Goal: Task Accomplishment & Management: Use online tool/utility

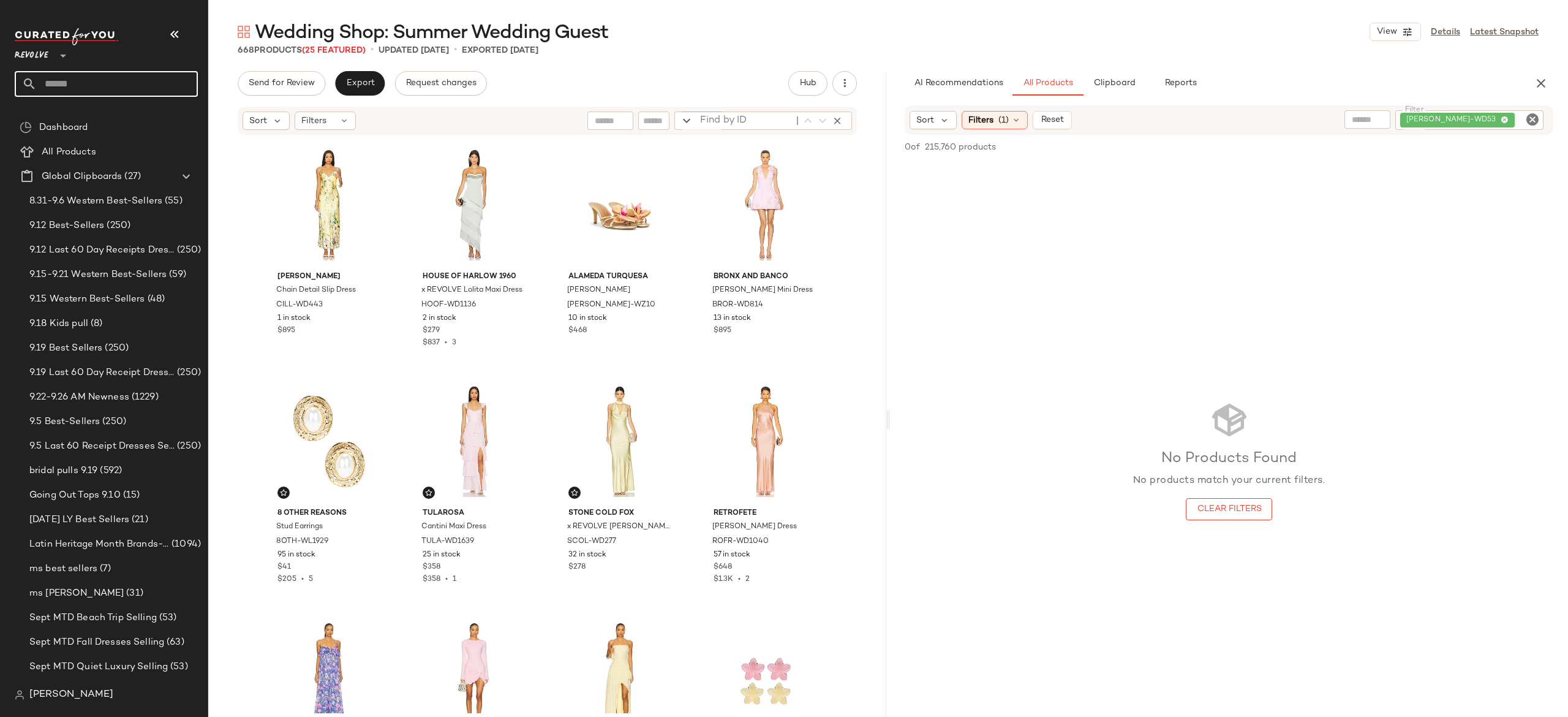
click at [149, 78] on input "text" at bounding box center [117, 84] width 161 height 25
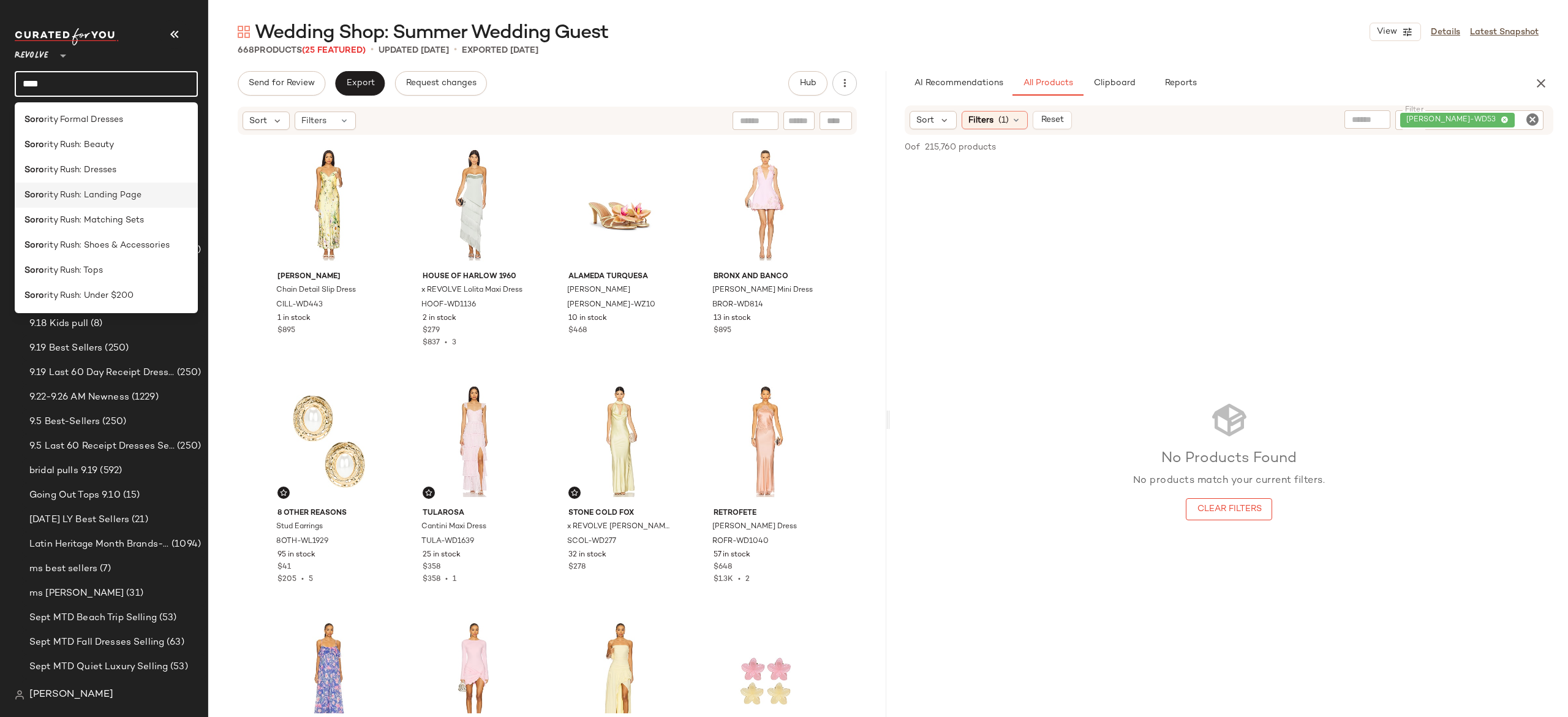
type input "****"
click at [125, 191] on span "rity Rush: Landing Page" at bounding box center [93, 195] width 98 height 13
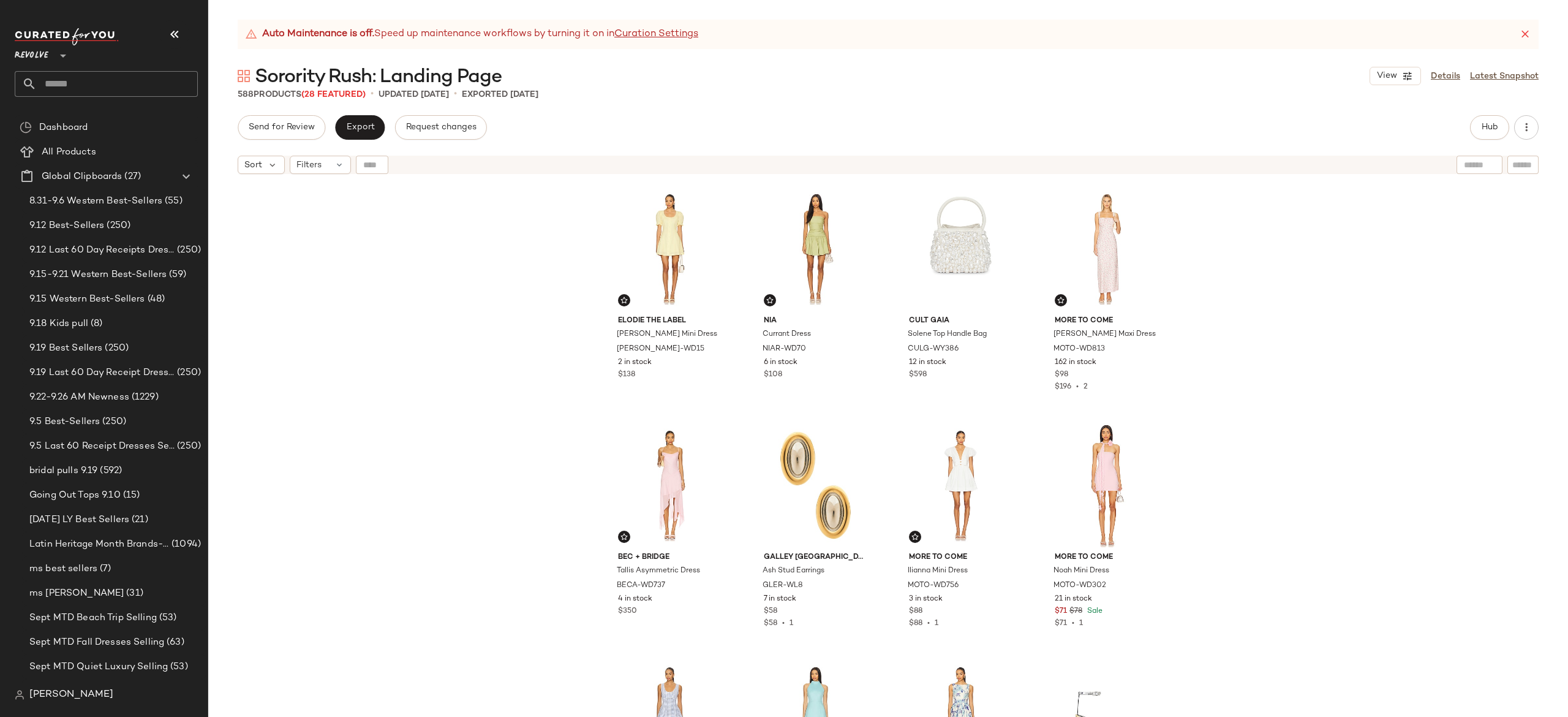
click at [1523, 29] on icon at bounding box center [1525, 34] width 12 height 12
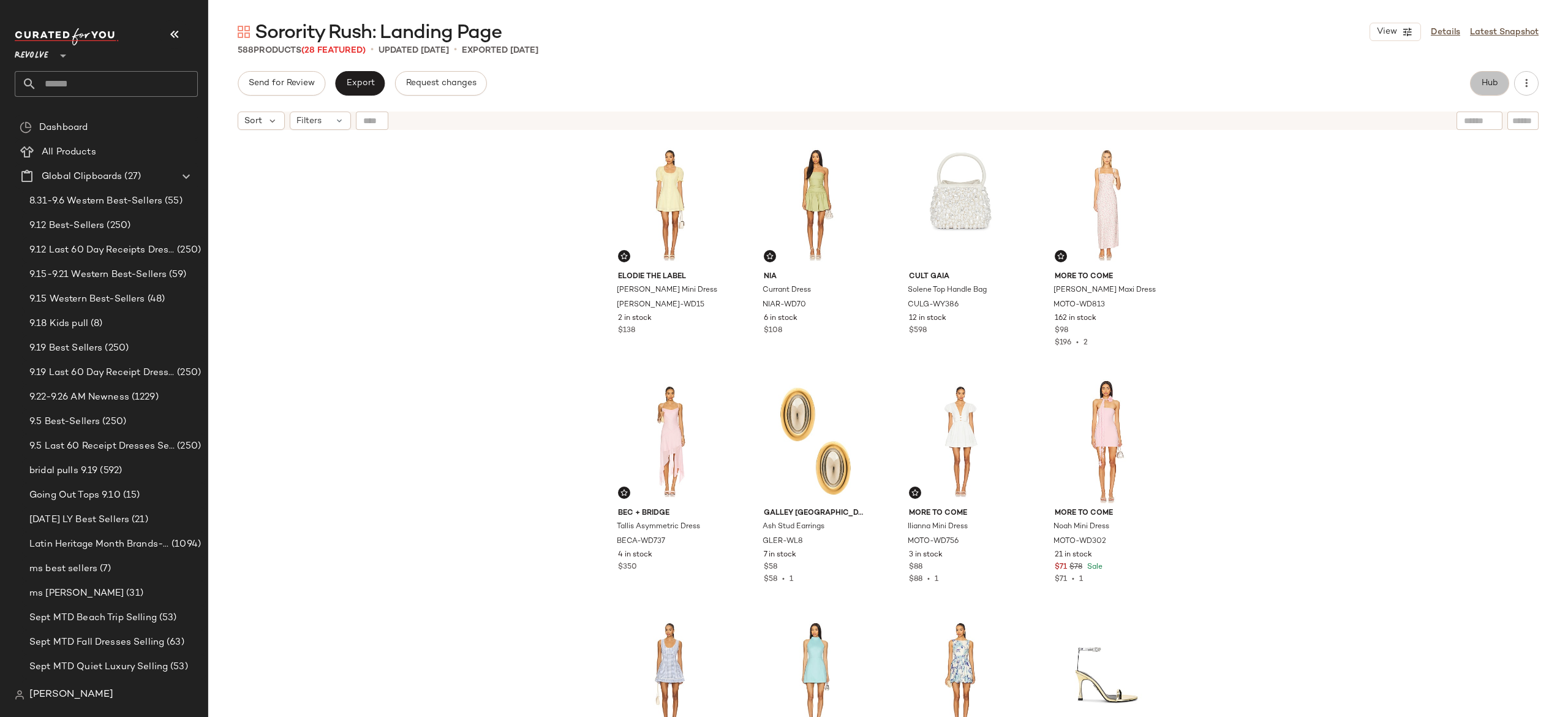
click at [1478, 92] on button "Hub" at bounding box center [1490, 84] width 39 height 24
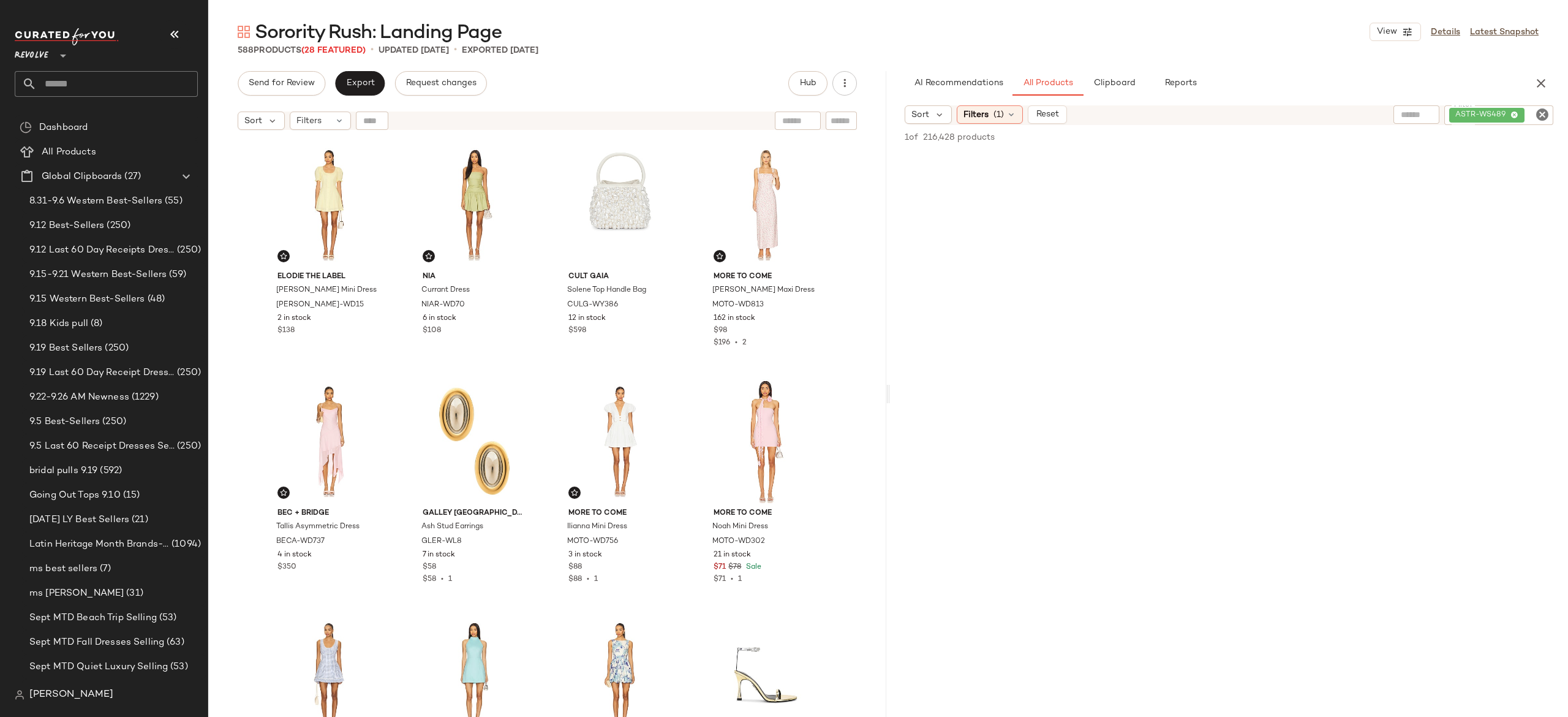
click at [356, 50] on span "(28 Featured)" at bounding box center [334, 51] width 64 height 9
click at [324, 49] on span "(28 Featured)" at bounding box center [334, 51] width 64 height 9
click at [843, 76] on button "button" at bounding box center [845, 84] width 24 height 24
click at [742, 78] on div "Send for Review Export Request changes Hub" at bounding box center [547, 84] width 619 height 24
click at [1439, 31] on link "Details" at bounding box center [1445, 32] width 29 height 13
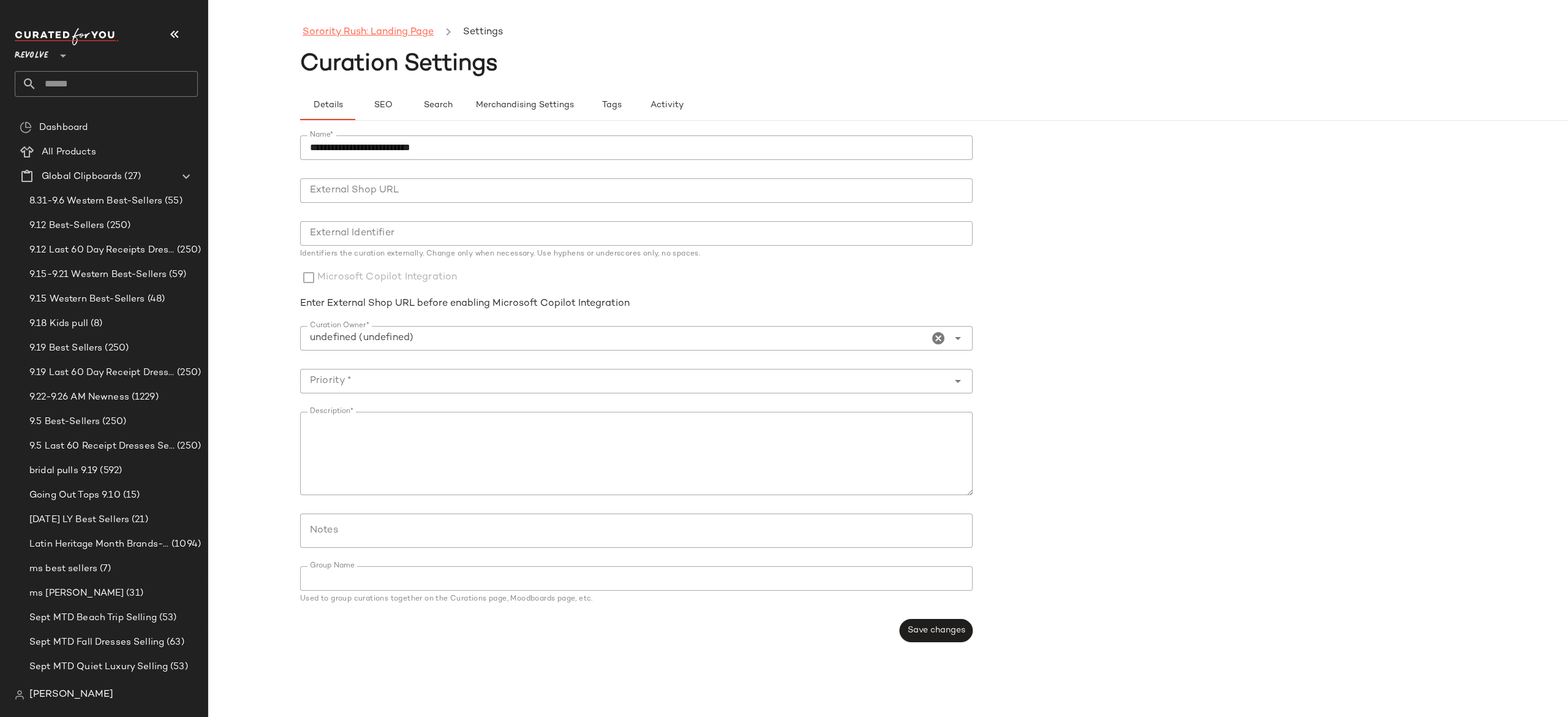
click at [416, 36] on link "Sorority Rush: Landing Page" at bounding box center [368, 32] width 131 height 16
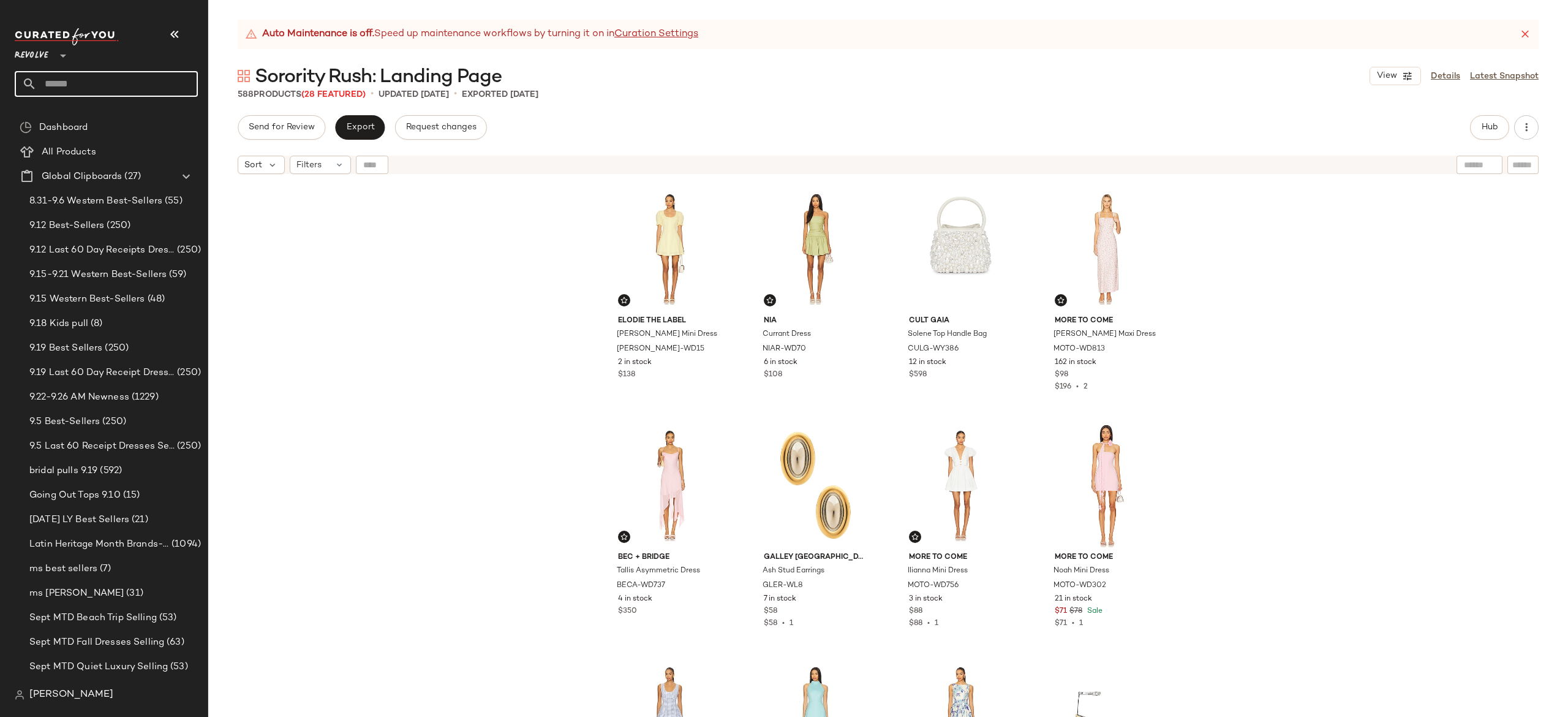
click at [182, 92] on input "text" at bounding box center [117, 84] width 161 height 25
type input "*"
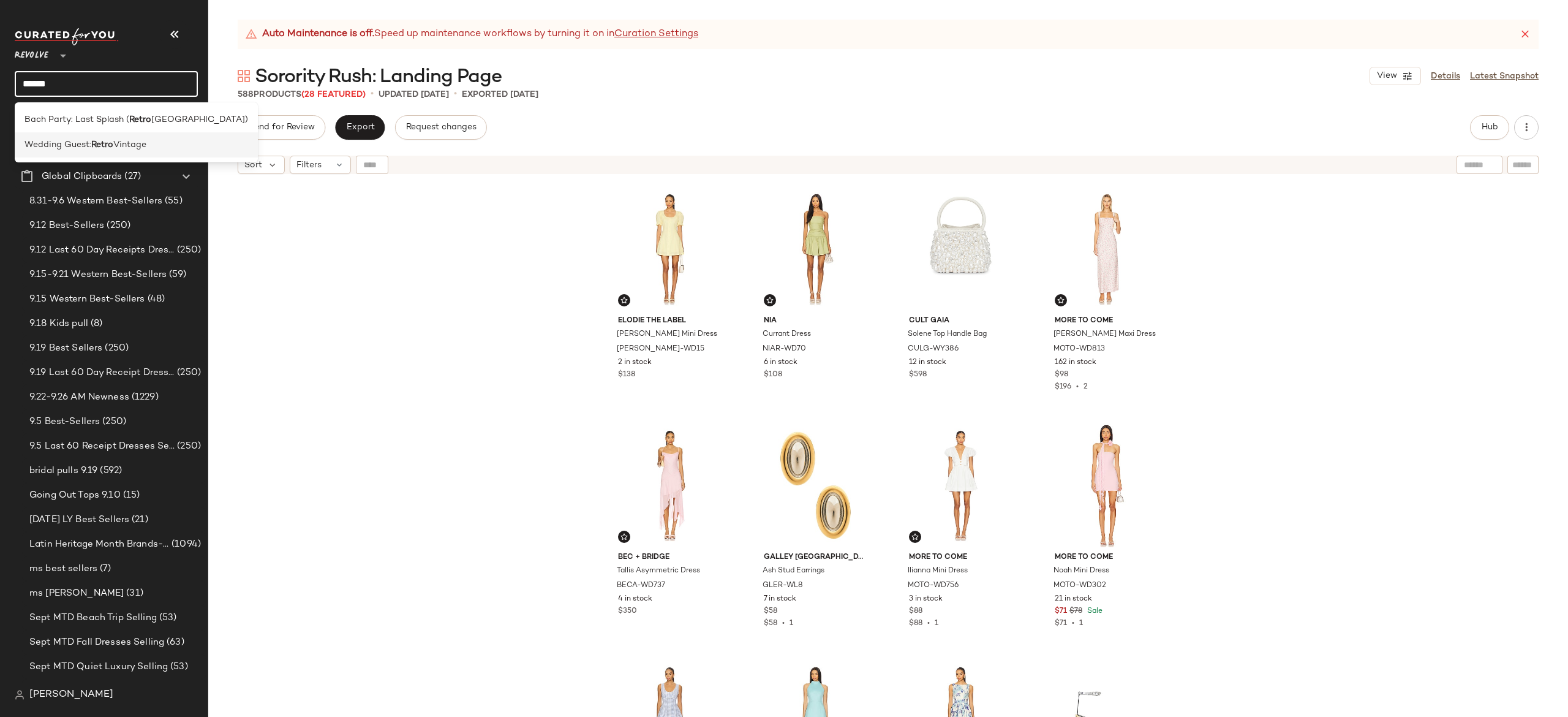
type input "*****"
click at [128, 140] on span "Vintage" at bounding box center [130, 145] width 33 height 13
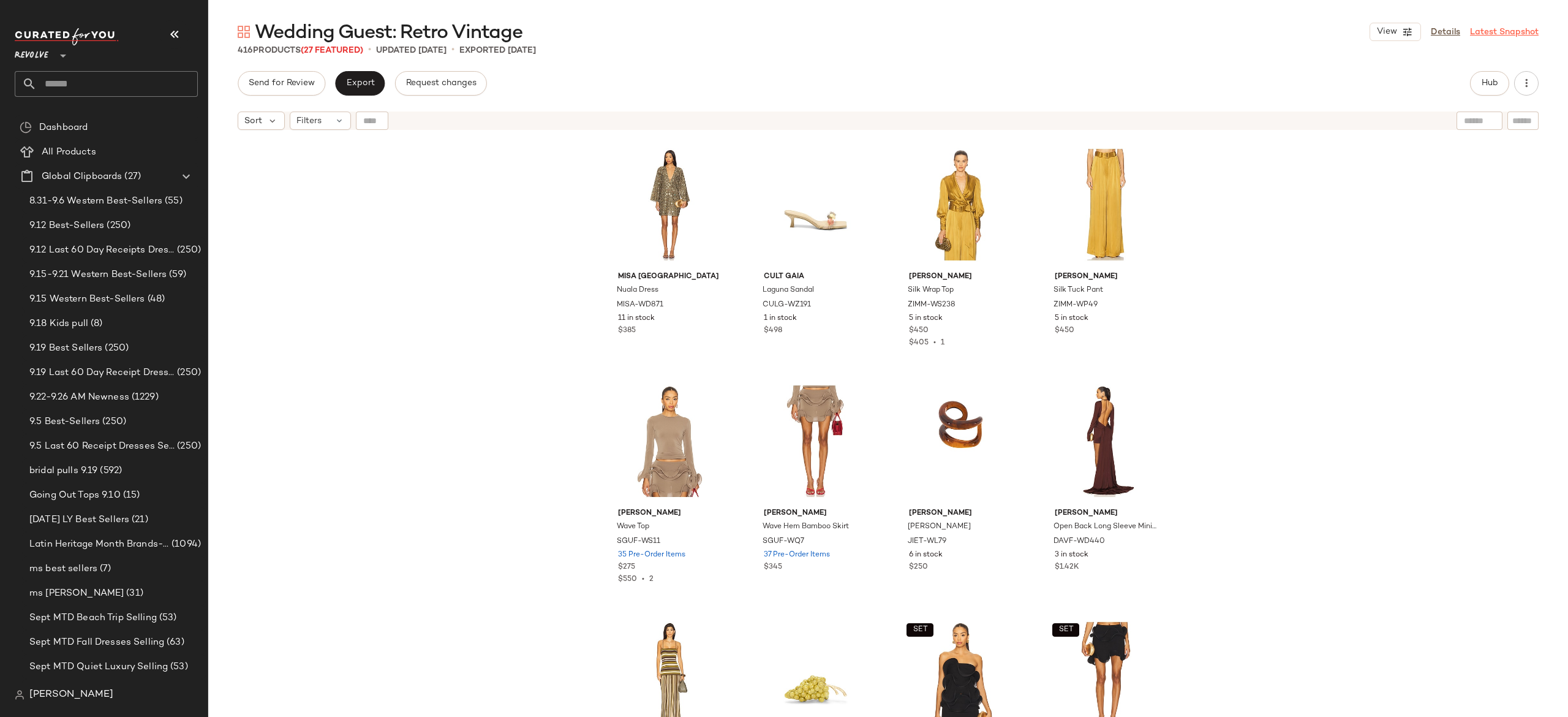
click at [1511, 31] on link "Latest Snapshot" at bounding box center [1504, 32] width 69 height 13
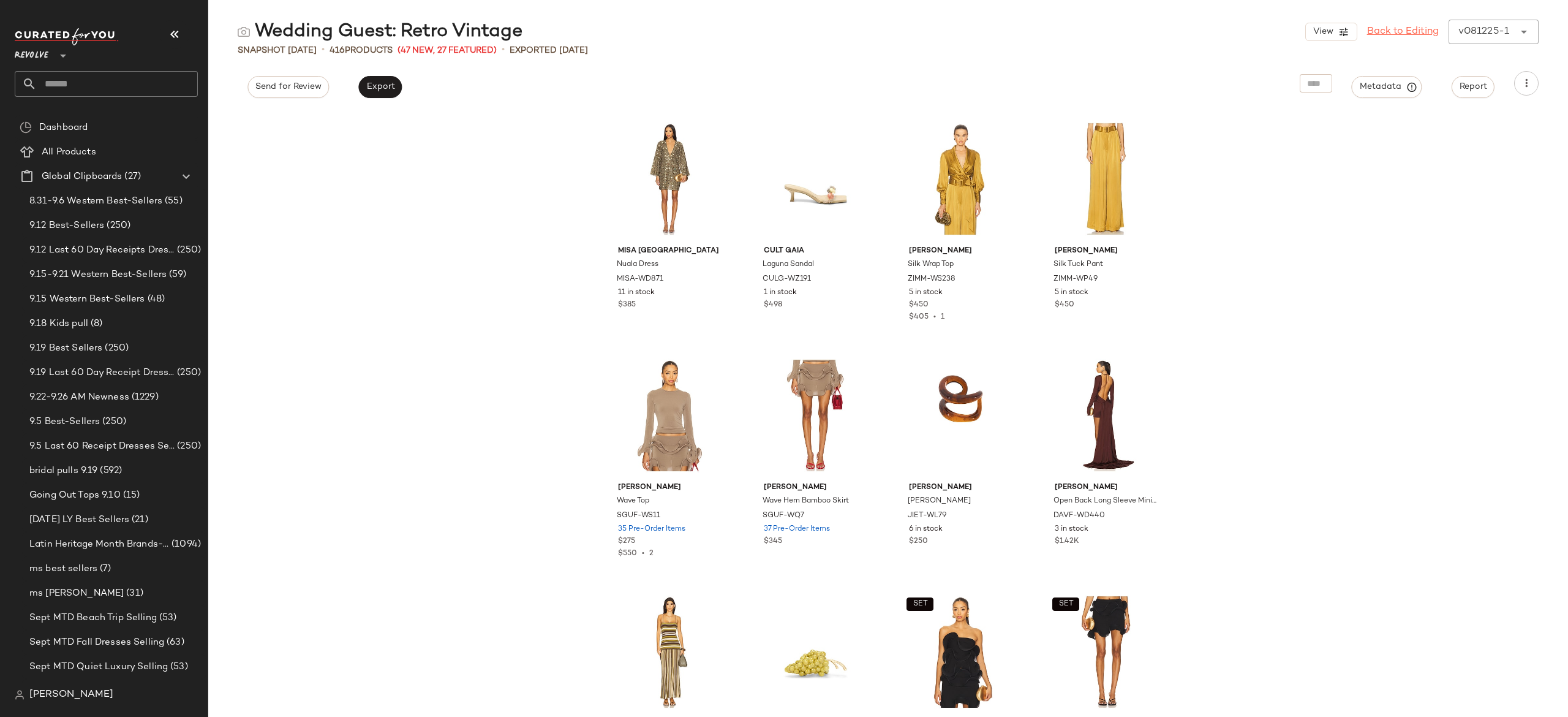
click at [1400, 27] on link "Back to Editing" at bounding box center [1403, 32] width 71 height 15
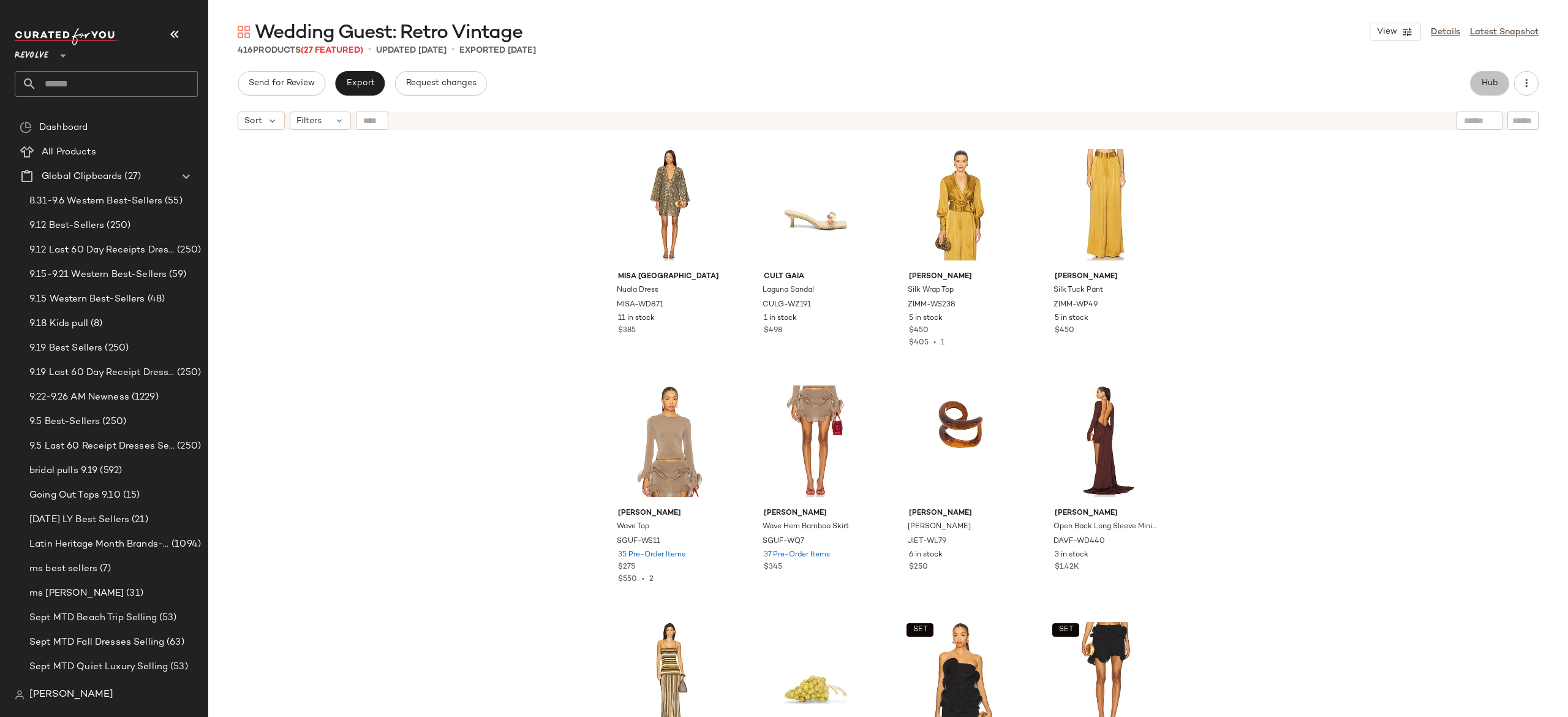
click at [1503, 88] on button "Hub" at bounding box center [1490, 84] width 39 height 24
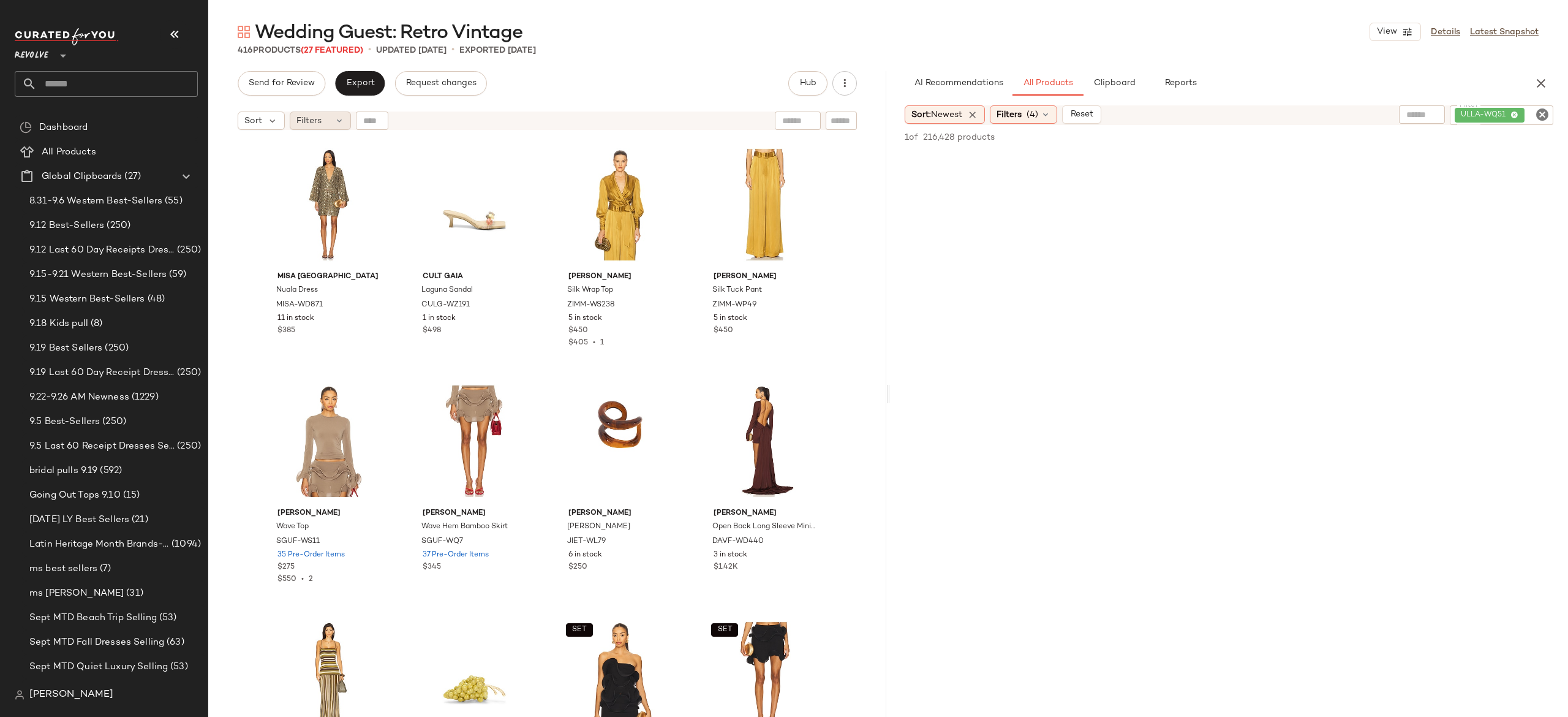
click at [338, 124] on icon at bounding box center [339, 120] width 9 height 9
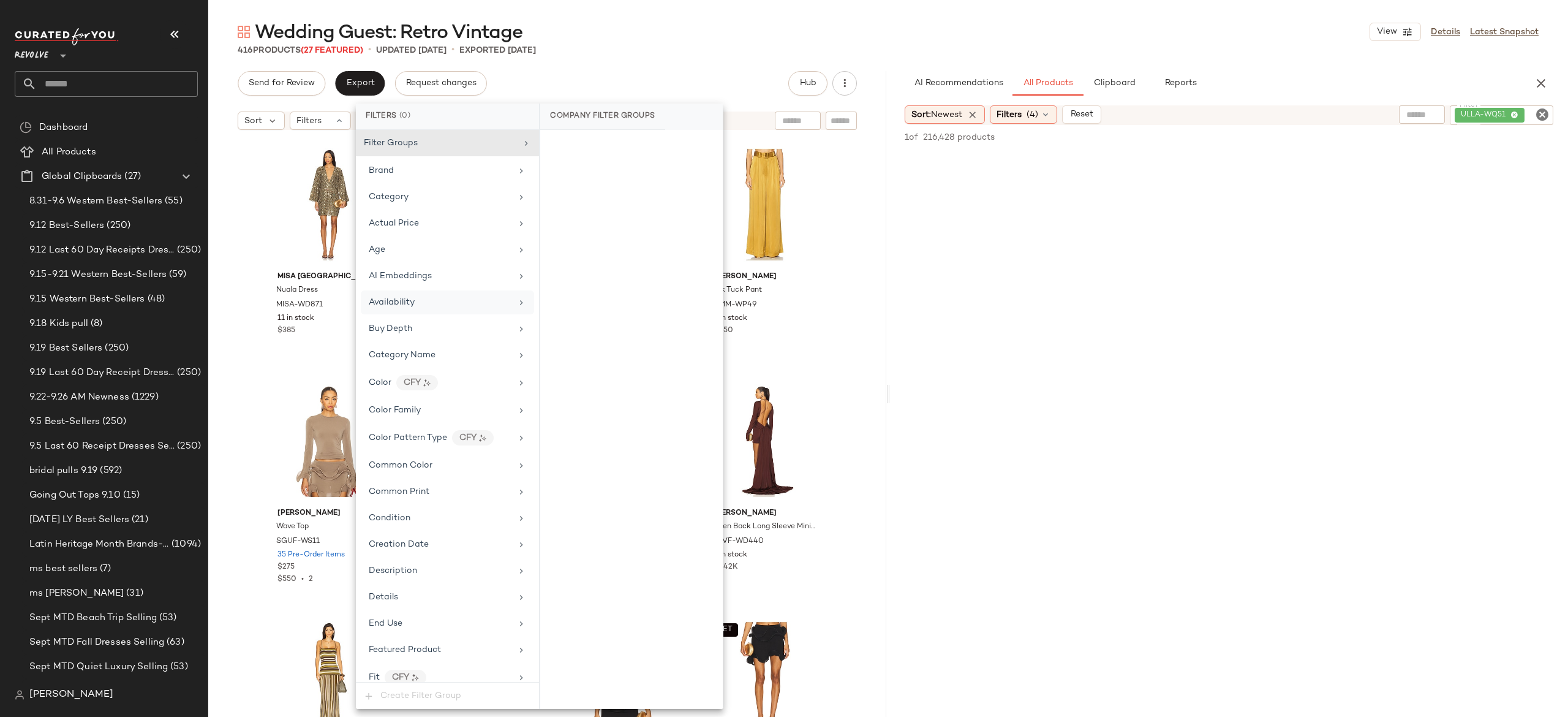
click at [420, 301] on div "Availability" at bounding box center [440, 303] width 143 height 13
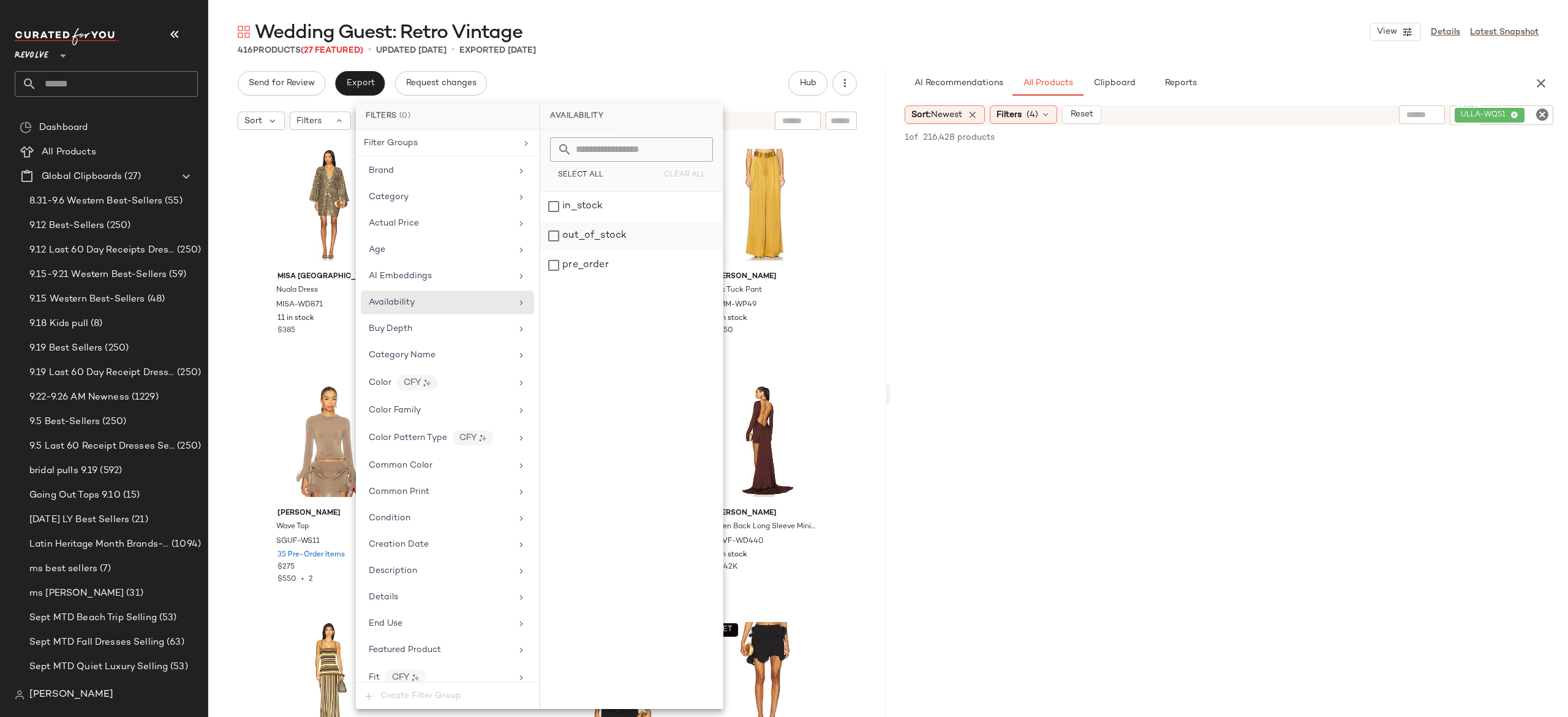
click at [609, 235] on div "out_of_stock" at bounding box center [632, 235] width 182 height 29
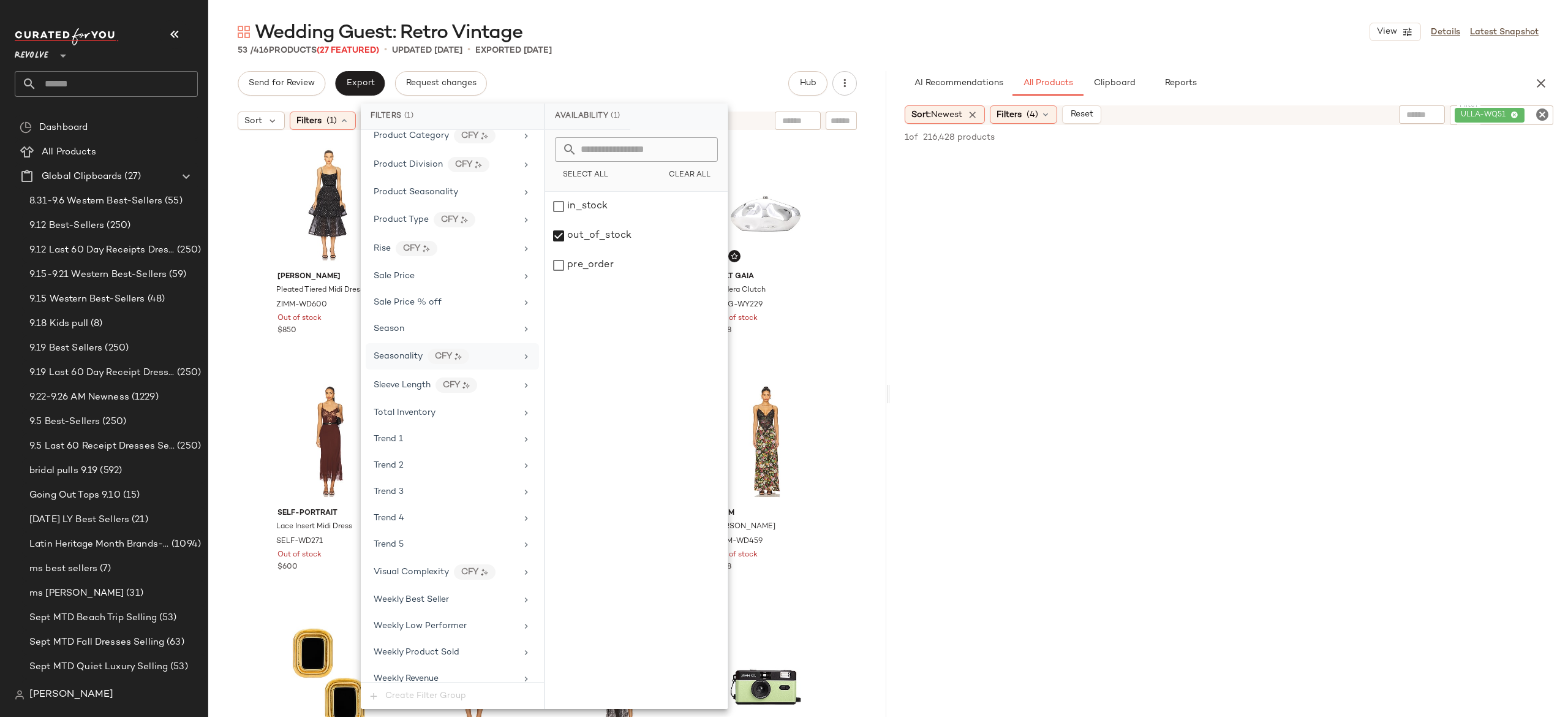
scroll to position [1102, 0]
click at [439, 284] on div "Sale Price" at bounding box center [446, 277] width 143 height 13
click at [585, 140] on div "On sale" at bounding box center [636, 145] width 173 height 22
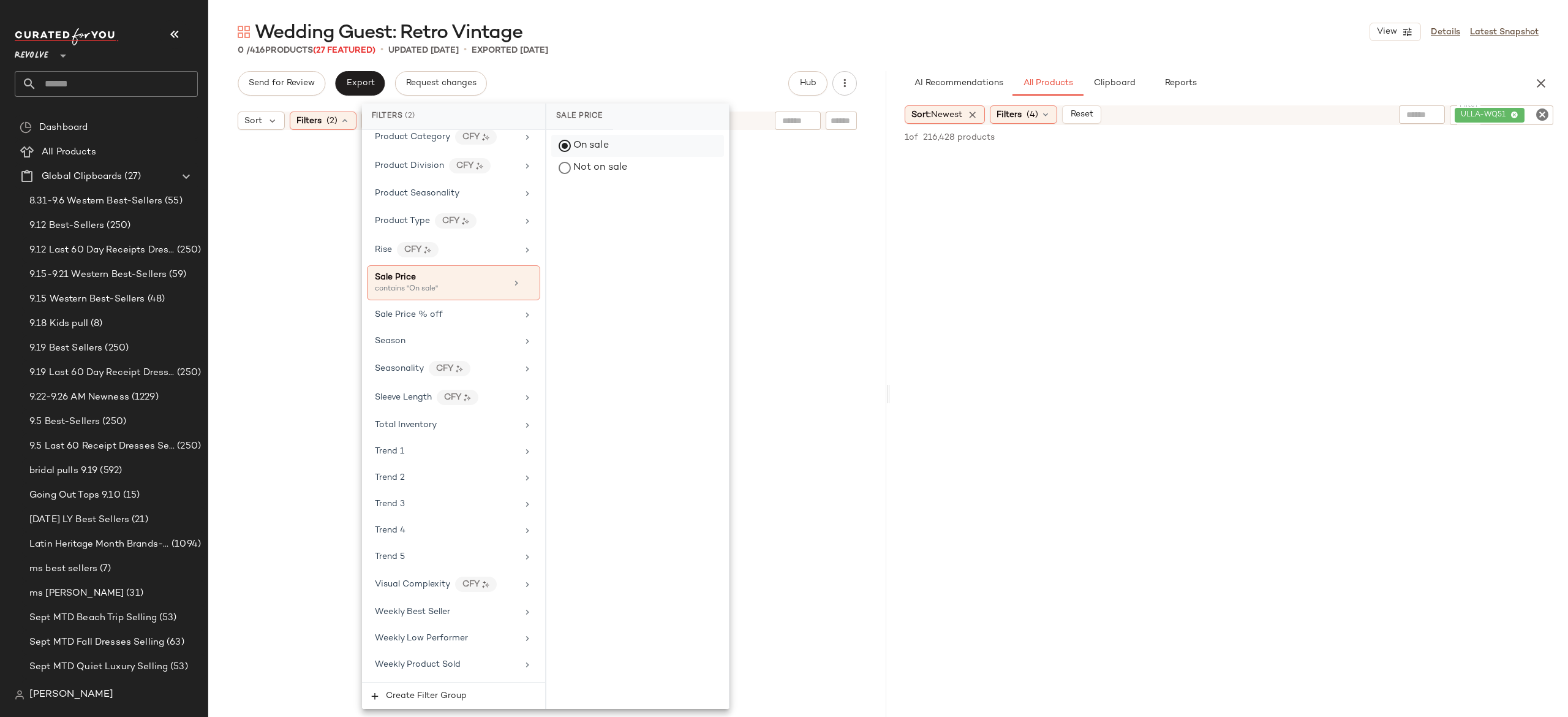
click at [595, 146] on div "On sale" at bounding box center [638, 145] width 173 height 22
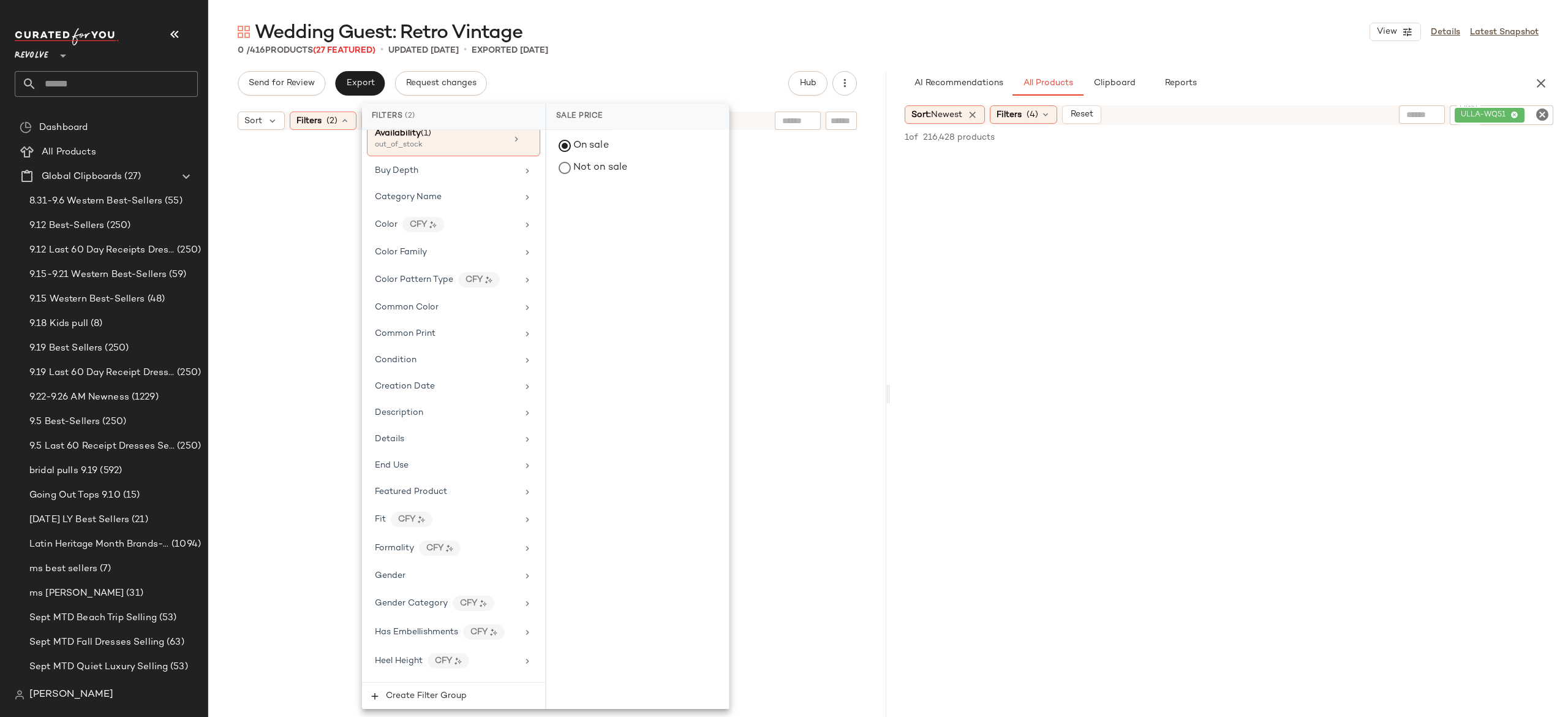
scroll to position [0, 0]
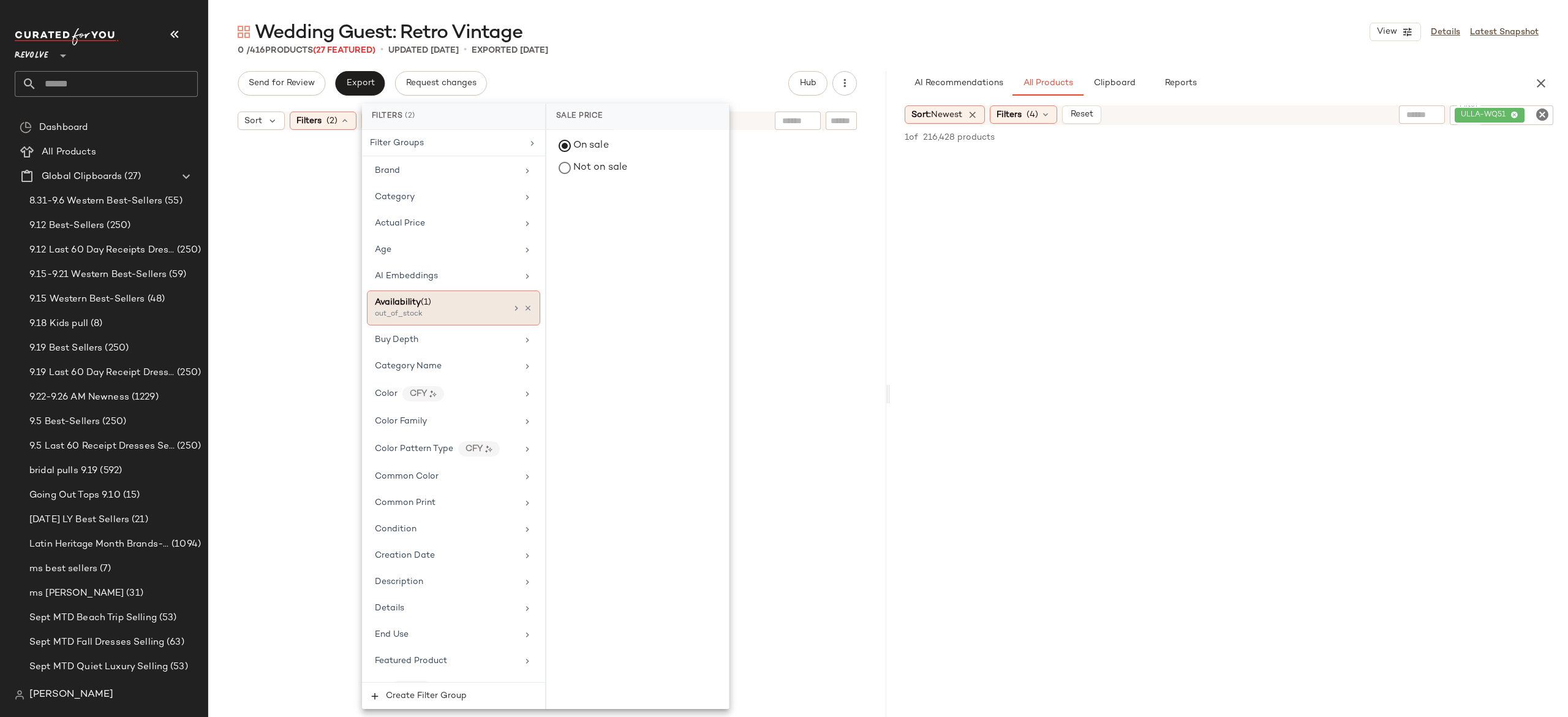
click at [513, 308] on icon at bounding box center [516, 308] width 9 height 9
click at [565, 230] on div "out_of_stock" at bounding box center [637, 235] width 182 height 29
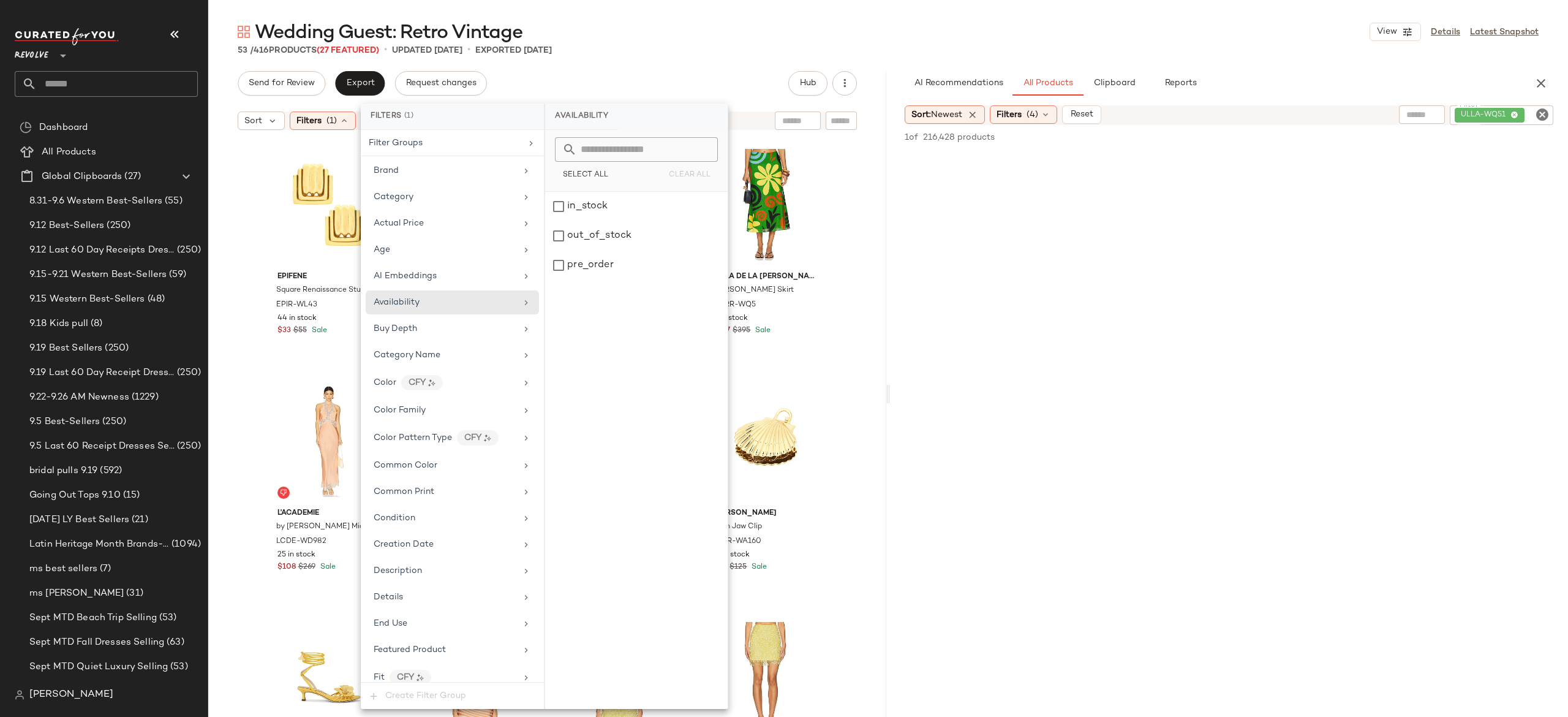
click at [655, 72] on div "Send for Review Export Request changes Hub" at bounding box center [547, 84] width 619 height 24
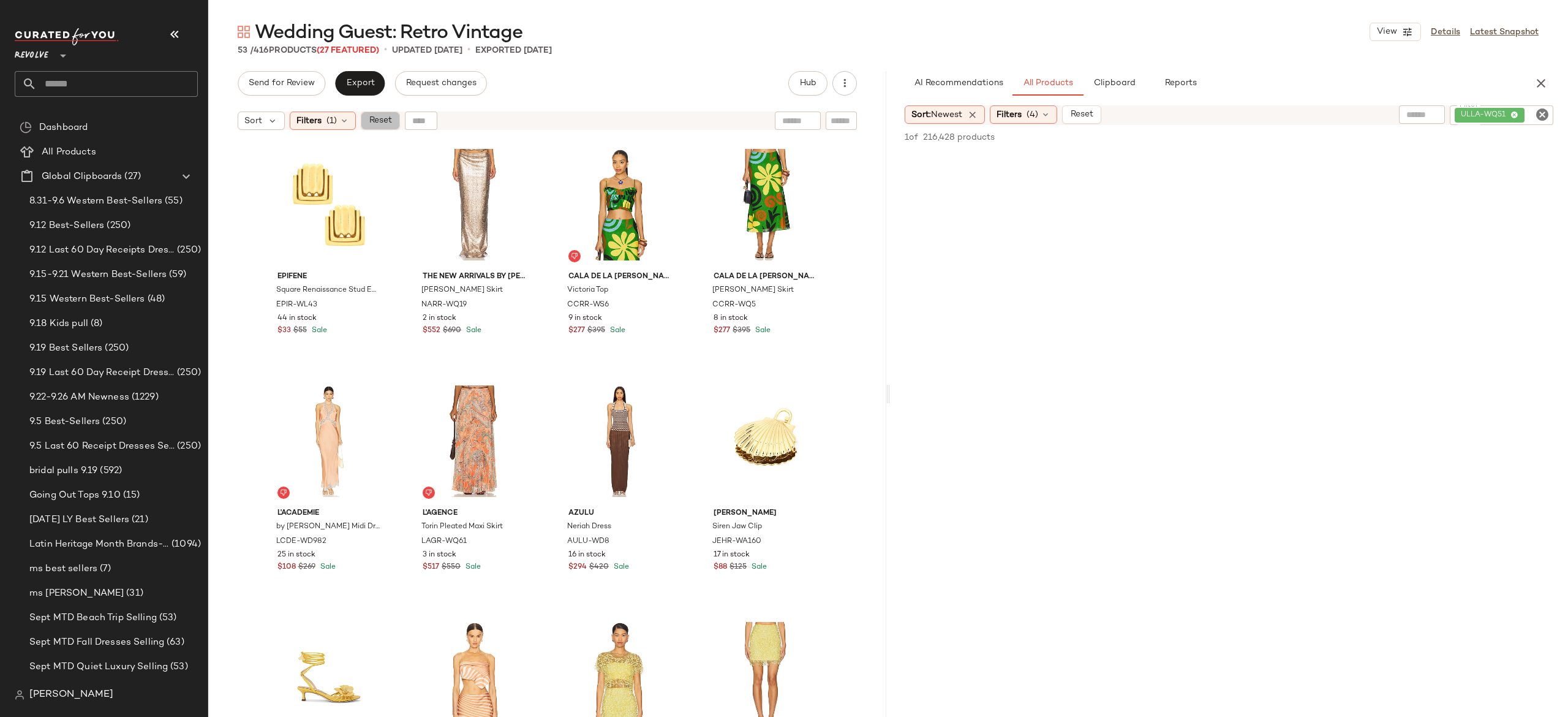
click at [386, 120] on span "Reset" at bounding box center [380, 120] width 24 height 9
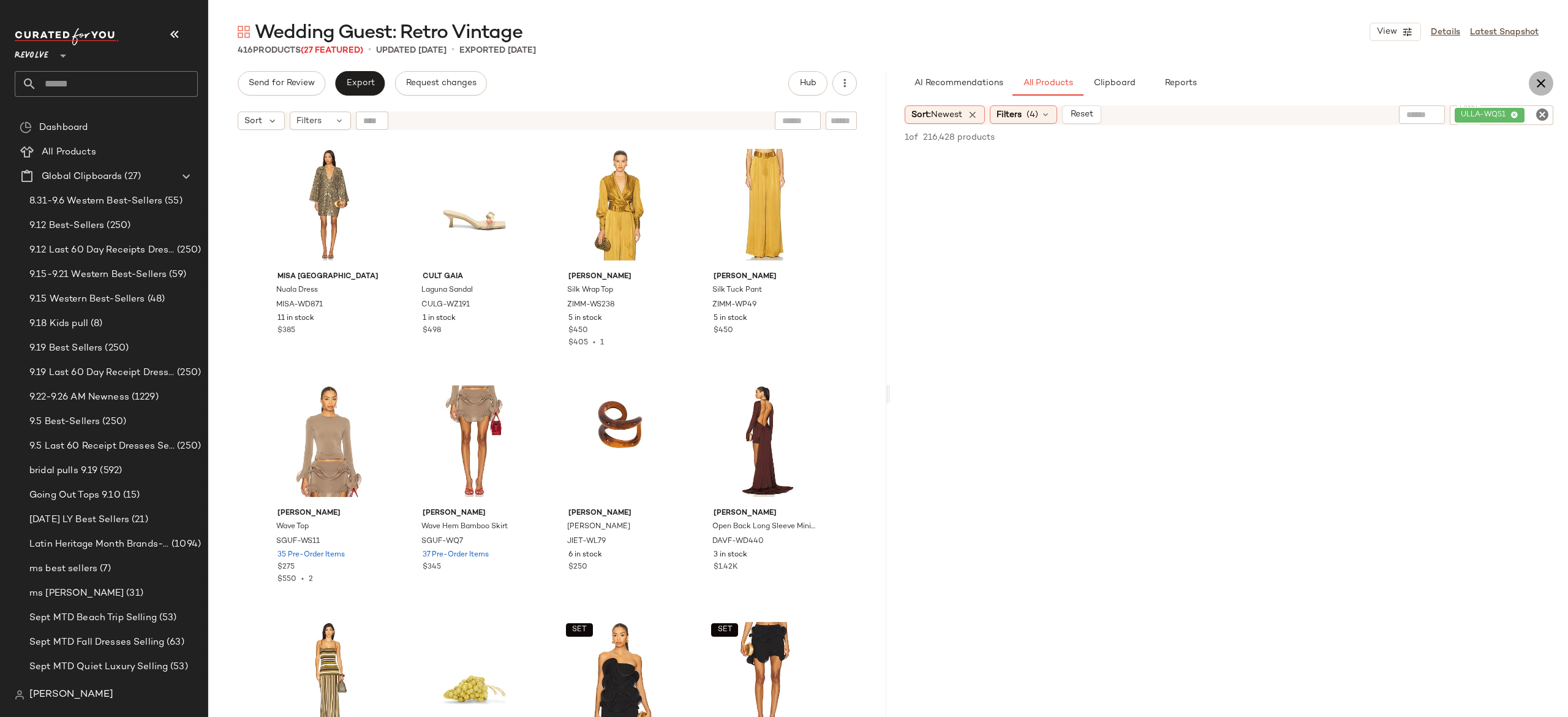
click at [1544, 81] on icon "button" at bounding box center [1542, 84] width 15 height 15
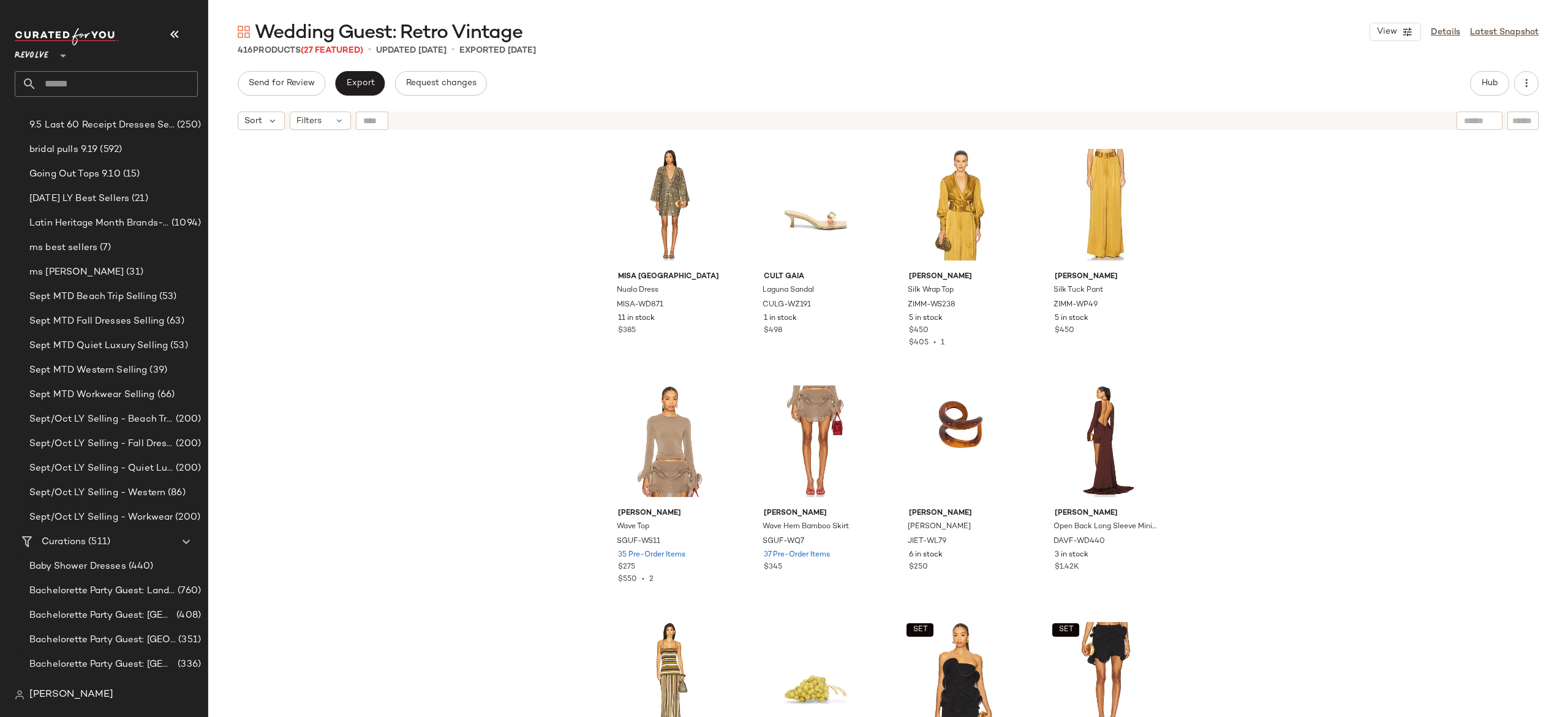
scroll to position [324, 0]
click at [120, 536] on div "Curations (511)" at bounding box center [106, 538] width 138 height 14
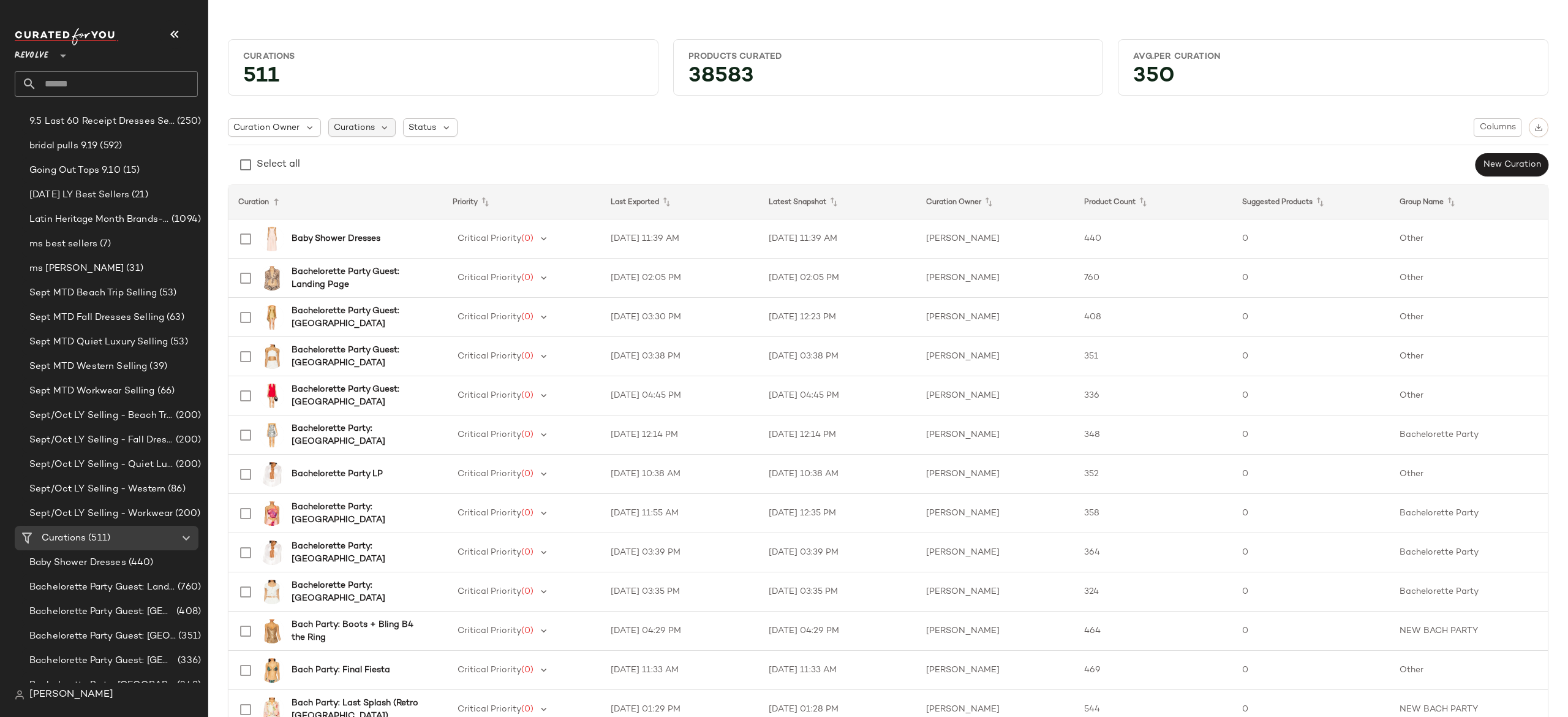
click at [376, 127] on div "Curations" at bounding box center [362, 128] width 68 height 19
click at [387, 159] on input "text" at bounding box center [414, 162] width 153 height 19
type input "*****"
click at [416, 238] on span "Wedding Guest:" at bounding box center [394, 240] width 68 height 24
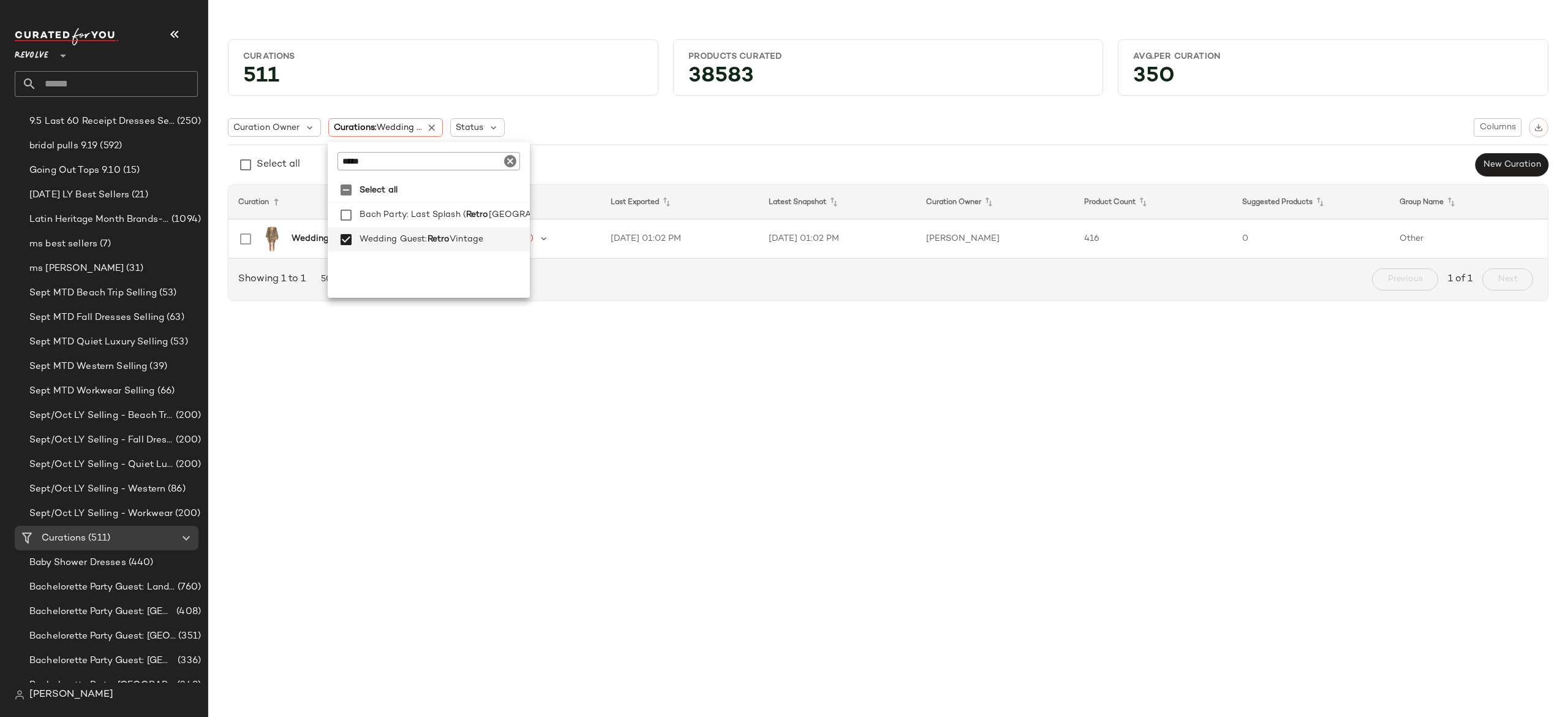
click at [590, 152] on div "Curation Owner Curations: Wedding ... Status Columns Select all New Curation" at bounding box center [887, 147] width 1321 height 59
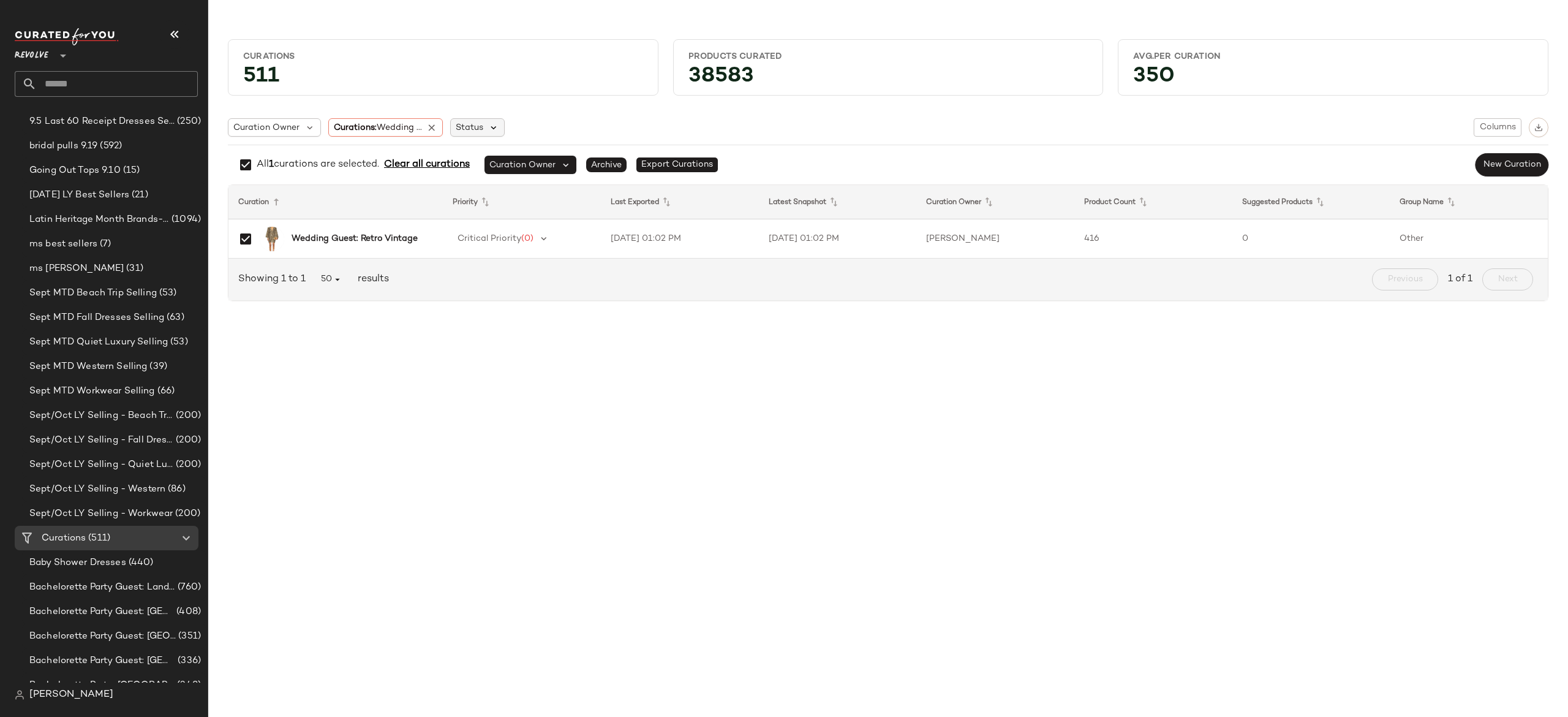
click at [491, 131] on icon at bounding box center [494, 128] width 11 height 11
click at [546, 124] on div "Curation Owner Curations: Wedding ... Status Columns" at bounding box center [887, 127] width 1321 height 20
click at [96, 86] on input "text" at bounding box center [117, 84] width 161 height 25
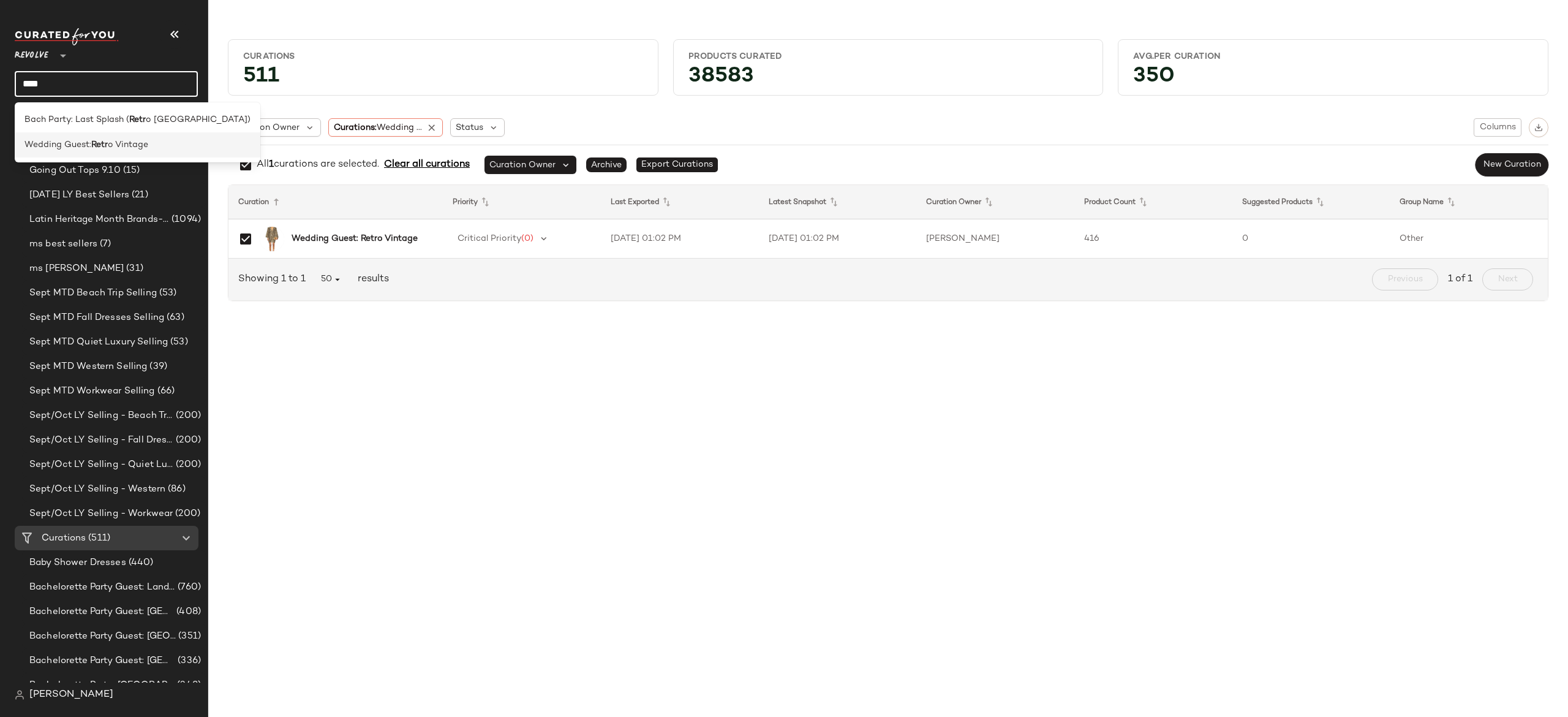
type input "****"
click at [102, 145] on b "Retr" at bounding box center [100, 145] width 17 height 13
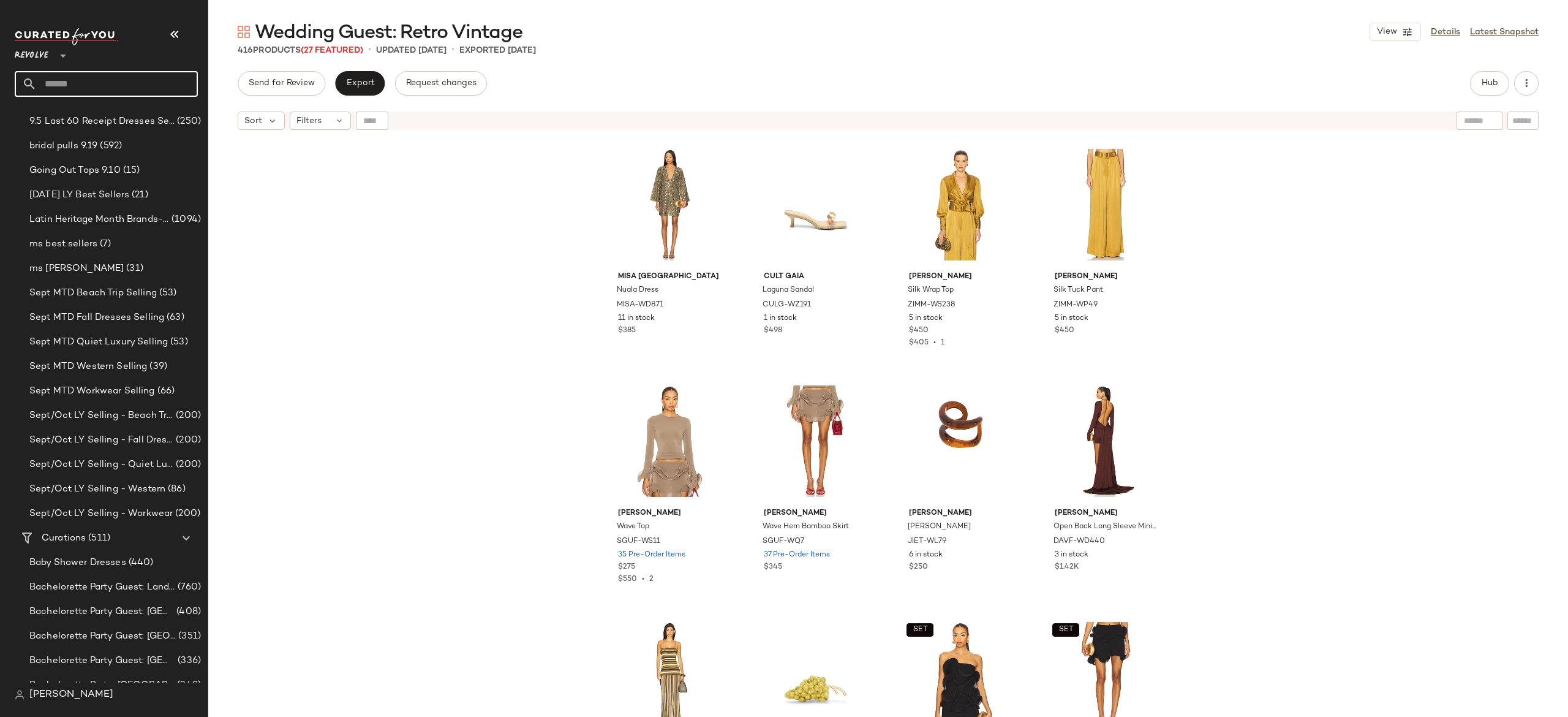
click at [171, 86] on input "text" at bounding box center [117, 84] width 161 height 25
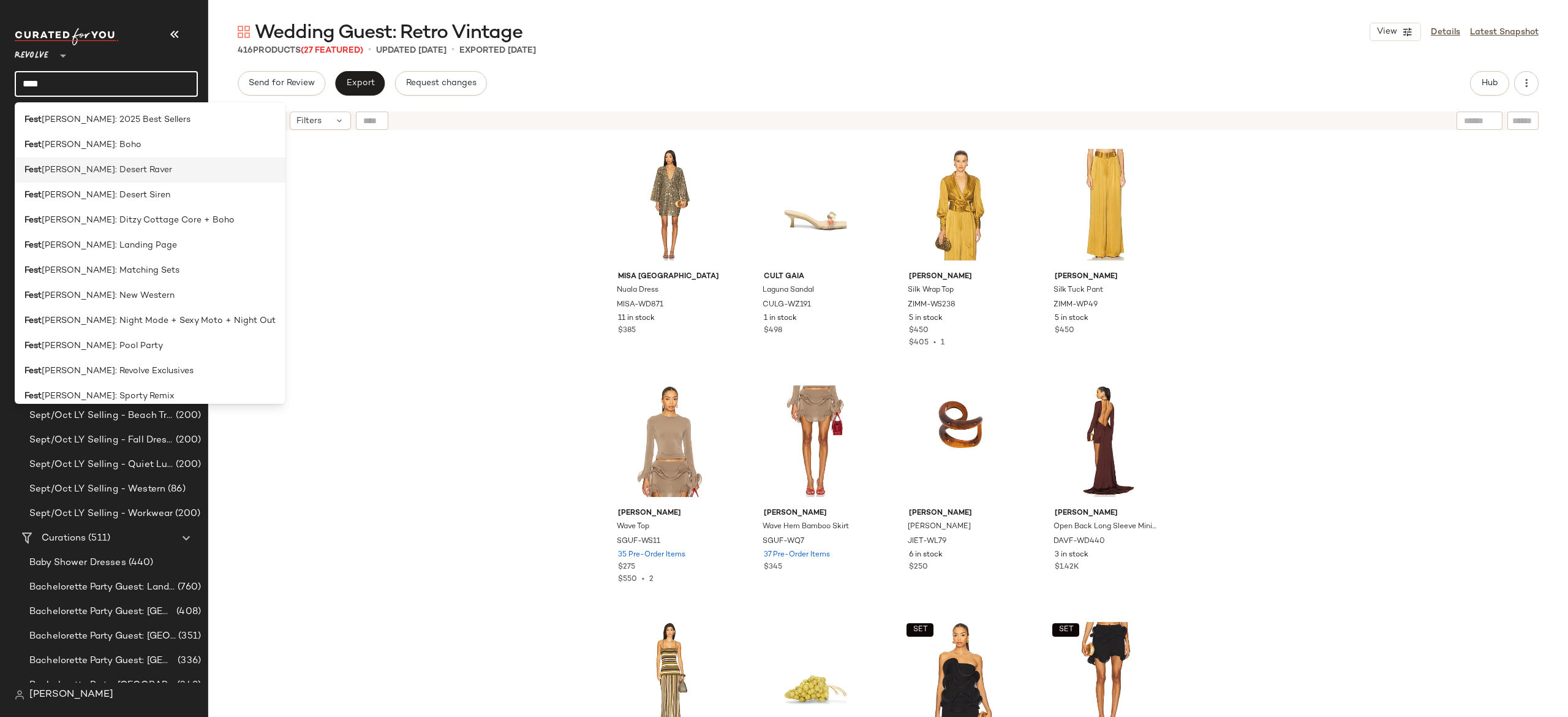
type input "****"
click at [140, 173] on div "Fest ival: Desert Raver" at bounding box center [149, 170] width 251 height 13
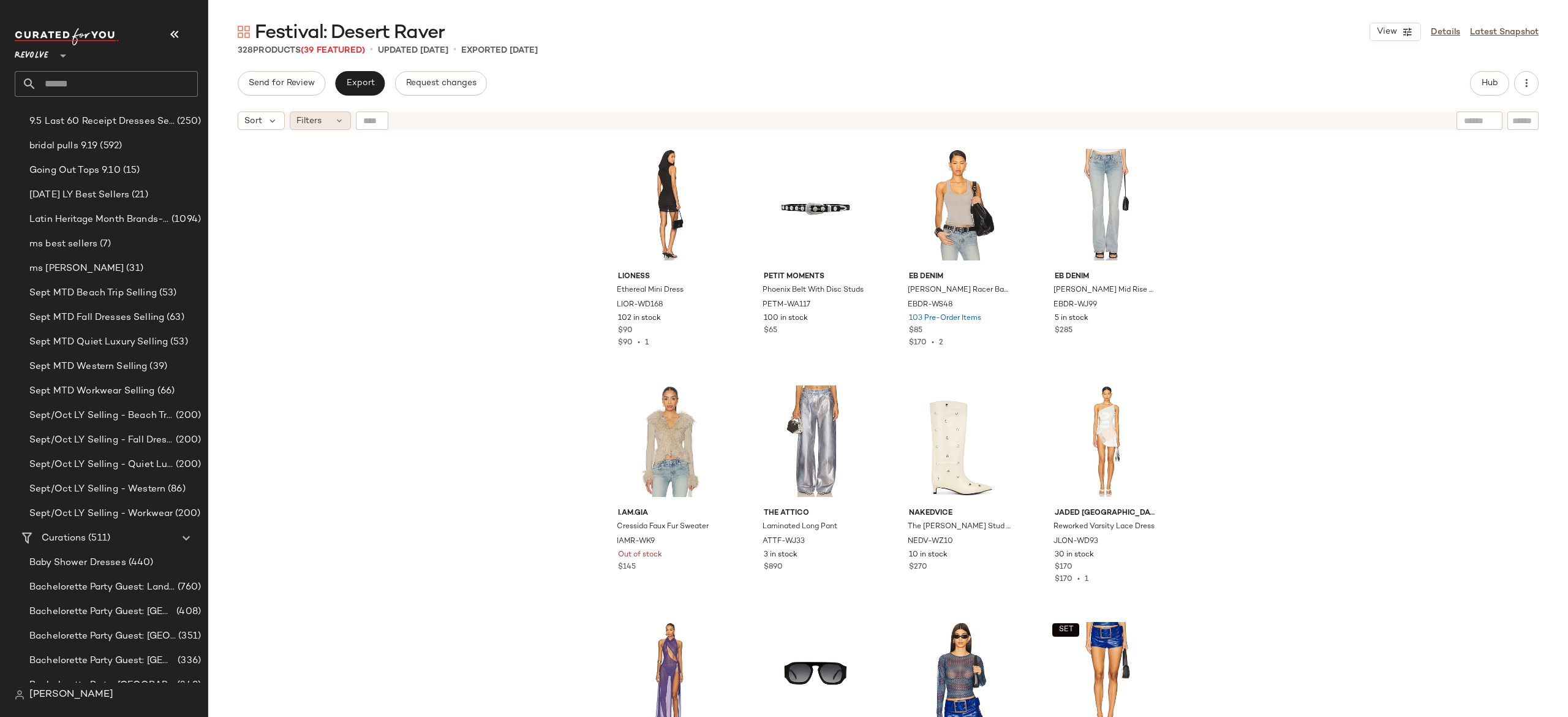
click at [330, 125] on div "Filters" at bounding box center [320, 121] width 61 height 19
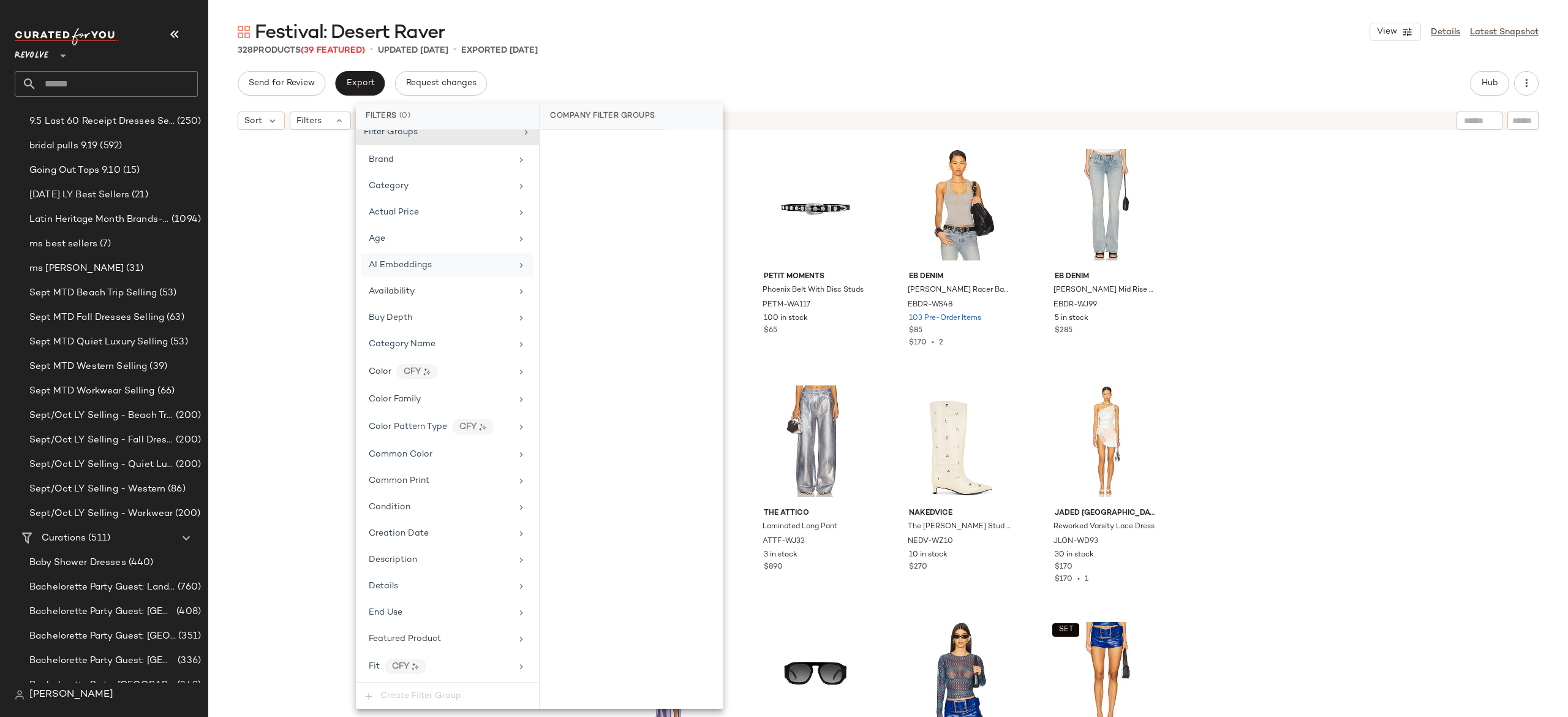
scroll to position [12, 0]
click at [424, 286] on div "Availability" at bounding box center [447, 289] width 173 height 23
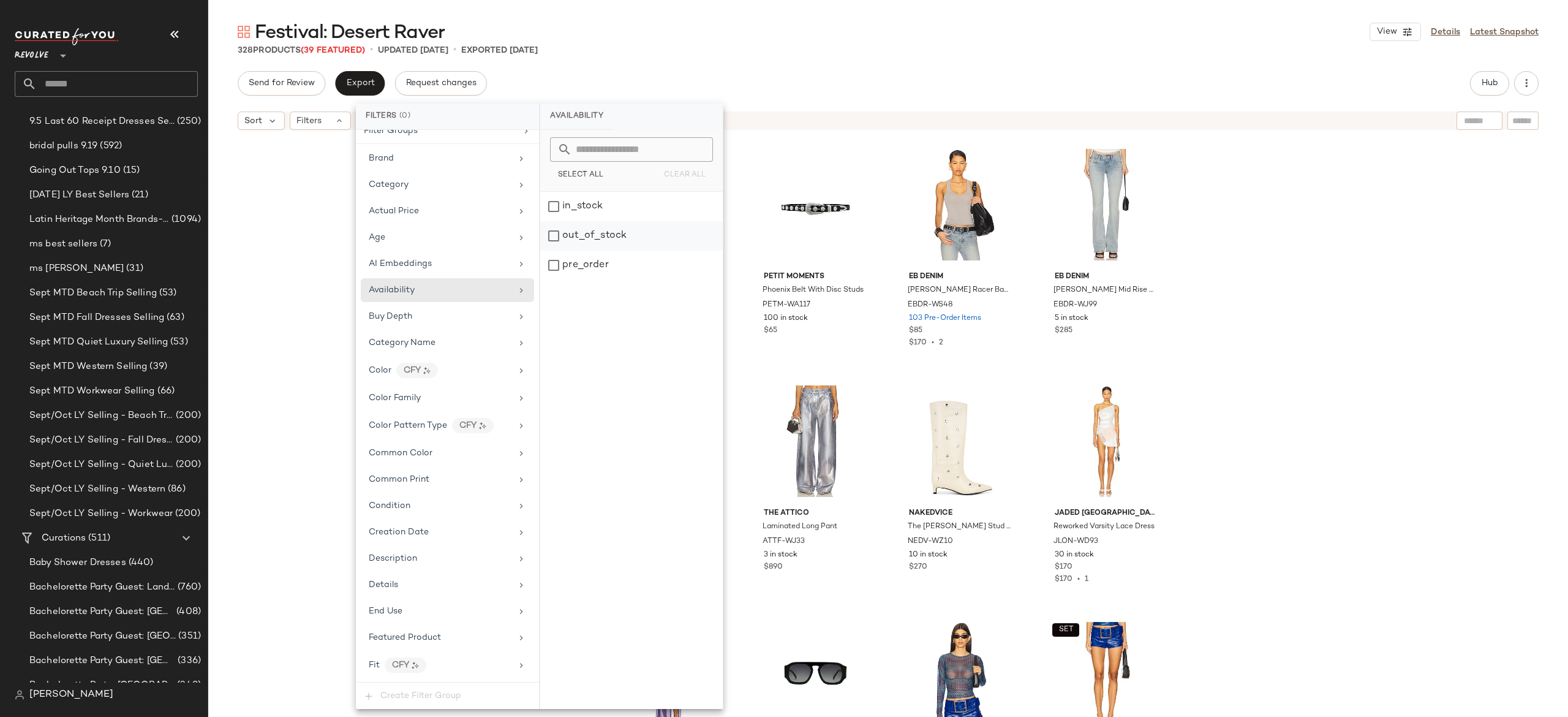
click at [561, 239] on div "out_of_stock" at bounding box center [632, 235] width 182 height 29
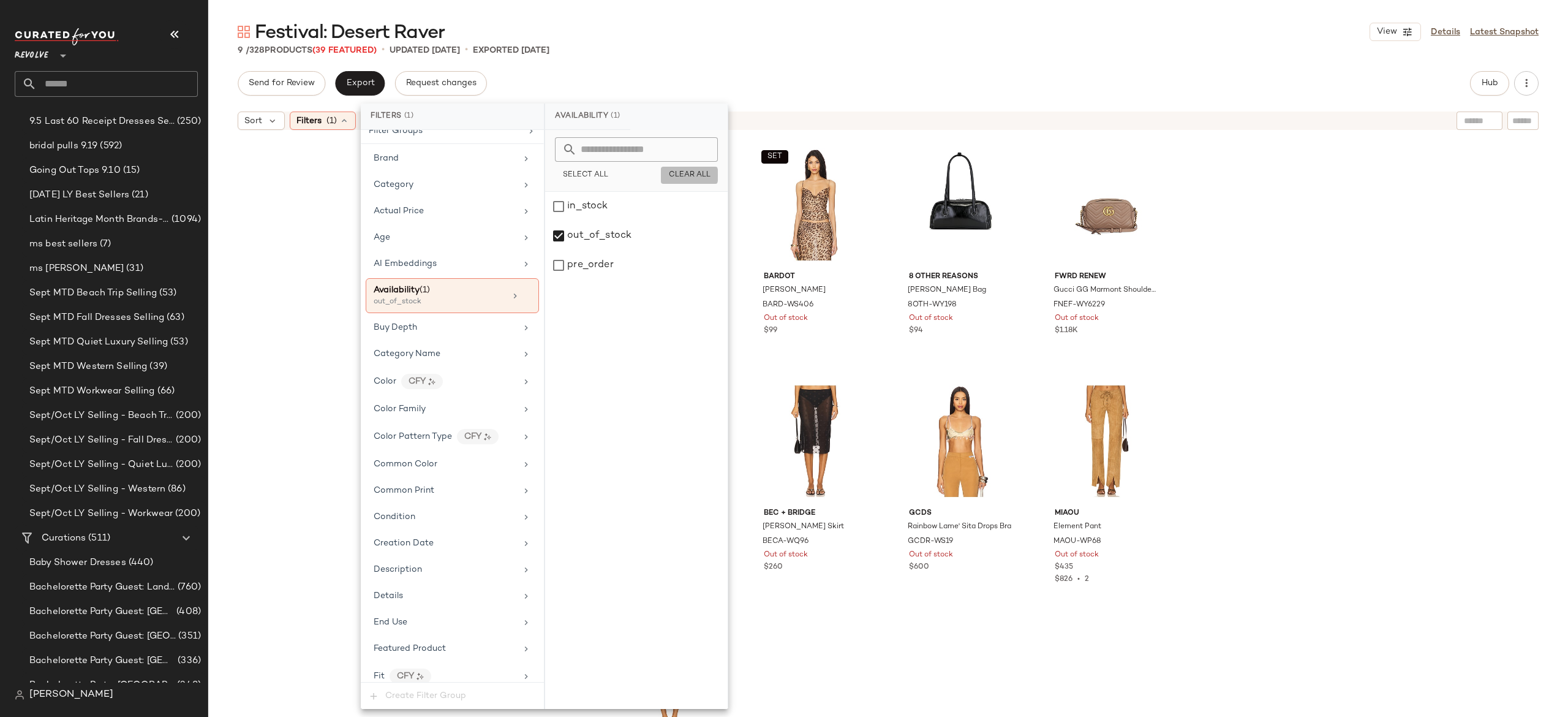
click at [684, 174] on span "Clear All" at bounding box center [689, 175] width 42 height 8
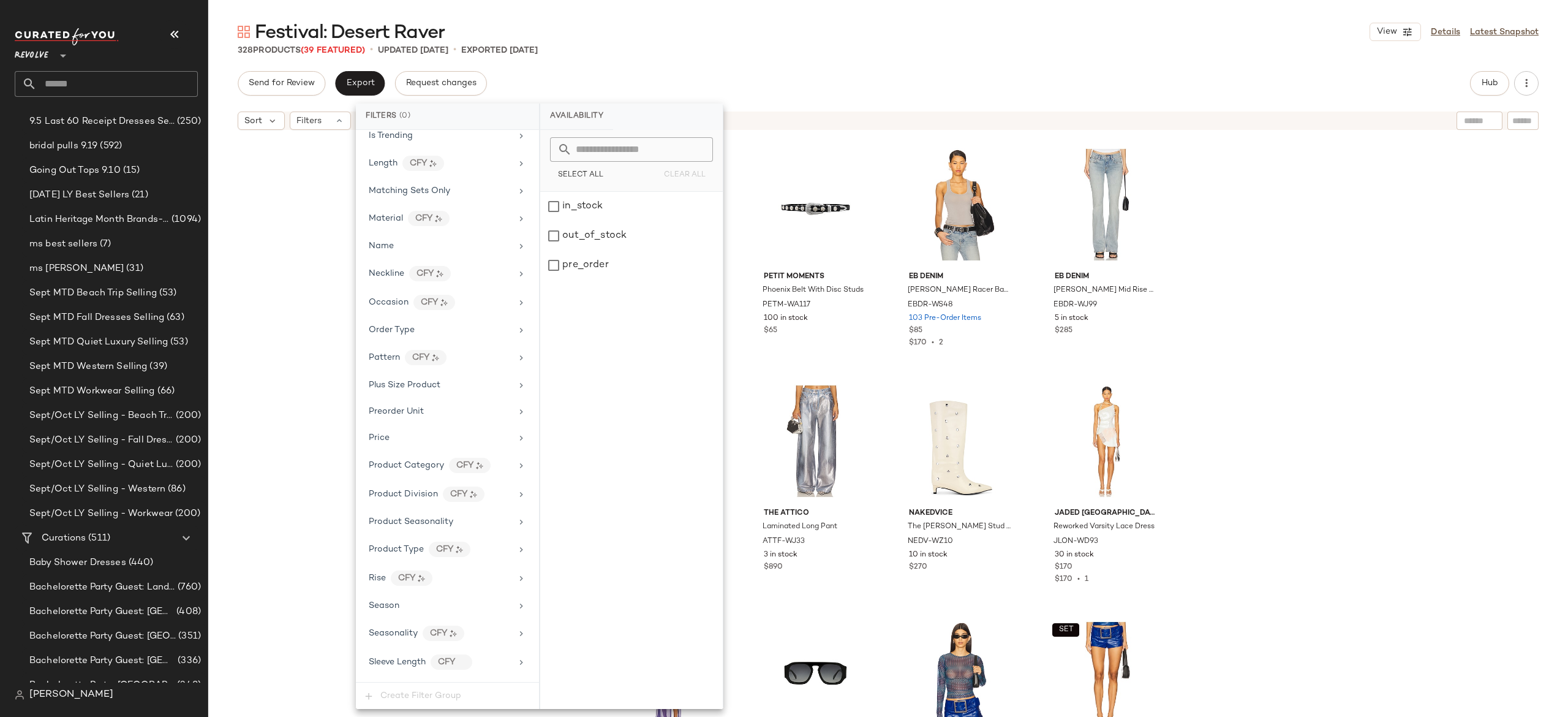
scroll to position [1074, 0]
click at [323, 362] on div "LIONESS Ethereal Mini Dress LIOR-WD168 102 in stock $90 $90 • 1 petit moments P…" at bounding box center [888, 442] width 1360 height 611
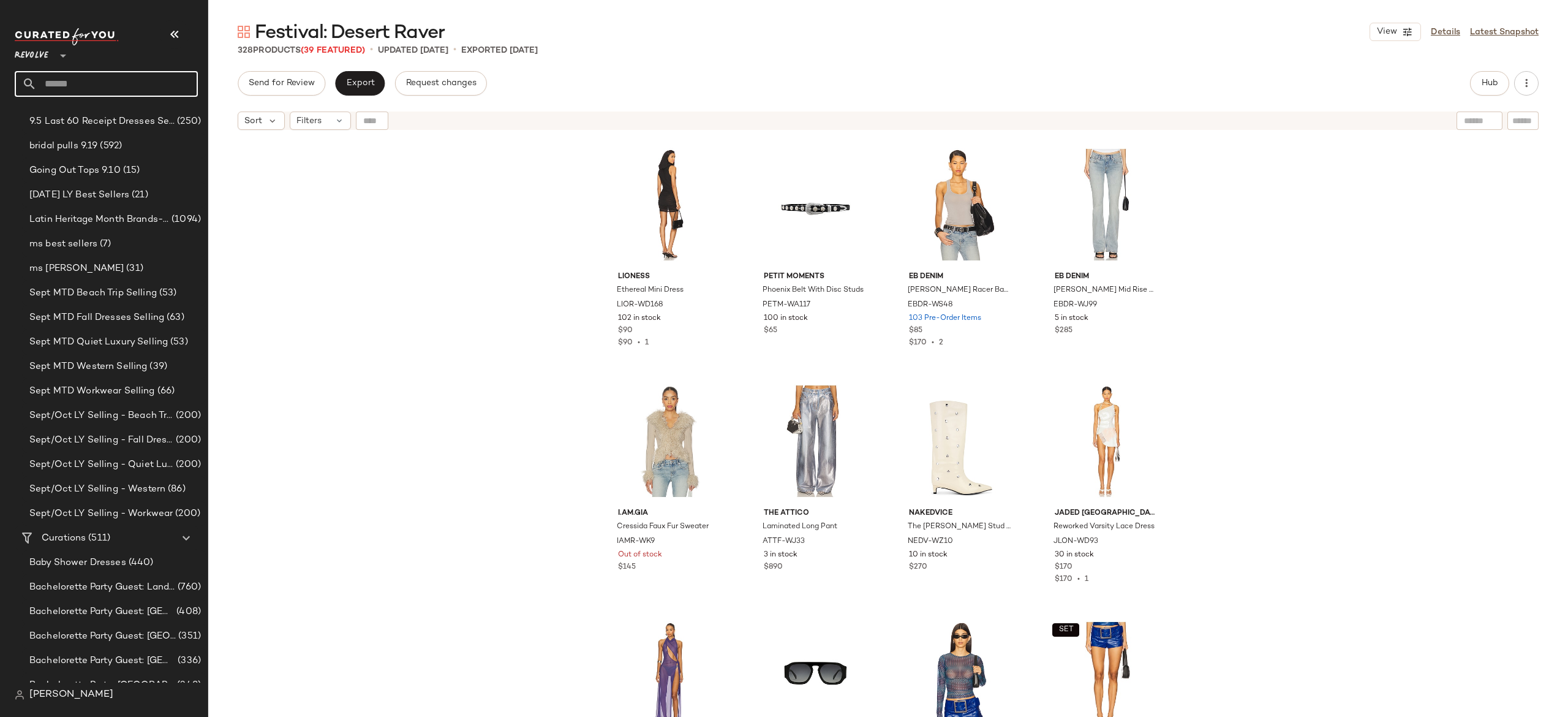
click at [175, 90] on input "text" at bounding box center [117, 84] width 161 height 25
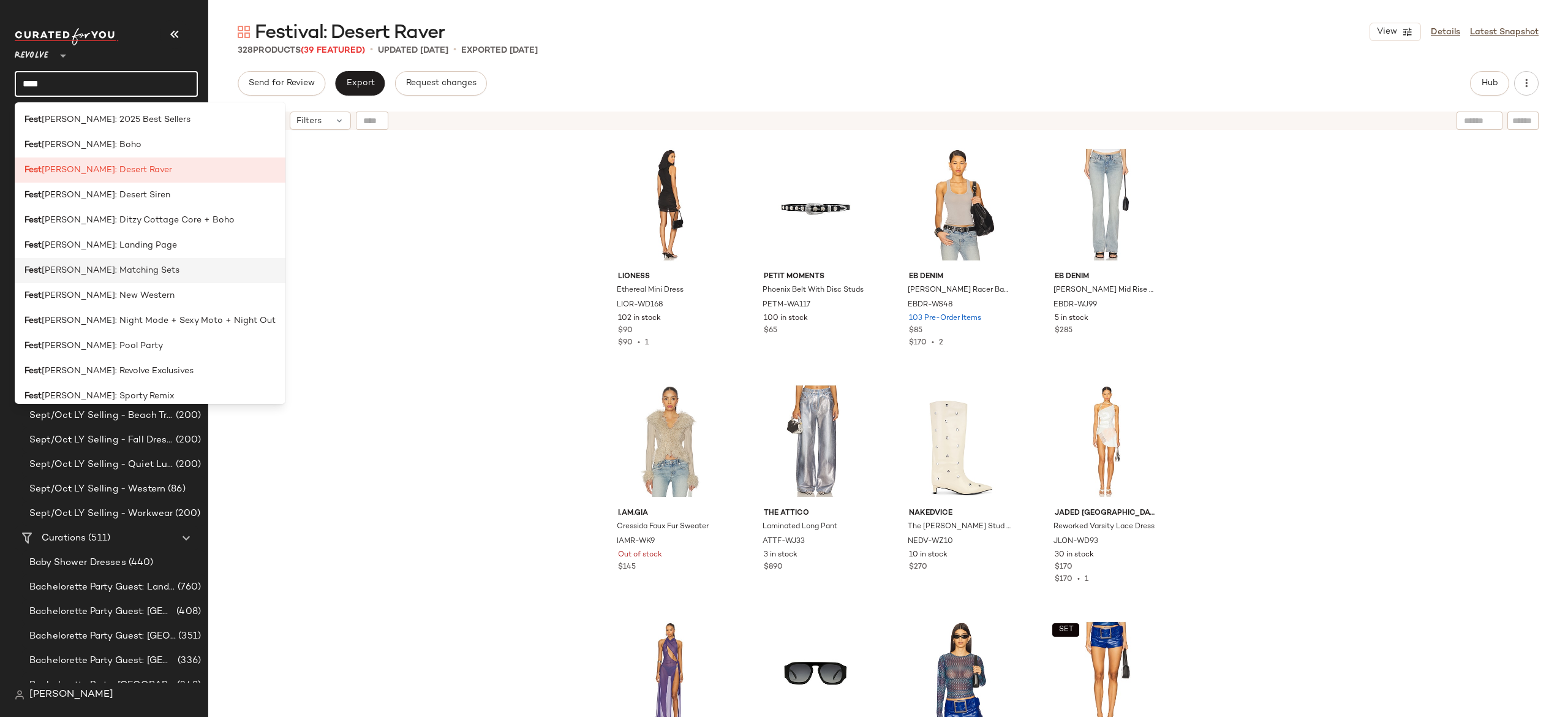
type input "****"
click at [138, 271] on div "Fest ival: Matching Sets" at bounding box center [149, 271] width 251 height 13
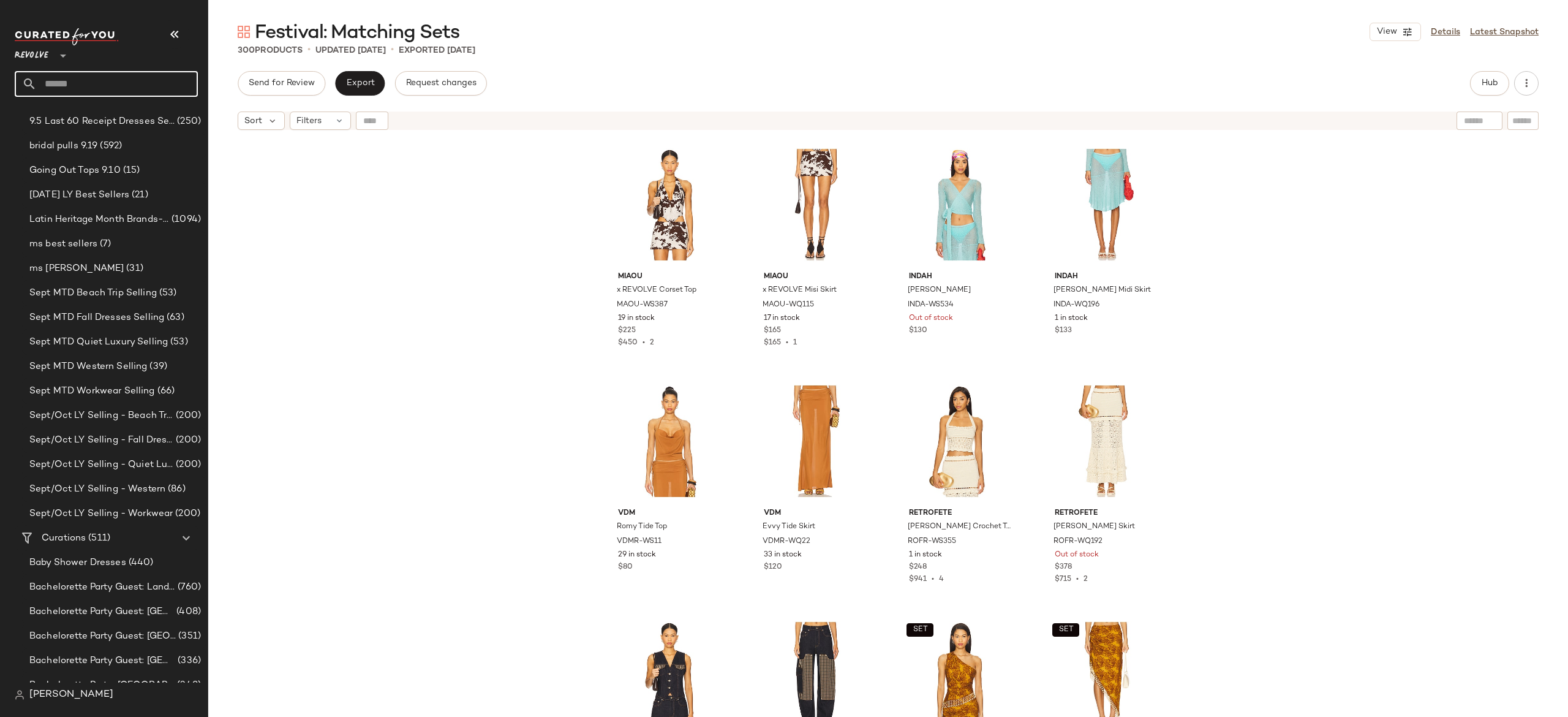
click at [180, 85] on input "text" at bounding box center [117, 84] width 161 height 25
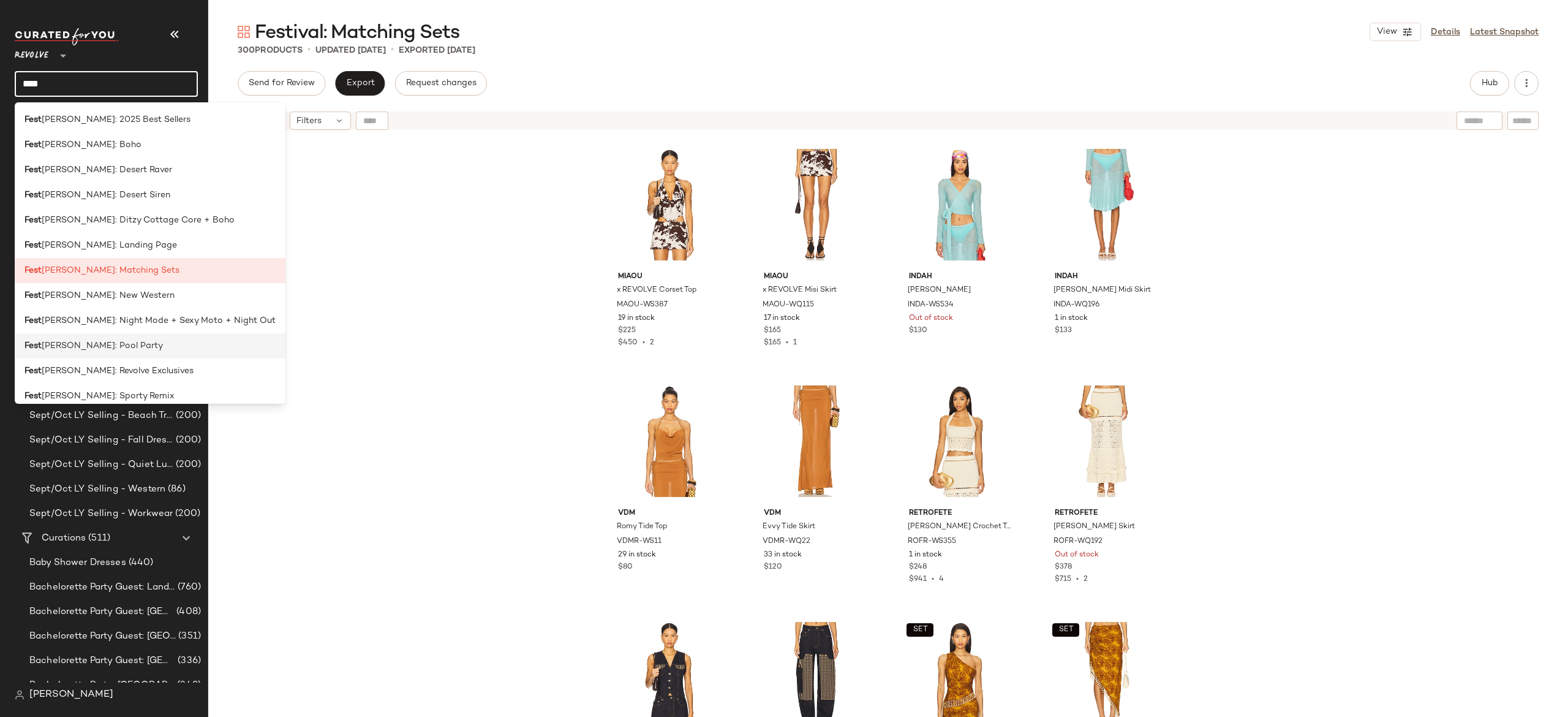
type input "****"
click at [163, 342] on div "Fest ival: Pool Party" at bounding box center [149, 346] width 251 height 13
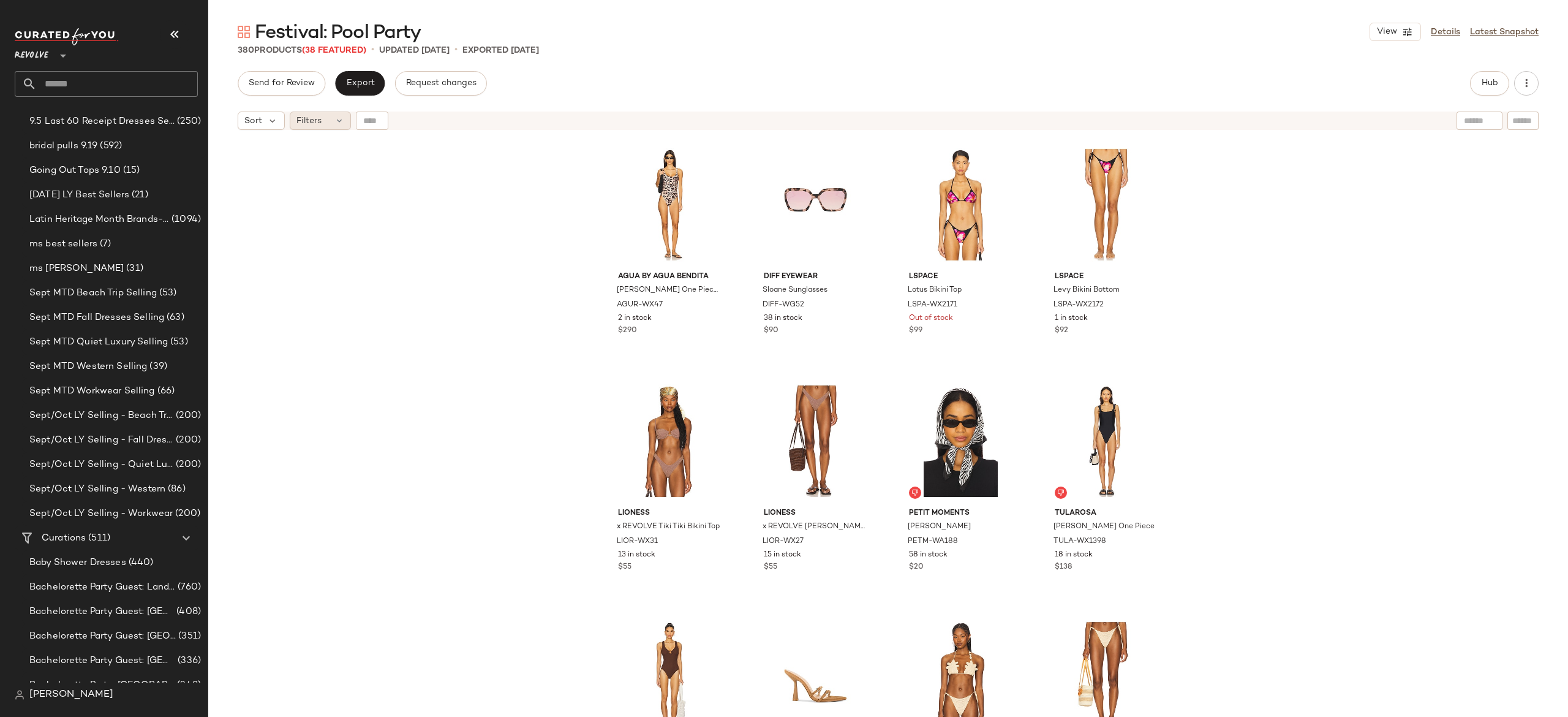
click at [341, 126] on div "Filters" at bounding box center [320, 121] width 61 height 19
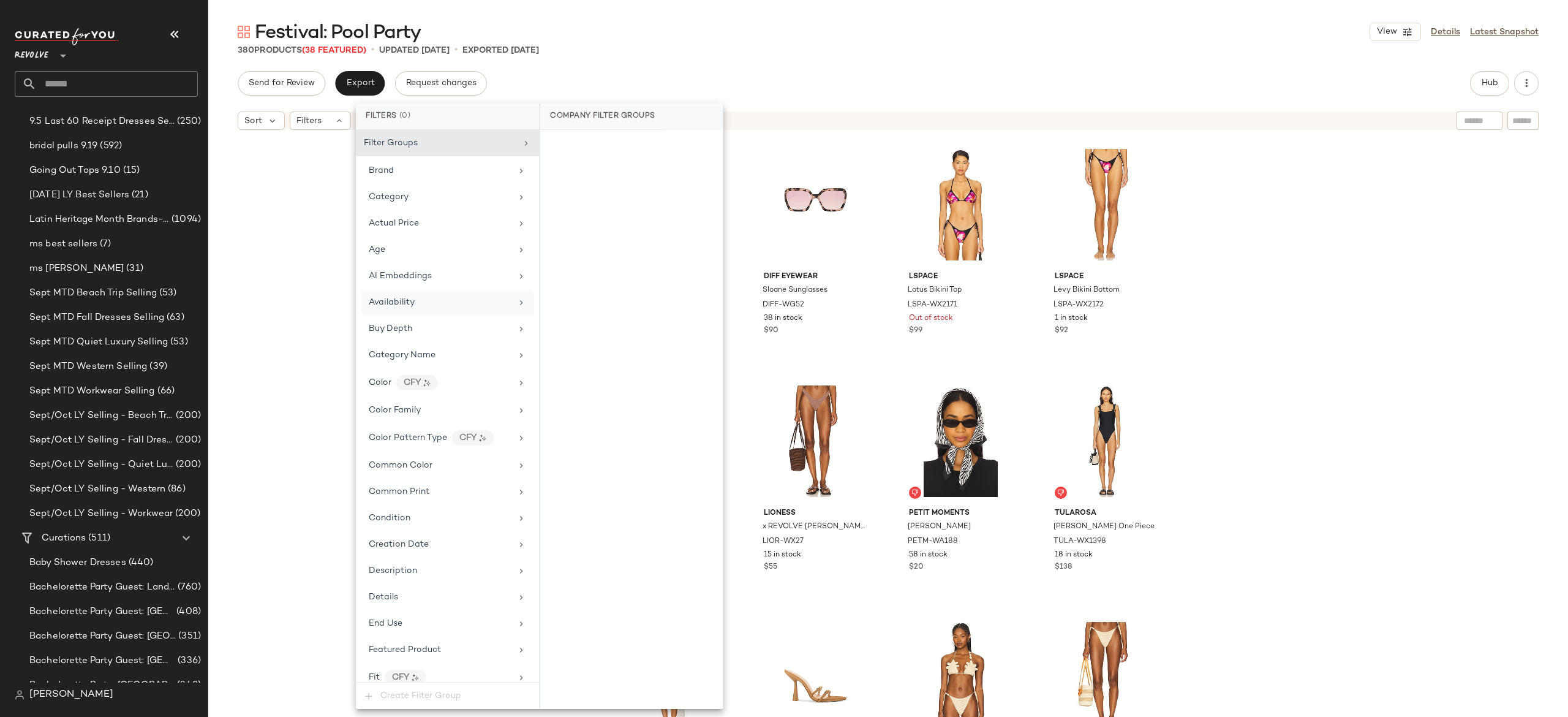
click at [425, 303] on div "Availability" at bounding box center [440, 303] width 143 height 13
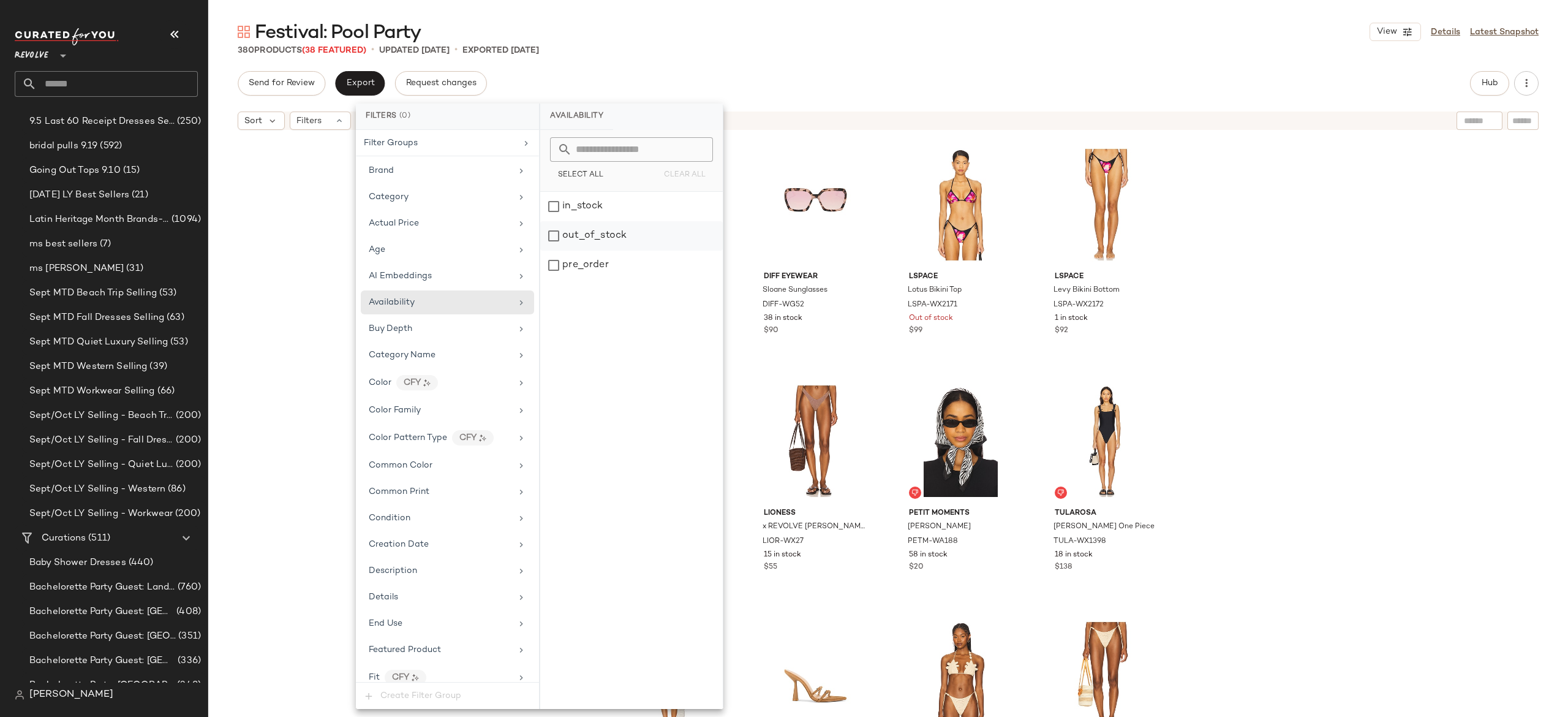
click at [588, 238] on div "out_of_stock" at bounding box center [632, 235] width 182 height 29
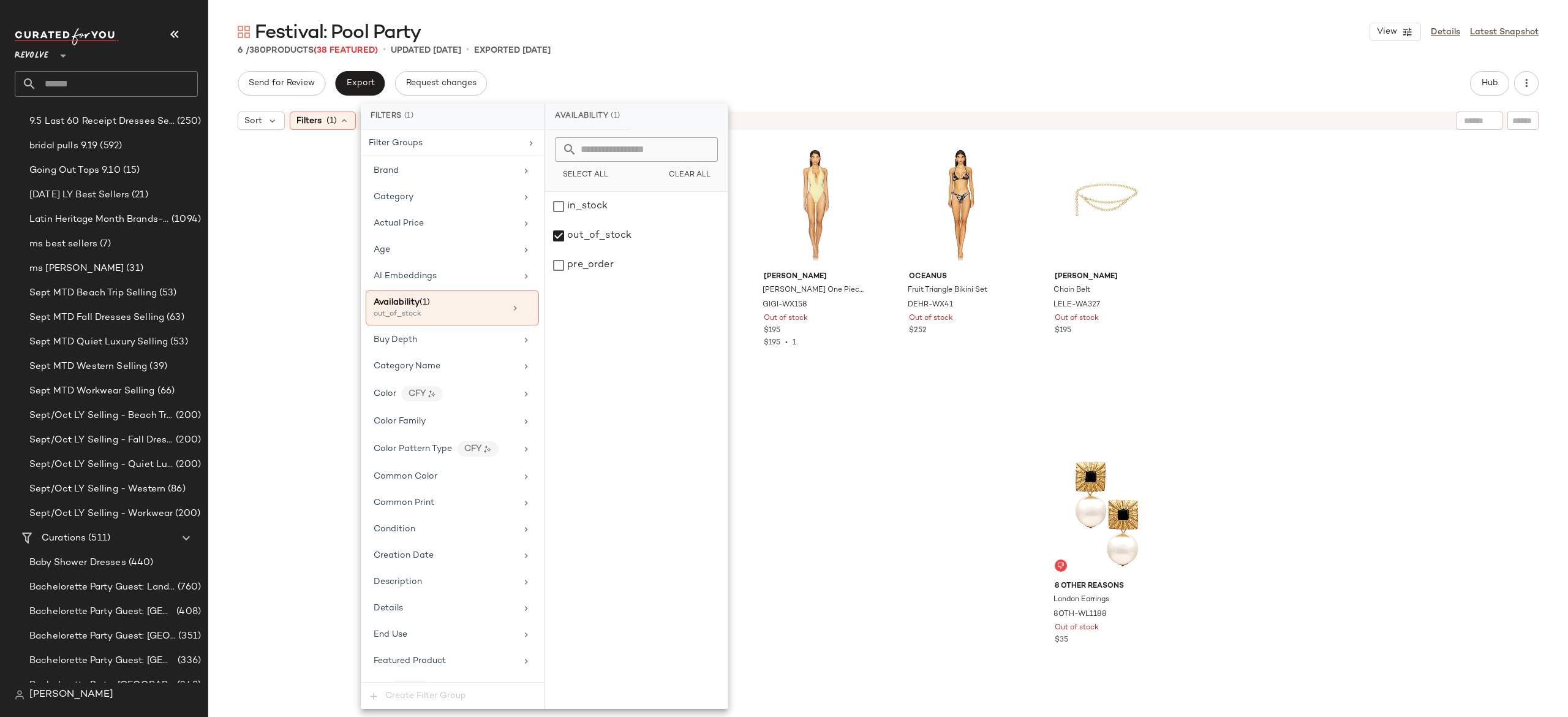
click at [316, 215] on div "LSPACE Lotus Bikini Top LSPA-WX2171 Out of stock $99 GIGI C Megan One Piece Swi…" at bounding box center [888, 442] width 1360 height 611
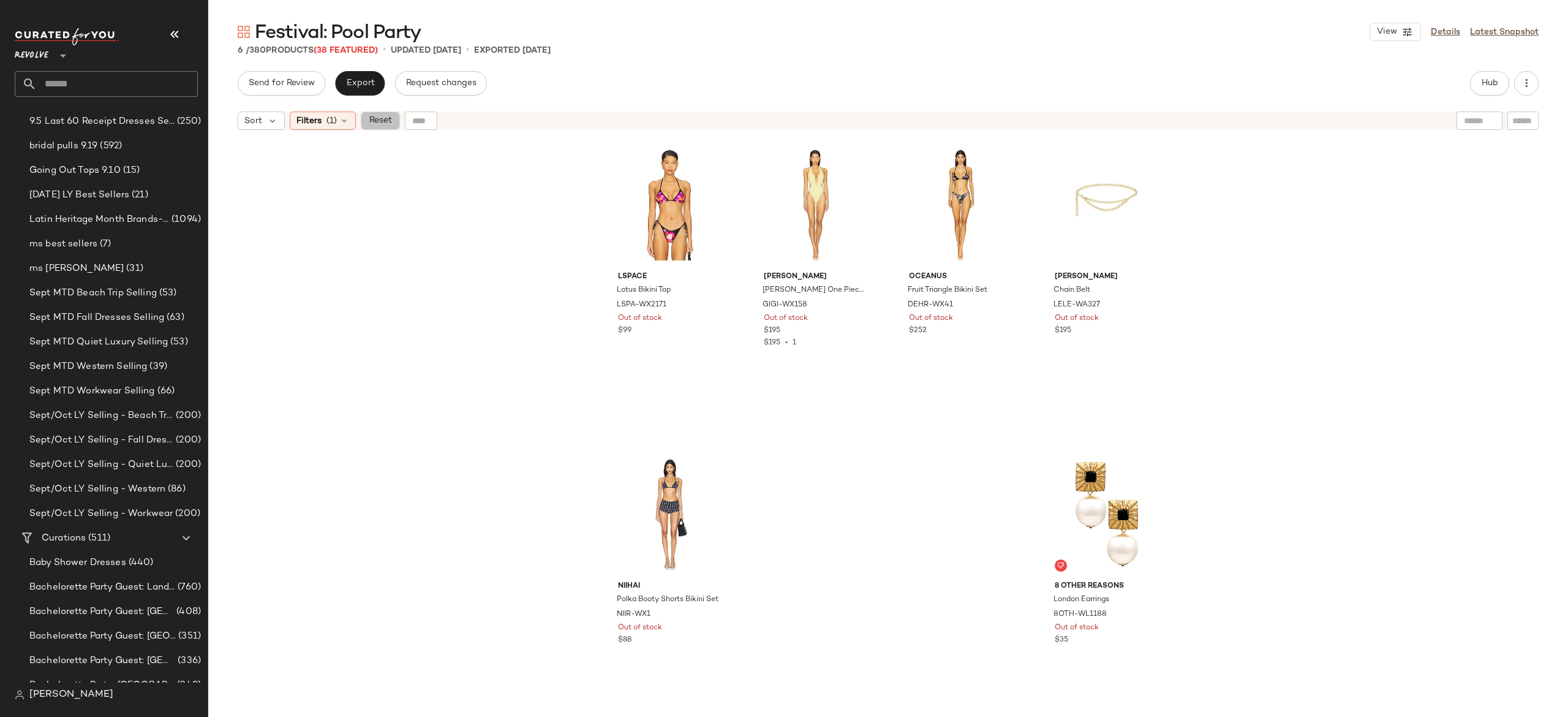
click at [381, 121] on span "Reset" at bounding box center [380, 120] width 24 height 9
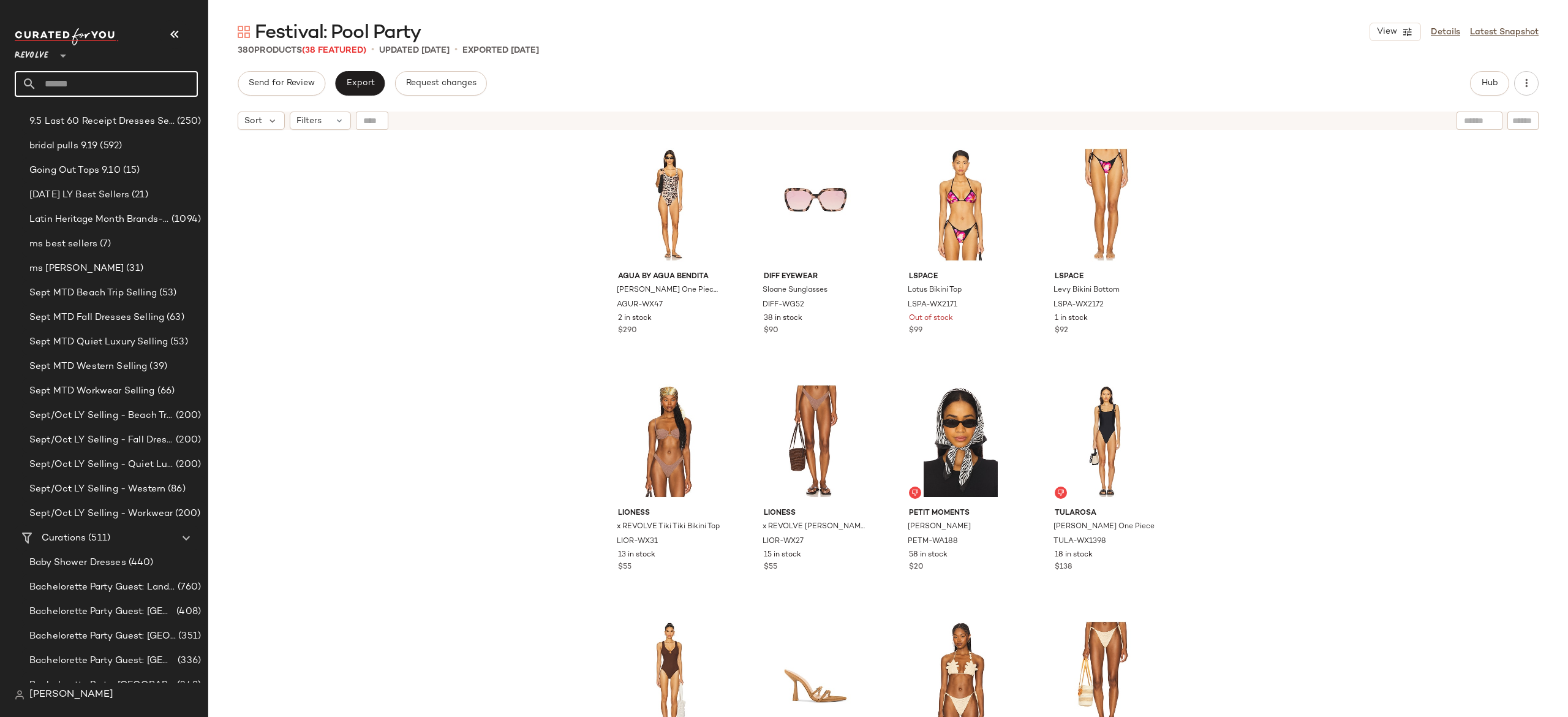
click at [171, 90] on input "text" at bounding box center [117, 84] width 161 height 25
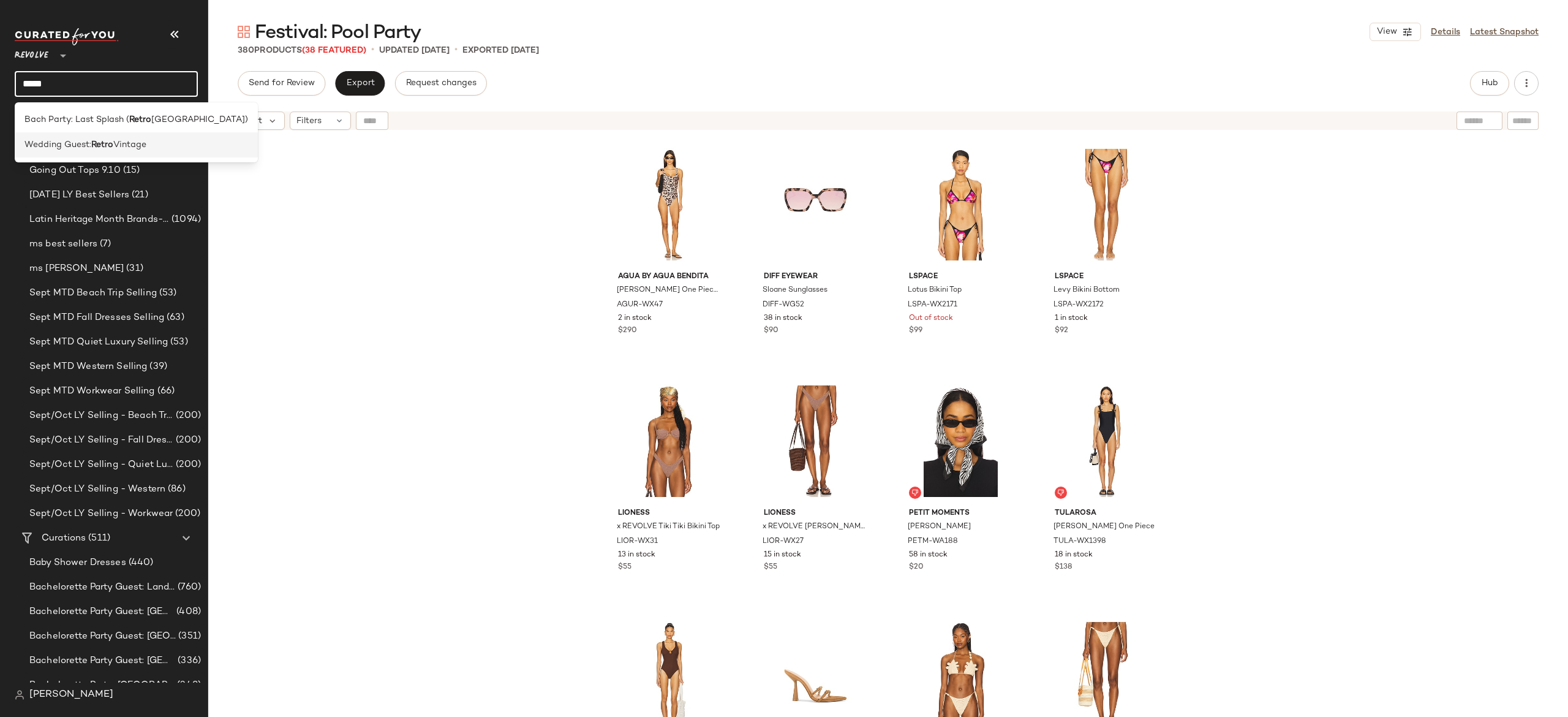
type input "*****"
click at [145, 150] on span "Vintage" at bounding box center [130, 145] width 33 height 13
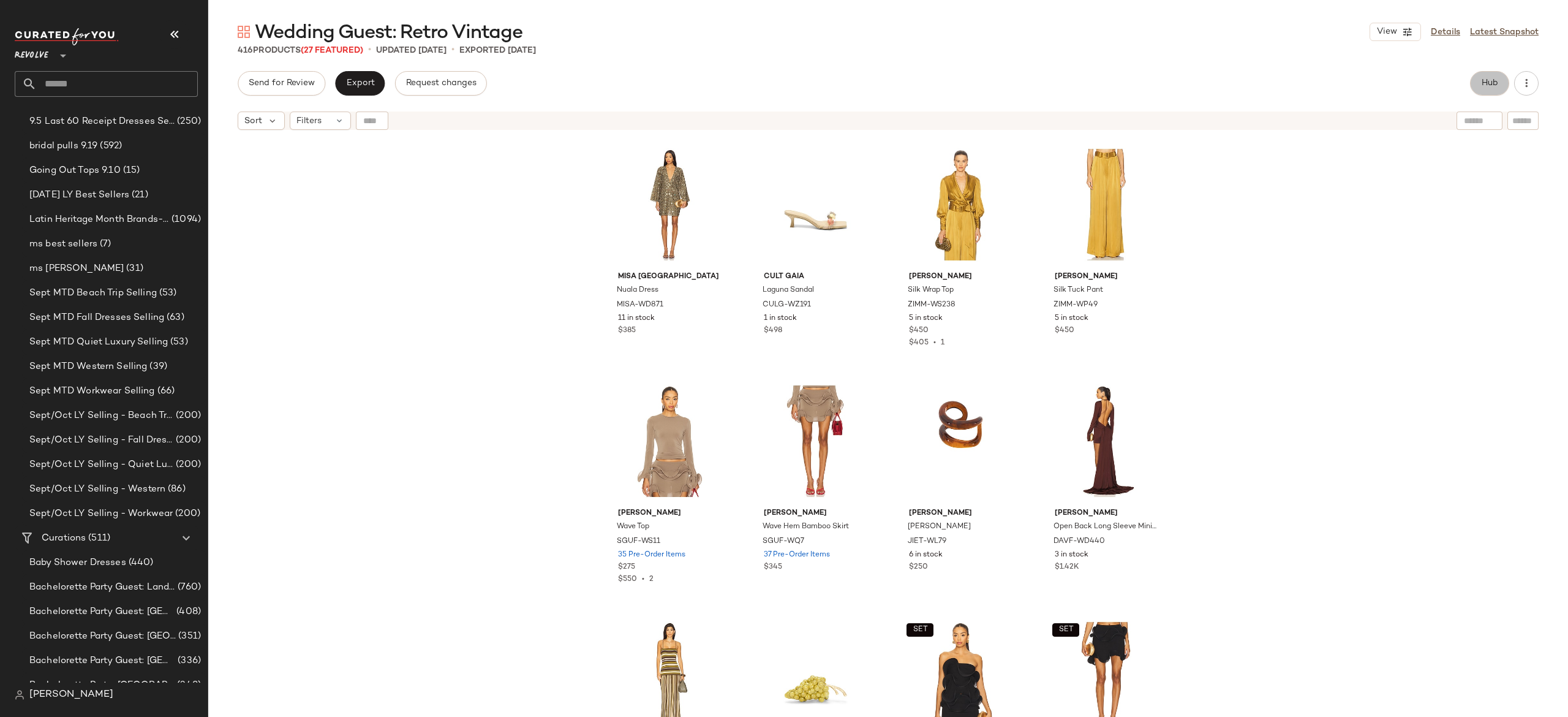
click at [1493, 86] on span "Hub" at bounding box center [1490, 83] width 17 height 9
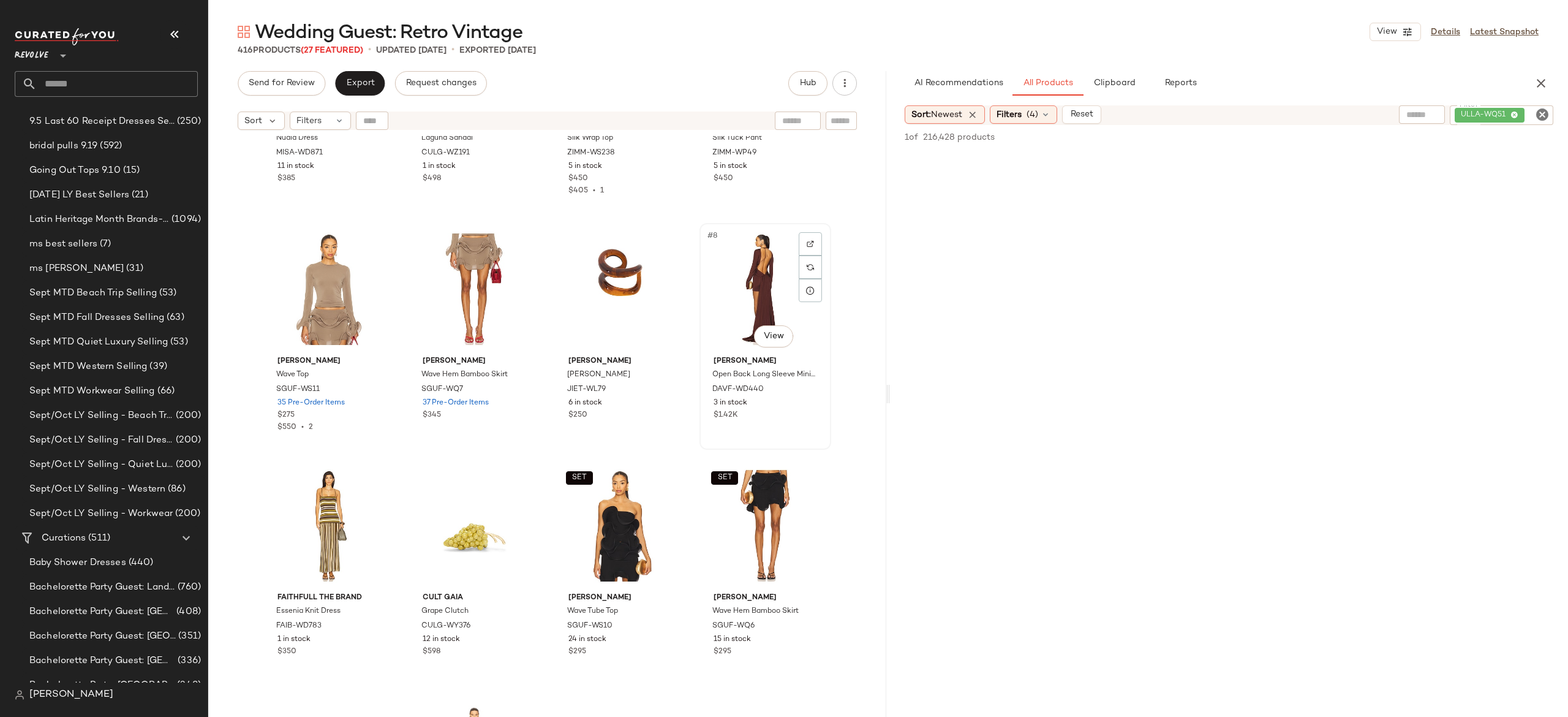
scroll to position [187, 0]
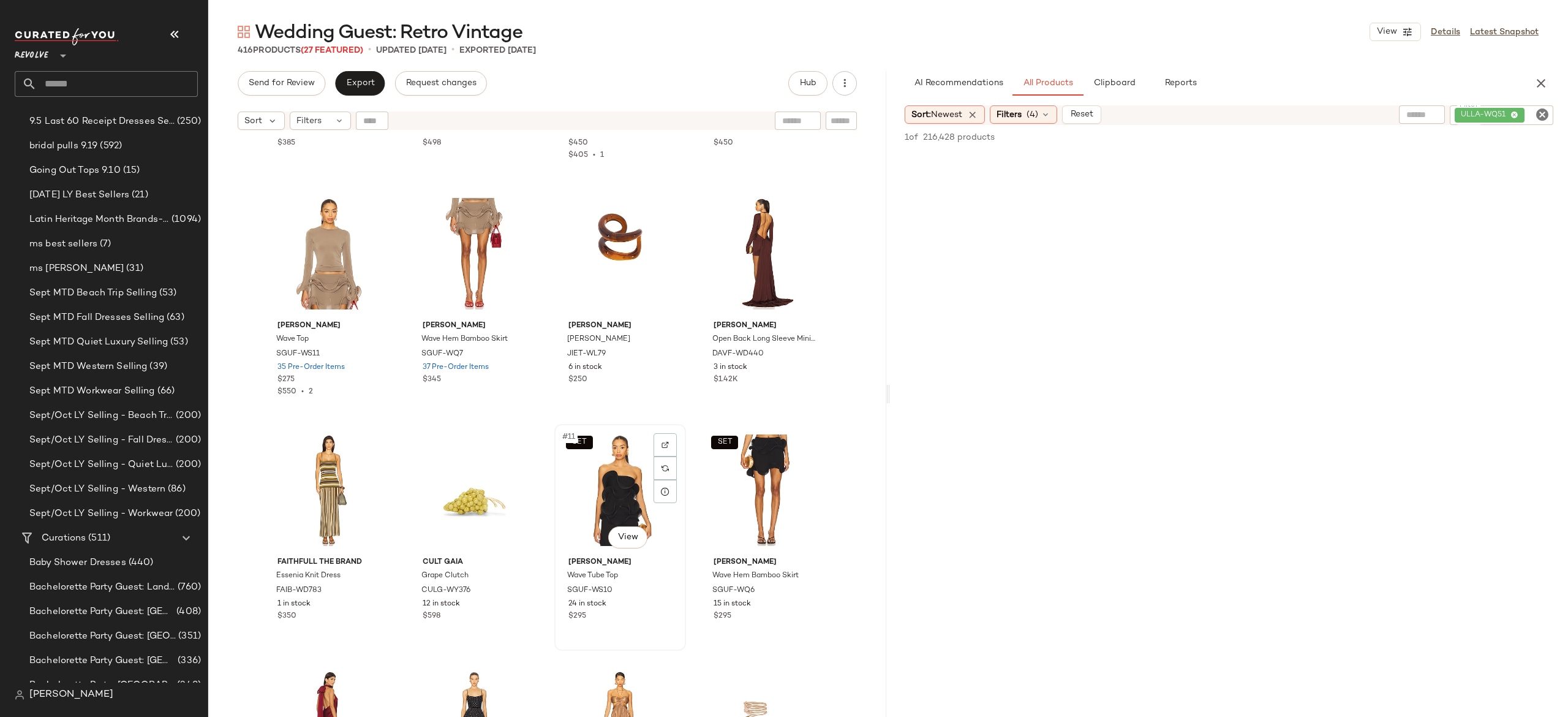
click at [616, 475] on div "SET #11 View" at bounding box center [619, 491] width 123 height 124
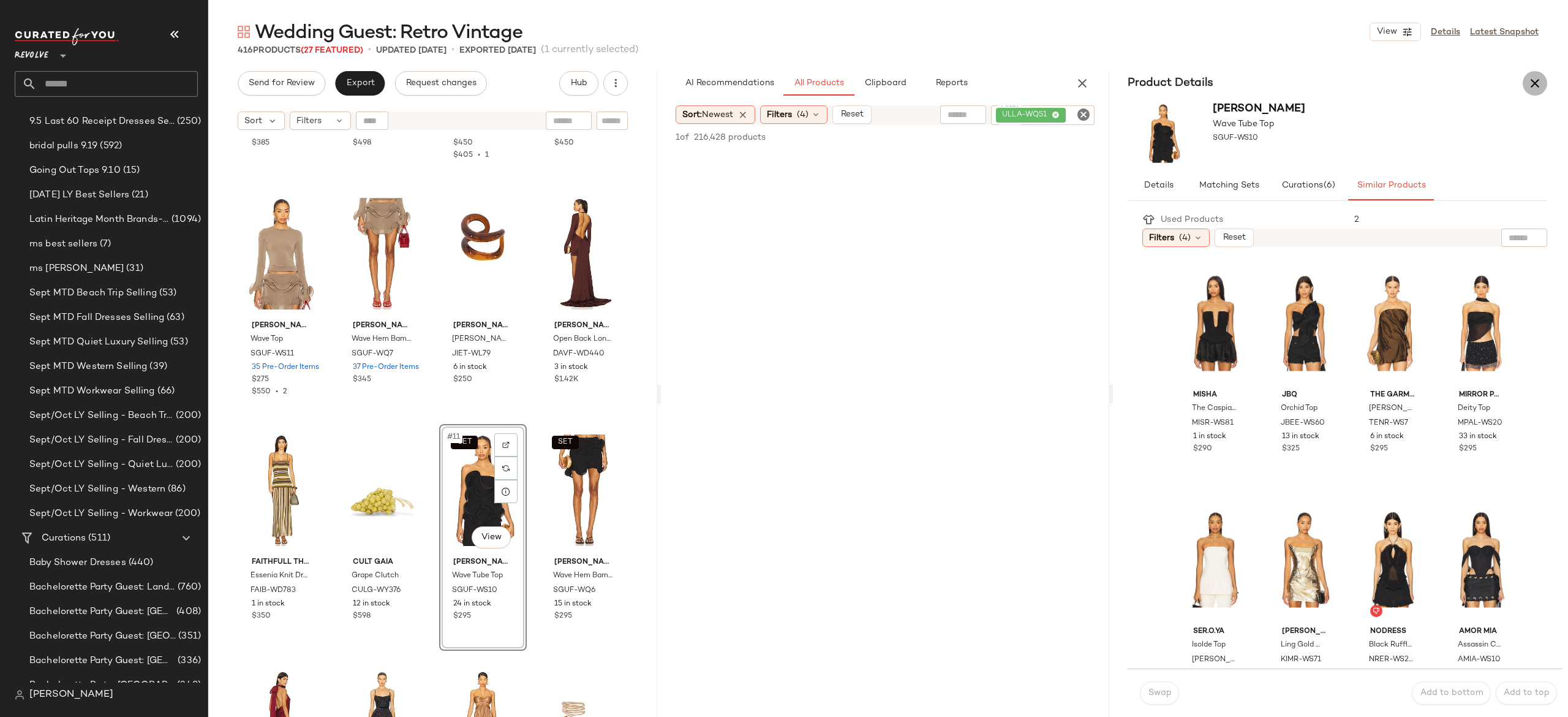
click at [1532, 90] on icon "button" at bounding box center [1535, 84] width 15 height 15
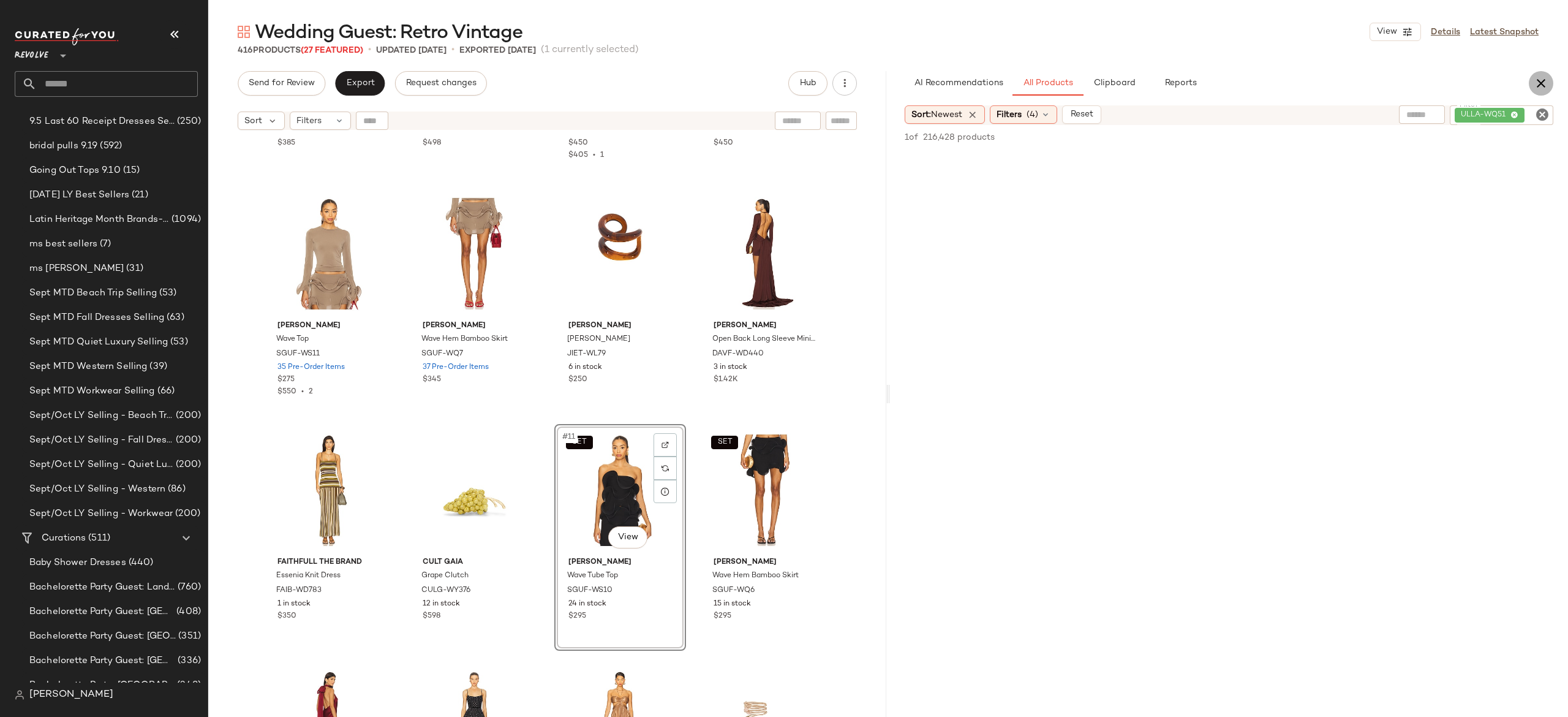
click at [1535, 85] on icon "button" at bounding box center [1542, 84] width 15 height 15
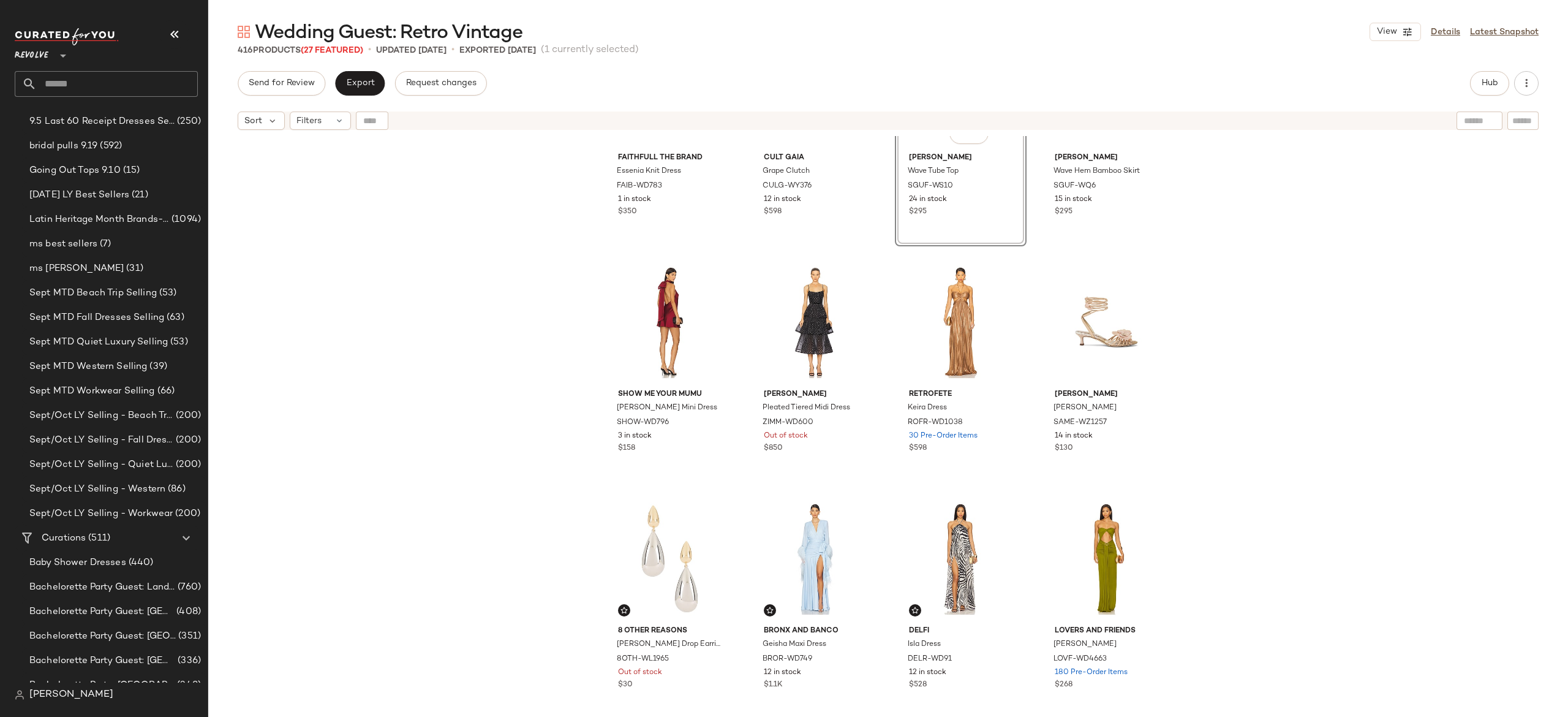
scroll to position [573, 0]
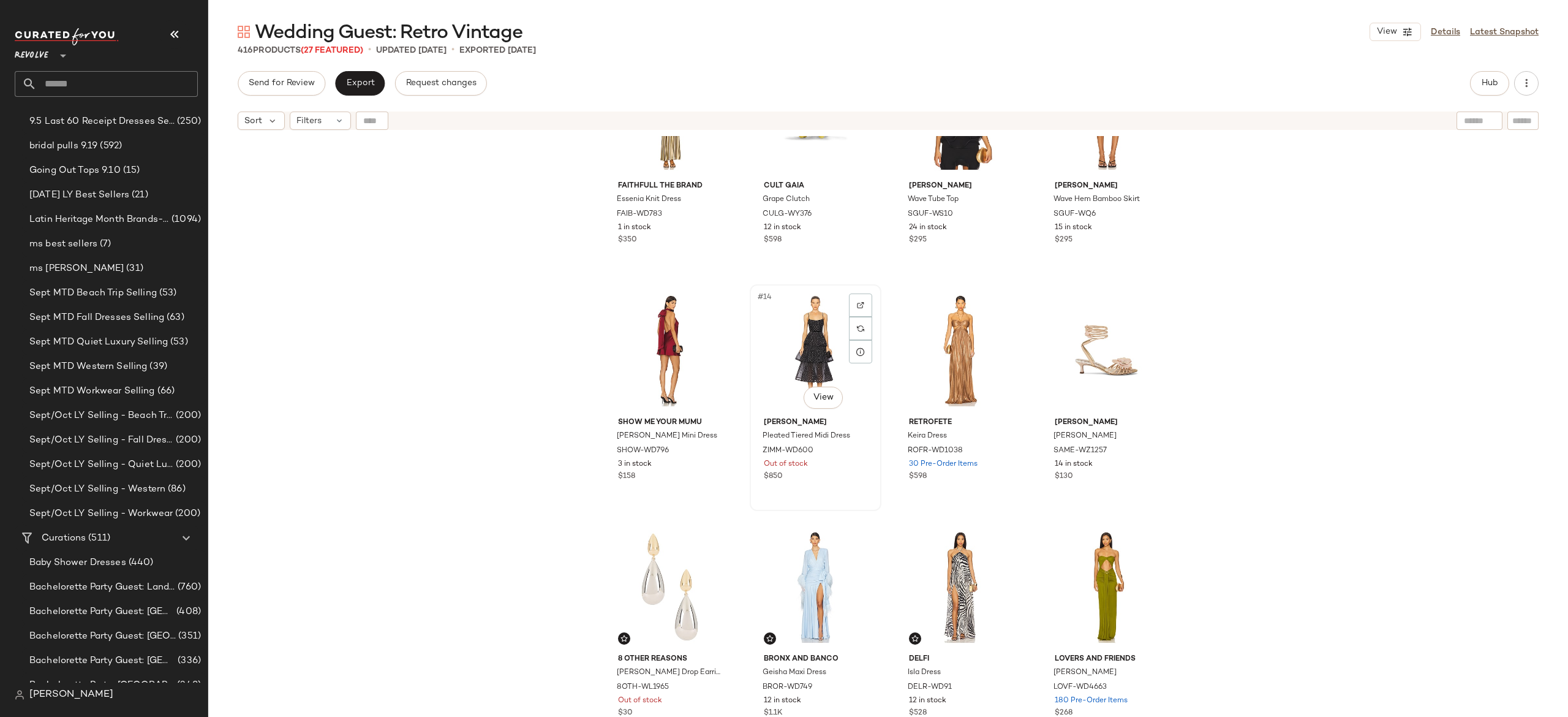
click at [808, 340] on div "#14 View" at bounding box center [815, 351] width 123 height 124
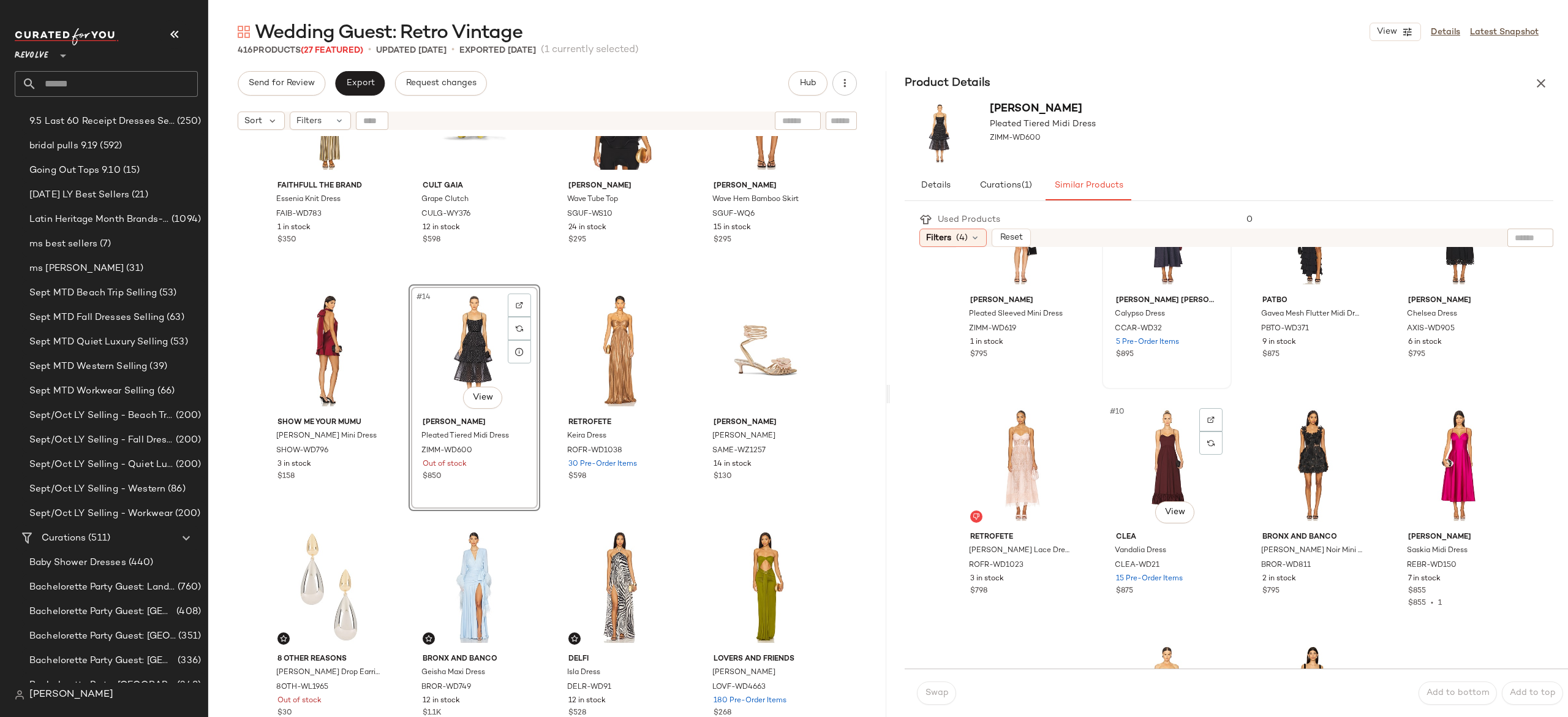
scroll to position [334, 0]
click at [1020, 456] on div "#9 View" at bounding box center [1021, 462] width 121 height 124
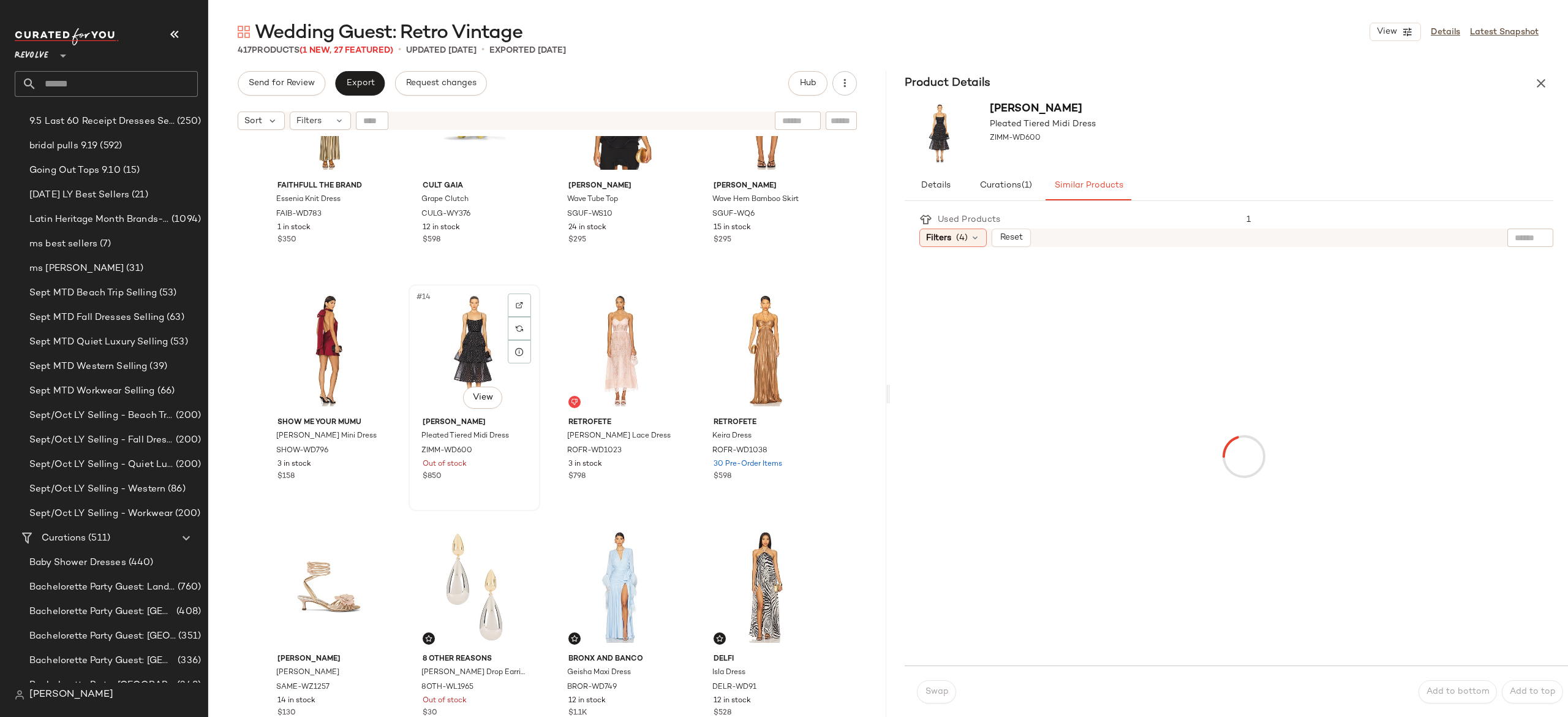
click at [478, 363] on div "#14 View" at bounding box center [474, 351] width 123 height 124
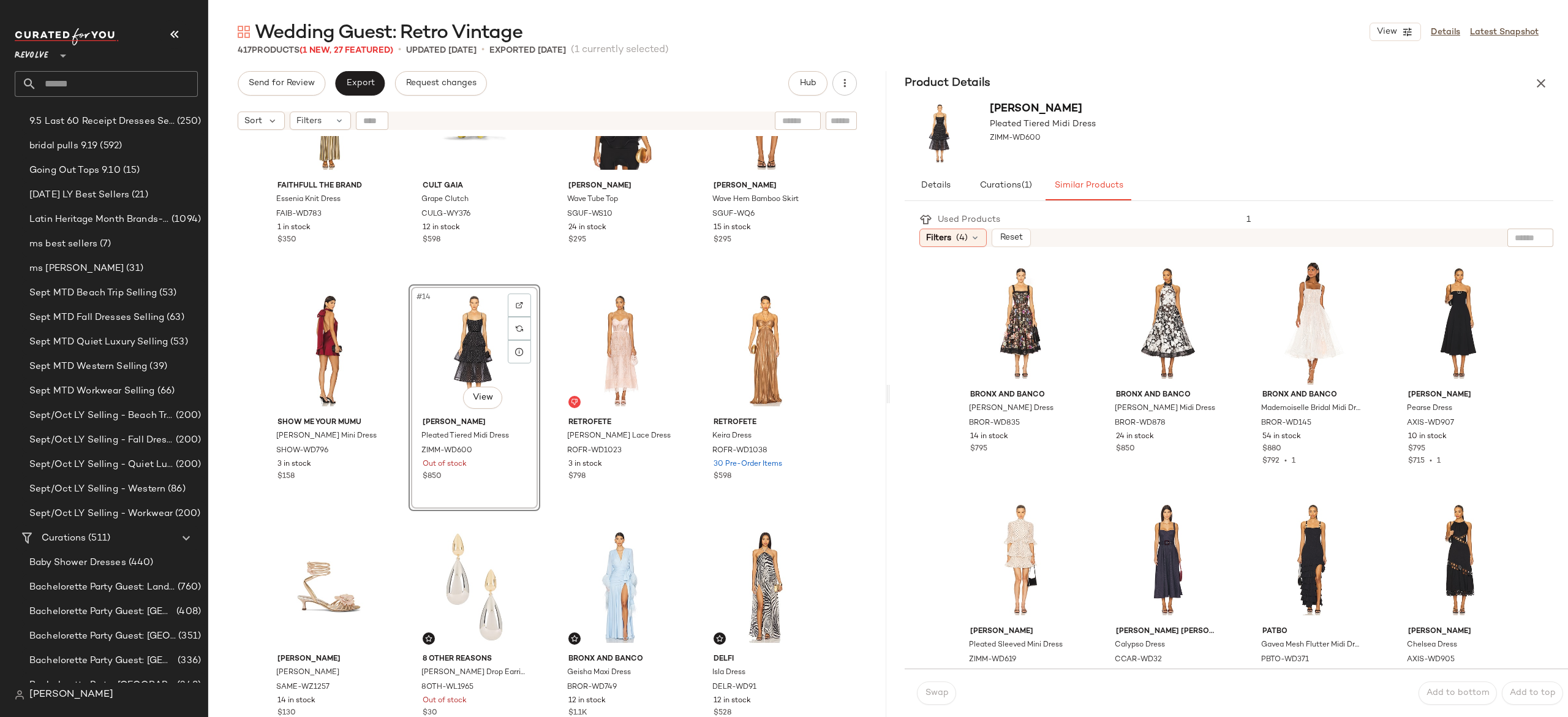
click at [464, 321] on div "#14 View" at bounding box center [474, 351] width 123 height 124
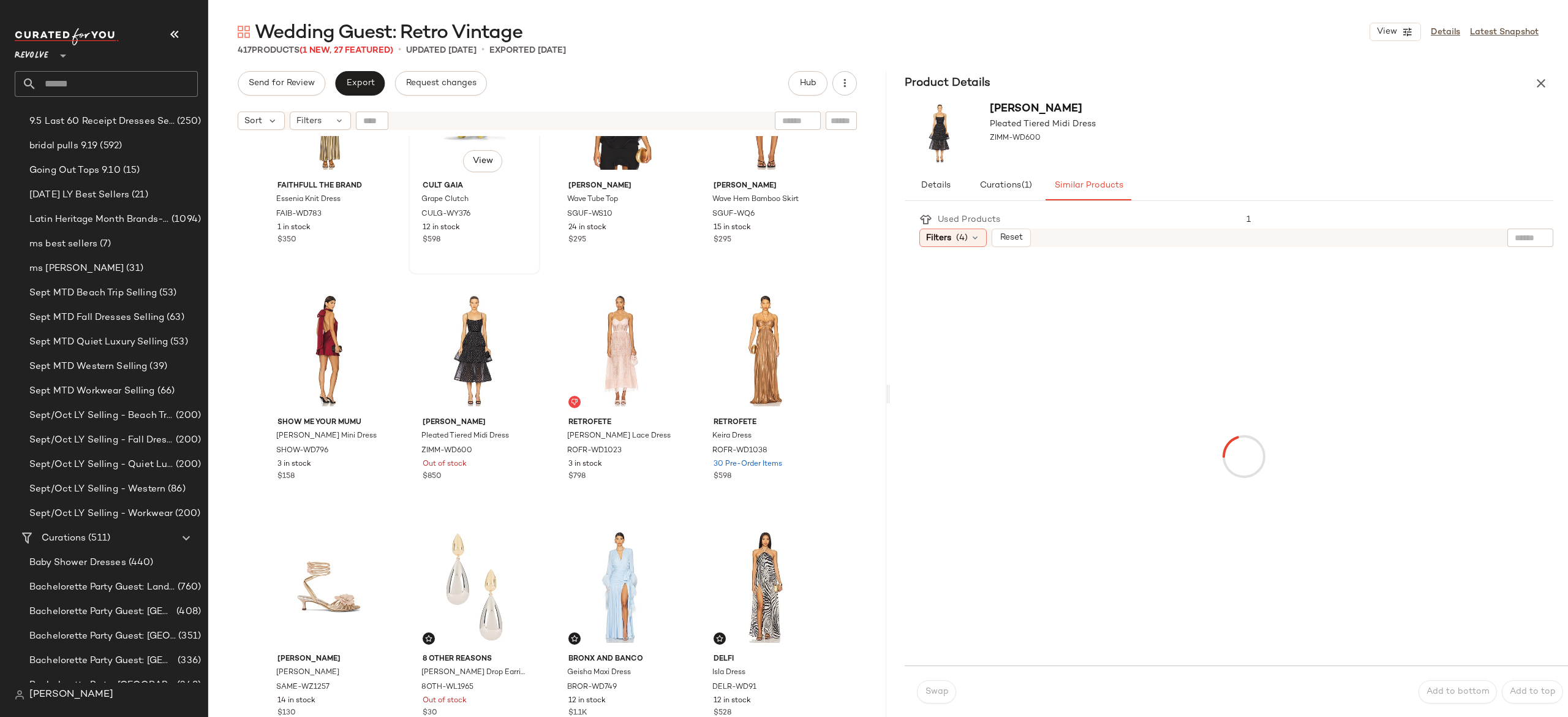
click at [511, 249] on div "#10 View Cult Gaia Grape Clutch CULG-WY376 12 in stock $598" at bounding box center [475, 161] width 130 height 225
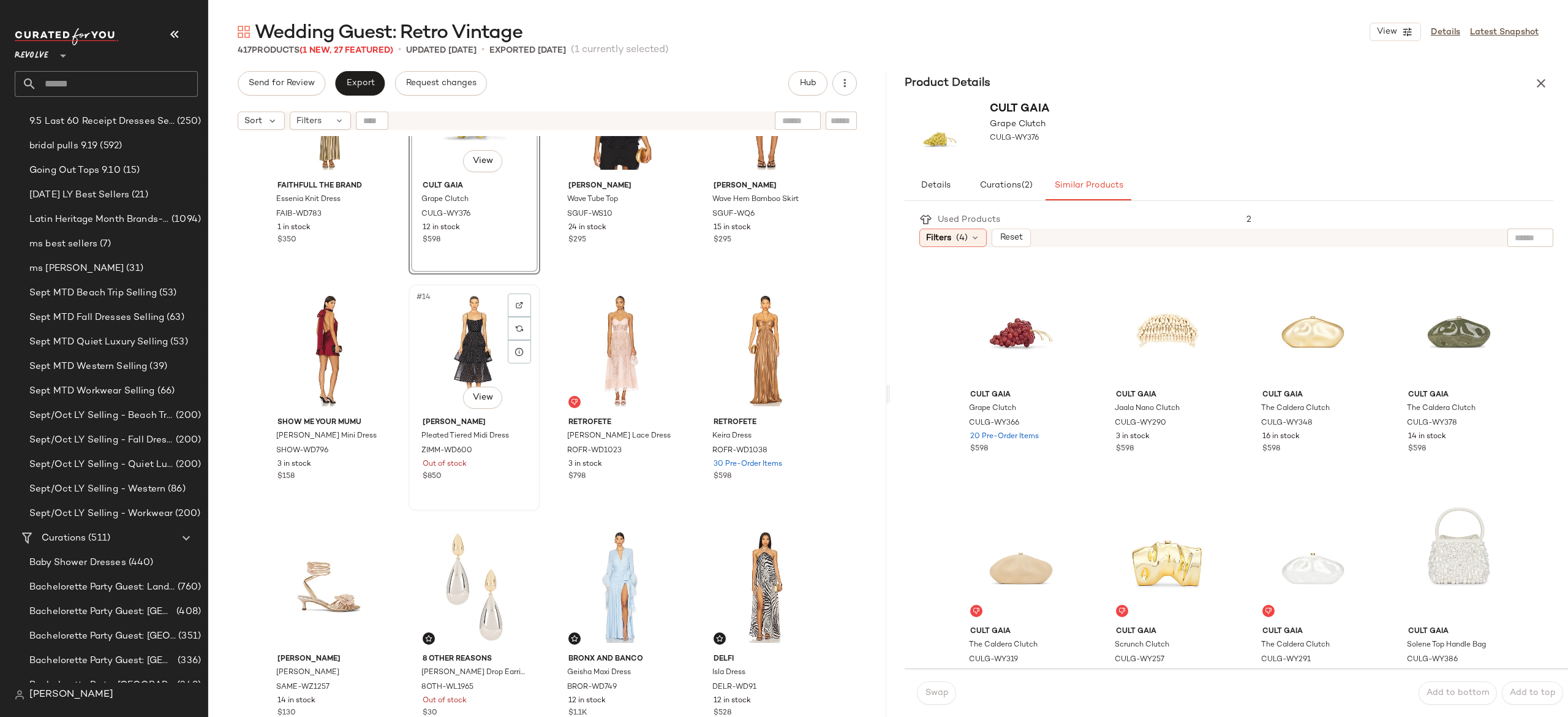
click at [469, 352] on div "#14 View" at bounding box center [474, 351] width 123 height 124
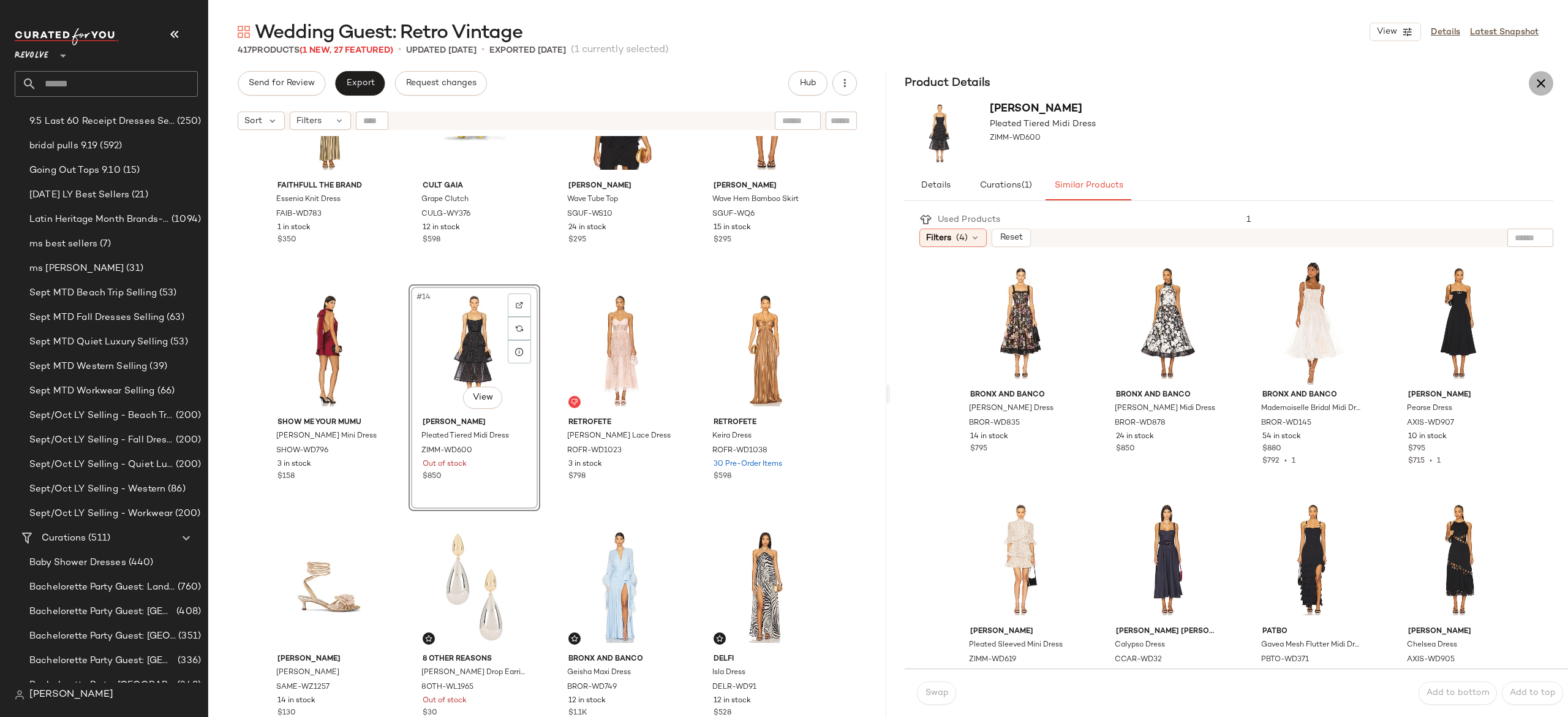
click at [1538, 90] on button "button" at bounding box center [1542, 84] width 24 height 24
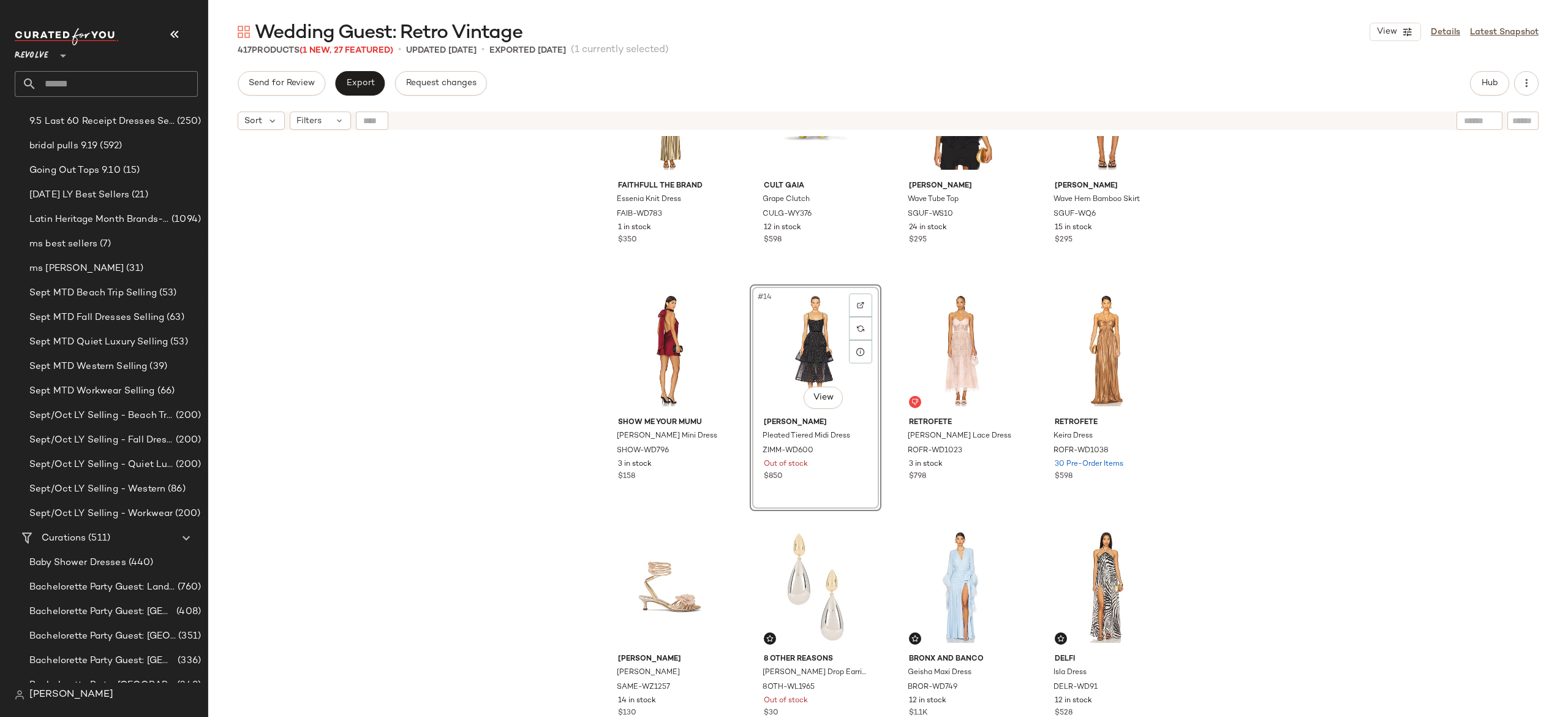
click at [814, 346] on div "#14 View" at bounding box center [815, 351] width 123 height 124
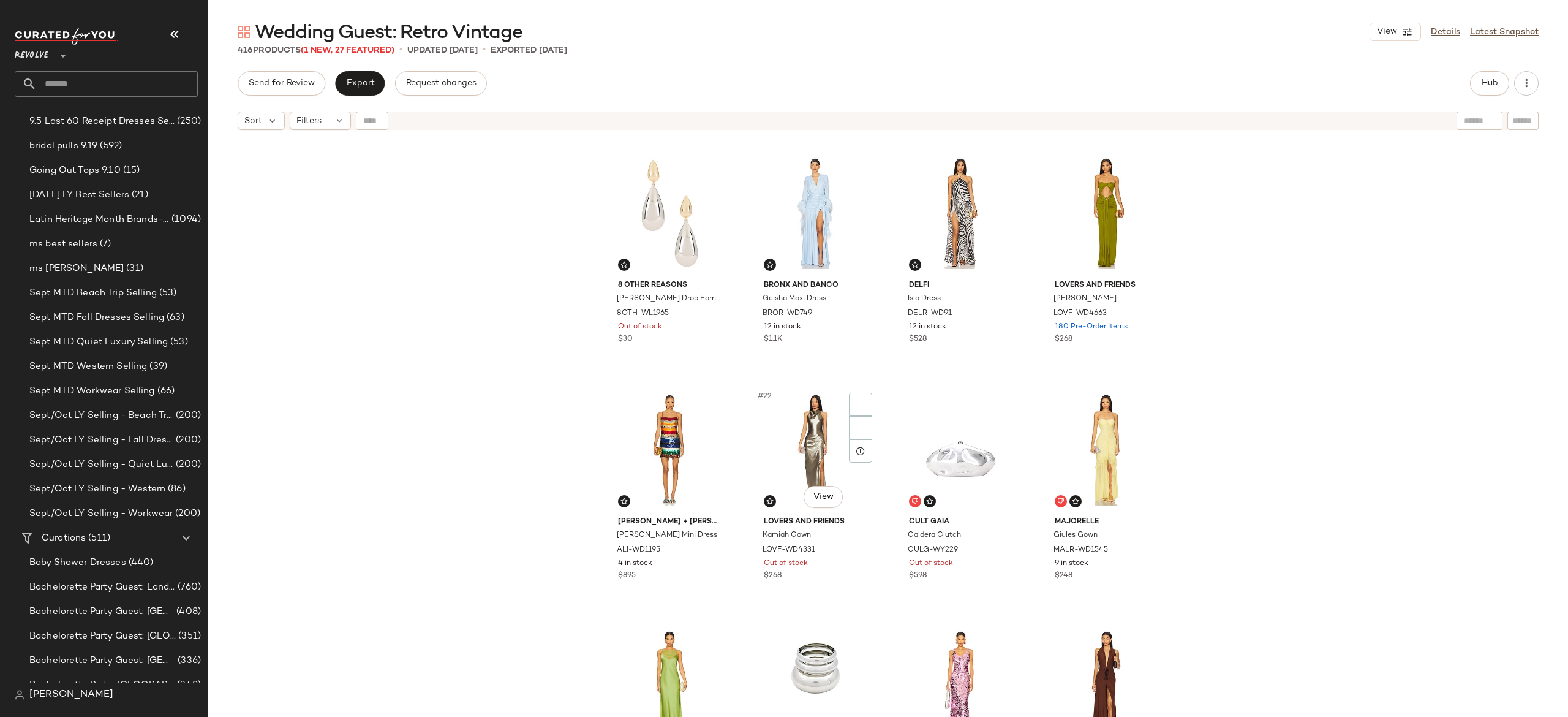
scroll to position [1098, 0]
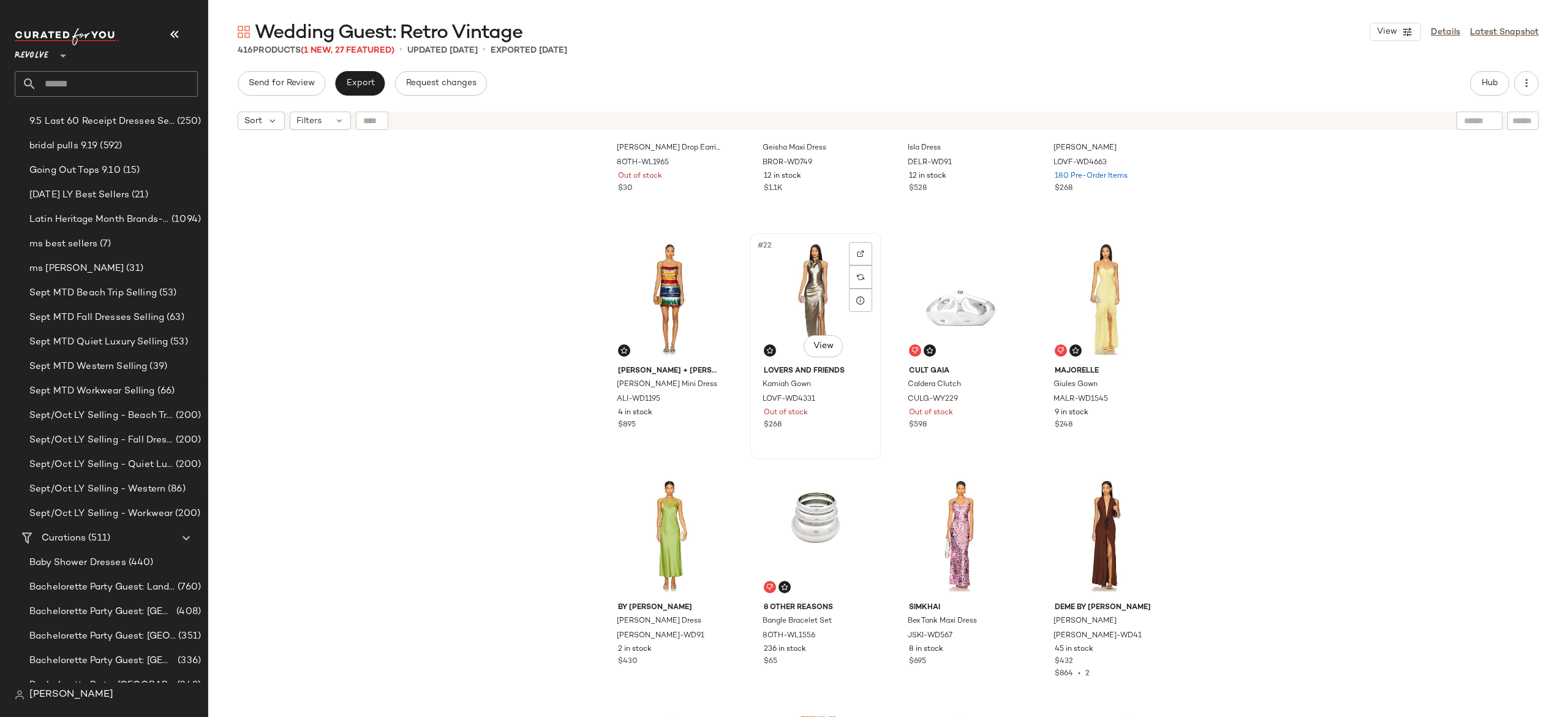
click at [807, 300] on div "#22 View" at bounding box center [815, 299] width 123 height 124
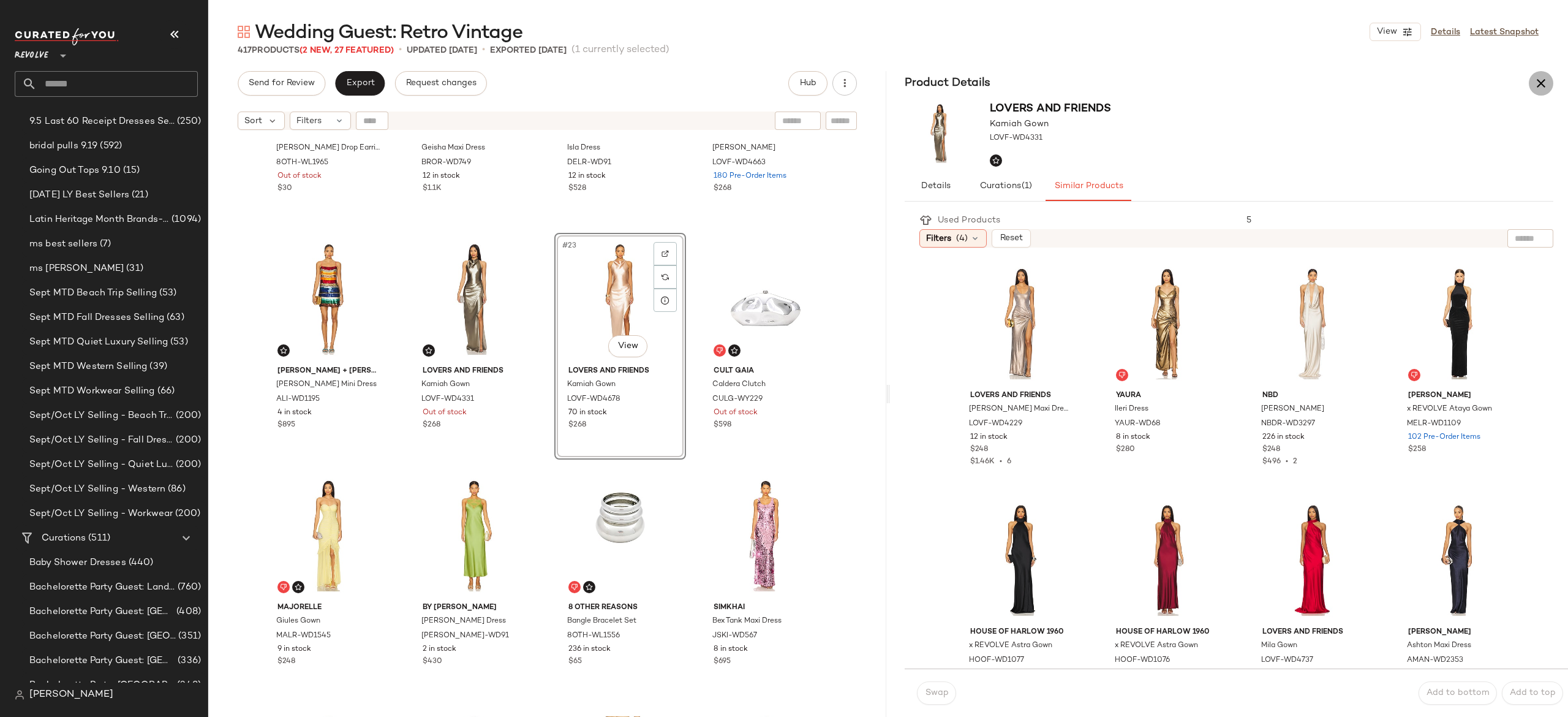
click at [1535, 87] on icon "button" at bounding box center [1542, 84] width 15 height 15
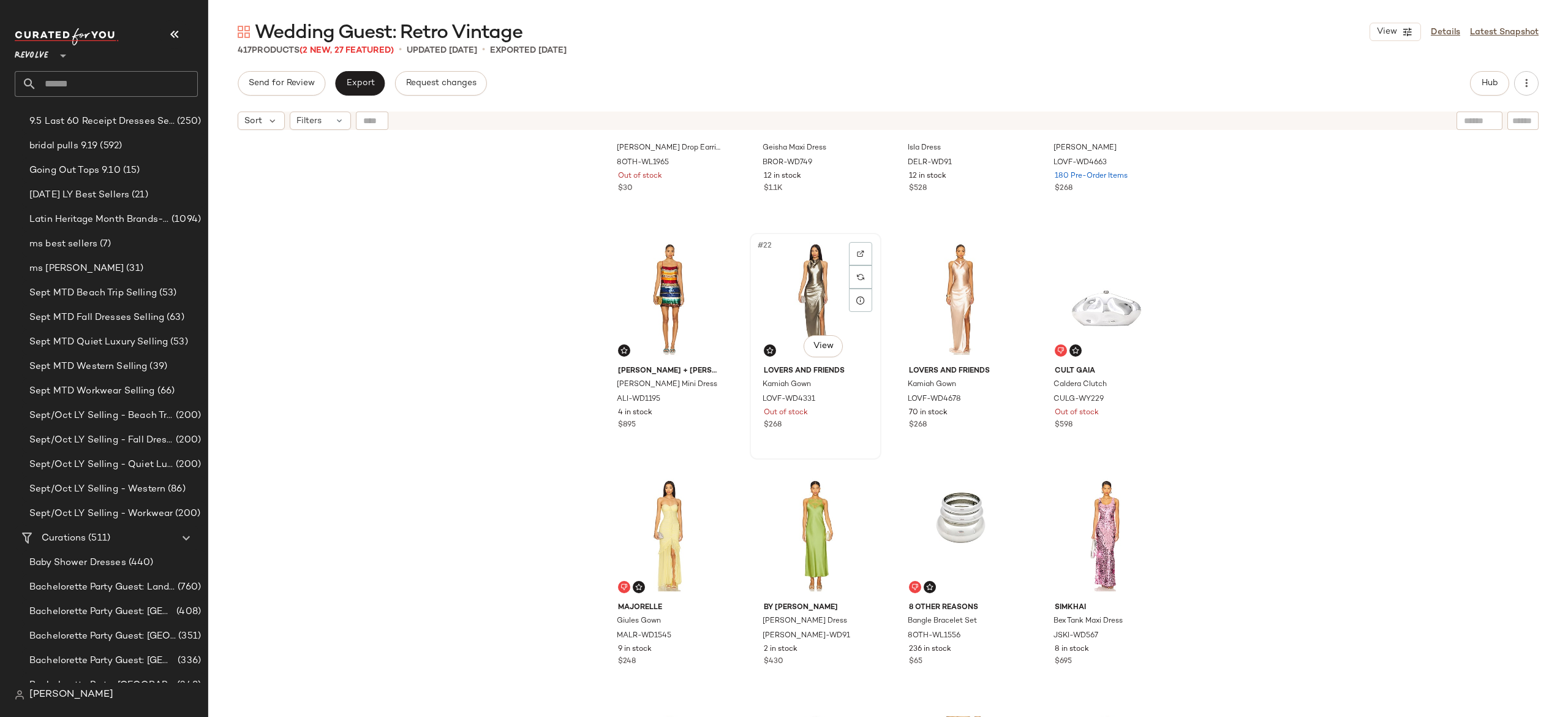
click at [797, 286] on div "#22 View" at bounding box center [815, 299] width 123 height 124
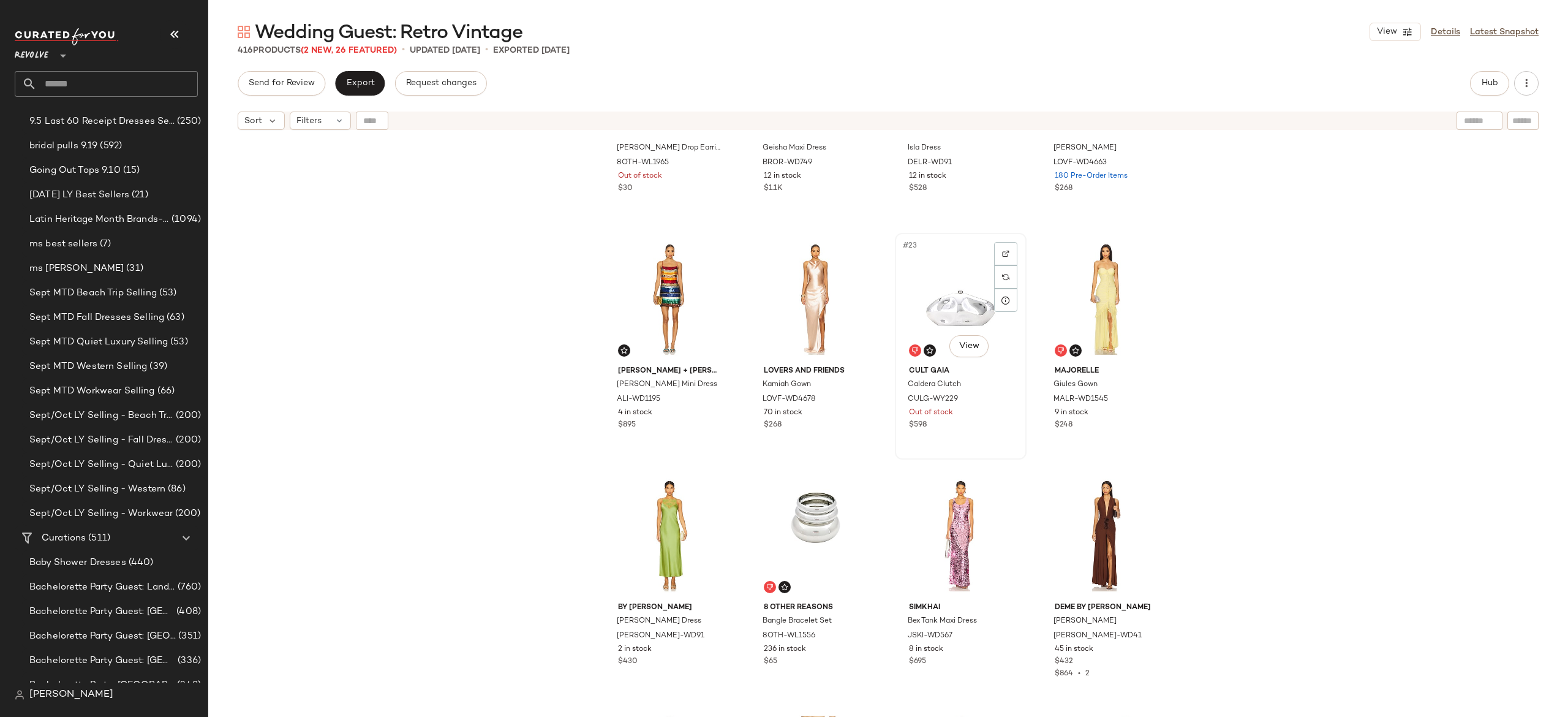
click at [944, 310] on div "#23 View" at bounding box center [961, 299] width 123 height 124
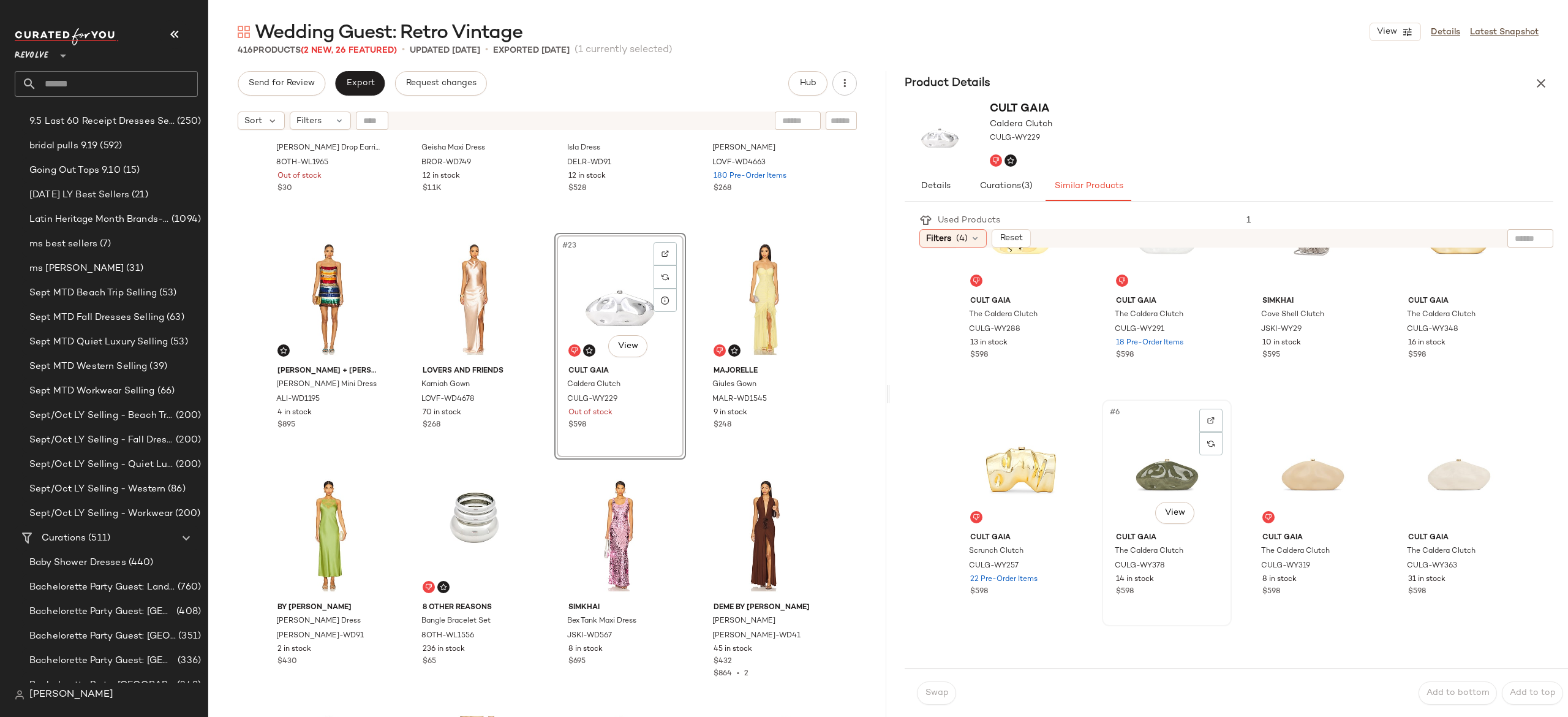
scroll to position [101, 0]
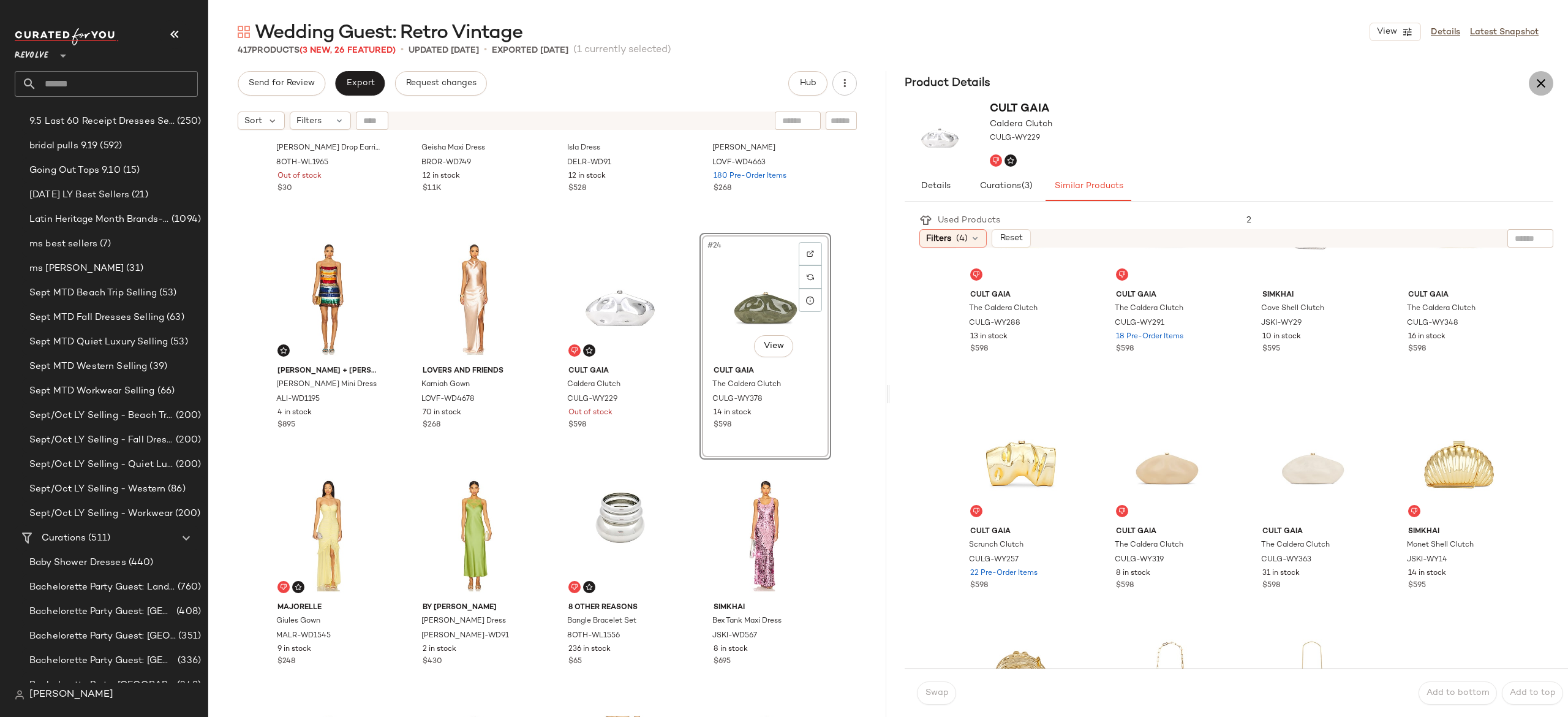
click at [1542, 76] on icon "button" at bounding box center [1542, 84] width 15 height 15
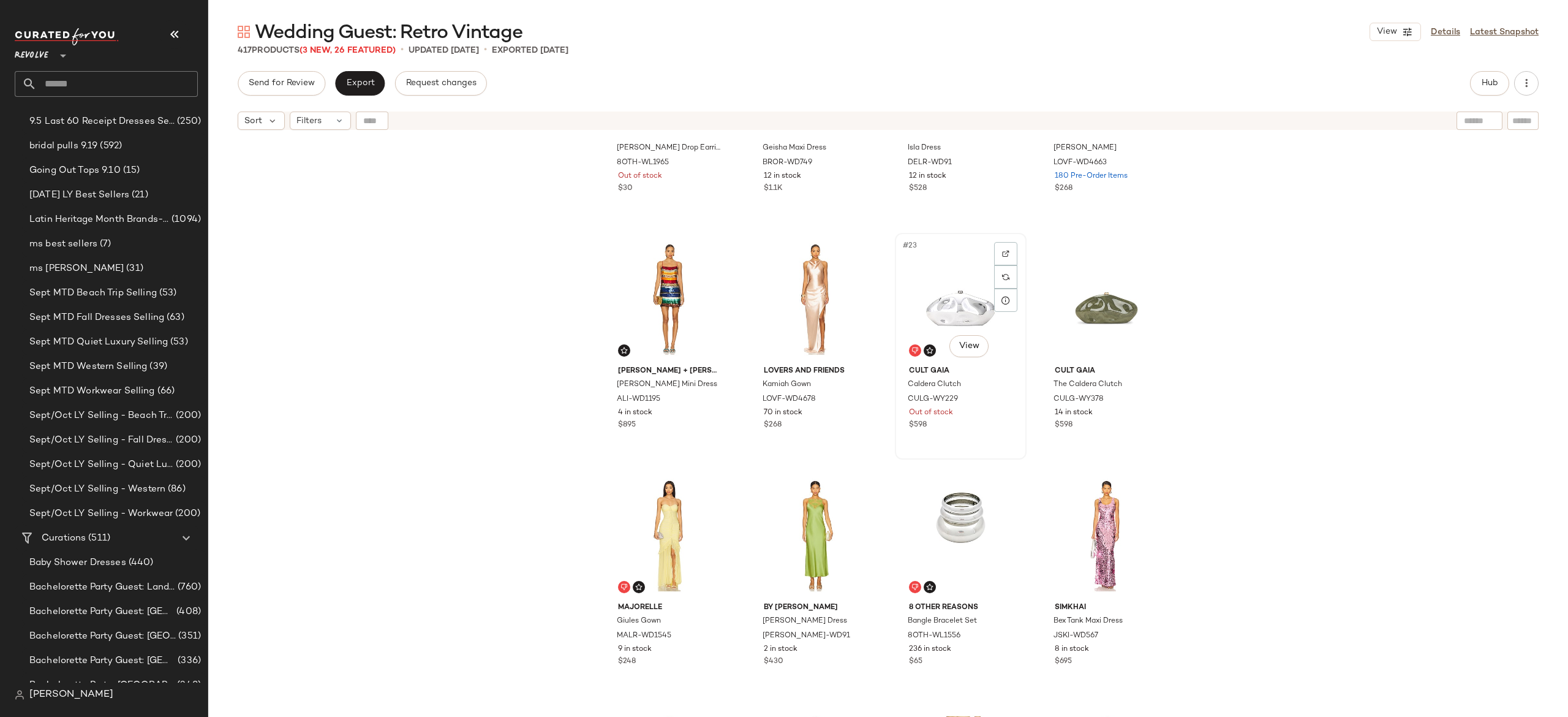
click at [976, 310] on div "#23 View" at bounding box center [961, 299] width 123 height 124
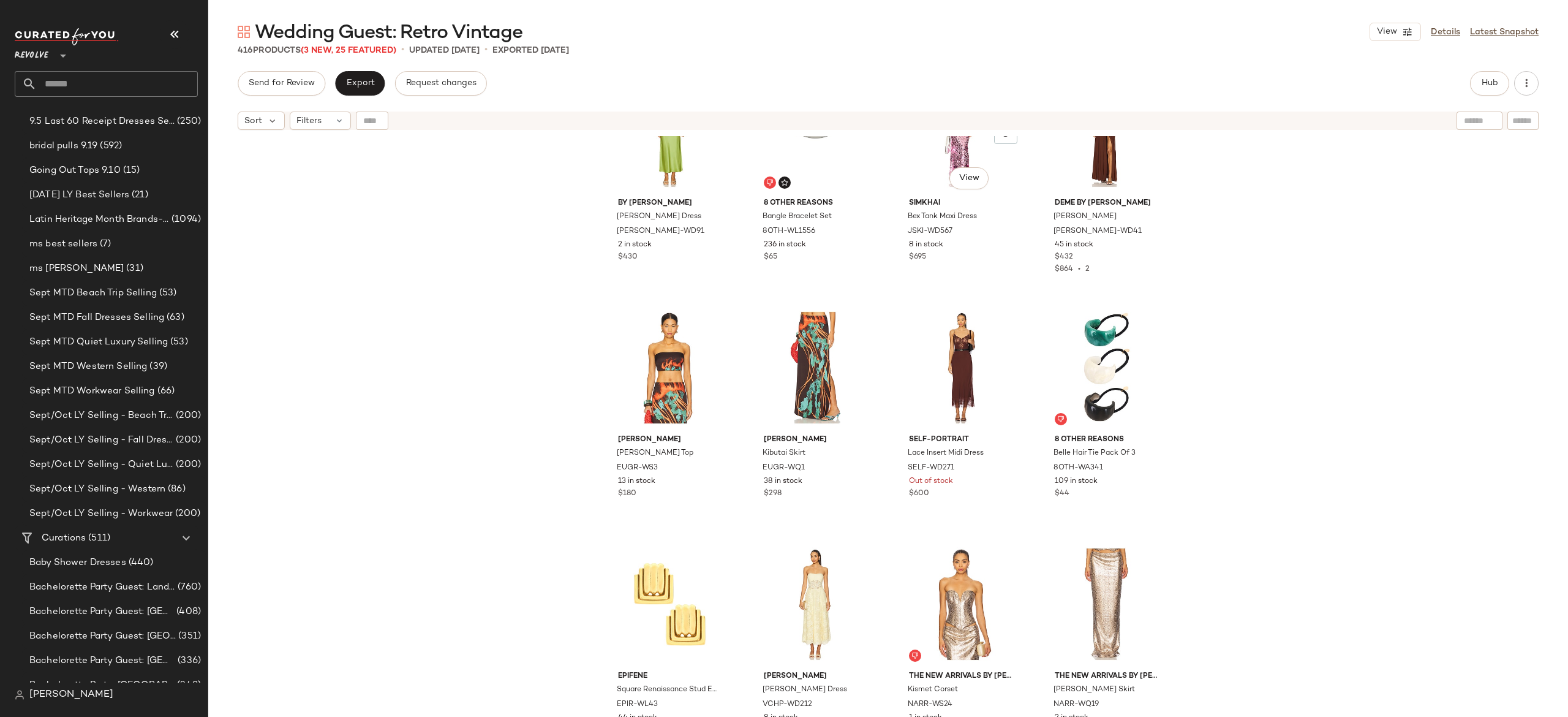
scroll to position [1503, 0]
click at [959, 337] on div "#31 View" at bounding box center [961, 366] width 123 height 124
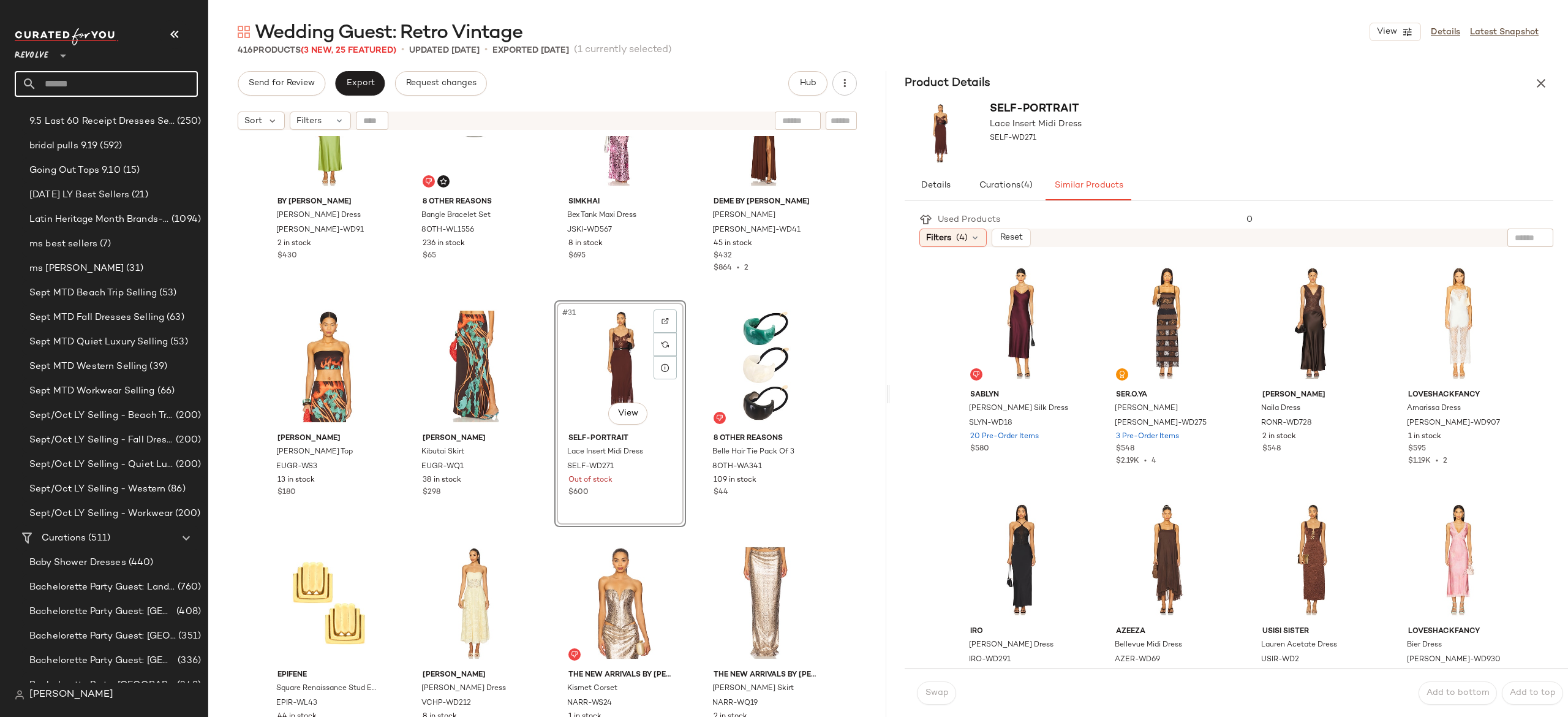
click at [181, 78] on input "text" at bounding box center [117, 84] width 161 height 25
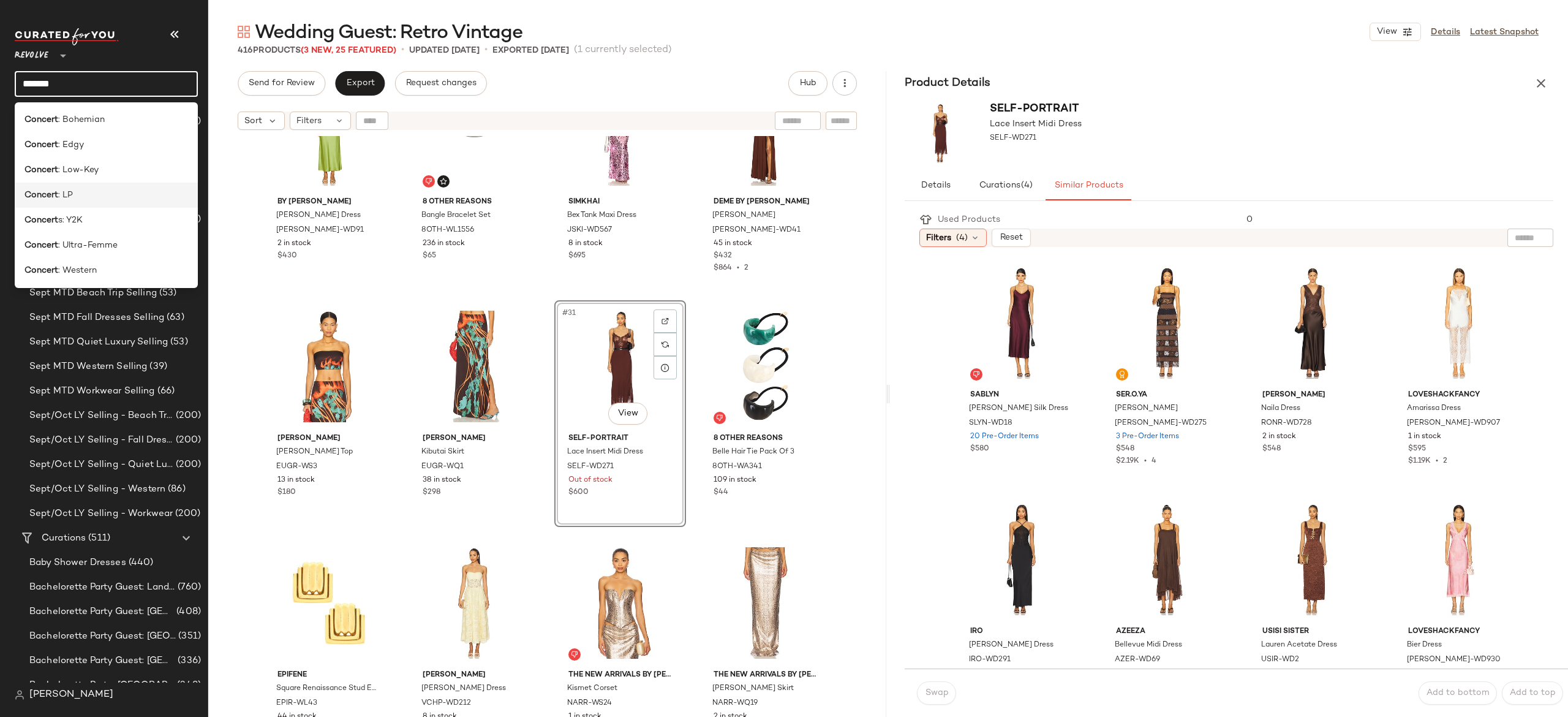
type input "*******"
click at [90, 191] on div "Concert : LP" at bounding box center [106, 195] width 164 height 13
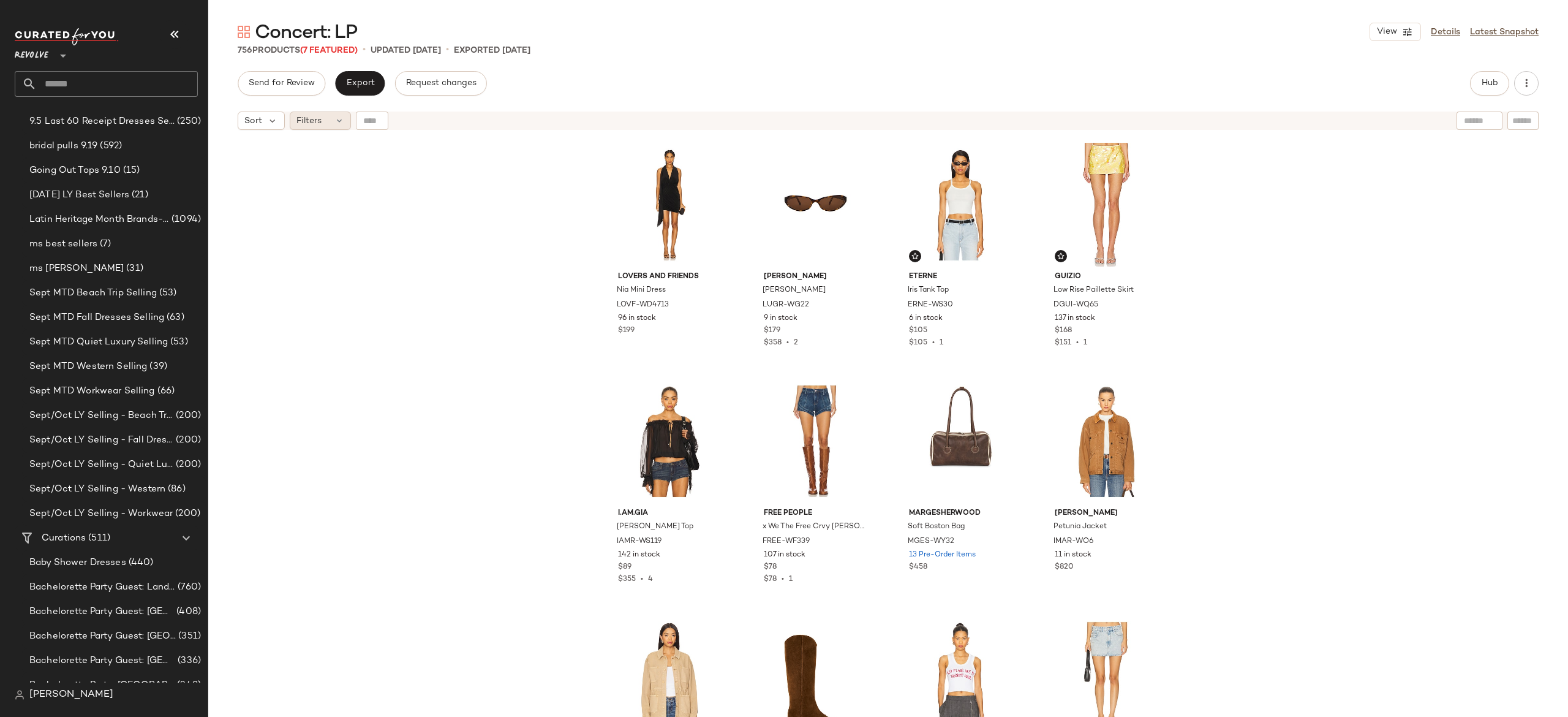
click at [340, 122] on icon at bounding box center [339, 120] width 9 height 9
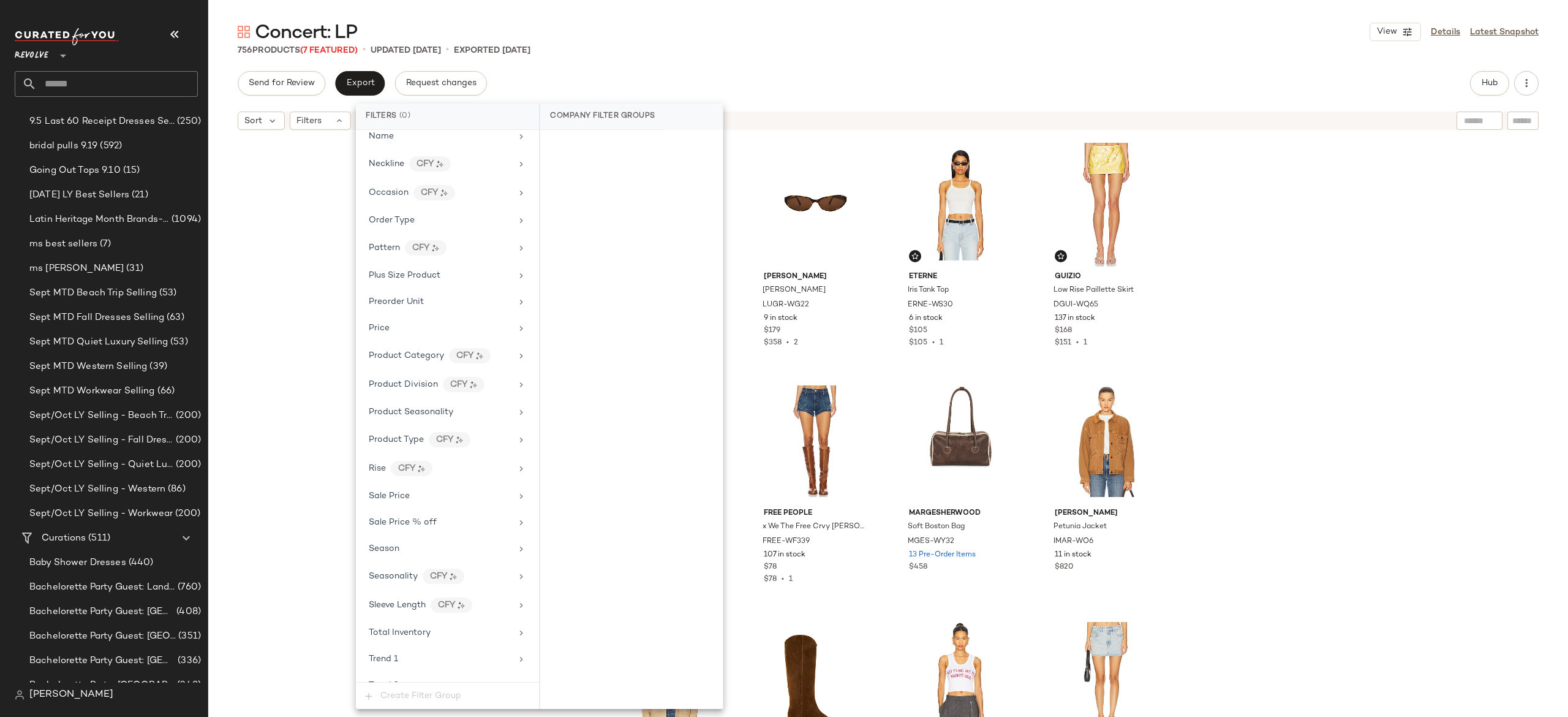
scroll to position [876, 0]
click at [410, 499] on div "Sale Price" at bounding box center [440, 492] width 143 height 13
click at [608, 145] on div "On sale" at bounding box center [632, 145] width 173 height 22
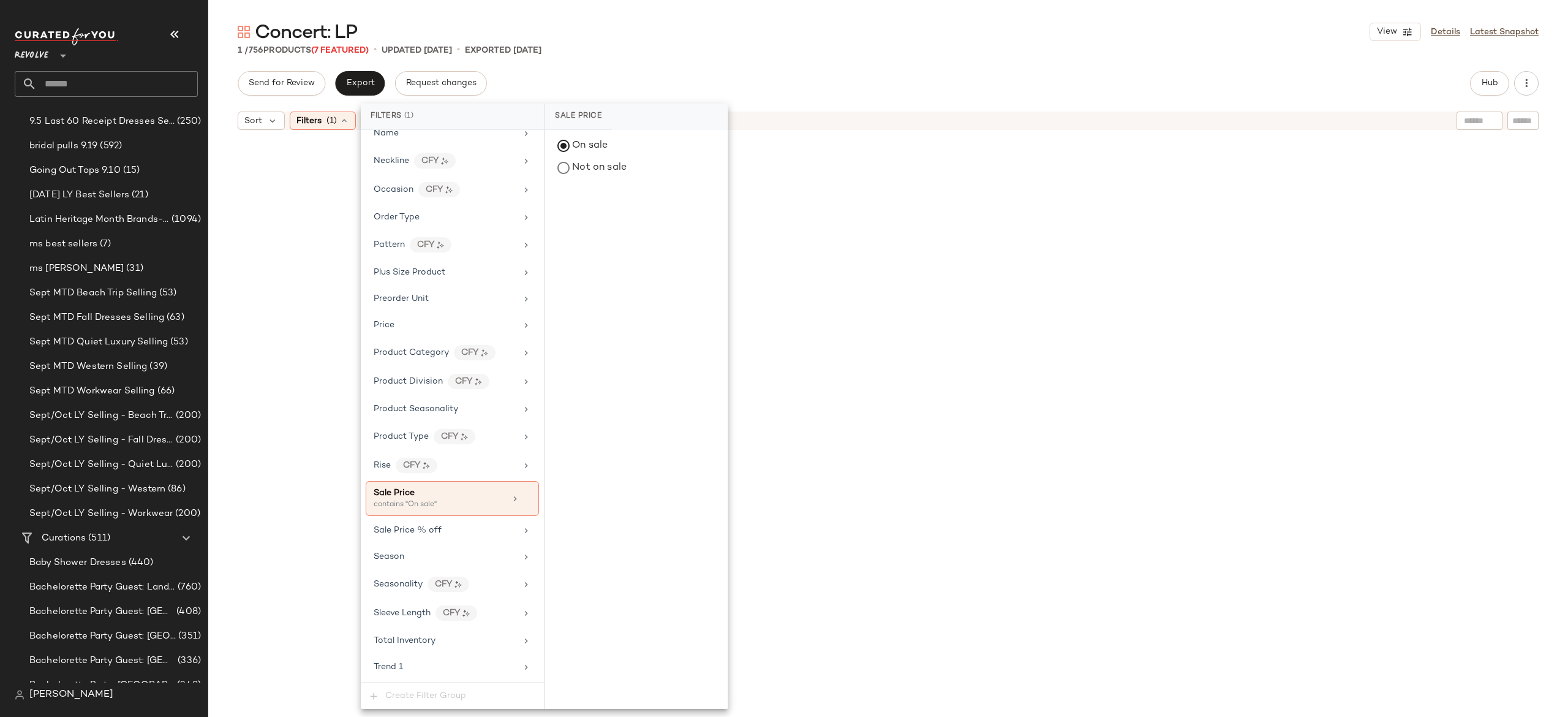
click at [626, 80] on div "Send for Review Export Request changes Hub" at bounding box center [888, 84] width 1301 height 24
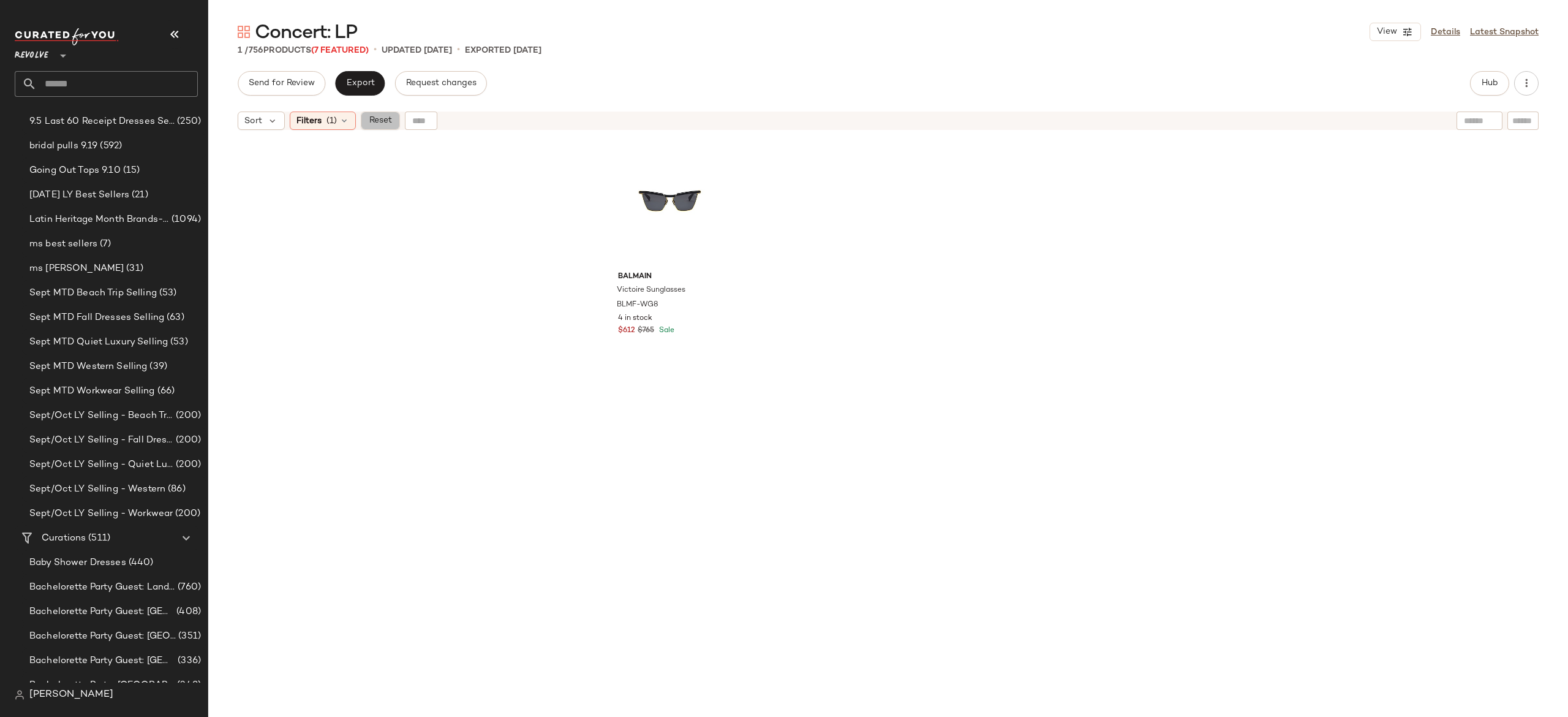
click at [375, 117] on span "Reset" at bounding box center [380, 120] width 24 height 9
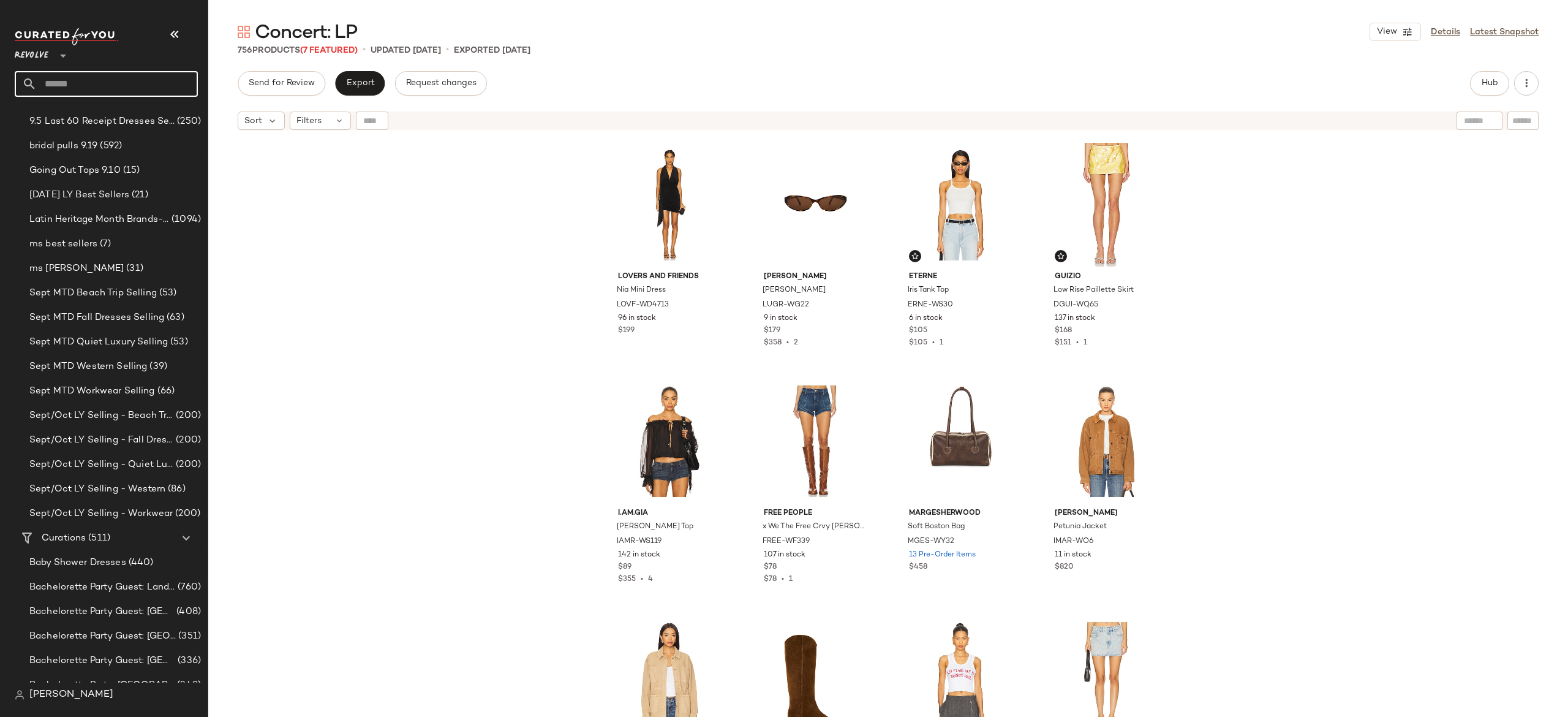
click at [170, 80] on input "text" at bounding box center [117, 84] width 161 height 25
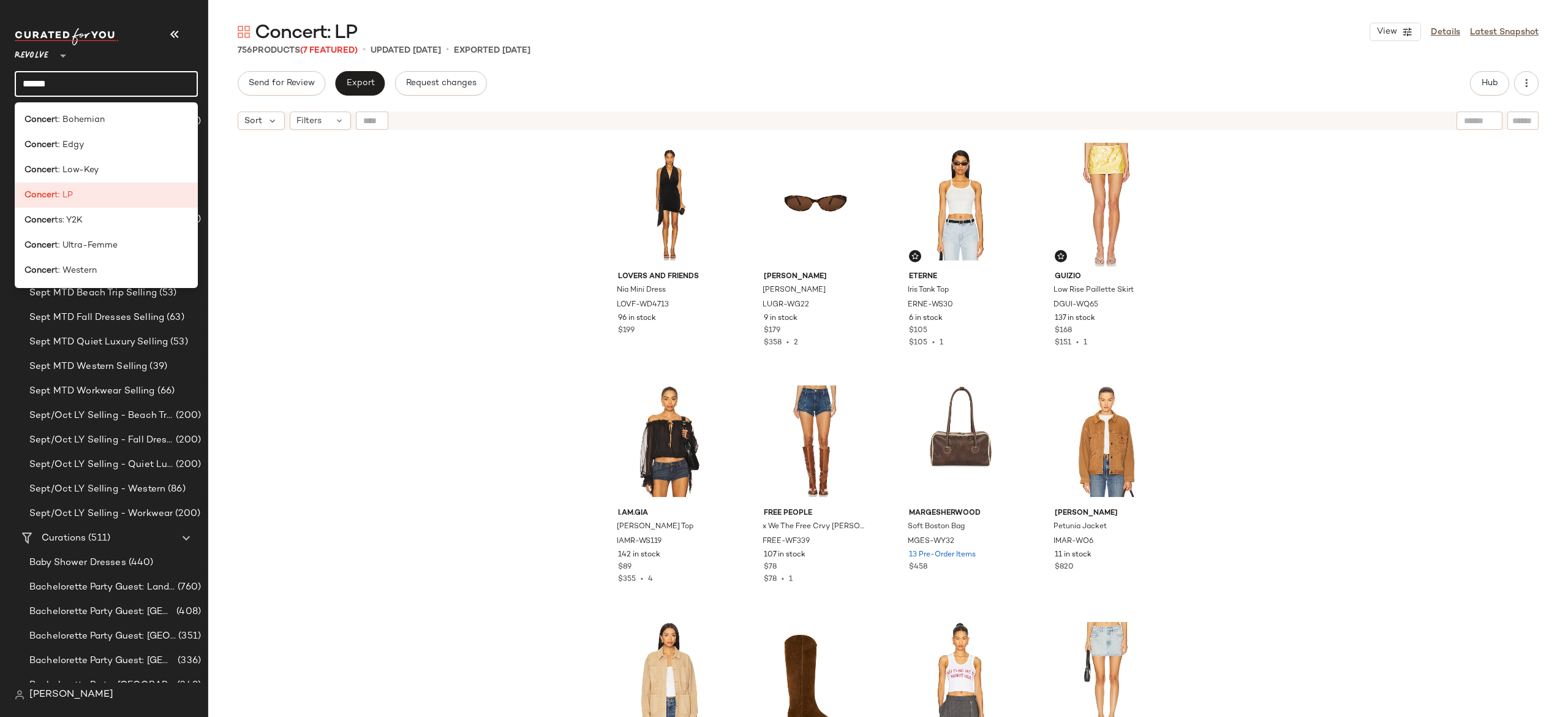
type input "******"
click at [541, 231] on div "Lovers and Friends Nia Mini Dress LOVF-WD4713 96 in stock $199 Lu Goldie Alexe …" at bounding box center [888, 442] width 1360 height 611
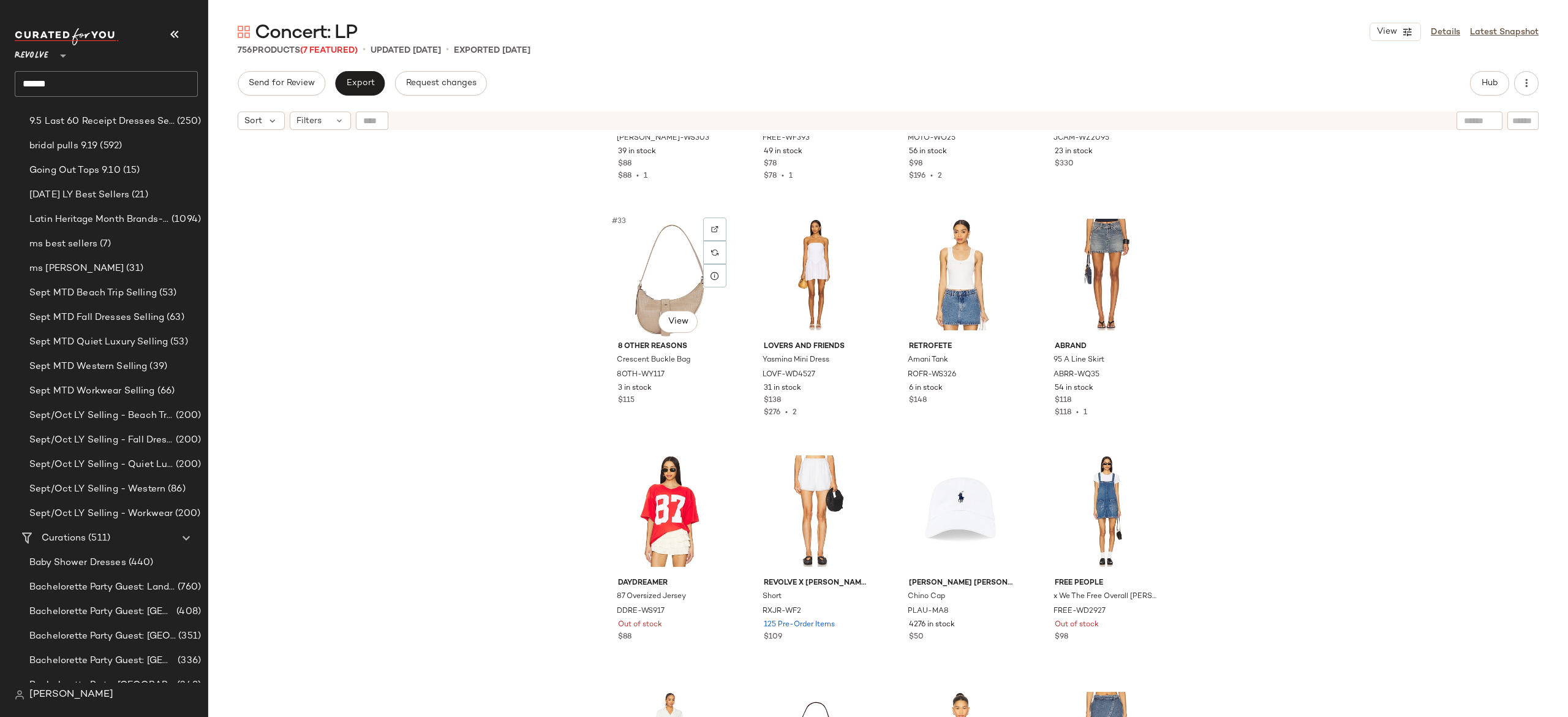
scroll to position [1910, 0]
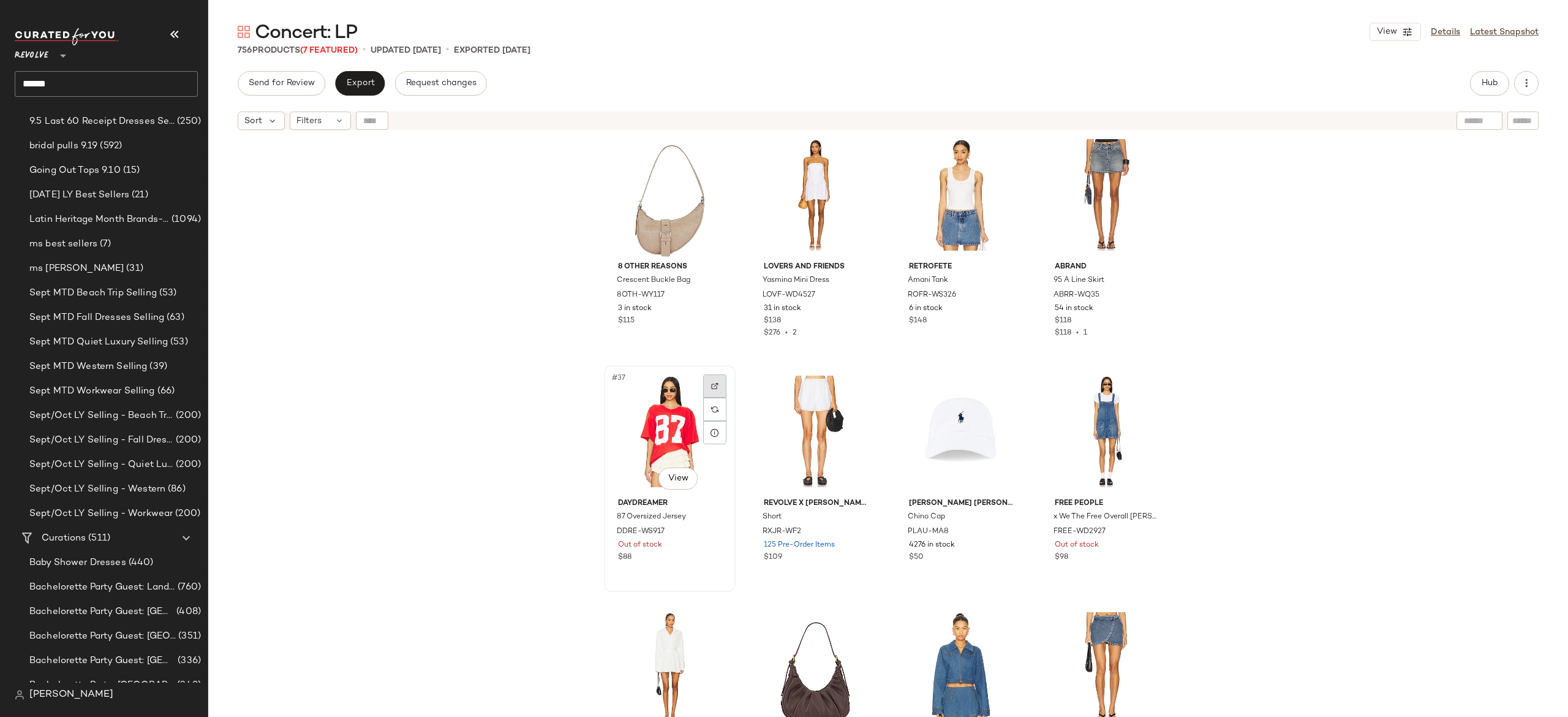
click at [704, 384] on div at bounding box center [714, 385] width 24 height 23
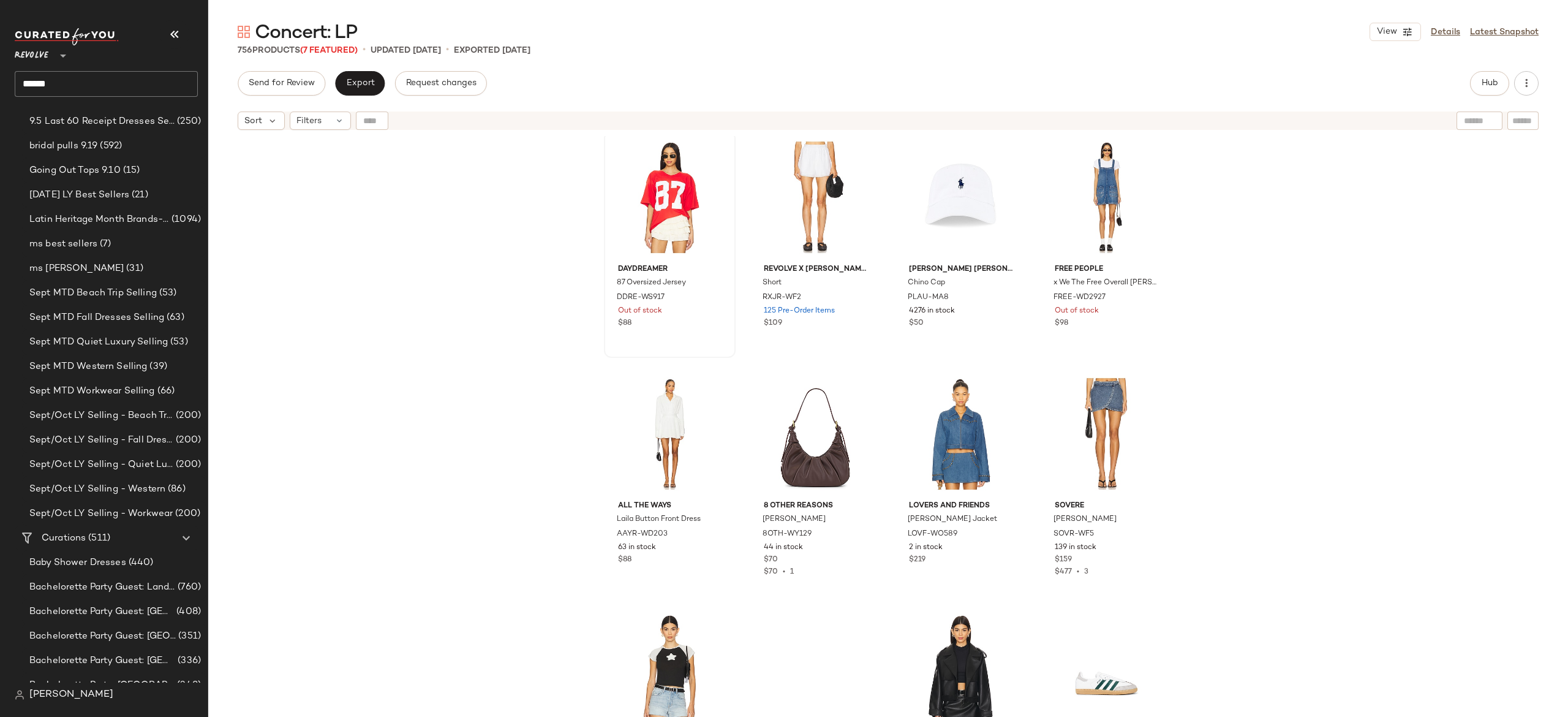
scroll to position [2146, 0]
click at [1000, 534] on img "button" at bounding box center [1004, 533] width 8 height 8
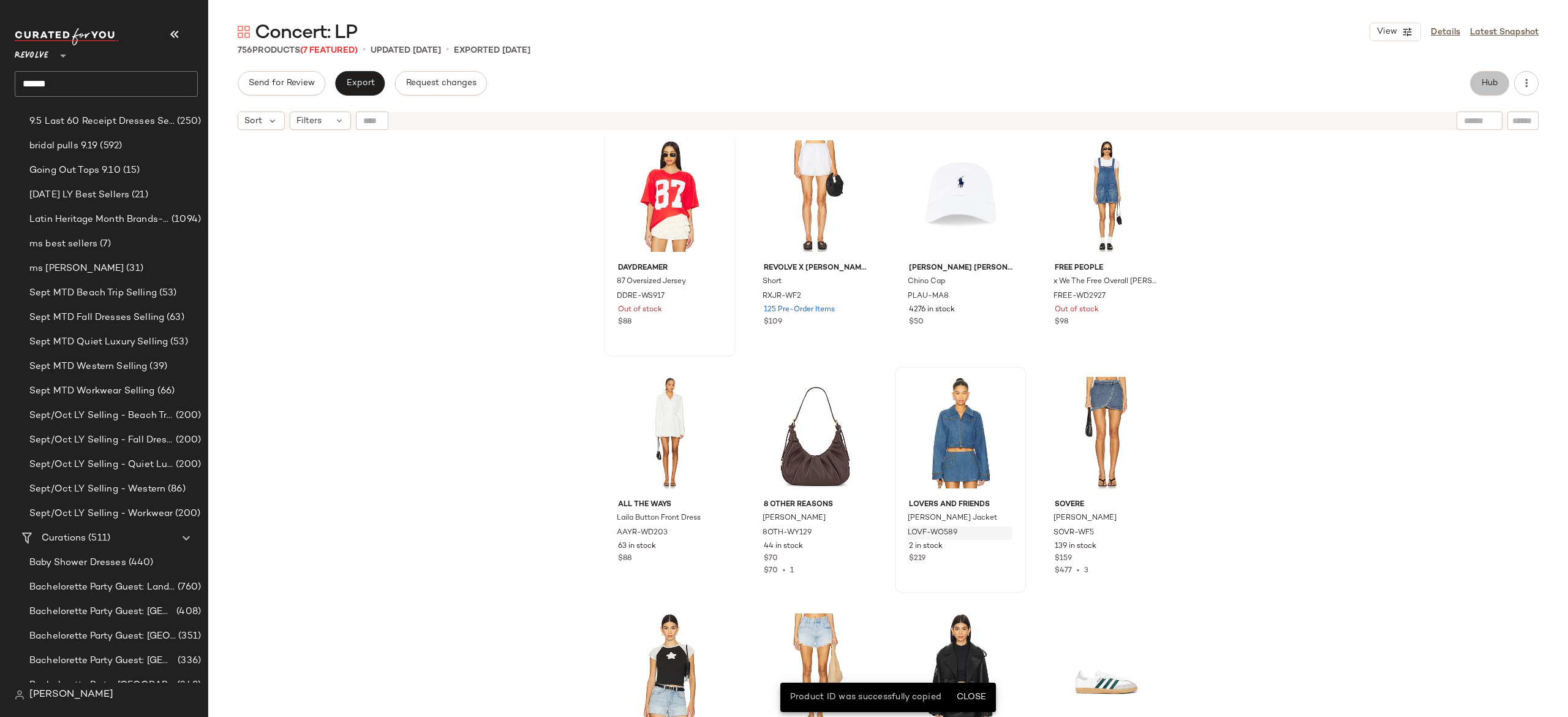
click at [1490, 90] on button "Hub" at bounding box center [1490, 84] width 39 height 24
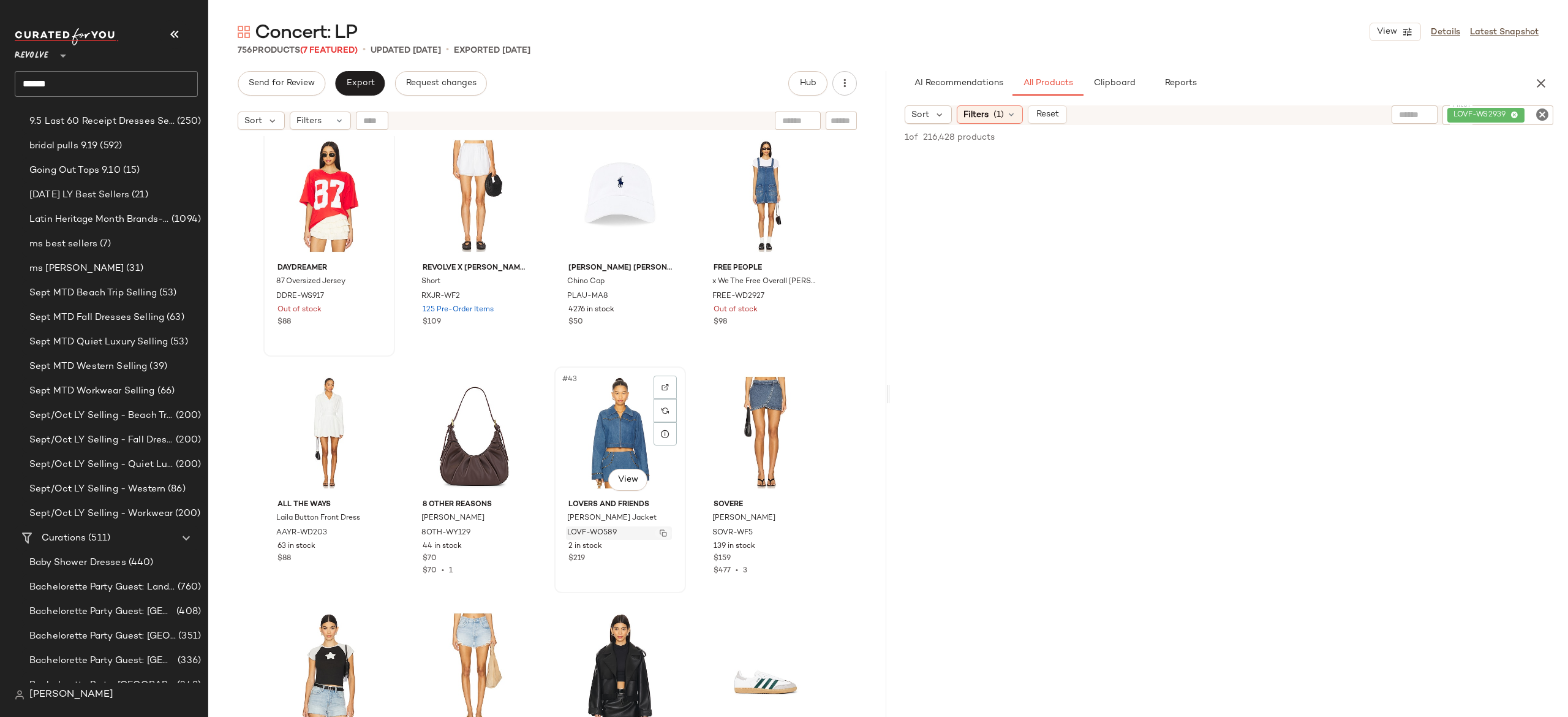
click at [661, 533] on img "button" at bounding box center [664, 533] width 8 height 8
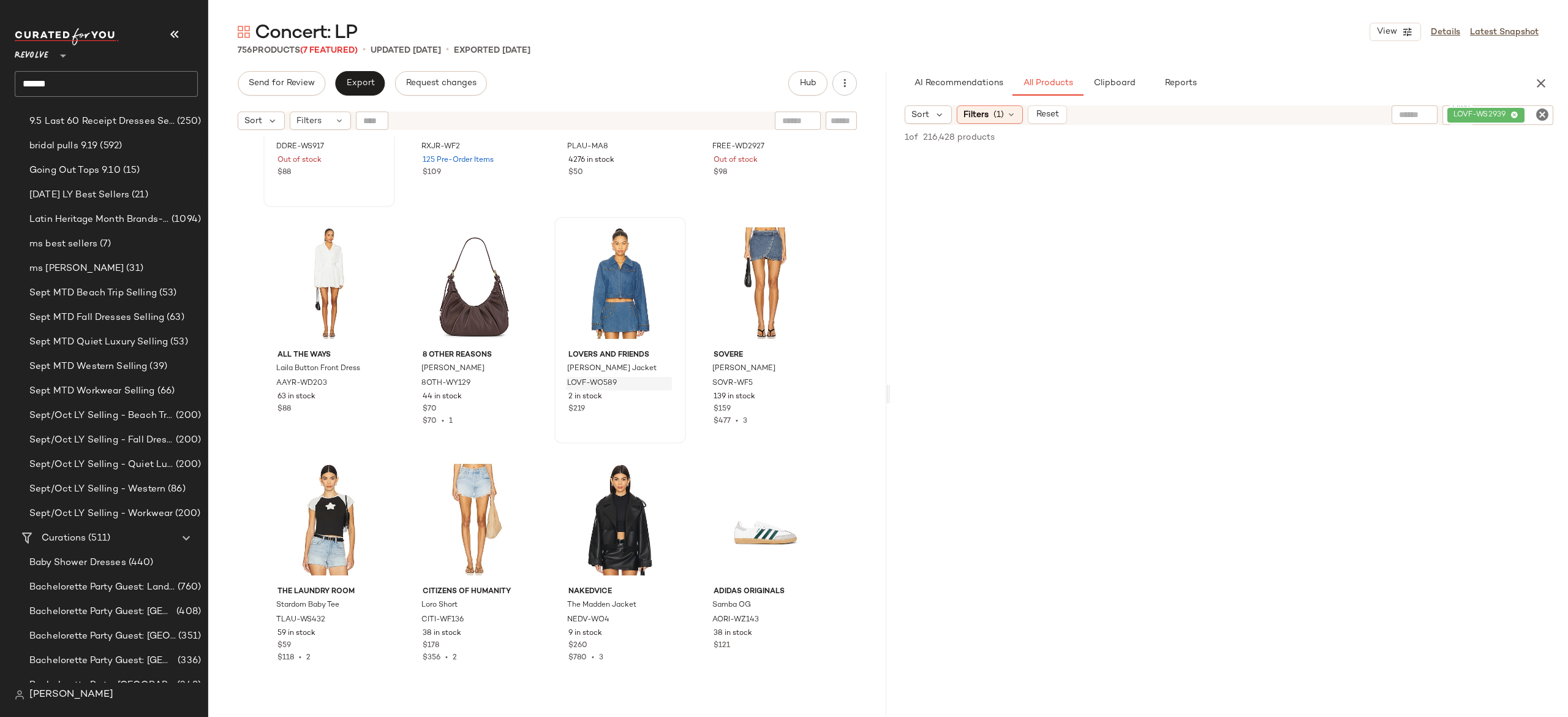
scroll to position [2297, 0]
click at [731, 499] on div "#48 View" at bounding box center [765, 519] width 123 height 124
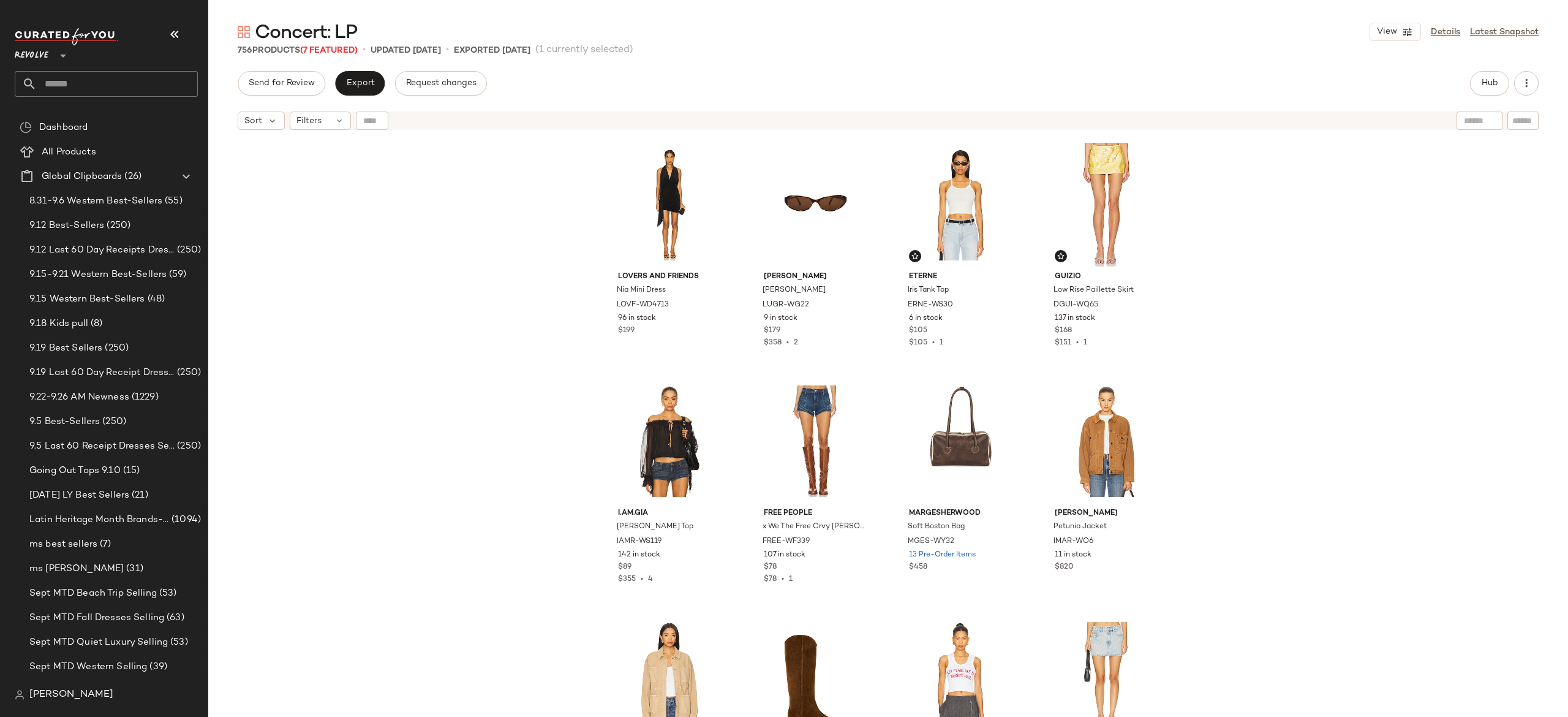
click at [180, 77] on input "text" at bounding box center [117, 84] width 161 height 25
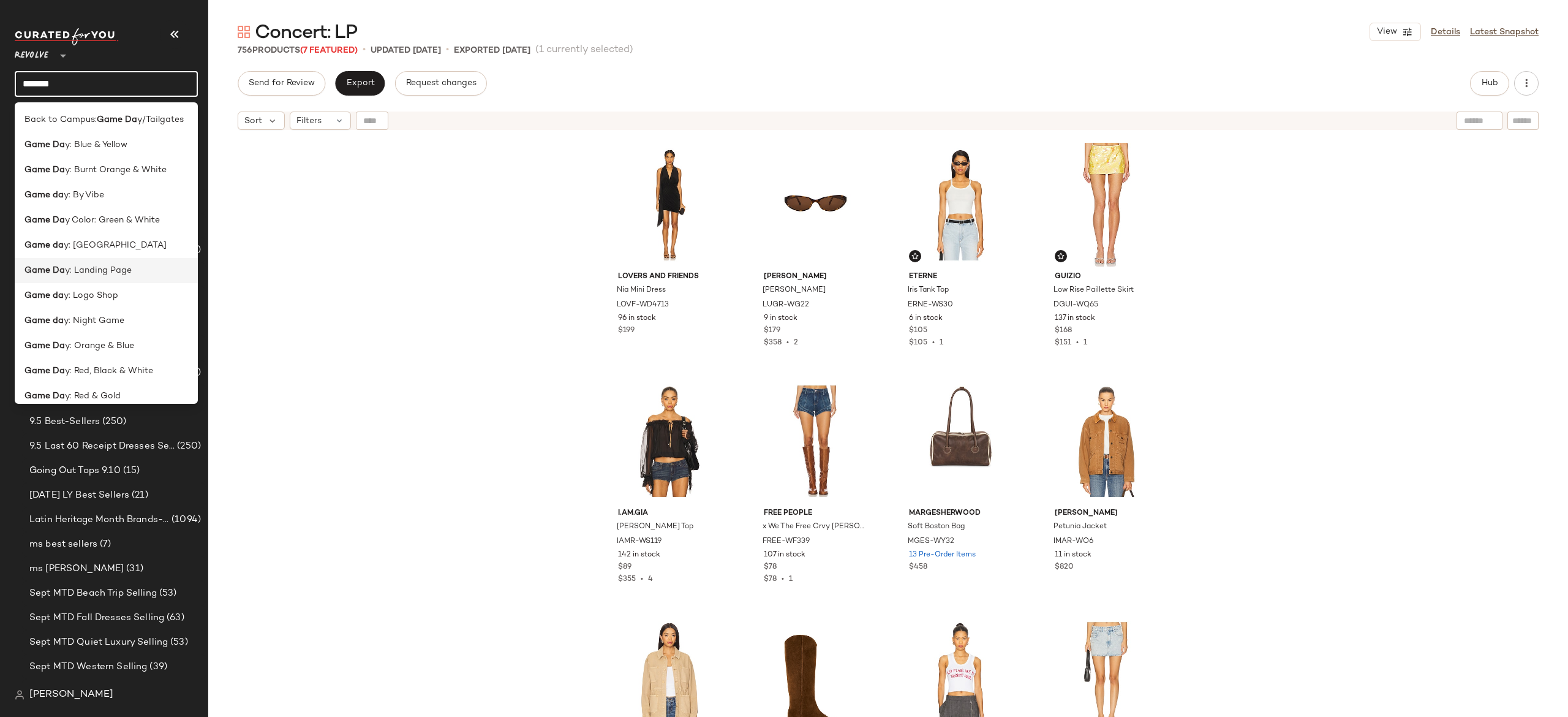
type input "*******"
click at [106, 265] on span "y: Landing Page" at bounding box center [98, 271] width 67 height 13
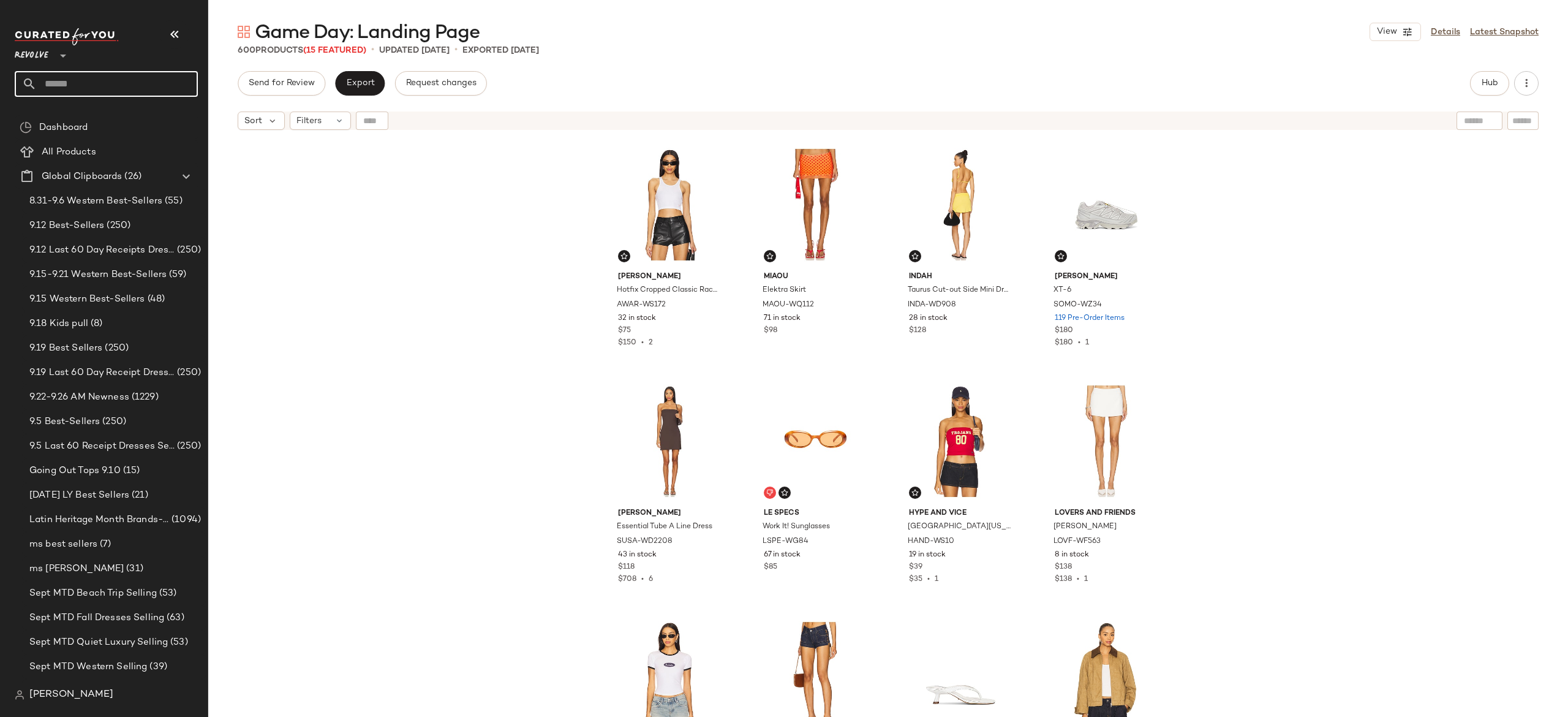
click at [177, 86] on input "text" at bounding box center [117, 84] width 161 height 25
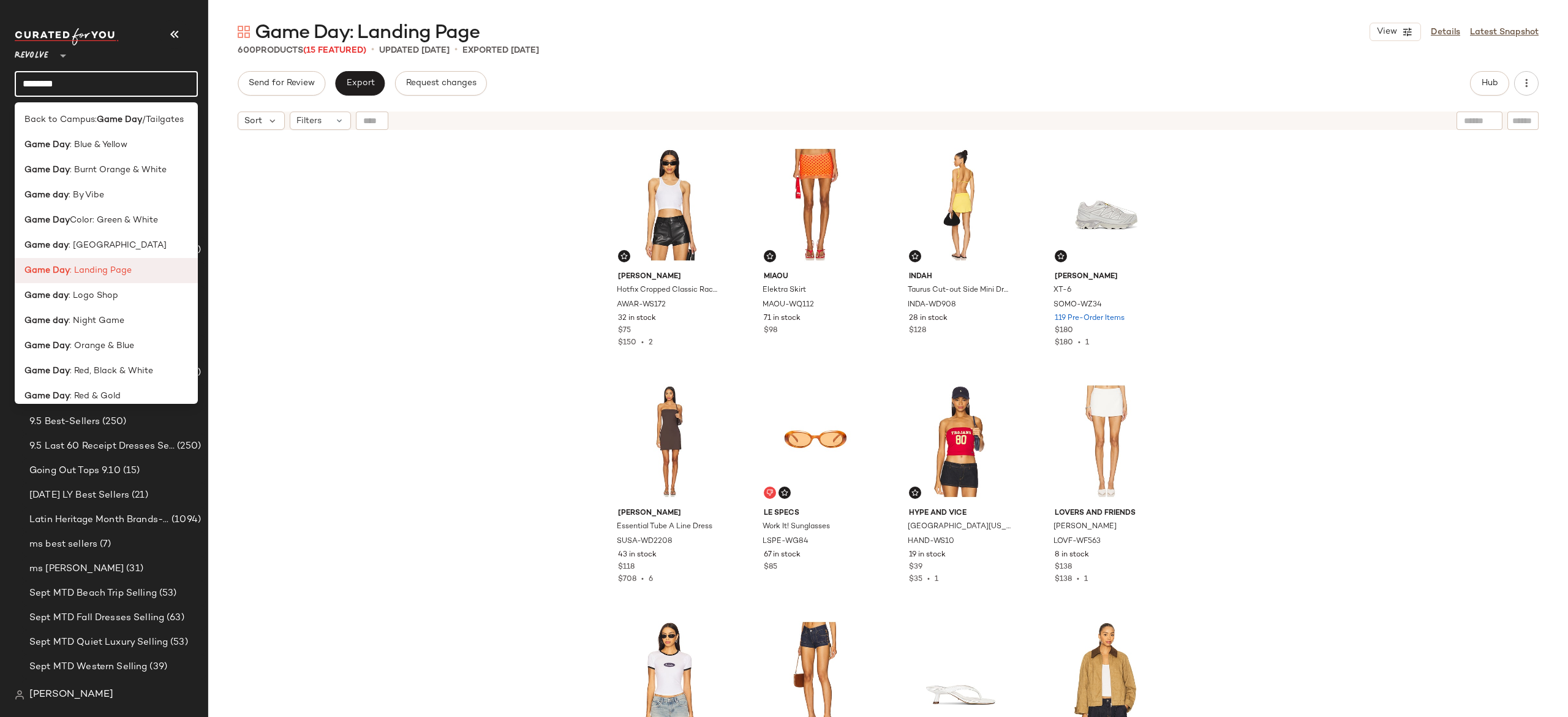
scroll to position [35, 0]
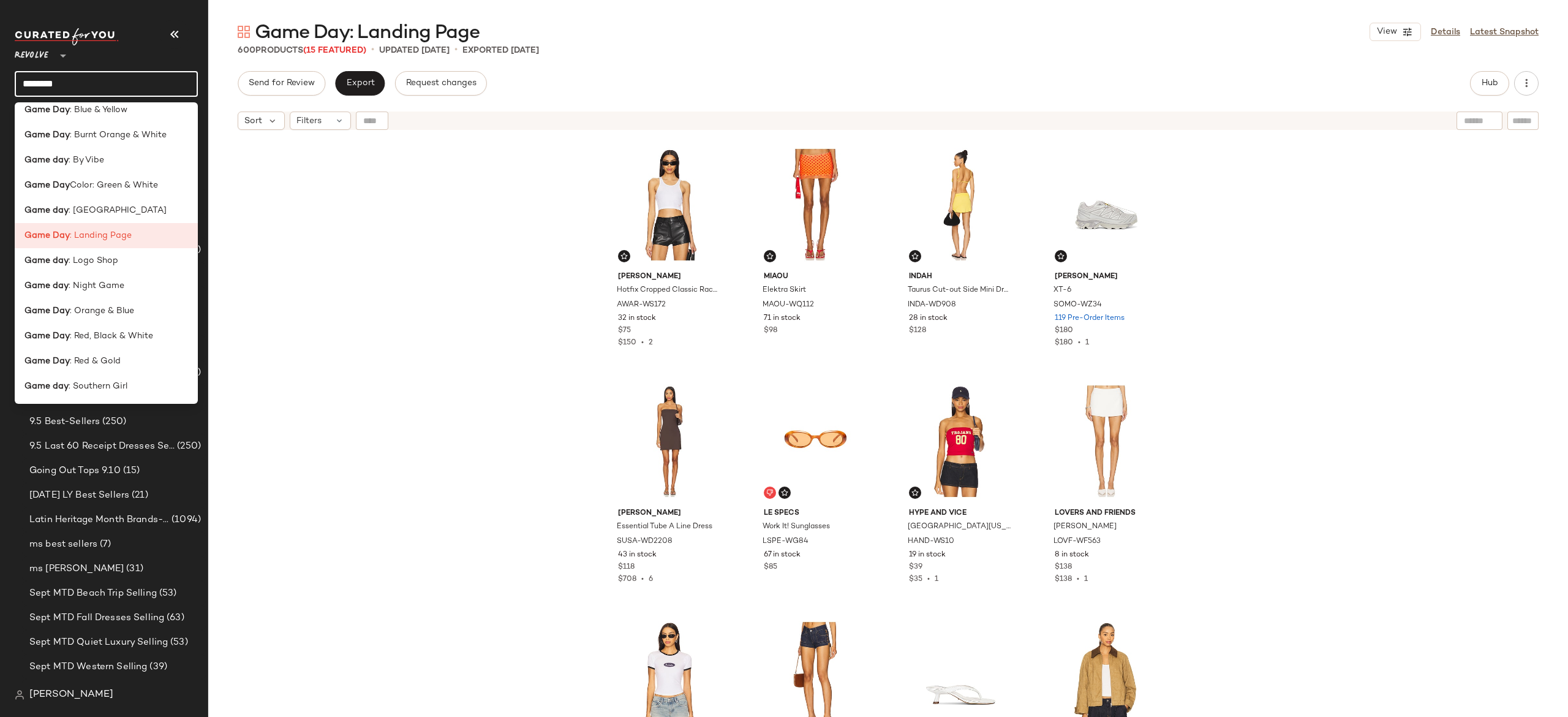
click at [169, 85] on input "********" at bounding box center [106, 84] width 183 height 25
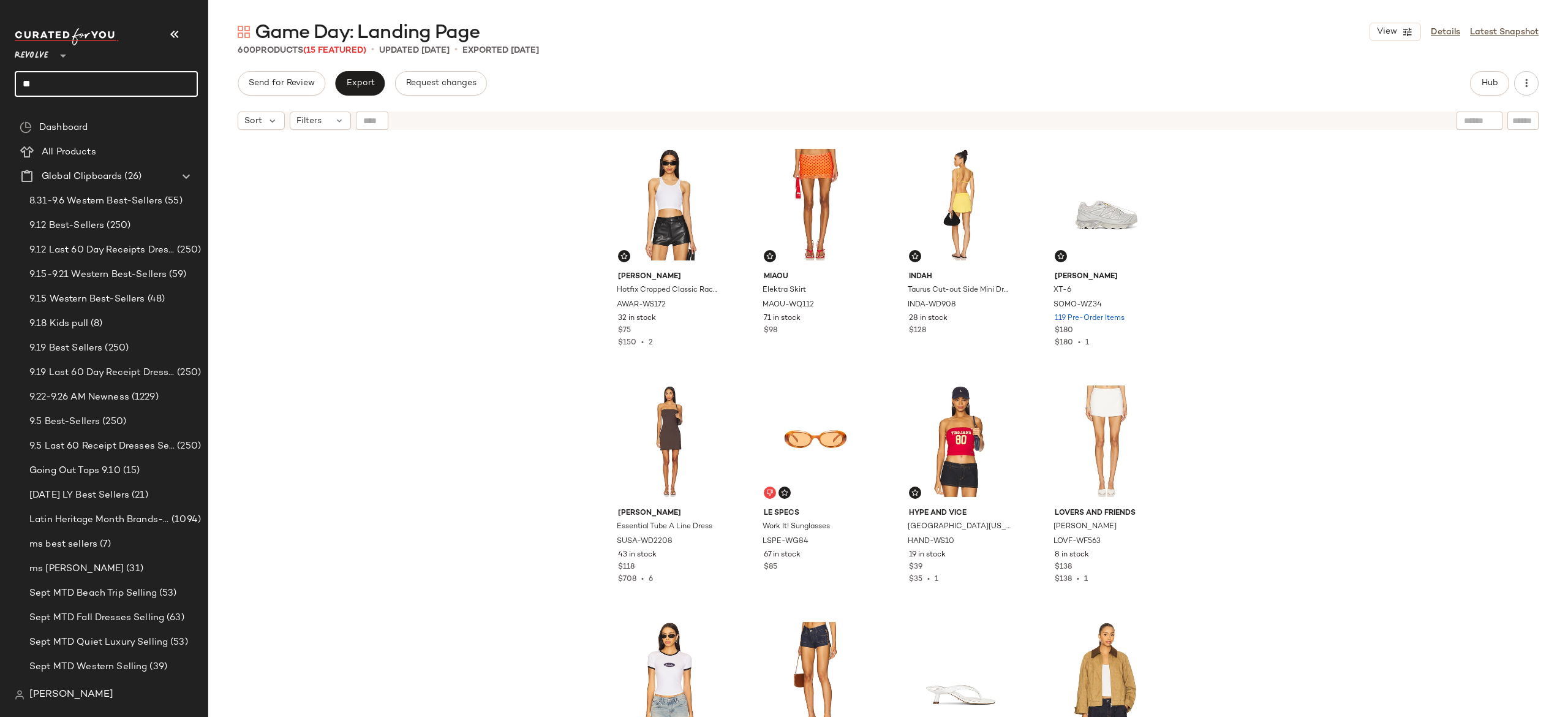
type input "*"
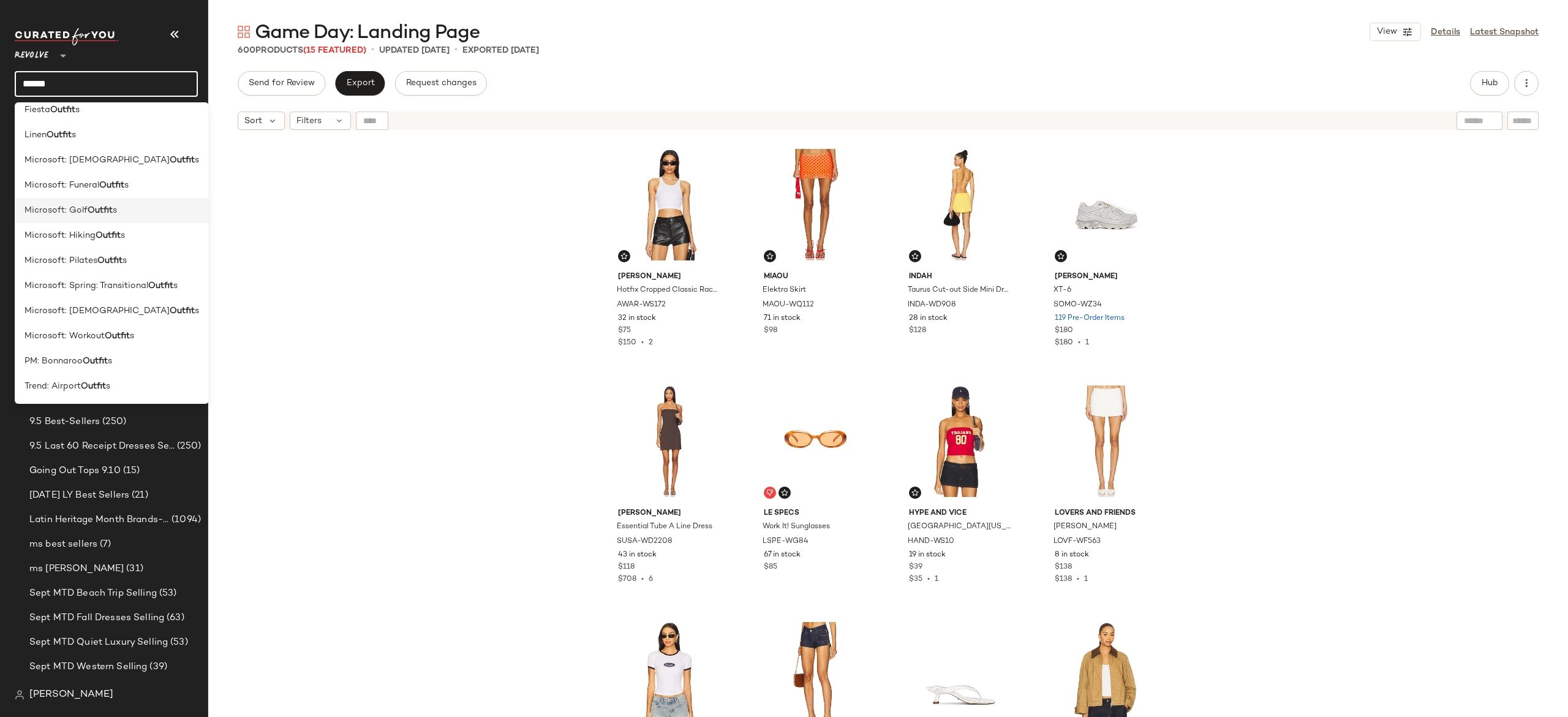
scroll to position [0, 0]
type input "*"
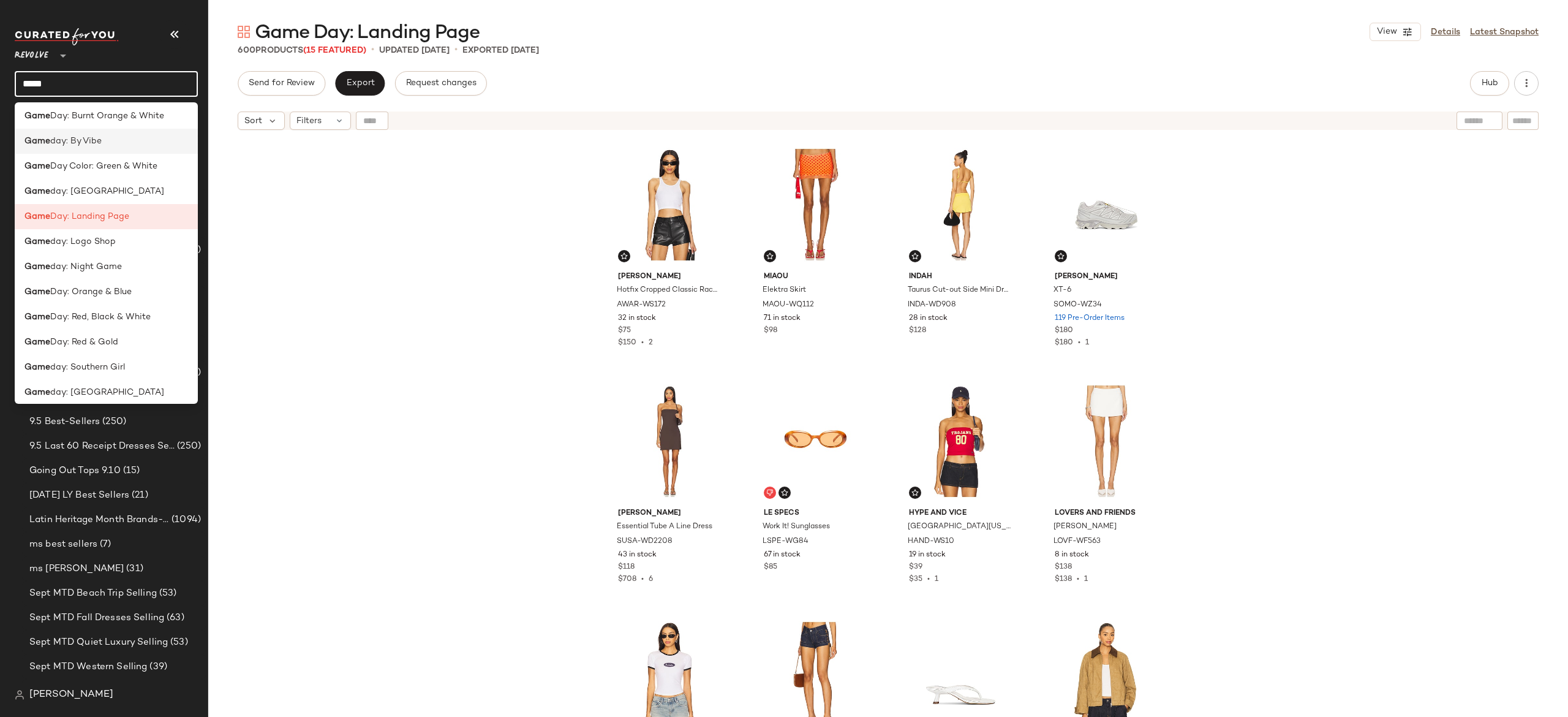
scroll to position [52, 0]
type input "****"
click at [104, 219] on span "Day: Landing Page" at bounding box center [89, 219] width 79 height 13
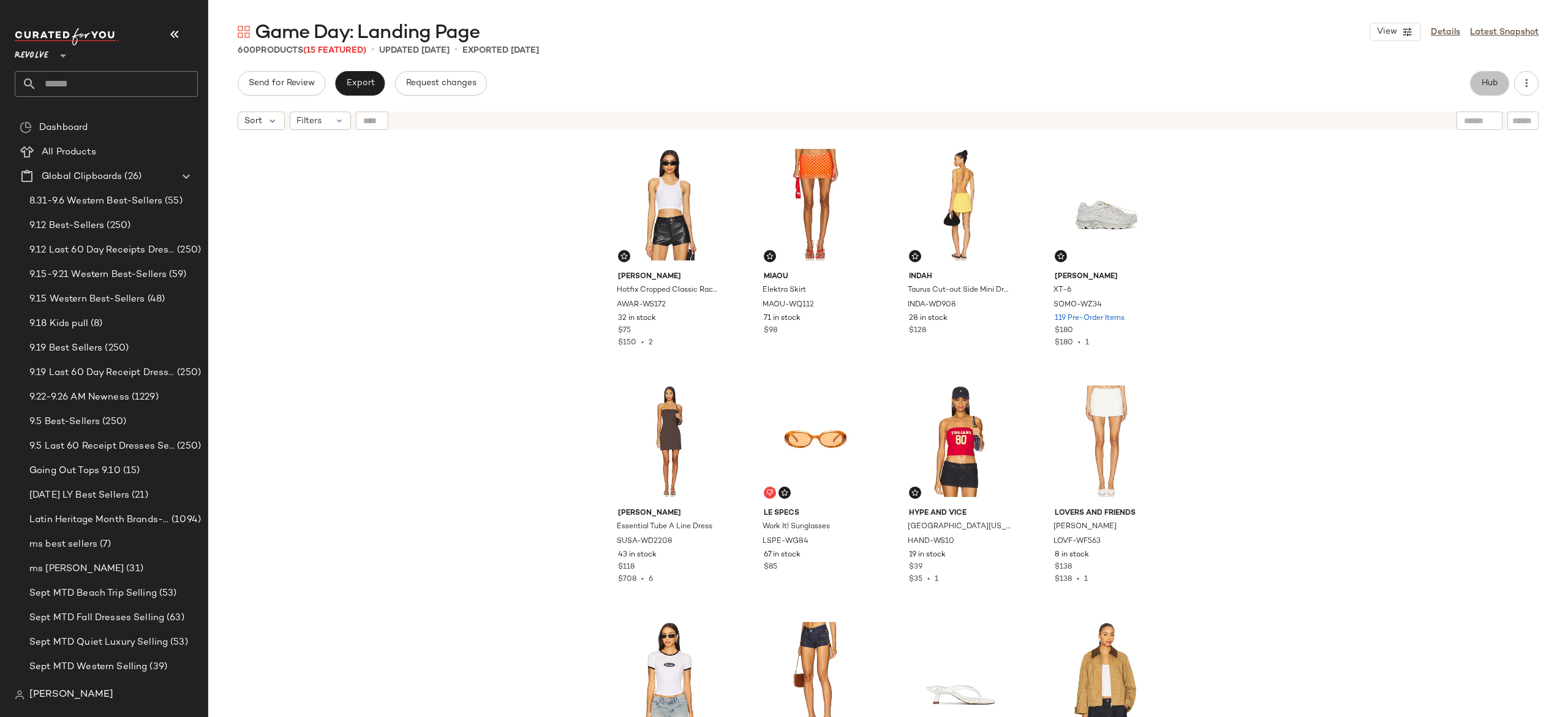
click at [1485, 83] on span "Hub" at bounding box center [1490, 83] width 17 height 9
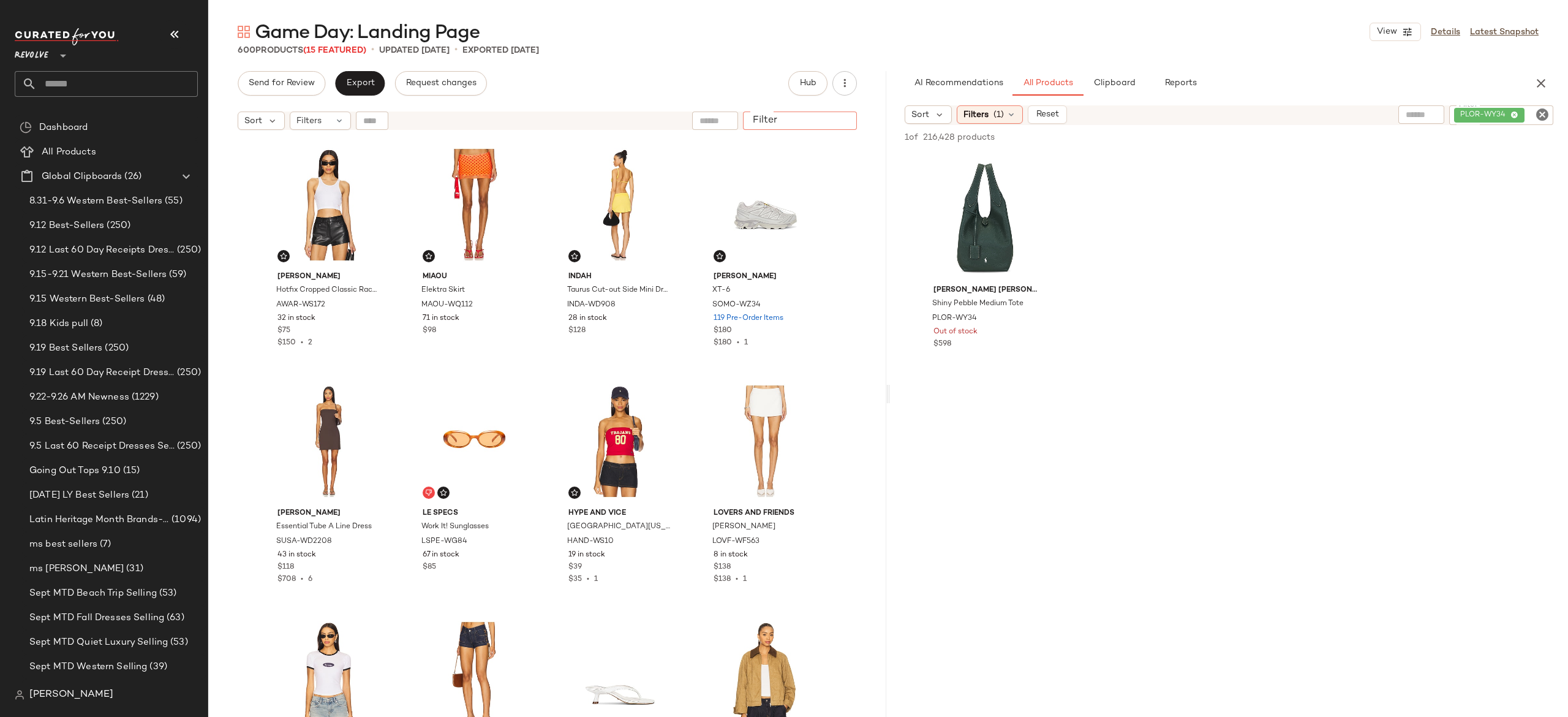
click at [841, 120] on input "Filter" at bounding box center [800, 121] width 104 height 13
paste input "**********"
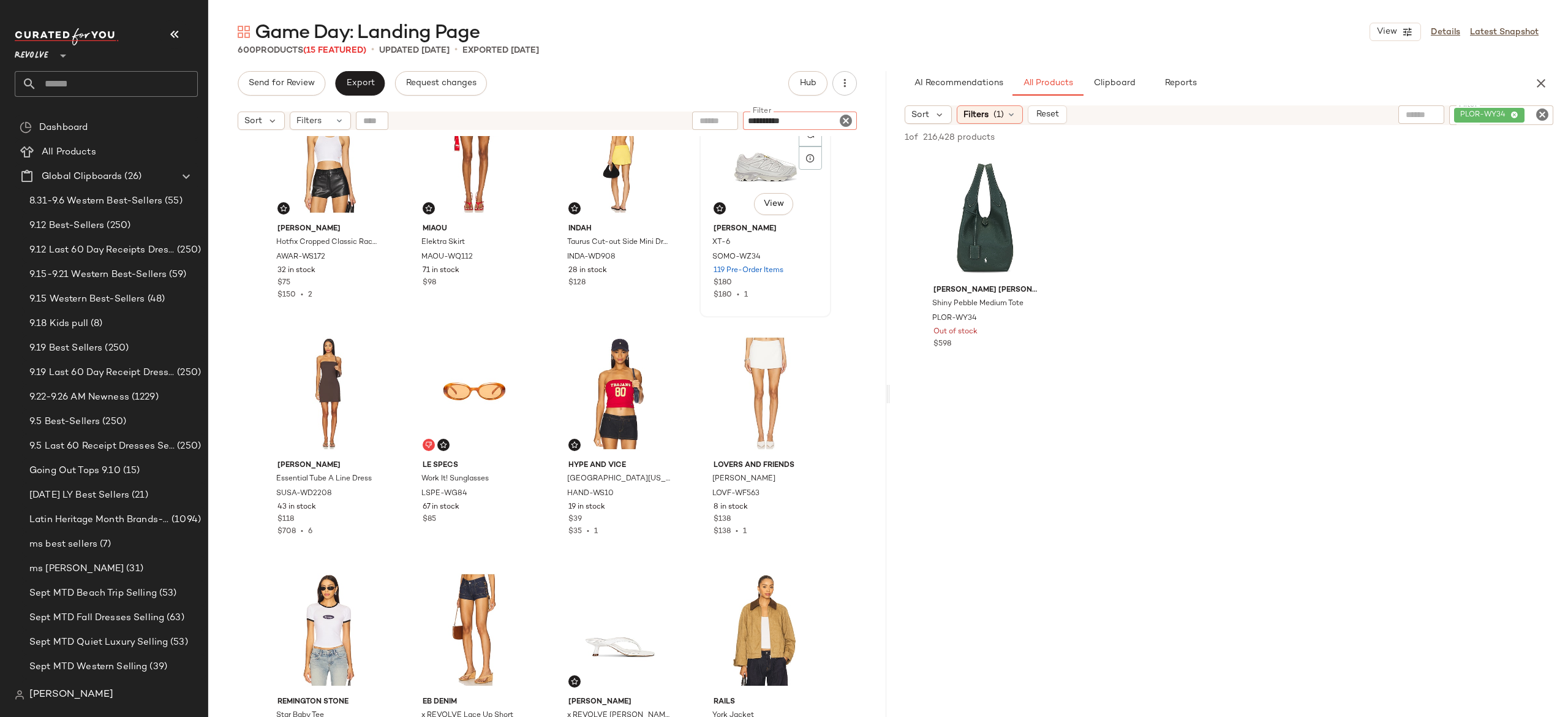
scroll to position [54, 0]
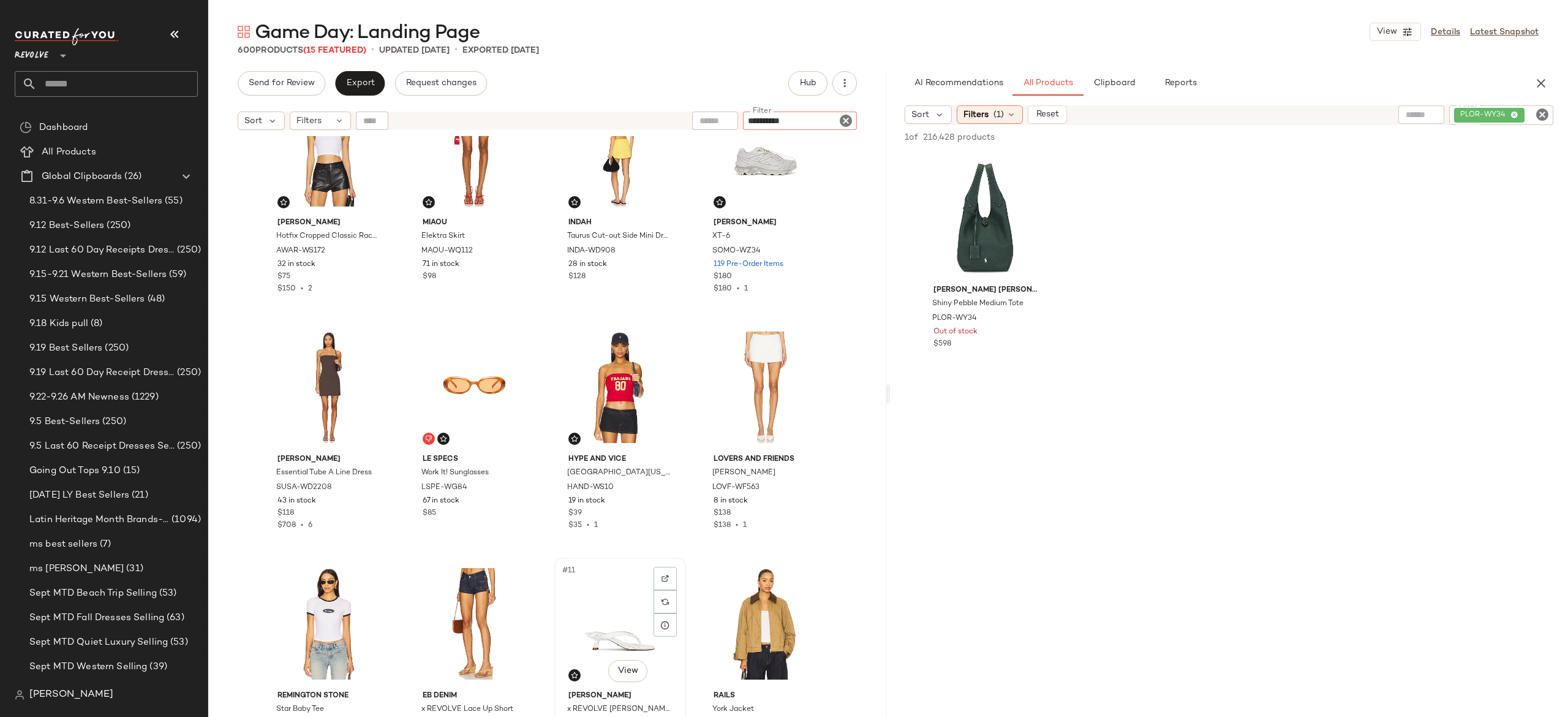
type input "**********"
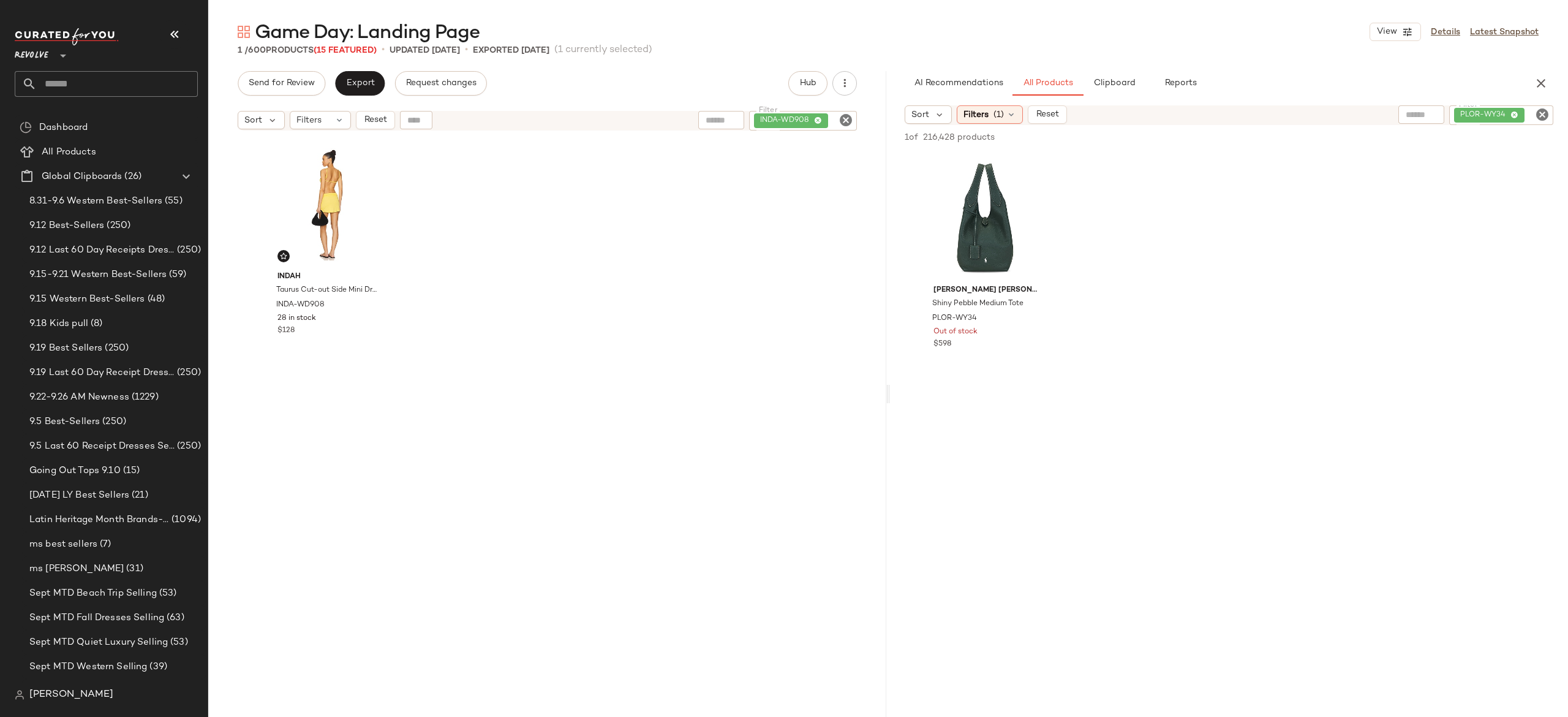
click at [847, 117] on icon "Clear Filter" at bounding box center [846, 120] width 15 height 15
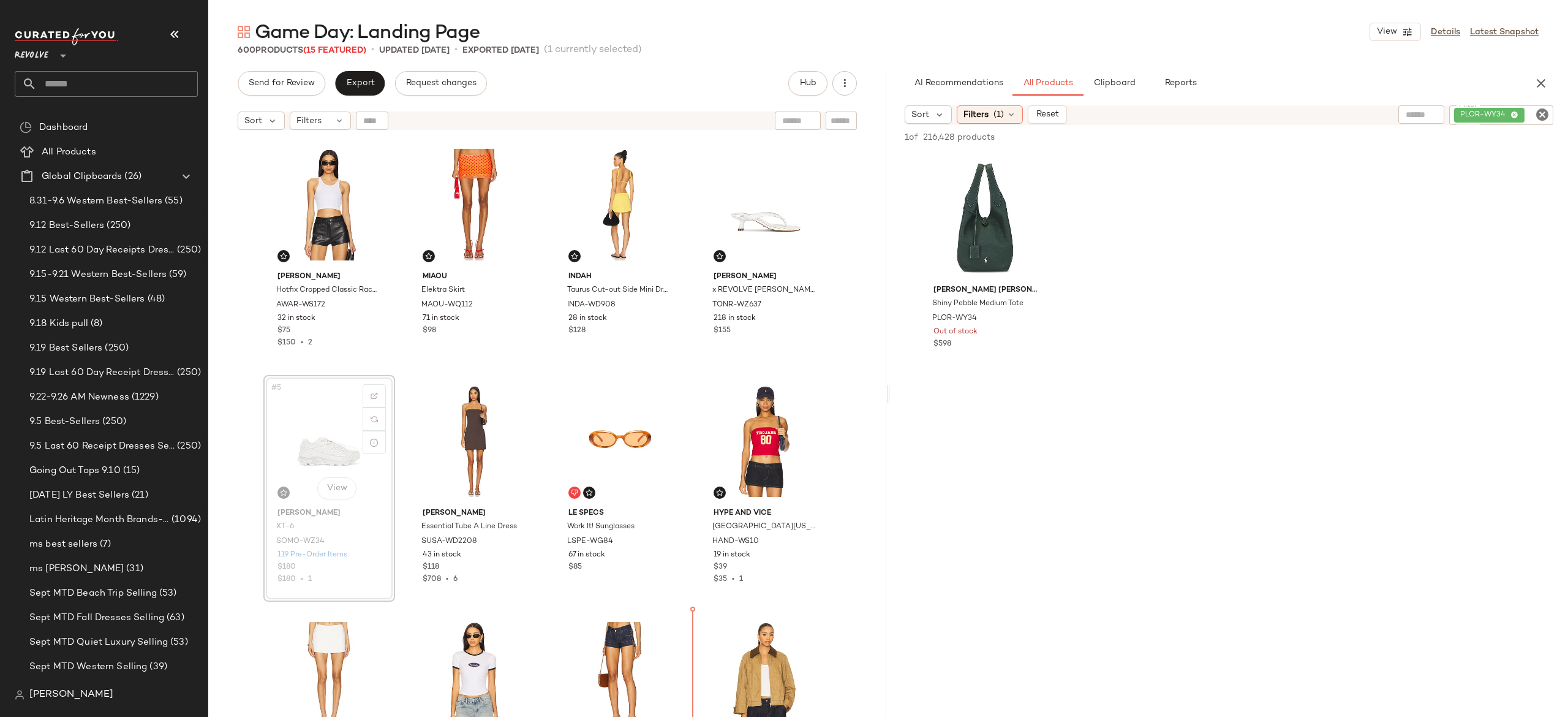
scroll to position [28, 0]
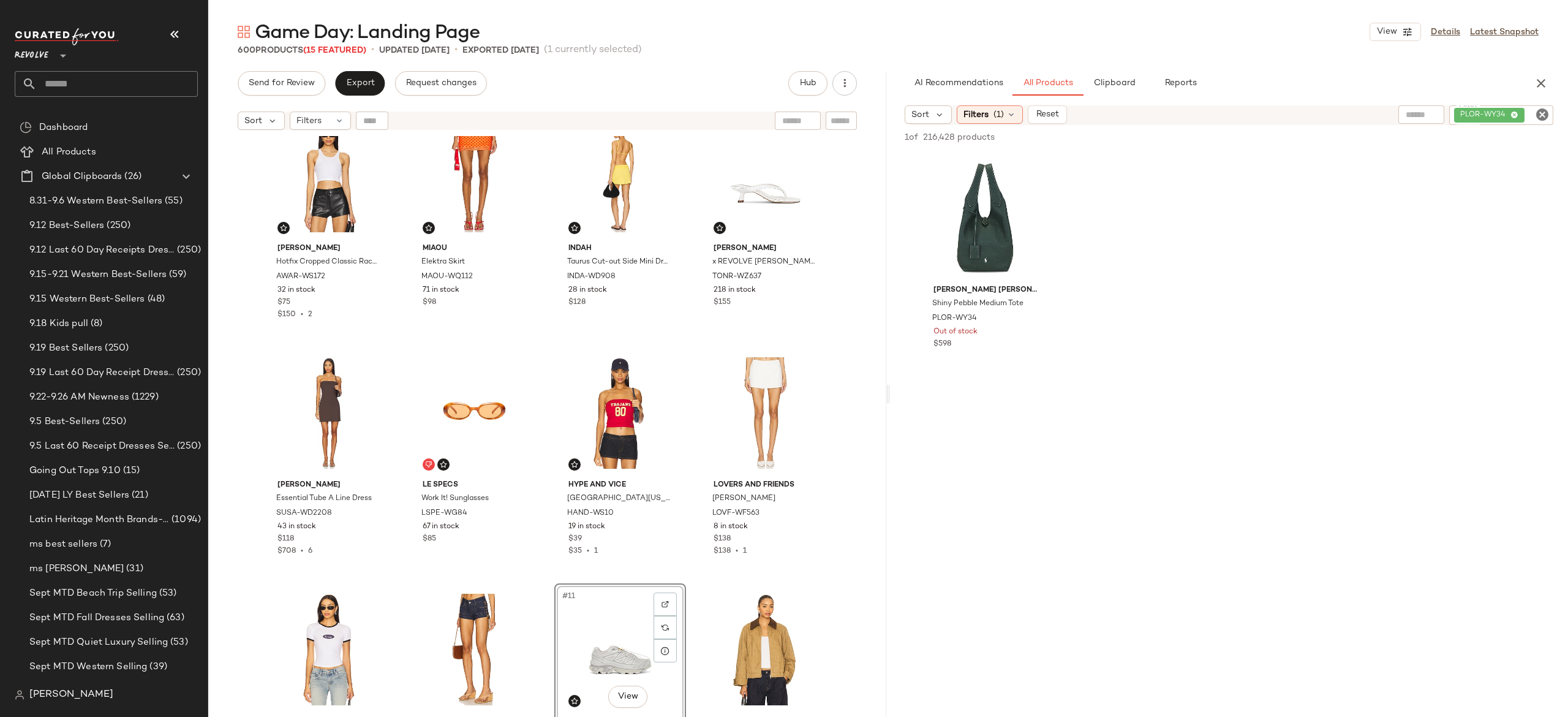
click at [683, 568] on div "[PERSON_NAME] Hotfix Cropped Classic Racer Tank AWAR-WS172 32 in stock $75 $150…" at bounding box center [547, 414] width 569 height 609
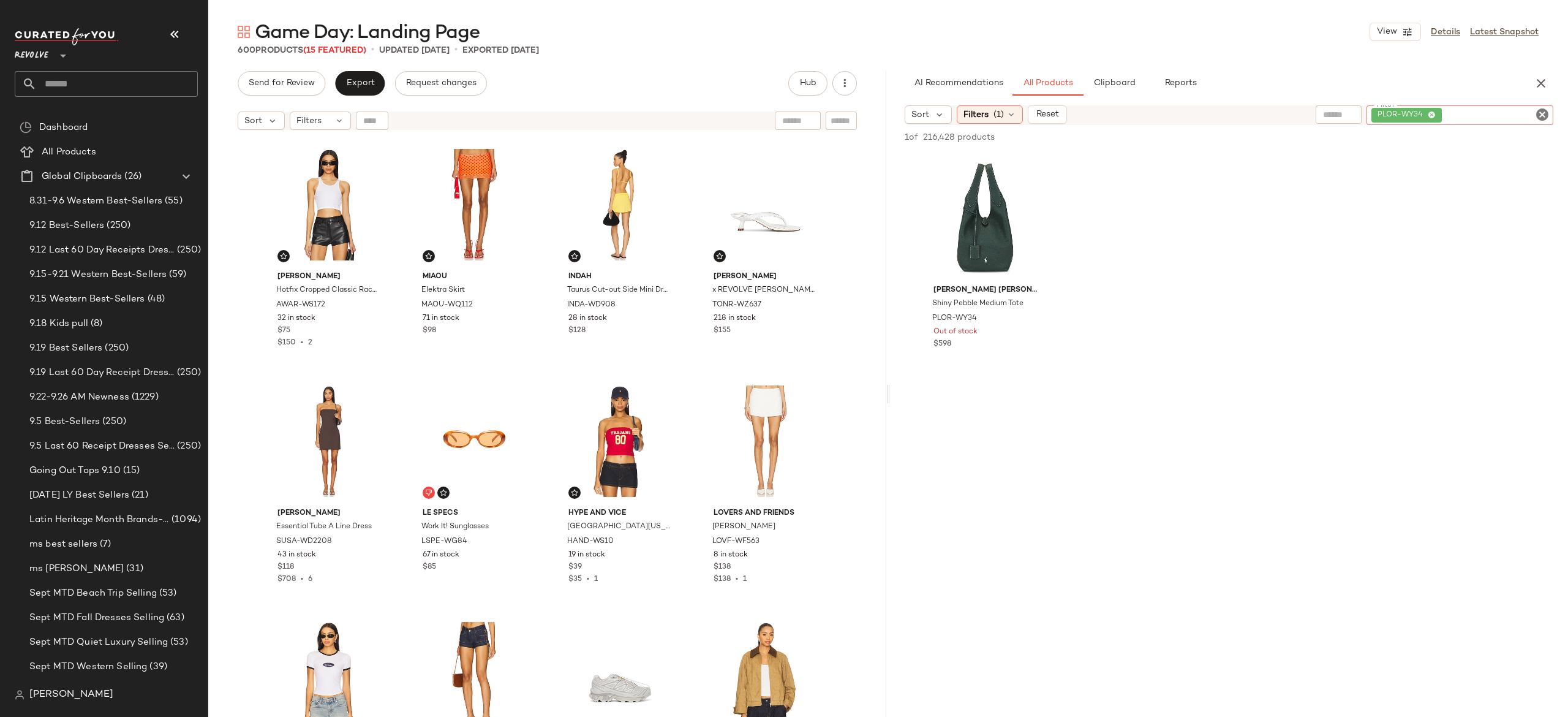
click at [1508, 119] on div "PLOR-WY34" at bounding box center [1460, 115] width 187 height 20
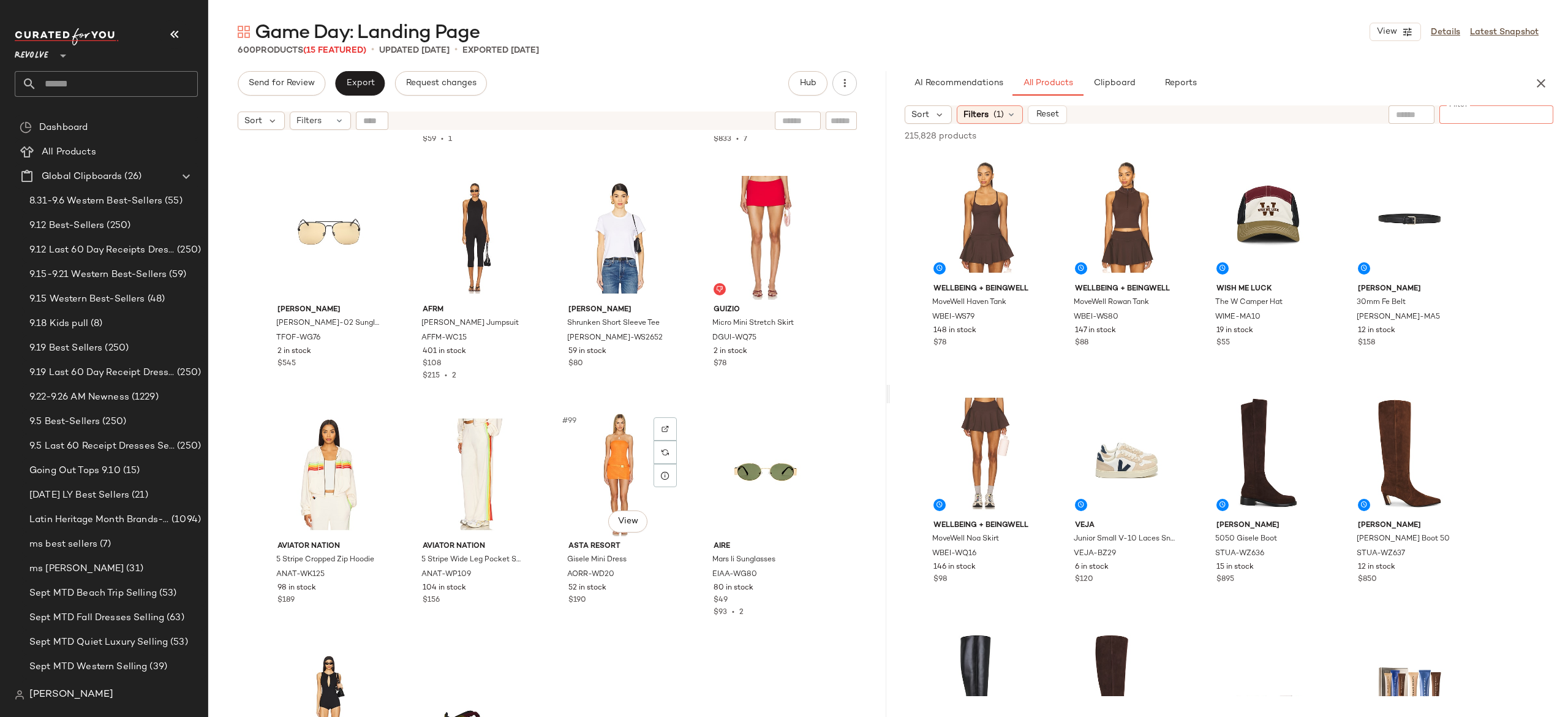
scroll to position [5416, 0]
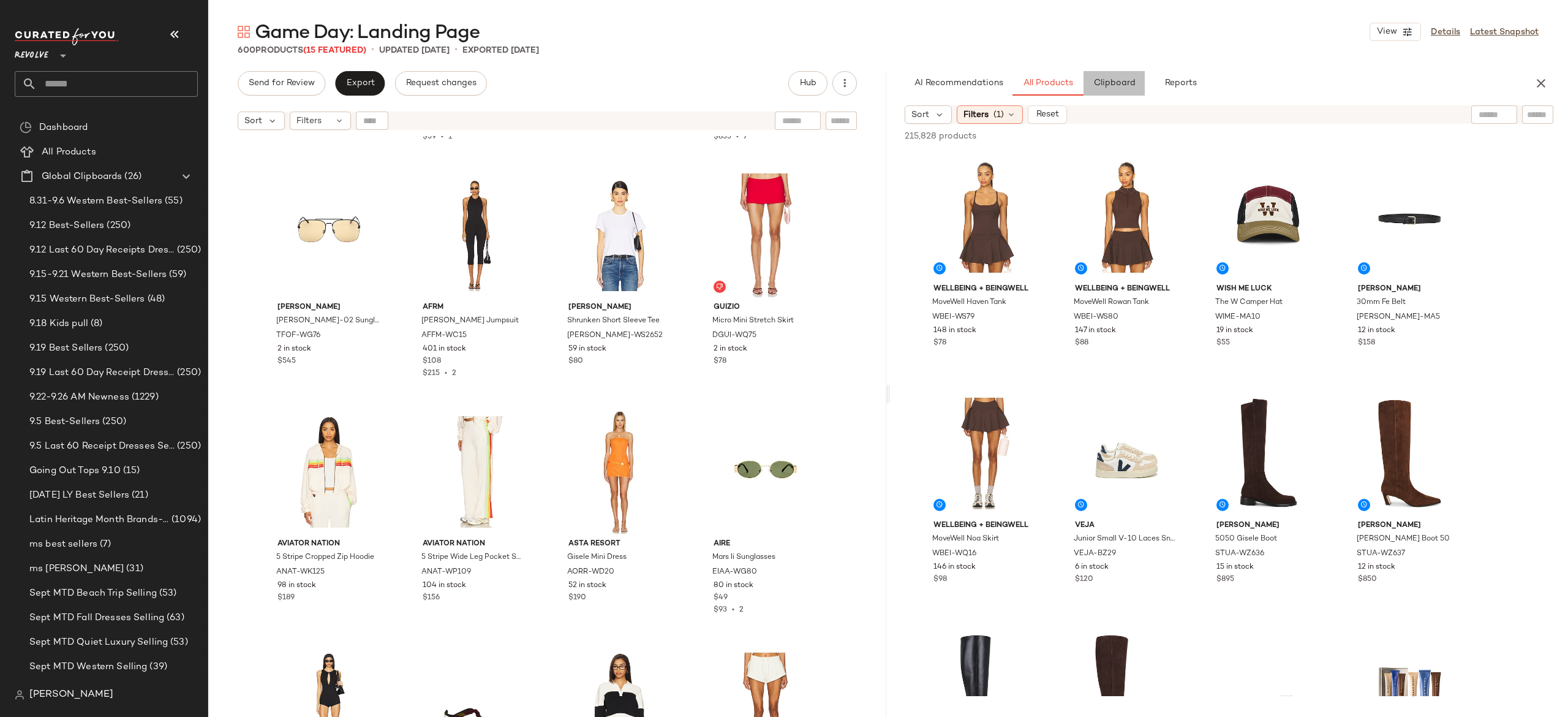
click at [1121, 84] on span "Clipboard" at bounding box center [1114, 83] width 42 height 9
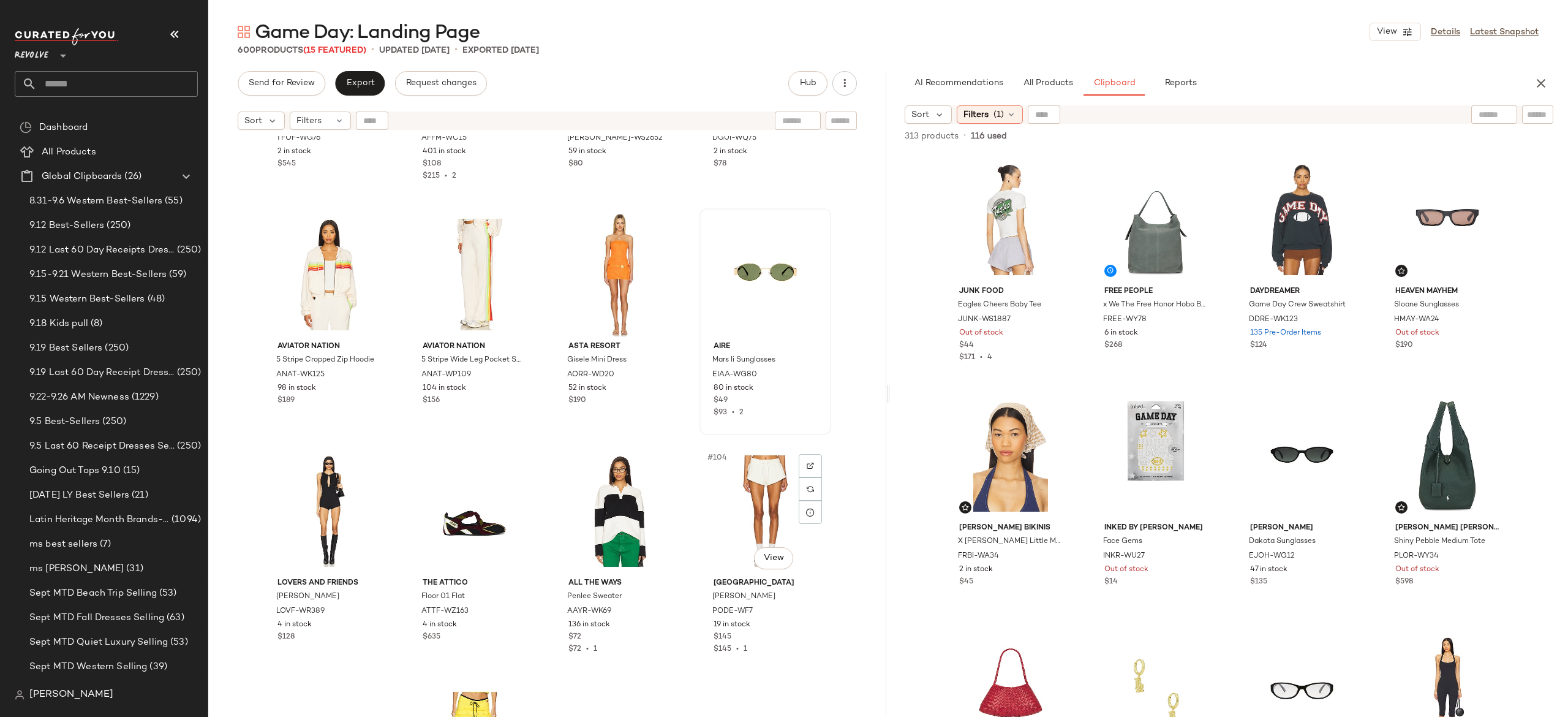
scroll to position [5615, 0]
click at [317, 281] on div "#97 View" at bounding box center [329, 273] width 123 height 124
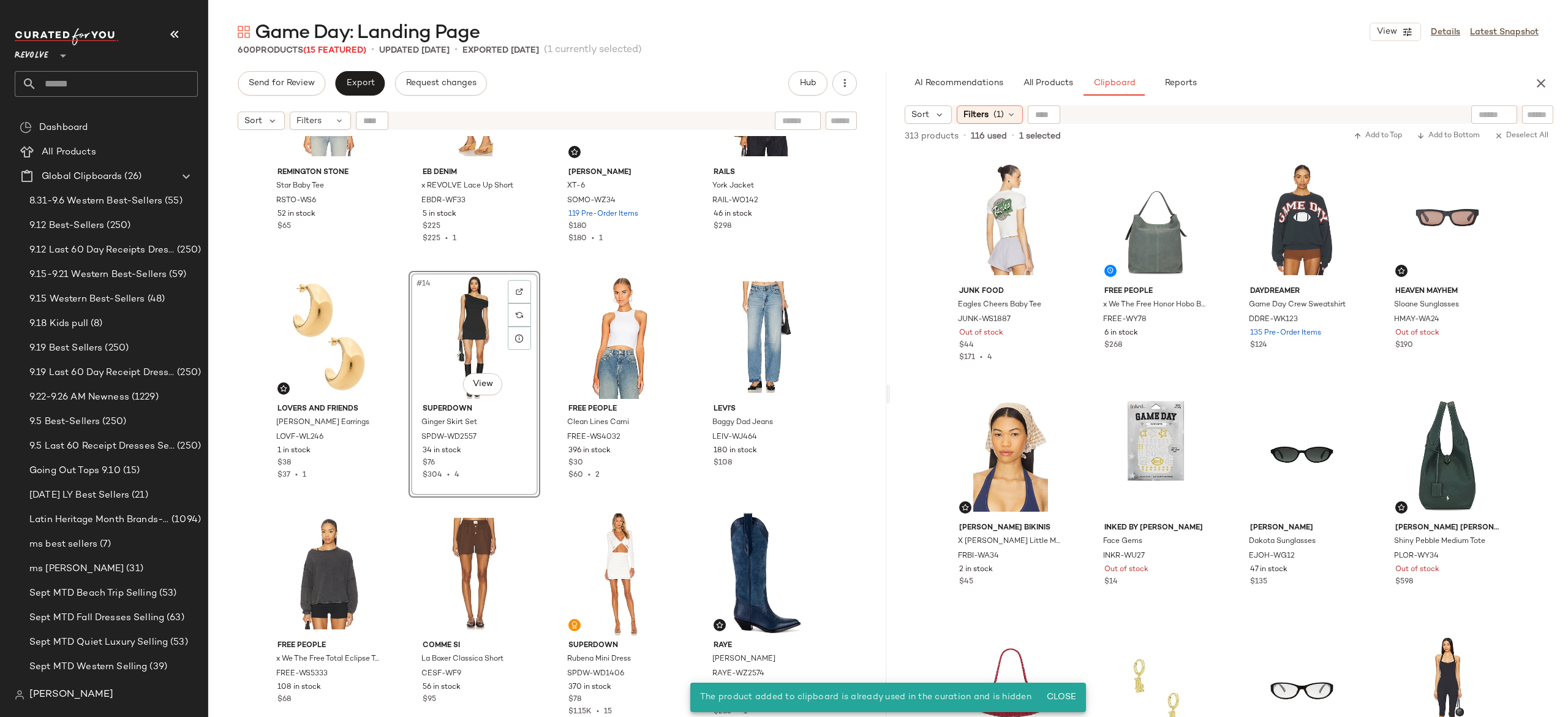
click at [545, 293] on div "Remington Stone Star Baby Tee RSTO-WS6 52 in stock $65 EB Denim x REVOLVE Lace …" at bounding box center [547, 442] width 678 height 611
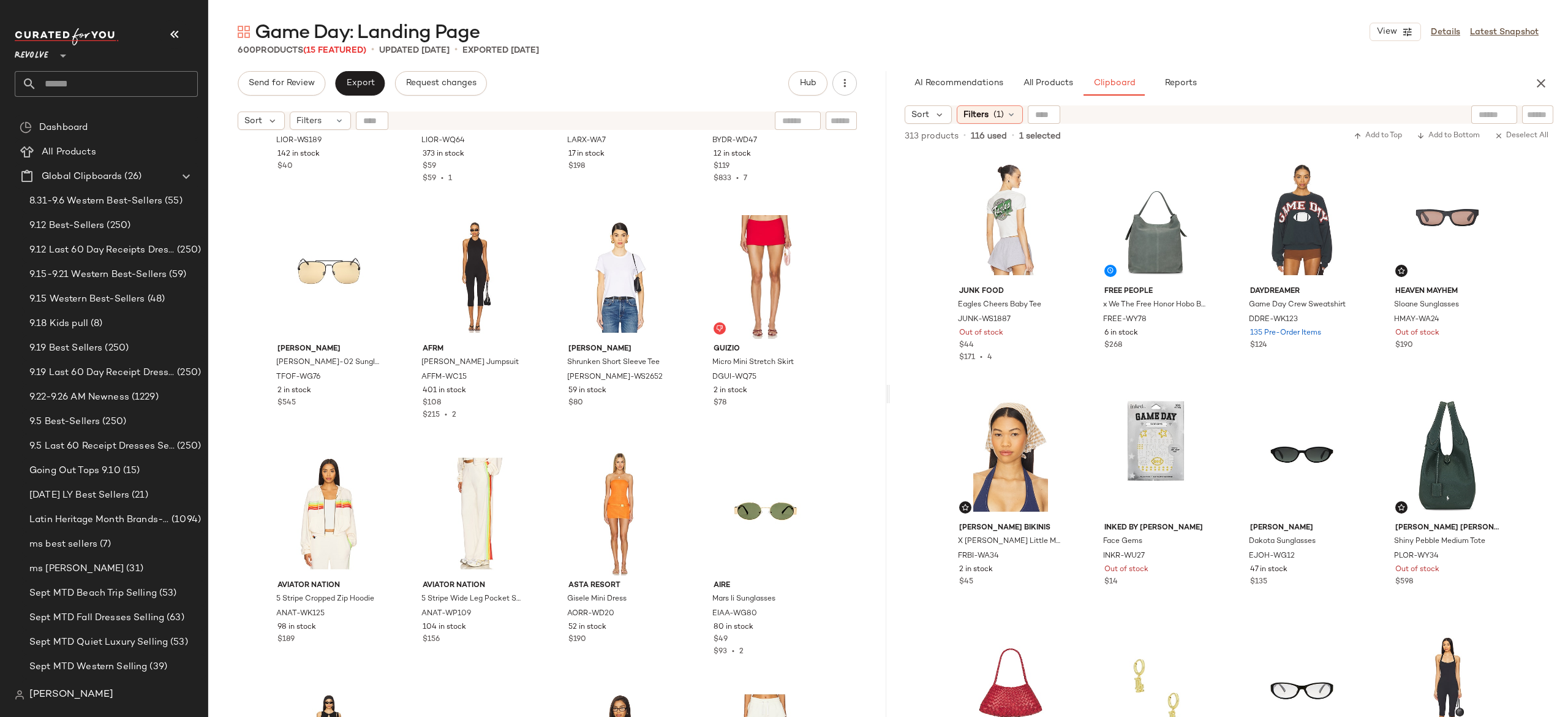
scroll to position [5470, 0]
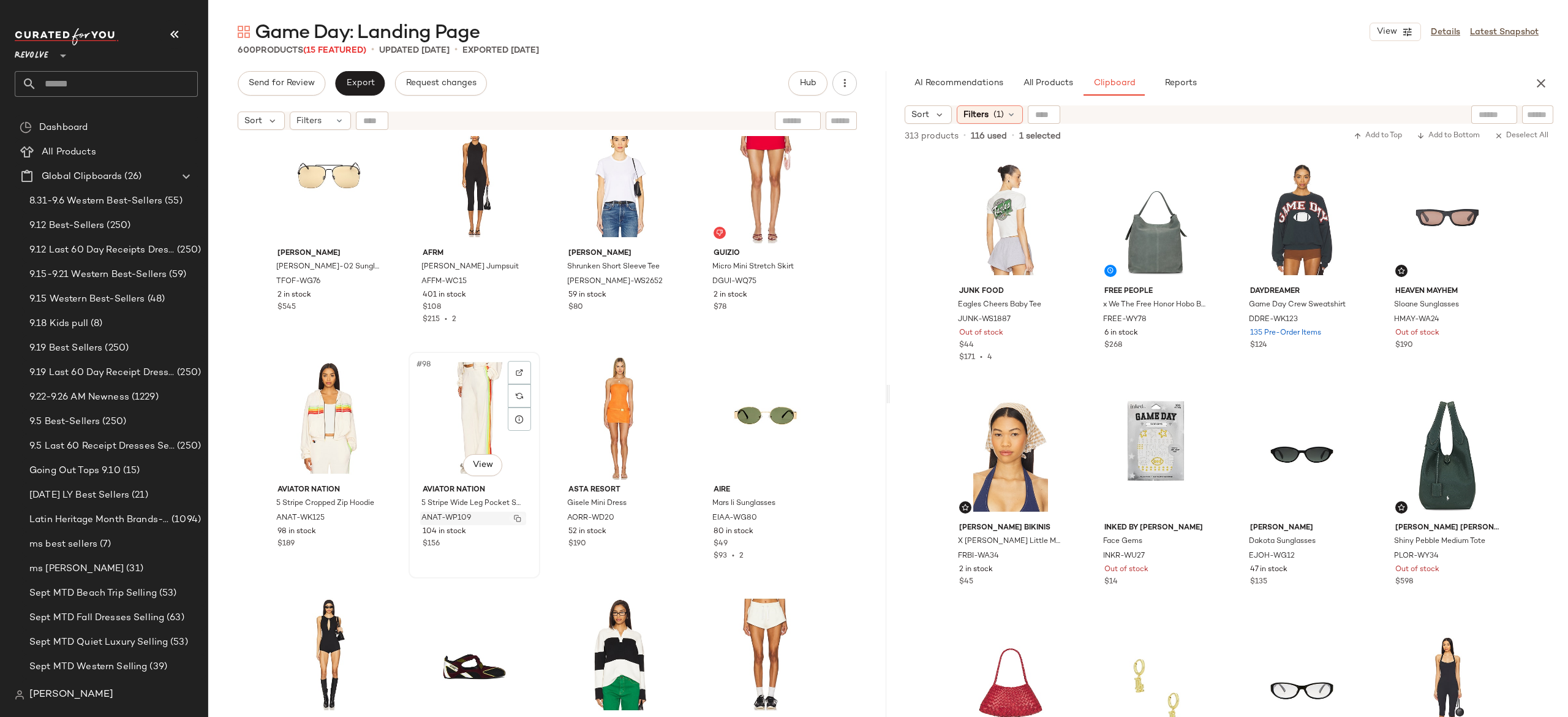
click at [516, 519] on img "button" at bounding box center [518, 518] width 8 height 8
click at [608, 426] on div "#99 View" at bounding box center [619, 418] width 123 height 124
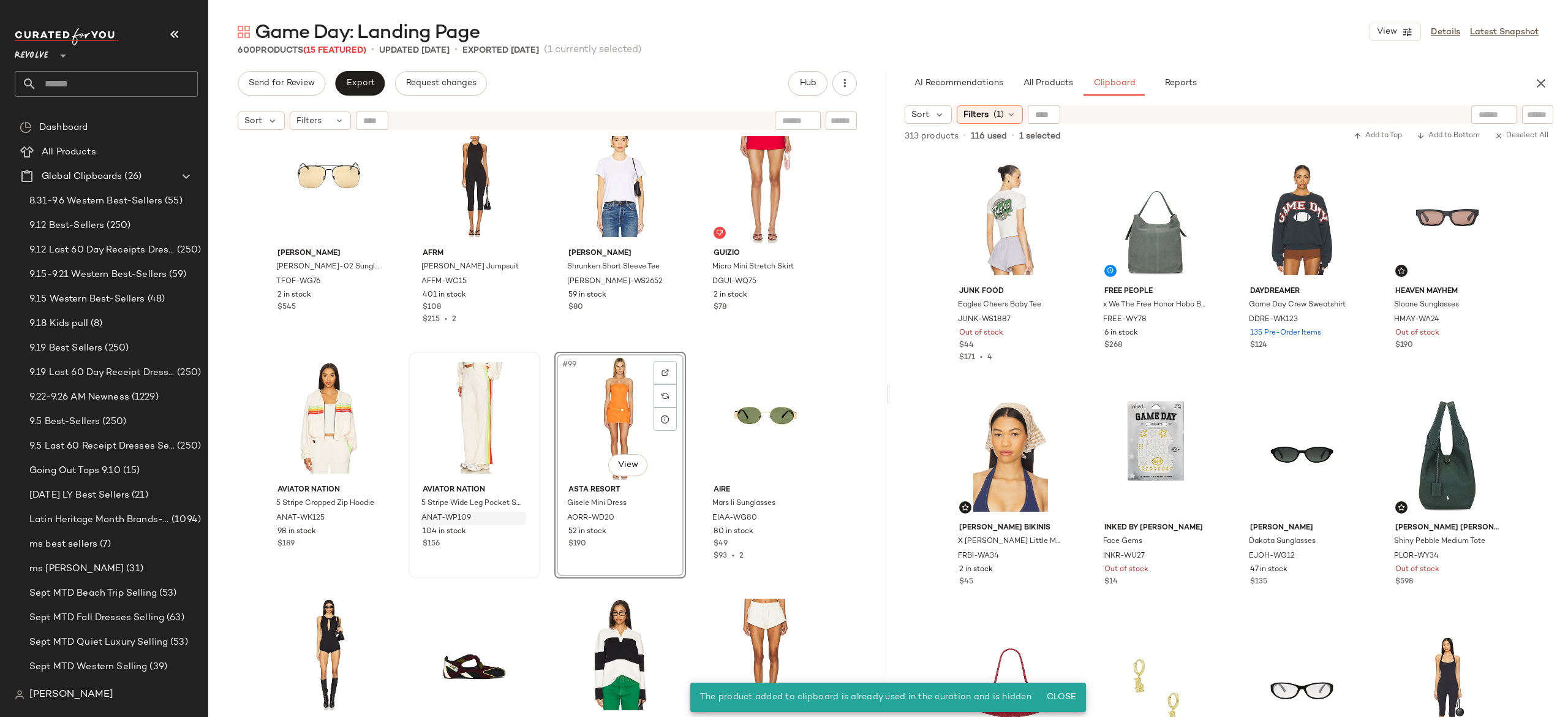
click at [628, 402] on div "#99 View" at bounding box center [619, 418] width 123 height 124
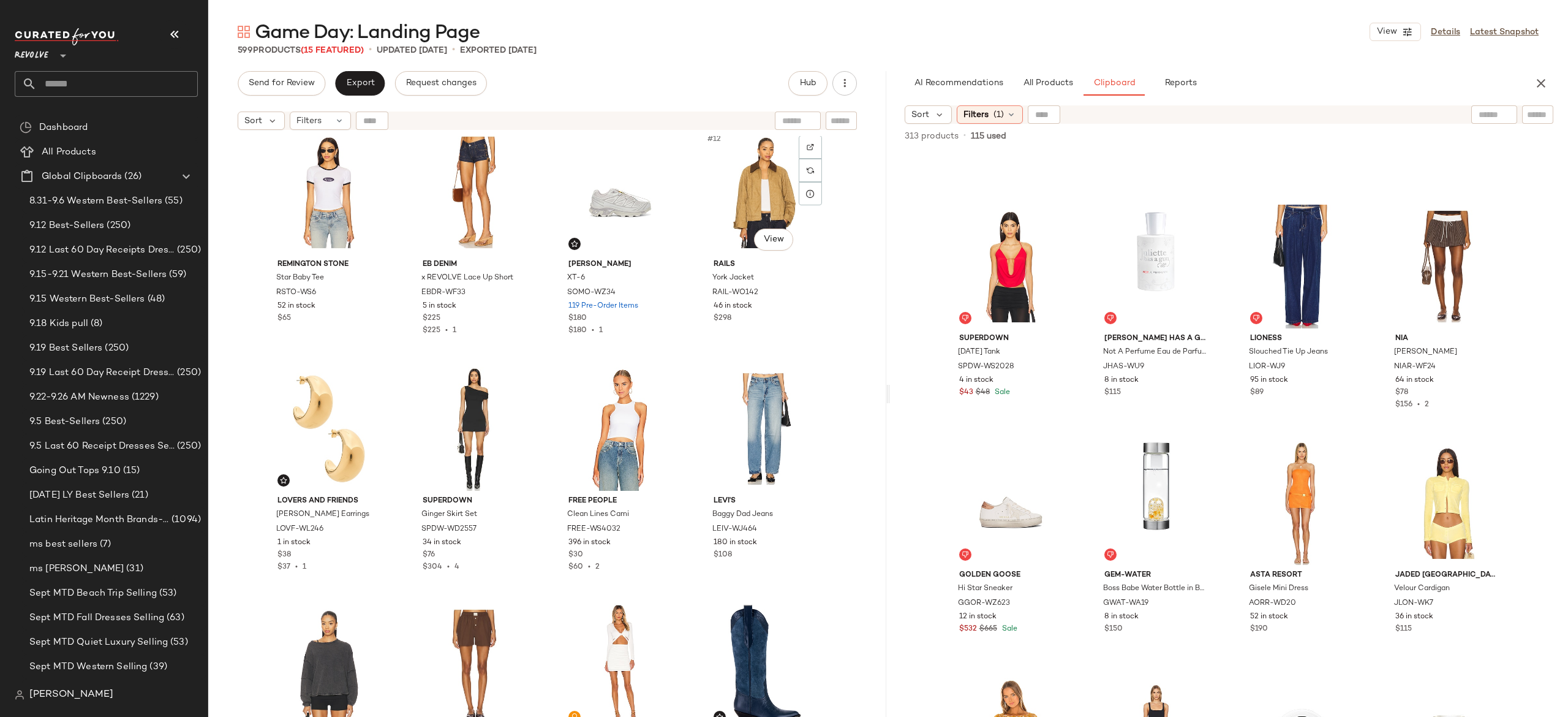
scroll to position [508, 0]
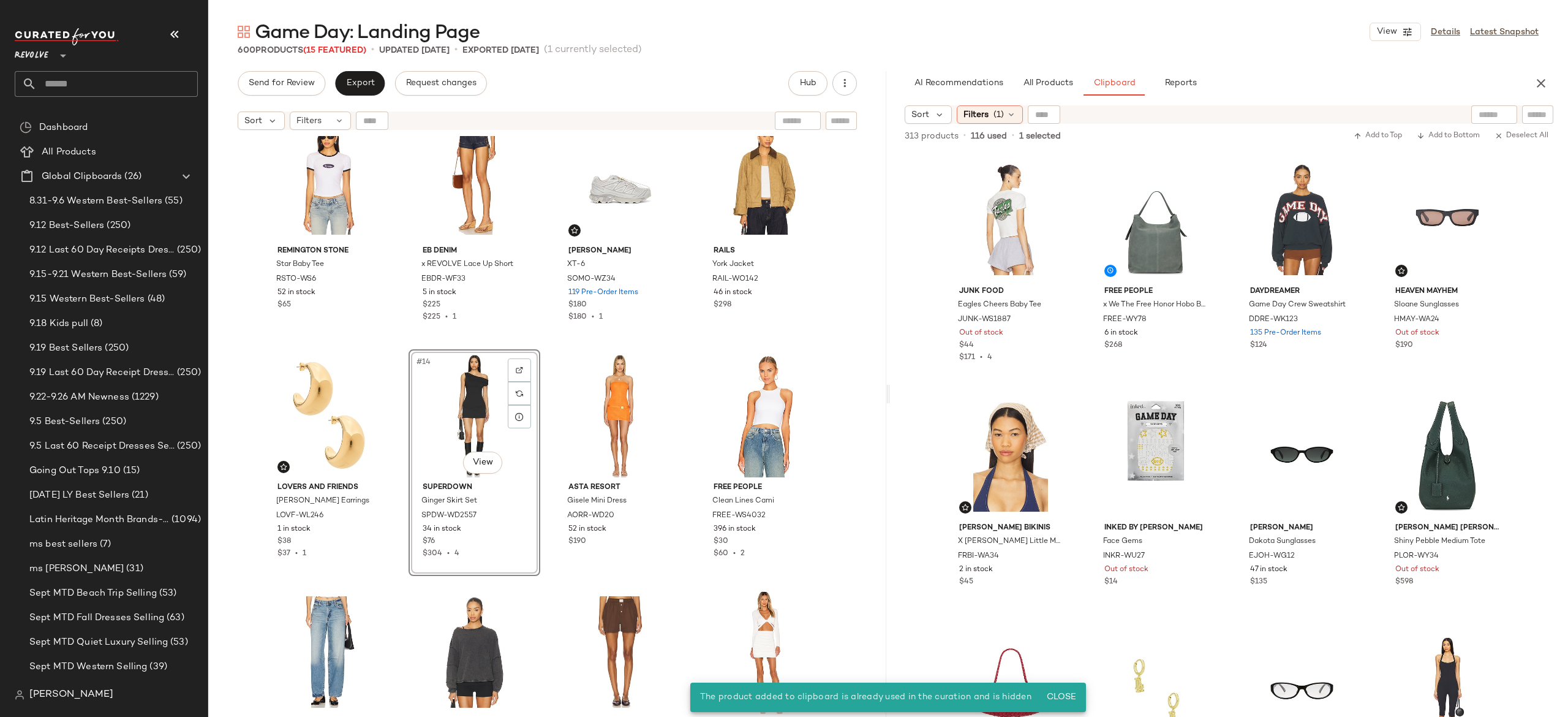
click at [465, 424] on div "#14 View" at bounding box center [474, 415] width 123 height 124
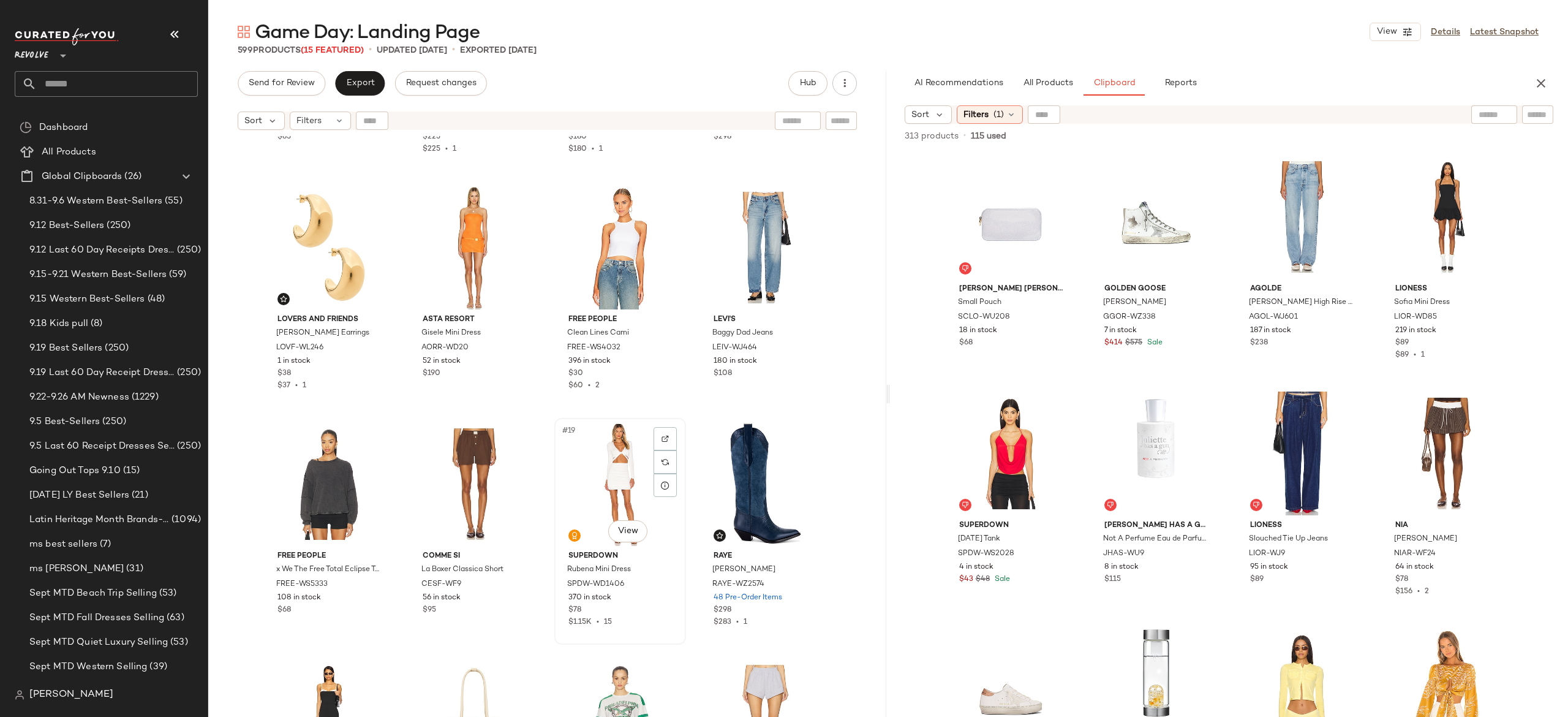
scroll to position [689, 0]
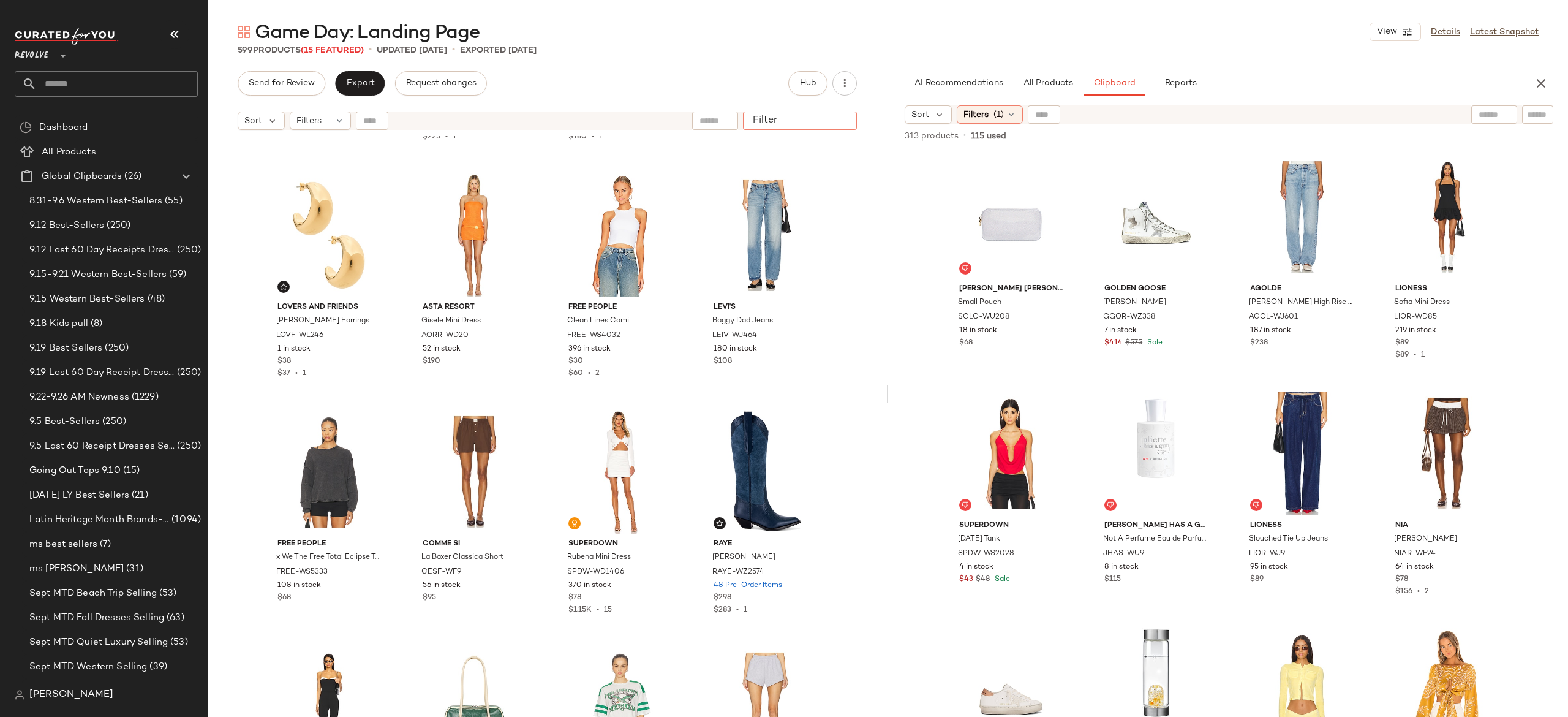
click at [846, 124] on input "Filter" at bounding box center [800, 121] width 104 height 13
click at [374, 117] on div "Find by ID Find by ID" at bounding box center [445, 121] width 178 height 19
paste input "**********"
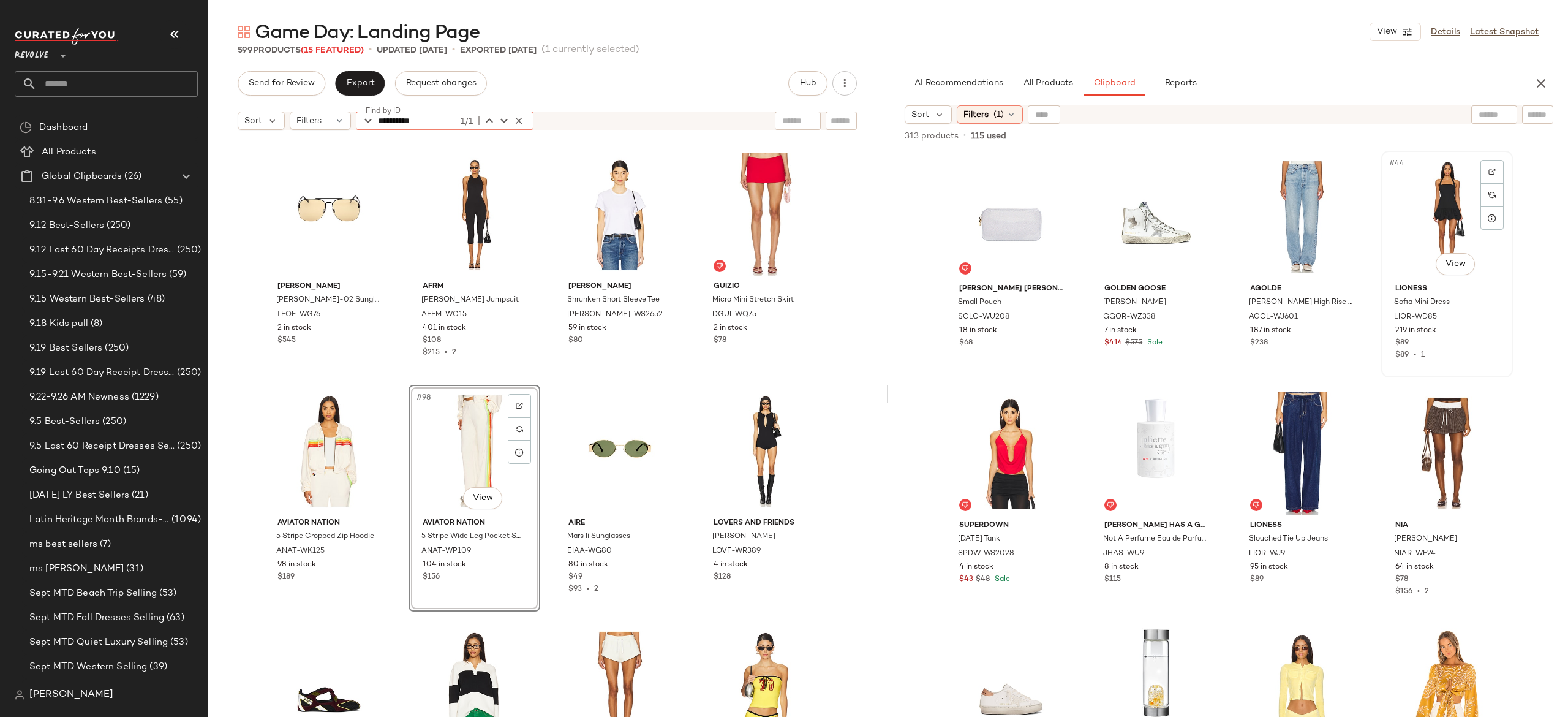
type input "**********"
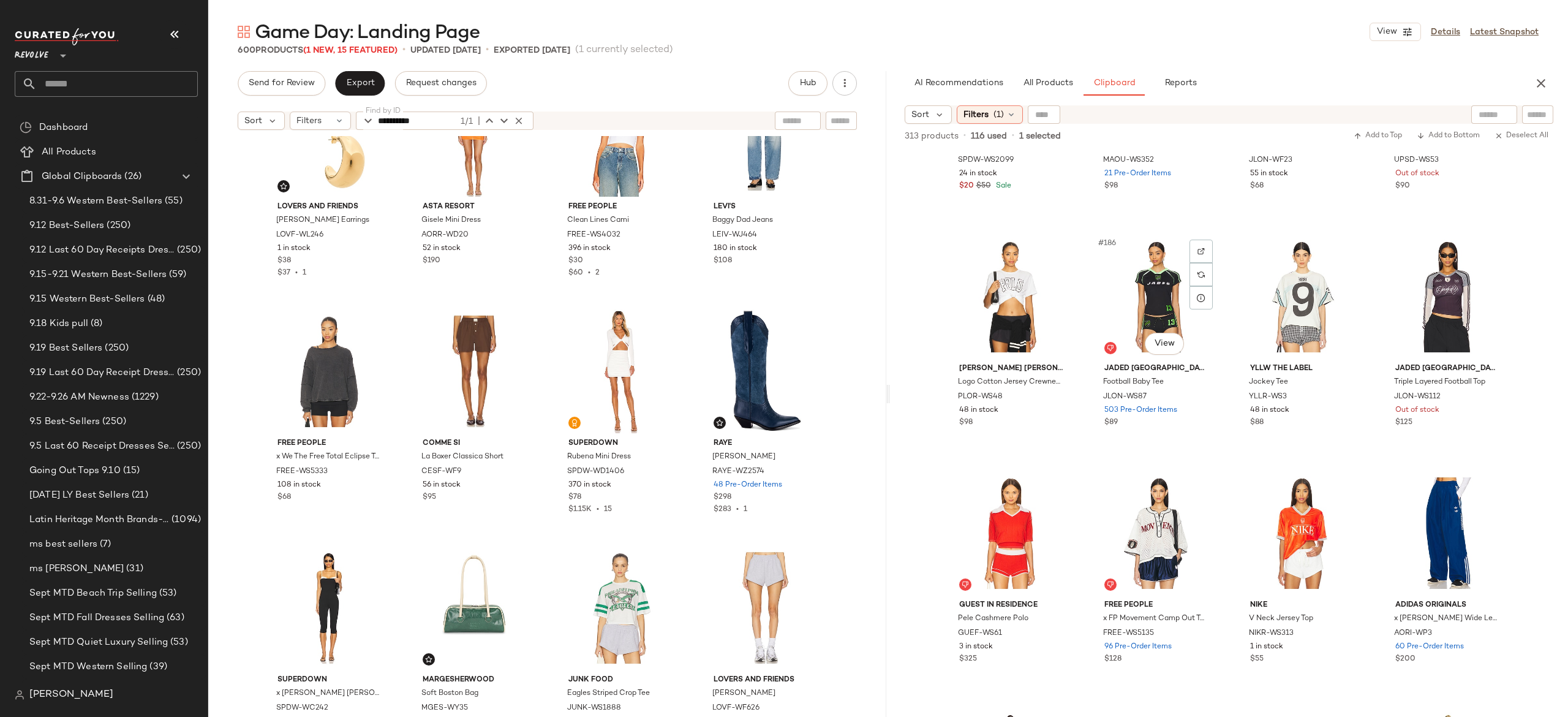
scroll to position [10873, 0]
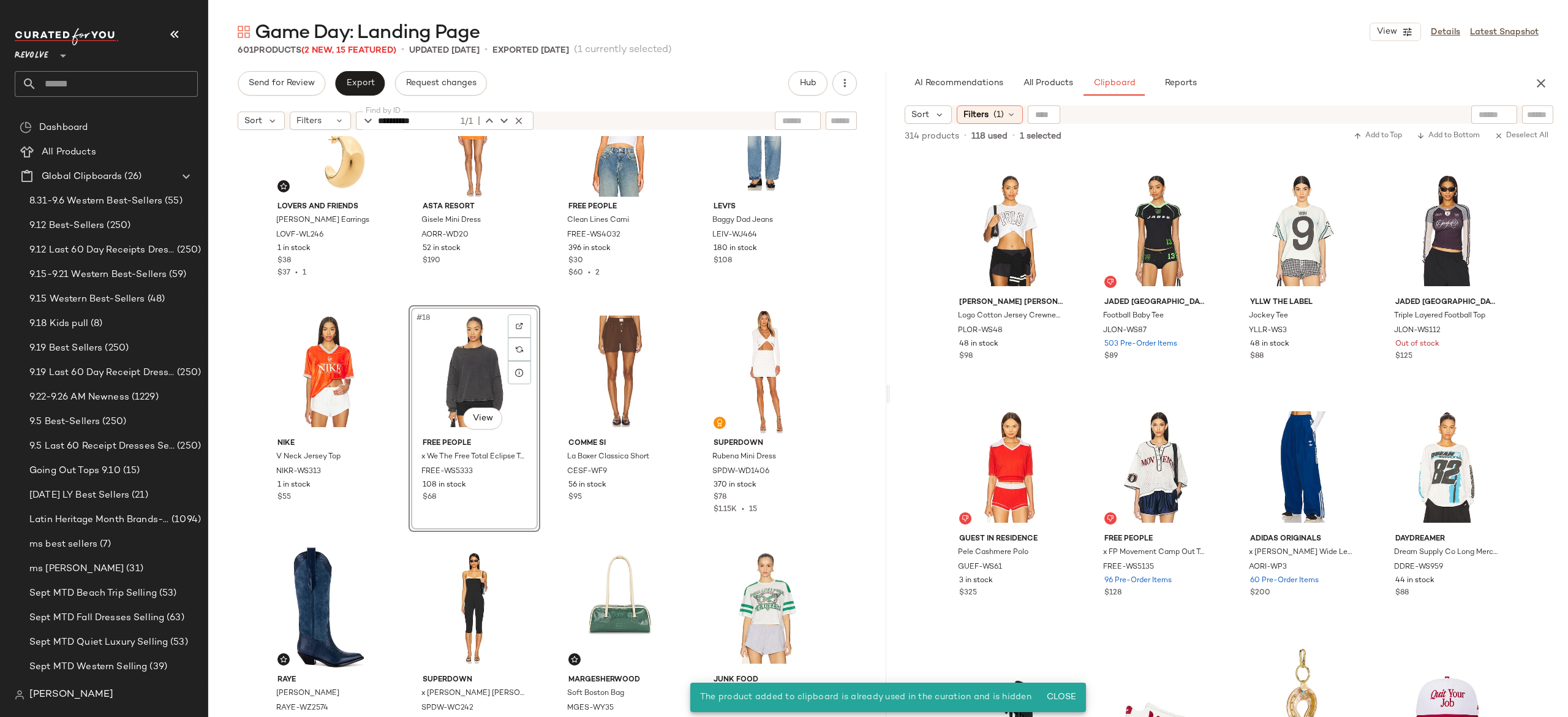
click at [479, 368] on div "#18 View" at bounding box center [474, 371] width 123 height 124
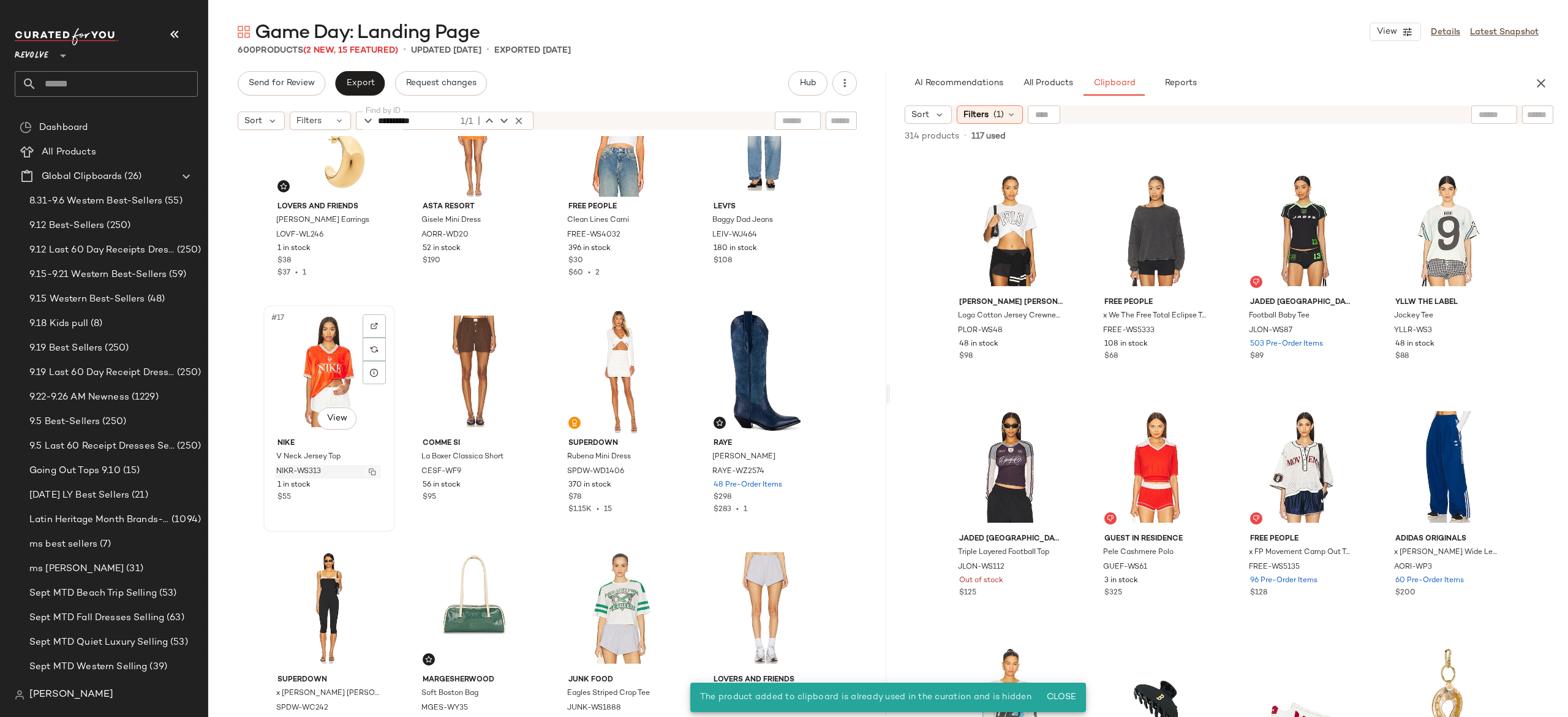
click at [368, 472] on img "button" at bounding box center [372, 472] width 8 height 8
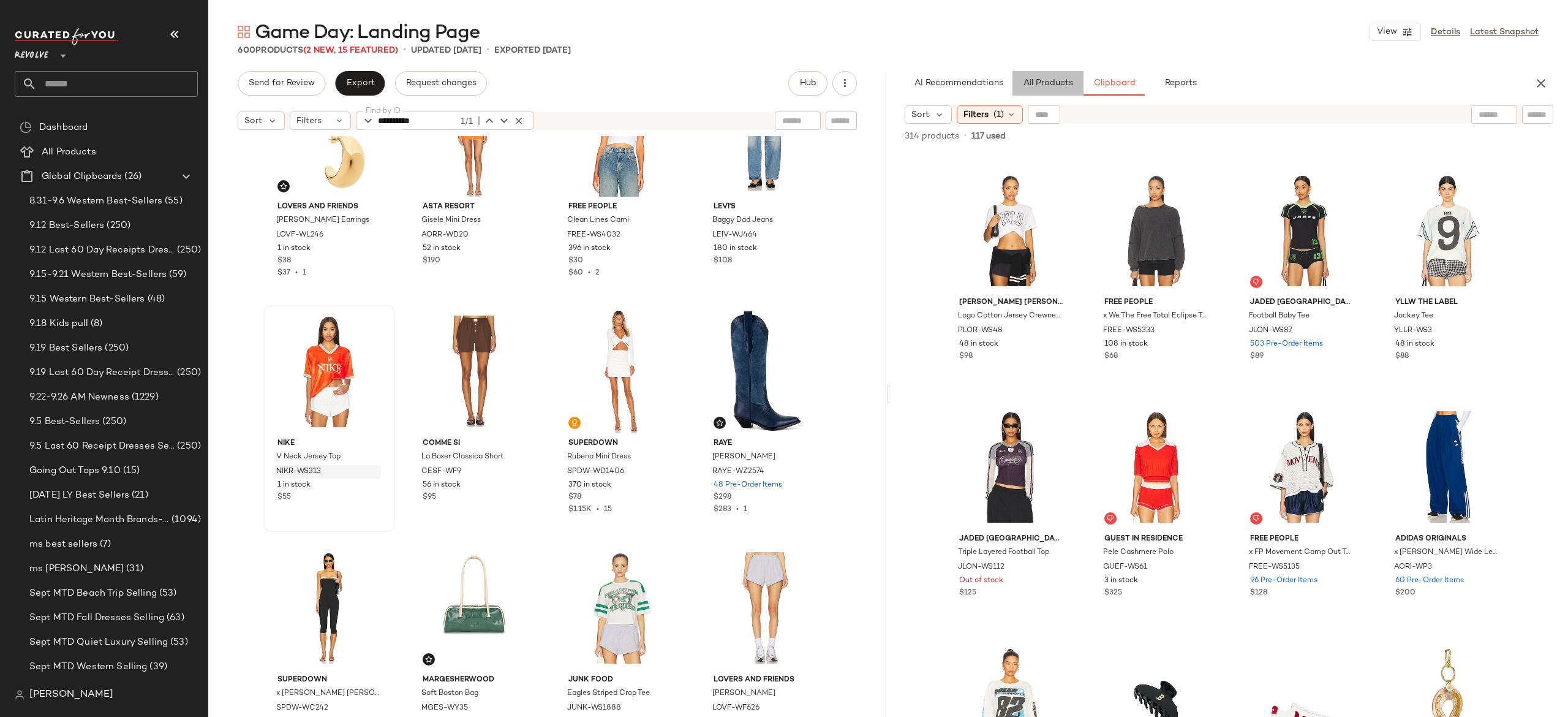
click at [1074, 90] on button "All Products" at bounding box center [1048, 84] width 71 height 24
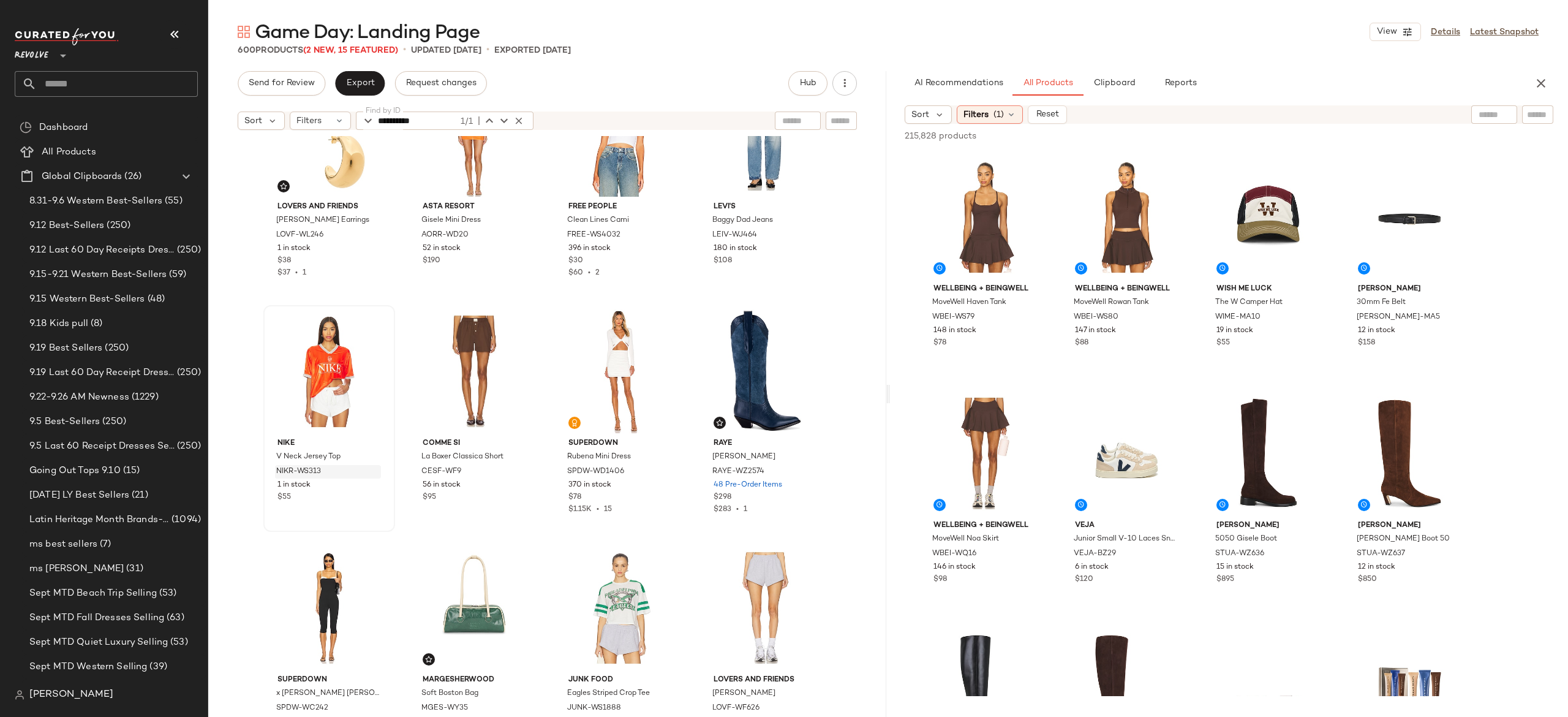
click at [1549, 118] on div at bounding box center [1538, 115] width 31 height 19
paste input "**********"
type input "**********"
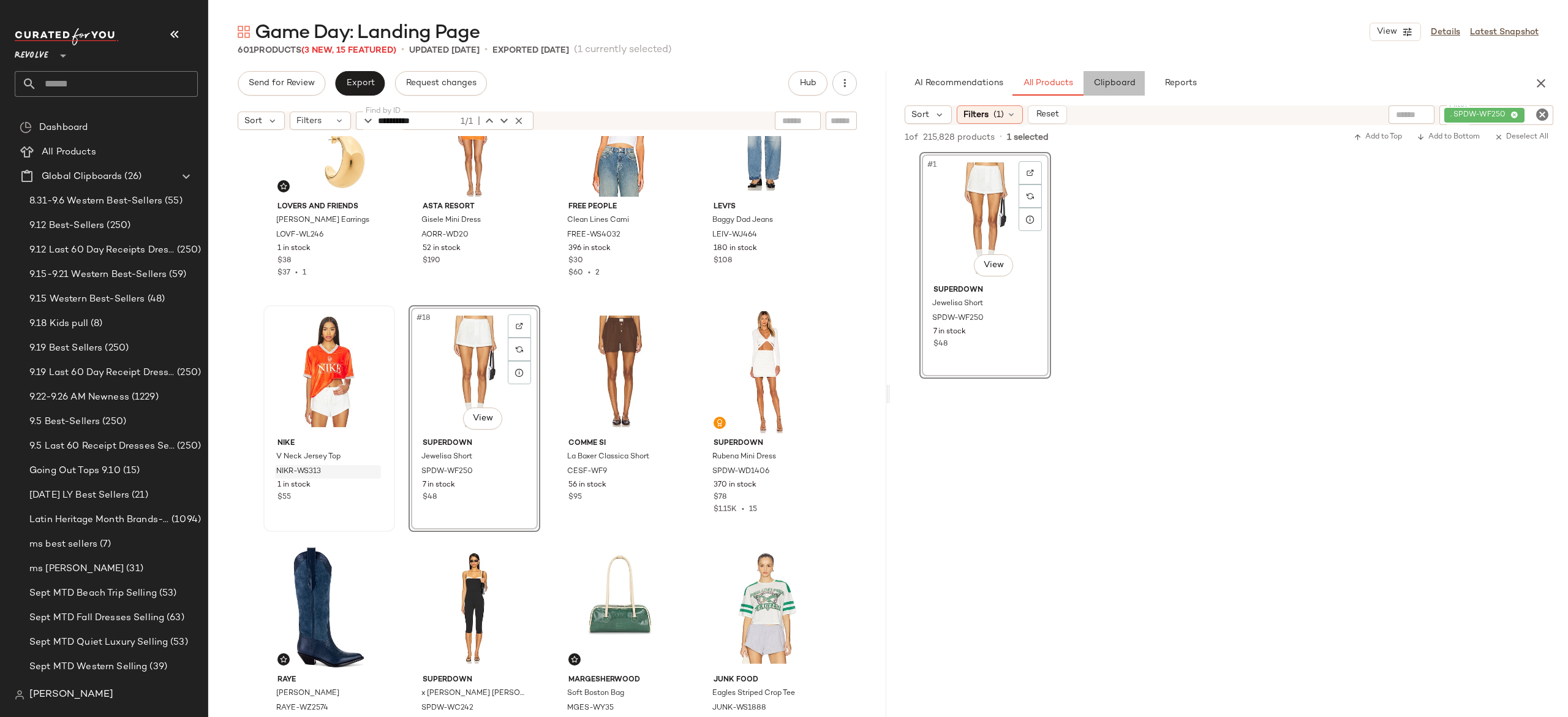
click at [1125, 86] on span "Clipboard" at bounding box center [1114, 83] width 42 height 9
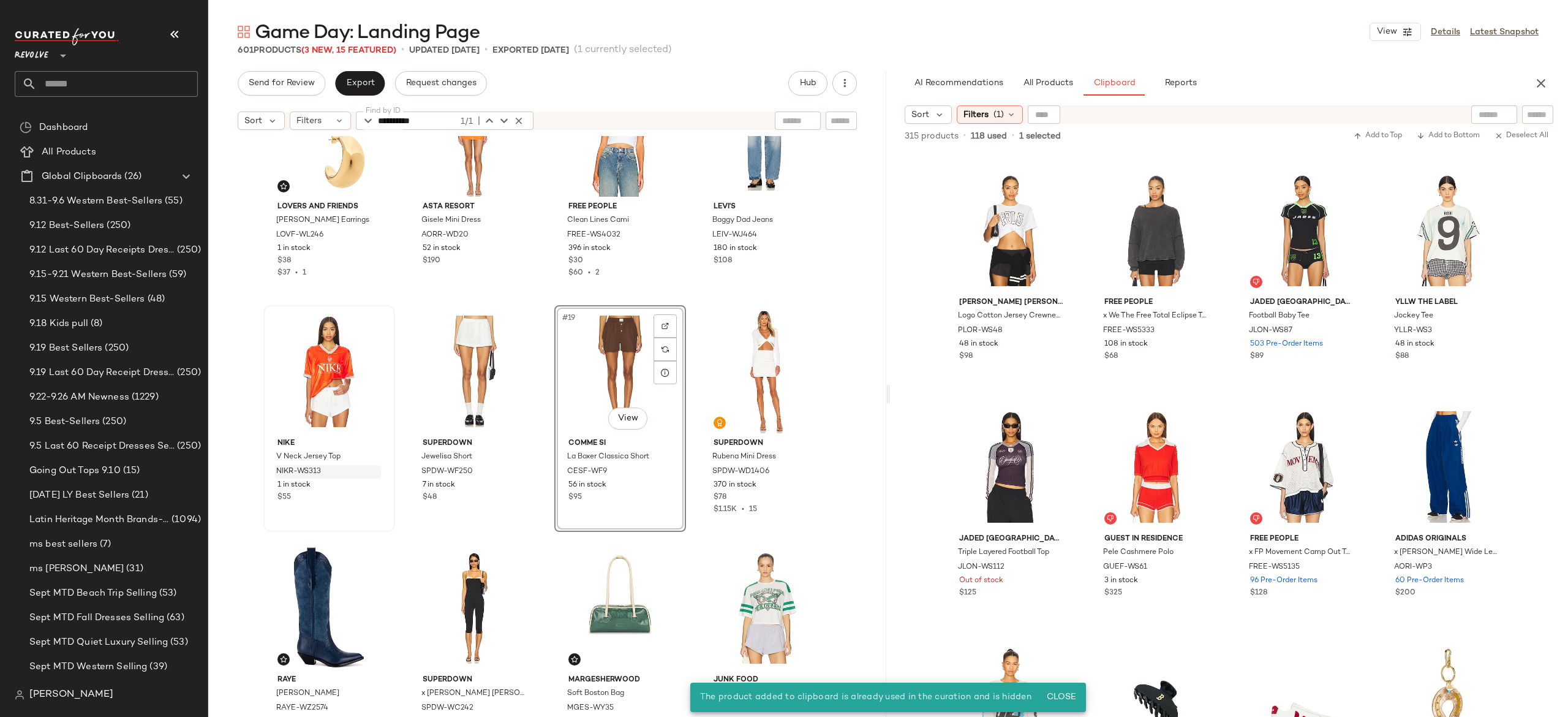
click at [621, 360] on div "#19 View" at bounding box center [619, 371] width 123 height 124
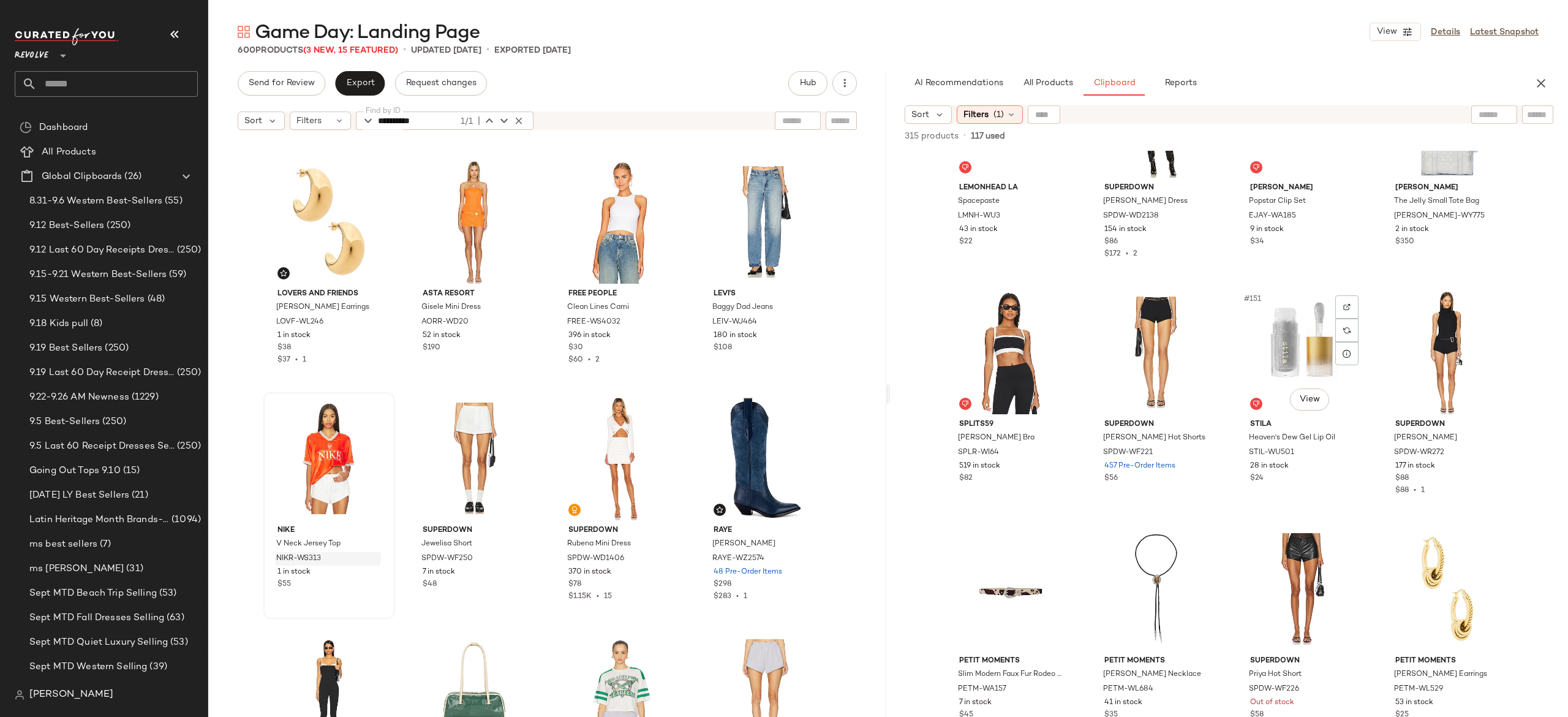
scroll to position [8622, 0]
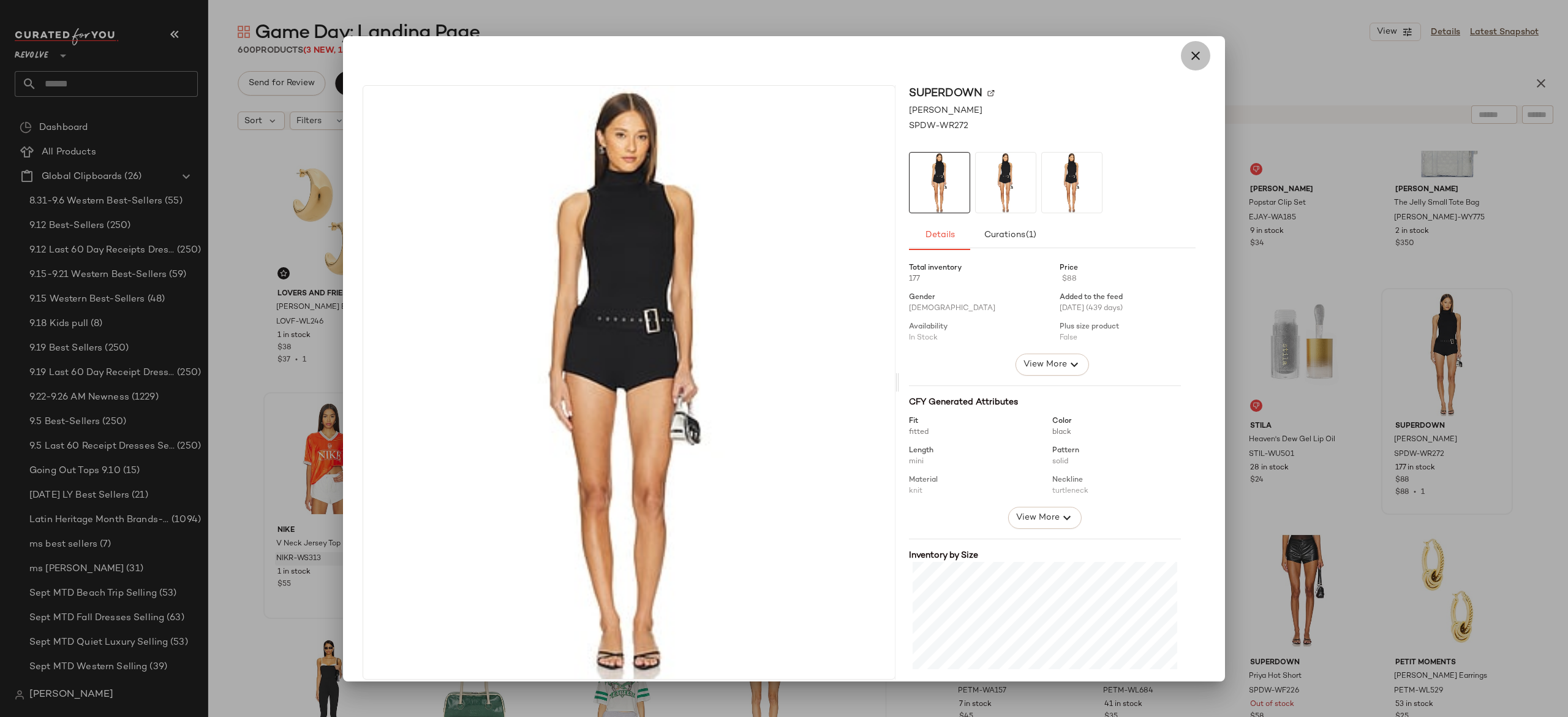
click at [1190, 62] on icon "button" at bounding box center [1196, 55] width 15 height 15
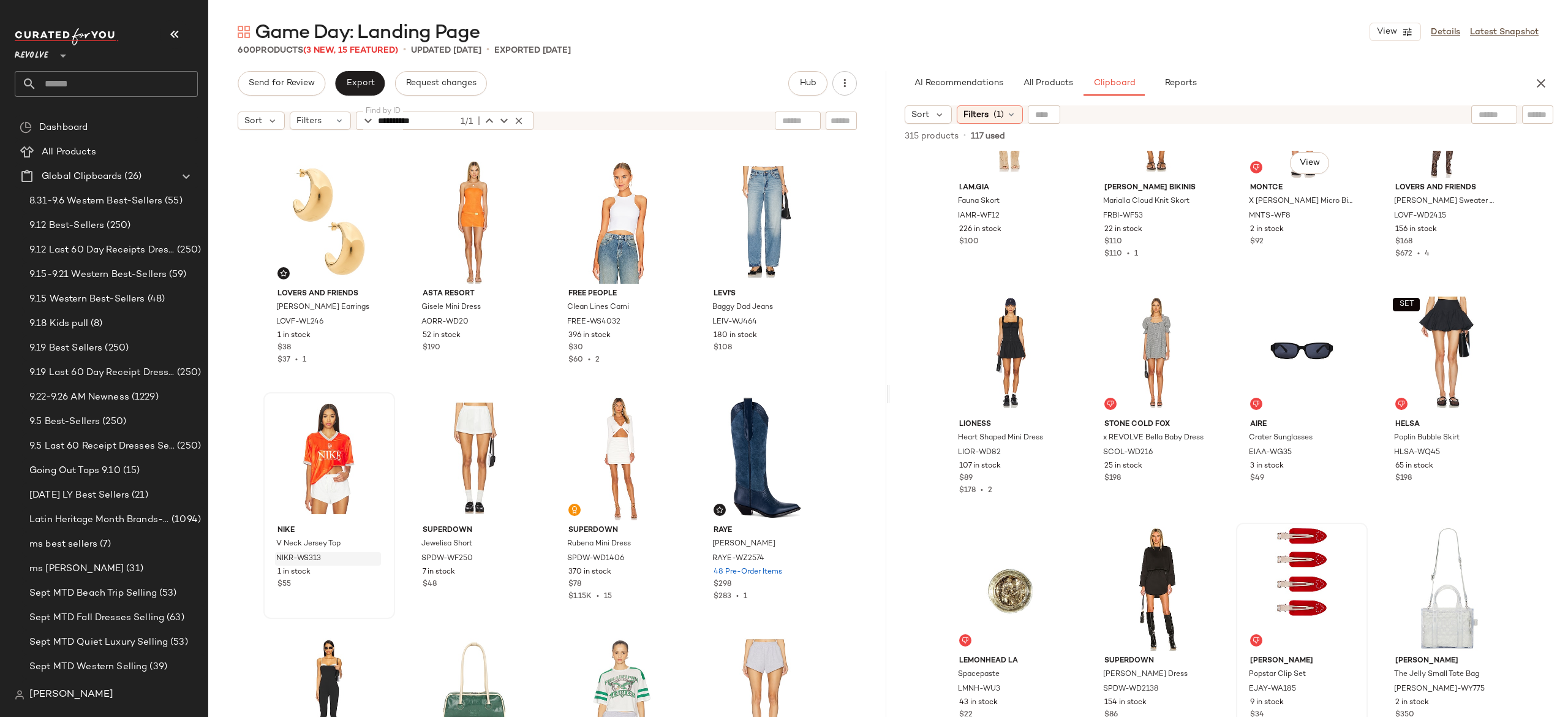
scroll to position [8146, 0]
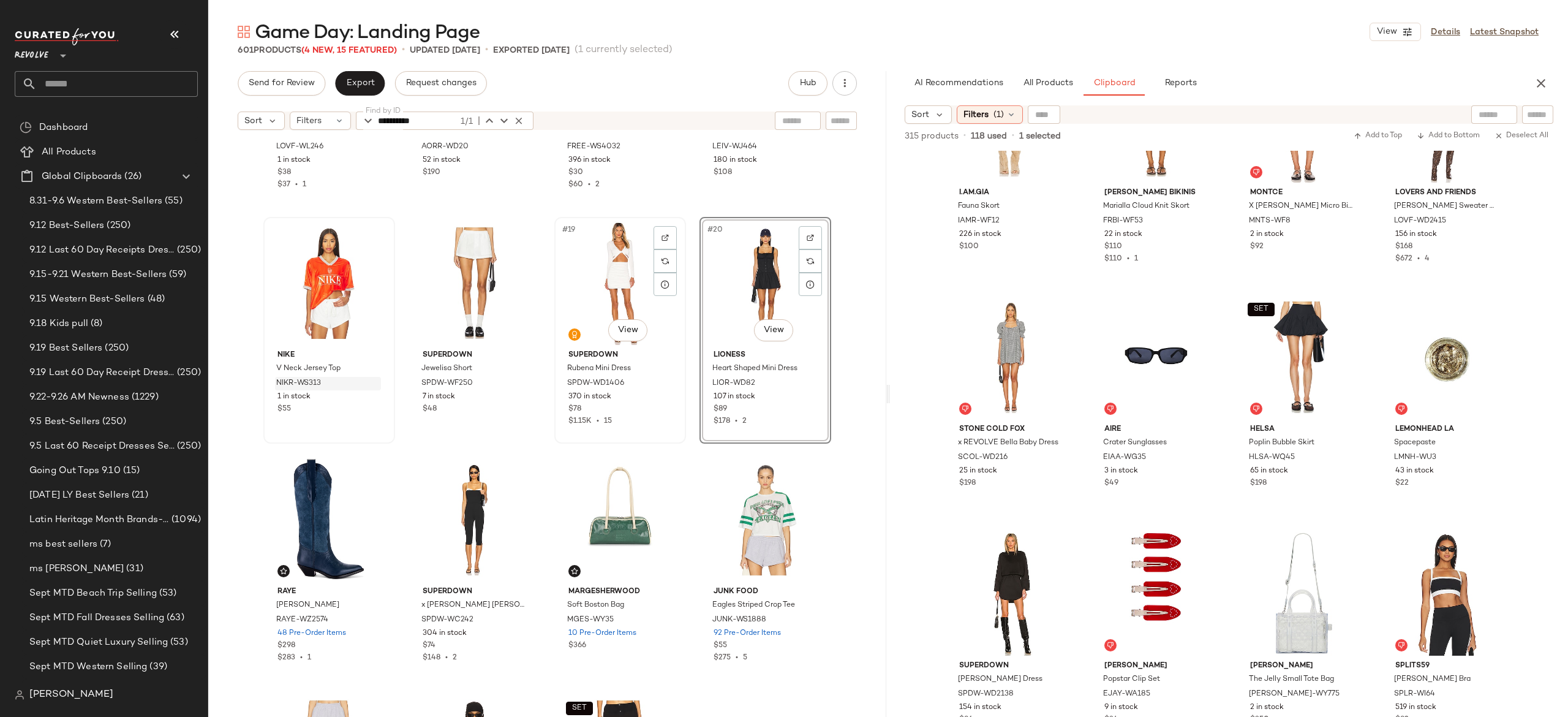
scroll to position [879, 0]
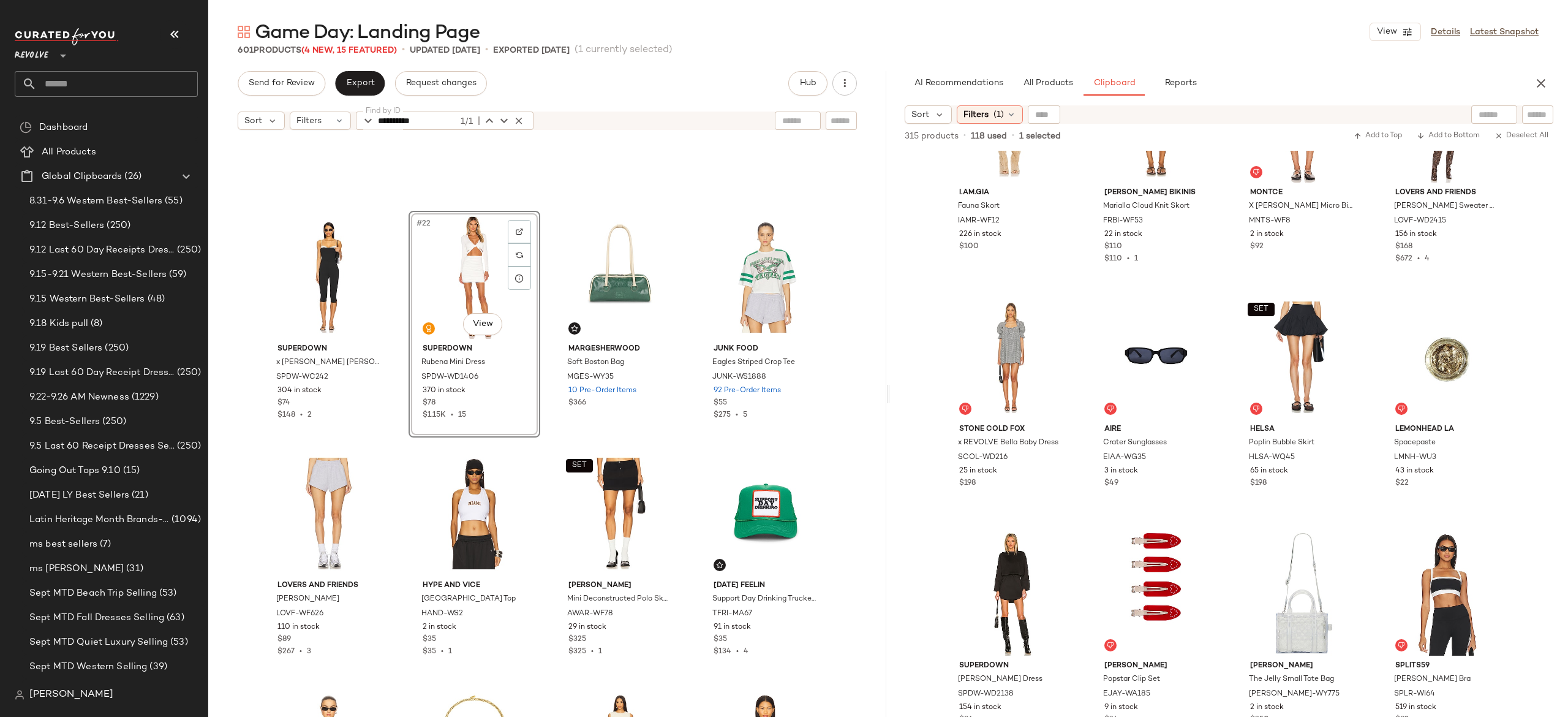
scroll to position [1114, 0]
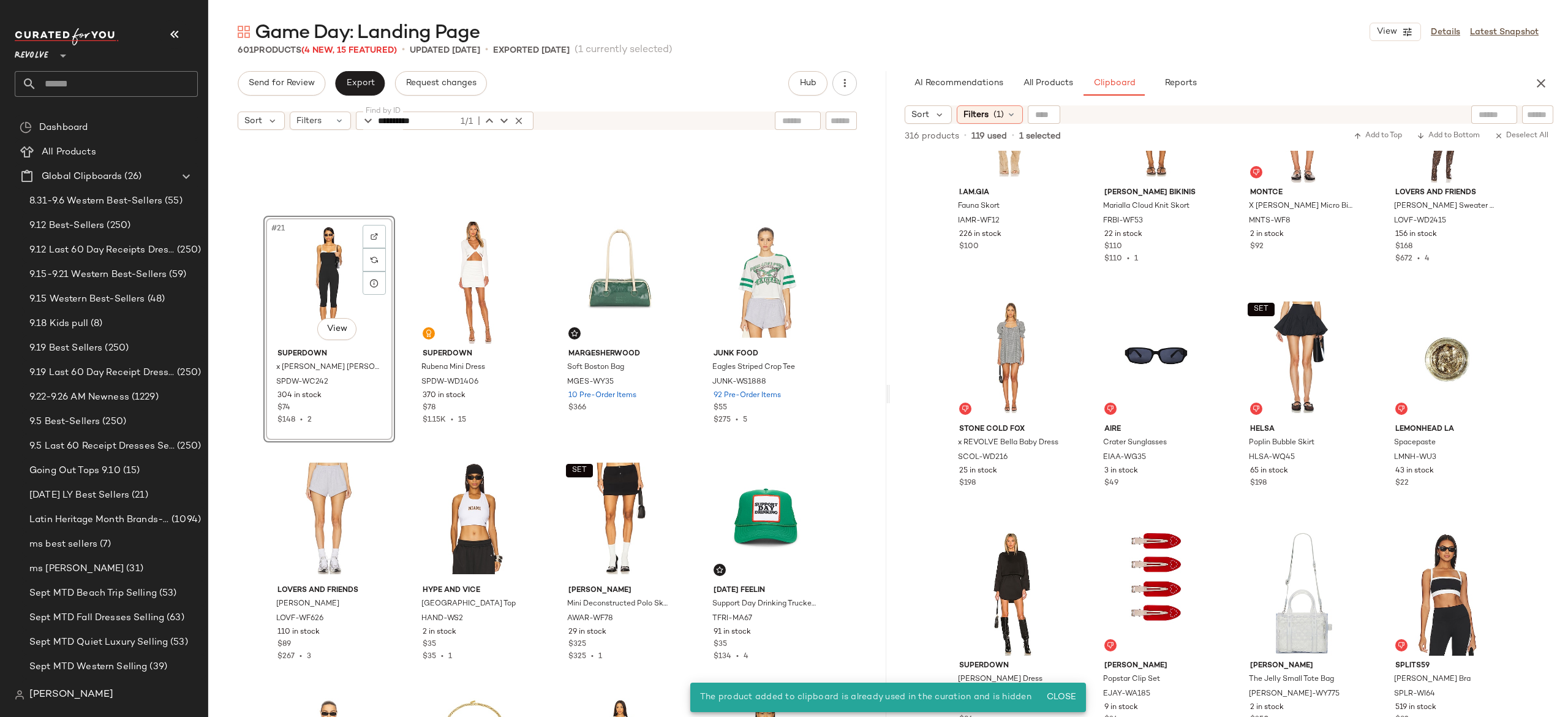
click at [321, 281] on div "#21 View" at bounding box center [329, 282] width 123 height 124
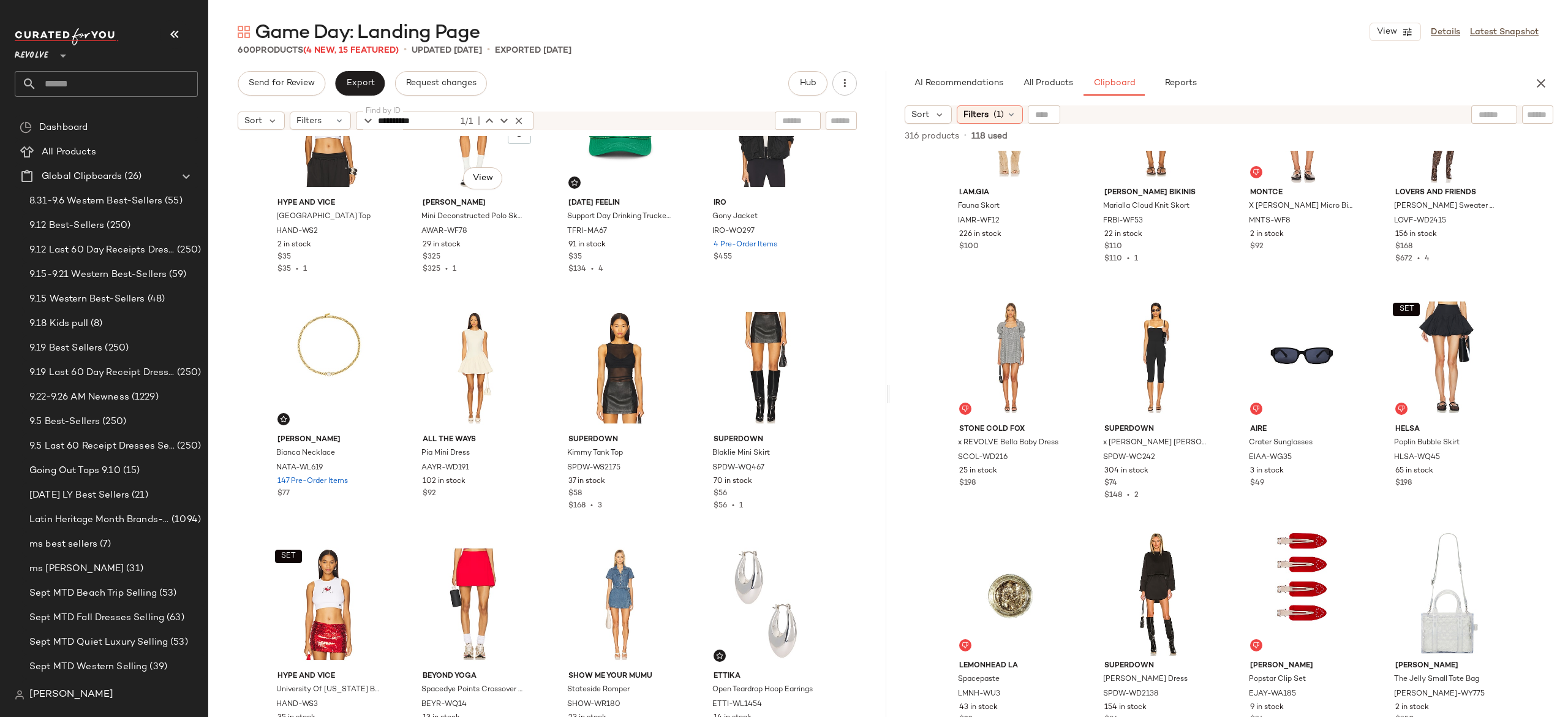
scroll to position [1504, 0]
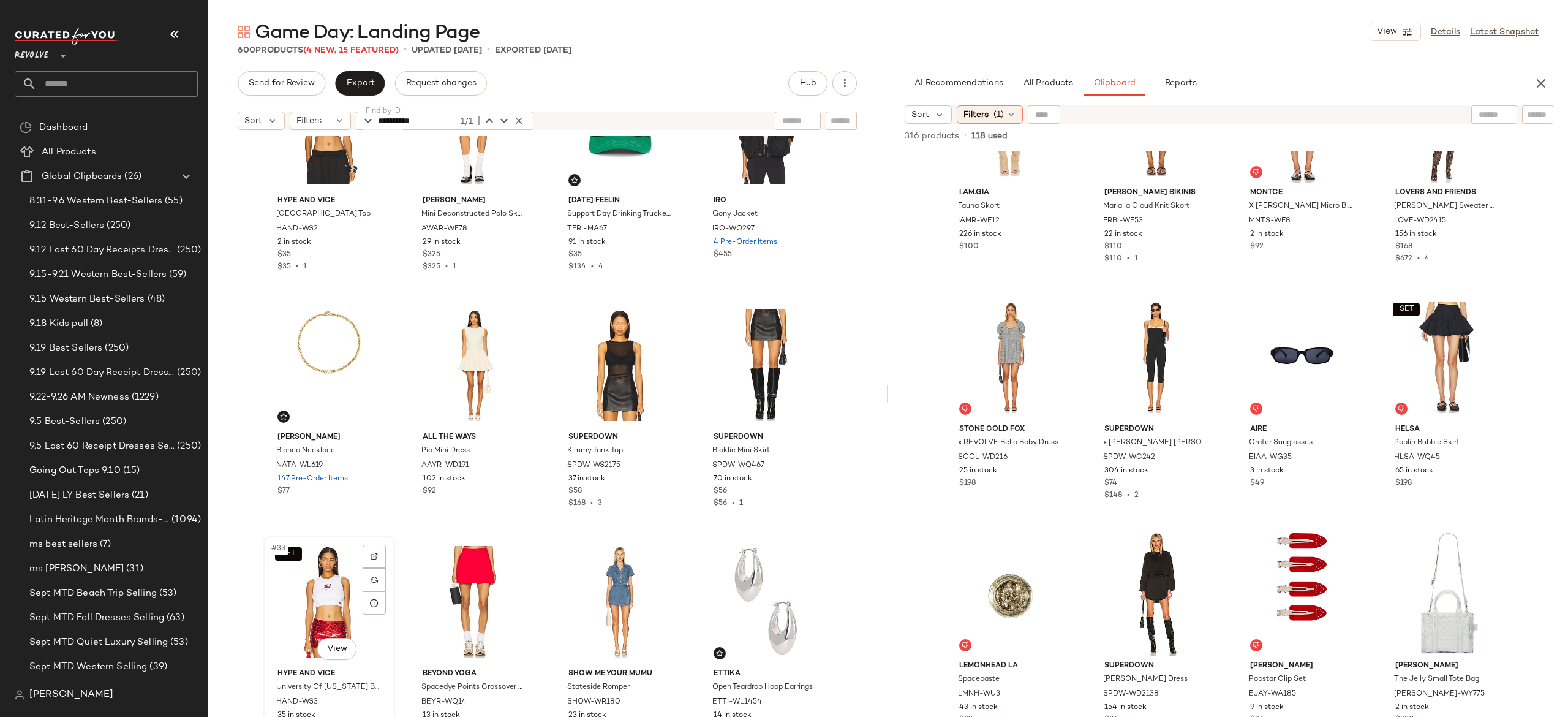
click at [316, 589] on div "SET #33 View" at bounding box center [329, 601] width 123 height 124
click at [746, 597] on div "#36 View" at bounding box center [765, 601] width 123 height 124
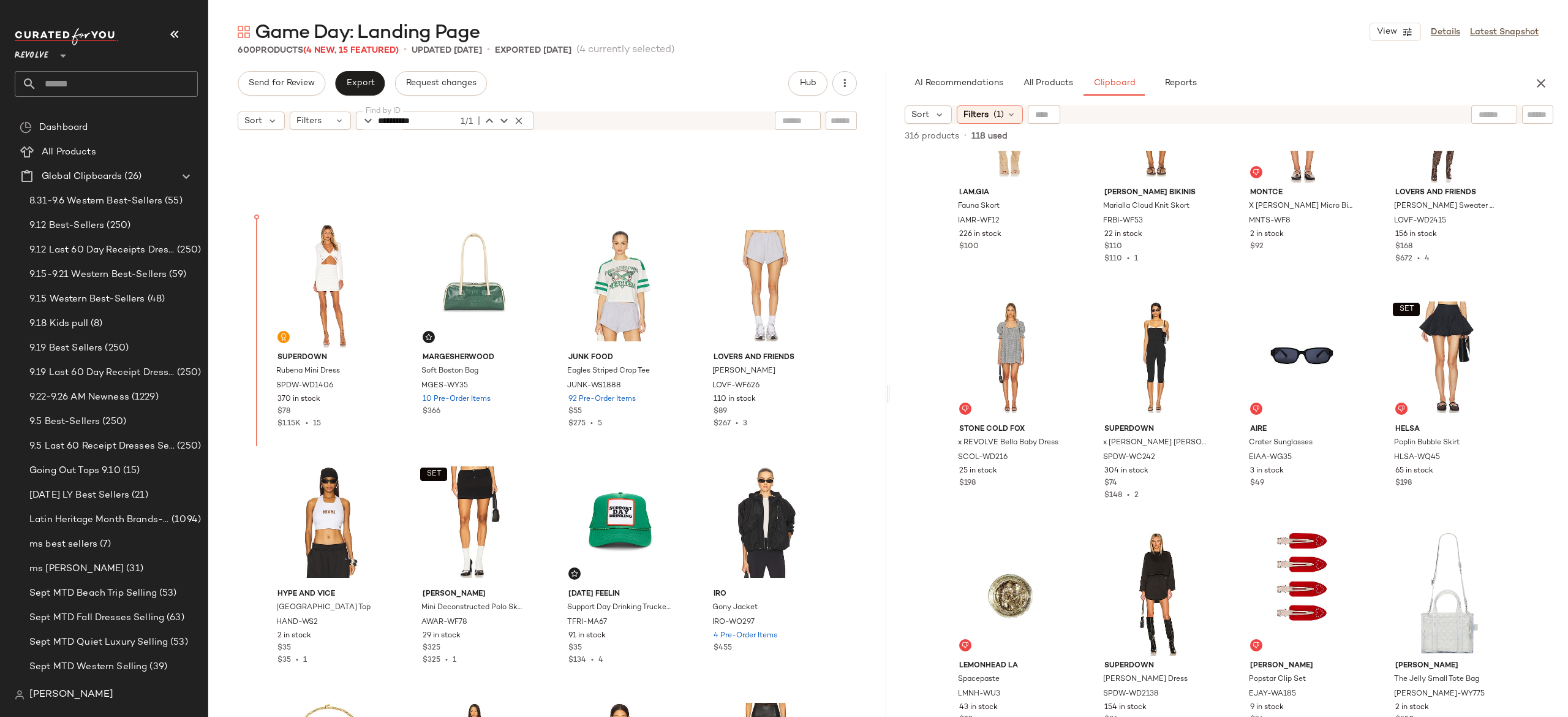
scroll to position [1101, 0]
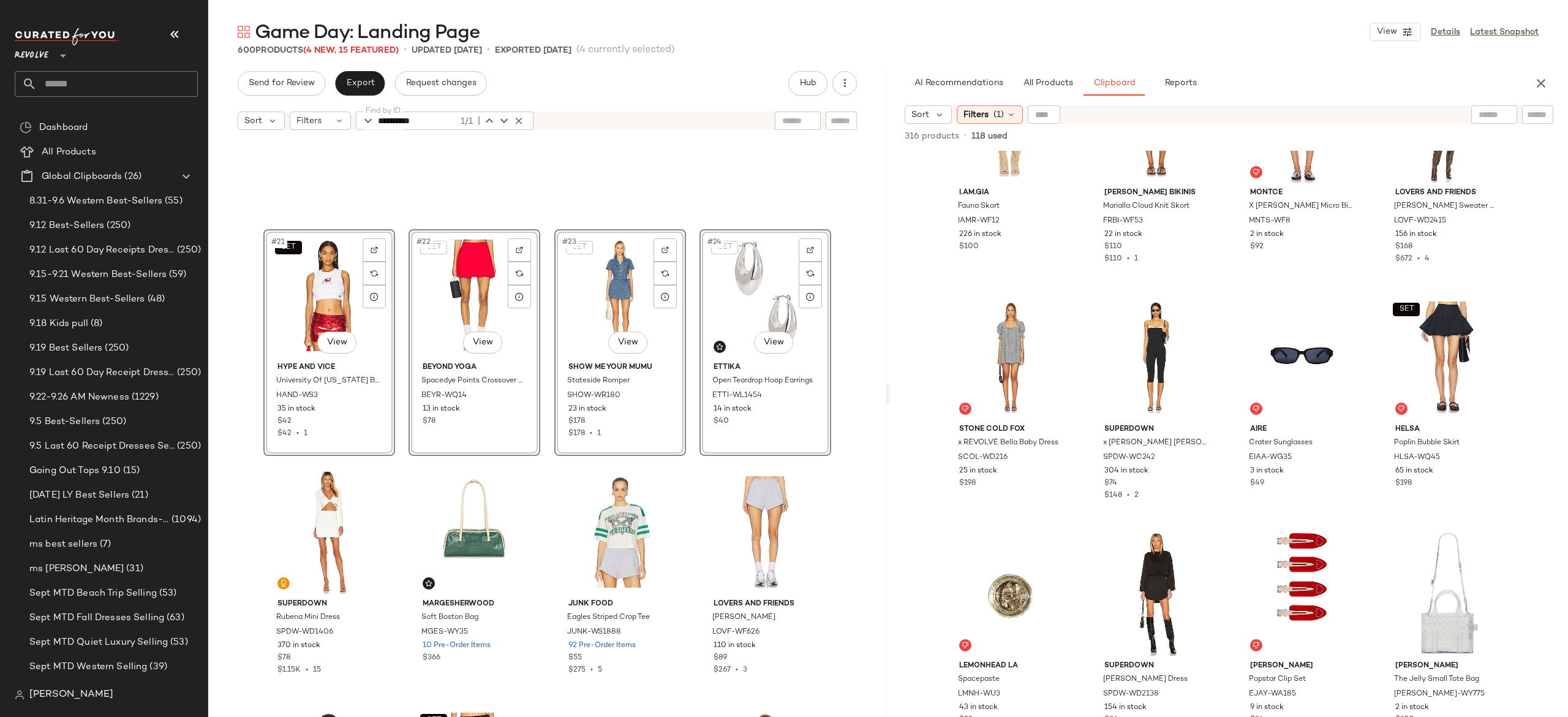
click at [393, 483] on div "SET #21 View Hype and Vice University Of Georgia Bulldog Cut Off Tank Top HAND-…" at bounding box center [547, 442] width 678 height 611
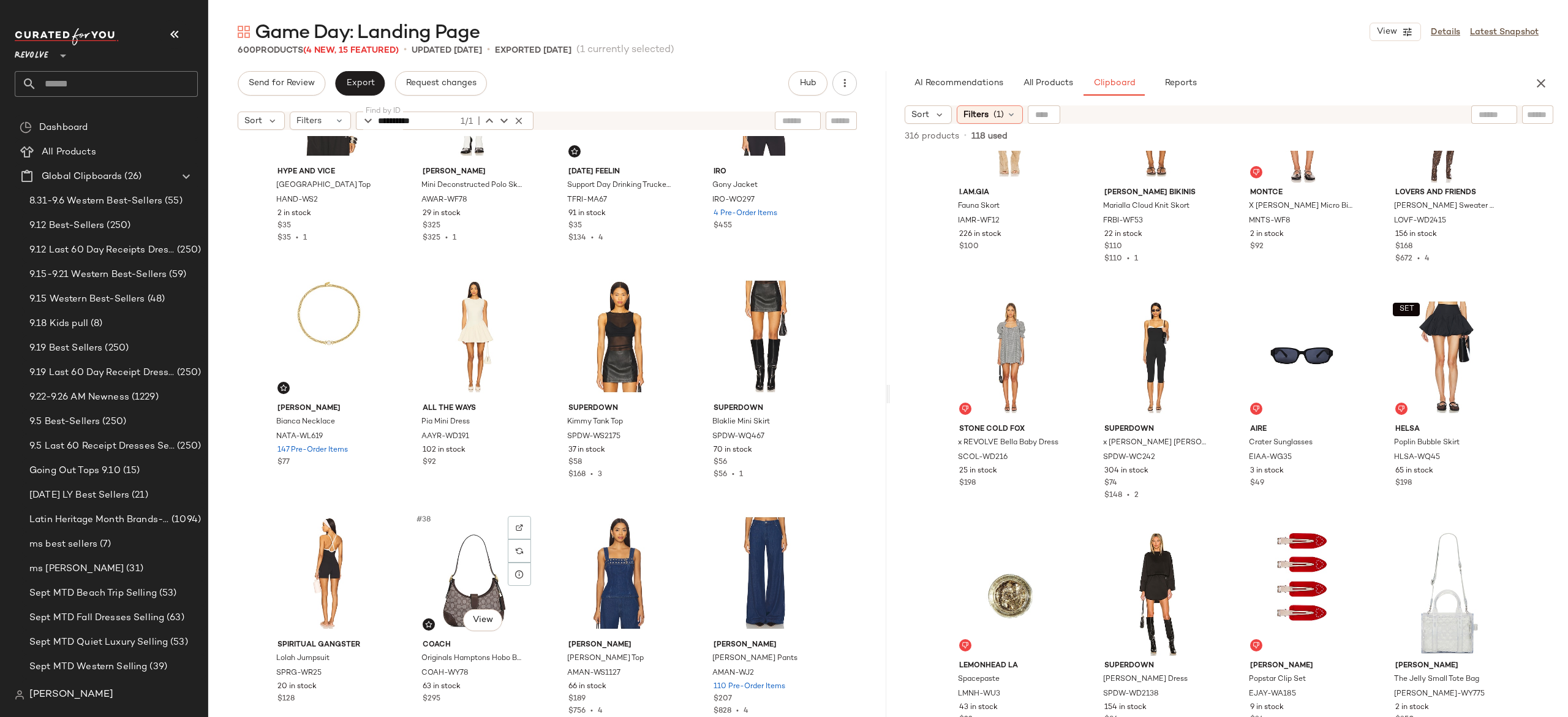
scroll to position [1768, 0]
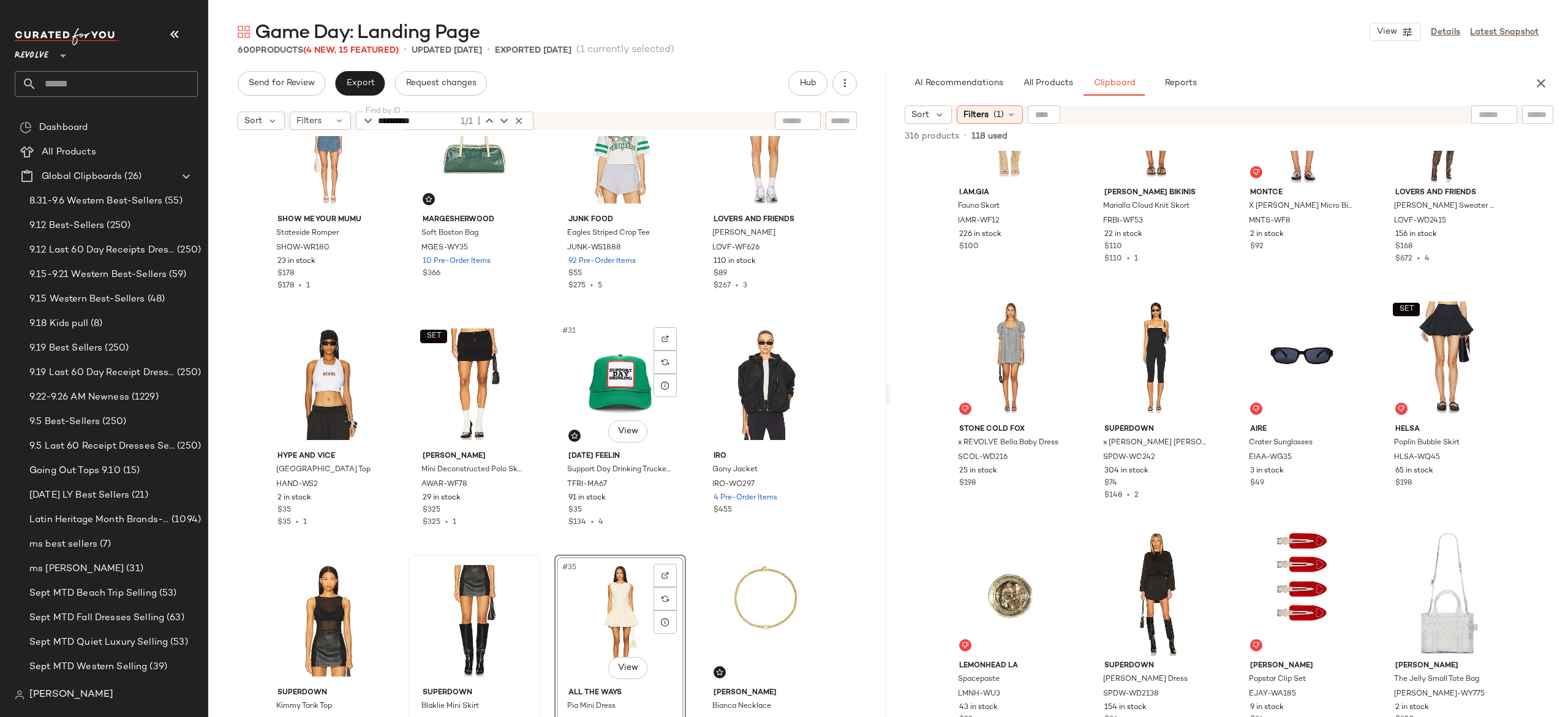
scroll to position [1478, 0]
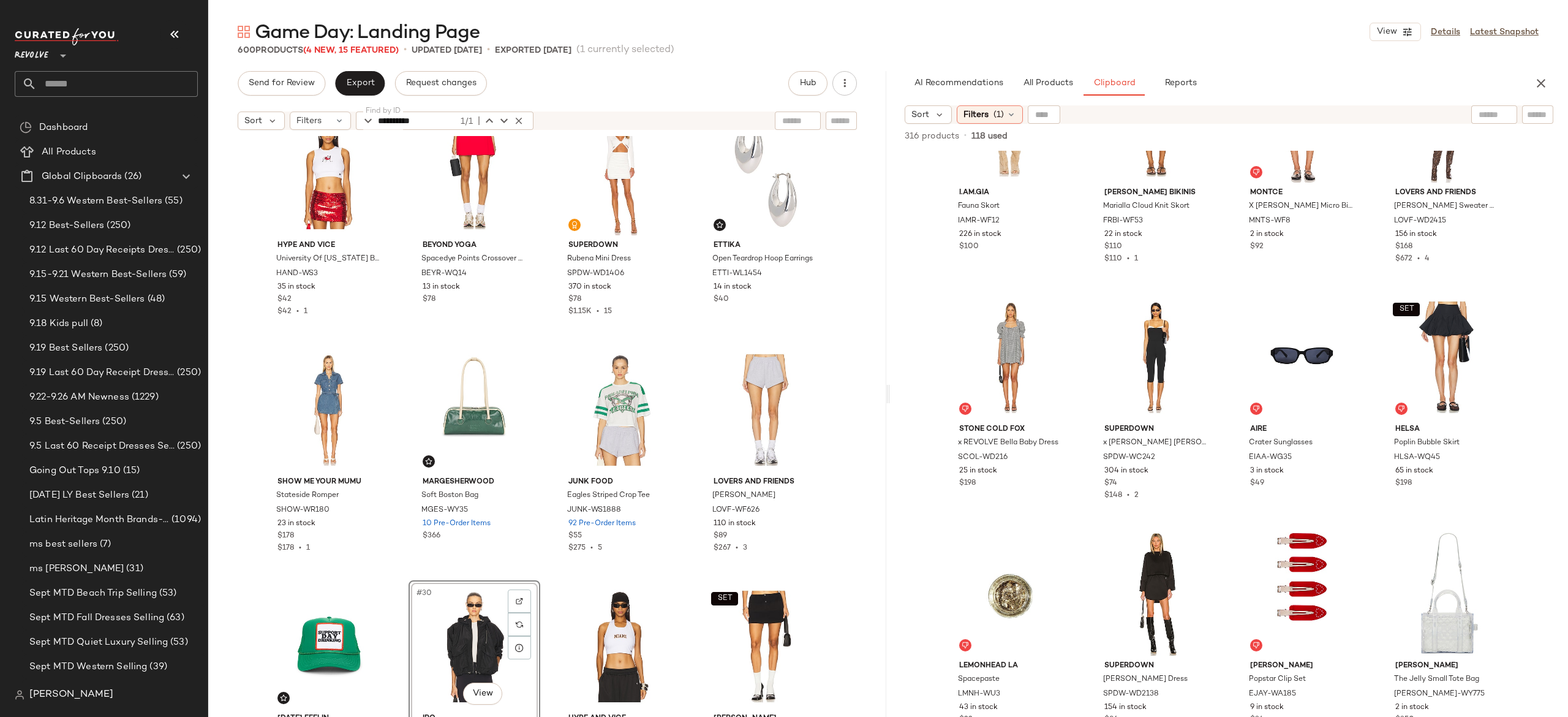
scroll to position [1182, 0]
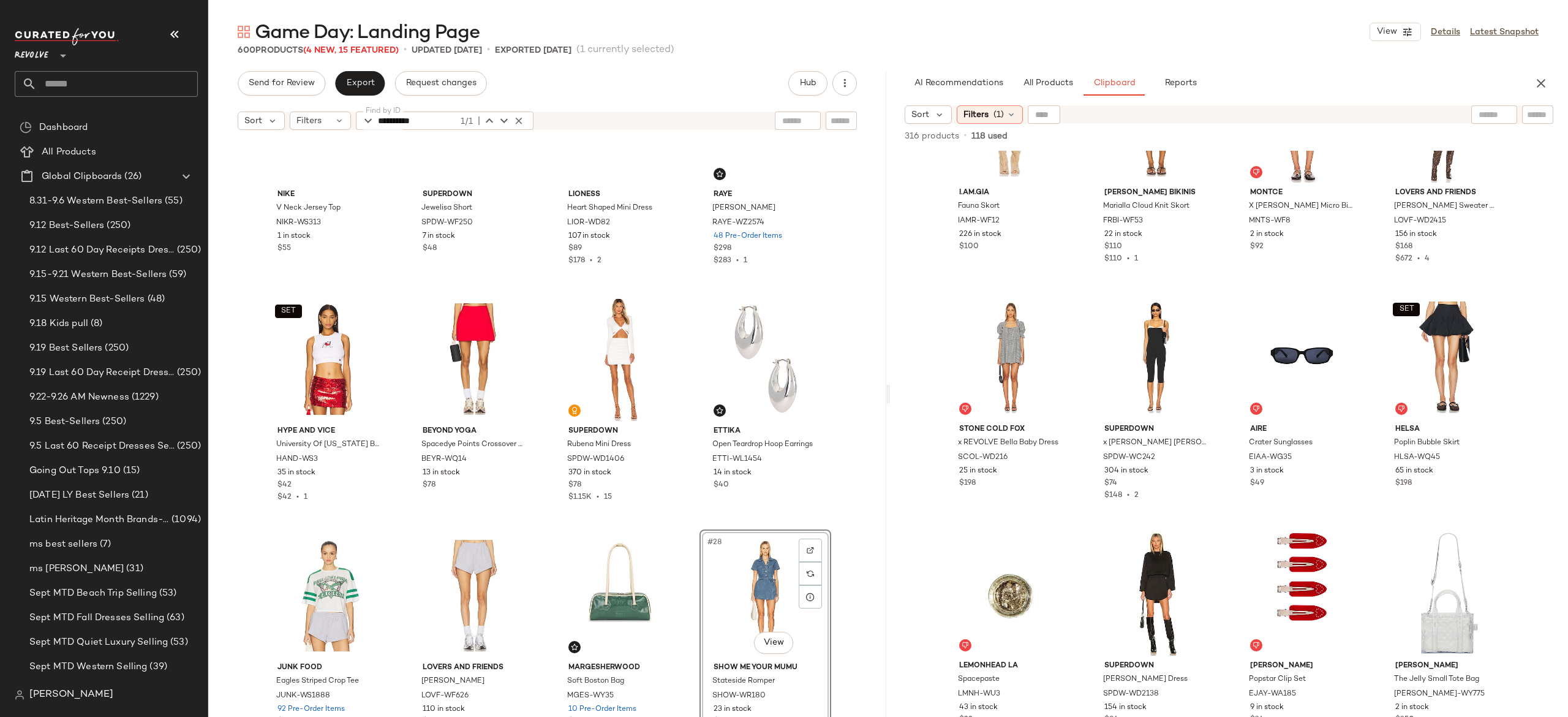
scroll to position [1035, 0]
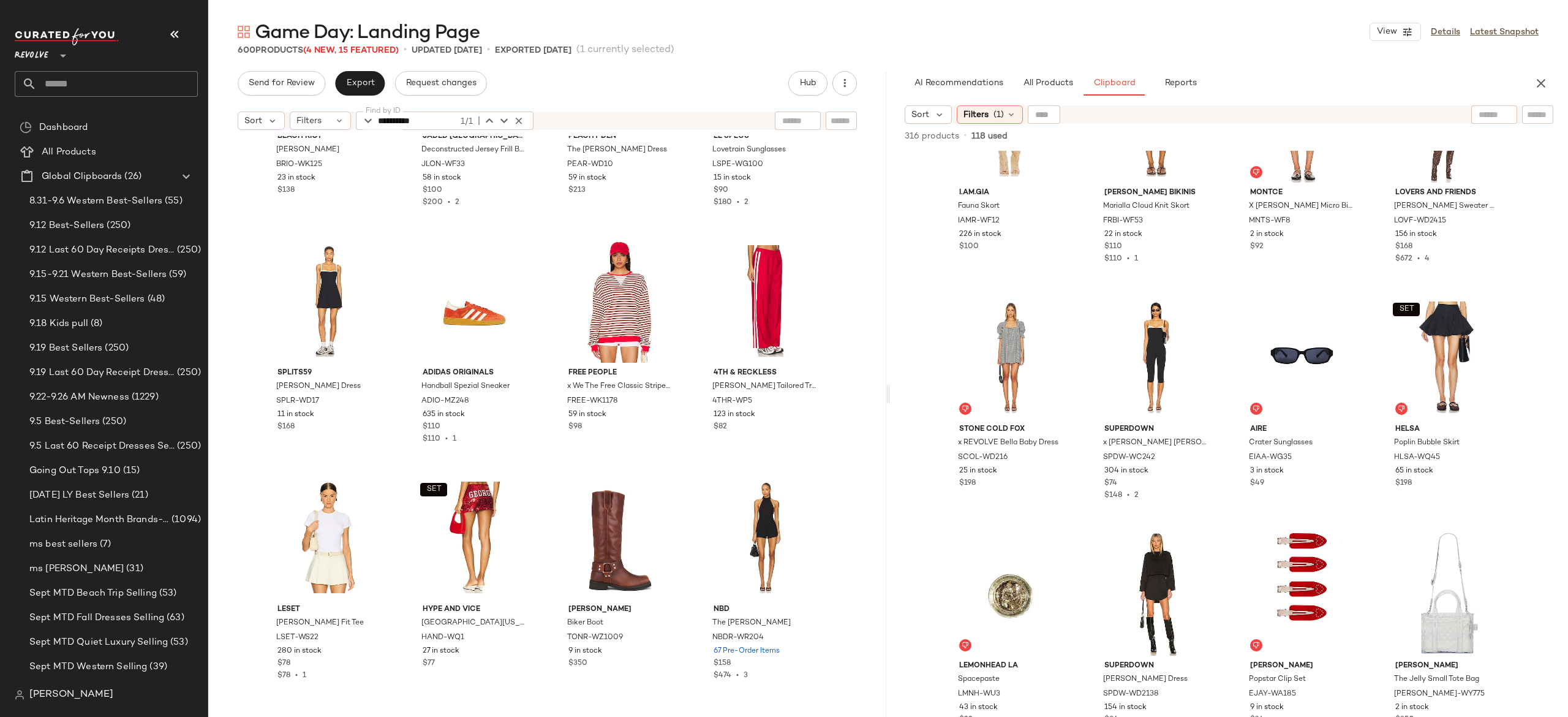
scroll to position [2992, 0]
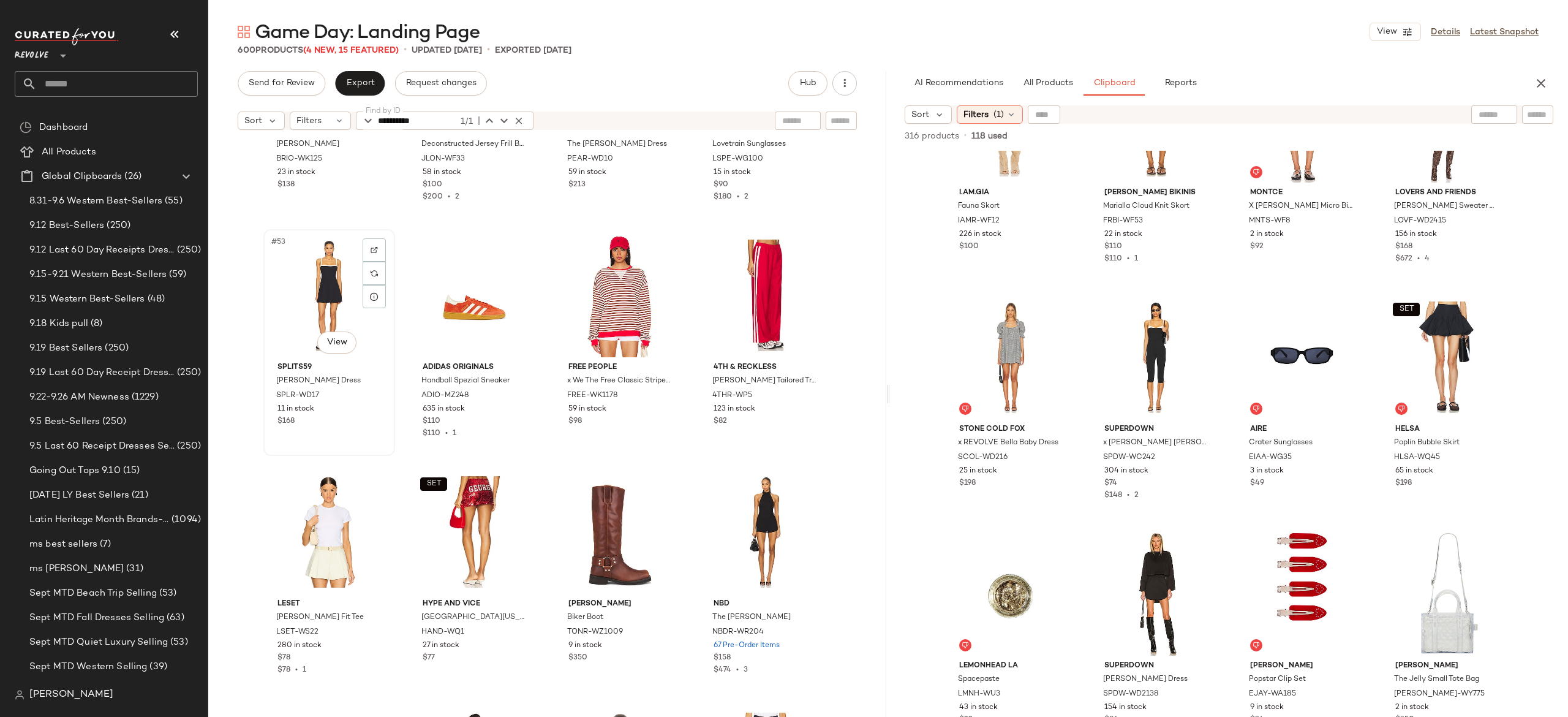
click at [339, 293] on div "#53 View" at bounding box center [329, 295] width 123 height 124
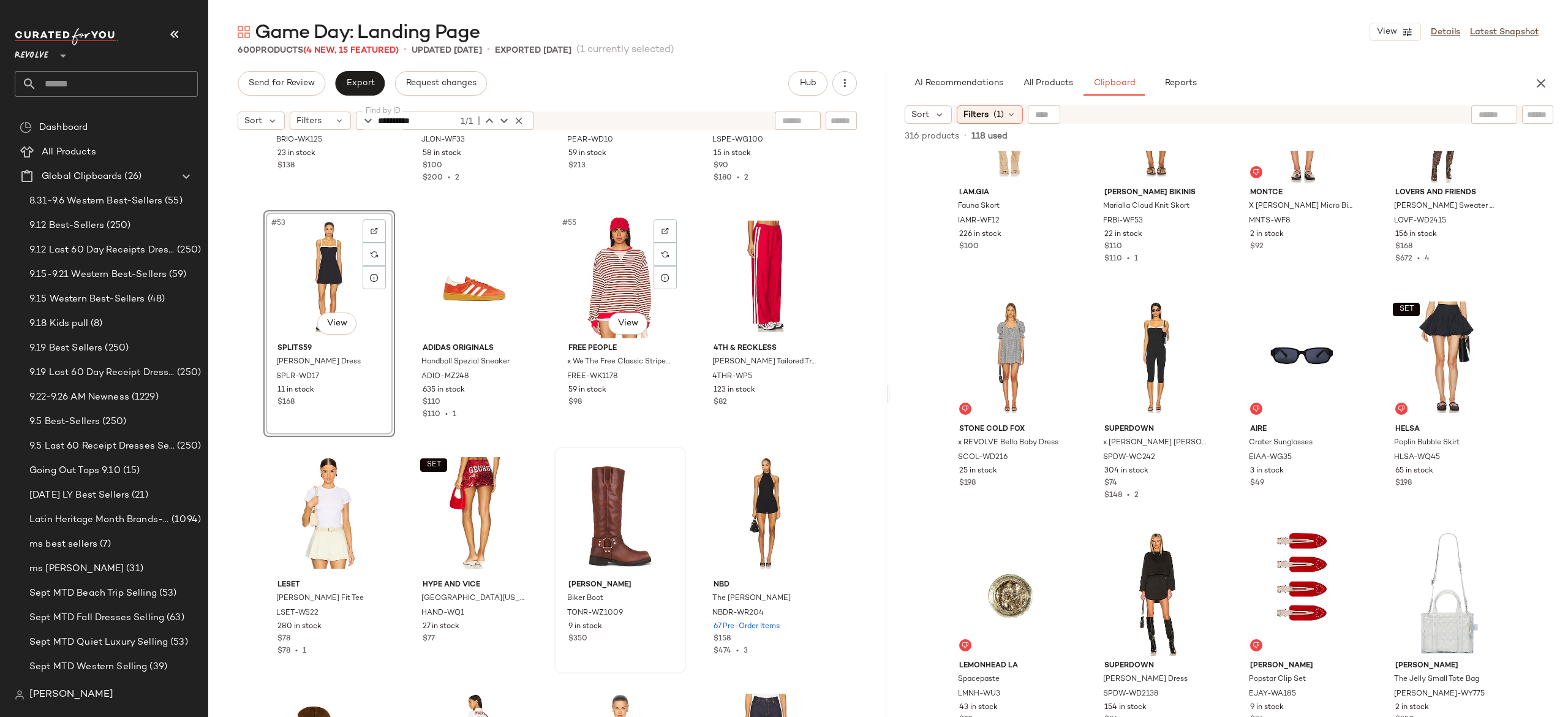
scroll to position [3010, 0]
click at [745, 497] on div "#60 View" at bounding box center [765, 515] width 123 height 124
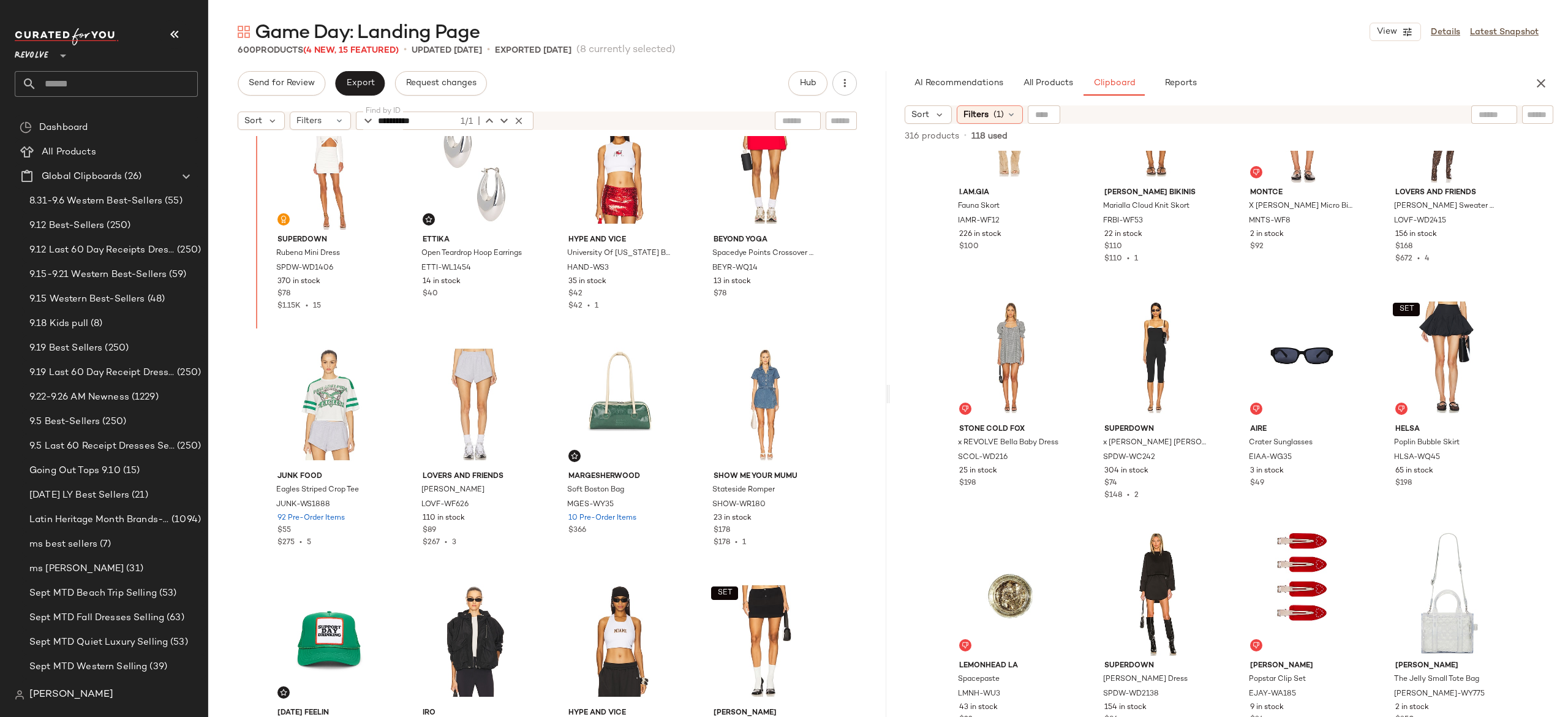
scroll to position [1215, 0]
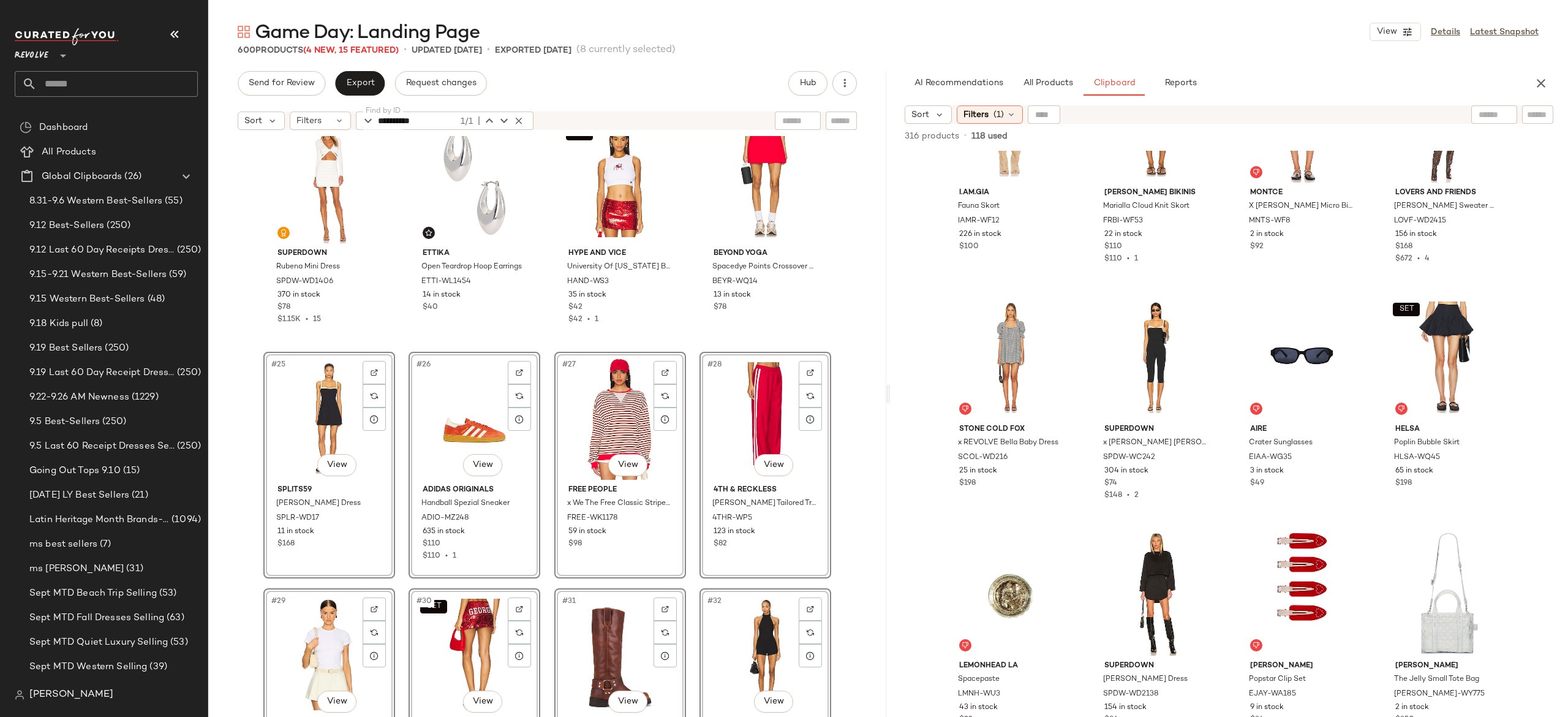
click at [393, 340] on div "superdown Rubena Mini Dress SPDW-WD1406 370 in stock $78 $1.15K • 15 Ettika Ope…" at bounding box center [547, 442] width 678 height 611
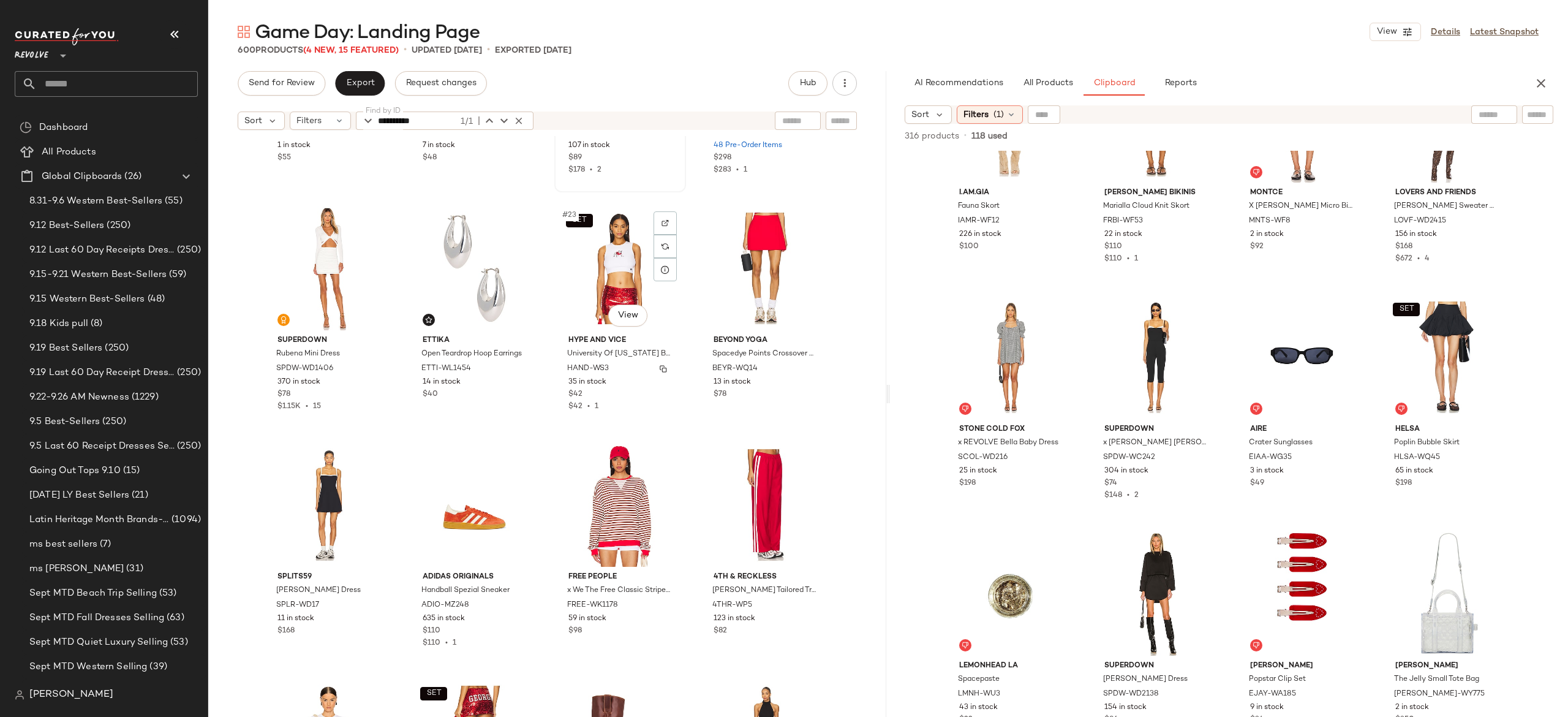
scroll to position [1078, 0]
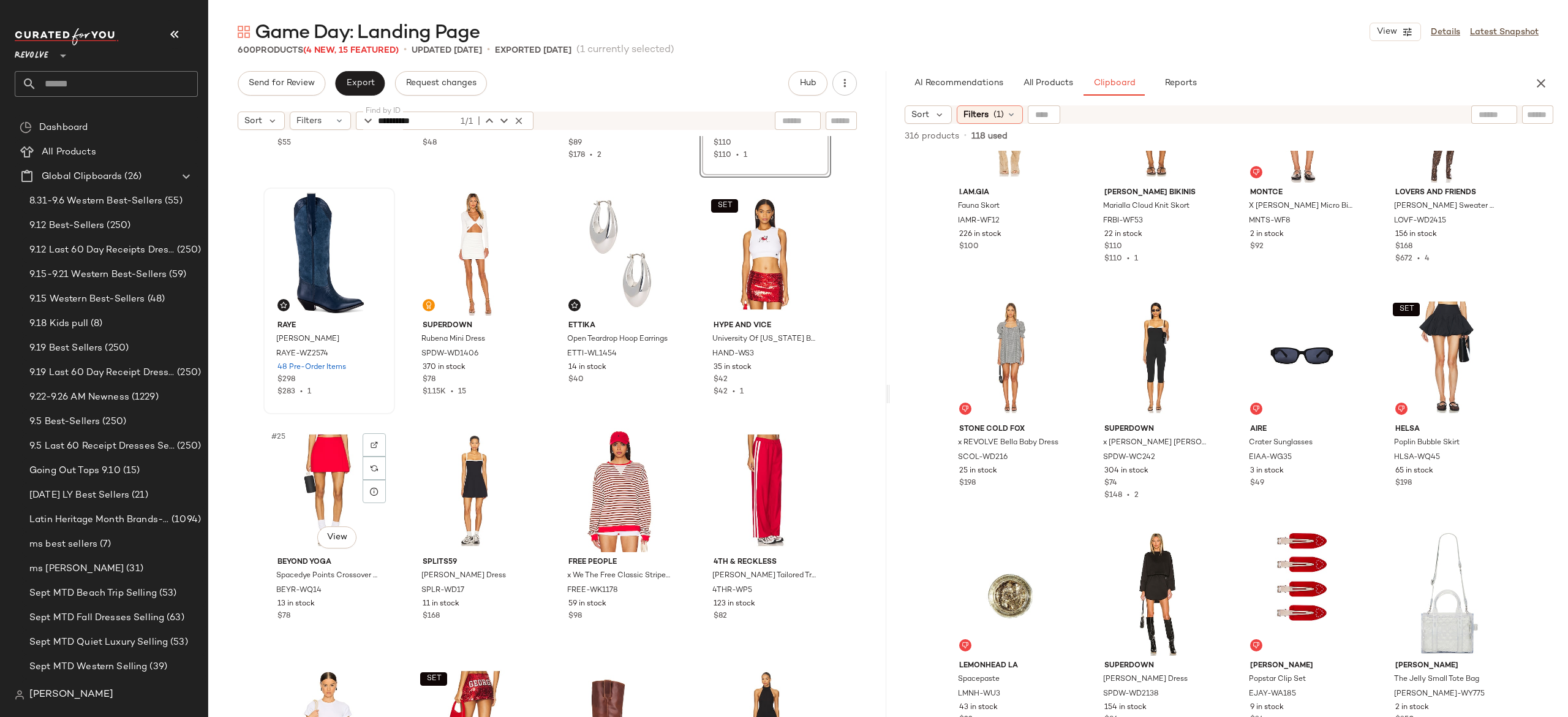
scroll to position [1146, 0]
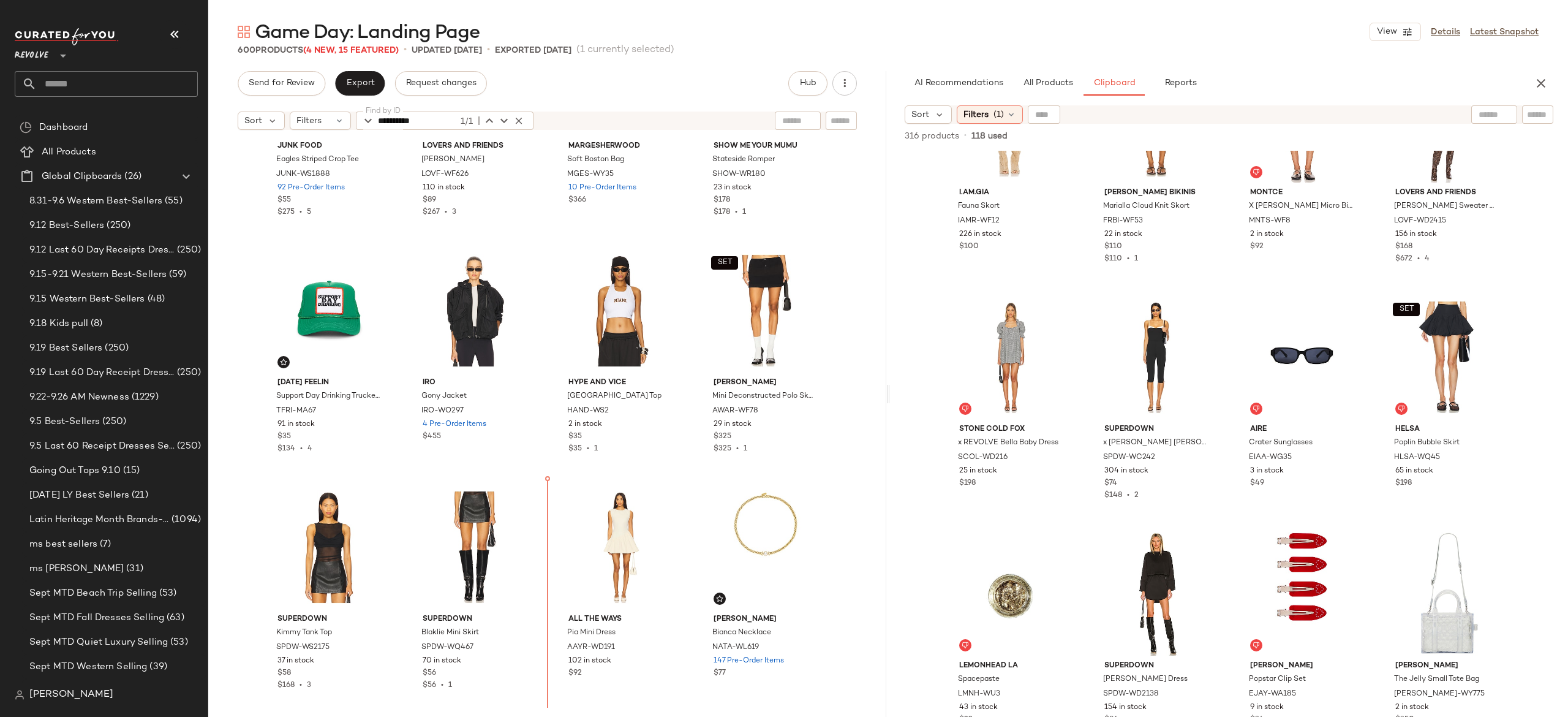
scroll to position [2041, 0]
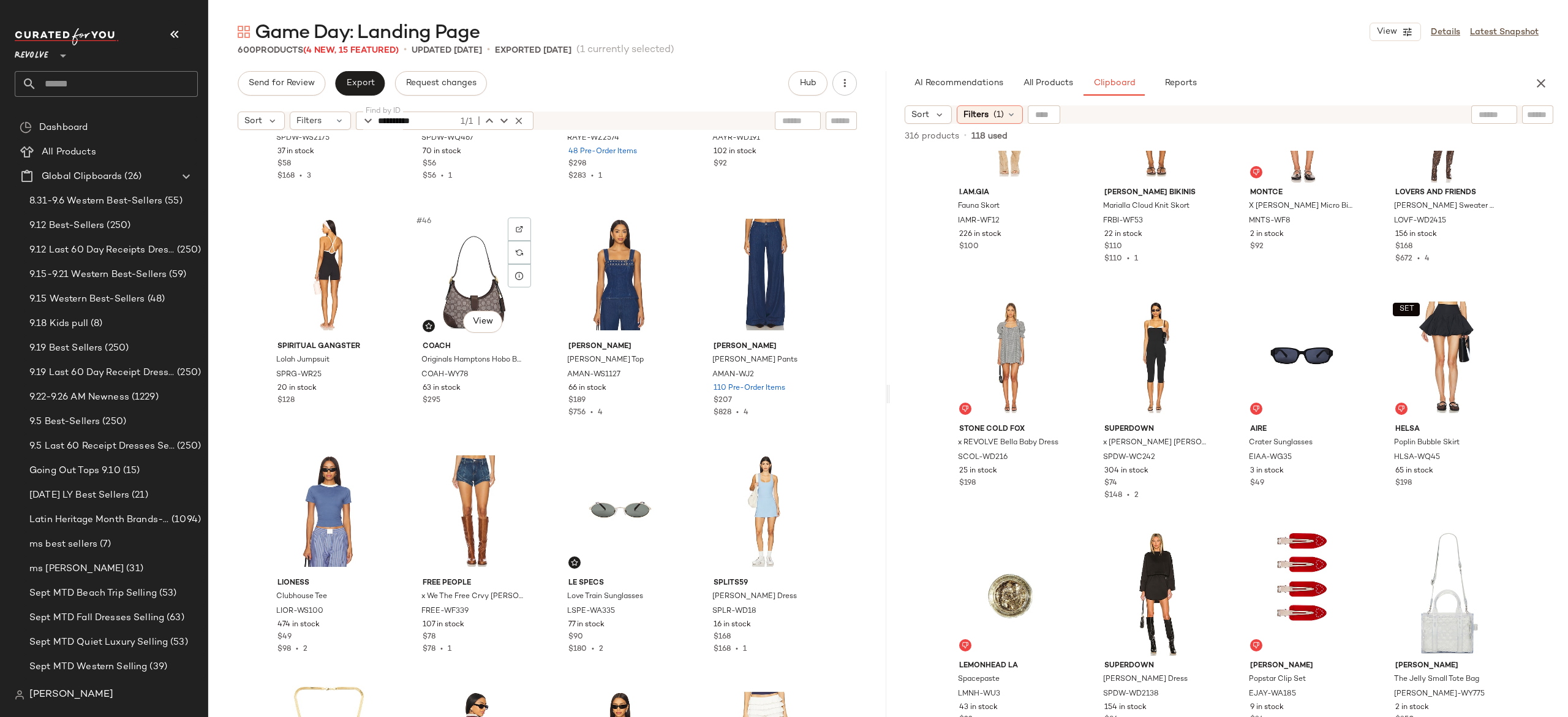
scroll to position [2543, 0]
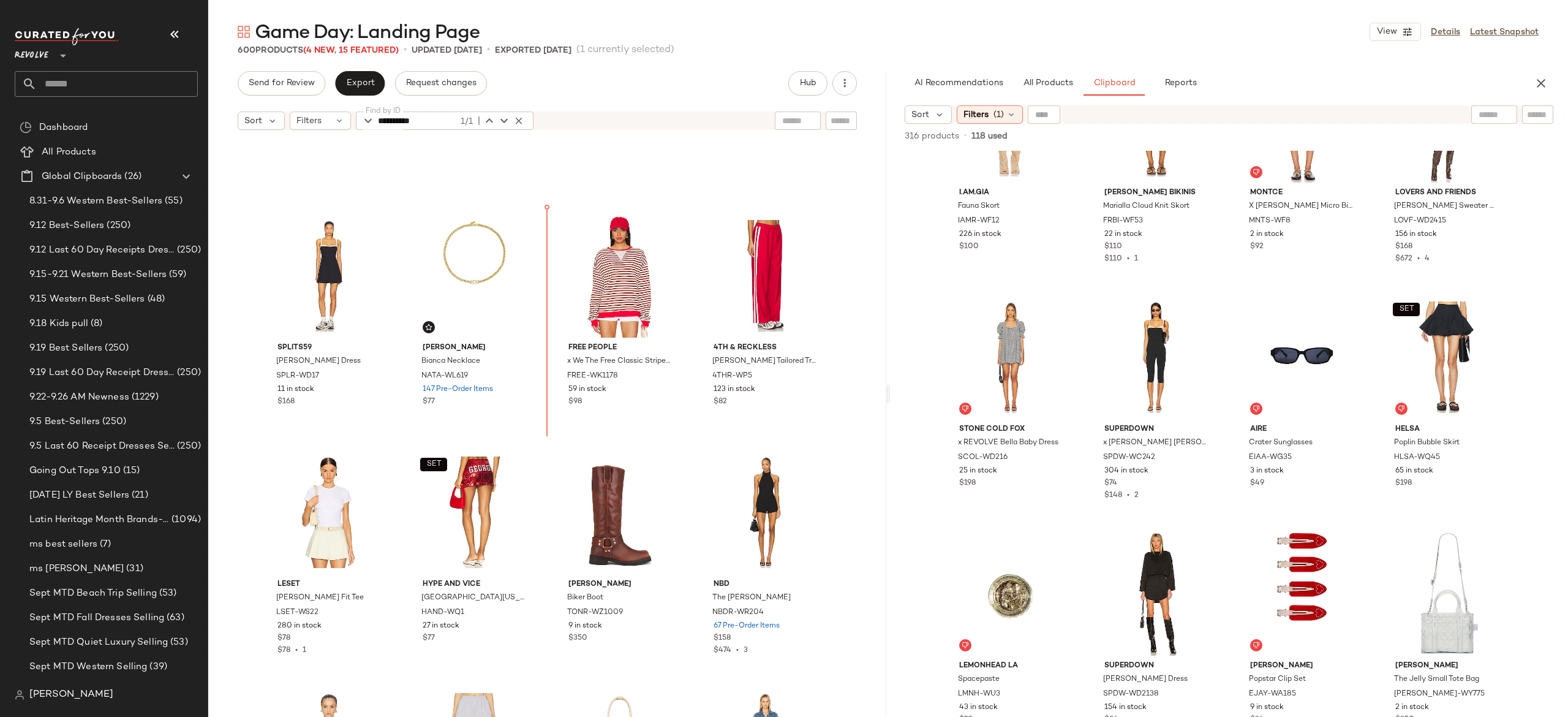
scroll to position [1350, 0]
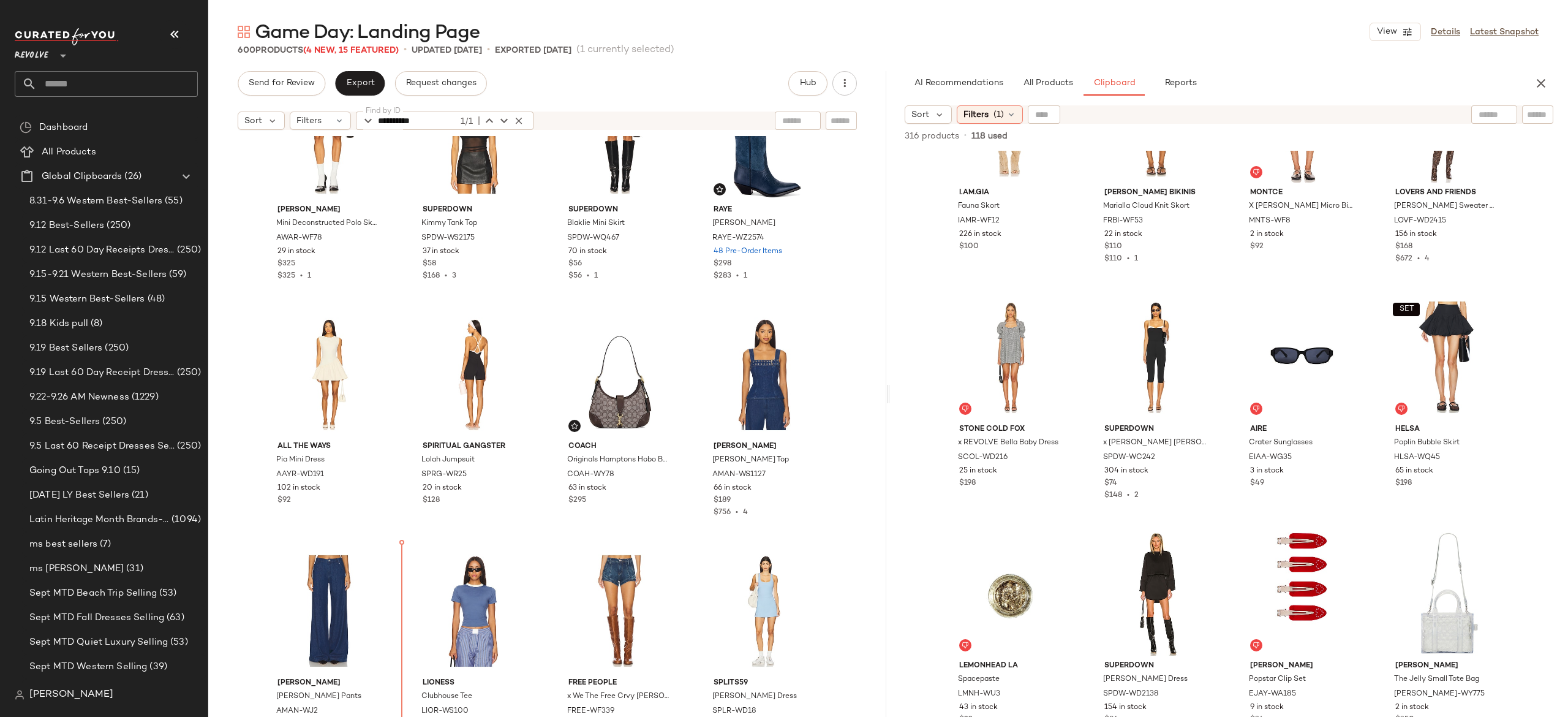
scroll to position [2442, 0]
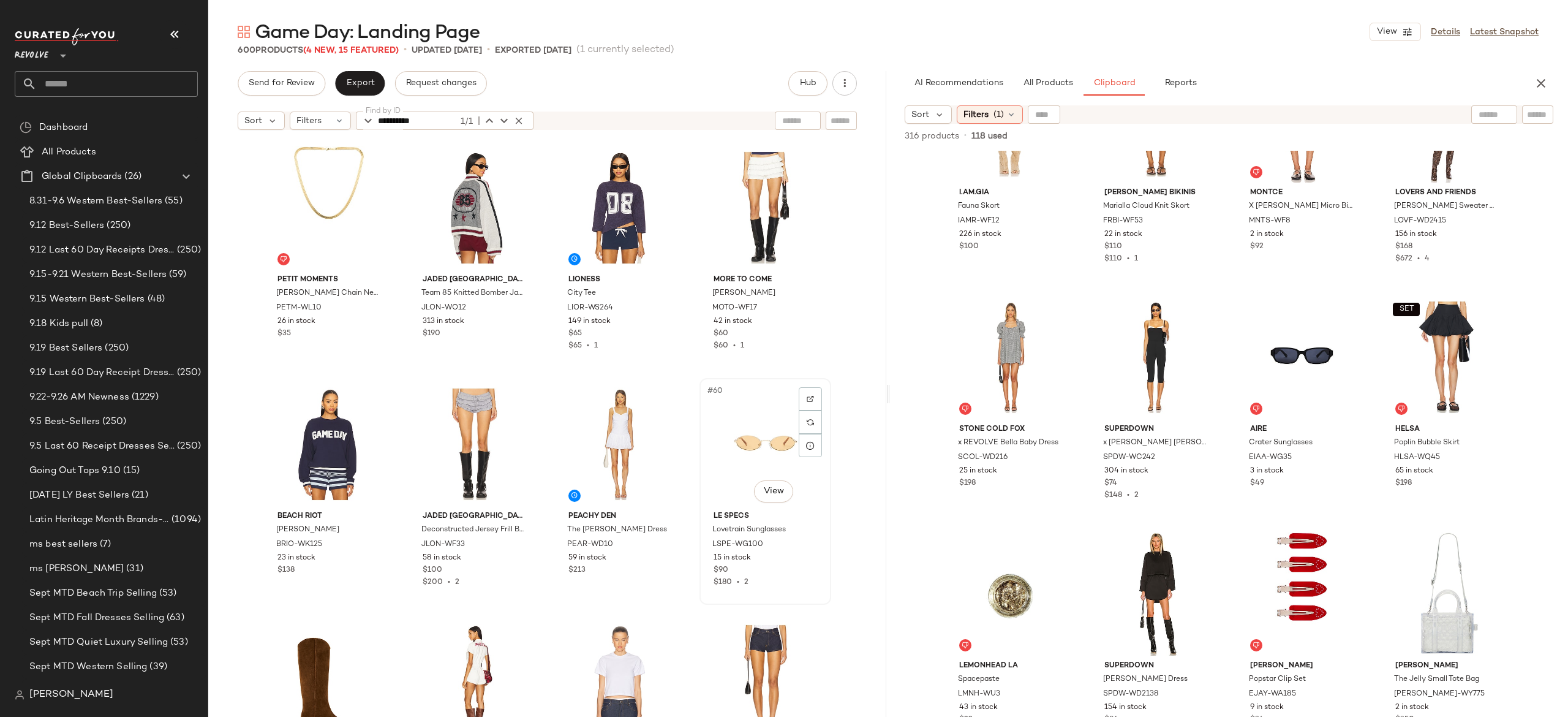
scroll to position [3064, 0]
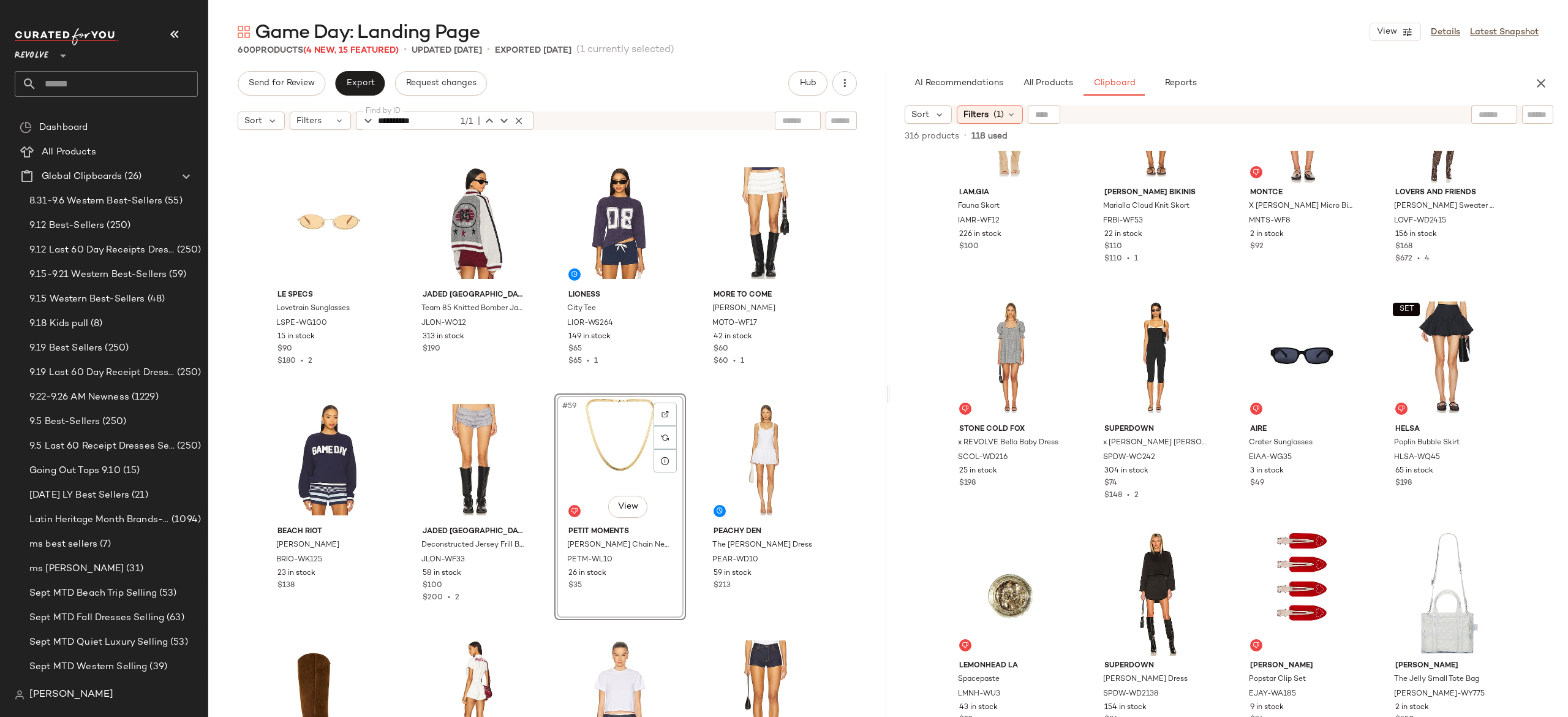
click at [692, 444] on div "Le Specs Lovetrain Sunglasses LSPE-WG100 15 in stock $90 $180 • 2 Jaded London …" at bounding box center [547, 442] width 678 height 611
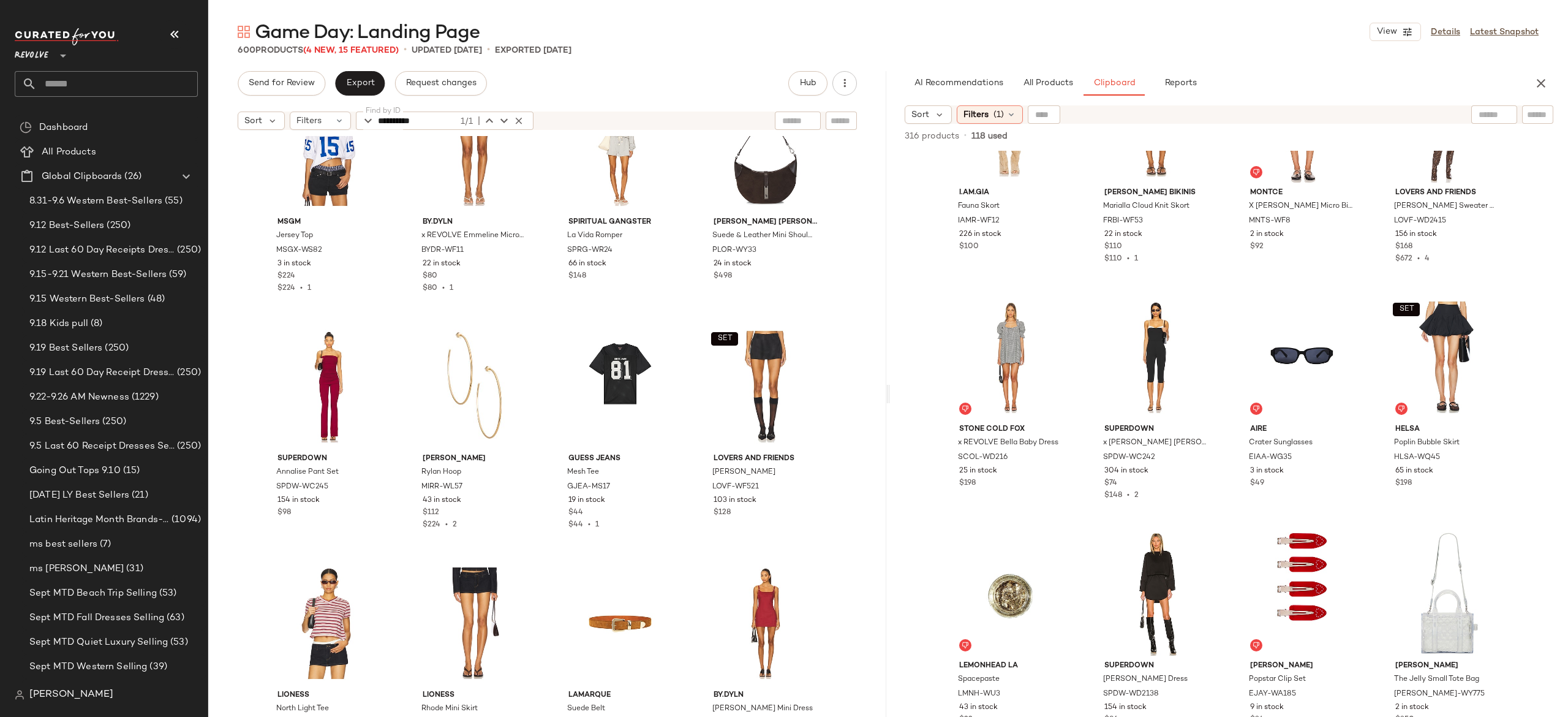
scroll to position [4797, 0]
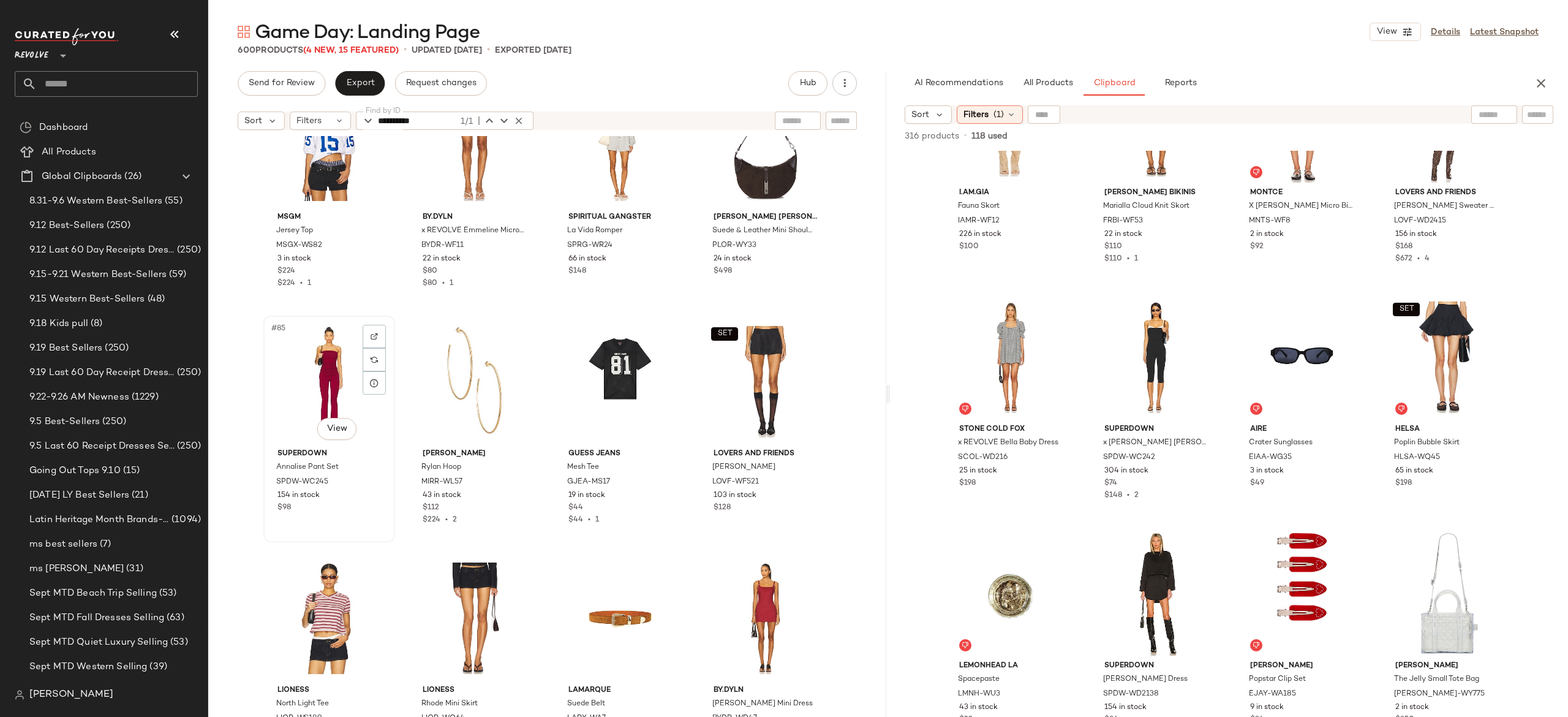
click at [319, 382] on div "#85 View" at bounding box center [329, 382] width 123 height 124
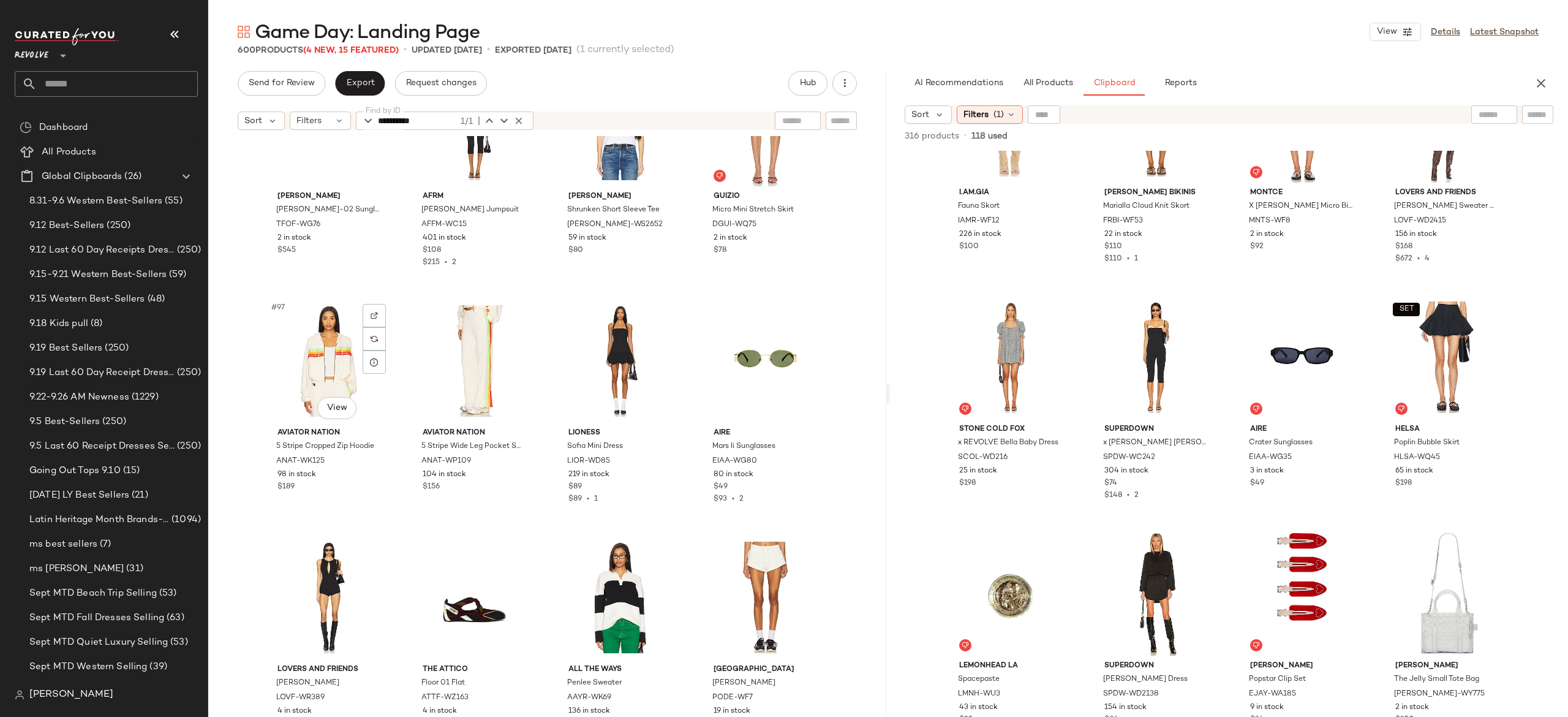
scroll to position [5529, 0]
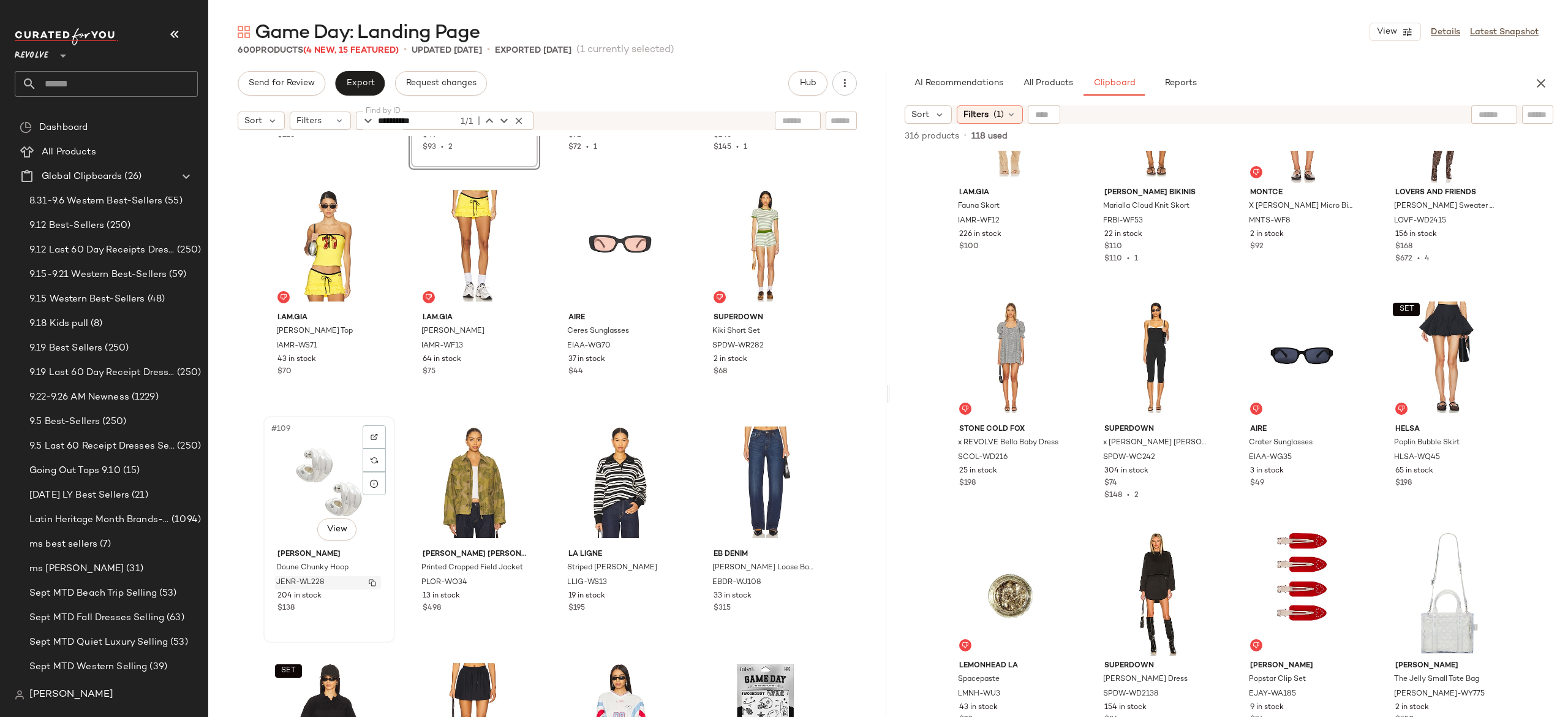
scroll to position [6115, 0]
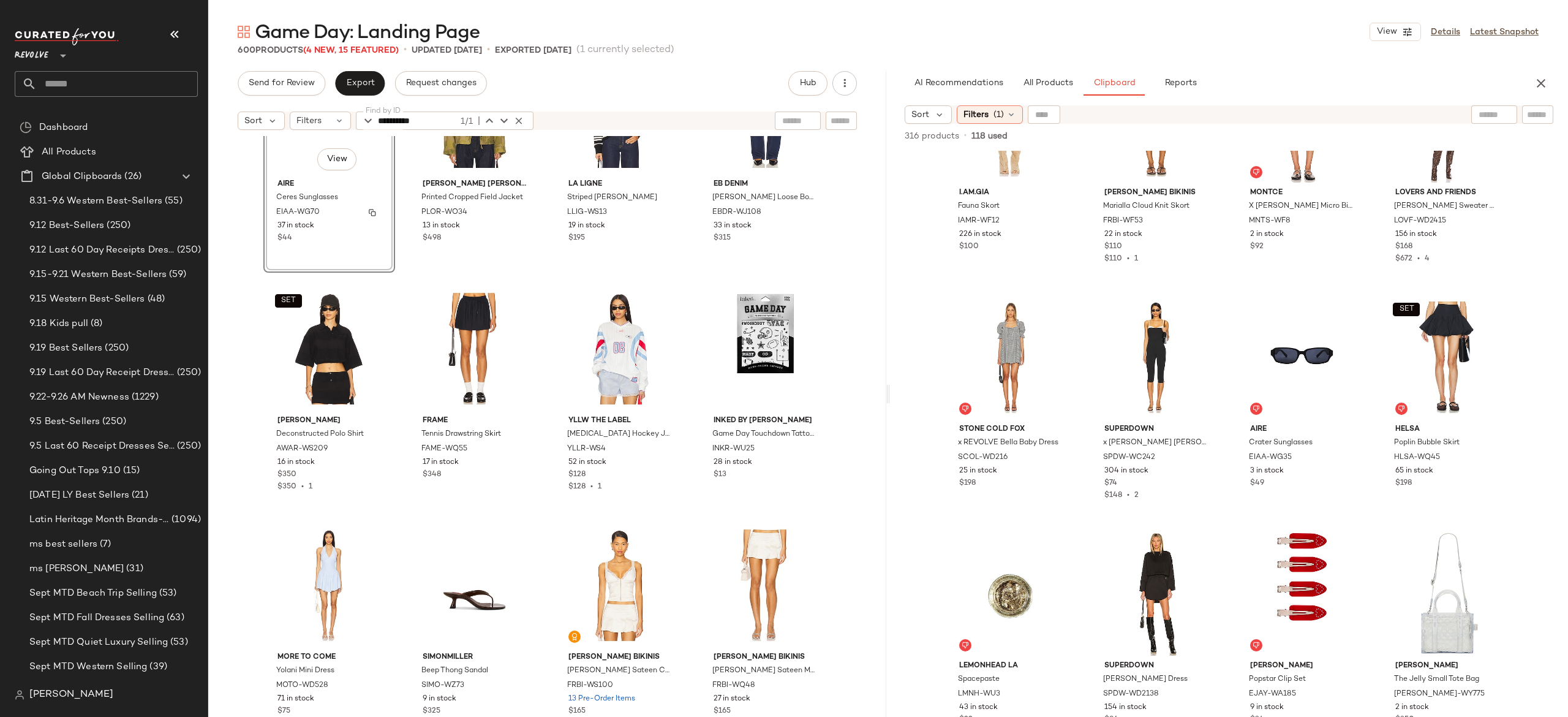
scroll to position [6483, 0]
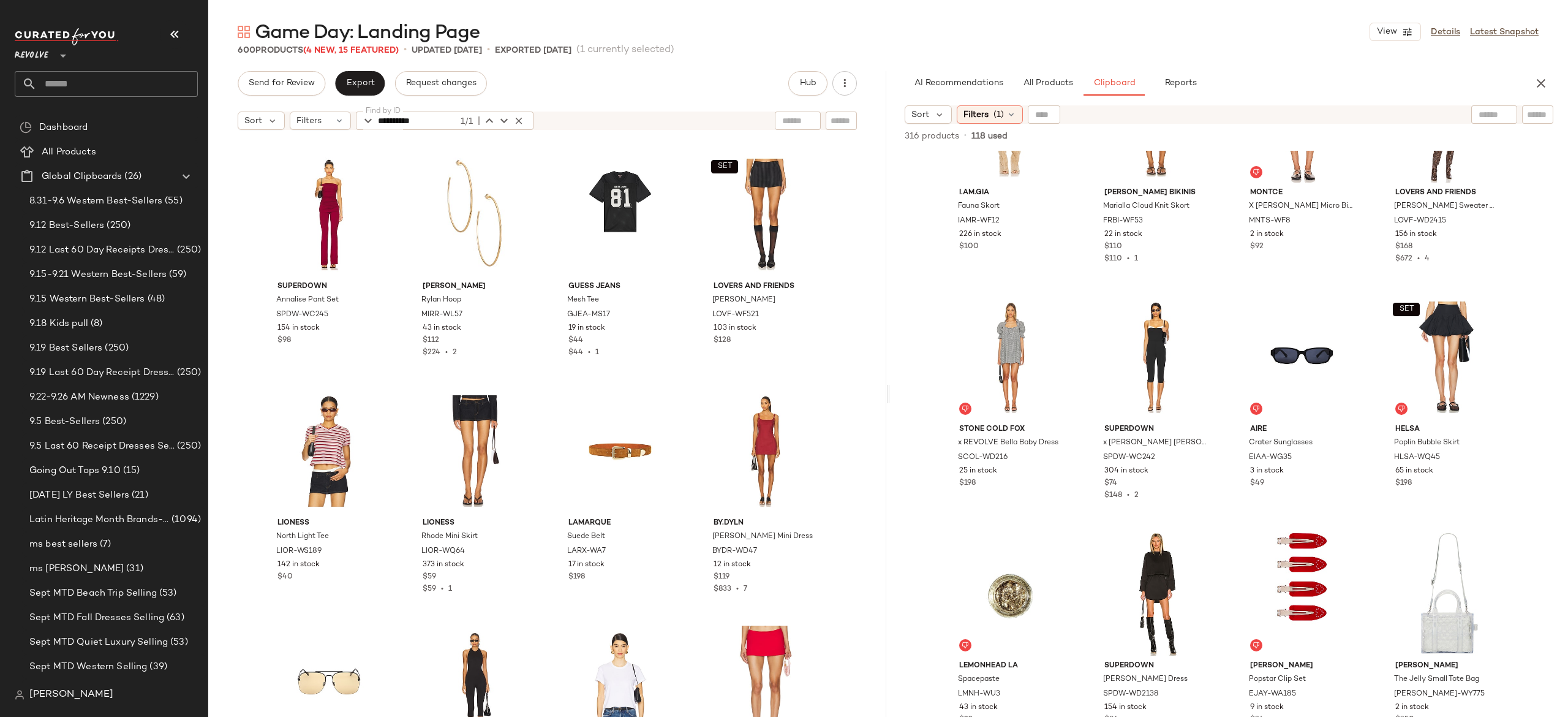
scroll to position [4977, 0]
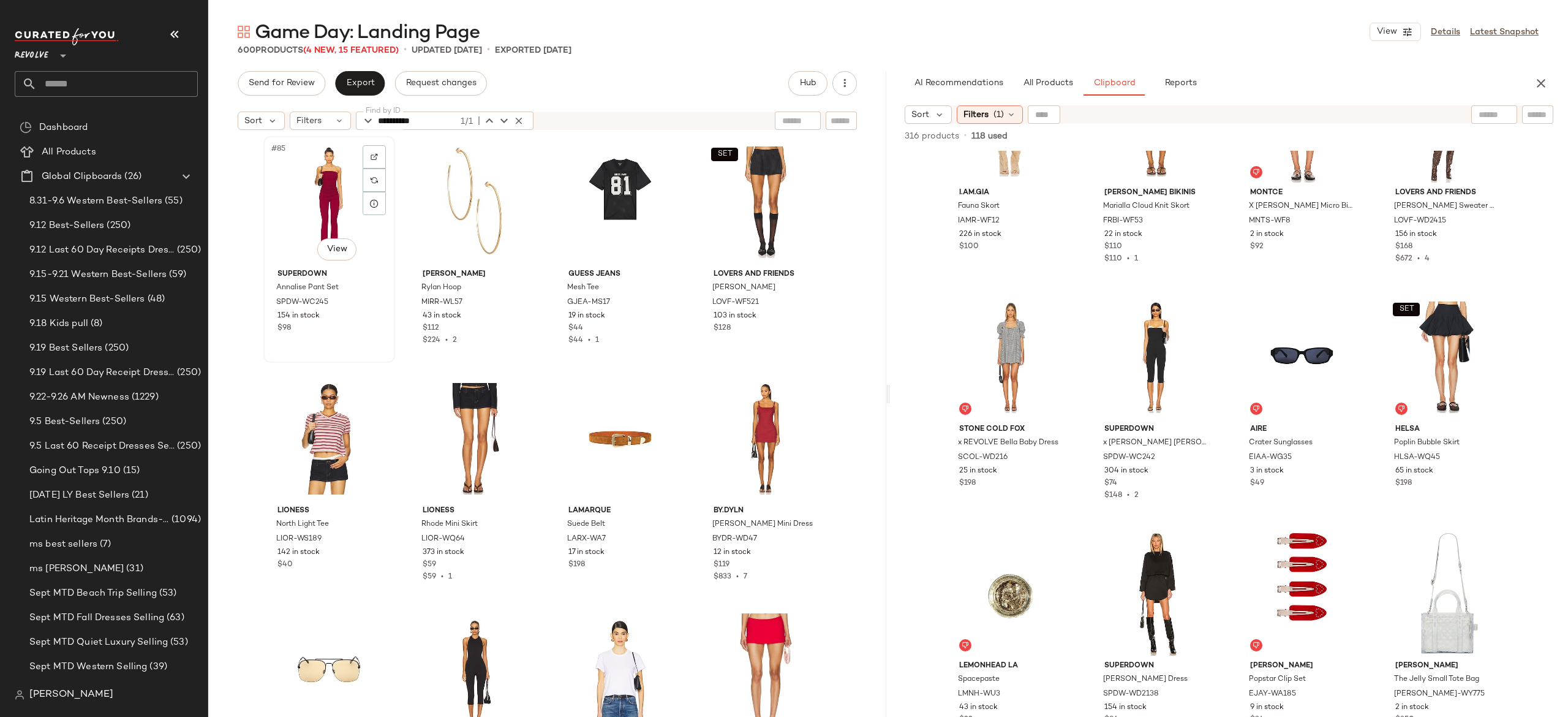
click at [331, 211] on div "#85 View" at bounding box center [329, 202] width 123 height 124
click at [776, 645] on div "#96 View" at bounding box center [765, 675] width 123 height 124
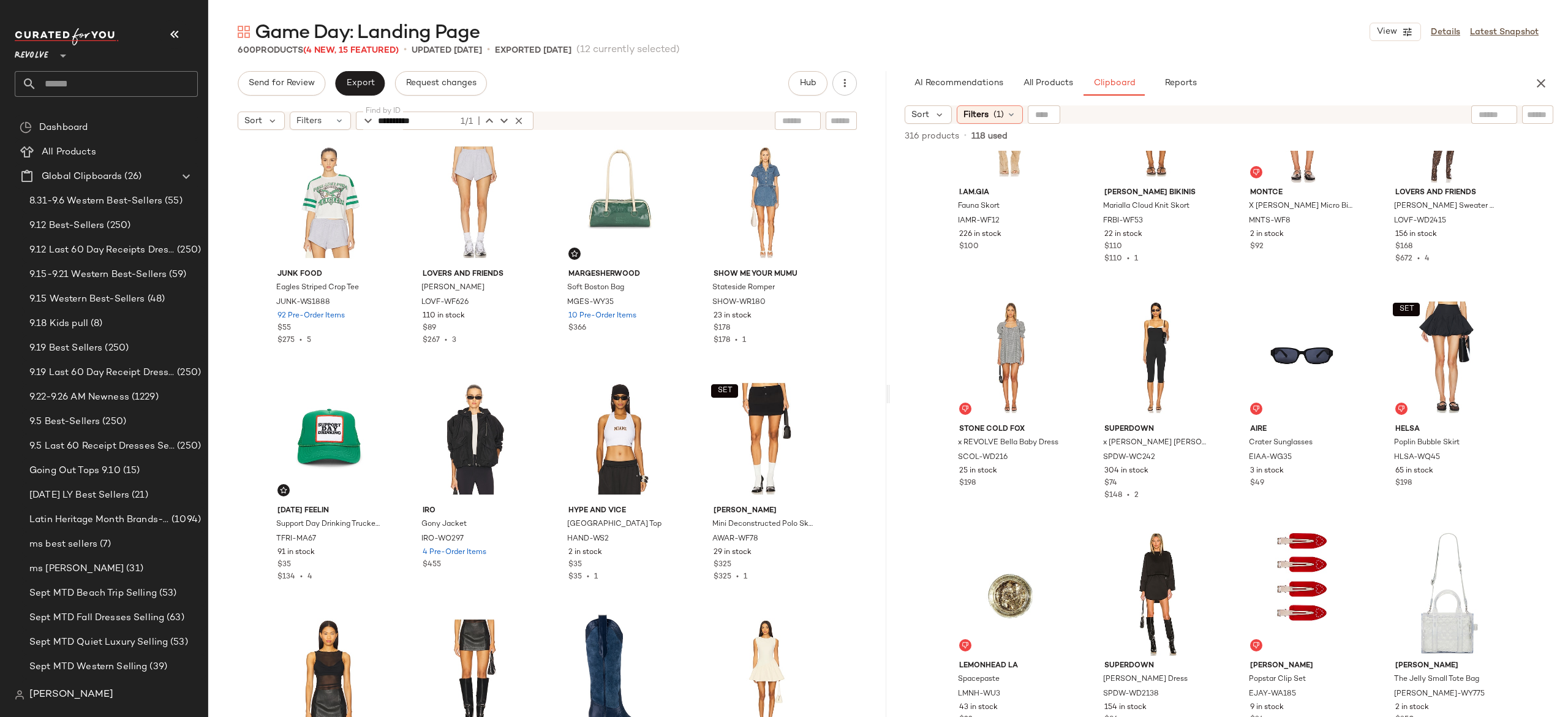
scroll to position [1872, 0]
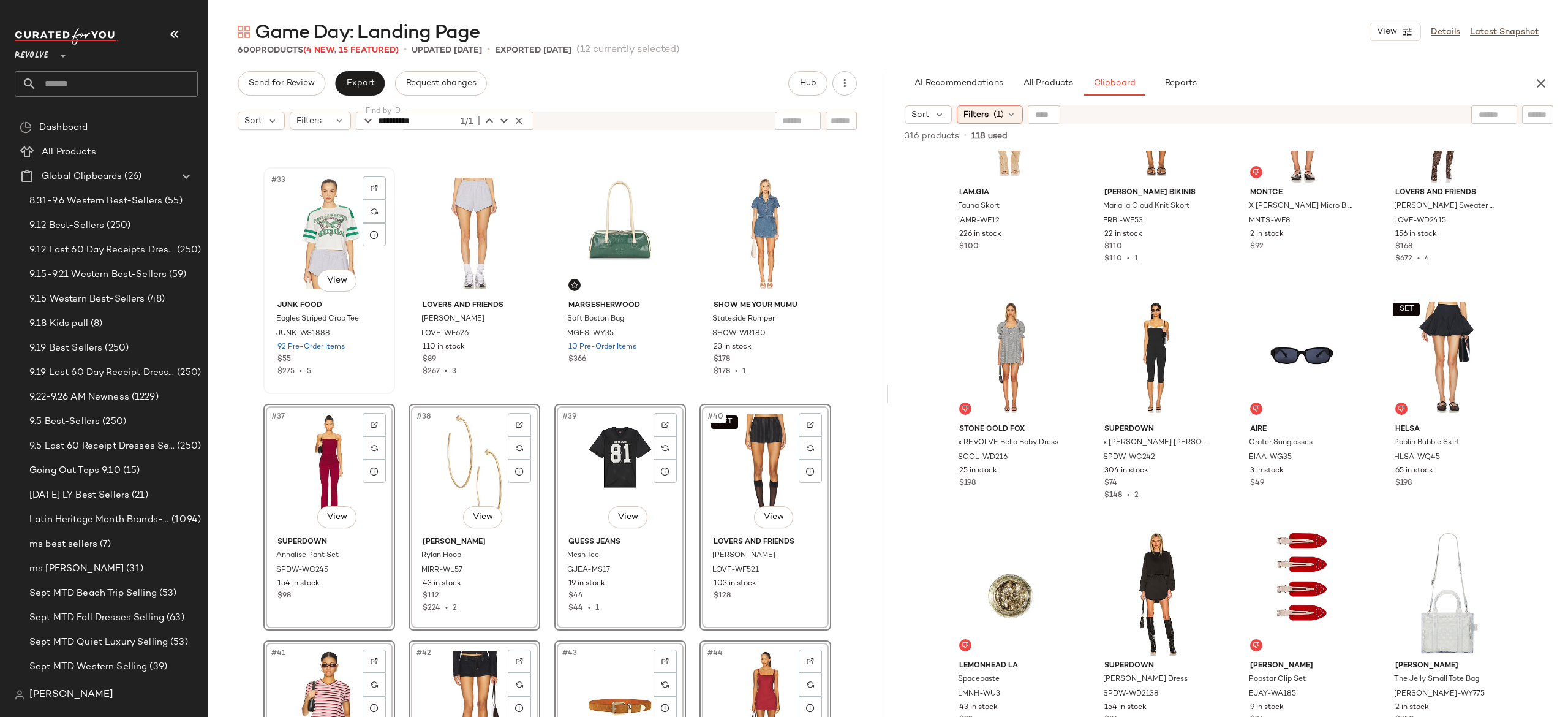
click at [388, 382] on div "#33 View Junk Food Eagles Striped Crop Tee JUNK-WS1888 92 Pre-Order Items $55 $…" at bounding box center [330, 280] width 130 height 225
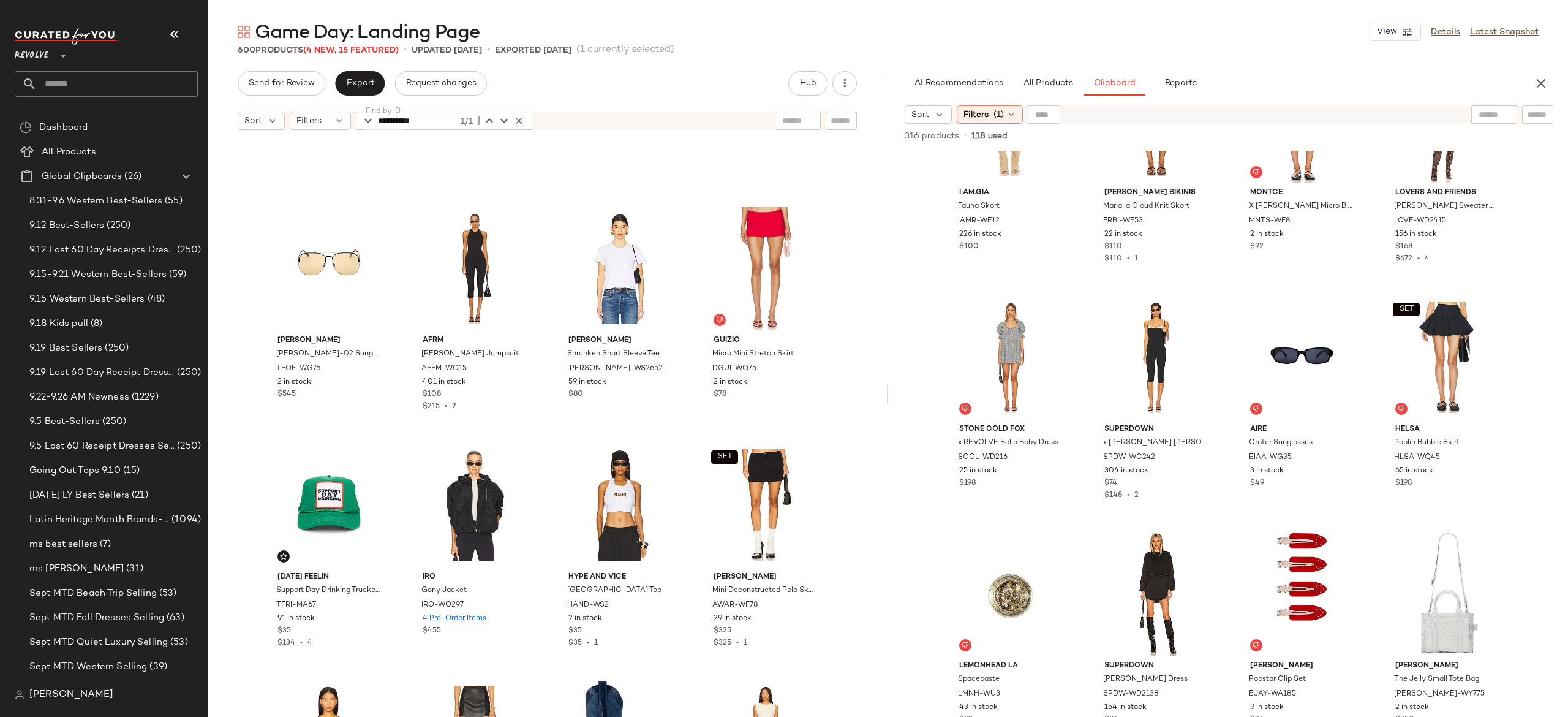
scroll to position [2514, 0]
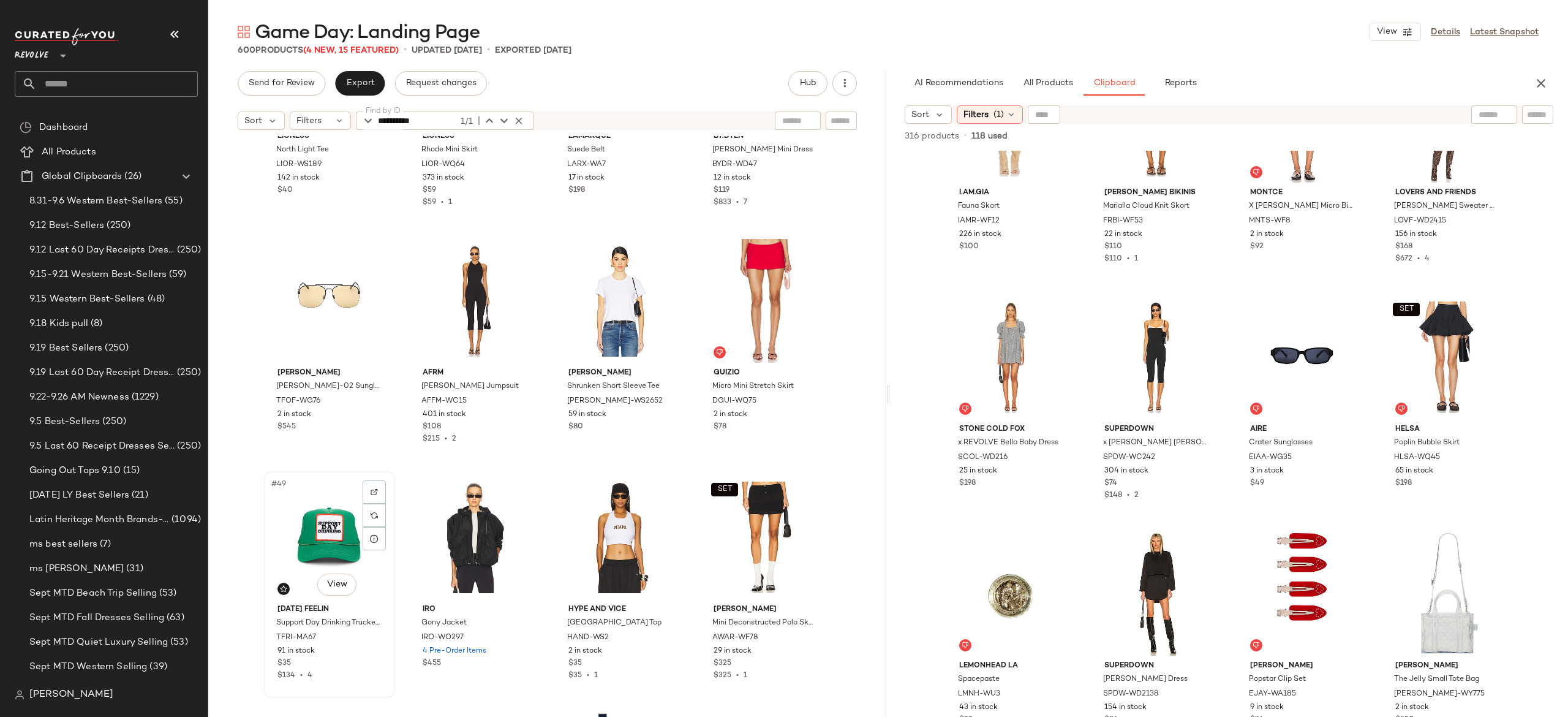
click at [320, 516] on div "#49 View" at bounding box center [329, 538] width 123 height 124
click at [745, 521] on div "SET #52 View" at bounding box center [765, 538] width 123 height 124
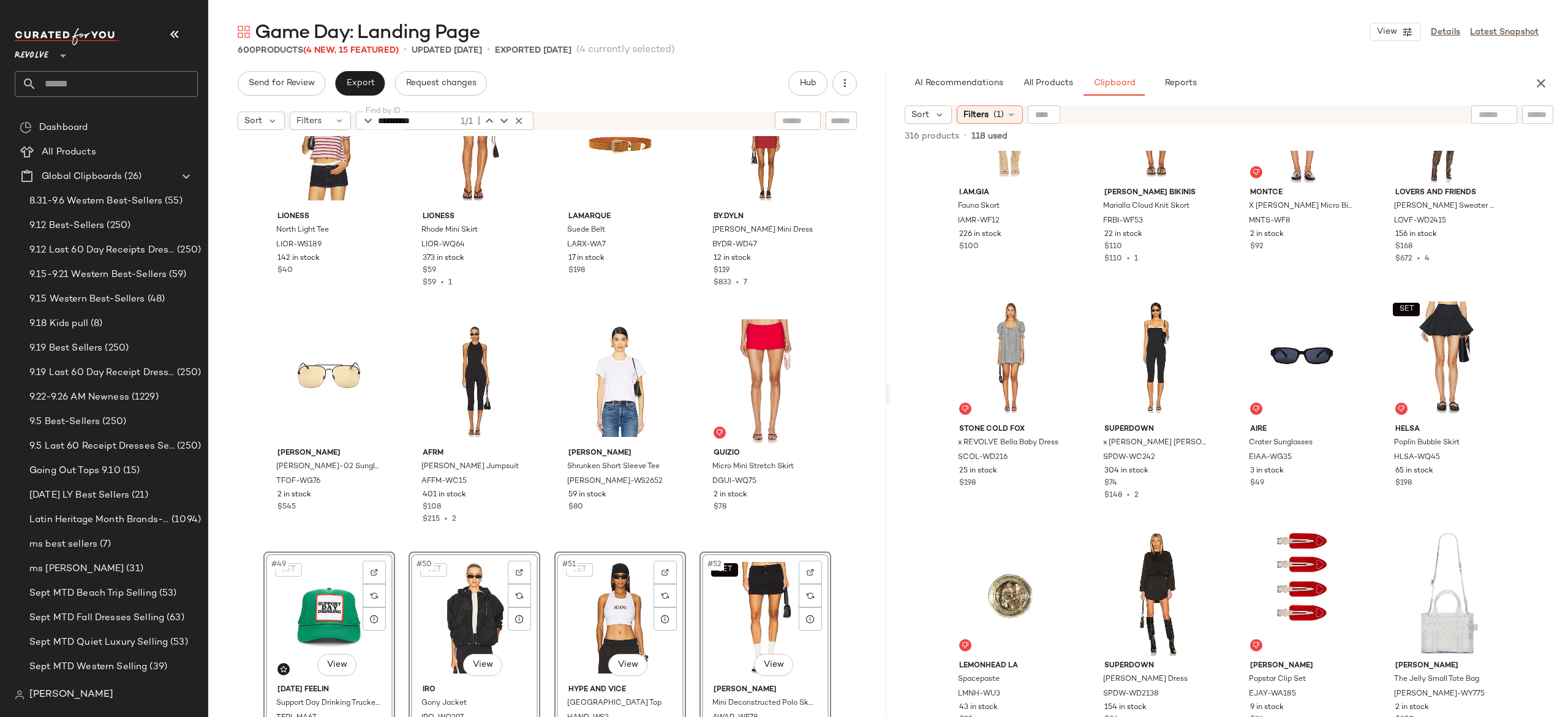
scroll to position [2445, 0]
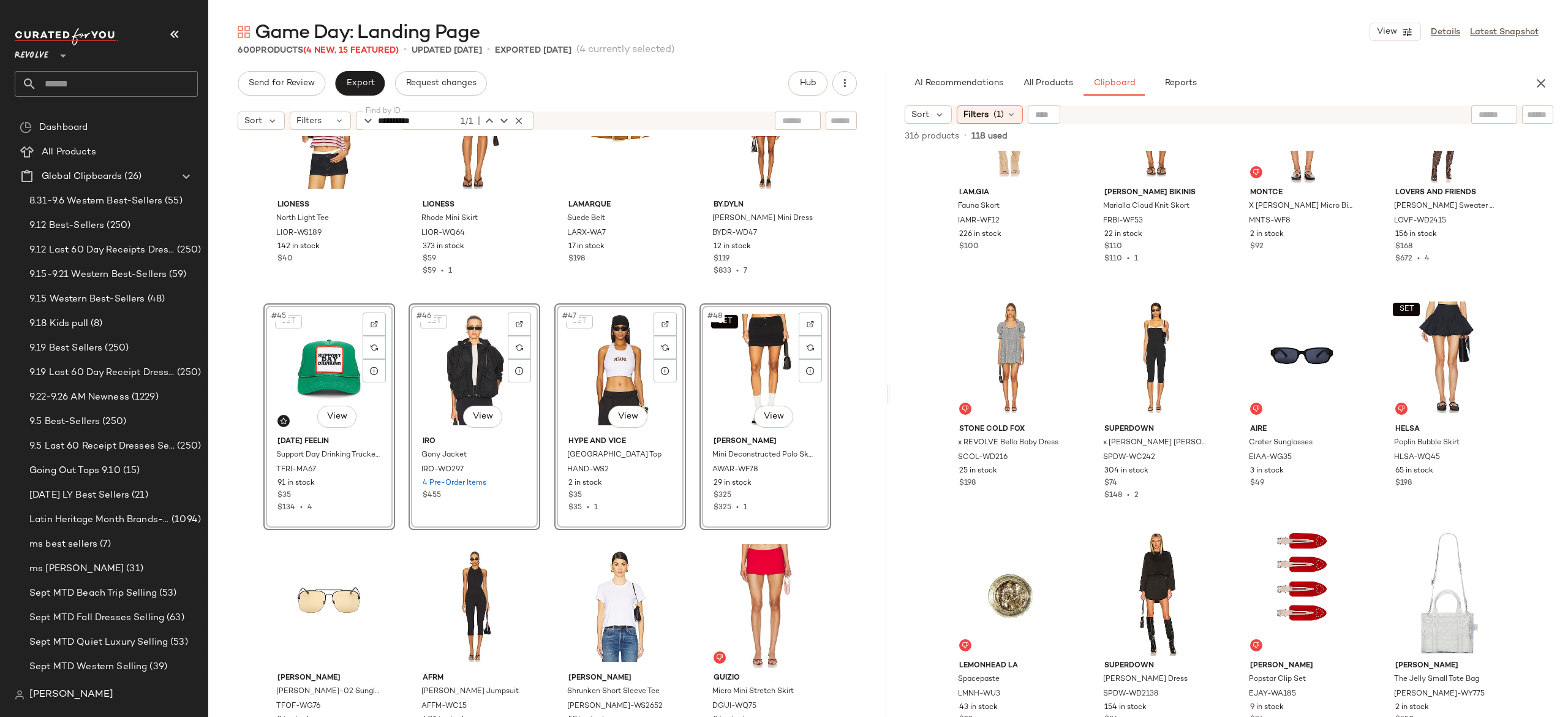
click at [398, 435] on div "LIONESS North Light Tee LIOR-WS189 142 in stock $40 LIONESS Rhode Mini Skirt LI…" at bounding box center [547, 442] width 678 height 611
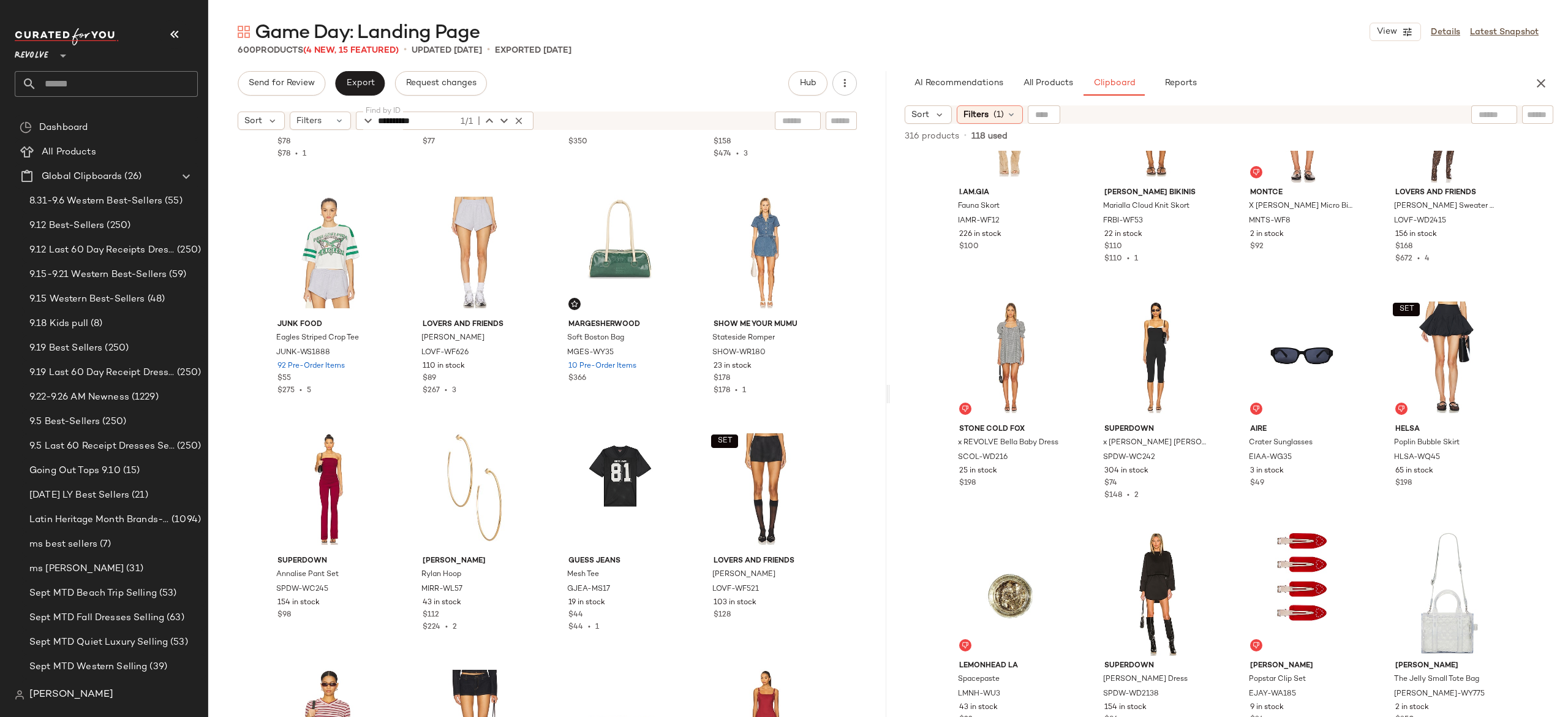
scroll to position [1855, 0]
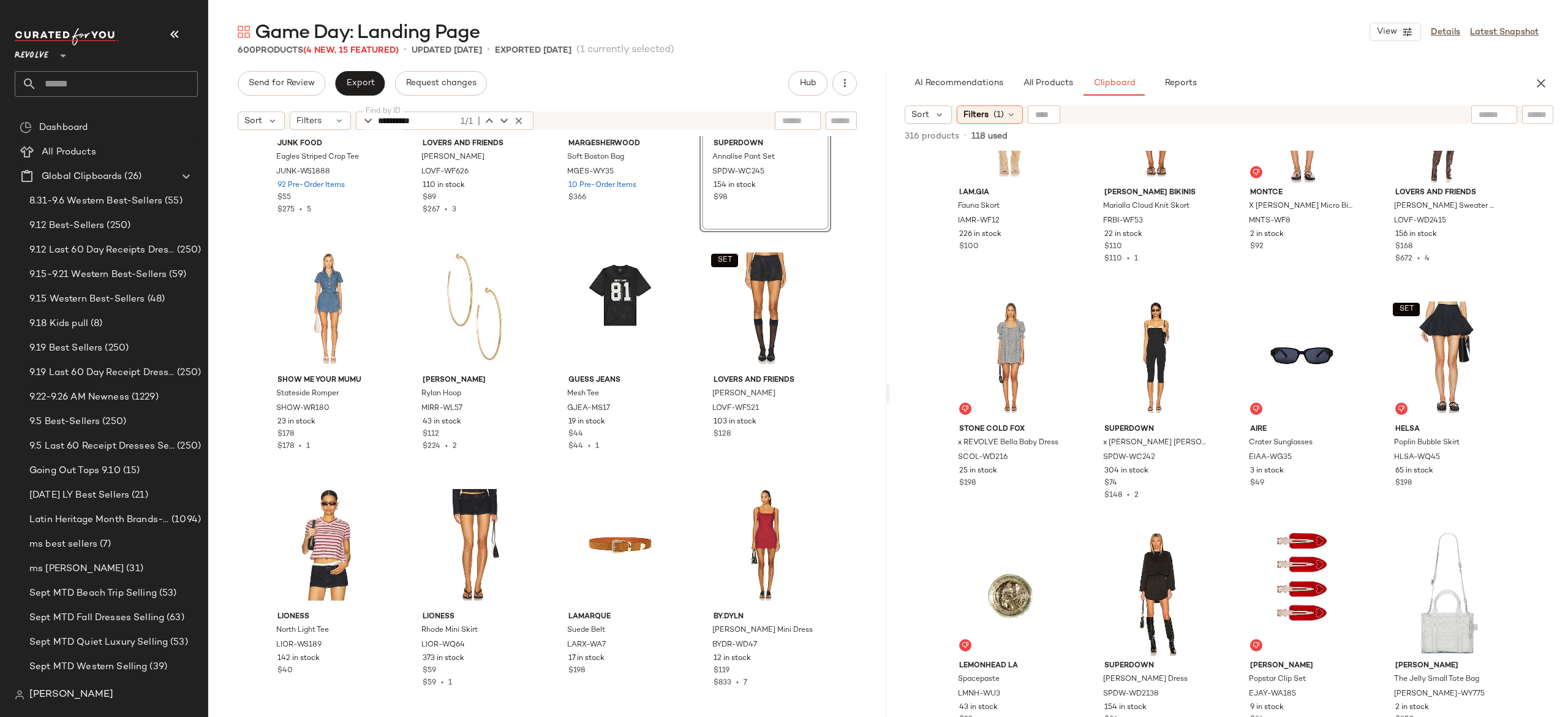
scroll to position [2039, 0]
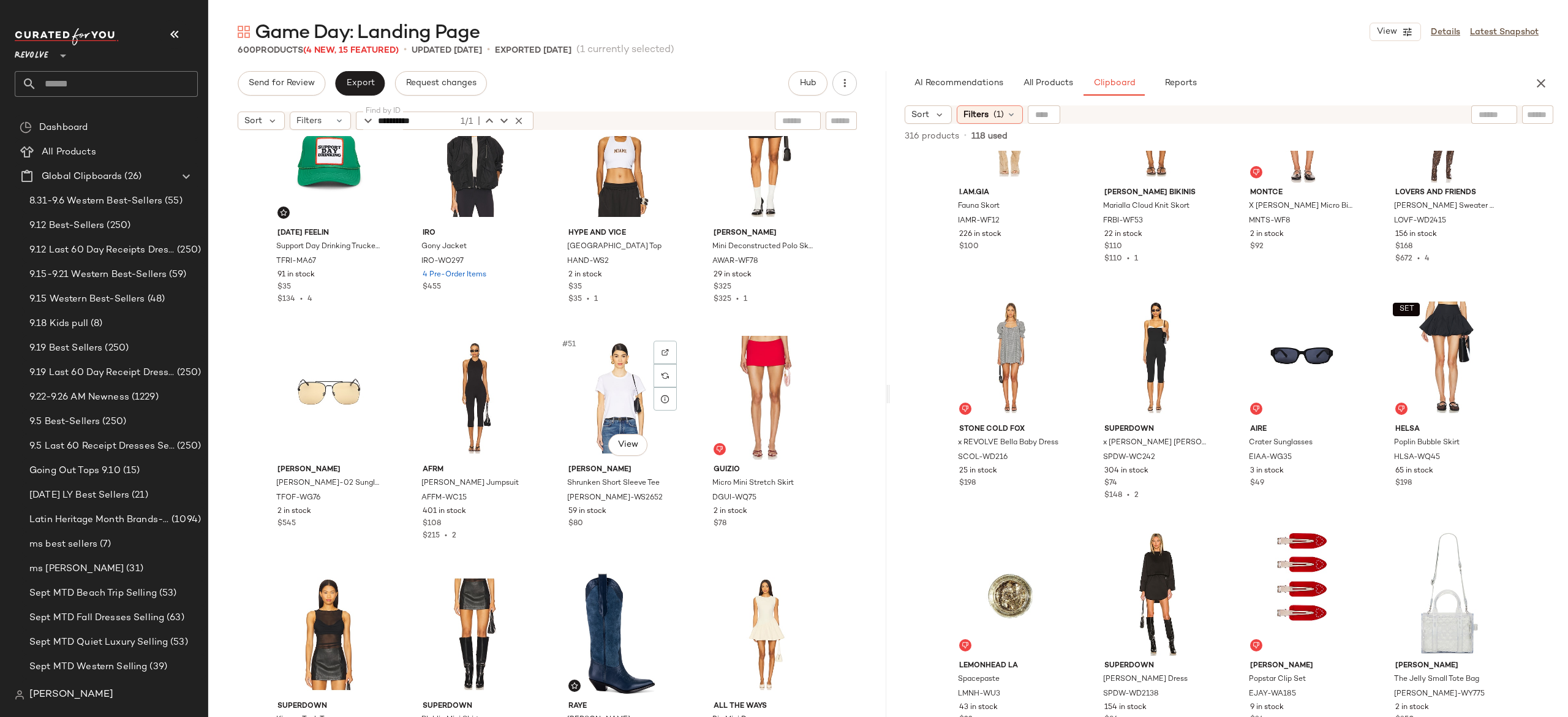
scroll to position [2655, 0]
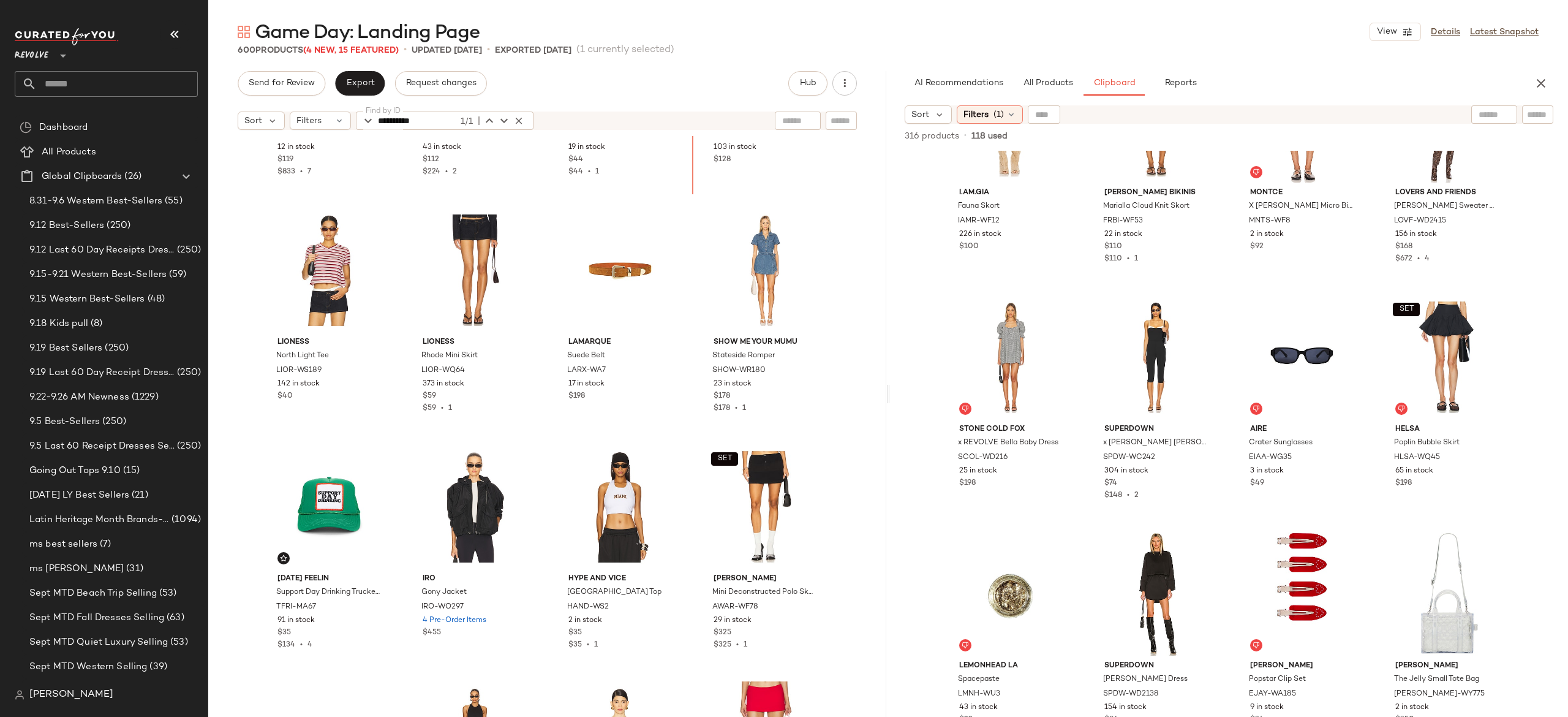
scroll to position [2254, 0]
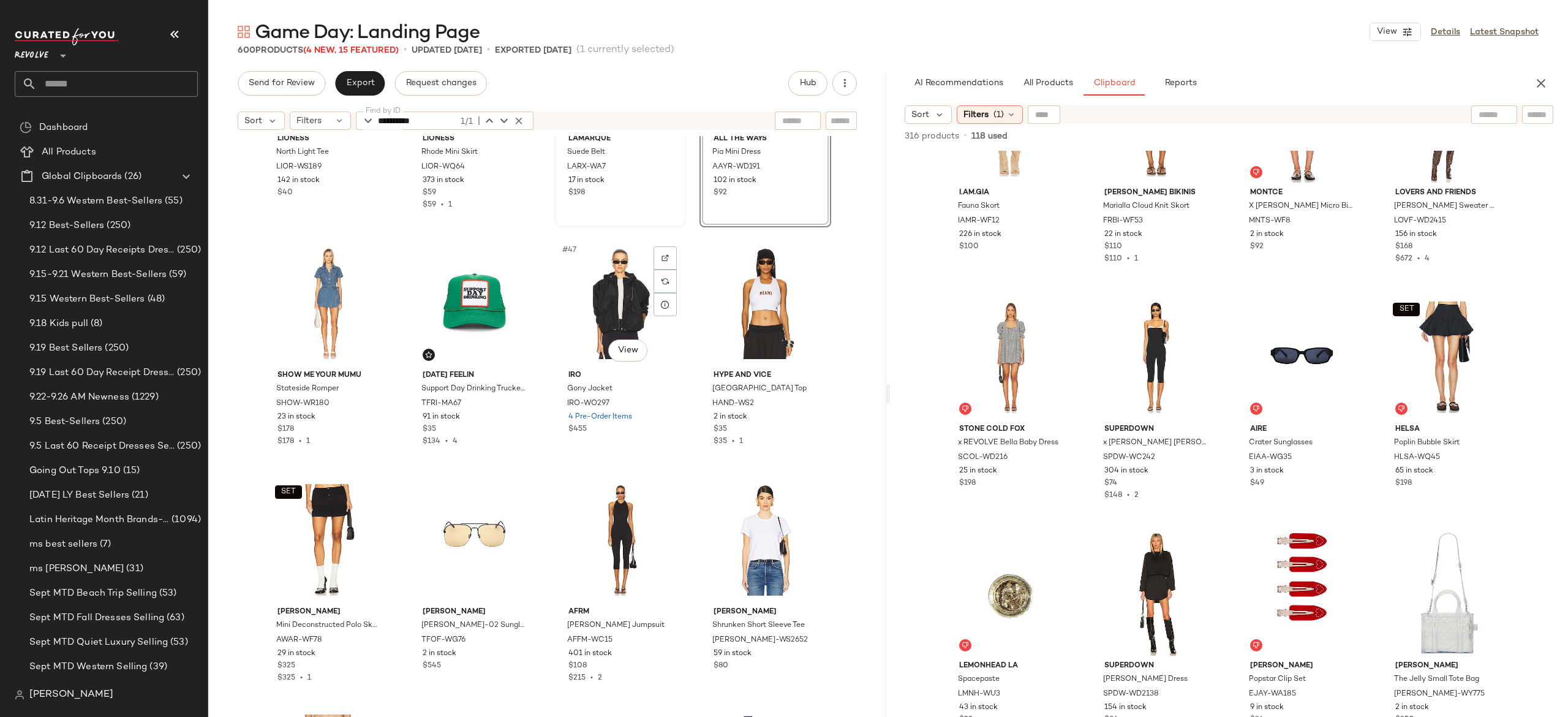
scroll to position [2524, 0]
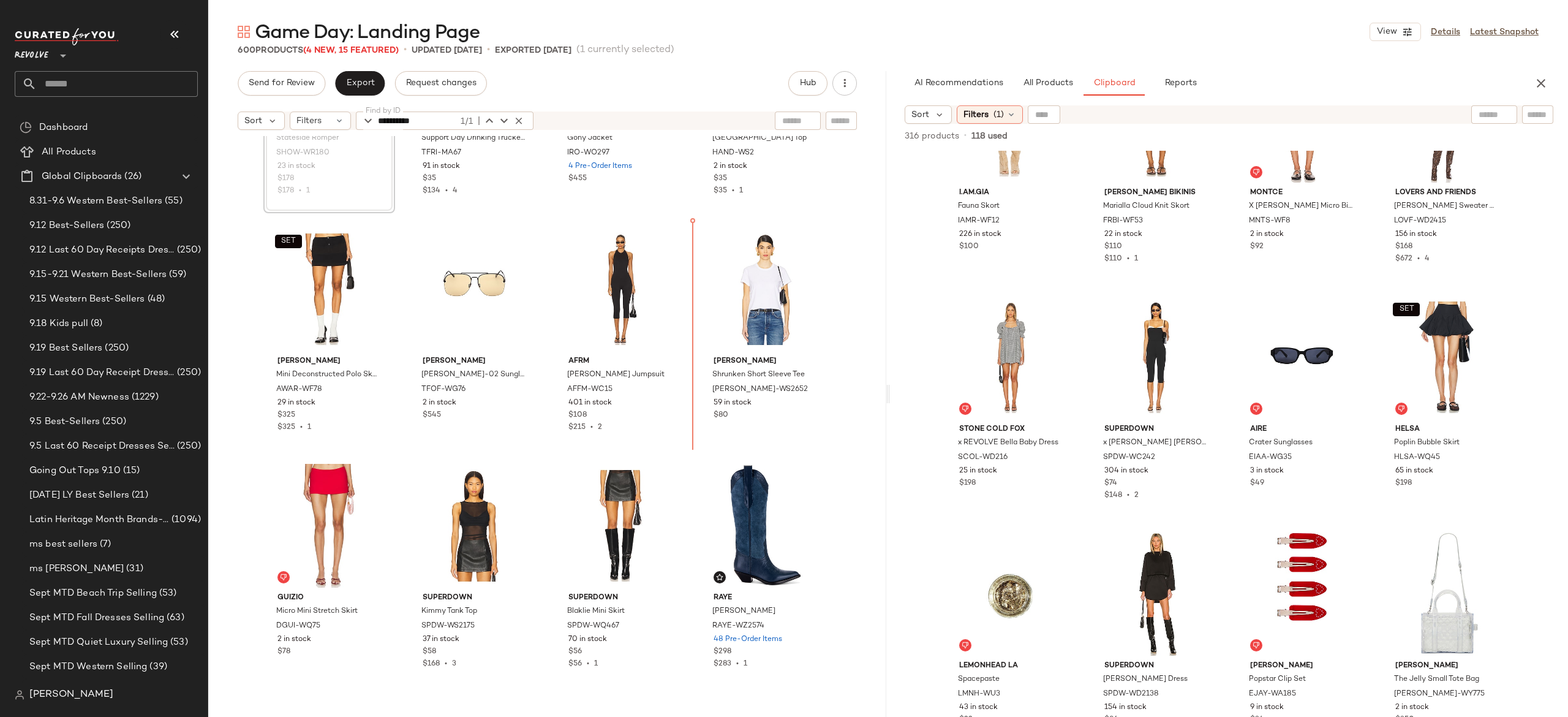
scroll to position [2788, 0]
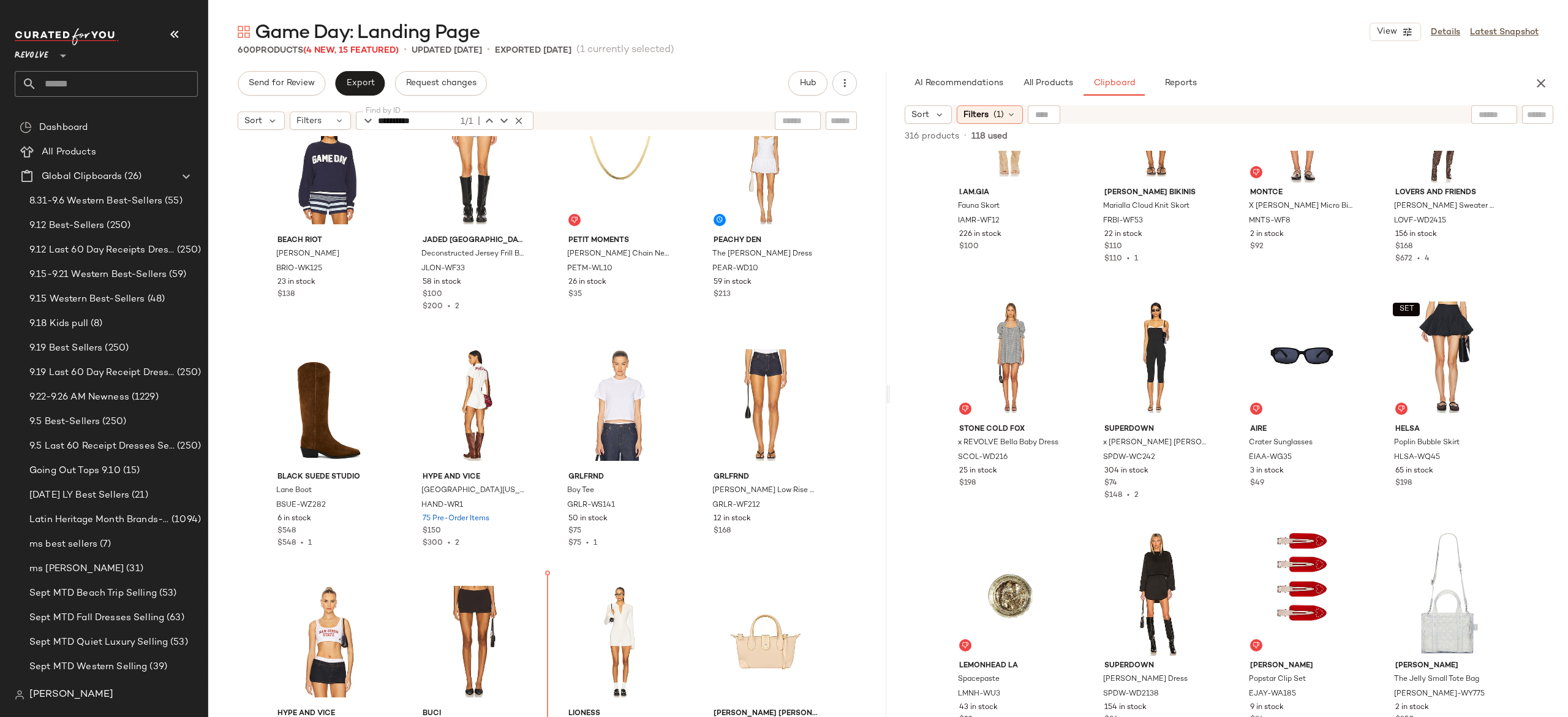
scroll to position [4087, 0]
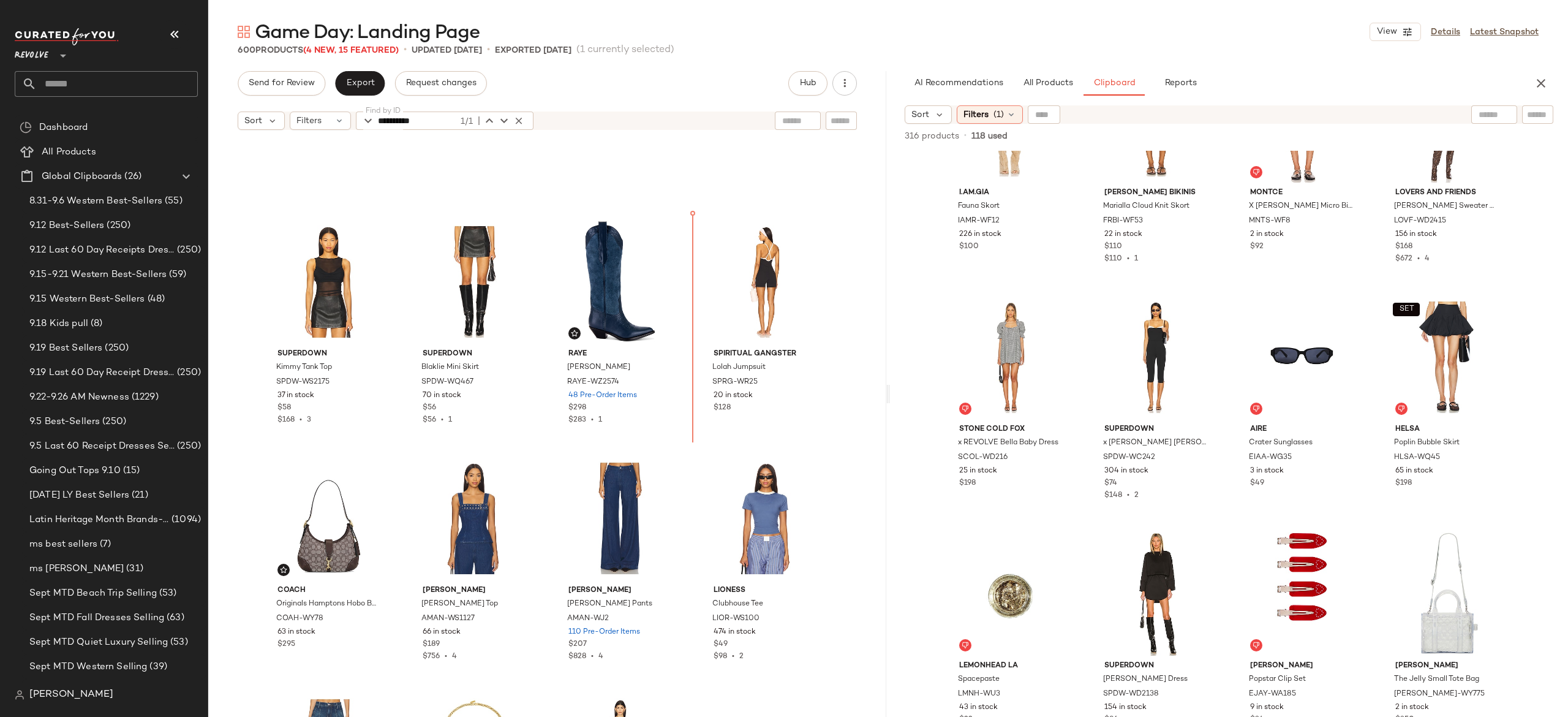
scroll to position [2969, 0]
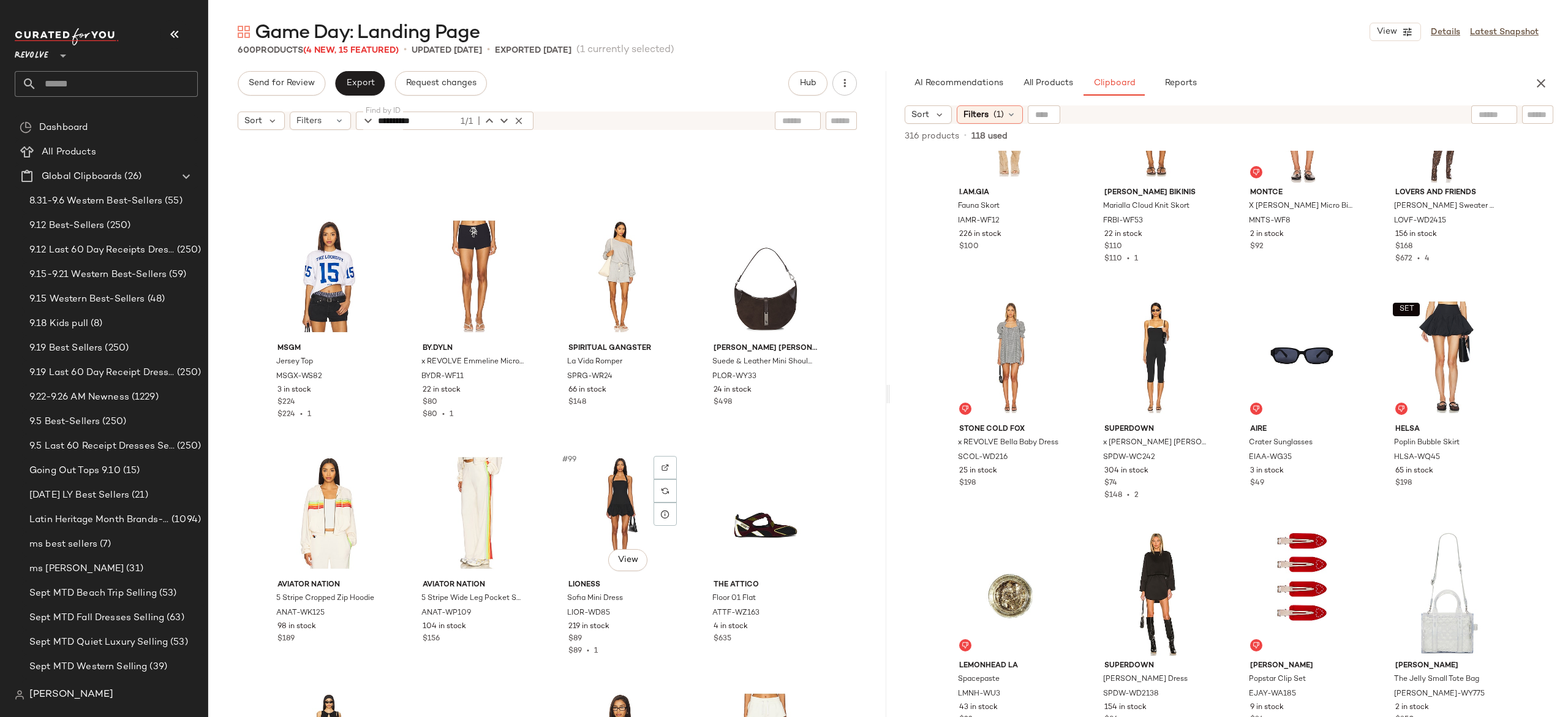
scroll to position [5373, 0]
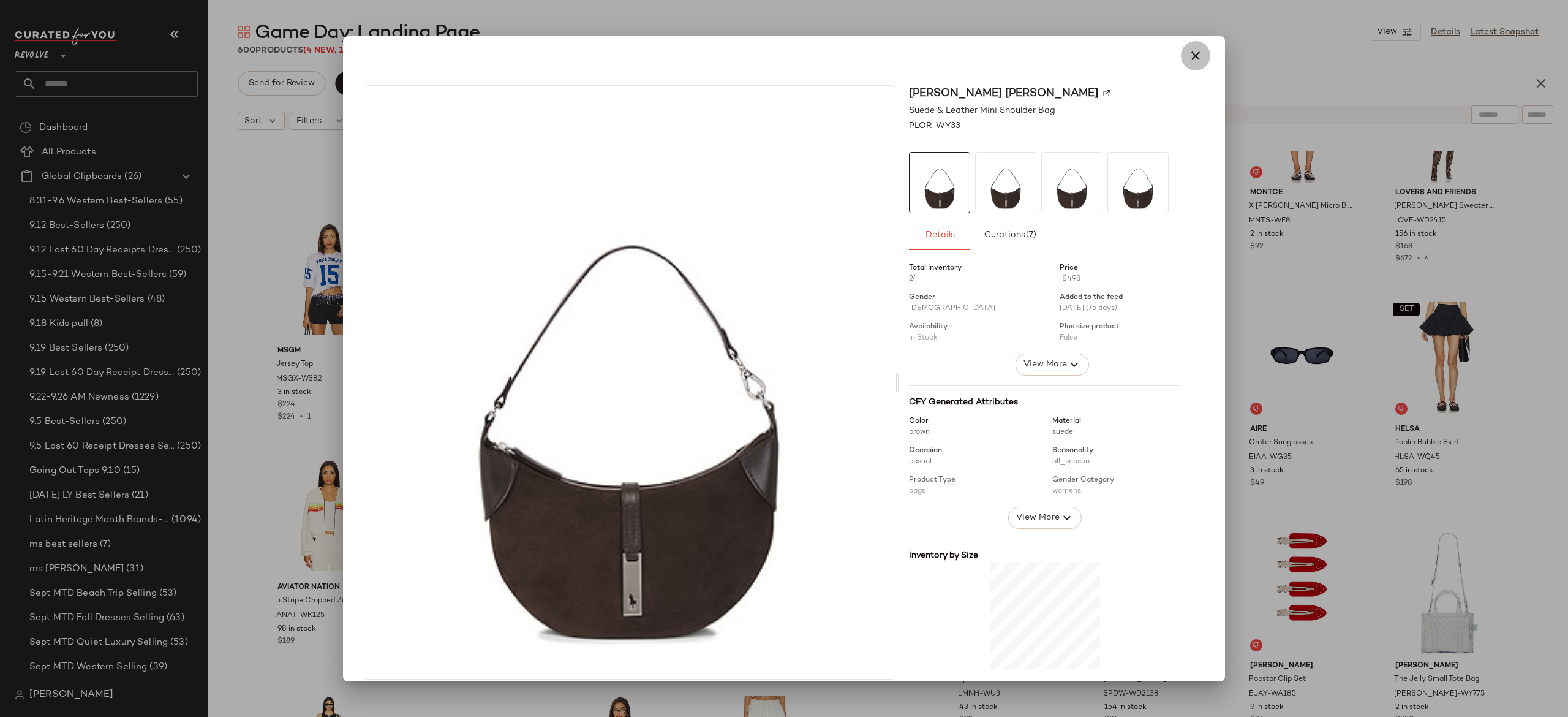
click at [1188, 51] on icon "button" at bounding box center [1196, 55] width 15 height 15
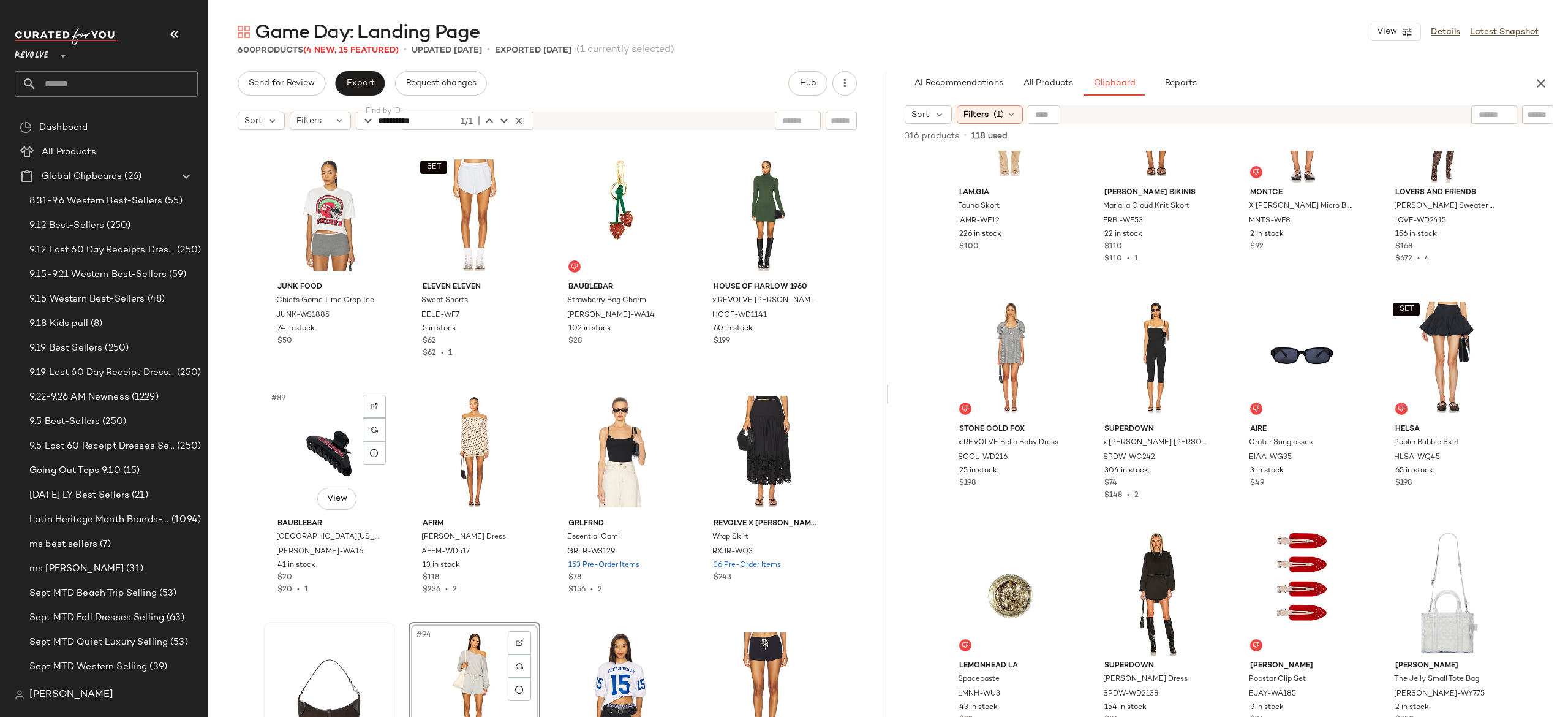
scroll to position [4964, 0]
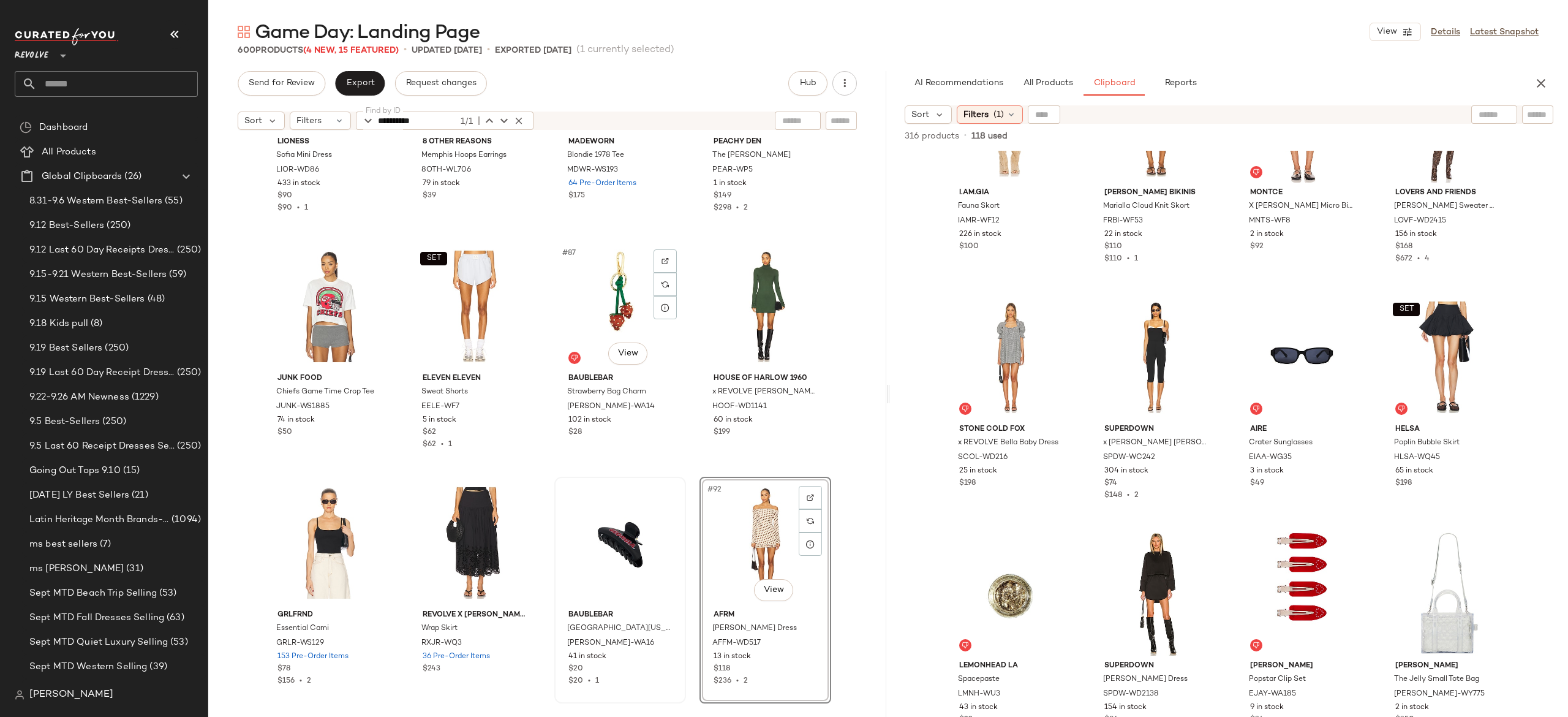
scroll to position [4831, 0]
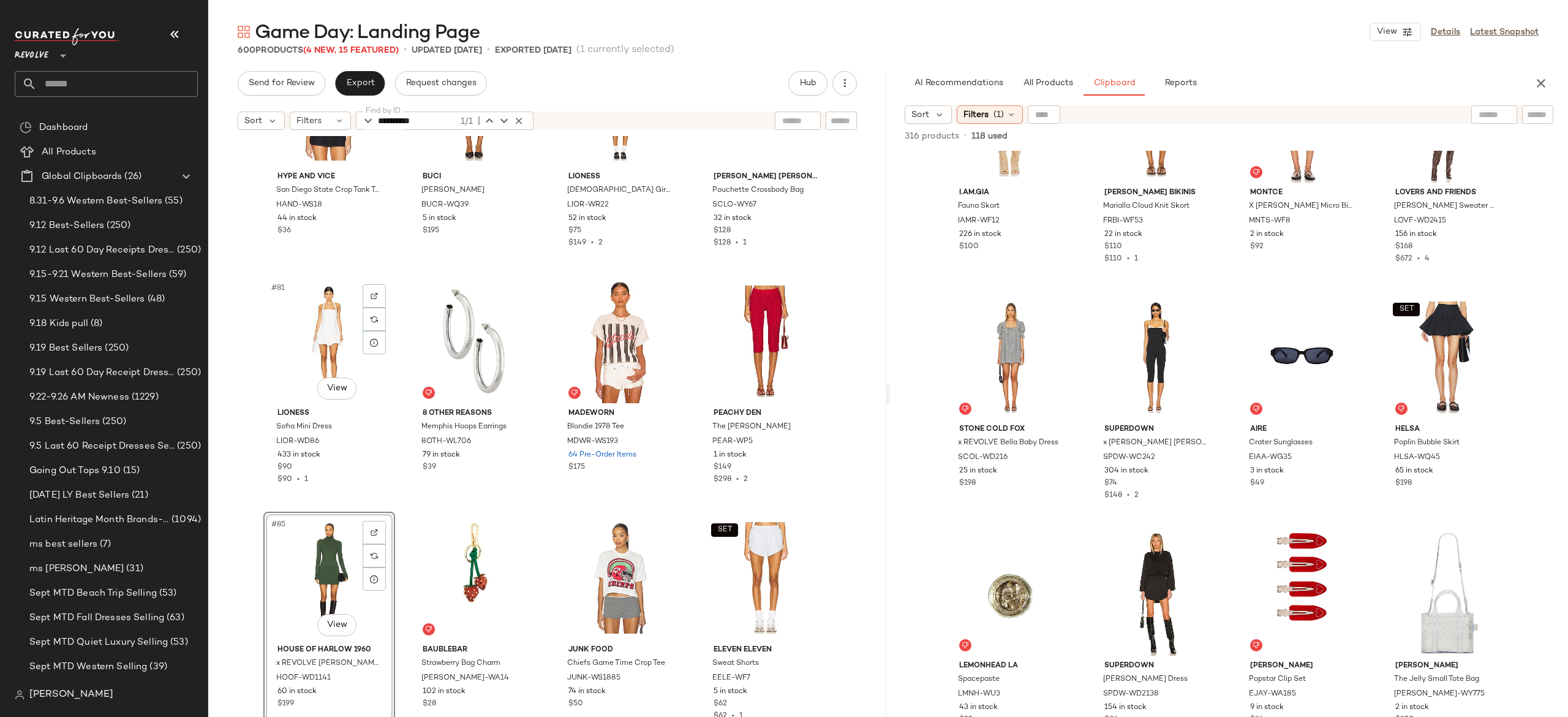
scroll to position [4599, 0]
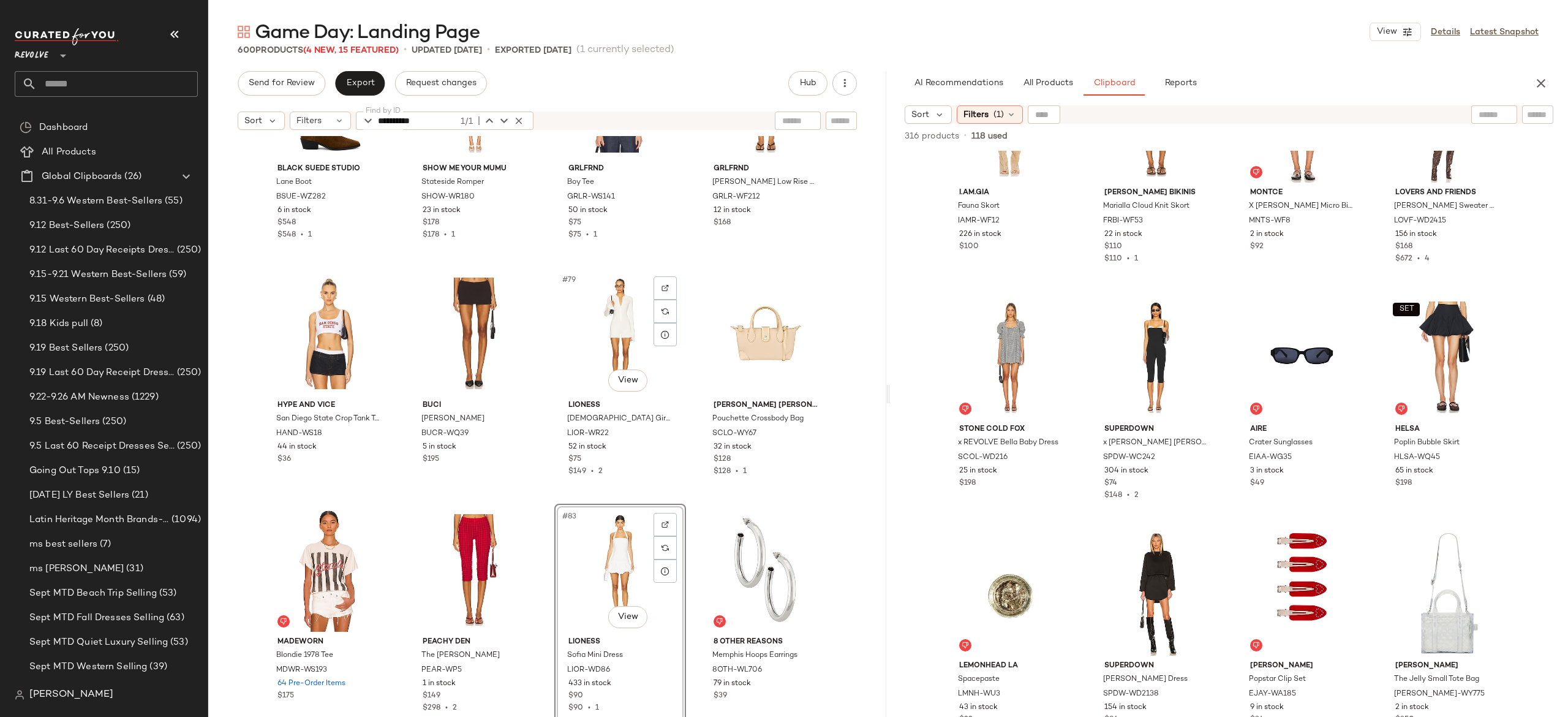
scroll to position [4361, 0]
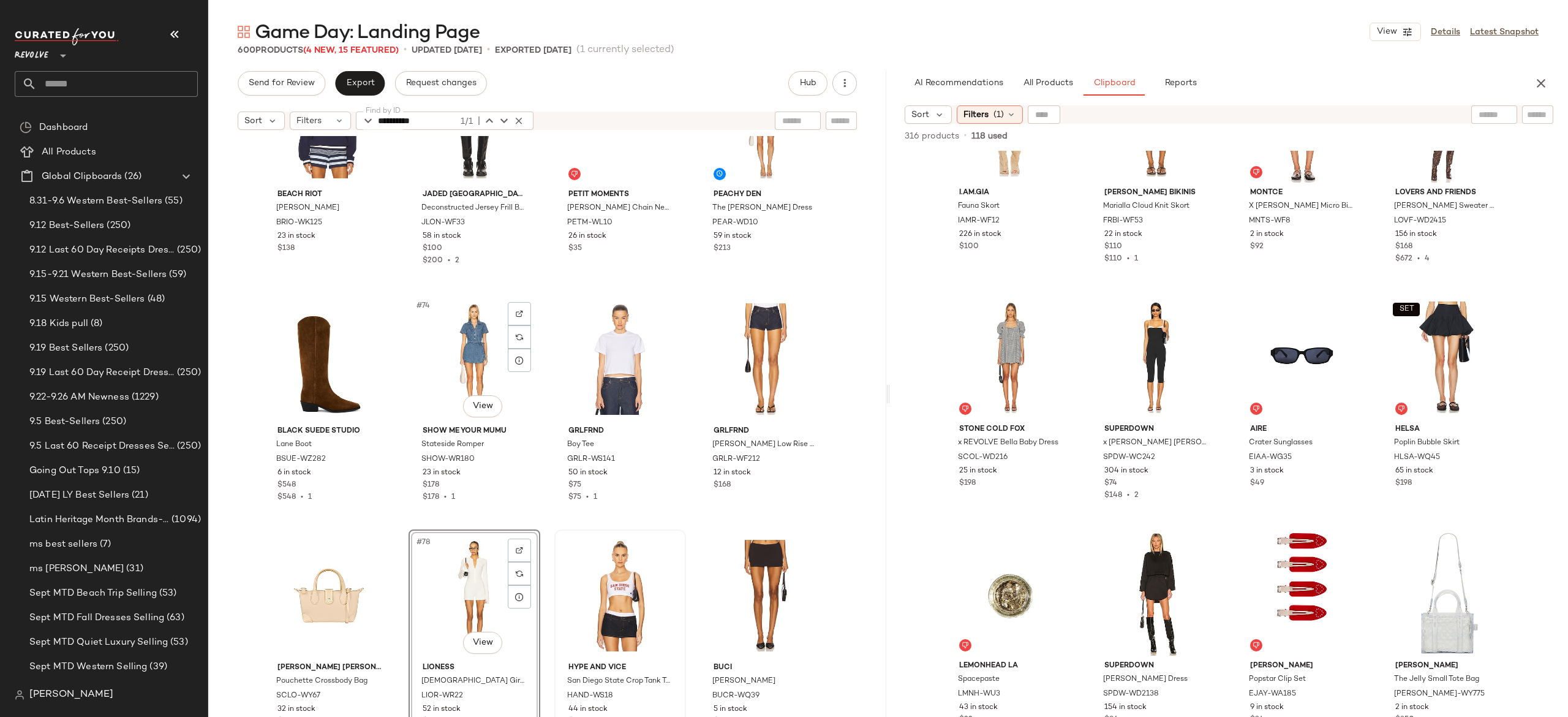
scroll to position [4107, 0]
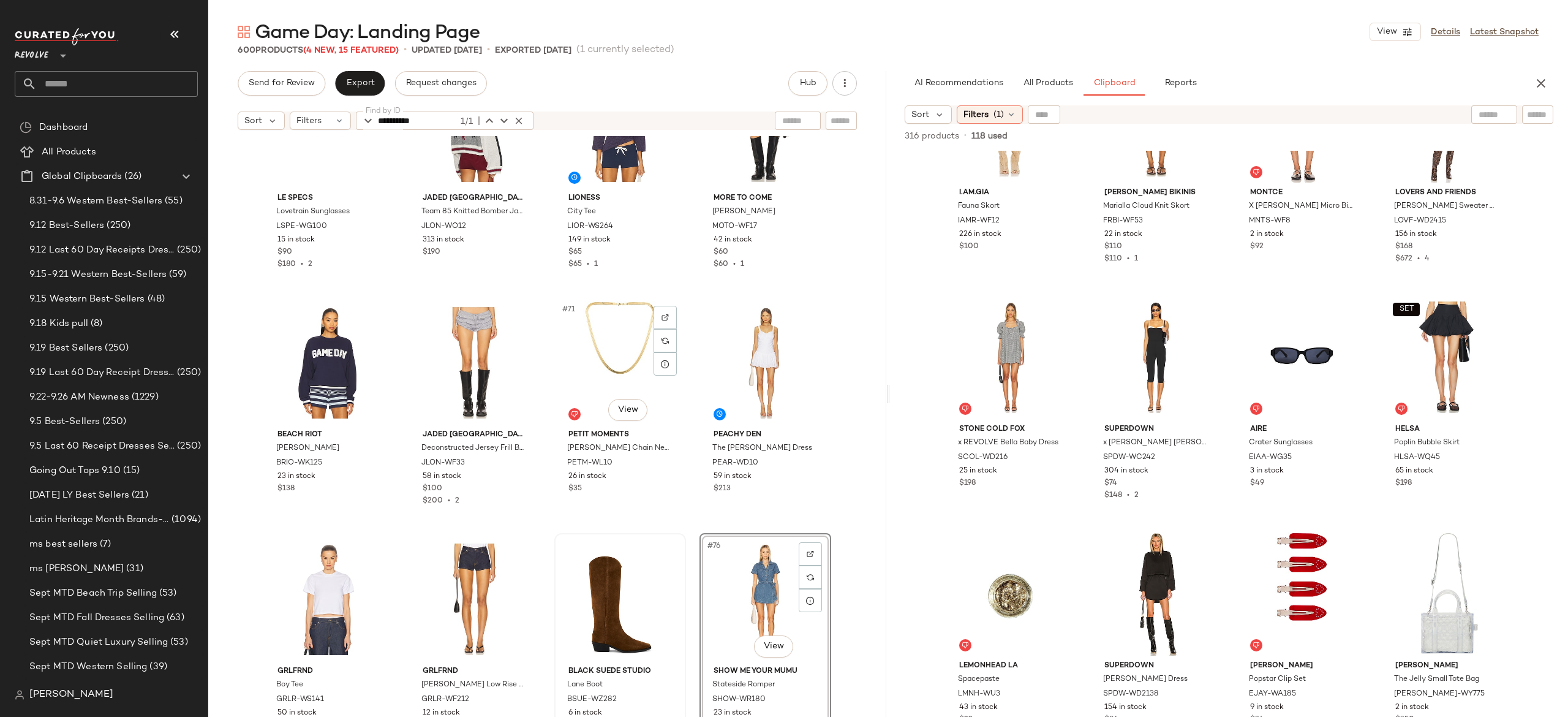
scroll to position [3848, 0]
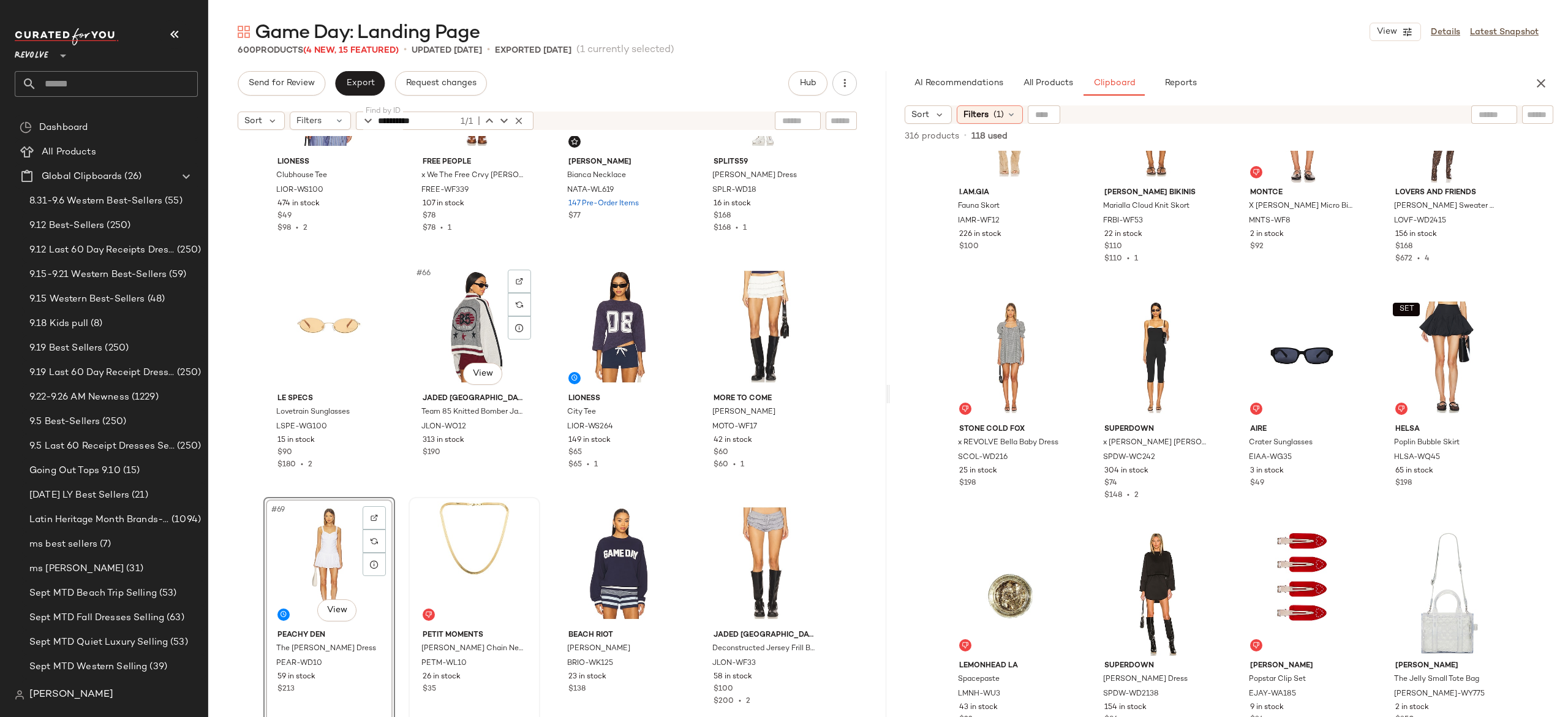
scroll to position [3625, 0]
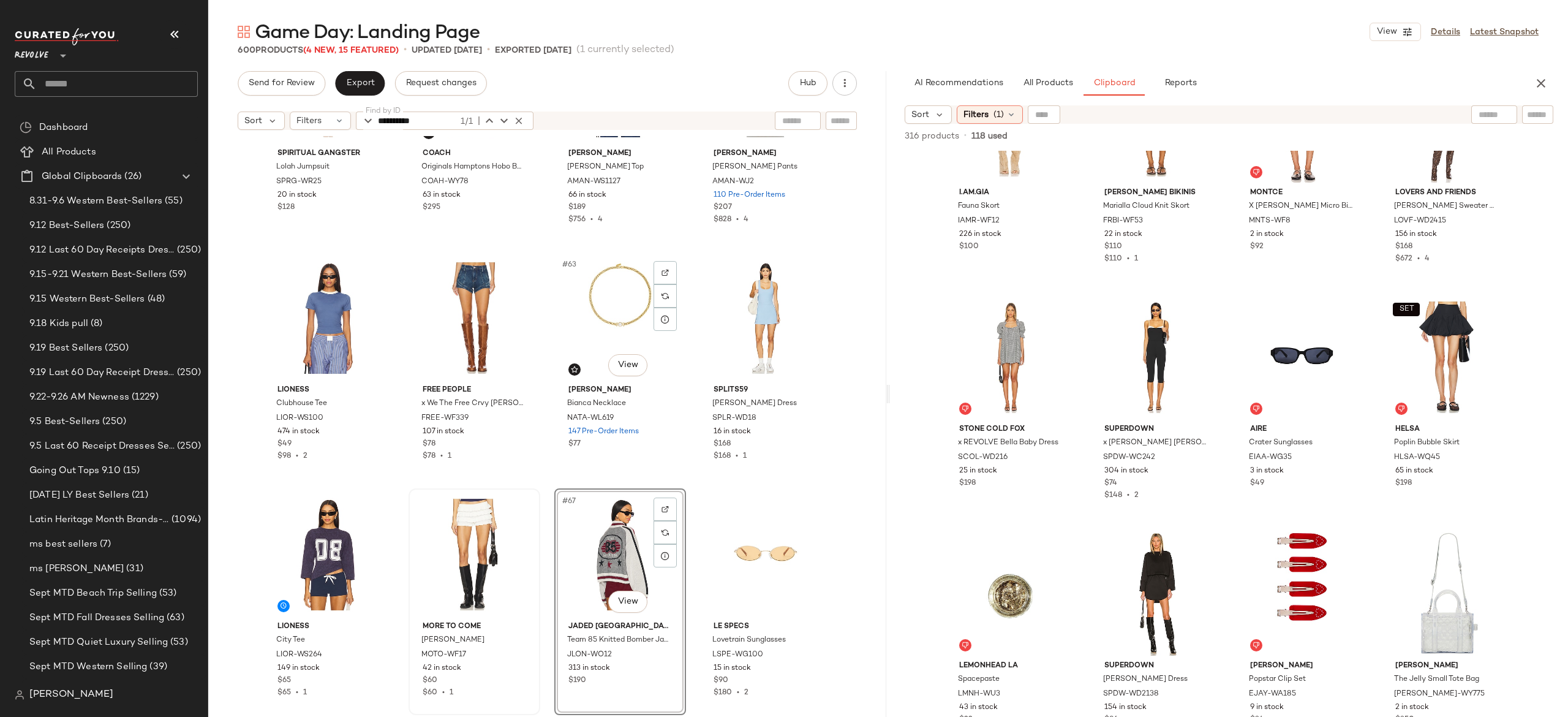
scroll to position [3374, 0]
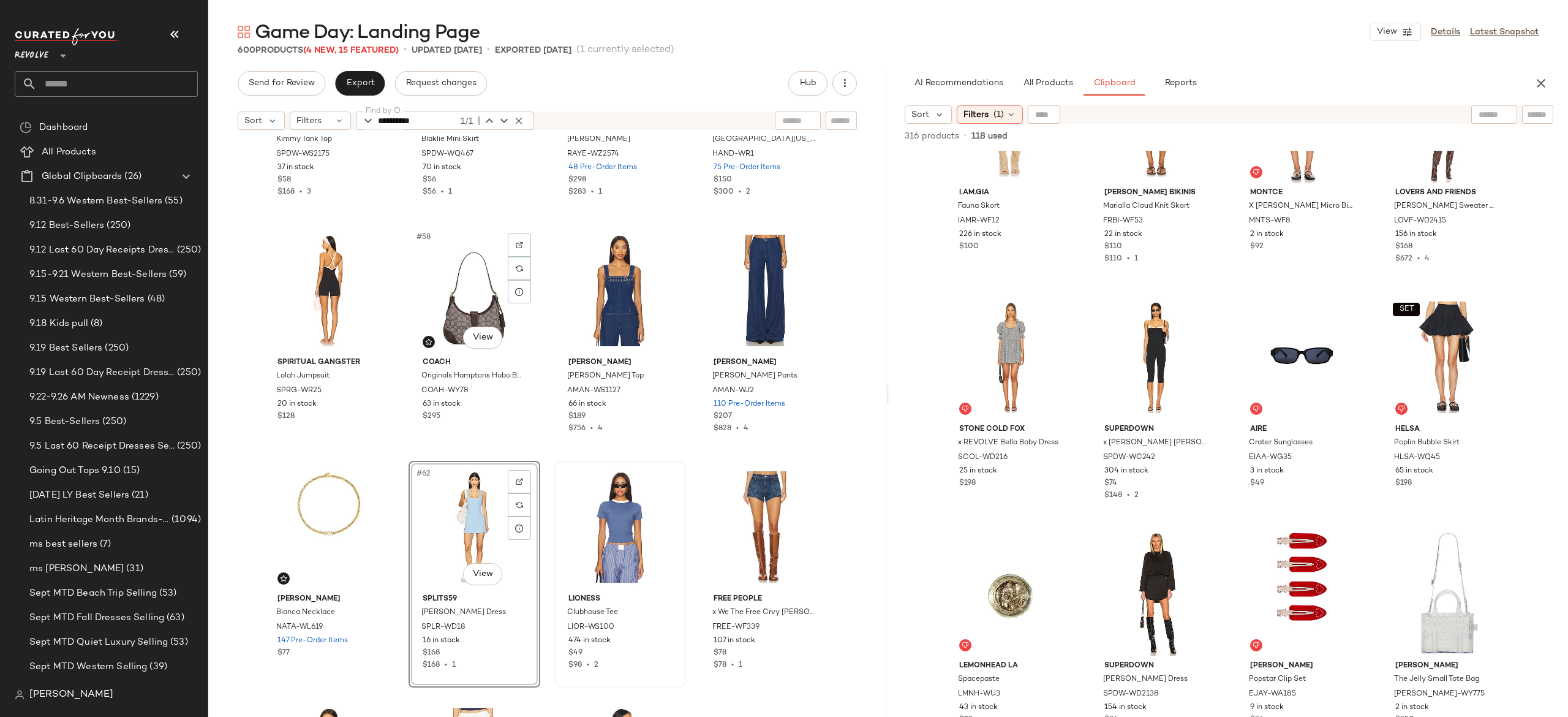
scroll to position [3154, 0]
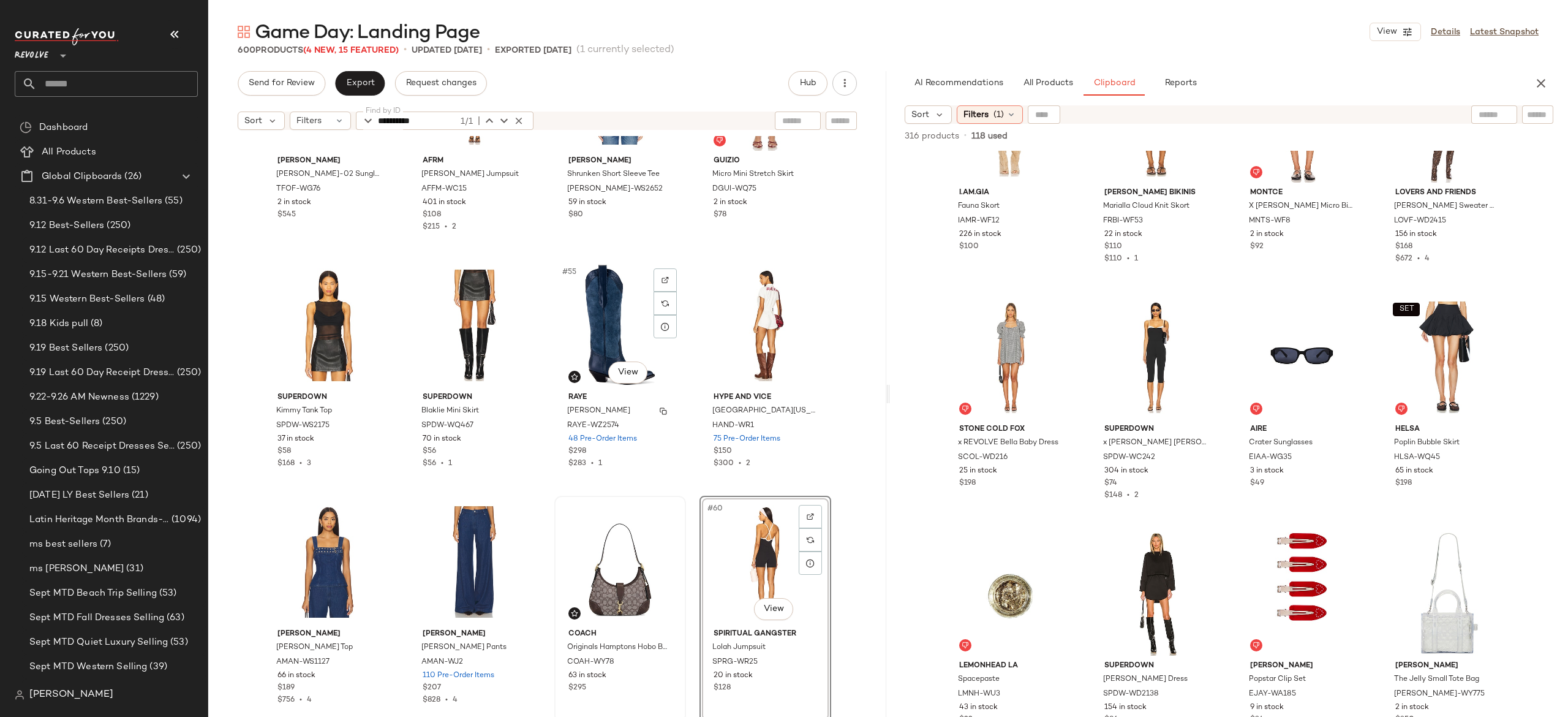
scroll to position [2960, 0]
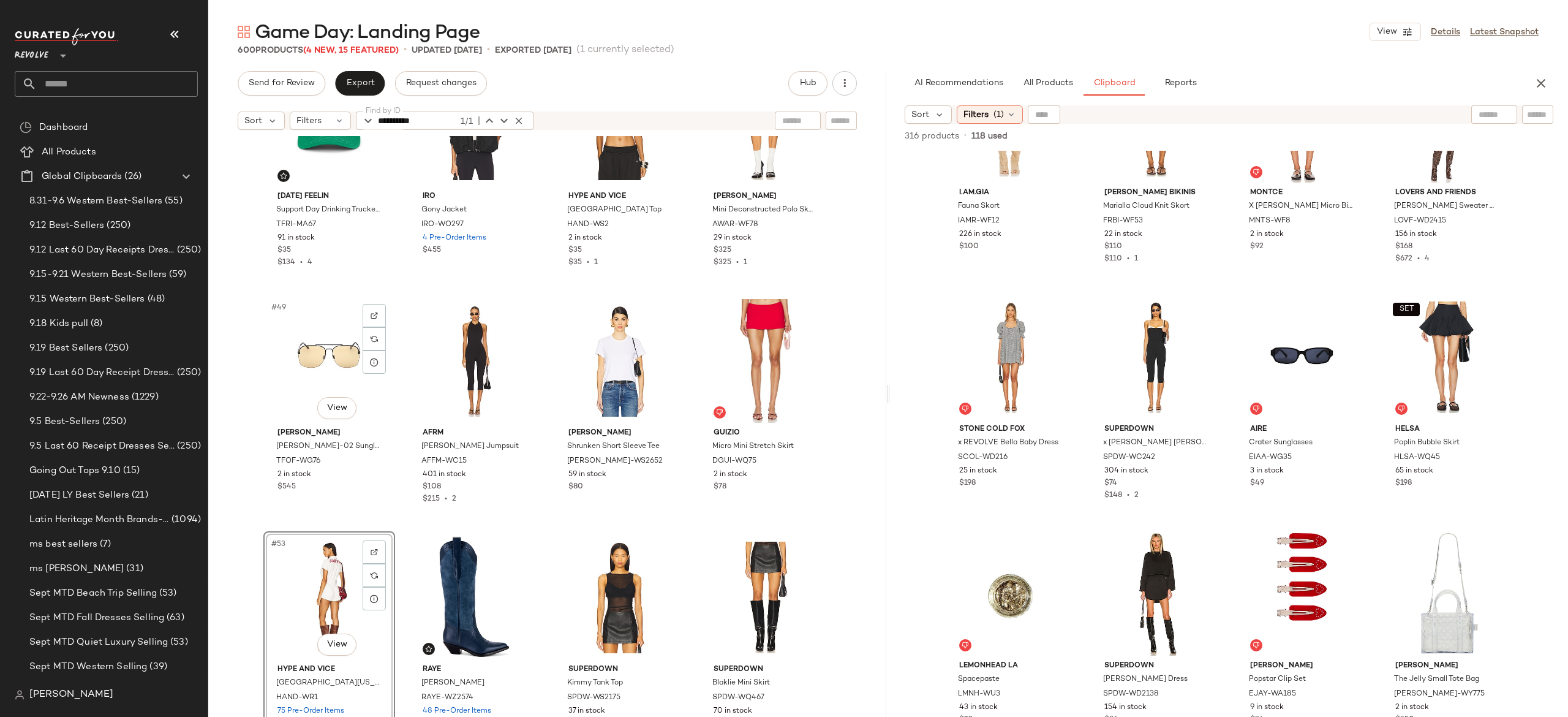
scroll to position [2688, 0]
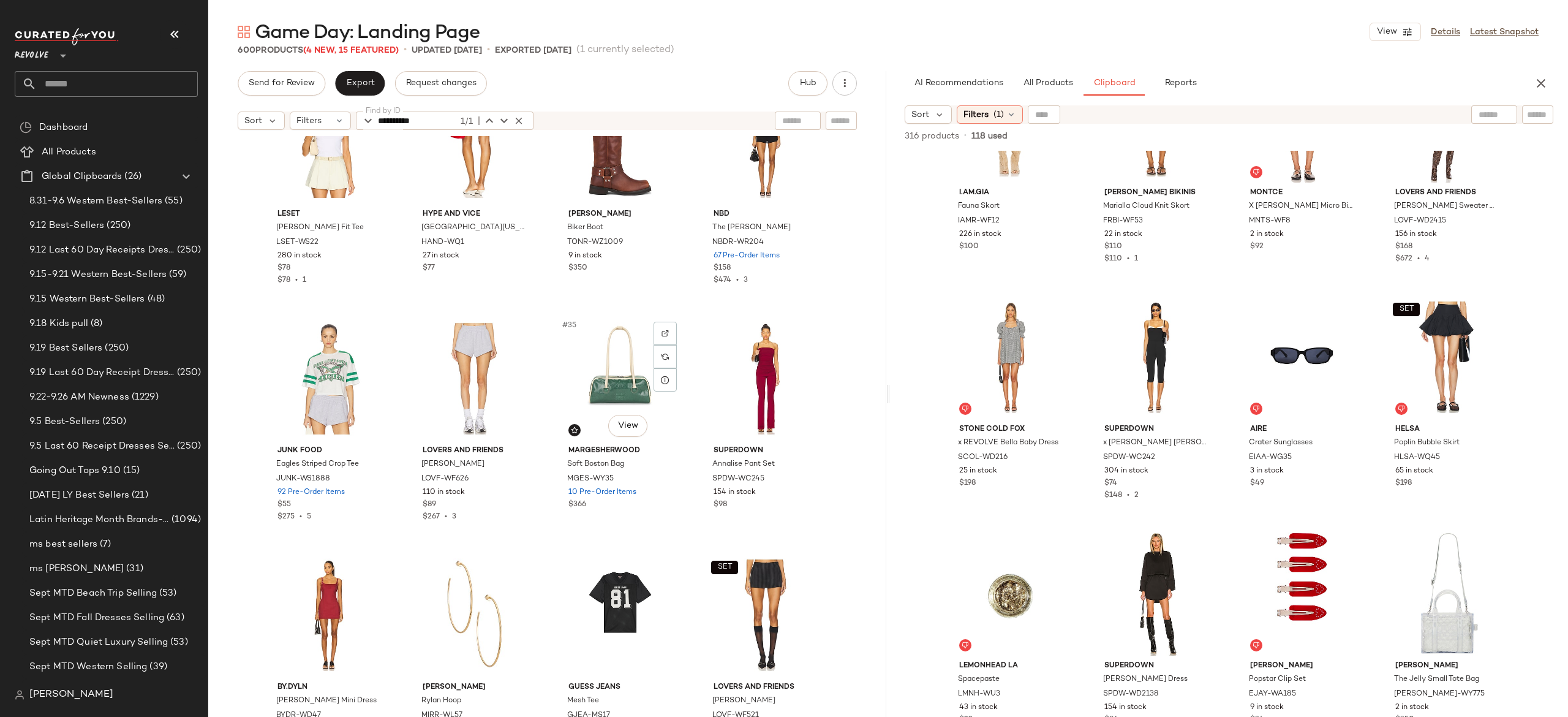
scroll to position [1724, 0]
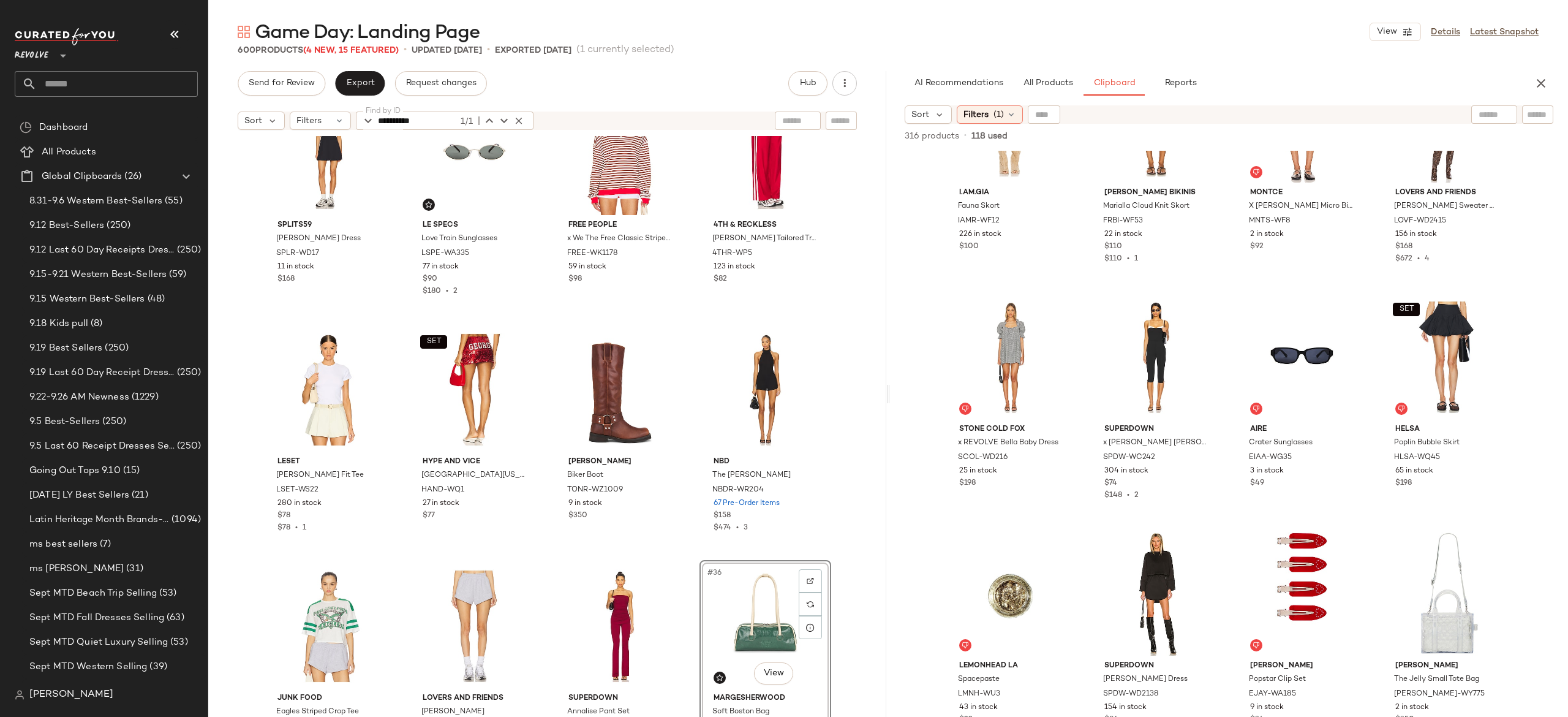
scroll to position [1478, 0]
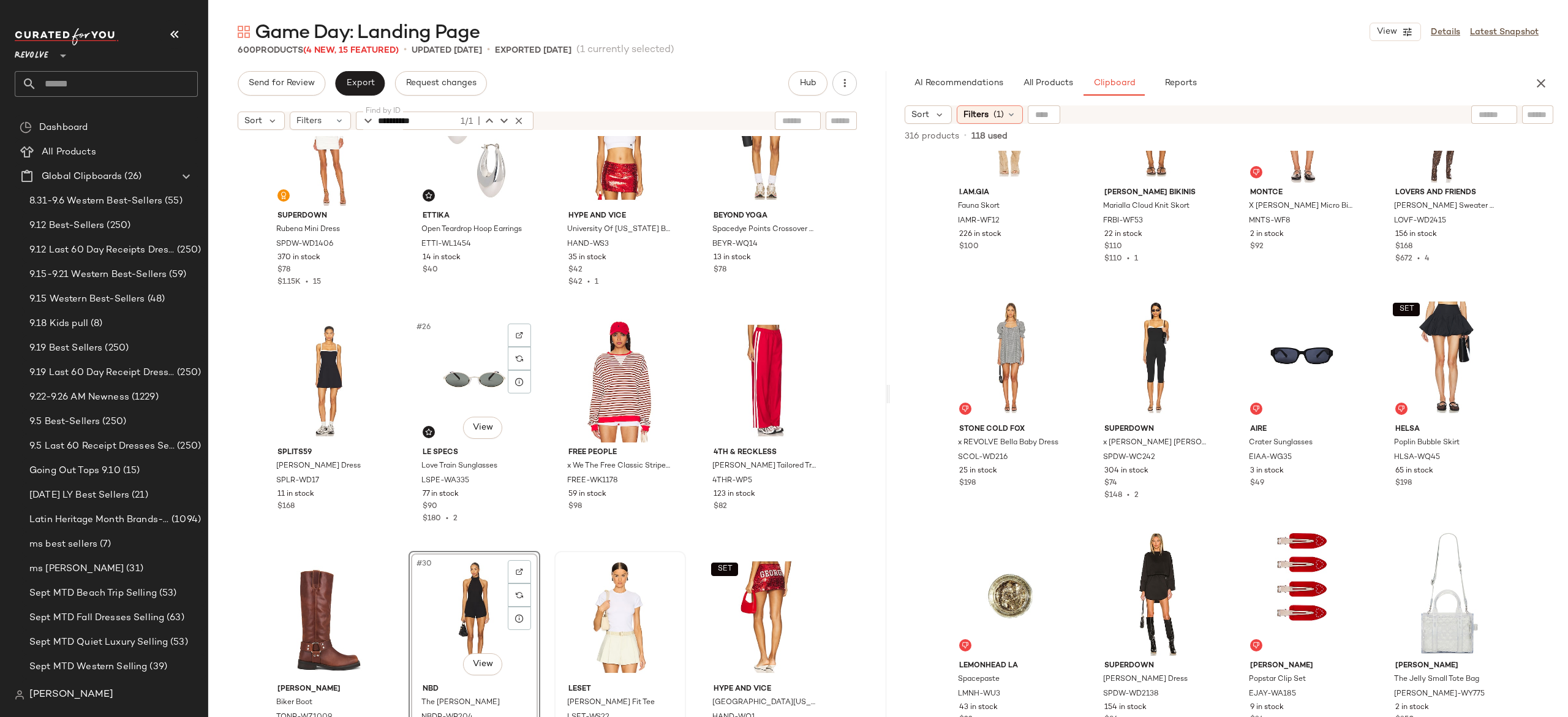
scroll to position [1245, 0]
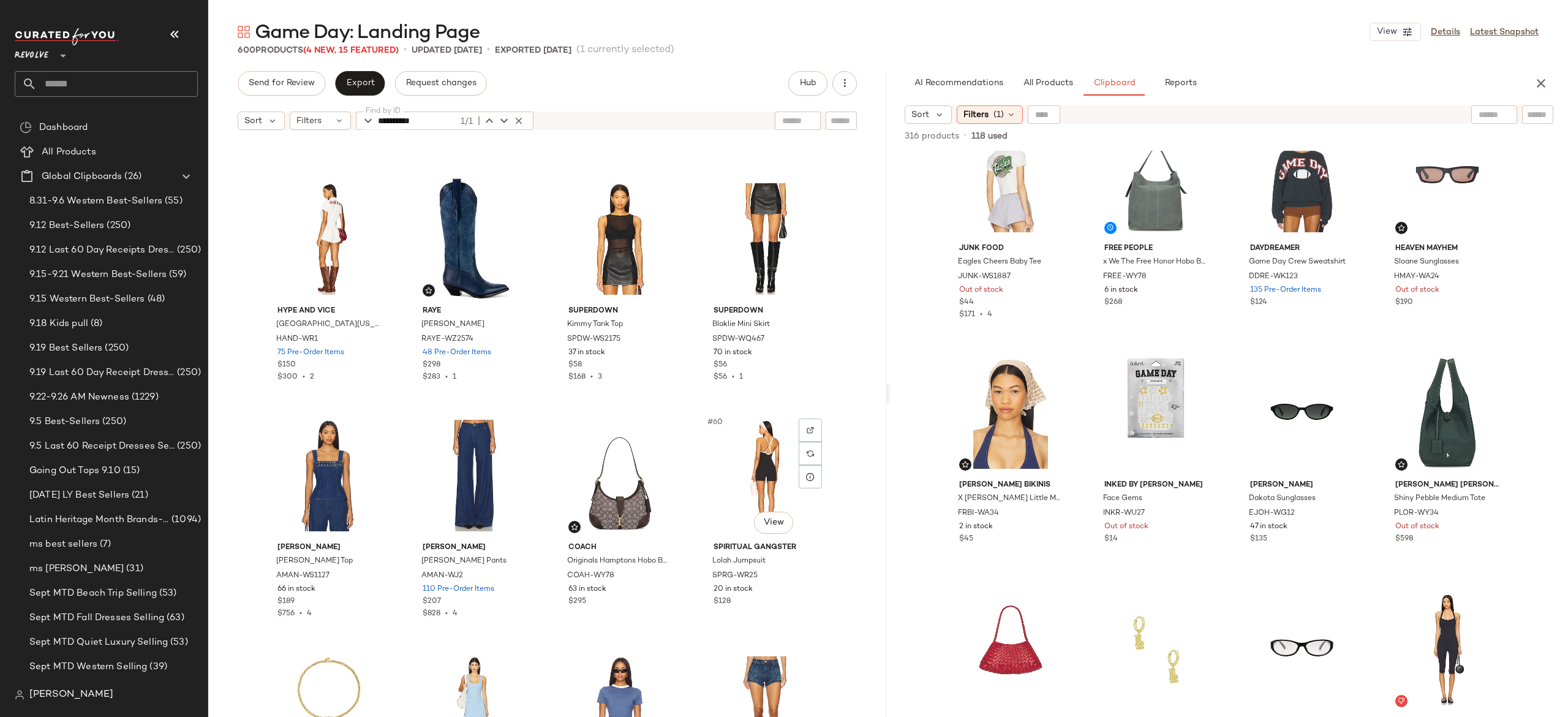
scroll to position [3042, 0]
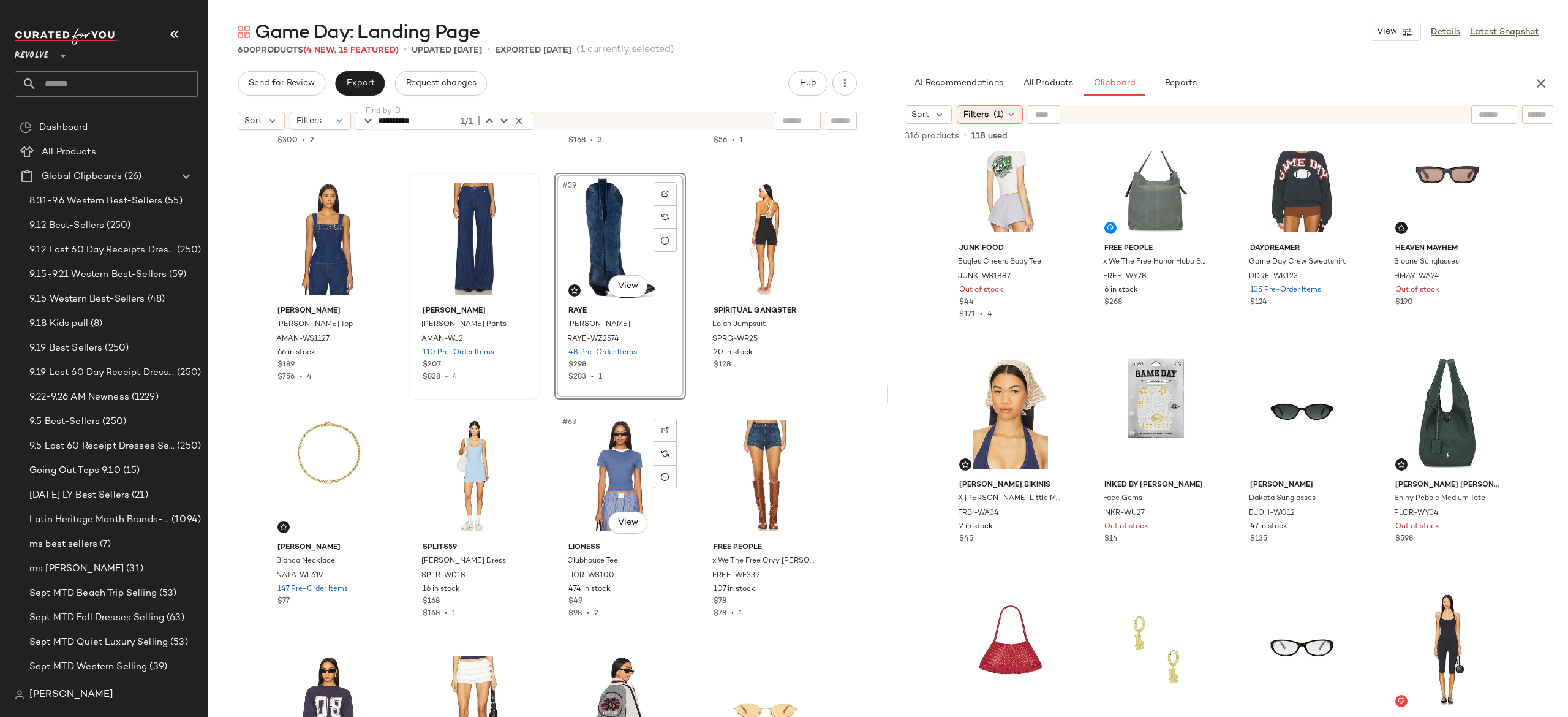
scroll to position [3301, 0]
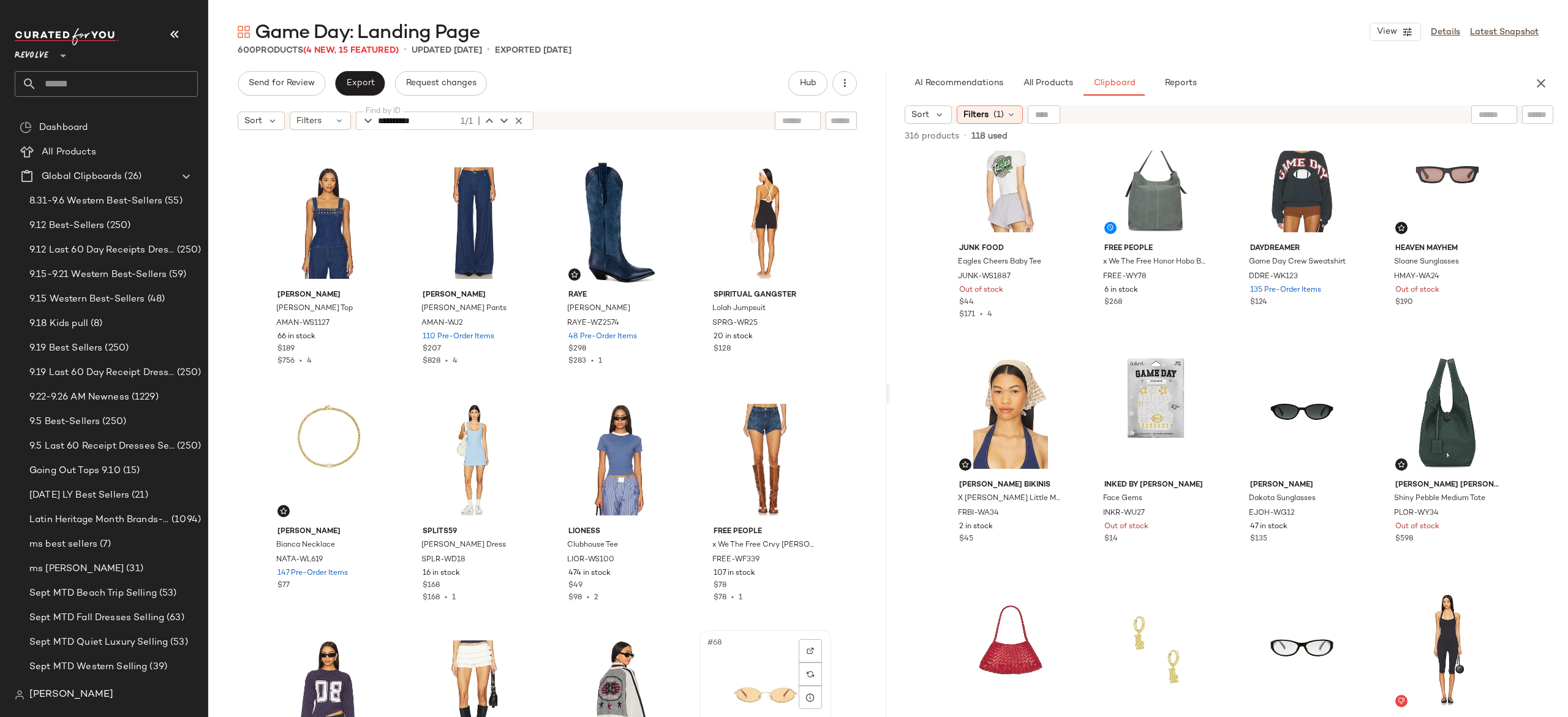
scroll to position [3302, 0]
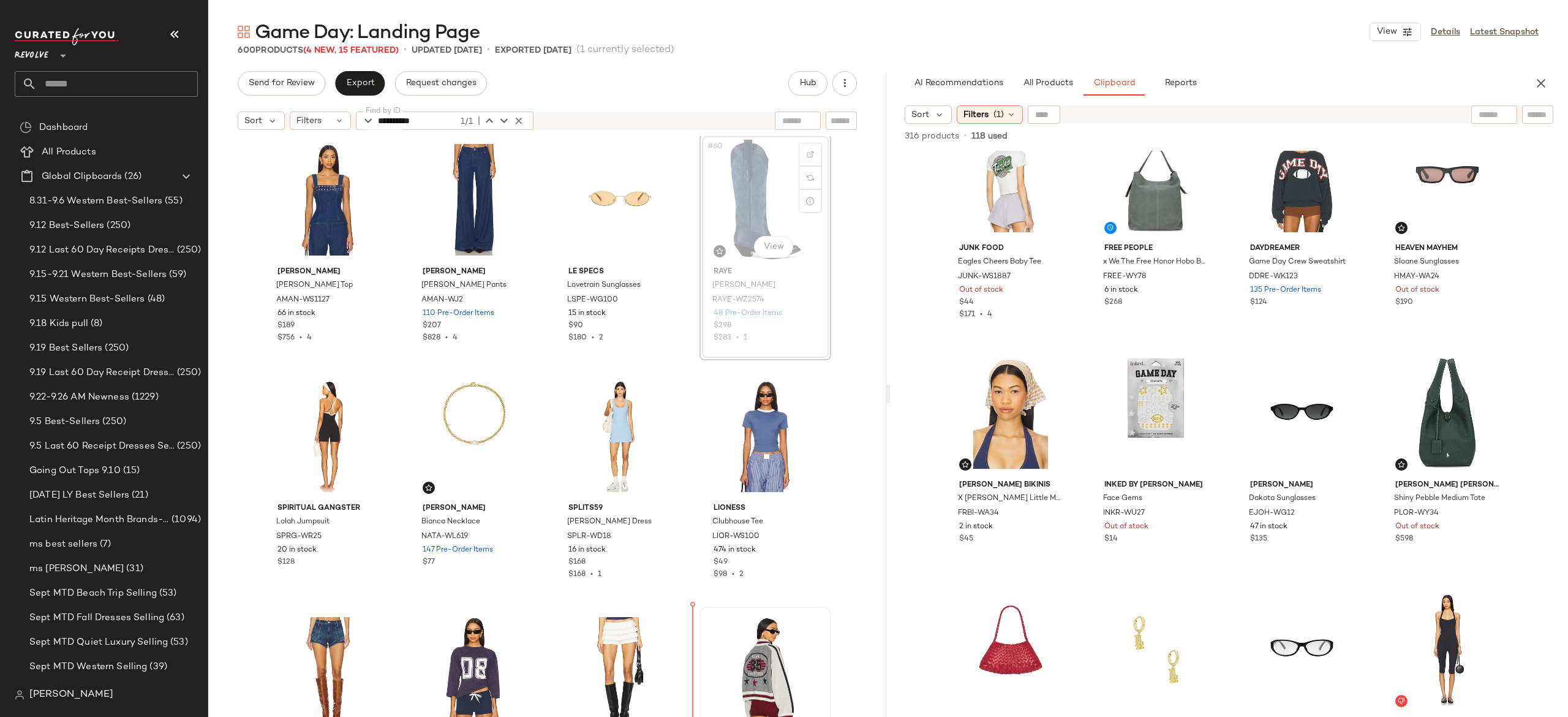
scroll to position [3326, 0]
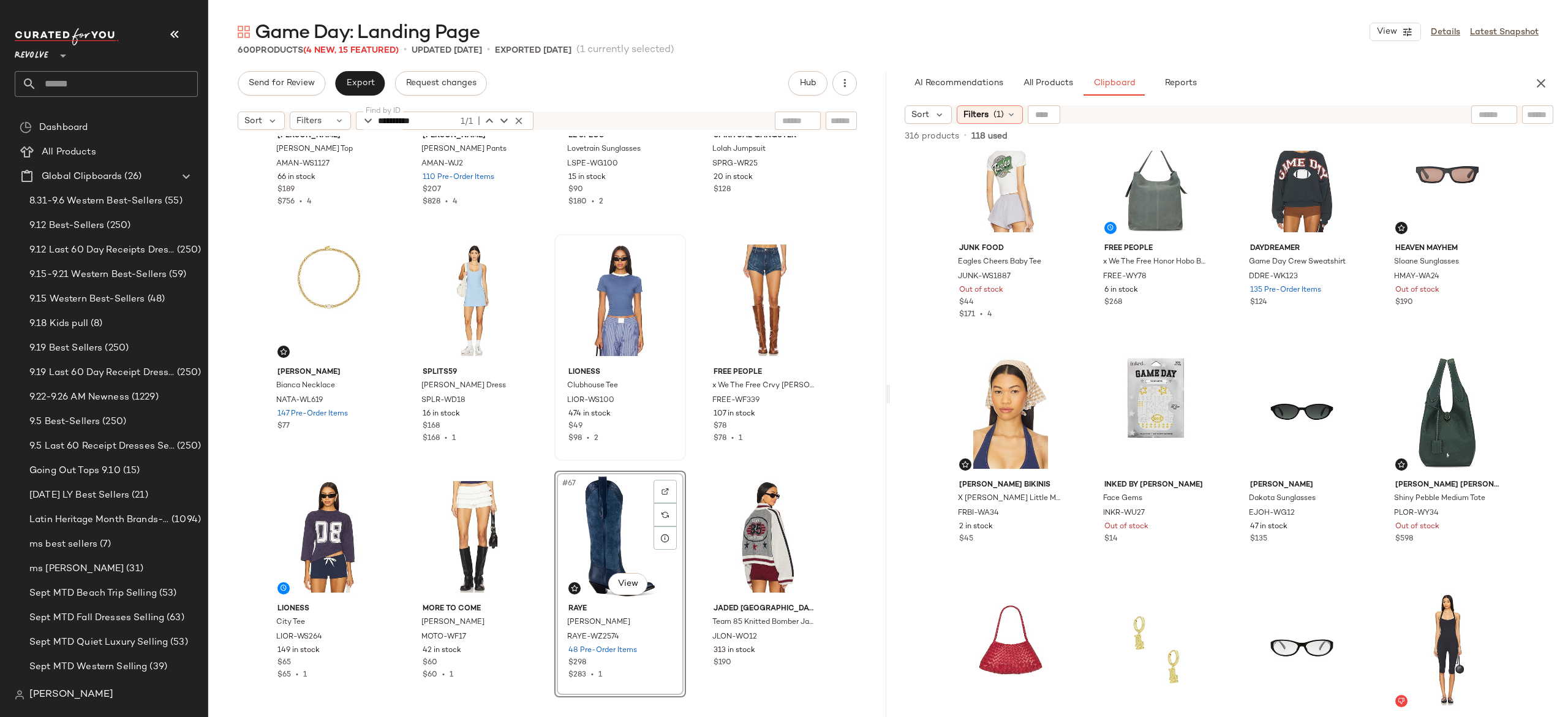
scroll to position [3462, 0]
click at [689, 524] on div "Amanda Uprichard Thalia Top AMAN-WS1127 66 in stock $189 $756 • 4 Amanda Uprich…" at bounding box center [547, 442] width 678 height 611
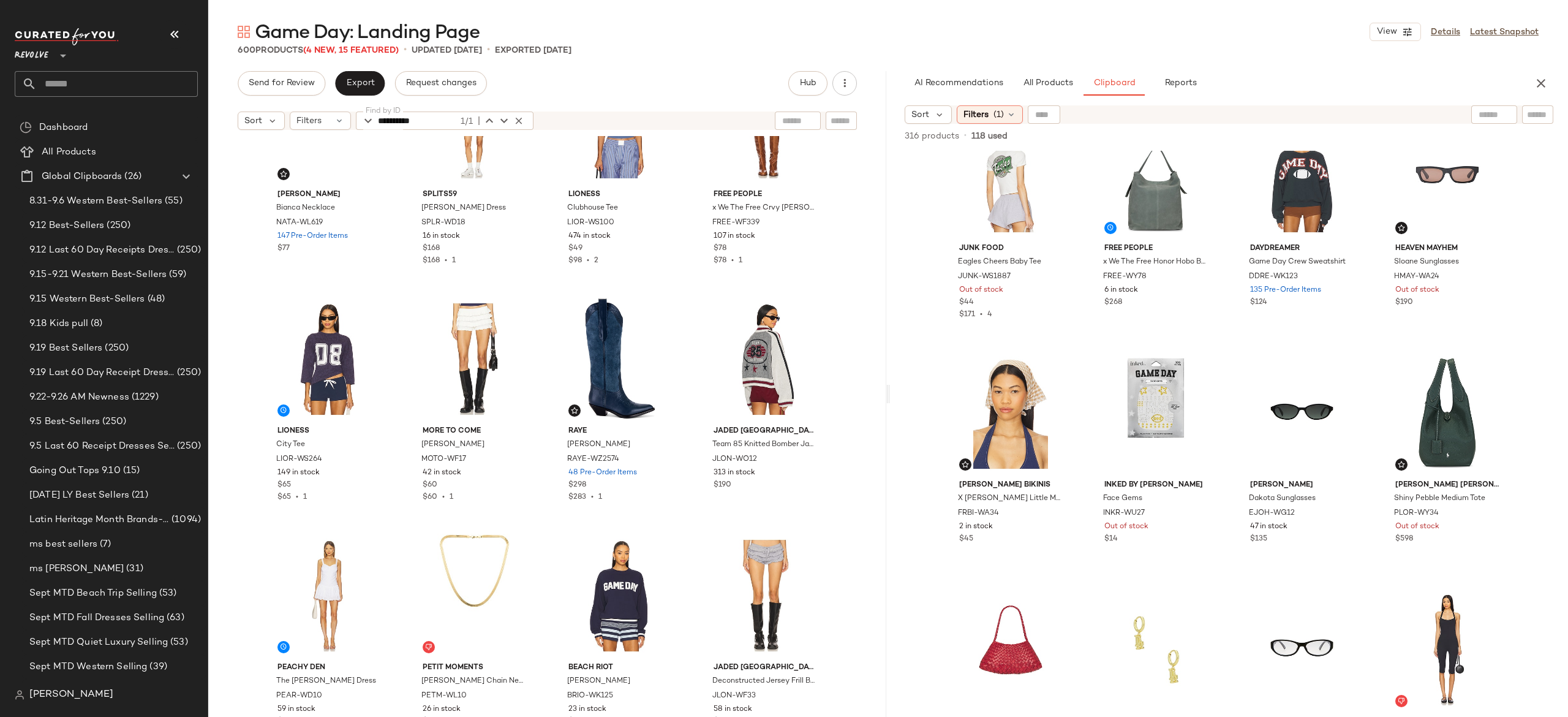
scroll to position [3657, 0]
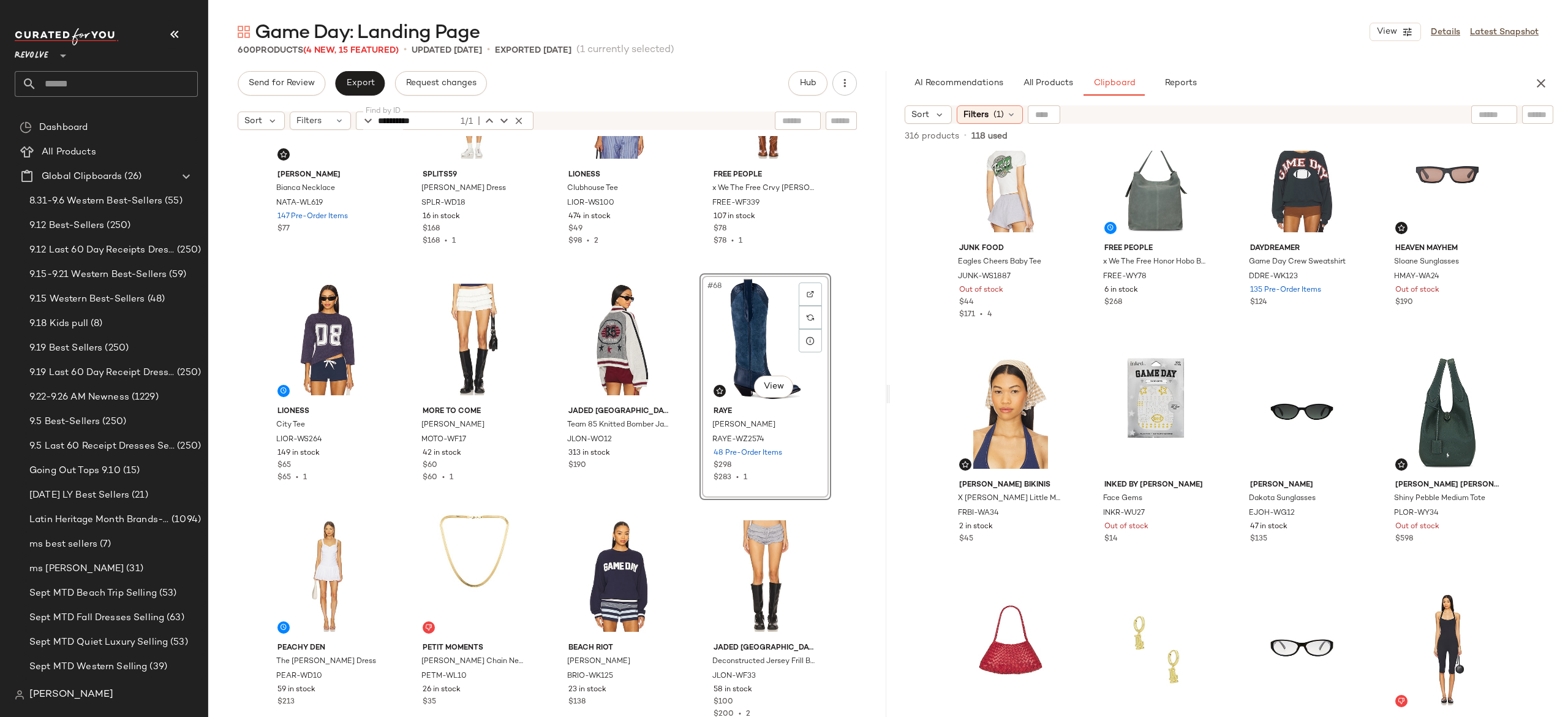
click at [684, 365] on div "Natalie B Jewelry Bianca Necklace NATA-WL619 147 Pre-Order Items $77 Splits59 M…" at bounding box center [547, 442] width 678 height 611
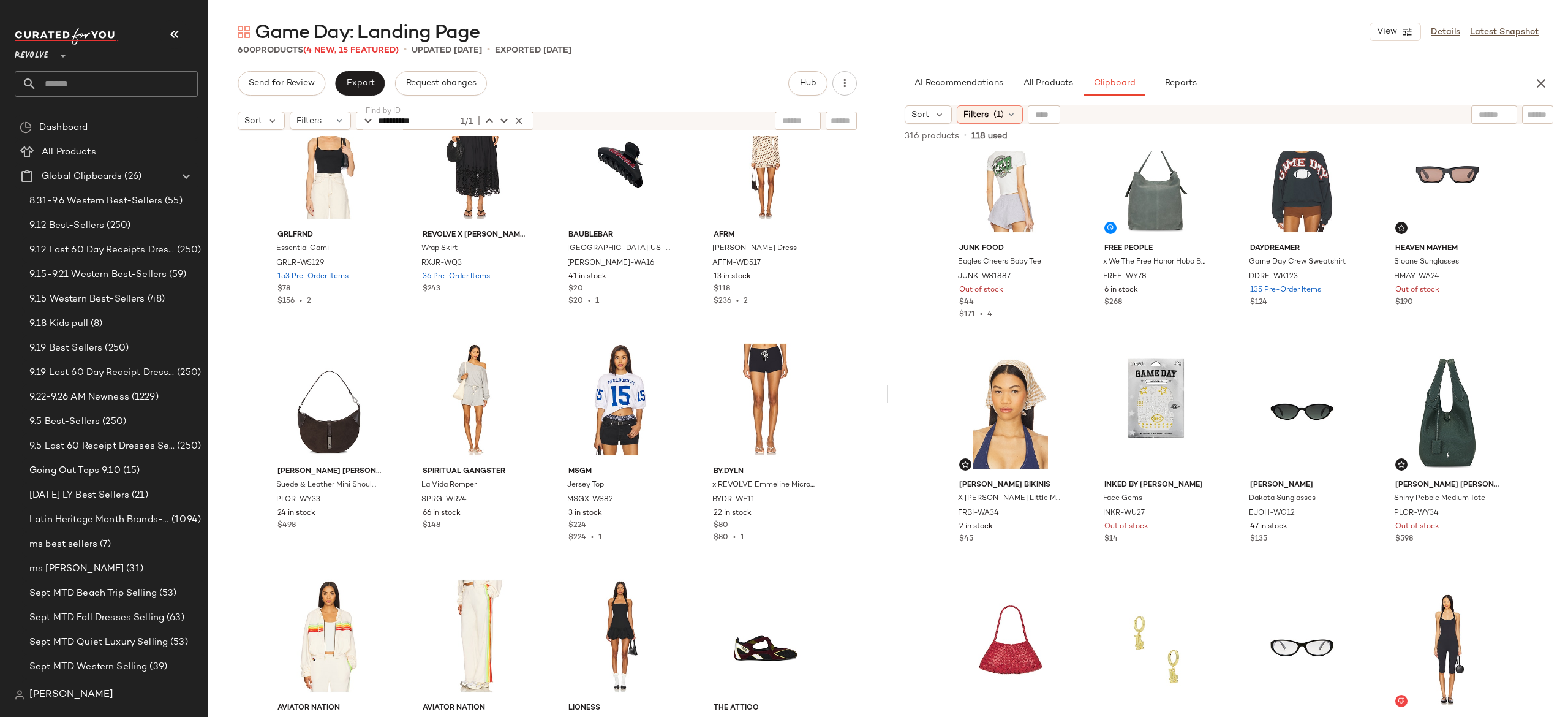
scroll to position [5353, 0]
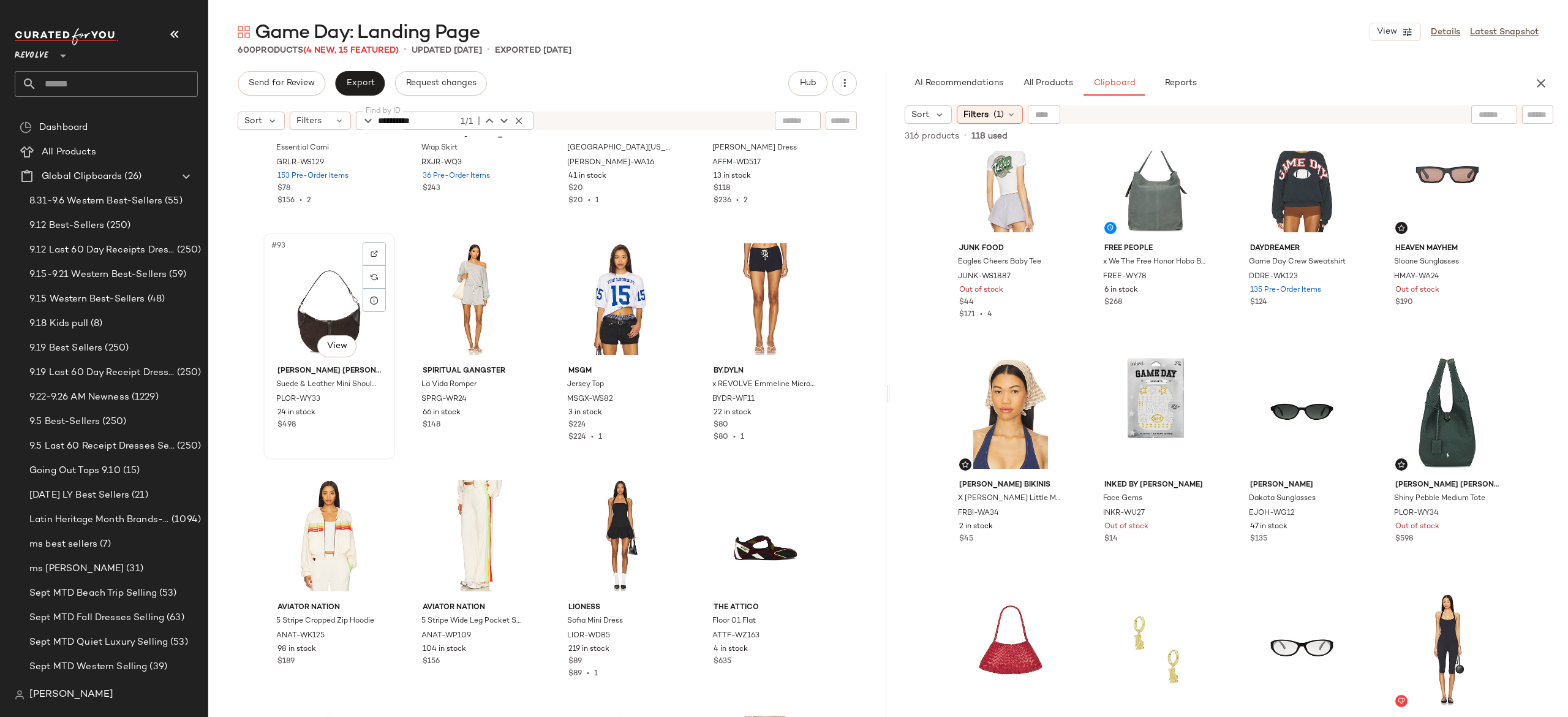
click at [332, 305] on div "#93 View" at bounding box center [329, 299] width 123 height 124
click at [760, 298] on div "#96 View" at bounding box center [765, 299] width 123 height 124
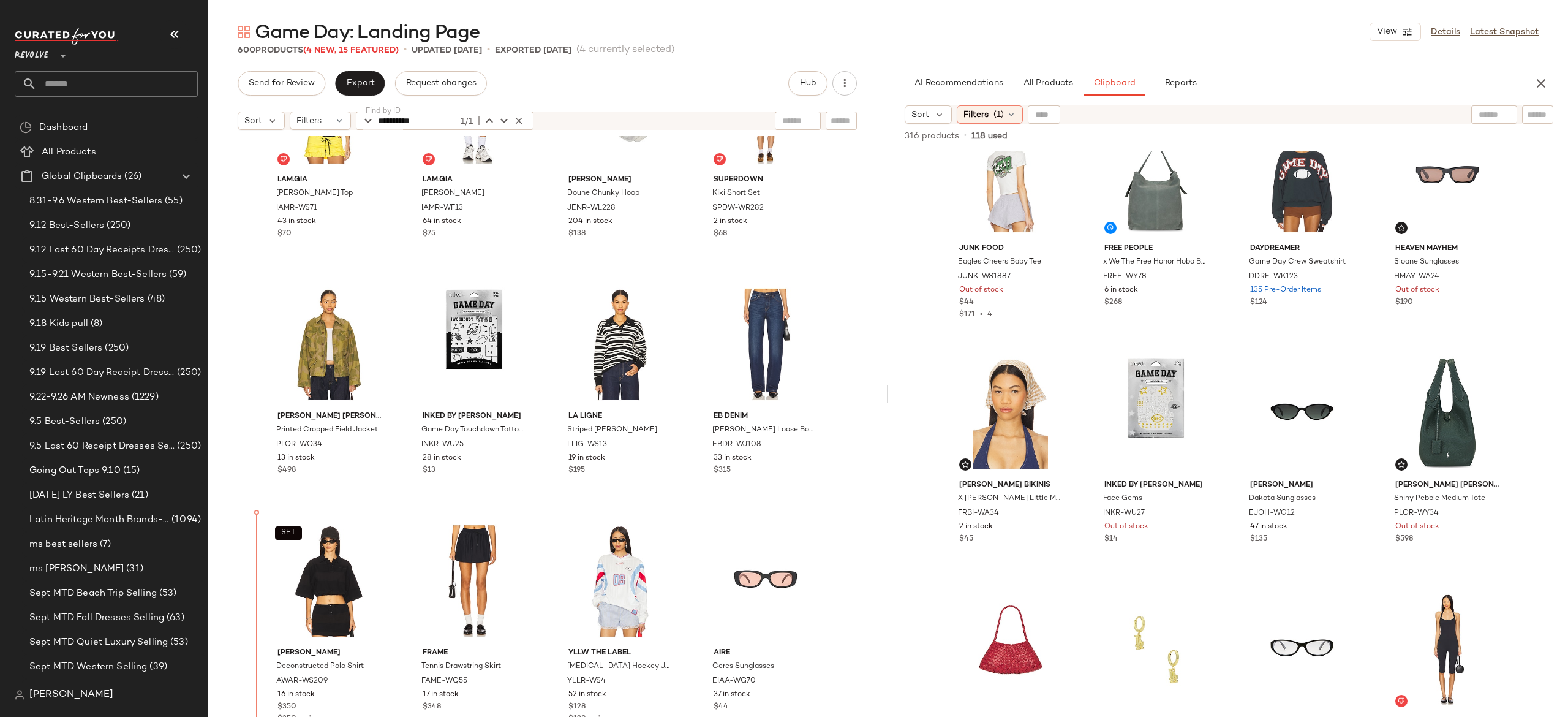
scroll to position [6264, 0]
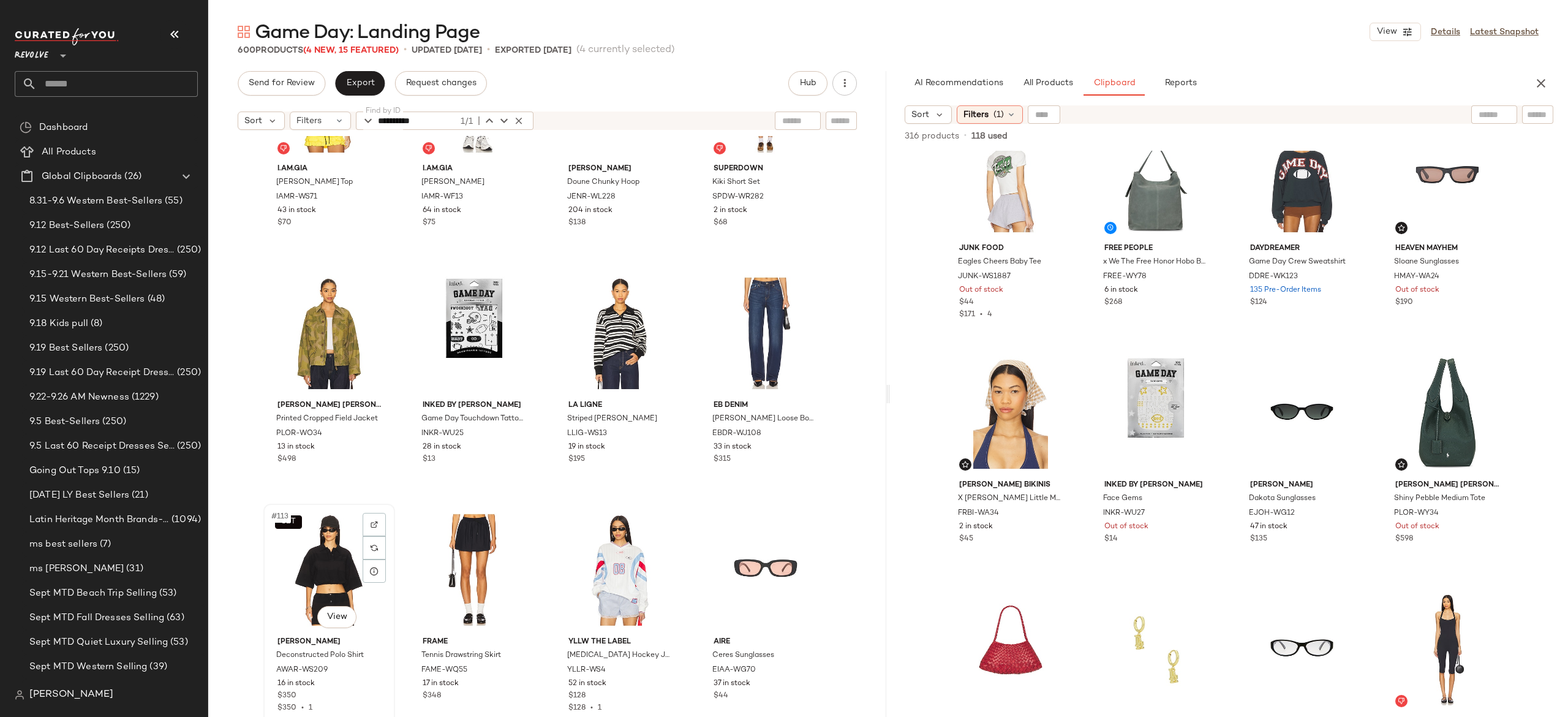
scroll to position [6027, 0]
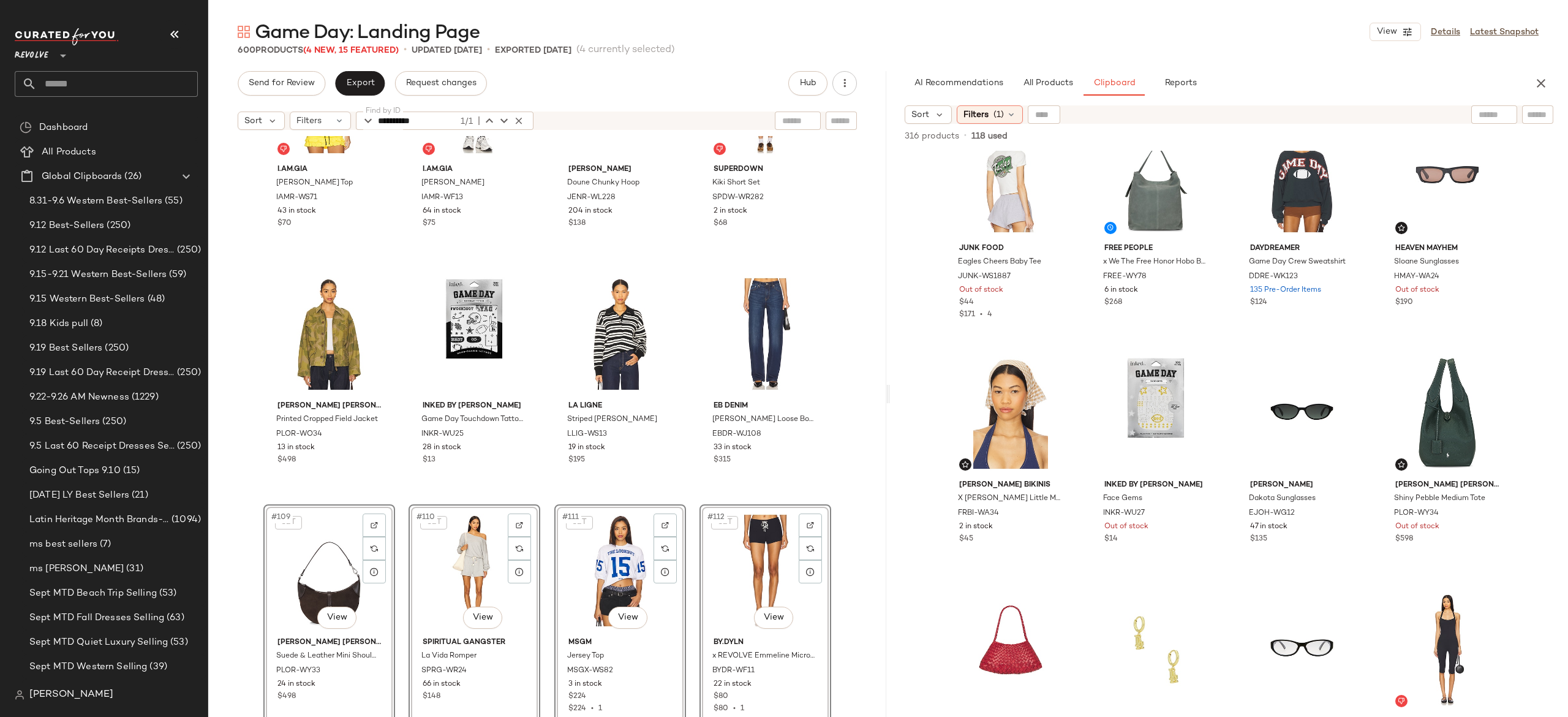
click at [393, 475] on div "I.AM.GIA Michelle Top IAMR-WS71 43 in stock $70 I.AM.GIA Michelle Skort IAMR-WF…" at bounding box center [547, 442] width 678 height 611
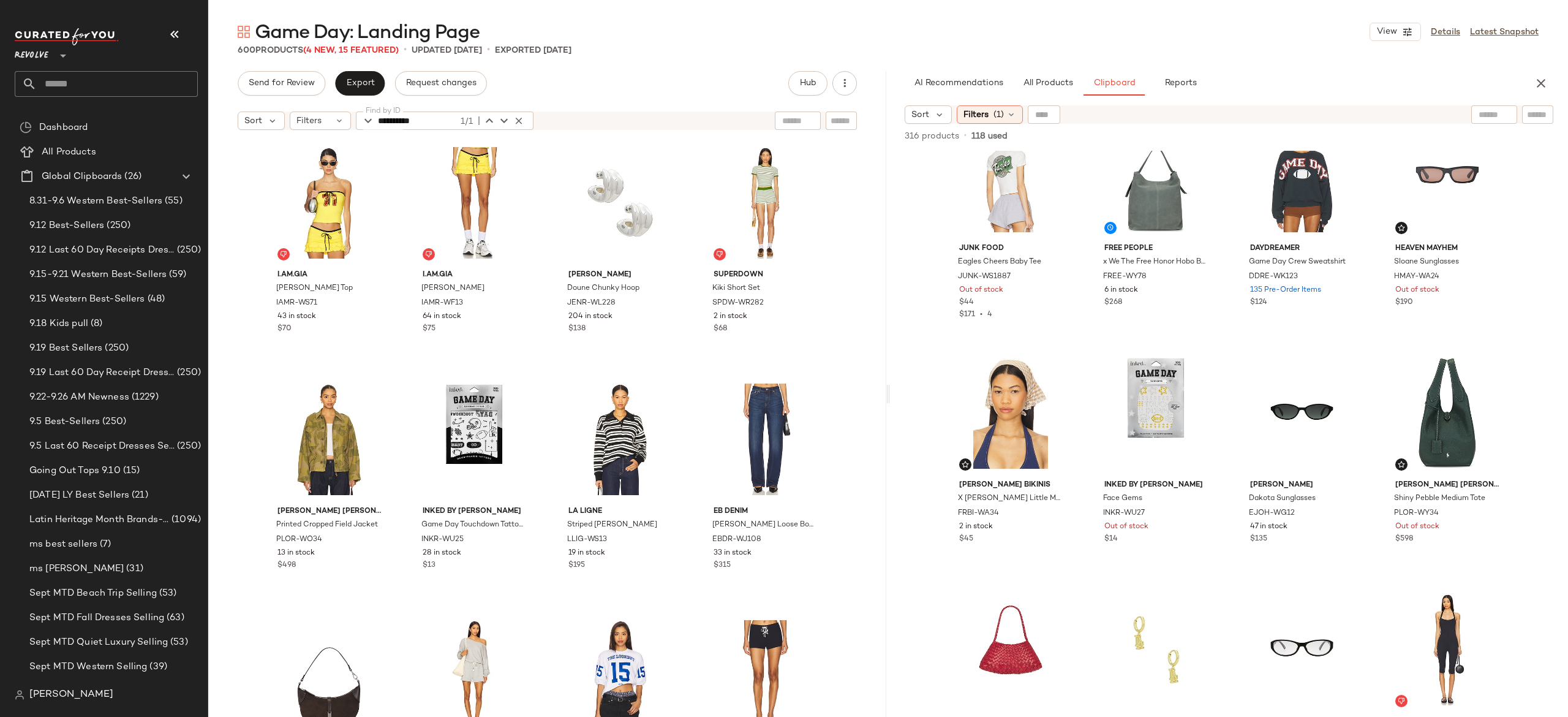
scroll to position [5915, 0]
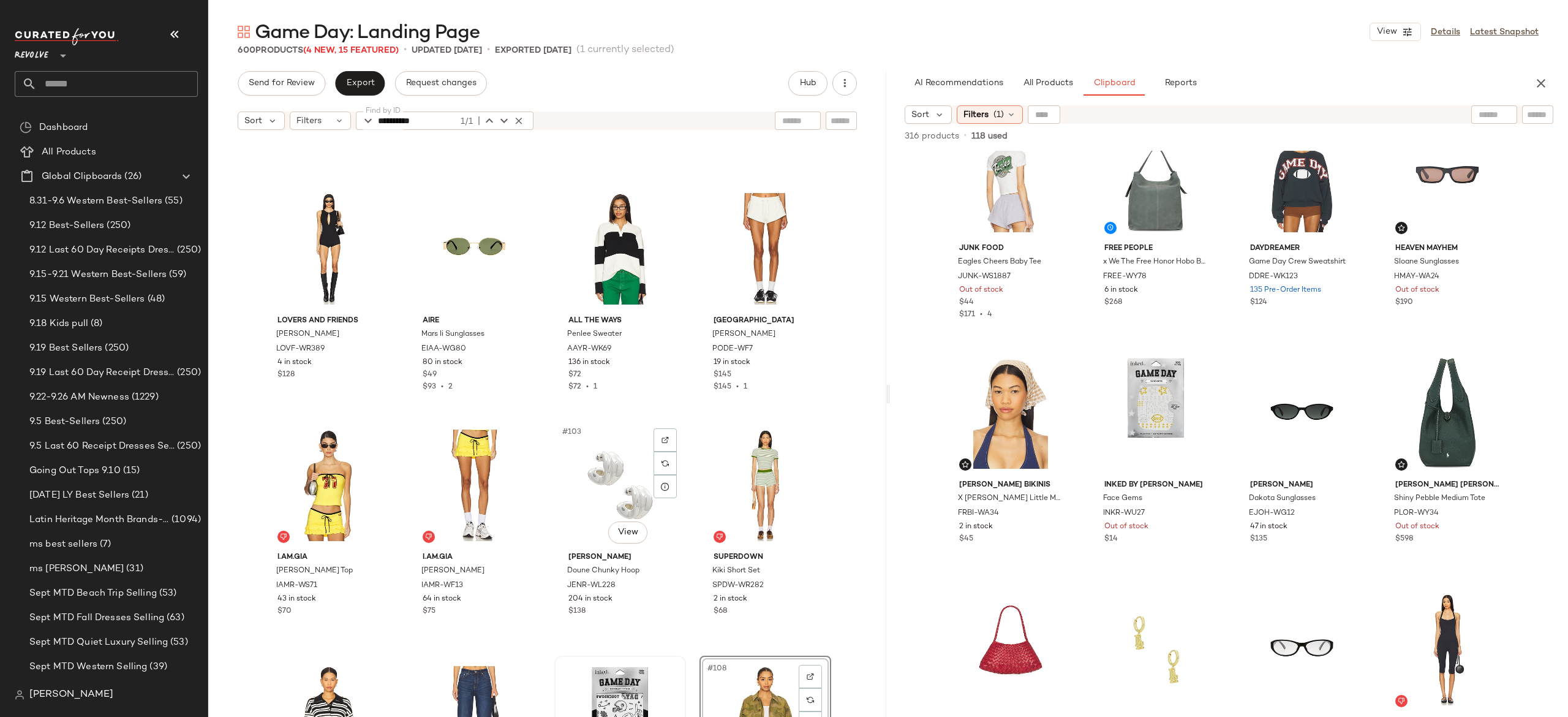
scroll to position [5637, 0]
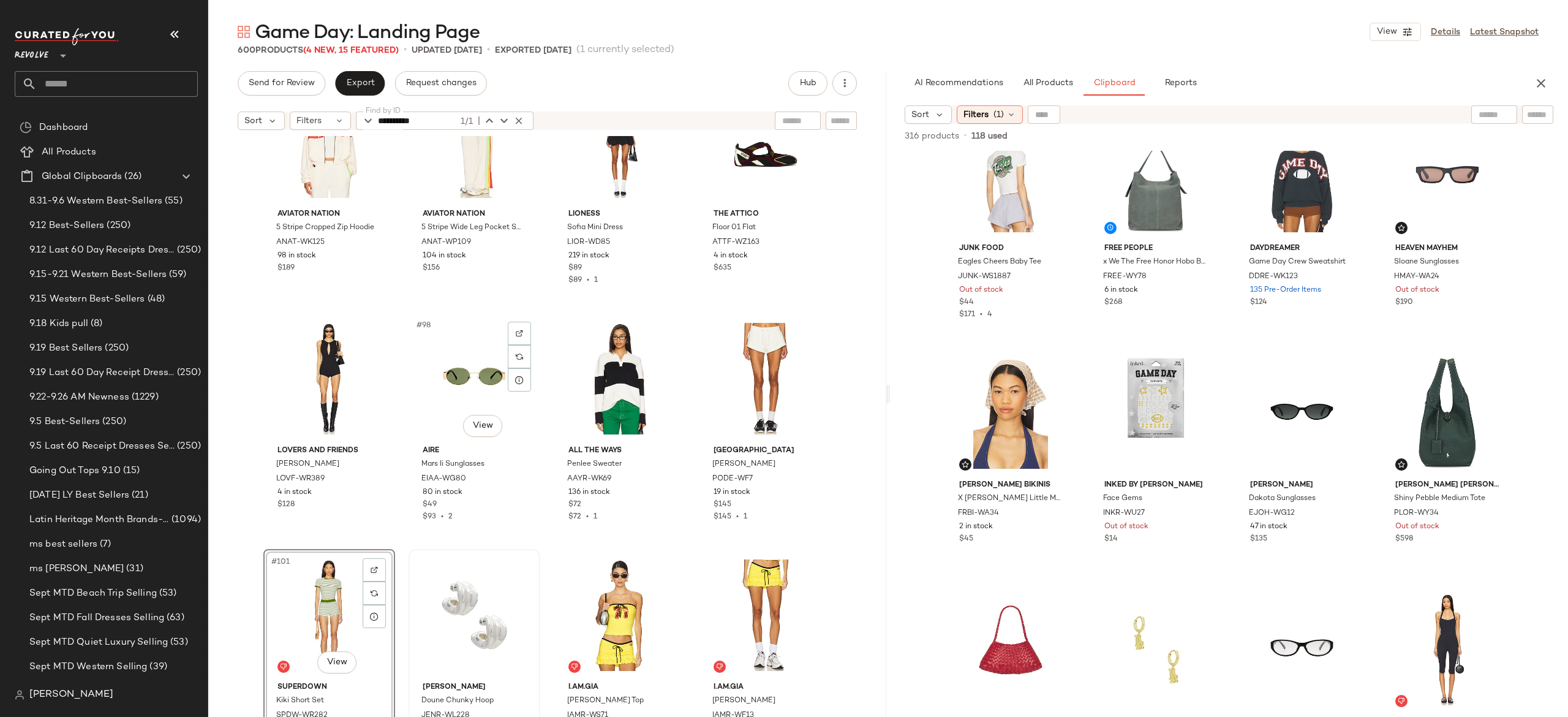
scroll to position [5488, 0]
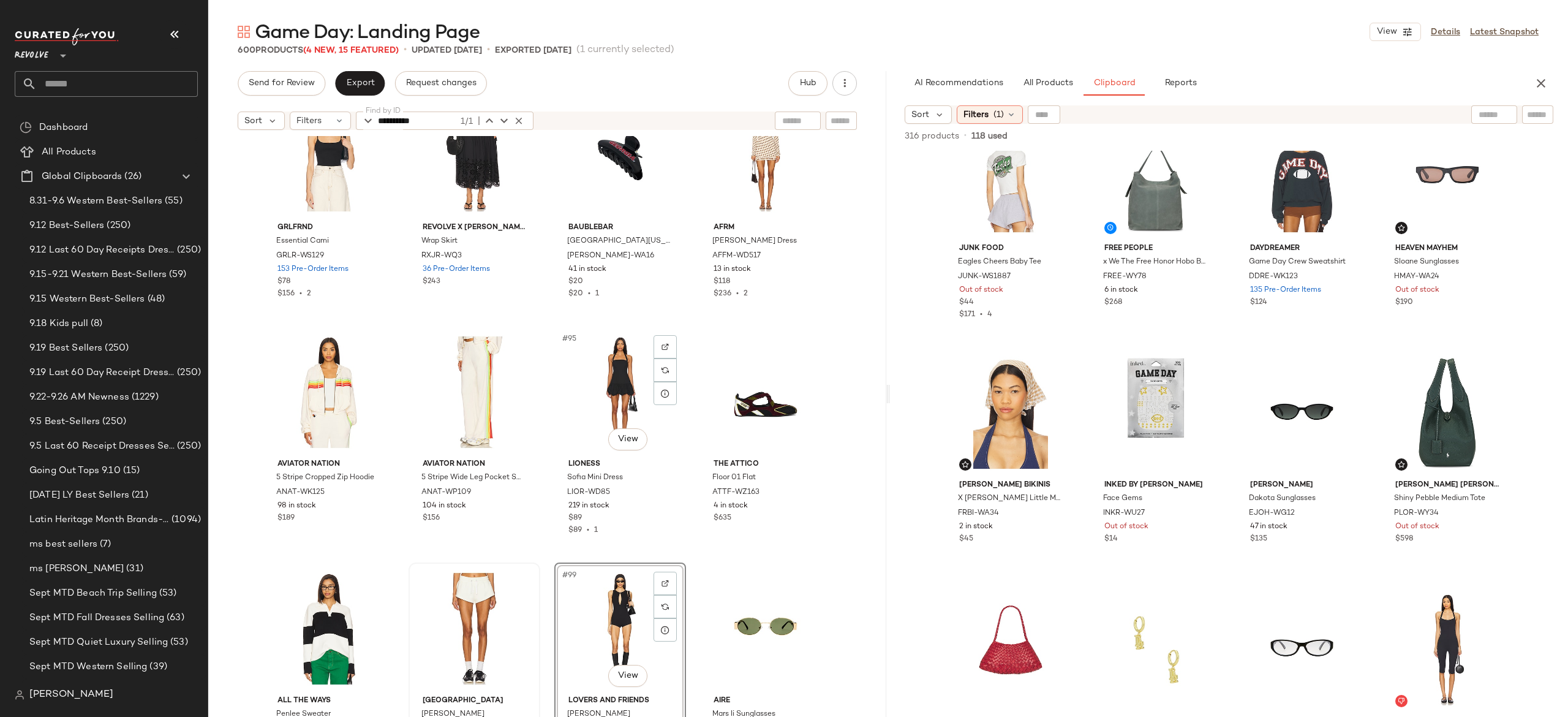
scroll to position [5243, 0]
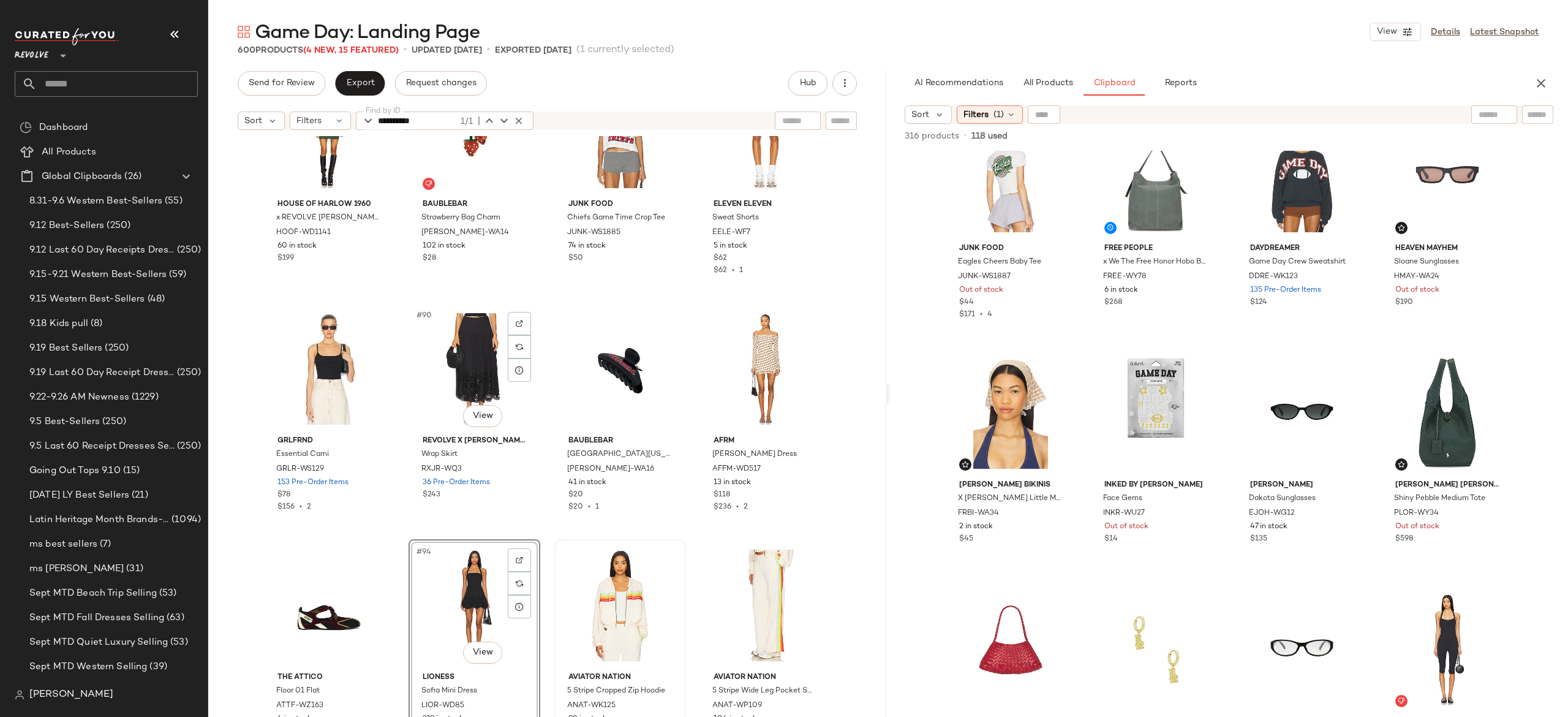
scroll to position [5044, 0]
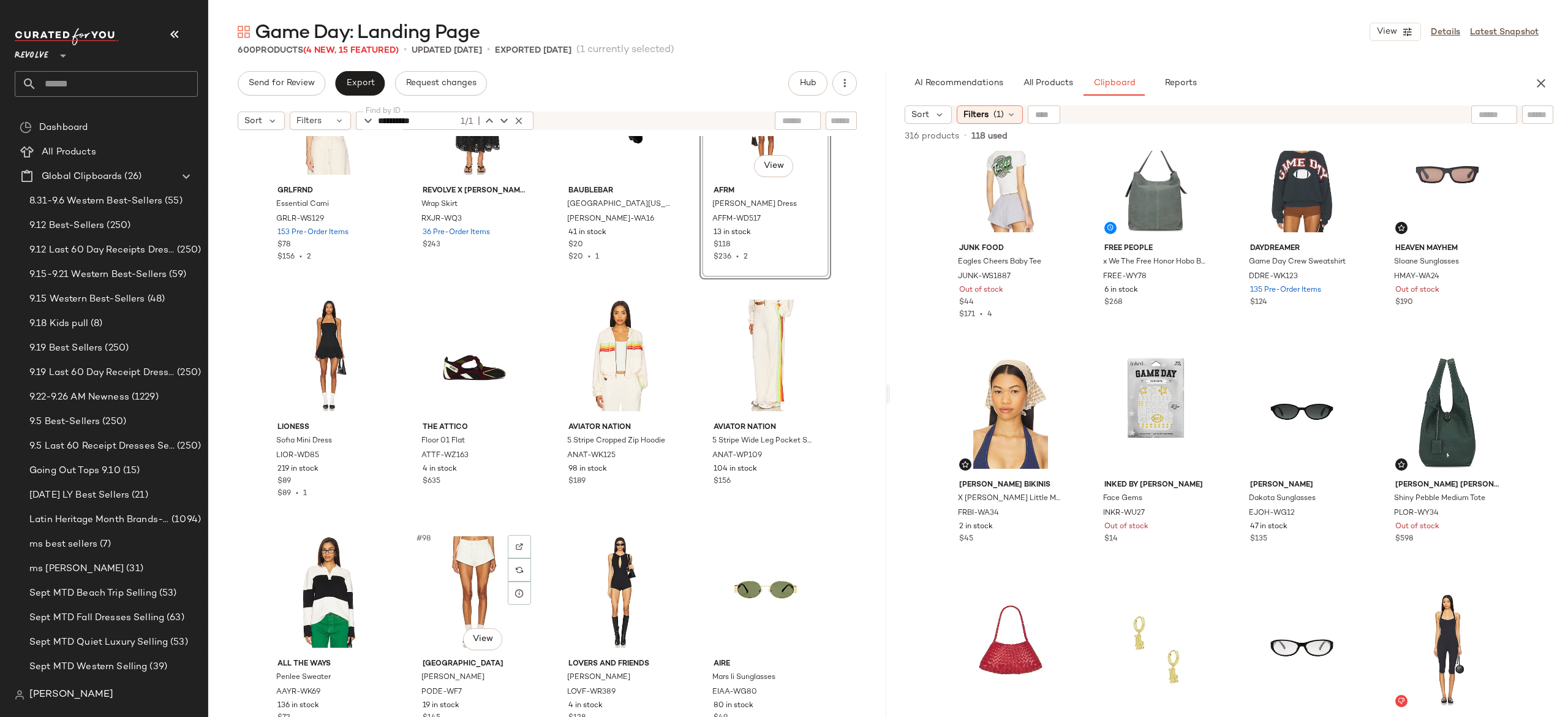
scroll to position [5292, 0]
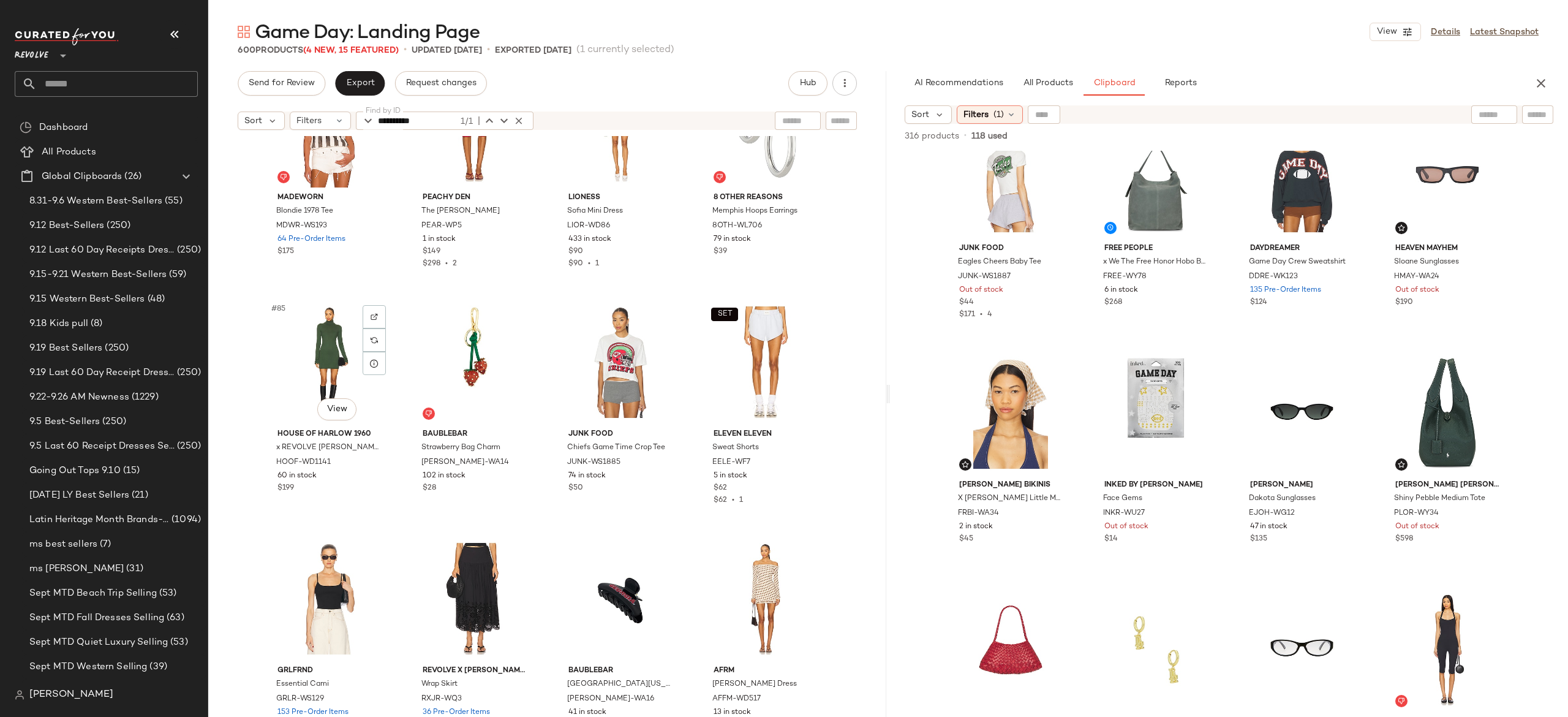
scroll to position [4822, 0]
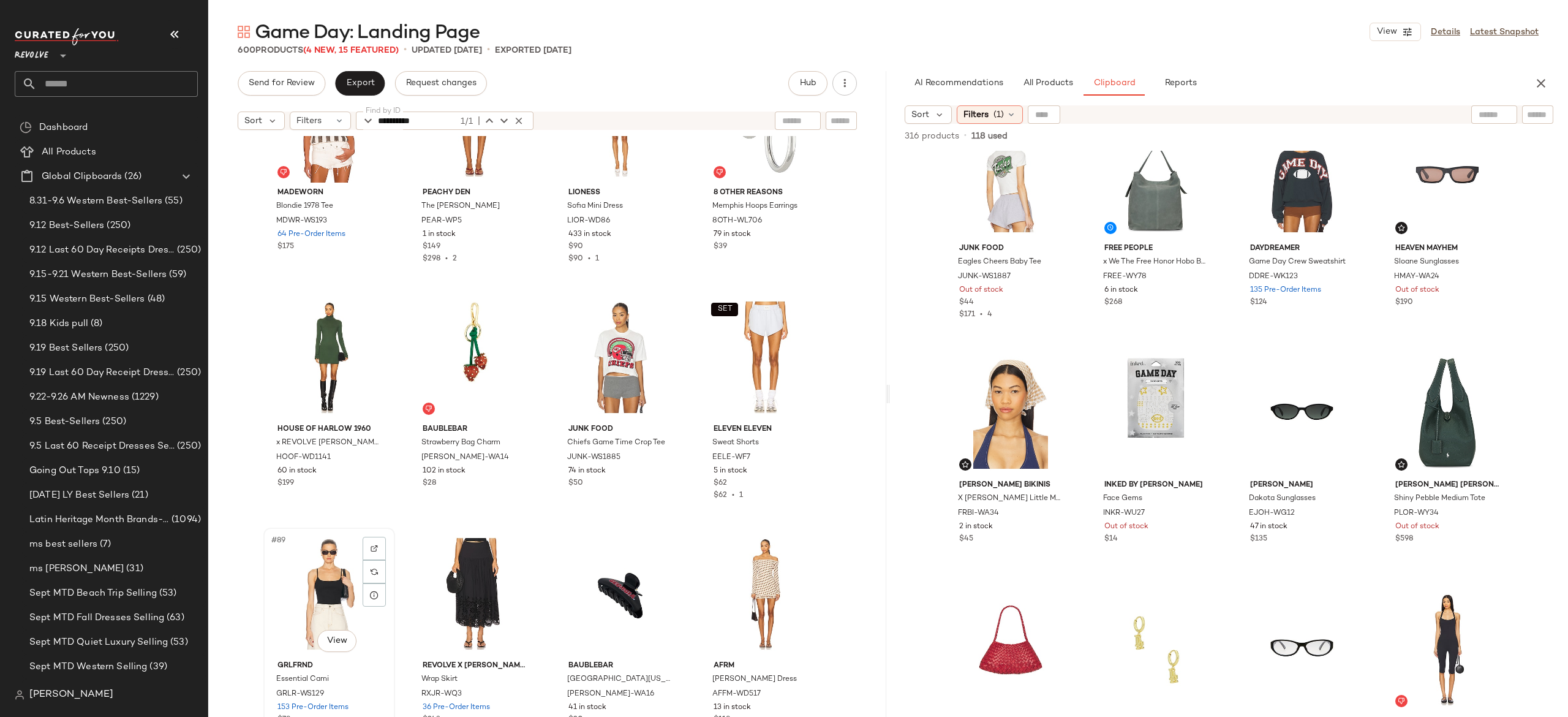
click at [323, 553] on div "#89 View" at bounding box center [329, 594] width 123 height 124
click at [748, 573] on div "#92 View" at bounding box center [765, 594] width 123 height 124
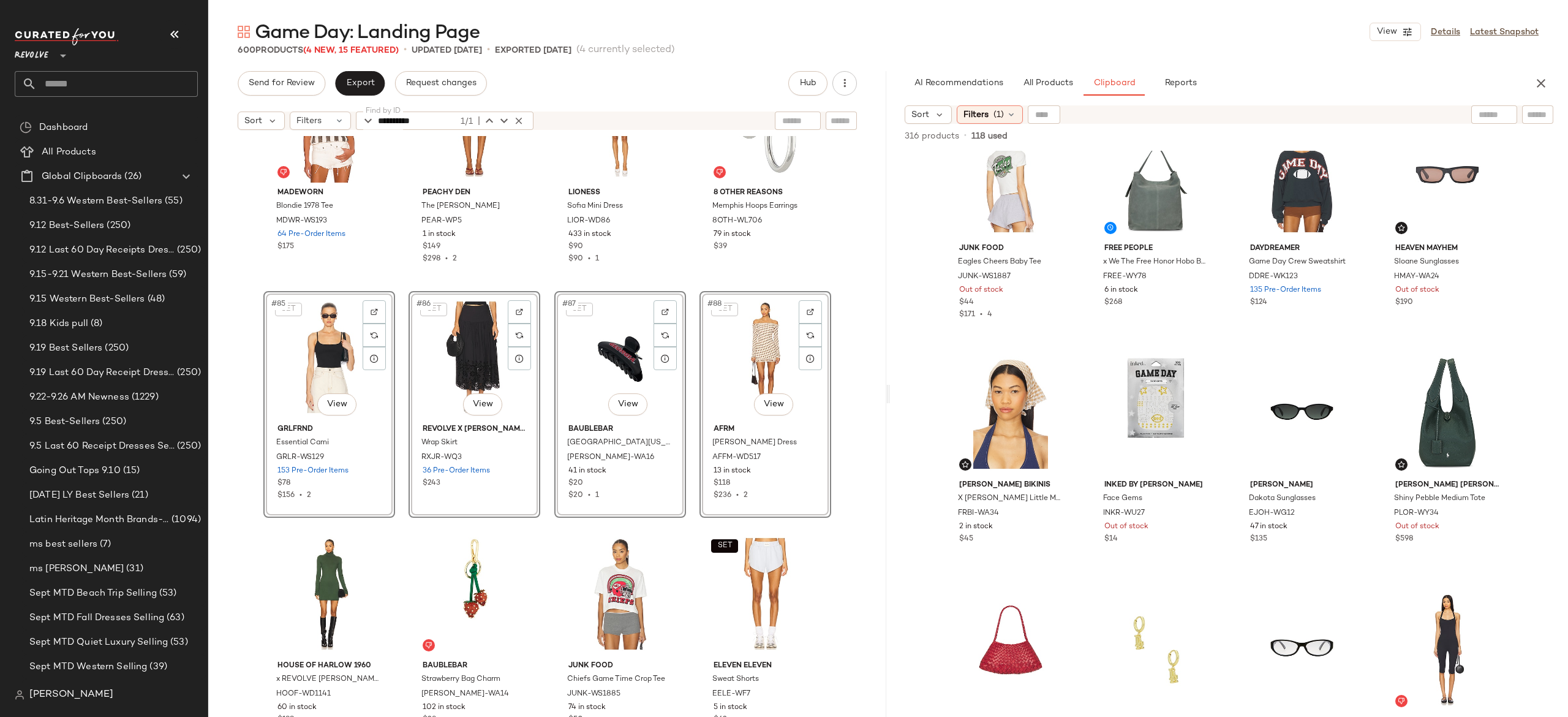
click at [393, 386] on div "Madeworn Blondie 1978 Tee MDWR-WS193 64 Pre-Order Items $175 Peachy Den The Cin…" at bounding box center [547, 442] width 678 height 611
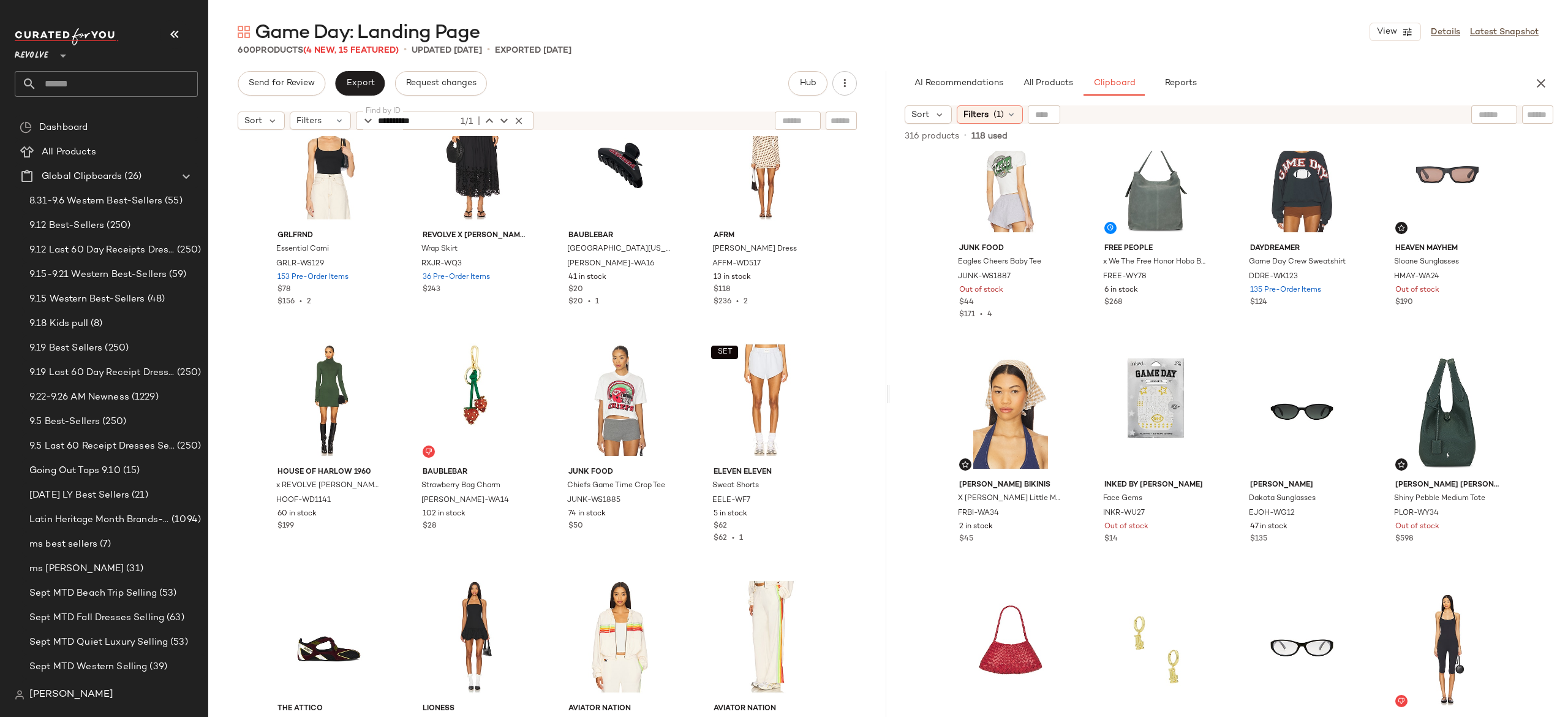
scroll to position [5012, 0]
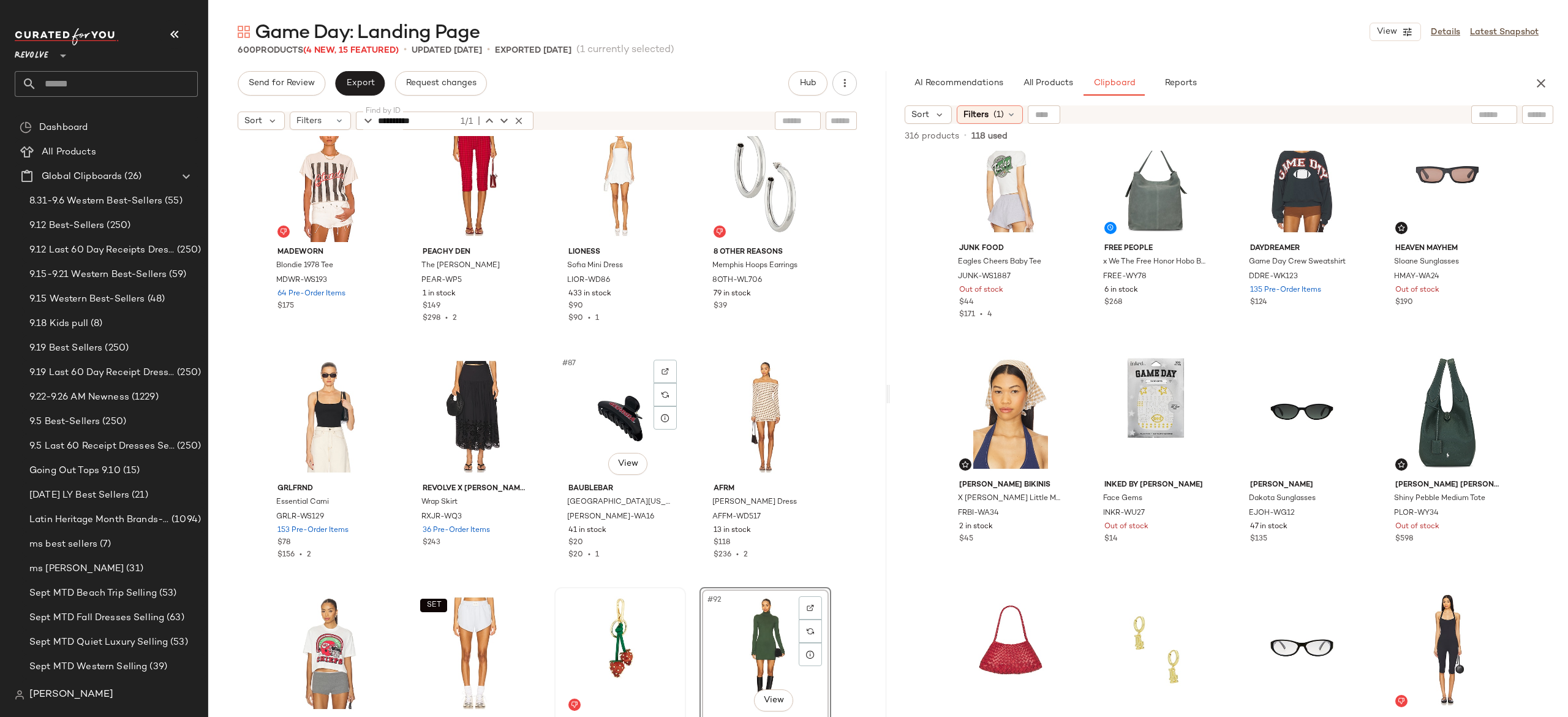
scroll to position [4761, 0]
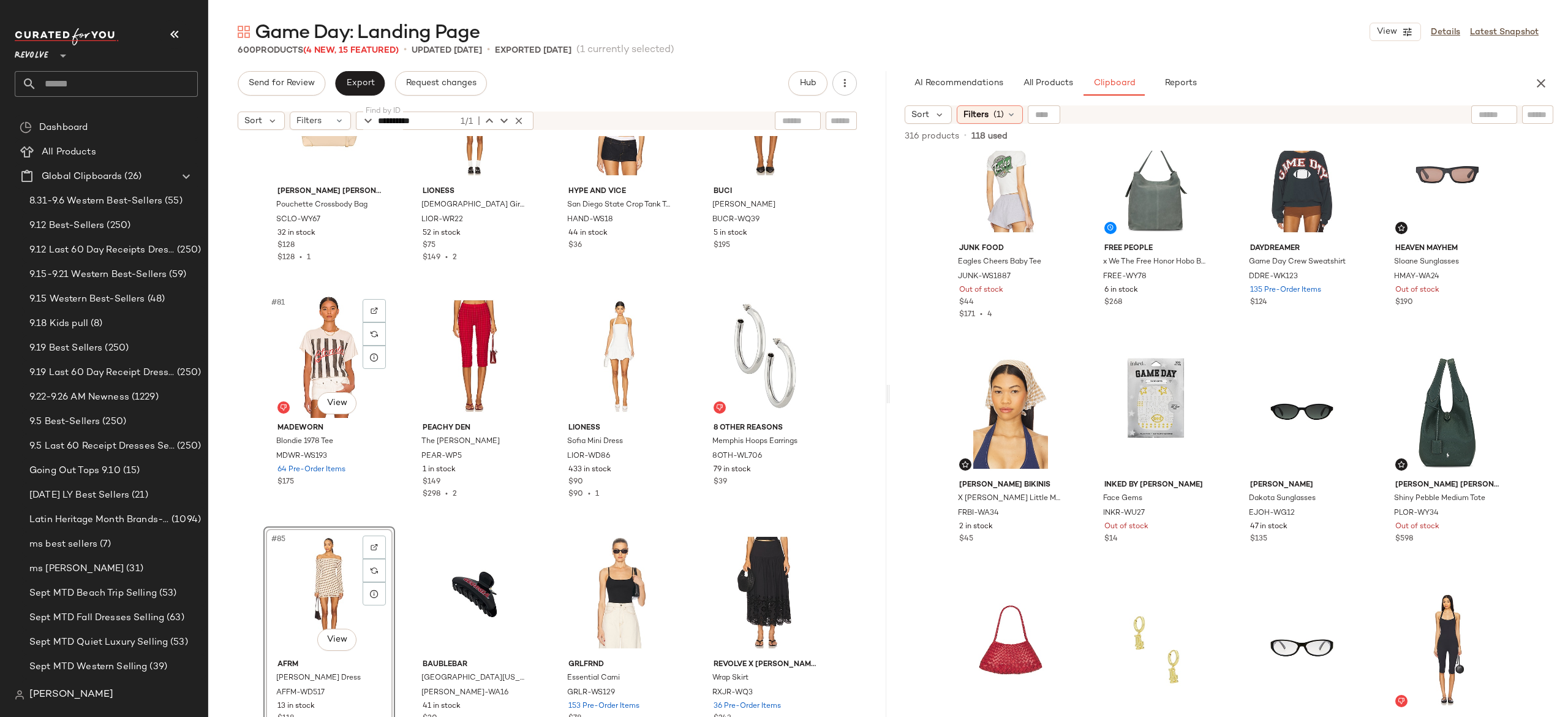
scroll to position [4599, 0]
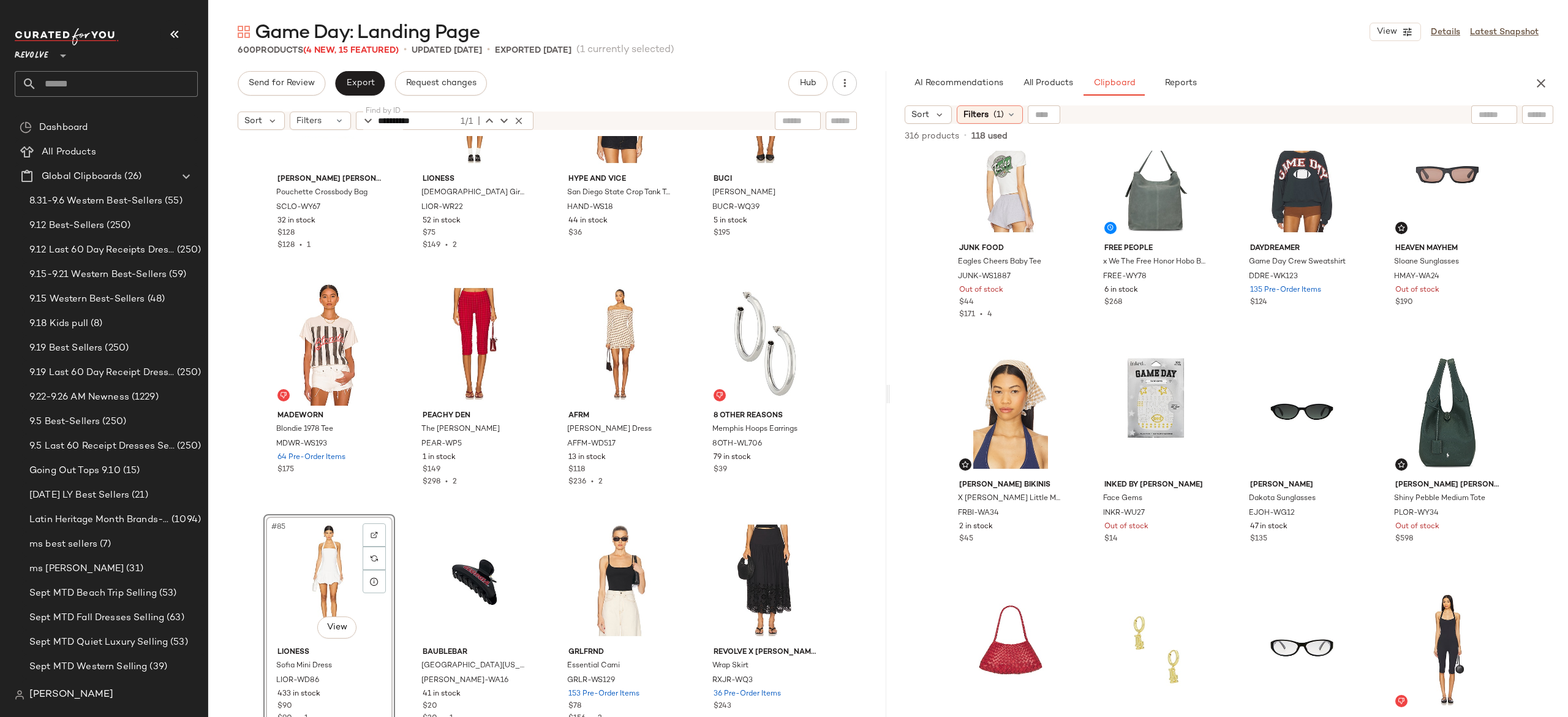
click at [542, 513] on div "Stoney Clover Lane Pouchette Crossbody Bag SCLO-WY67 32 in stock $128 $128 • 1 …" at bounding box center [547, 442] width 678 height 611
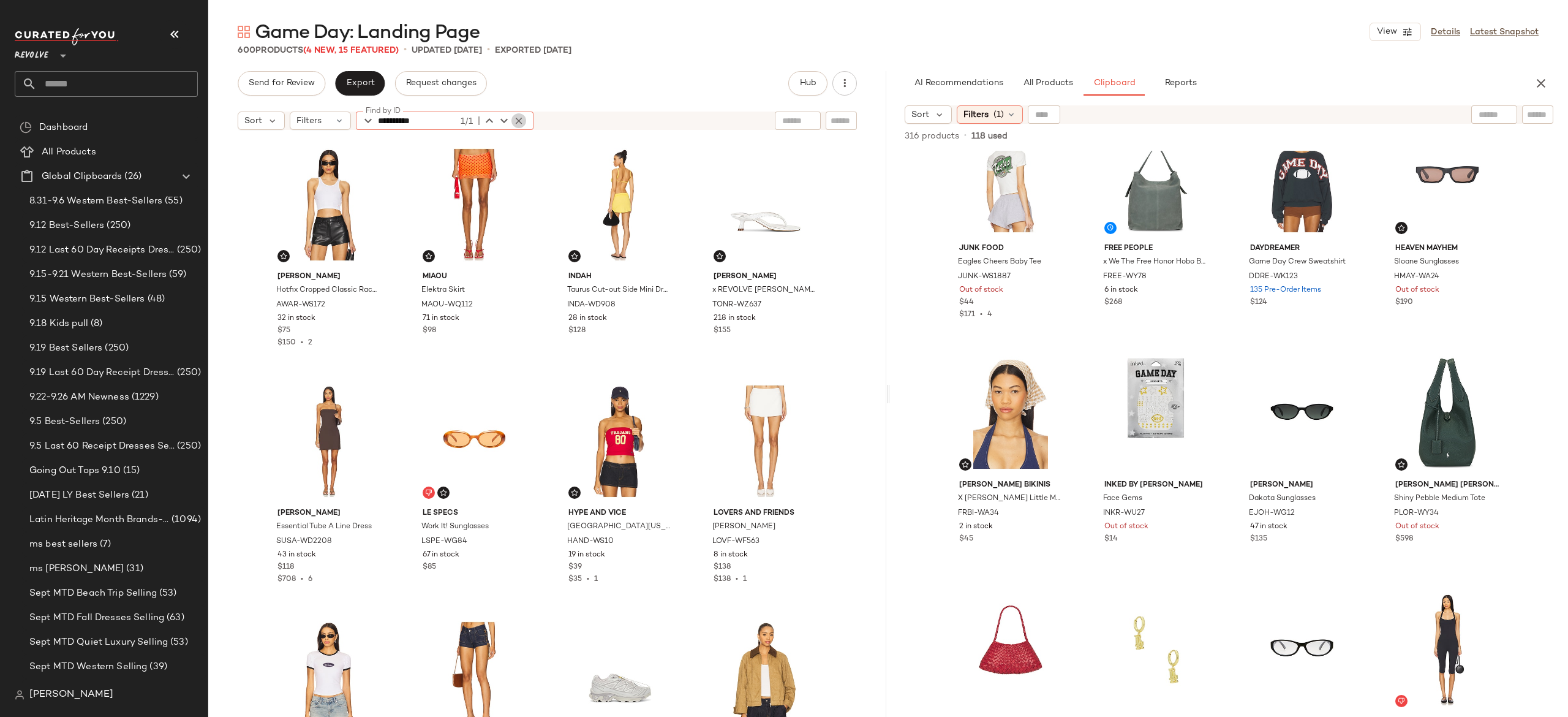
click at [516, 118] on icon "button" at bounding box center [519, 121] width 11 height 11
click at [393, 158] on div "Alexander Wang Hotfix Cropped Classic Racer Tank AWAR-WS172 32 in stock $75 $15…" at bounding box center [547, 443] width 569 height 609
click at [364, 78] on span "Export" at bounding box center [360, 83] width 29 height 9
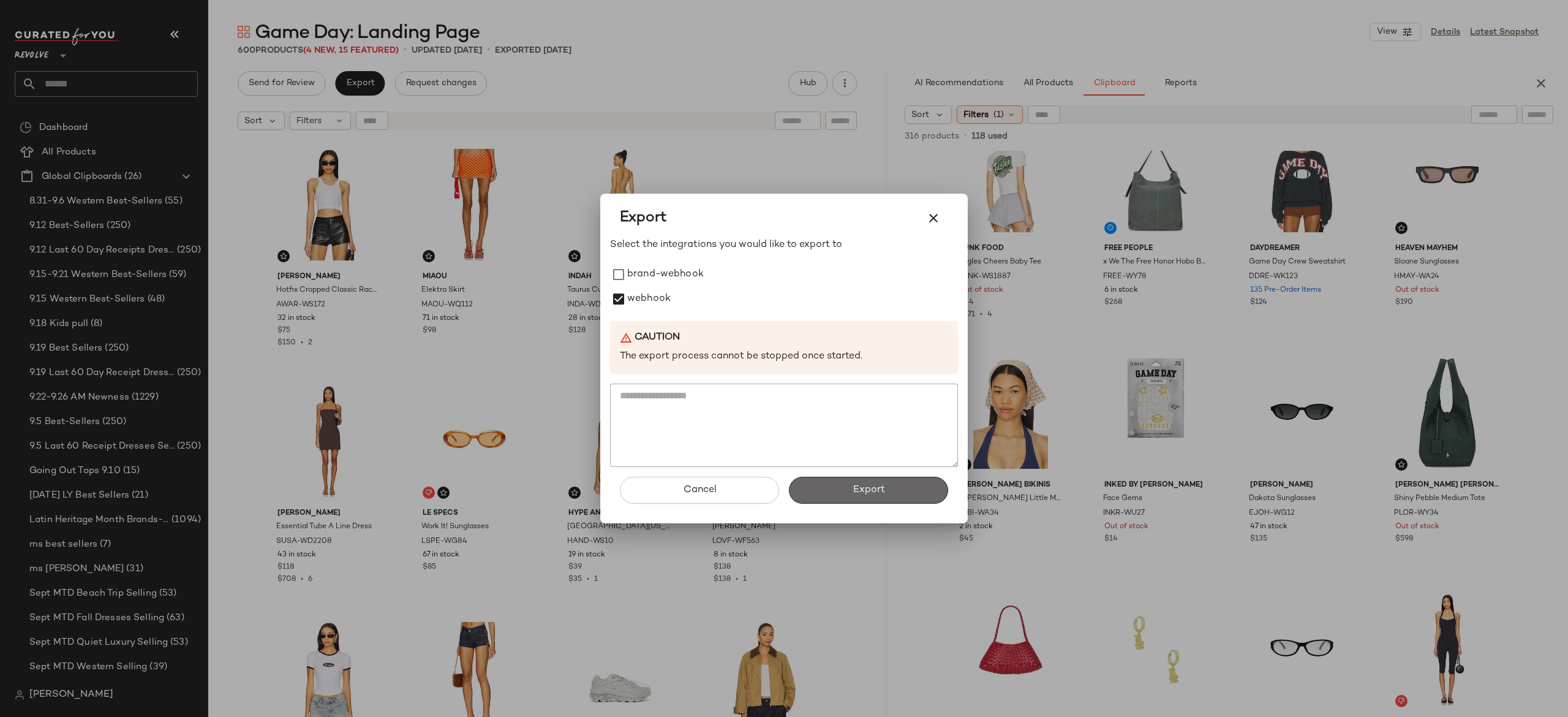
click at [831, 485] on button "Export" at bounding box center [868, 490] width 159 height 27
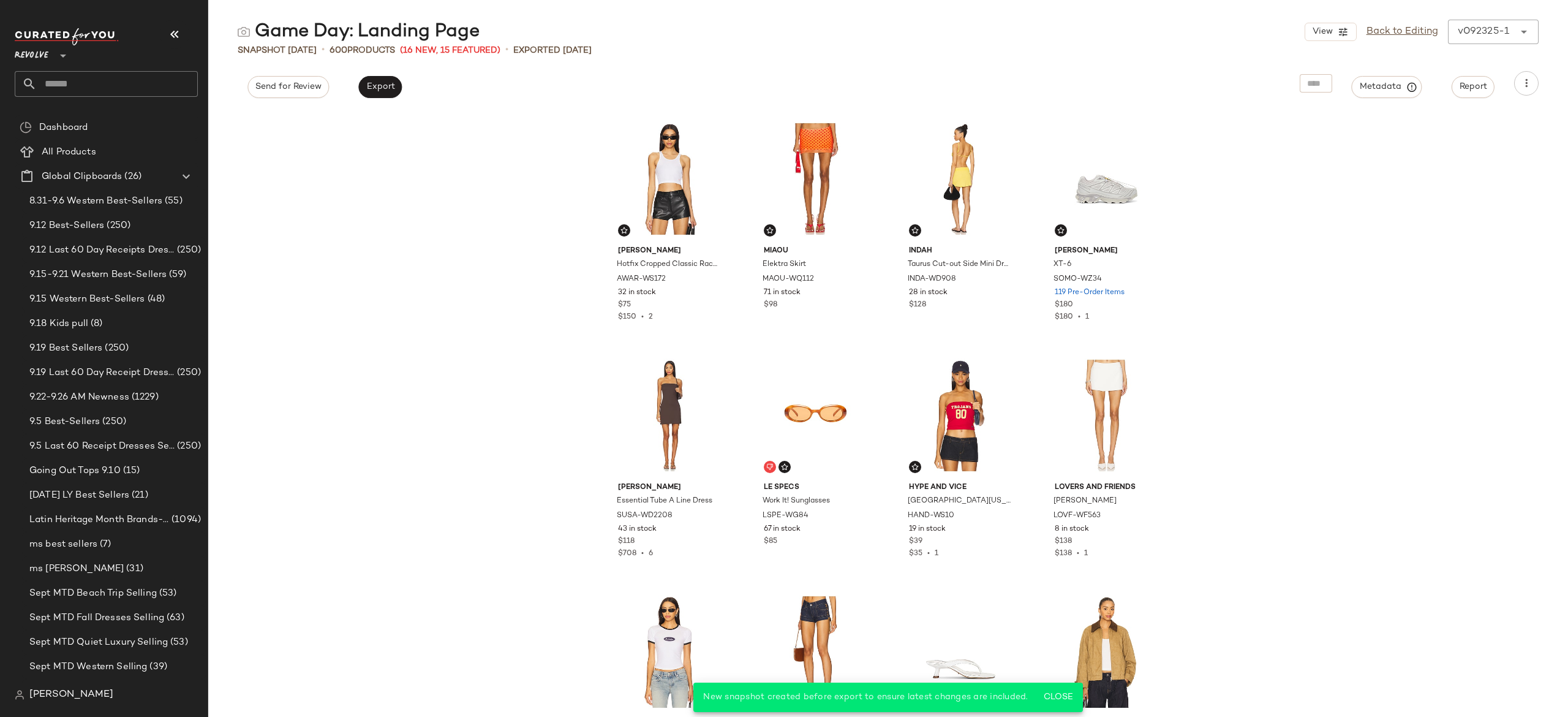
click at [185, 90] on input "text" at bounding box center [117, 84] width 161 height 25
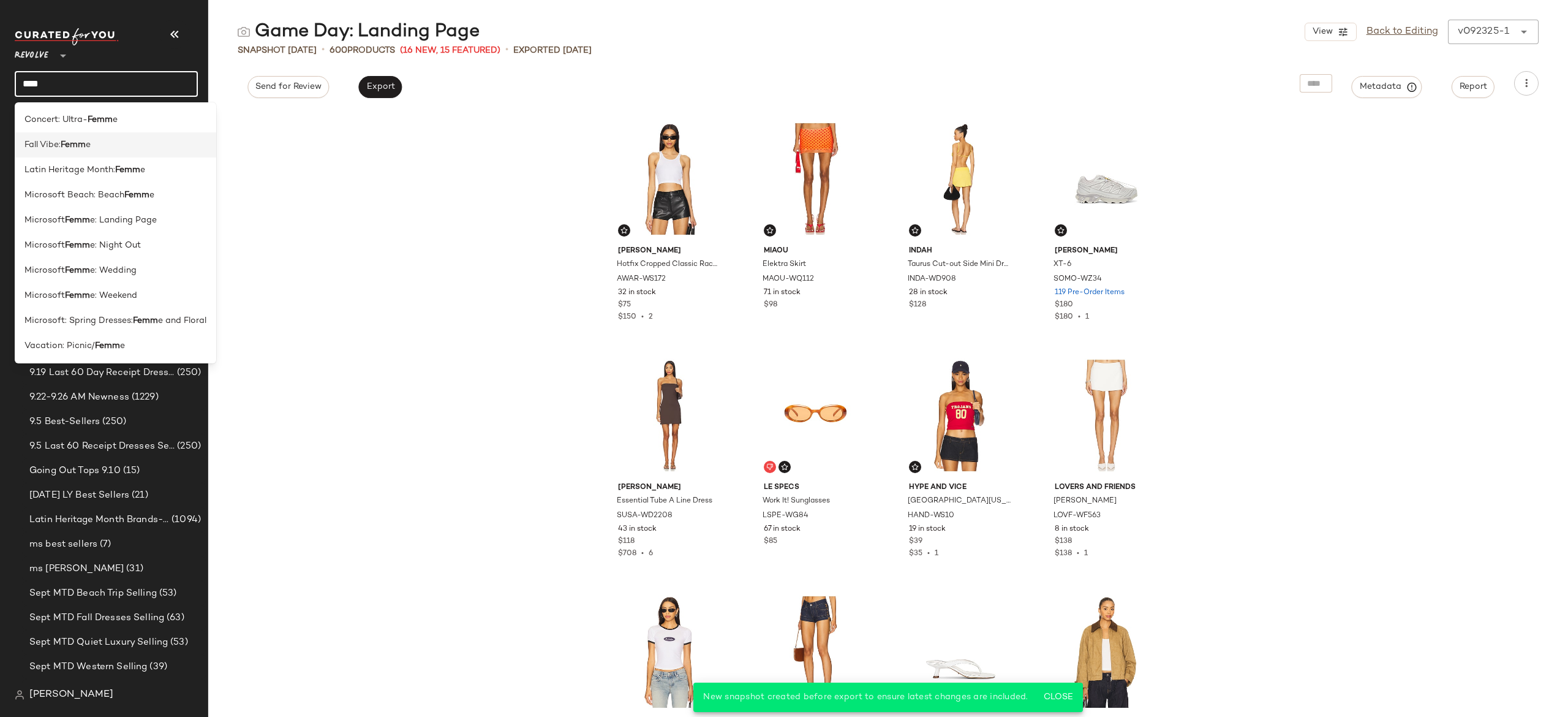
type input "****"
click at [108, 145] on div "Fall Vibe: Femm e" at bounding box center [116, 145] width 182 height 13
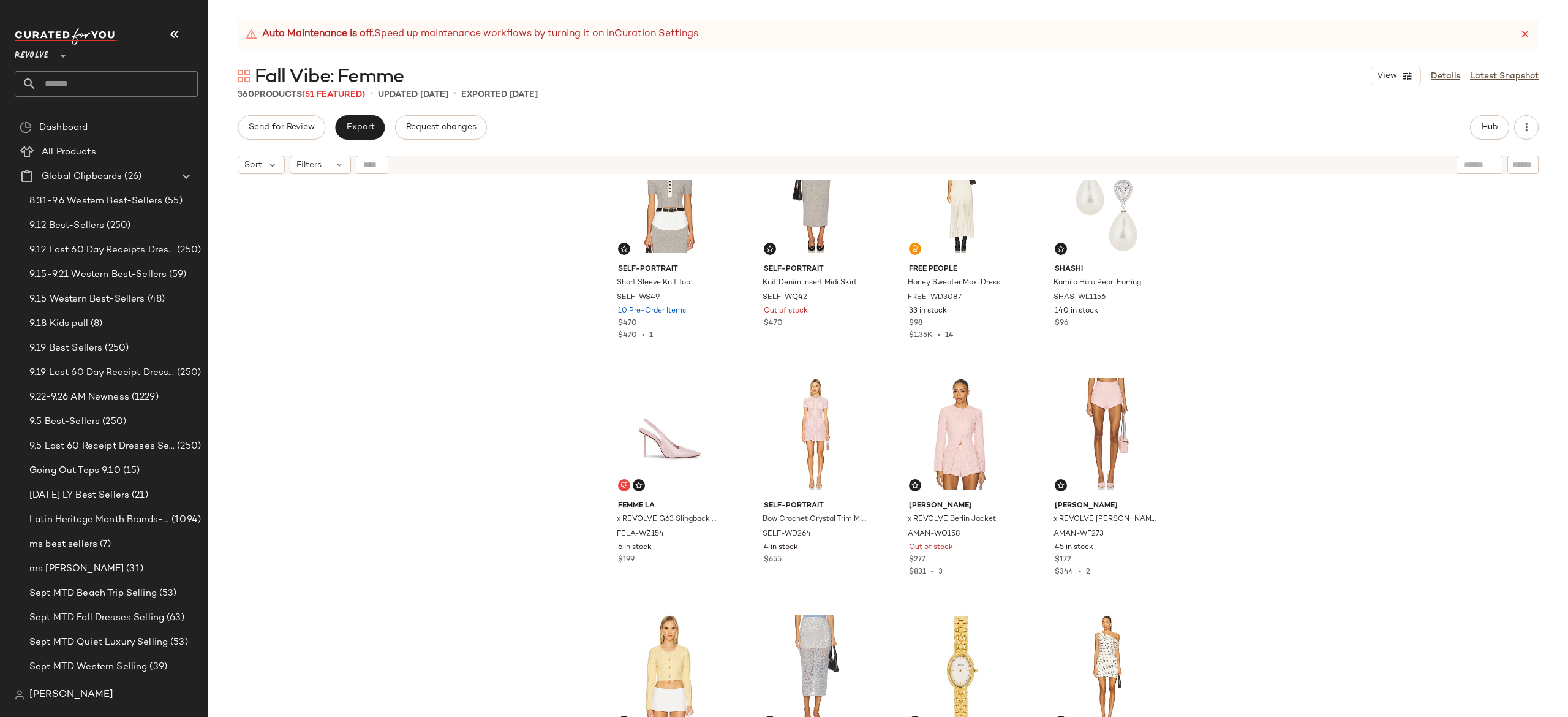
scroll to position [452, 0]
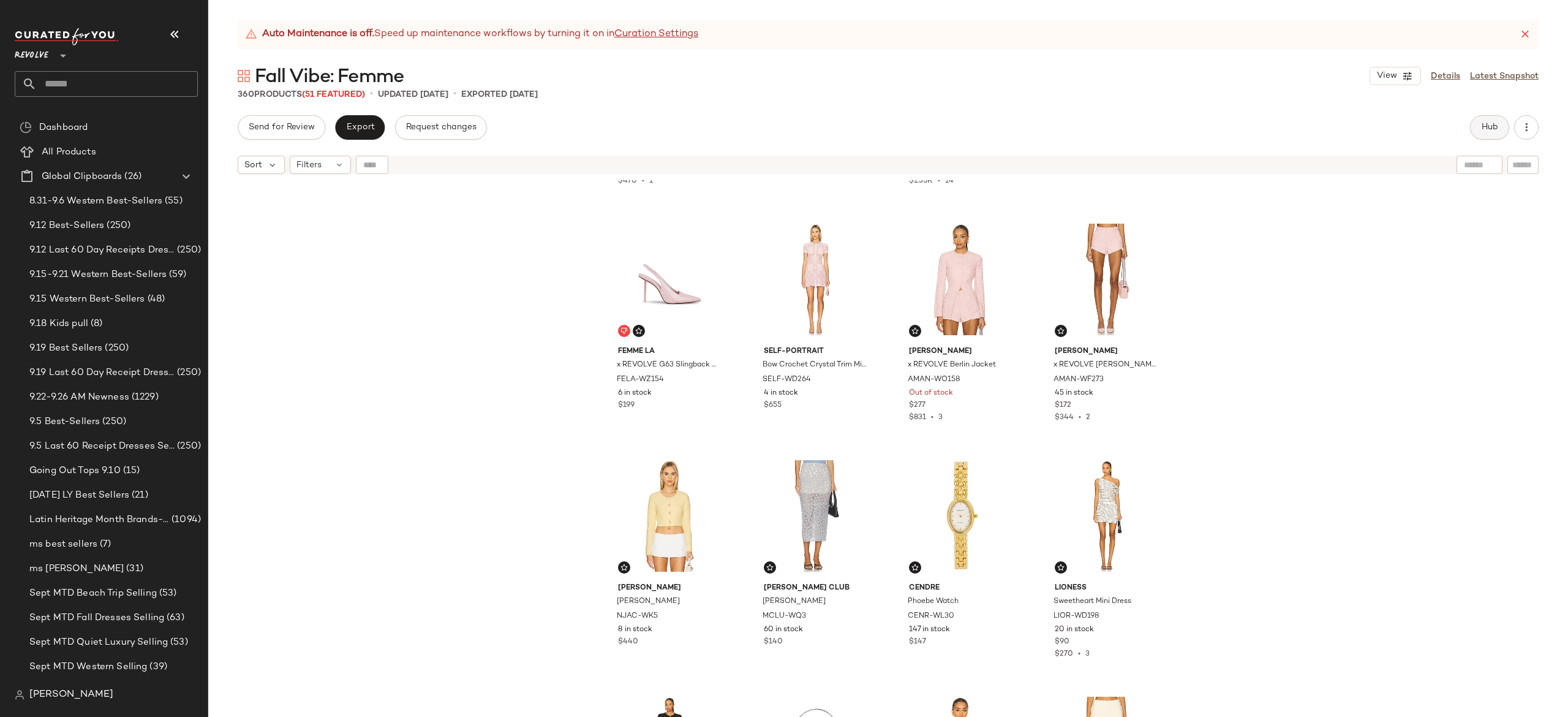
click at [1475, 132] on button "Hub" at bounding box center [1490, 128] width 39 height 24
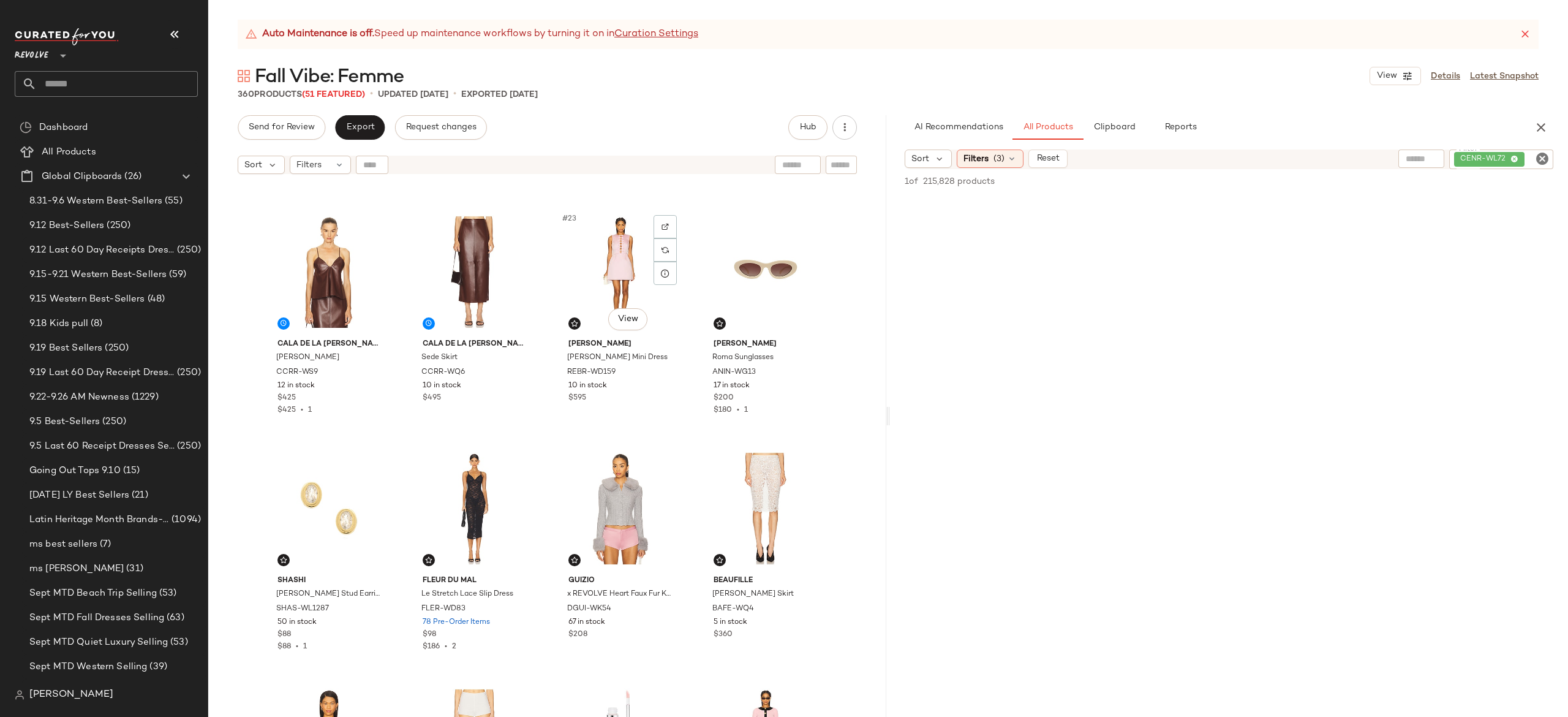
scroll to position [1170, 0]
click at [318, 504] on div "#25 View" at bounding box center [329, 507] width 123 height 124
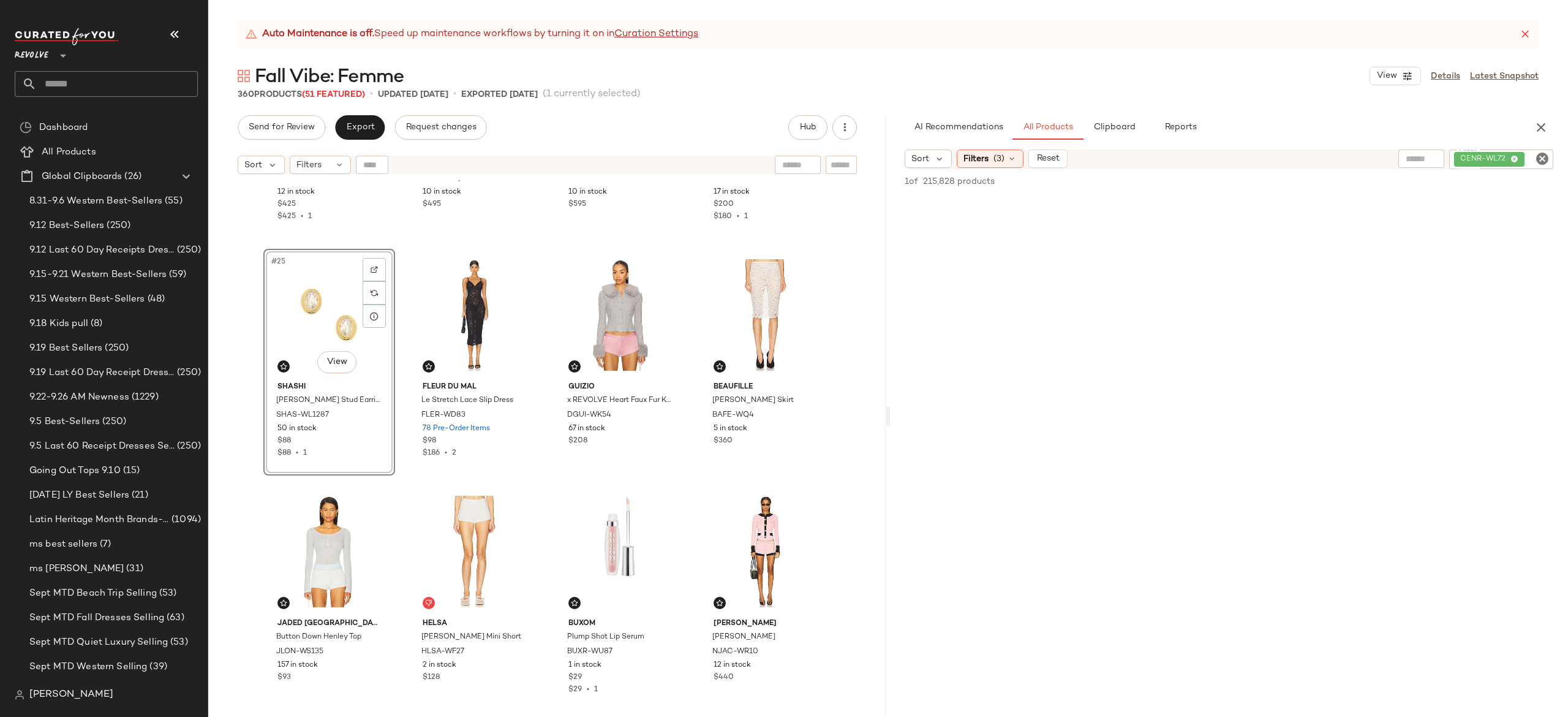
scroll to position [1364, 0]
click at [322, 537] on div "#29 View" at bounding box center [329, 550] width 123 height 124
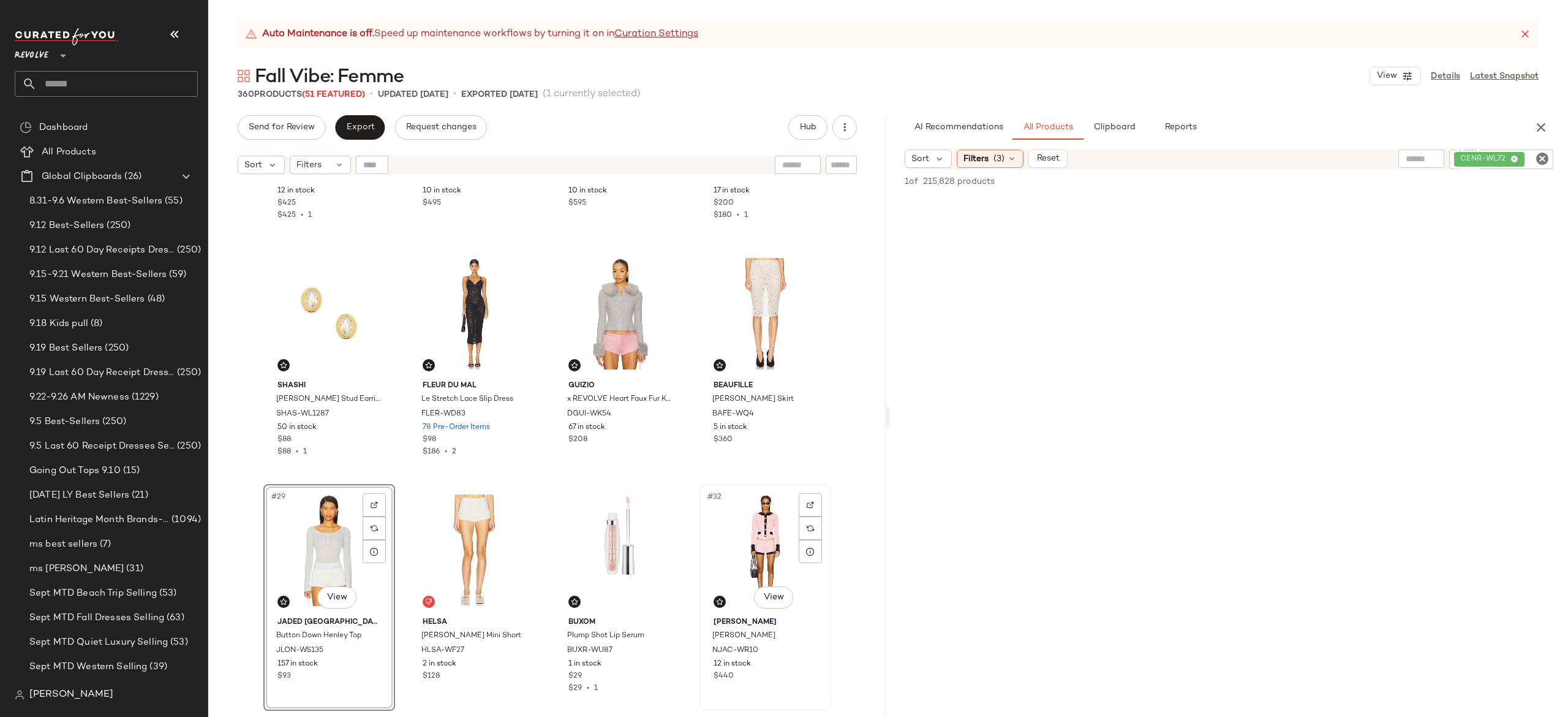
click at [751, 528] on div "#32 View" at bounding box center [765, 550] width 123 height 124
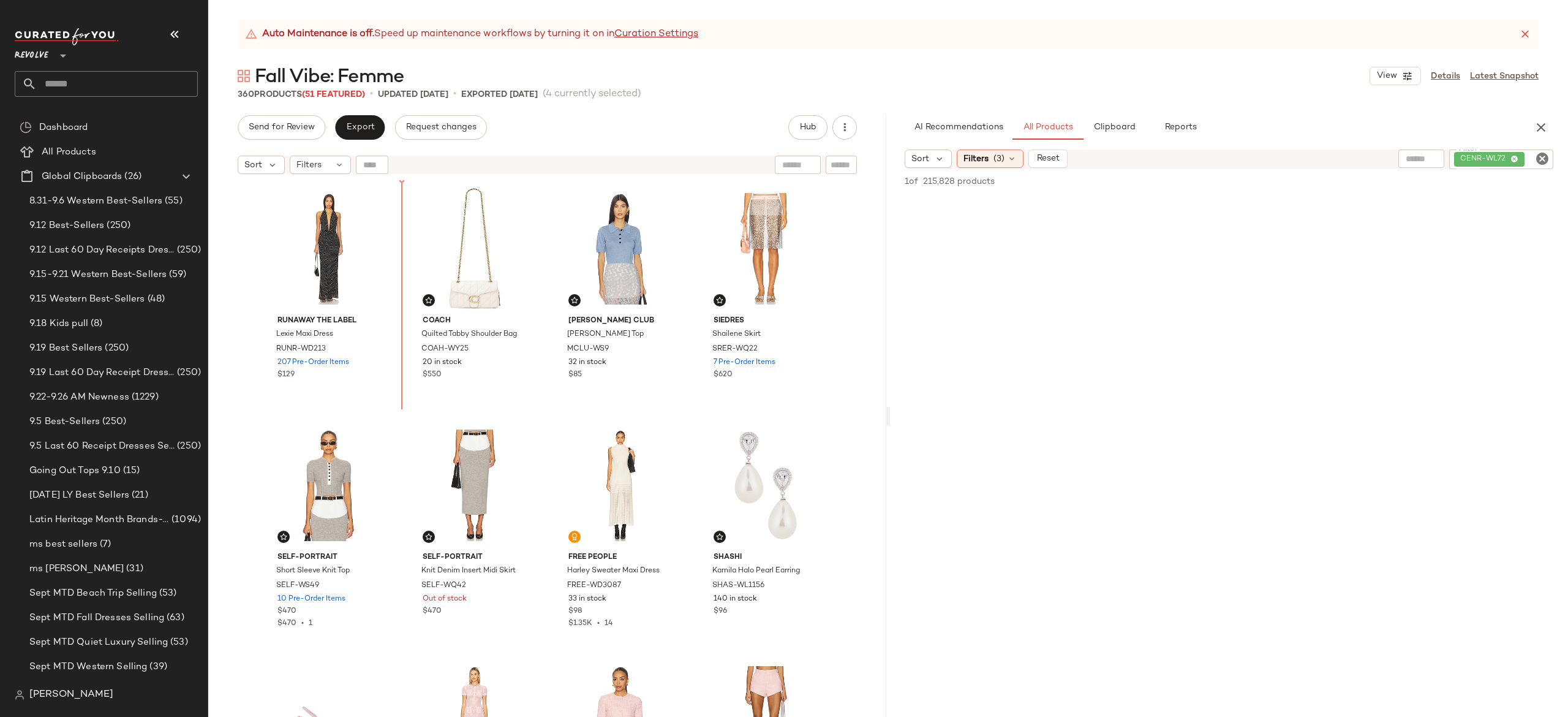
scroll to position [1, 0]
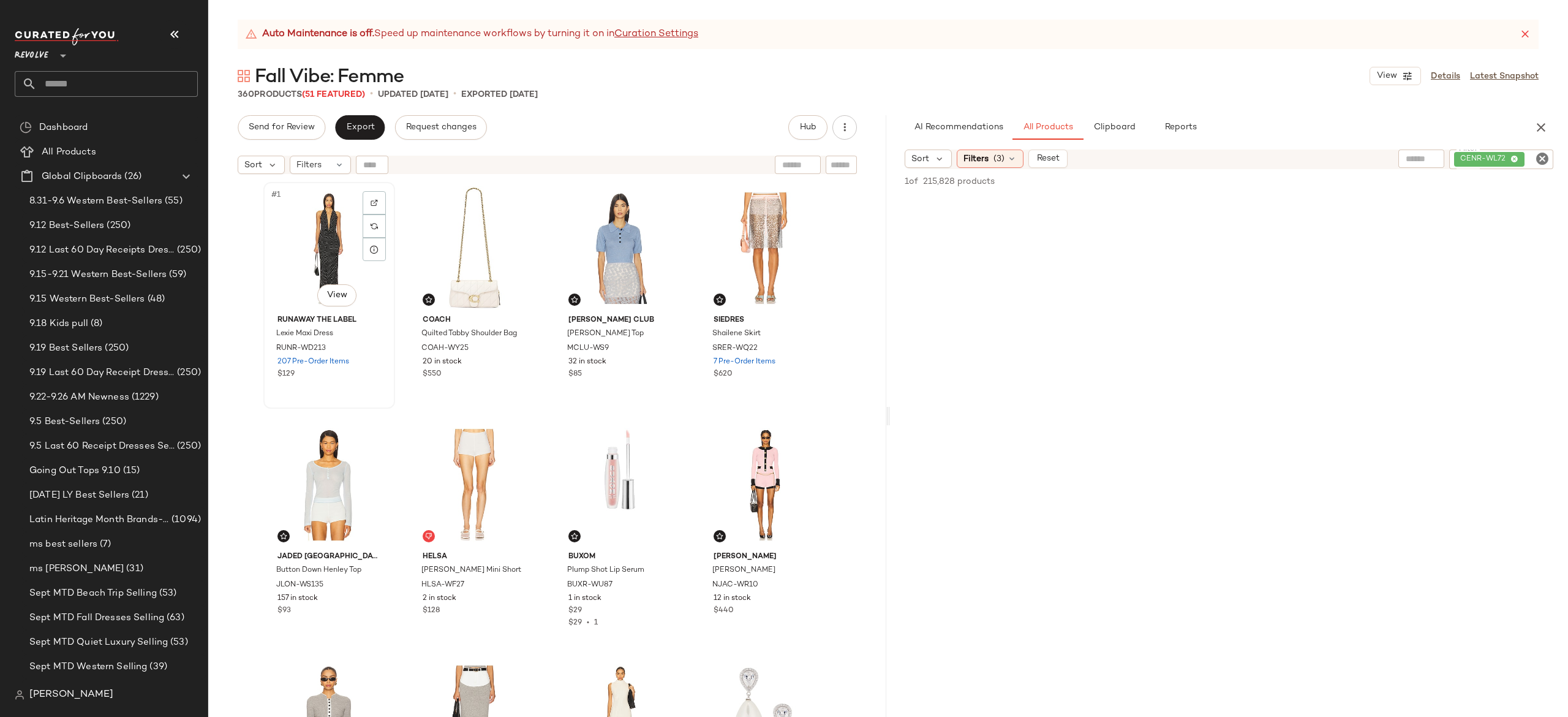
click at [390, 403] on div "#1 View Runaway The Label Lexie Maxi Dress RUNR-WD213 207 Pre-Order Items $129" at bounding box center [330, 295] width 130 height 225
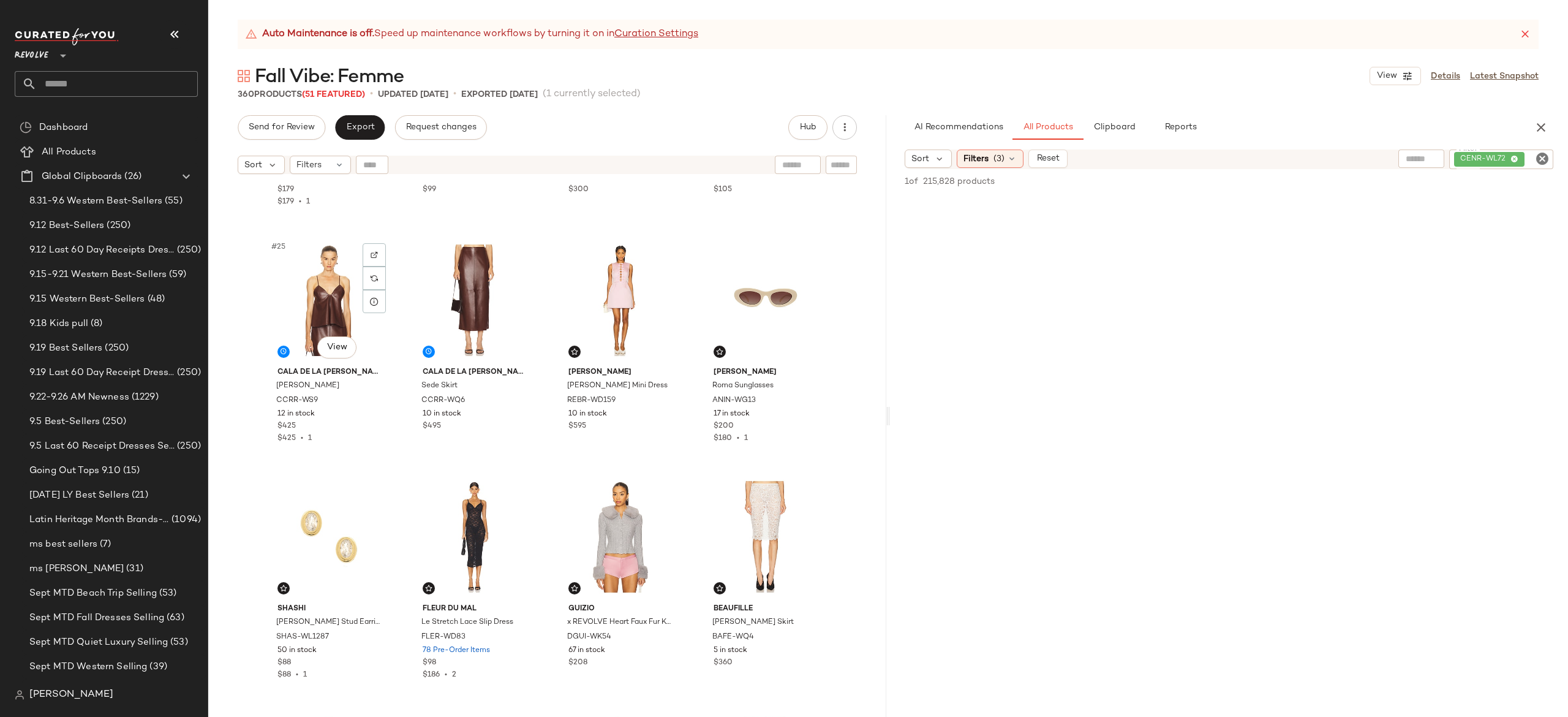
scroll to position [1379, 0]
click at [322, 517] on div "#29 View" at bounding box center [329, 534] width 123 height 124
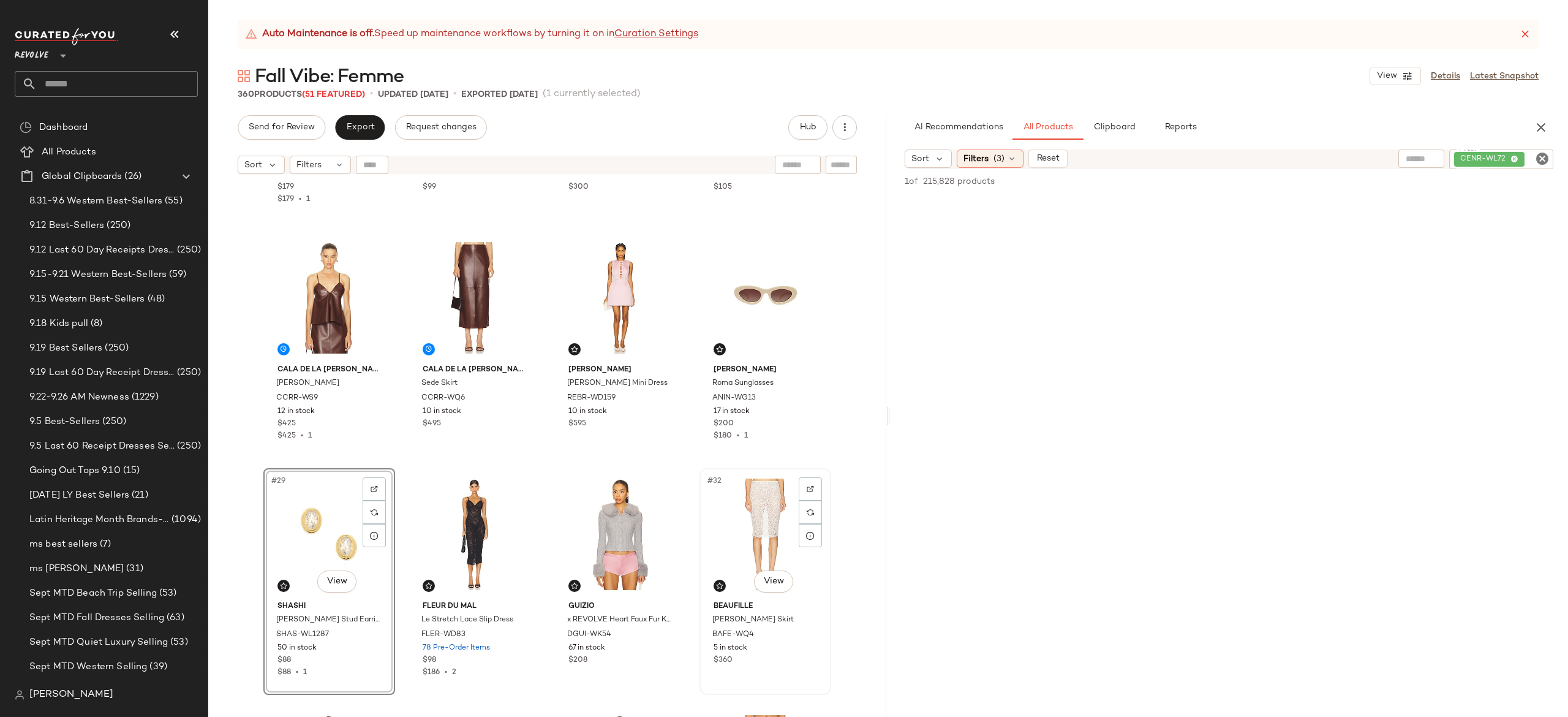
click at [753, 514] on div "#32 View" at bounding box center [765, 534] width 123 height 124
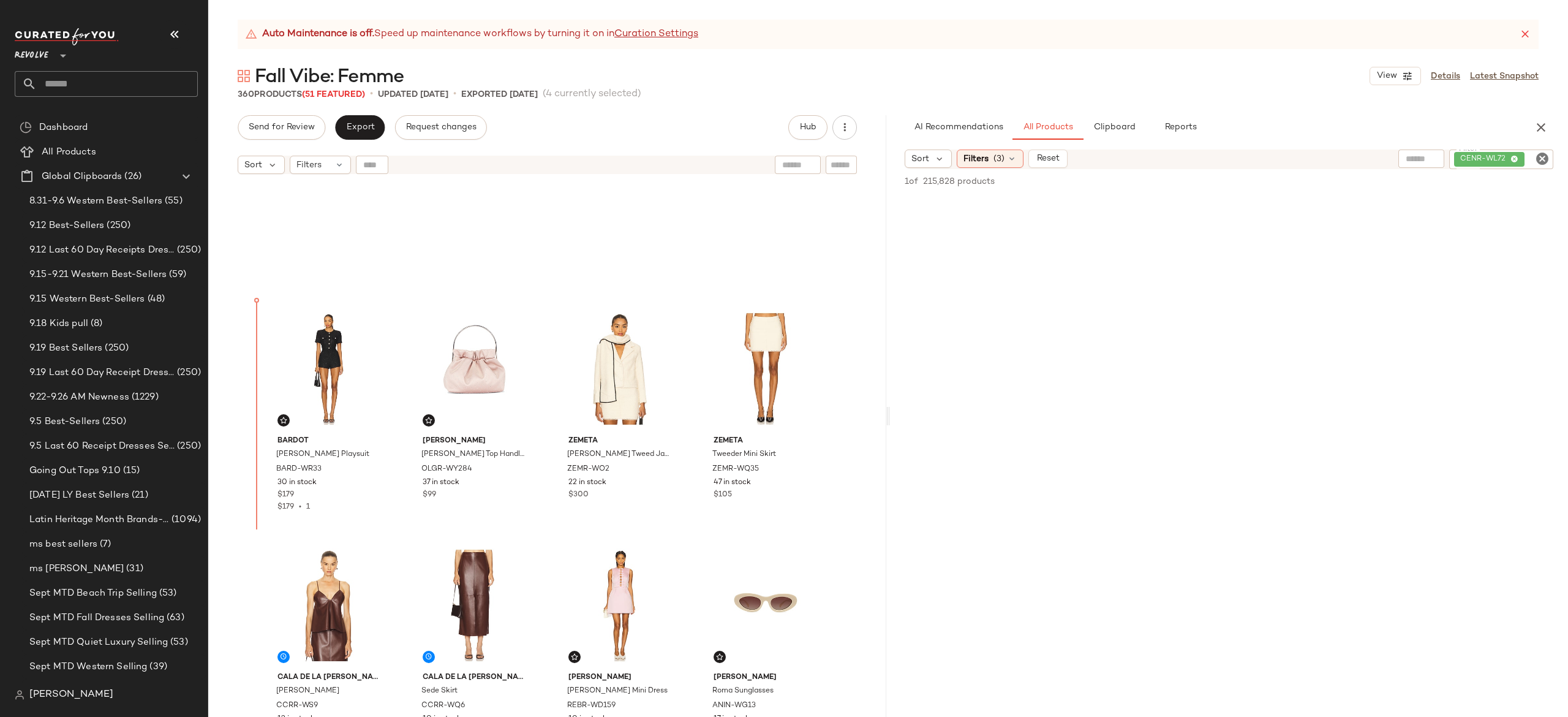
scroll to position [1069, 0]
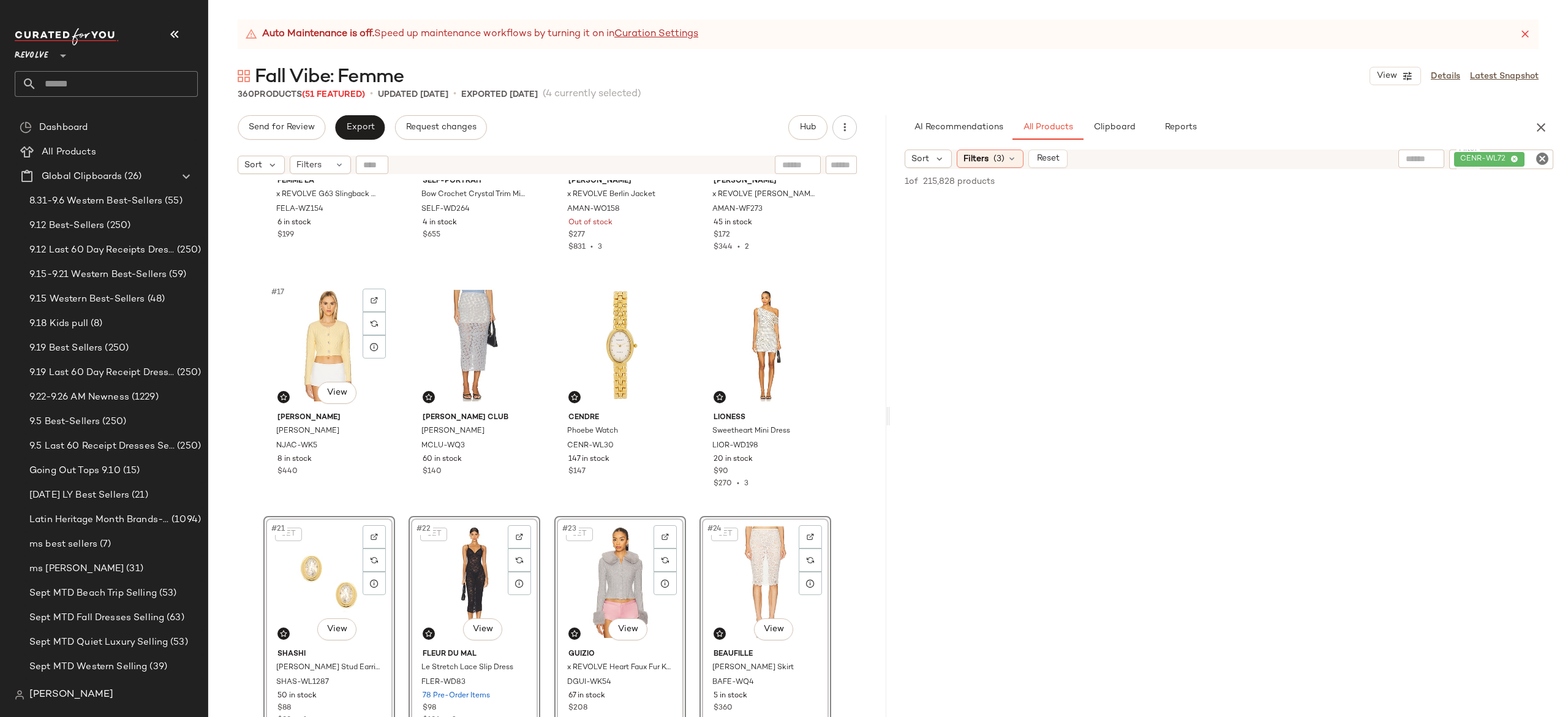
scroll to position [856, 0]
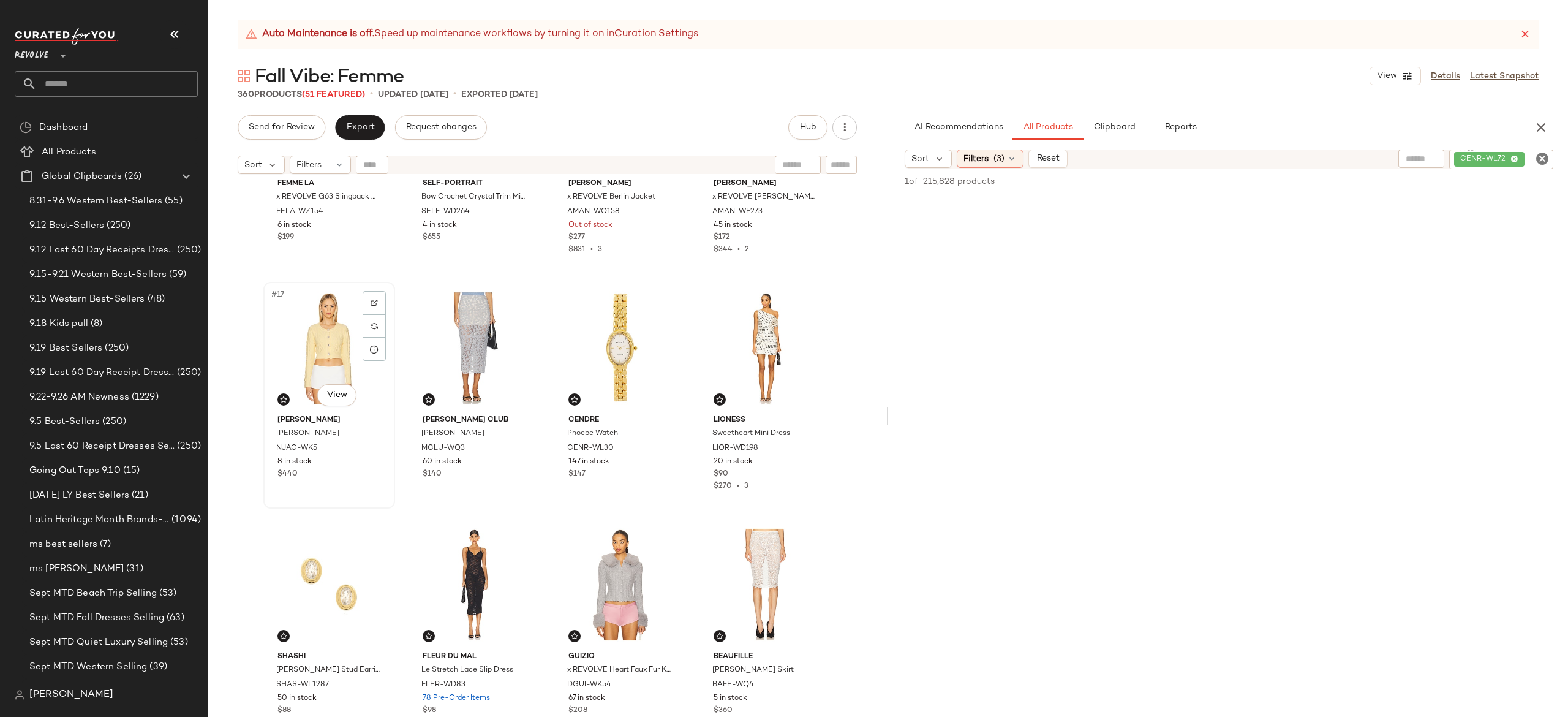
click at [390, 386] on div "#17 View Nana Jacqueline Evie Cardigan NJAC-WK5 8 in stock $440" at bounding box center [329, 395] width 132 height 226
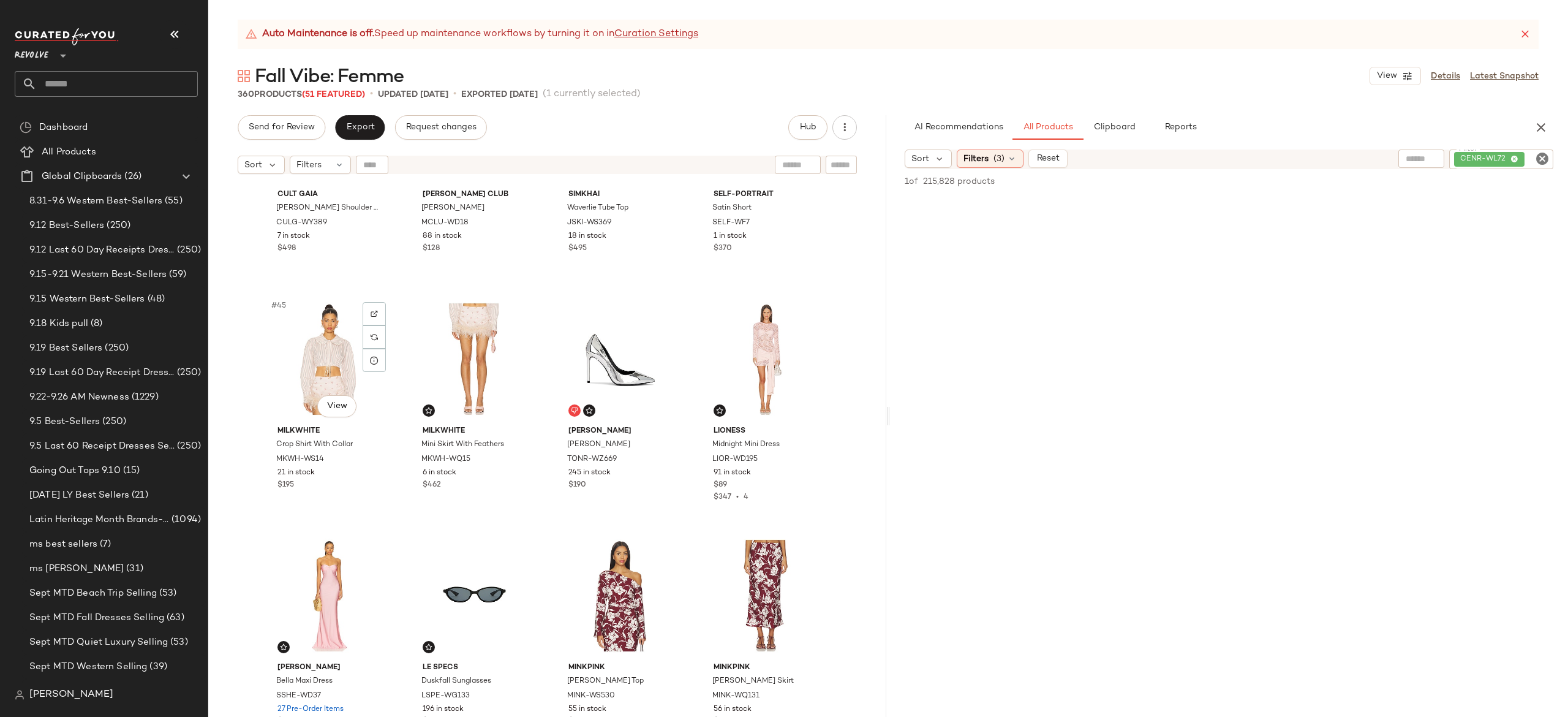
scroll to position [2615, 0]
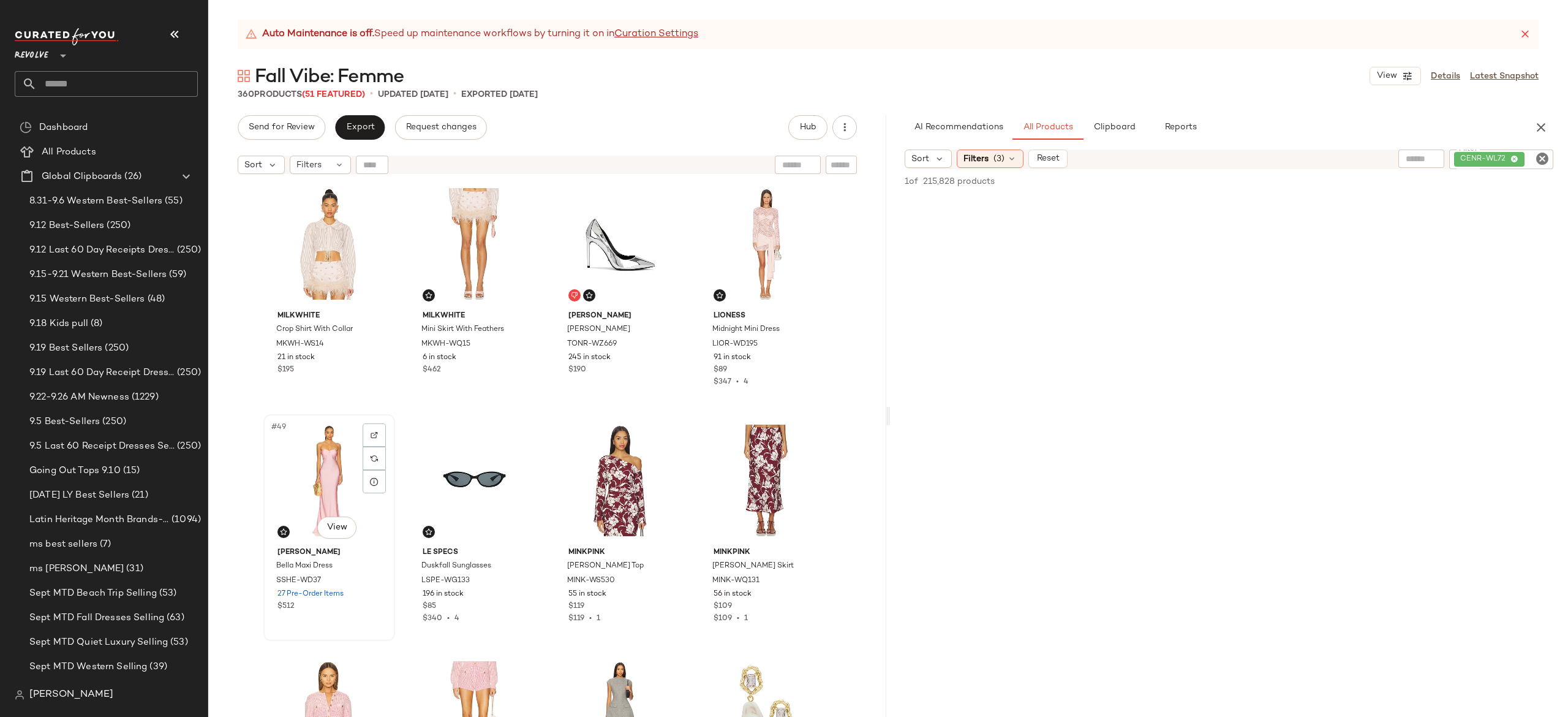
click at [320, 481] on div "#49 View" at bounding box center [329, 480] width 123 height 124
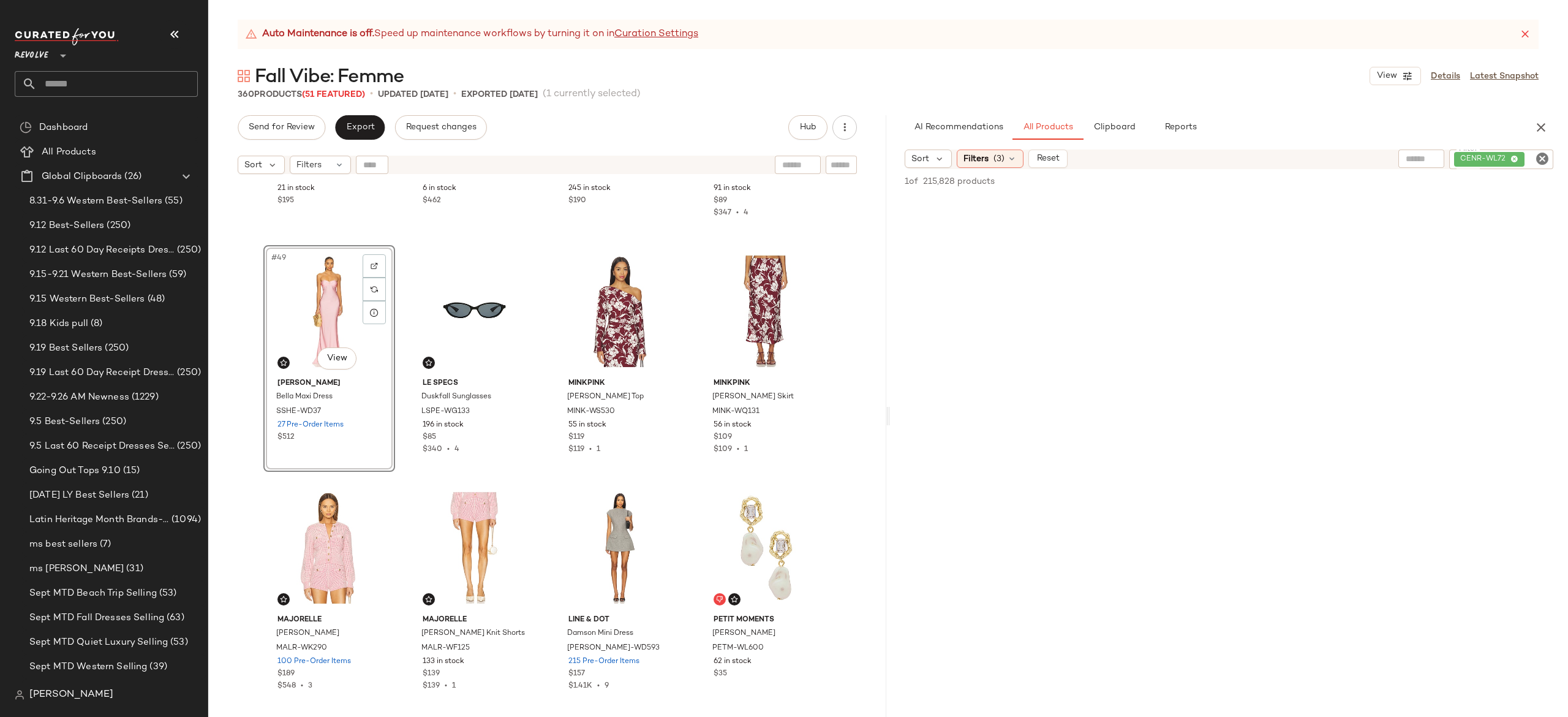
scroll to position [2788, 0]
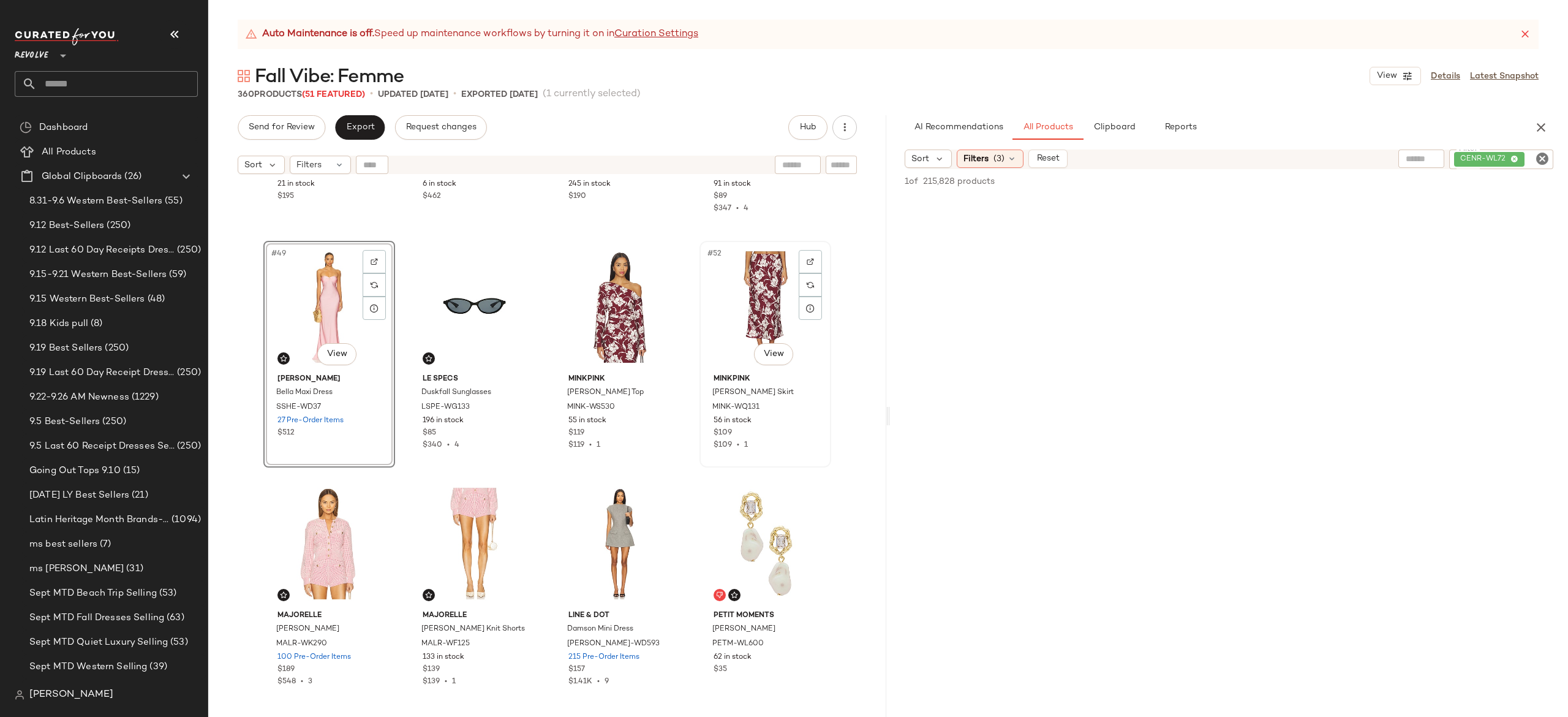
click at [736, 303] on div "#52 View" at bounding box center [765, 307] width 123 height 124
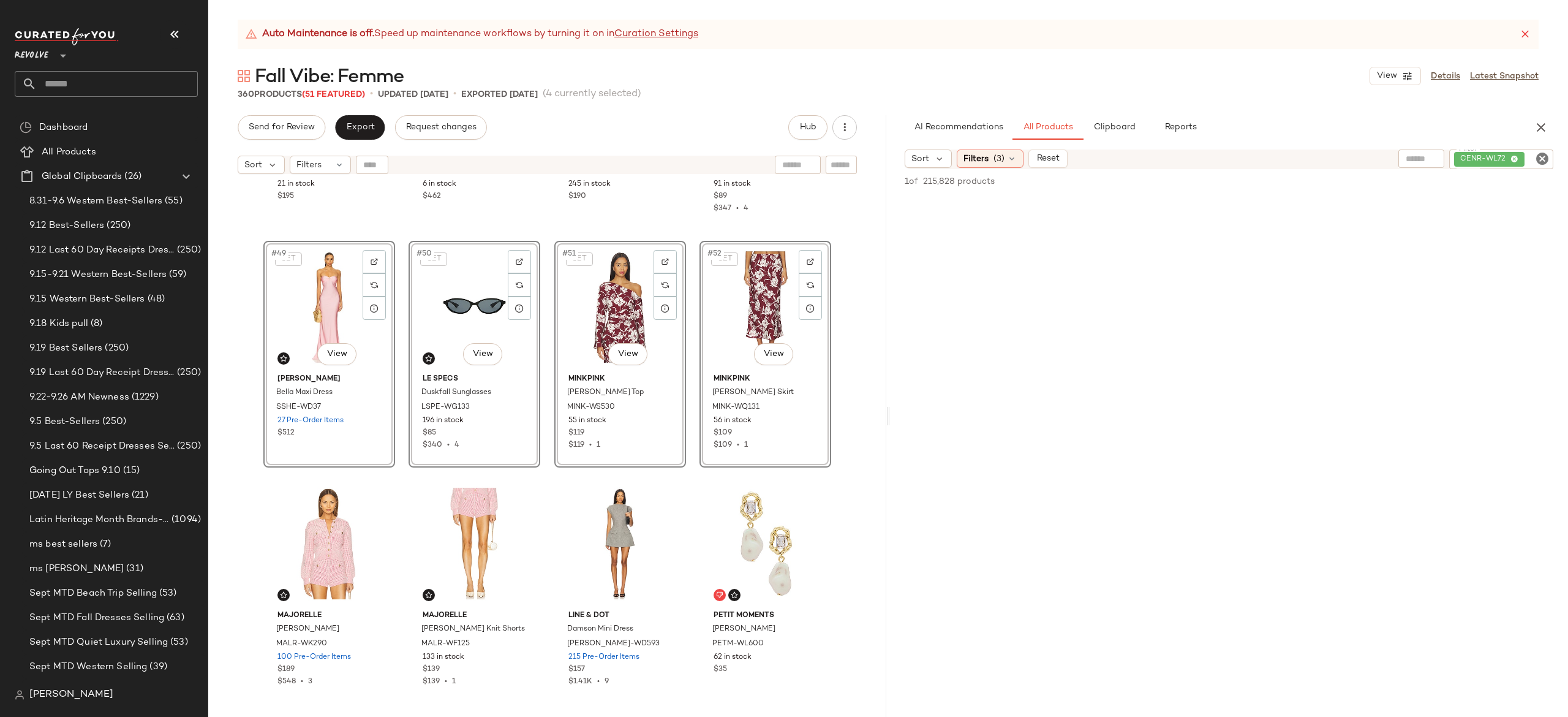
click at [690, 318] on div "Milkwhite Crop Shirt With Collar MKWH-WS14 21 in stock $195 Milkwhite Mini Skir…" at bounding box center [547, 464] width 678 height 568
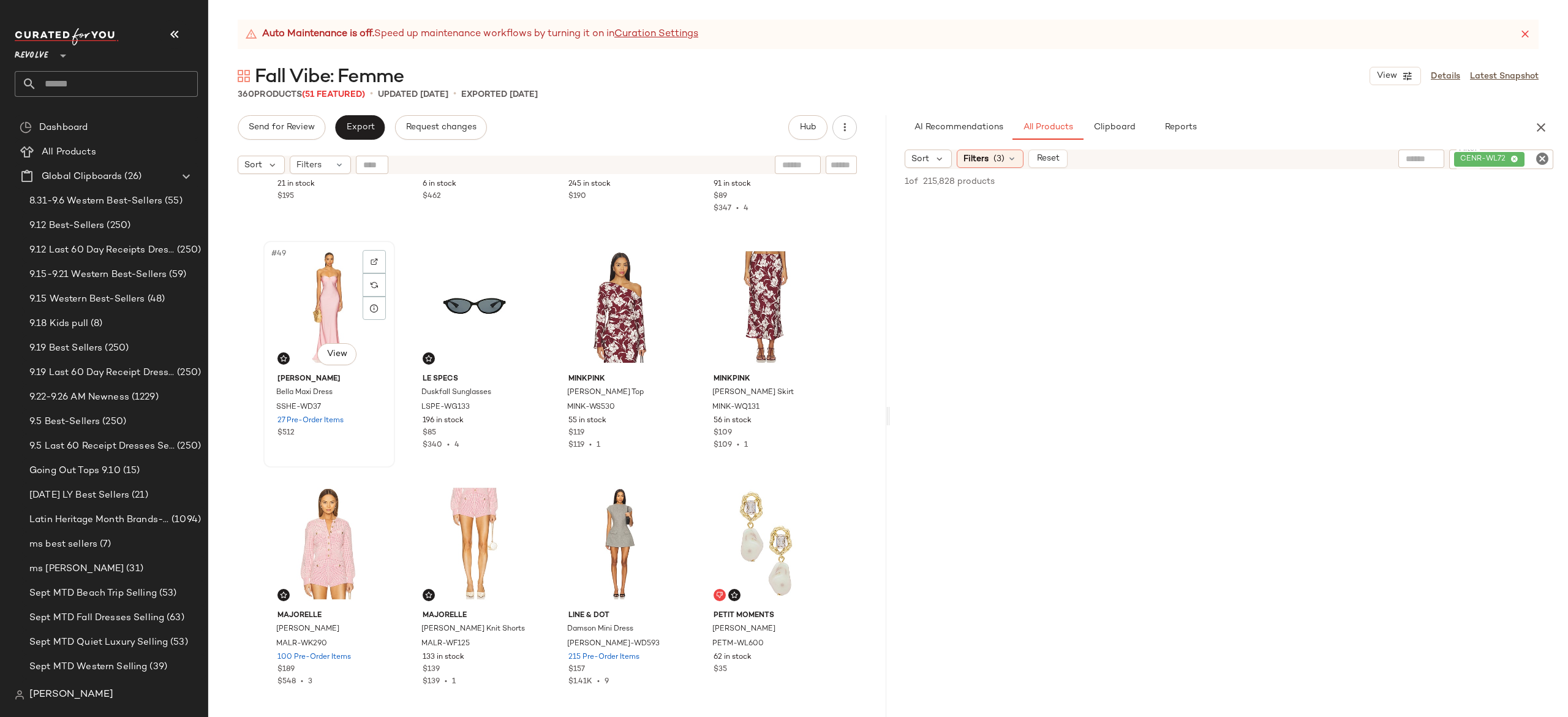
click at [326, 304] on div "#49 View" at bounding box center [329, 307] width 123 height 124
click at [754, 516] on div "#56 View" at bounding box center [765, 543] width 123 height 124
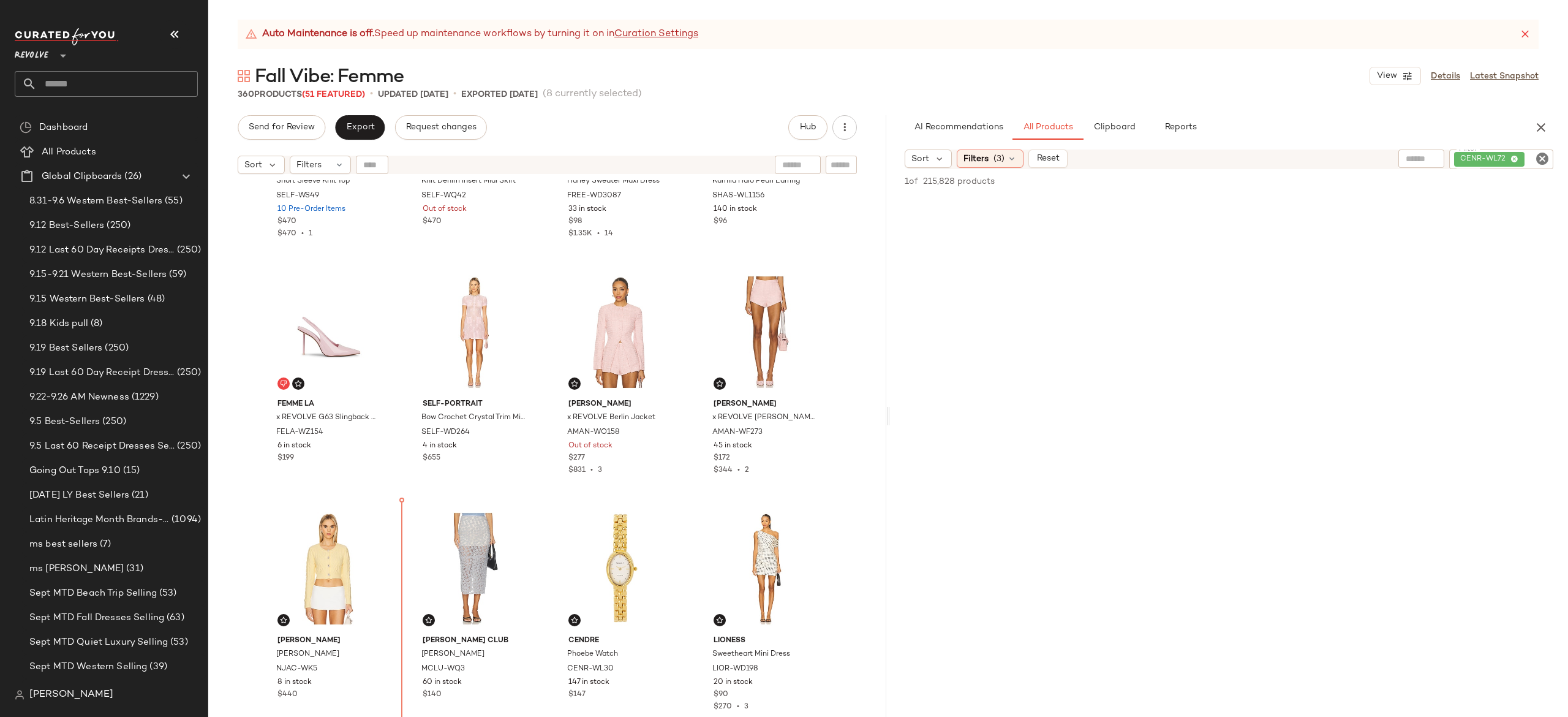
scroll to position [645, 0]
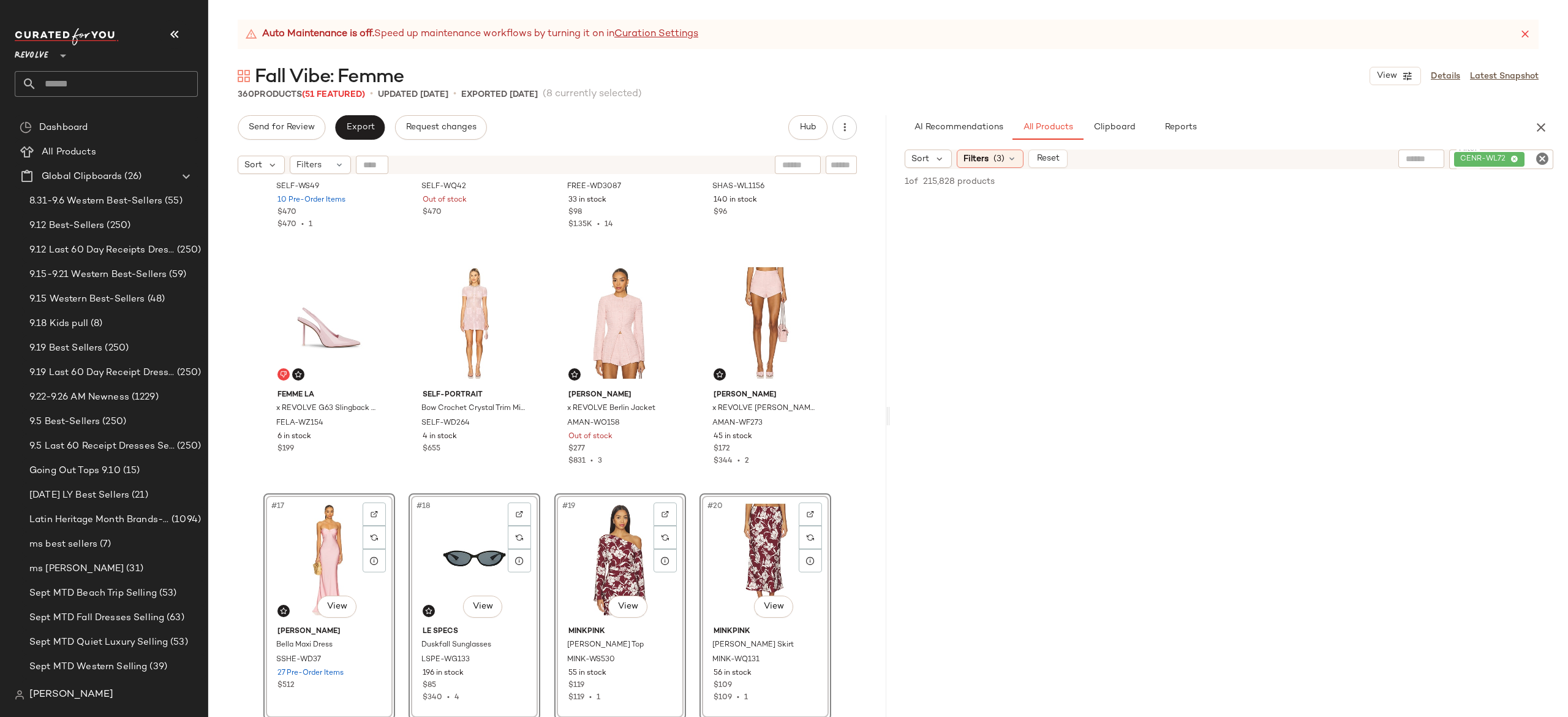
click at [395, 479] on div "self-portrait Short Sleeve Knit Top SELF-WS49 10 Pre-Order Items $470 $470 • 1 …" at bounding box center [547, 464] width 678 height 568
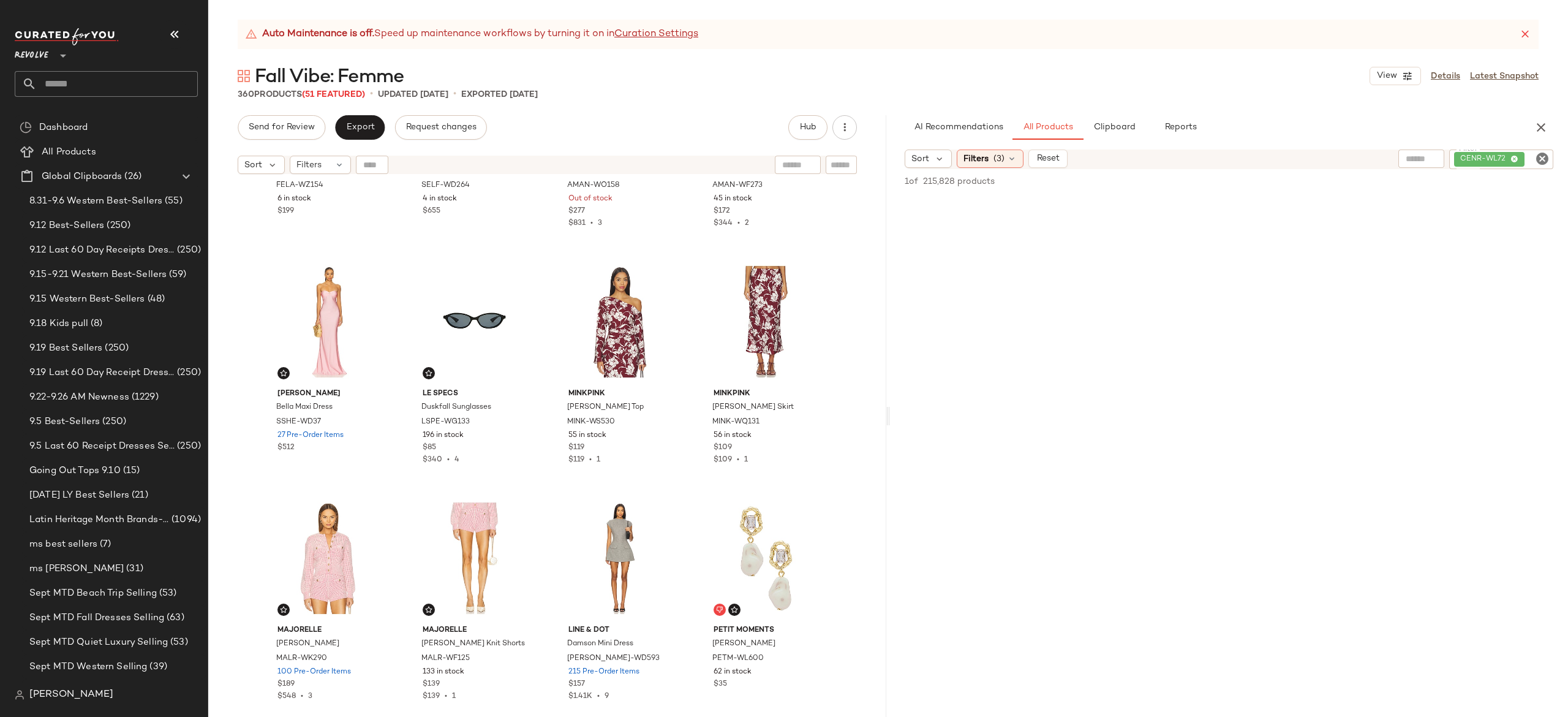
scroll to position [943, 0]
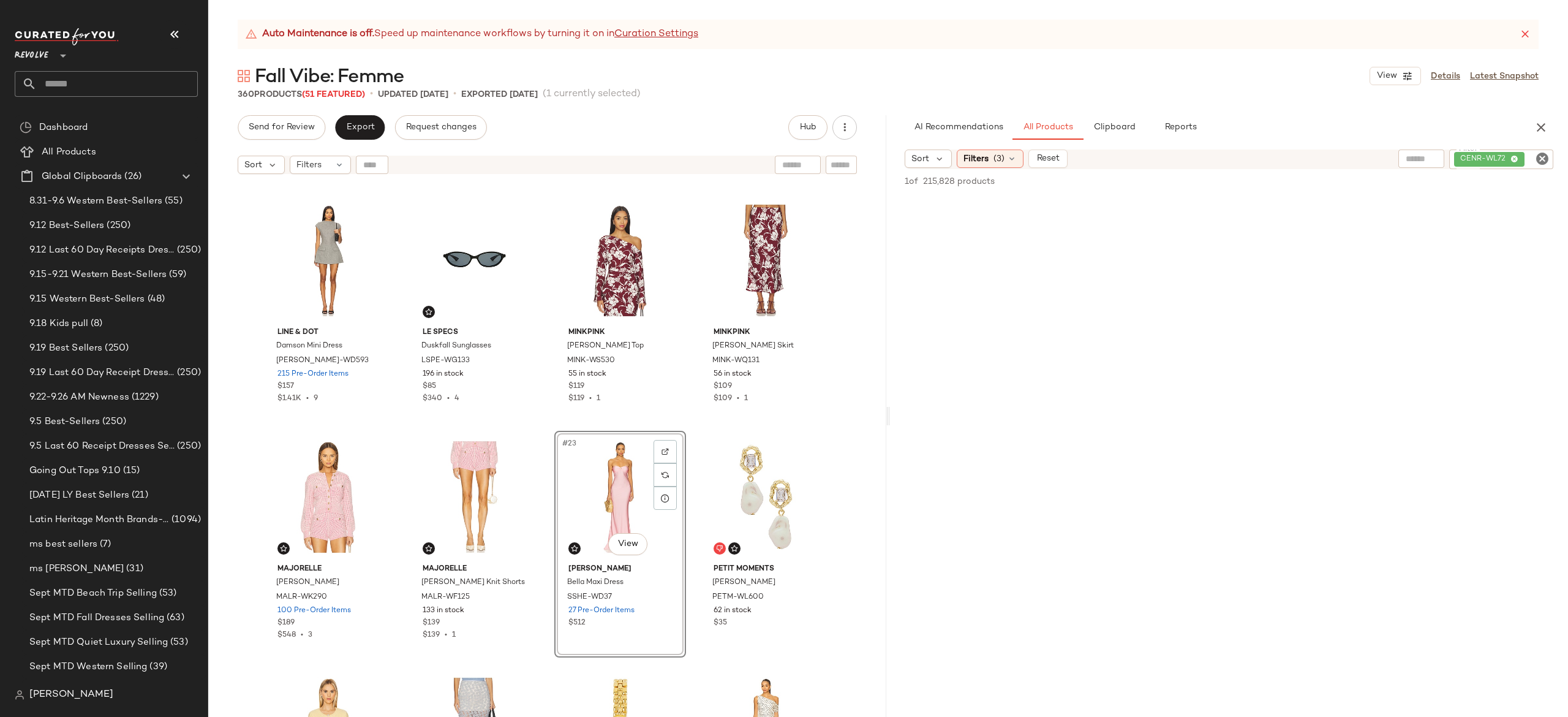
scroll to position [1145, 0]
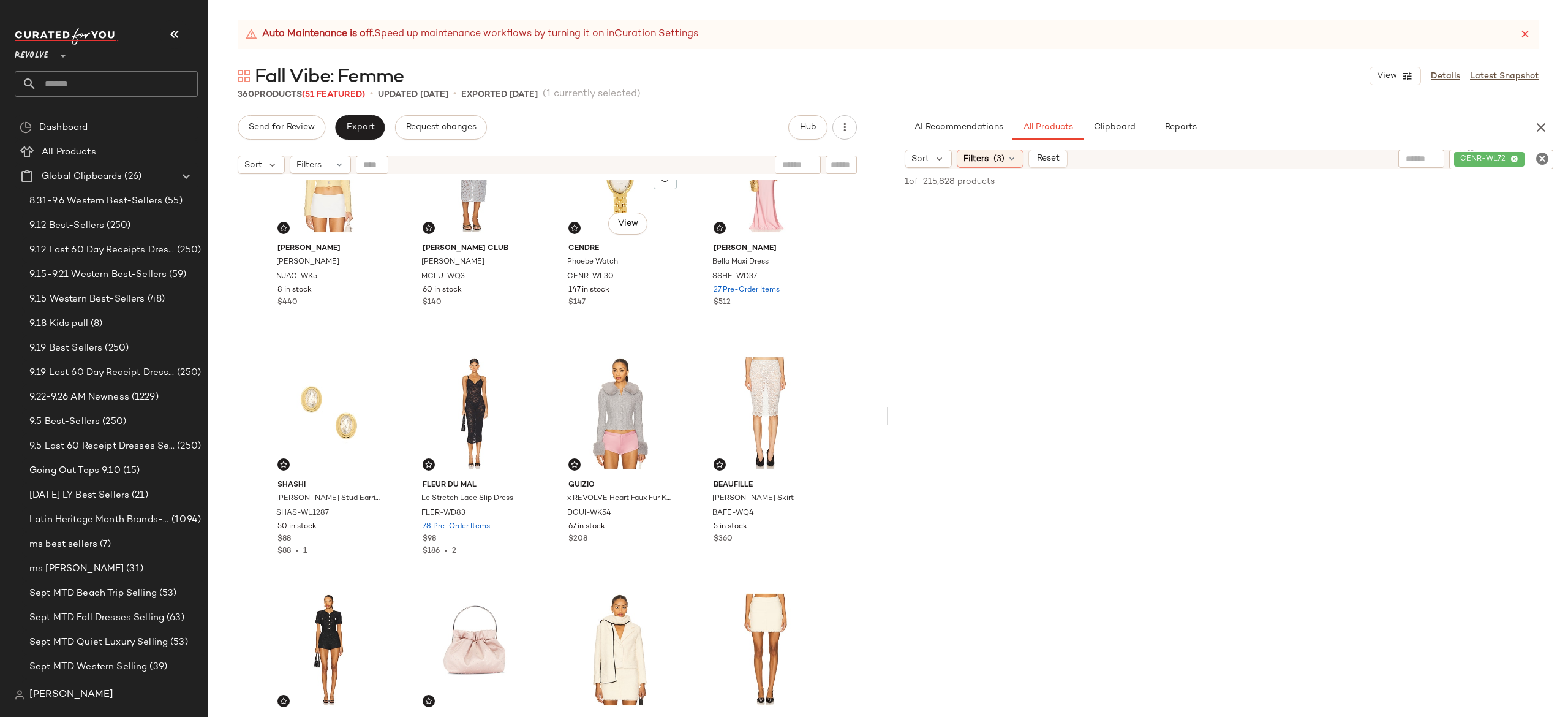
scroll to position [1503, 0]
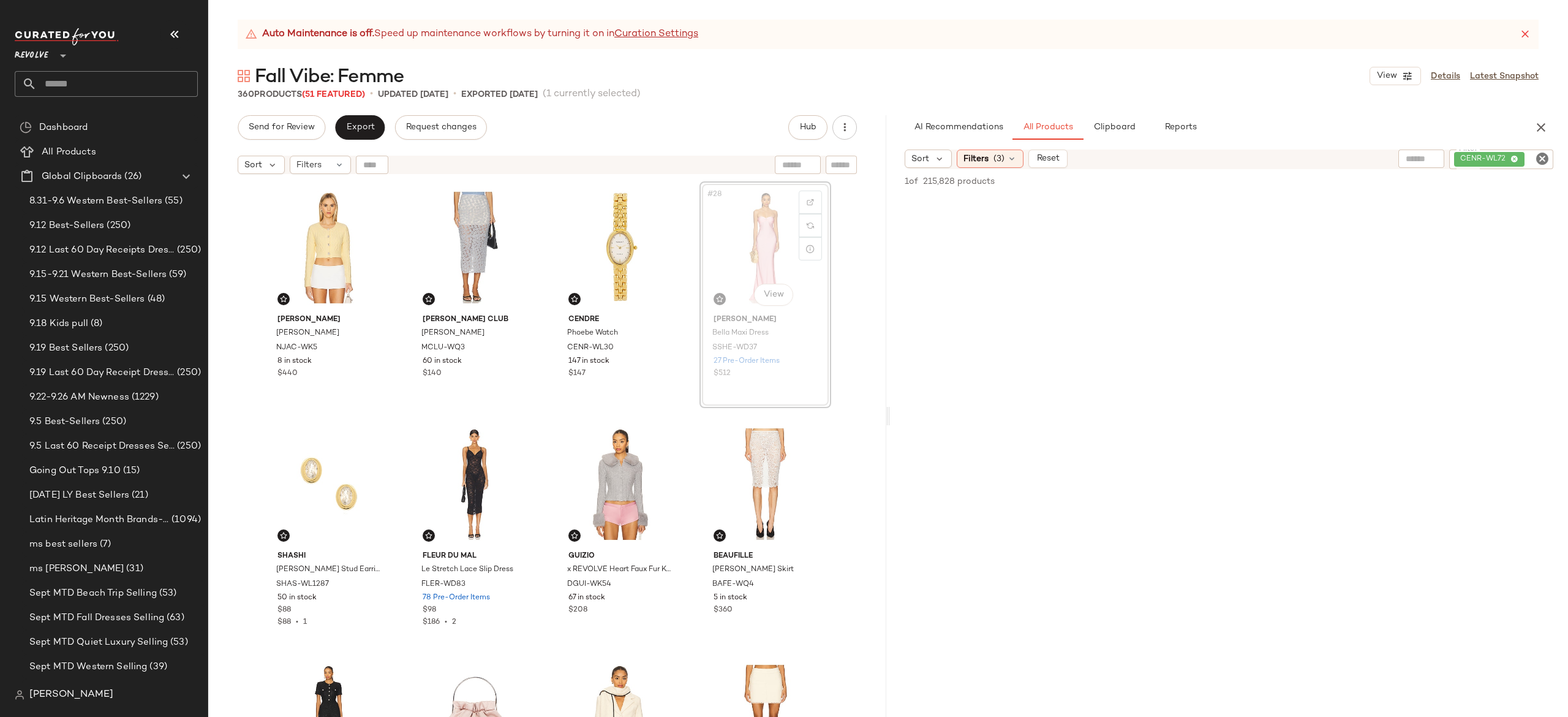
scroll to position [1428, 0]
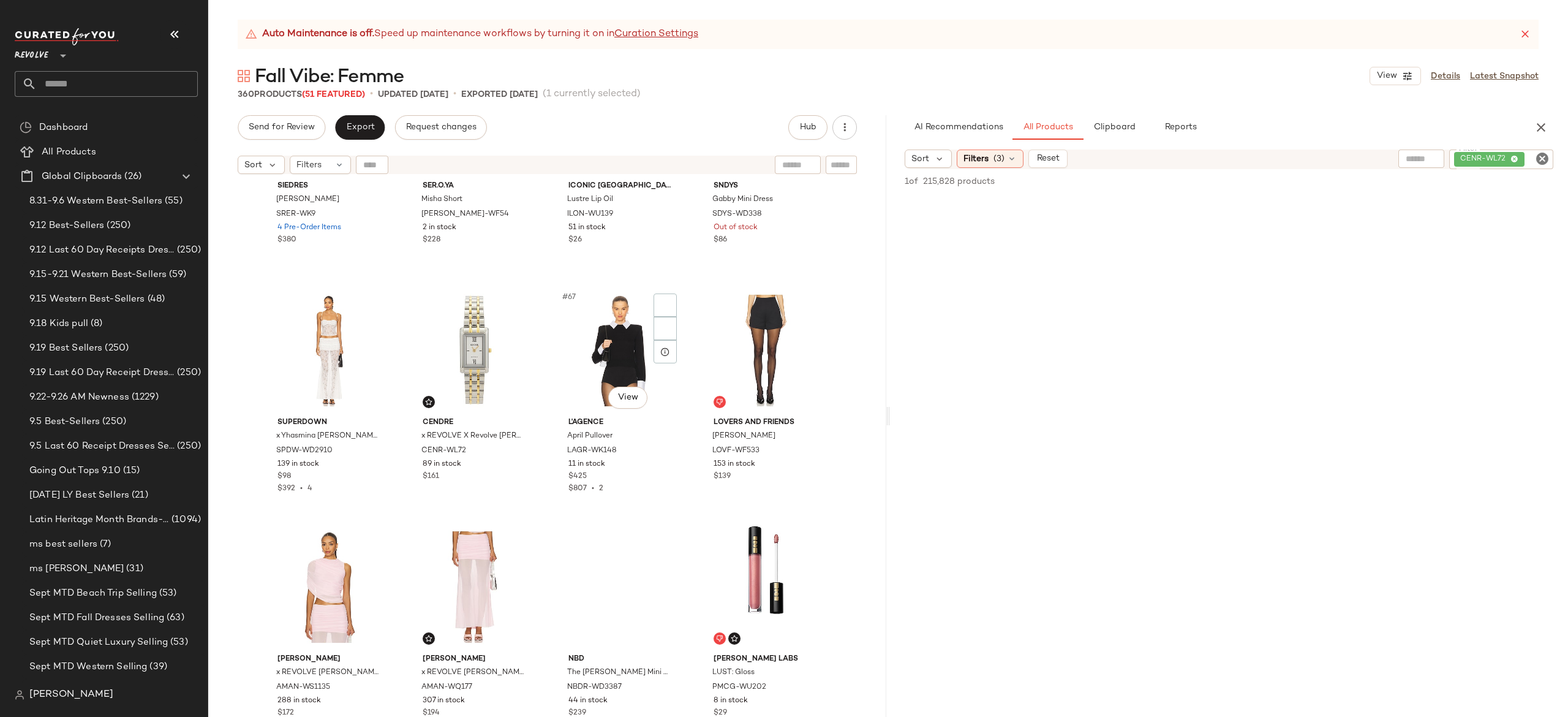
scroll to position [3702, 0]
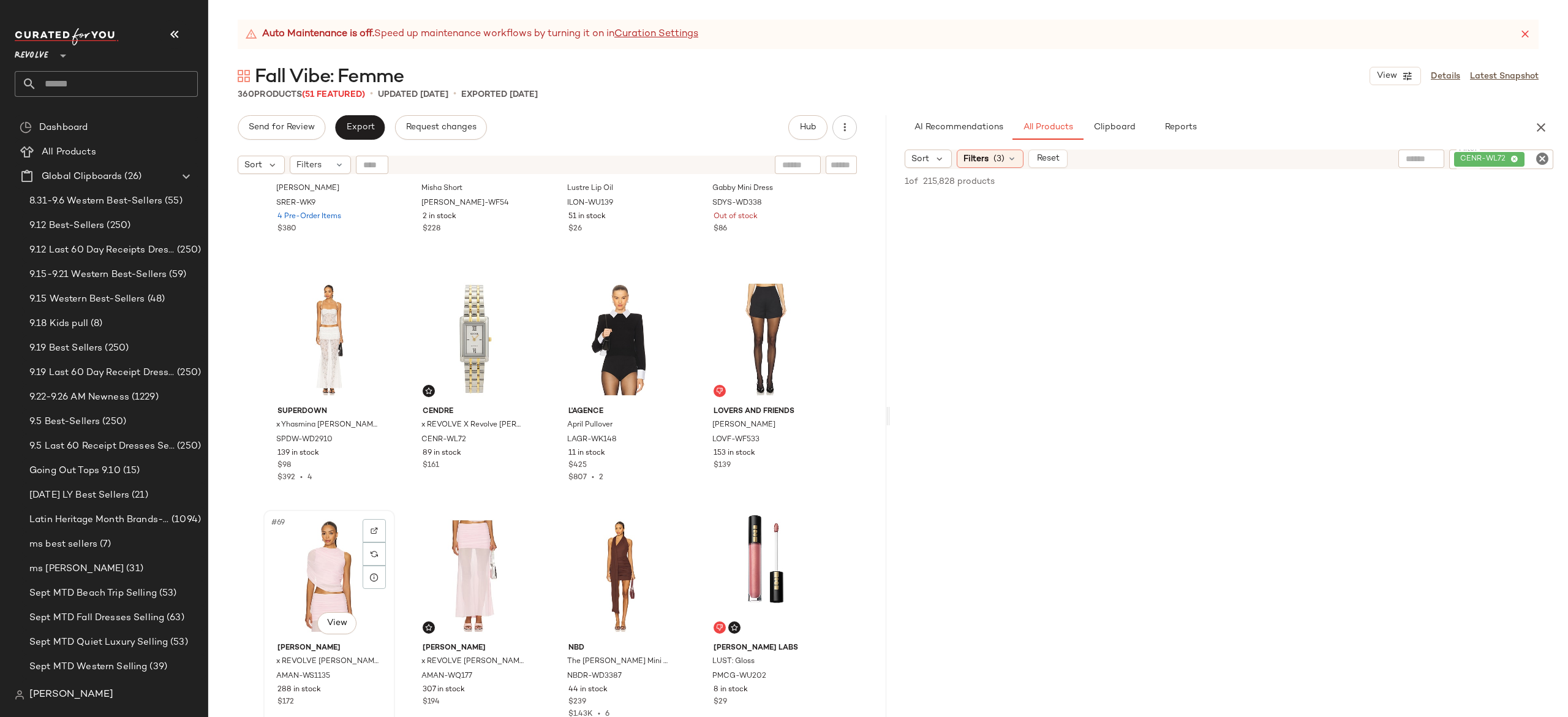
click at [348, 563] on div "#69 View" at bounding box center [329, 576] width 123 height 124
click at [748, 548] on div "#72 View" at bounding box center [765, 576] width 123 height 124
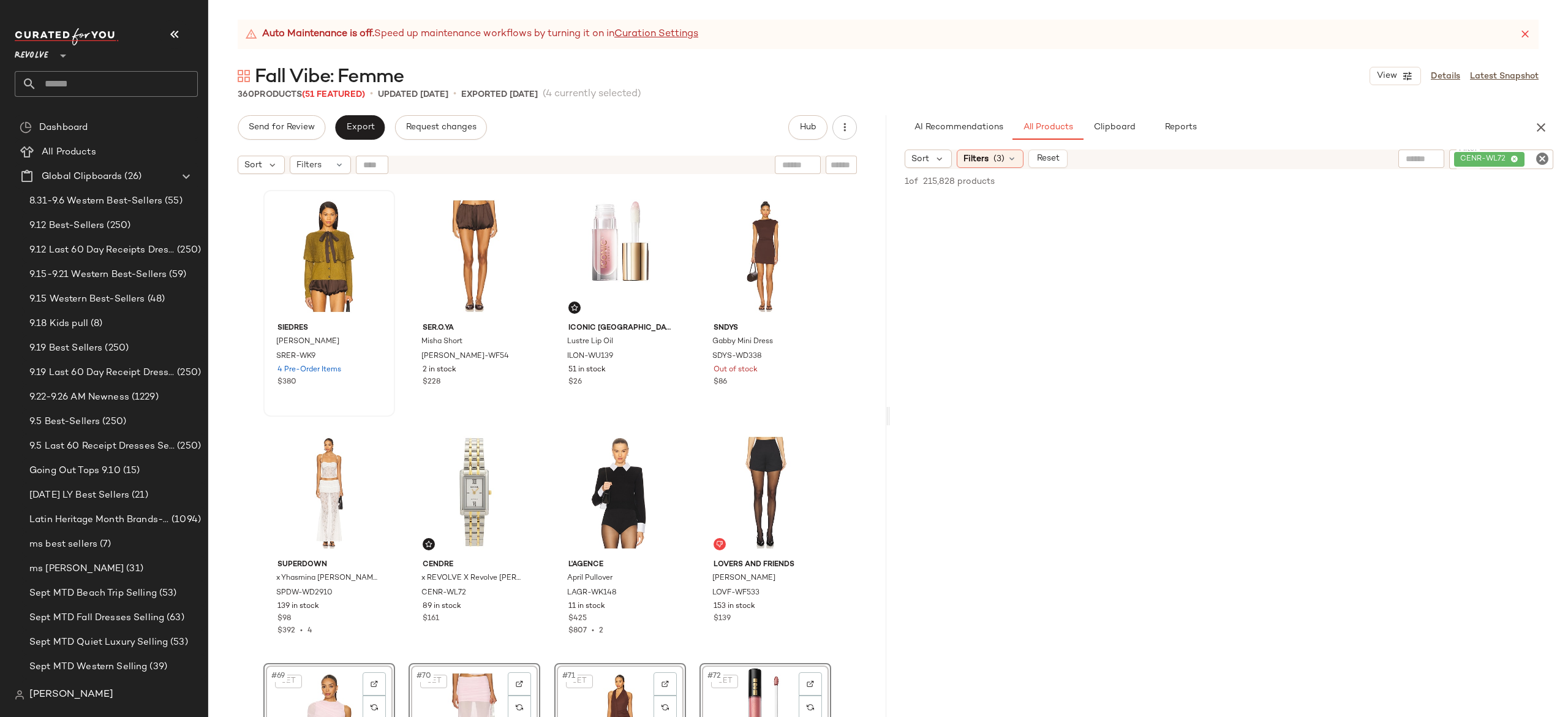
scroll to position [3785, 0]
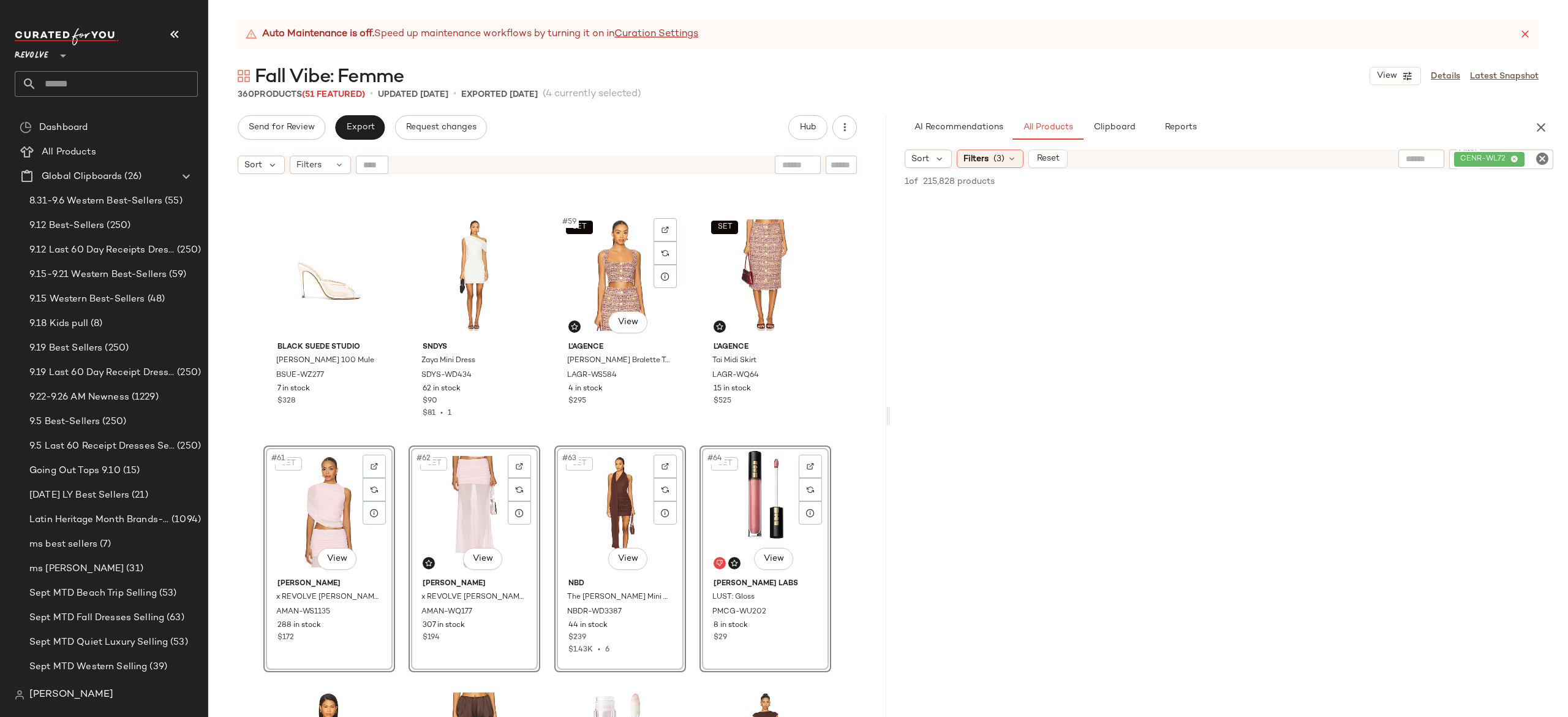
scroll to position [3293, 0]
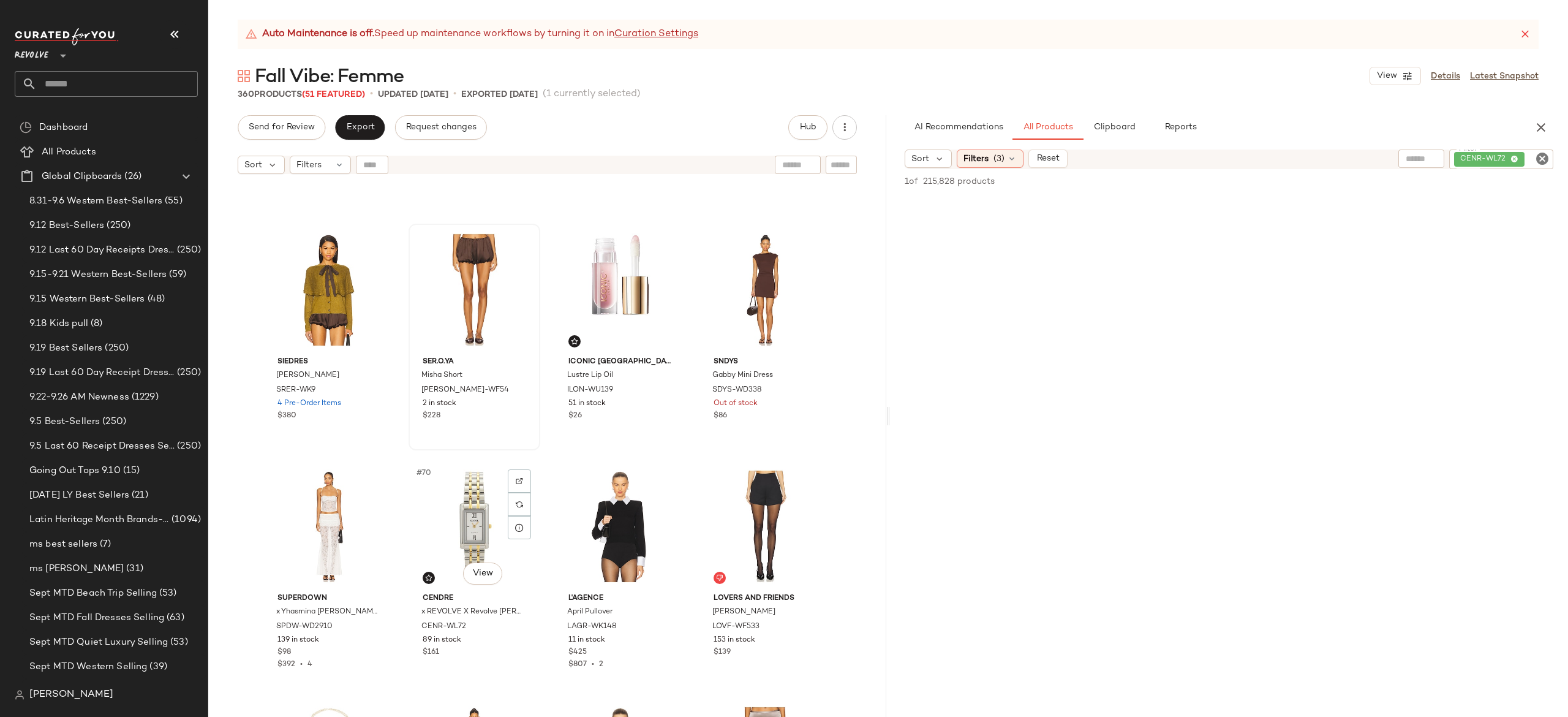
scroll to position [3743, 0]
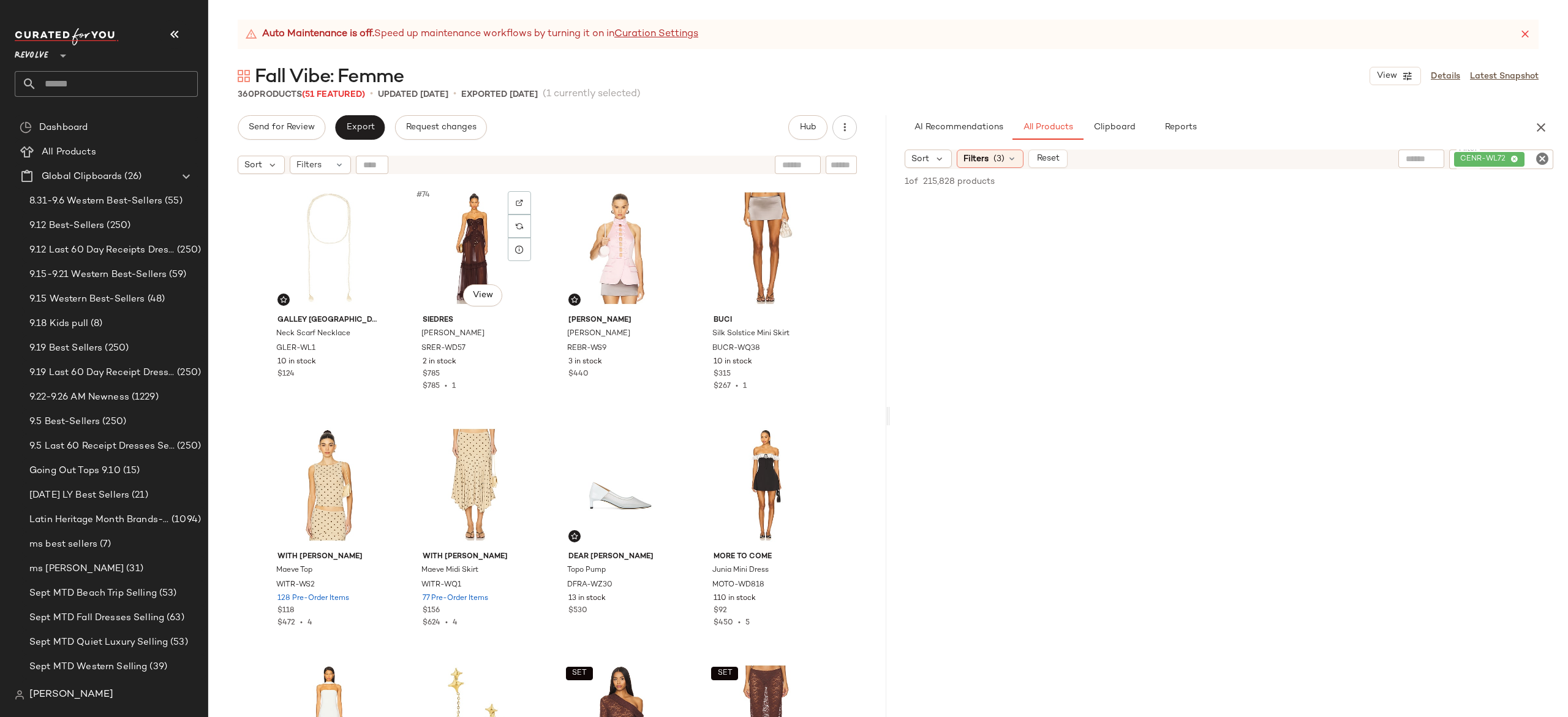
scroll to position [4265, 0]
click at [321, 491] on div "#77 View" at bounding box center [329, 485] width 123 height 124
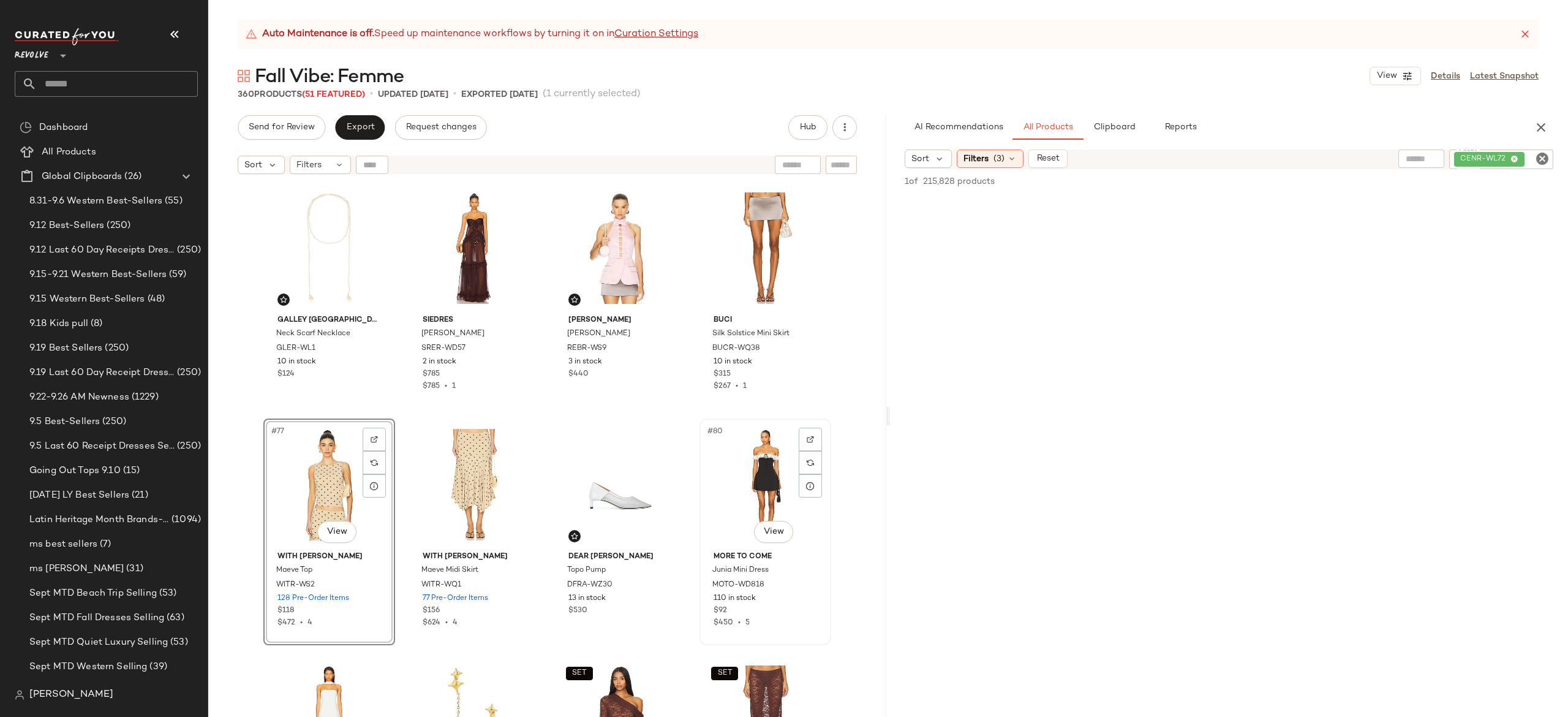
click at [753, 502] on div "#80 View" at bounding box center [765, 485] width 123 height 124
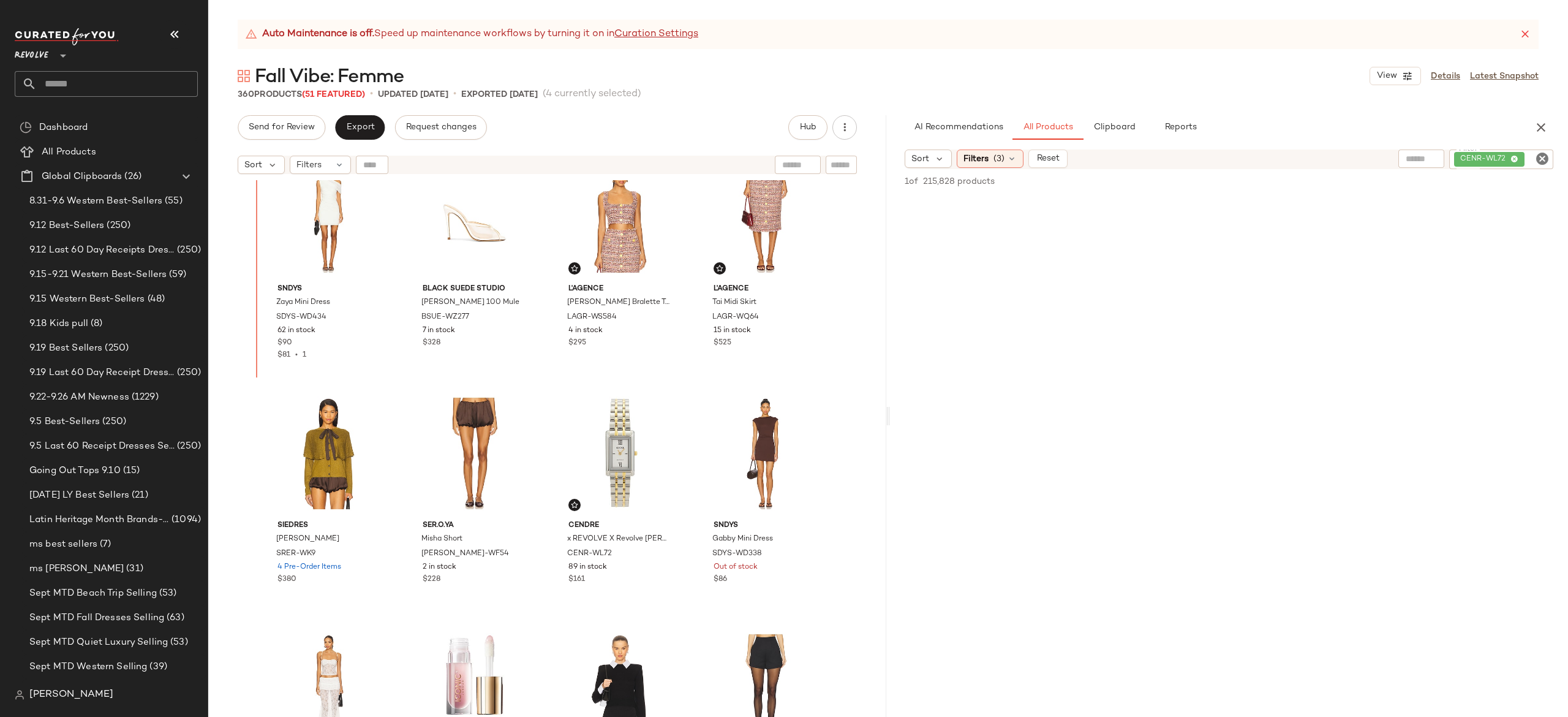
scroll to position [3585, 0]
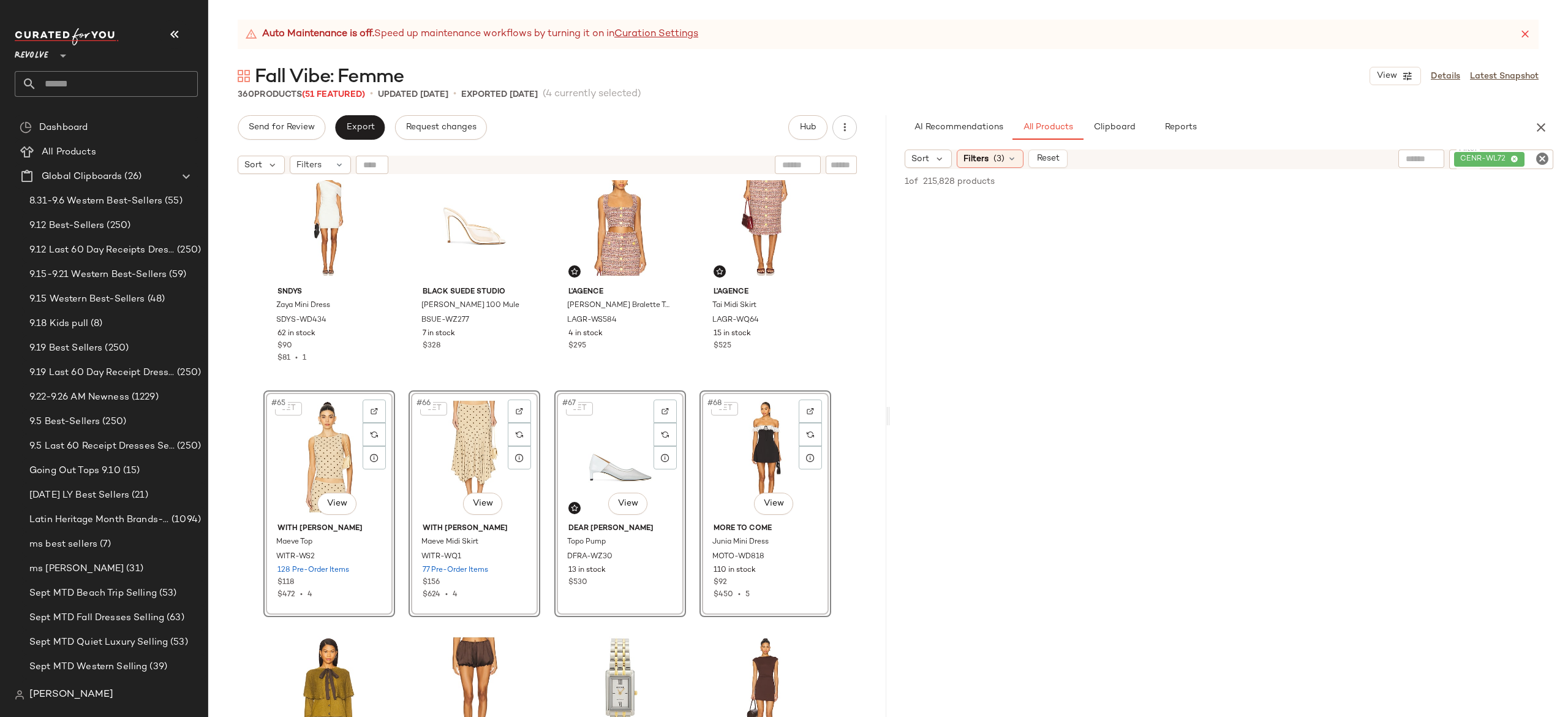
click at [395, 487] on div "SNDYS Zaya Mini Dress SDYS-WD434 62 in stock $90 $81 • 1 BLACK SUEDE STUDIO Sam…" at bounding box center [547, 464] width 678 height 568
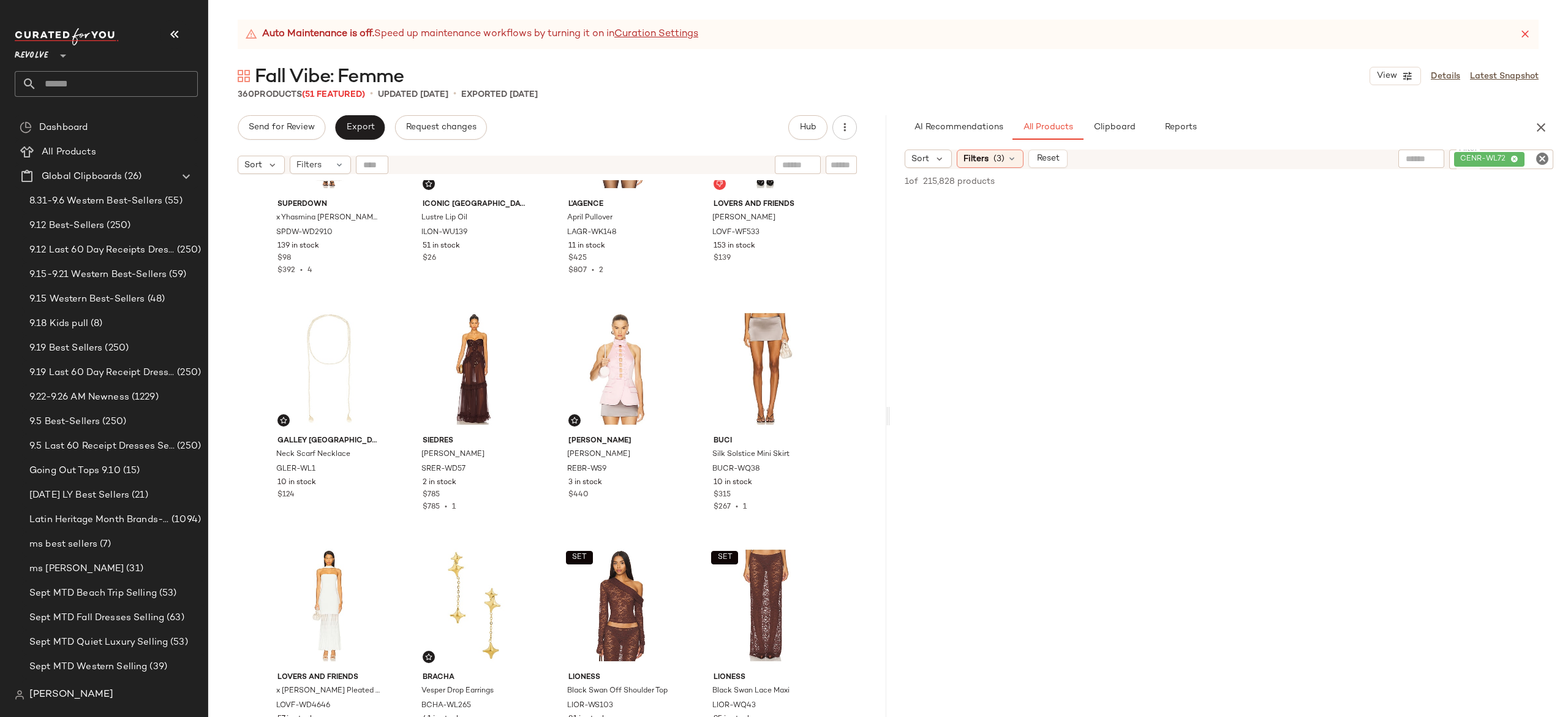
scroll to position [4403, 0]
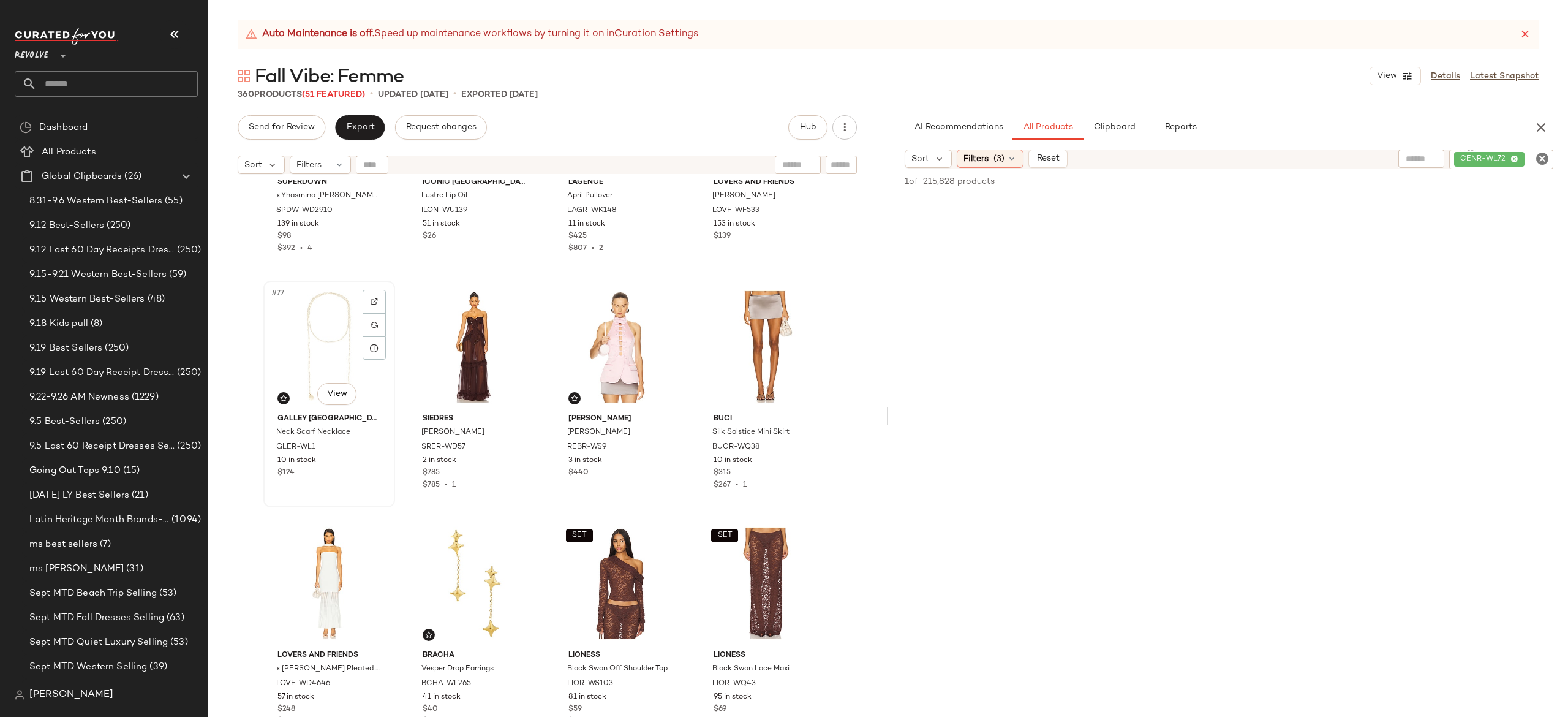
click at [312, 349] on div "#77 View" at bounding box center [329, 347] width 123 height 124
click at [730, 357] on div "#80 View" at bounding box center [765, 347] width 123 height 124
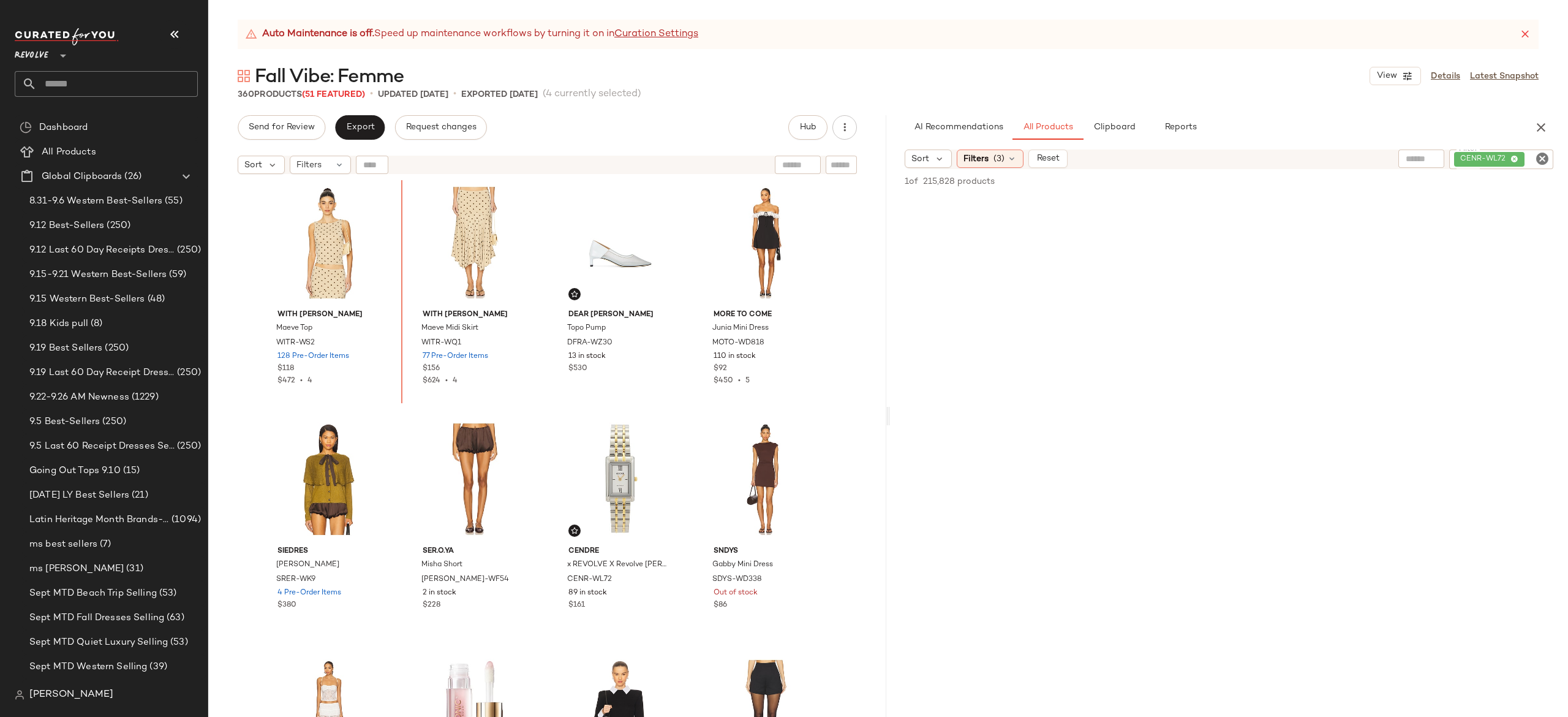
scroll to position [3755, 0]
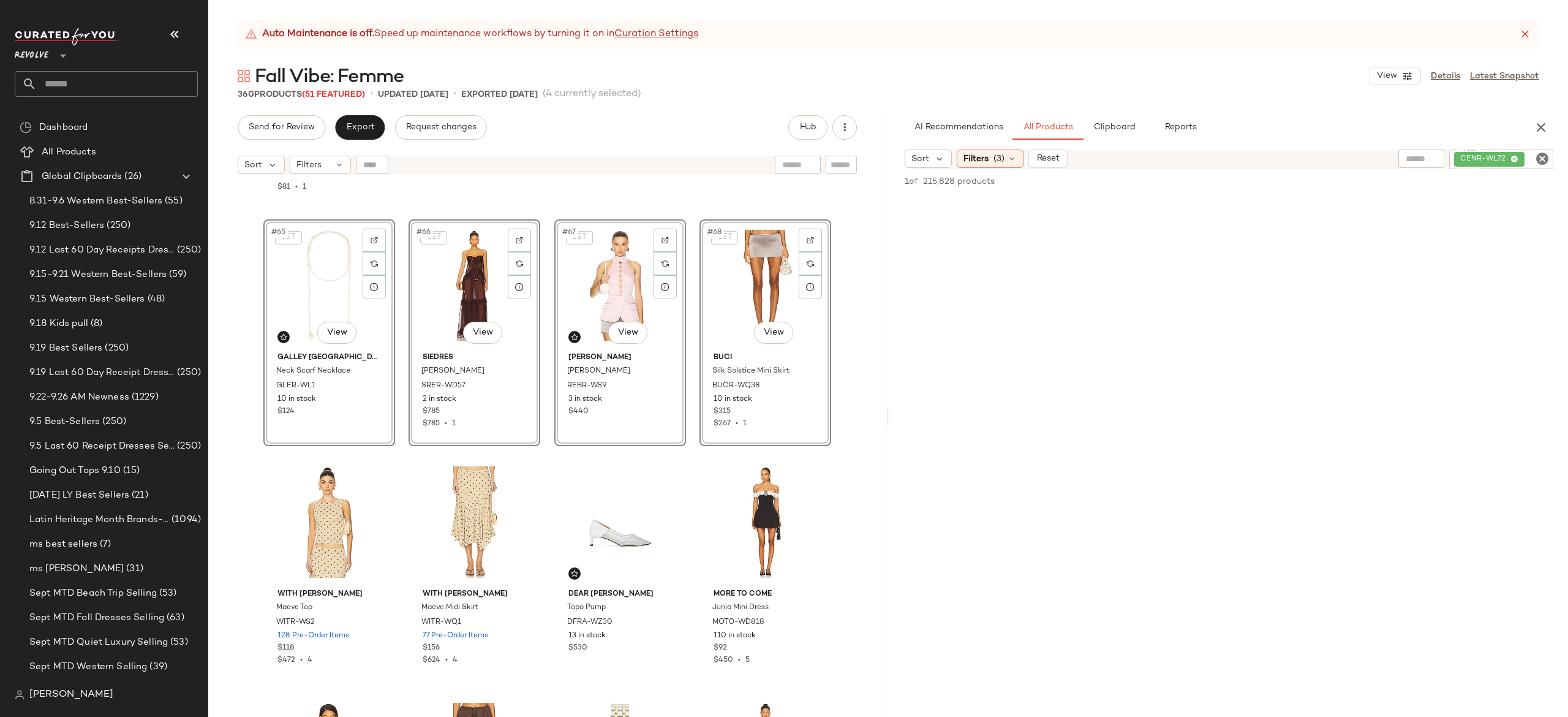
click at [393, 360] on div "SNDYS Zaya Mini Dress SDYS-WD434 62 in stock $90 $81 • 1 BLACK SUEDE STUDIO Sam…" at bounding box center [547, 464] width 678 height 568
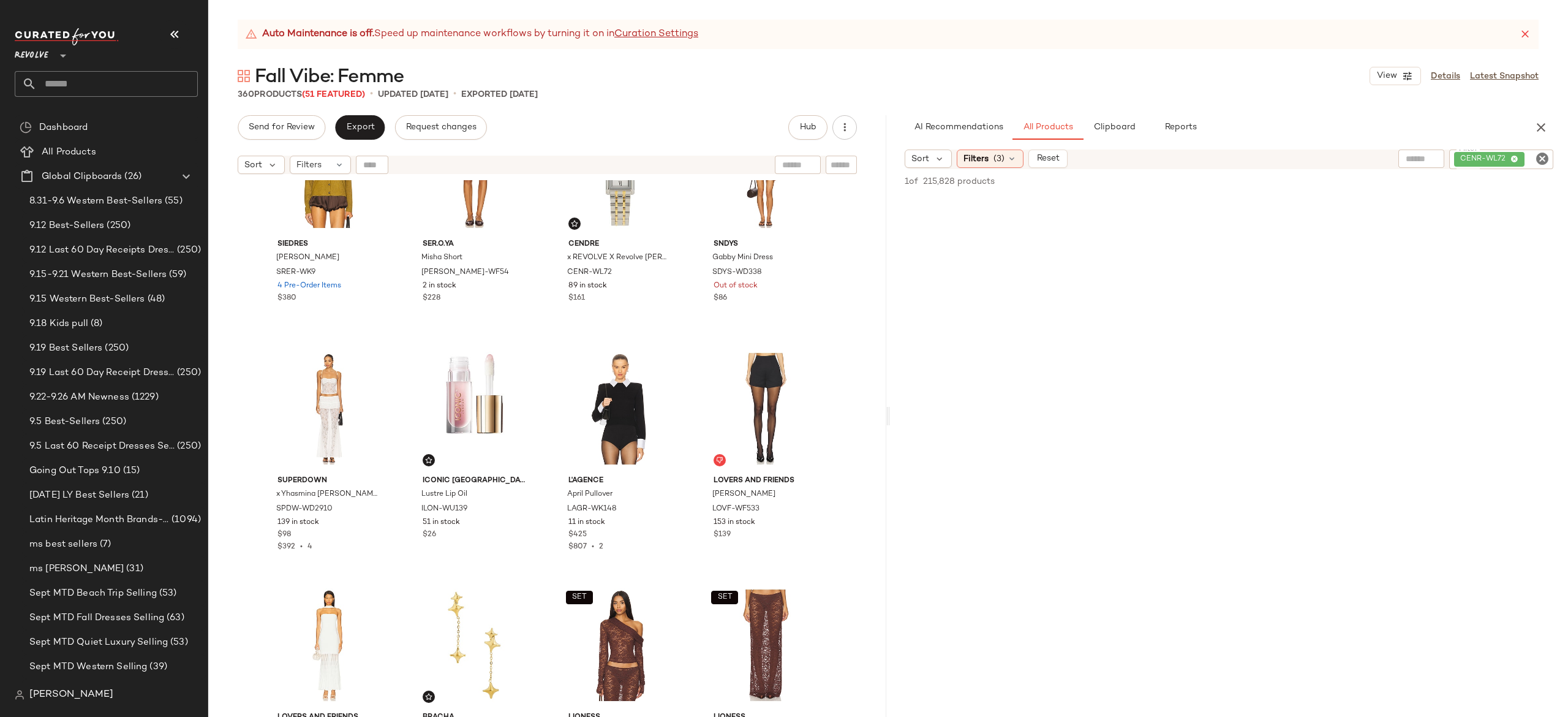
scroll to position [4341, 0]
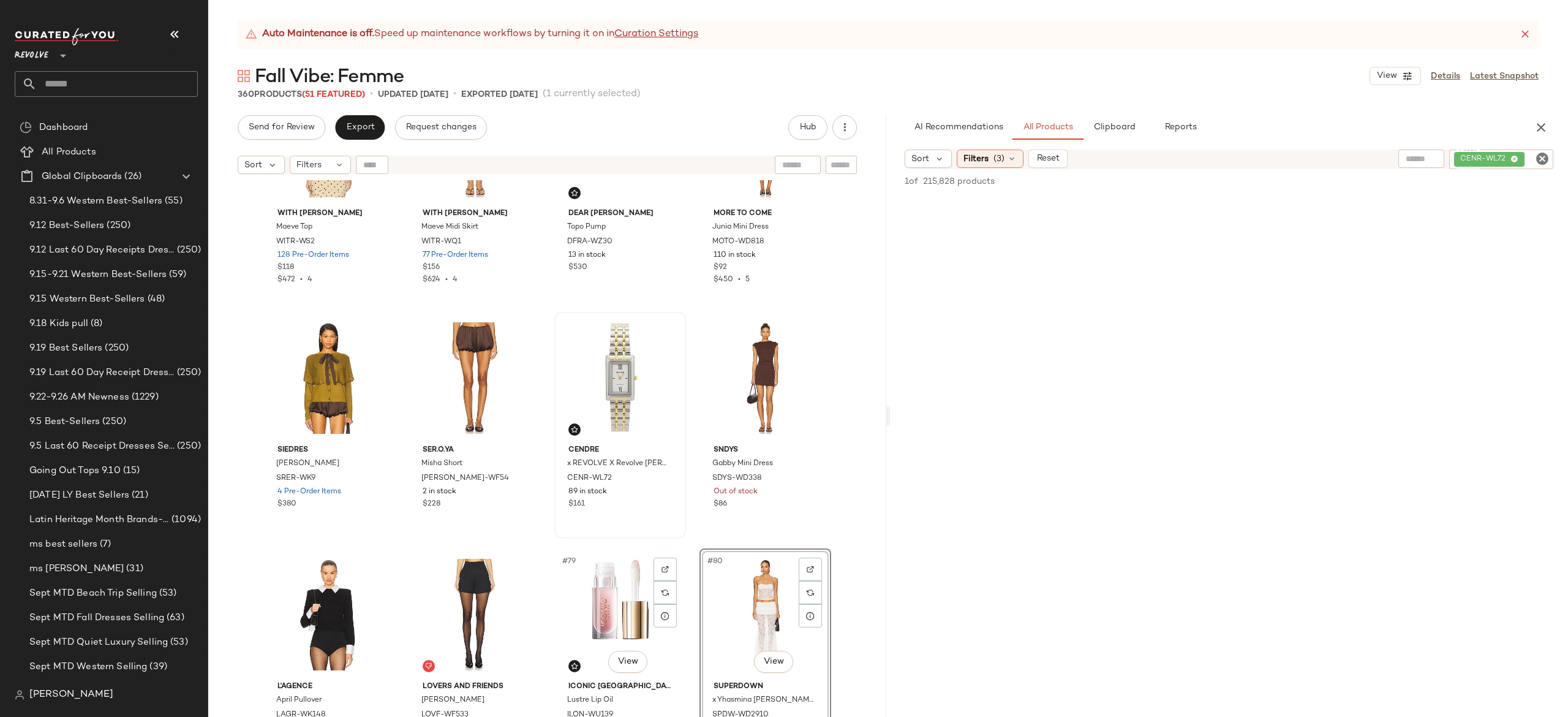
scroll to position [4135, 0]
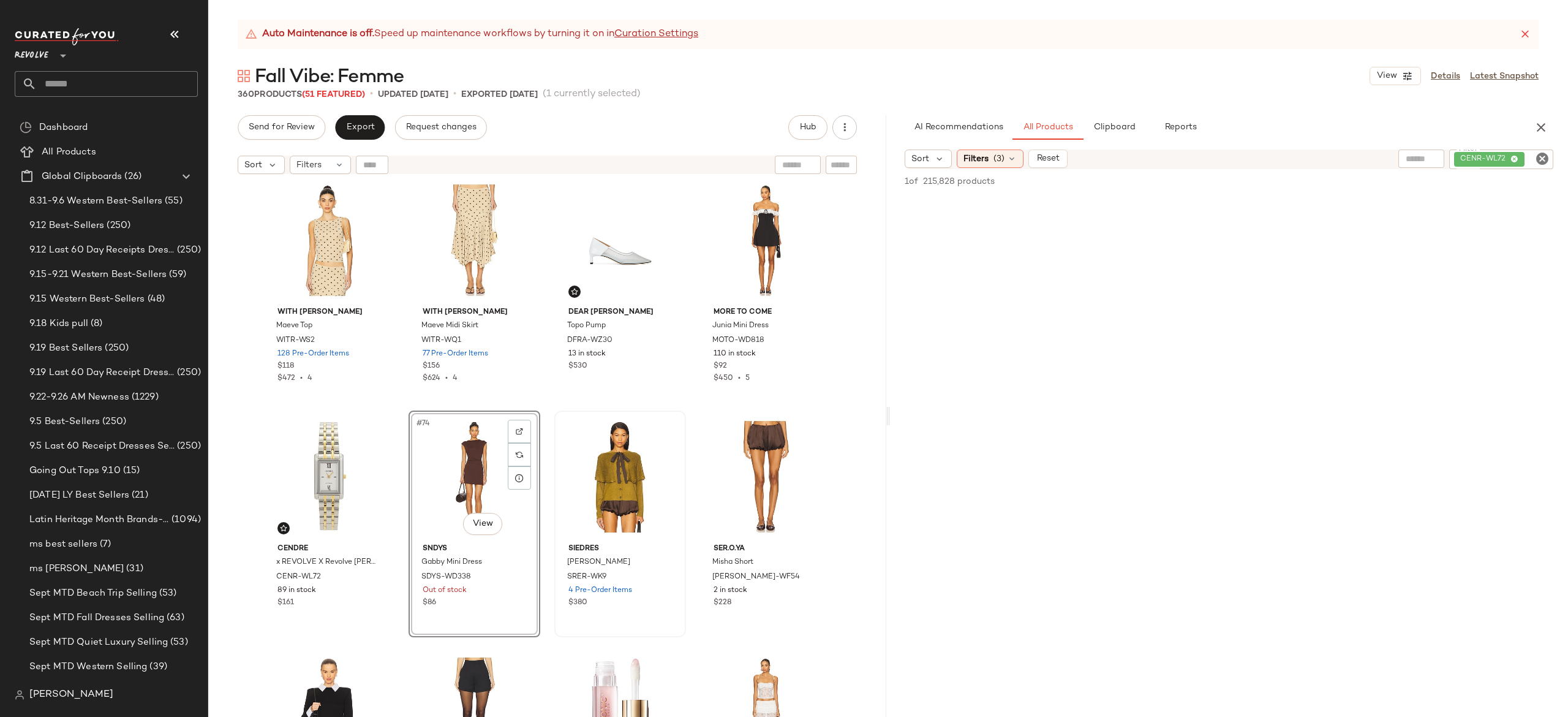
scroll to position [4011, 0]
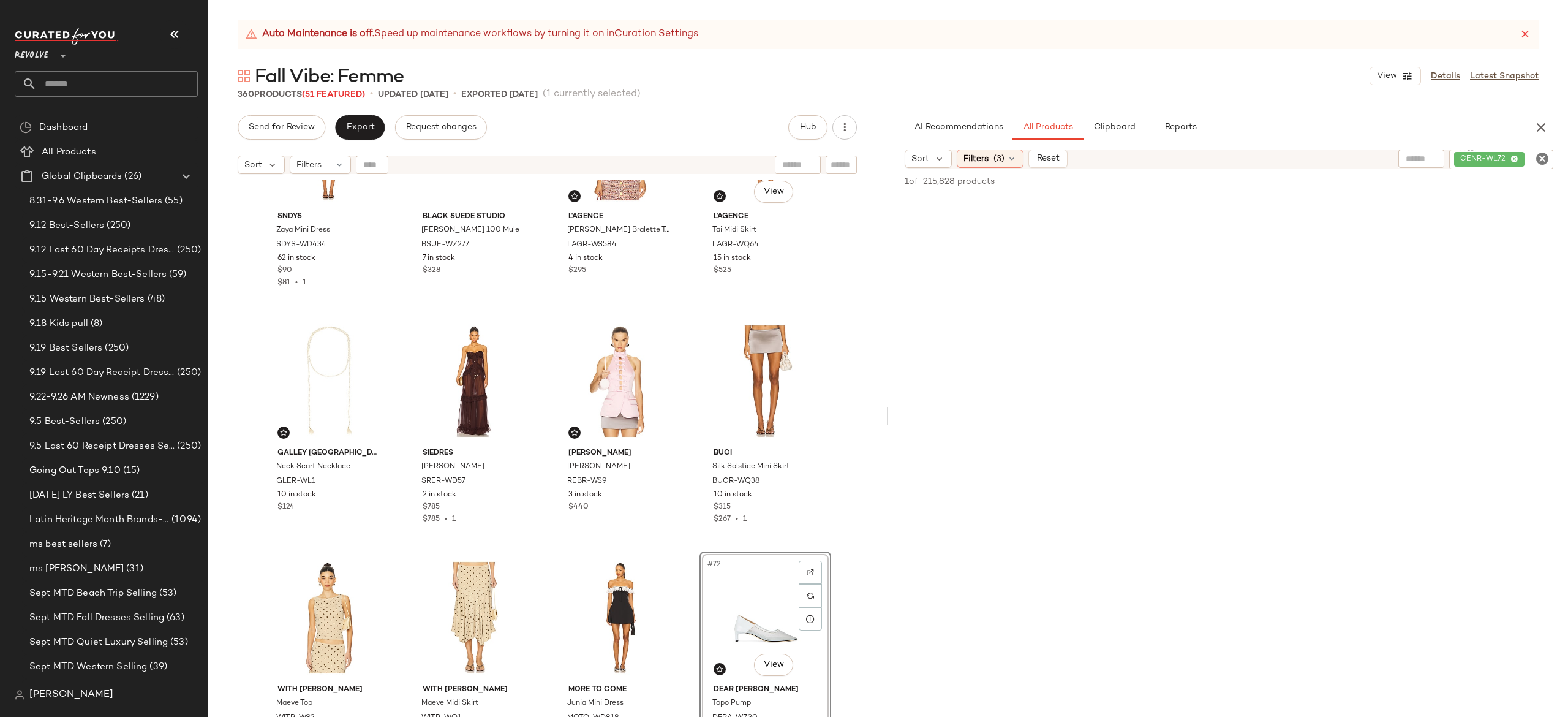
scroll to position [3633, 0]
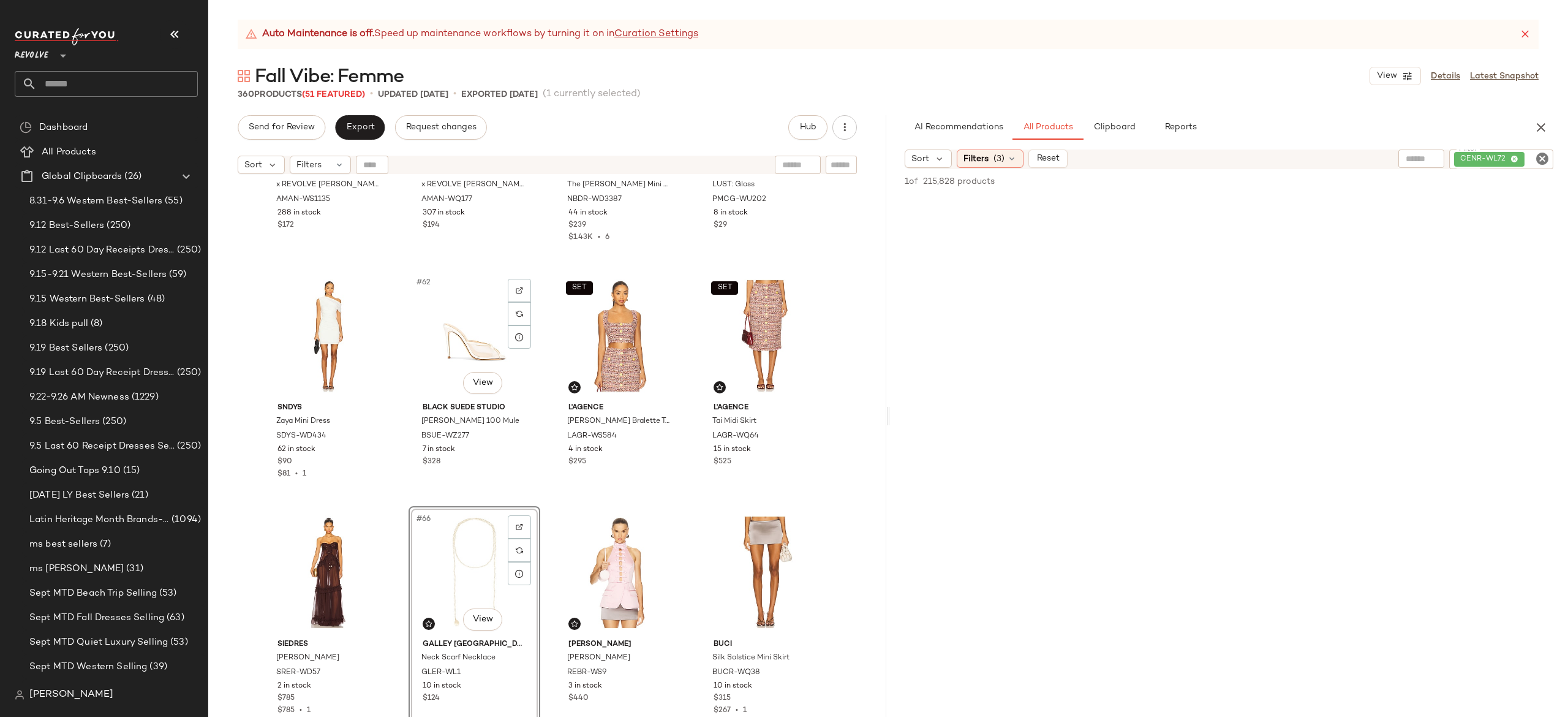
scroll to position [3413, 0]
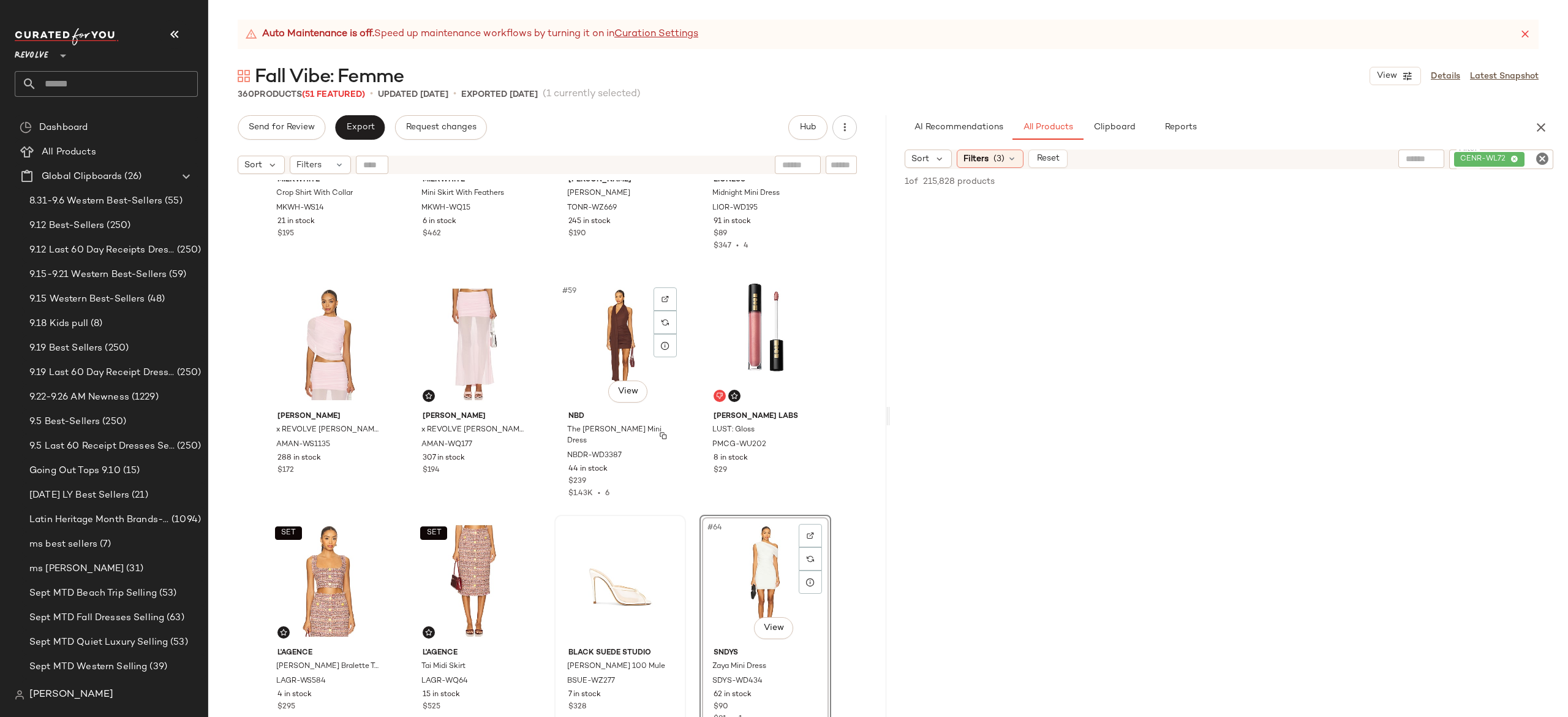
scroll to position [3222, 0]
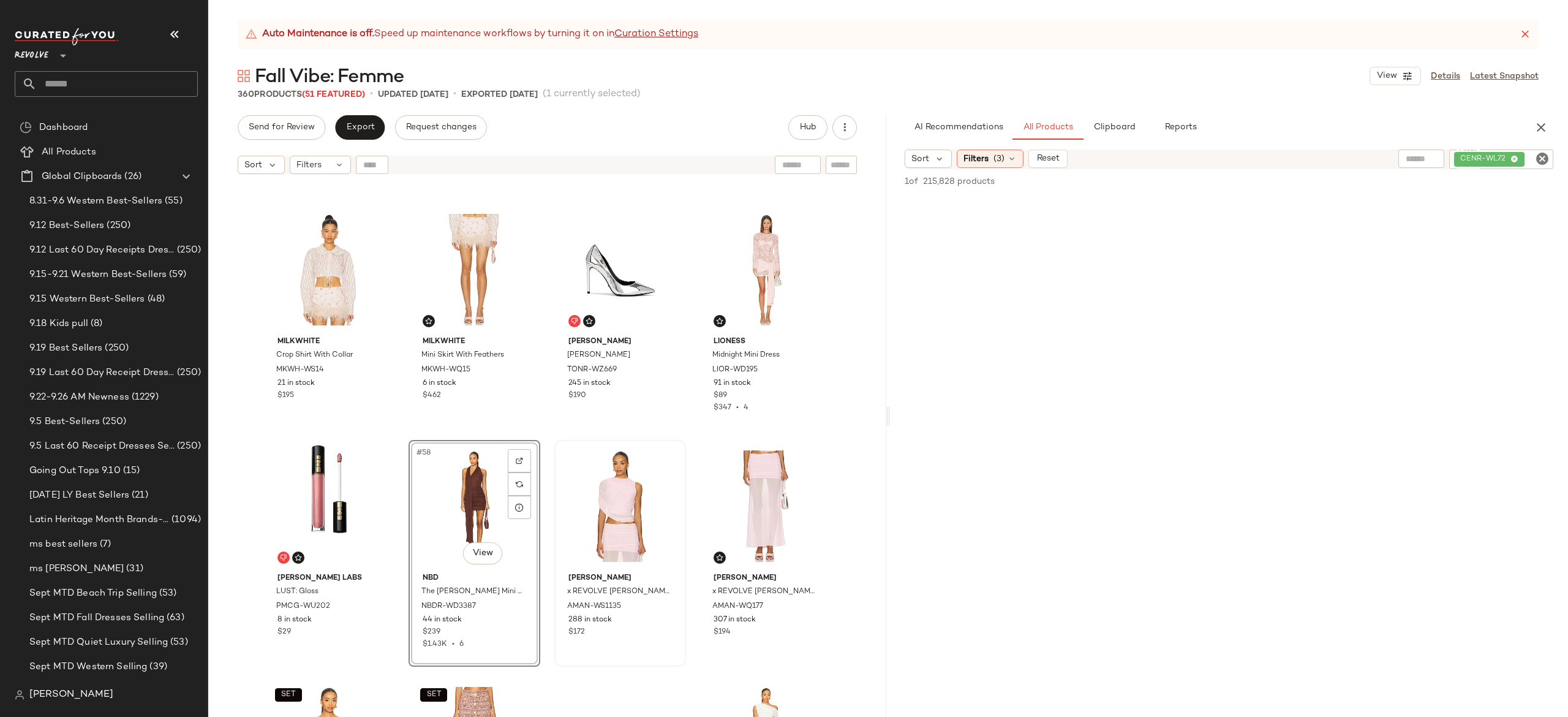
scroll to position [3036, 0]
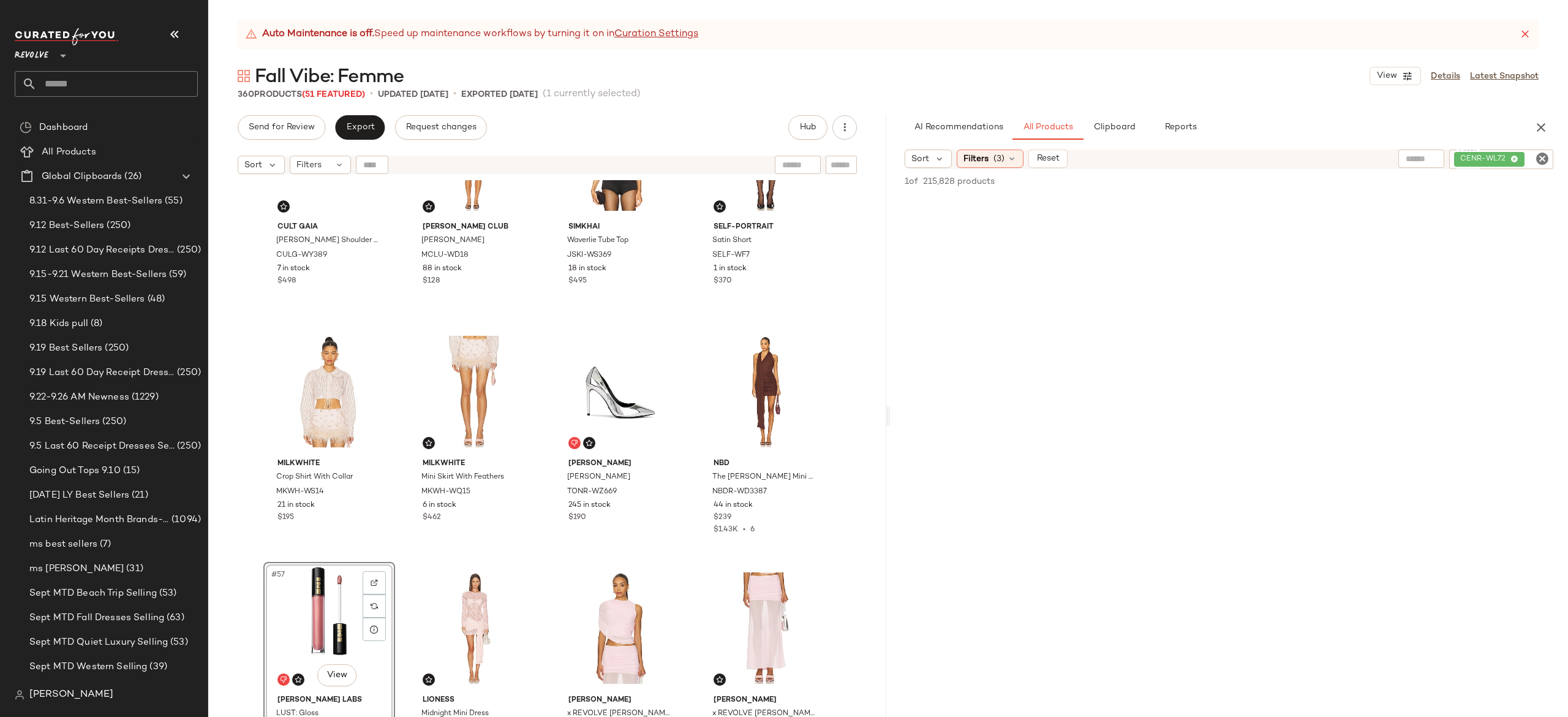
scroll to position [2938, 0]
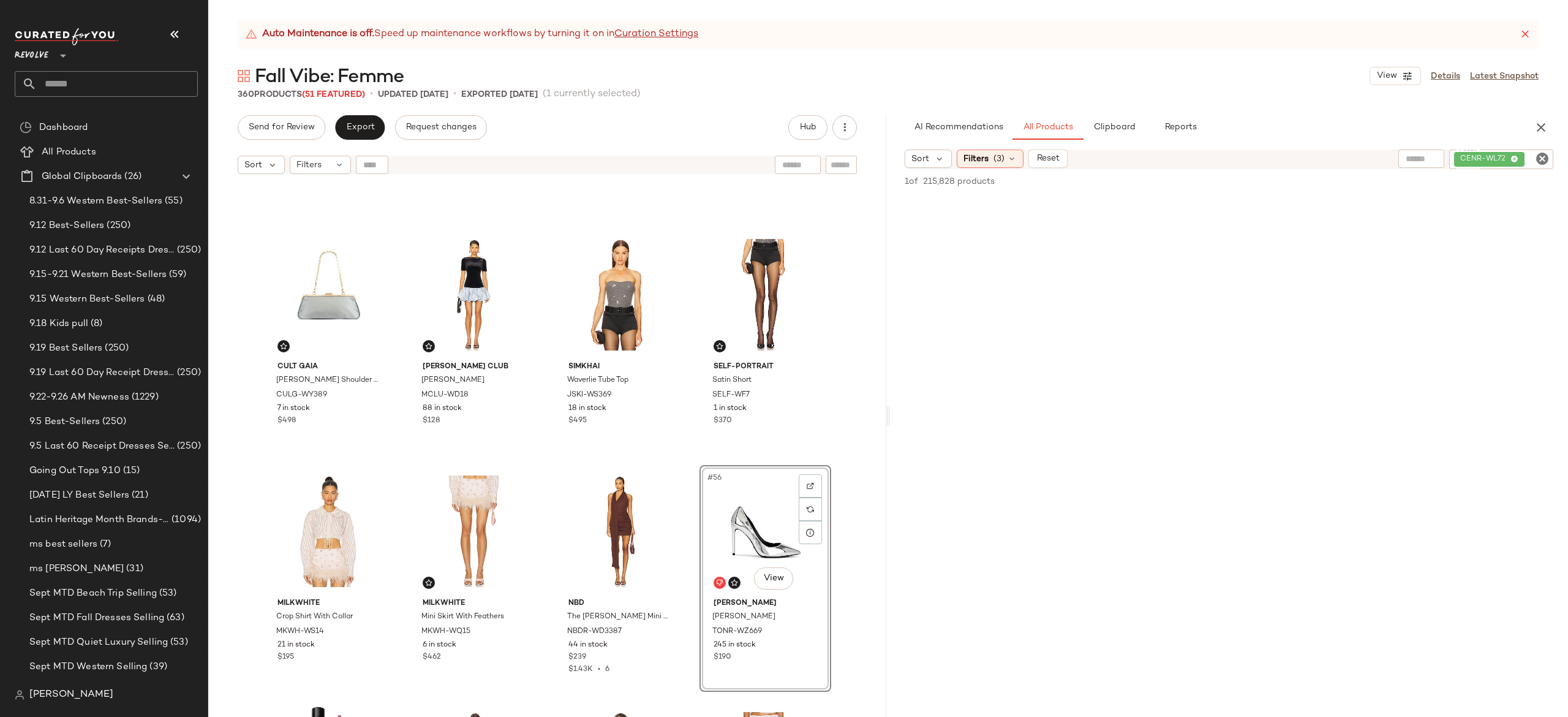
scroll to position [2781, 0]
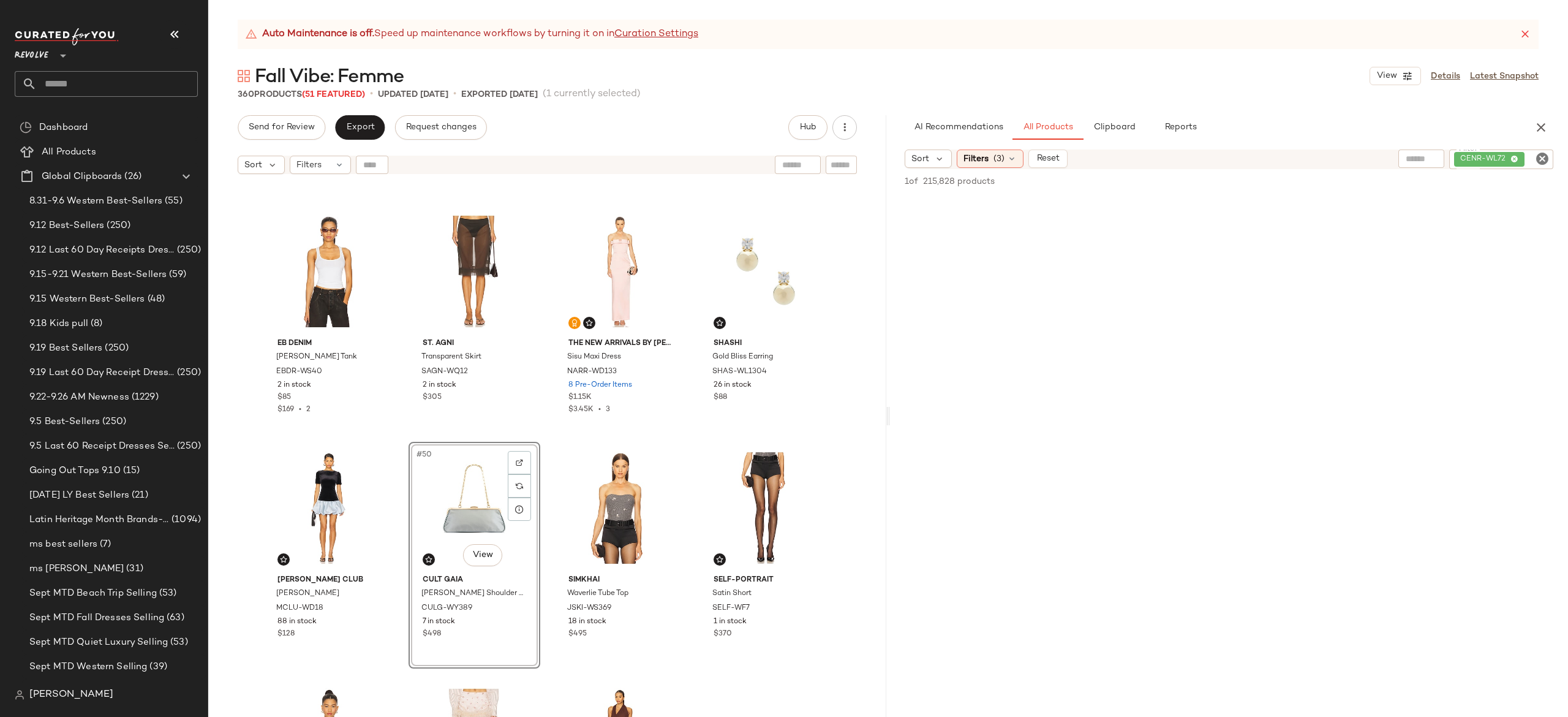
scroll to position [2587, 0]
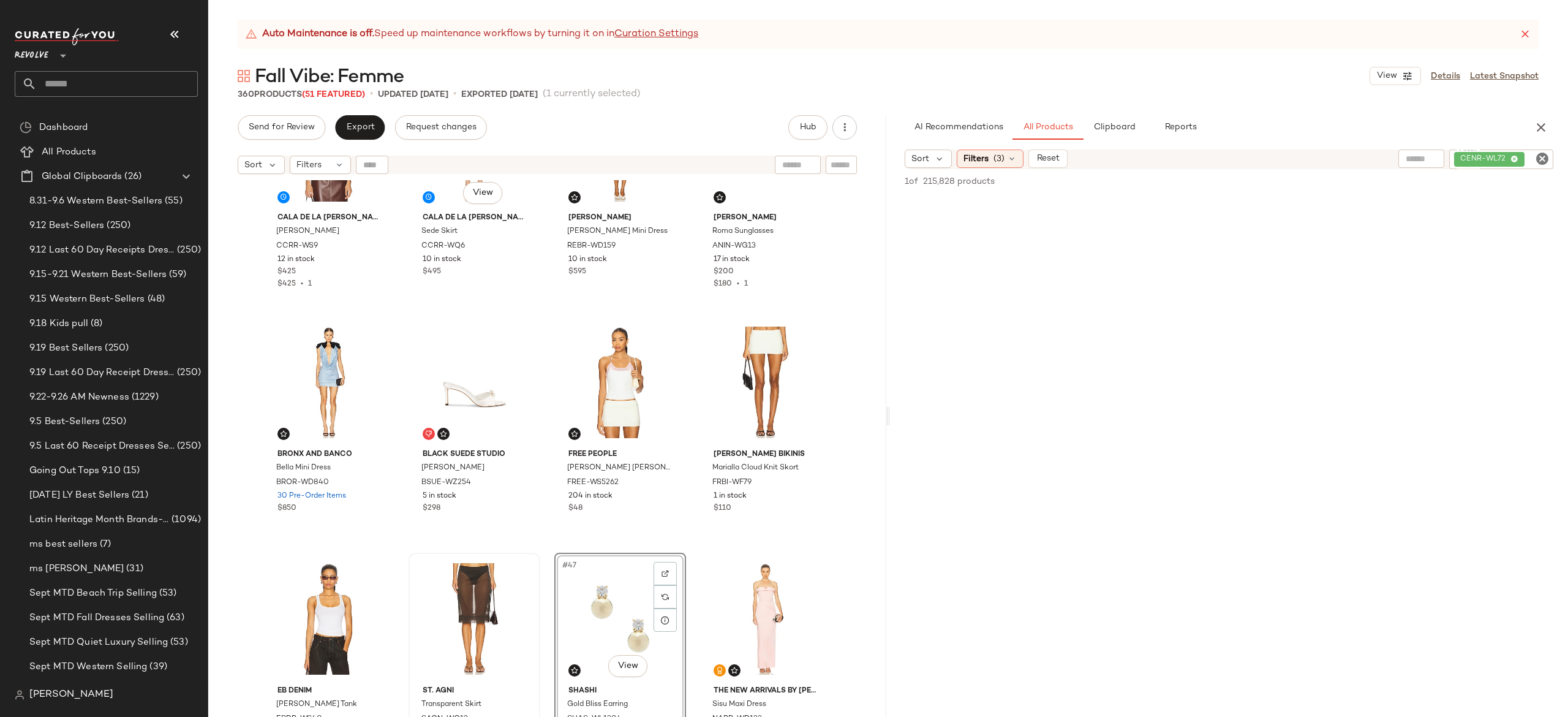
scroll to position [2225, 0]
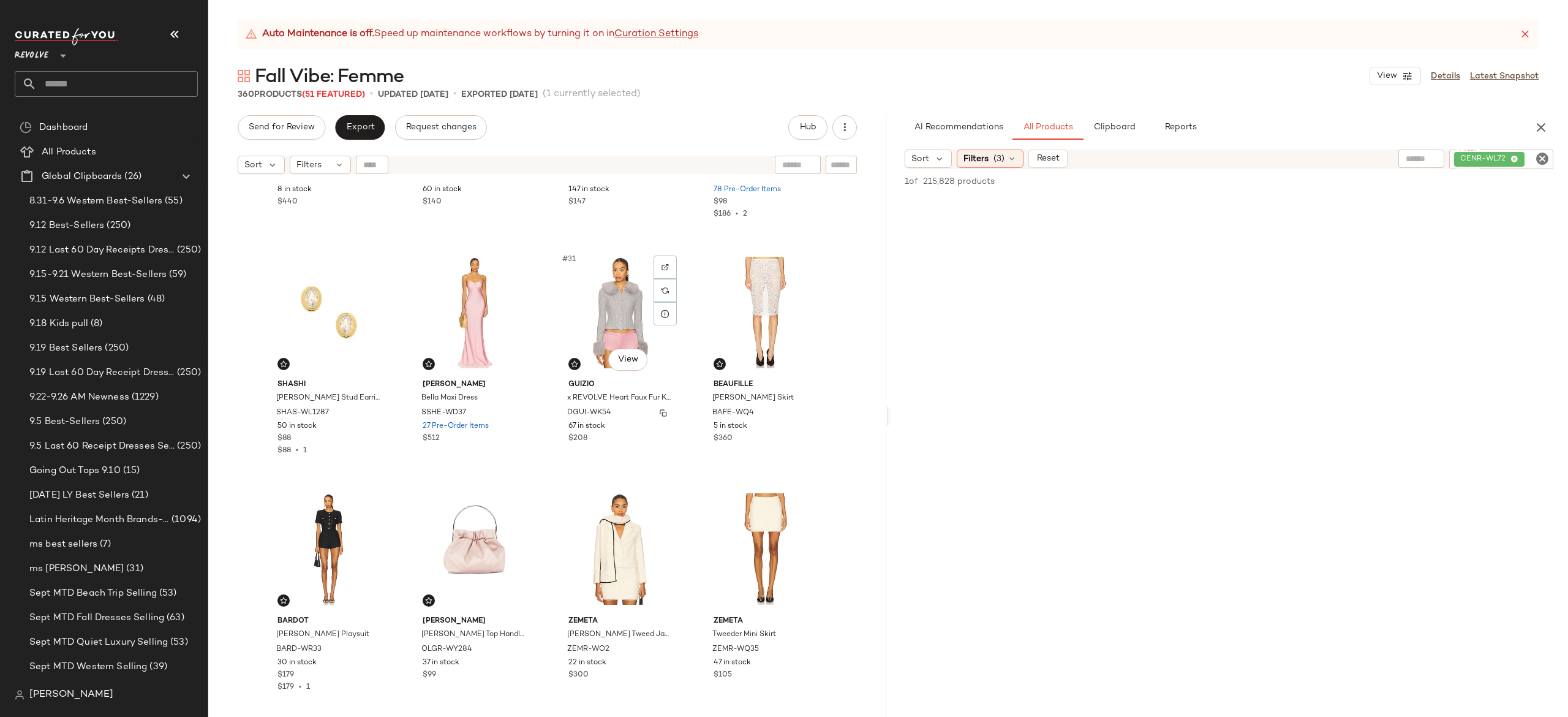
scroll to position [1600, 0]
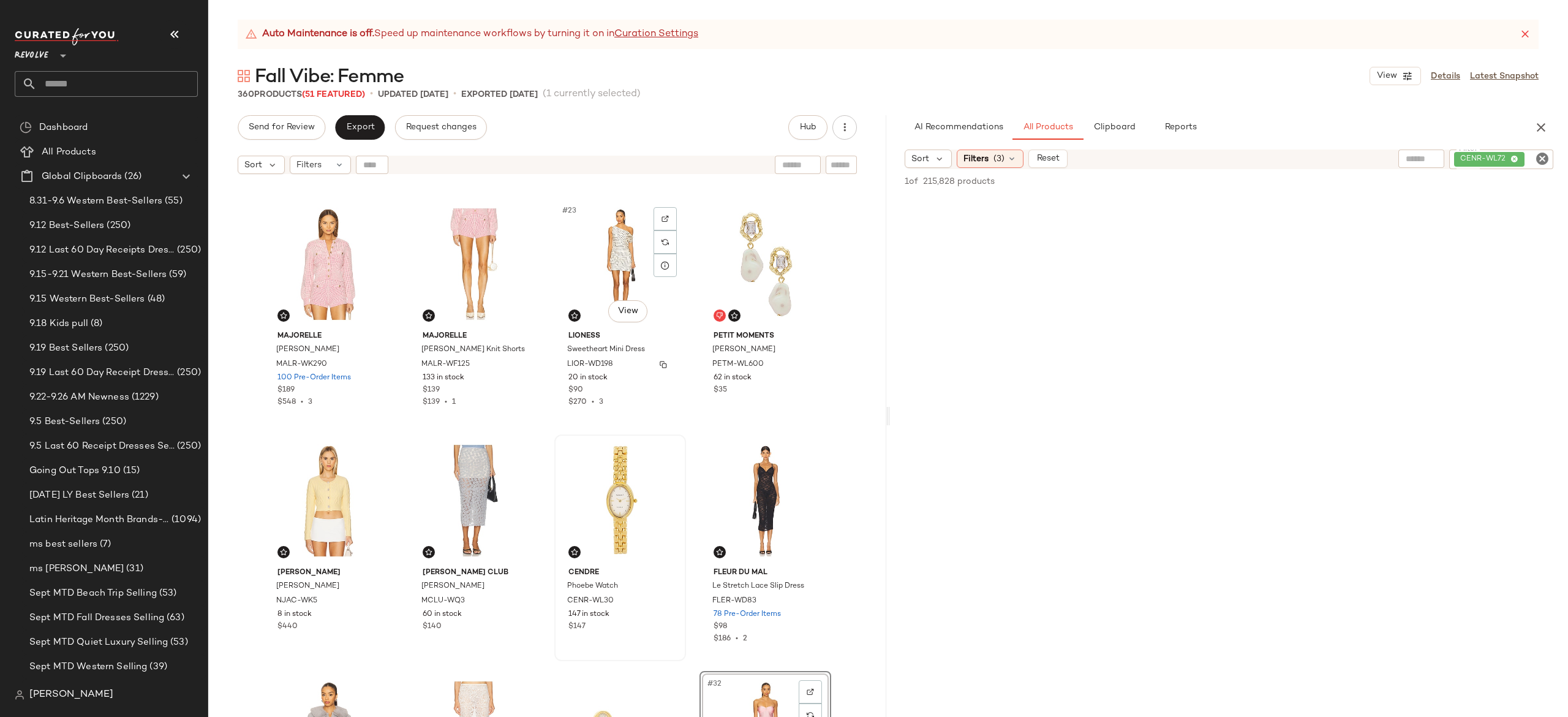
scroll to position [1165, 0]
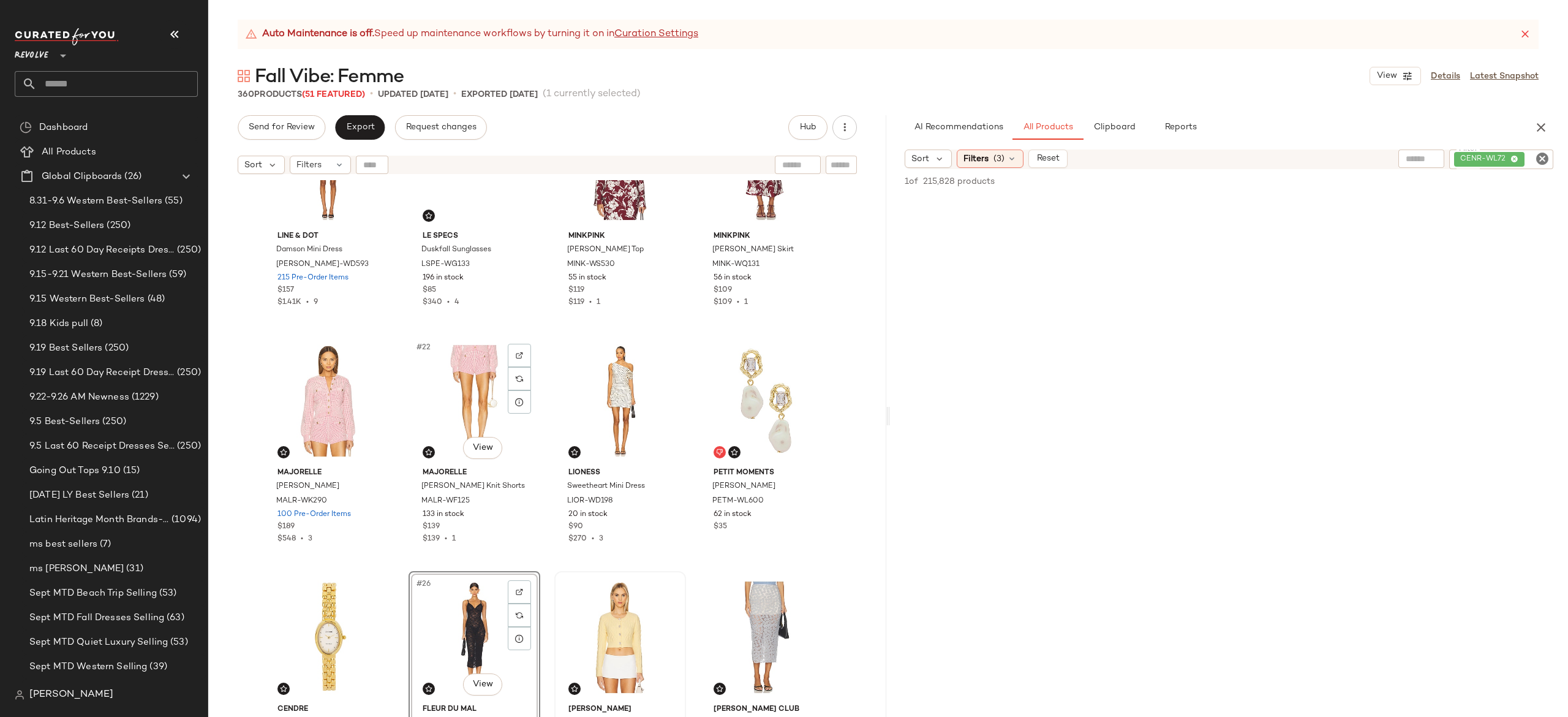
scroll to position [1042, 0]
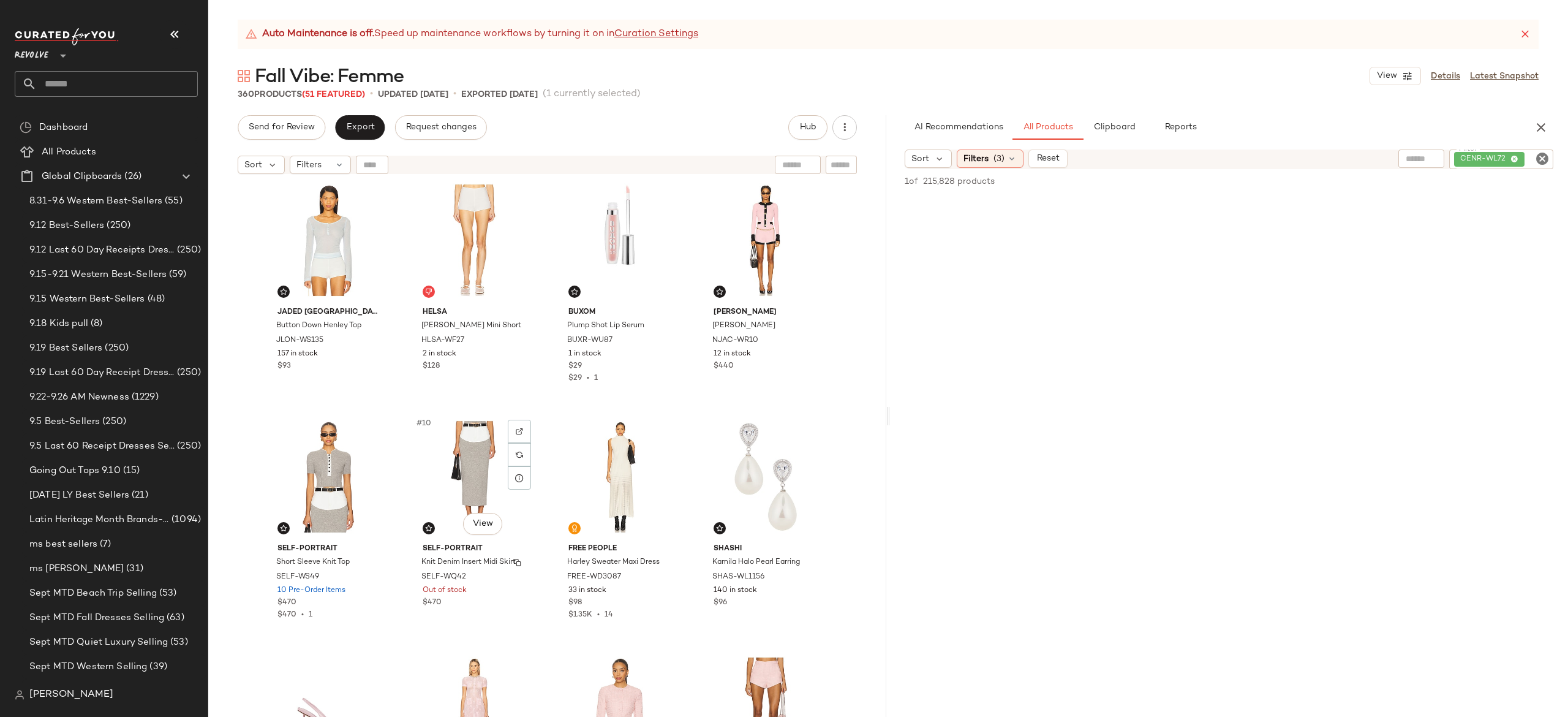
scroll to position [246, 0]
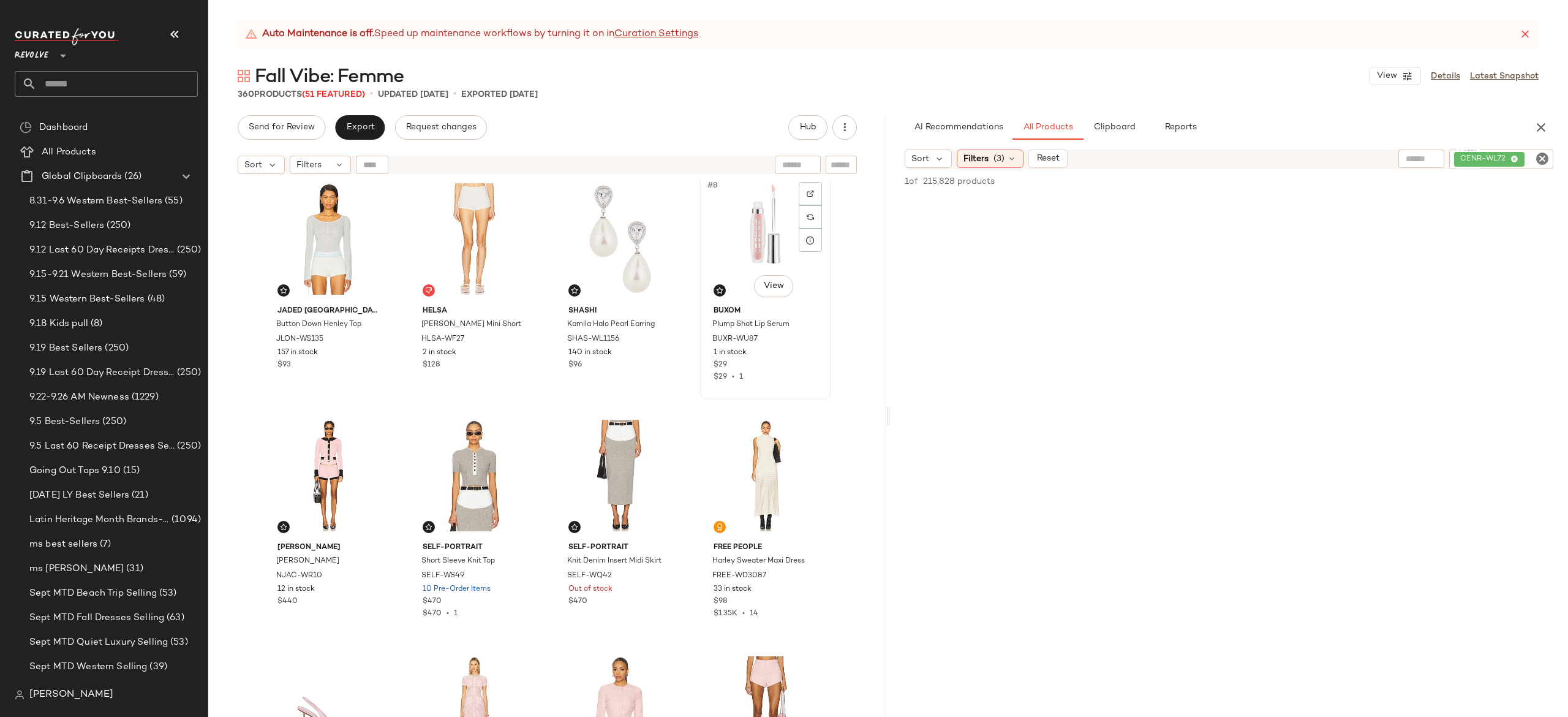
scroll to position [243, 0]
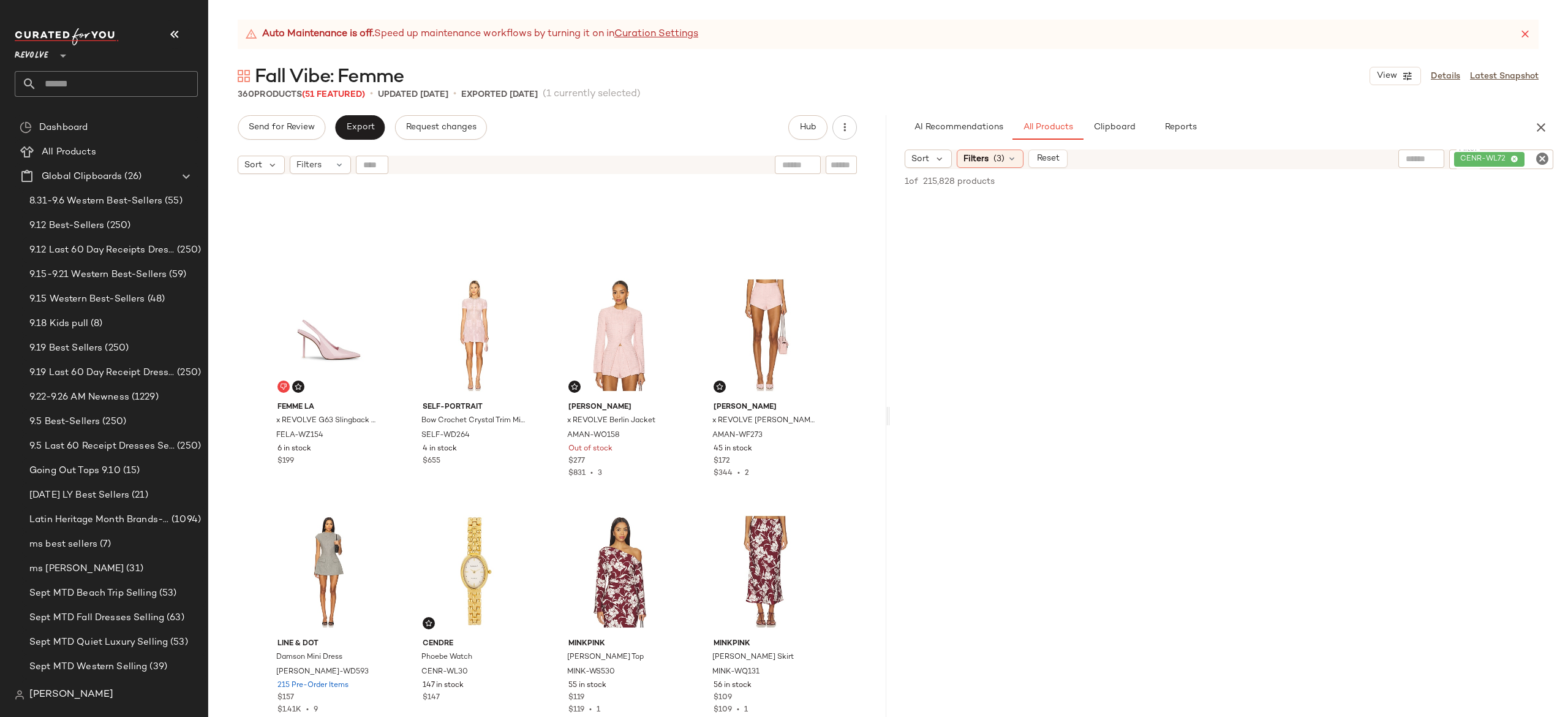
scroll to position [611, 0]
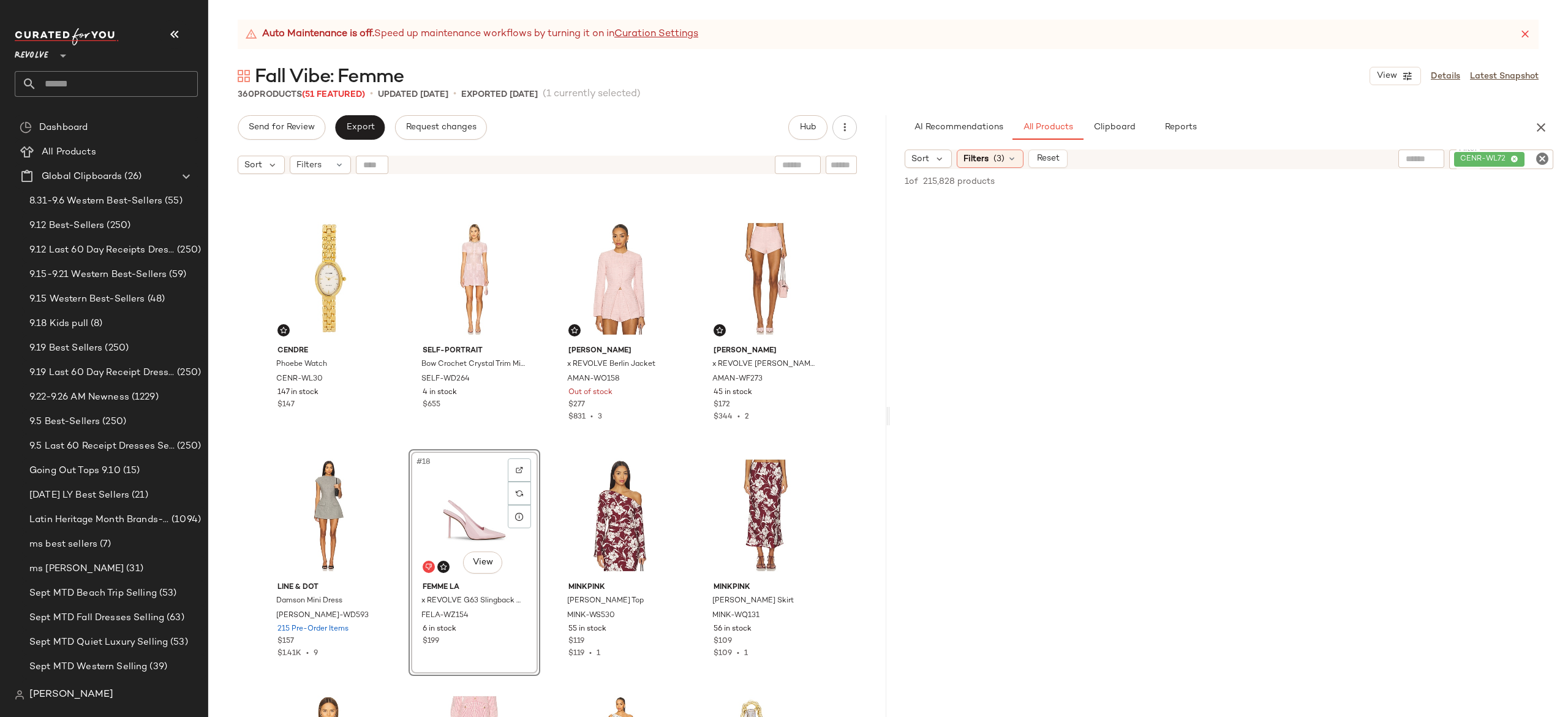
scroll to position [641, 0]
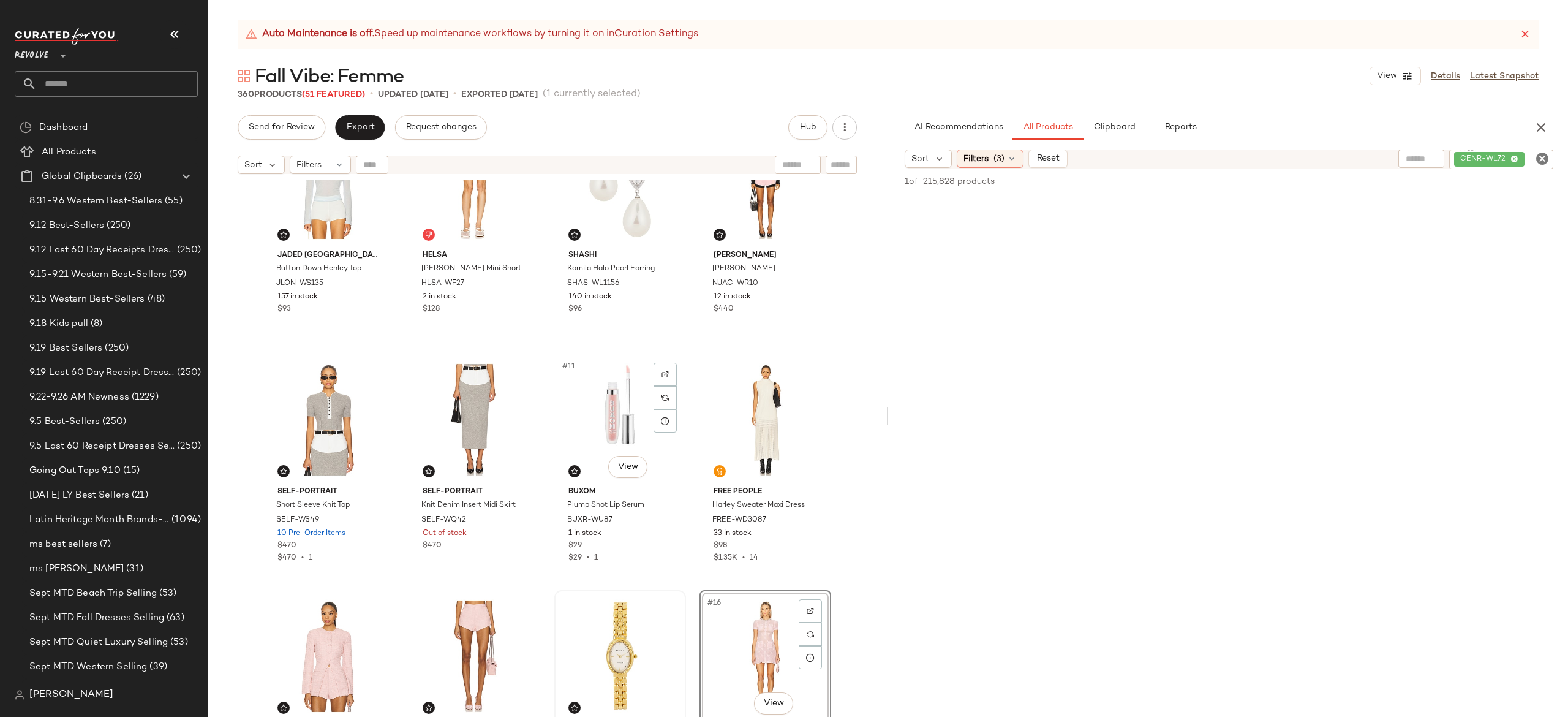
scroll to position [310, 0]
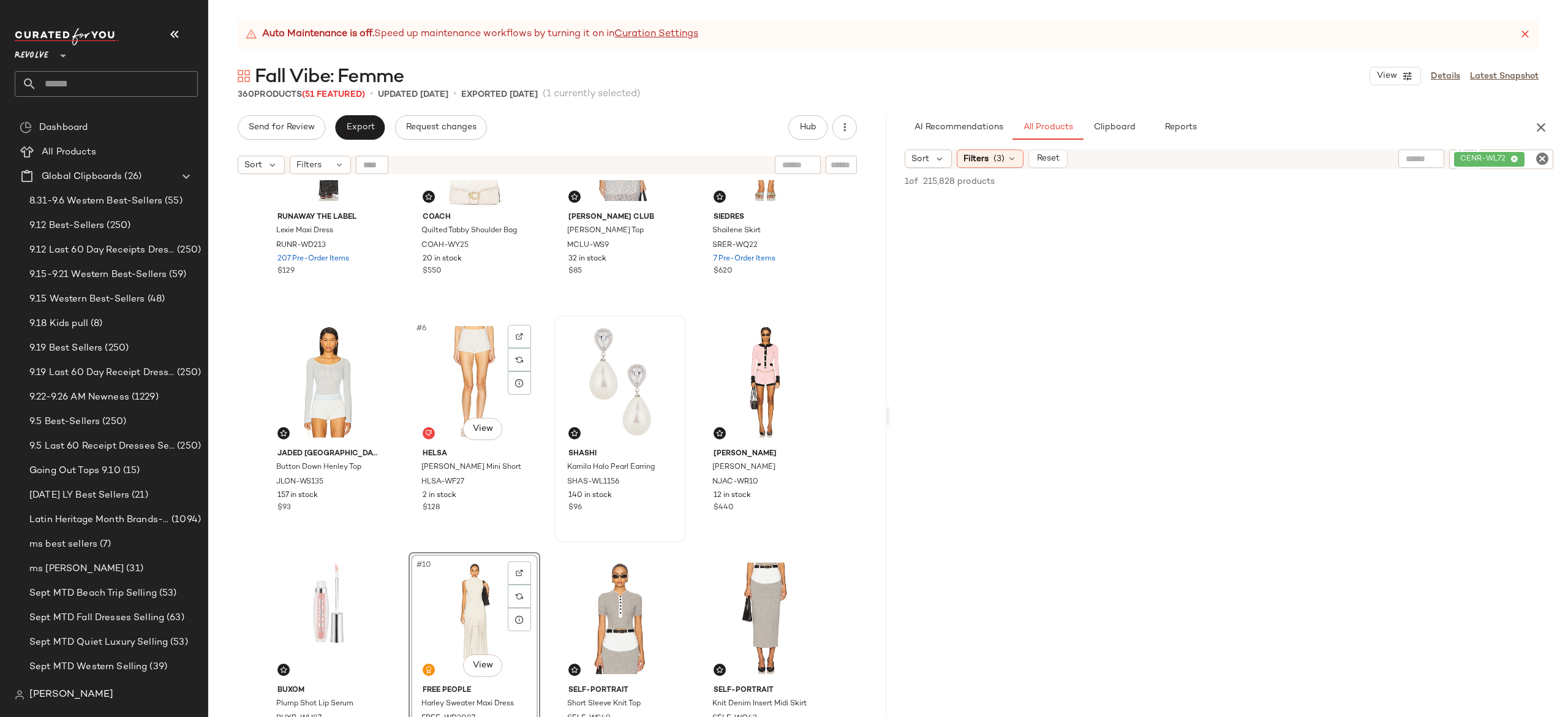
scroll to position [101, 0]
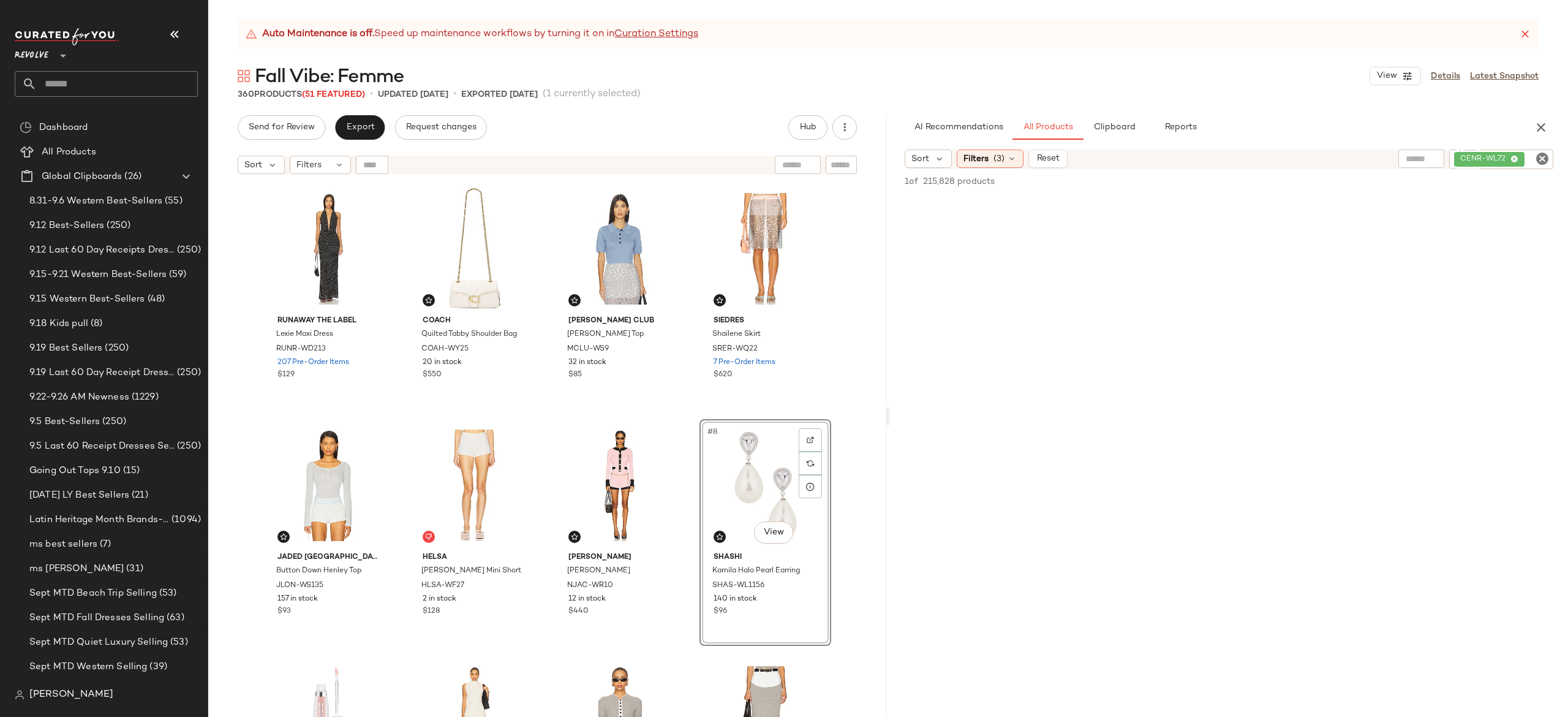
click at [542, 395] on div "Runaway The Label Lexie Maxi Dress RUNR-WD213 207 Pre-Order Items $129 Coach Qu…" at bounding box center [547, 464] width 569 height 565
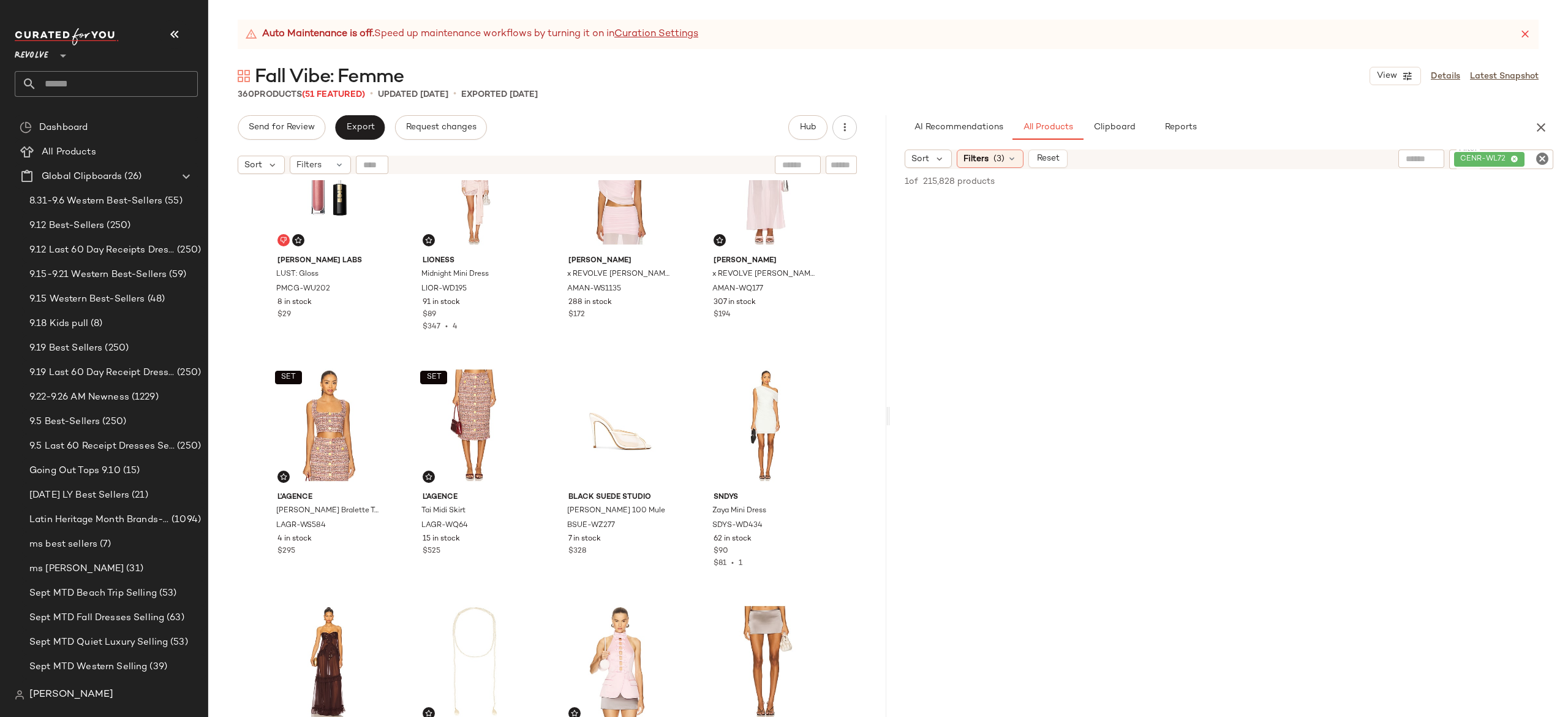
scroll to position [2567, 0]
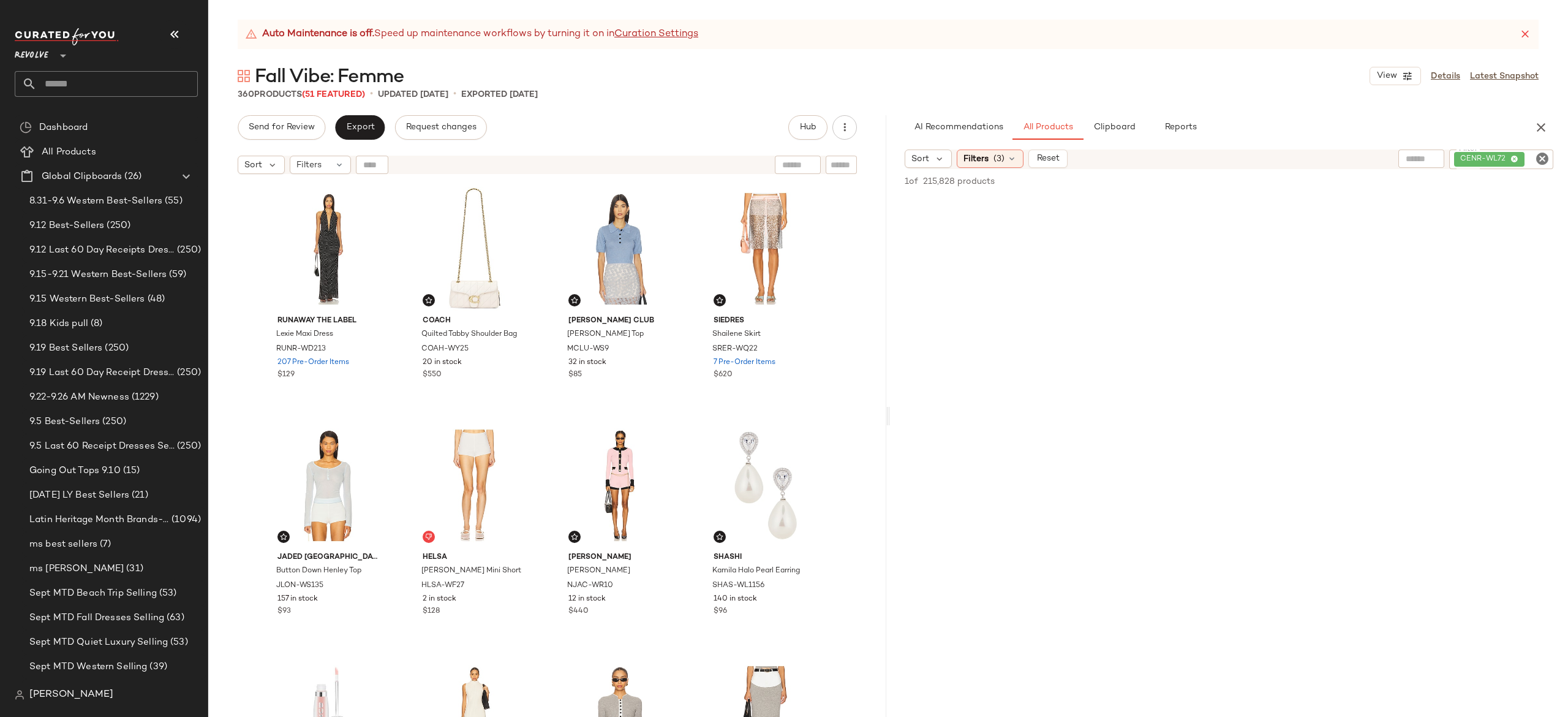
click at [1525, 28] on icon at bounding box center [1525, 34] width 12 height 12
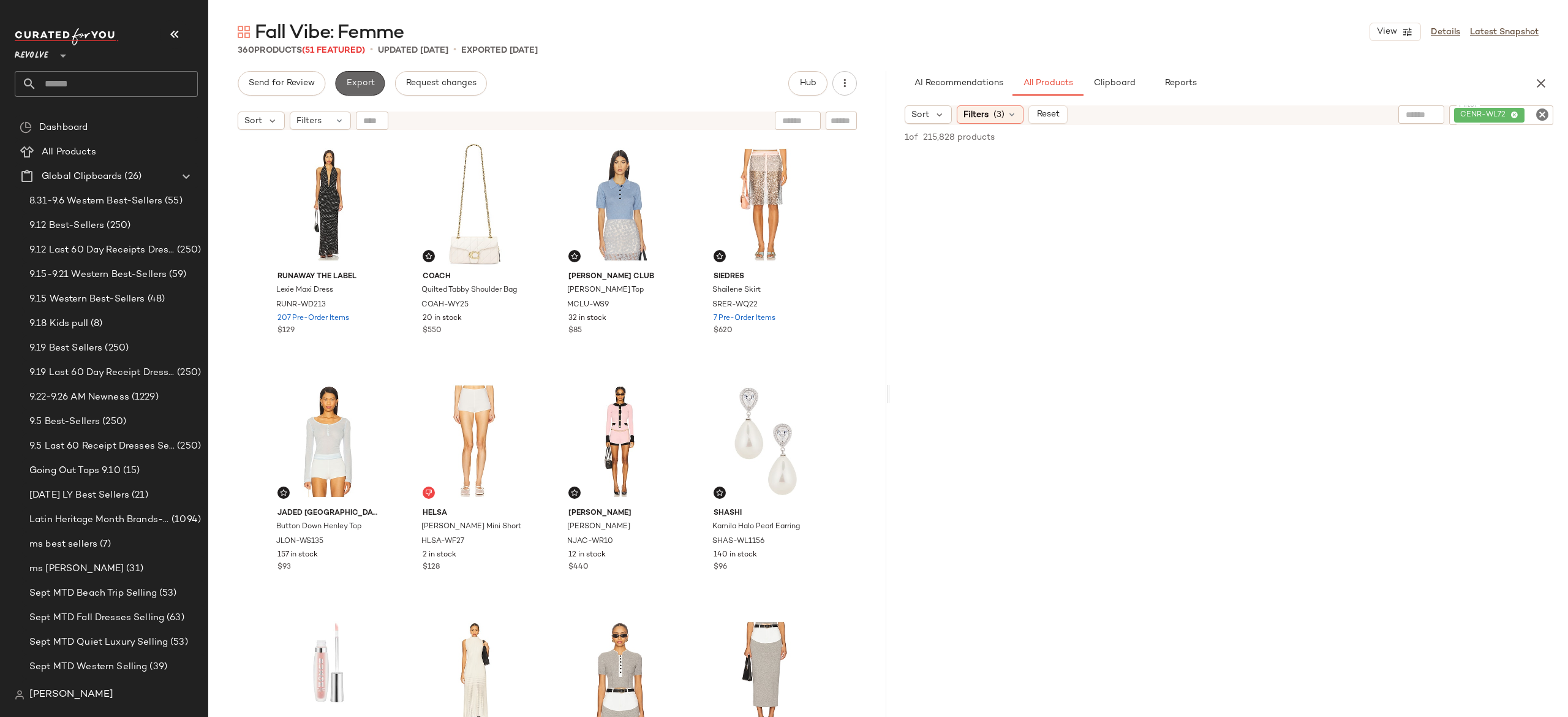
click at [368, 84] on span "Export" at bounding box center [360, 83] width 29 height 9
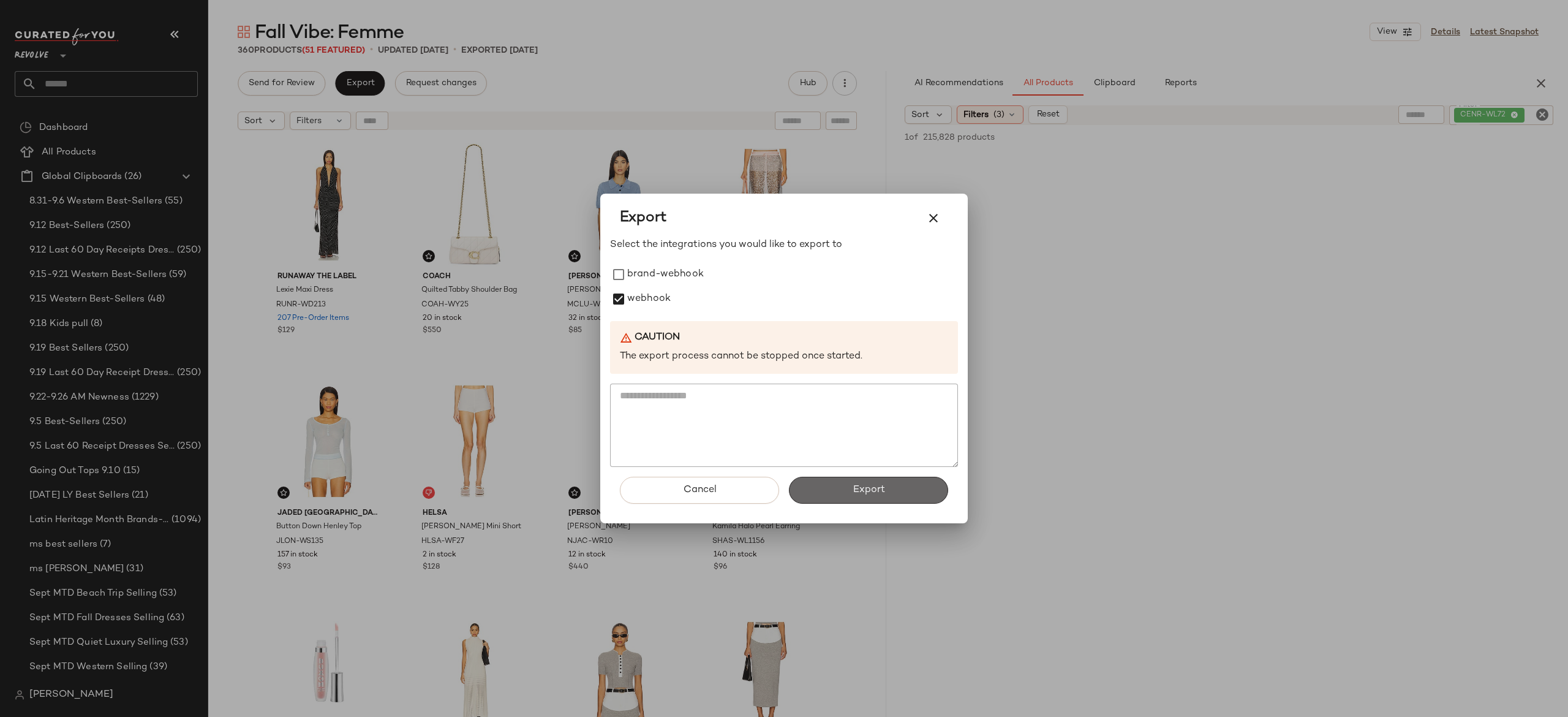
click at [814, 482] on button "Export" at bounding box center [868, 490] width 159 height 27
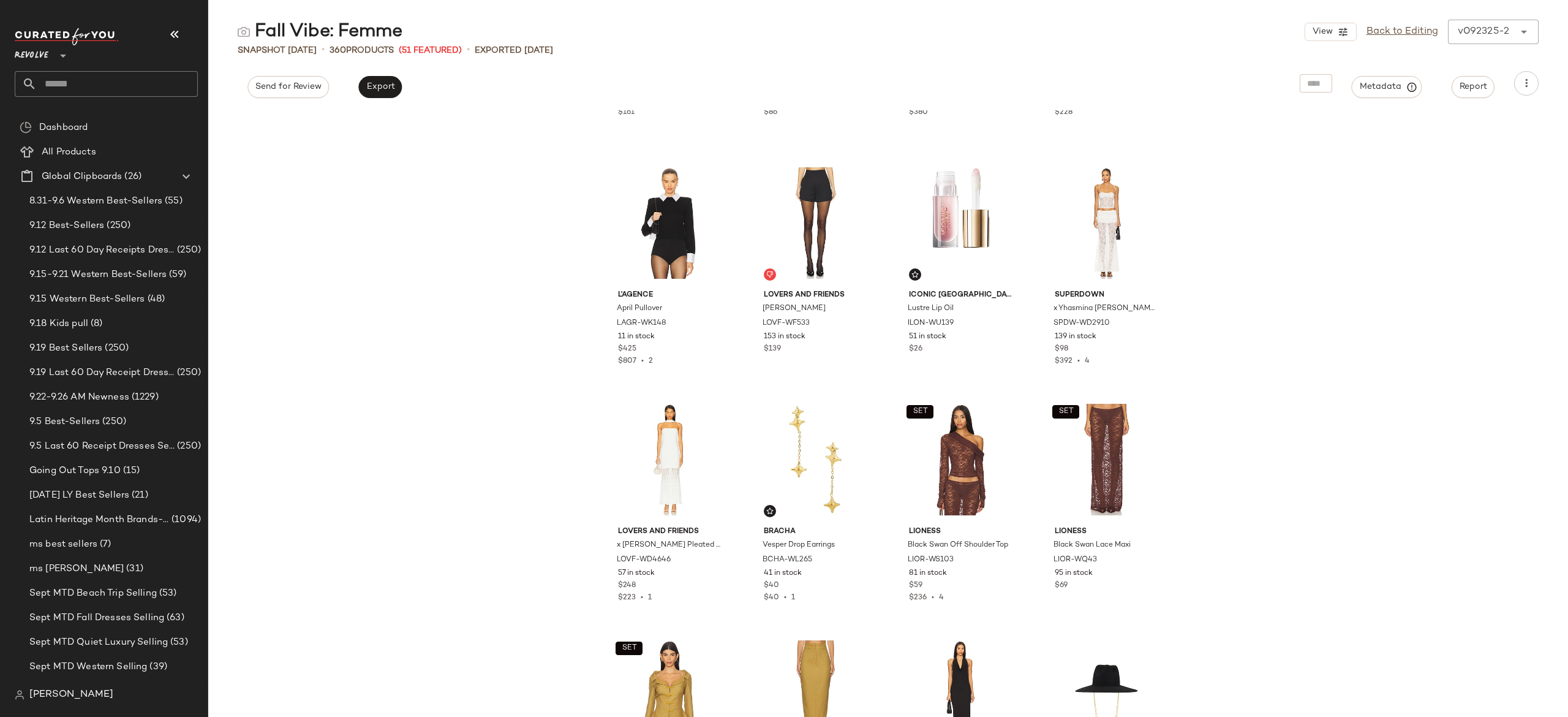
scroll to position [4472, 0]
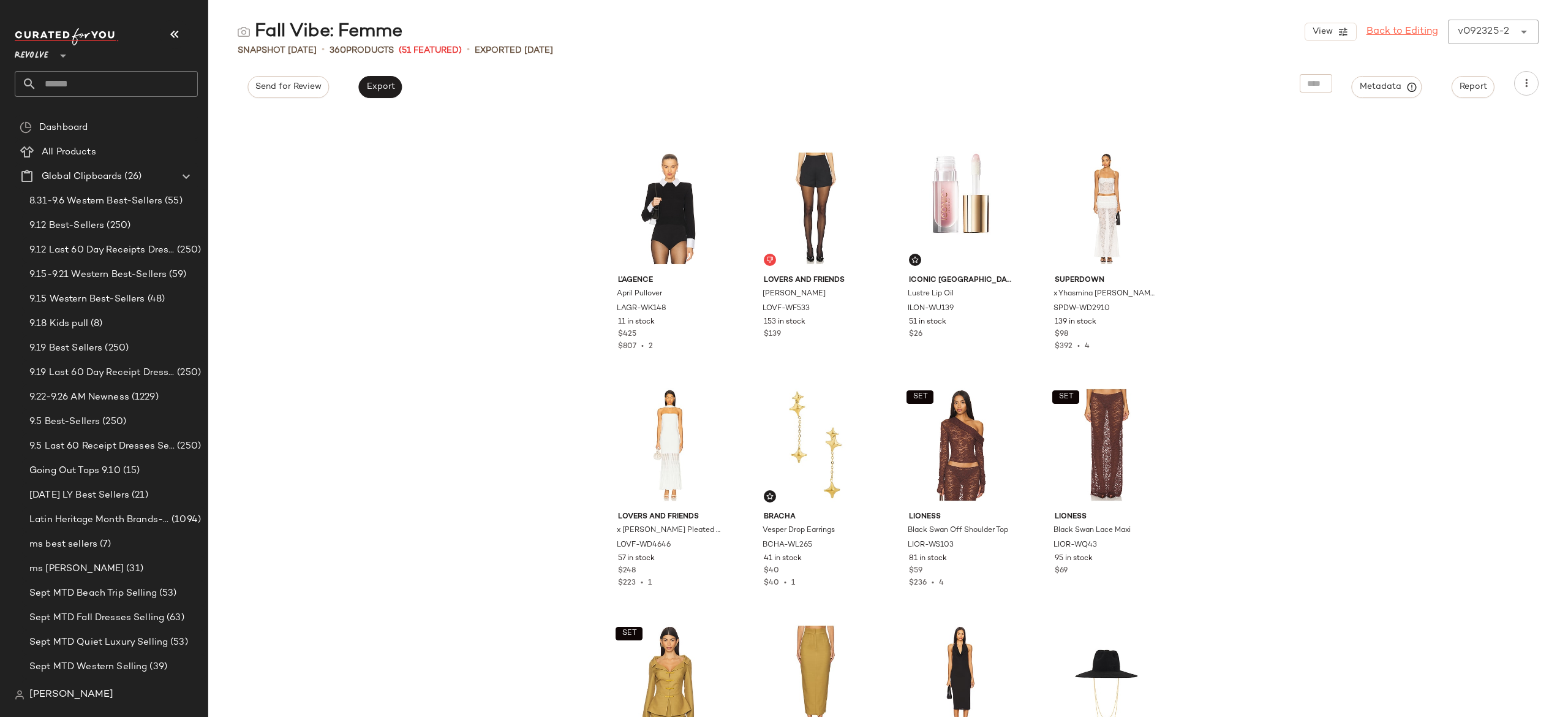
click at [1380, 36] on link "Back to Editing" at bounding box center [1403, 32] width 71 height 15
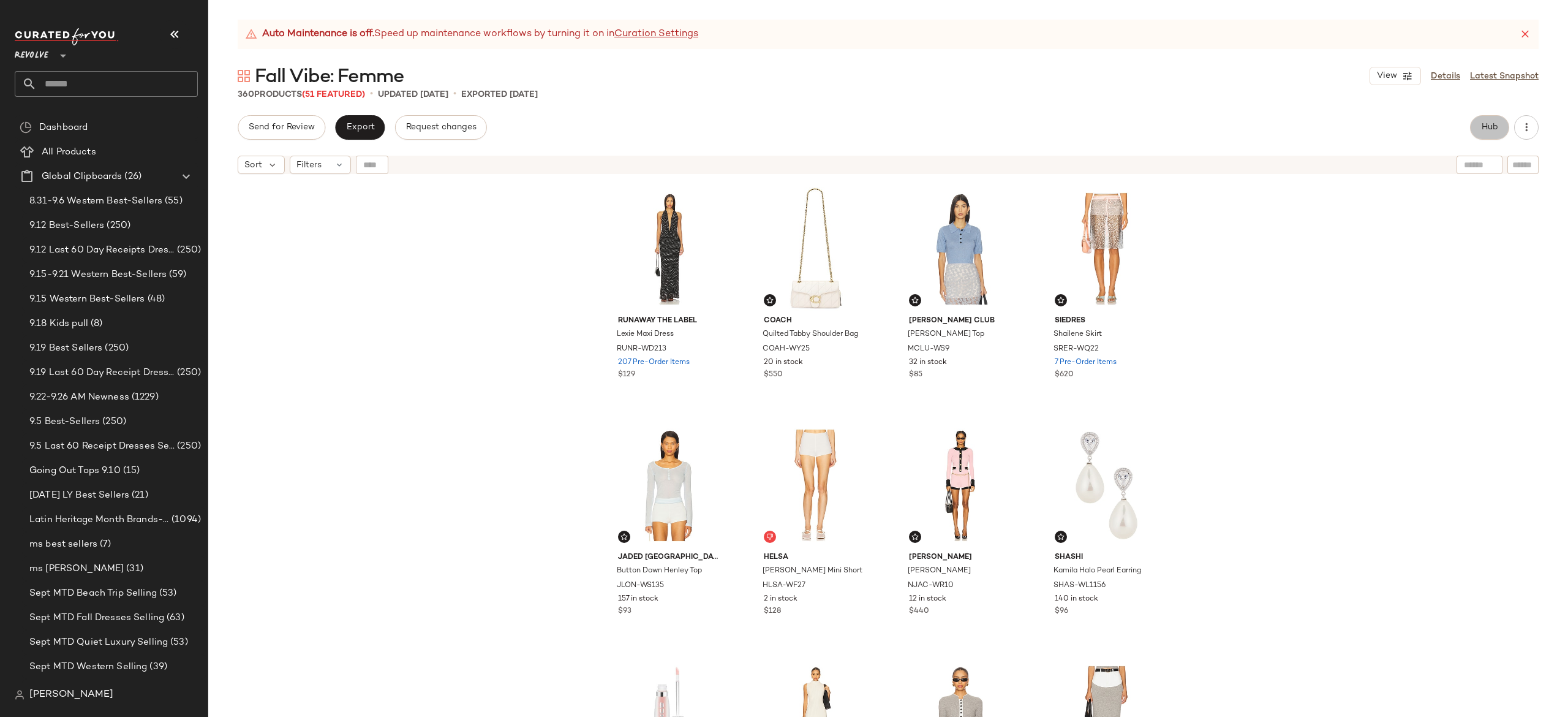
click at [1493, 122] on span "Hub" at bounding box center [1490, 127] width 17 height 9
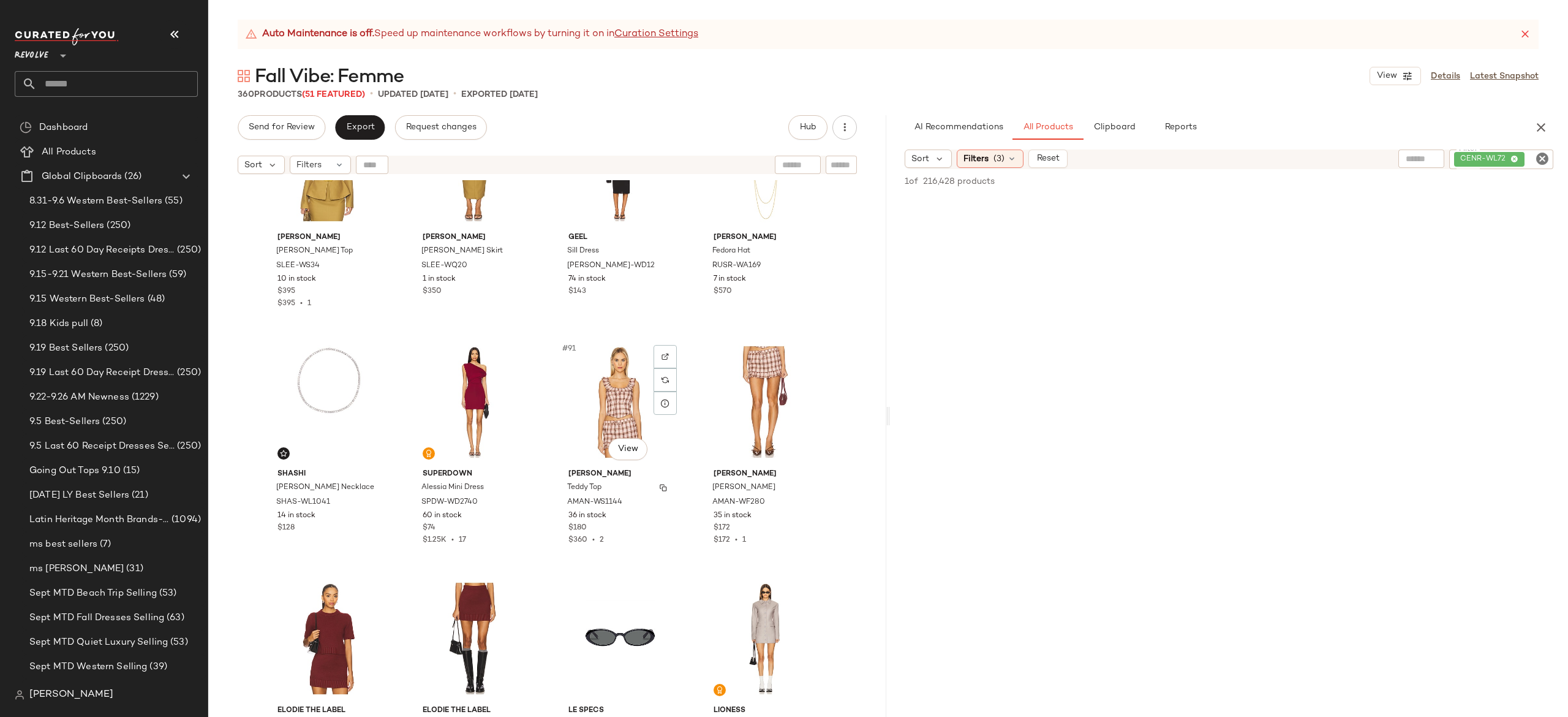
scroll to position [5058, 0]
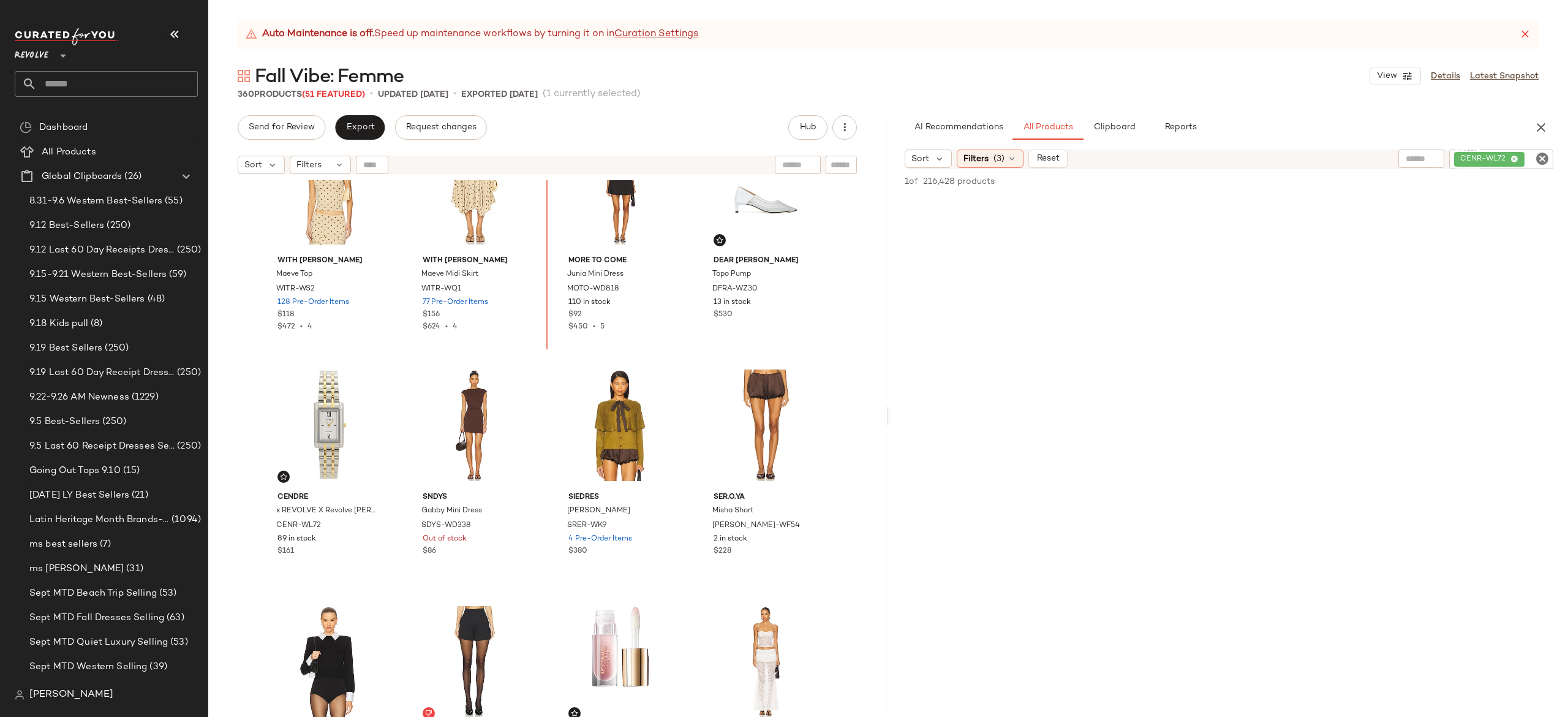
scroll to position [4082, 0]
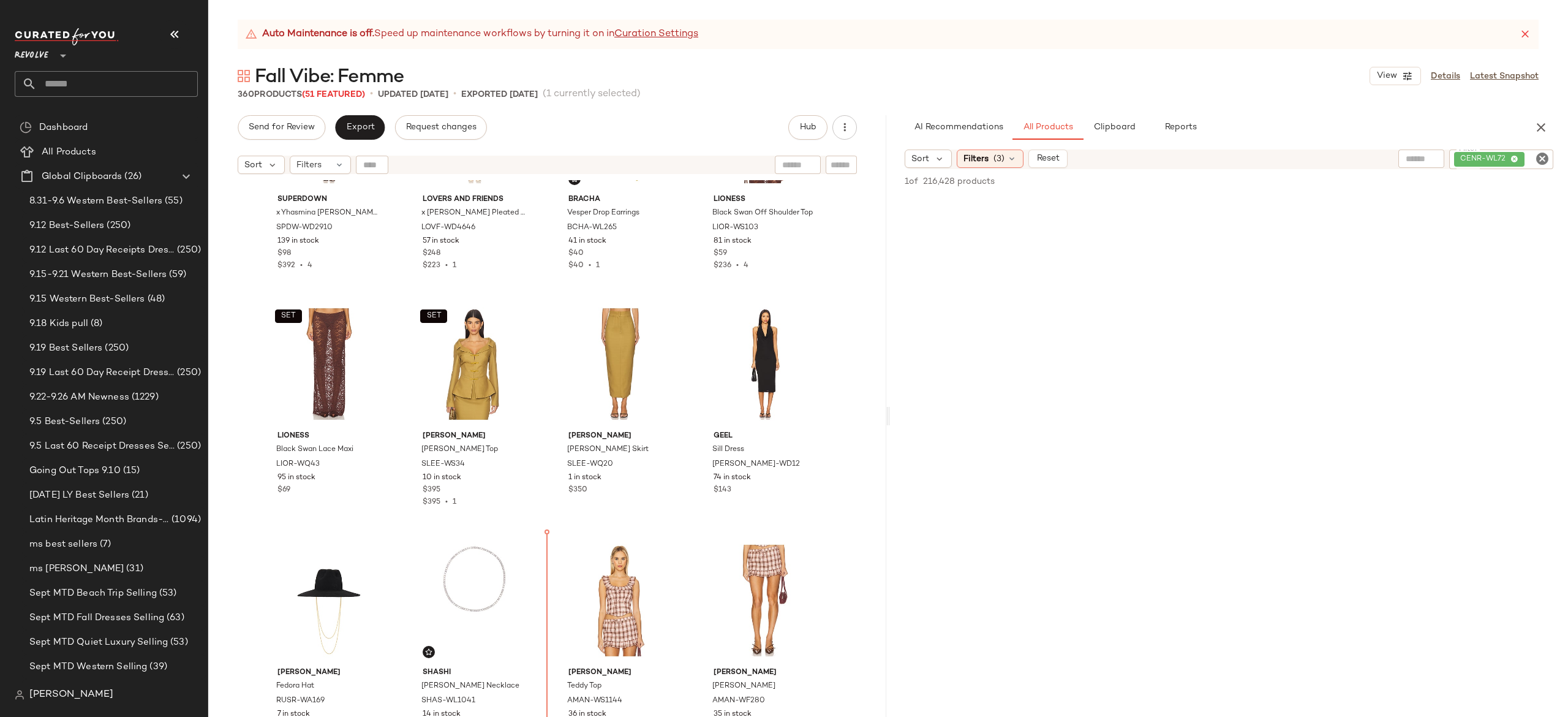
scroll to position [4866, 0]
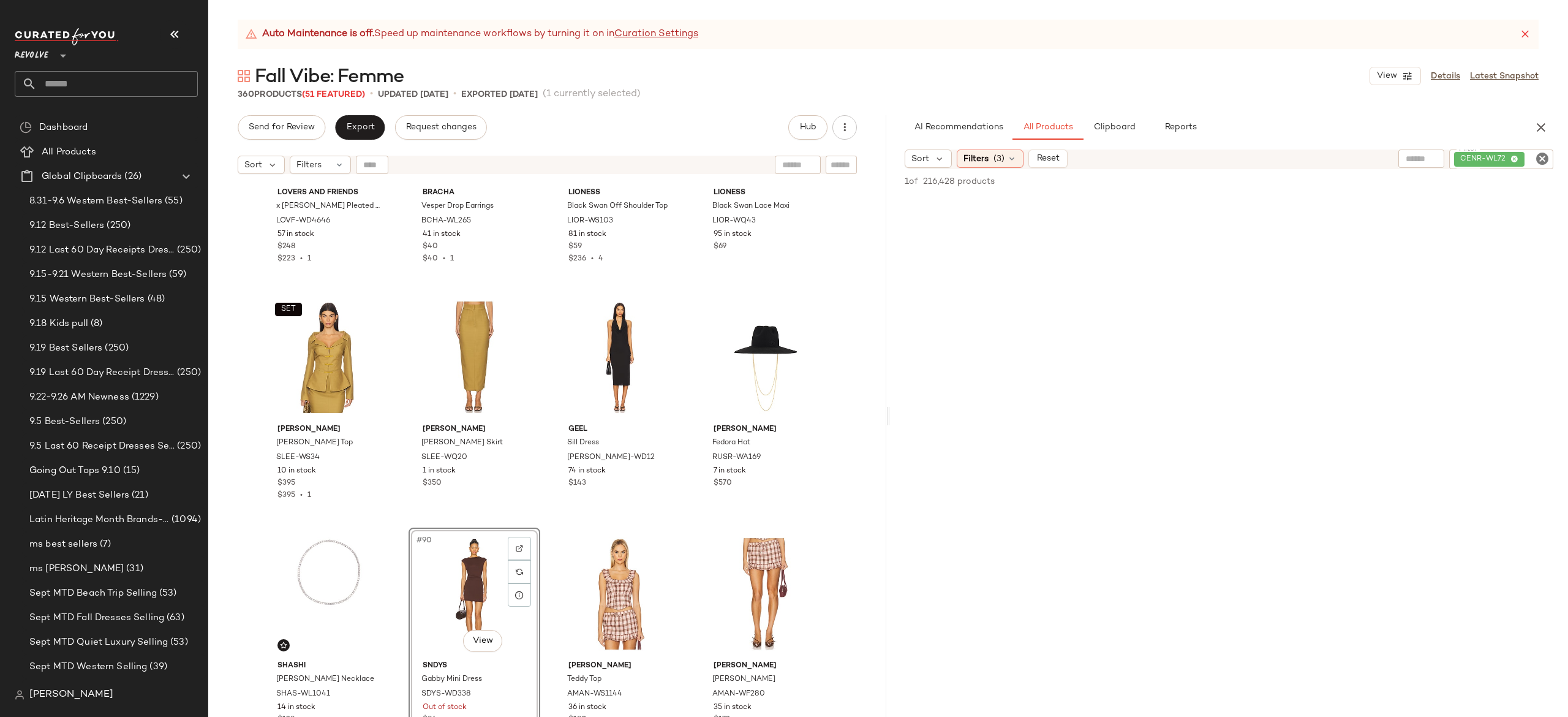
click at [547, 502] on div "Lovers and Friends x [PERSON_NAME] Pleated Knit Dress LOVF-WD4646 57 in stock $…" at bounding box center [547, 464] width 678 height 568
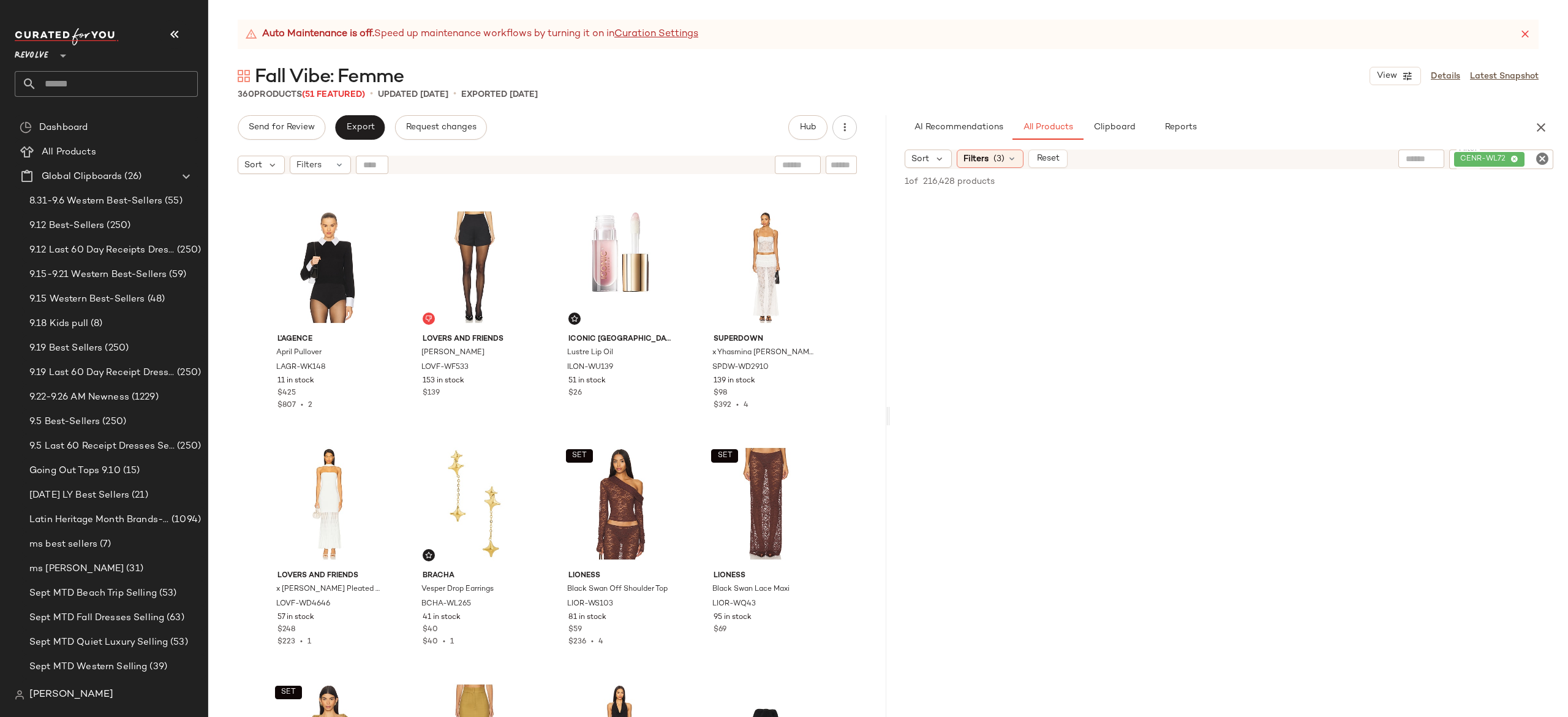
scroll to position [4483, 0]
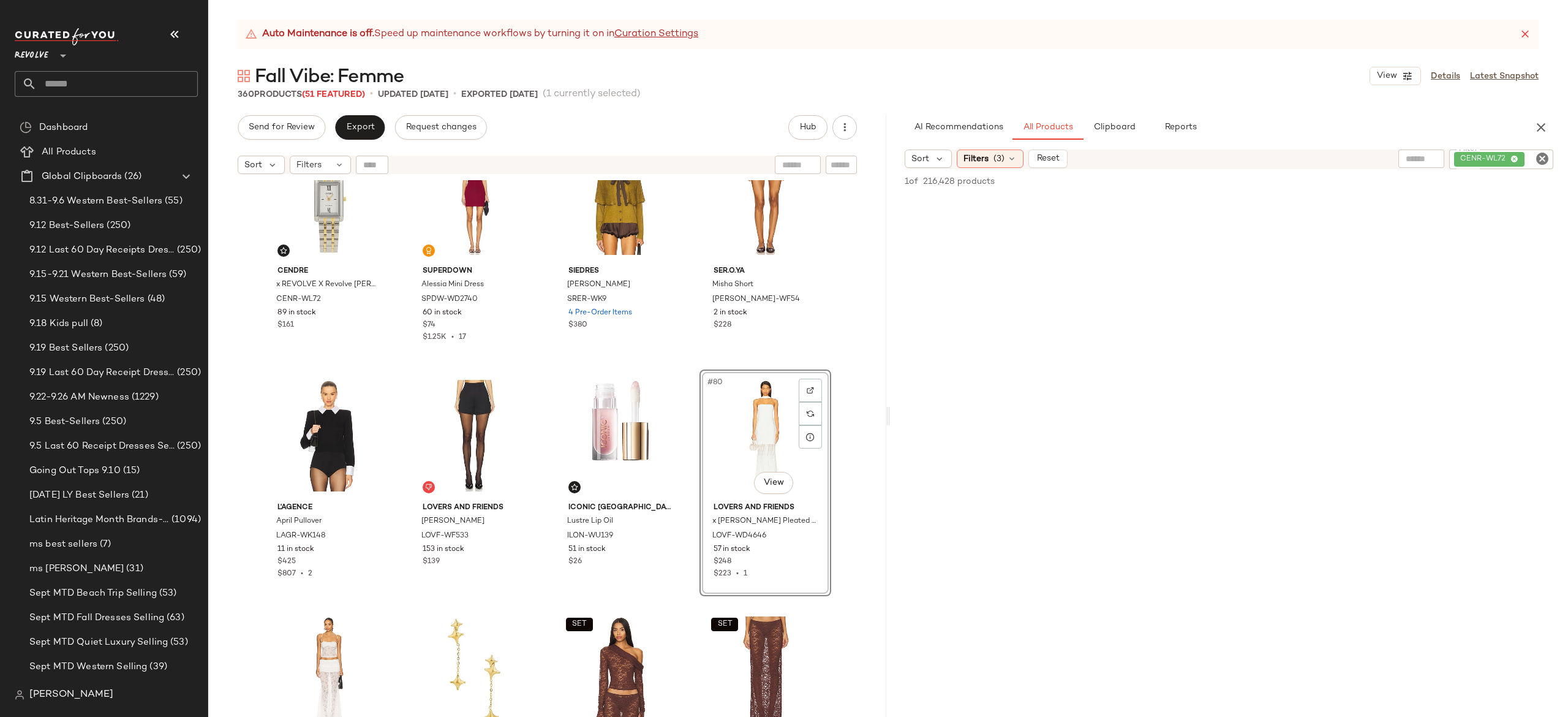
scroll to position [4314, 0]
click at [685, 340] on div "Cendre x REVOLVE X Revolve [PERSON_NAME] Watch CENR-WL72 89 in stock $161 super…" at bounding box center [547, 464] width 678 height 568
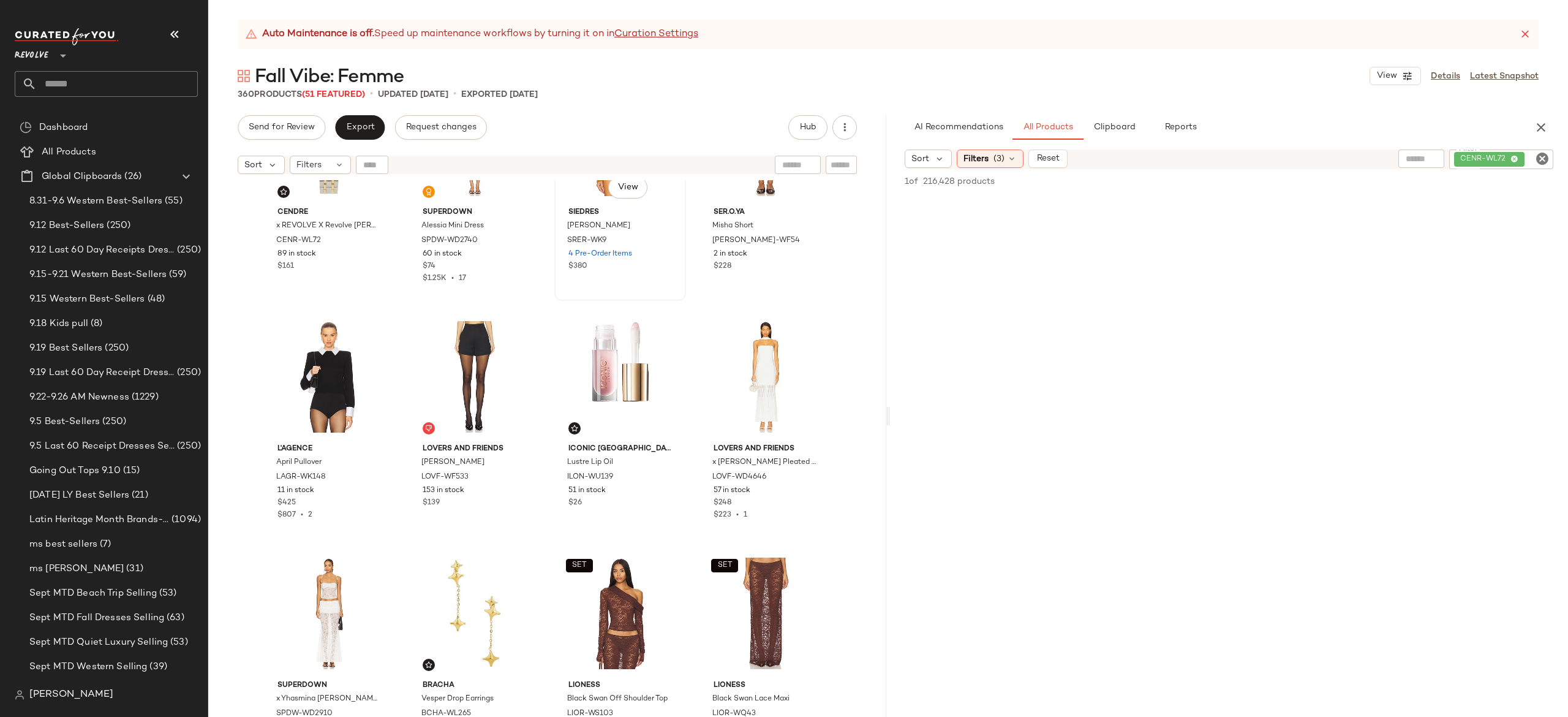
scroll to position [4378, 0]
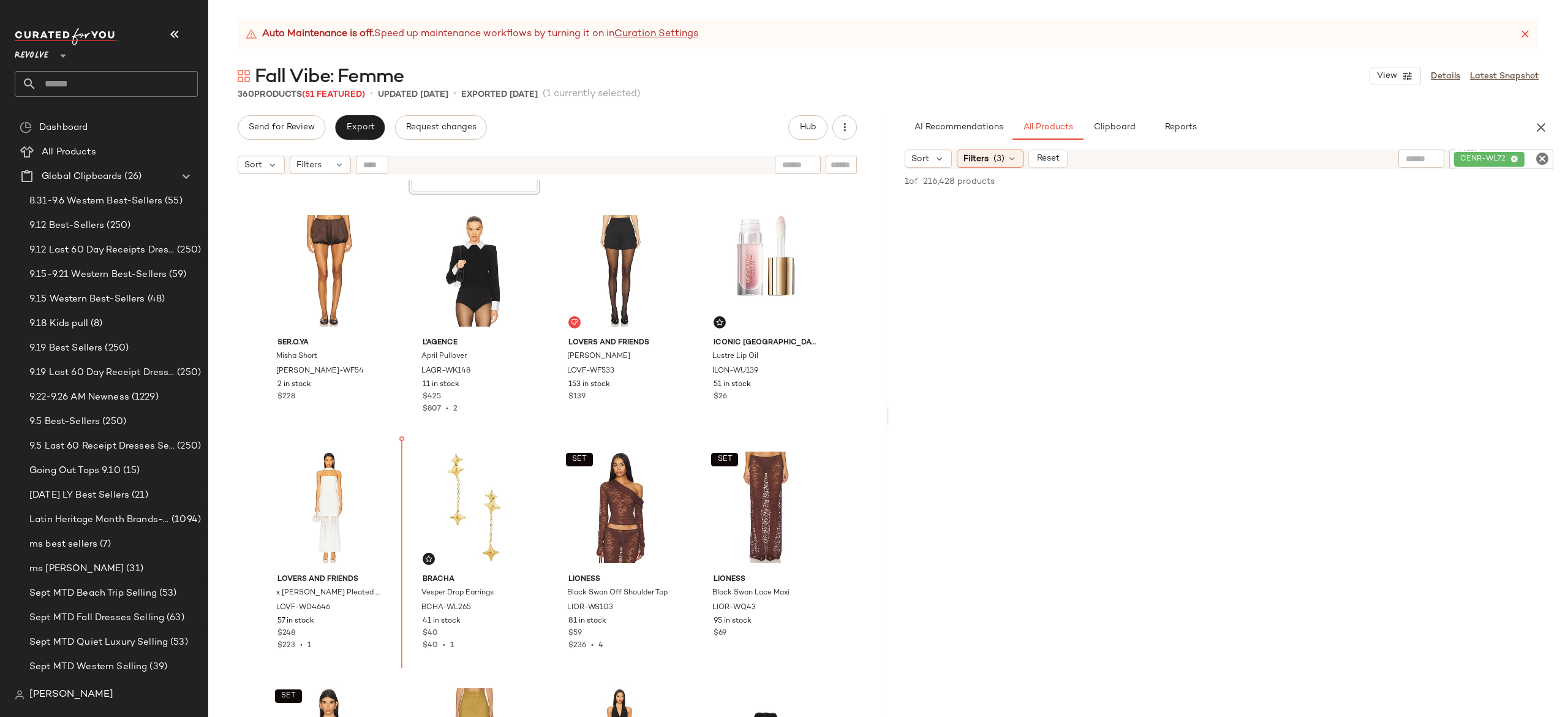
scroll to position [4481, 0]
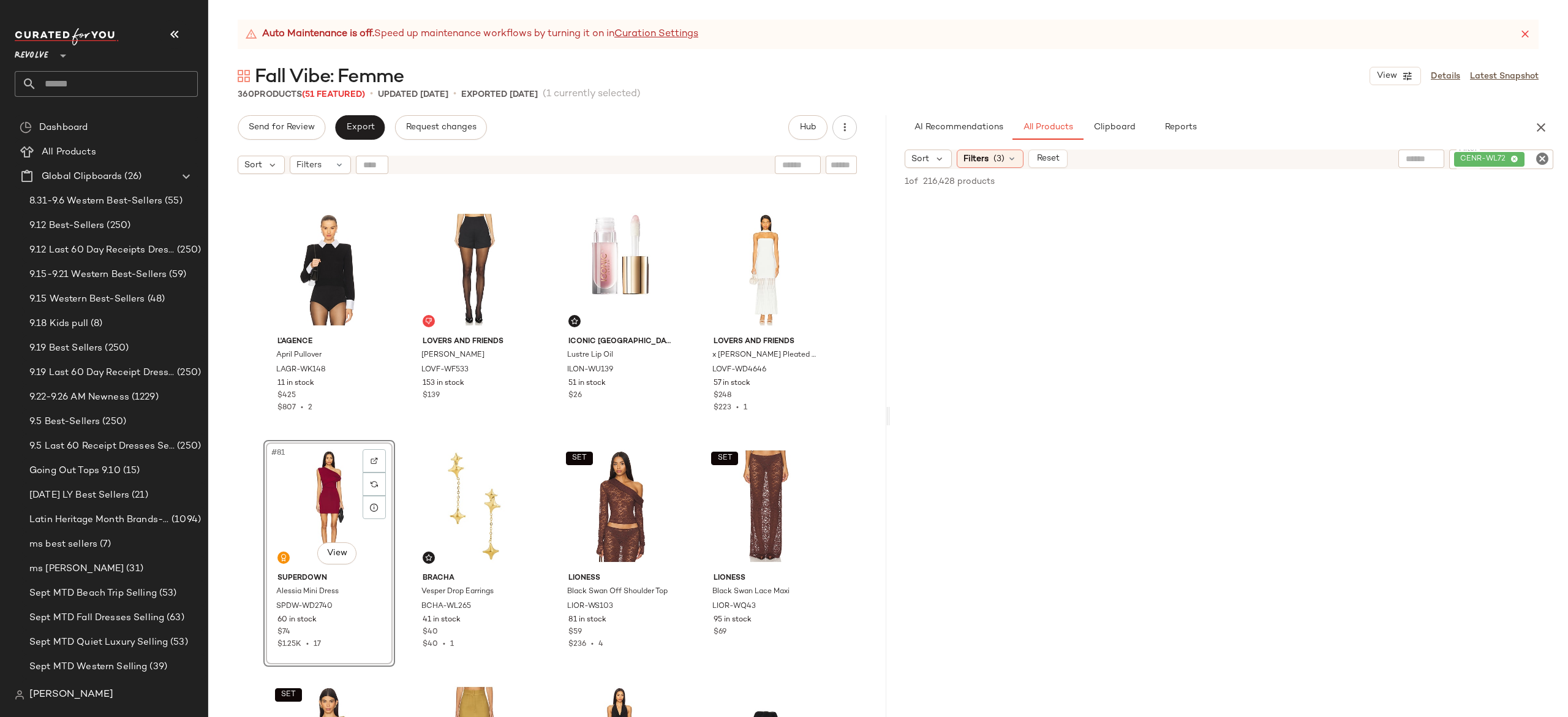
click at [402, 548] on div "Cendre x REVOLVE X Revolve [PERSON_NAME] Watch CENR-WL72 89 in stock $161 super…" at bounding box center [547, 464] width 678 height 568
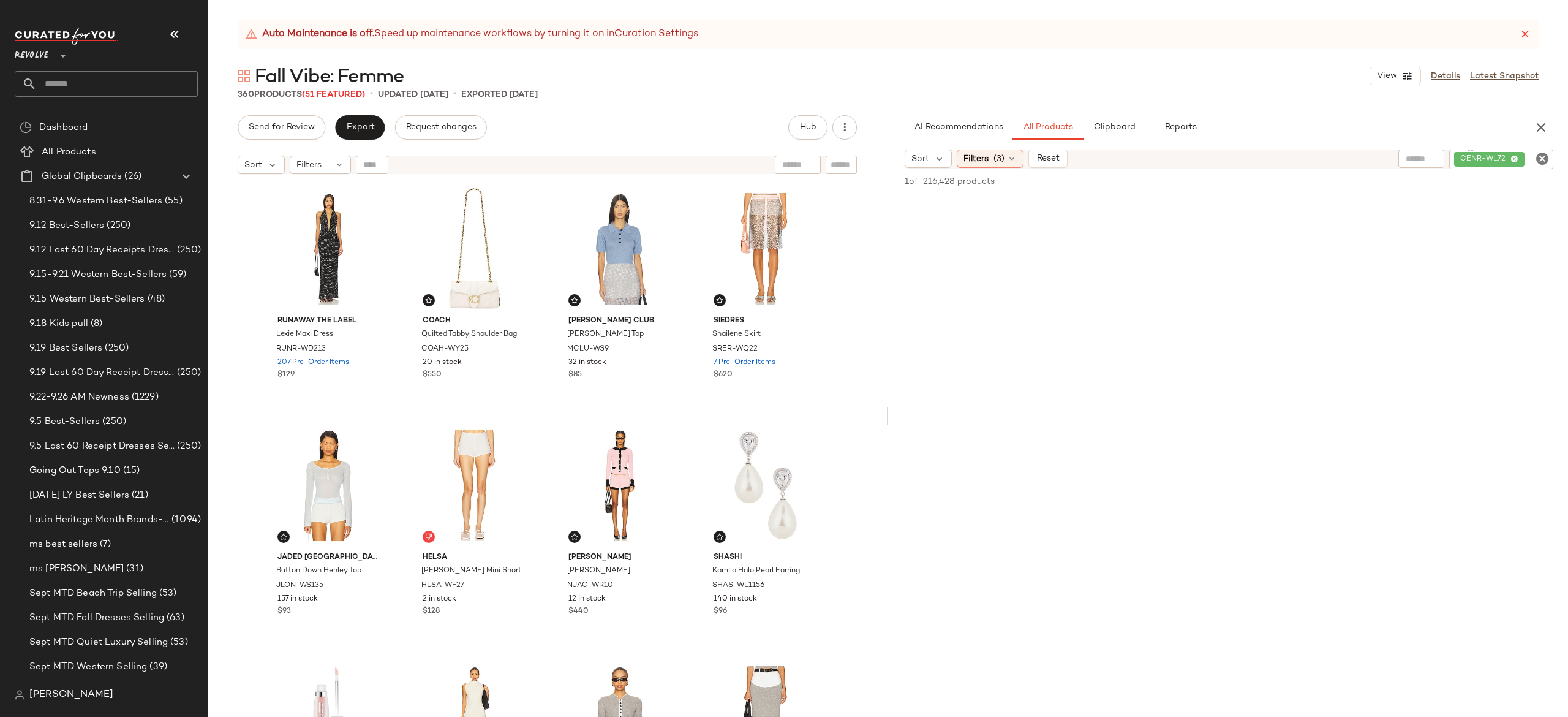
click at [1528, 29] on icon at bounding box center [1525, 34] width 12 height 12
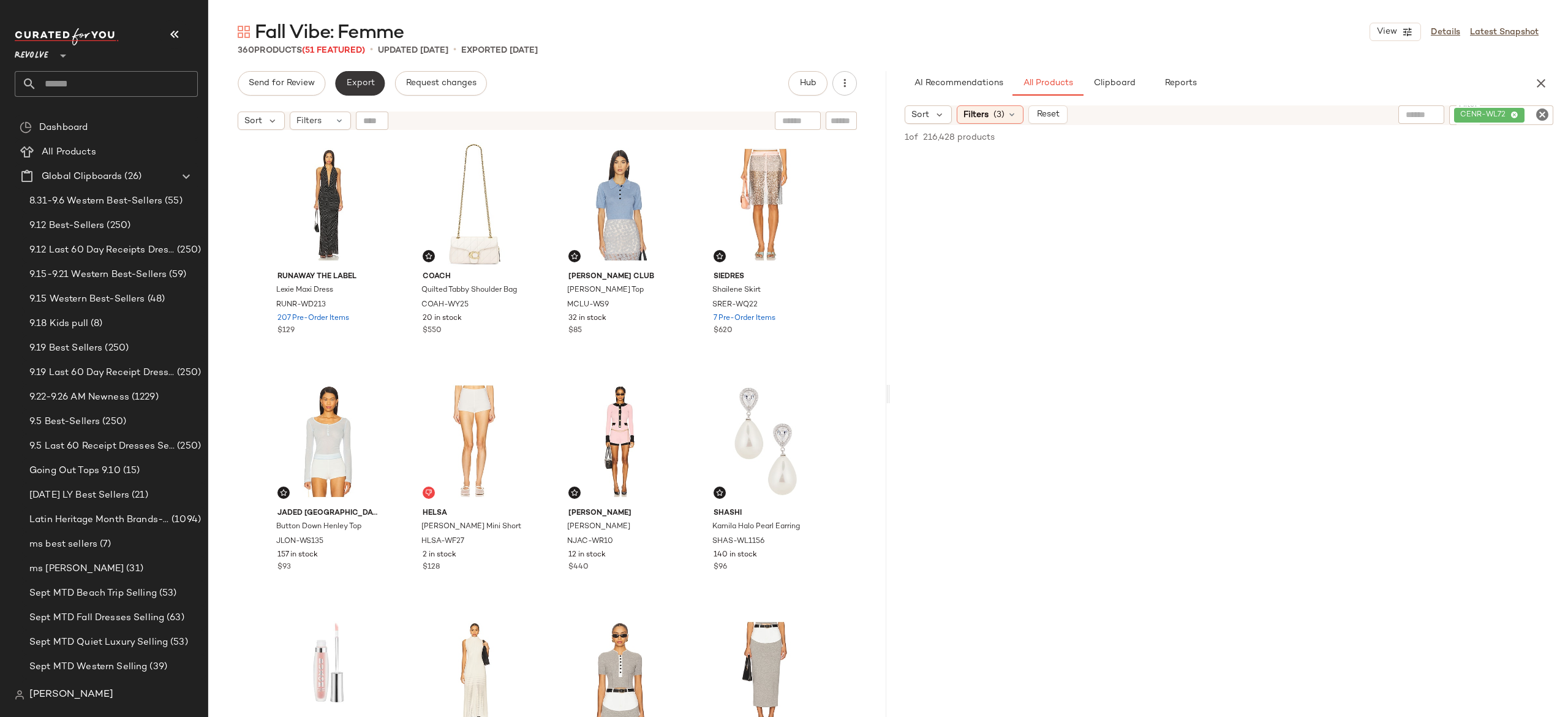
click at [371, 87] on span "Export" at bounding box center [360, 83] width 29 height 9
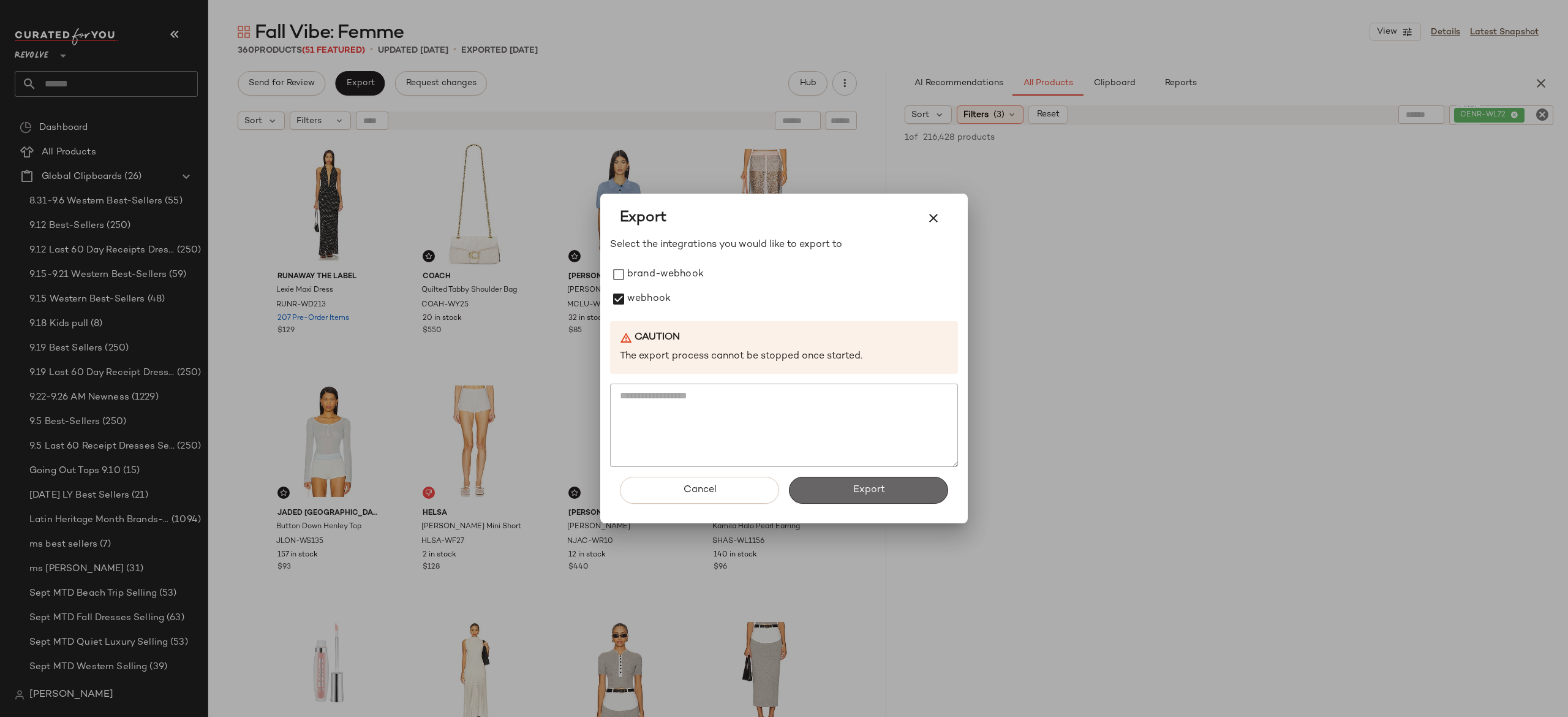
click at [824, 491] on button "Export" at bounding box center [868, 490] width 159 height 27
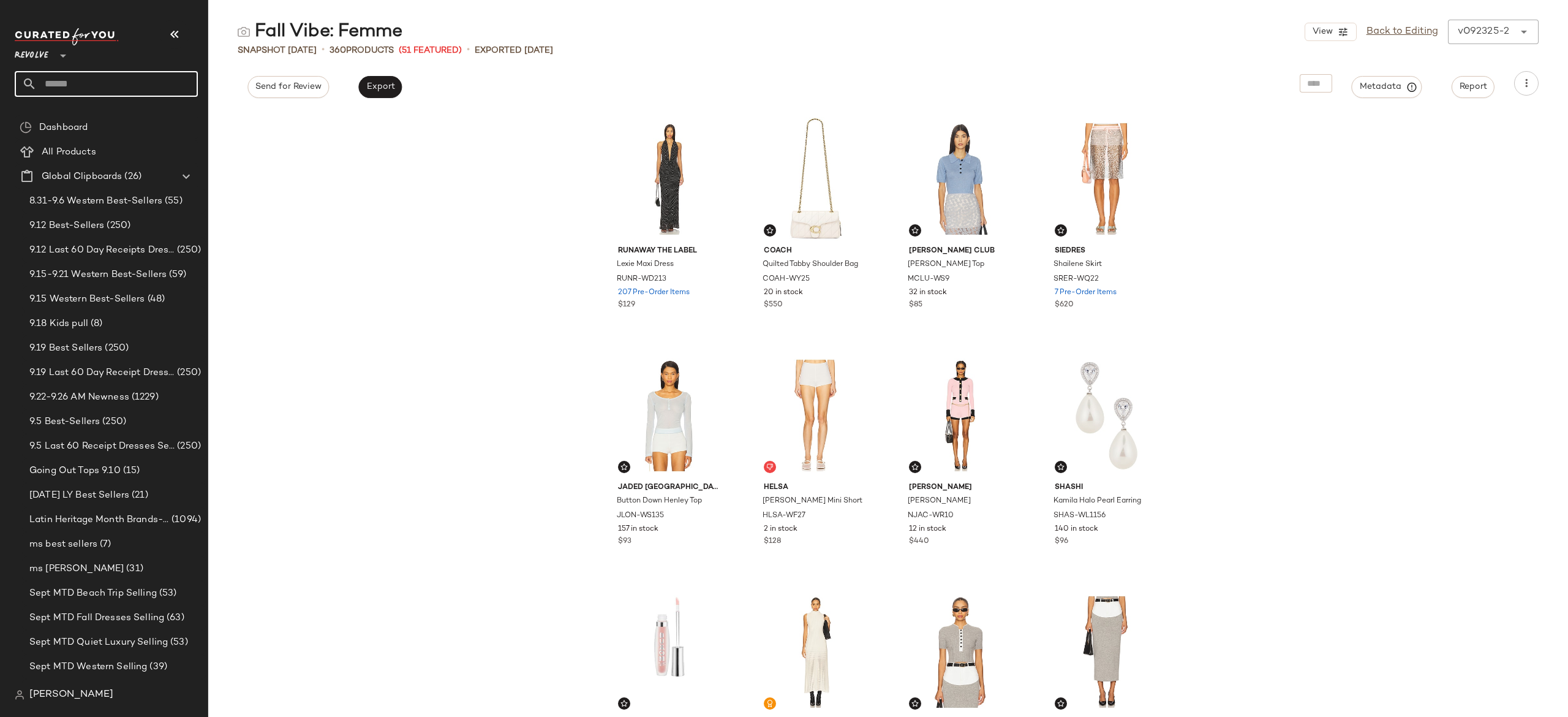
click at [175, 88] on input "text" at bounding box center [117, 84] width 161 height 25
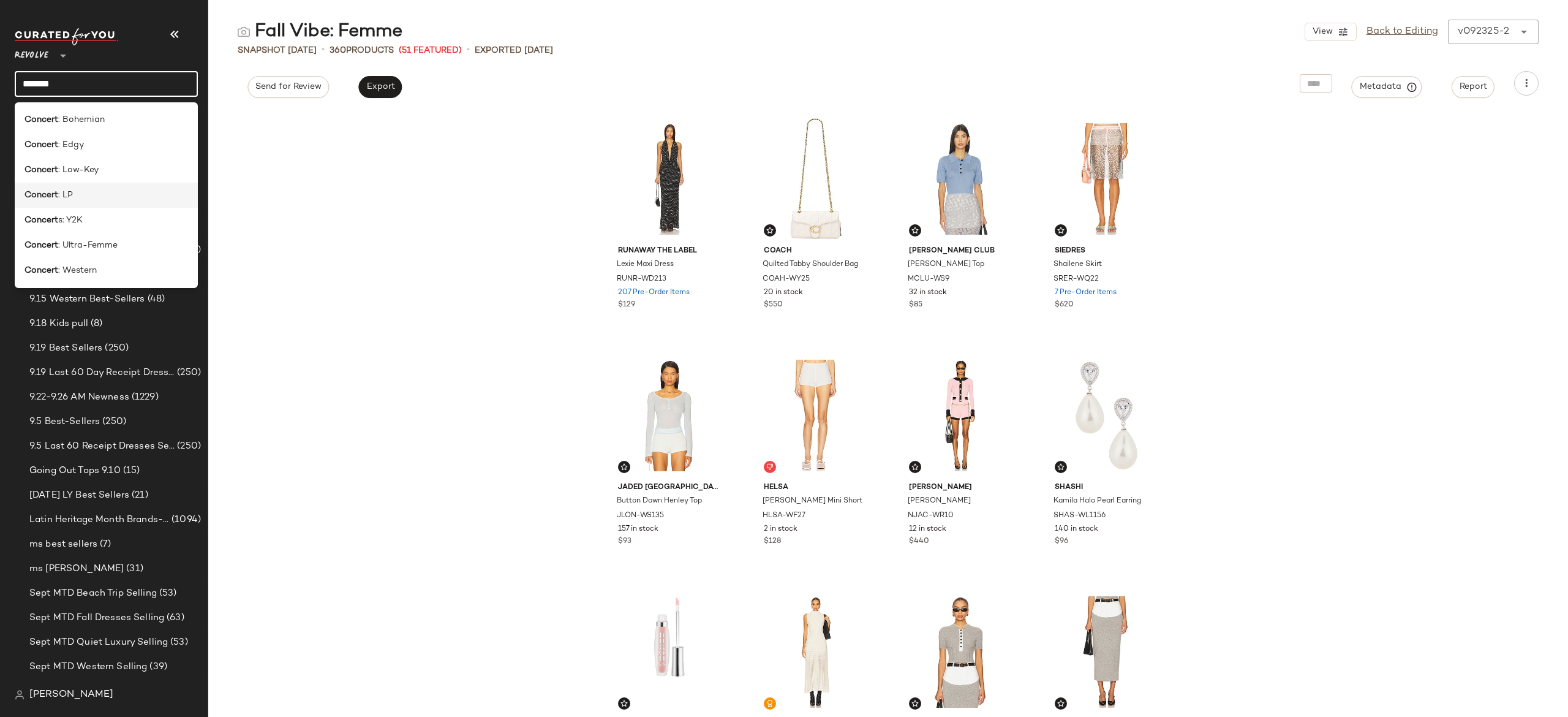
type input "*******"
click at [106, 195] on div "Concert : LP" at bounding box center [106, 195] width 164 height 13
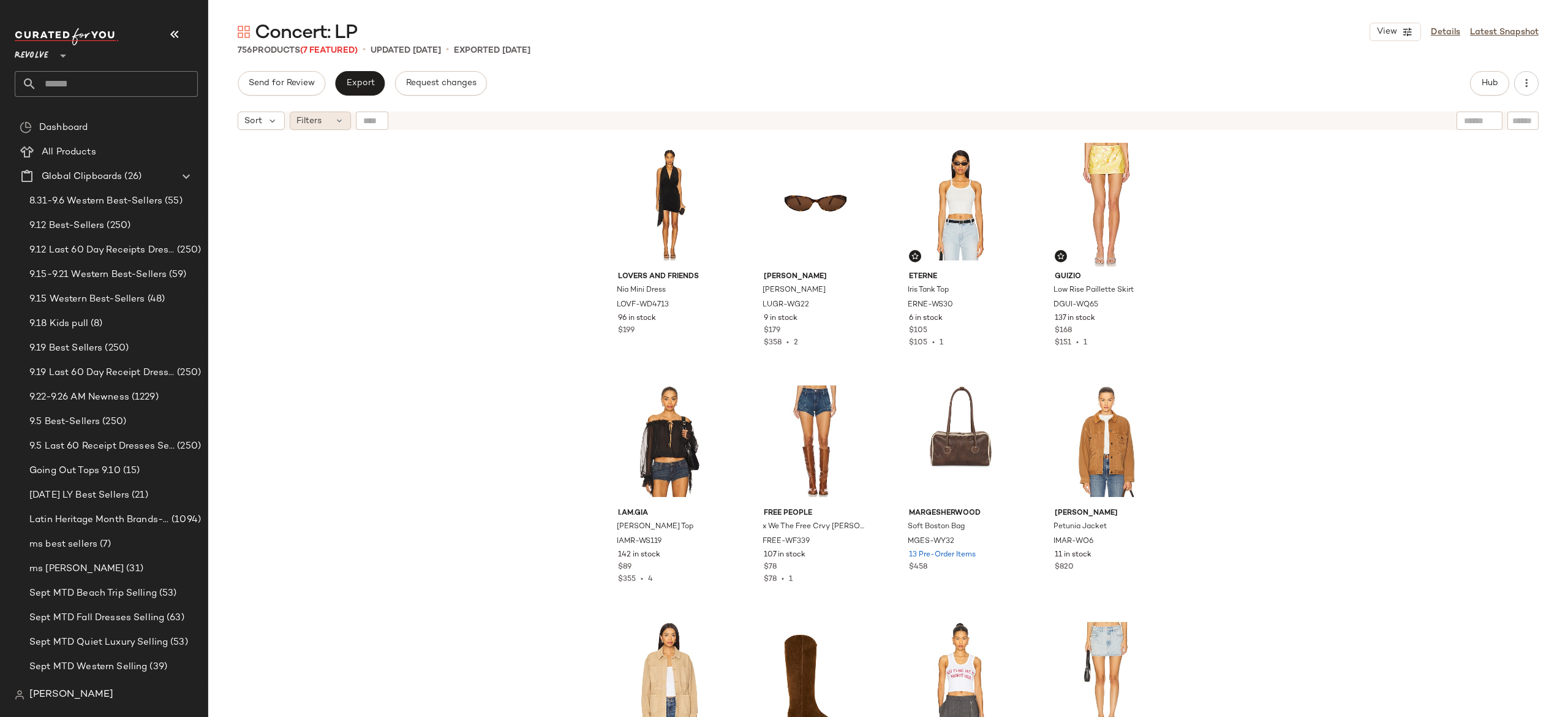
click at [338, 122] on icon at bounding box center [339, 120] width 9 height 9
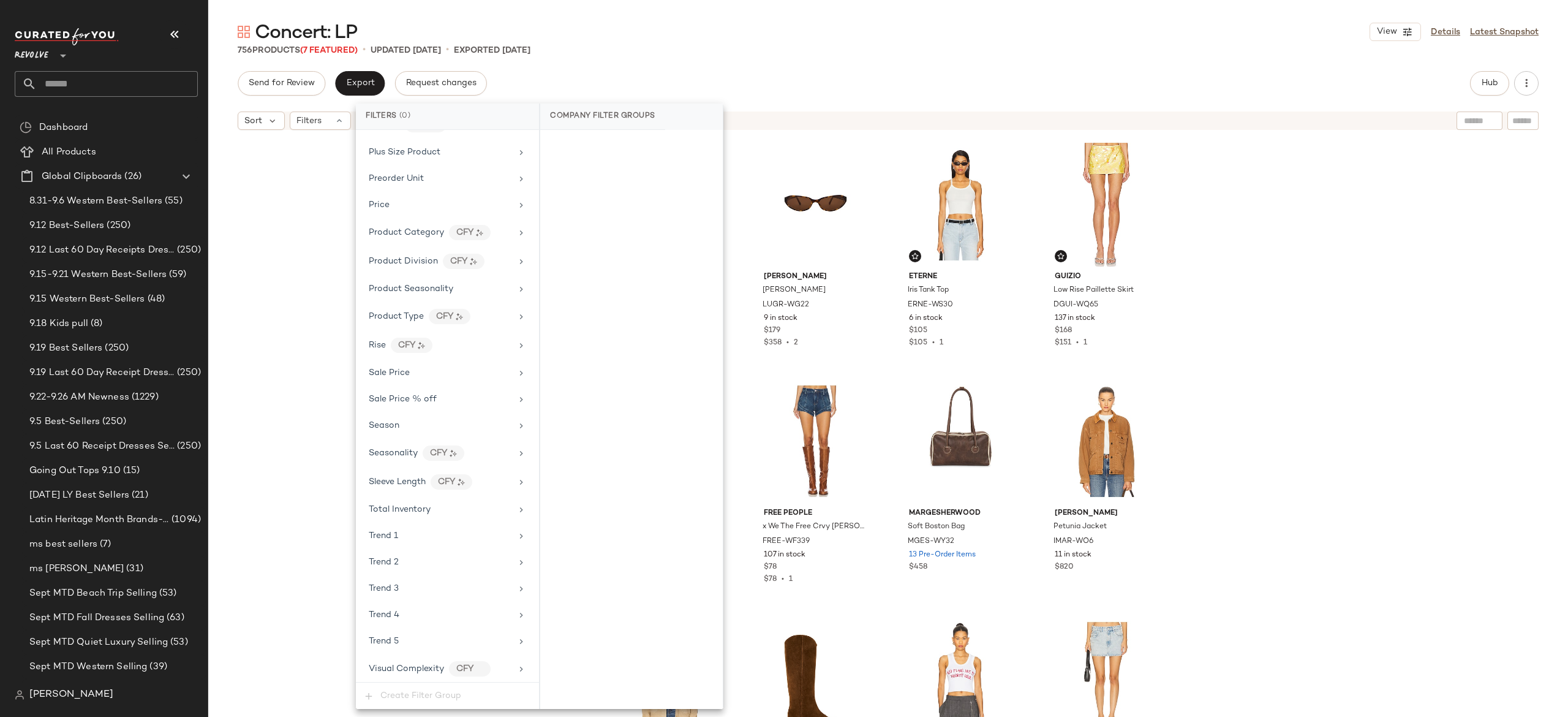
scroll to position [1066, 0]
click at [427, 309] on div "Sale Price" at bounding box center [440, 303] width 143 height 13
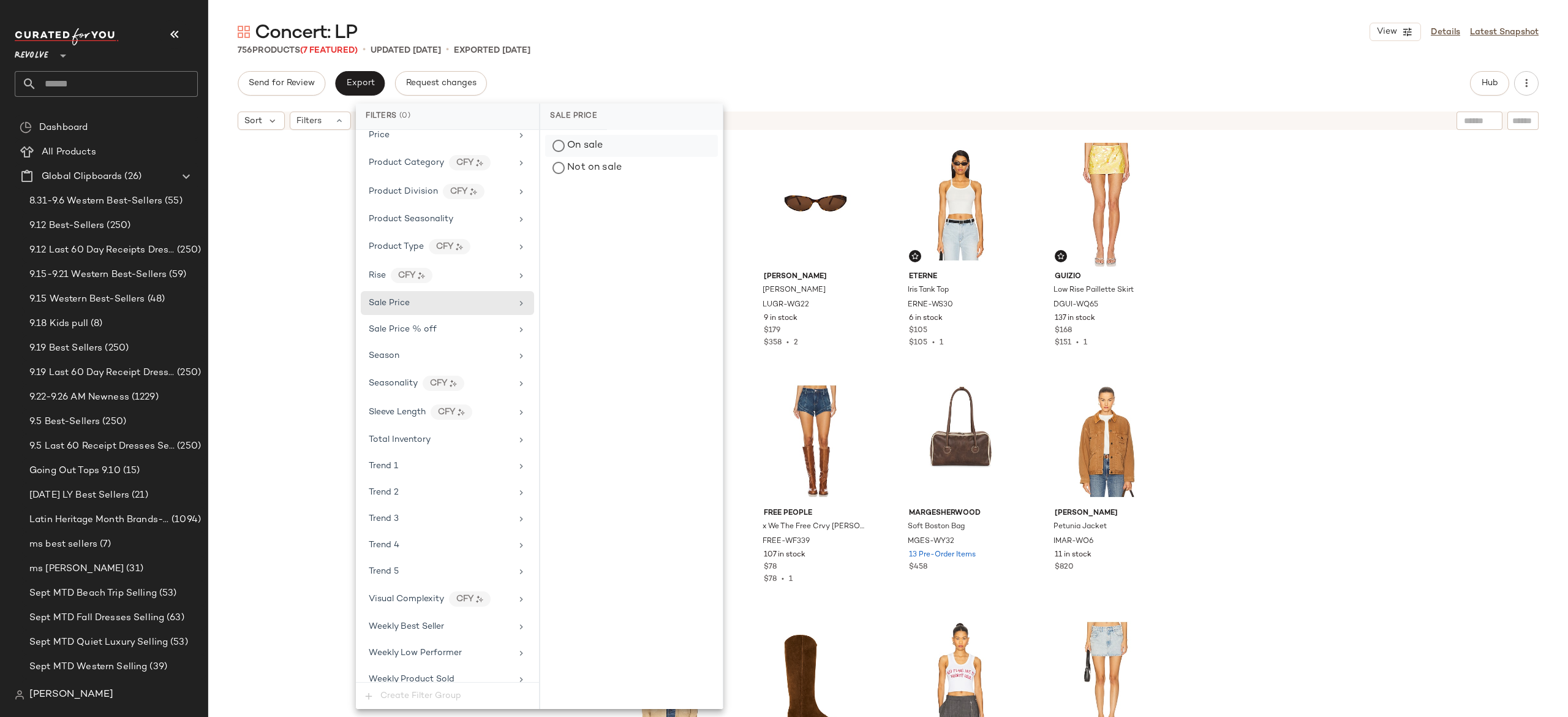
click at [580, 147] on div "On sale" at bounding box center [632, 145] width 173 height 22
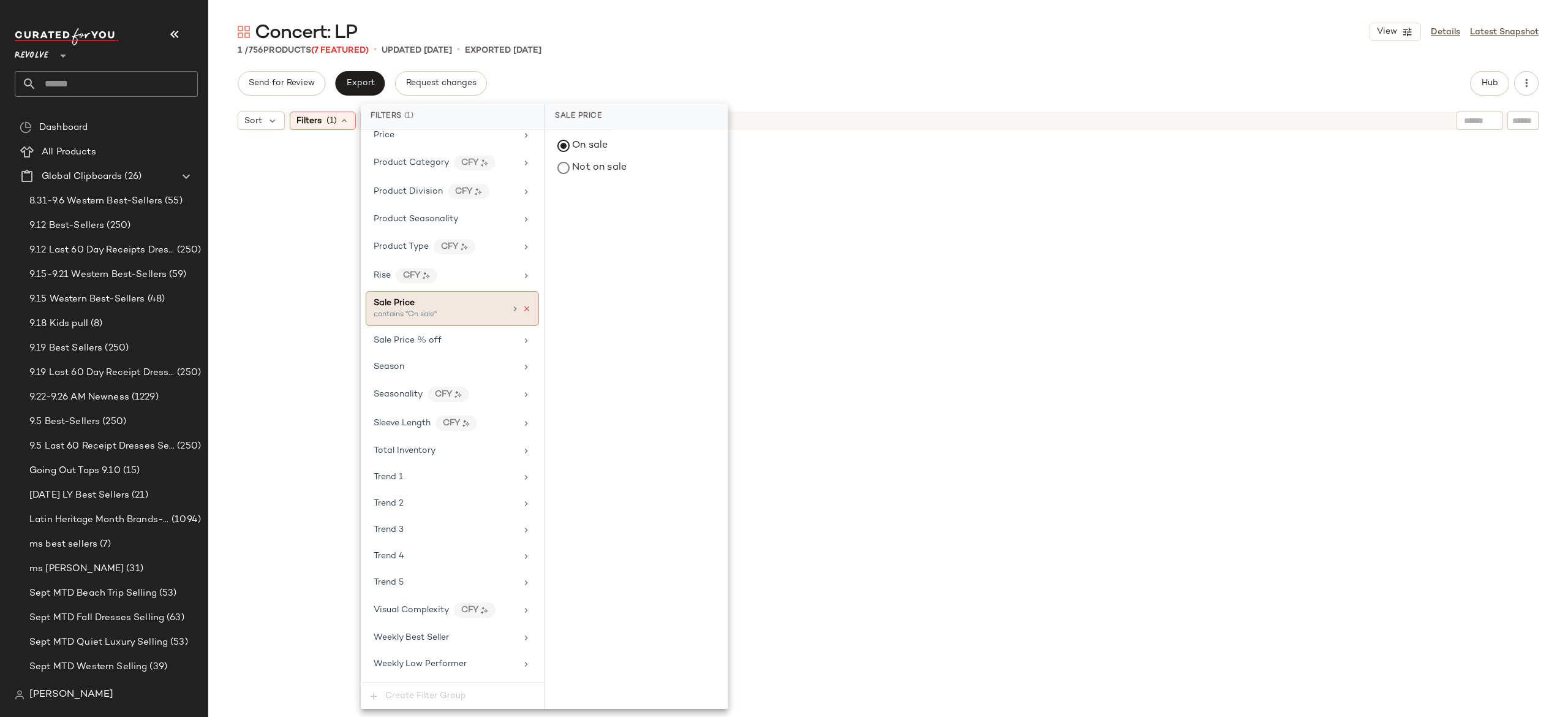
click at [523, 313] on icon at bounding box center [526, 308] width 8 height 8
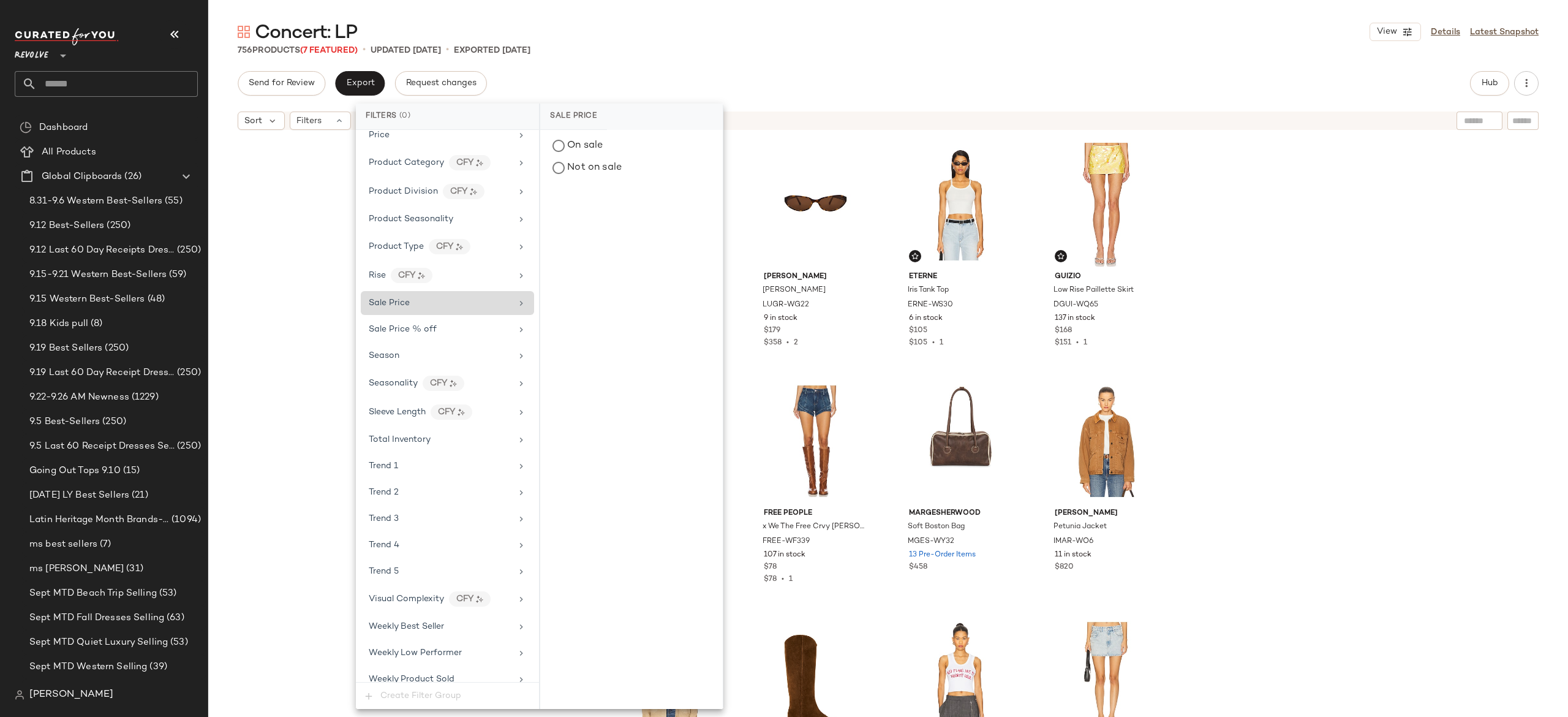
click at [316, 282] on div "Lovers and Friends Nia Mini Dress LOVF-WD4713 96 in stock $199 [PERSON_NAME] Su…" at bounding box center [888, 442] width 1360 height 611
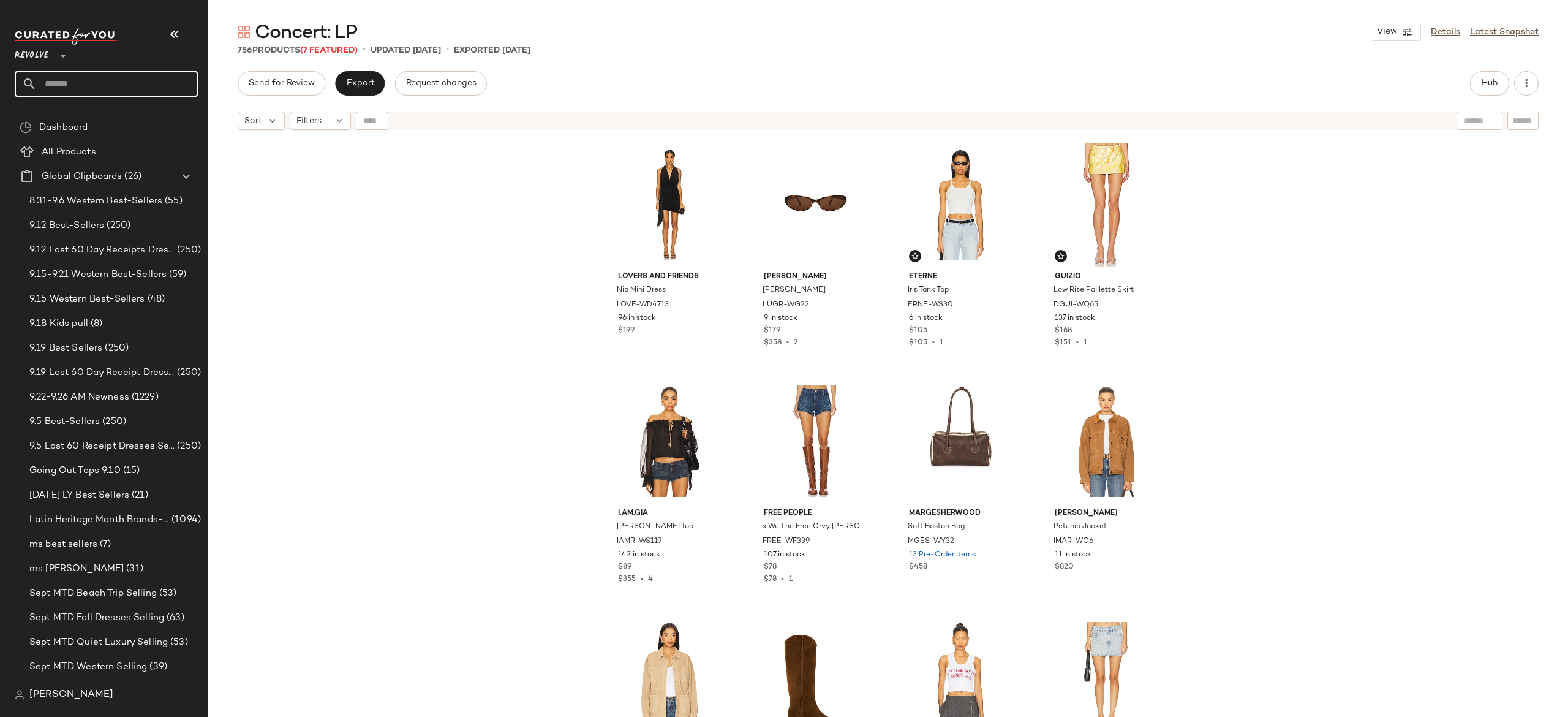
click at [172, 86] on input "text" at bounding box center [117, 84] width 161 height 25
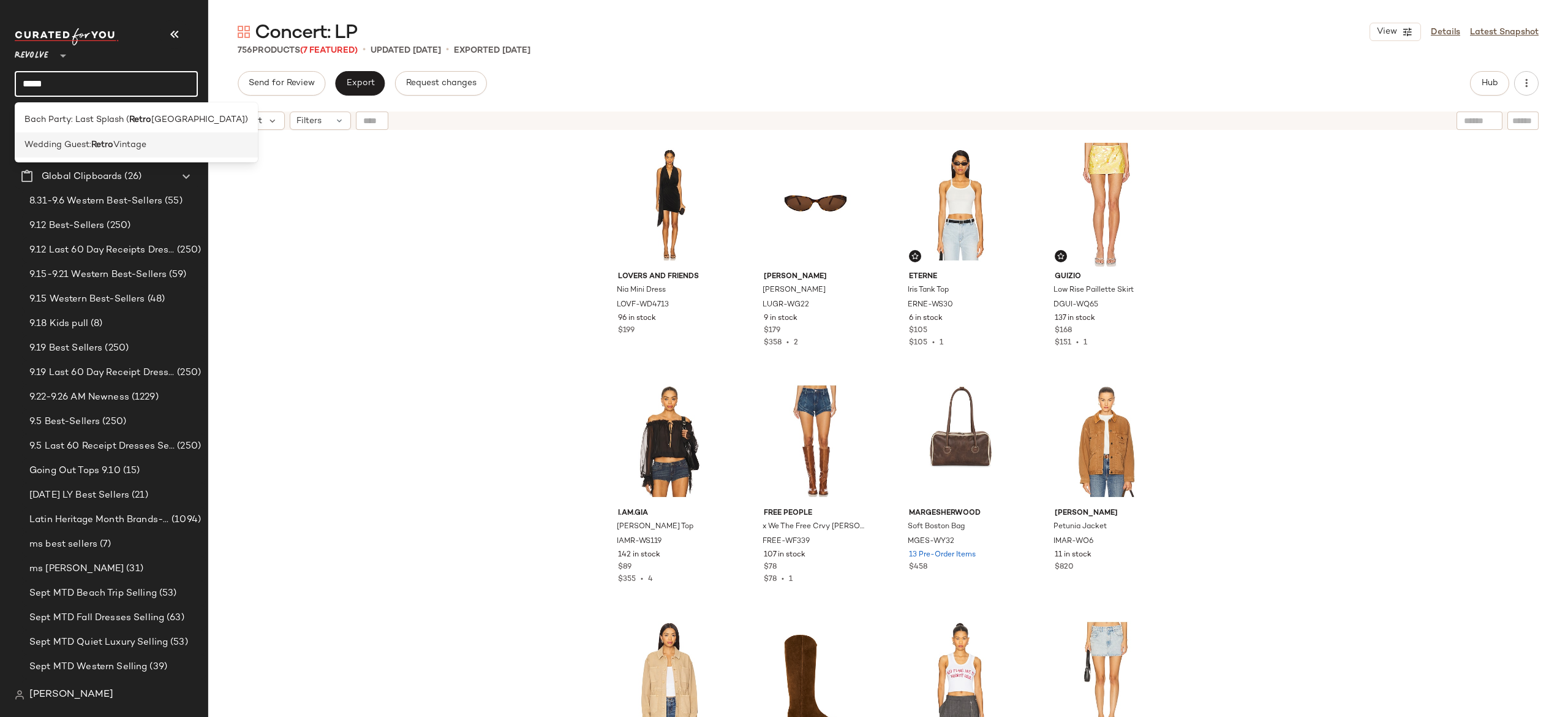
type input "*****"
click at [138, 145] on span "Vintage" at bounding box center [130, 145] width 33 height 13
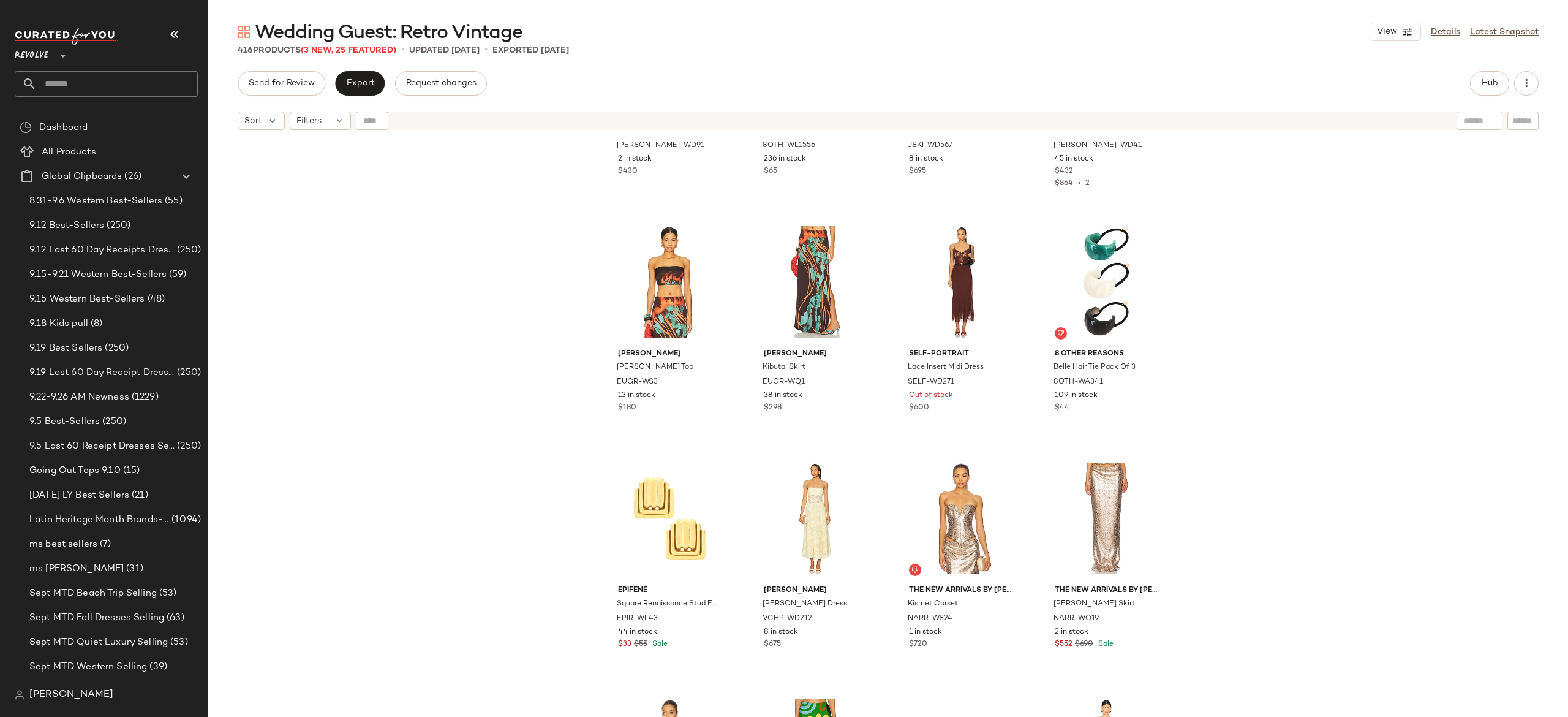
scroll to position [1589, 0]
click at [951, 273] on div "#31 View" at bounding box center [961, 281] width 123 height 124
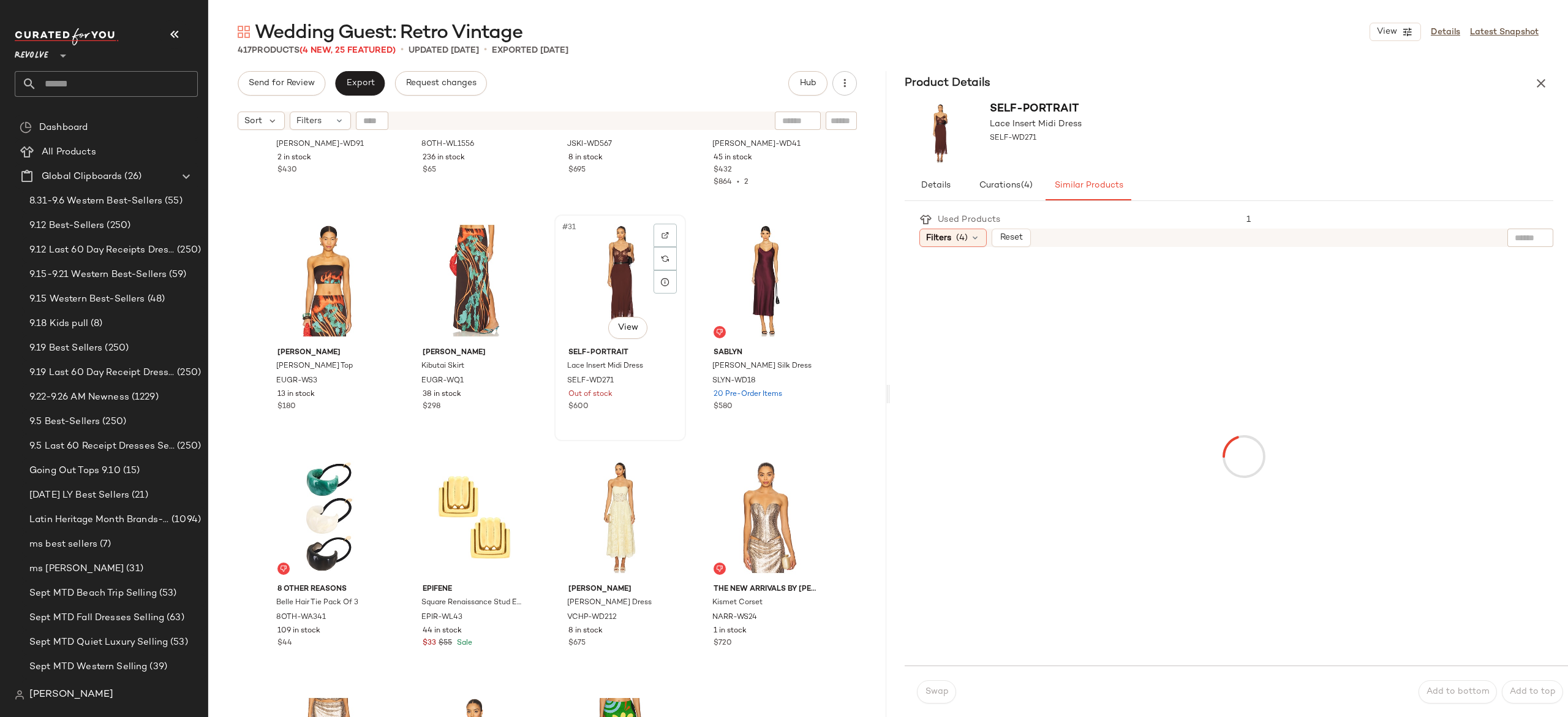
click at [616, 273] on div "#31 View" at bounding box center [619, 281] width 123 height 124
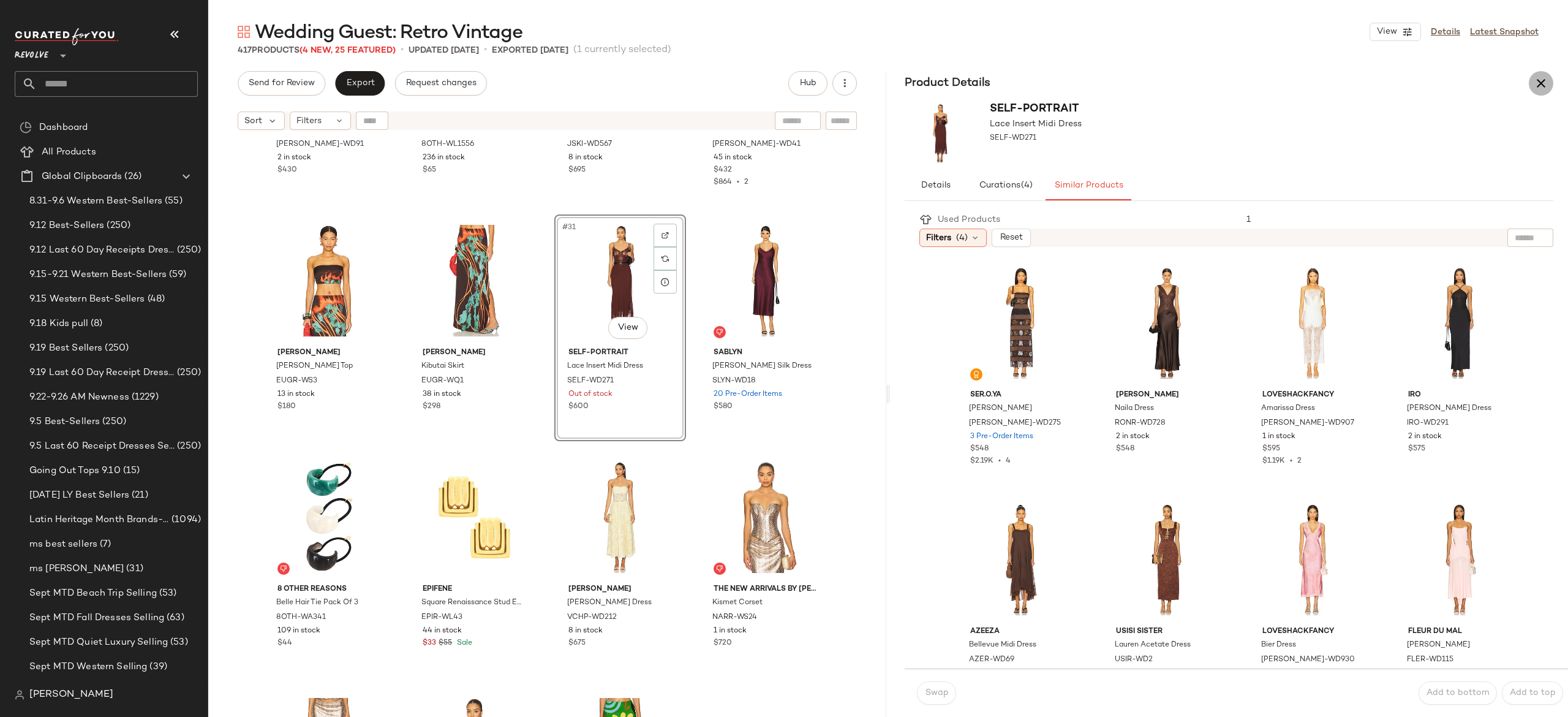
click at [1537, 84] on icon "button" at bounding box center [1542, 84] width 15 height 15
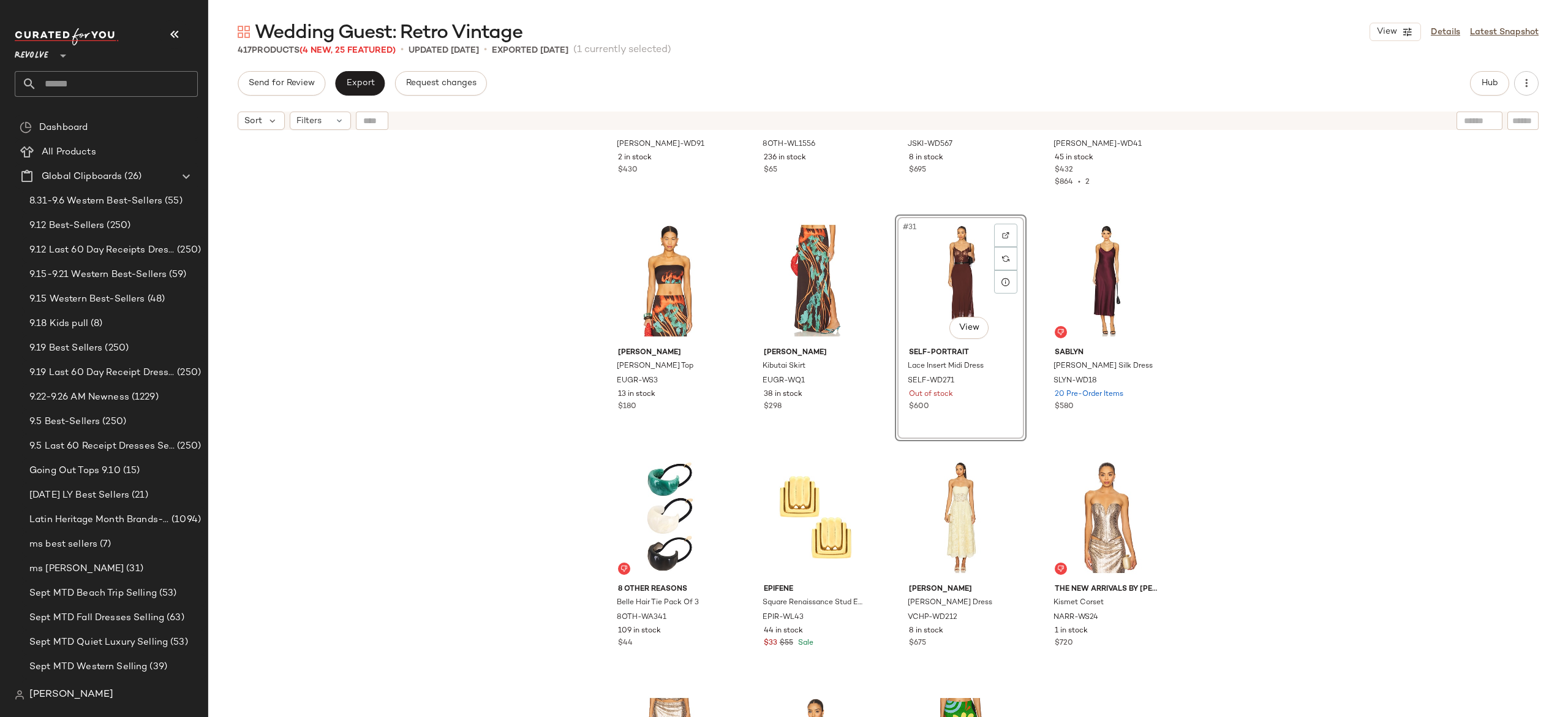
click at [959, 269] on div "#31 View" at bounding box center [961, 281] width 123 height 124
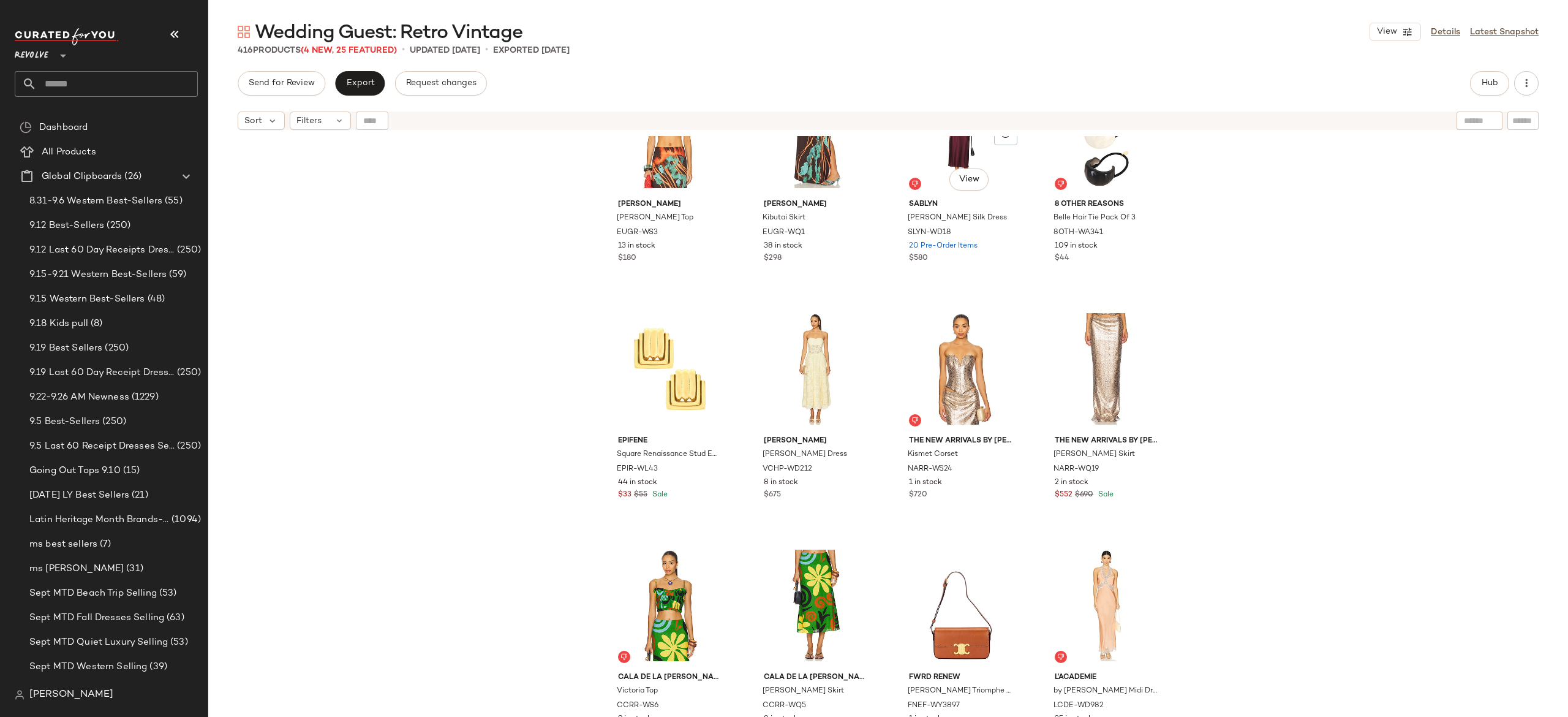
scroll to position [1738, 0]
click at [667, 369] on div "#33 View" at bounding box center [669, 367] width 123 height 124
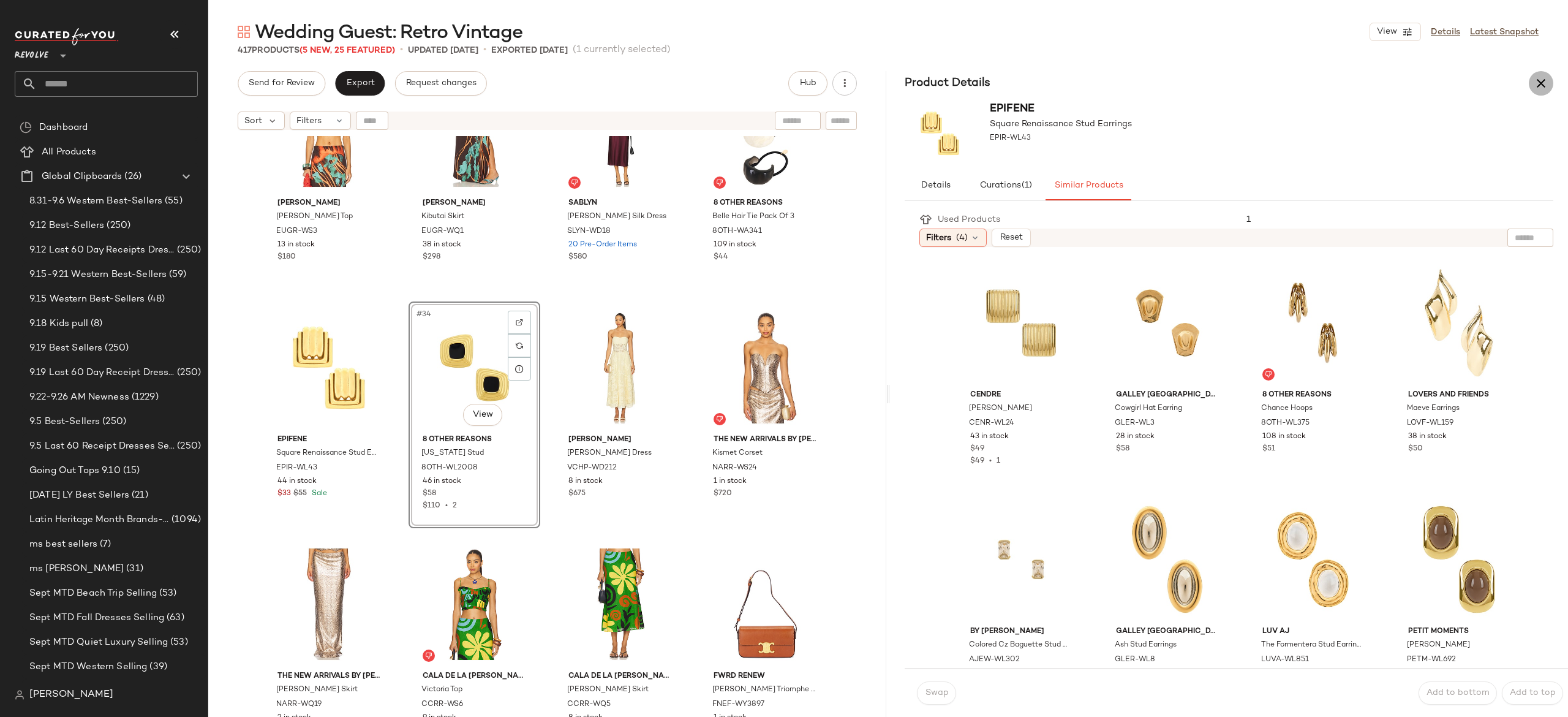
click at [1544, 77] on icon "button" at bounding box center [1542, 84] width 15 height 15
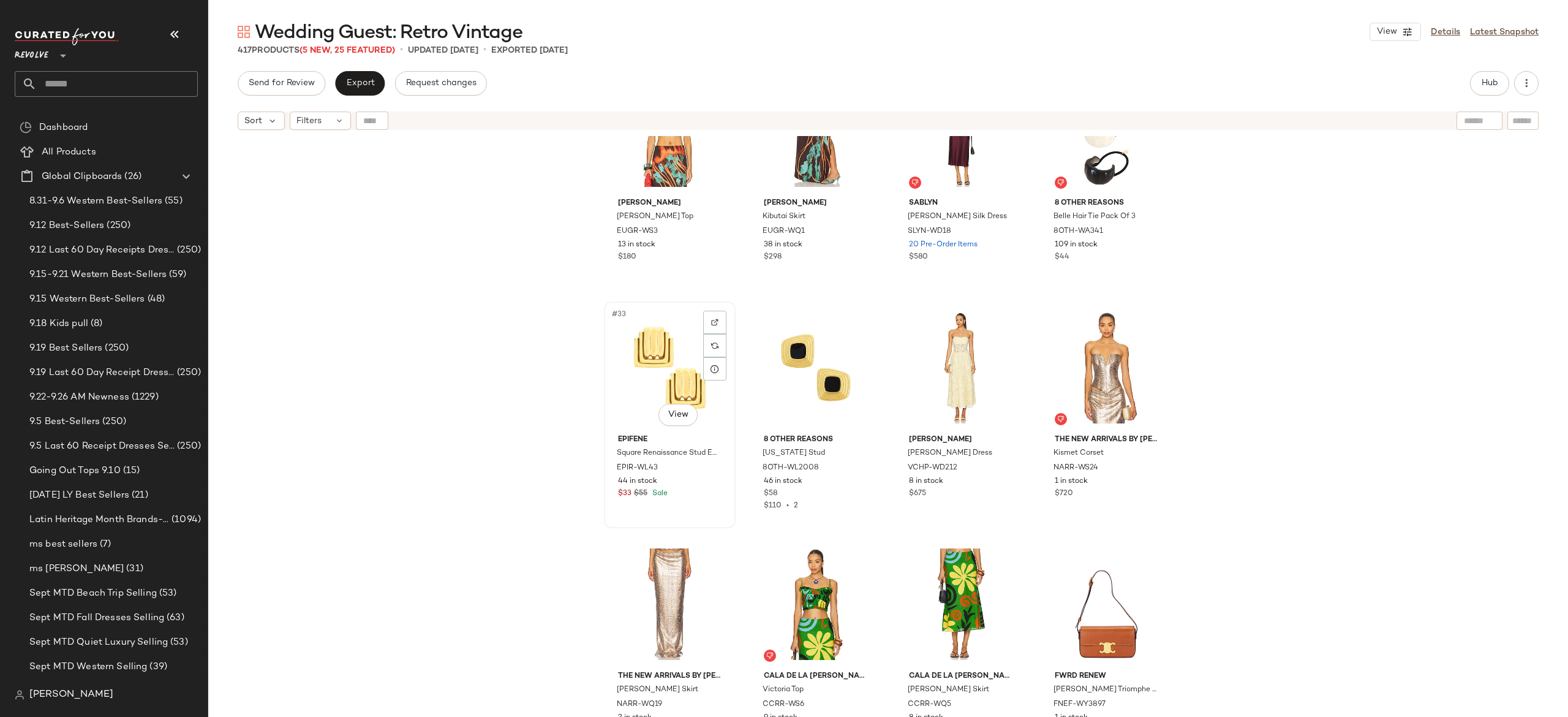
click at [662, 360] on div "#33 View" at bounding box center [669, 367] width 123 height 124
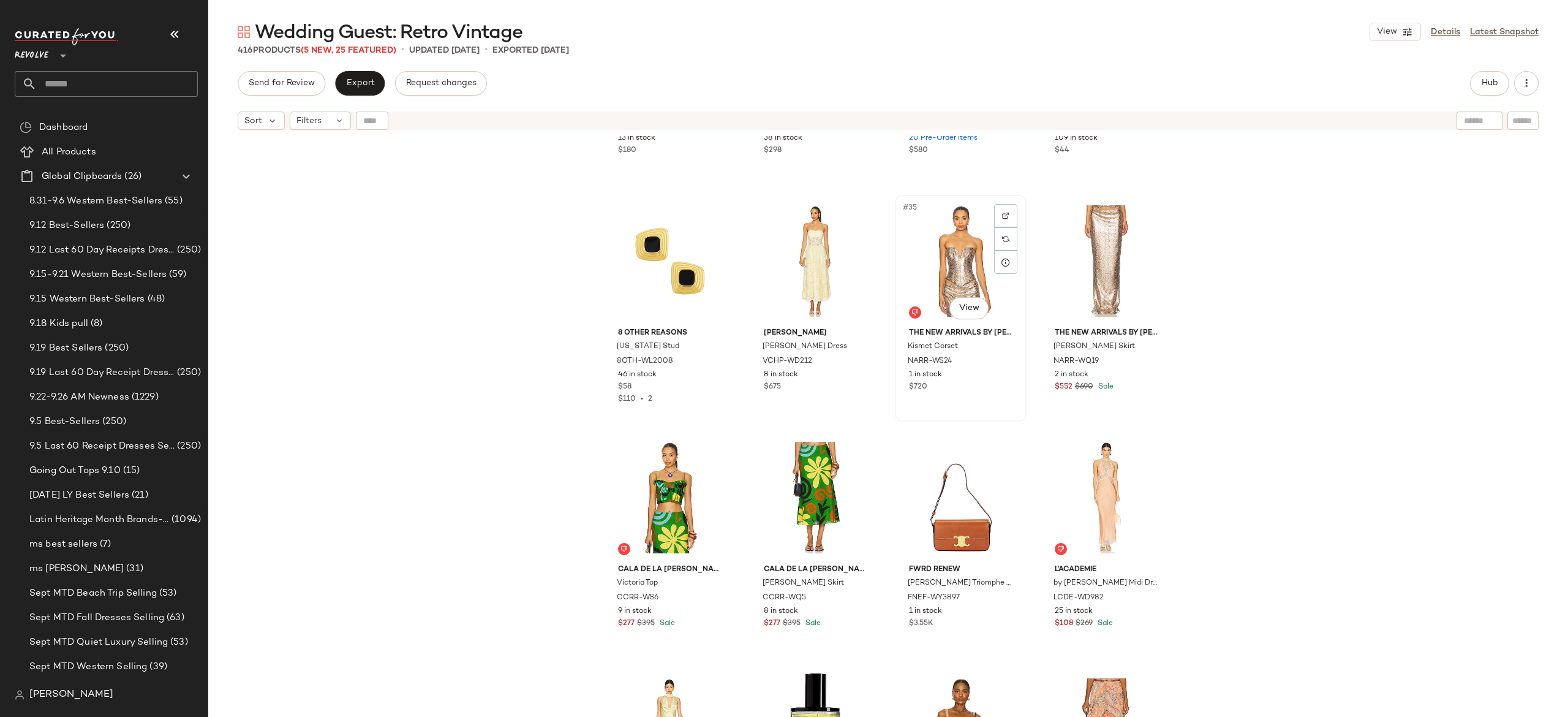
scroll to position [1844, 0]
click at [1496, 87] on span "Hub" at bounding box center [1490, 83] width 17 height 9
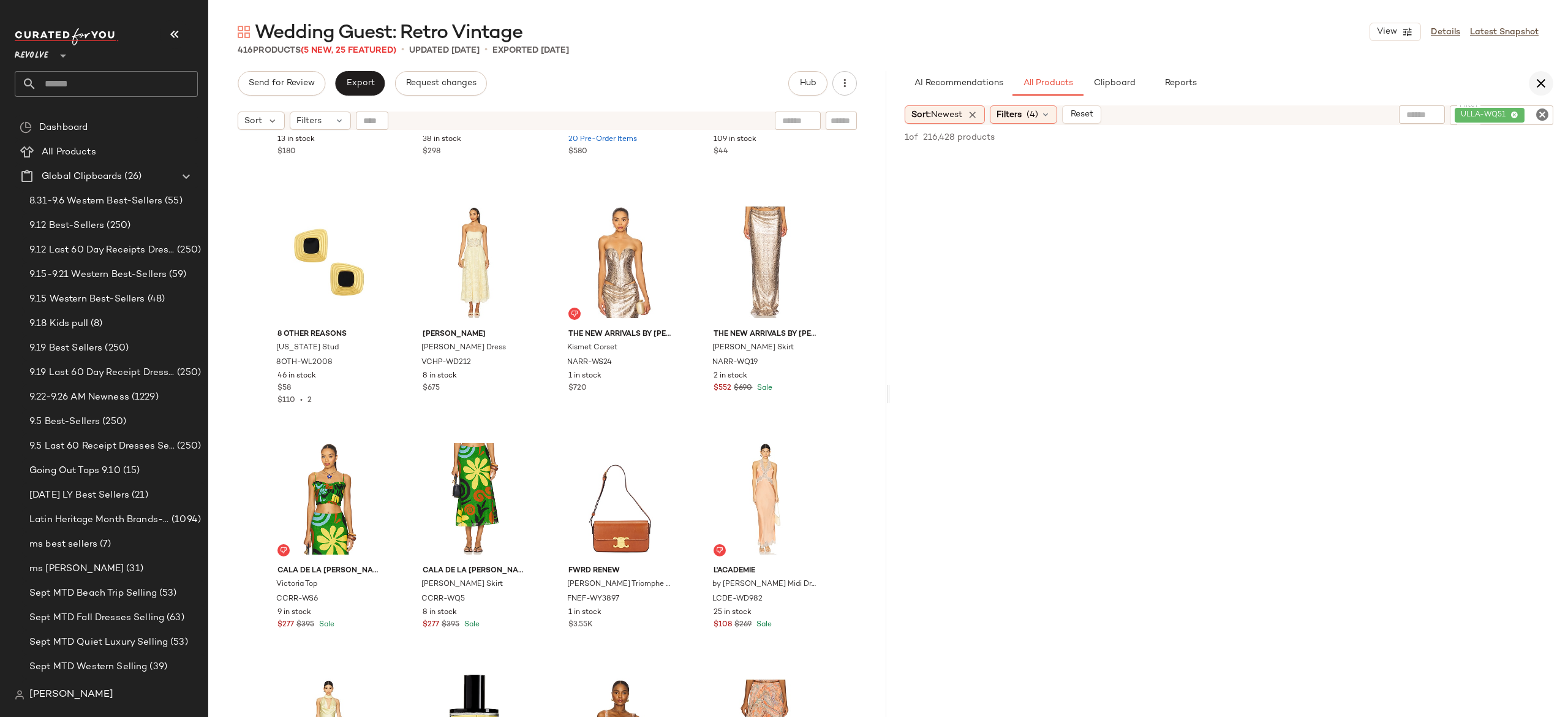
click at [1544, 81] on icon "button" at bounding box center [1542, 84] width 15 height 15
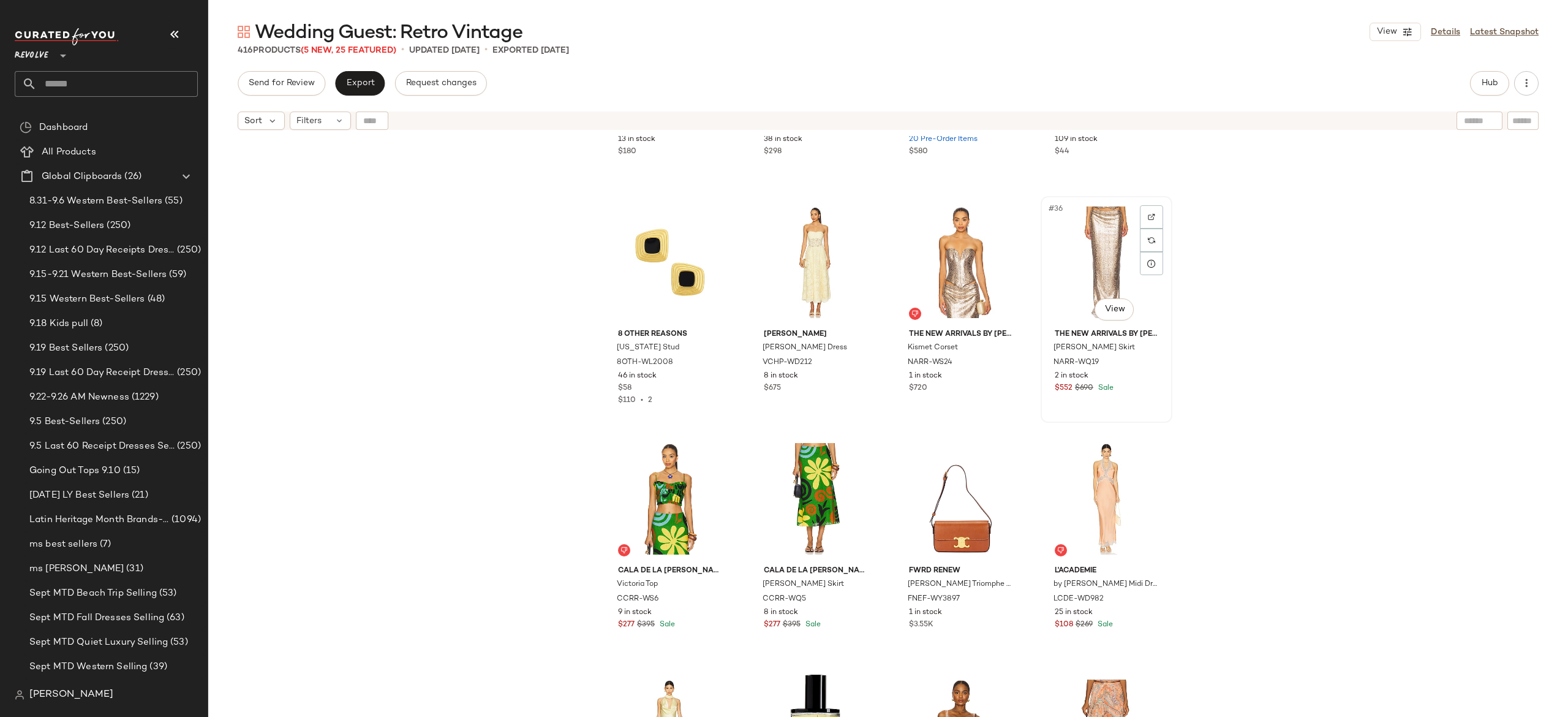
click at [1119, 249] on div "#36 View" at bounding box center [1106, 262] width 123 height 124
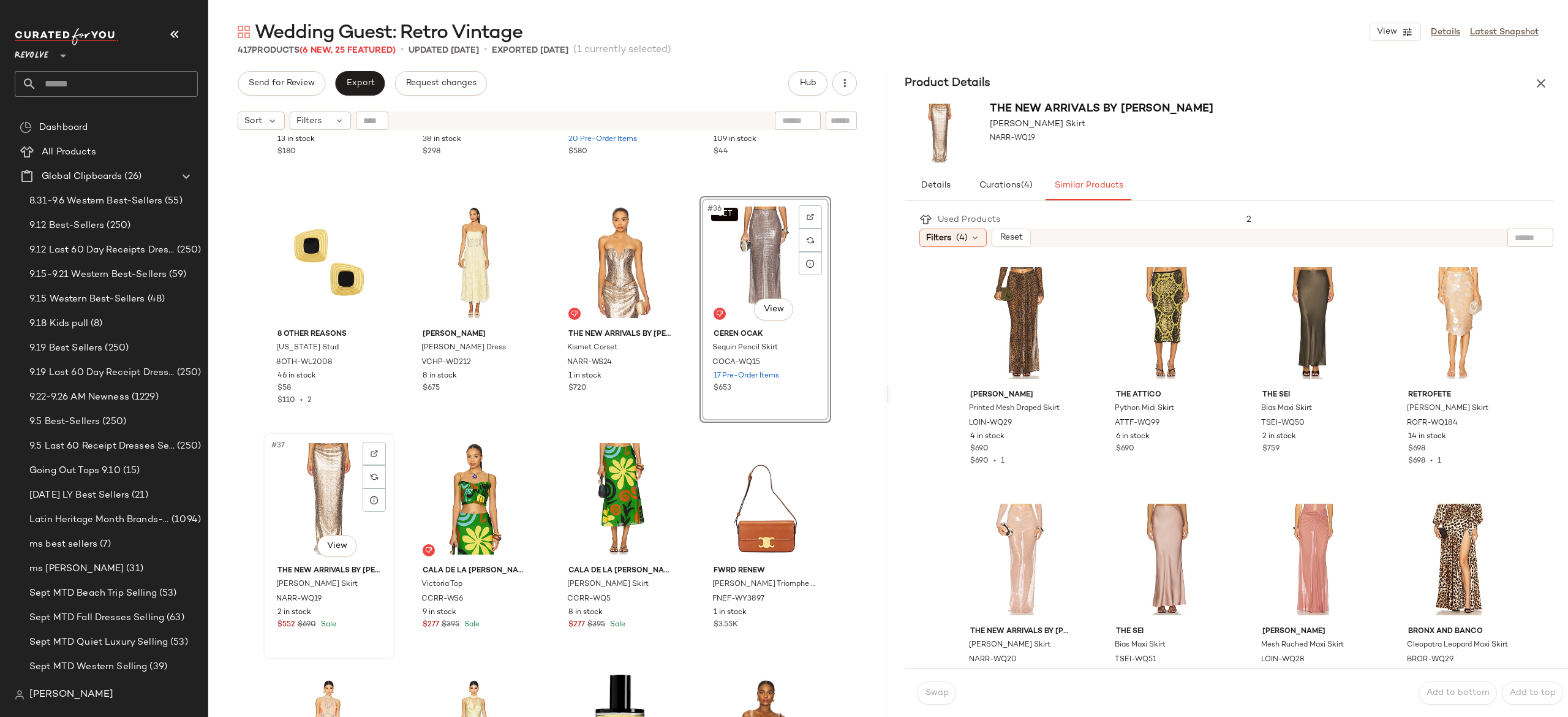
click at [336, 492] on div "#37 View" at bounding box center [329, 499] width 123 height 124
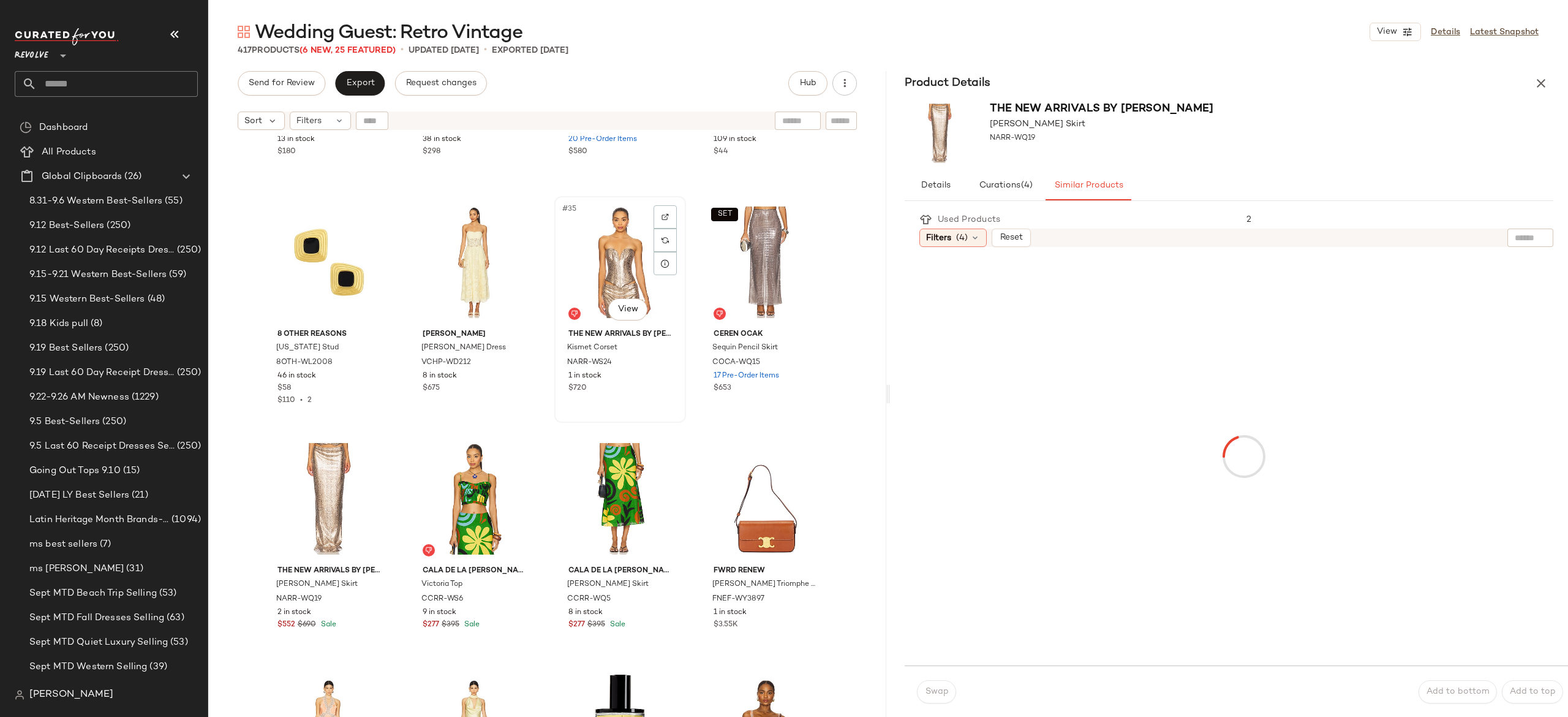
click at [623, 262] on div "#35 View" at bounding box center [619, 262] width 123 height 124
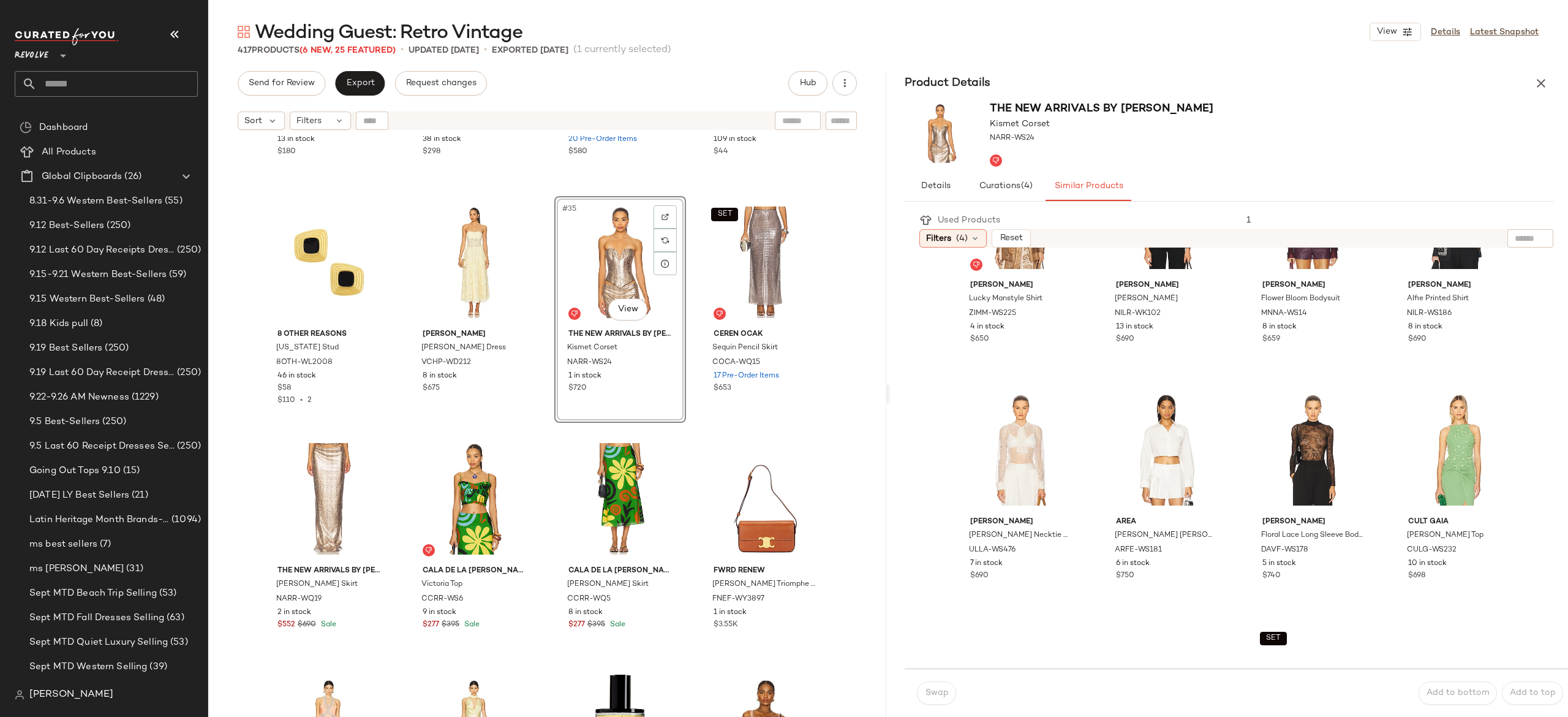
scroll to position [822, 0]
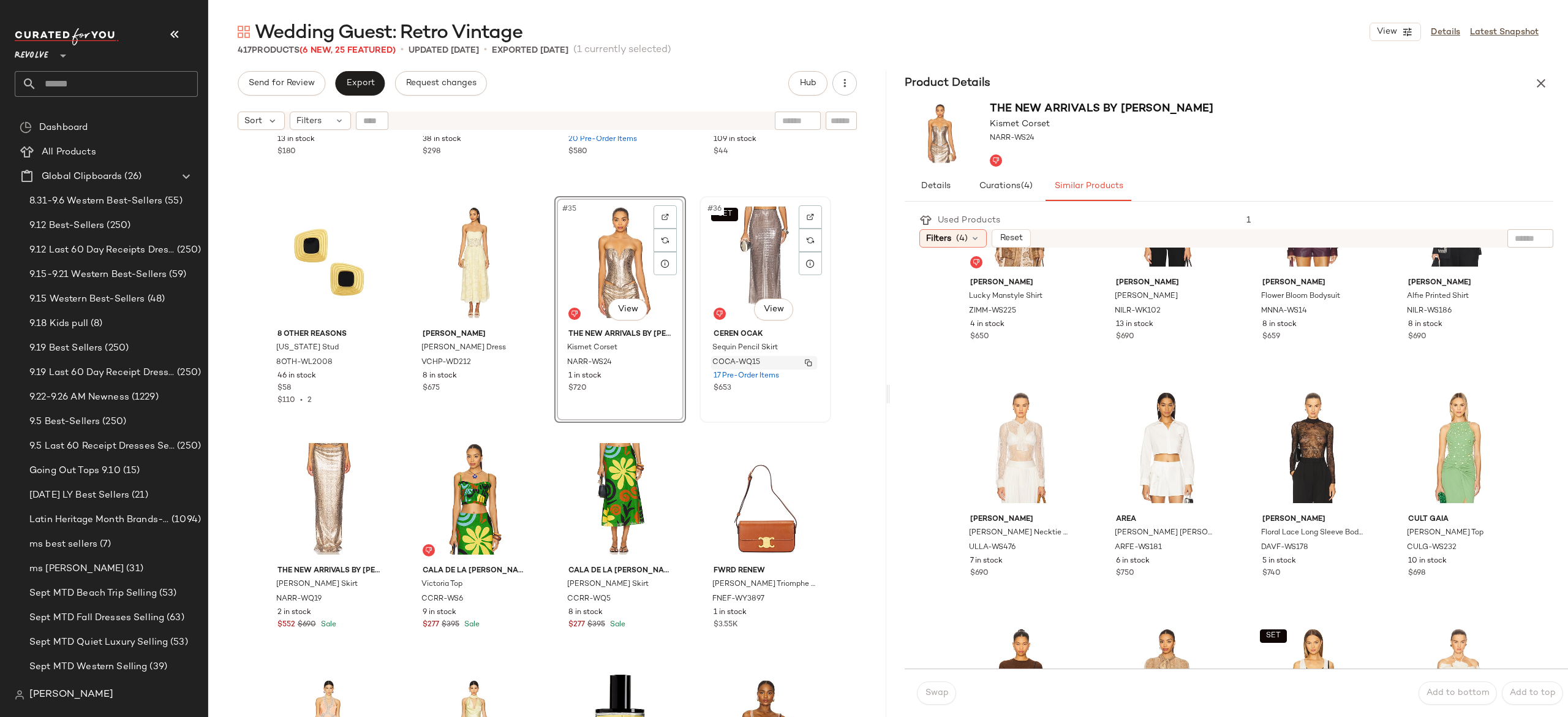
click at [805, 360] on img "button" at bounding box center [808, 363] width 8 height 8
click at [1539, 78] on icon "button" at bounding box center [1542, 84] width 15 height 15
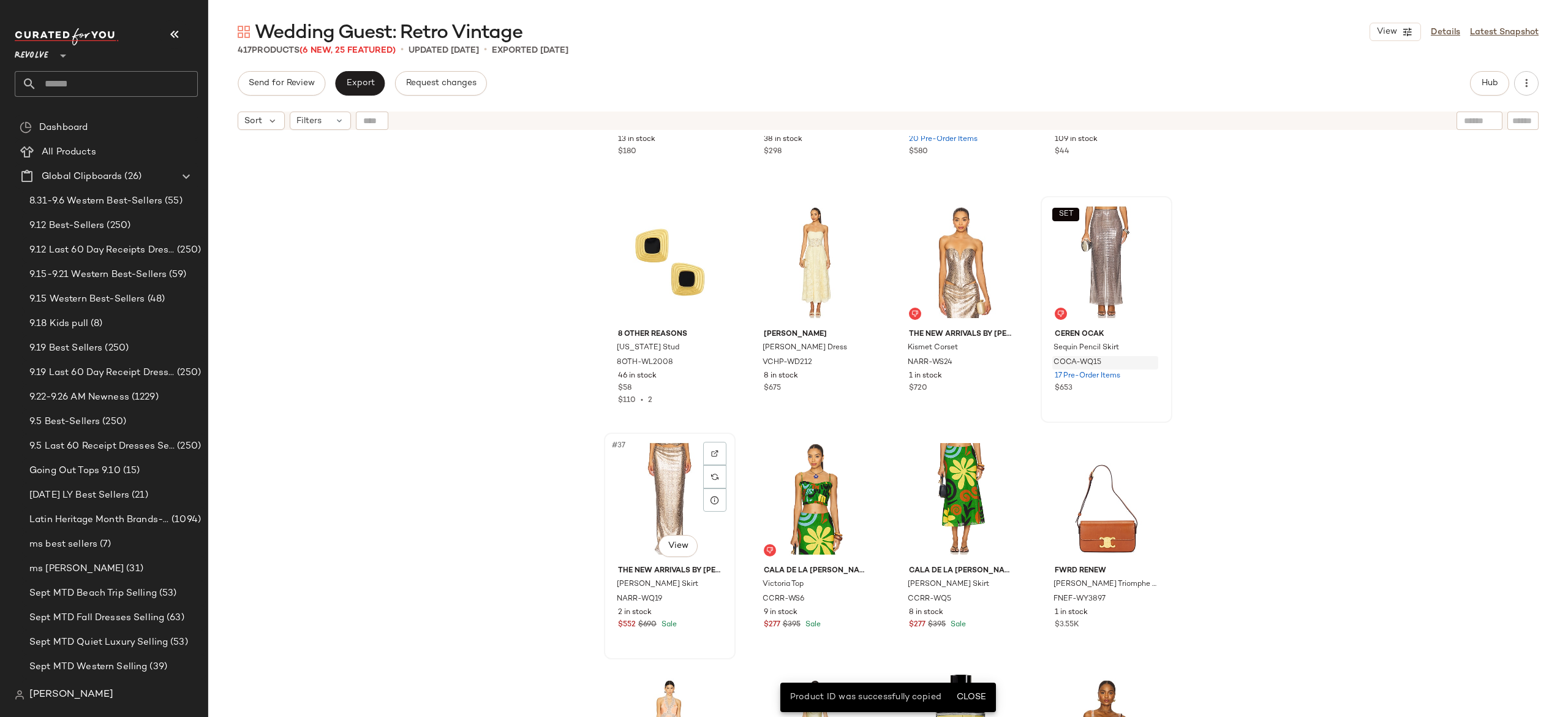
click at [669, 481] on div "#37 View" at bounding box center [669, 499] width 123 height 124
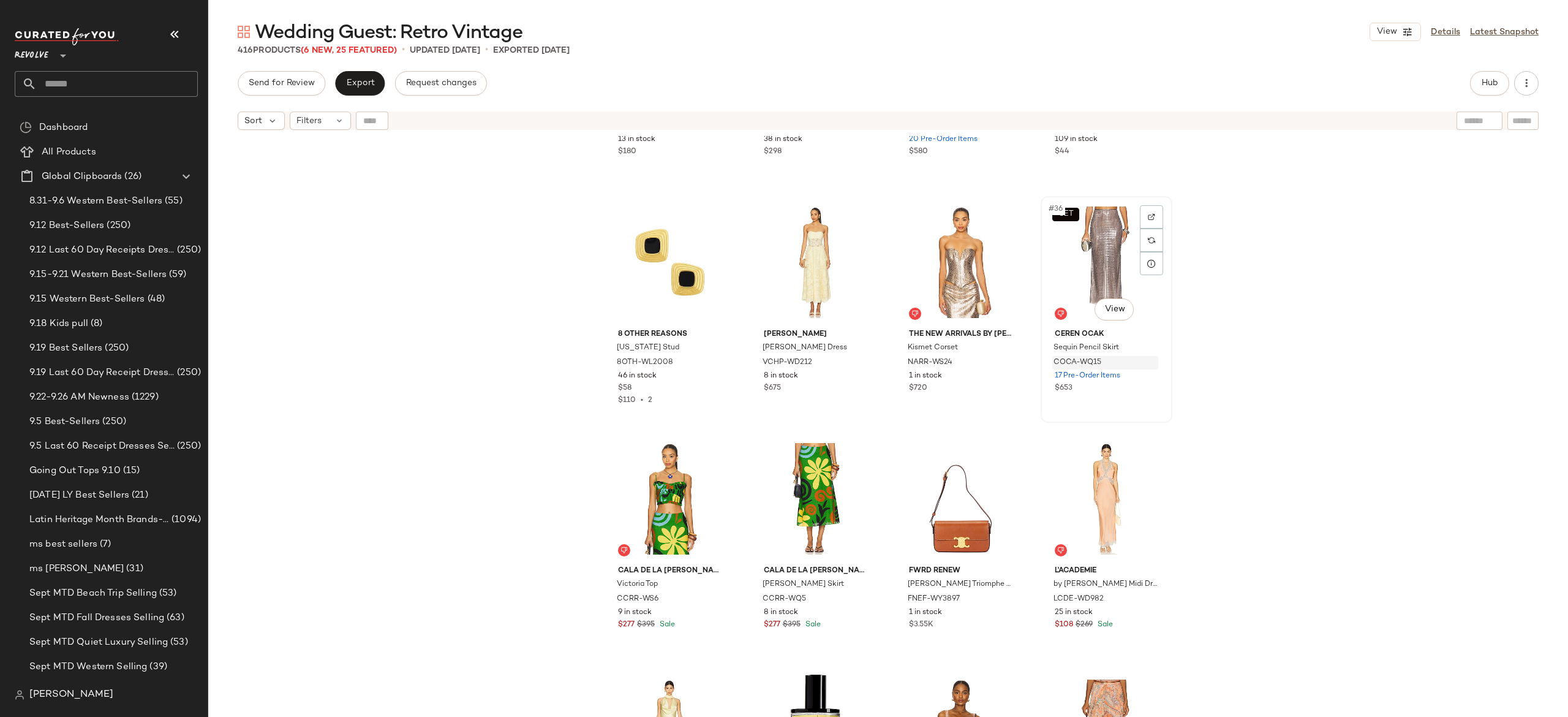
click at [1069, 249] on div "SET #36 View" at bounding box center [1106, 262] width 123 height 124
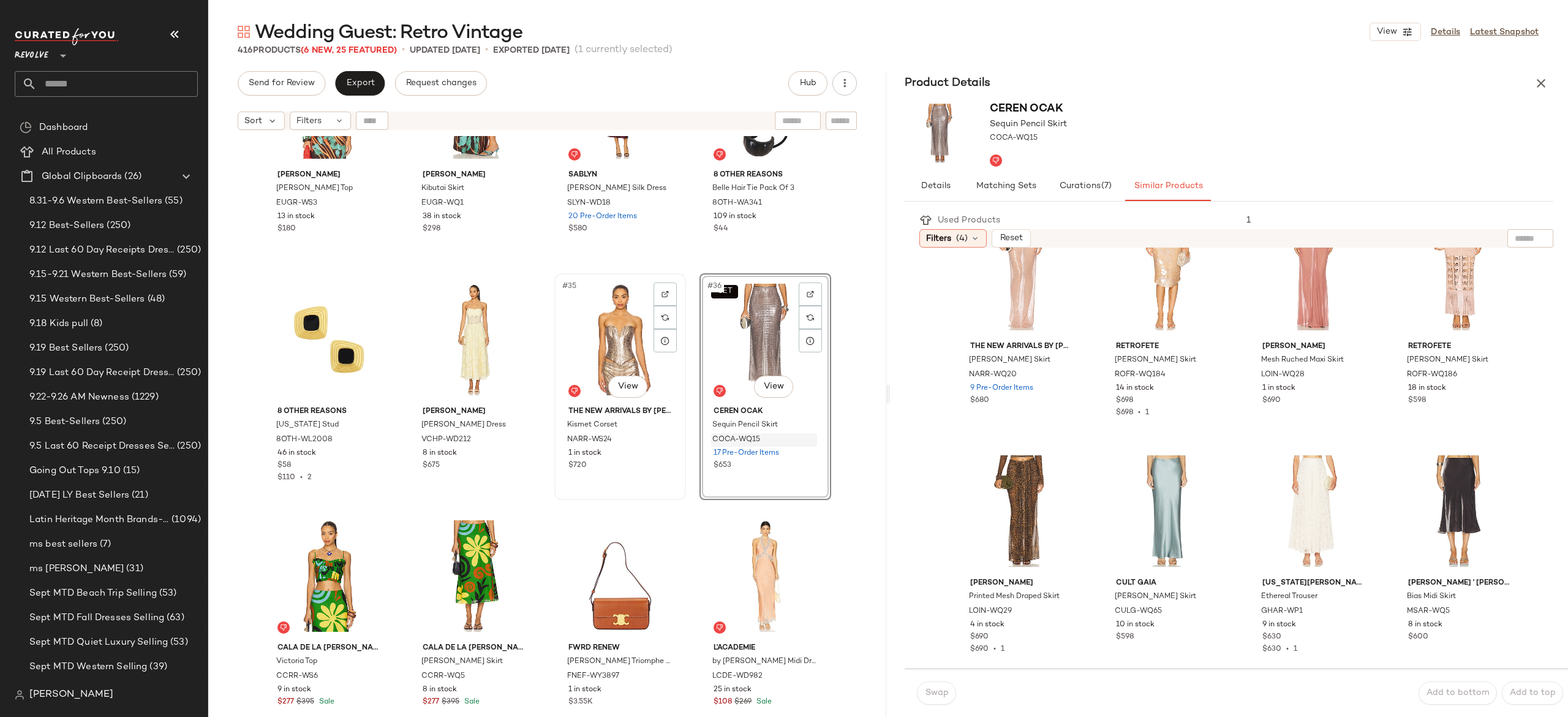
scroll to position [1771, 0]
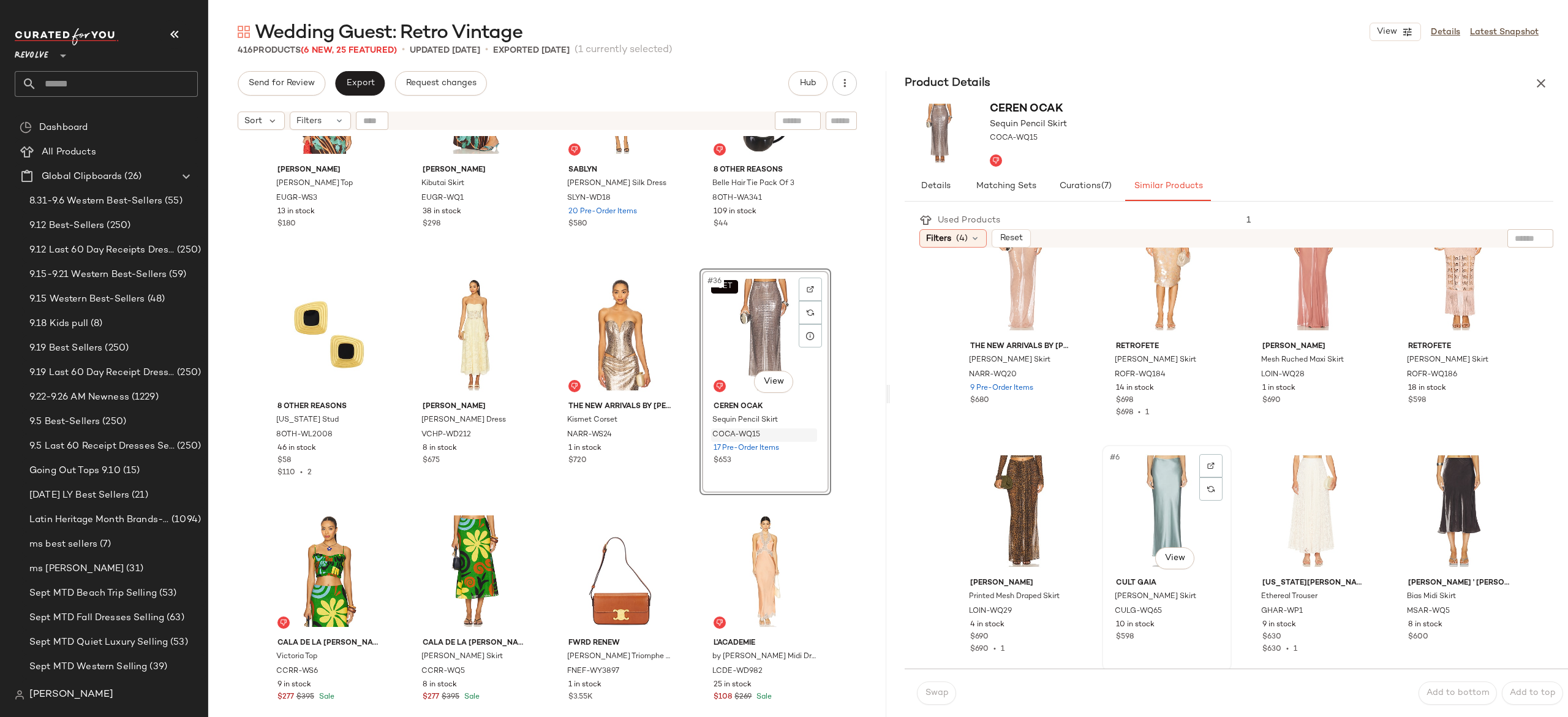
click at [1157, 476] on div "#6 View" at bounding box center [1167, 511] width 121 height 124
click at [1143, 487] on div "#6 View" at bounding box center [1167, 511] width 121 height 124
click at [771, 334] on div "SET #36 View" at bounding box center [765, 335] width 123 height 124
click at [1148, 485] on div "#6 View" at bounding box center [1167, 511] width 121 height 124
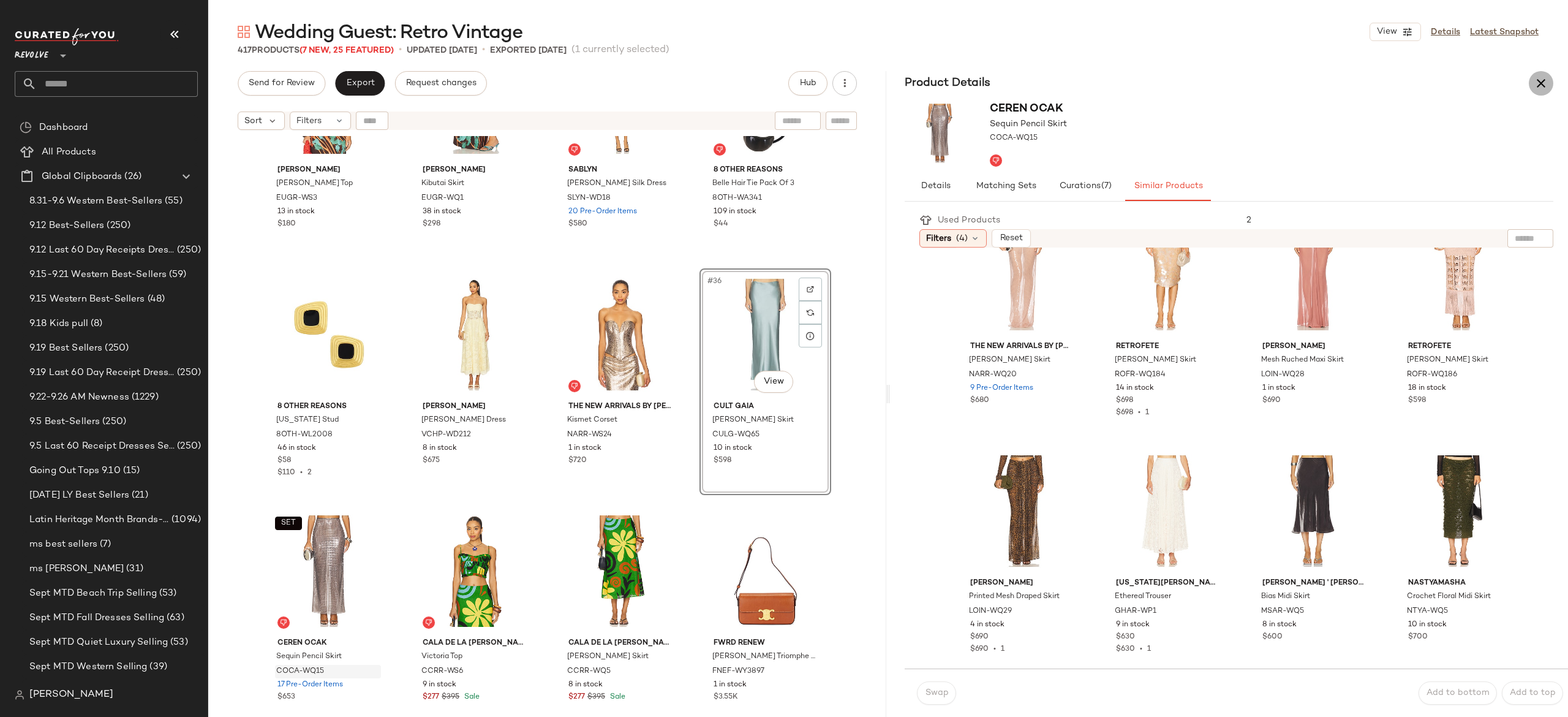
click at [1542, 83] on icon "button" at bounding box center [1542, 84] width 15 height 15
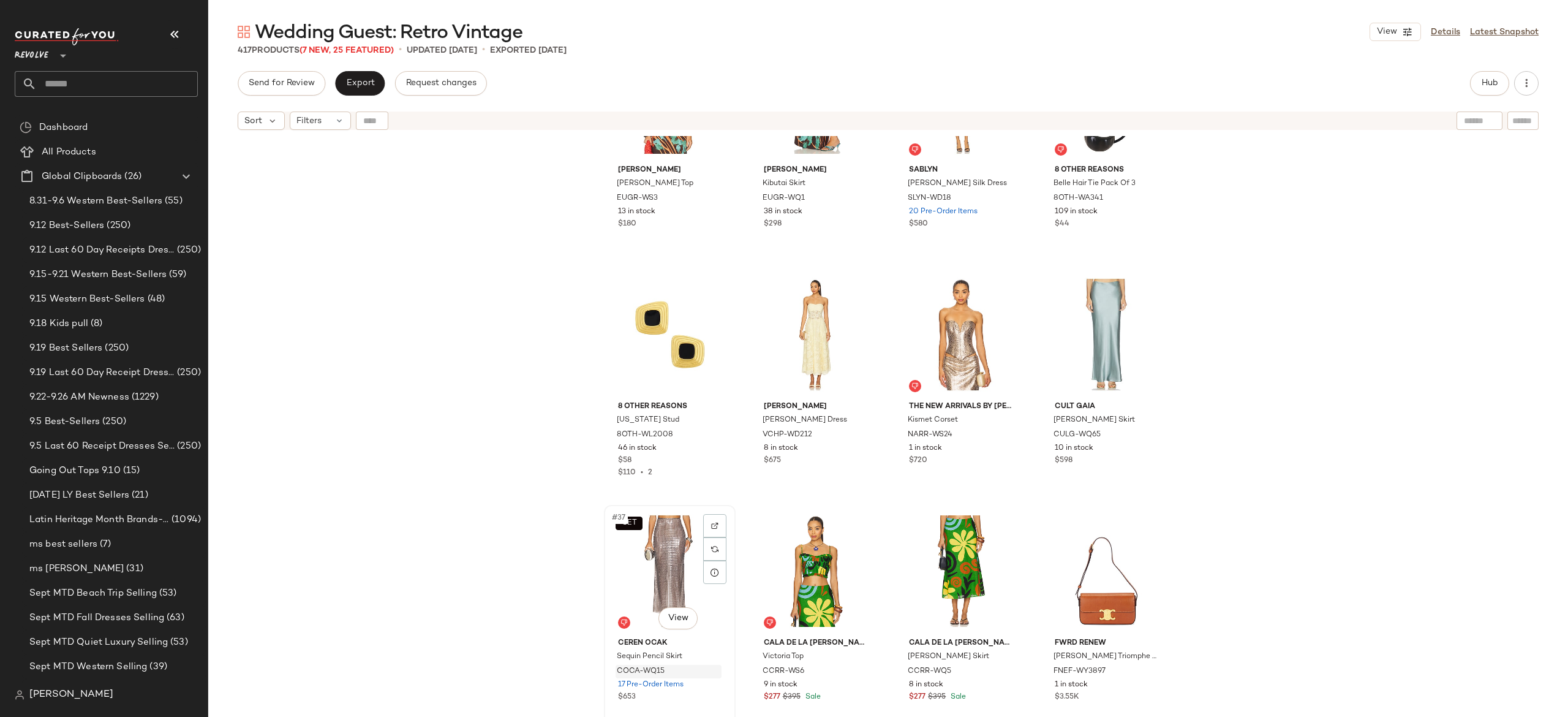
click at [663, 542] on div "SET #37 View" at bounding box center [669, 571] width 123 height 124
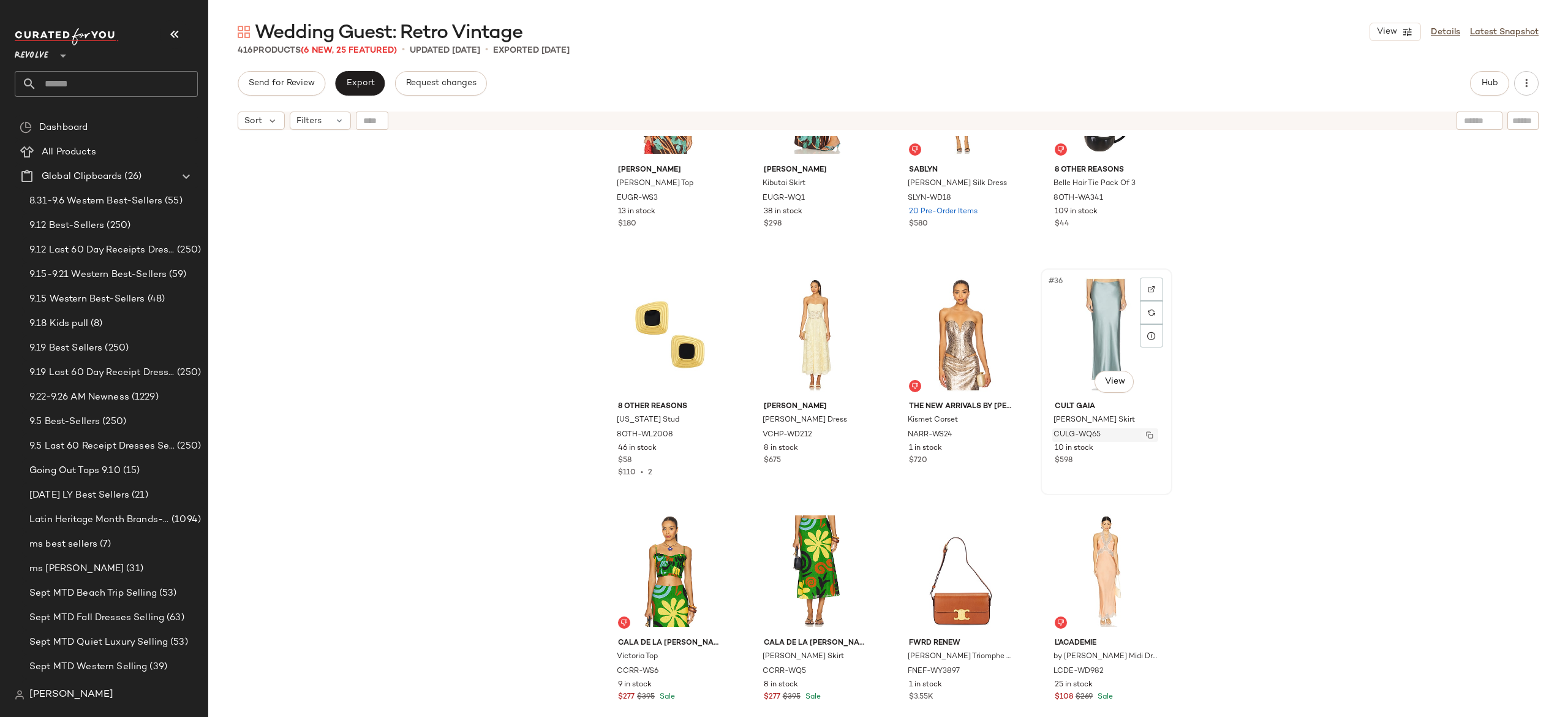
click at [1147, 435] on img "button" at bounding box center [1150, 435] width 8 height 8
click at [1479, 84] on button "Hub" at bounding box center [1490, 84] width 39 height 24
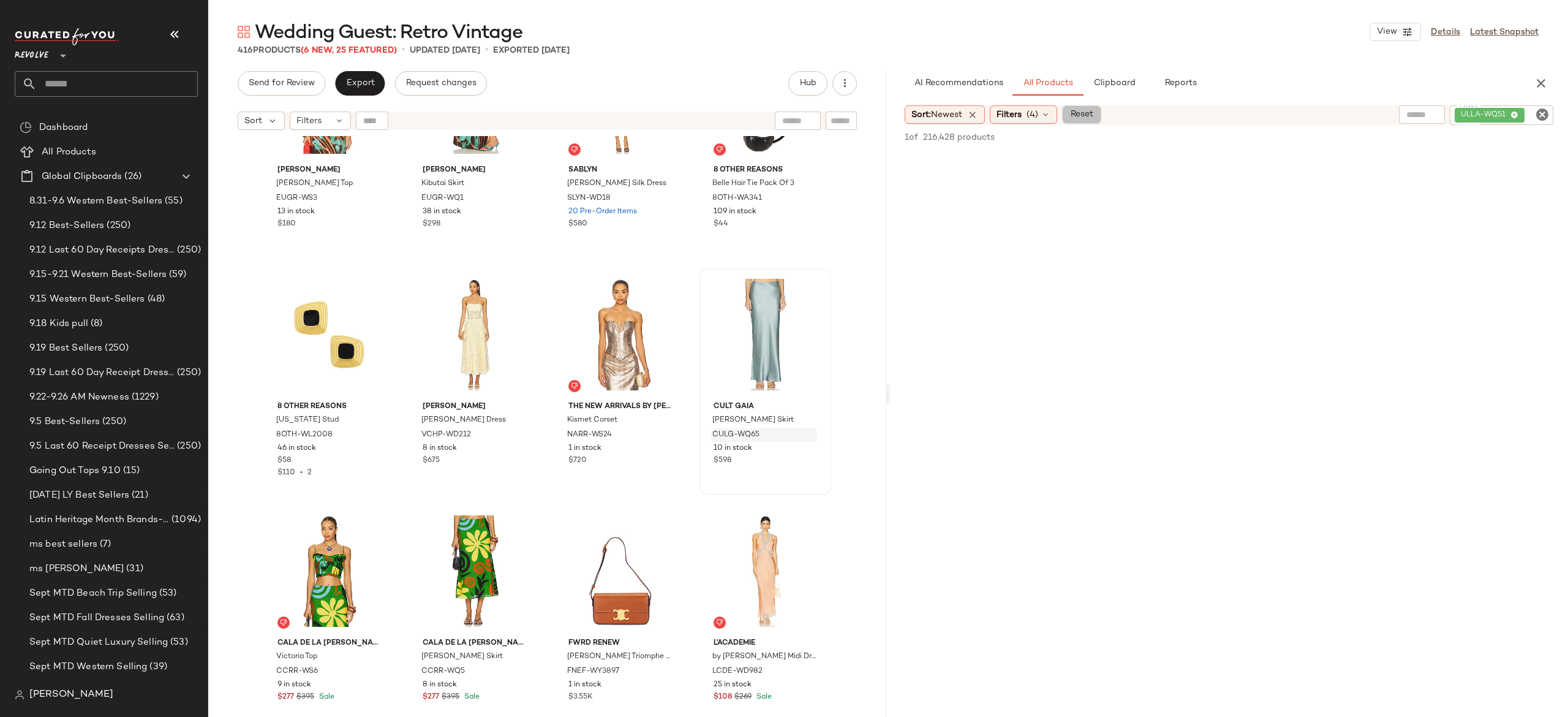
click at [1101, 117] on button "Reset" at bounding box center [1082, 115] width 39 height 19
click at [1551, 112] on div at bounding box center [1538, 115] width 31 height 19
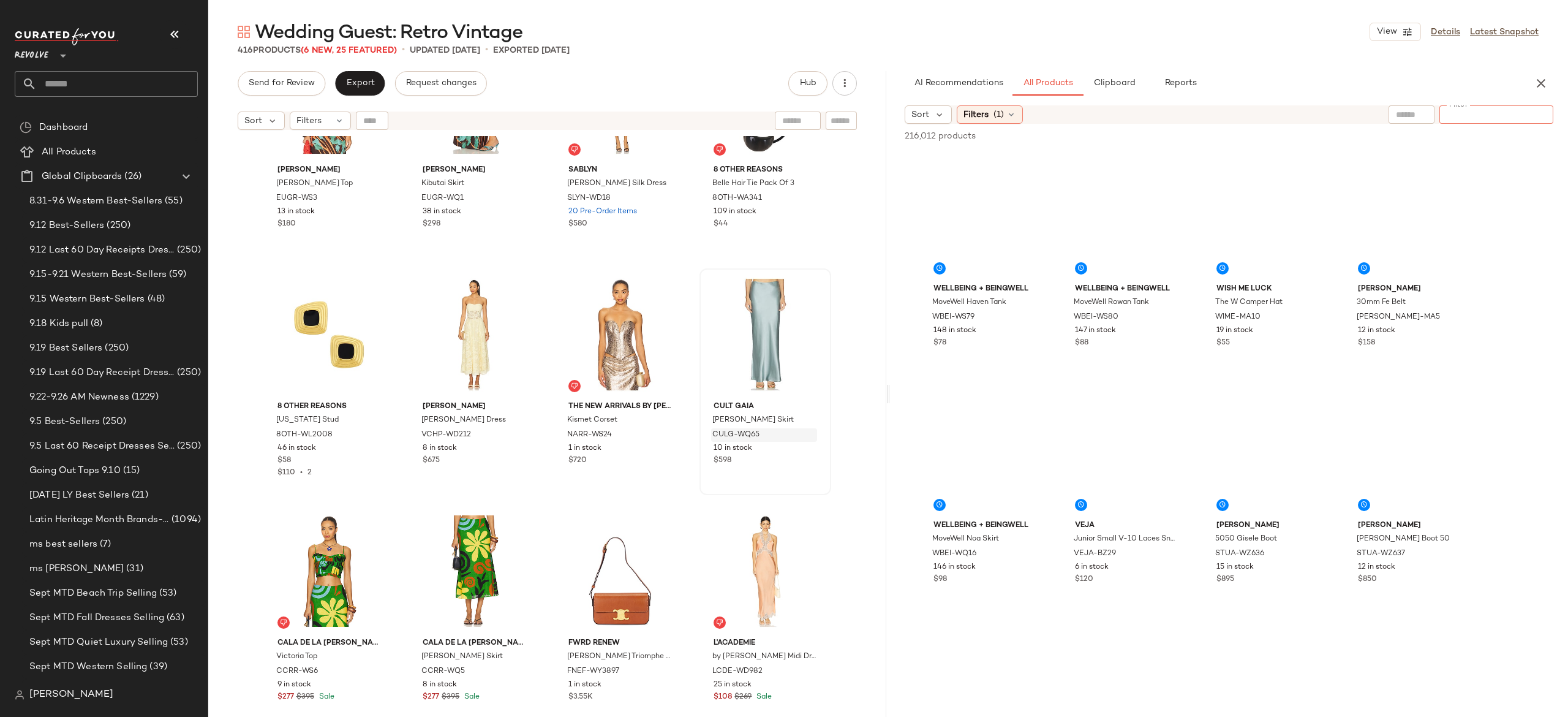
paste input "**********"
type input "**********"
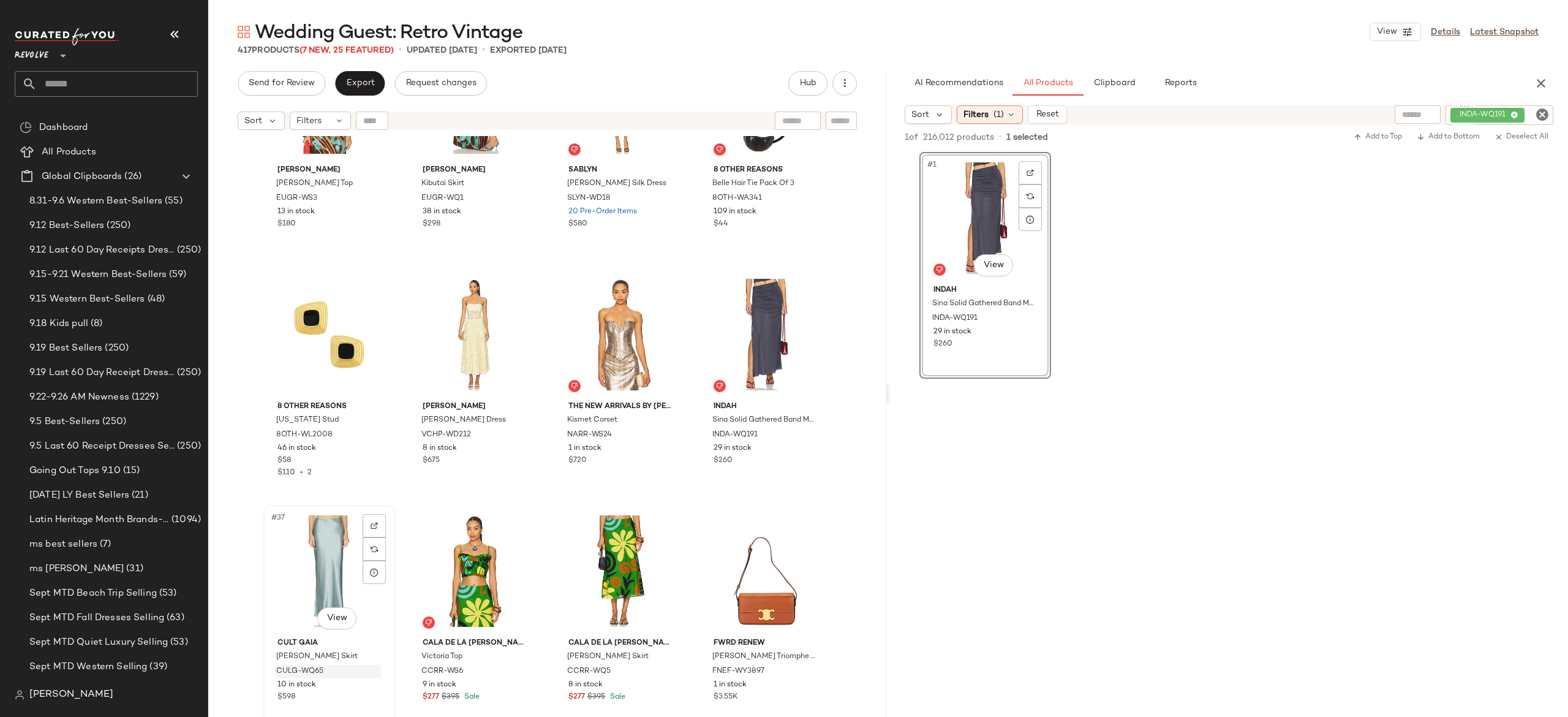
click at [339, 546] on div "#37 View" at bounding box center [329, 571] width 123 height 124
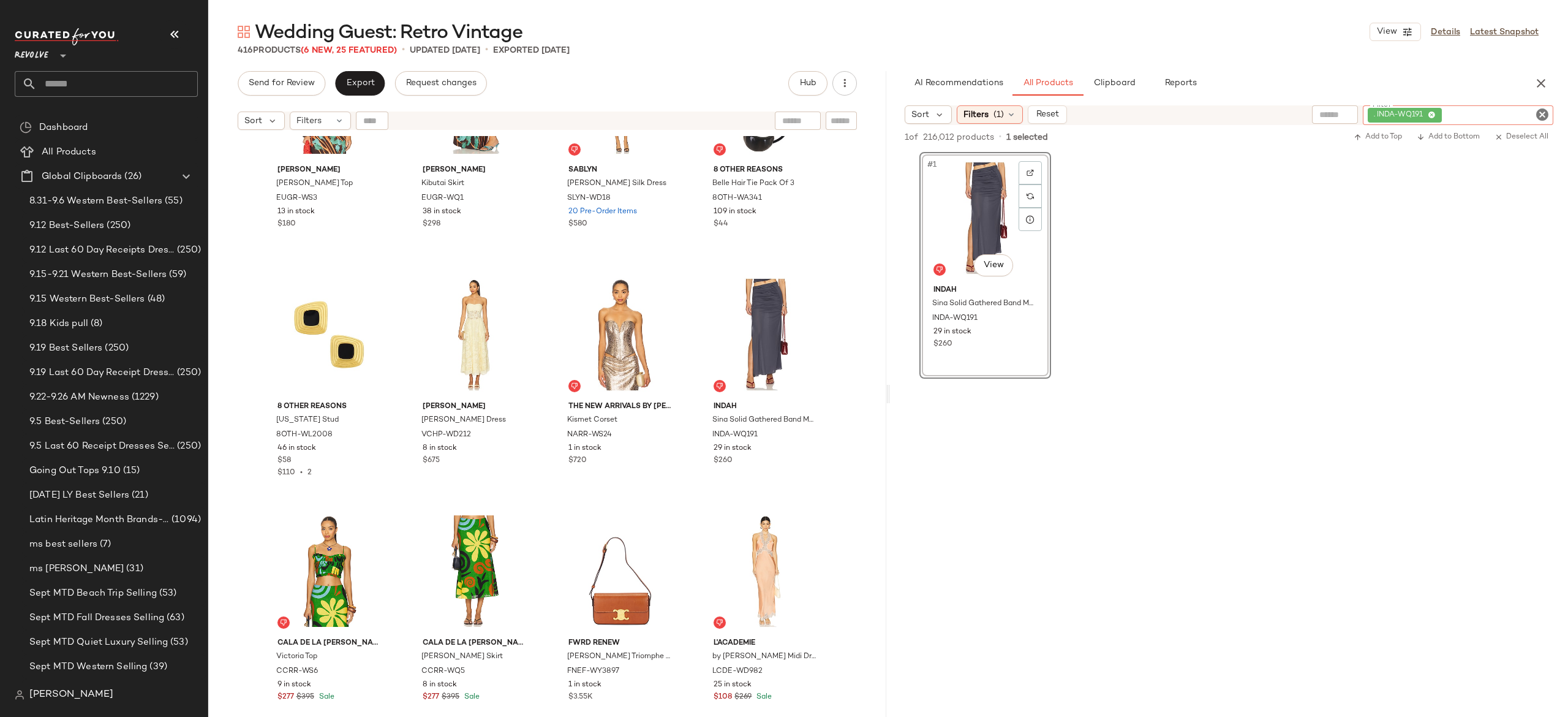
click at [1471, 107] on div ". INDA-WQ191" at bounding box center [1458, 115] width 191 height 20
paste input "**********"
type input "**********"
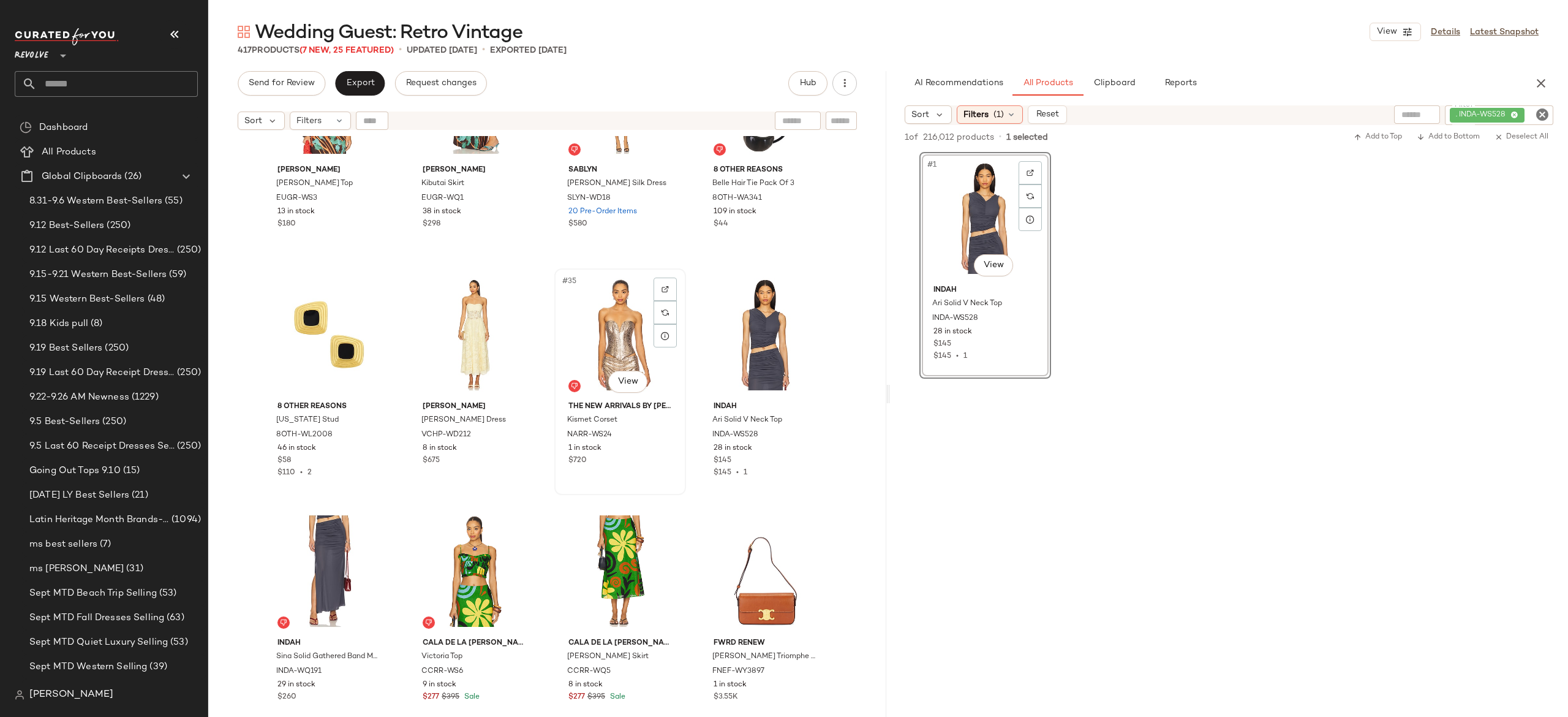
click at [617, 339] on div "#35 View" at bounding box center [619, 335] width 123 height 124
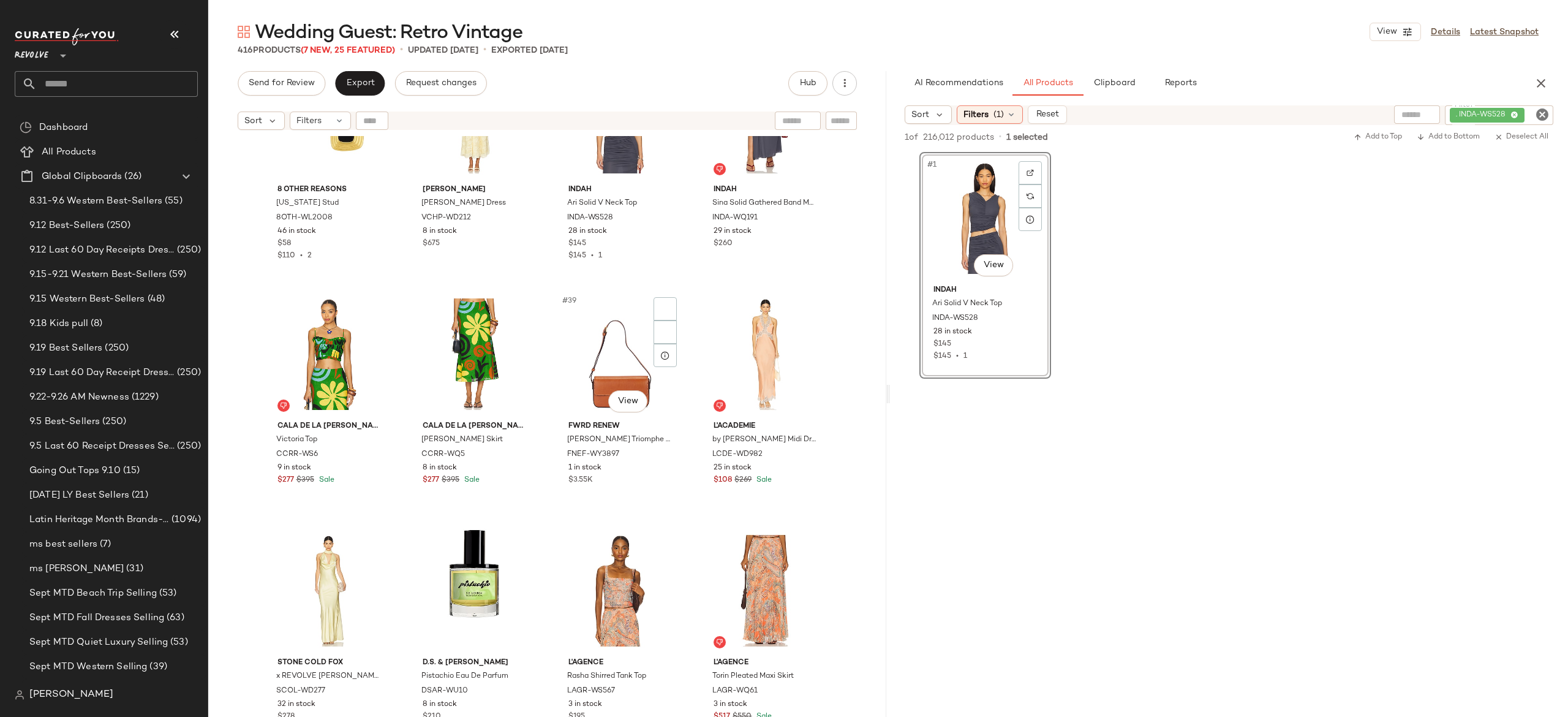
scroll to position [1991, 0]
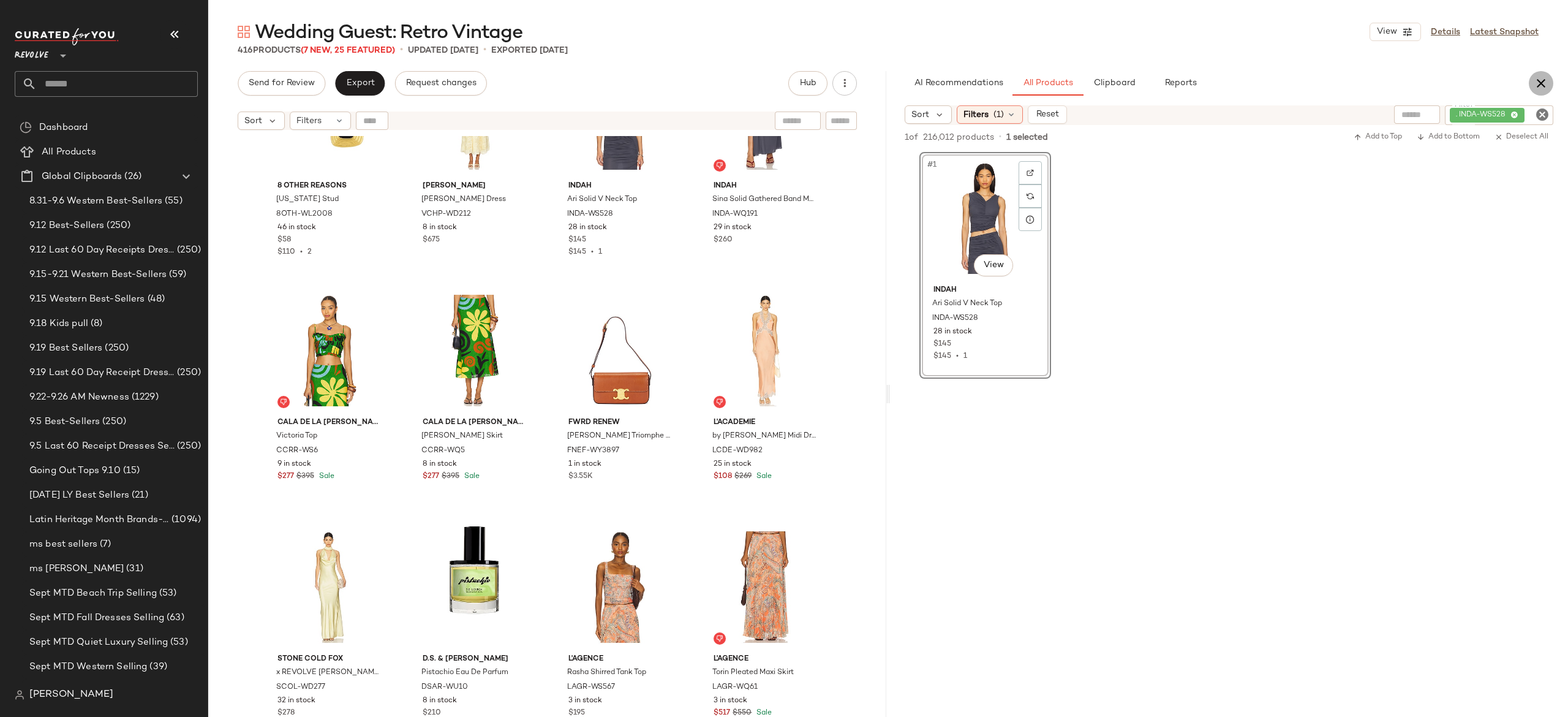
click at [1545, 87] on icon "button" at bounding box center [1542, 84] width 15 height 15
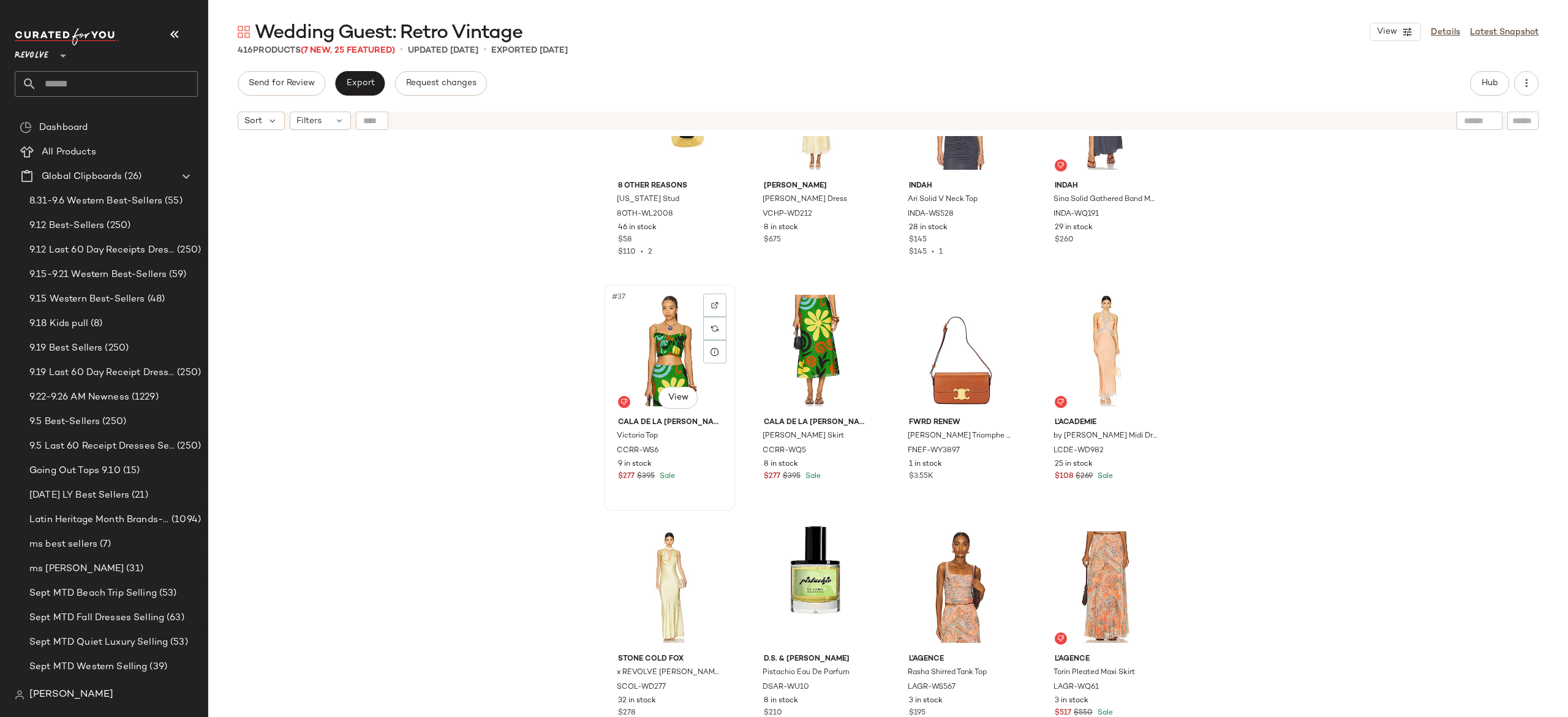
click at [675, 354] on div "#37 View" at bounding box center [669, 351] width 123 height 124
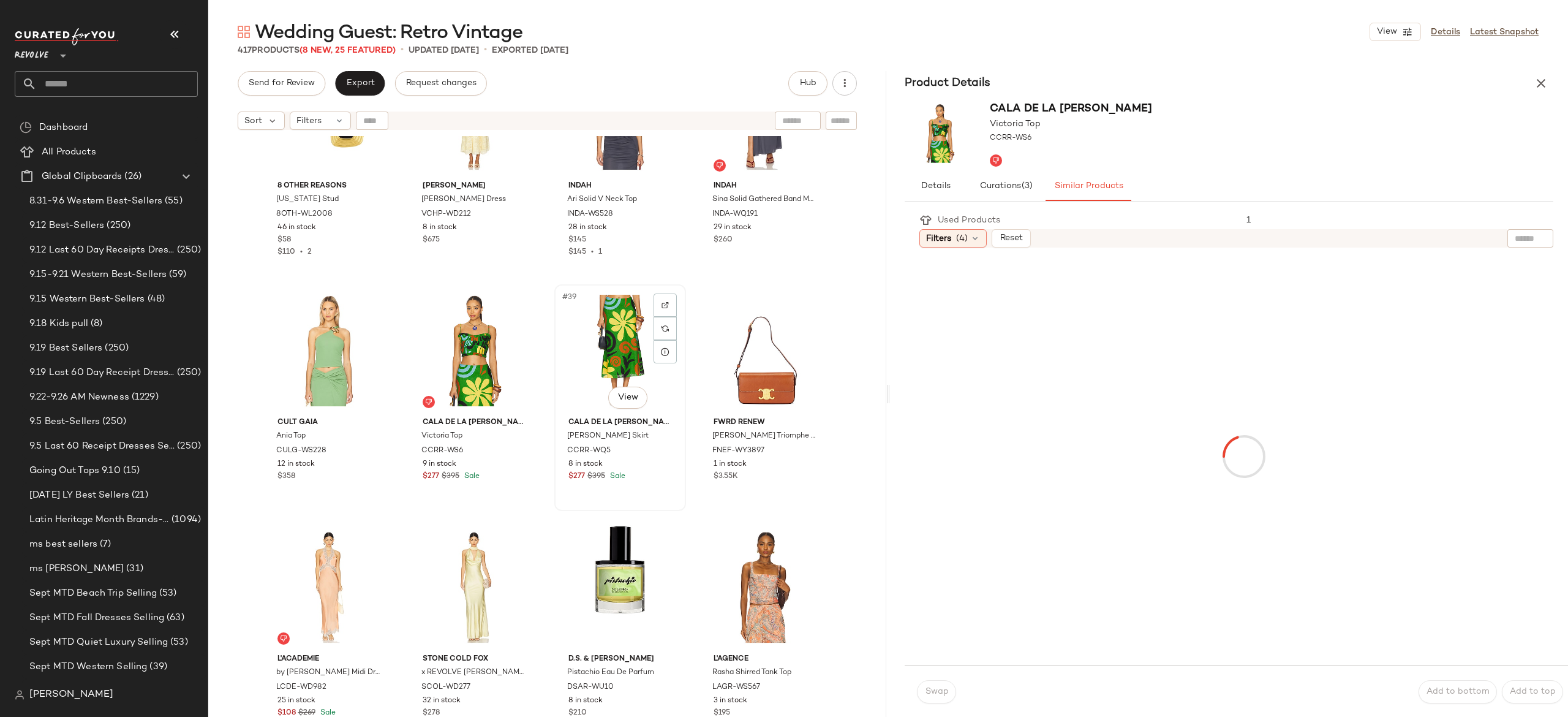
click at [604, 346] on div "#39 View" at bounding box center [619, 351] width 123 height 124
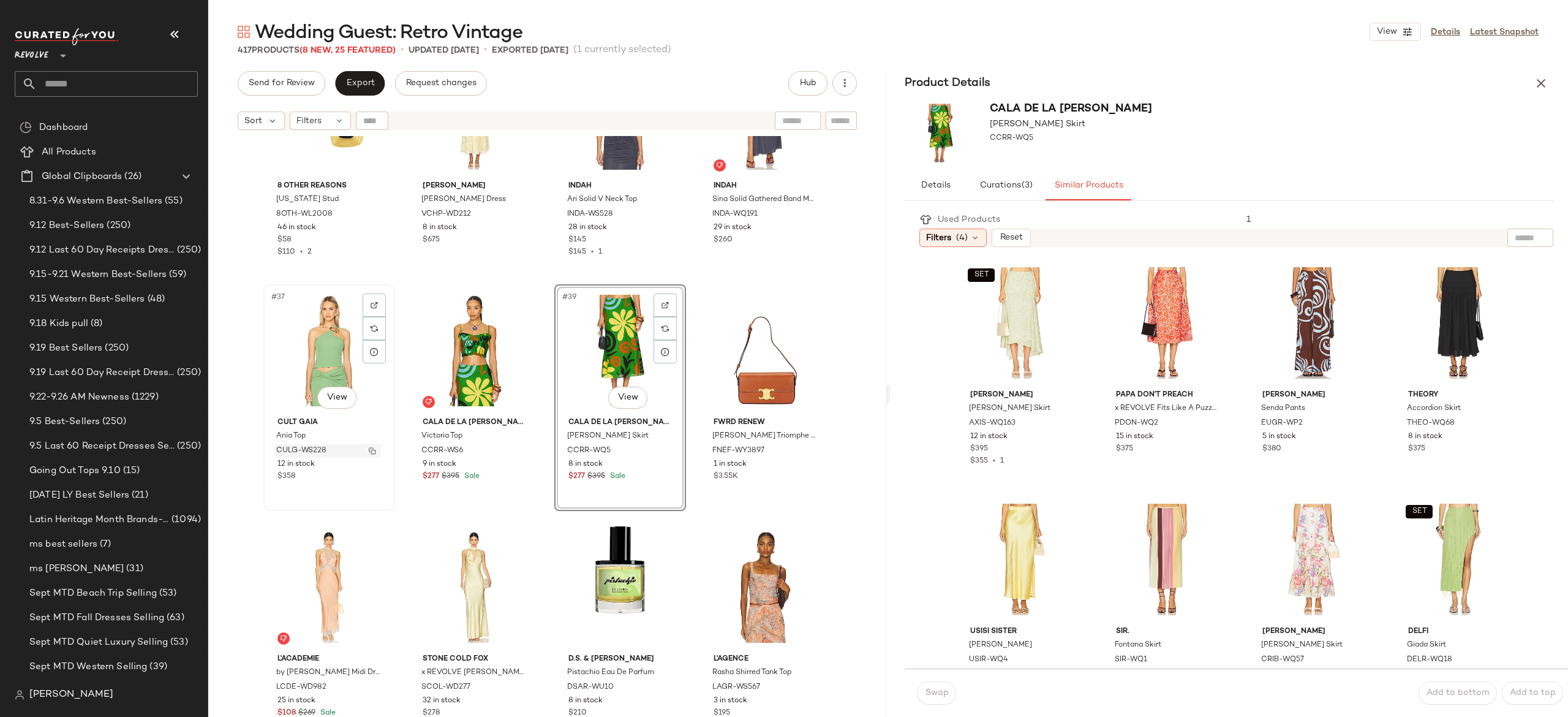
click at [375, 447] on button "button" at bounding box center [372, 451] width 17 height 11
click at [1540, 80] on icon "button" at bounding box center [1542, 84] width 15 height 15
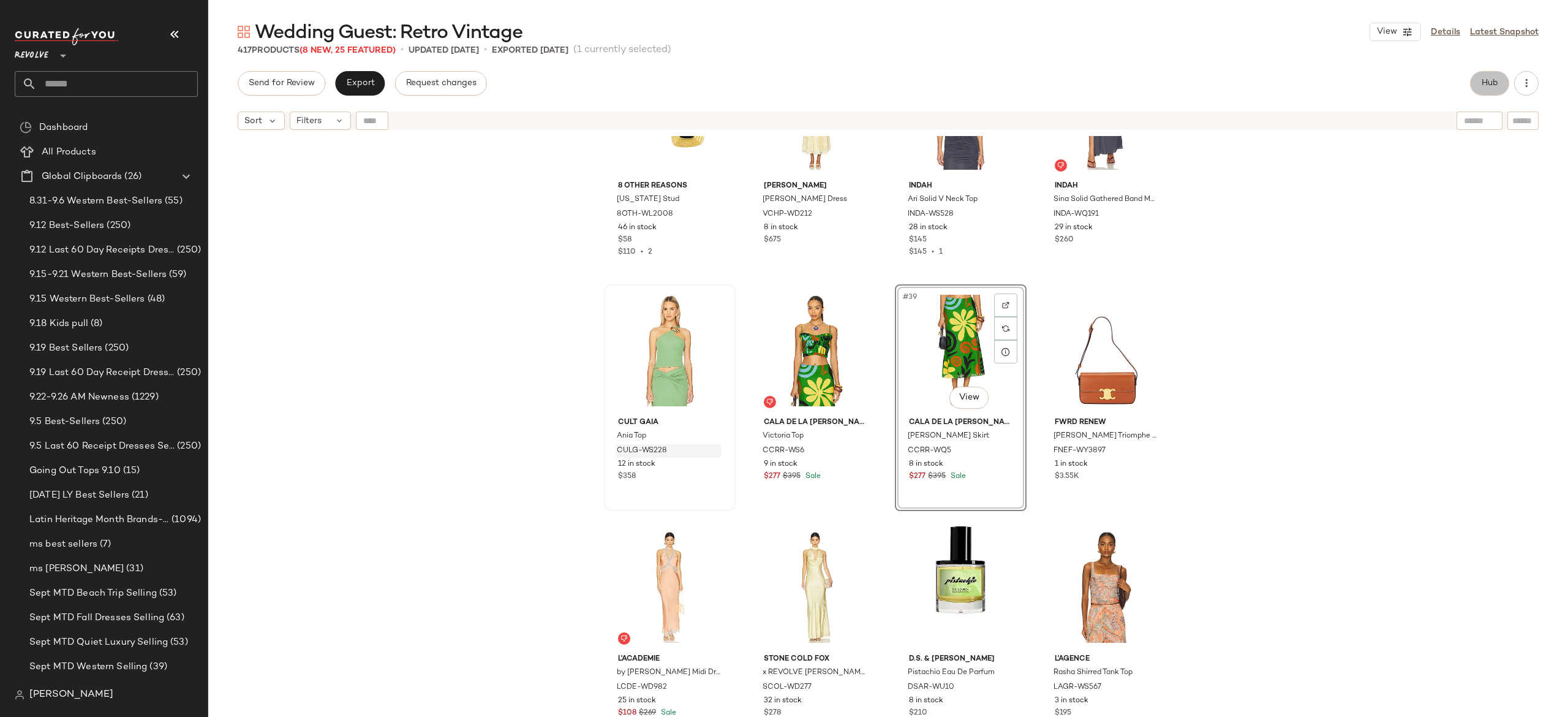
click at [1482, 87] on span "Hub" at bounding box center [1490, 83] width 17 height 9
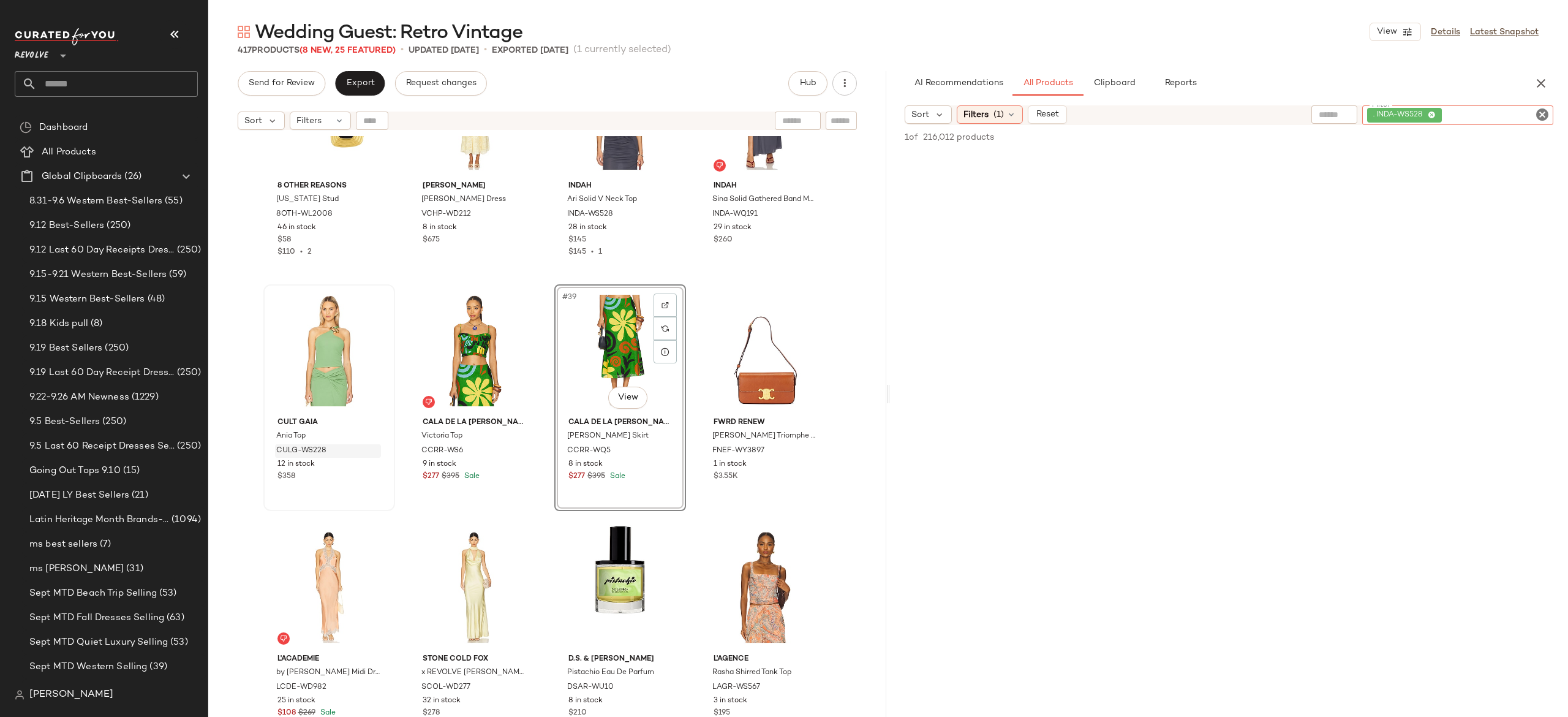
click at [1490, 115] on div ". INDA-WS528" at bounding box center [1457, 115] width 191 height 20
paste input "*********"
type input "*********"
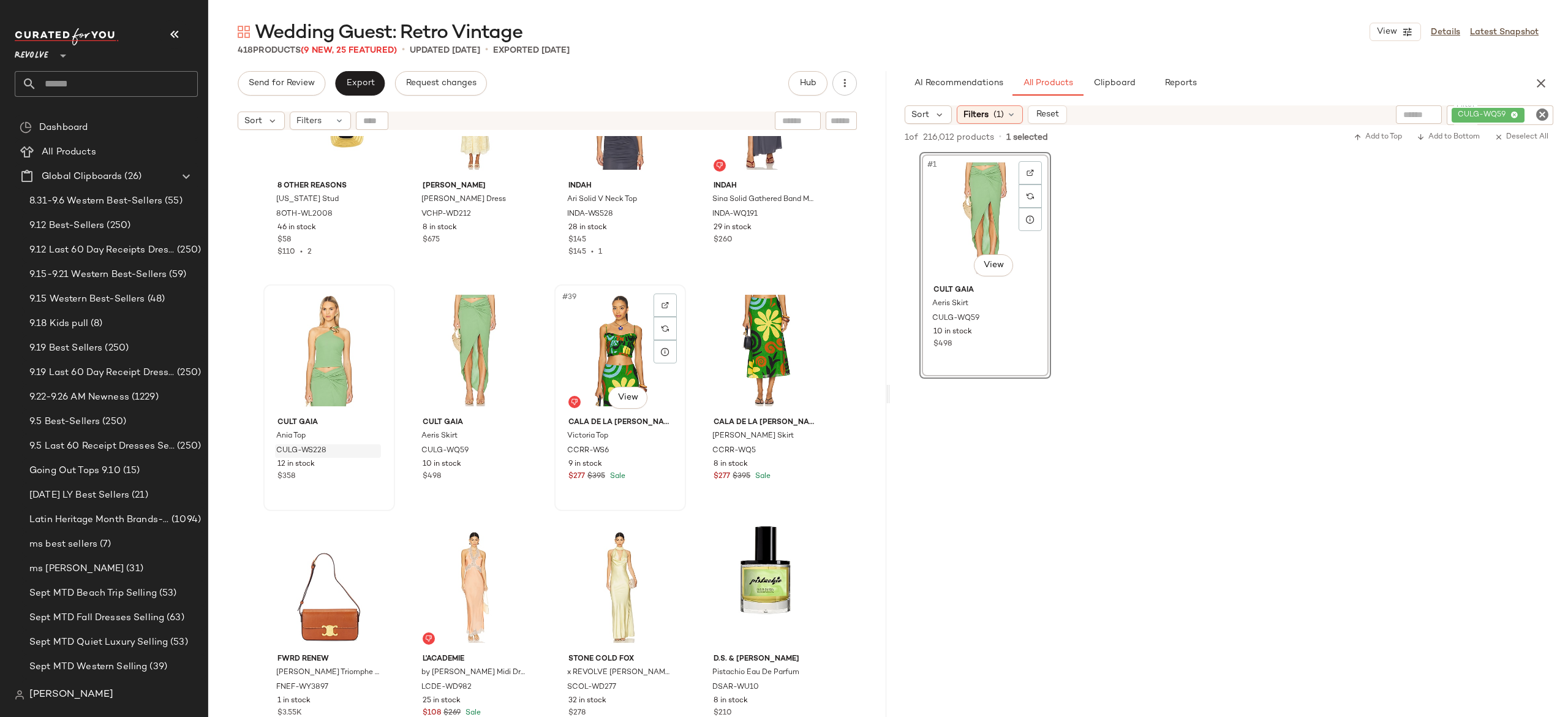
click at [582, 351] on div "#39 View" at bounding box center [619, 351] width 123 height 124
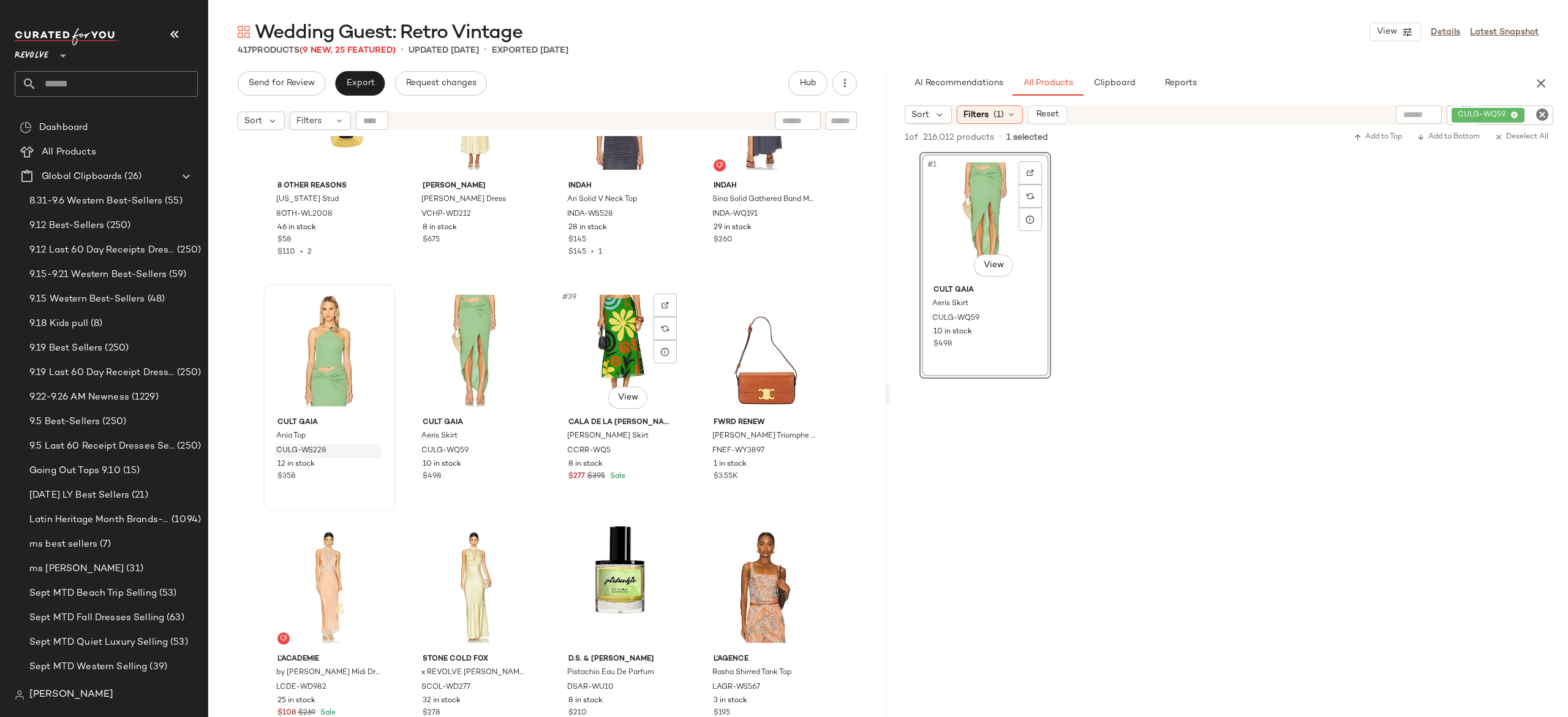
click at [582, 351] on div "#39 View" at bounding box center [619, 351] width 123 height 124
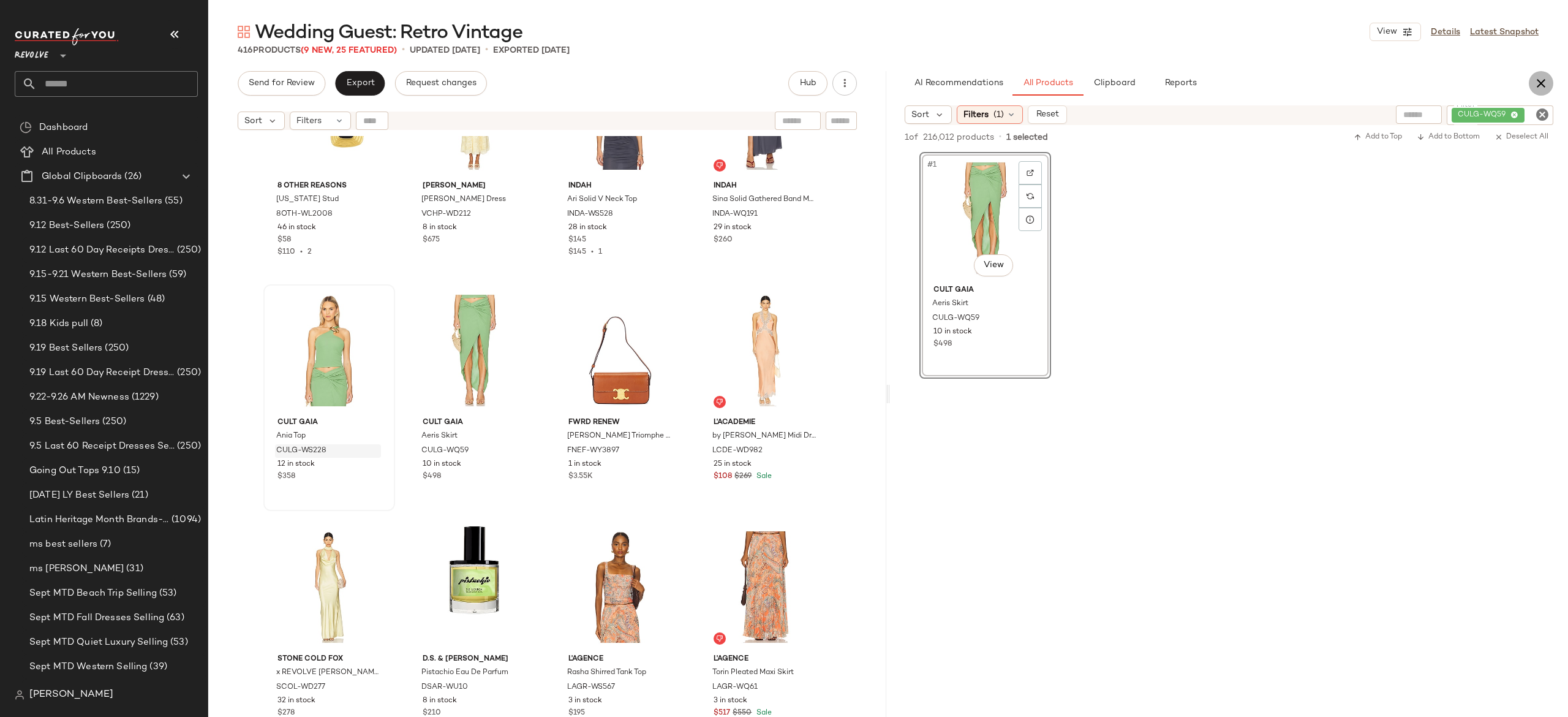
click at [1540, 85] on icon "button" at bounding box center [1542, 84] width 15 height 15
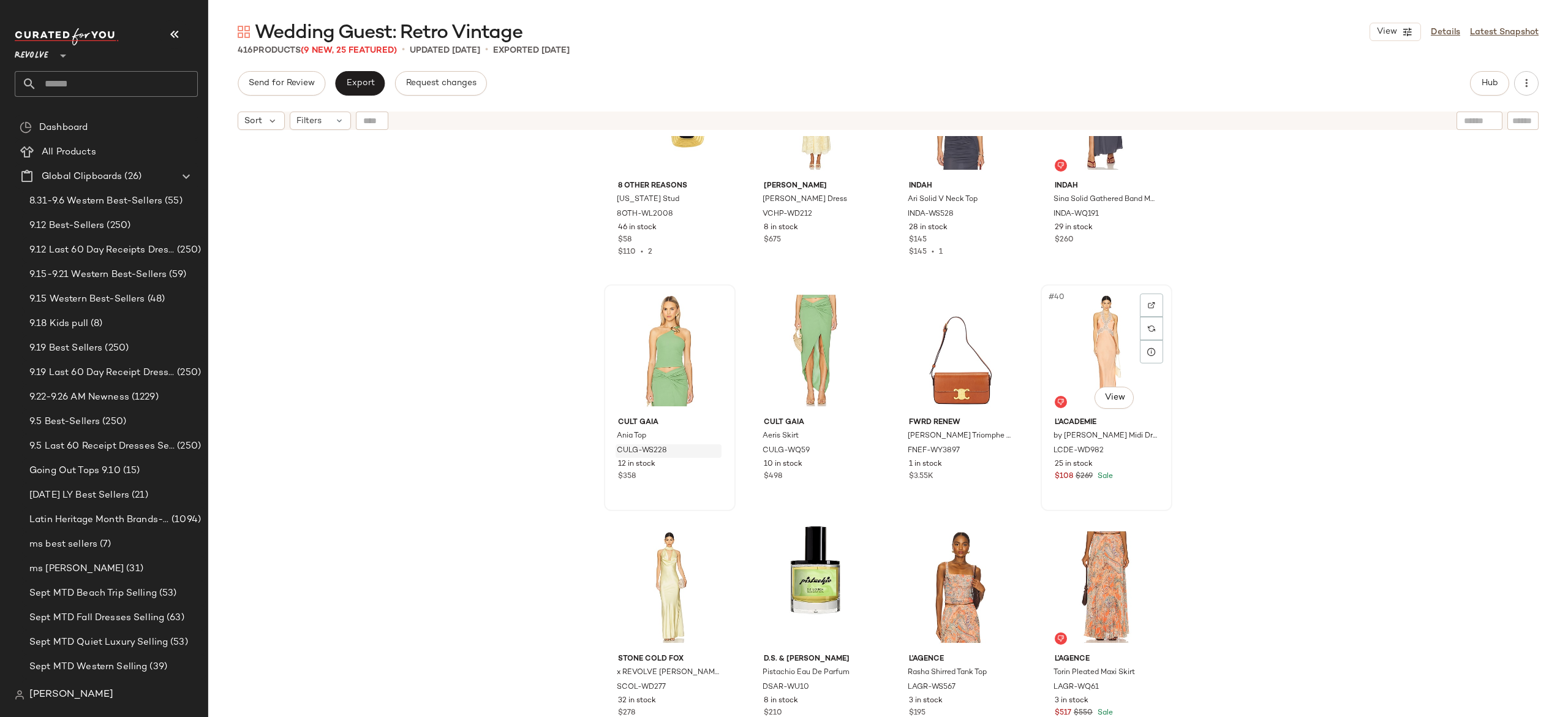
click at [1094, 337] on div "#40 View" at bounding box center [1106, 351] width 123 height 124
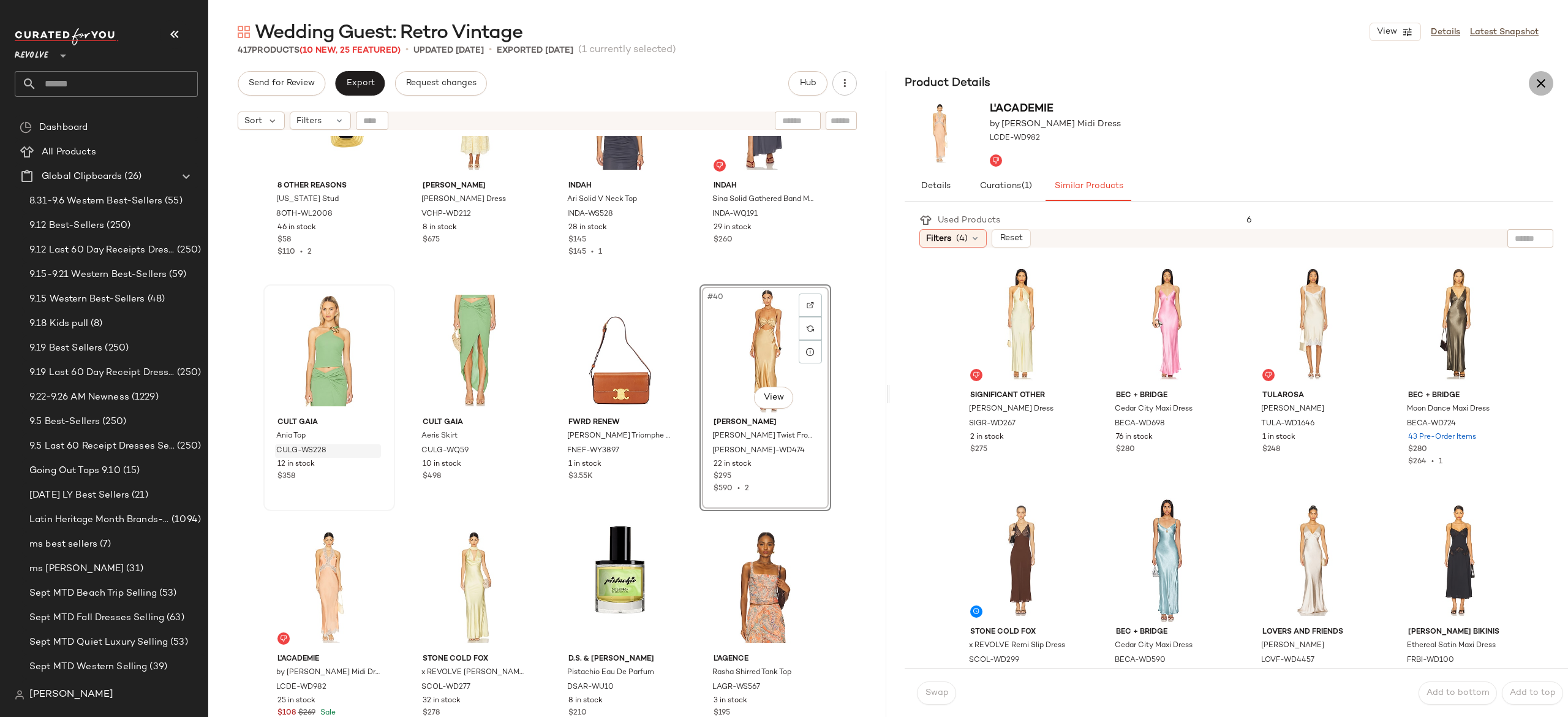
click at [1543, 82] on icon "button" at bounding box center [1542, 84] width 15 height 15
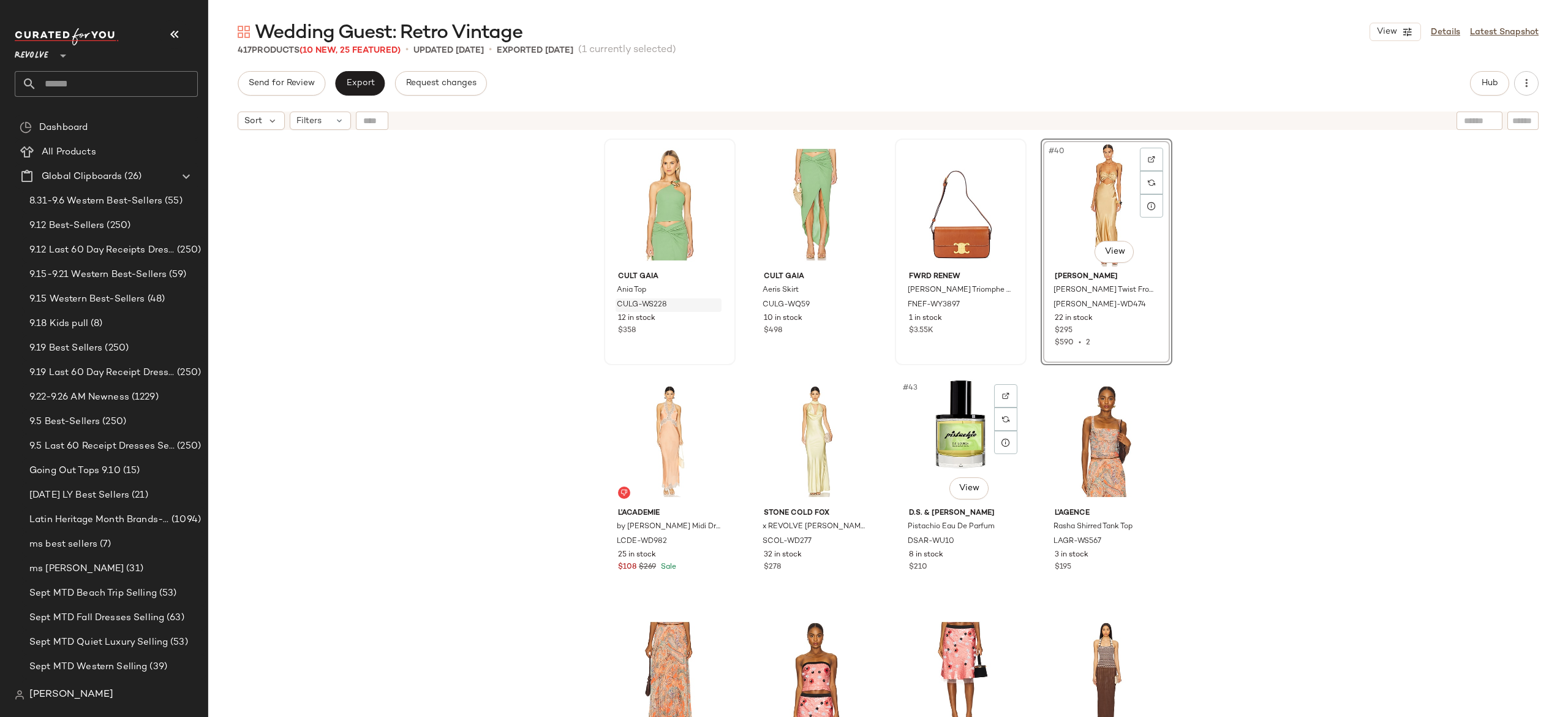
scroll to position [2139, 0]
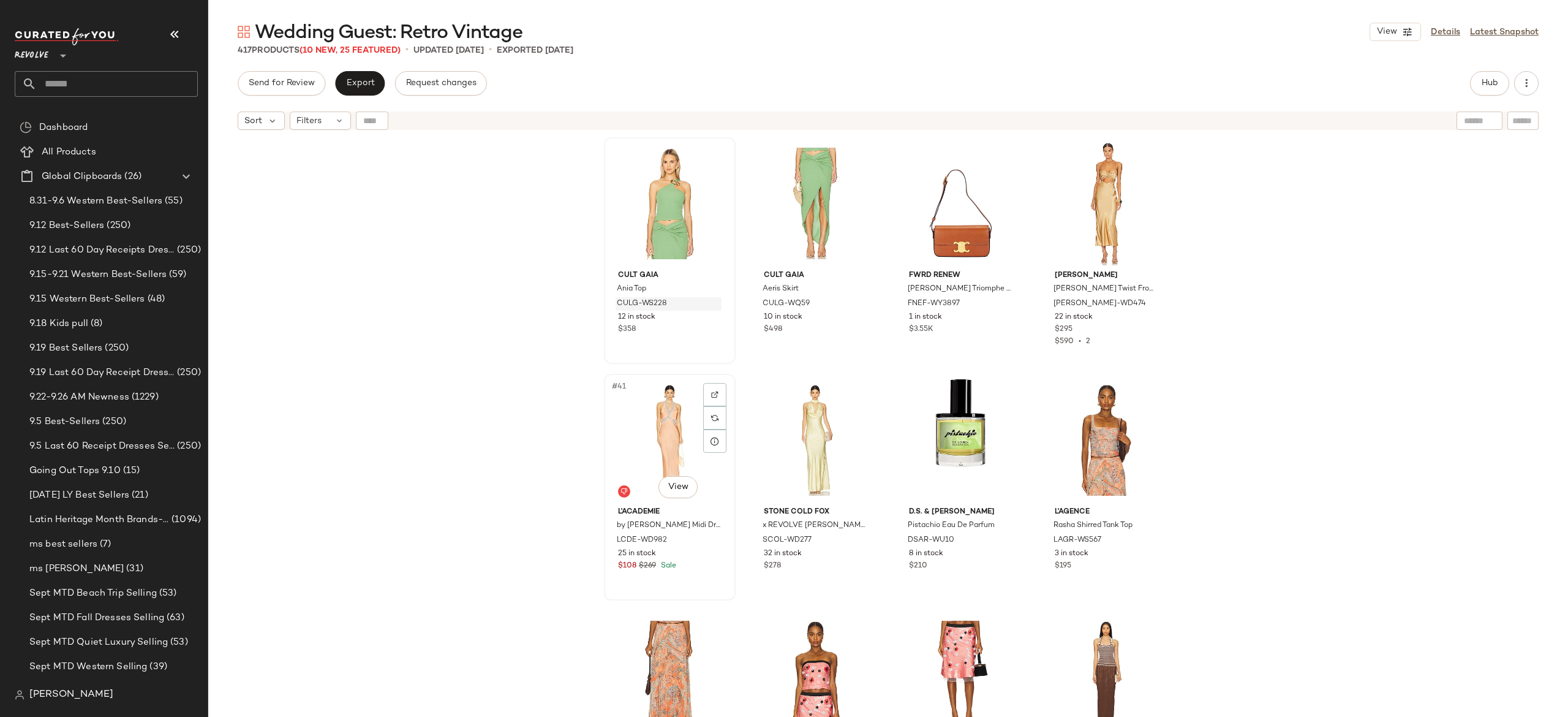
click at [670, 437] on div "#41 View" at bounding box center [669, 440] width 123 height 124
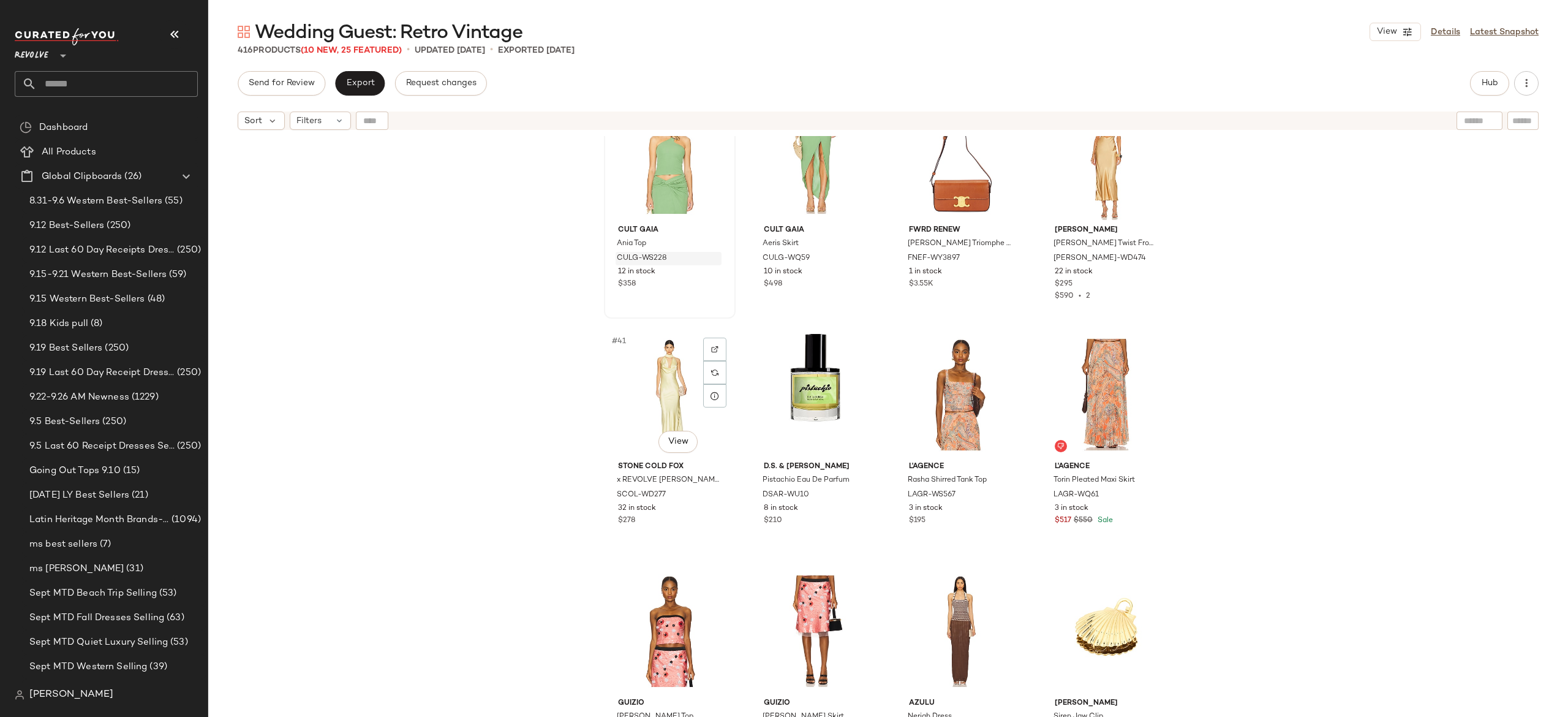
scroll to position [2185, 0]
click at [1093, 381] on div "#44 View" at bounding box center [1106, 394] width 123 height 124
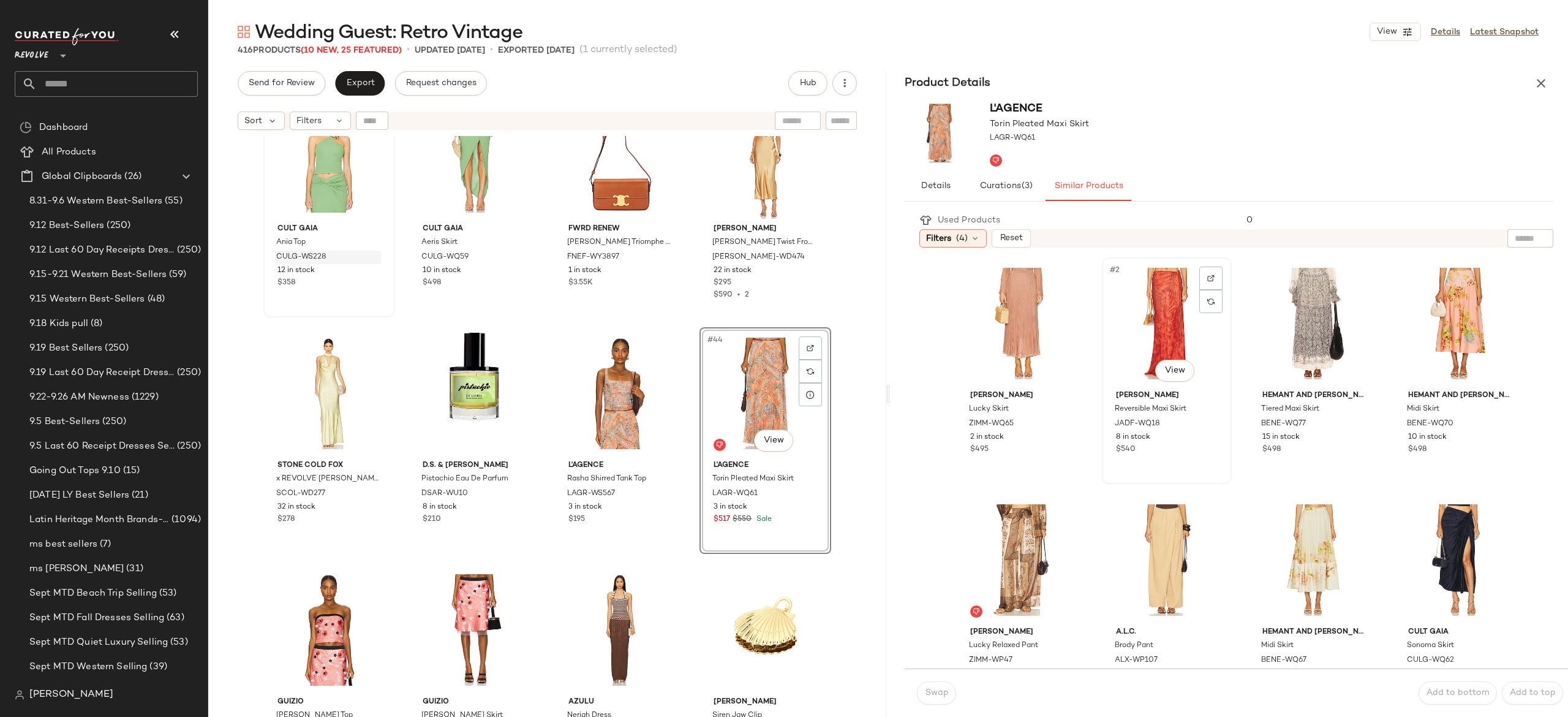
scroll to position [110, 0]
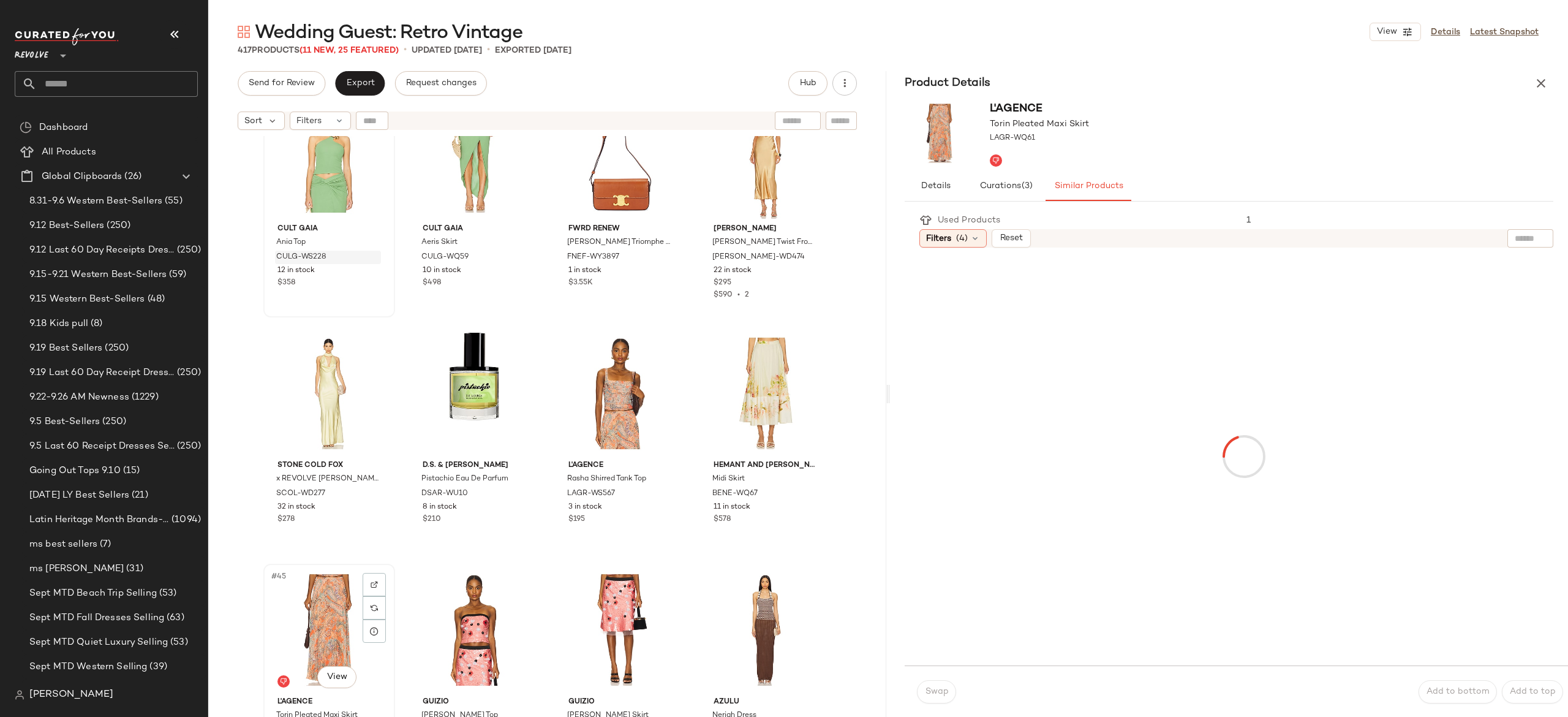
click at [319, 615] on div "#45 View" at bounding box center [329, 630] width 123 height 124
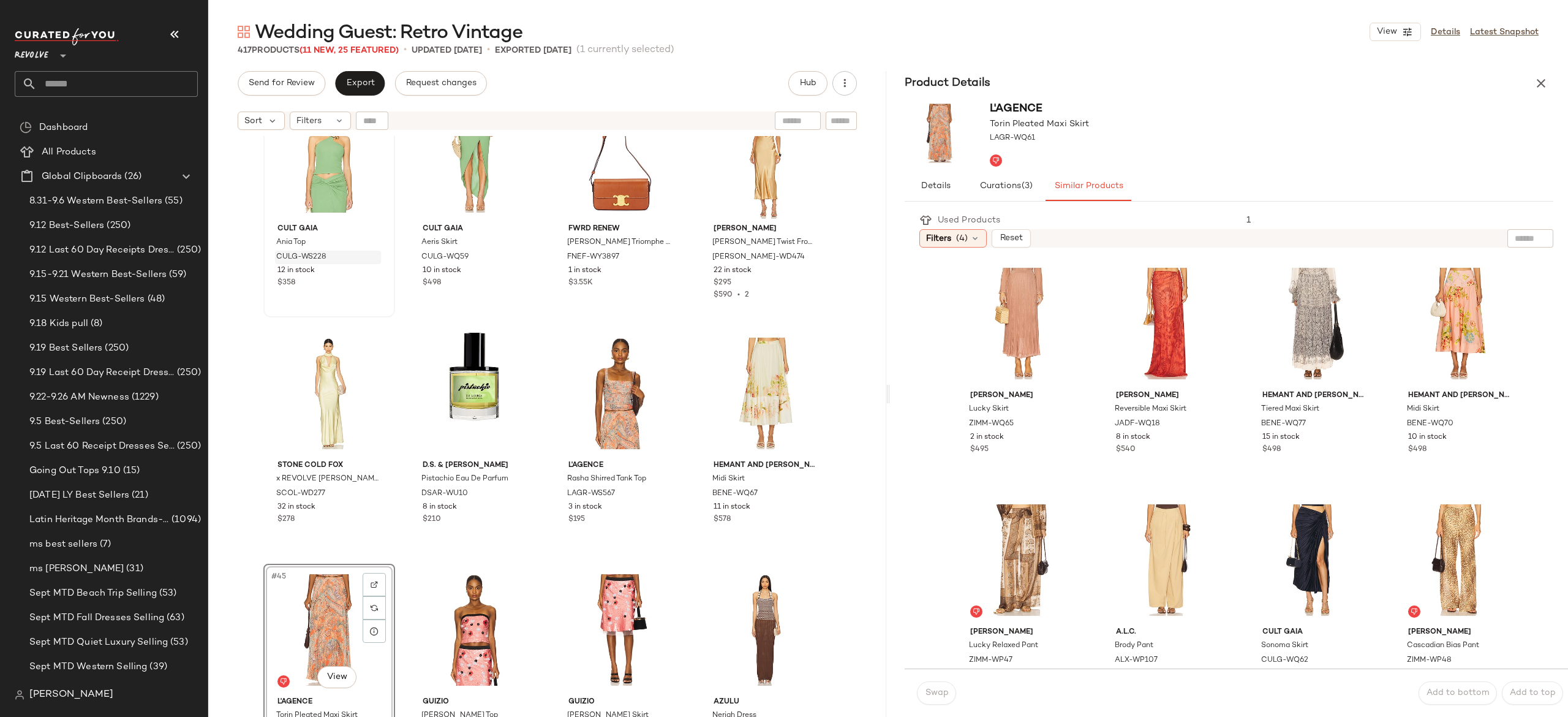
click at [1549, 97] on div "L'AGENCE Torin Pleated Maxi Skirt LAGR-WQ61" at bounding box center [1229, 133] width 678 height 76
click at [1545, 87] on icon "button" at bounding box center [1542, 84] width 15 height 15
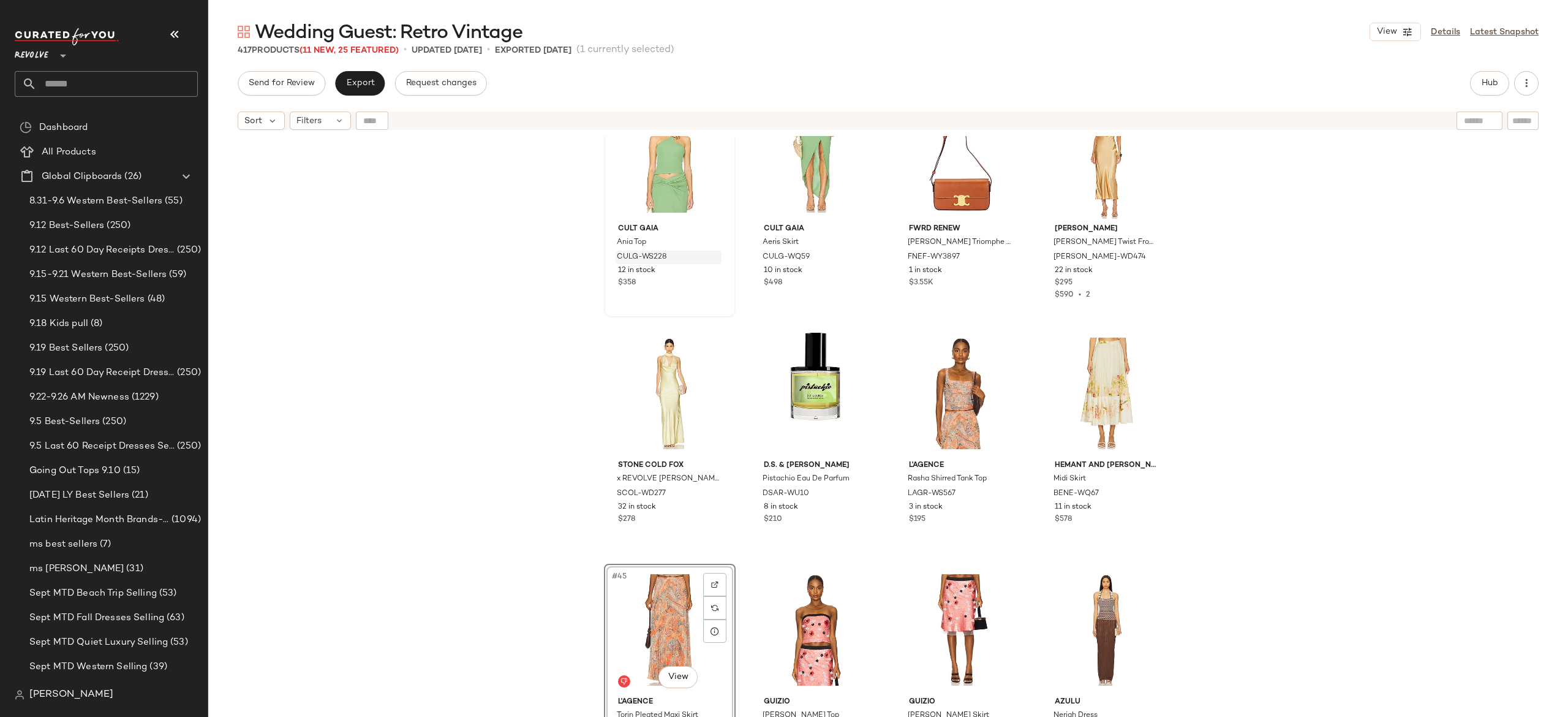
click at [658, 637] on div "#45 View" at bounding box center [669, 630] width 123 height 124
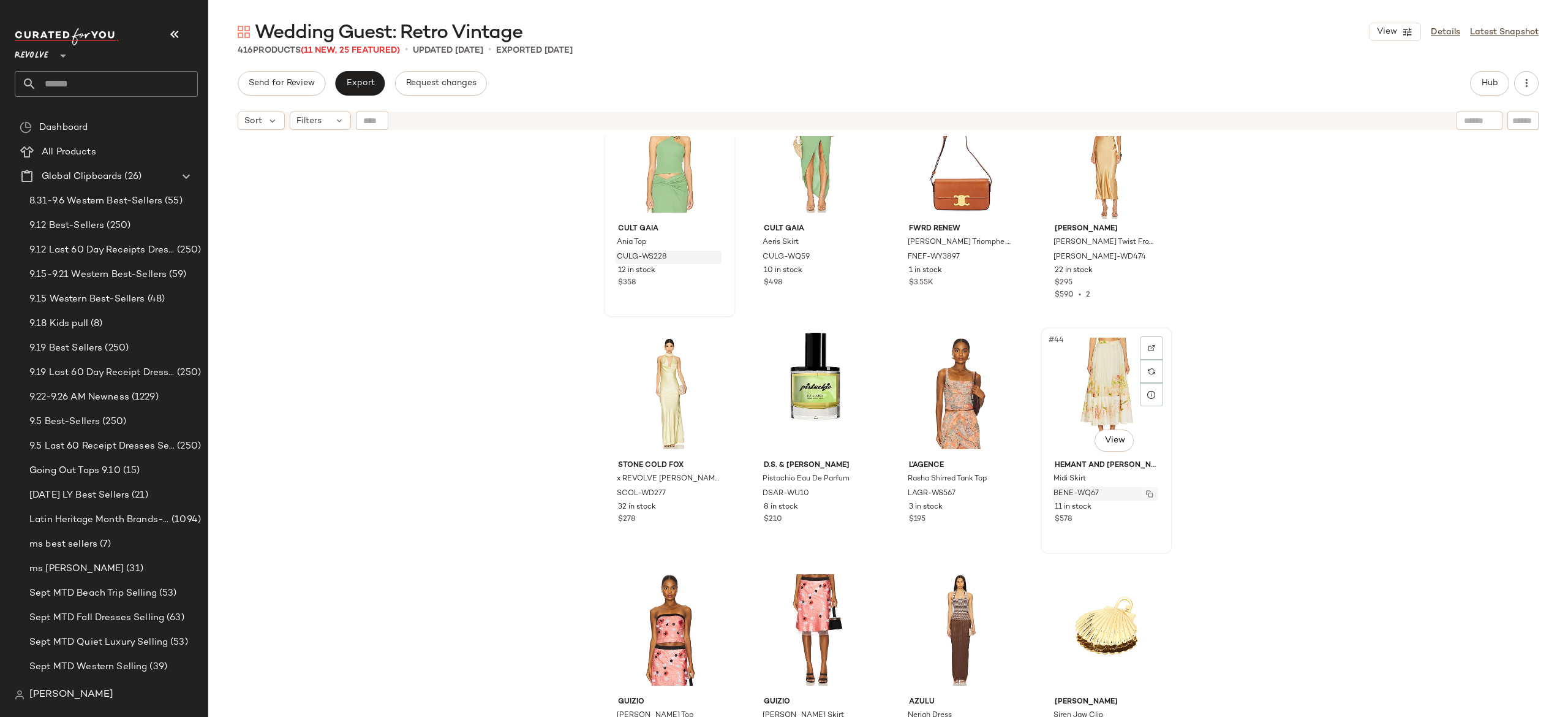
click at [1148, 491] on img "button" at bounding box center [1150, 493] width 8 height 8
click at [1482, 78] on span "Hub" at bounding box center [1490, 83] width 17 height 9
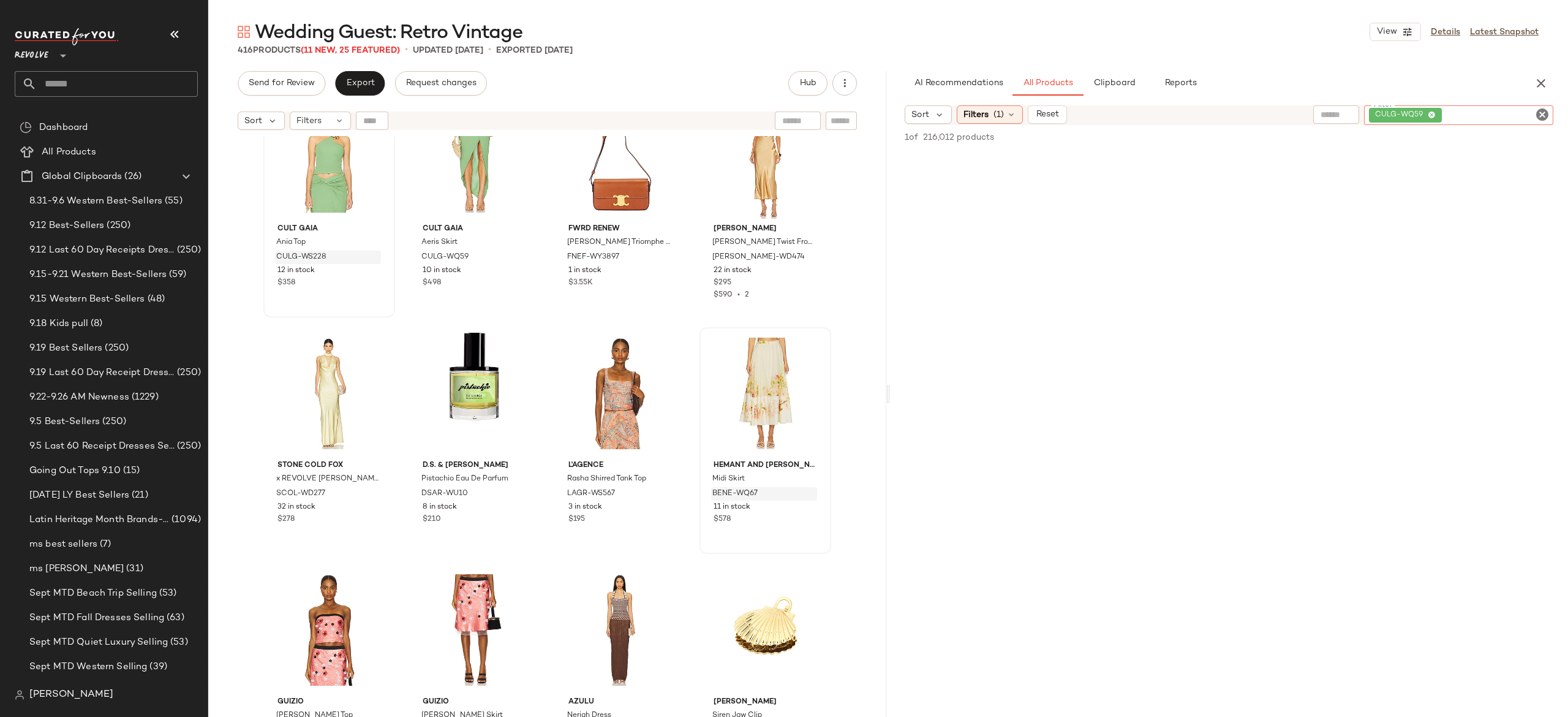
click at [1473, 109] on div "CULG-WQ59" at bounding box center [1458, 115] width 189 height 20
paste input "**********"
type input "**********"
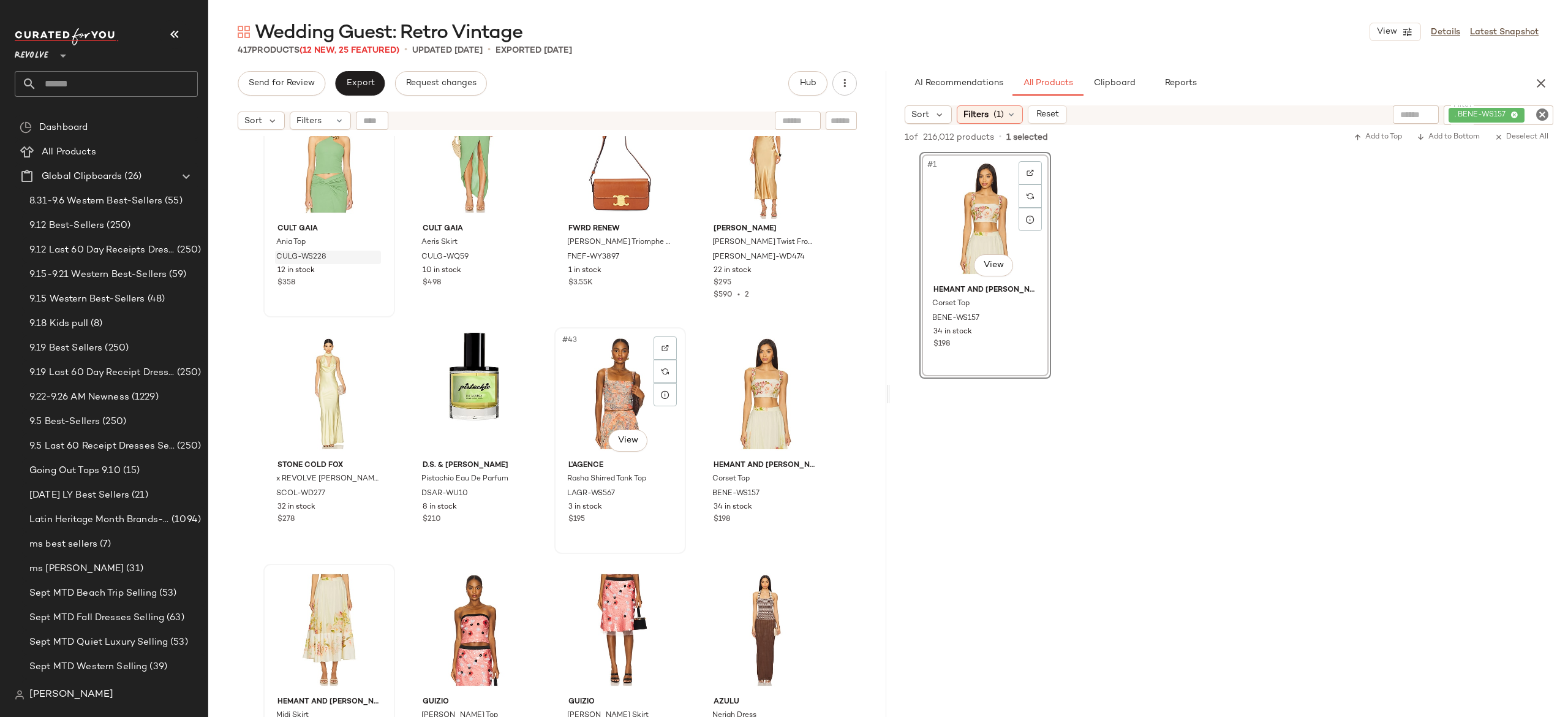
click at [614, 391] on div "#43 View" at bounding box center [619, 394] width 123 height 124
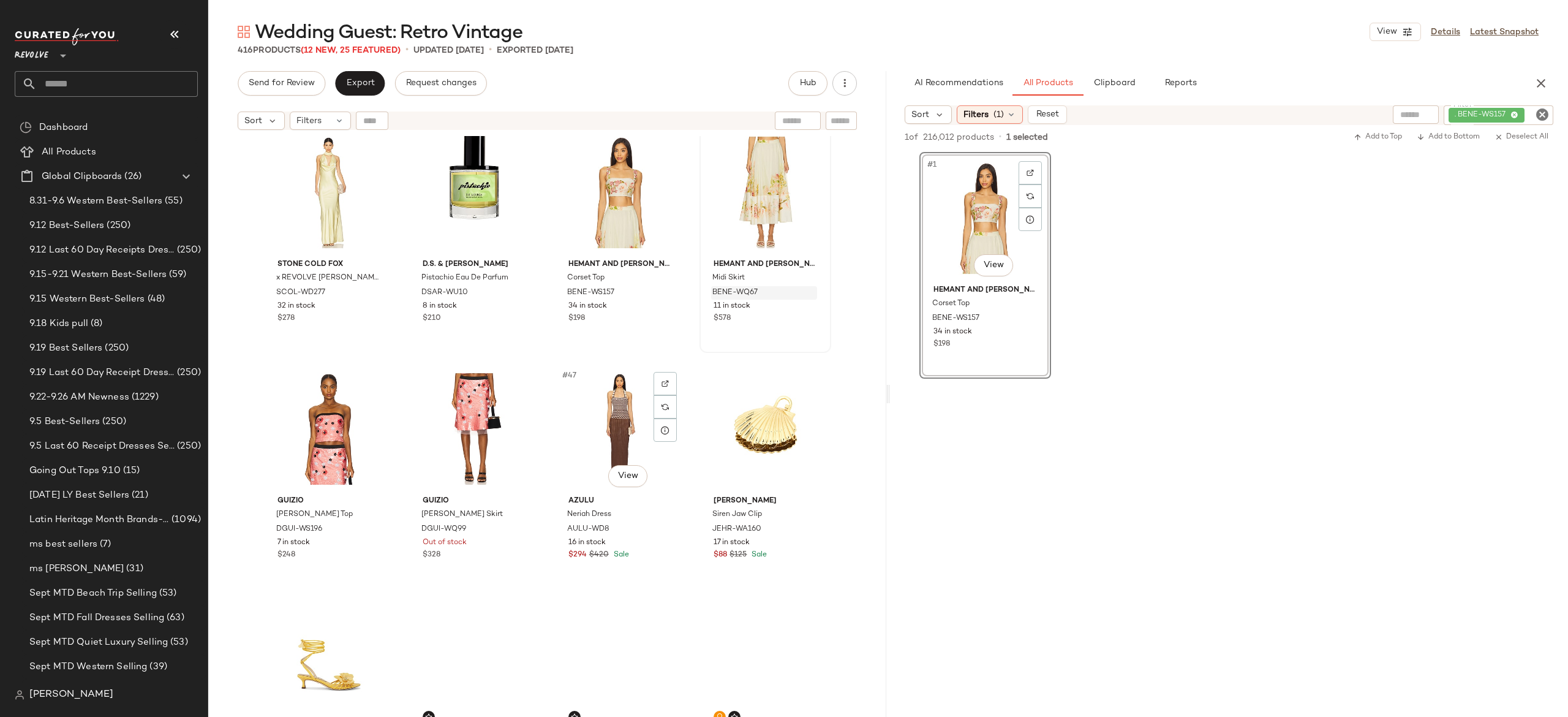
scroll to position [2391, 0]
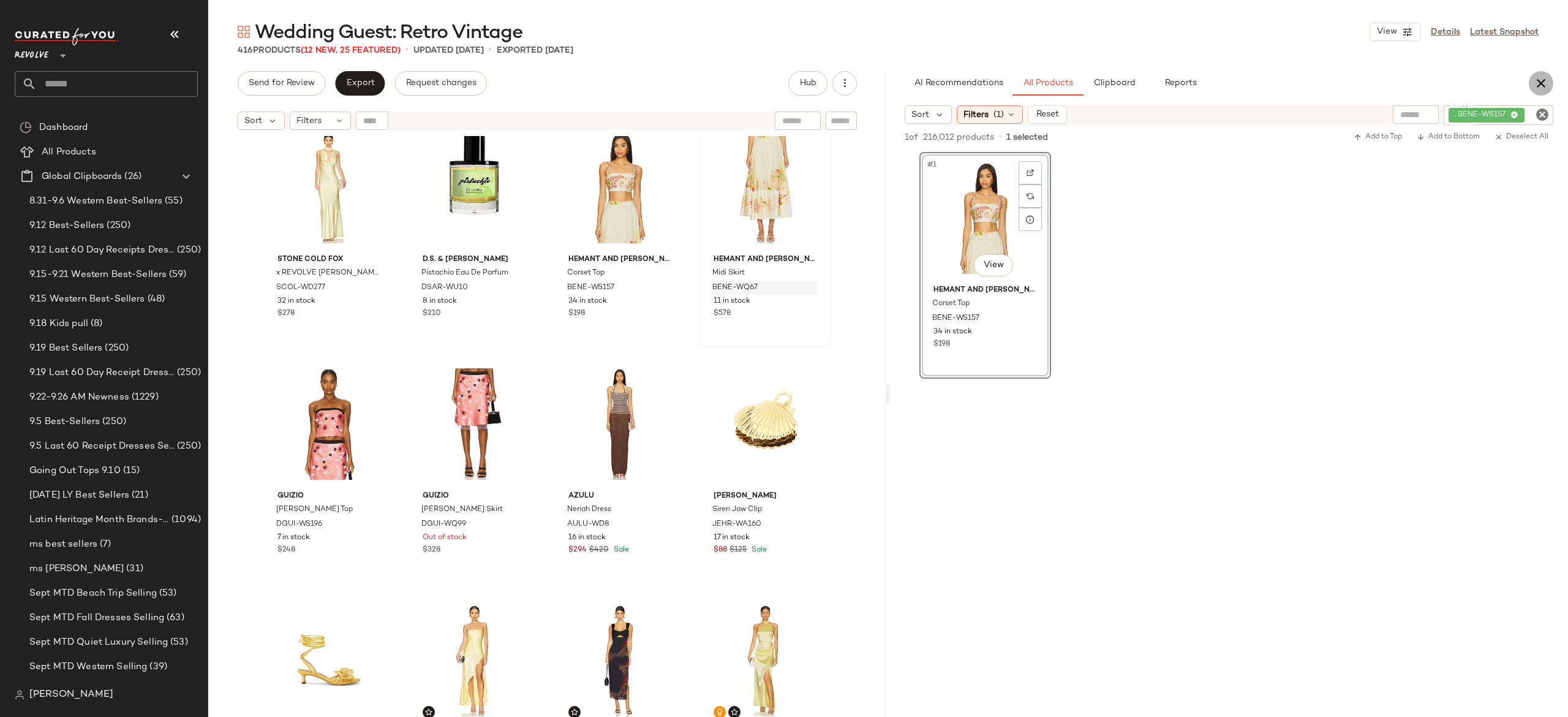
click at [1542, 88] on icon "button" at bounding box center [1542, 84] width 15 height 15
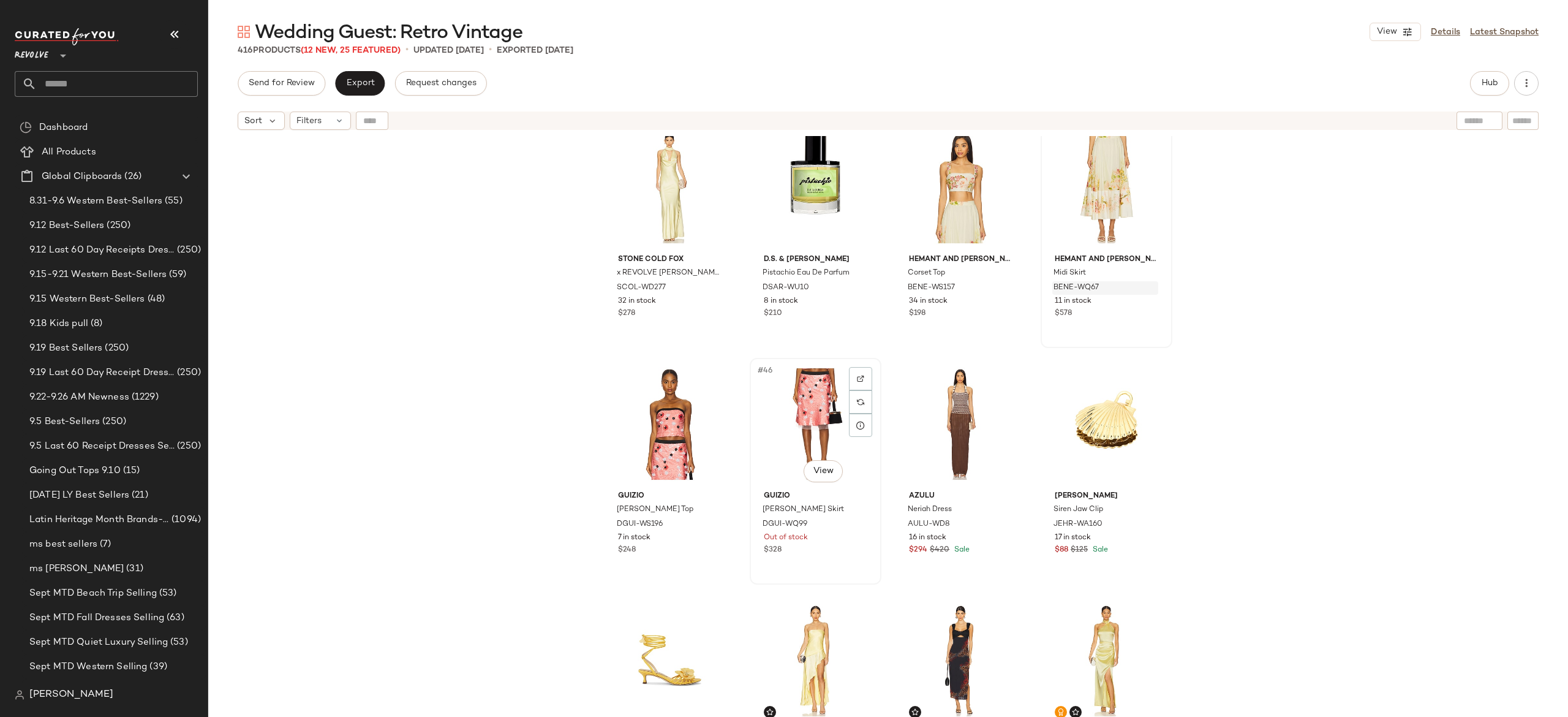
click at [804, 432] on div "#46 View" at bounding box center [815, 424] width 123 height 124
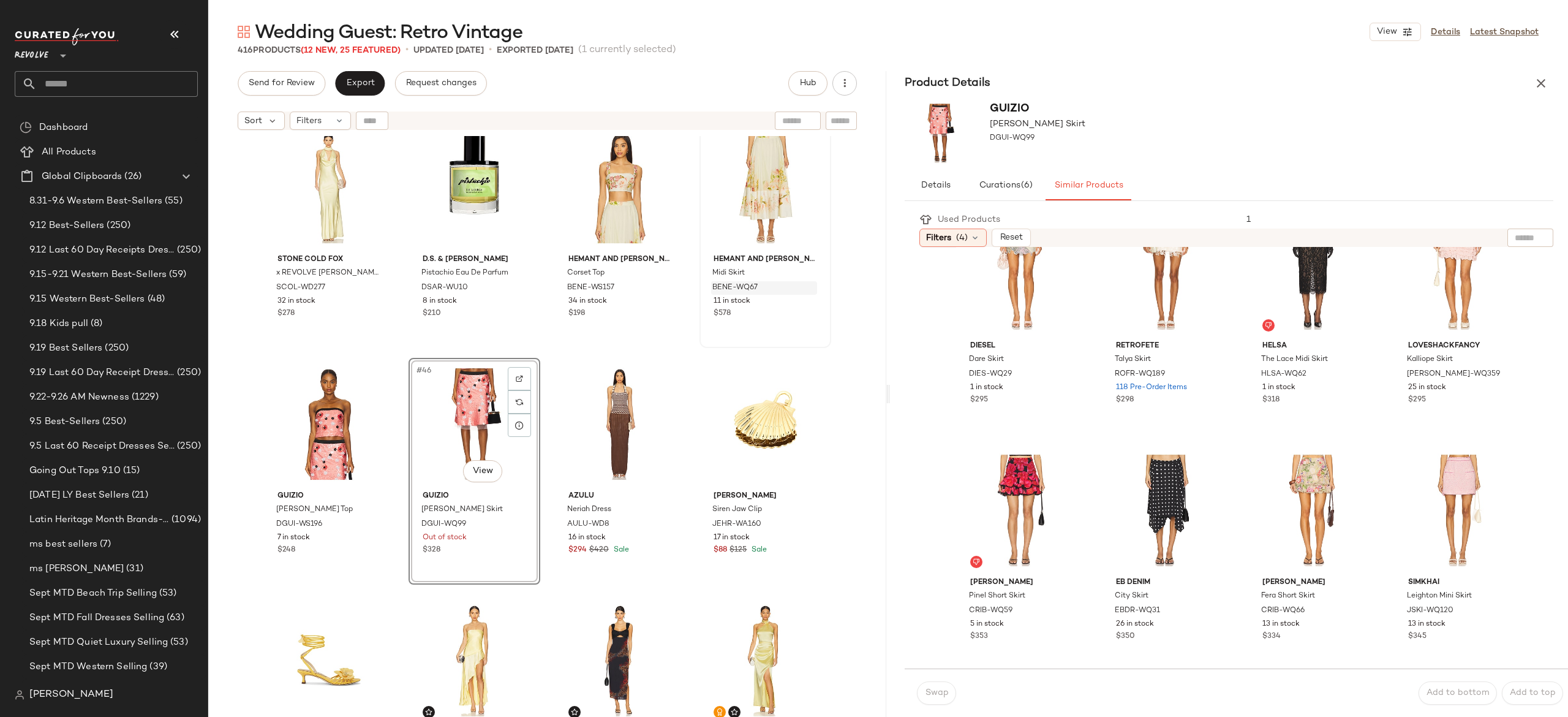
scroll to position [287, 0]
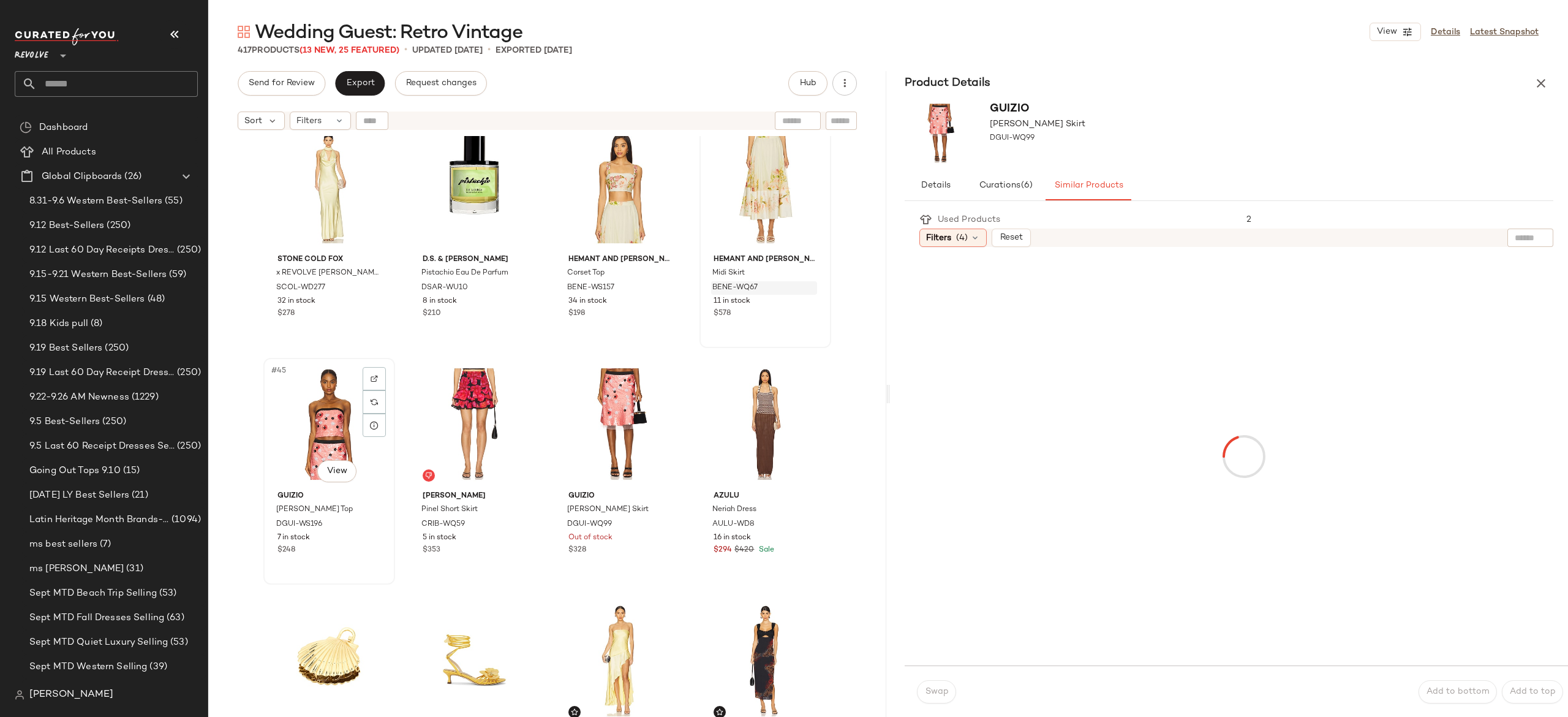
click at [337, 433] on div "#45 View" at bounding box center [329, 424] width 123 height 124
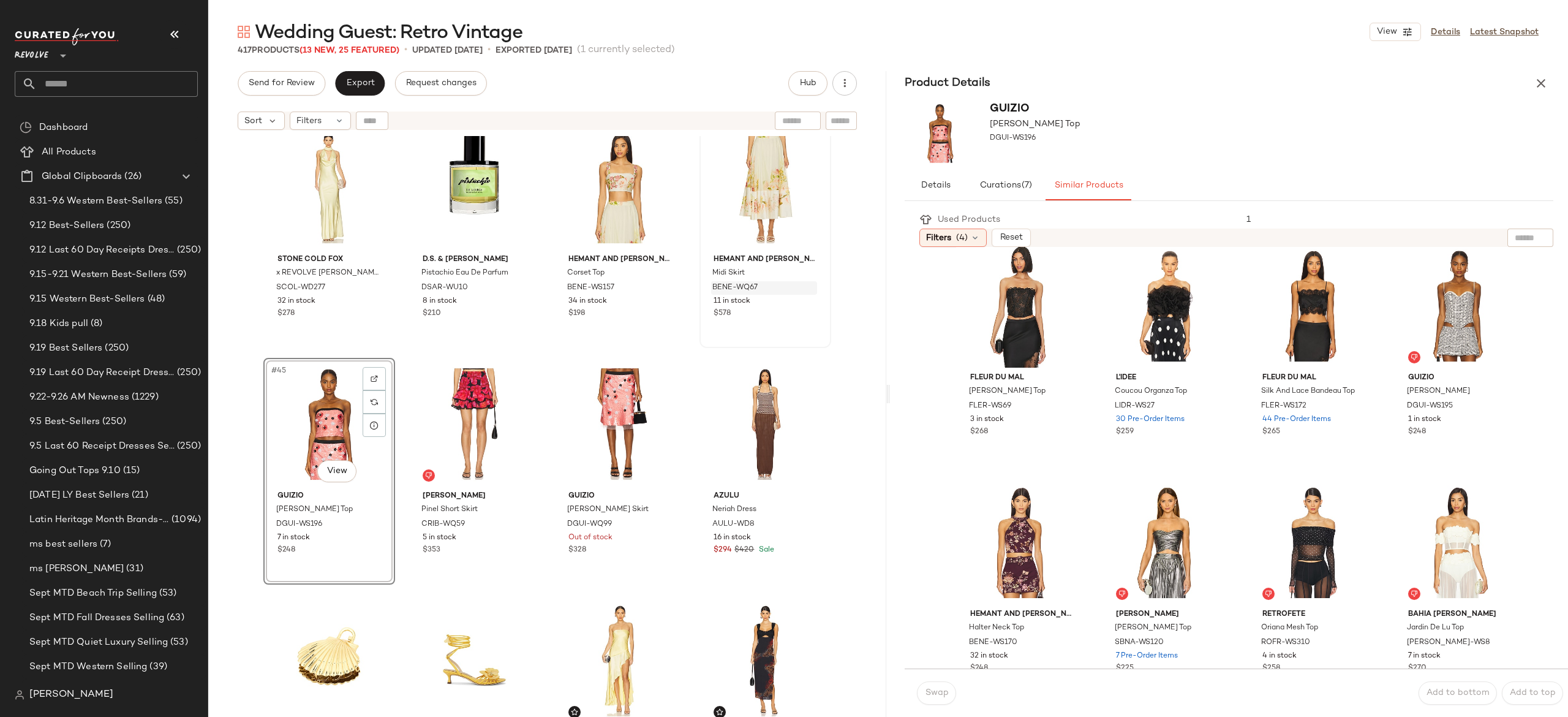
scroll to position [441, 0]
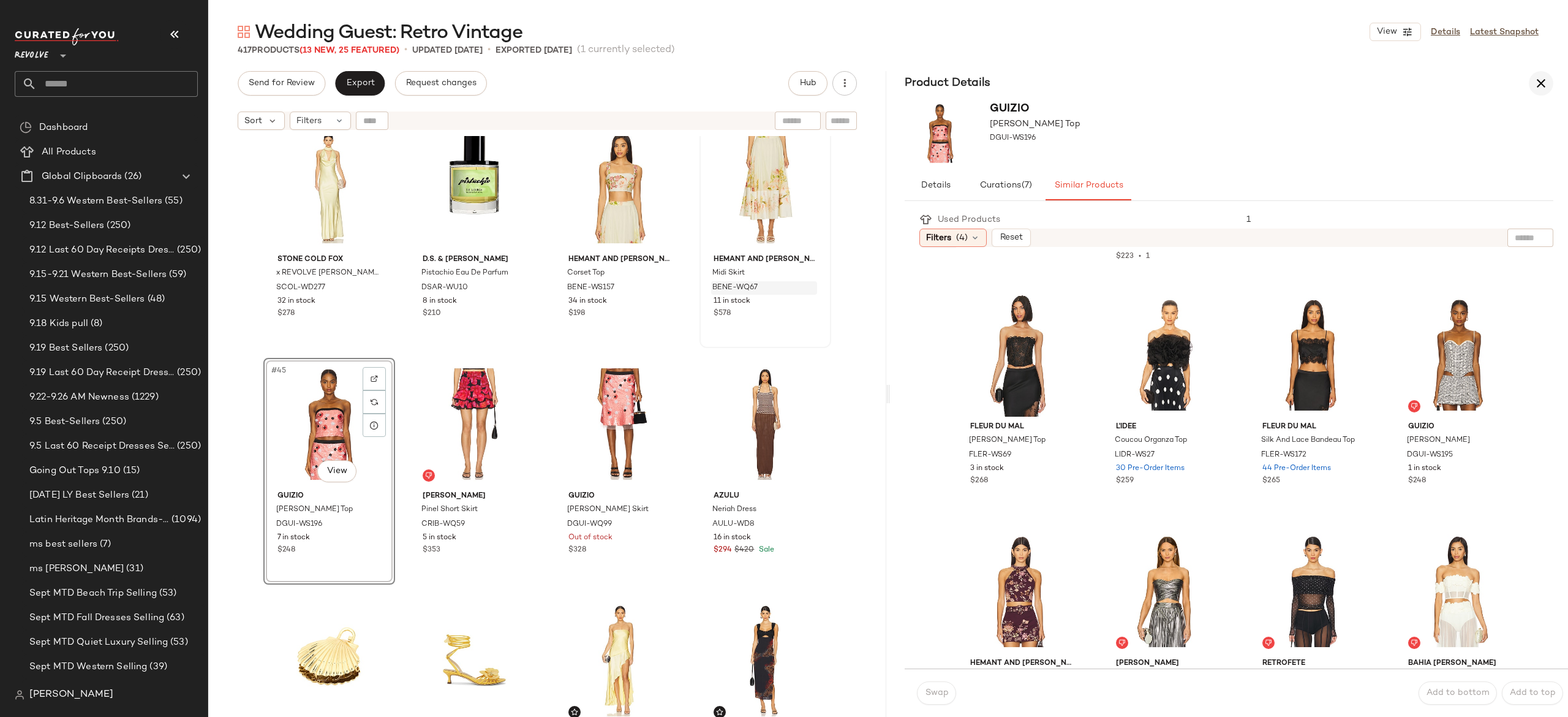
click at [1545, 83] on icon "button" at bounding box center [1542, 84] width 15 height 15
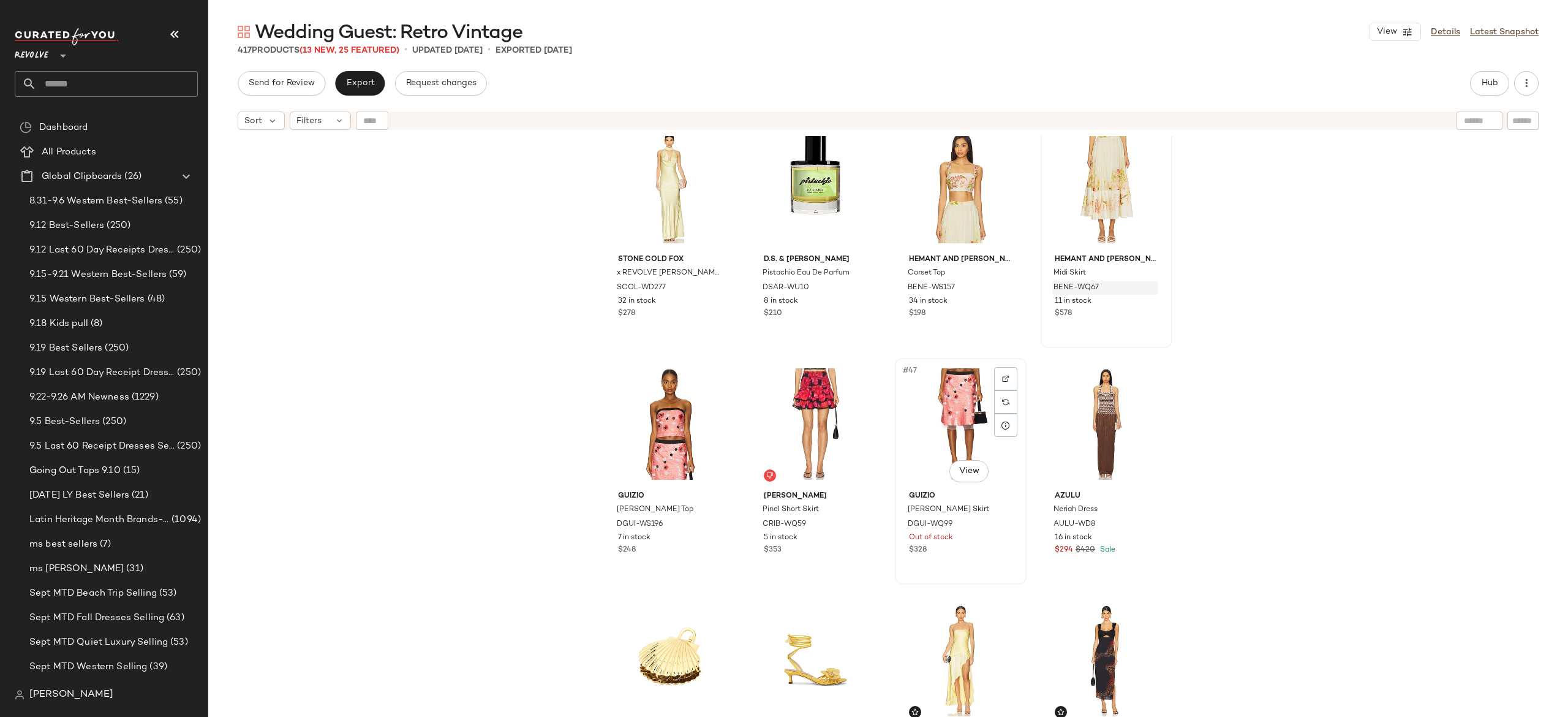
click at [949, 417] on div "#47 View" at bounding box center [961, 424] width 123 height 124
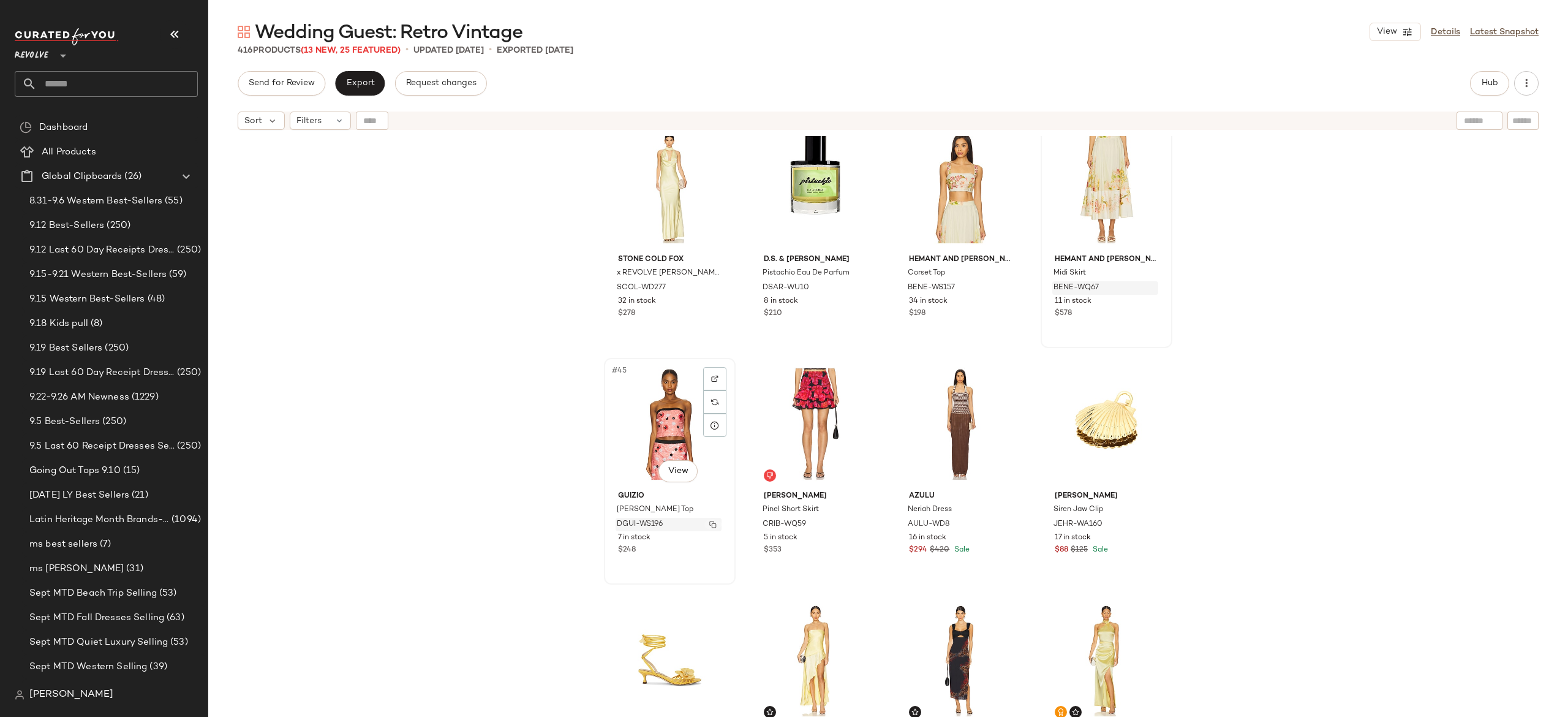
click at [712, 523] on img "button" at bounding box center [713, 524] width 8 height 8
click at [1491, 81] on span "Hub" at bounding box center [1490, 83] width 17 height 9
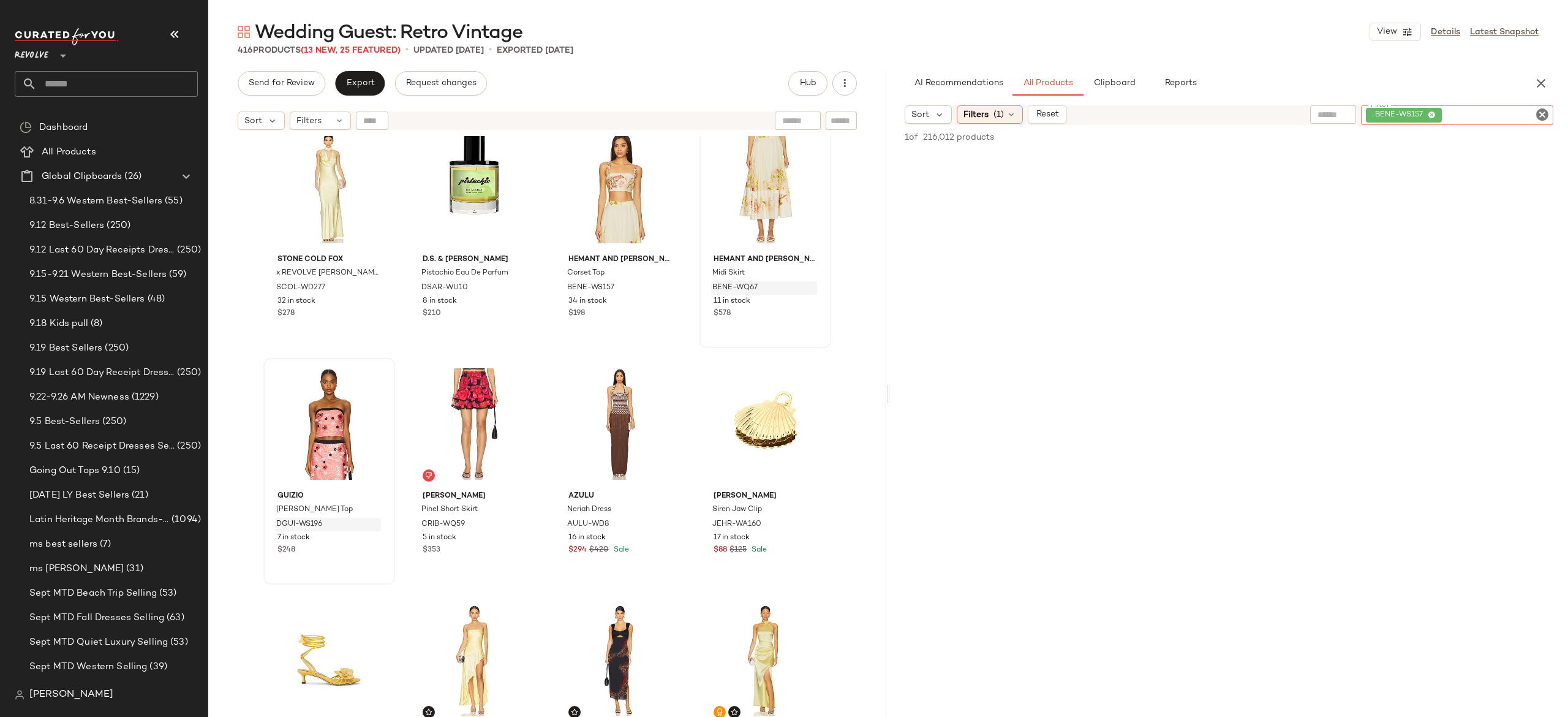
click at [1471, 114] on div ". BENE-WS157" at bounding box center [1457, 115] width 193 height 20
paste input "*********"
type input "*********"
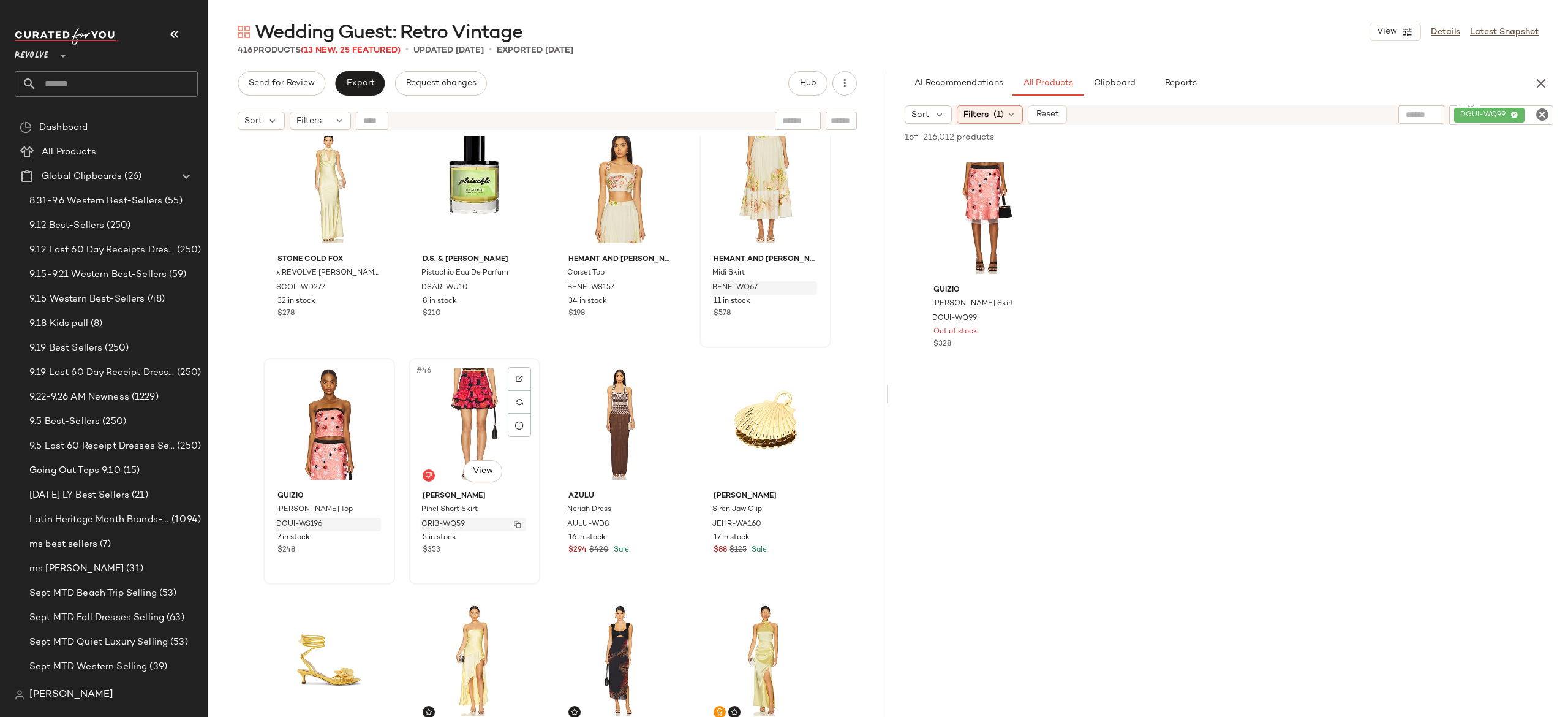
click at [510, 523] on button "button" at bounding box center [518, 524] width 17 height 11
click at [1469, 110] on div "DGUI-WQ99" at bounding box center [1501, 115] width 104 height 20
paste input "*********"
type input "*********"
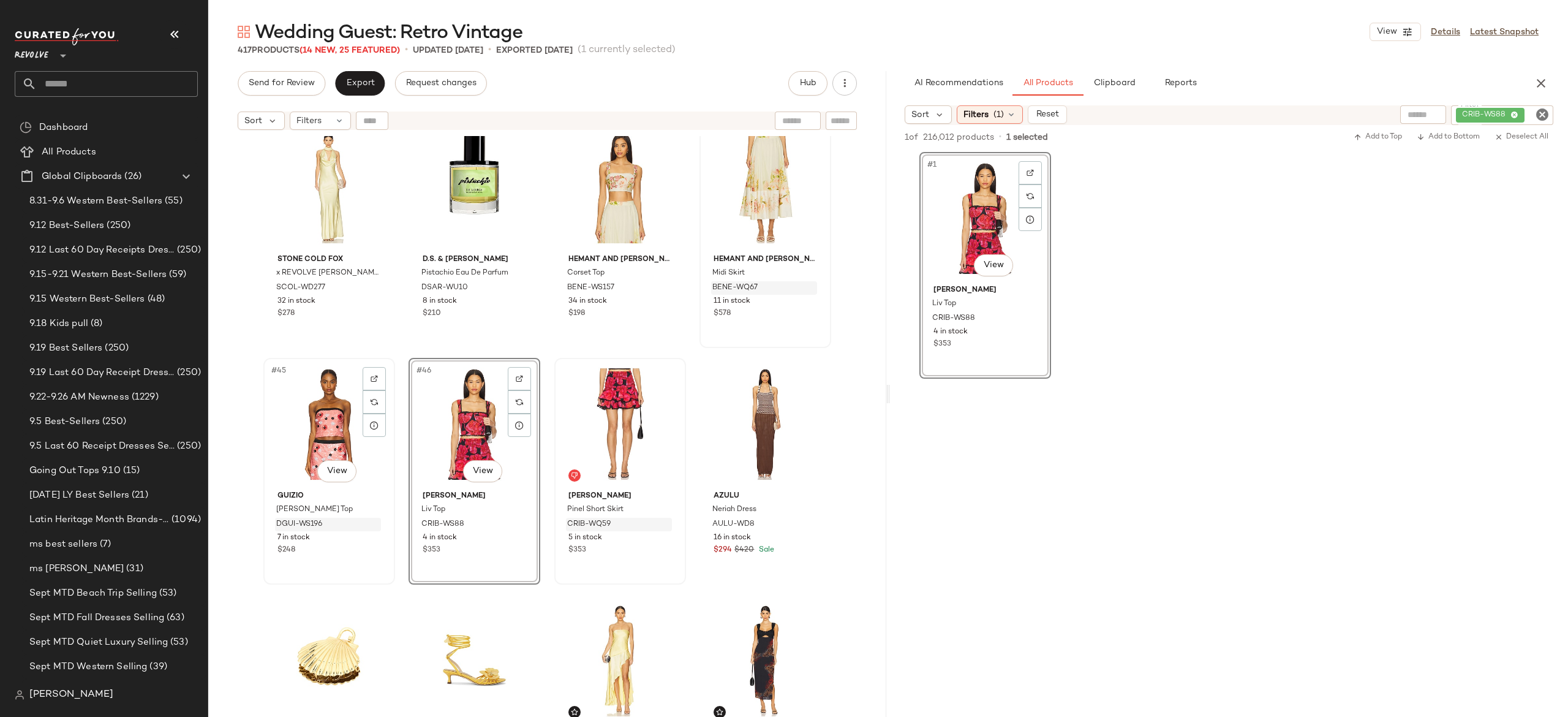
click at [328, 426] on div "#45 View" at bounding box center [329, 424] width 123 height 124
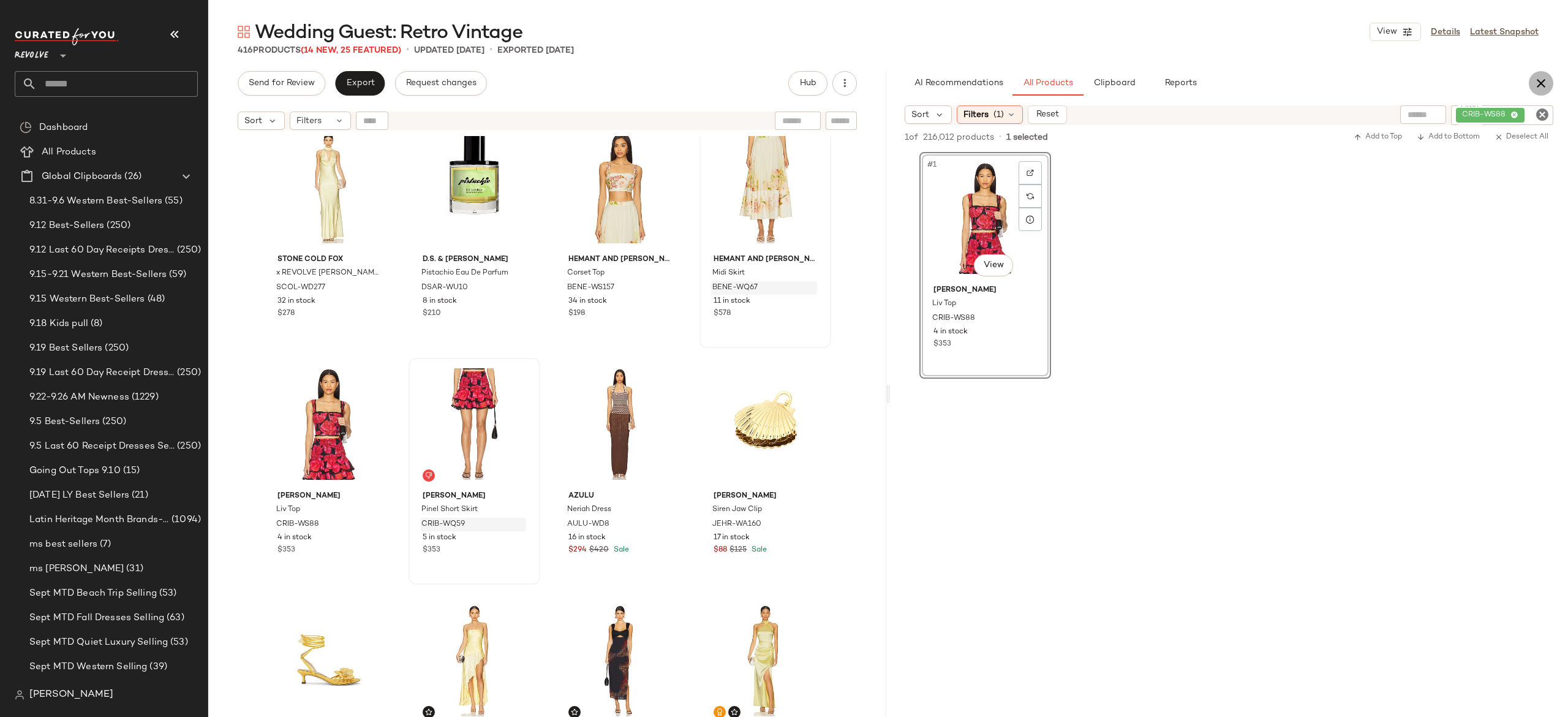
click at [1547, 83] on icon "button" at bounding box center [1542, 84] width 15 height 15
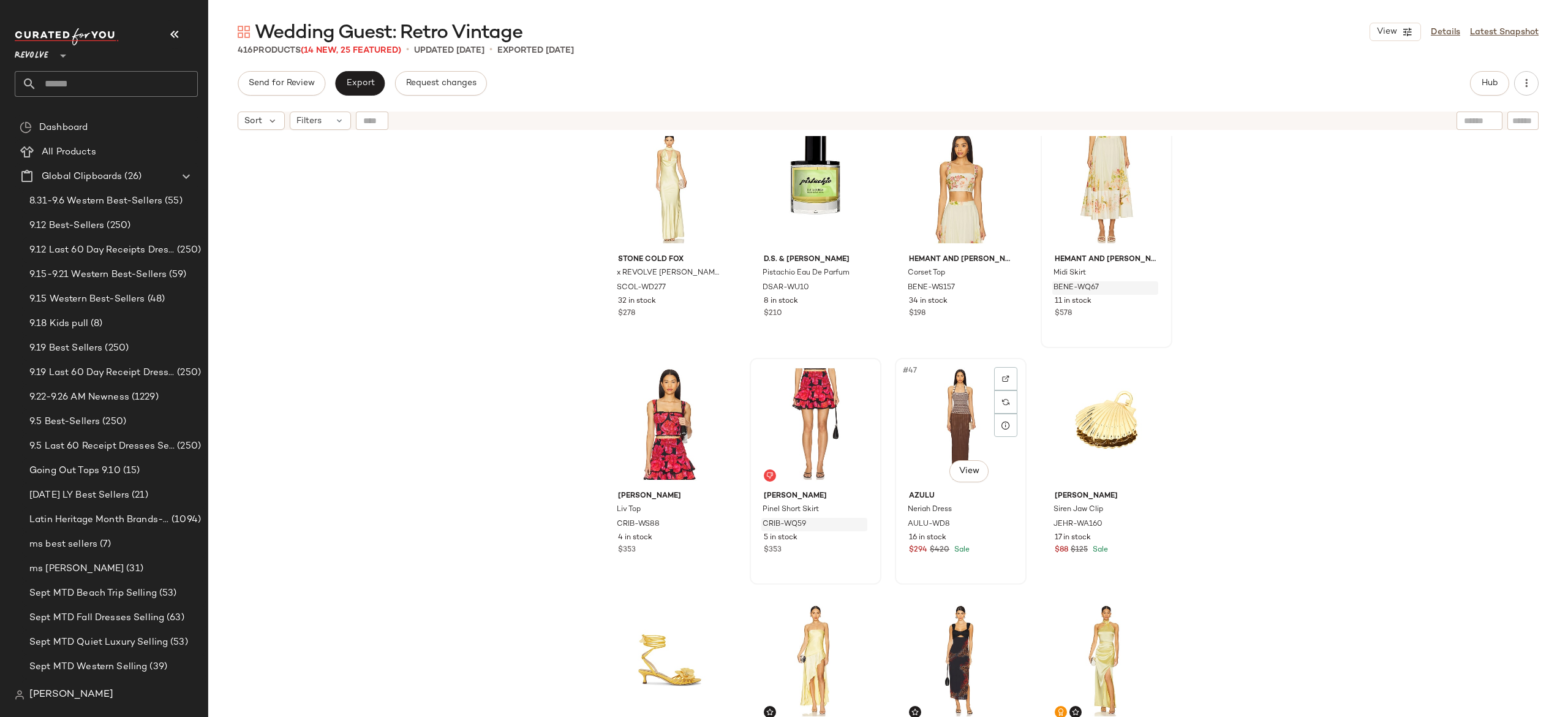
click at [961, 416] on div "#47 View" at bounding box center [961, 424] width 123 height 124
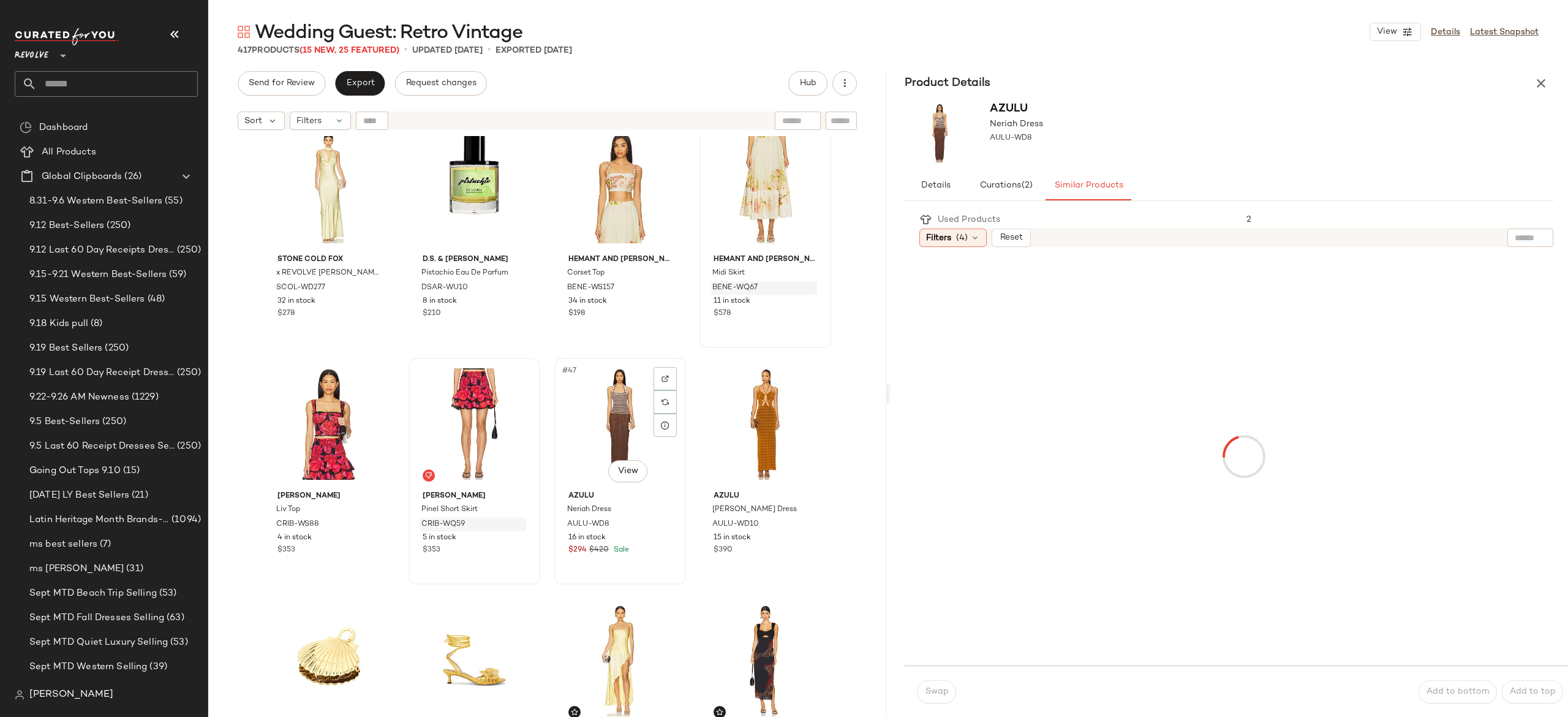
click at [615, 413] on div "#47 View" at bounding box center [619, 424] width 123 height 124
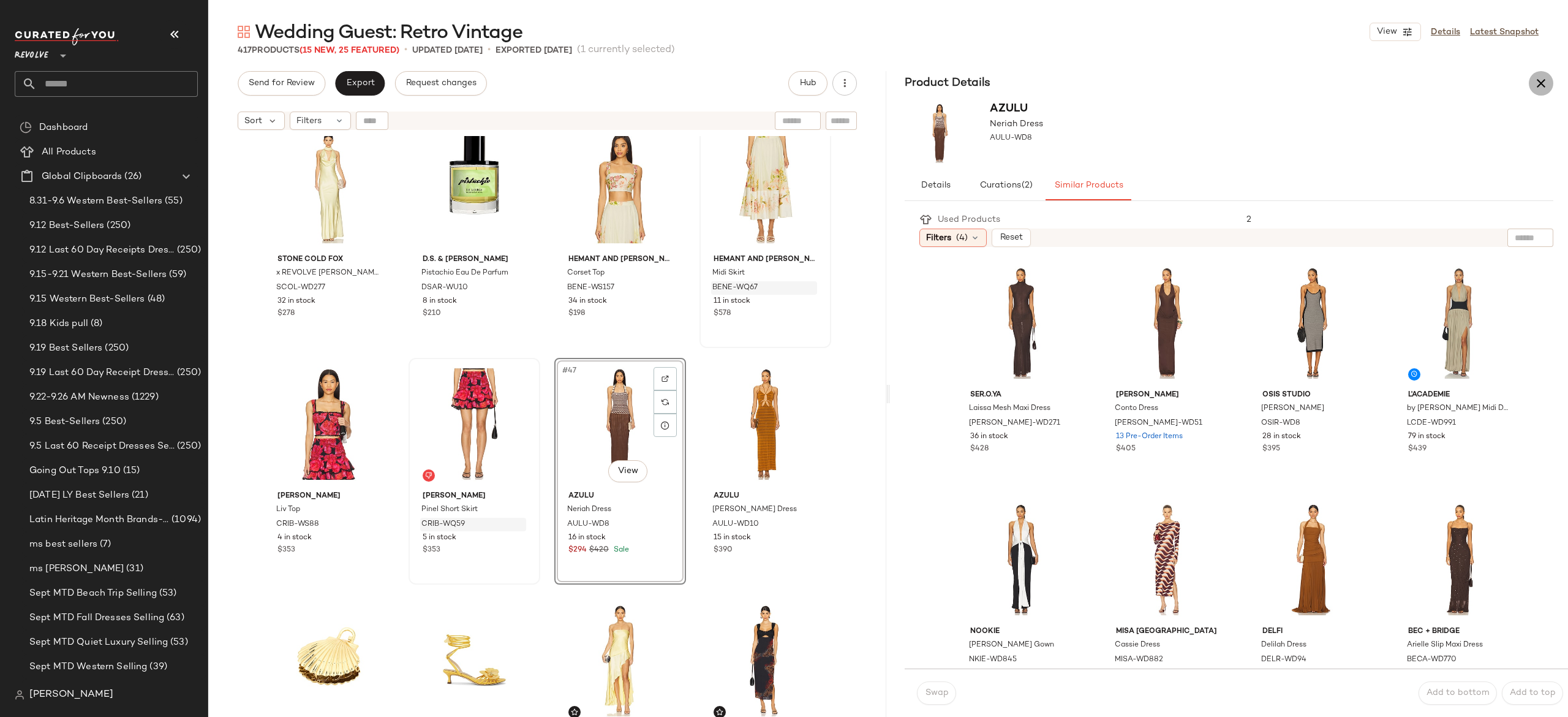
click at [1542, 80] on icon "button" at bounding box center [1542, 84] width 15 height 15
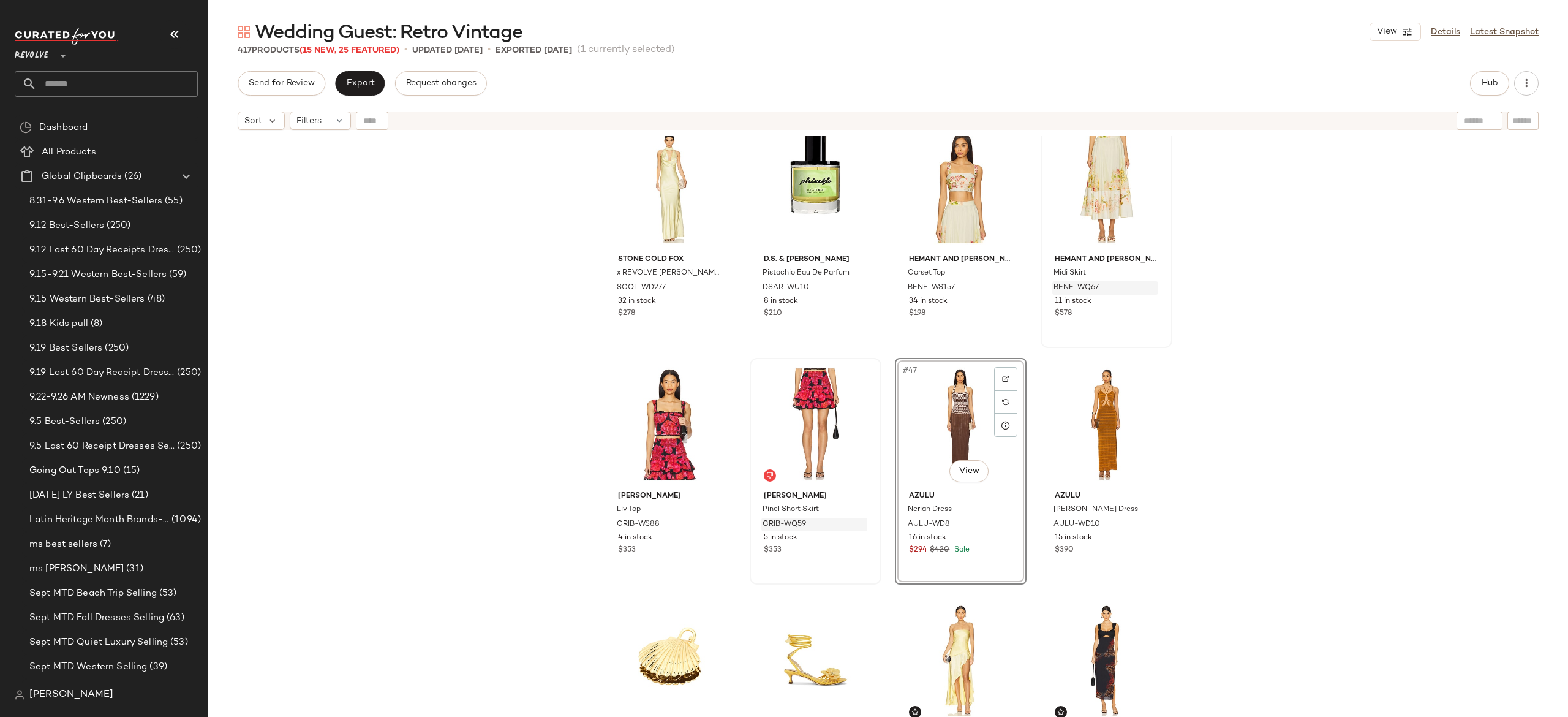
click at [958, 403] on div "#47 View" at bounding box center [961, 424] width 123 height 124
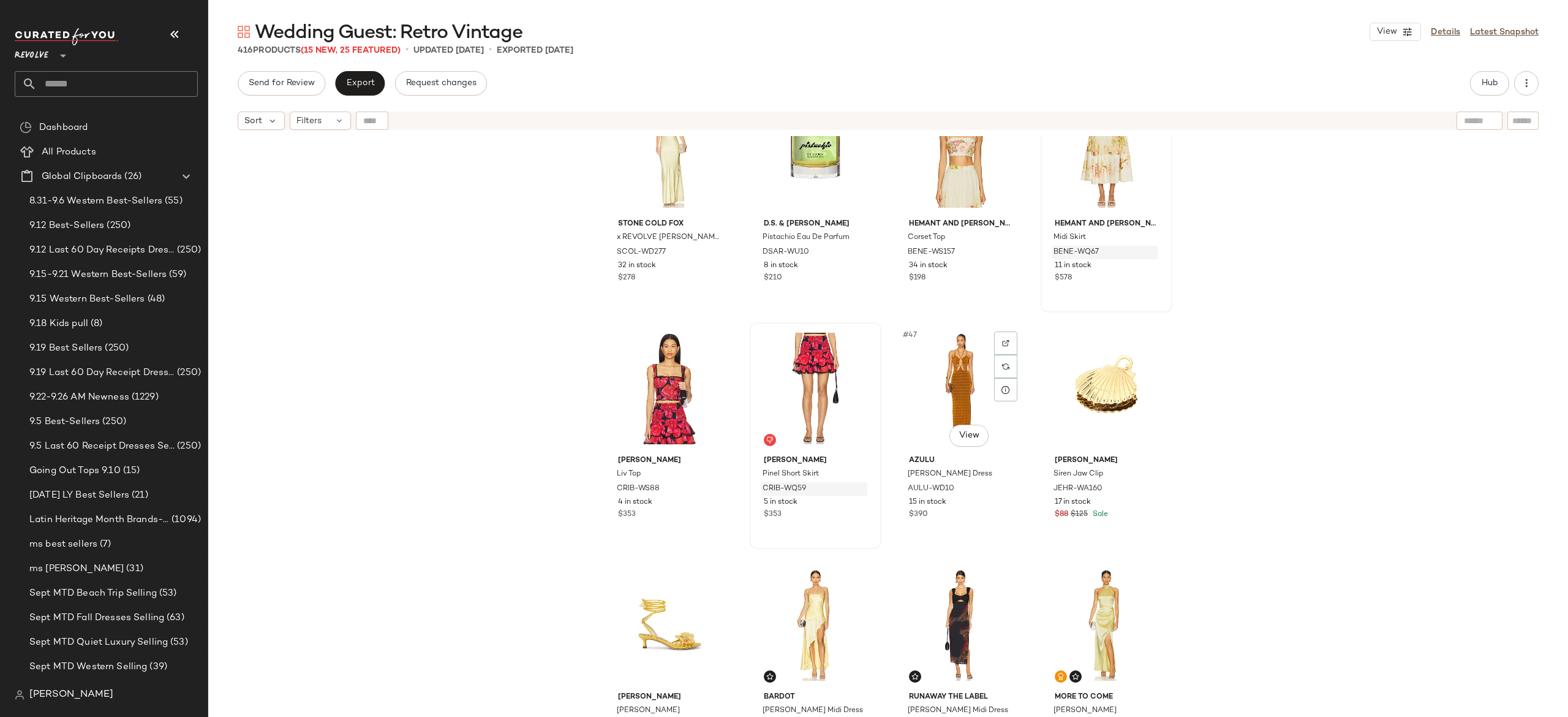
scroll to position [2427, 0]
click at [1081, 376] on div "#48 View" at bounding box center [1106, 387] width 123 height 124
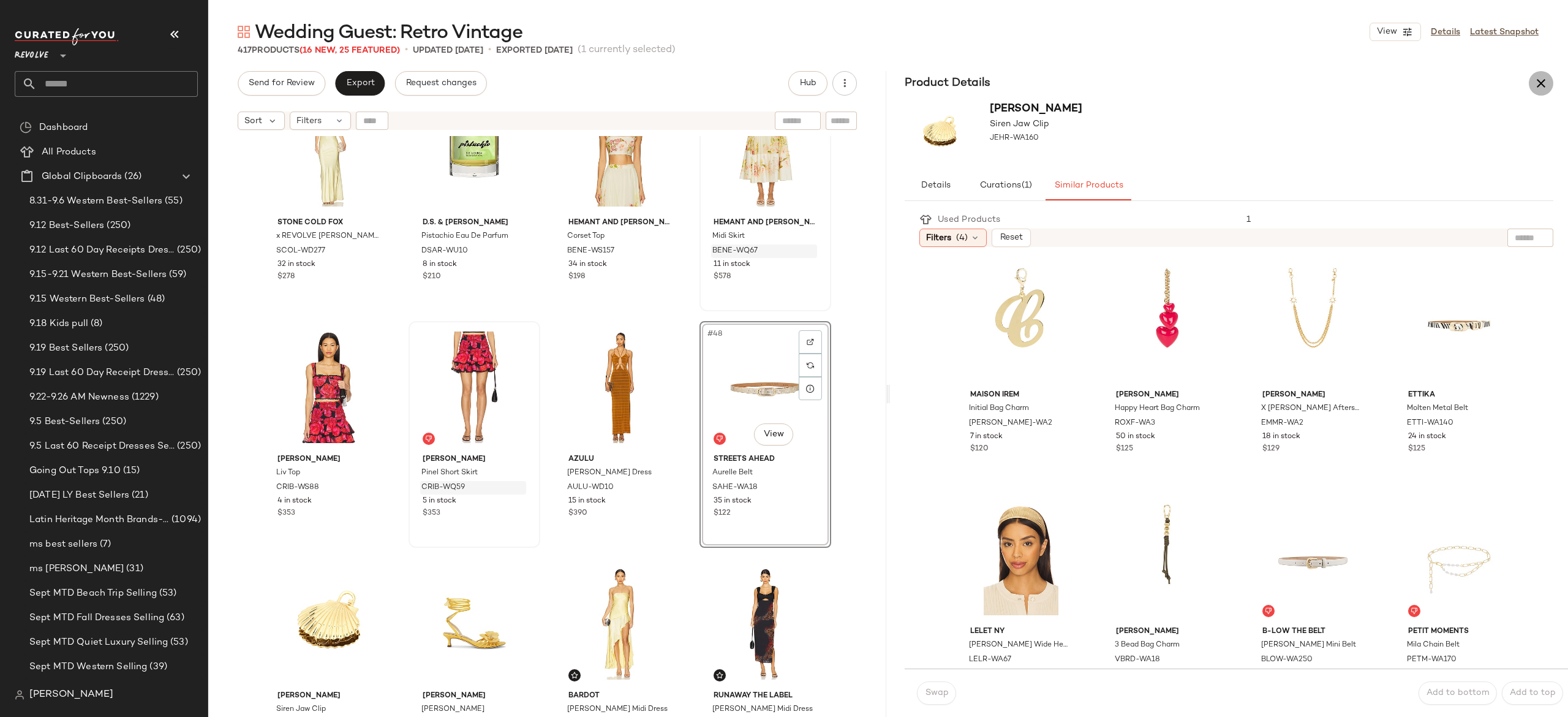
click at [1542, 82] on icon "button" at bounding box center [1542, 84] width 15 height 15
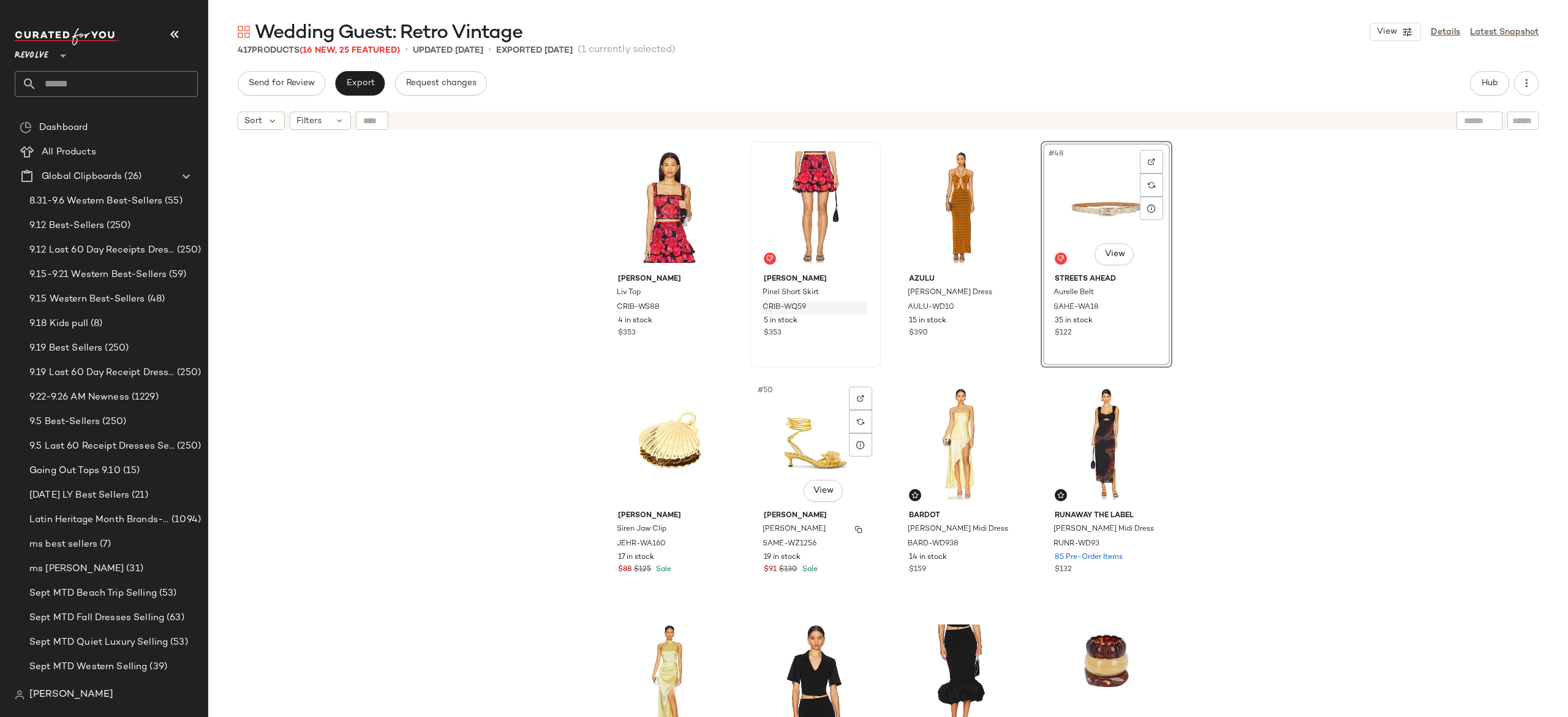
scroll to position [2609, 0]
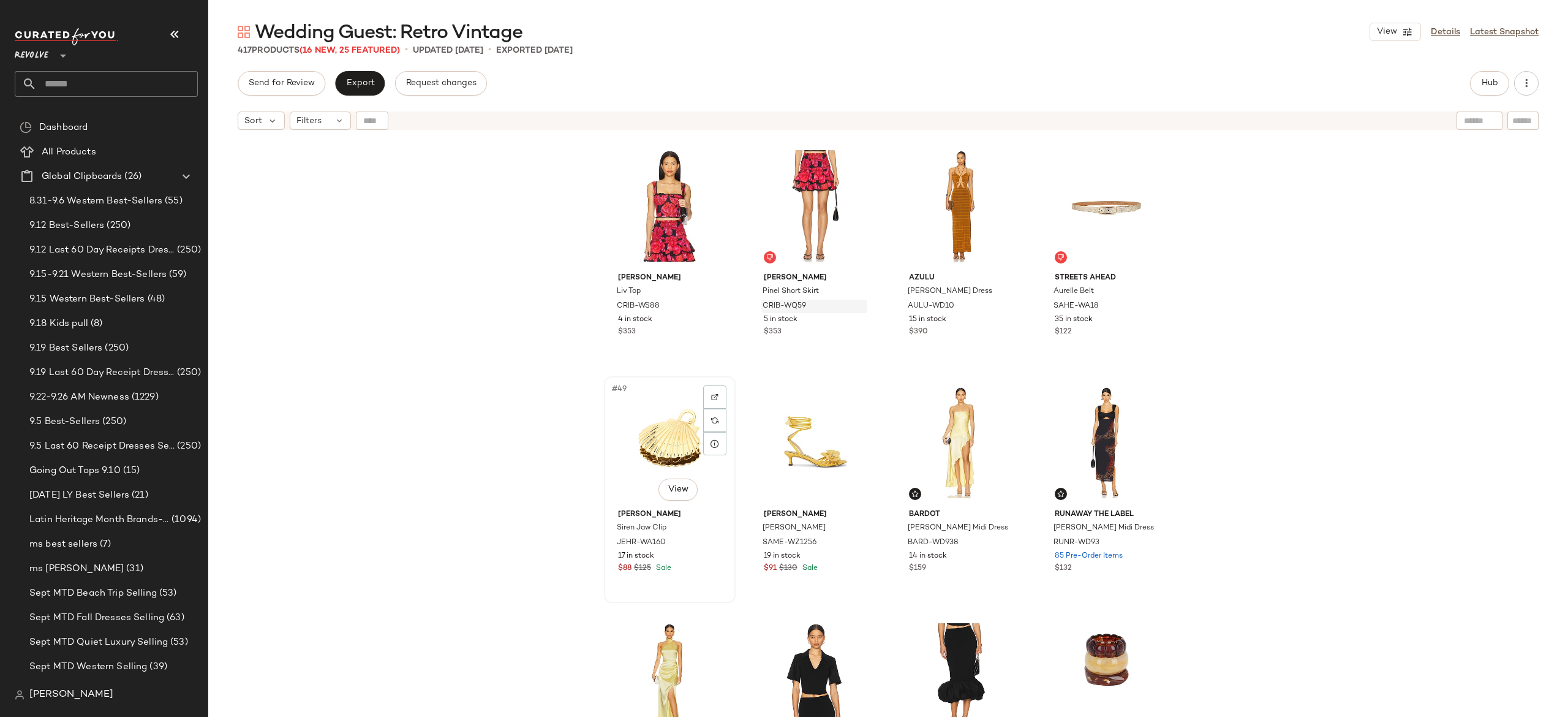
click at [671, 451] on div "#49 View" at bounding box center [669, 443] width 123 height 124
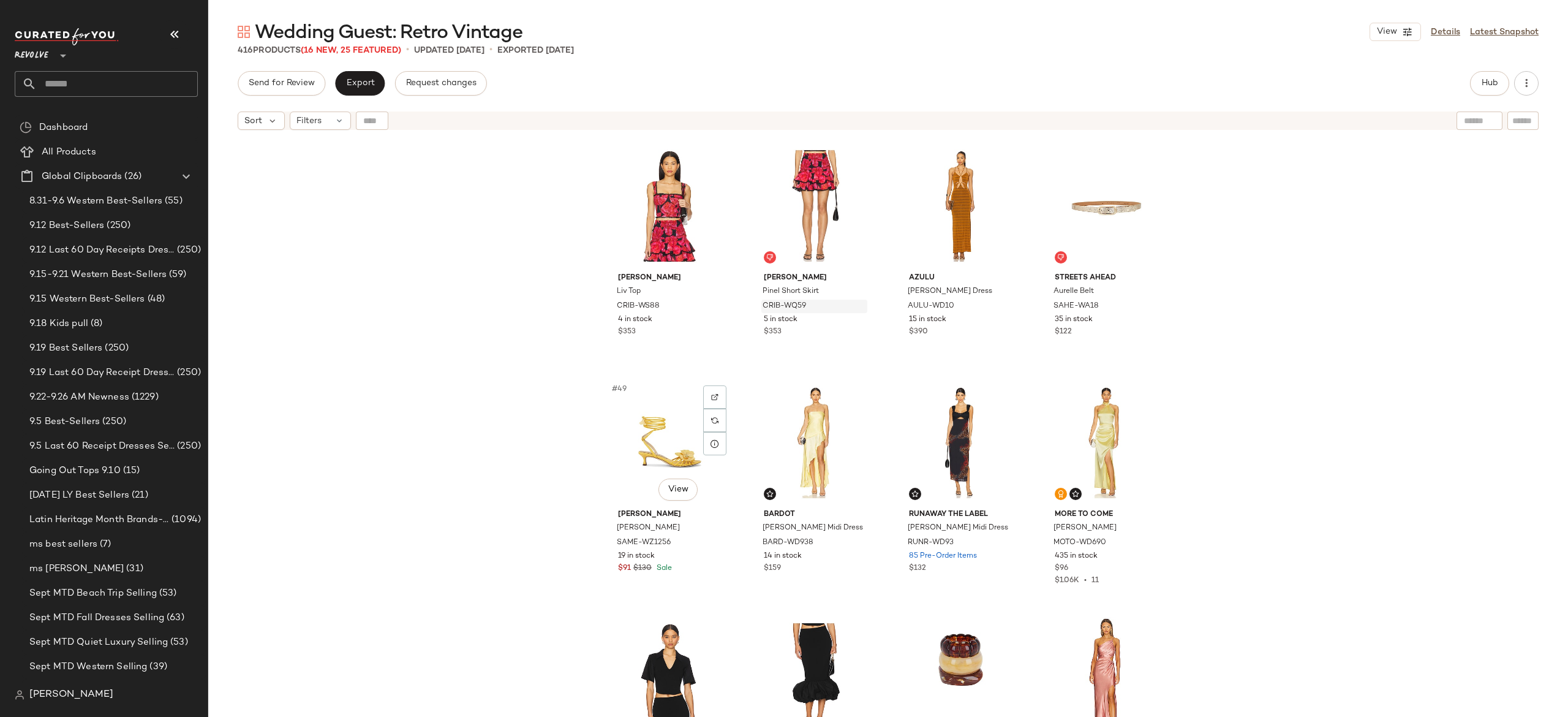
click at [671, 451] on div "#49 View" at bounding box center [669, 443] width 123 height 124
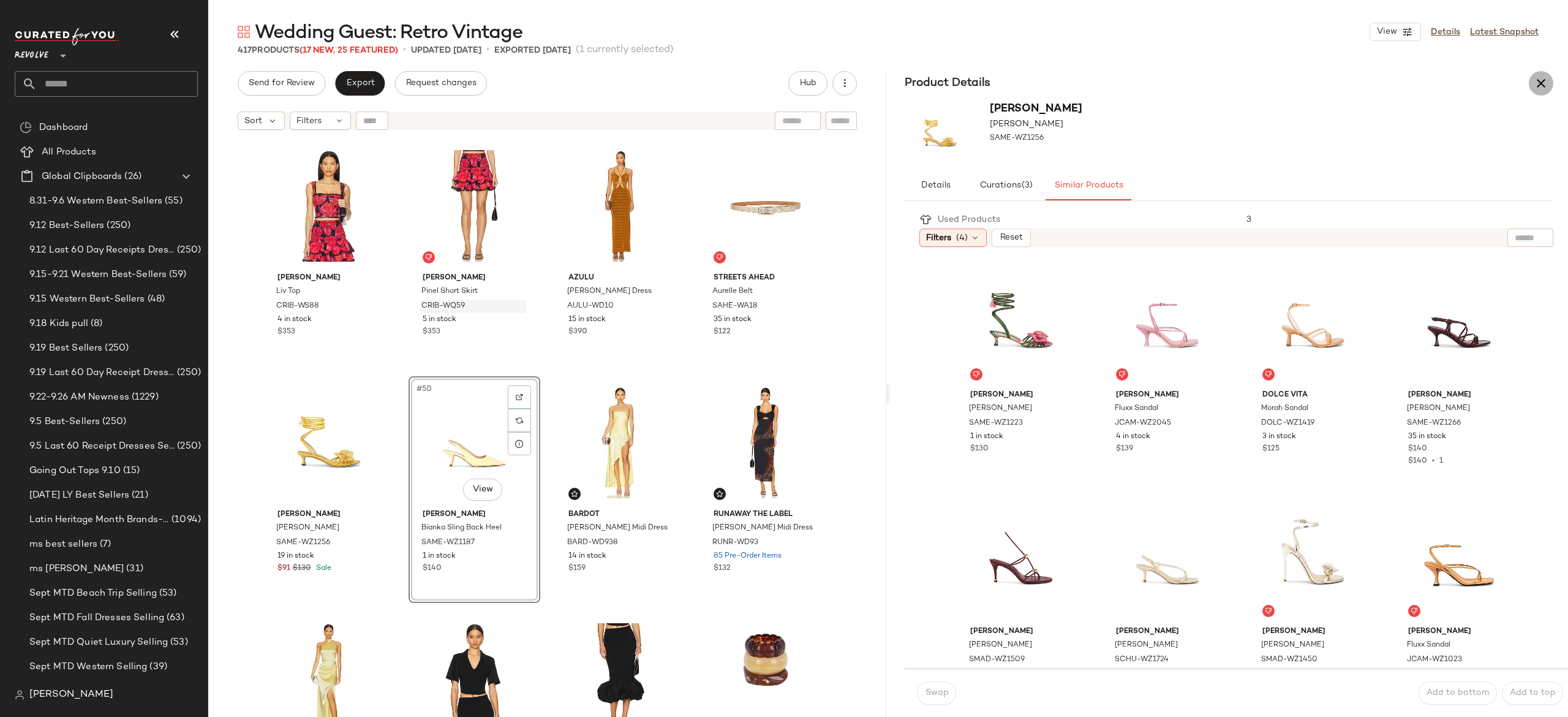
click at [1546, 80] on icon "button" at bounding box center [1542, 84] width 15 height 15
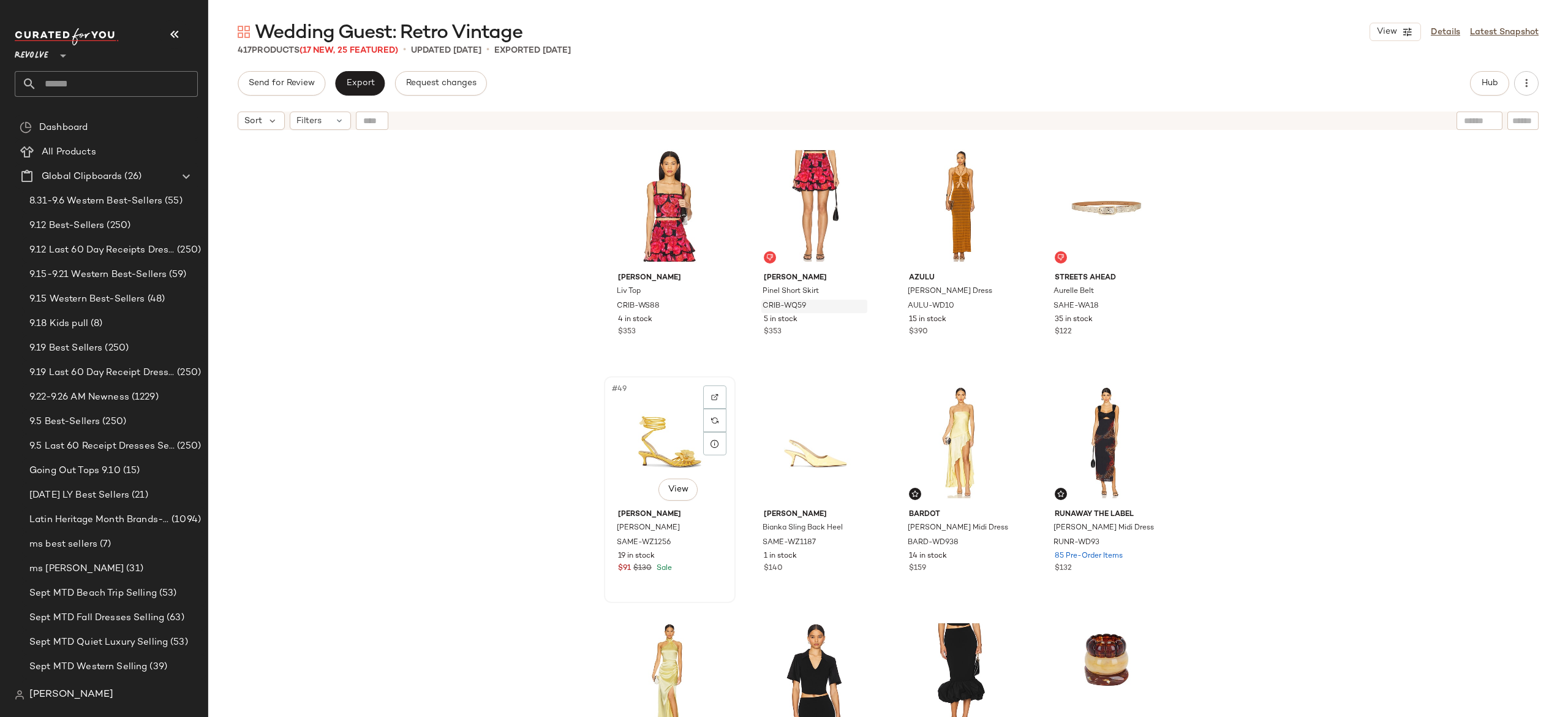
click at [682, 439] on div "#49 View" at bounding box center [669, 443] width 123 height 124
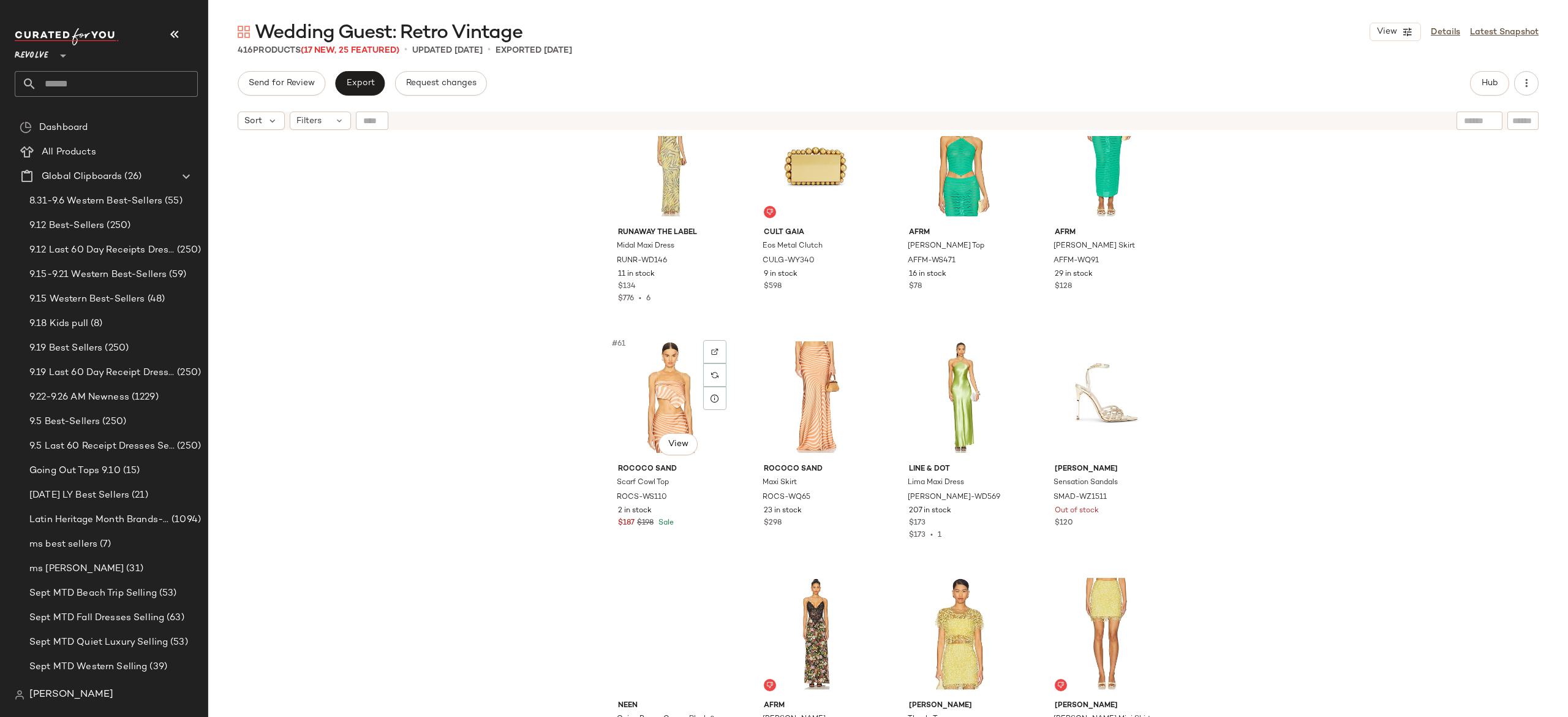
scroll to position [3365, 0]
click at [671, 401] on div "#61 View" at bounding box center [669, 396] width 123 height 124
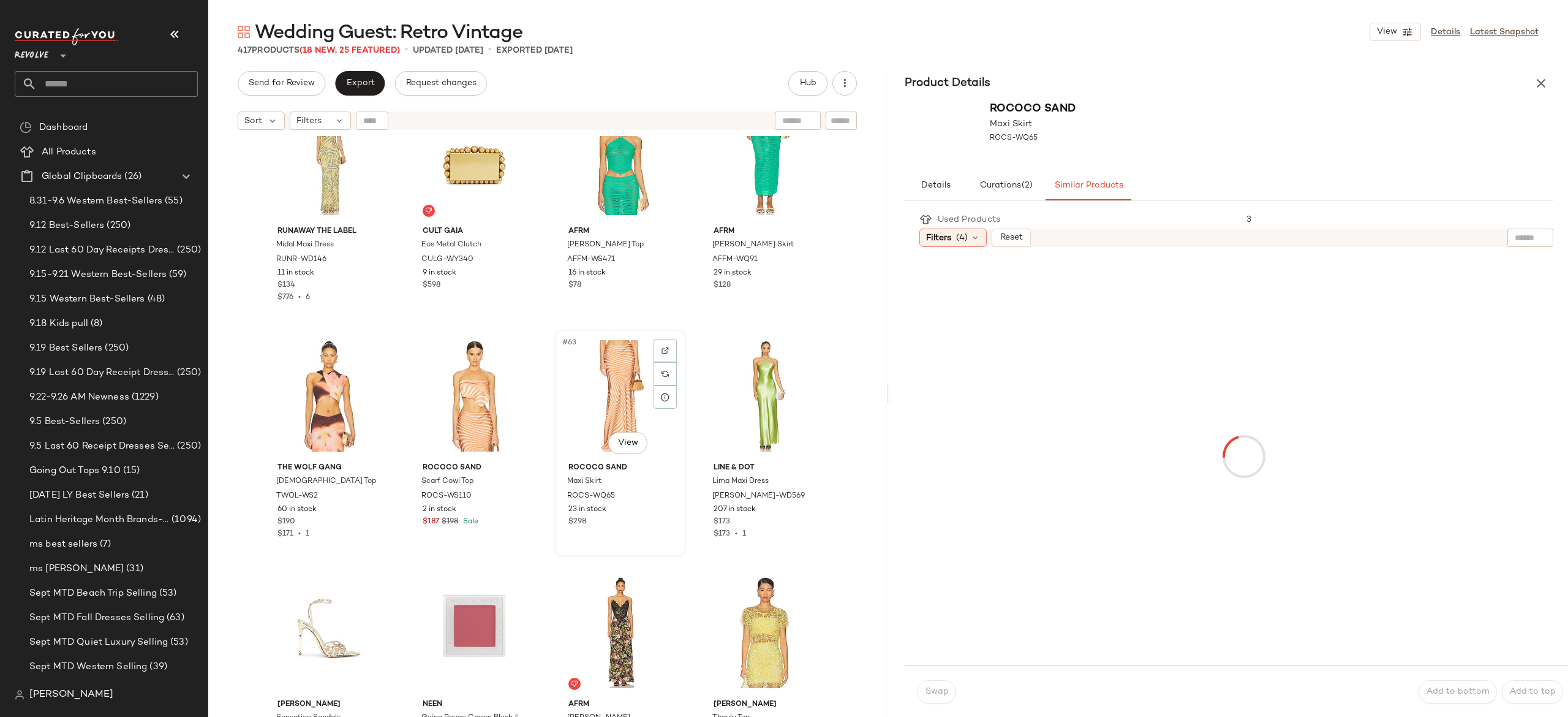
click at [594, 387] on div "#63 View" at bounding box center [619, 396] width 123 height 124
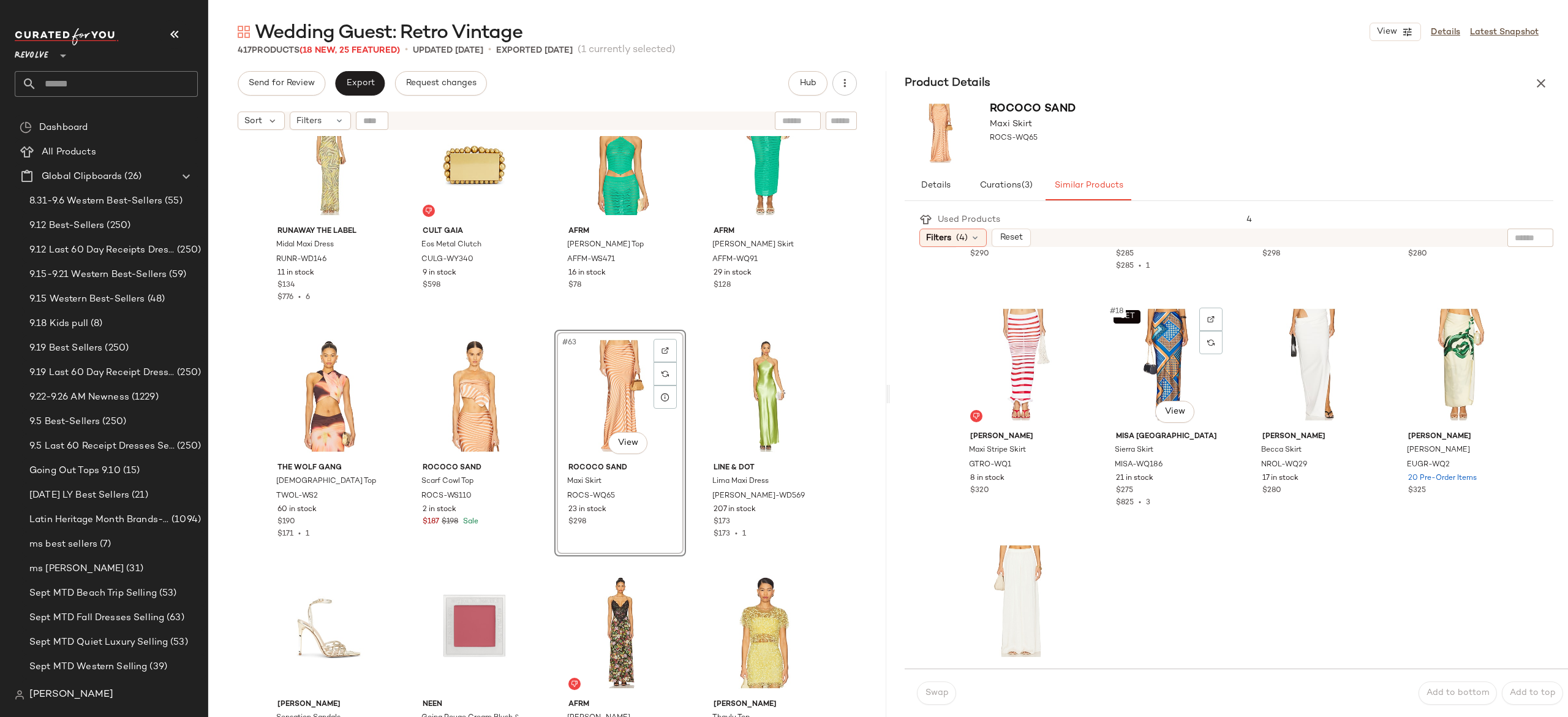
scroll to position [997, 0]
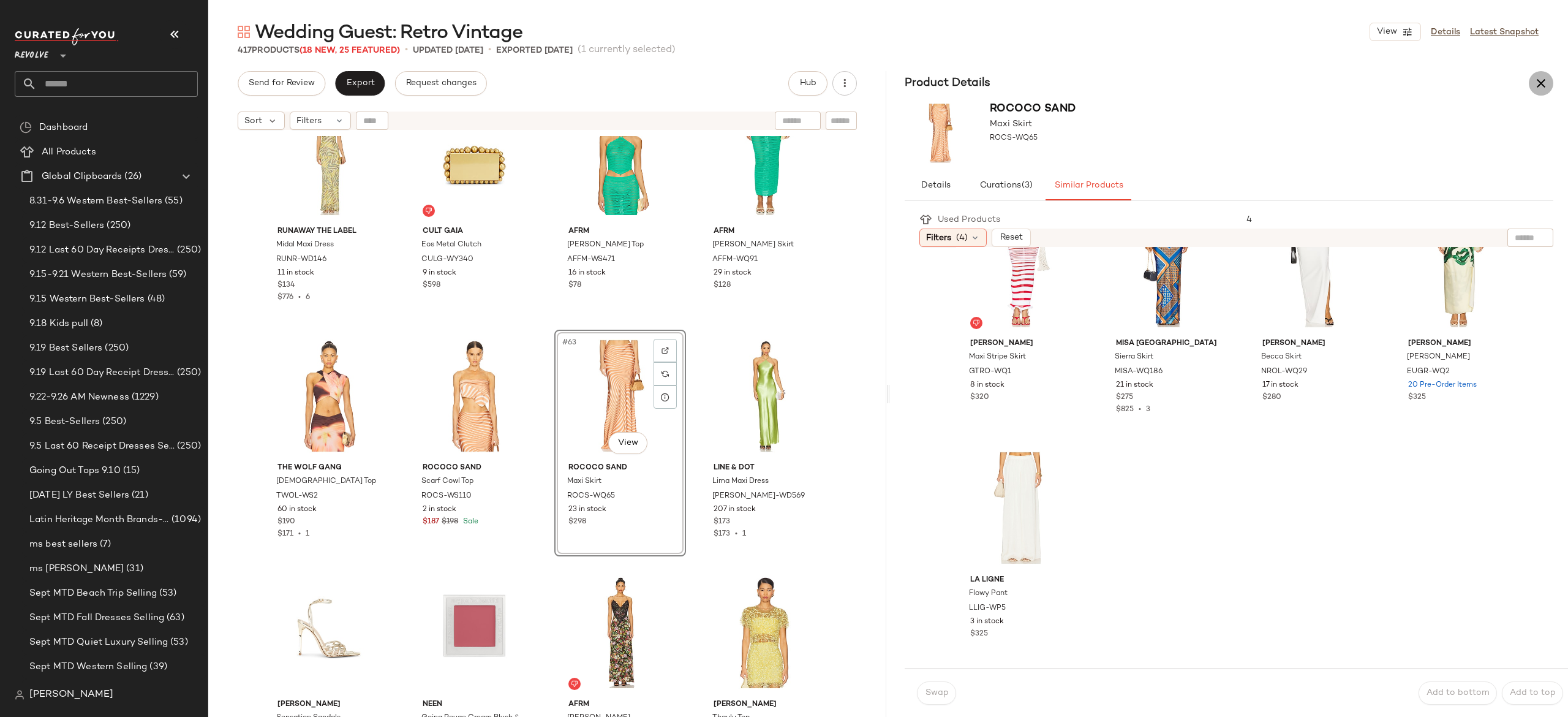
click at [1544, 85] on icon "button" at bounding box center [1542, 84] width 15 height 15
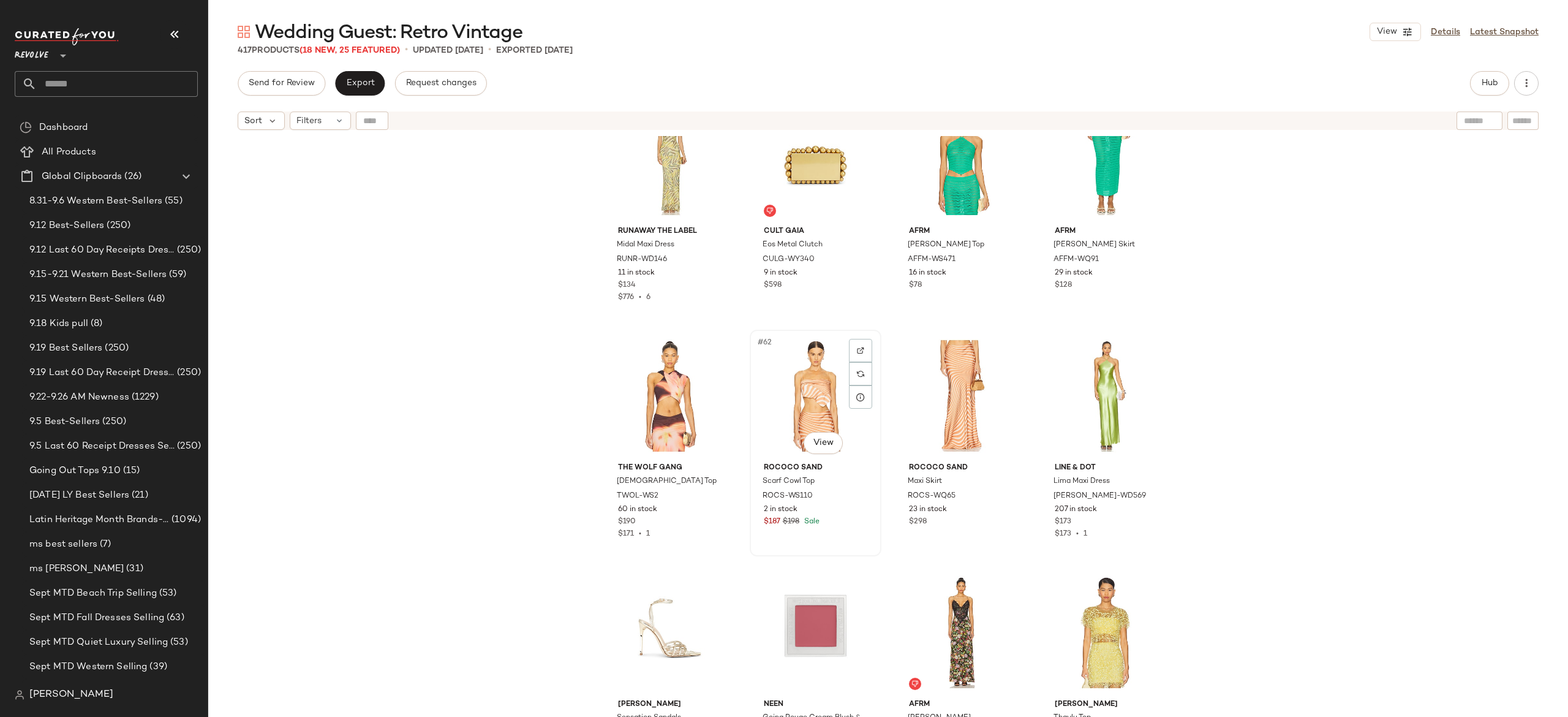
click at [814, 411] on div "#62 View" at bounding box center [815, 396] width 123 height 124
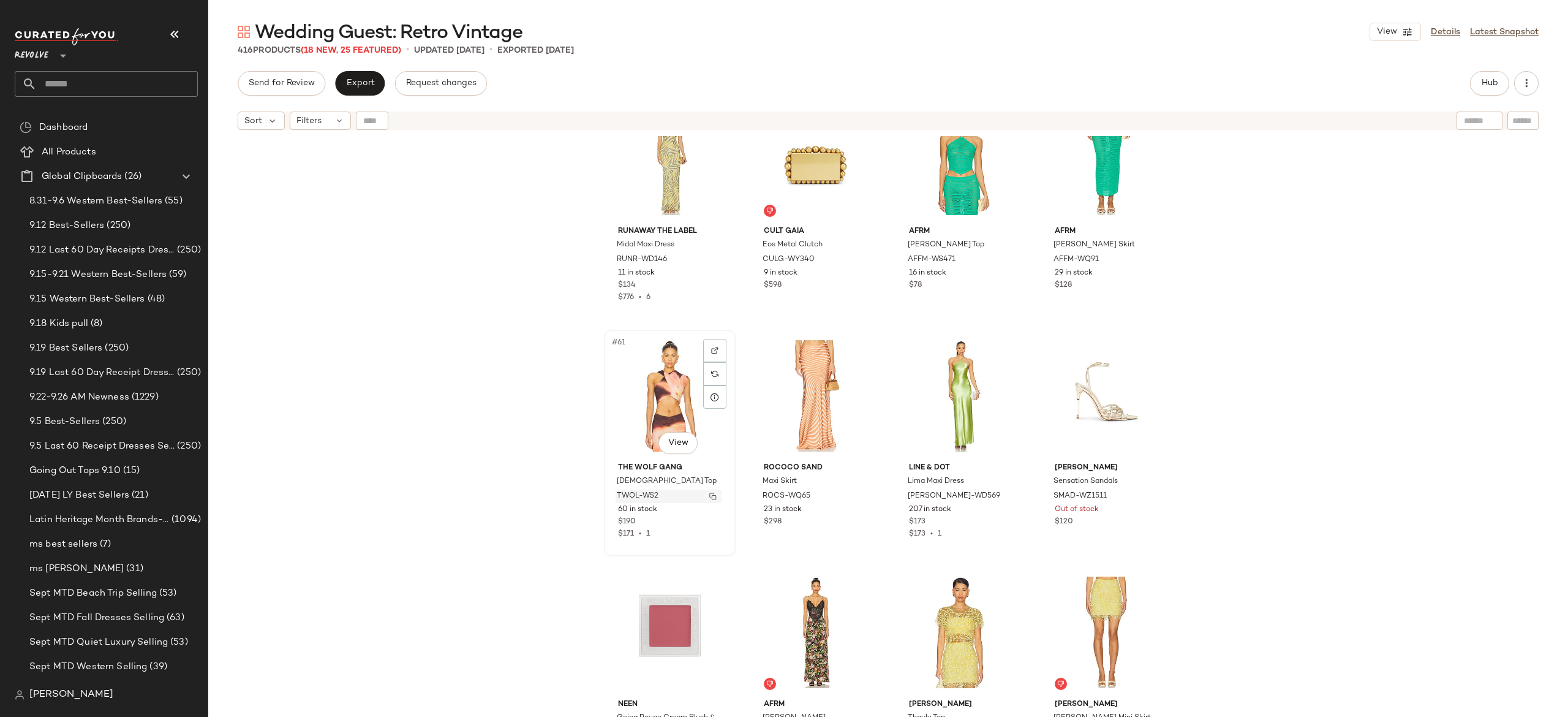
click at [712, 493] on img "button" at bounding box center [713, 496] width 8 height 8
click at [1482, 84] on span "Hub" at bounding box center [1490, 83] width 17 height 9
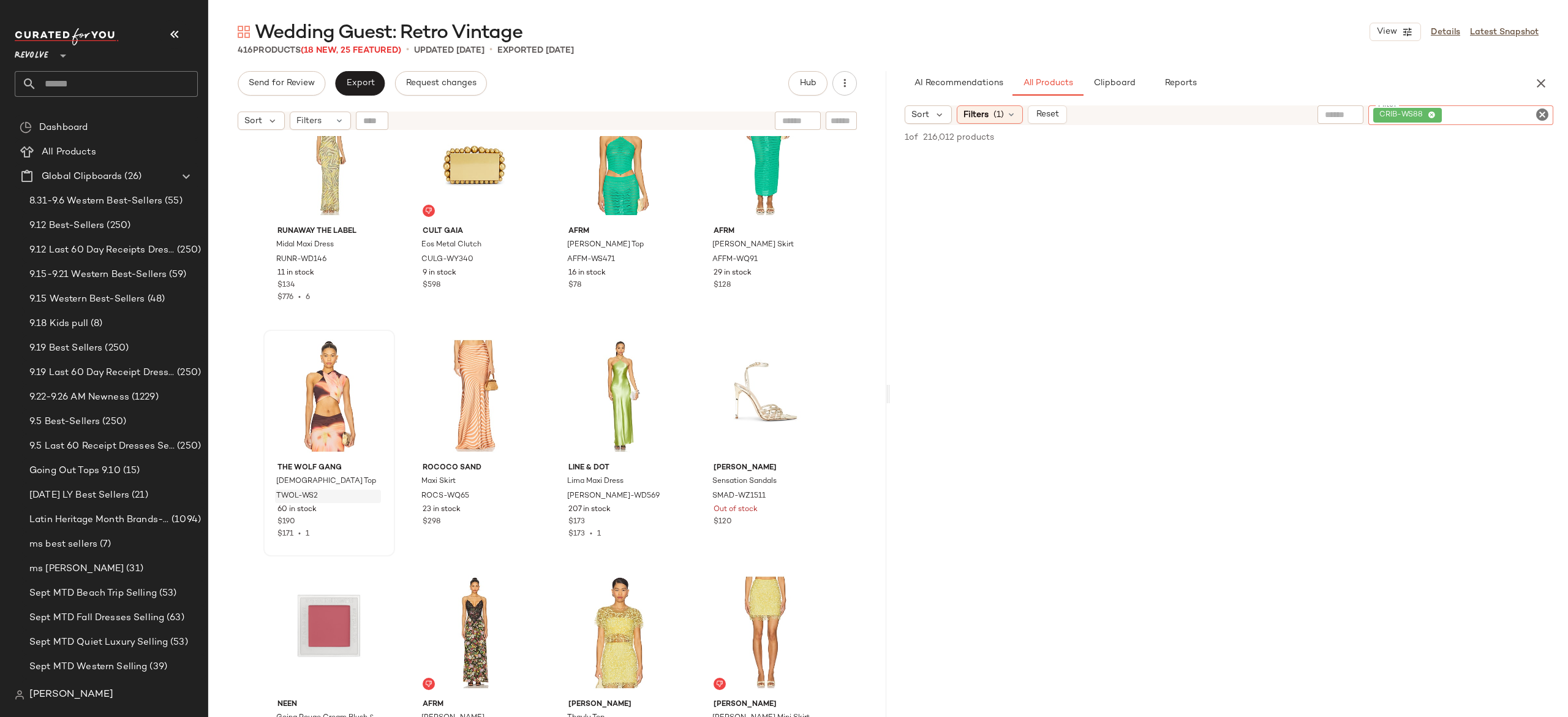
click at [1497, 112] on div "CRIB-WS88" at bounding box center [1461, 115] width 185 height 20
paste input "********"
type input "********"
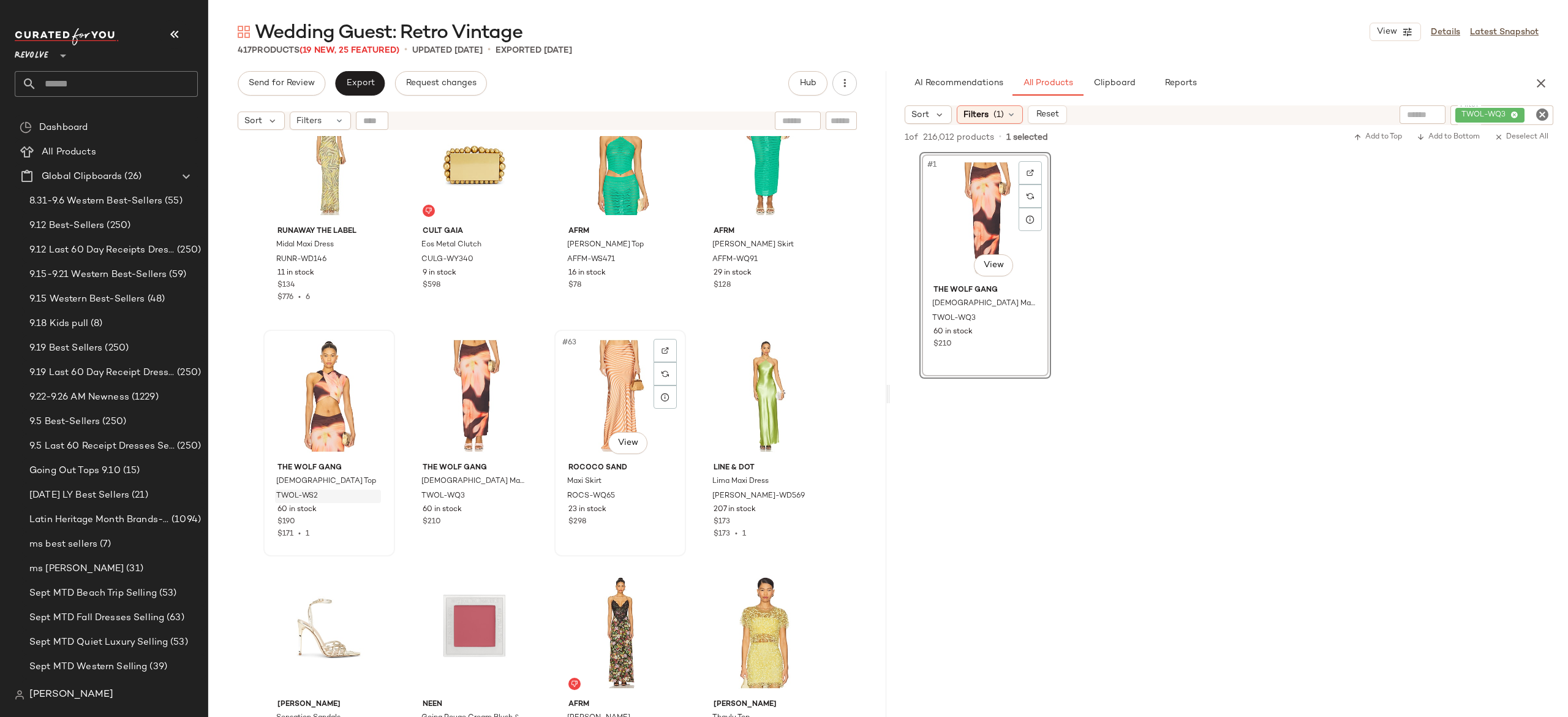
click at [606, 390] on div "#63 View" at bounding box center [619, 396] width 123 height 124
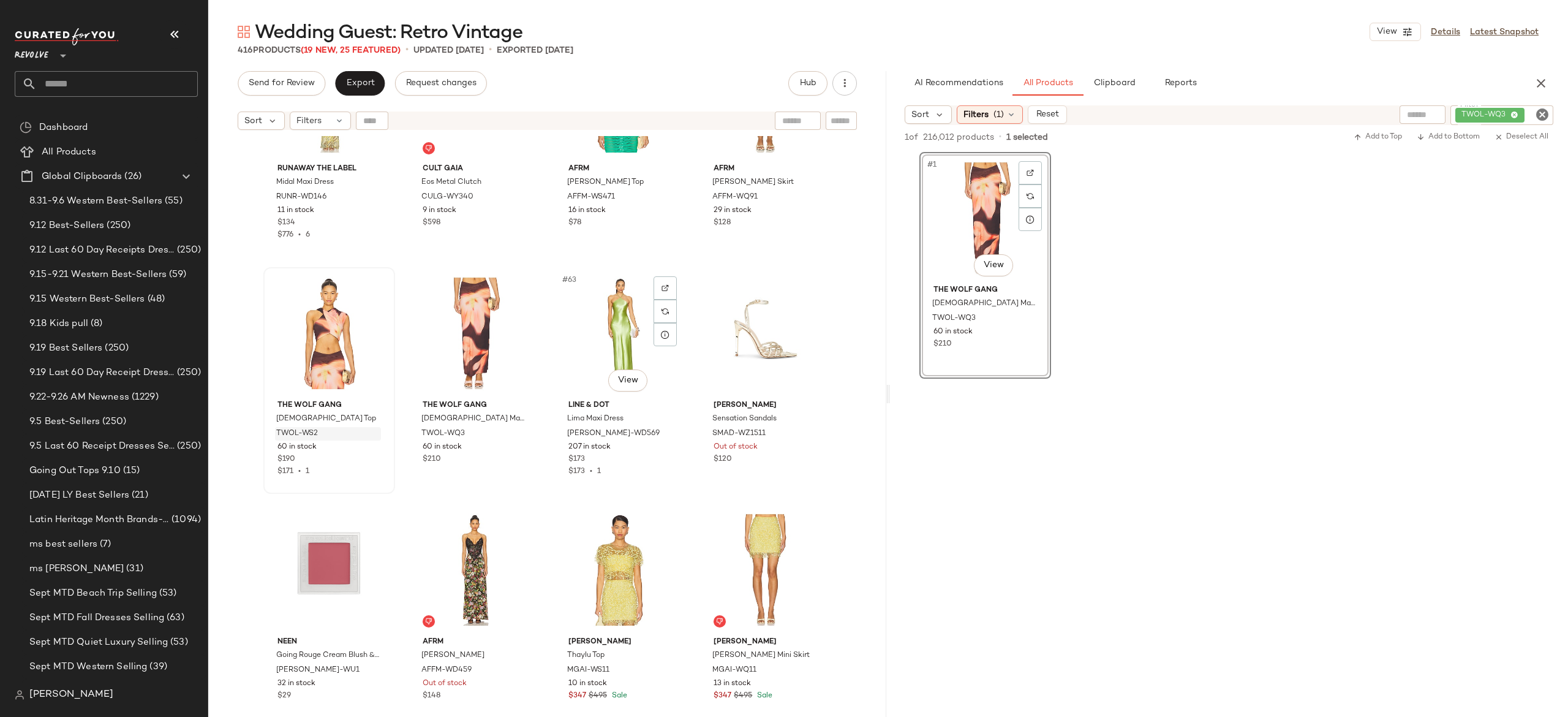
scroll to position [3428, 0]
click at [1544, 78] on icon "button" at bounding box center [1542, 84] width 15 height 15
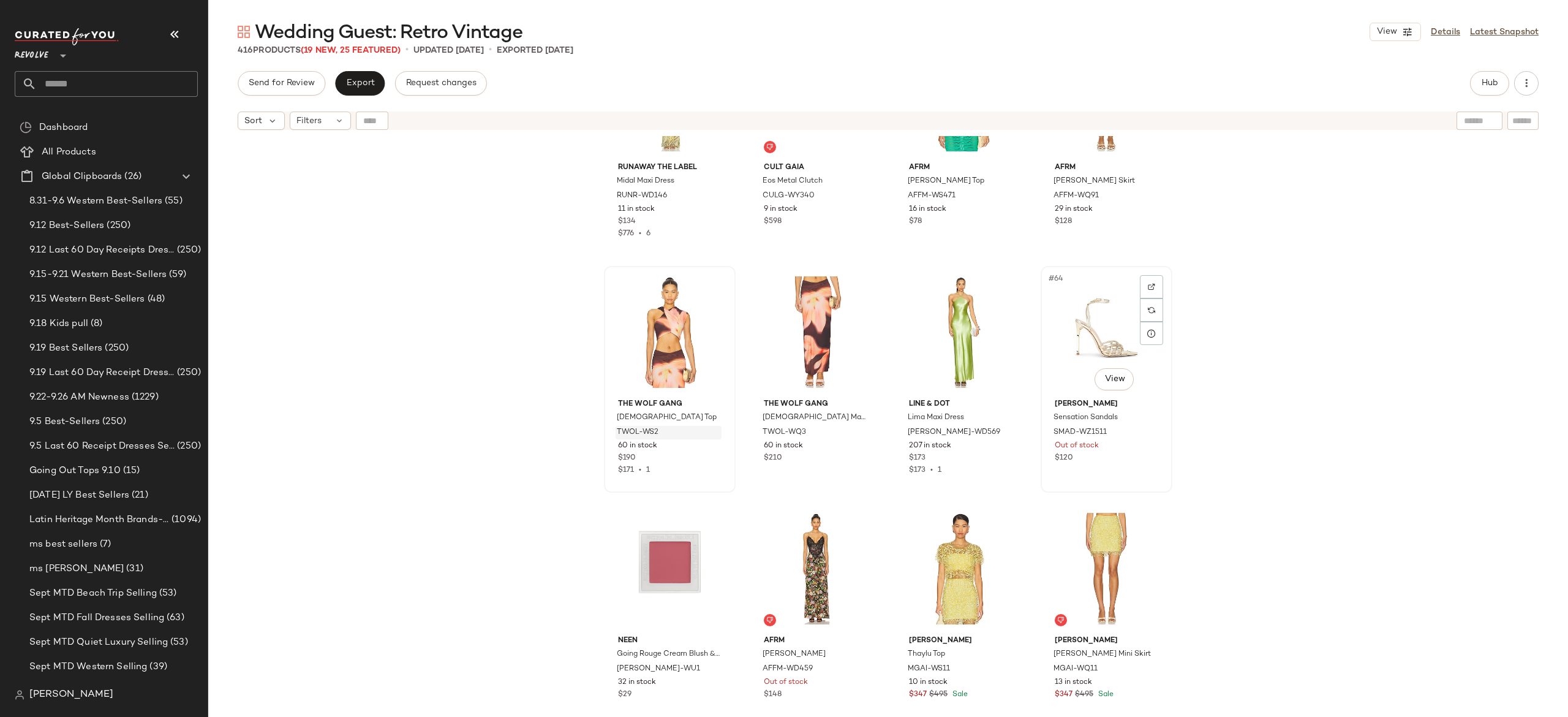
click at [1095, 327] on div "#64 View" at bounding box center [1106, 332] width 123 height 124
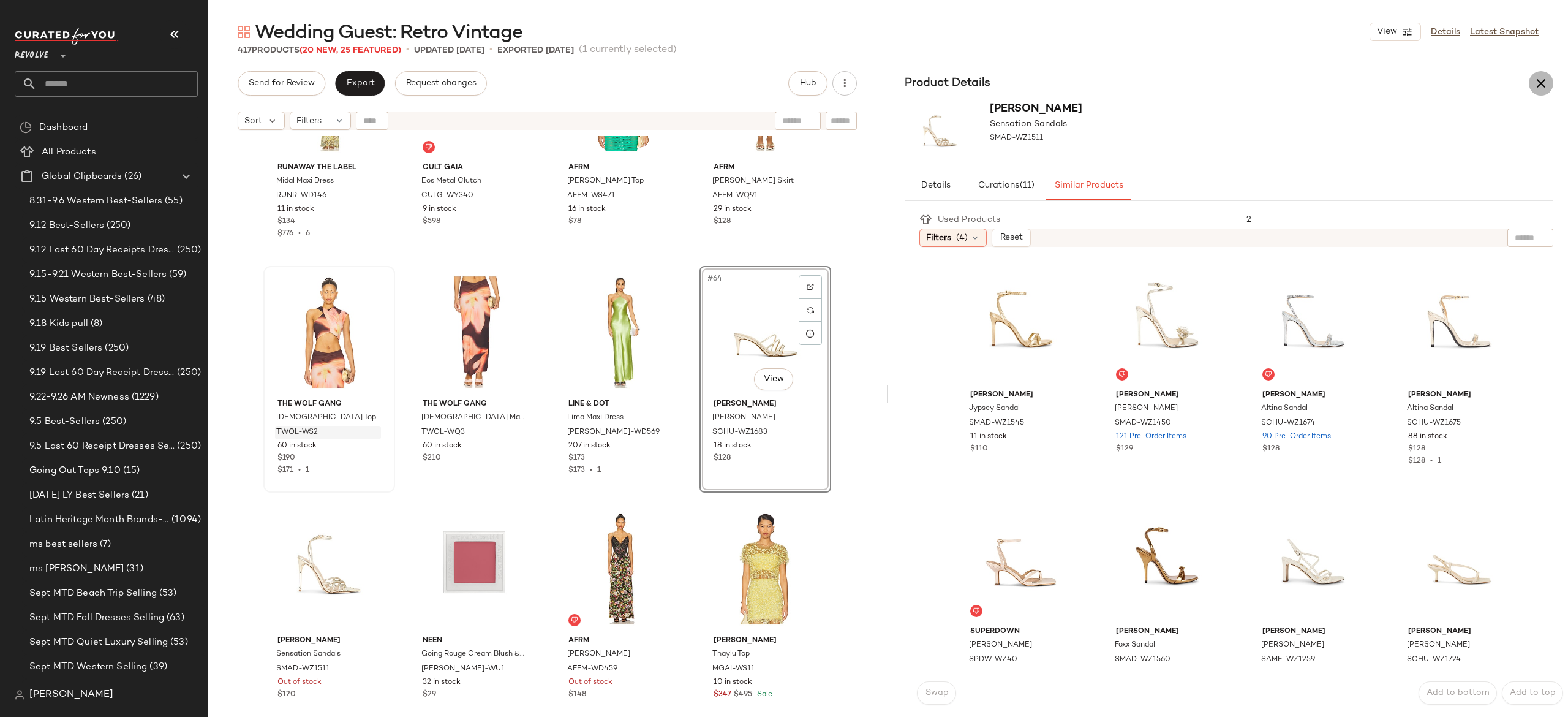
click at [1543, 78] on icon "button" at bounding box center [1542, 84] width 15 height 15
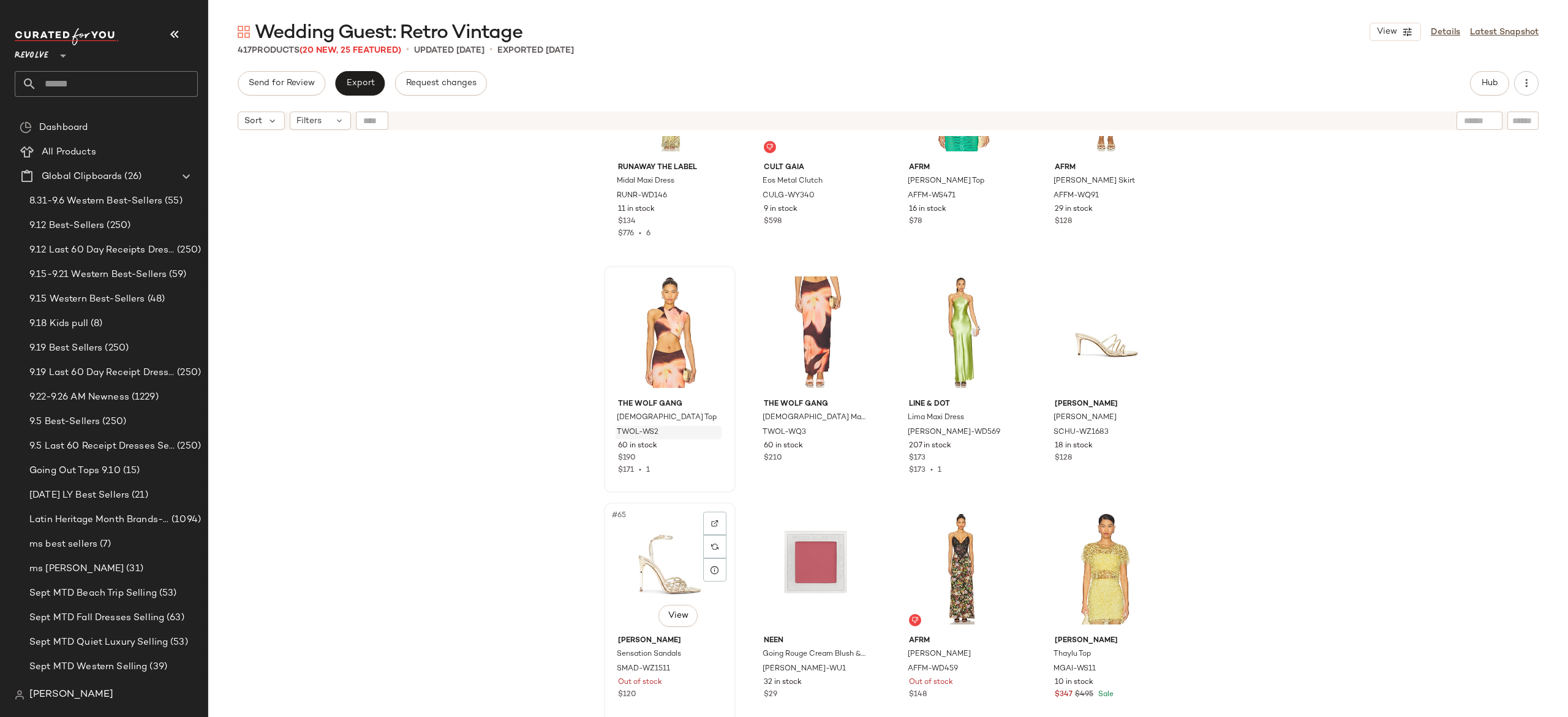
click at [680, 556] on div "#65 View" at bounding box center [669, 569] width 123 height 124
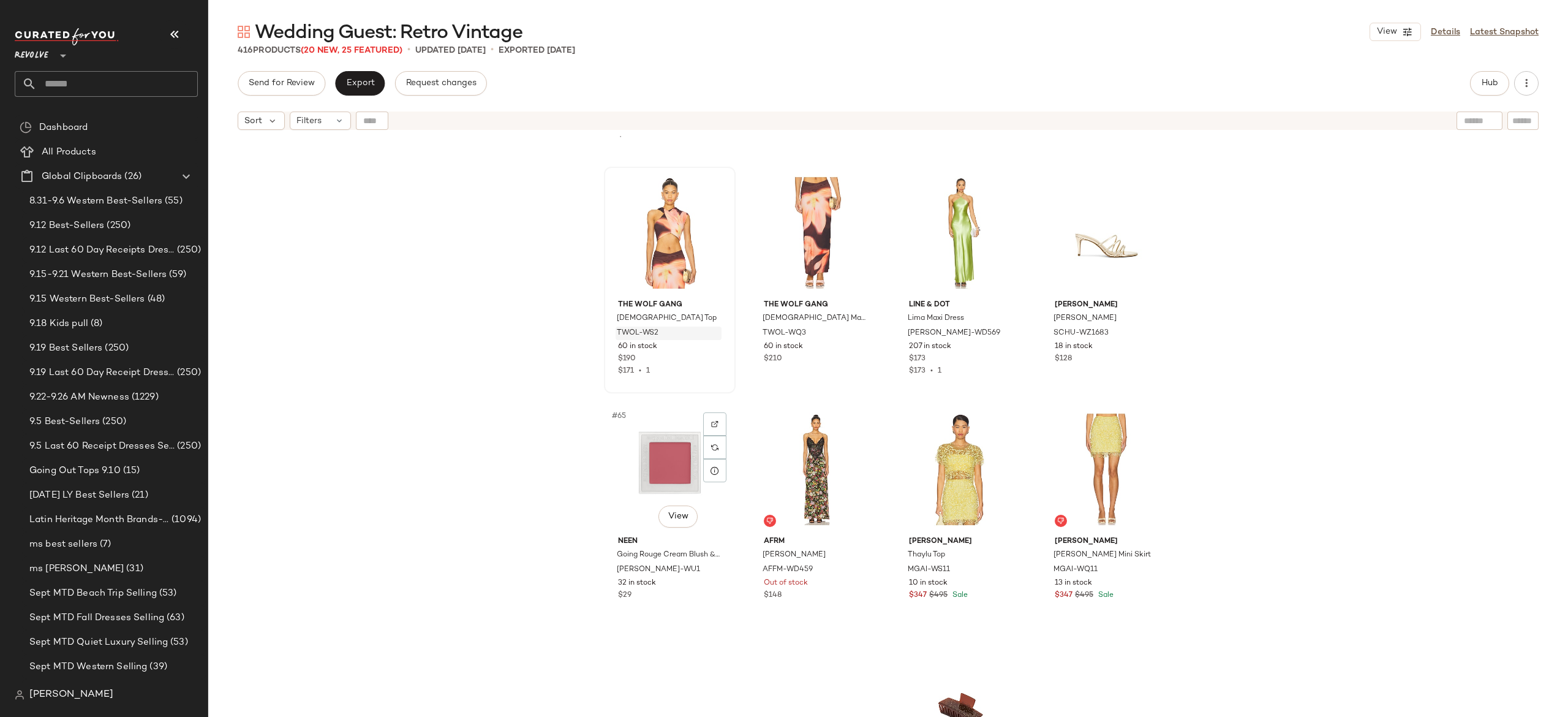
scroll to position [3551, 0]
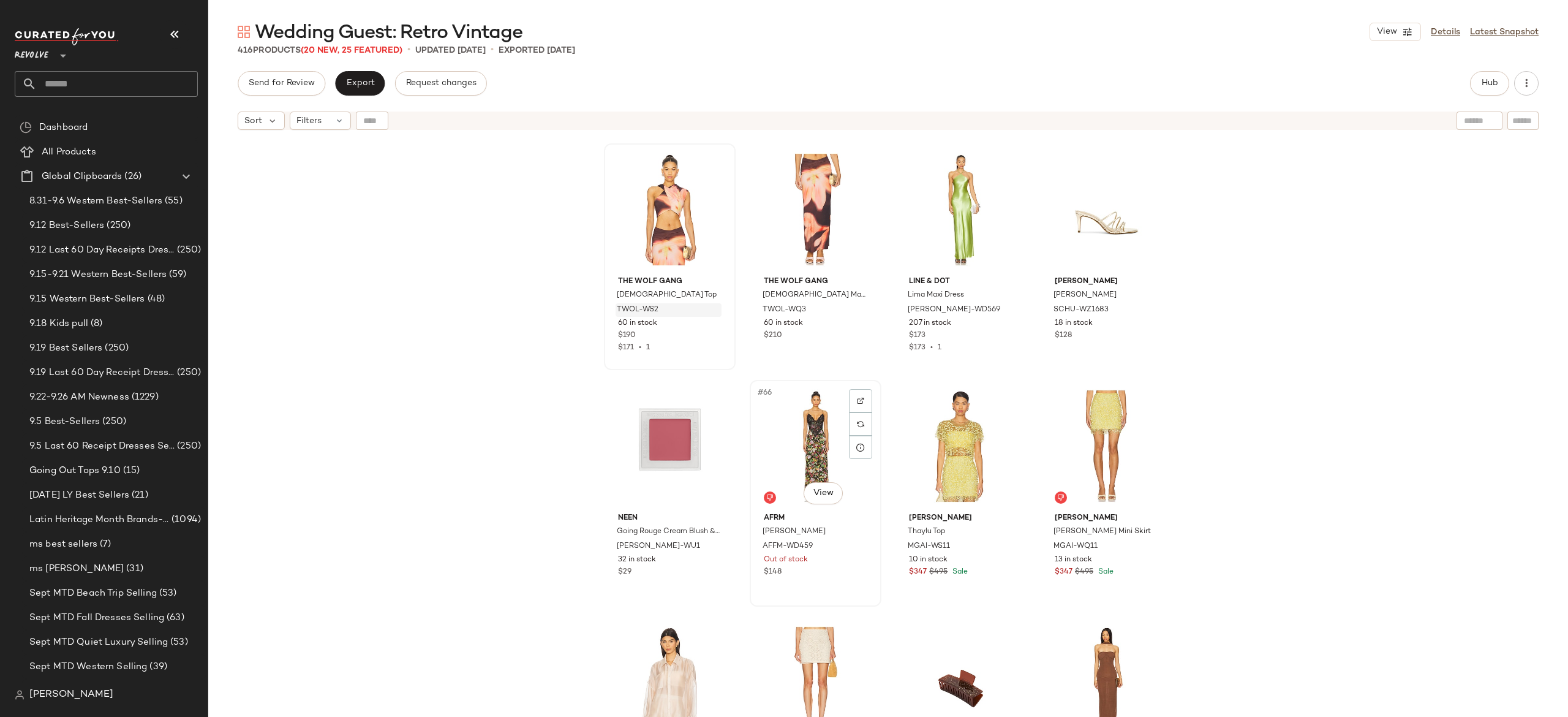
click at [798, 445] on div "#66 View" at bounding box center [815, 446] width 123 height 124
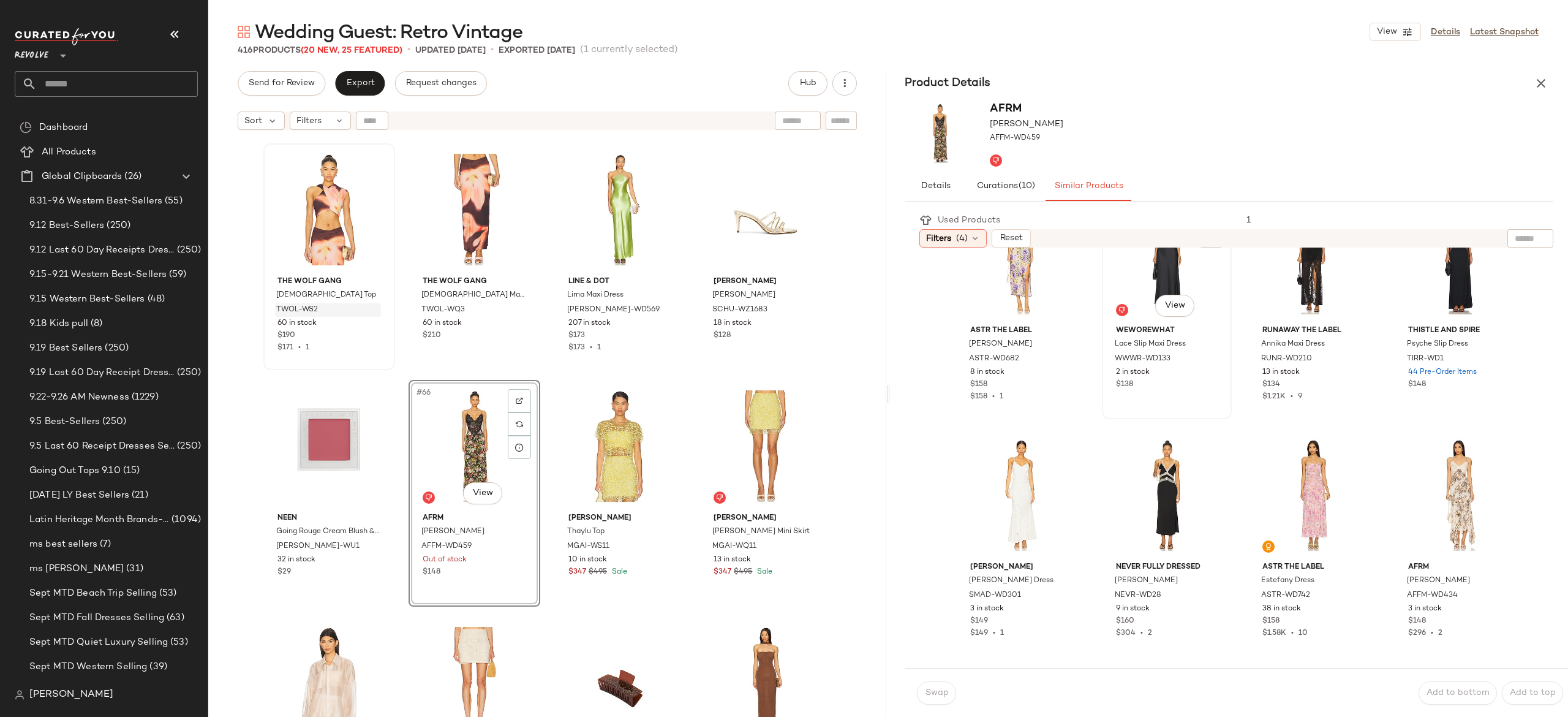
scroll to position [93, 0]
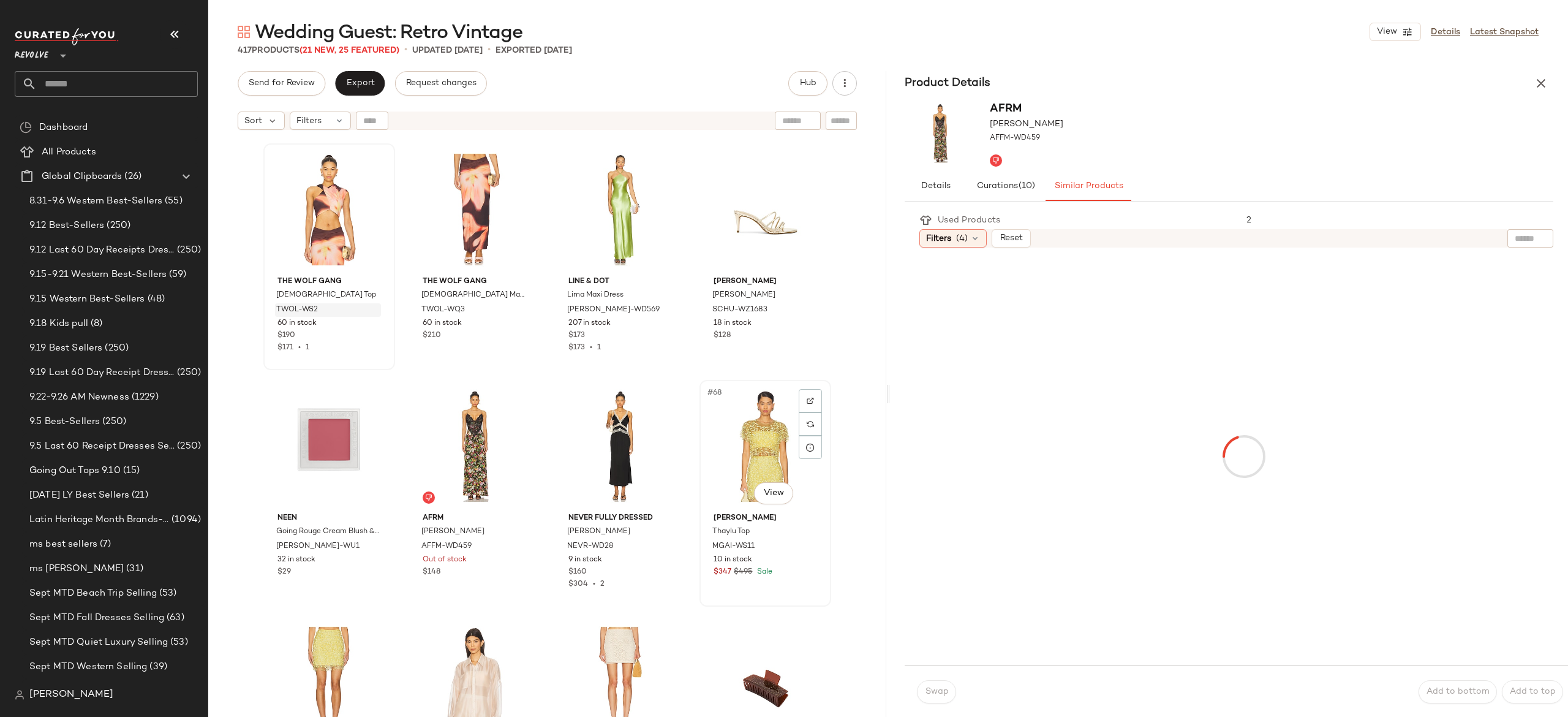
click at [758, 445] on div "#68 View" at bounding box center [765, 446] width 123 height 124
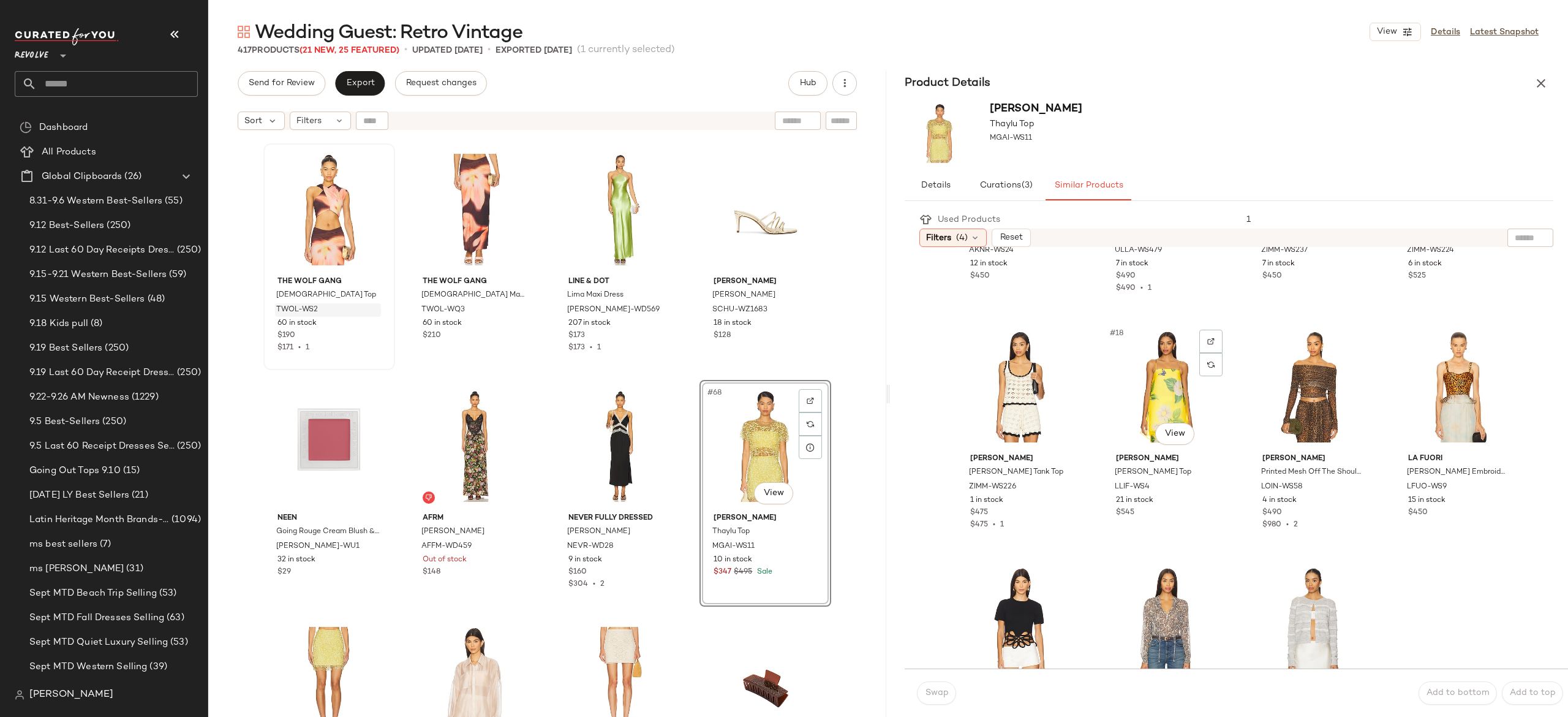
scroll to position [997, 0]
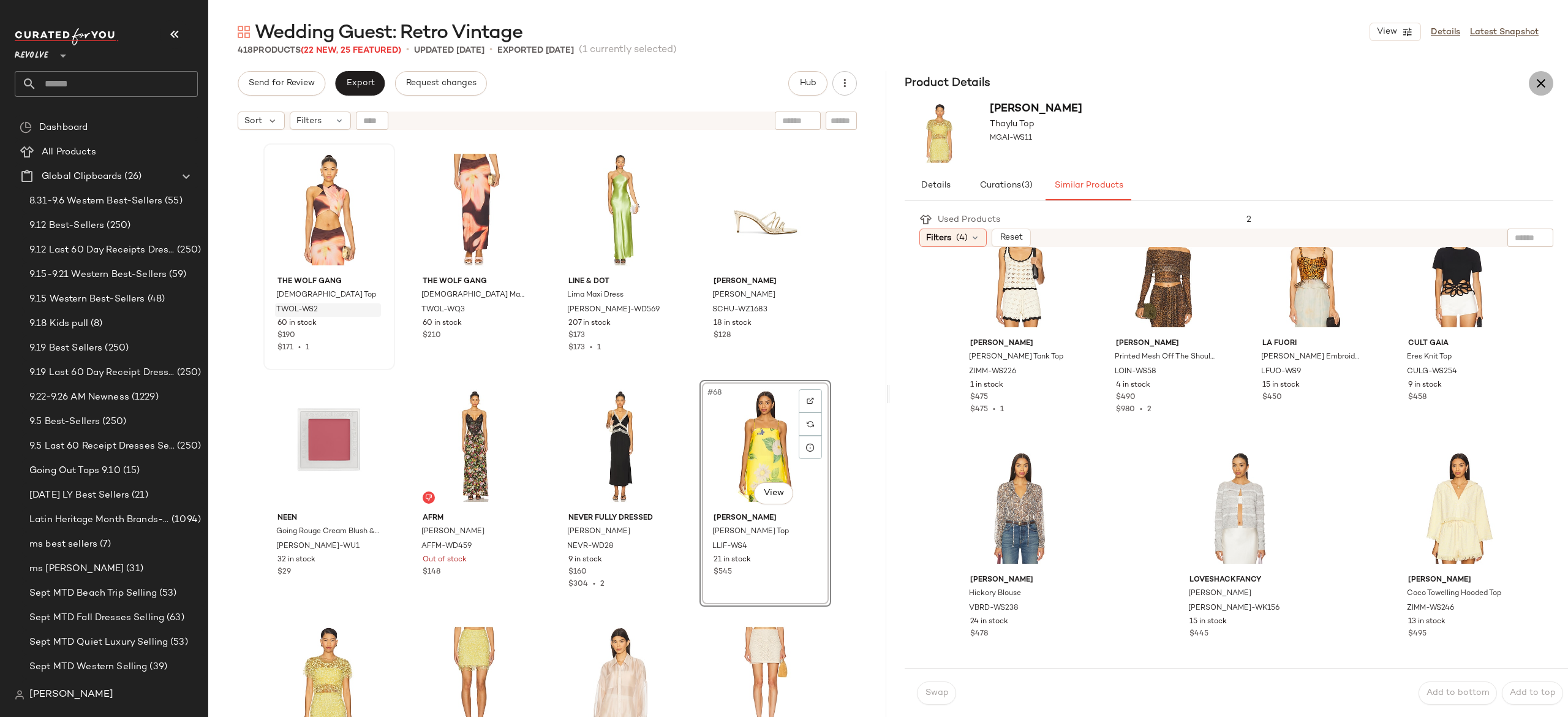
click at [1537, 88] on icon "button" at bounding box center [1542, 84] width 15 height 15
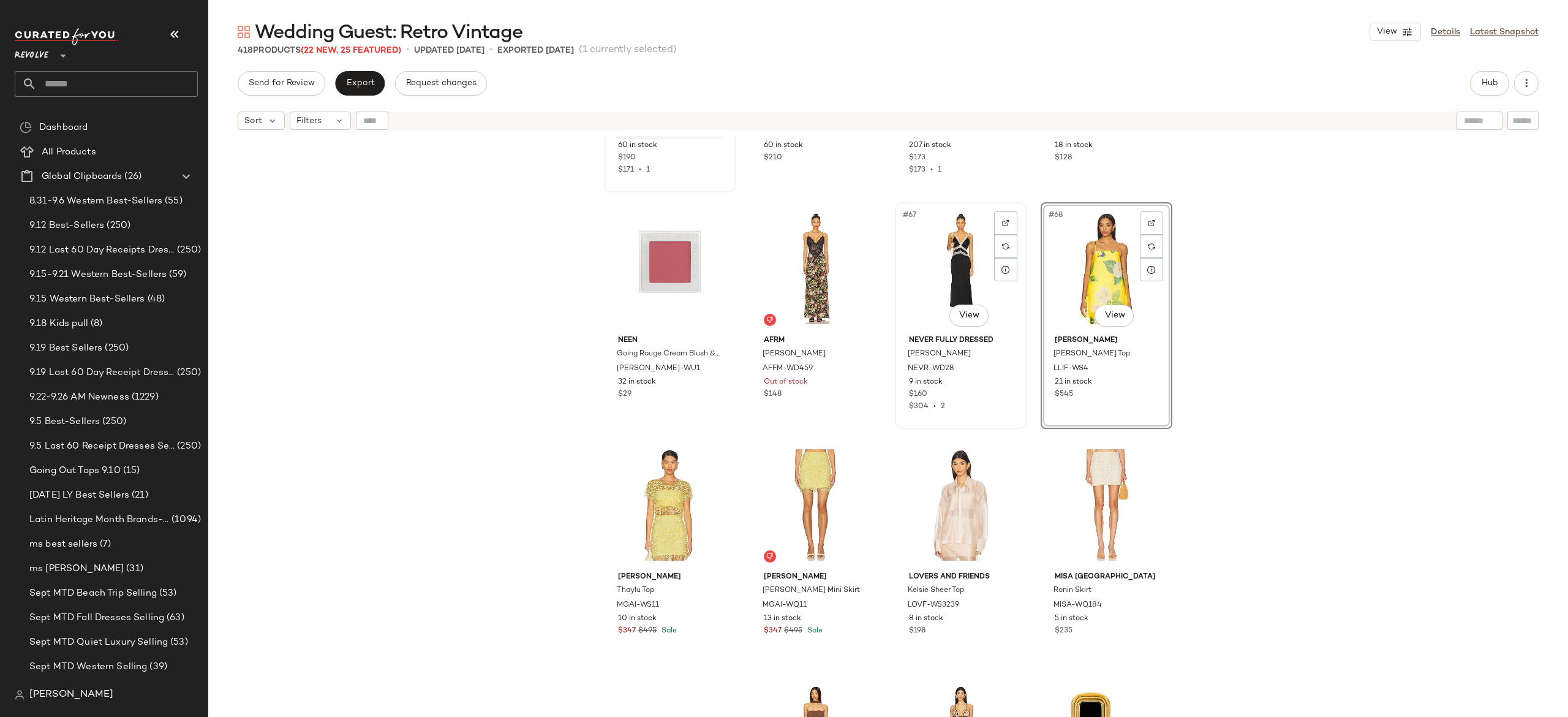
scroll to position [3733, 0]
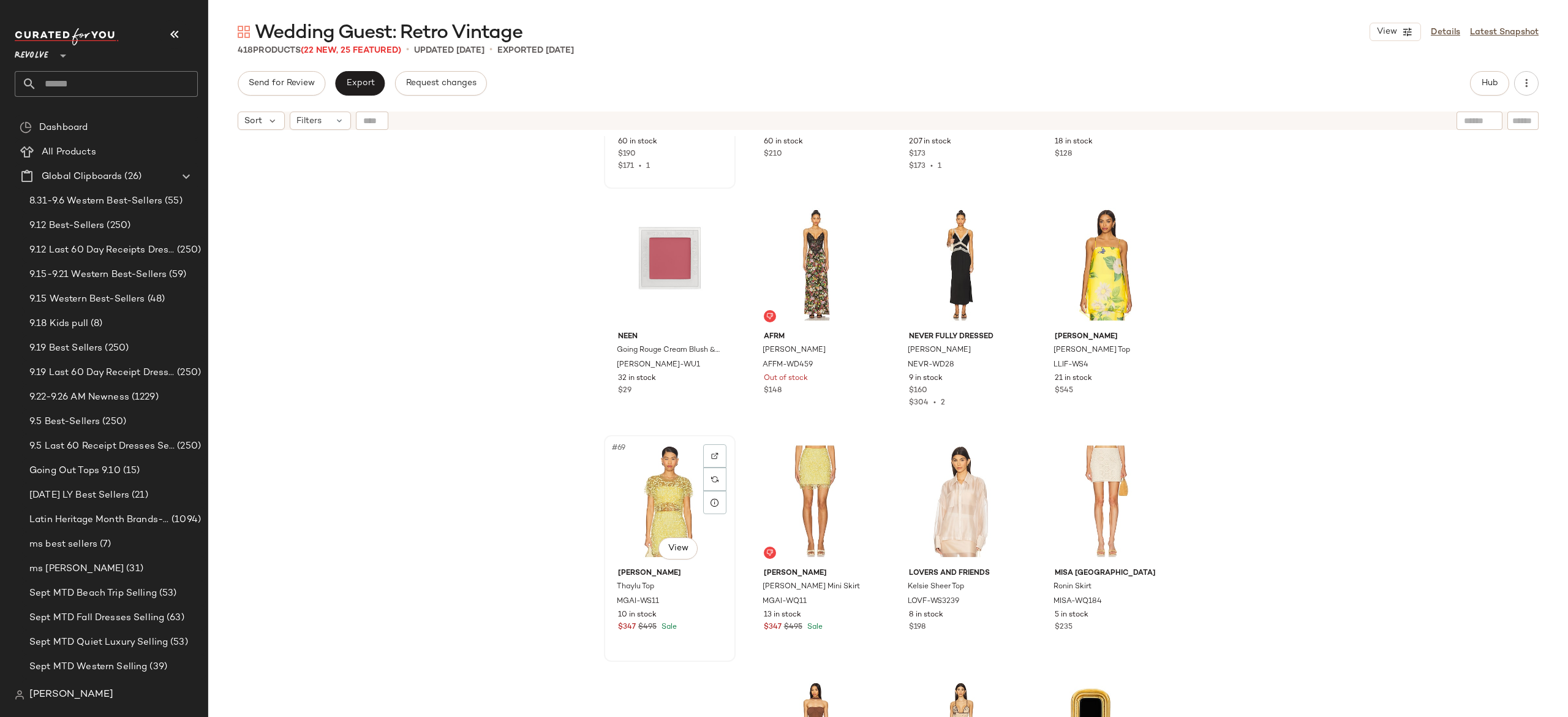
click at [640, 508] on div "#69 View" at bounding box center [669, 501] width 123 height 124
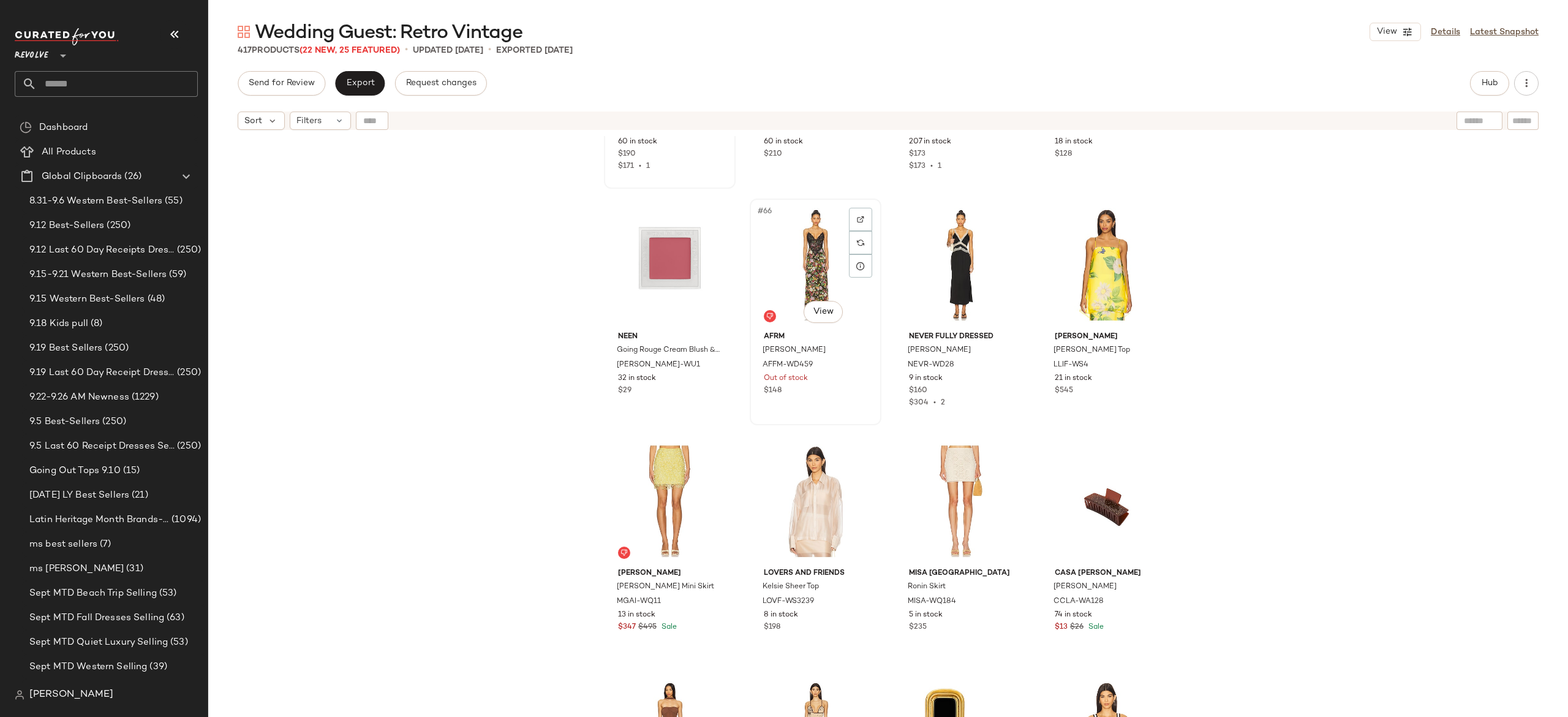
click at [805, 262] on div "#66 View" at bounding box center [815, 265] width 123 height 124
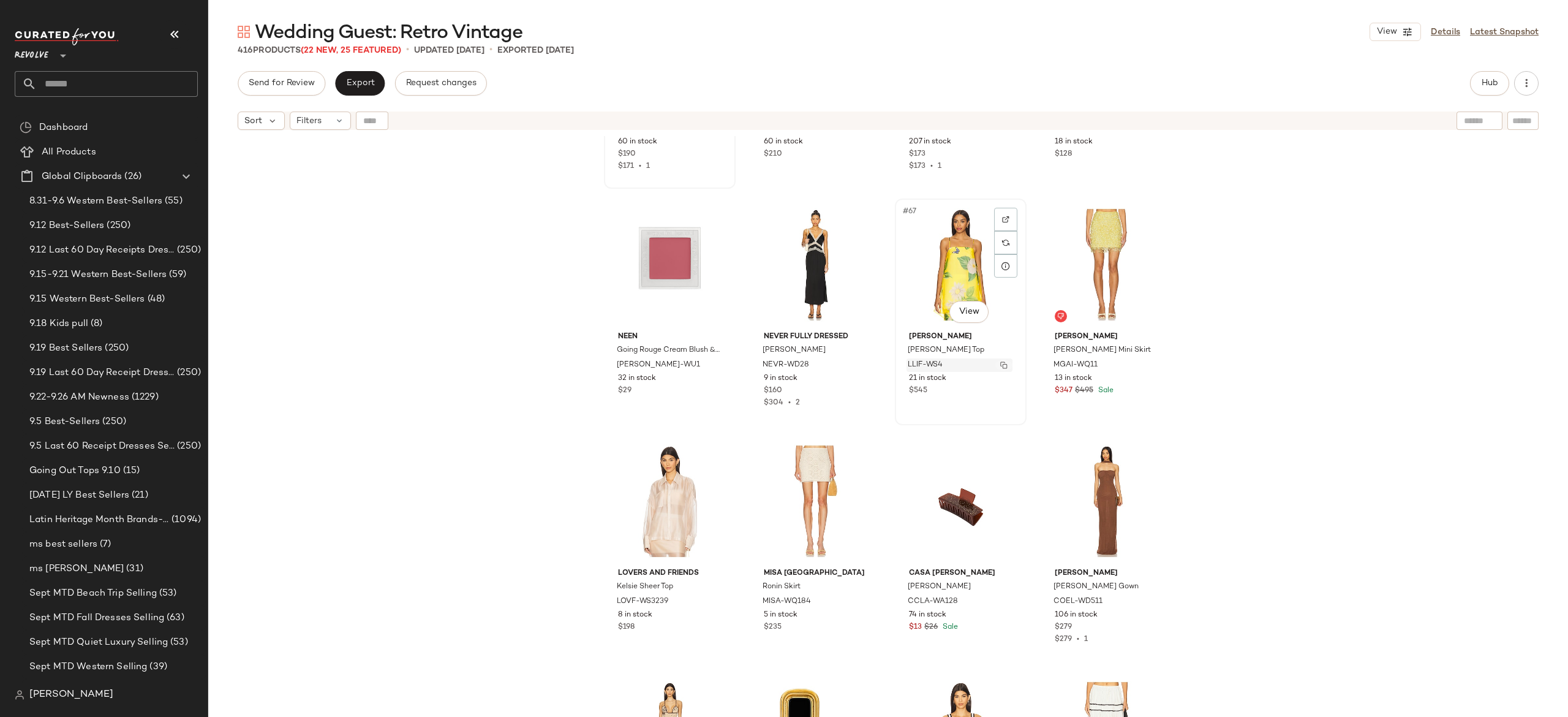
click at [996, 360] on button "button" at bounding box center [1004, 366] width 17 height 11
click at [952, 259] on div "#67 View" at bounding box center [961, 265] width 123 height 124
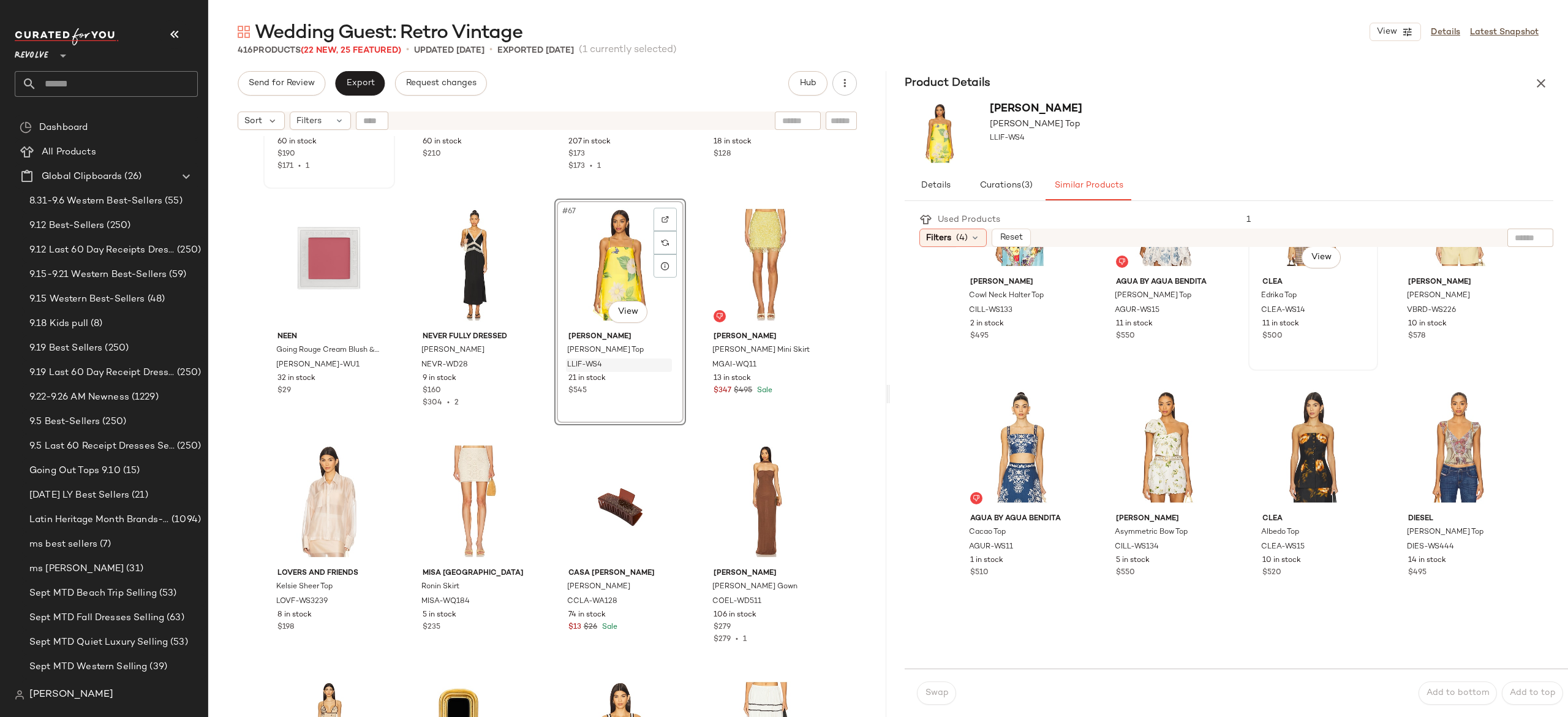
scroll to position [116, 0]
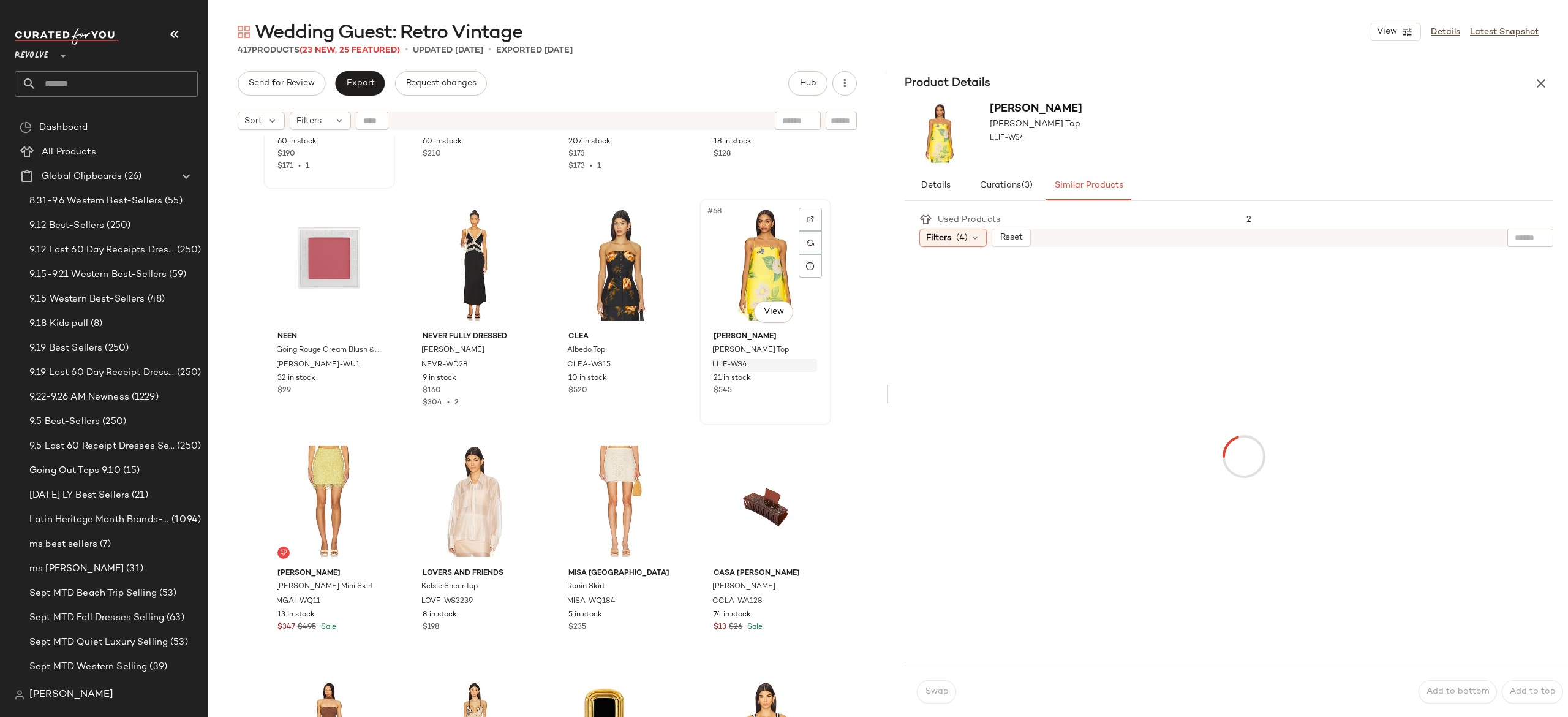
click at [751, 267] on div "#68 View" at bounding box center [765, 265] width 123 height 124
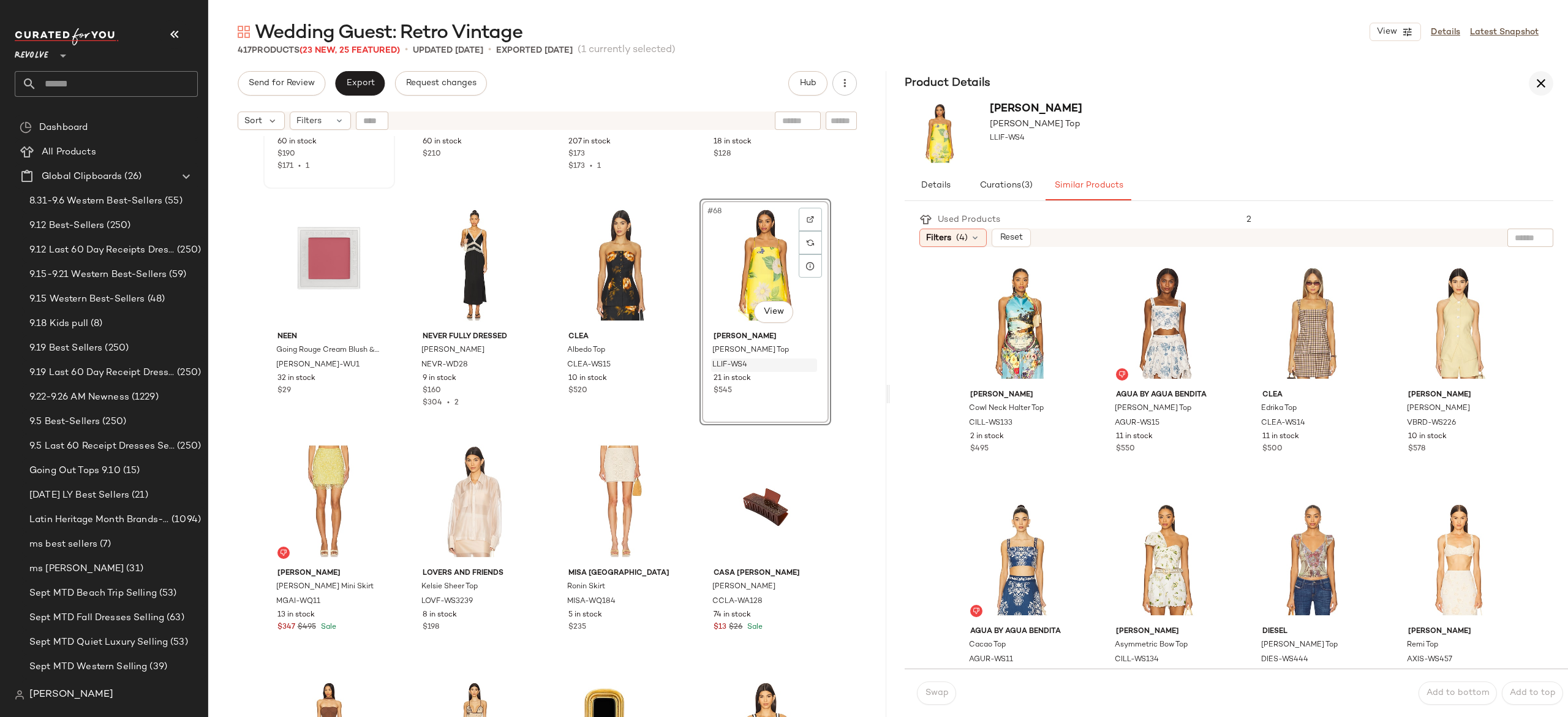
click at [1543, 85] on icon "button" at bounding box center [1542, 84] width 15 height 15
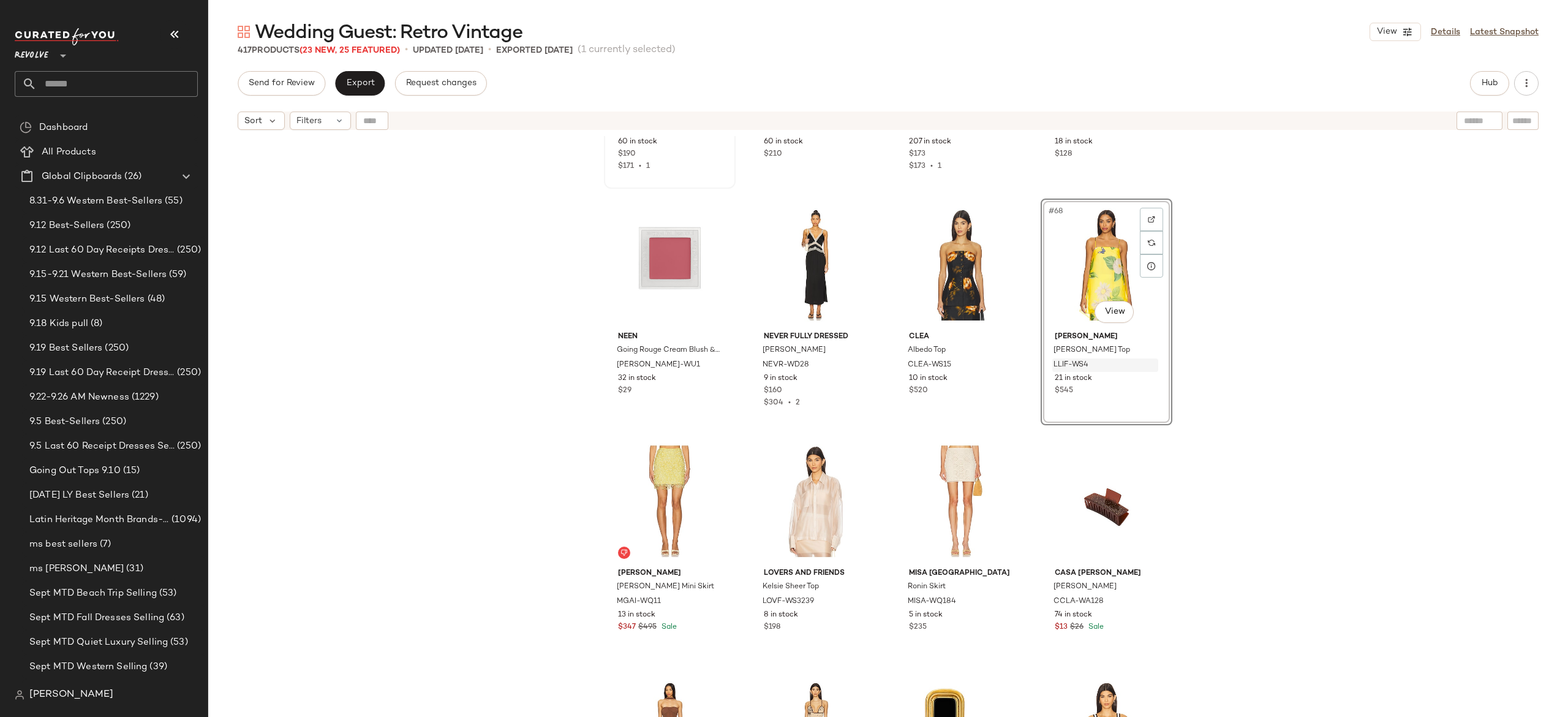
click at [1094, 252] on div "#68 View" at bounding box center [1106, 265] width 123 height 124
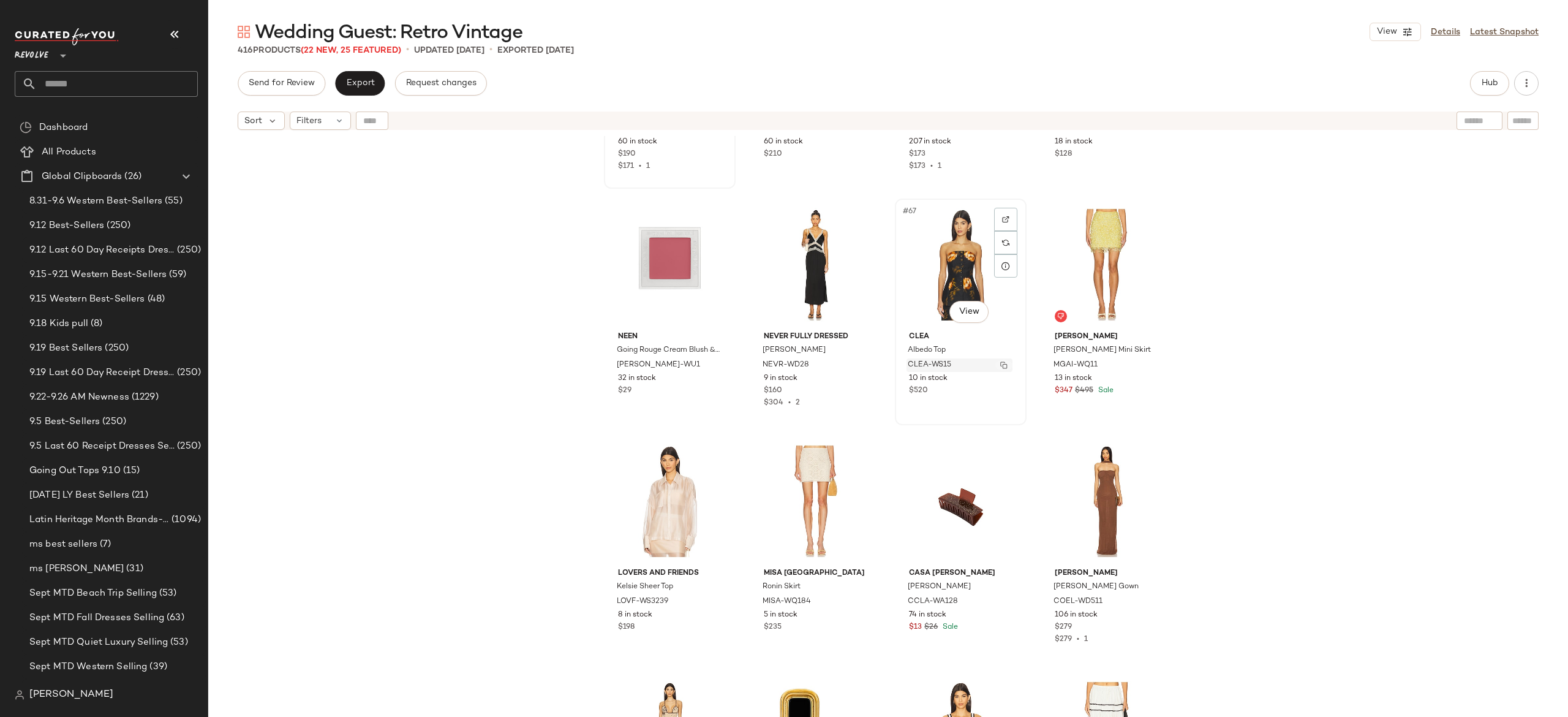
click at [1000, 365] on img "button" at bounding box center [1004, 366] width 8 height 8
click at [1491, 71] on button "Hub" at bounding box center [1490, 84] width 39 height 24
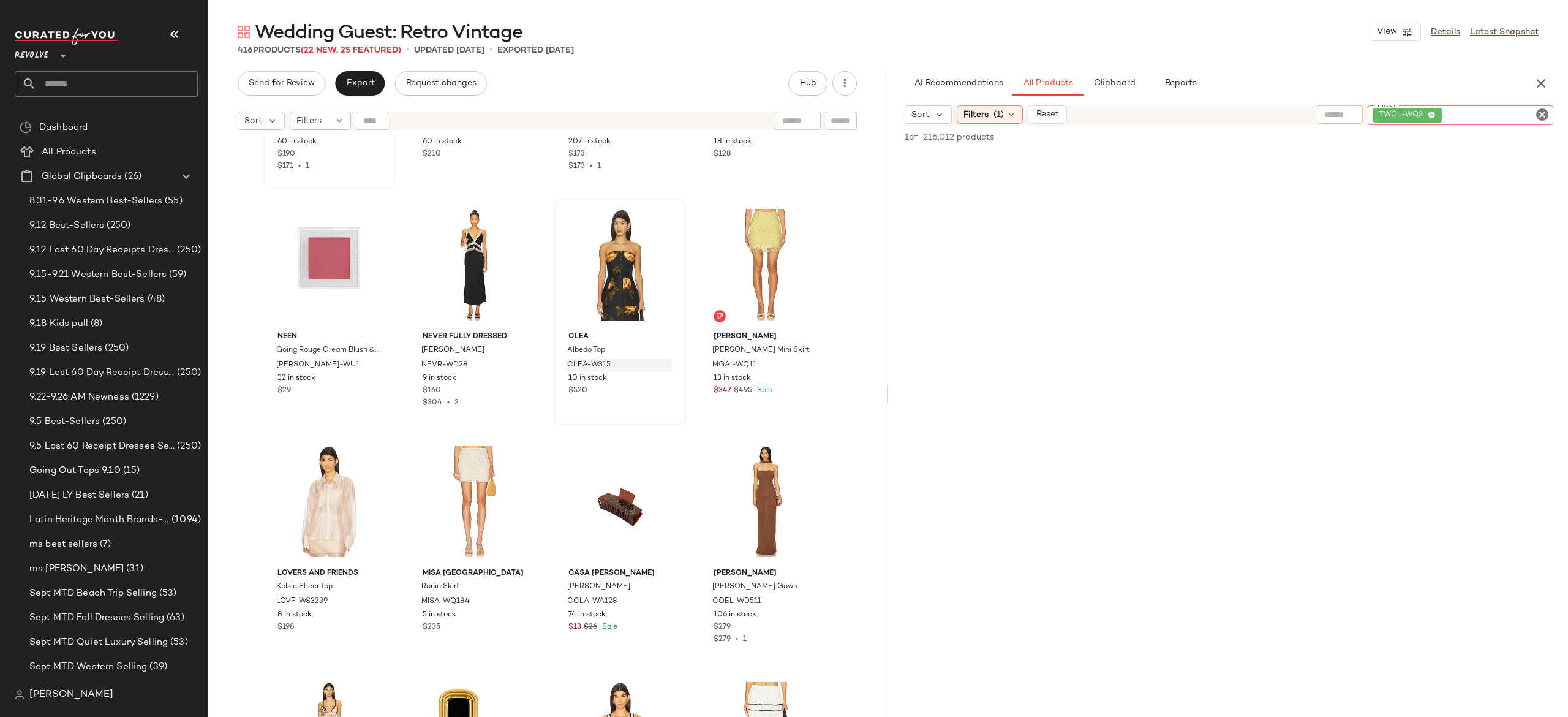
click at [1469, 117] on div "TWOL-WQ3" at bounding box center [1460, 115] width 185 height 20
paste input "*********"
type input "*********"
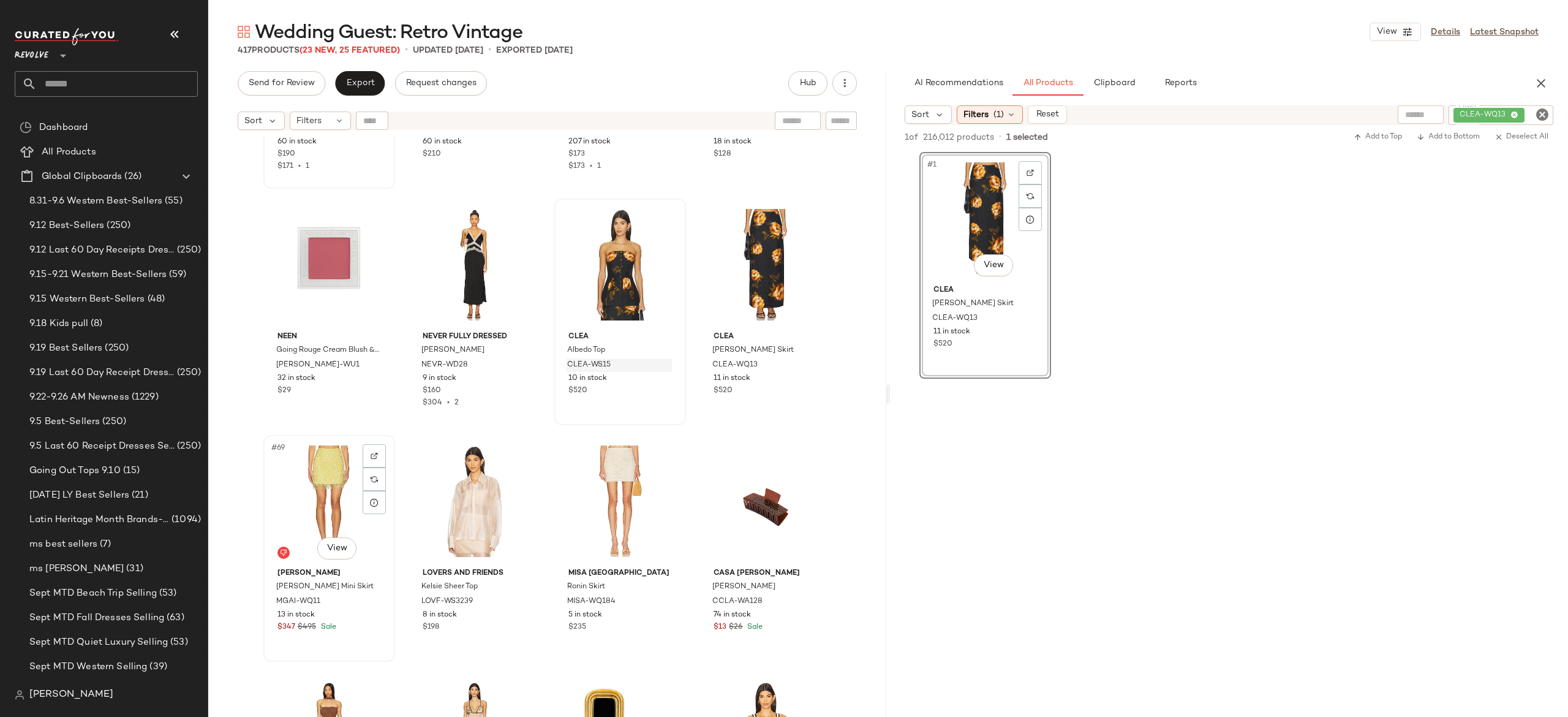
click at [316, 506] on div "#69 View" at bounding box center [329, 501] width 123 height 124
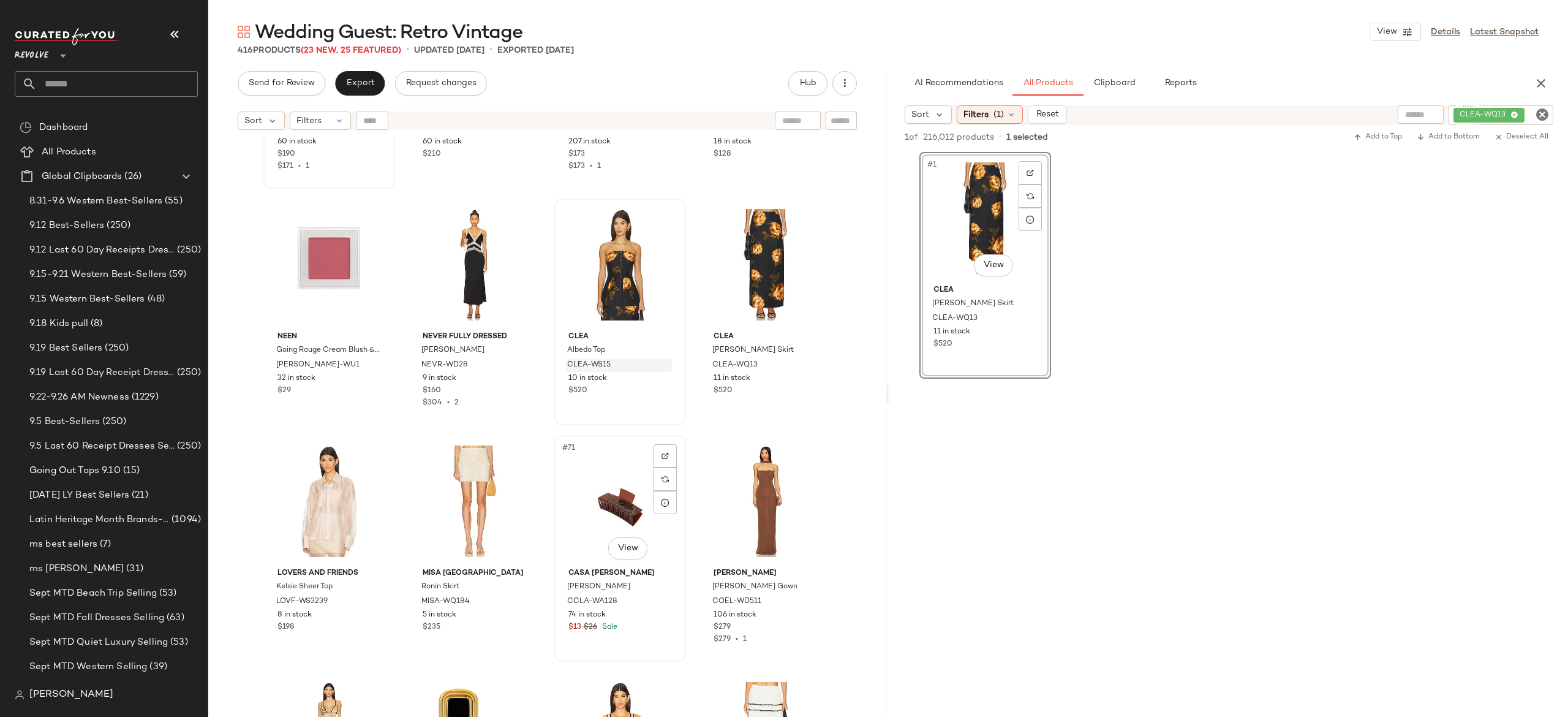
click at [611, 491] on div "#71 View" at bounding box center [619, 501] width 123 height 124
click at [1549, 80] on button "button" at bounding box center [1542, 84] width 24 height 24
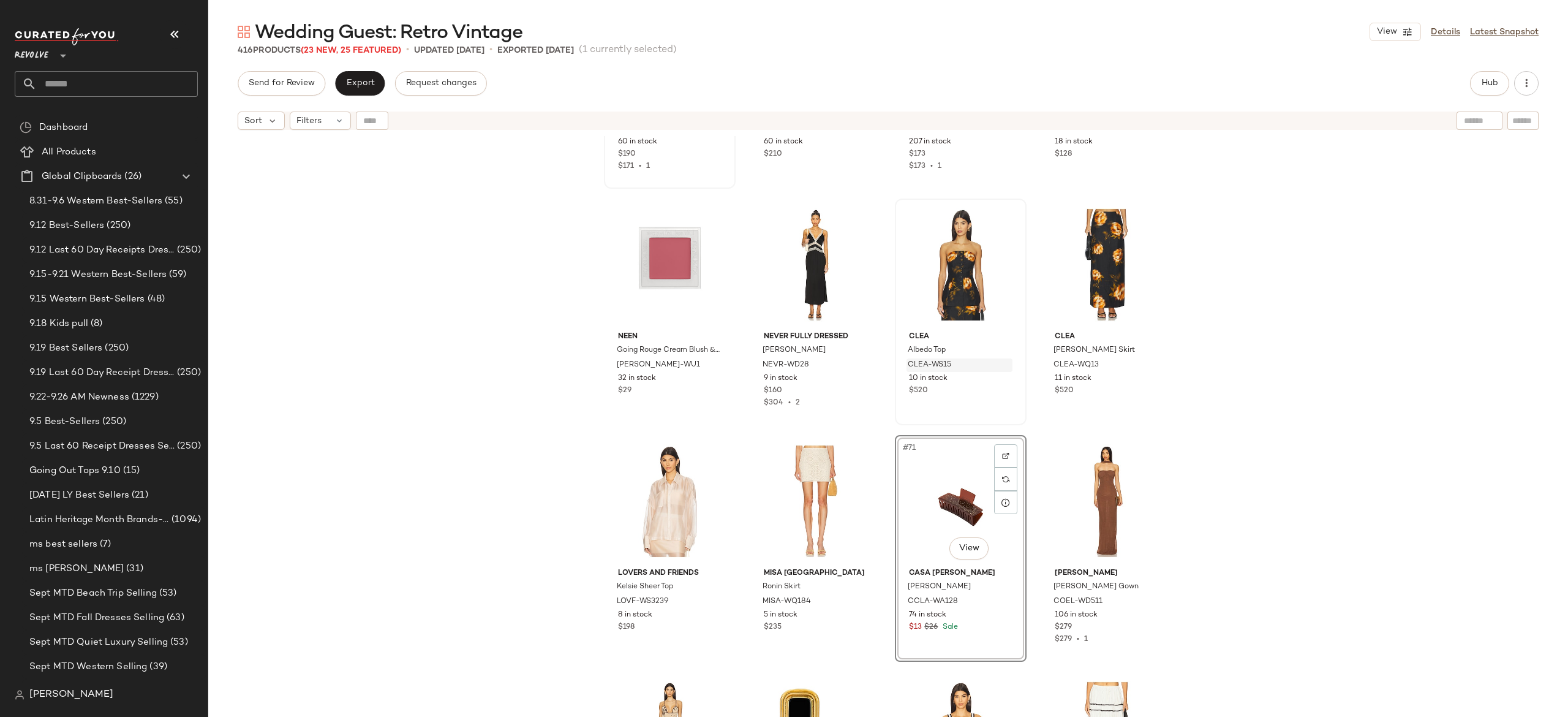
click at [935, 477] on div "#71 View" at bounding box center [961, 501] width 123 height 124
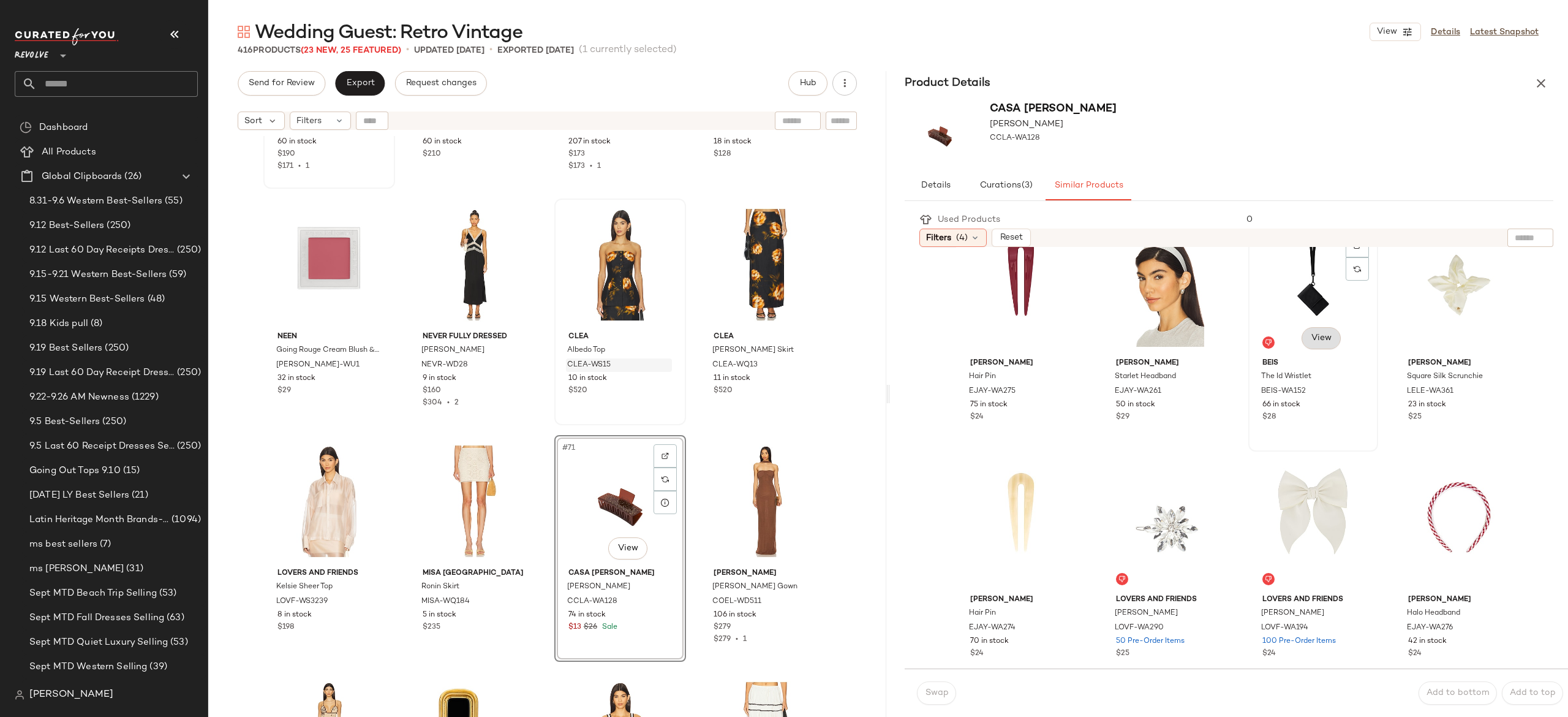
scroll to position [280, 0]
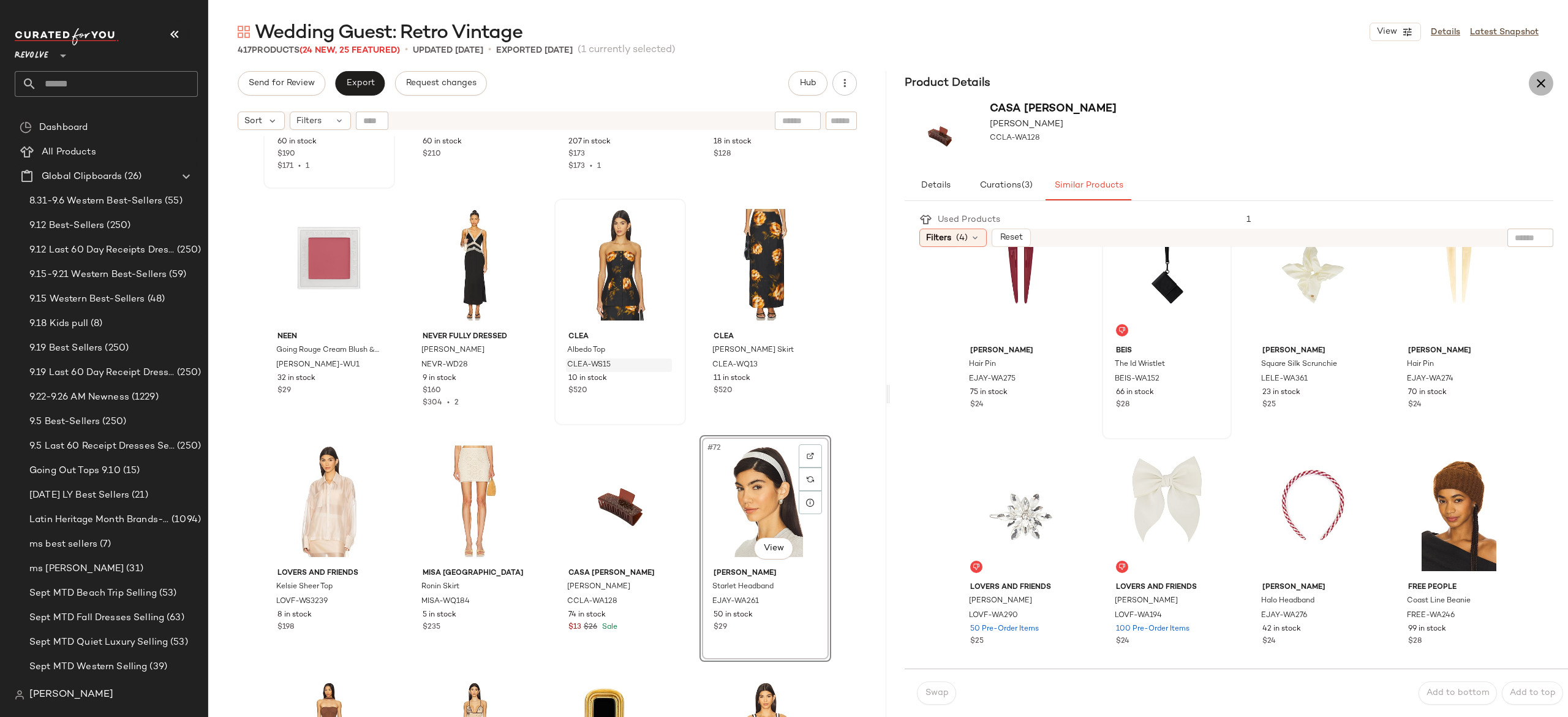
click at [1540, 90] on button "button" at bounding box center [1542, 84] width 24 height 24
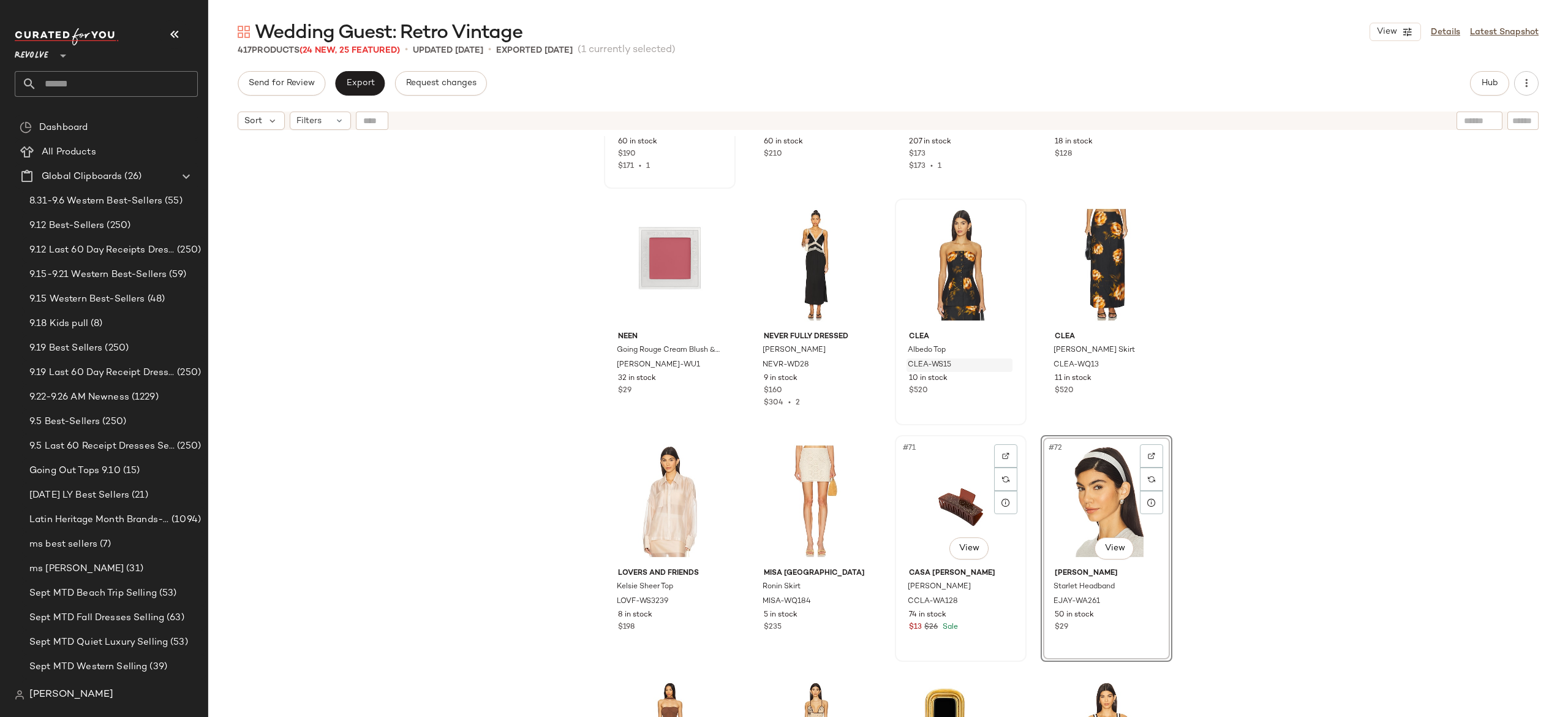
click at [958, 489] on div "#71 View" at bounding box center [961, 501] width 123 height 124
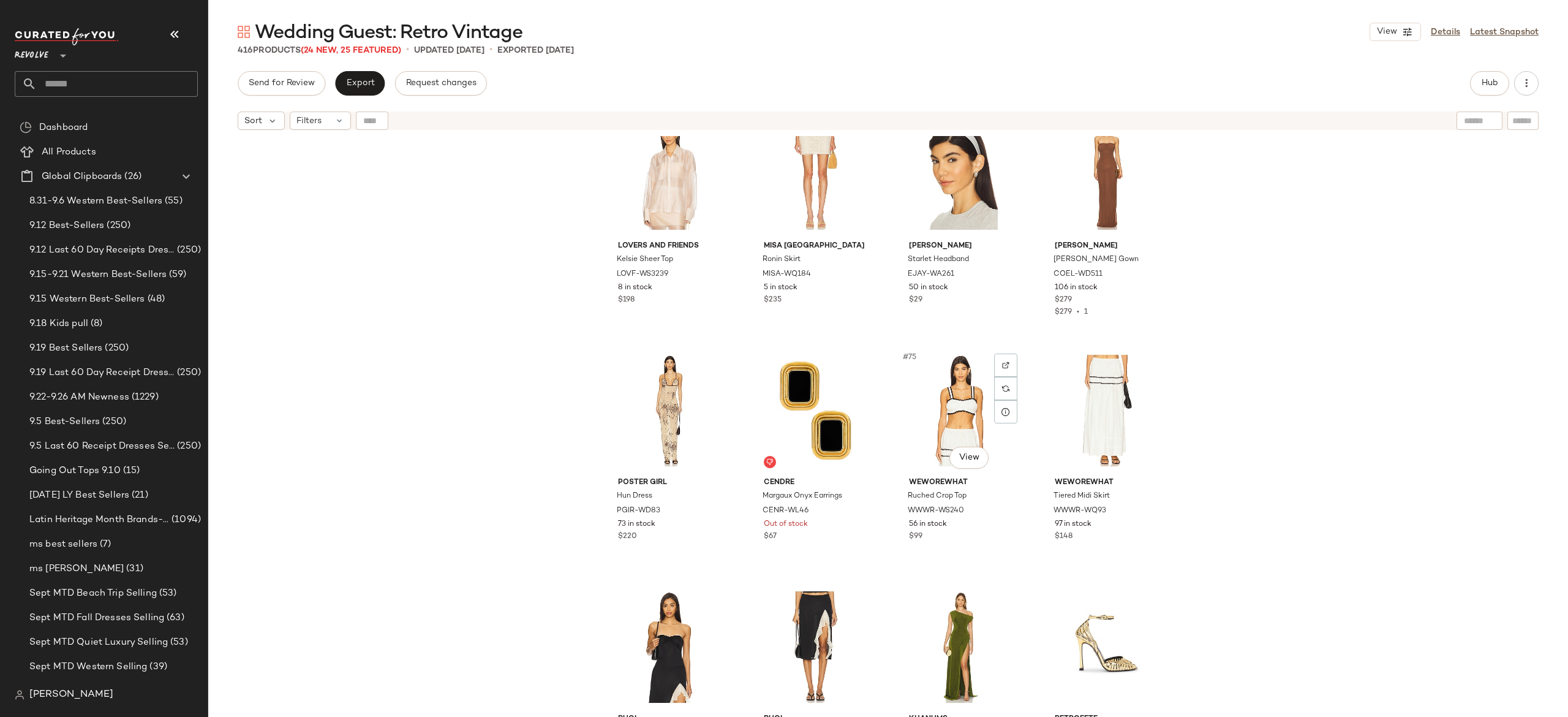
scroll to position [4070, 0]
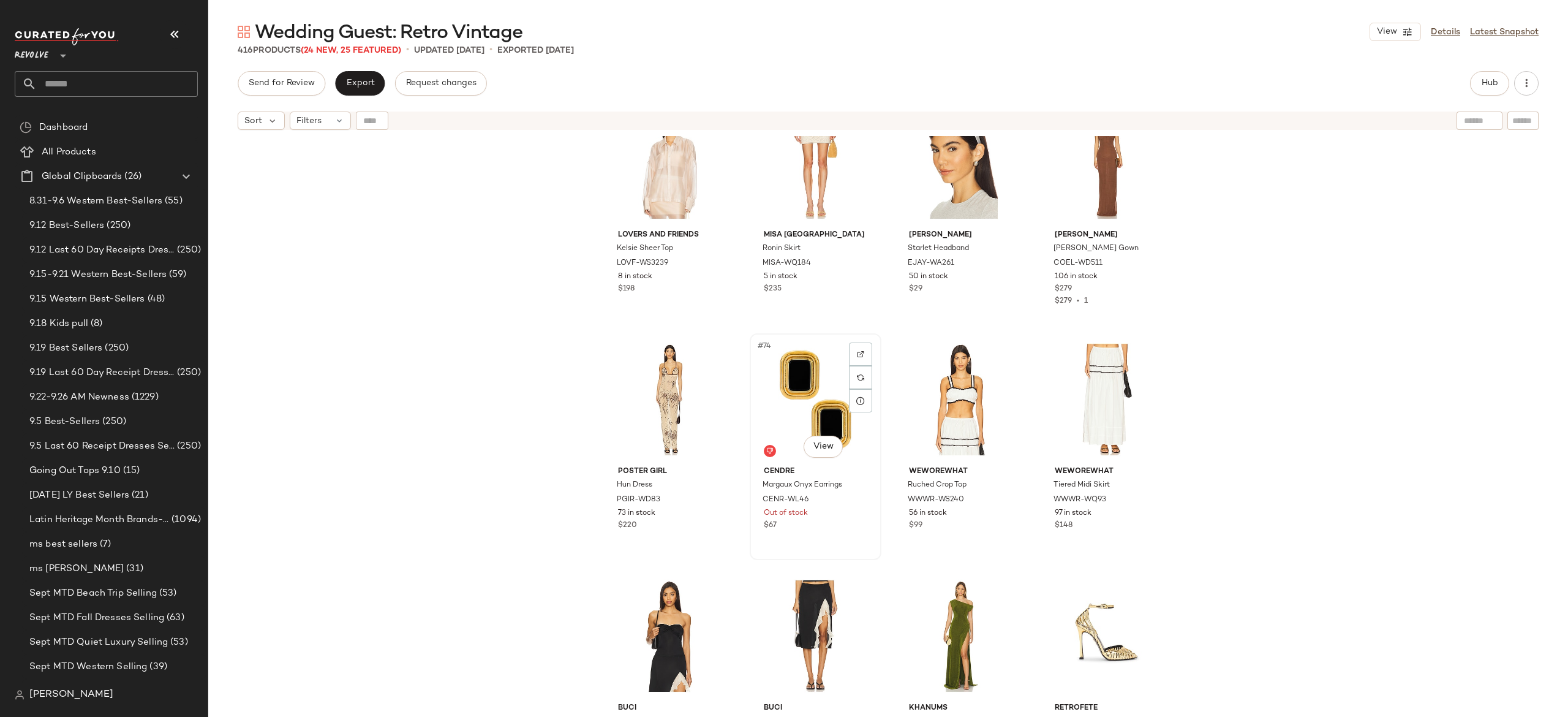
click at [811, 401] on div "#74 View" at bounding box center [815, 399] width 123 height 124
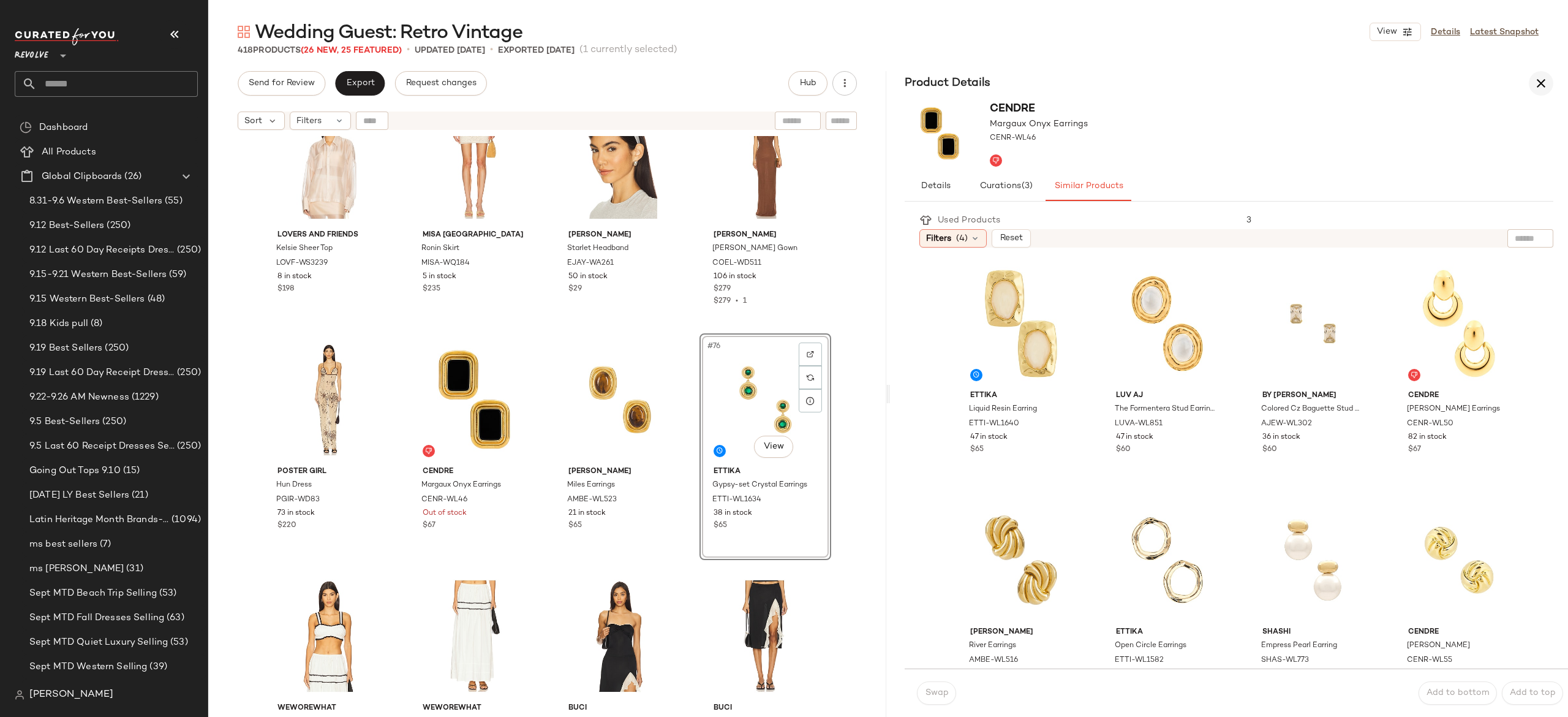
click at [1539, 86] on icon "button" at bounding box center [1542, 84] width 15 height 15
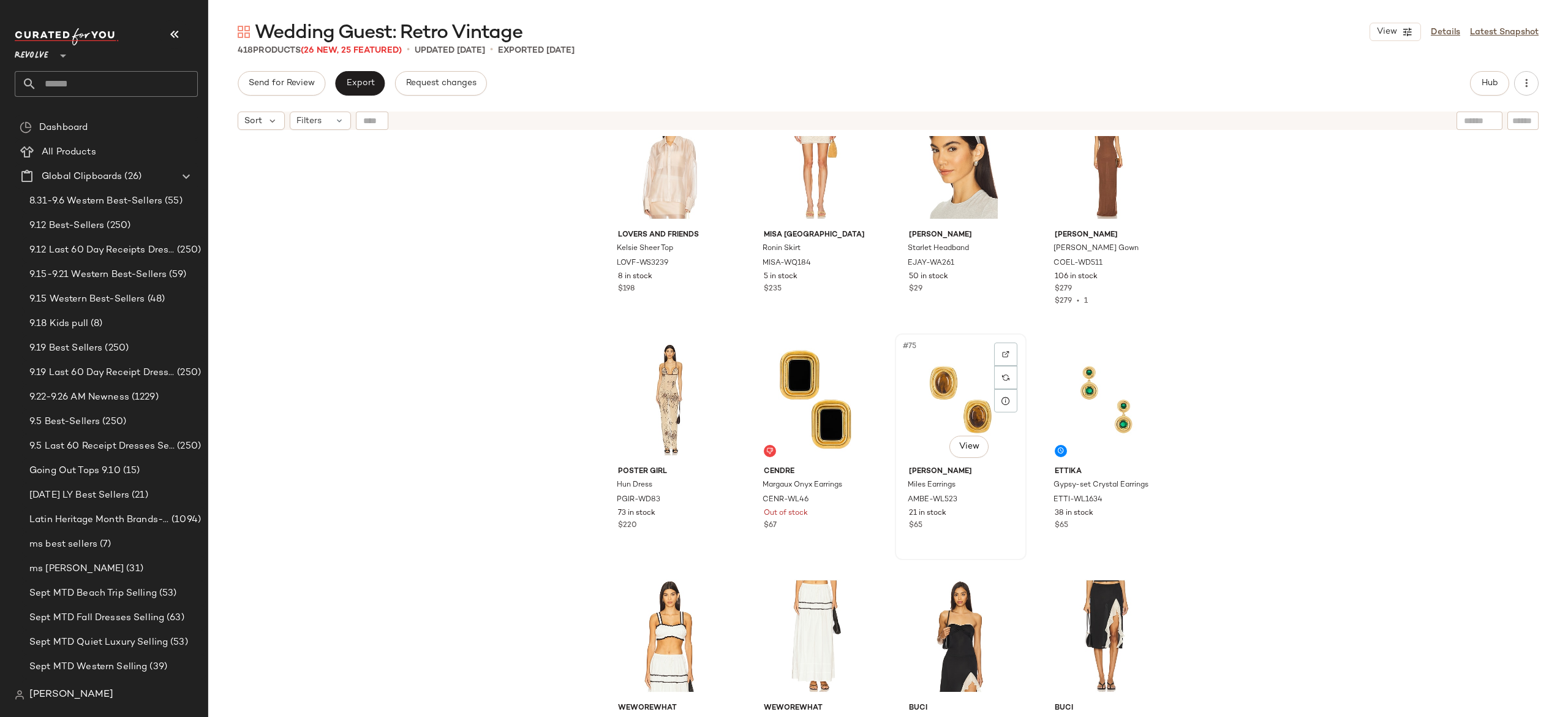
click at [961, 399] on div "#75 View" at bounding box center [961, 399] width 123 height 124
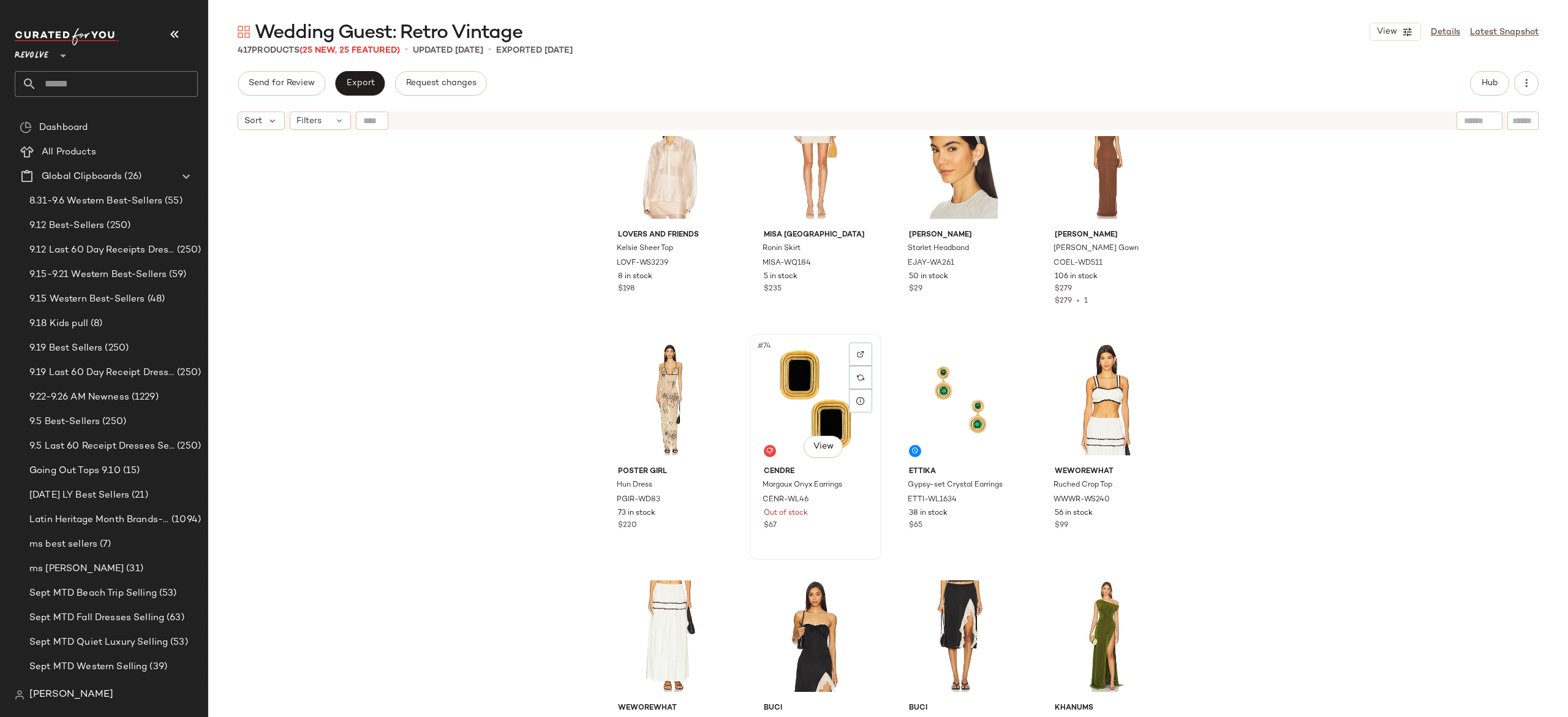
click at [799, 396] on div "#74 View" at bounding box center [815, 399] width 123 height 124
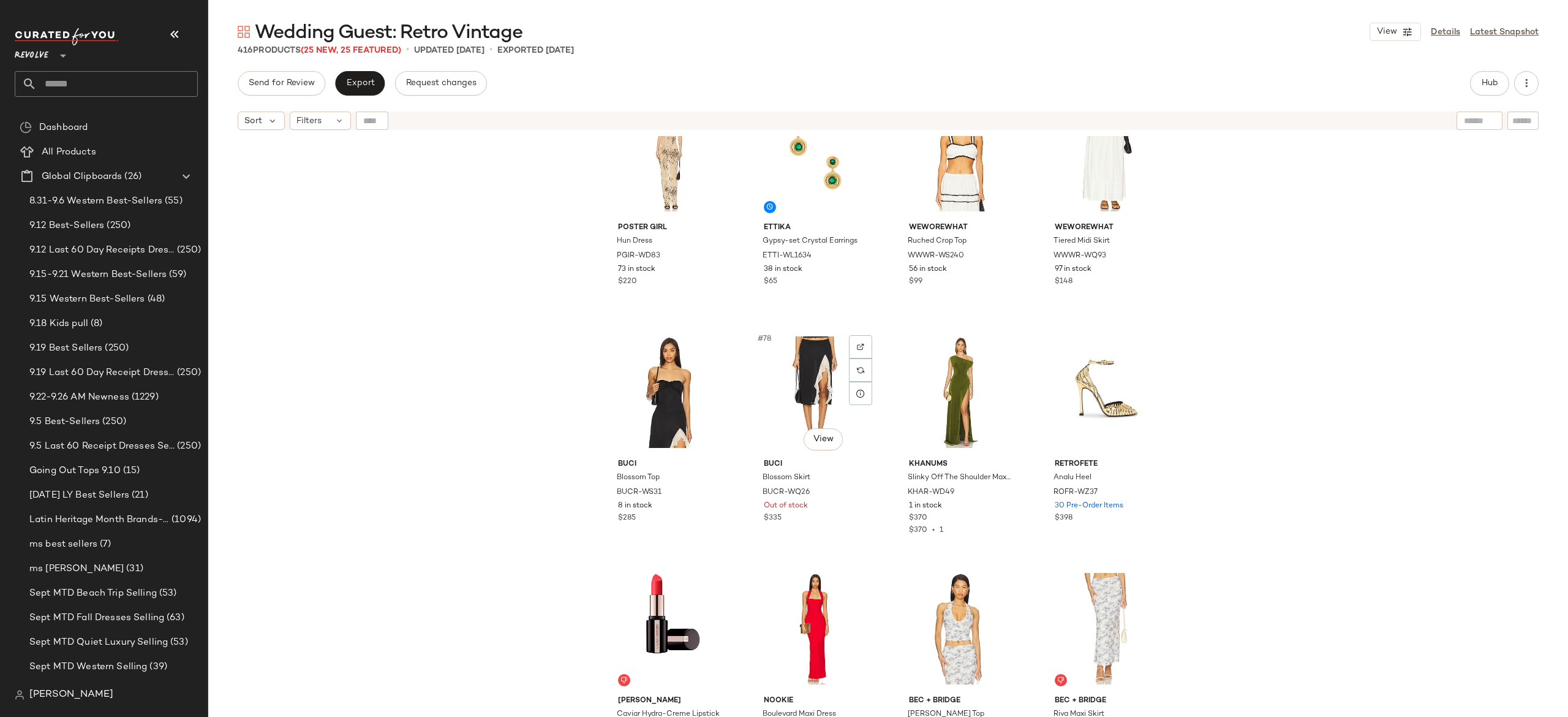
scroll to position [4315, 0]
click at [807, 396] on div "#78 View" at bounding box center [815, 391] width 123 height 124
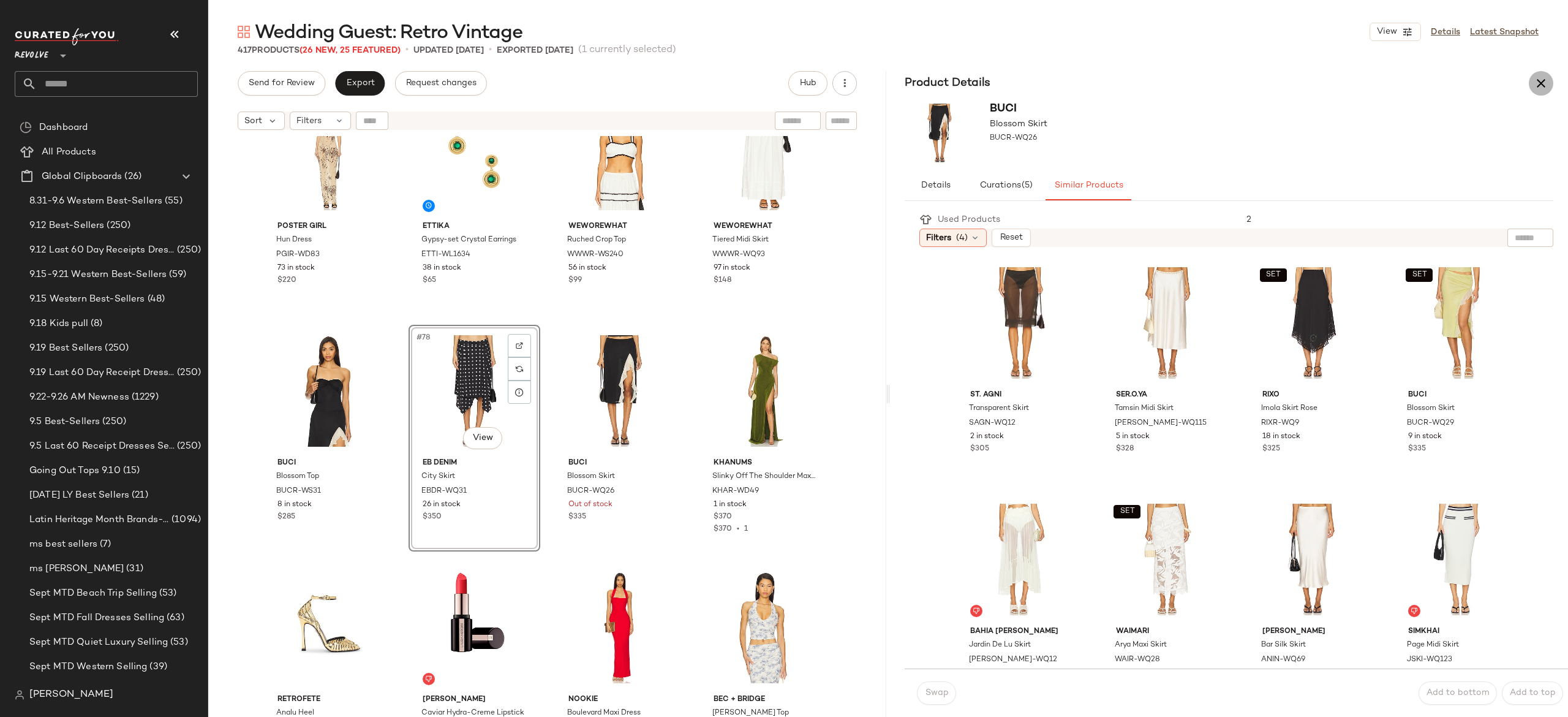
click at [1543, 86] on icon "button" at bounding box center [1542, 84] width 15 height 15
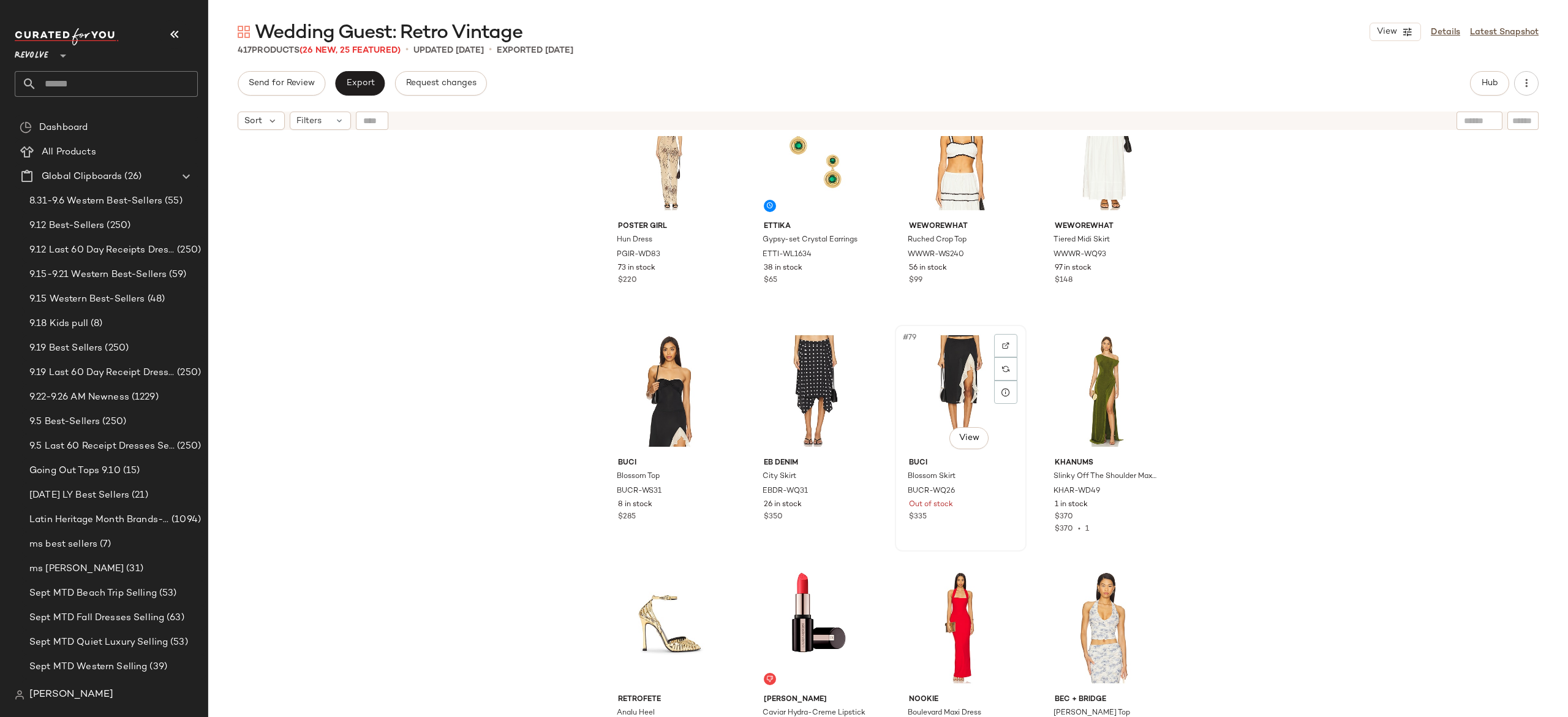
click at [966, 376] on div "#79 View" at bounding box center [961, 391] width 123 height 124
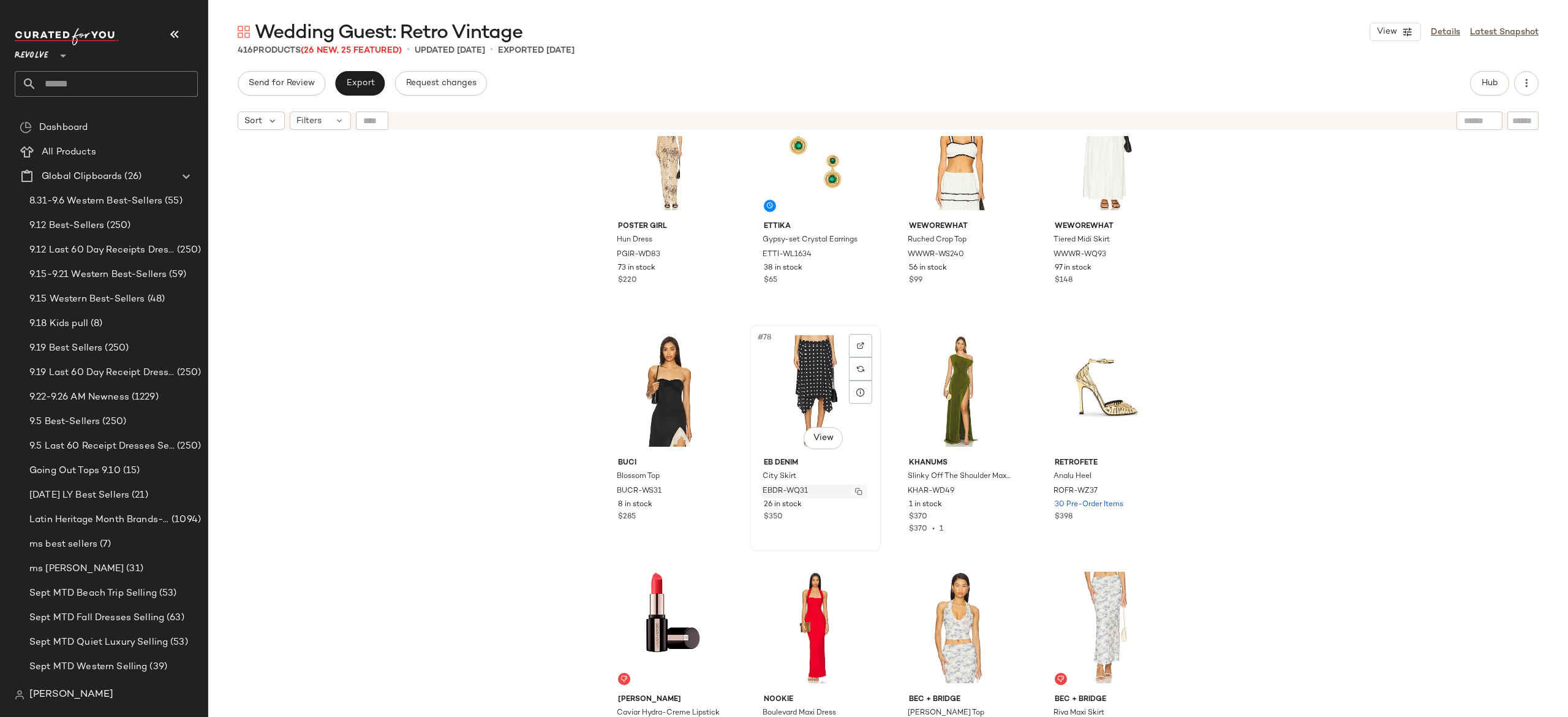
click at [855, 490] on img "button" at bounding box center [859, 491] width 8 height 8
click at [1490, 86] on span "Hub" at bounding box center [1490, 83] width 17 height 9
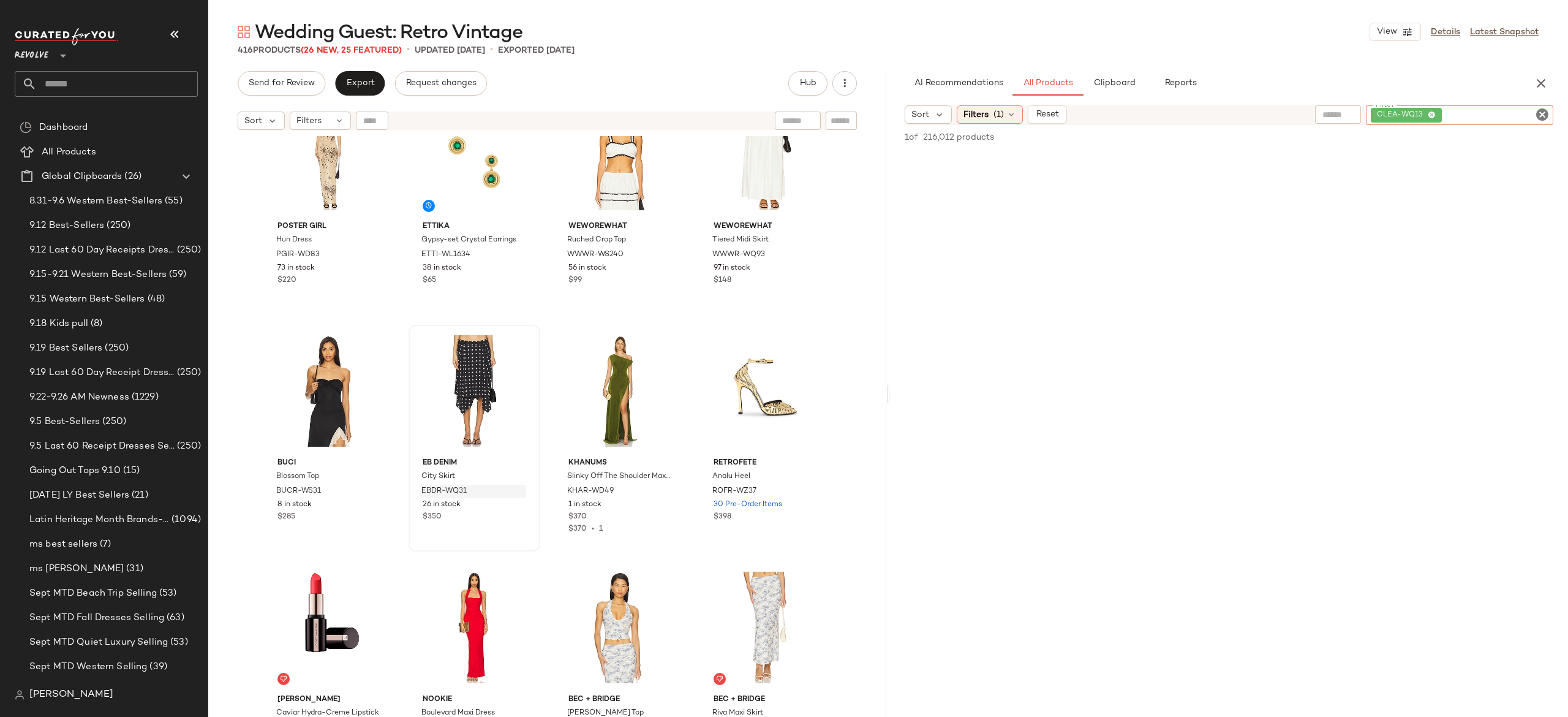
click at [1508, 120] on div "CLEA-WQ13" at bounding box center [1459, 115] width 187 height 20
paste input "*********"
type input "*********"
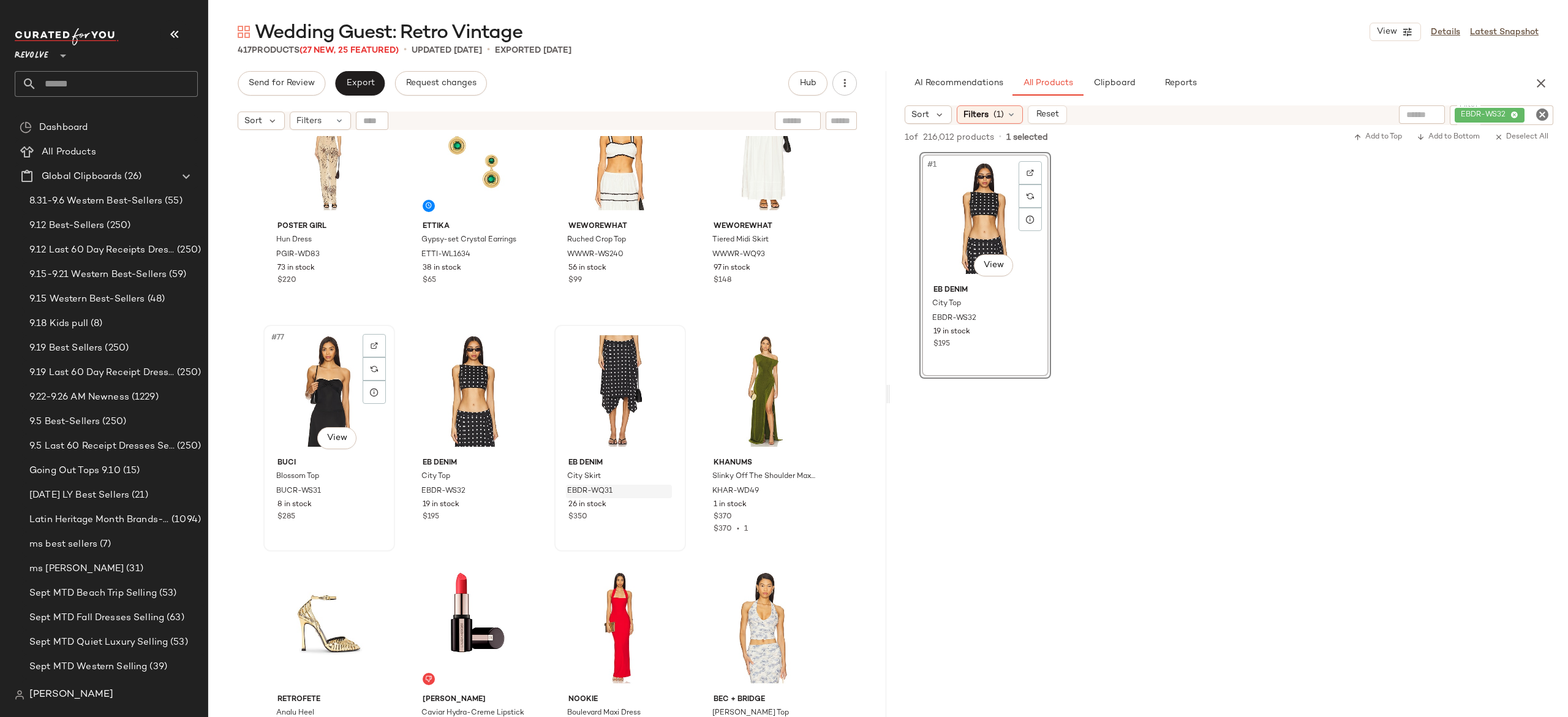
click at [330, 388] on div "#77 View" at bounding box center [329, 391] width 123 height 124
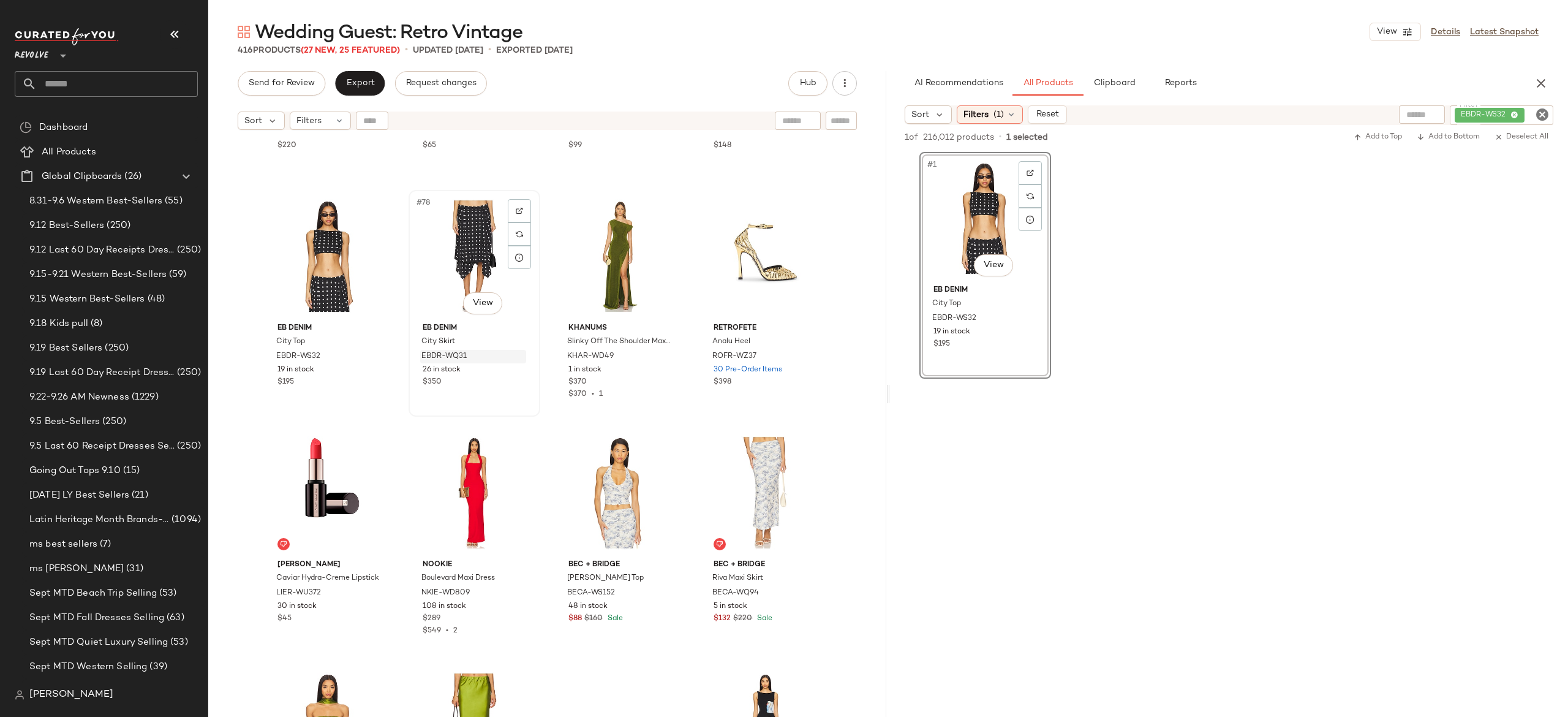
scroll to position [4453, 0]
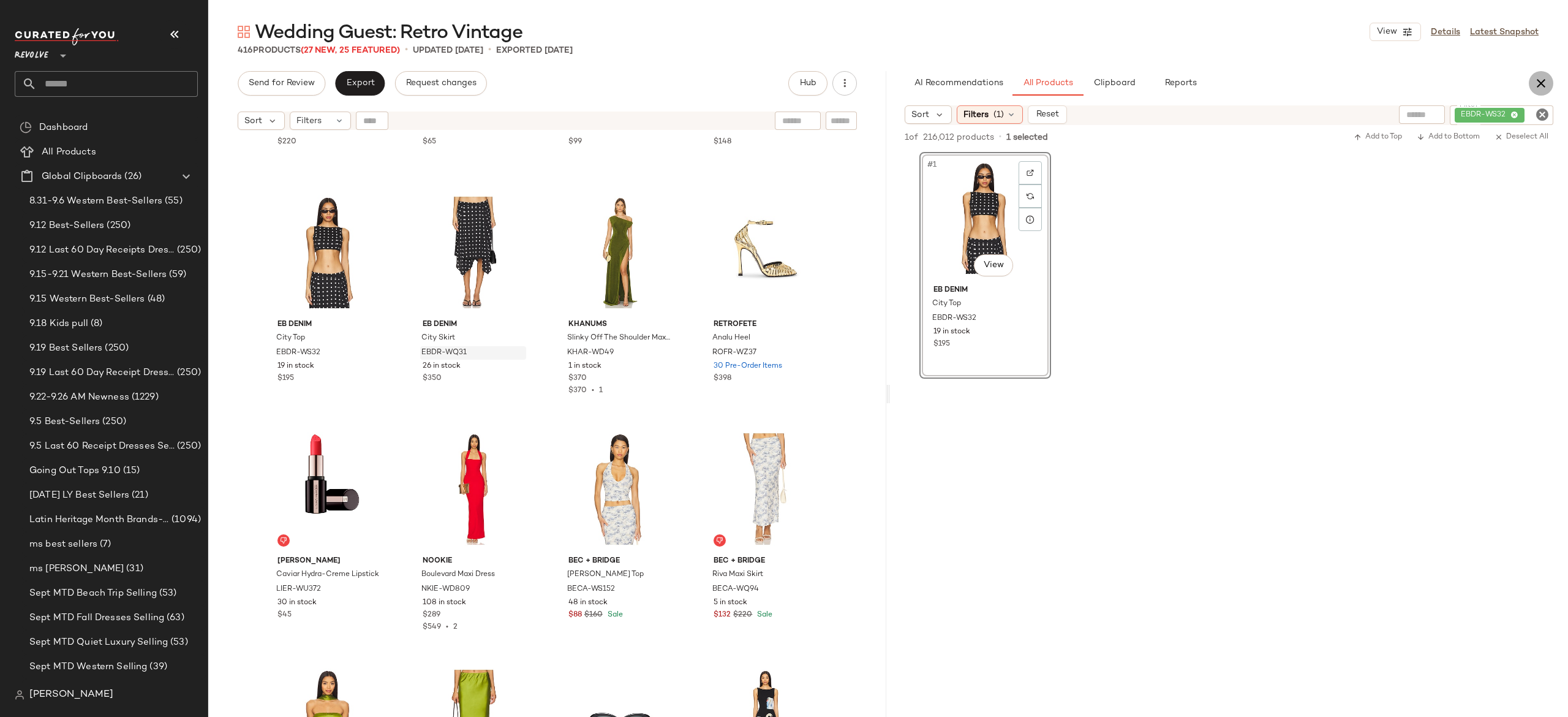
click at [1542, 80] on icon "button" at bounding box center [1542, 84] width 15 height 15
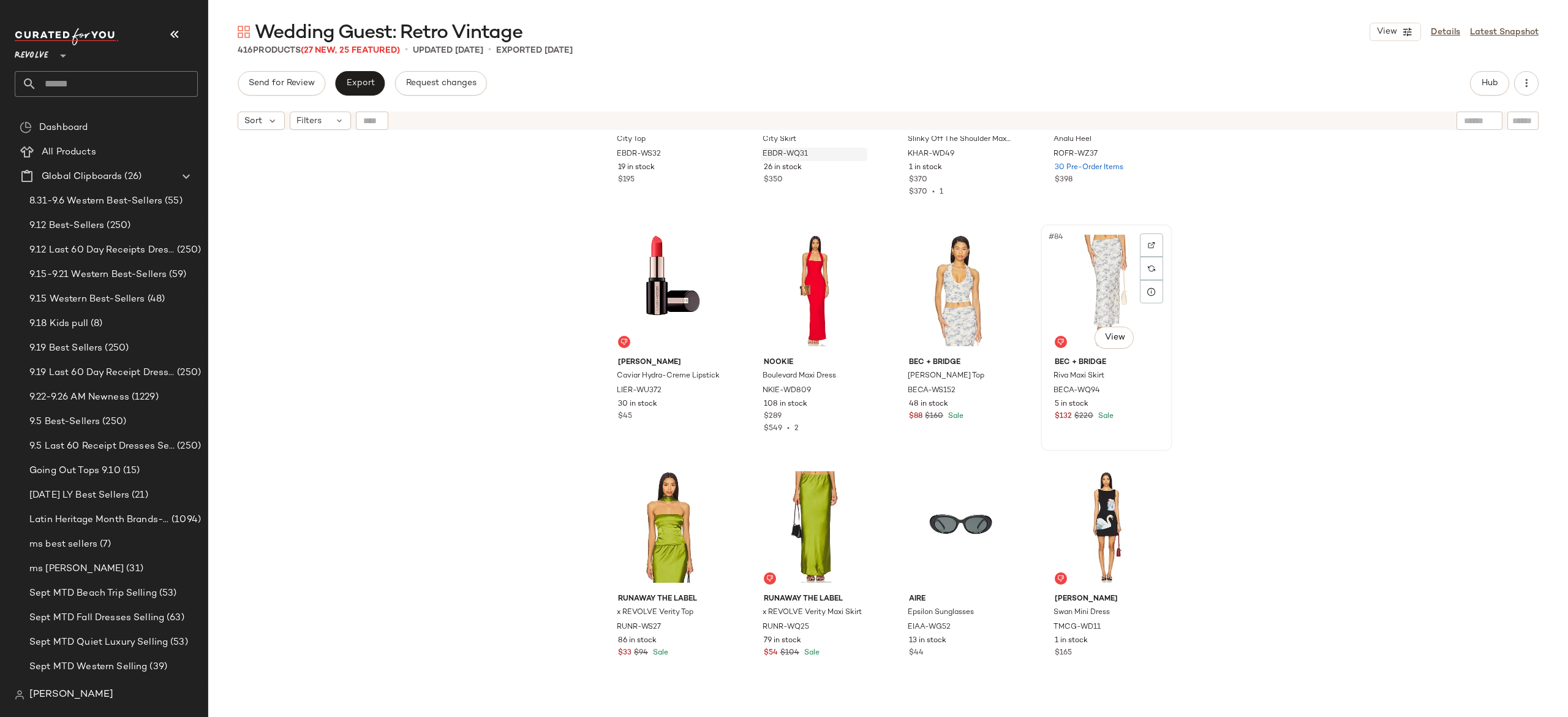
scroll to position [4682, 0]
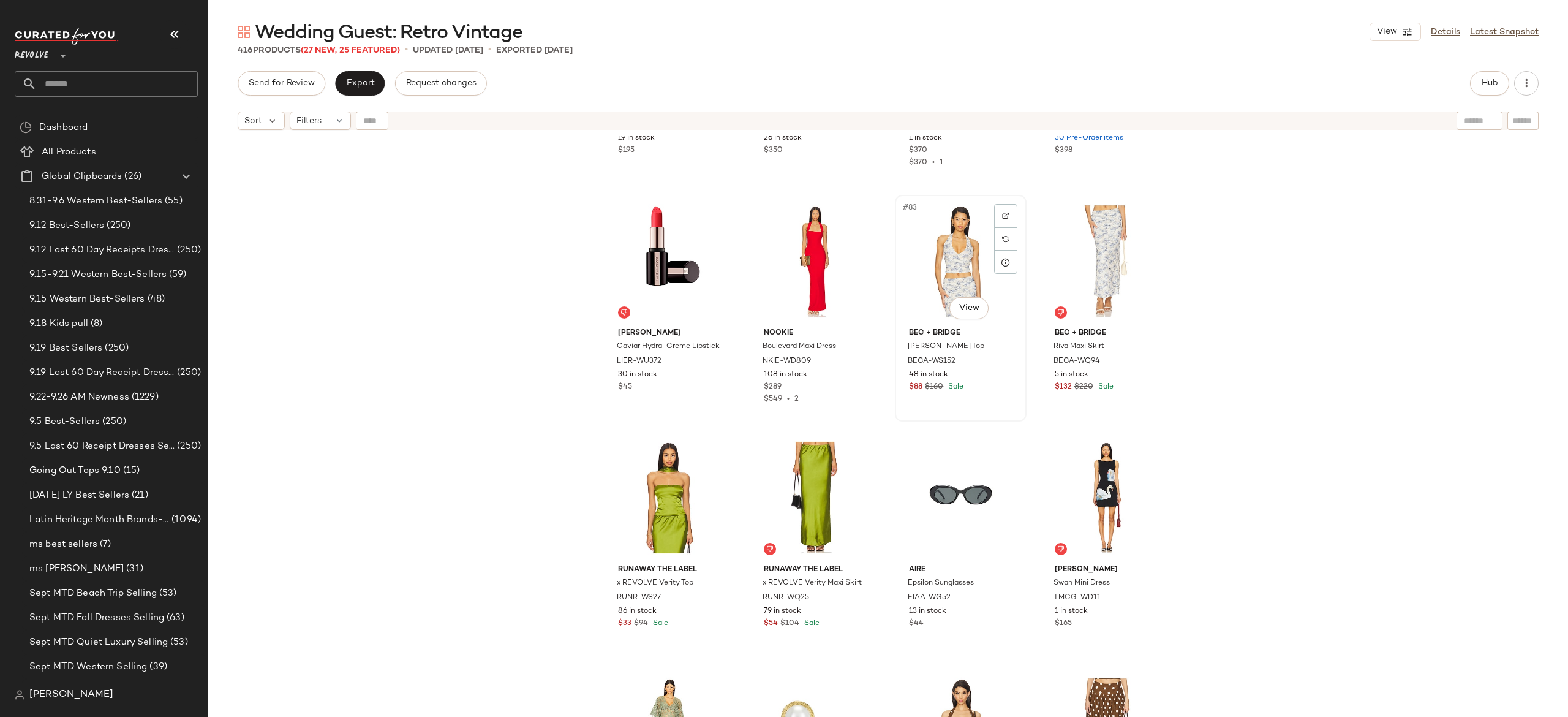
click at [966, 279] on div "#83 View" at bounding box center [961, 261] width 123 height 124
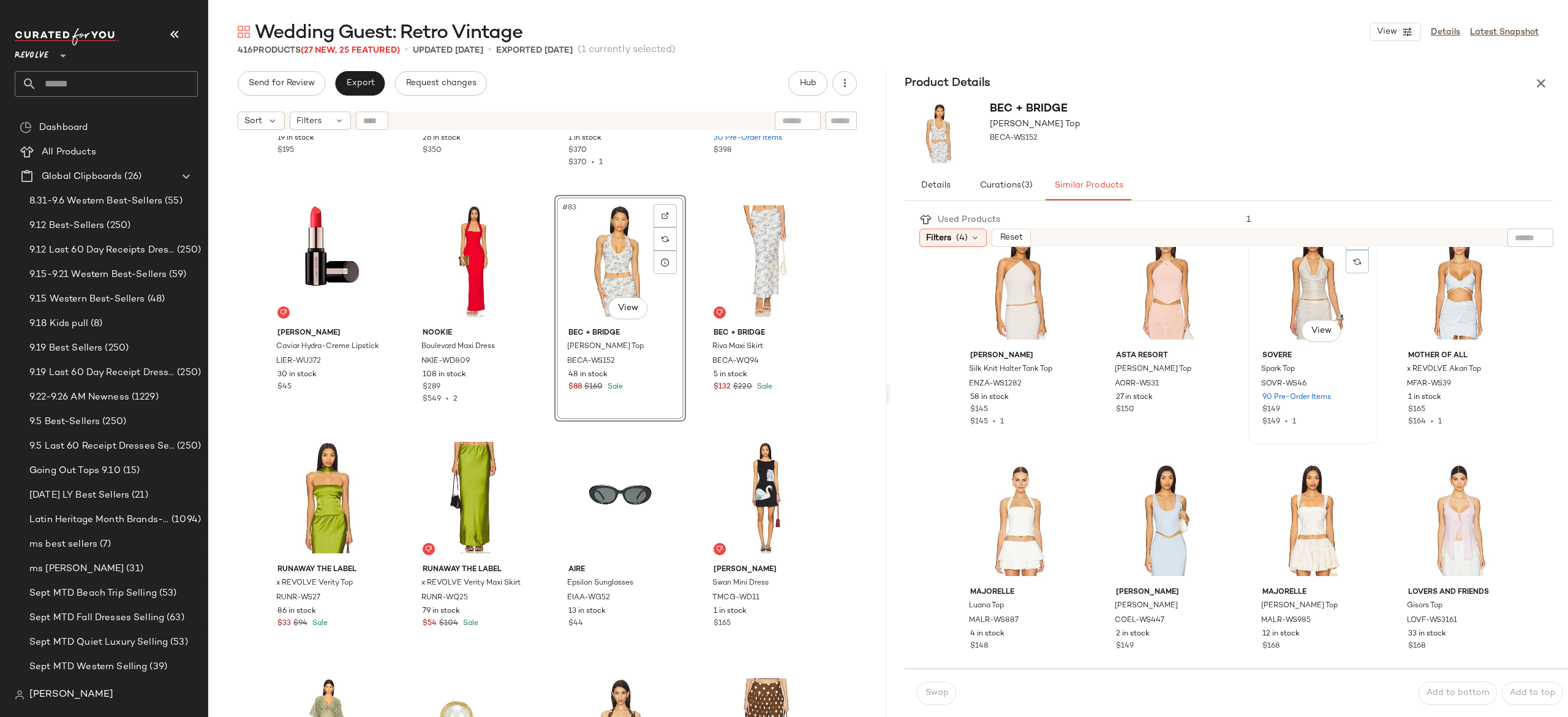
scroll to position [41, 0]
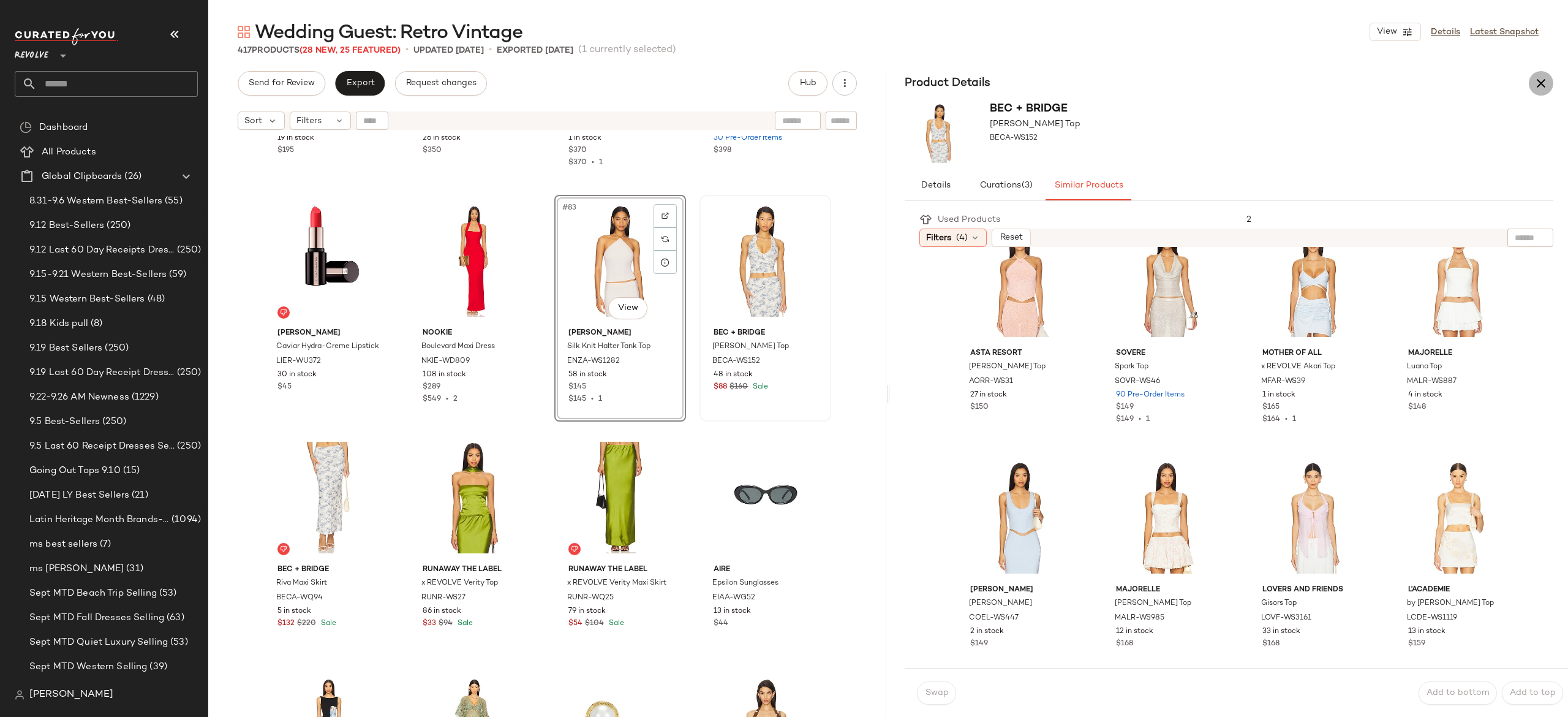
click at [1532, 77] on button "button" at bounding box center [1542, 84] width 24 height 24
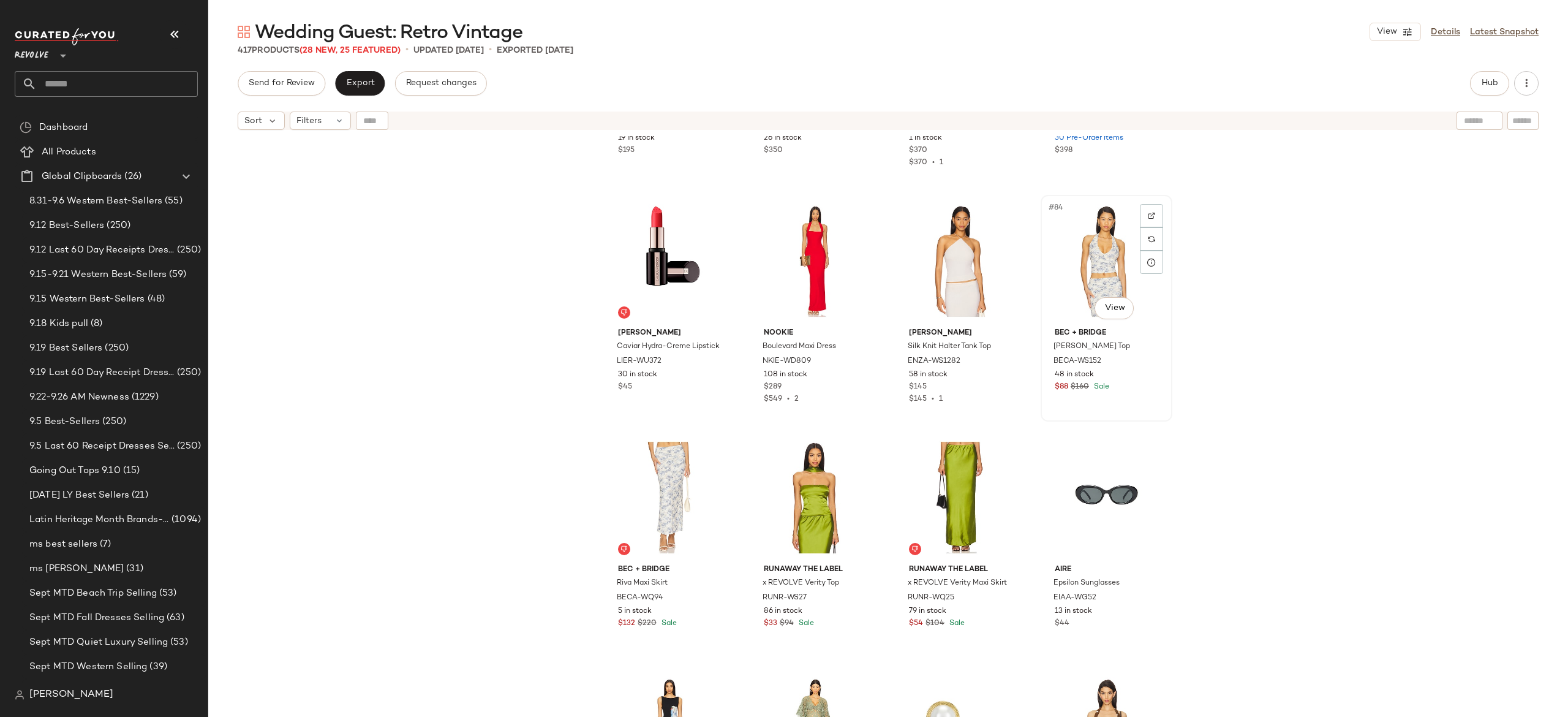
click at [1091, 259] on div "#84 View" at bounding box center [1106, 261] width 123 height 124
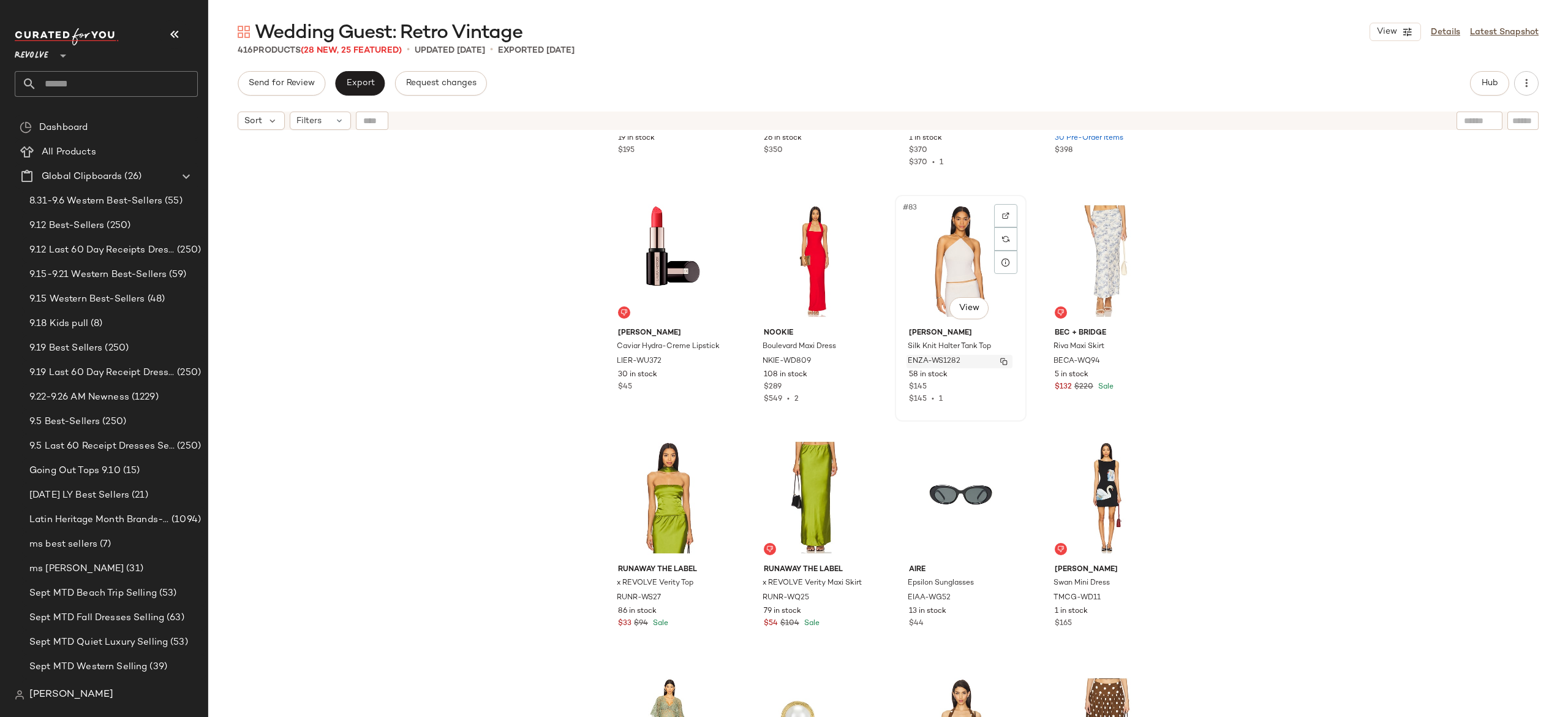
click at [1003, 362] on img "button" at bounding box center [1004, 362] width 8 height 8
click at [1485, 85] on span "Hub" at bounding box center [1490, 83] width 17 height 9
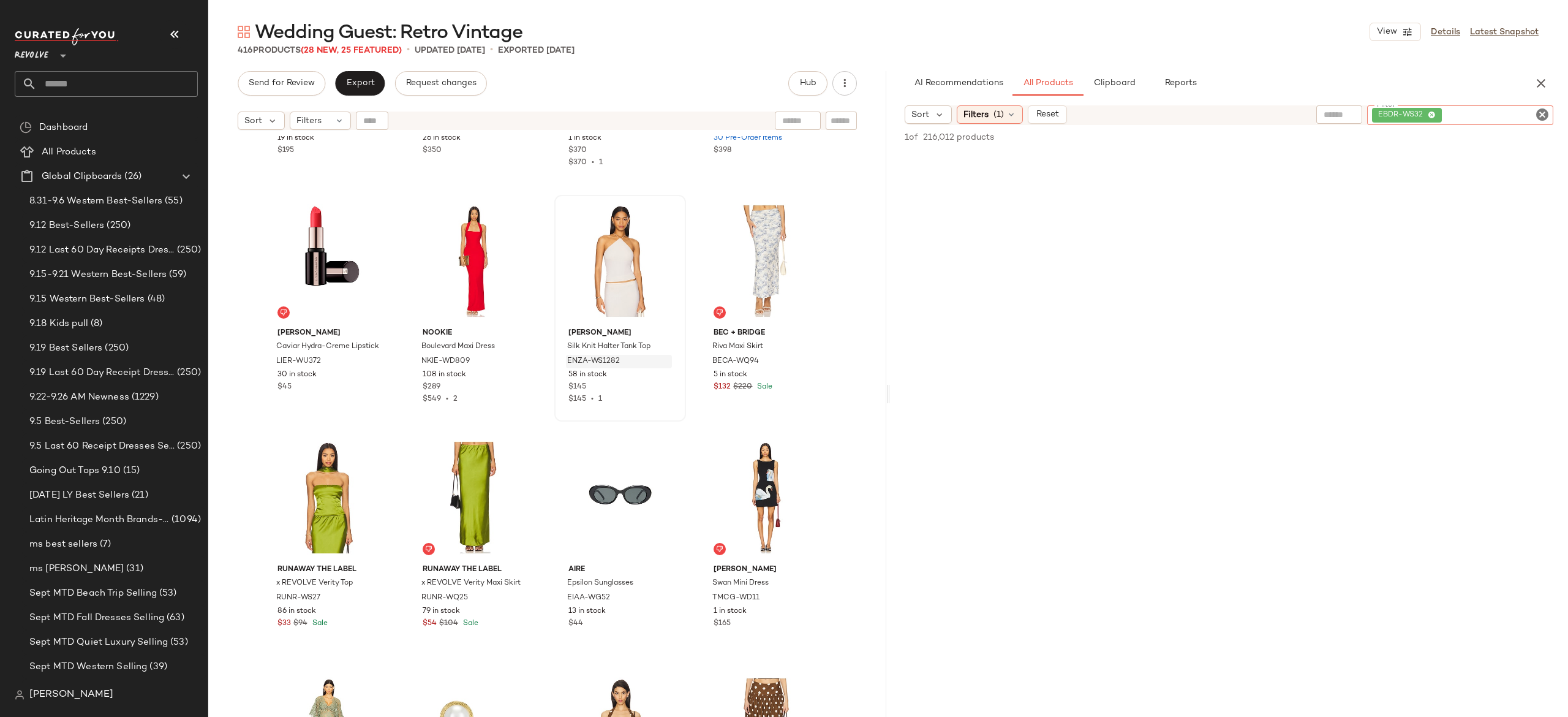
click at [1496, 117] on div "EBDR-WS32" at bounding box center [1461, 115] width 186 height 20
paste input "**********"
type input "**********"
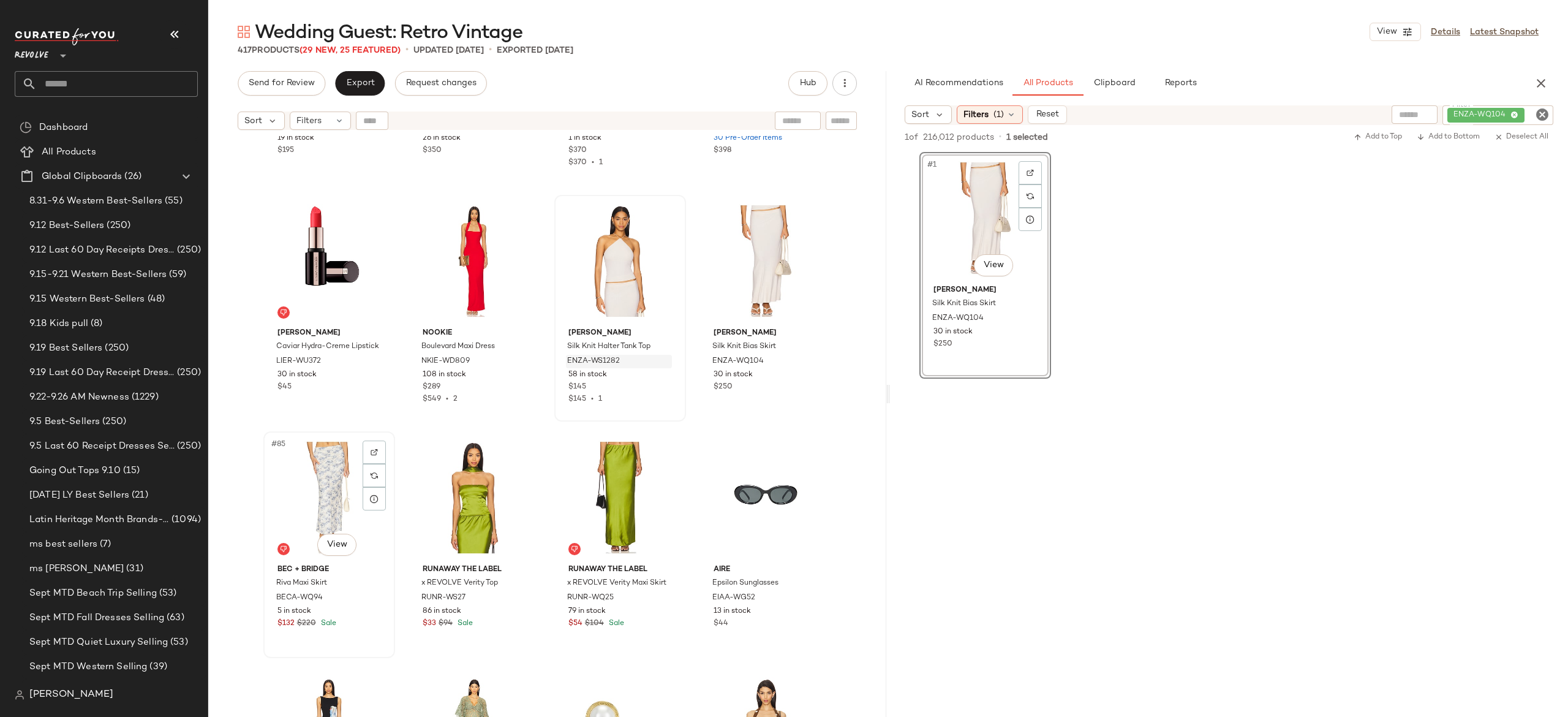
click at [335, 484] on div "#85 View" at bounding box center [329, 497] width 123 height 124
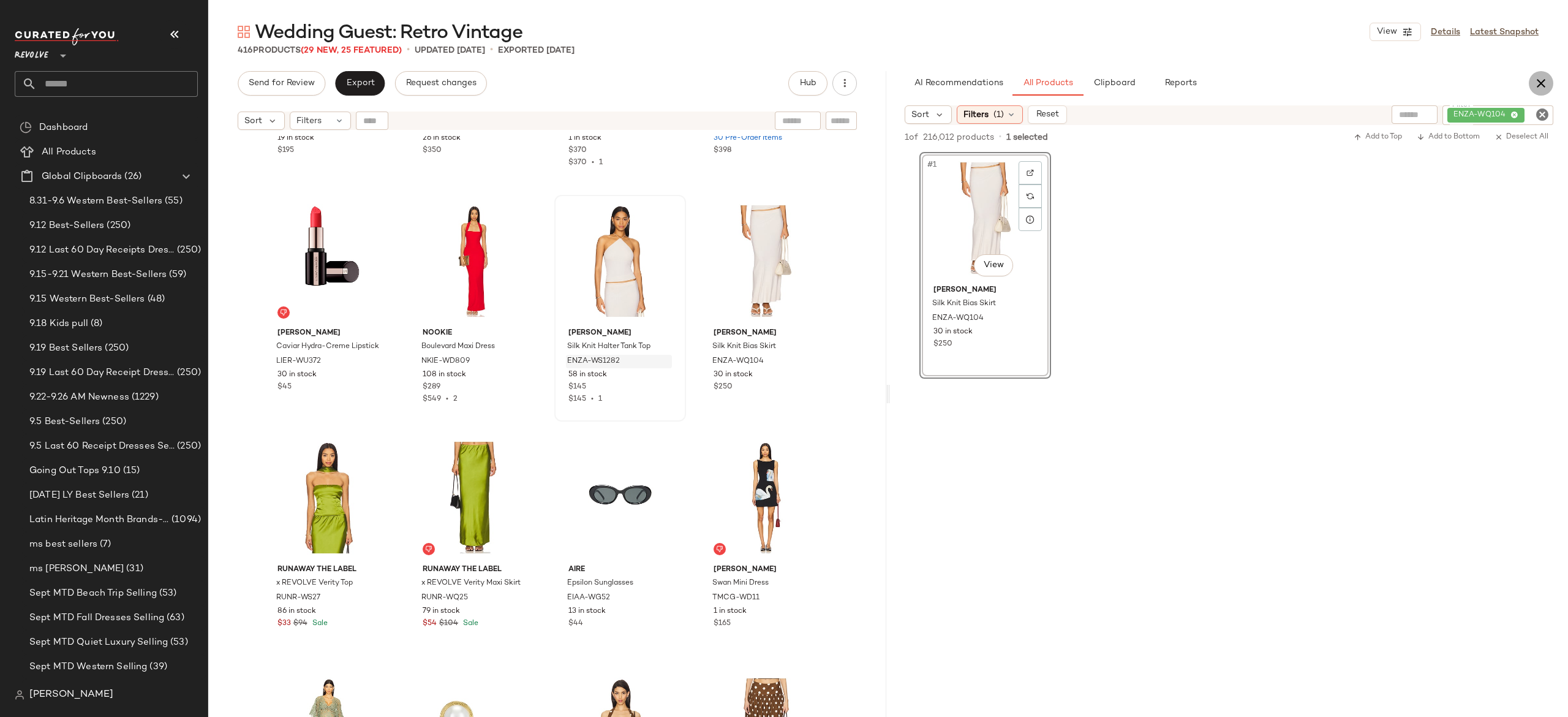
click at [1550, 75] on button "button" at bounding box center [1542, 84] width 24 height 24
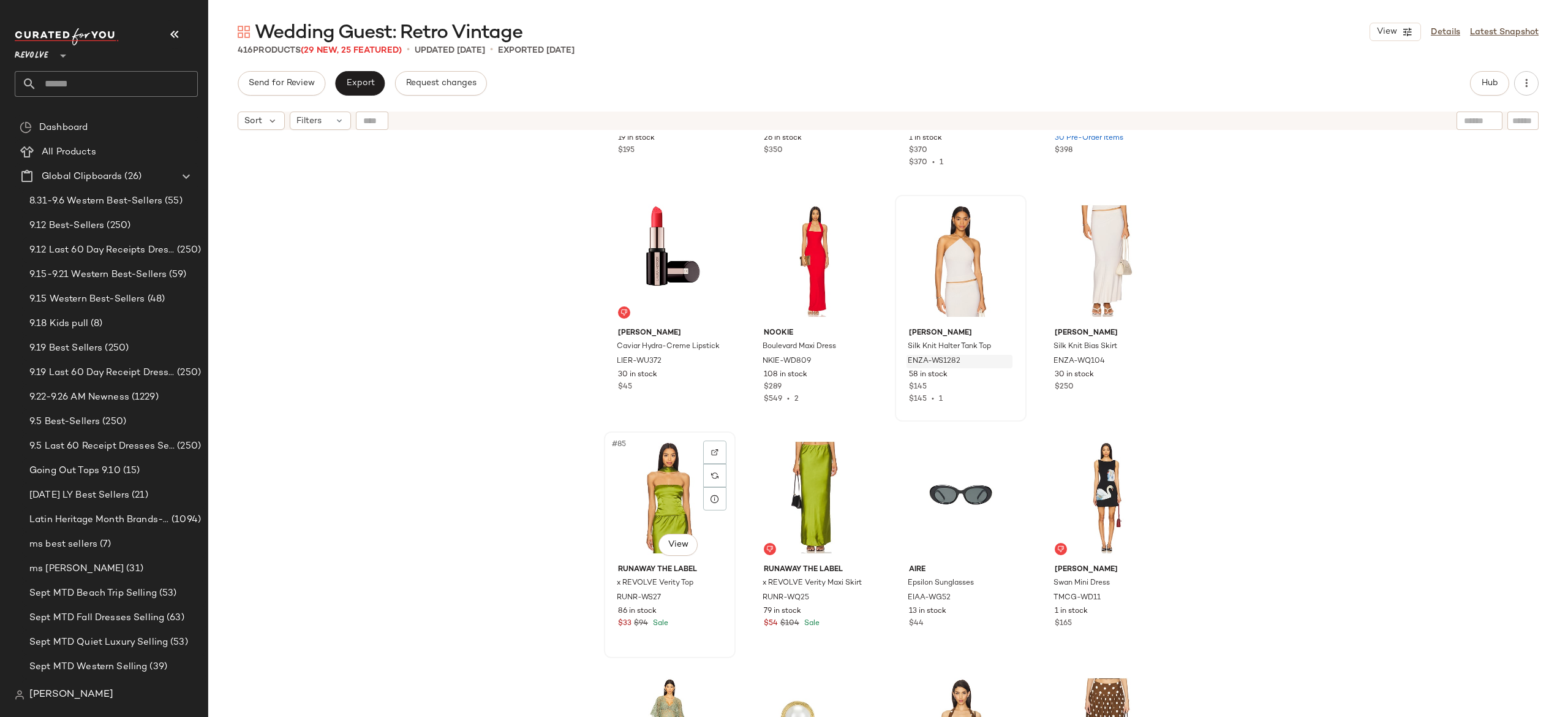
click at [669, 483] on div "#85 View" at bounding box center [669, 497] width 123 height 124
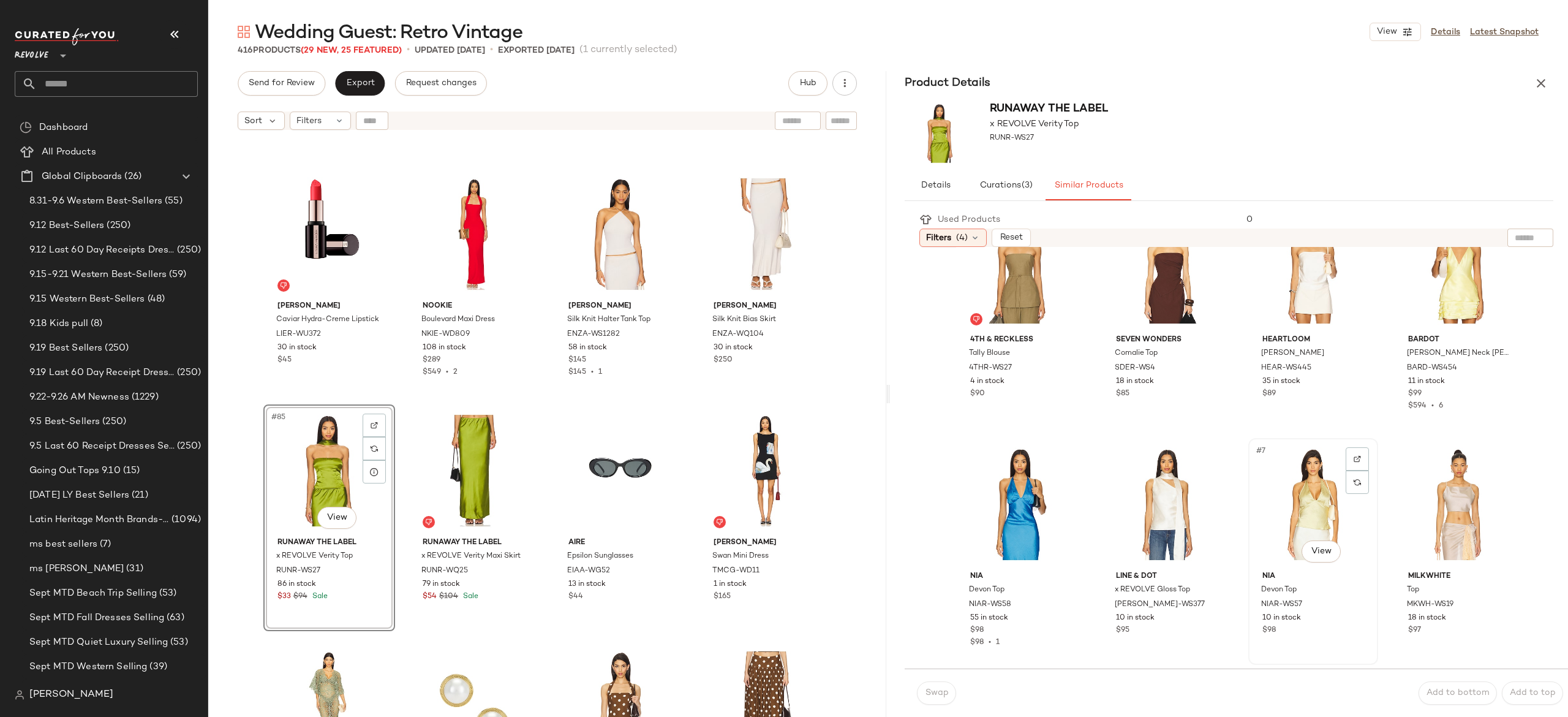
scroll to position [36, 0]
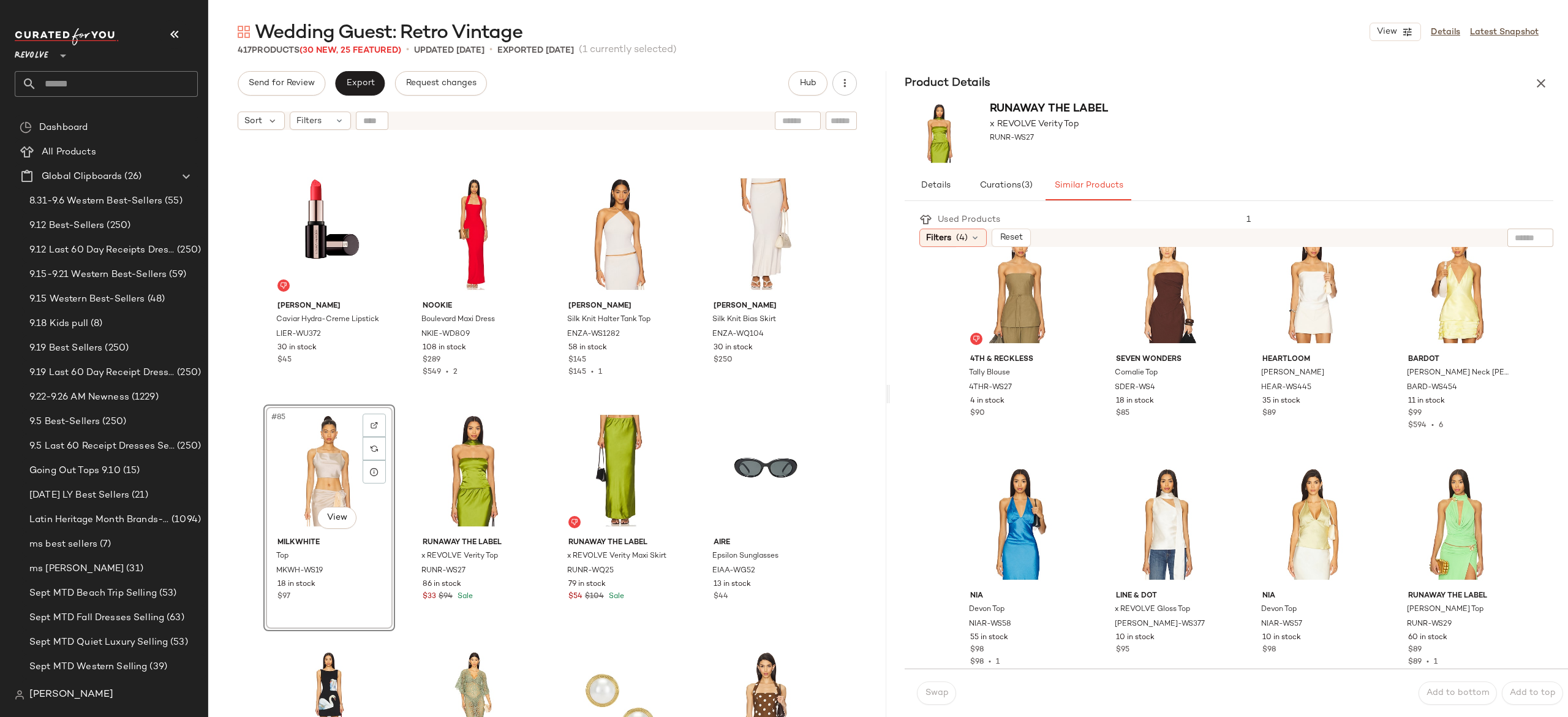
drag, startPoint x: 1537, startPoint y: 80, endPoint x: 1544, endPoint y: 85, distance: 8.6
click at [1544, 85] on icon "button" at bounding box center [1542, 84] width 15 height 15
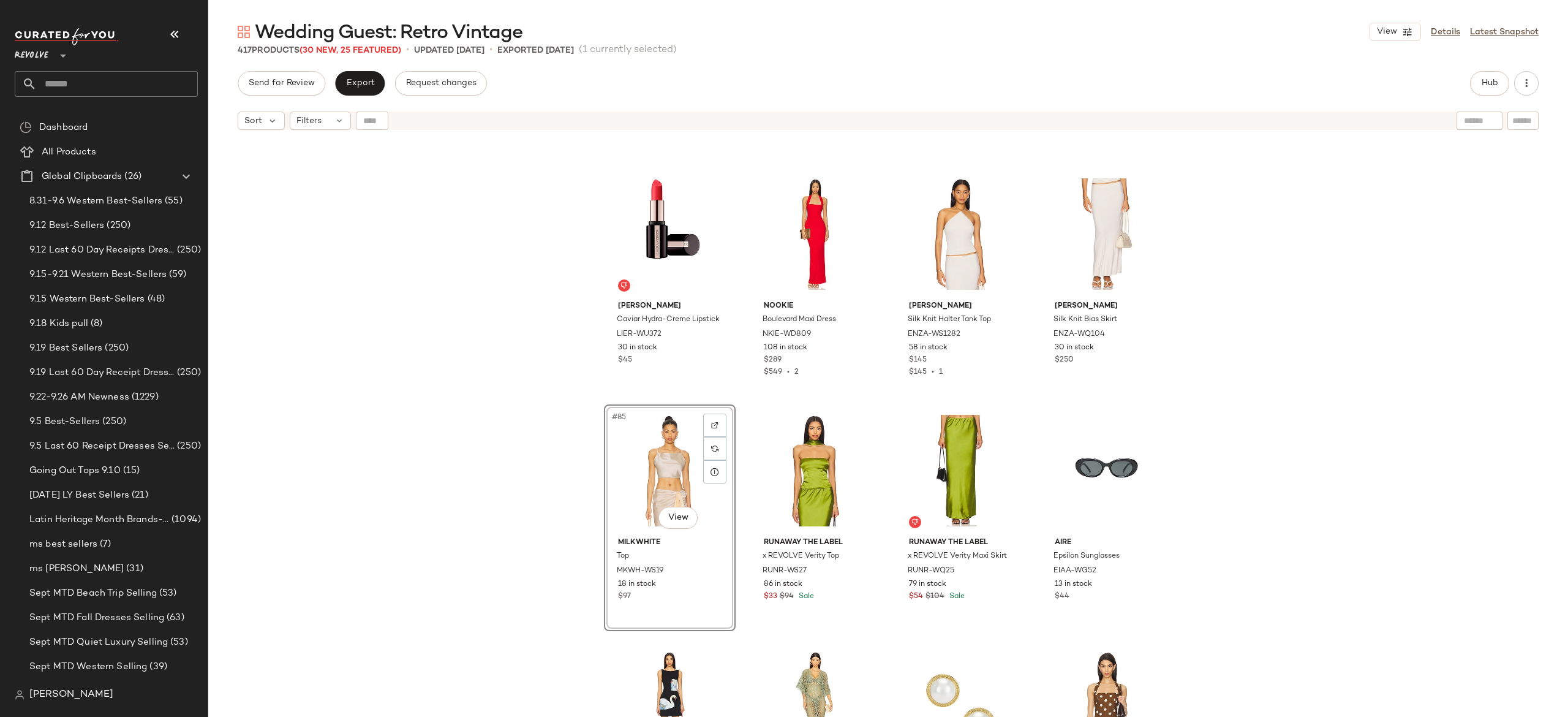
click at [1544, 85] on div "Send for Review Export Request changes Hub" at bounding box center [888, 84] width 1360 height 24
click at [811, 465] on div "#86 View" at bounding box center [815, 471] width 123 height 124
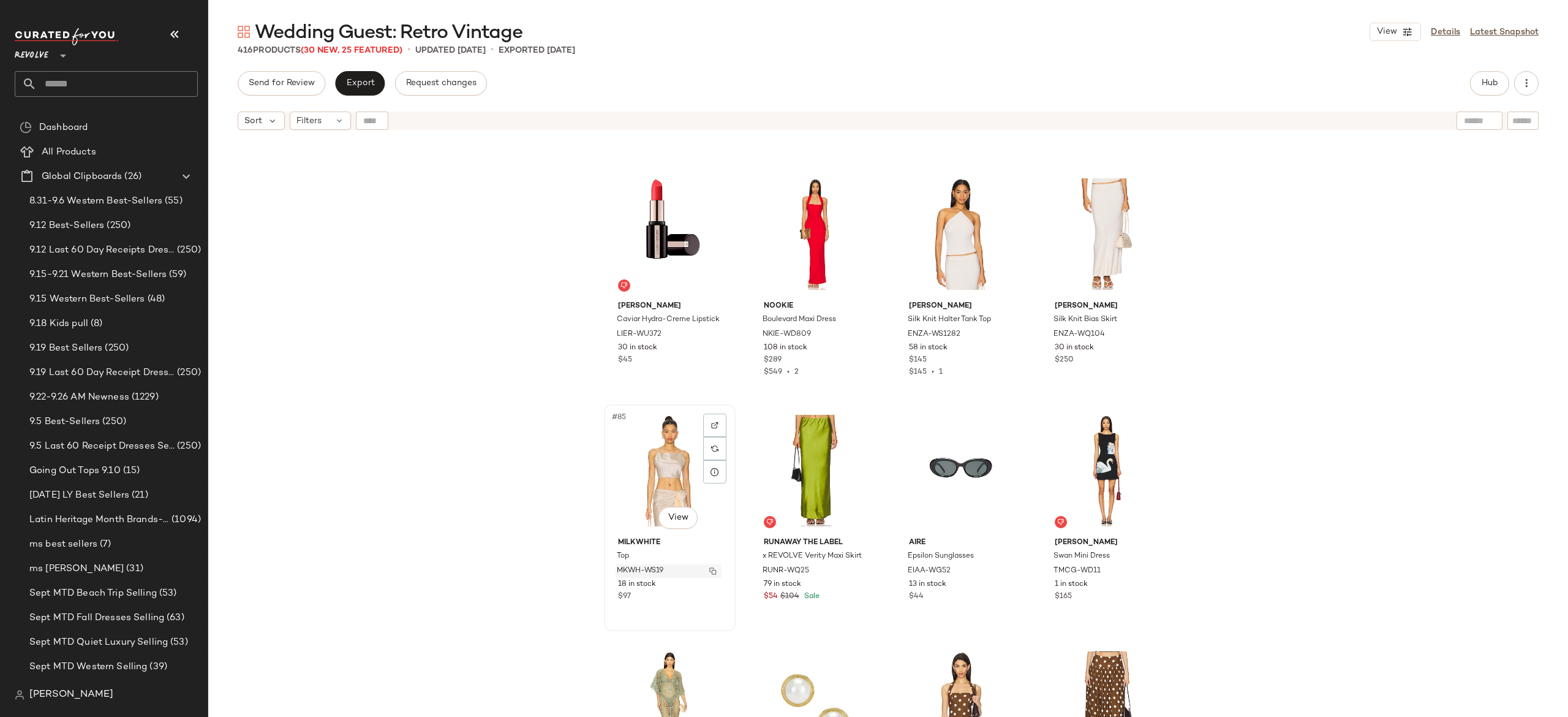
click at [710, 570] on img "button" at bounding box center [713, 571] width 8 height 8
click at [1491, 81] on span "Hub" at bounding box center [1490, 83] width 17 height 9
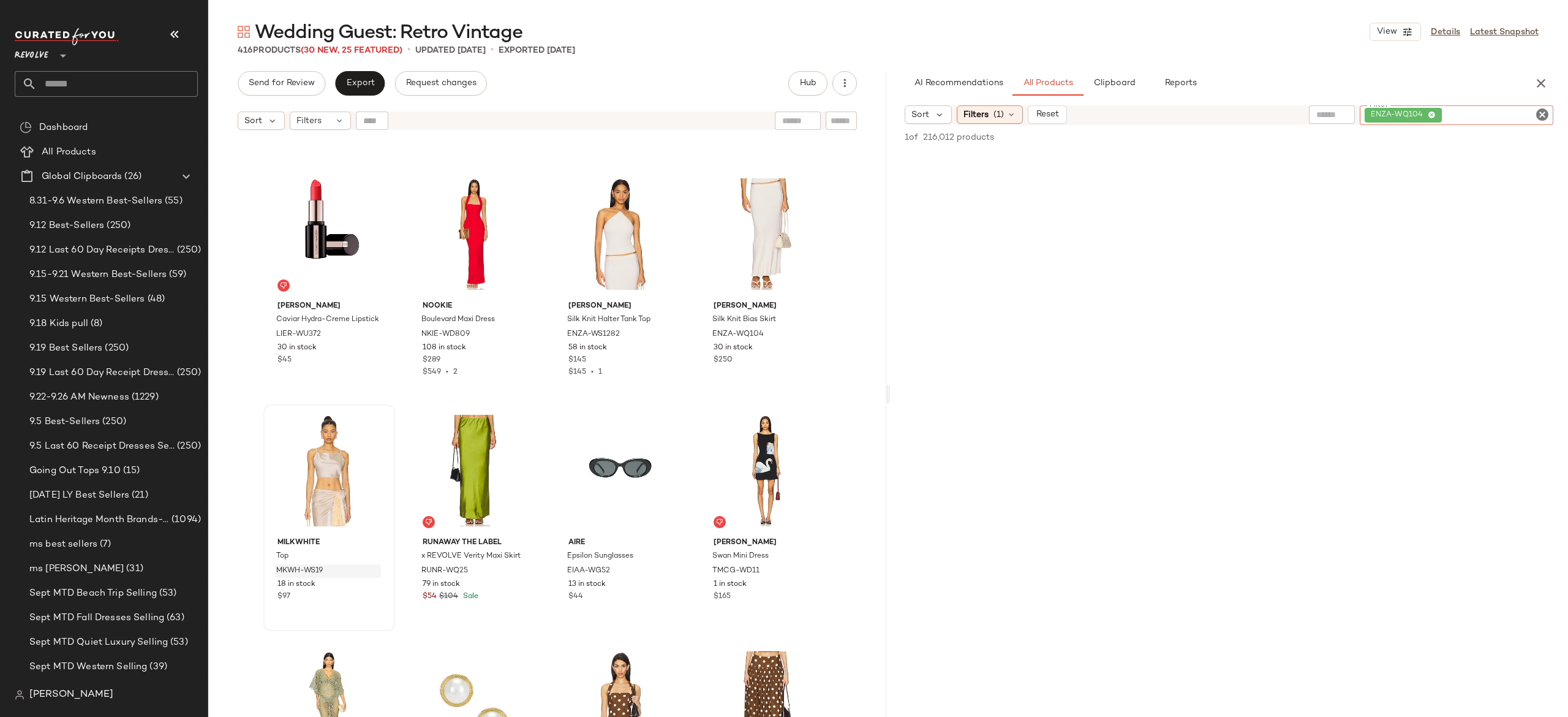
click at [1513, 119] on div "ENZA-WQ104" at bounding box center [1457, 115] width 194 height 20
paste input "*********"
type input "*********"
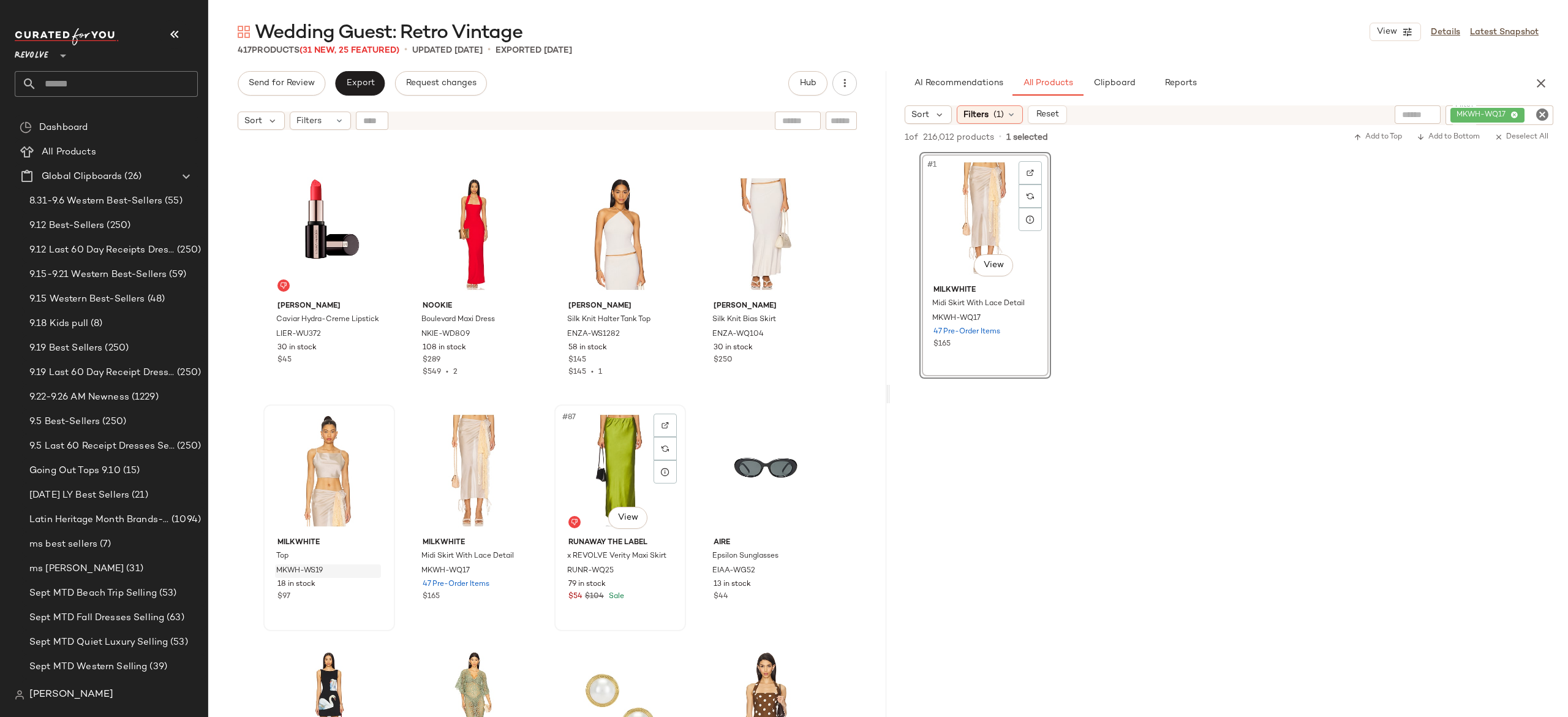
click at [593, 458] on div "#87 View" at bounding box center [619, 471] width 123 height 124
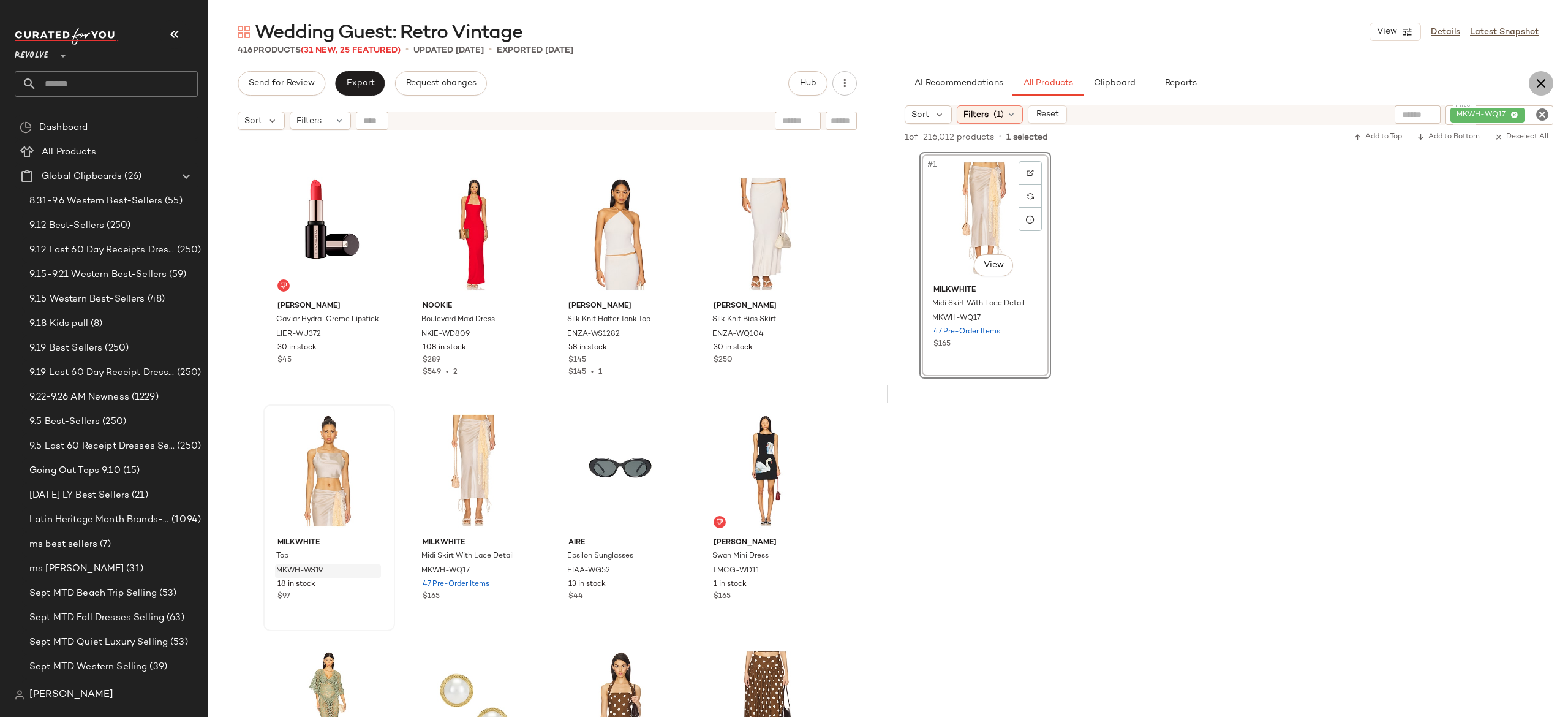
click at [1545, 87] on icon "button" at bounding box center [1542, 84] width 15 height 15
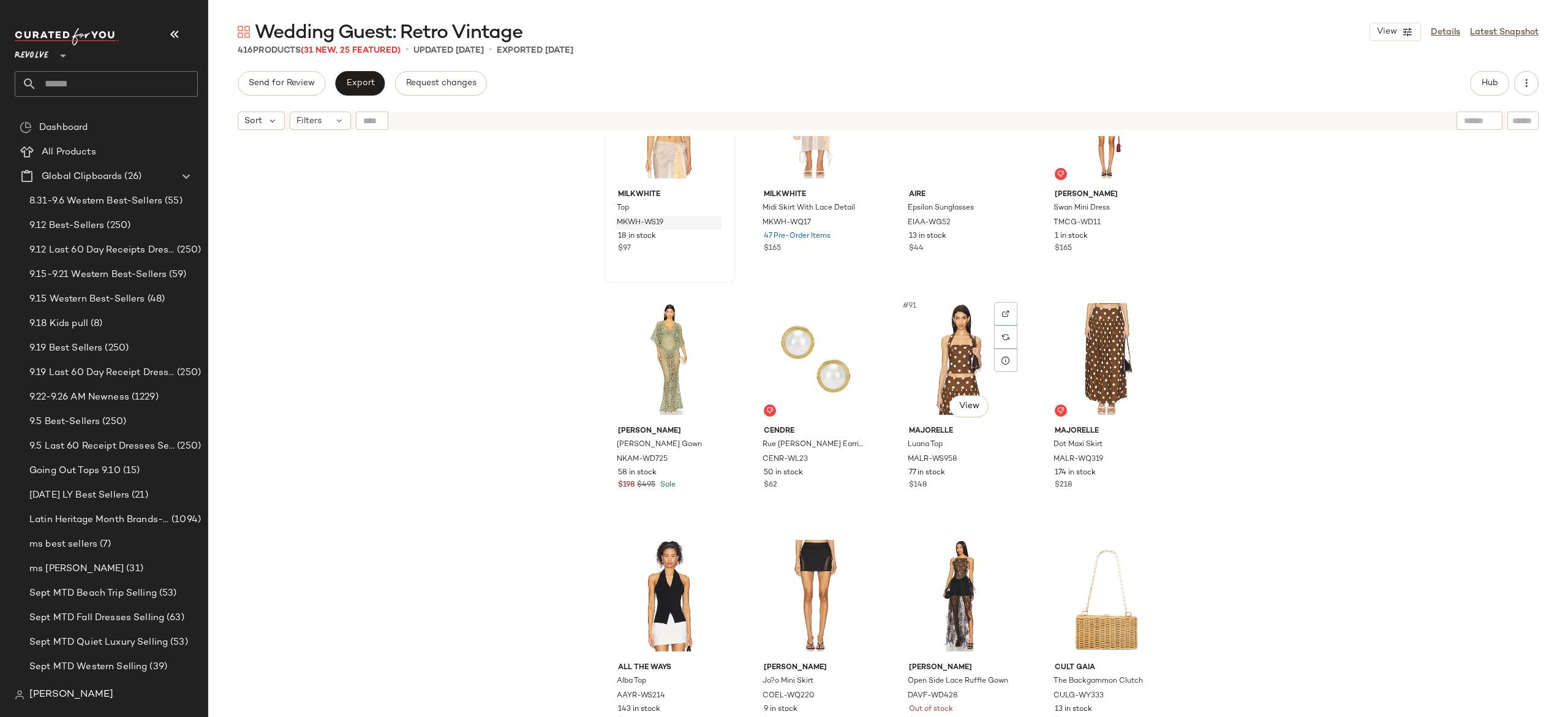
scroll to position [5058, 0]
click at [671, 351] on div "#89 View" at bounding box center [669, 358] width 123 height 124
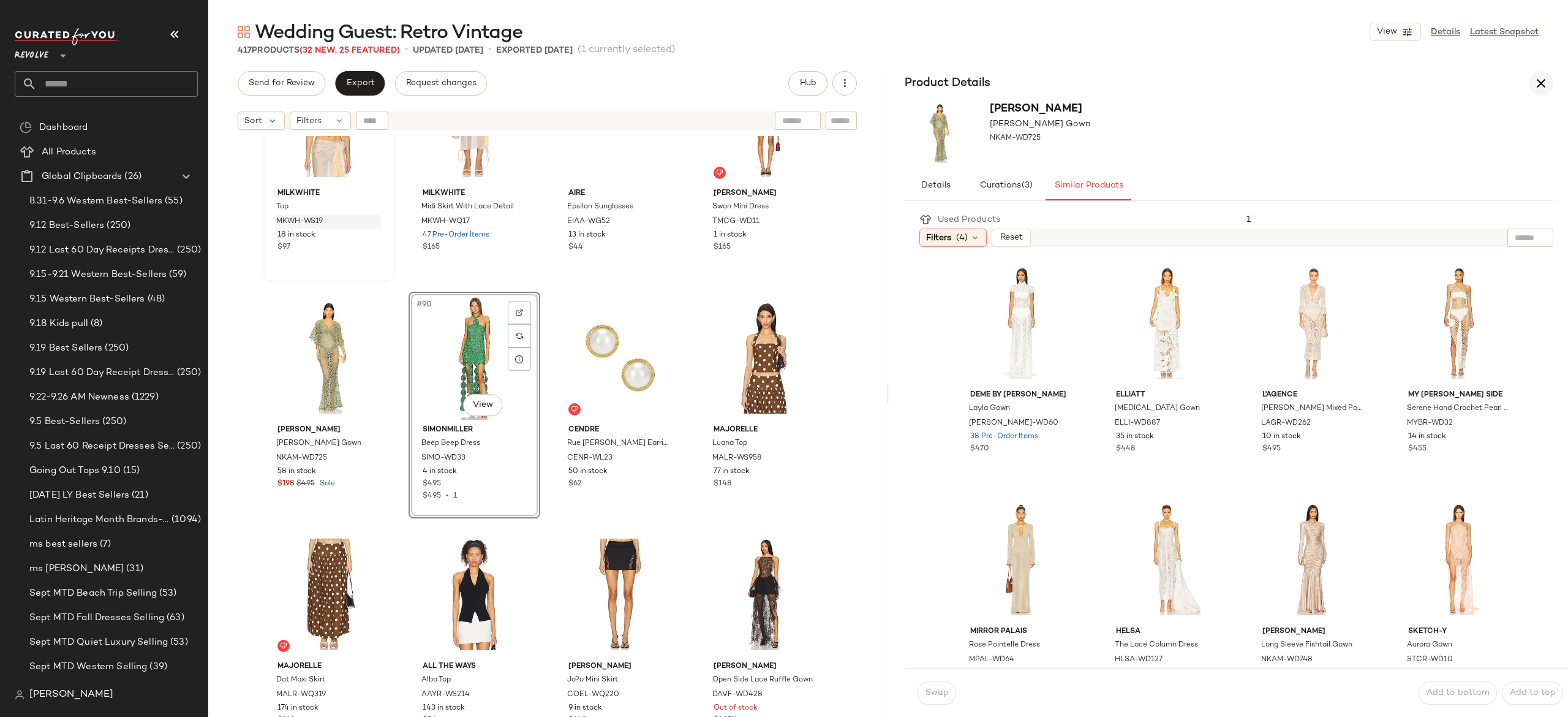
click at [1537, 73] on button "button" at bounding box center [1542, 84] width 24 height 24
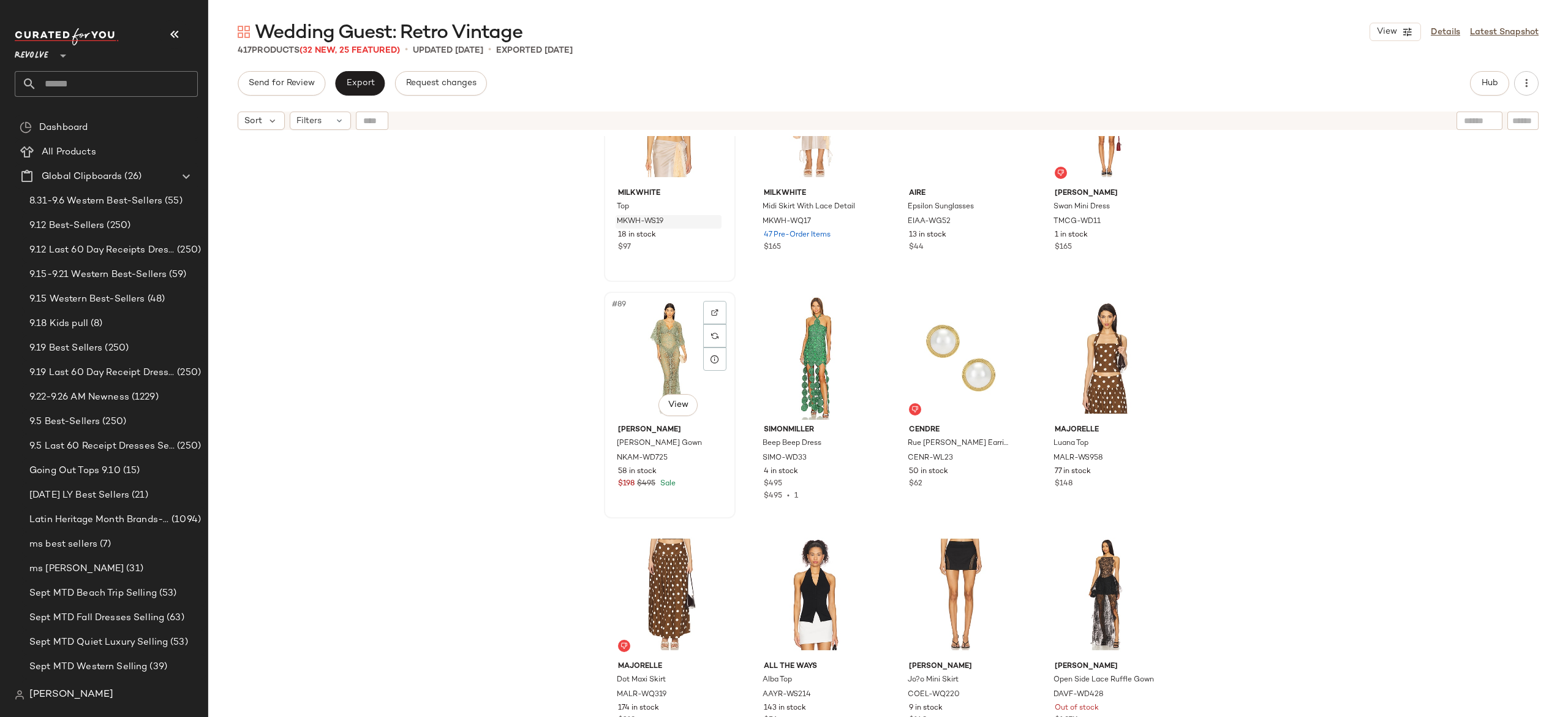
click at [677, 358] on div "#89 View" at bounding box center [669, 358] width 123 height 124
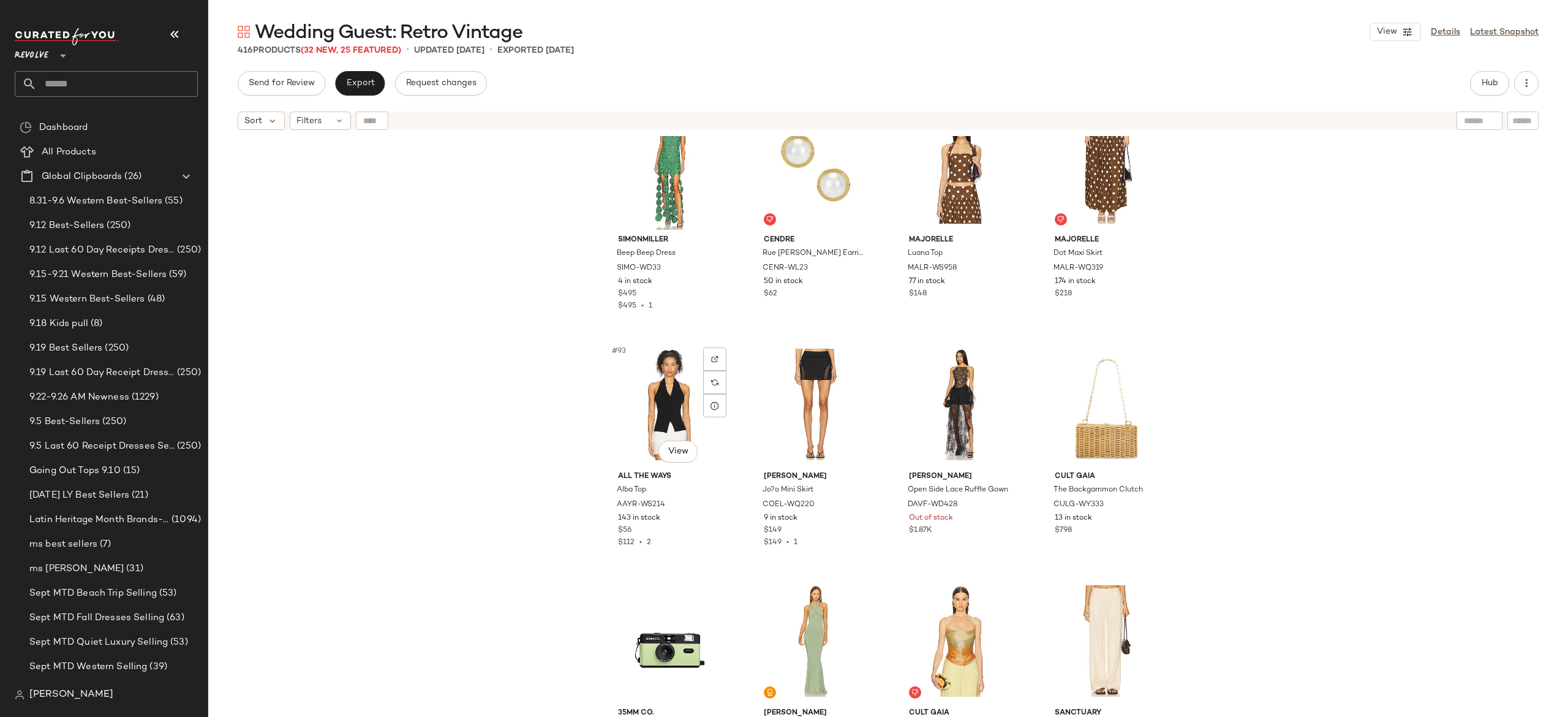
scroll to position [5292, 0]
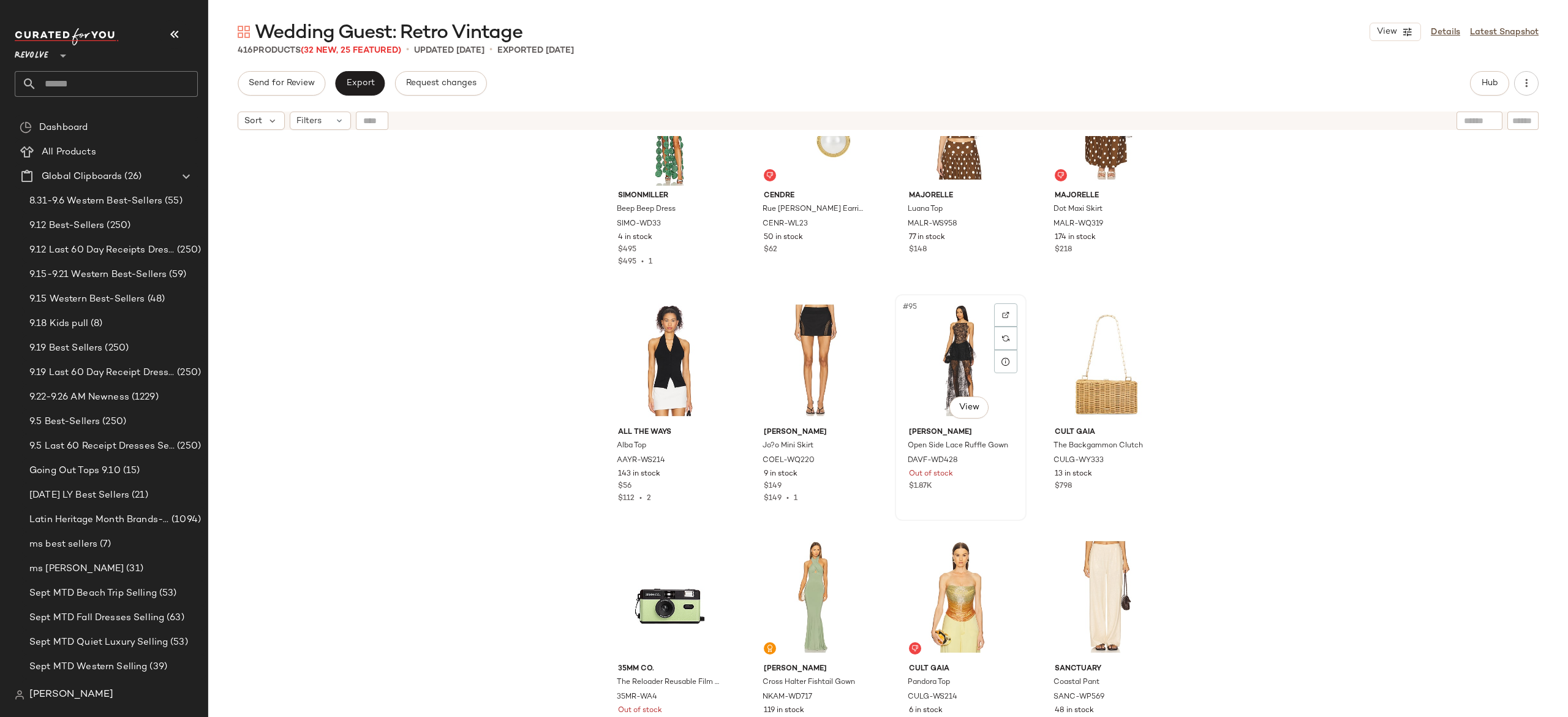
click at [949, 335] on div "#95 View" at bounding box center [961, 360] width 123 height 124
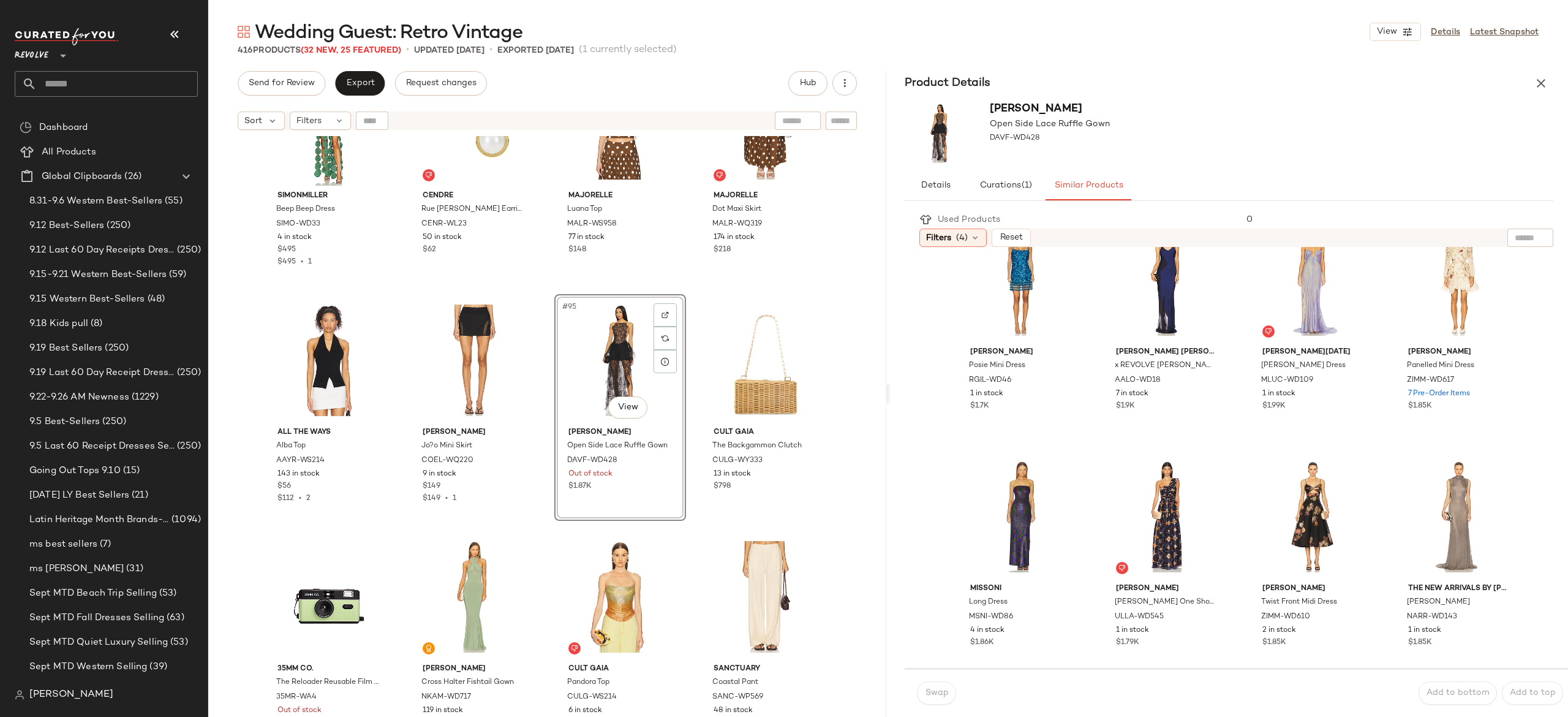
scroll to position [601, 0]
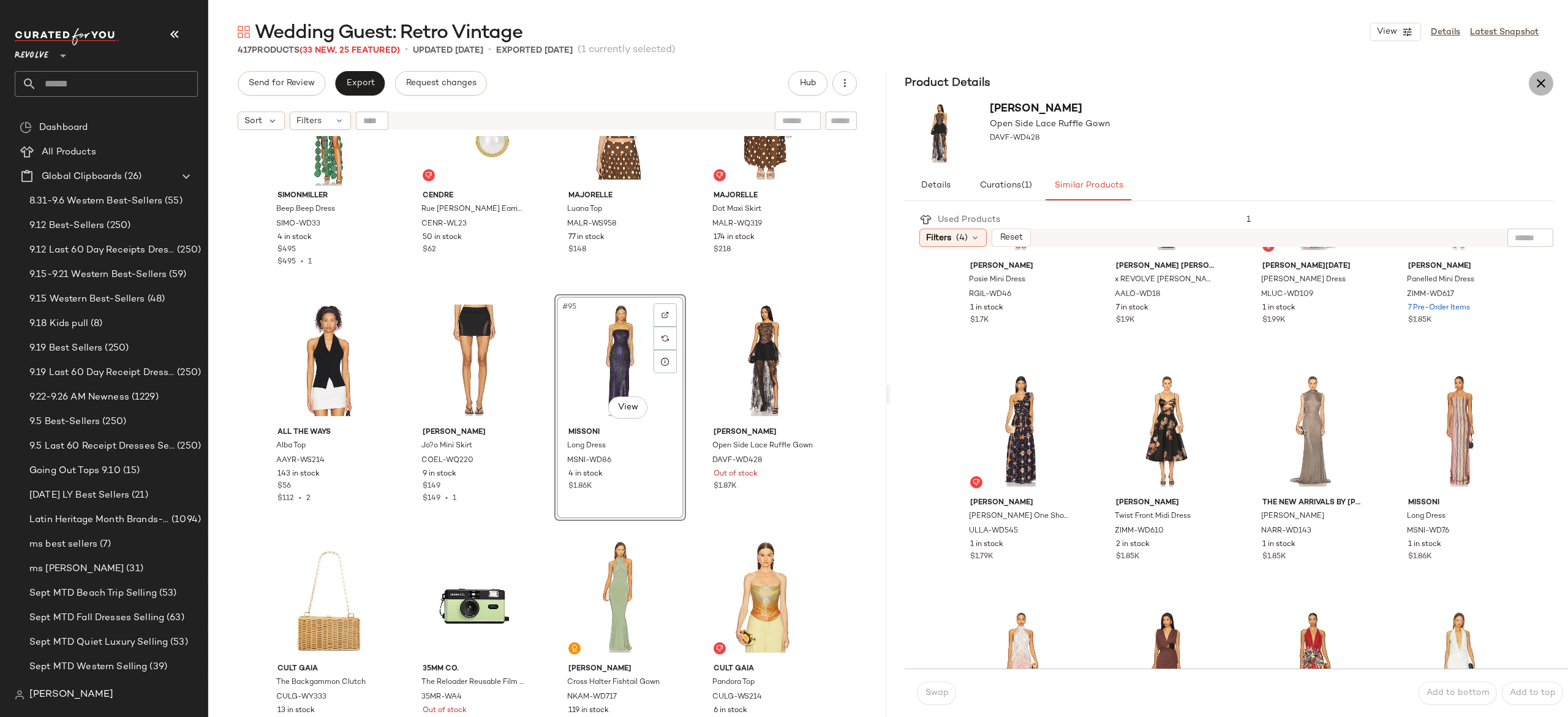
click at [1537, 89] on icon "button" at bounding box center [1542, 84] width 15 height 15
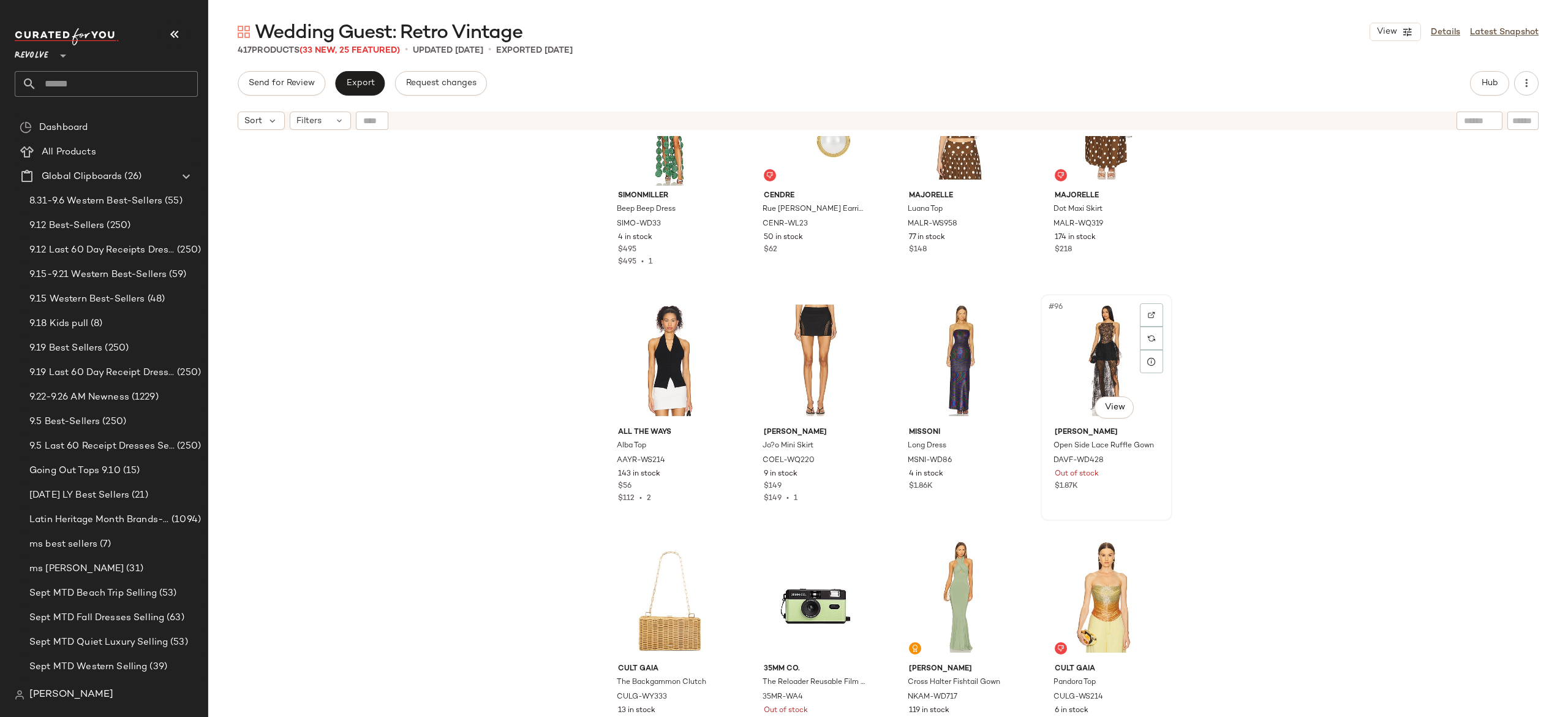
click at [1101, 347] on div "#96 View" at bounding box center [1106, 360] width 123 height 124
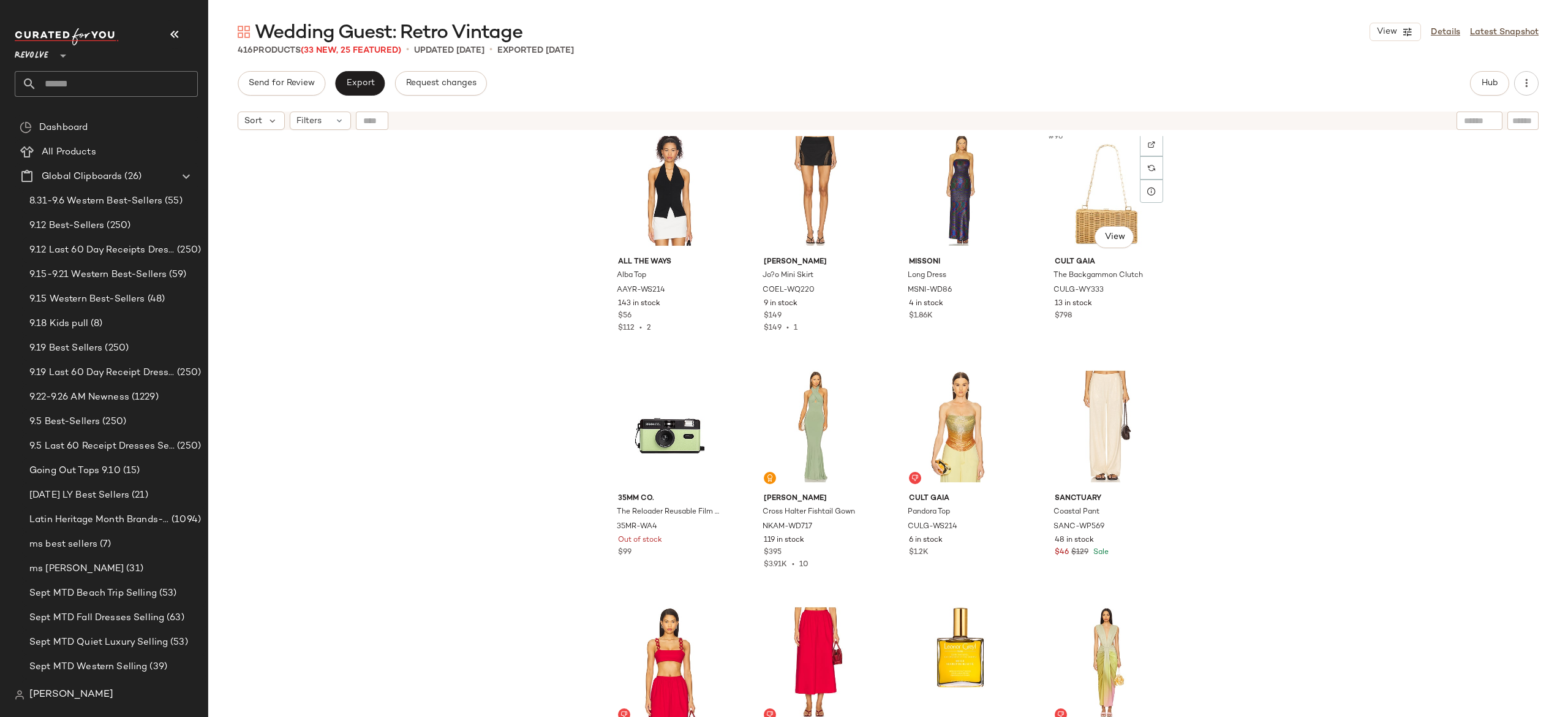
scroll to position [5465, 0]
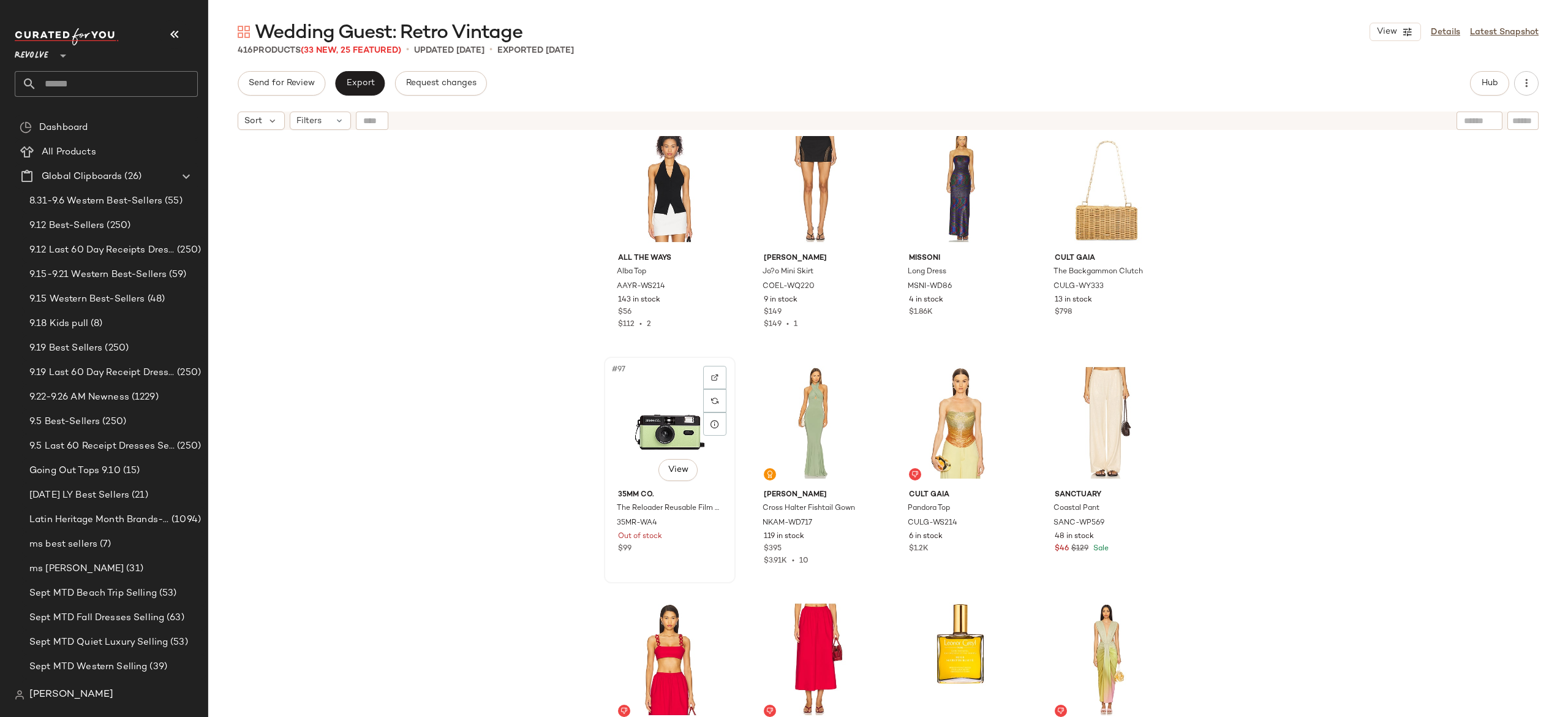
click at [677, 431] on div "#97 View" at bounding box center [669, 423] width 123 height 124
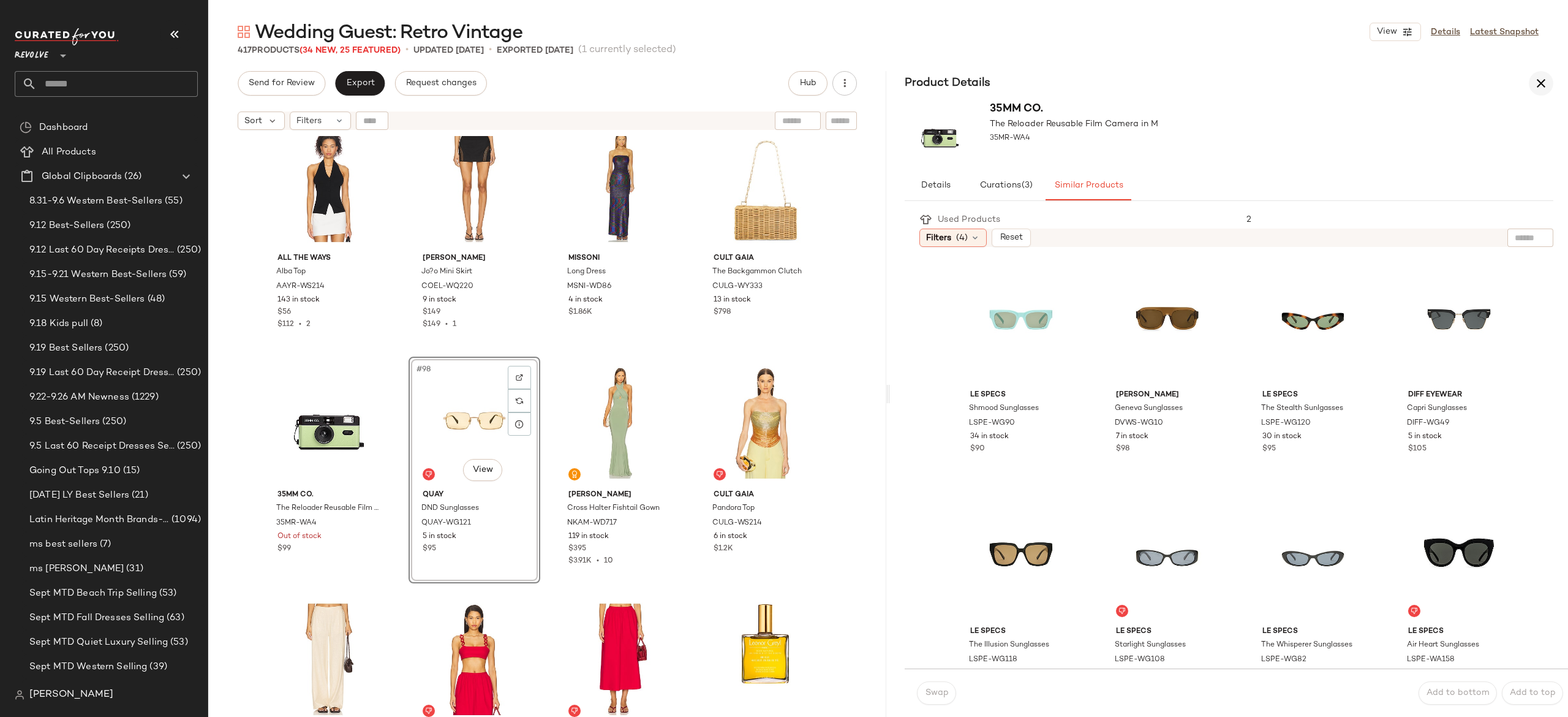
click at [1546, 87] on icon "button" at bounding box center [1542, 84] width 15 height 15
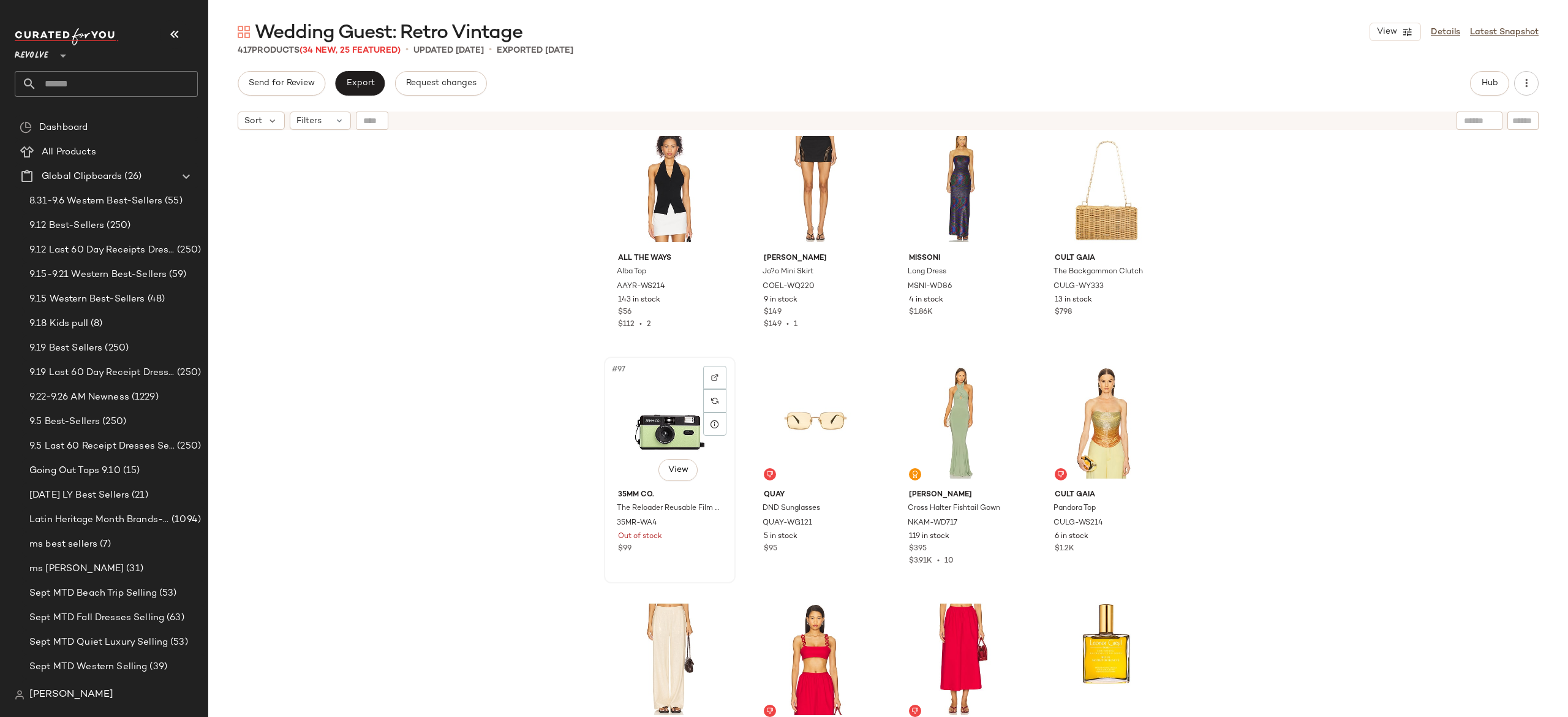
click at [663, 416] on div "#97 View" at bounding box center [669, 423] width 123 height 124
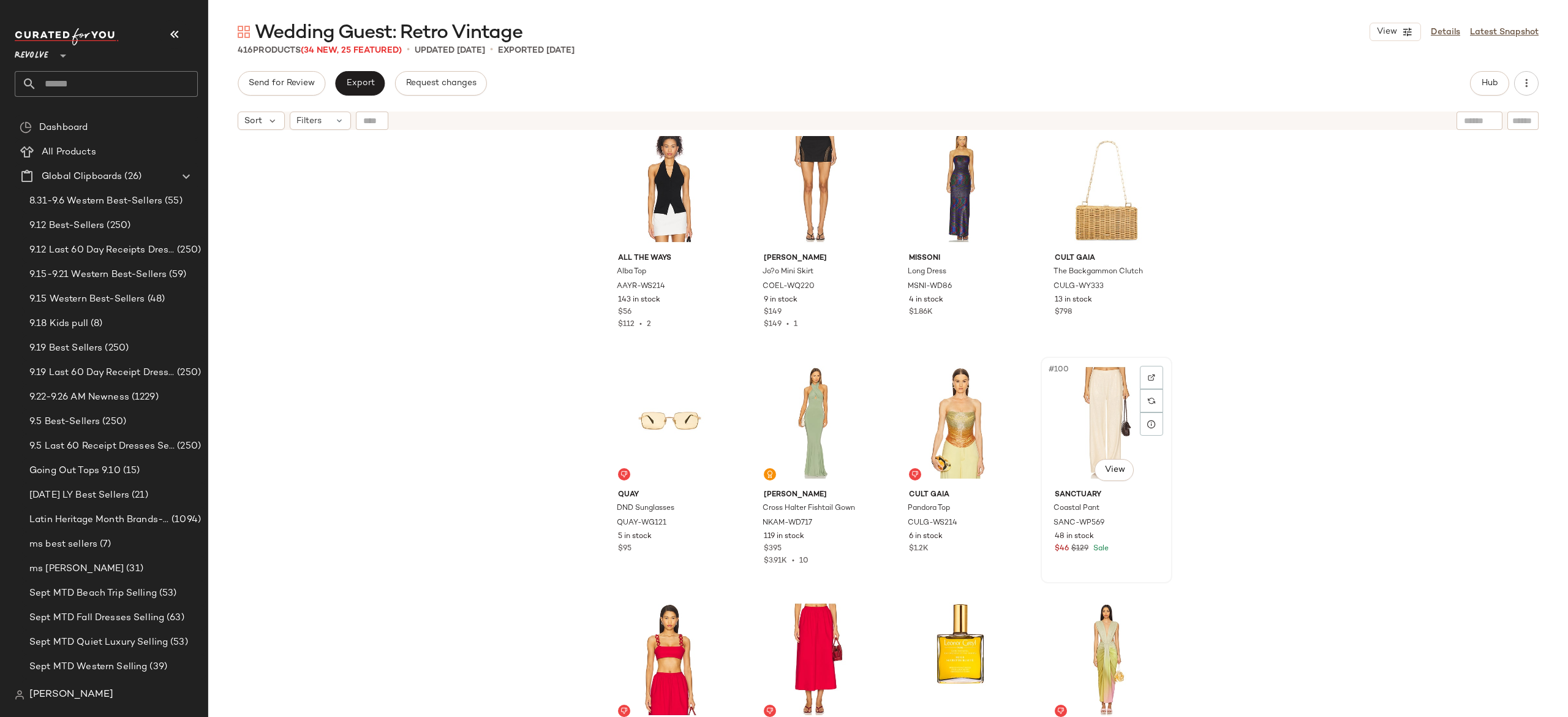
click at [1086, 394] on div "#100 View" at bounding box center [1106, 423] width 123 height 124
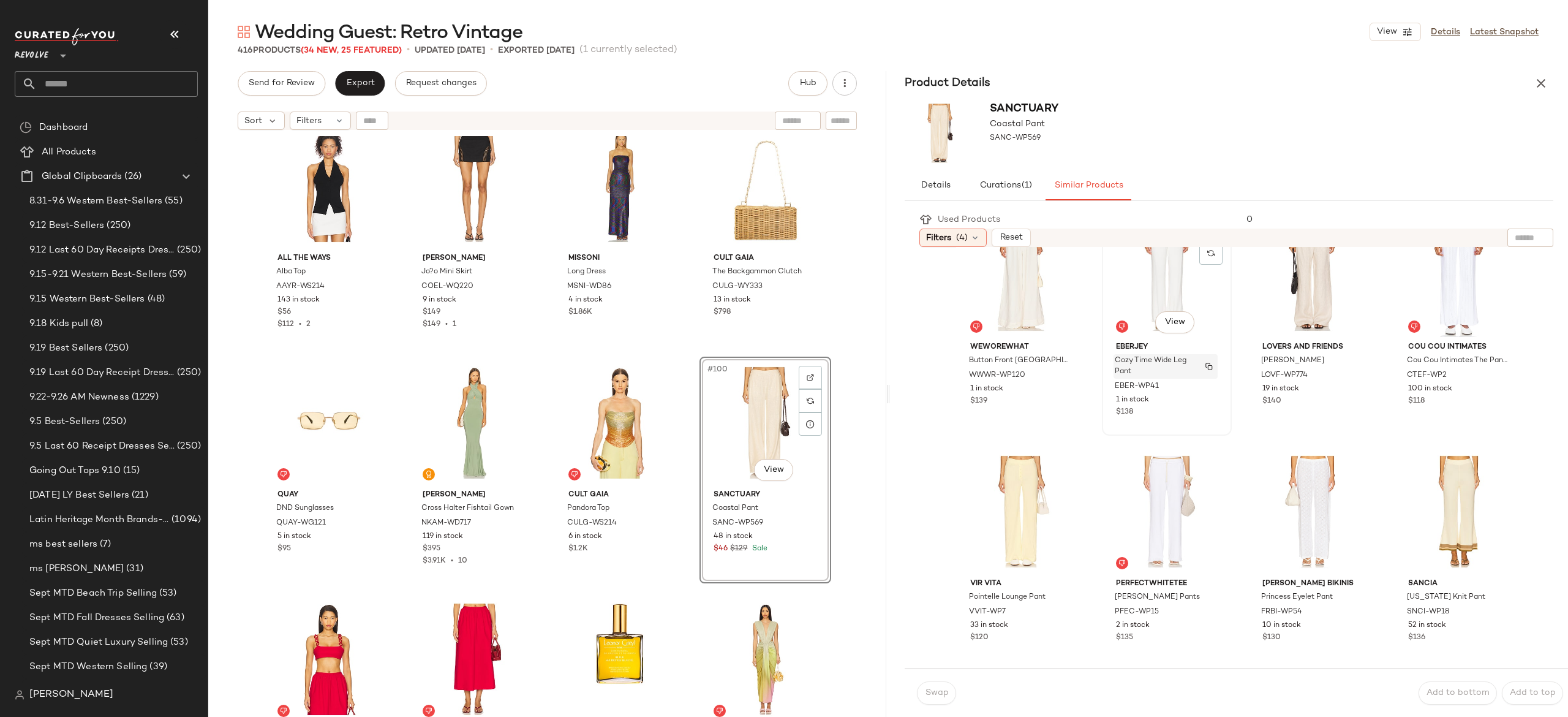
scroll to position [287, 0]
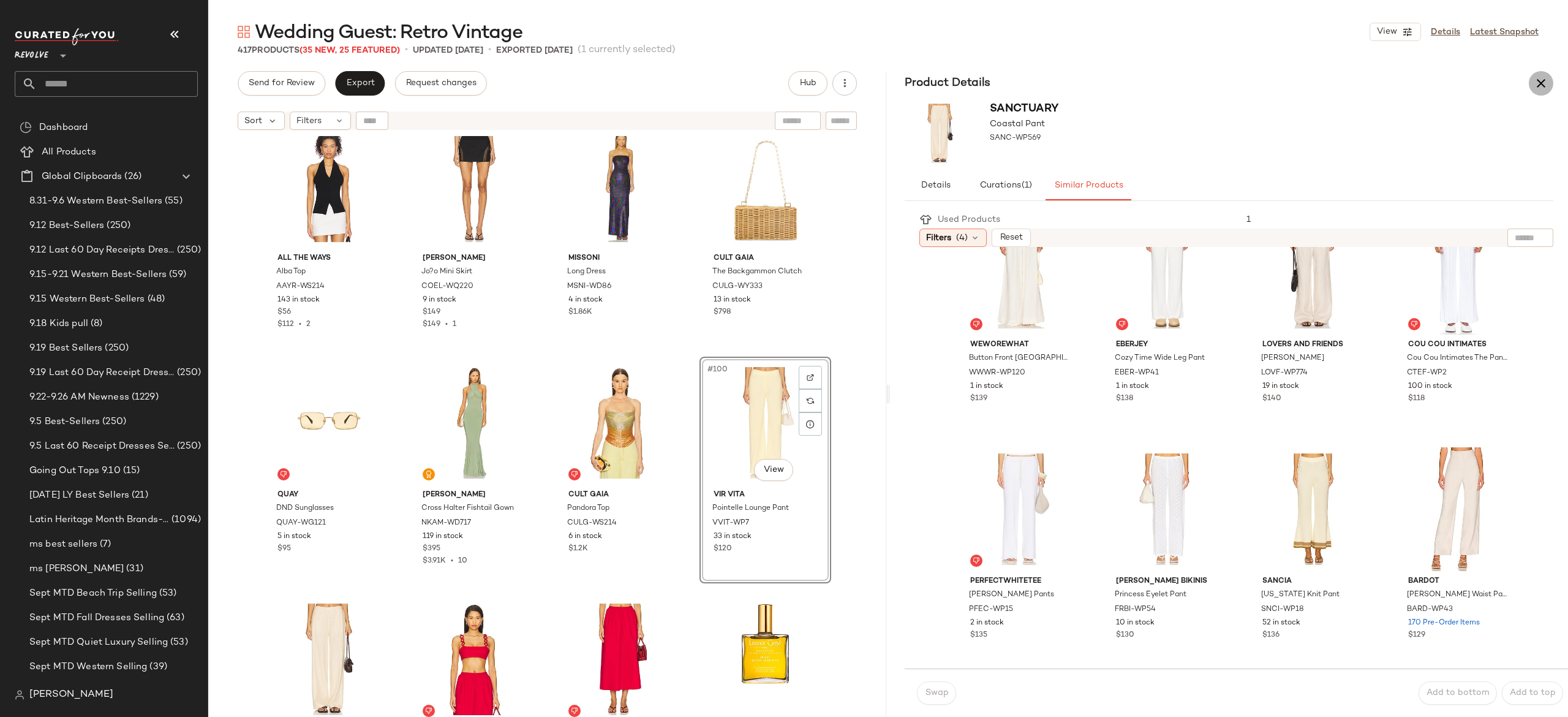
click at [1549, 92] on button "button" at bounding box center [1542, 84] width 24 height 24
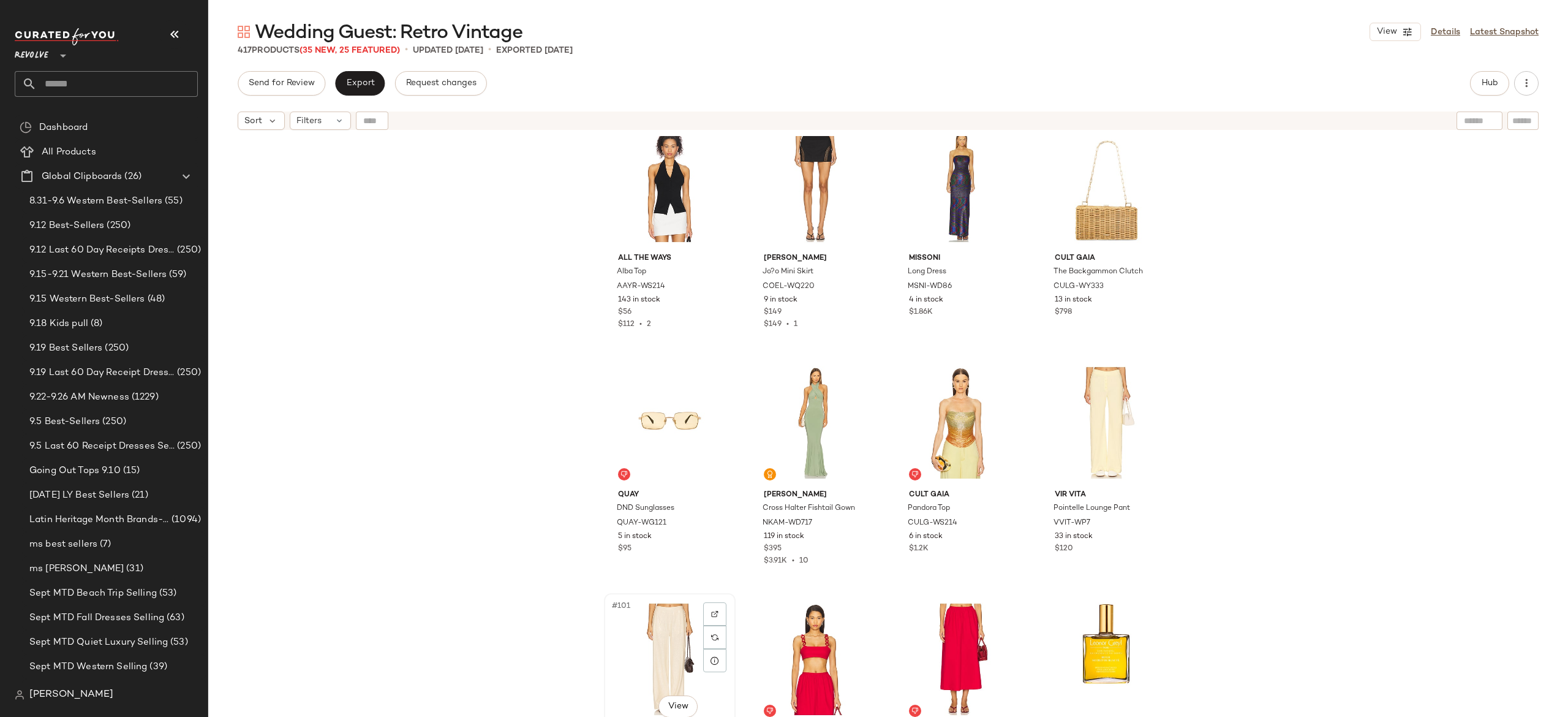
click at [669, 631] on div "#101 View" at bounding box center [669, 659] width 123 height 124
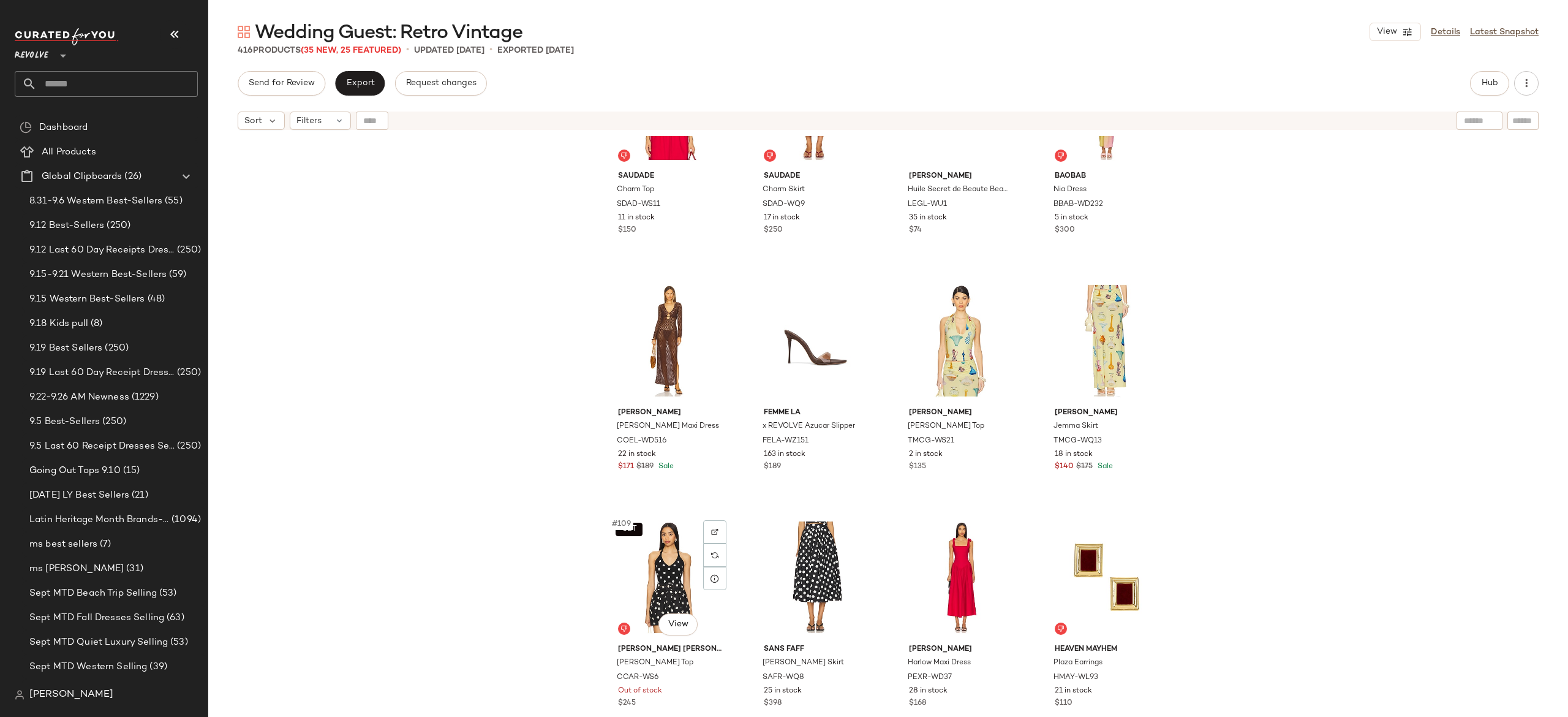
scroll to position [6022, 0]
click at [669, 348] on div "#105 View" at bounding box center [669, 339] width 123 height 124
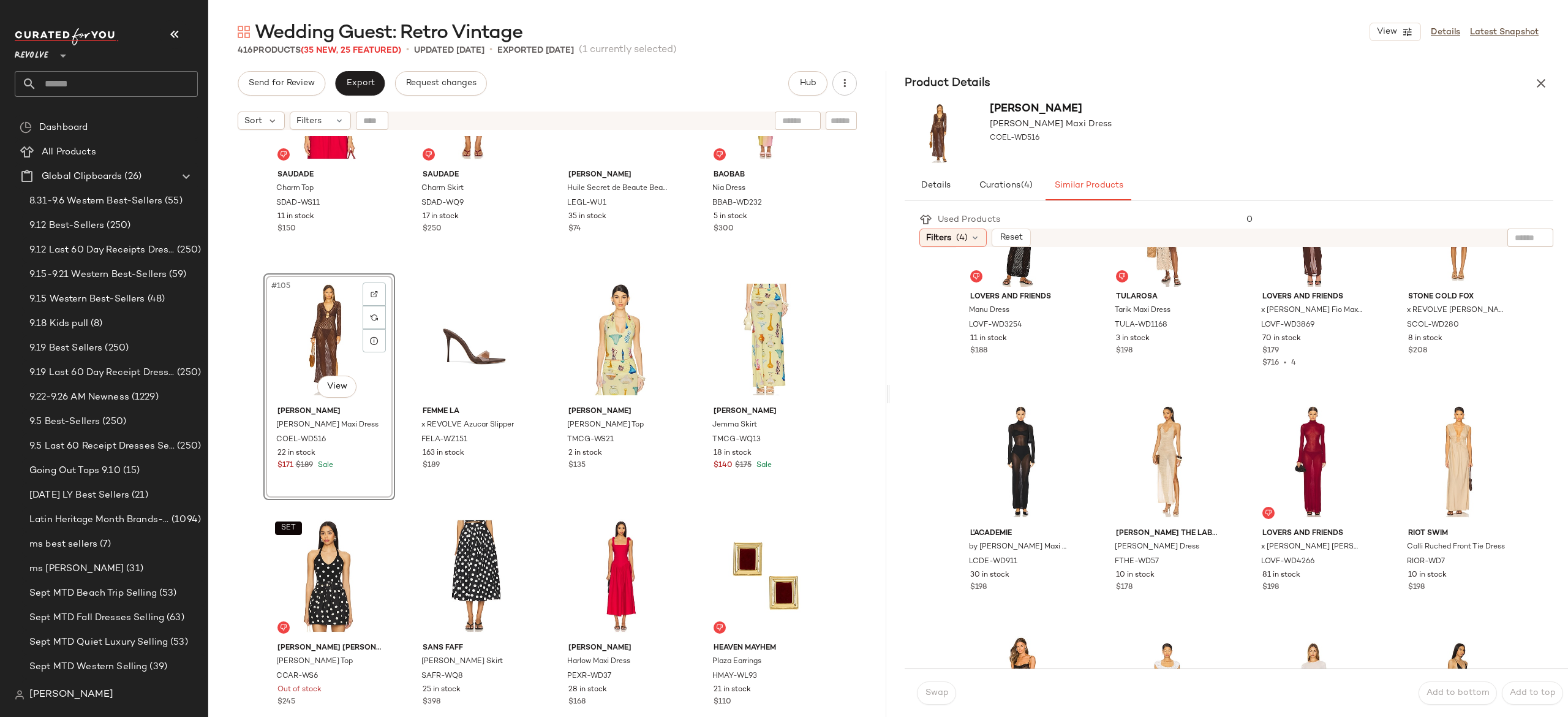
scroll to position [132, 0]
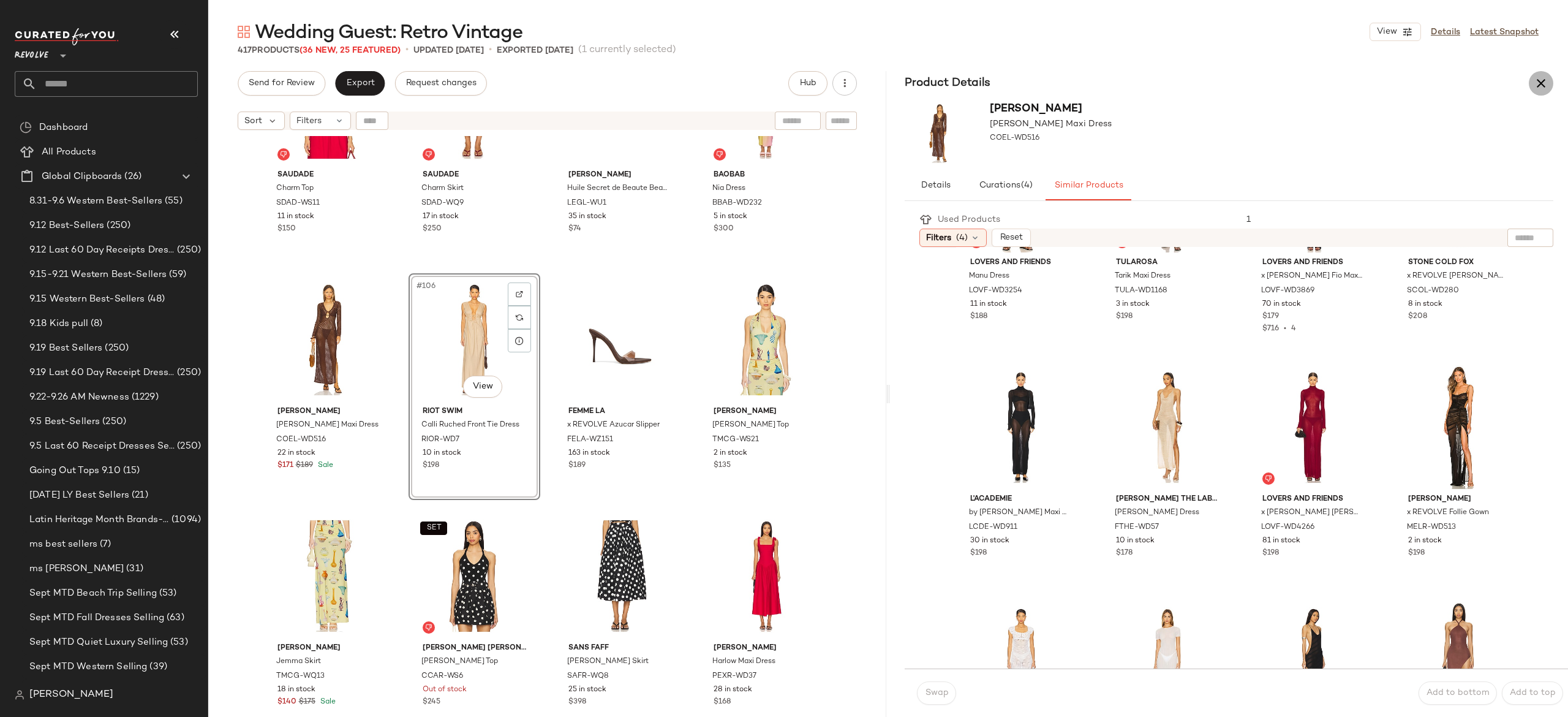
click at [1535, 90] on button "button" at bounding box center [1542, 84] width 24 height 24
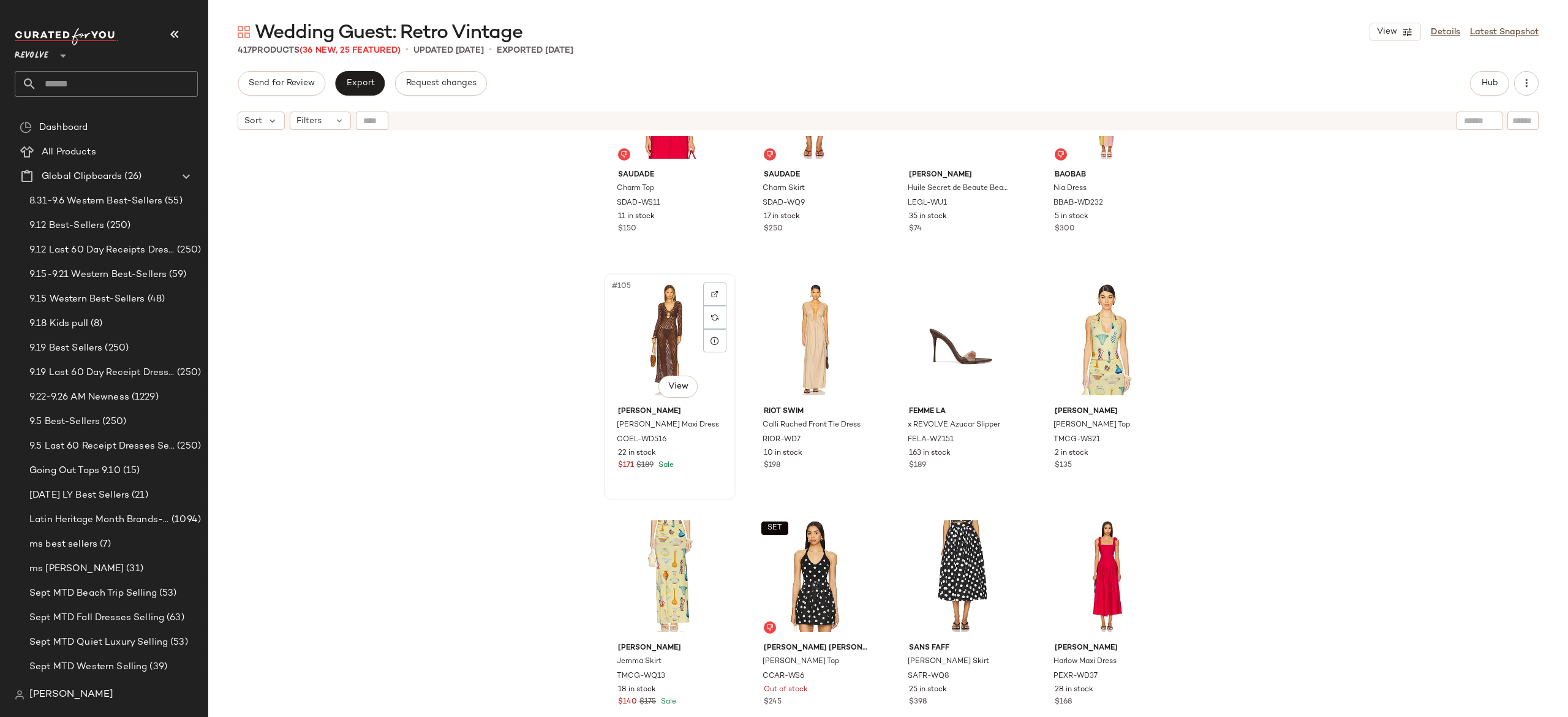
click at [679, 333] on div "#105 View" at bounding box center [669, 339] width 123 height 124
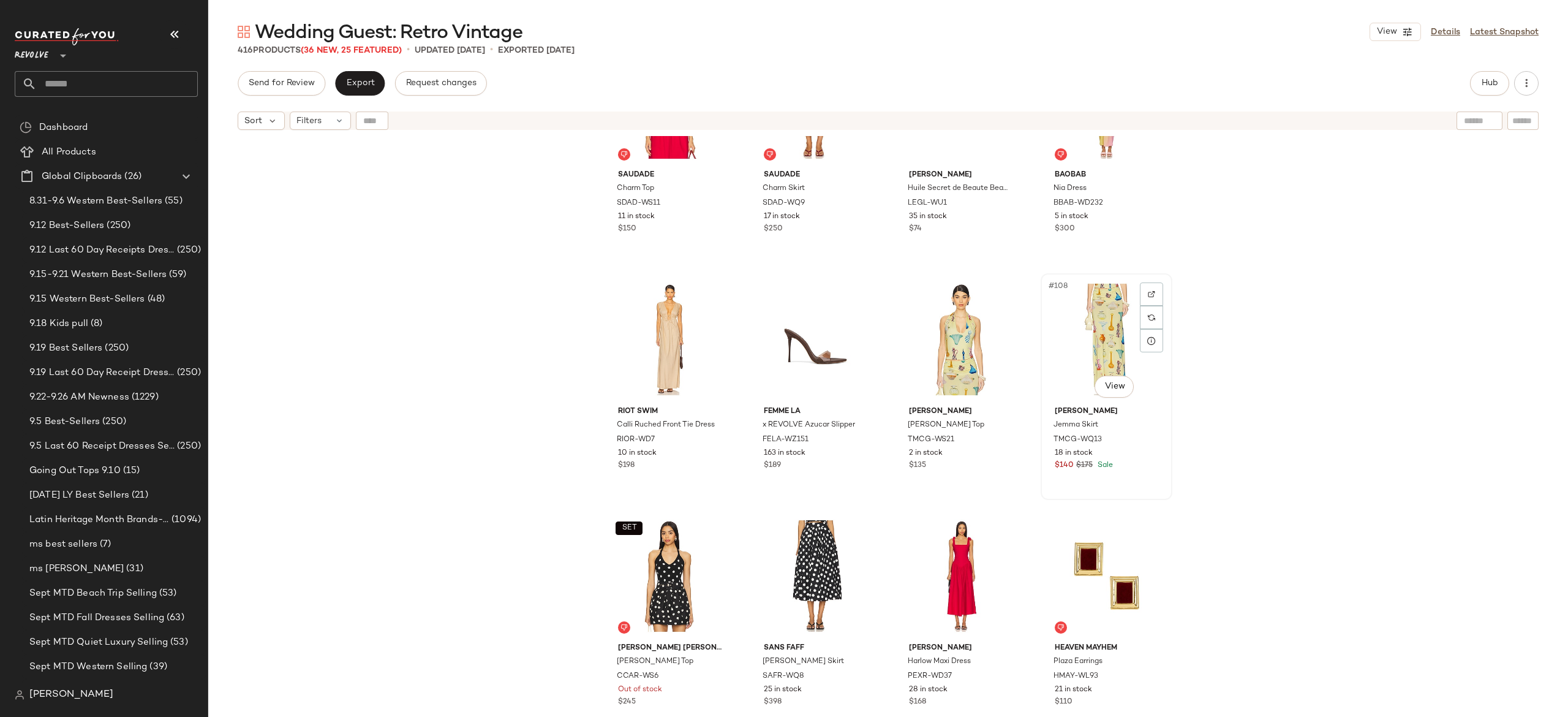
click at [1105, 316] on div "#108 View" at bounding box center [1106, 339] width 123 height 124
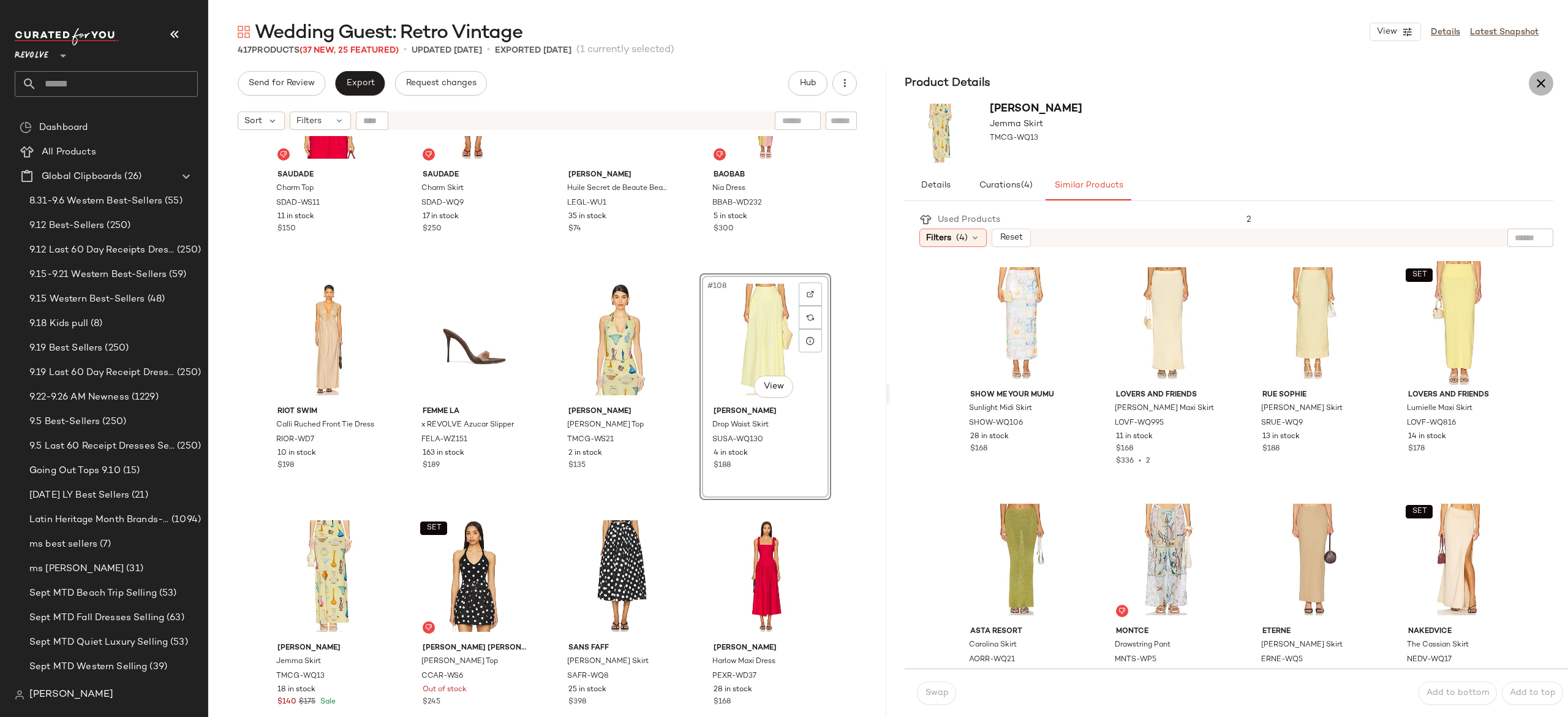
click at [1544, 80] on icon "button" at bounding box center [1542, 84] width 15 height 15
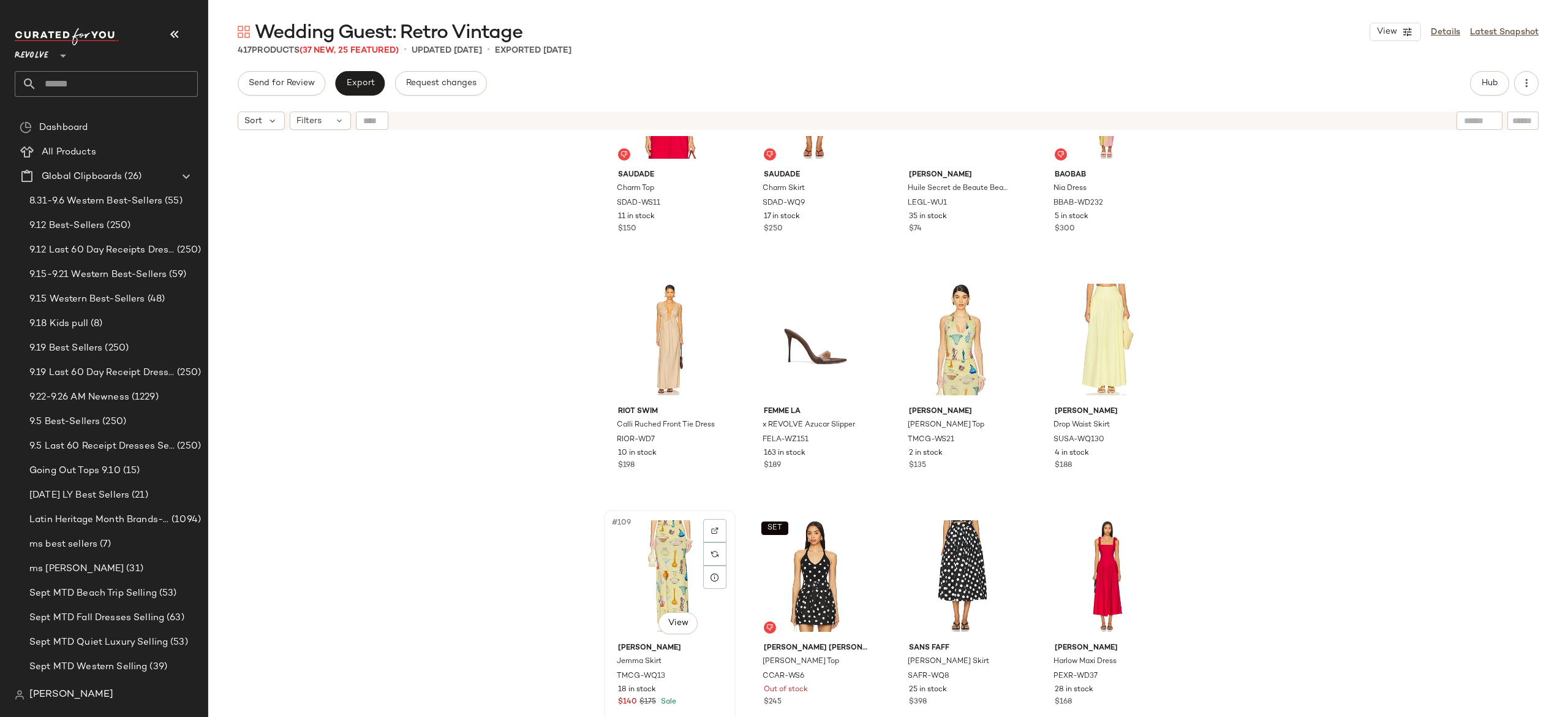
click at [672, 560] on div "#109 View" at bounding box center [669, 576] width 123 height 124
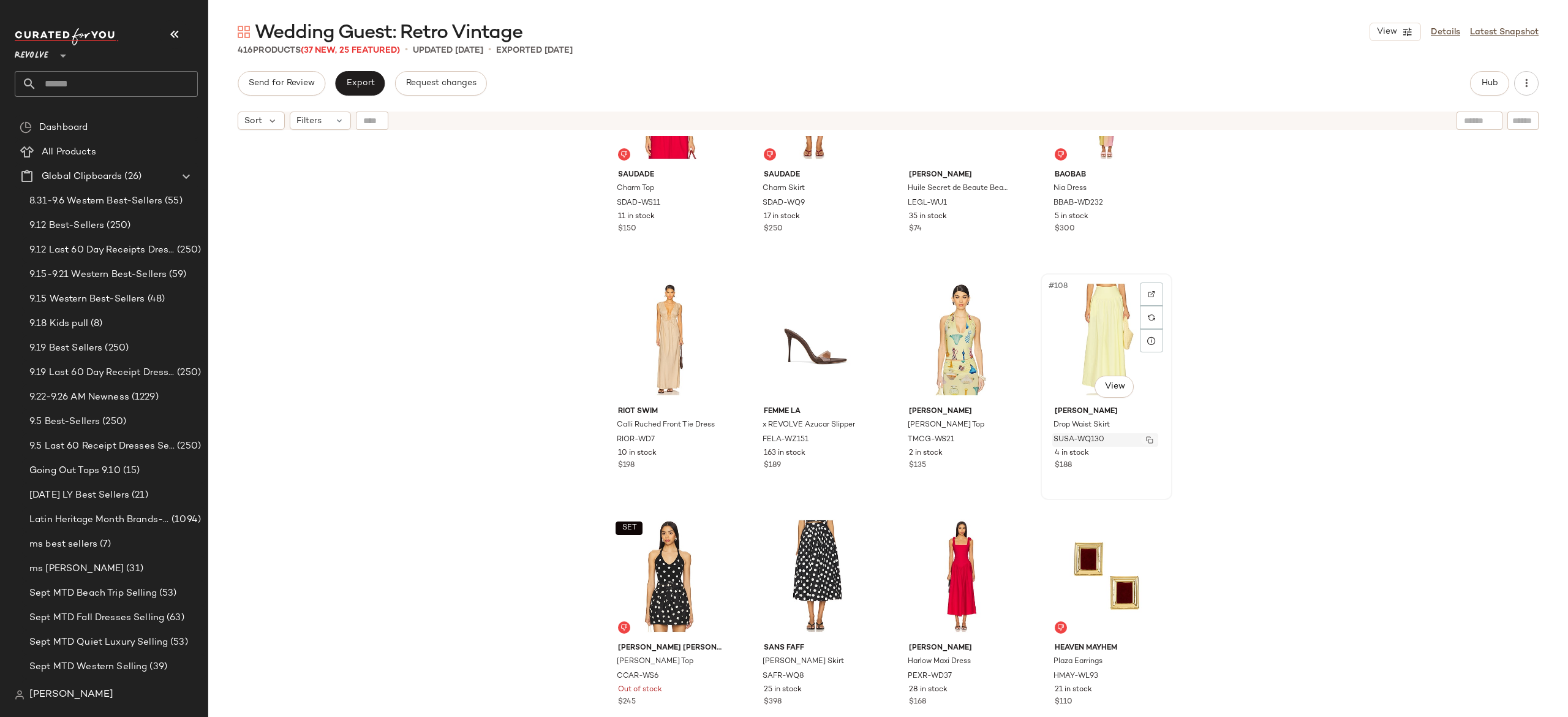
click at [1146, 439] on img "button" at bounding box center [1150, 440] width 8 height 8
click at [1485, 78] on span "Hub" at bounding box center [1490, 83] width 17 height 9
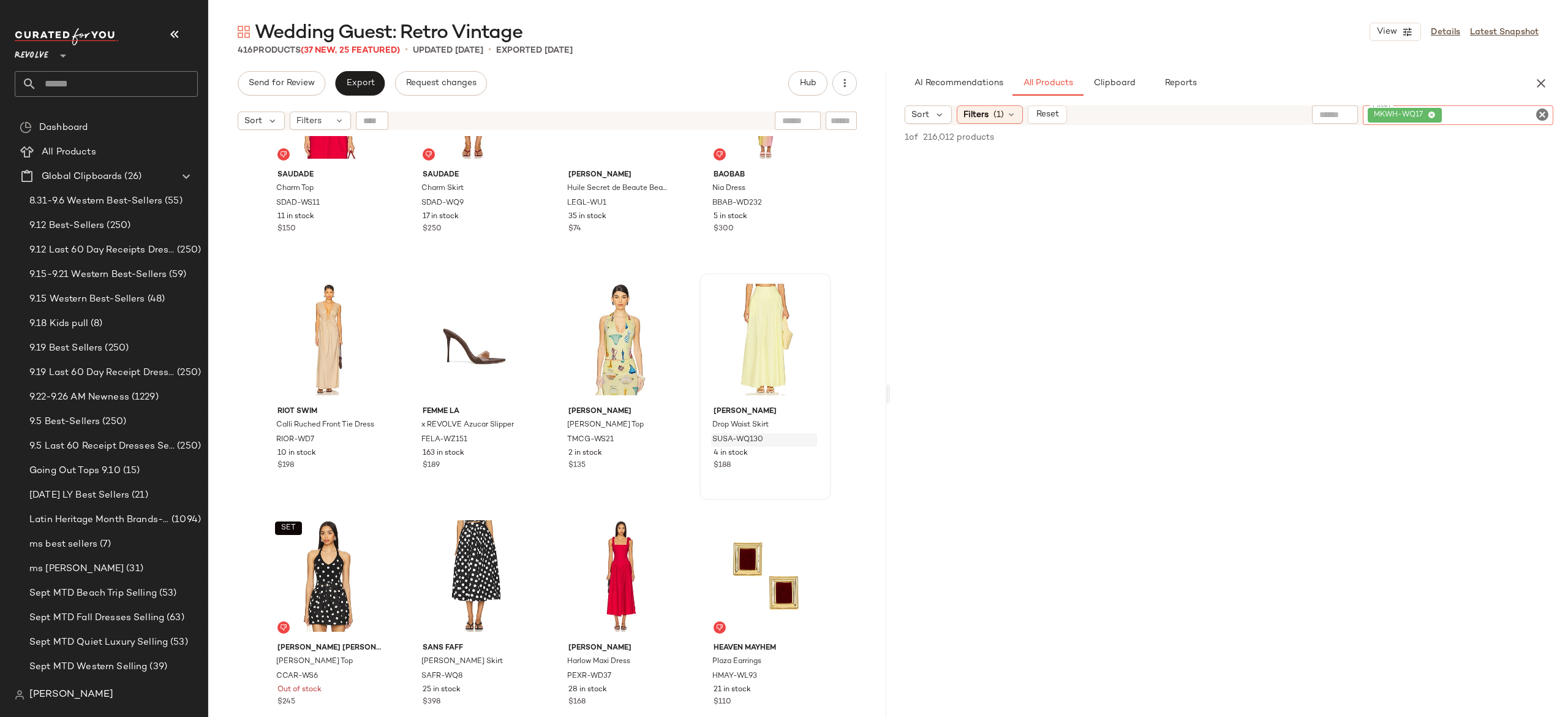
click at [1485, 117] on div "MKWH-WQ17" at bounding box center [1458, 115] width 191 height 20
paste input "**********"
type input "**********"
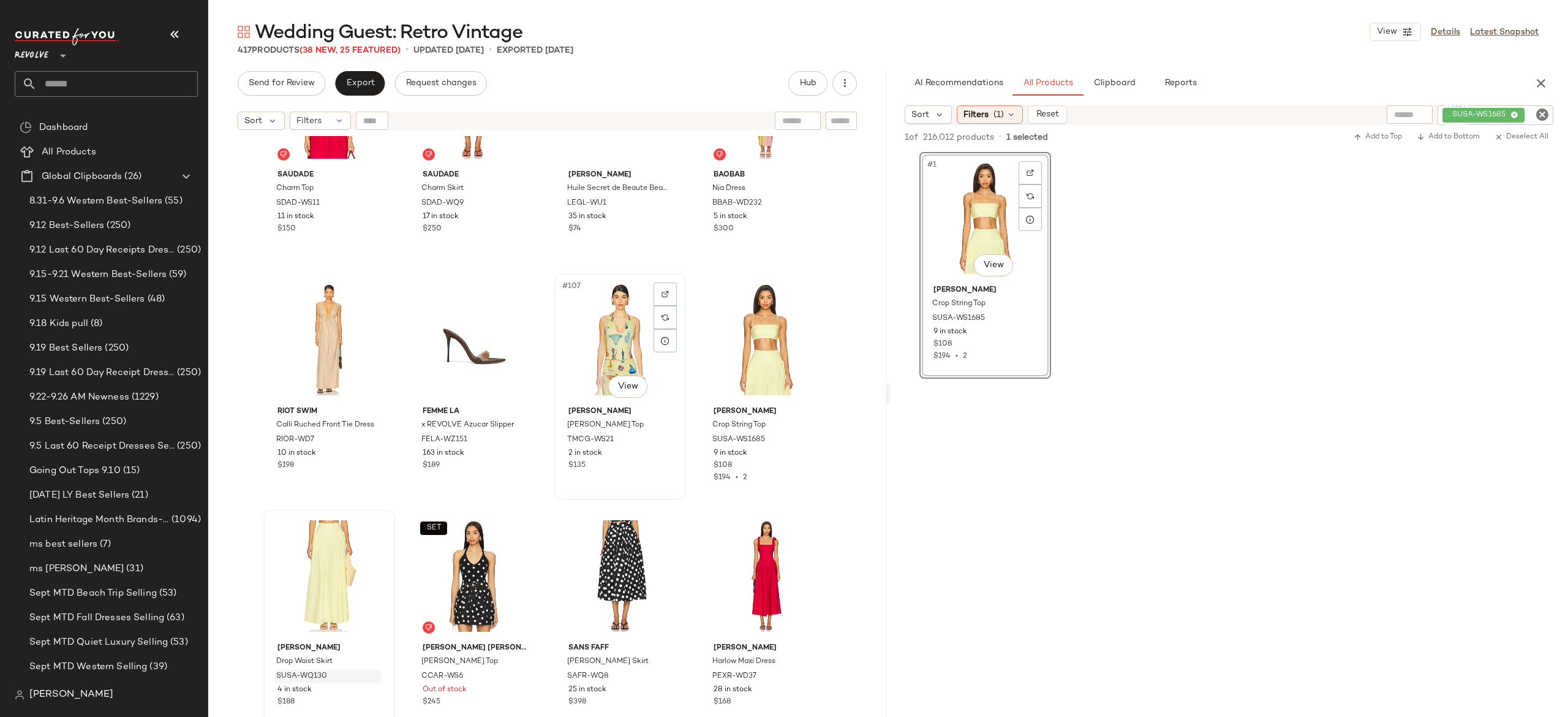
click at [609, 340] on div "#107 View" at bounding box center [619, 339] width 123 height 124
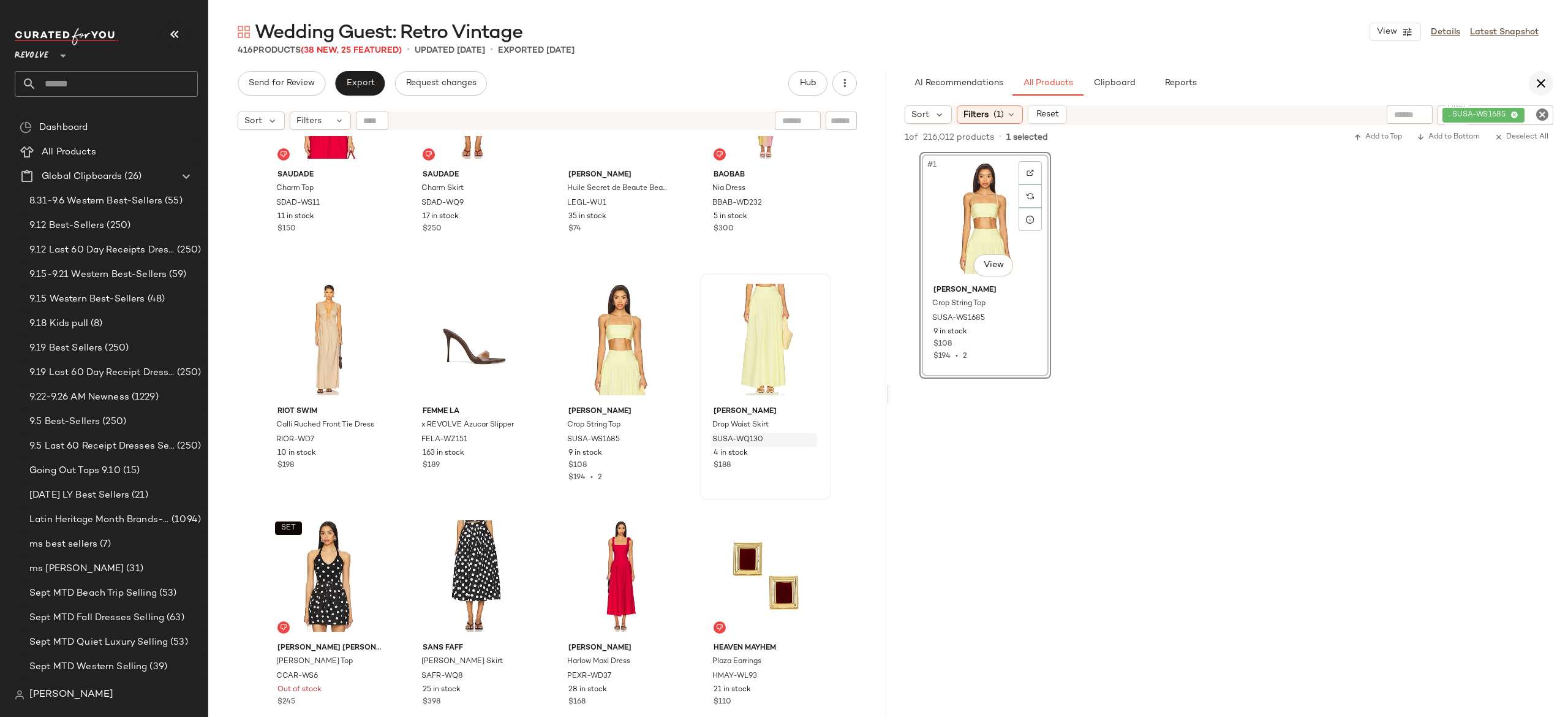
click at [1544, 77] on icon "button" at bounding box center [1542, 84] width 15 height 15
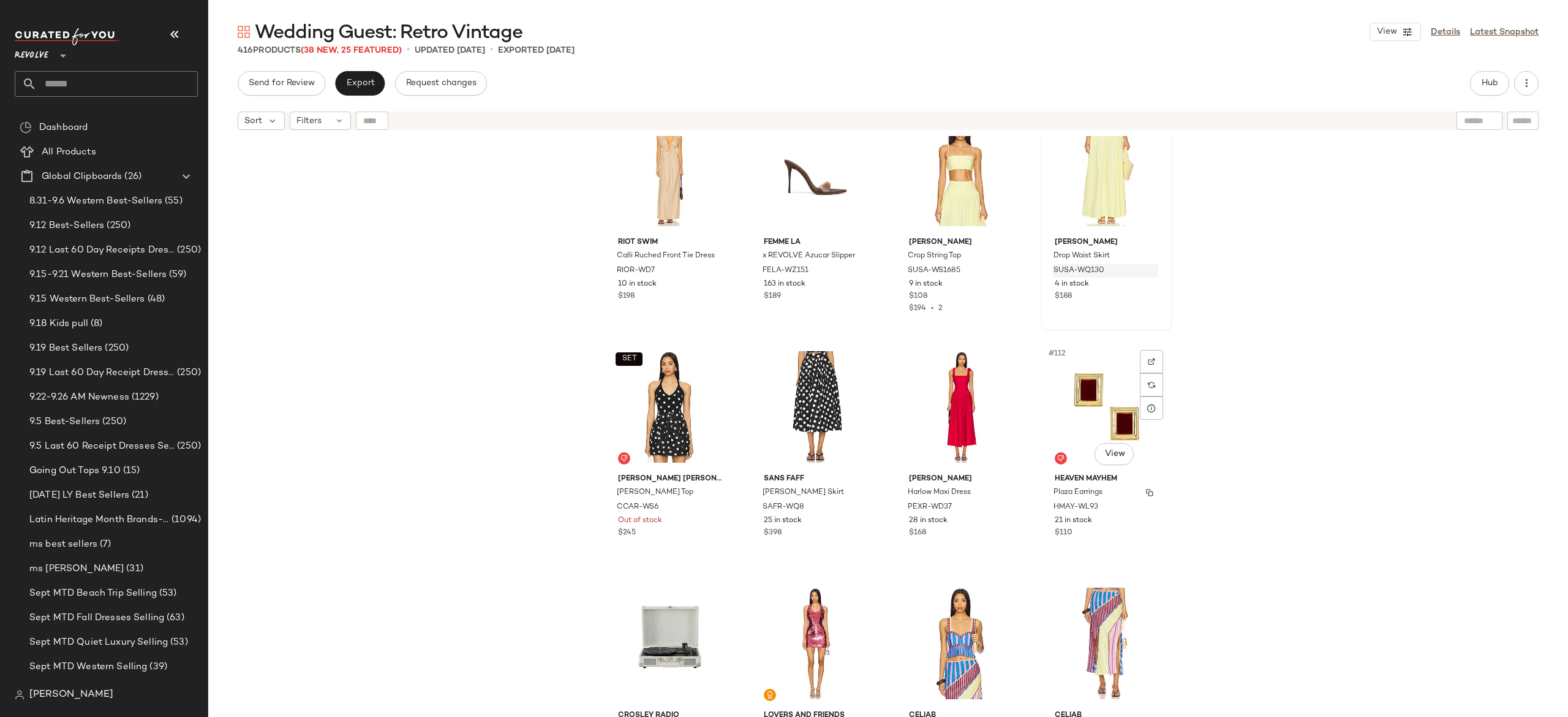
scroll to position [6195, 0]
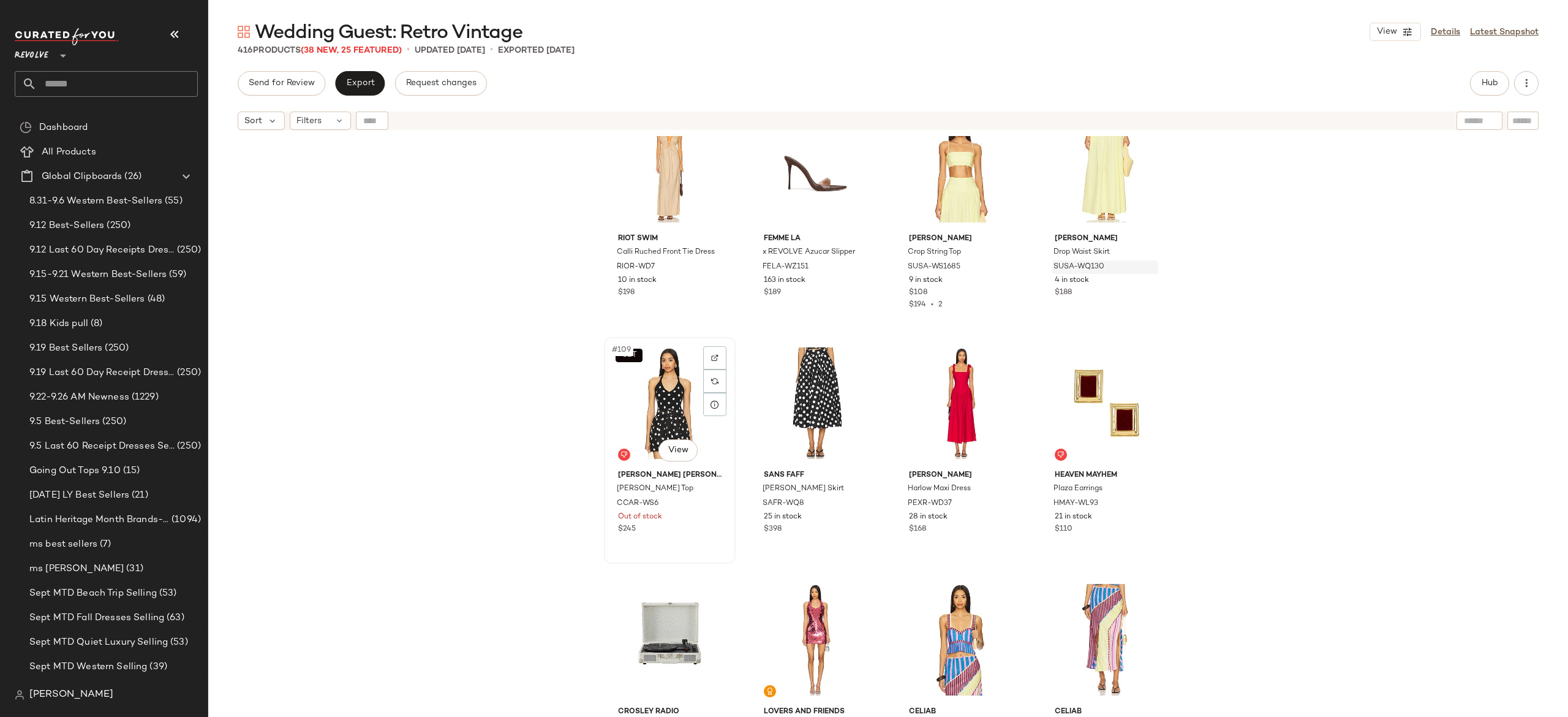
click at [669, 397] on div "SET #109 View" at bounding box center [669, 403] width 123 height 124
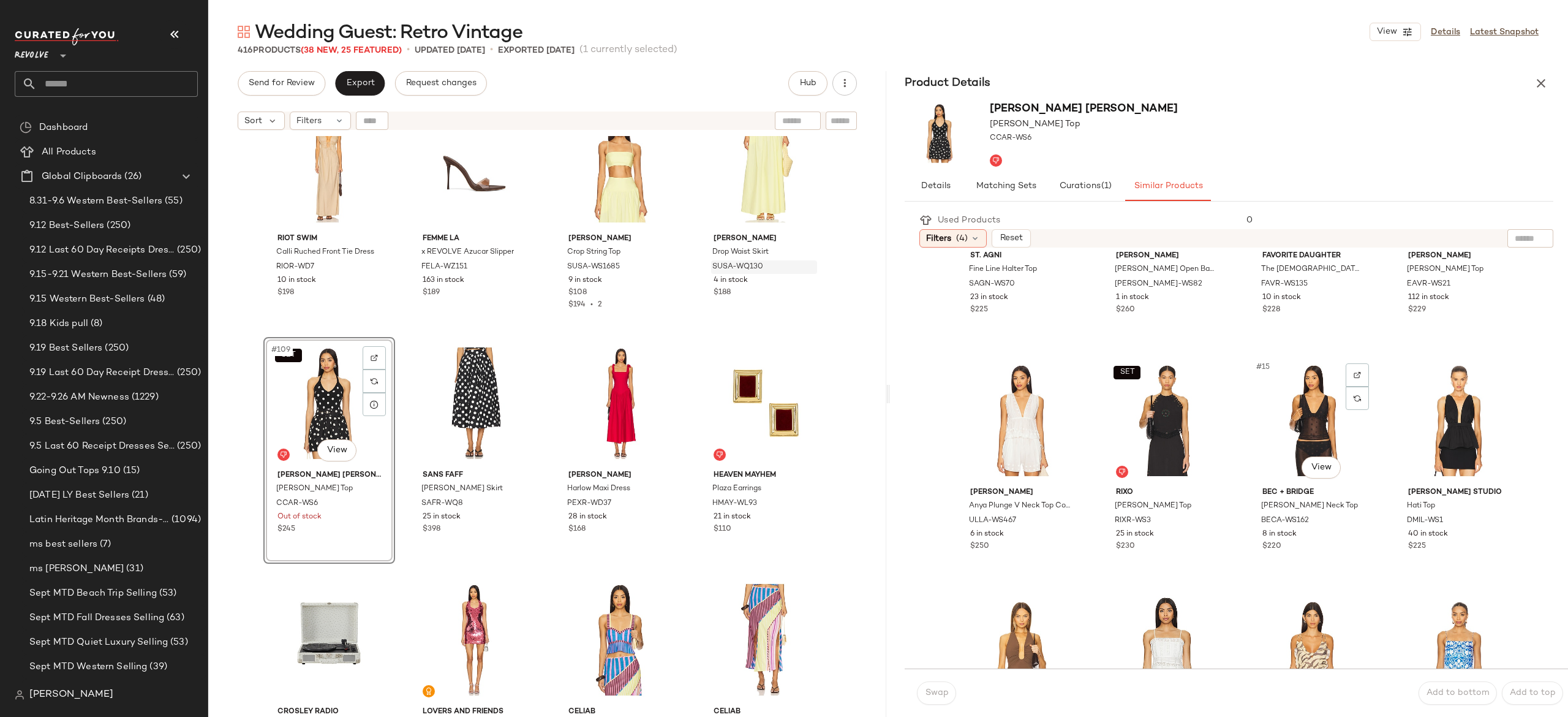
scroll to position [614, 0]
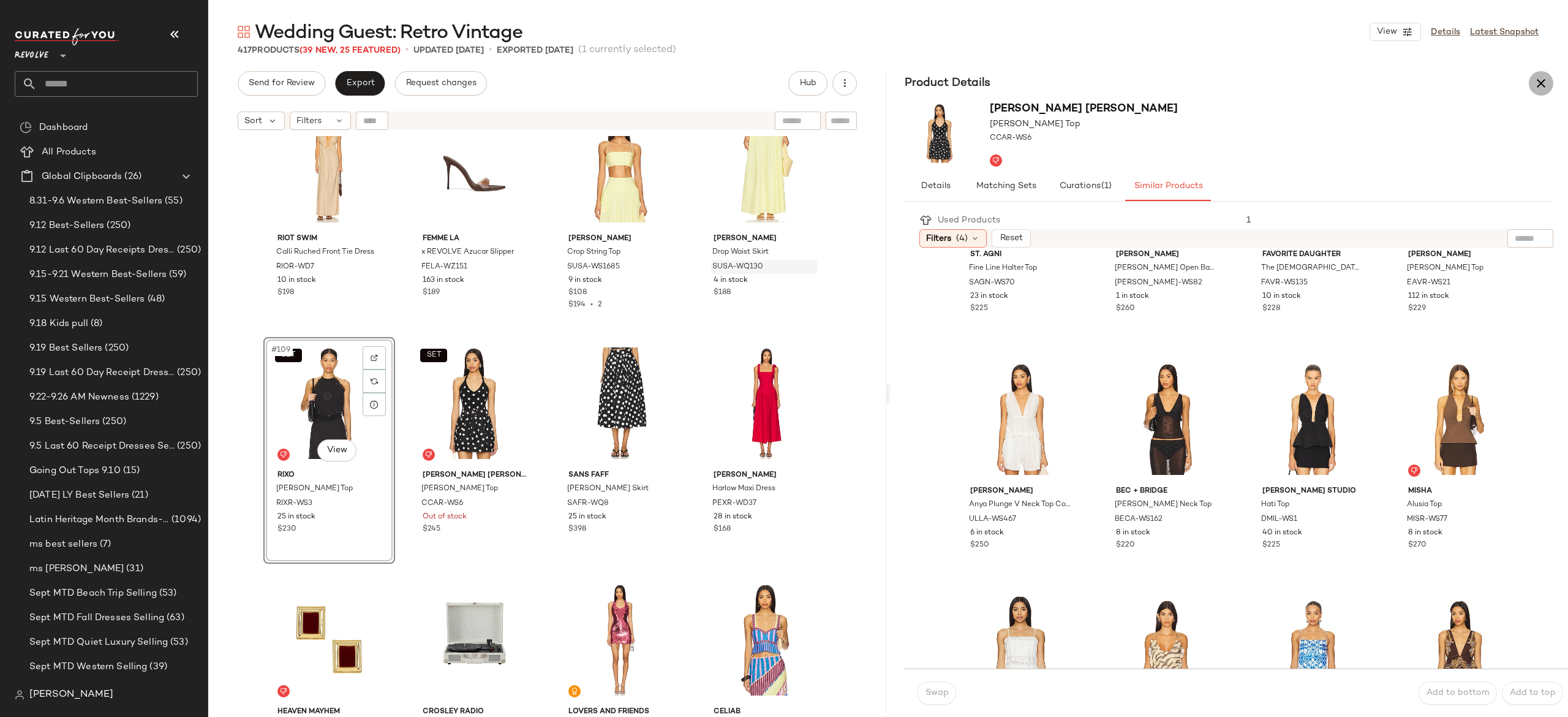
click at [1542, 78] on icon "button" at bounding box center [1542, 84] width 15 height 15
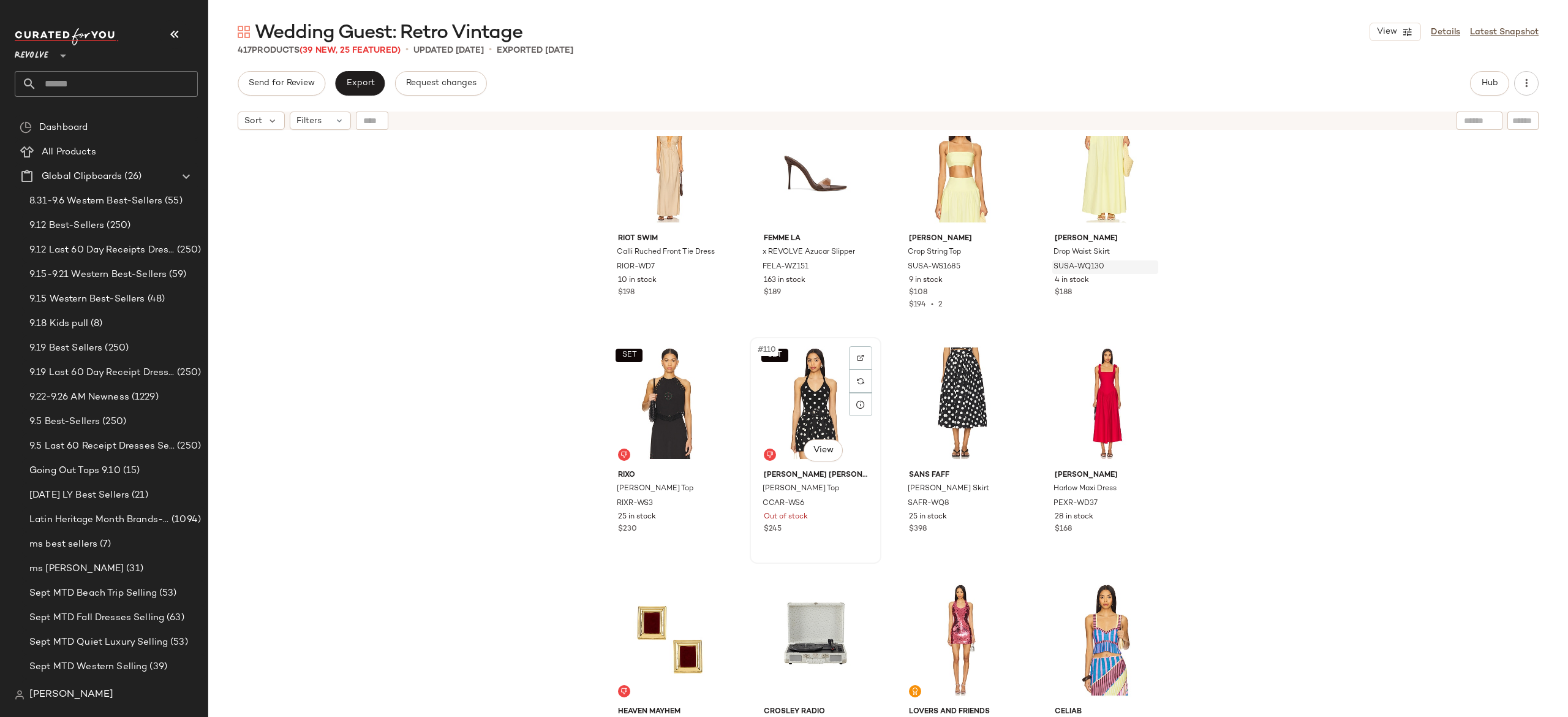
click at [802, 411] on div "SET #110 View" at bounding box center [815, 403] width 123 height 124
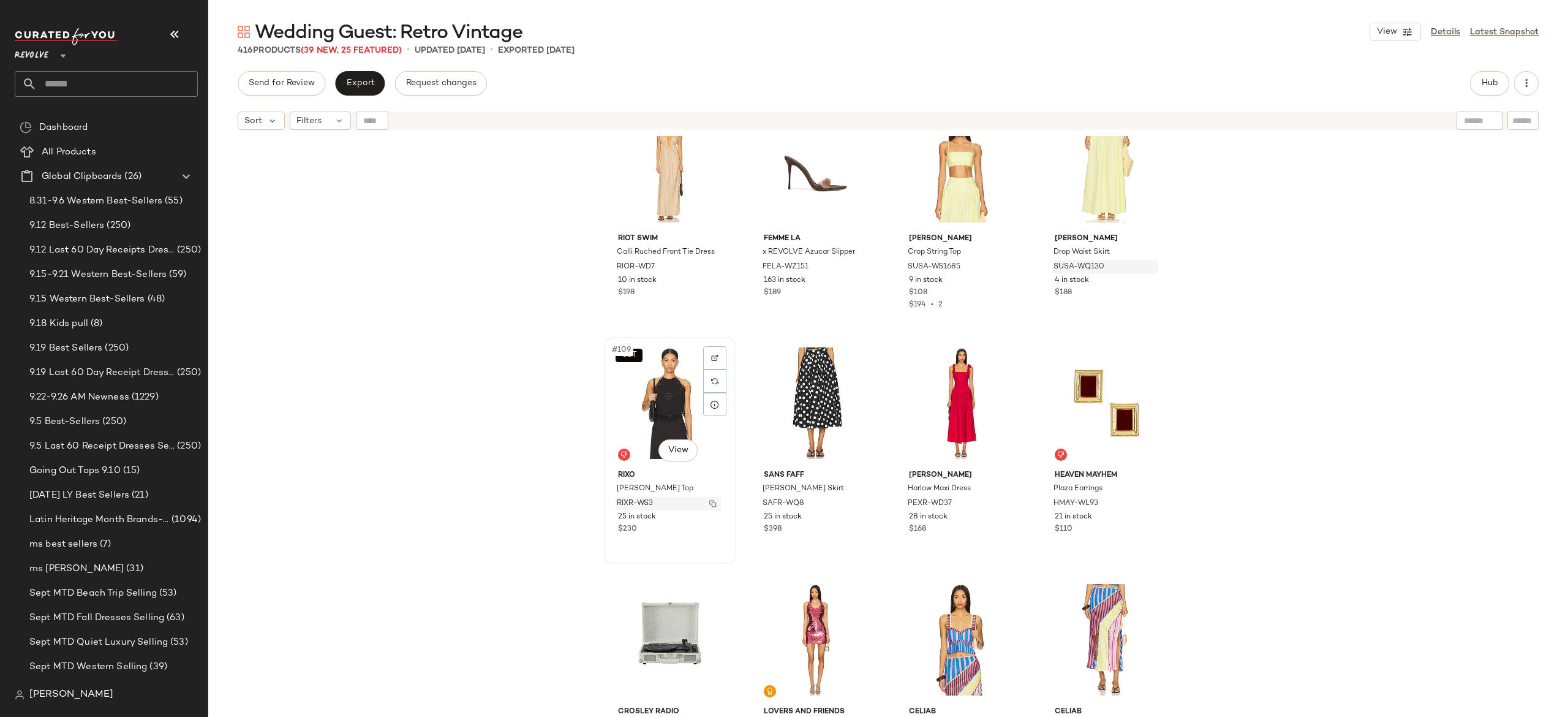
click at [704, 499] on button "button" at bounding box center [713, 504] width 17 height 11
click at [1476, 82] on button "Hub" at bounding box center [1490, 84] width 39 height 24
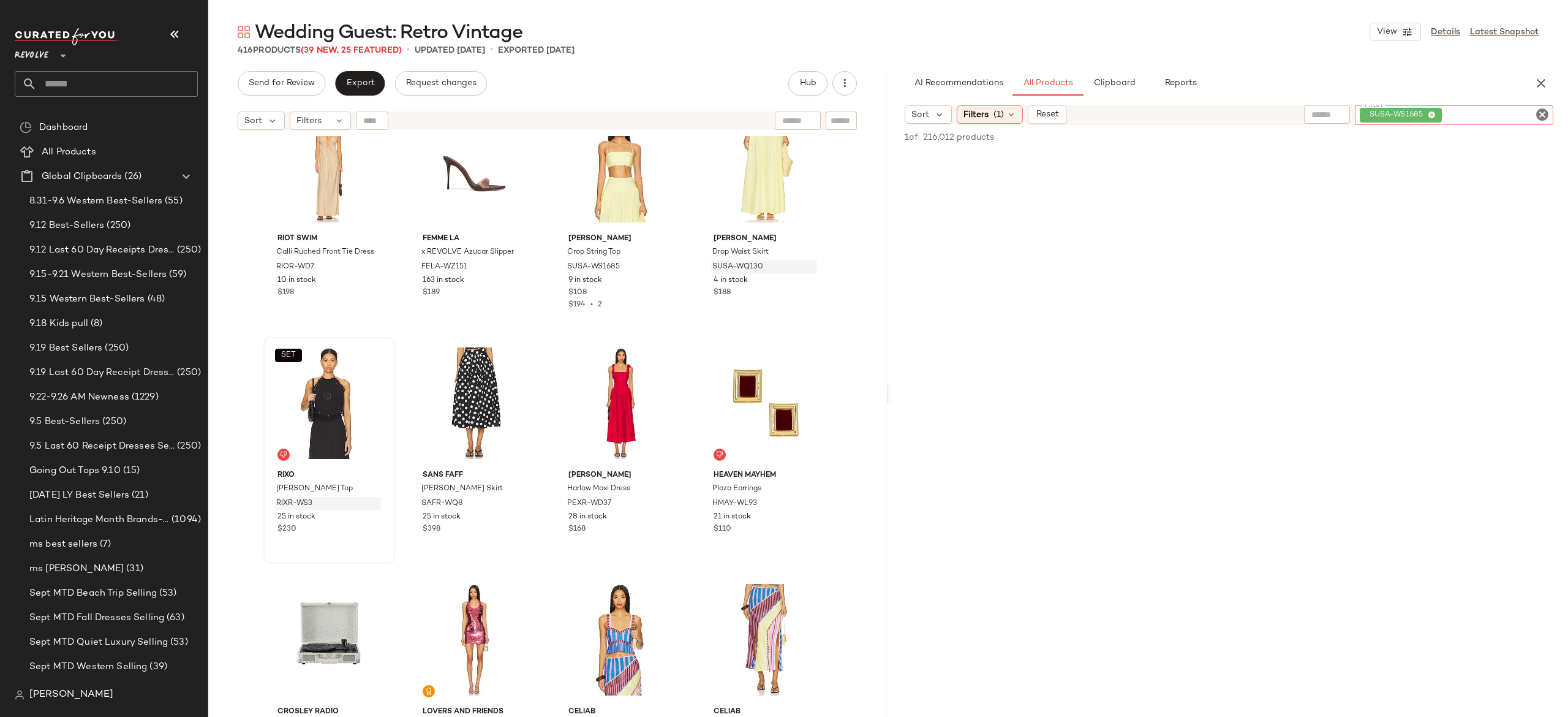
click at [1485, 122] on div ". SUSA-WS1685" at bounding box center [1454, 115] width 198 height 20
paste input "********"
type input "********"
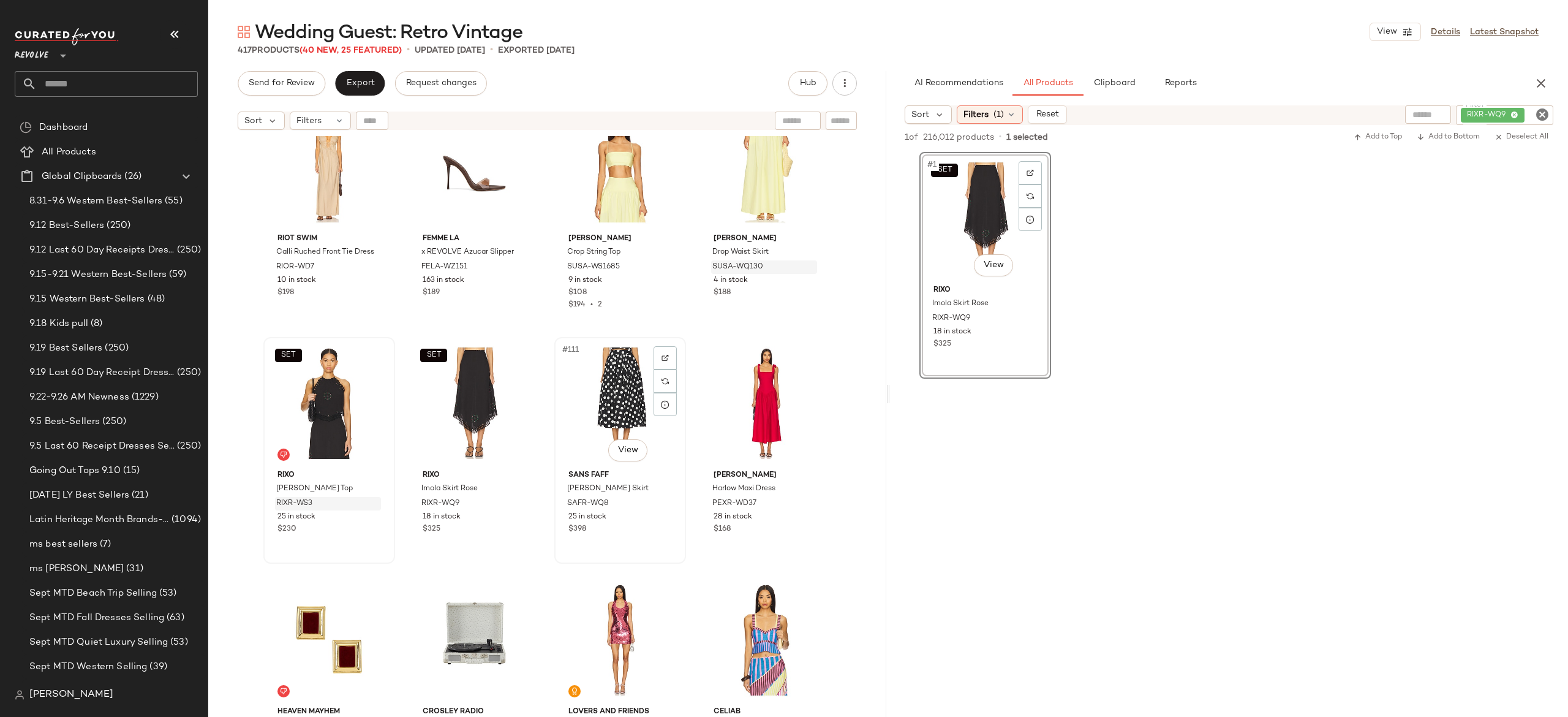
click at [611, 389] on div "#111 View" at bounding box center [619, 403] width 123 height 124
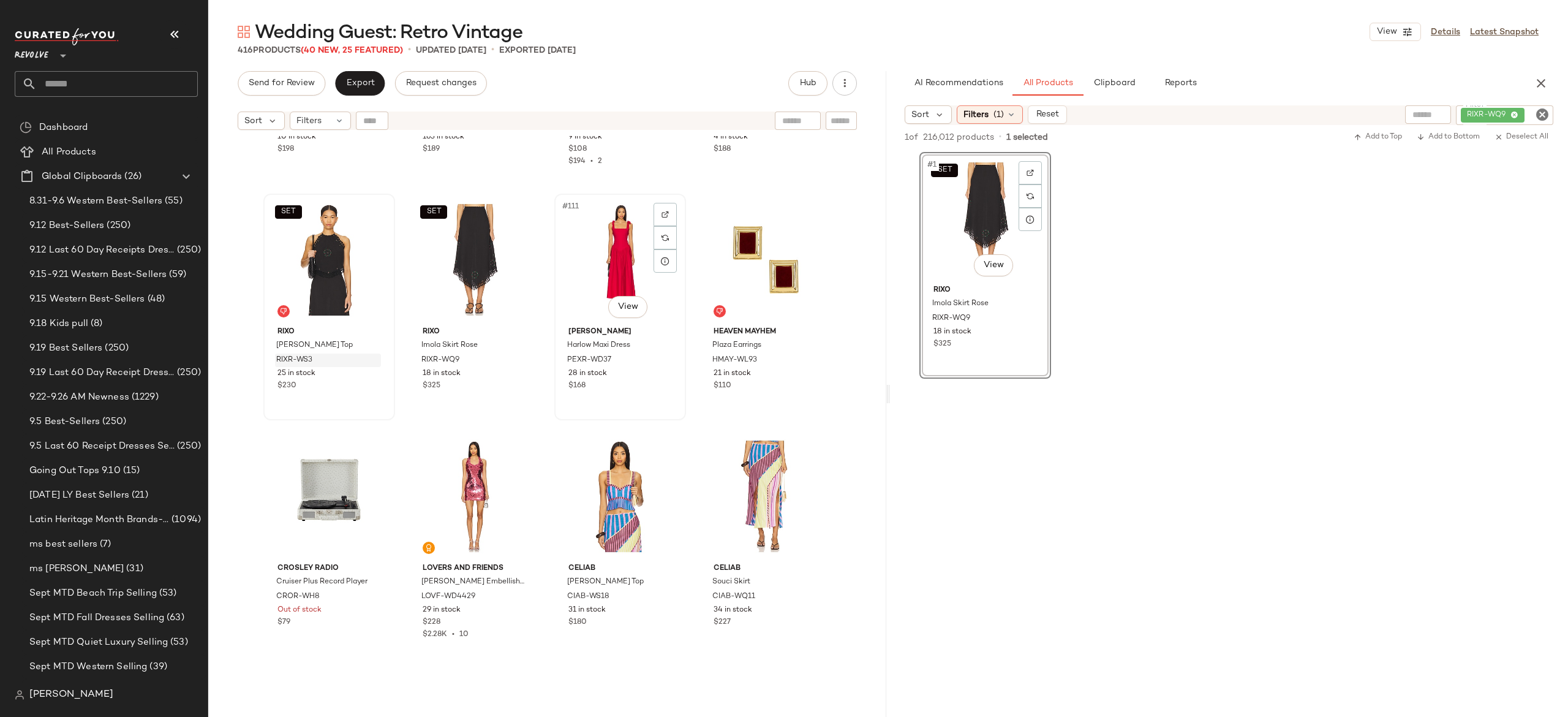
scroll to position [6340, 0]
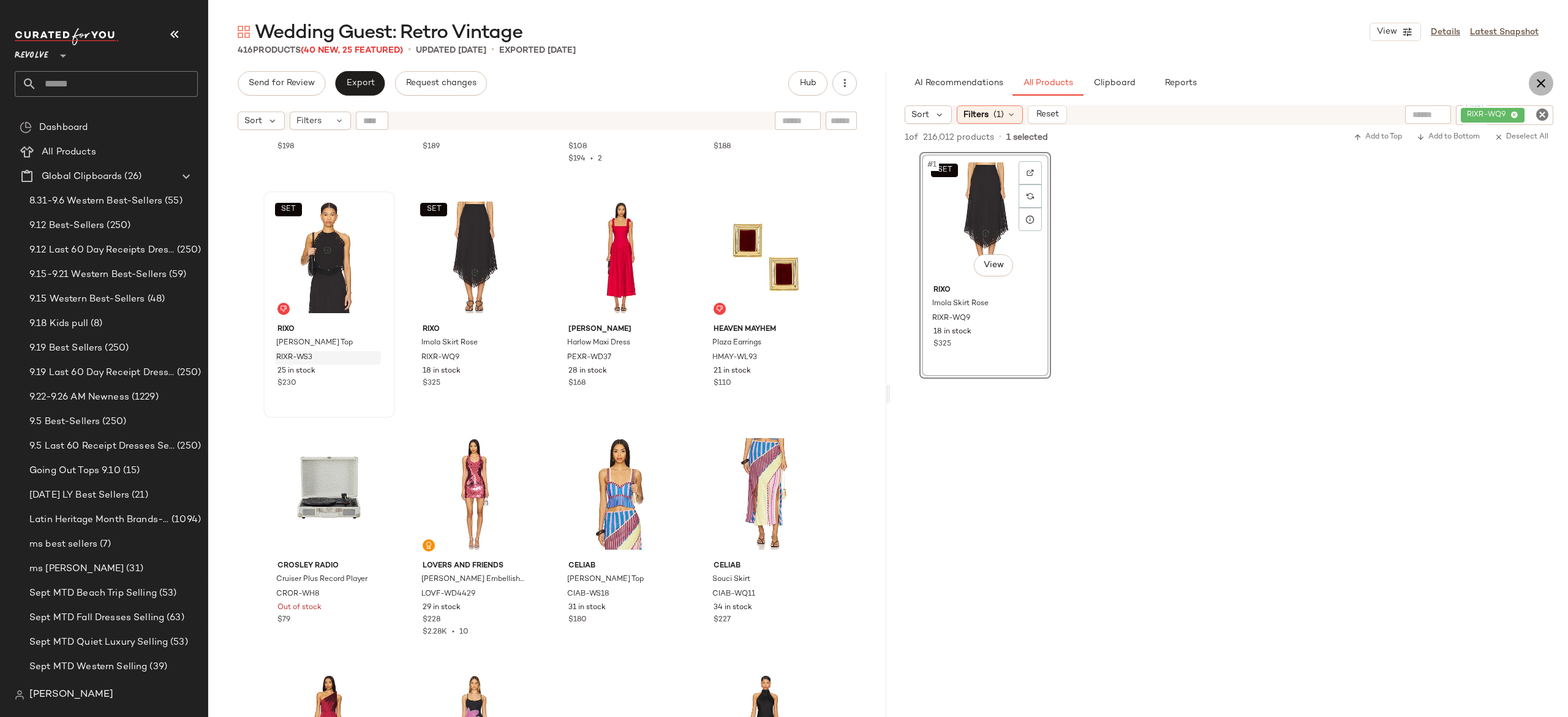
click at [1545, 83] on icon "button" at bounding box center [1542, 84] width 15 height 15
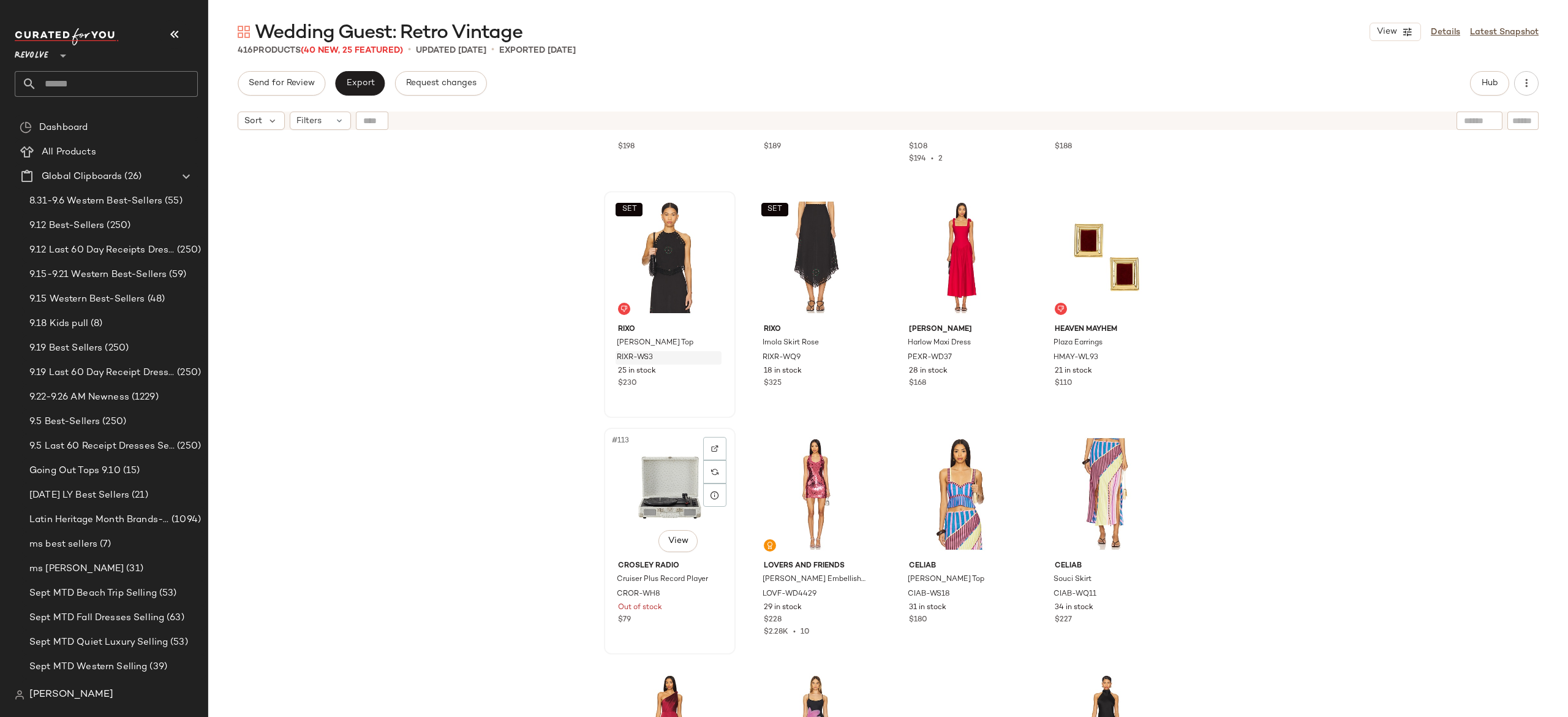
click at [662, 494] on div "#113 View" at bounding box center [669, 493] width 123 height 124
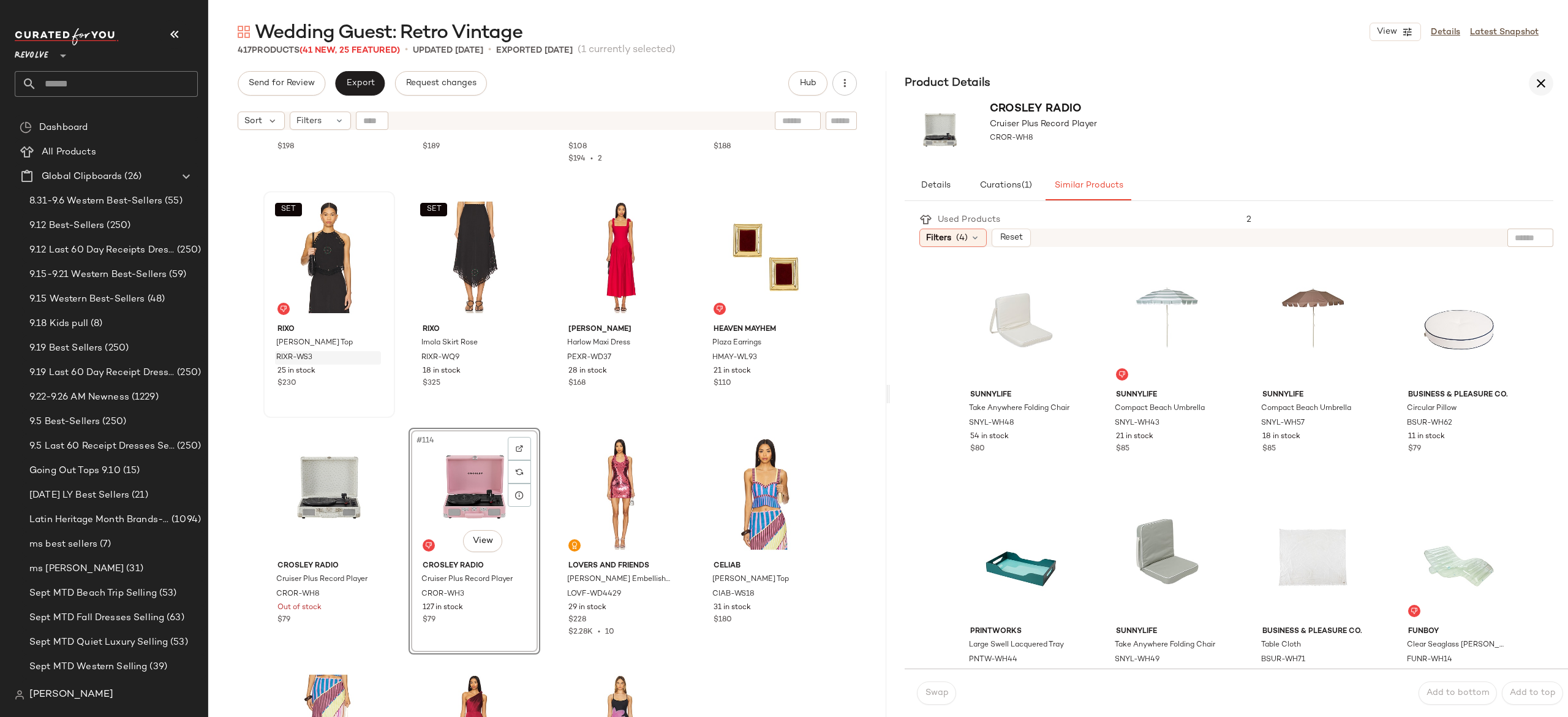
click at [1537, 80] on icon "button" at bounding box center [1542, 84] width 15 height 15
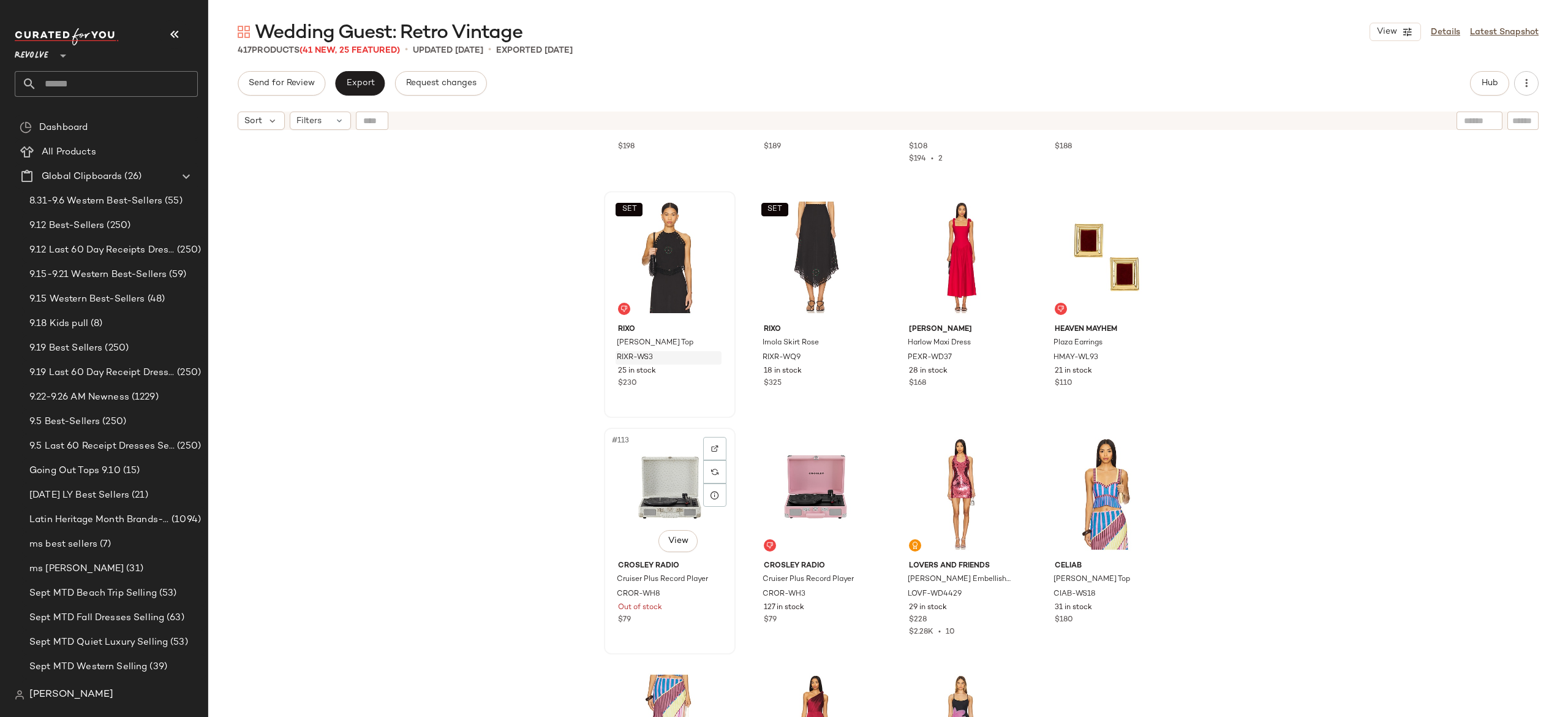
click at [659, 476] on div "#113 View" at bounding box center [669, 493] width 123 height 124
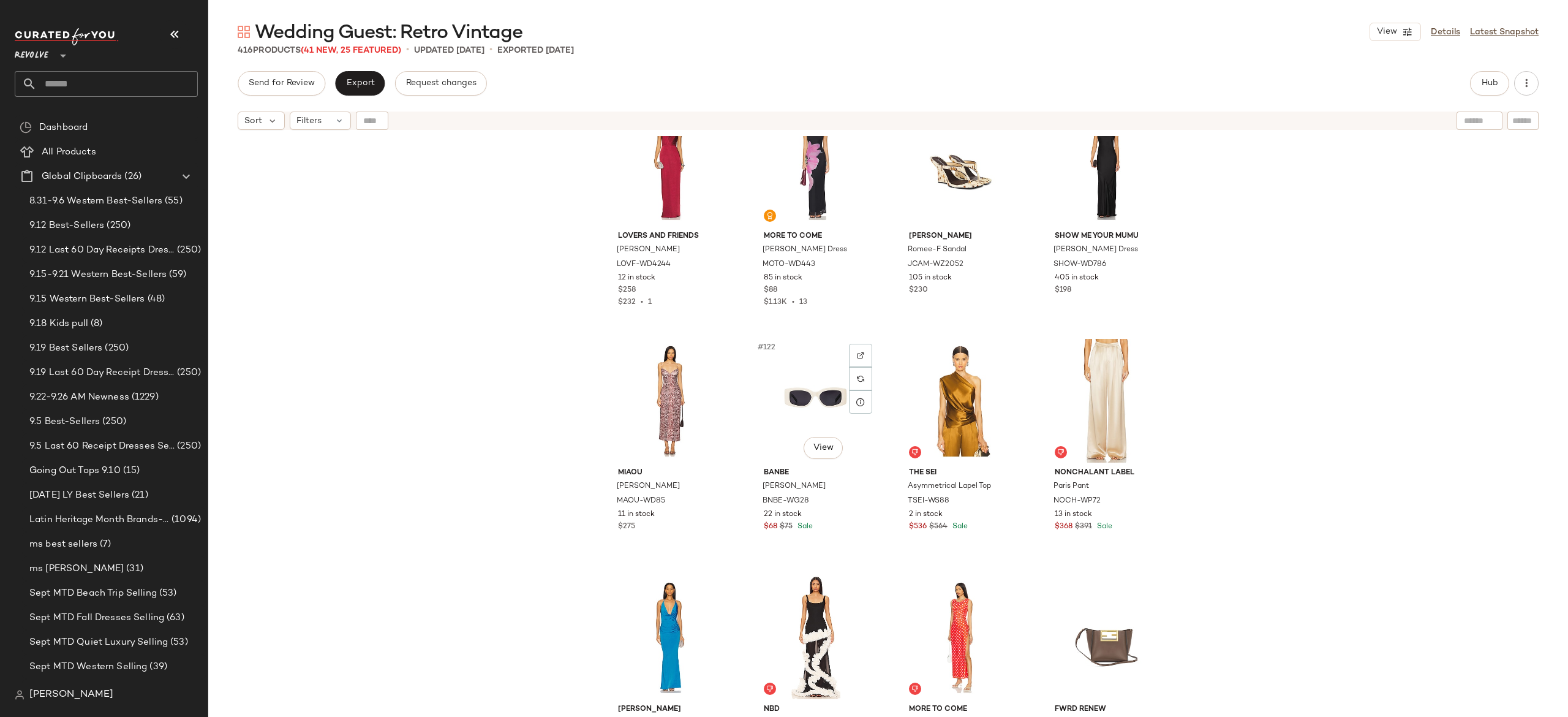
scroll to position [6907, 0]
click at [802, 392] on div "#122 View" at bounding box center [815, 399] width 123 height 124
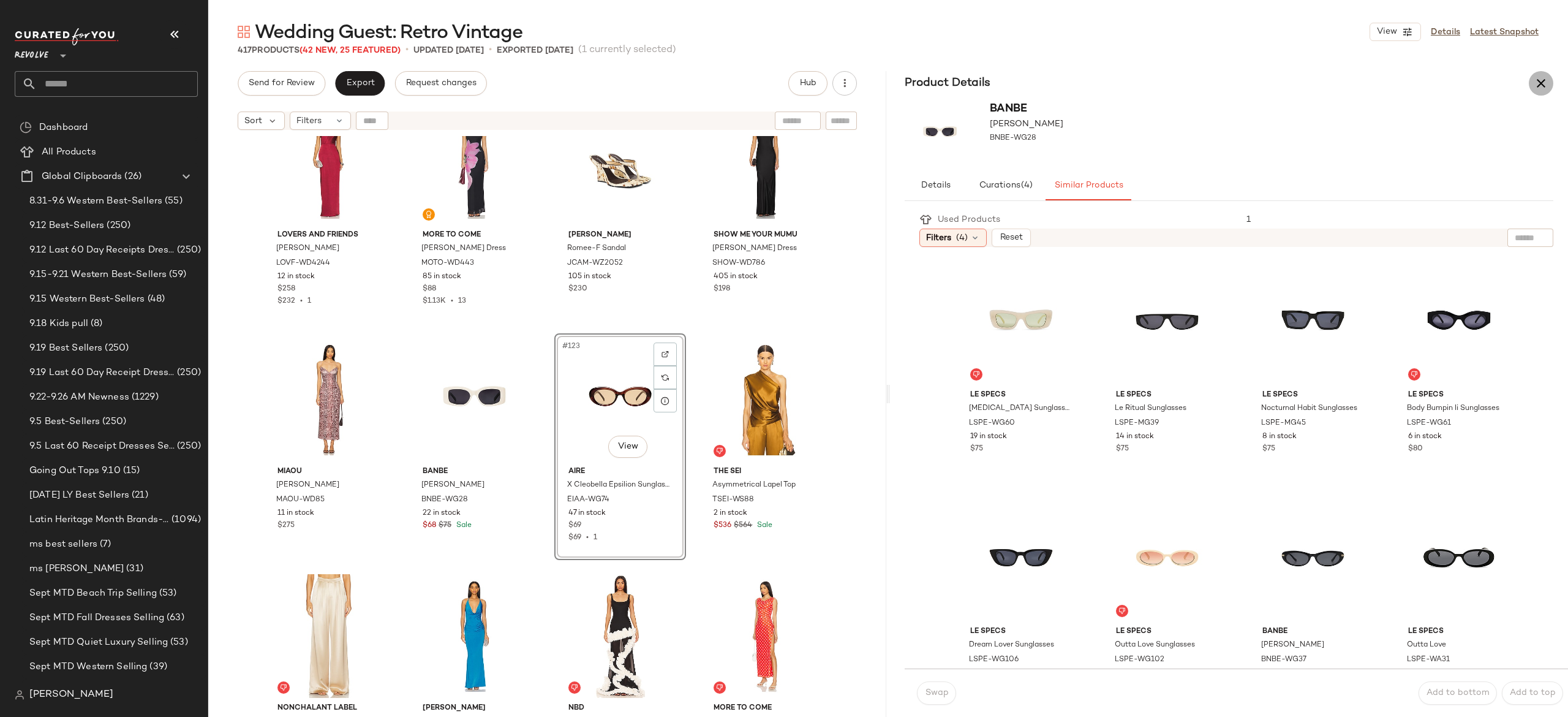
click at [1537, 87] on icon "button" at bounding box center [1542, 84] width 15 height 15
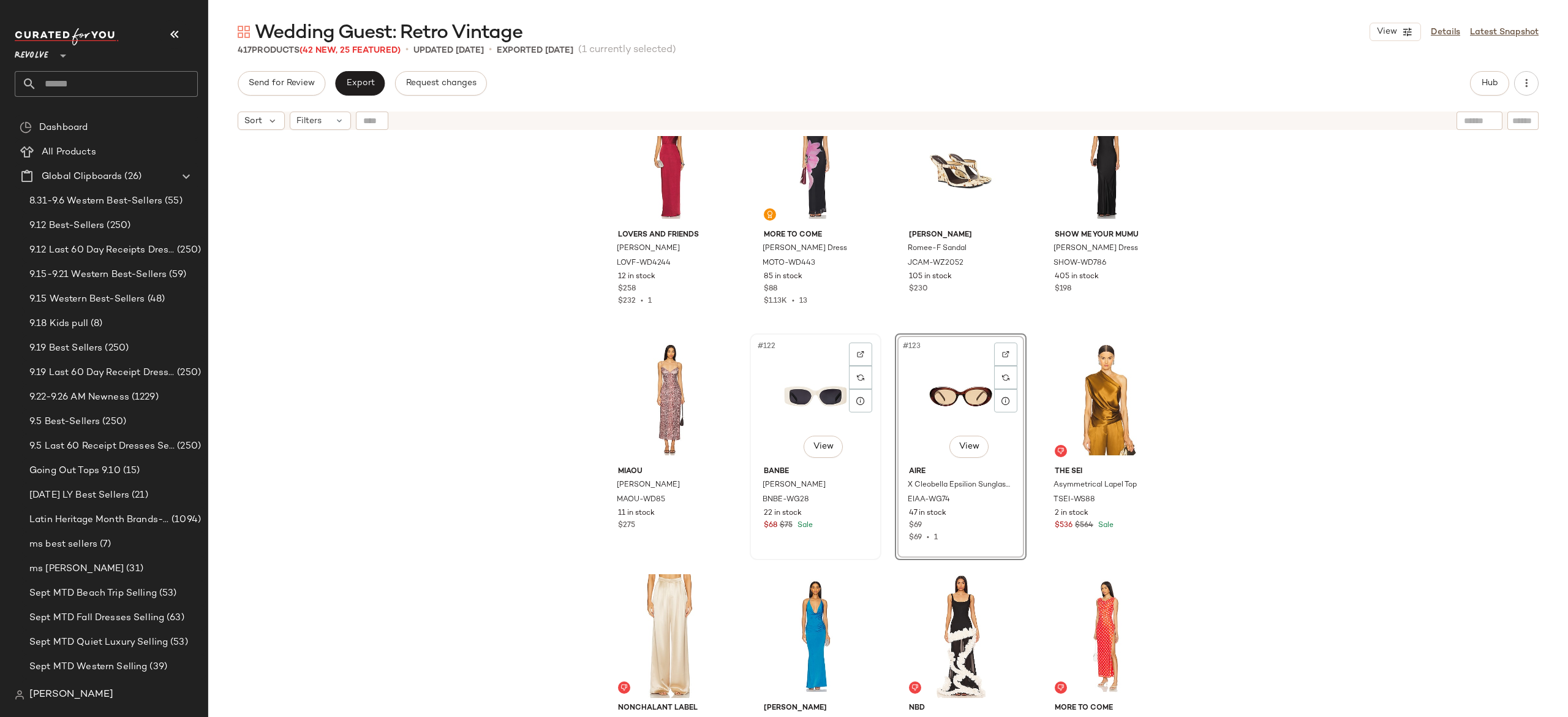
click at [800, 409] on div "#122 View" at bounding box center [815, 399] width 123 height 124
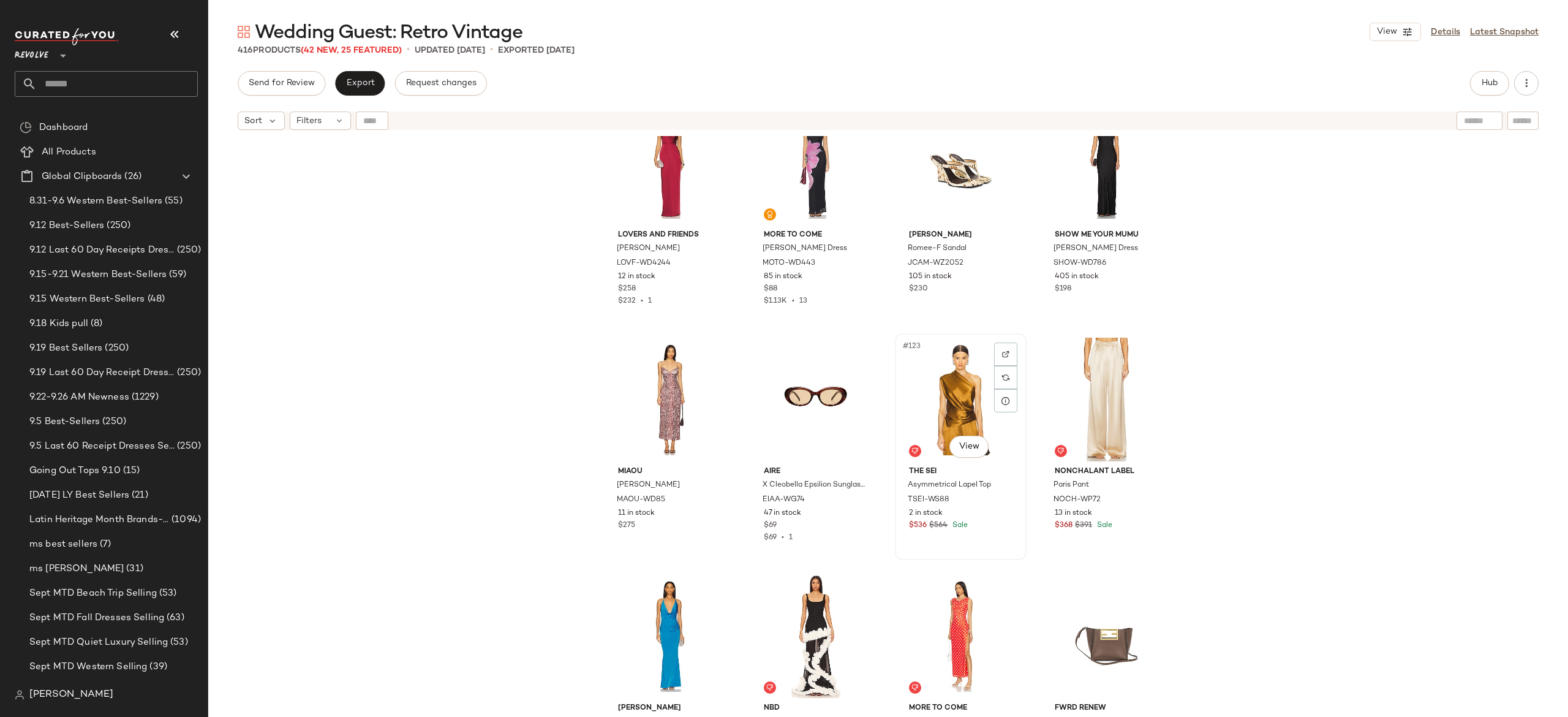
click at [957, 401] on div "#123 View" at bounding box center [961, 399] width 123 height 124
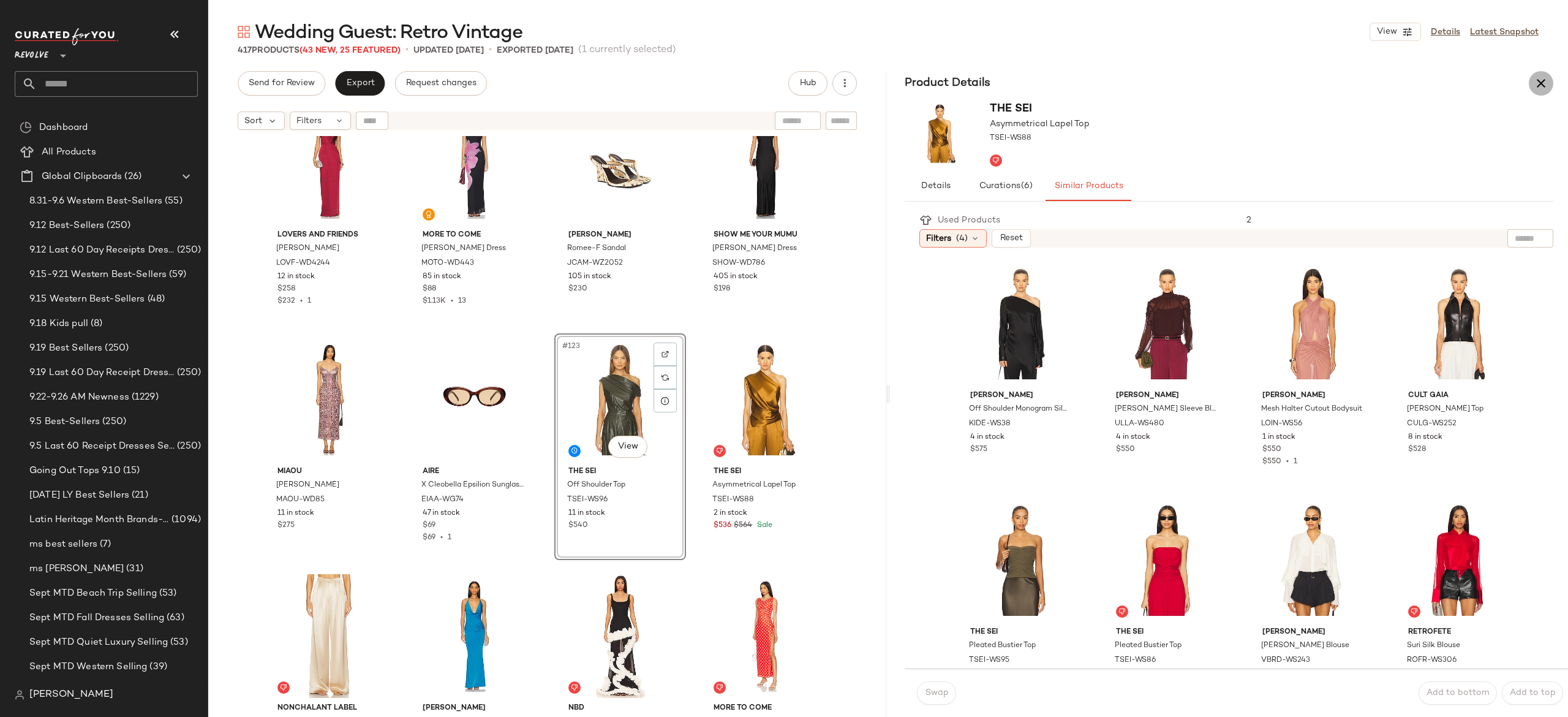
click at [1535, 73] on button "button" at bounding box center [1542, 84] width 24 height 24
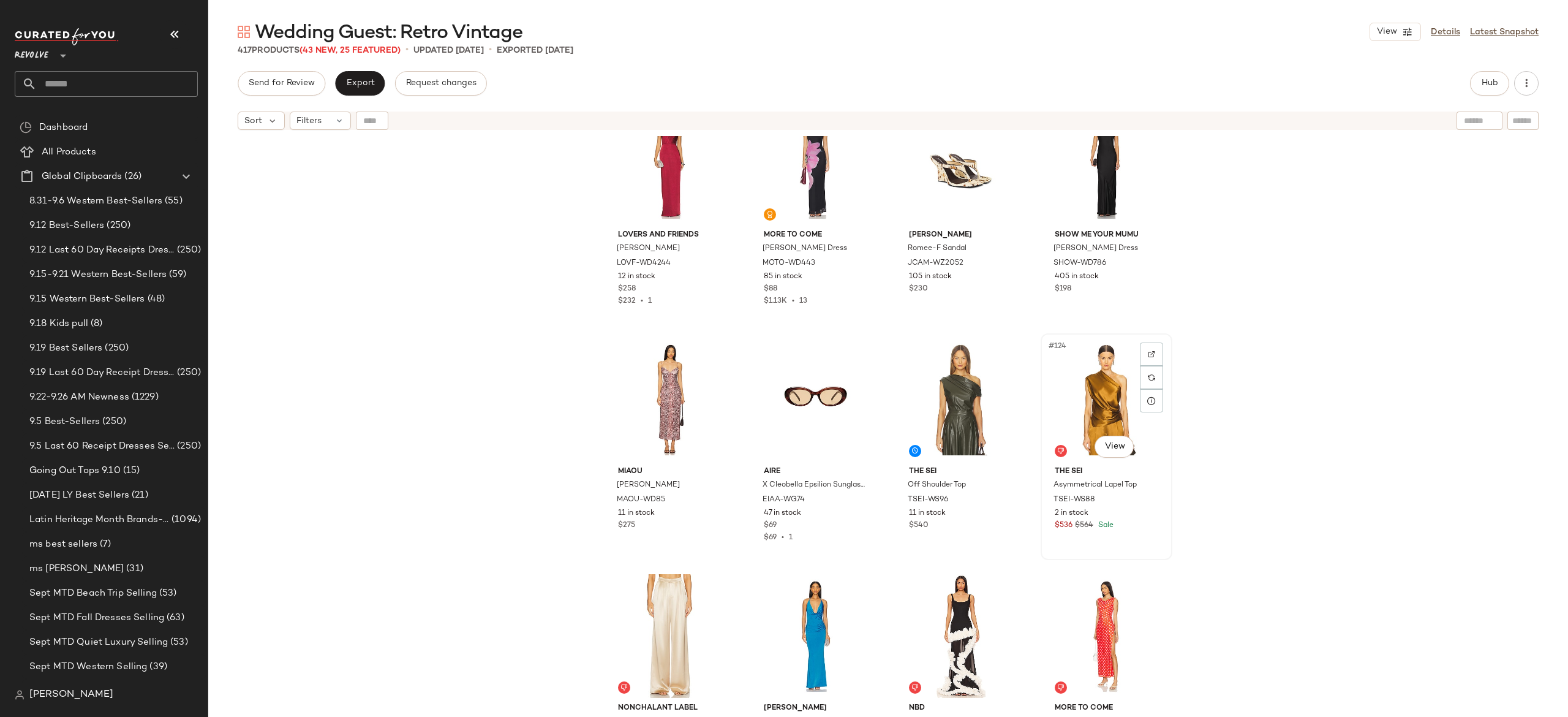
click at [1101, 395] on div "#124 View" at bounding box center [1106, 399] width 123 height 124
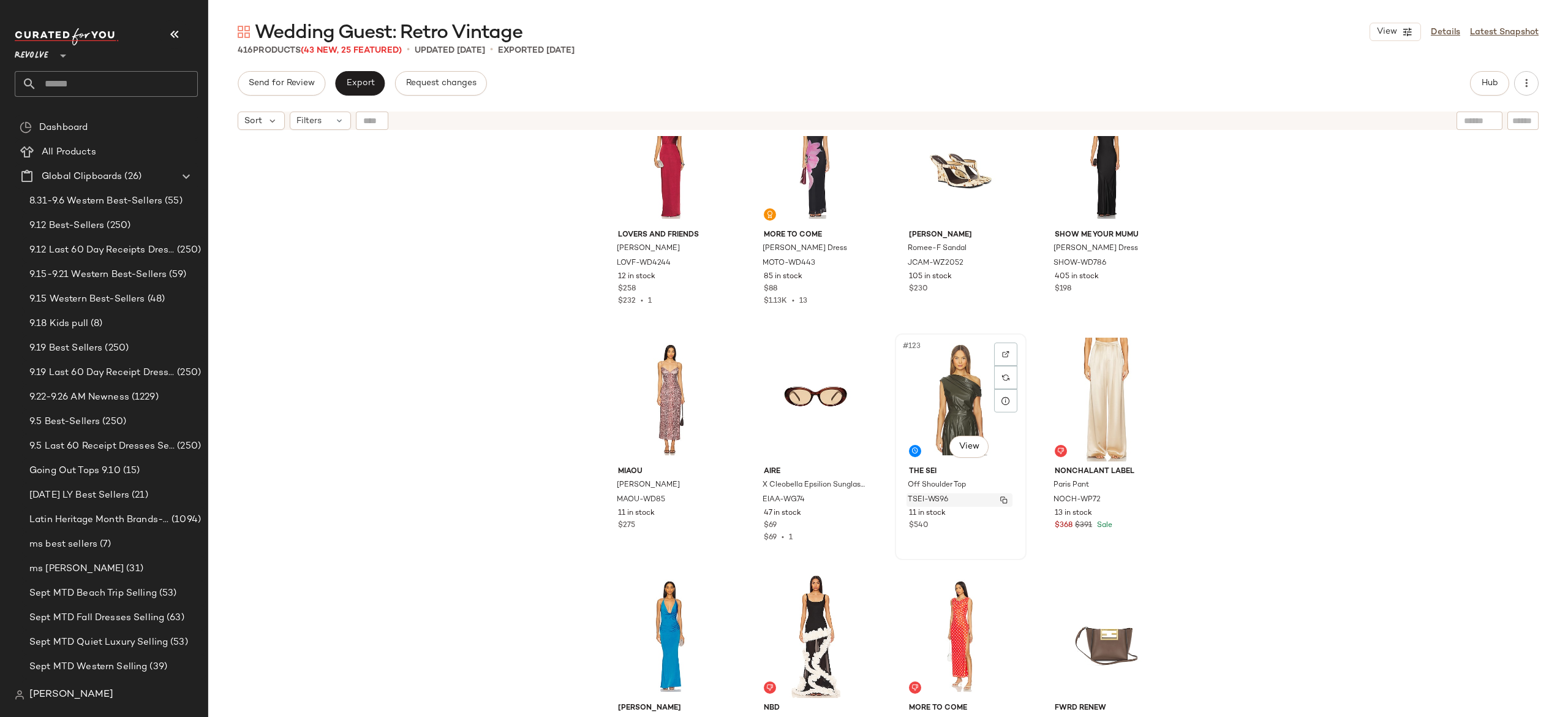
click at [1000, 497] on img "button" at bounding box center [1004, 500] width 8 height 8
click at [1498, 80] on button "Hub" at bounding box center [1490, 84] width 39 height 24
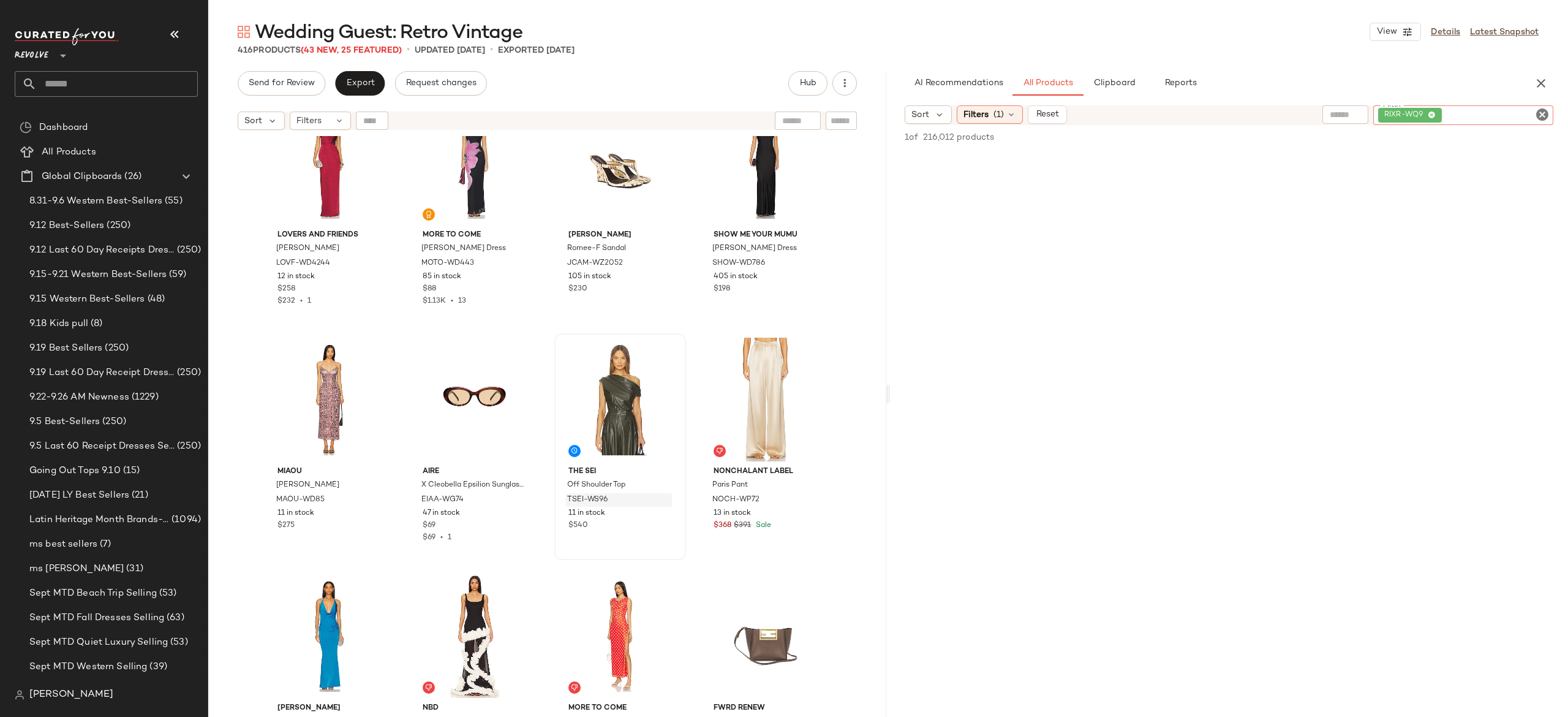
click at [1479, 117] on div "RIXR-WQ9" at bounding box center [1464, 115] width 180 height 20
paste input "*********"
type input "*********"
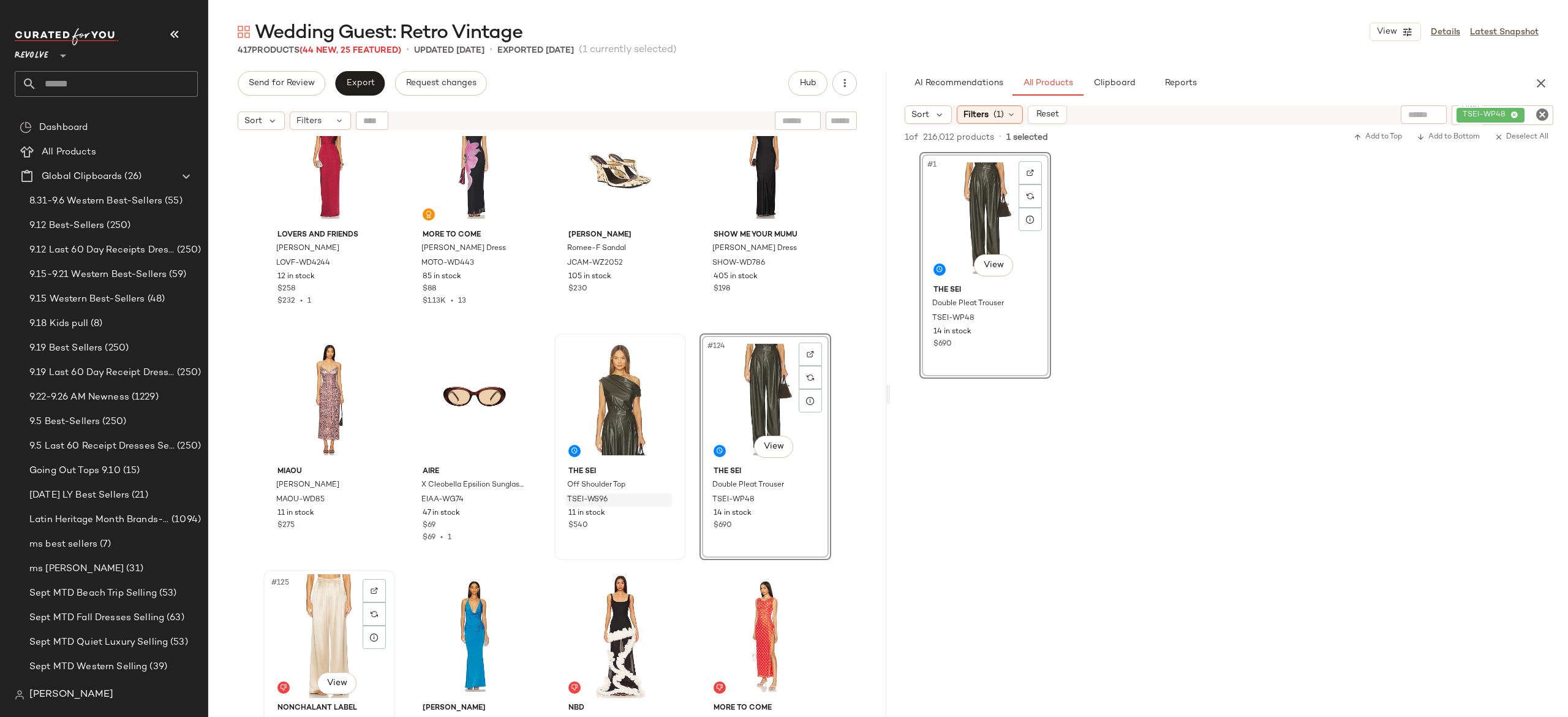
click at [327, 606] on div "#125 View" at bounding box center [329, 636] width 123 height 124
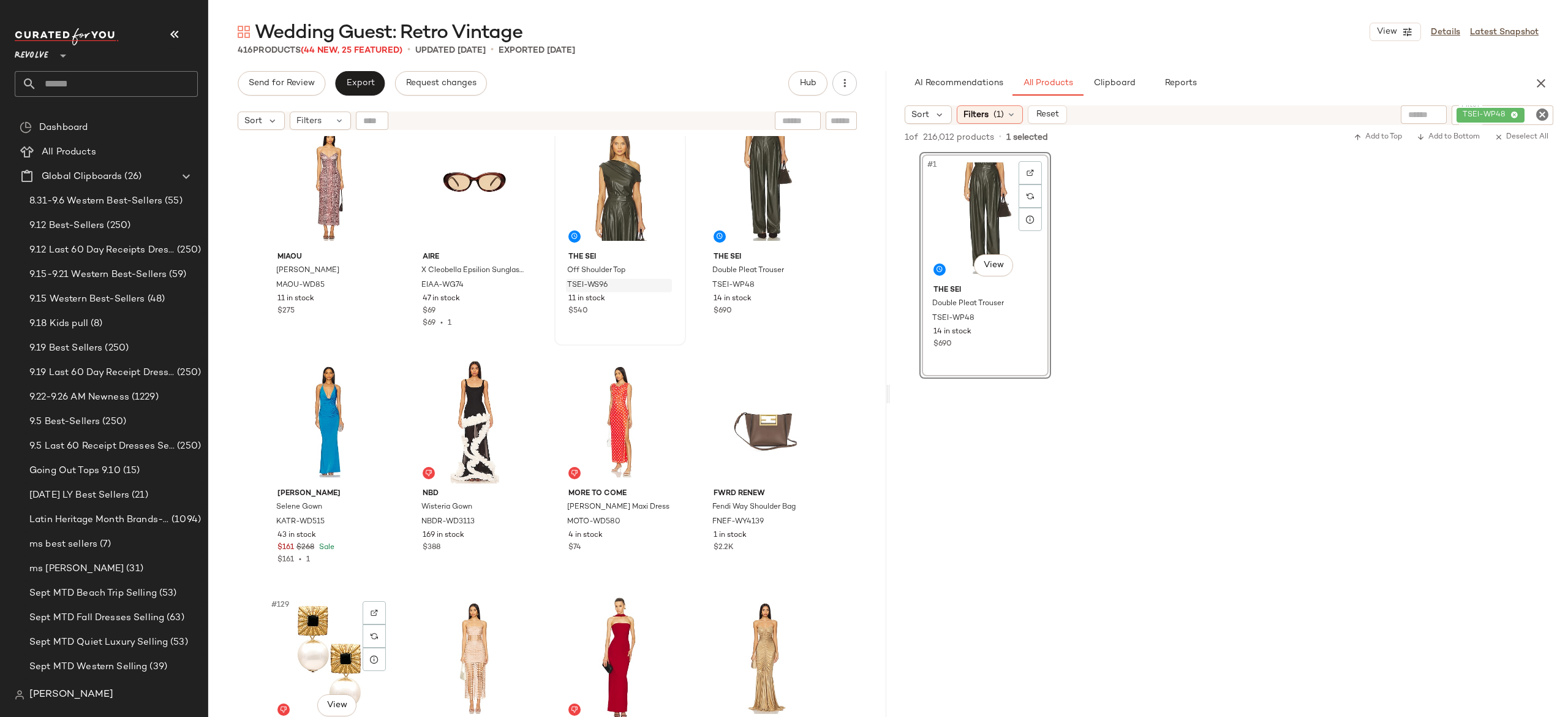
scroll to position [7127, 0]
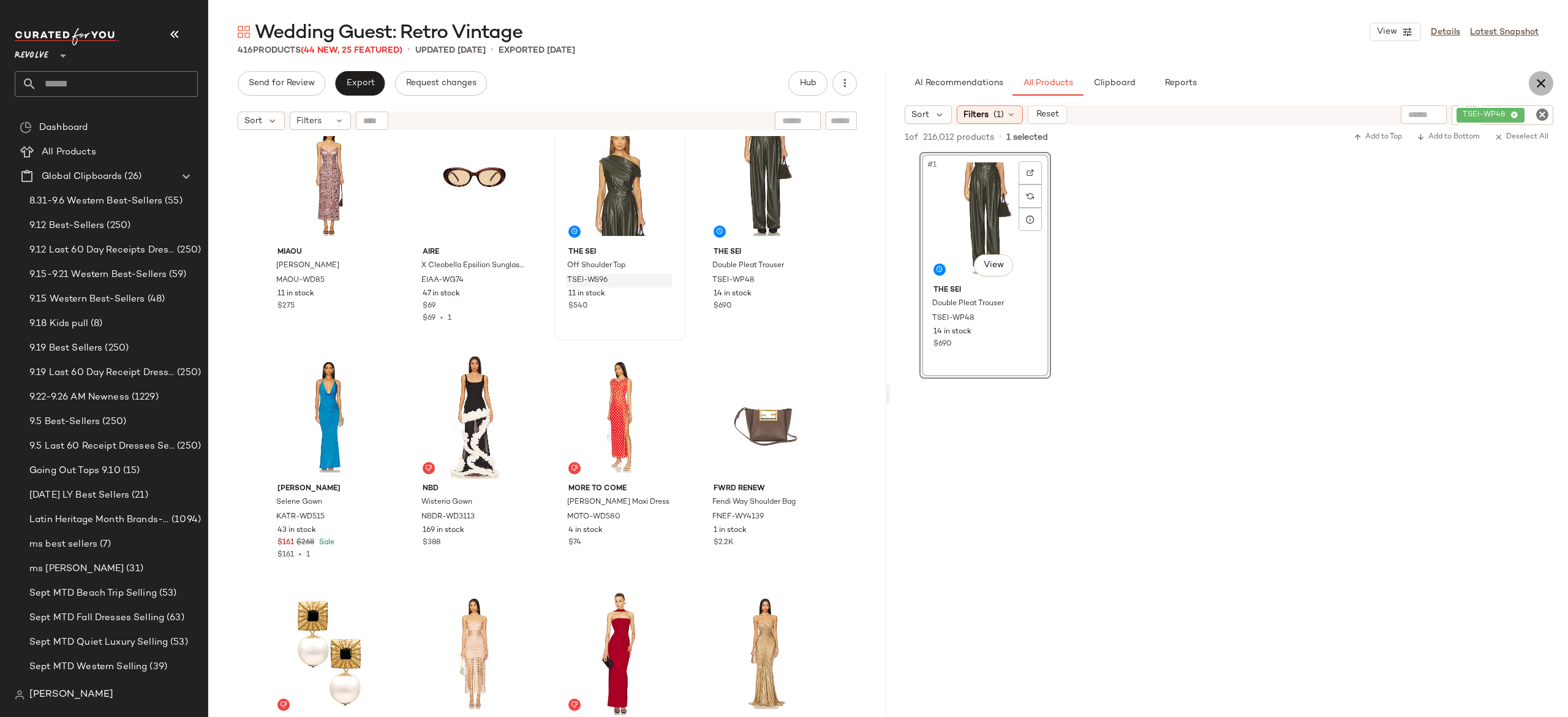
click at [1537, 78] on icon "button" at bounding box center [1542, 84] width 15 height 15
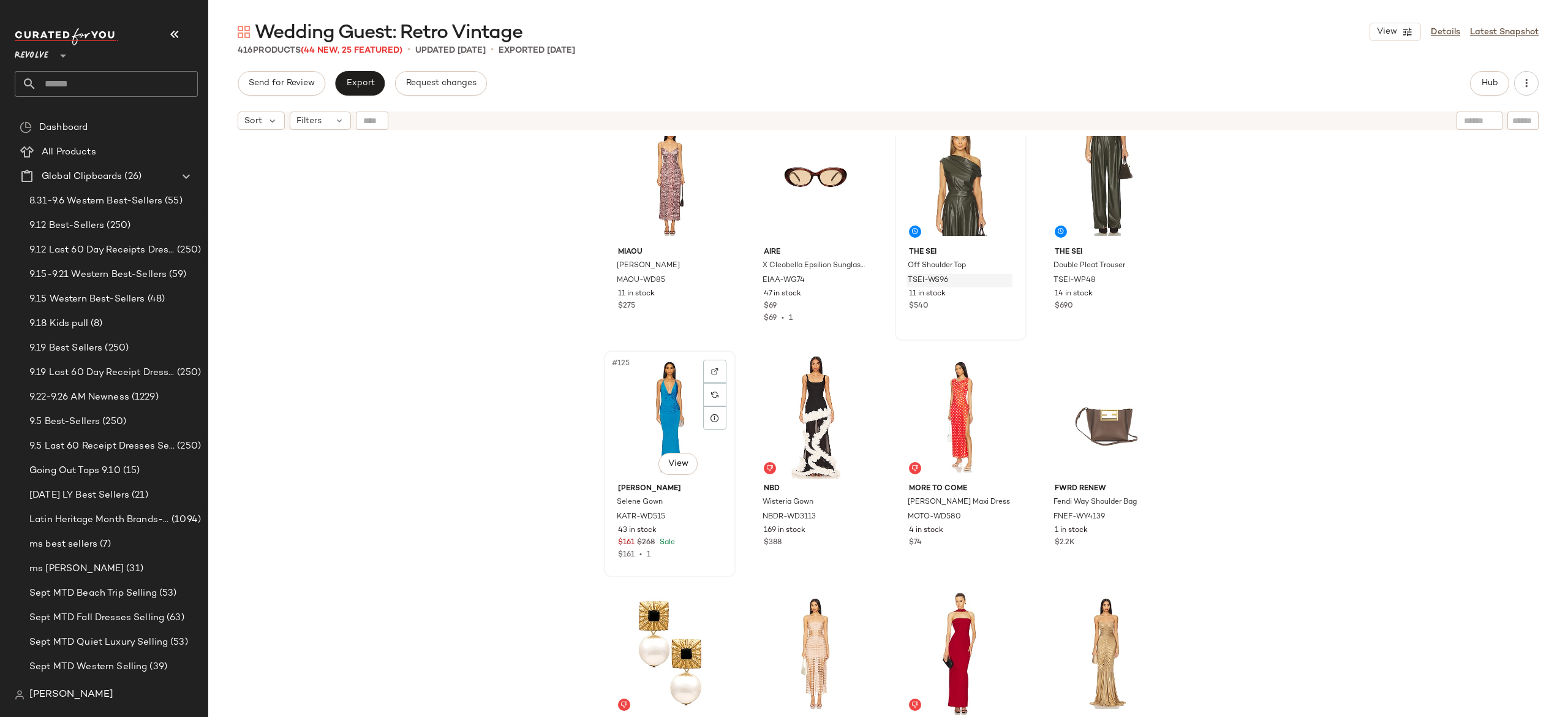
click at [665, 408] on div "#125 View" at bounding box center [669, 416] width 123 height 124
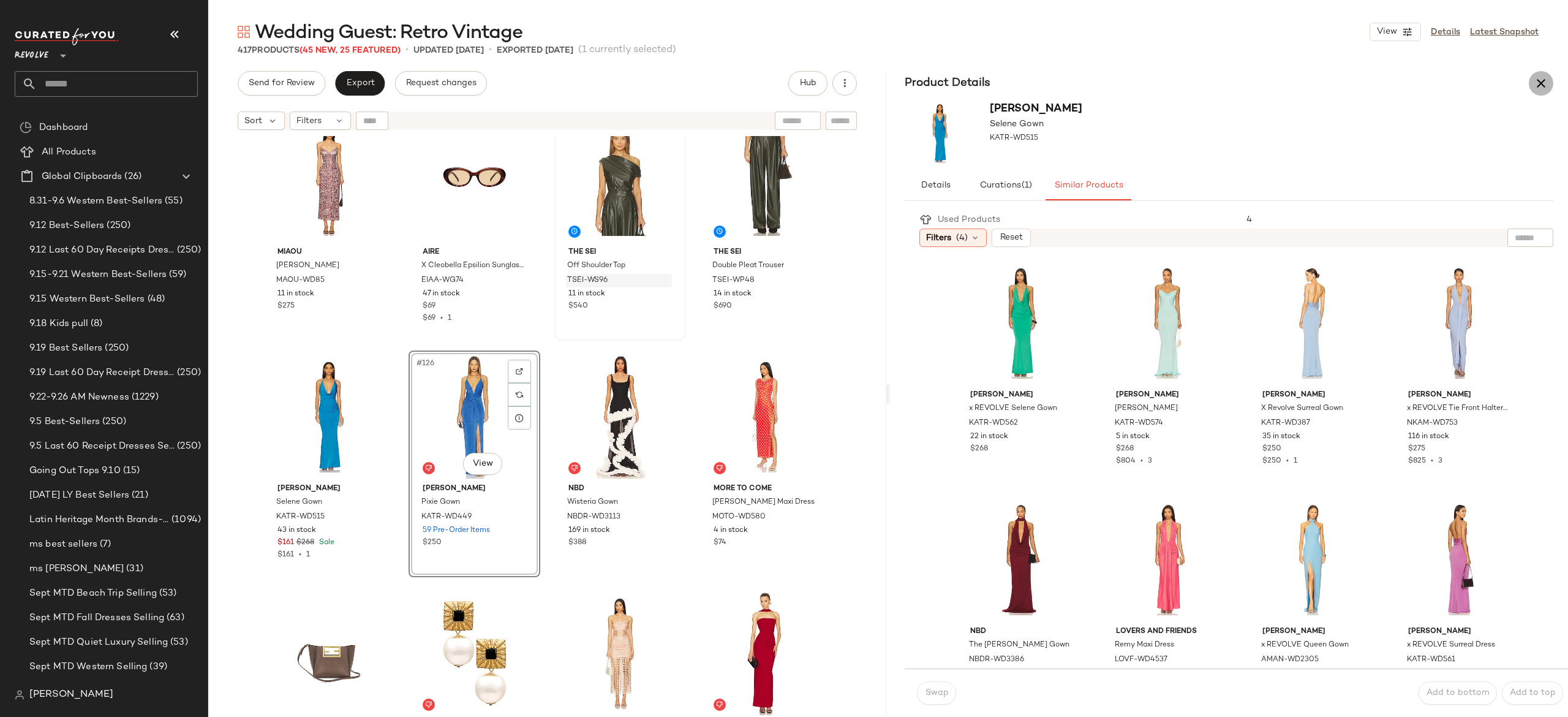
click at [1545, 82] on icon "button" at bounding box center [1542, 84] width 15 height 15
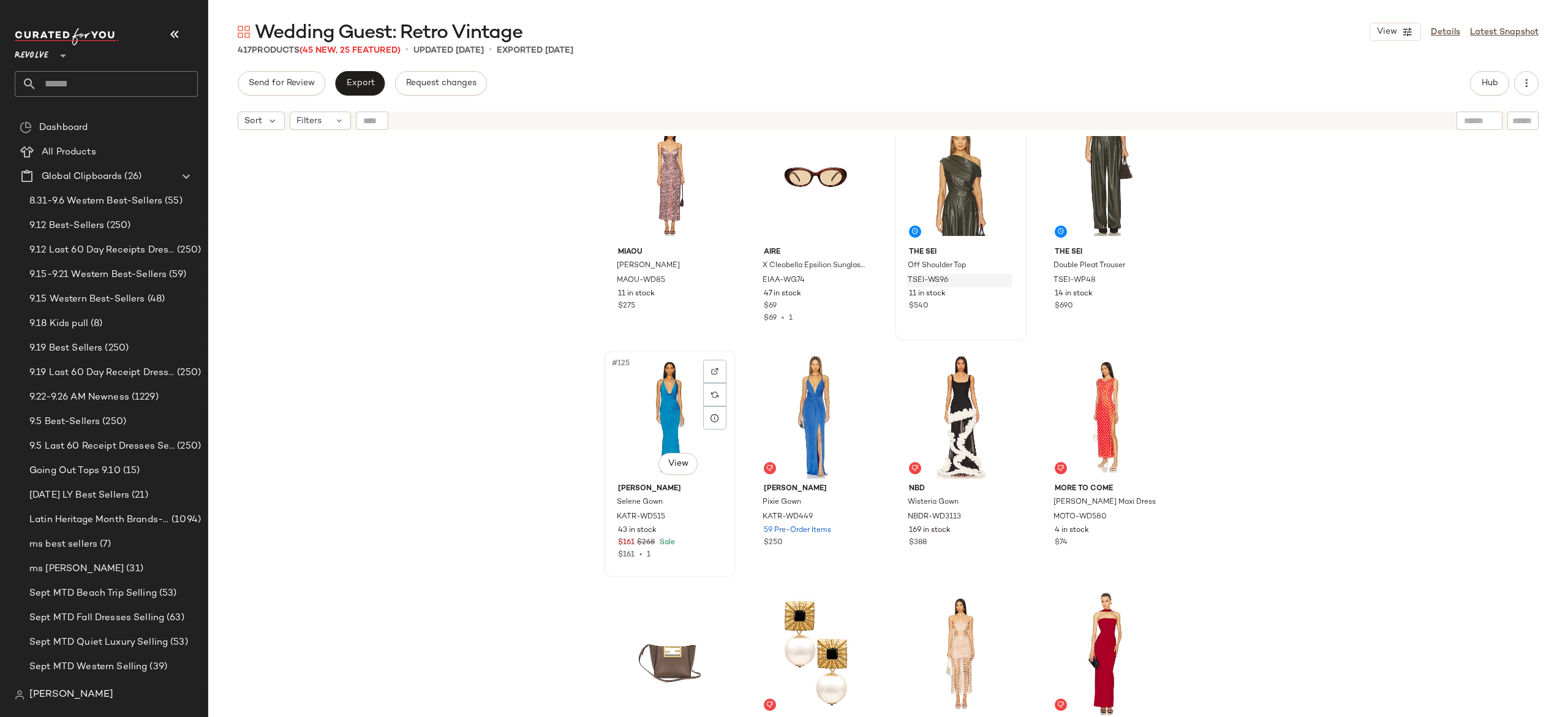
click at [675, 413] on div "#125 View" at bounding box center [669, 416] width 123 height 124
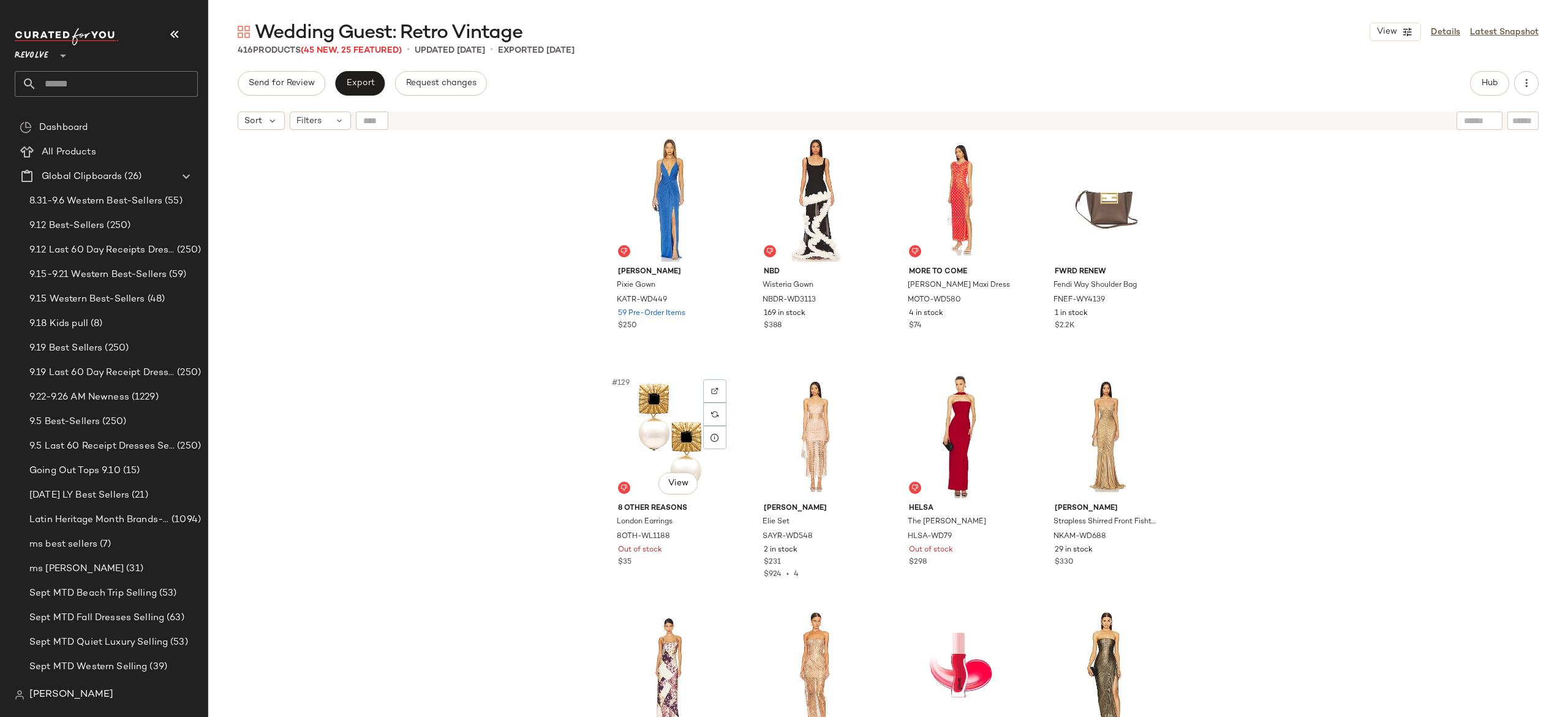
scroll to position [7380, 0]
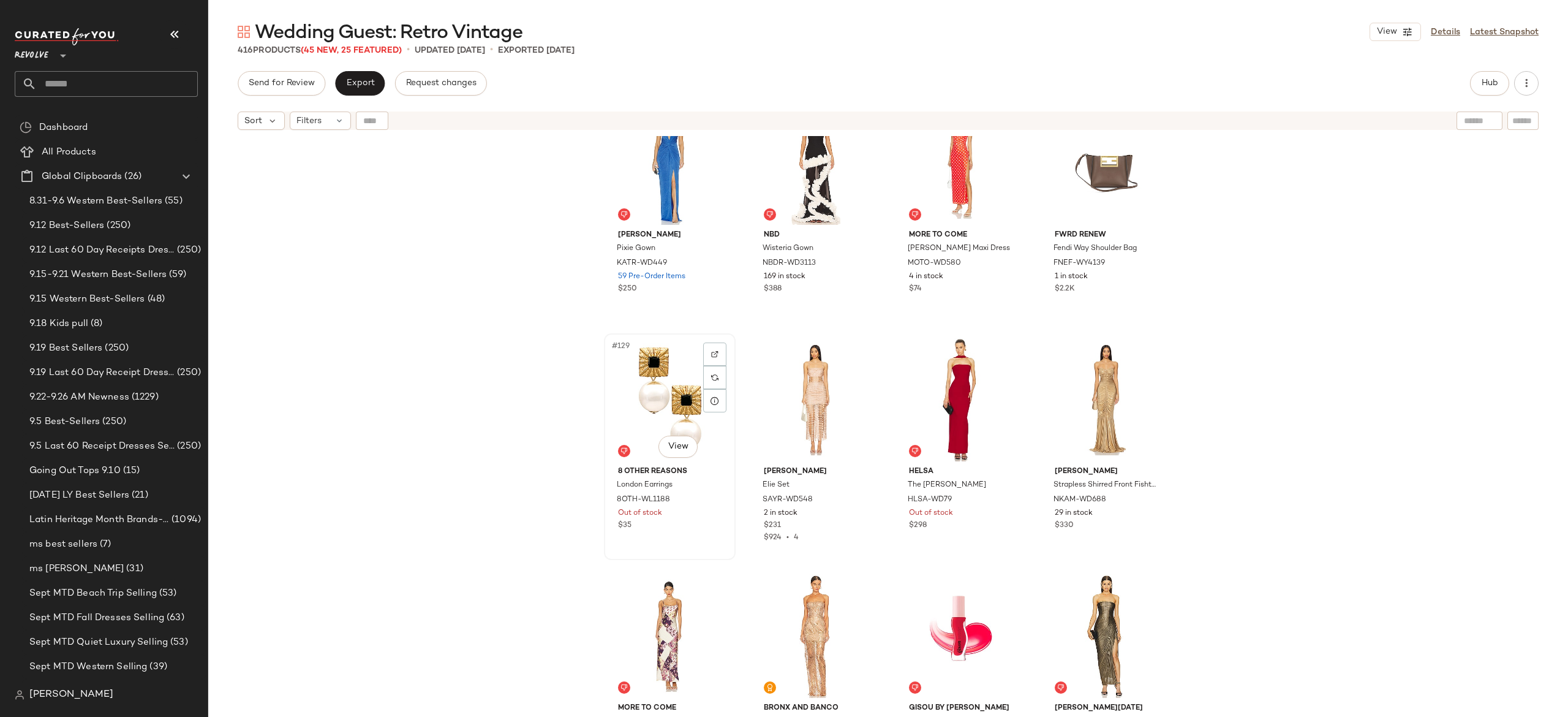
click at [663, 389] on div "#129 View" at bounding box center [669, 399] width 123 height 124
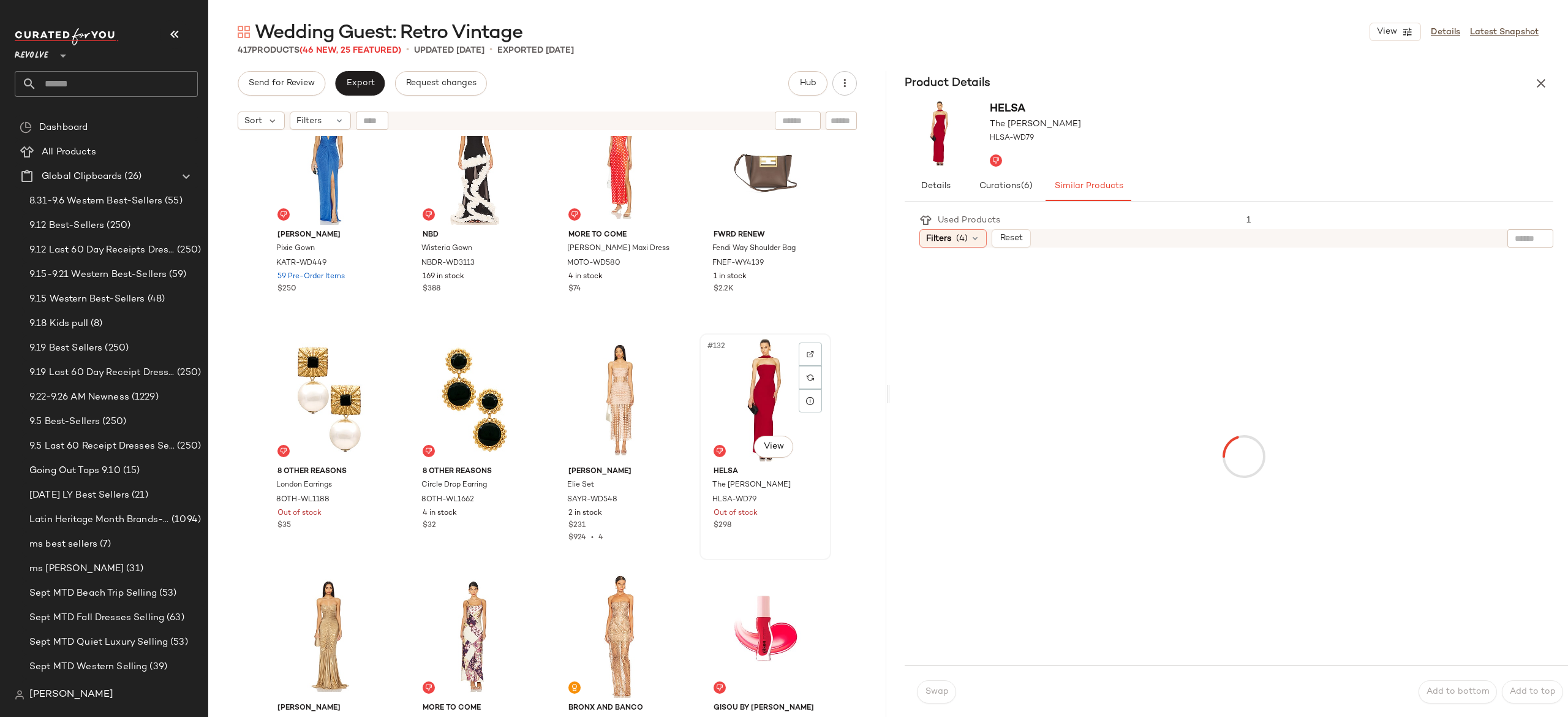
click at [763, 398] on div "#132 View" at bounding box center [765, 399] width 123 height 124
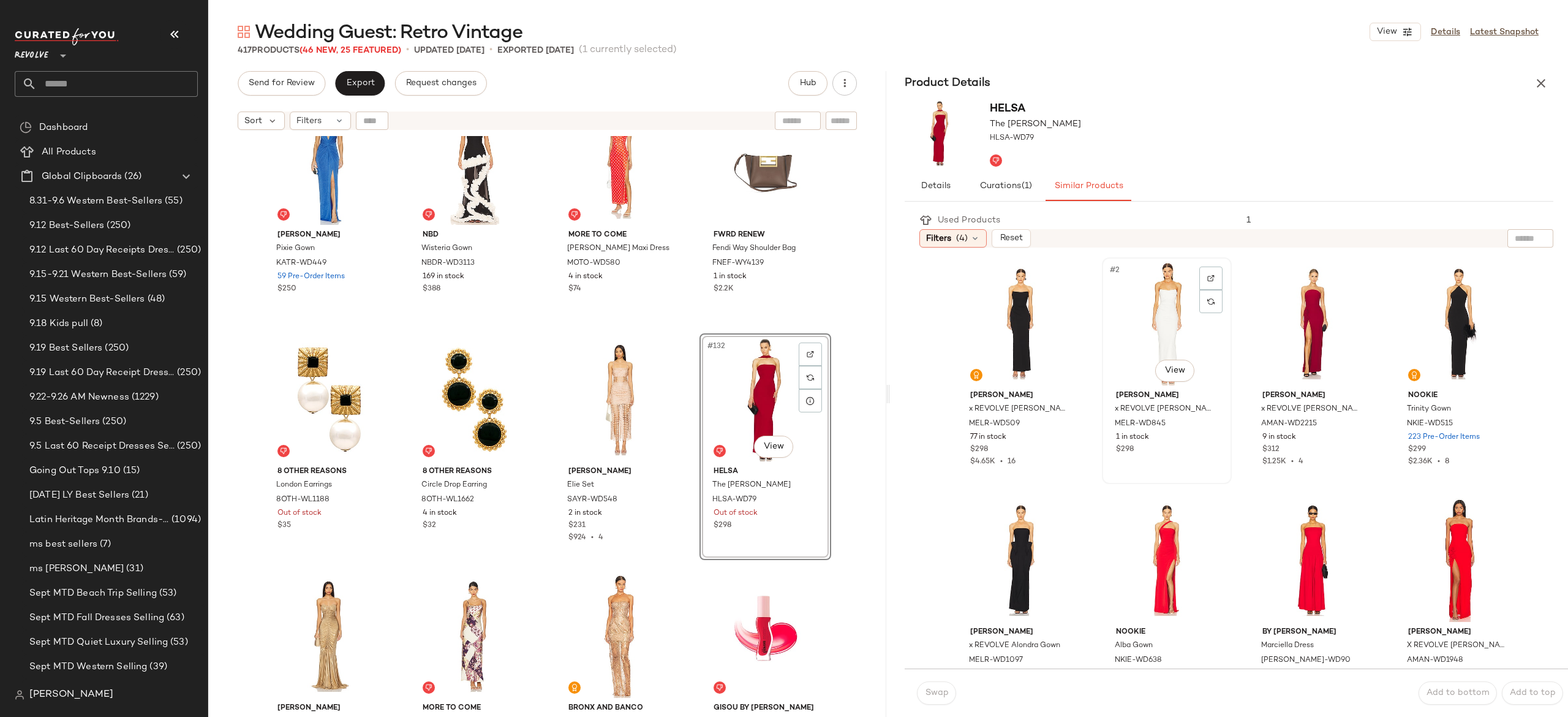
scroll to position [29, 0]
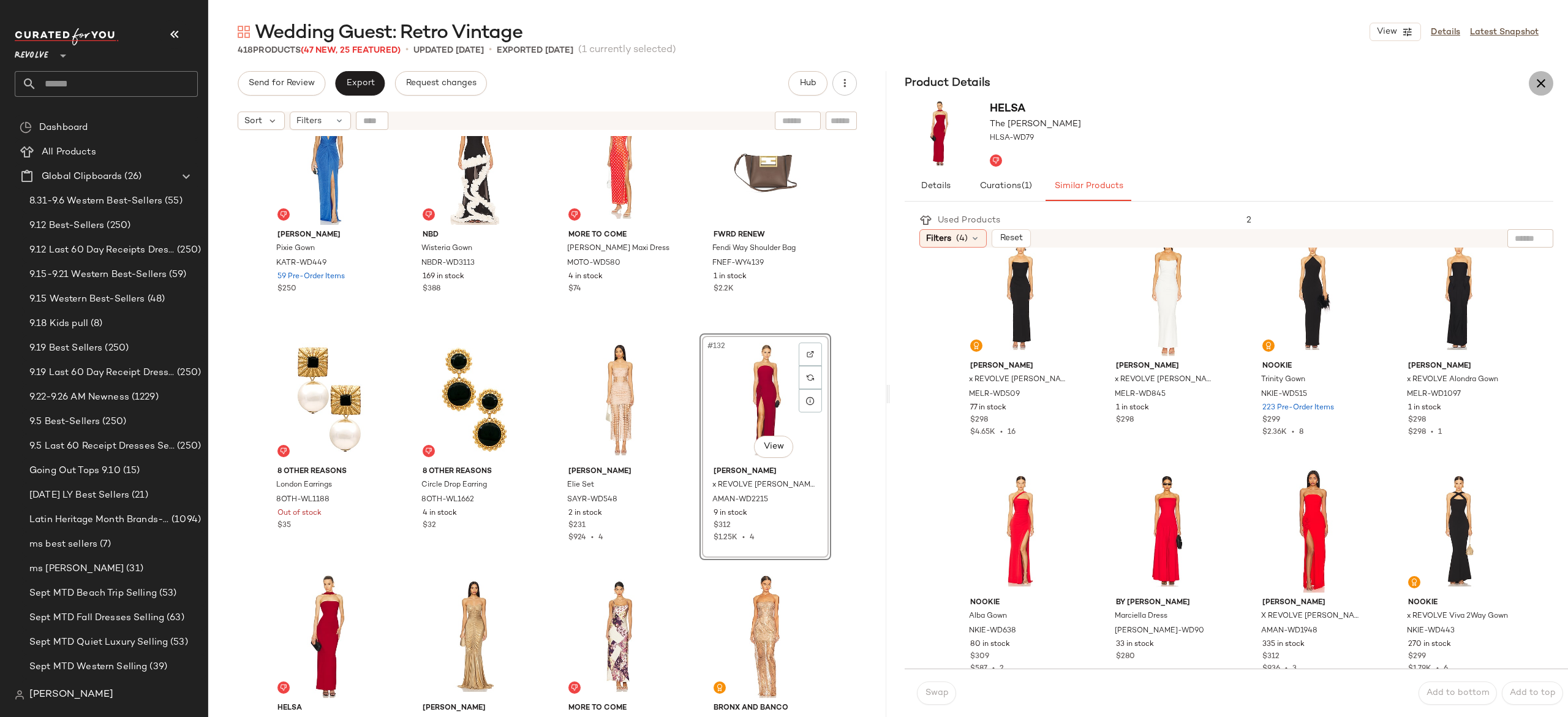
click at [1539, 88] on icon "button" at bounding box center [1542, 84] width 15 height 15
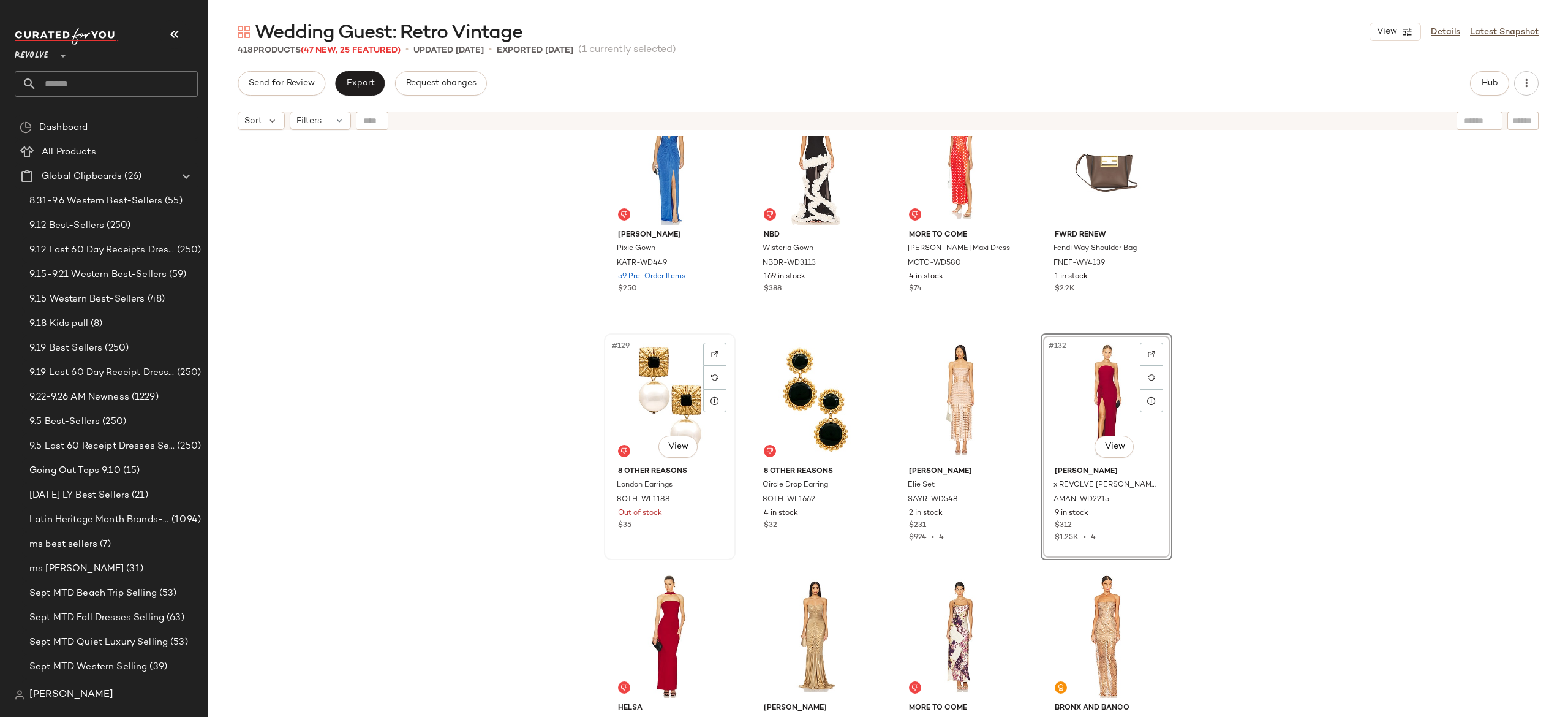
click at [671, 411] on div "#129 View" at bounding box center [669, 399] width 123 height 124
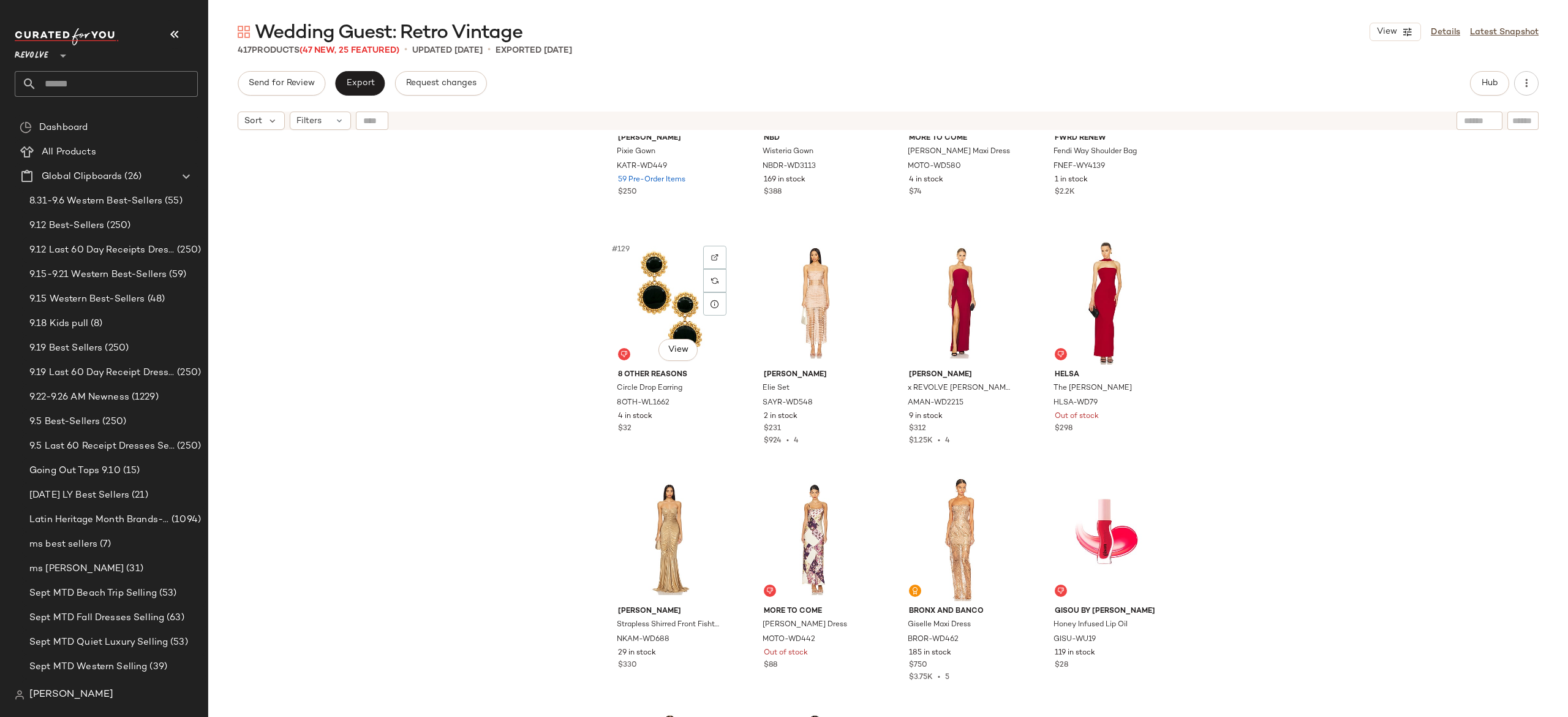
scroll to position [7478, 0]
click at [1086, 288] on div "#132 View" at bounding box center [1106, 302] width 123 height 124
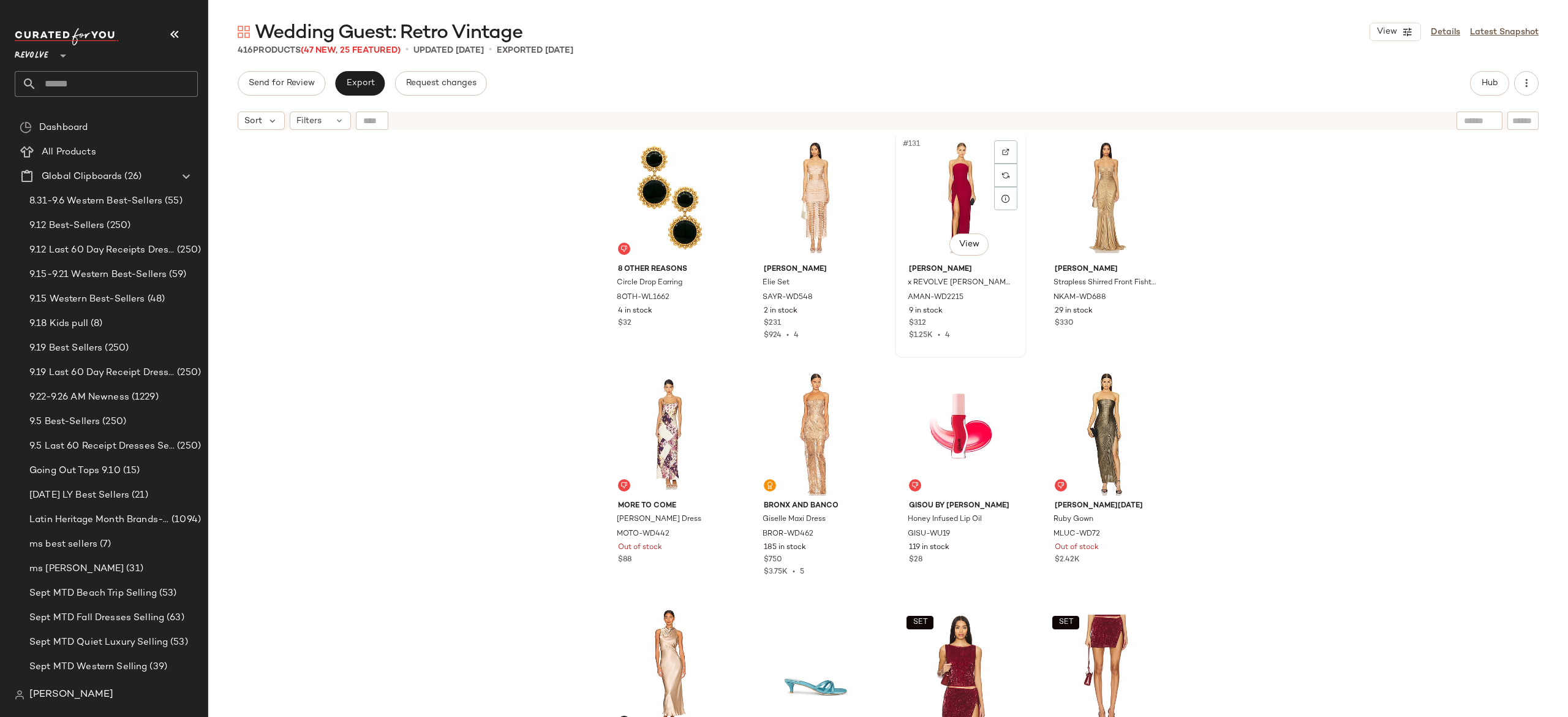
scroll to position [7583, 0]
click at [661, 435] on div "#133 View" at bounding box center [669, 432] width 123 height 124
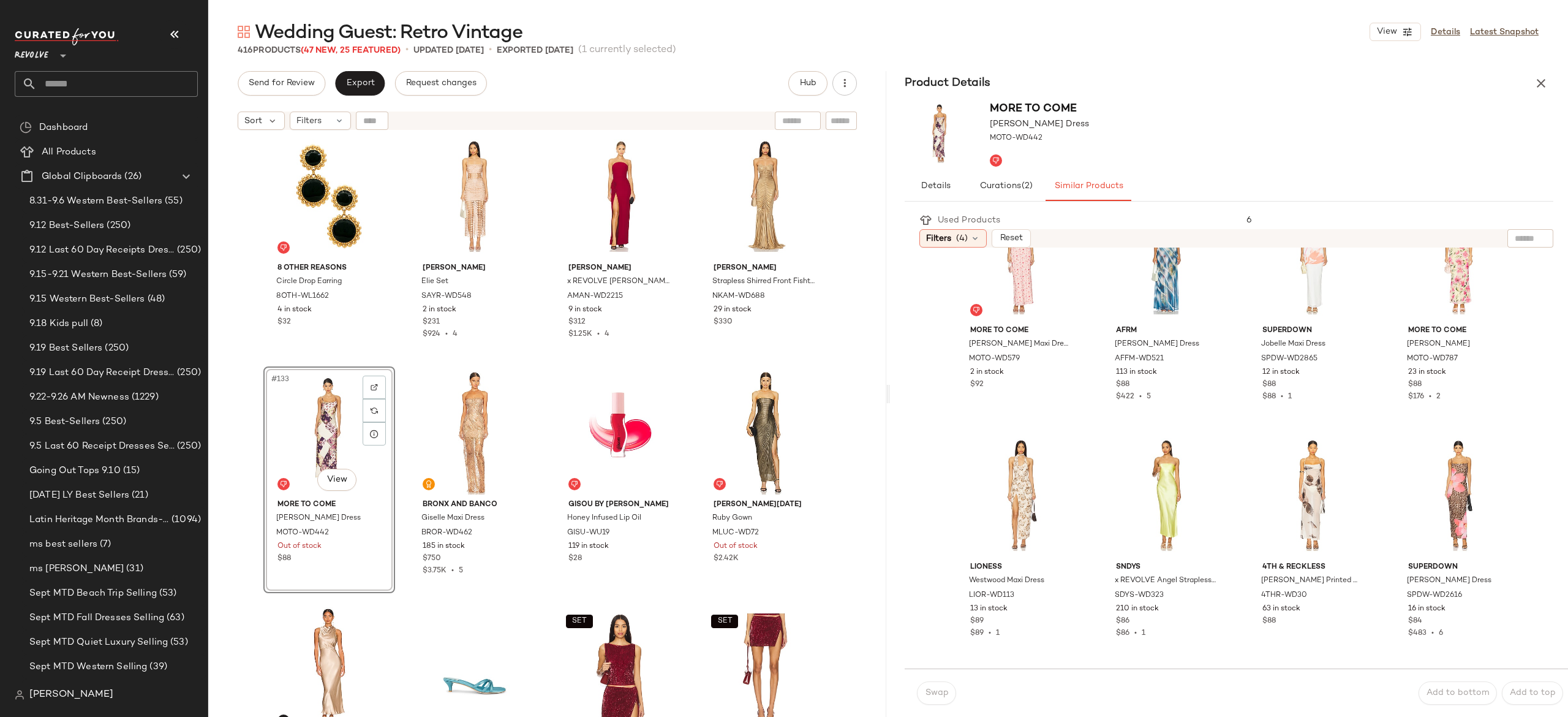
scroll to position [66, 0]
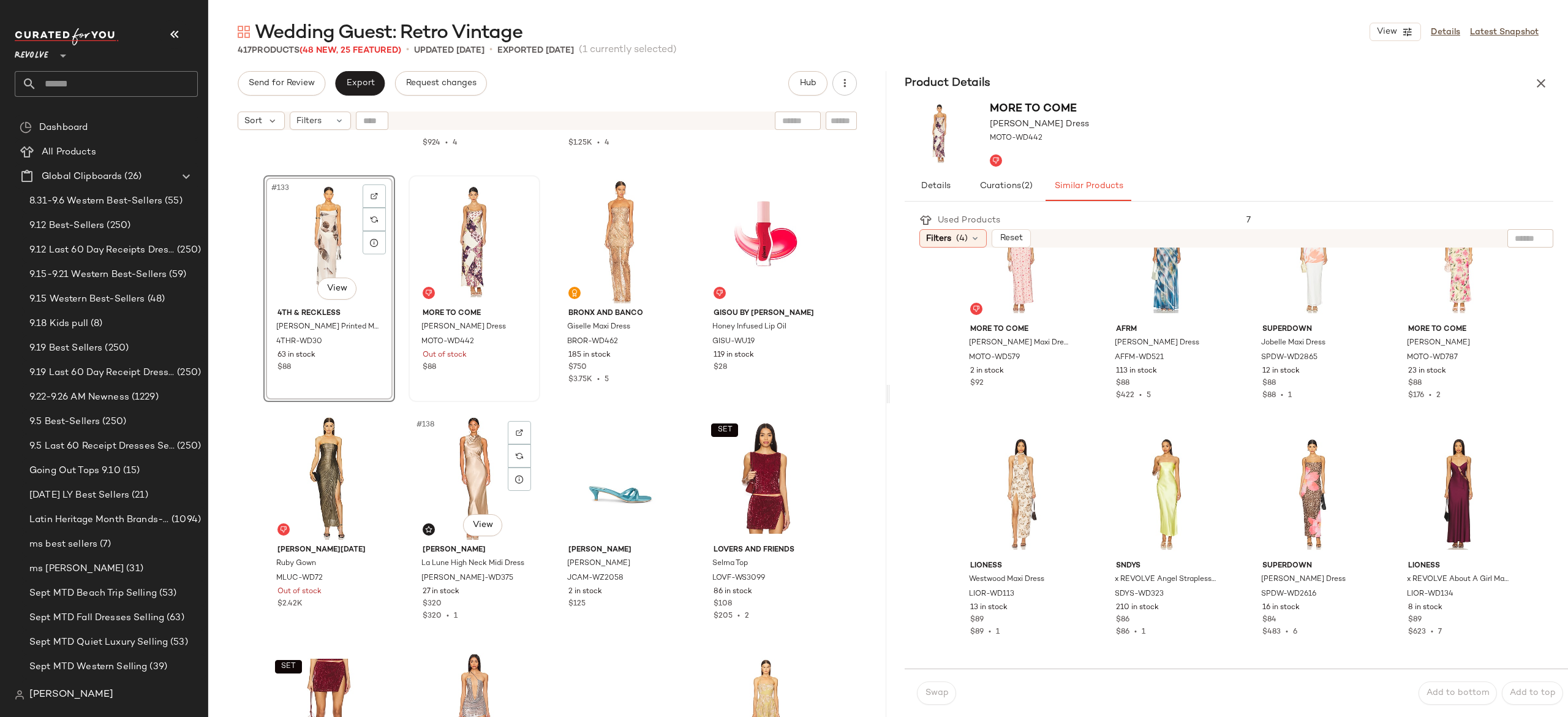
scroll to position [7778, 0]
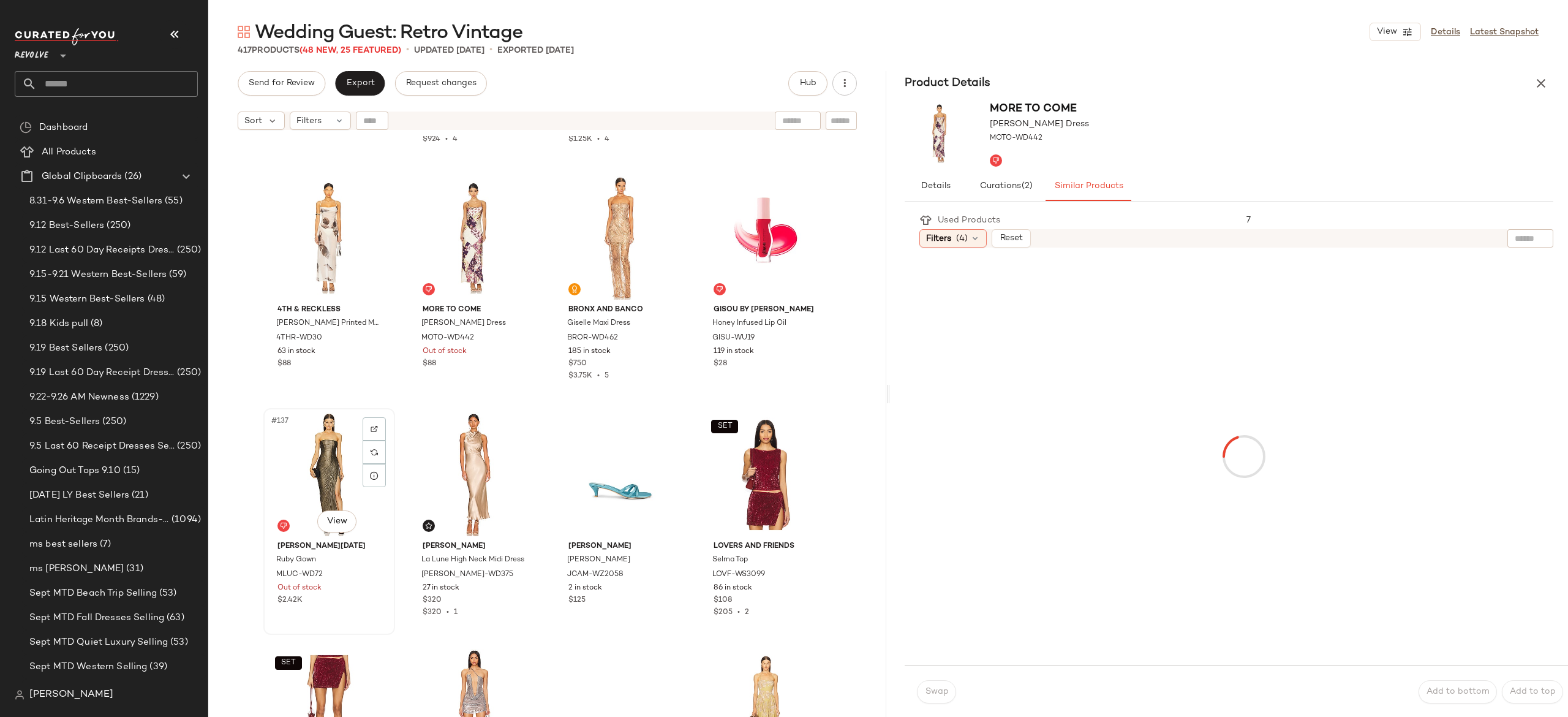
click at [315, 481] on div "#137 View" at bounding box center [329, 475] width 123 height 124
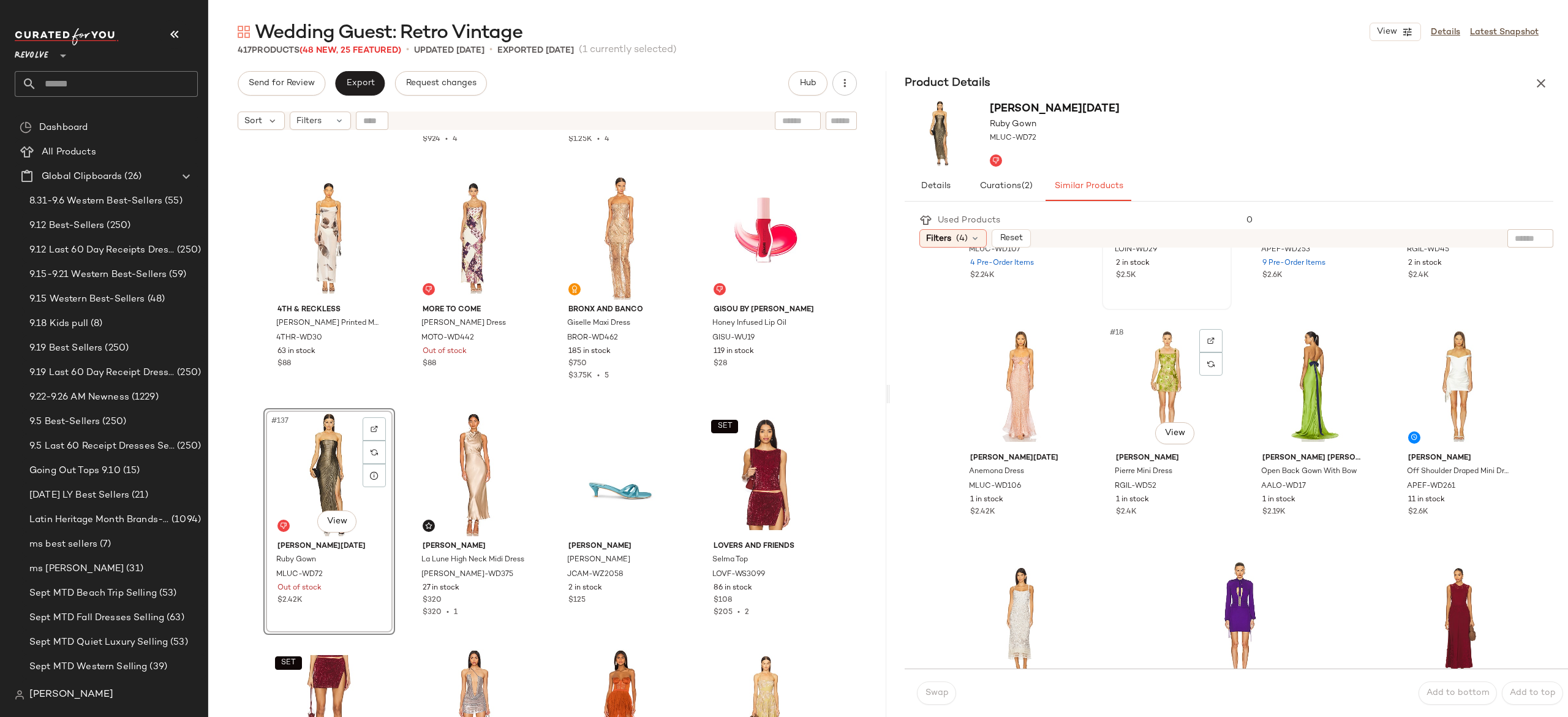
scroll to position [997, 0]
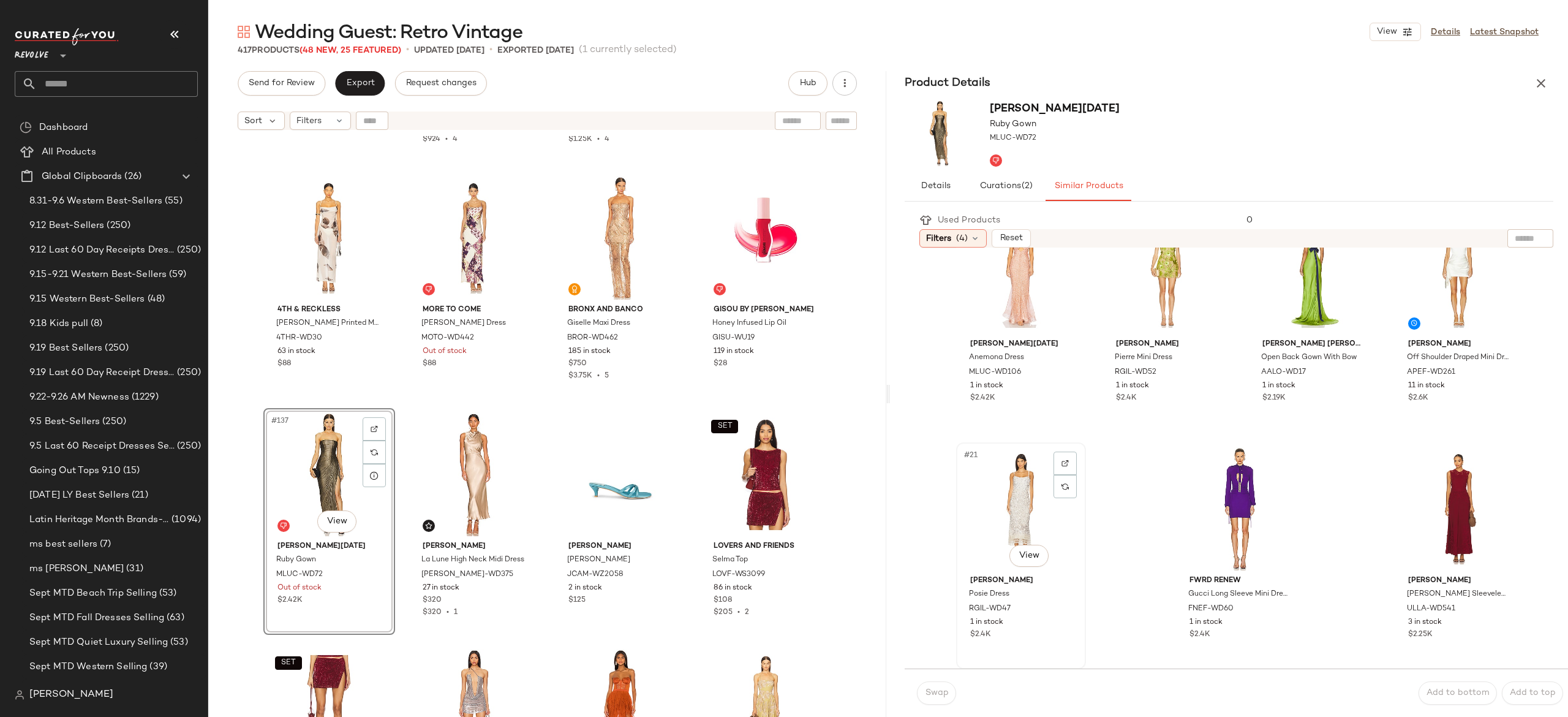
click at [1013, 475] on div "#21 View" at bounding box center [1021, 508] width 121 height 124
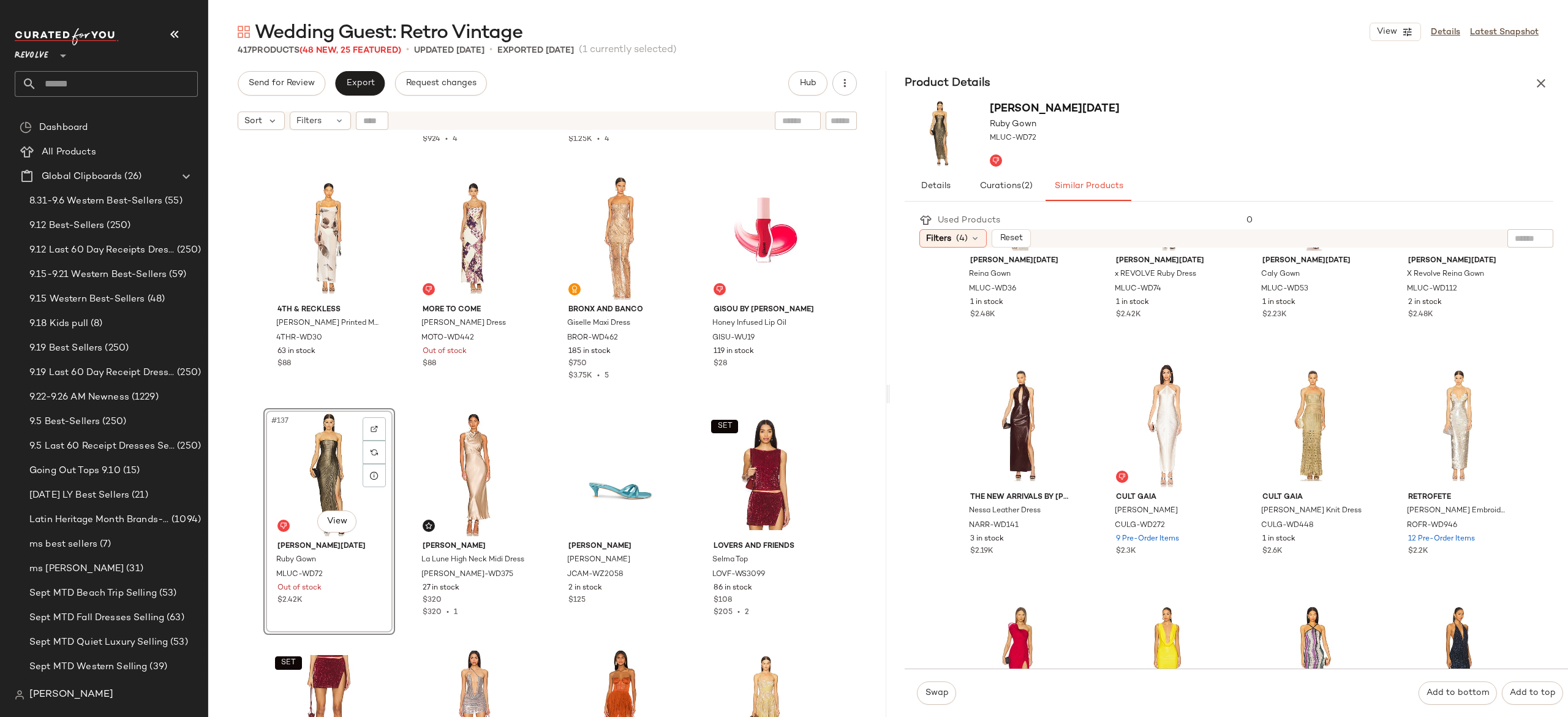
scroll to position [0, 0]
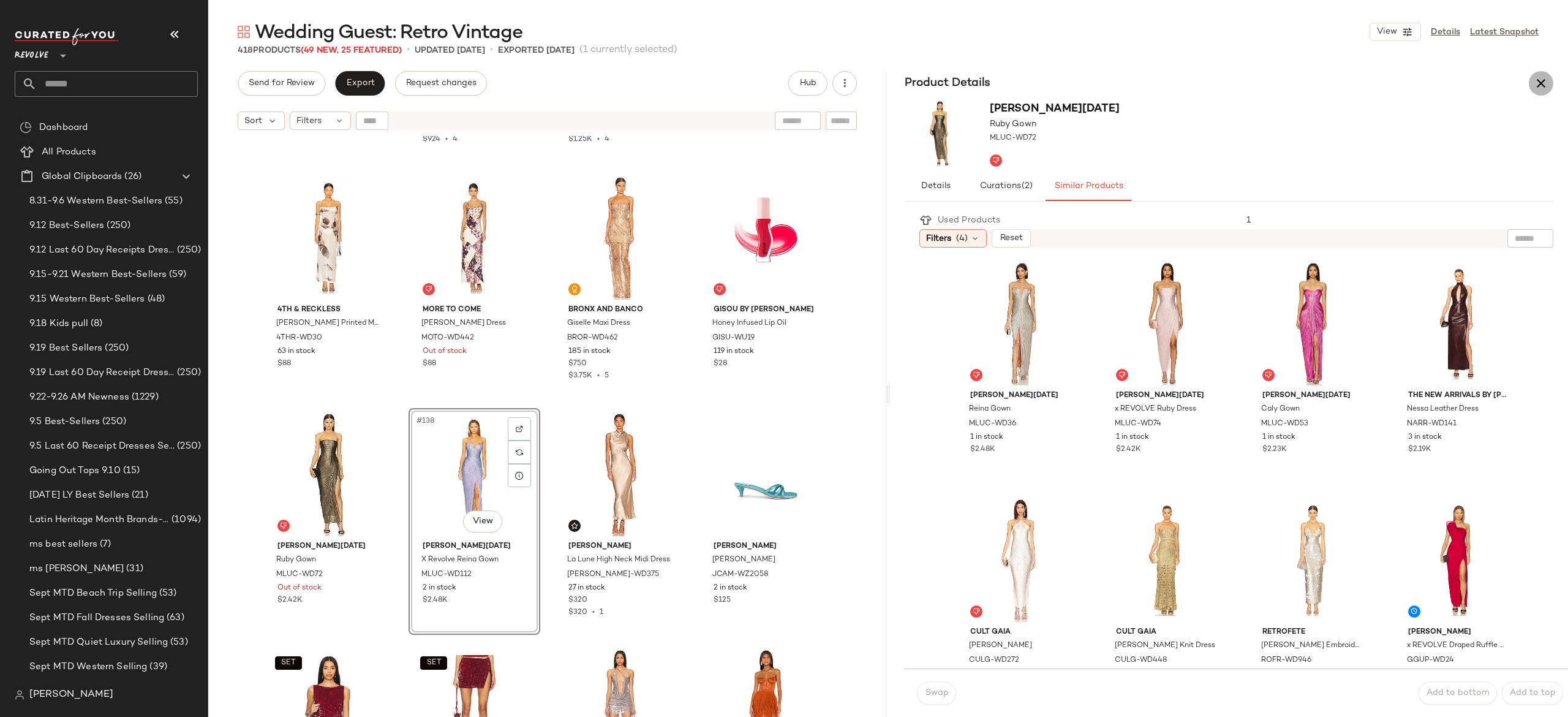
click at [1535, 81] on icon "button" at bounding box center [1542, 84] width 15 height 15
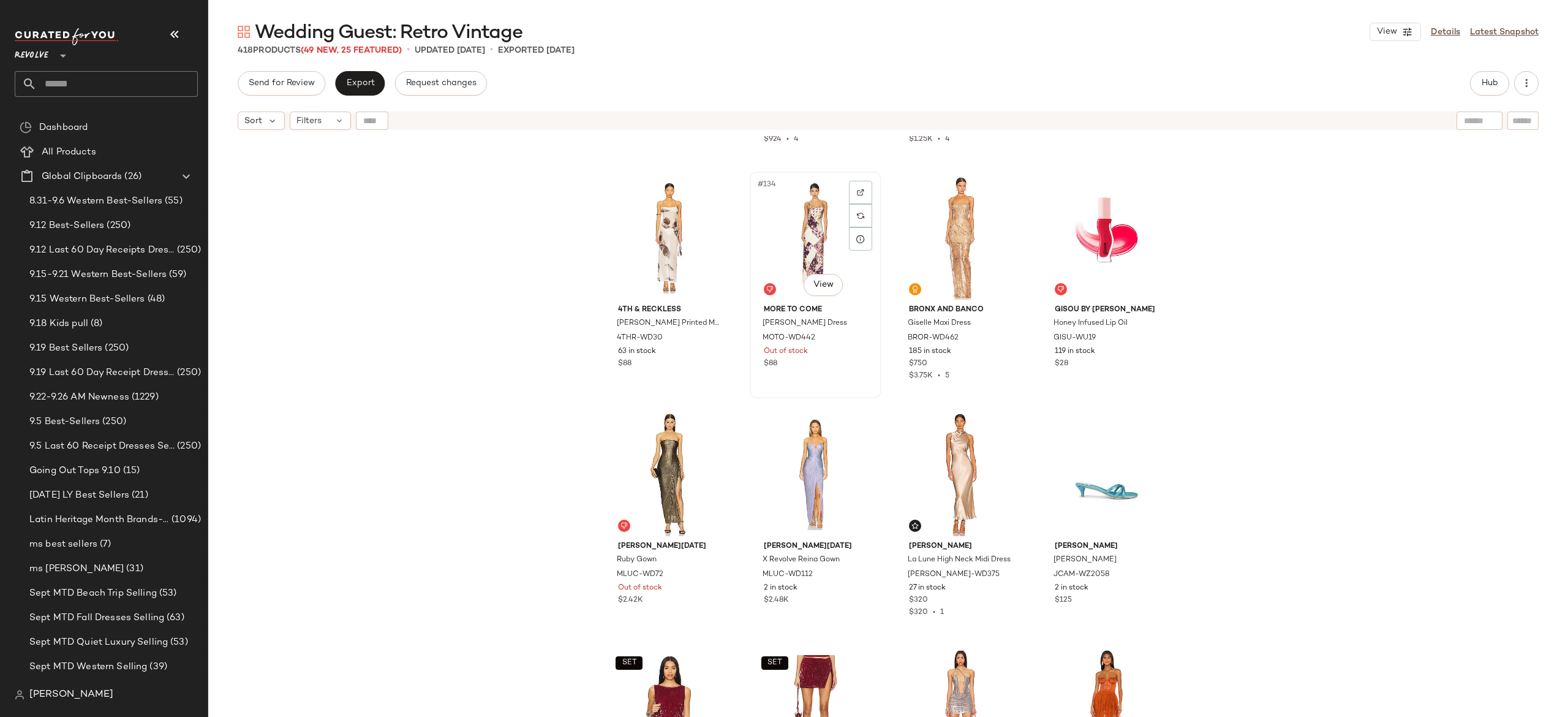
click at [824, 252] on div "#134 View" at bounding box center [815, 238] width 123 height 124
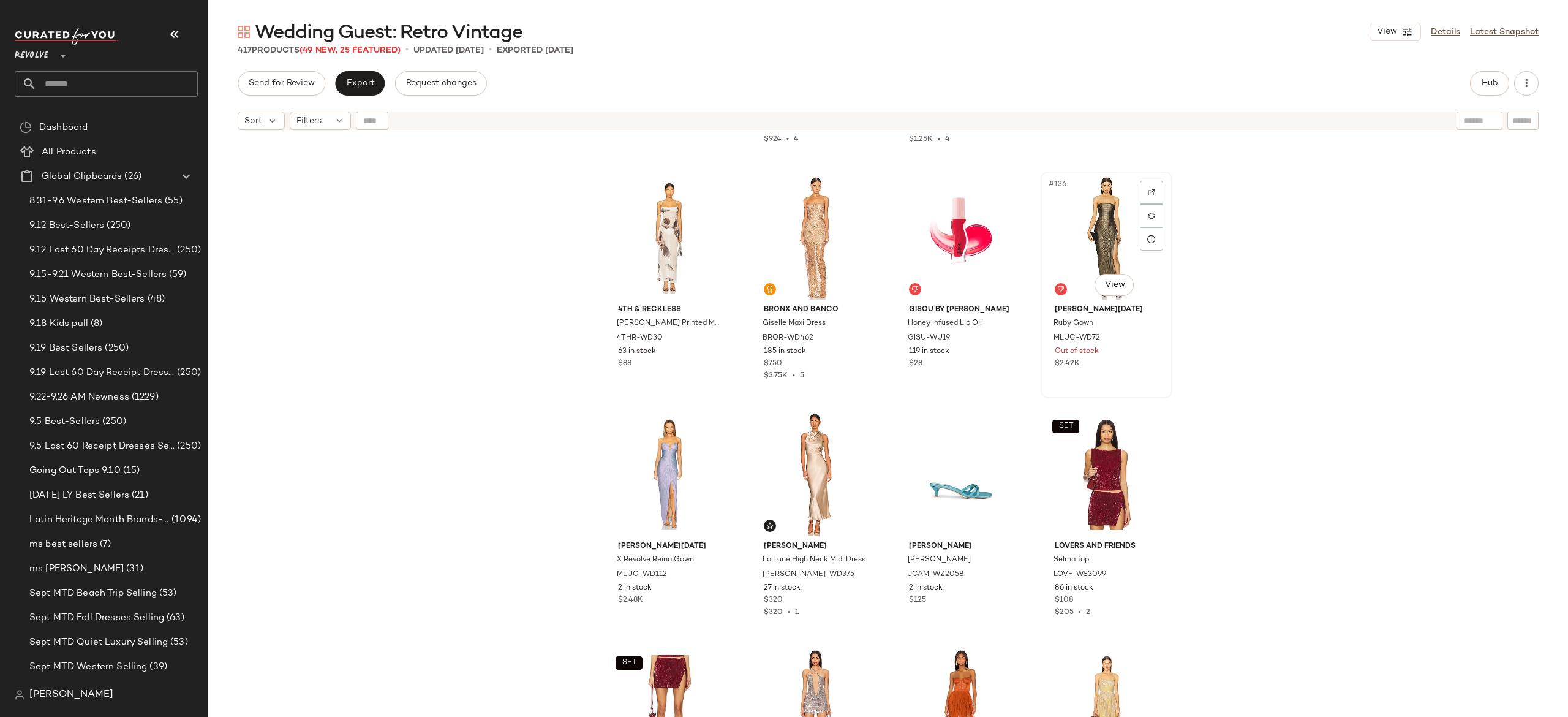
click at [1090, 259] on div "#136 View" at bounding box center [1106, 238] width 123 height 124
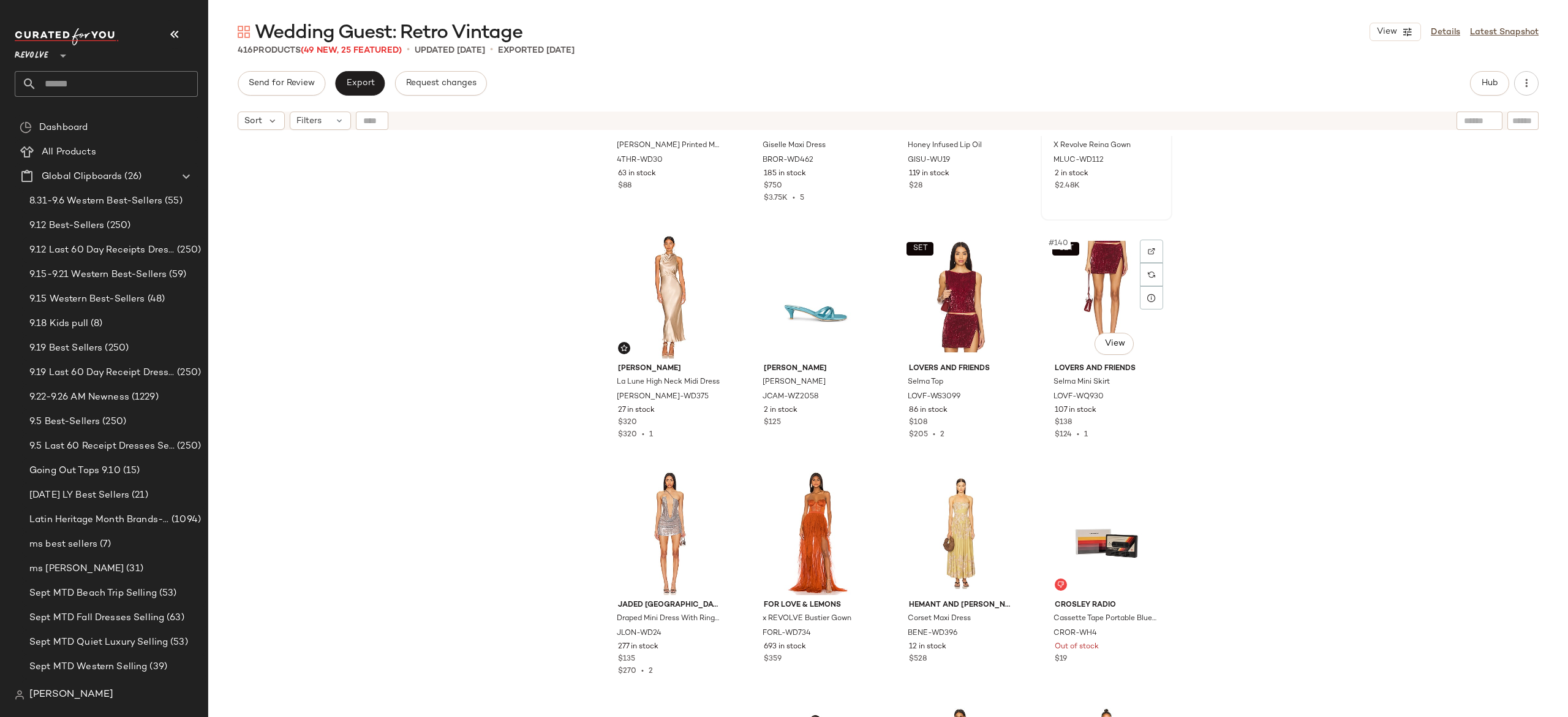
scroll to position [8044, 0]
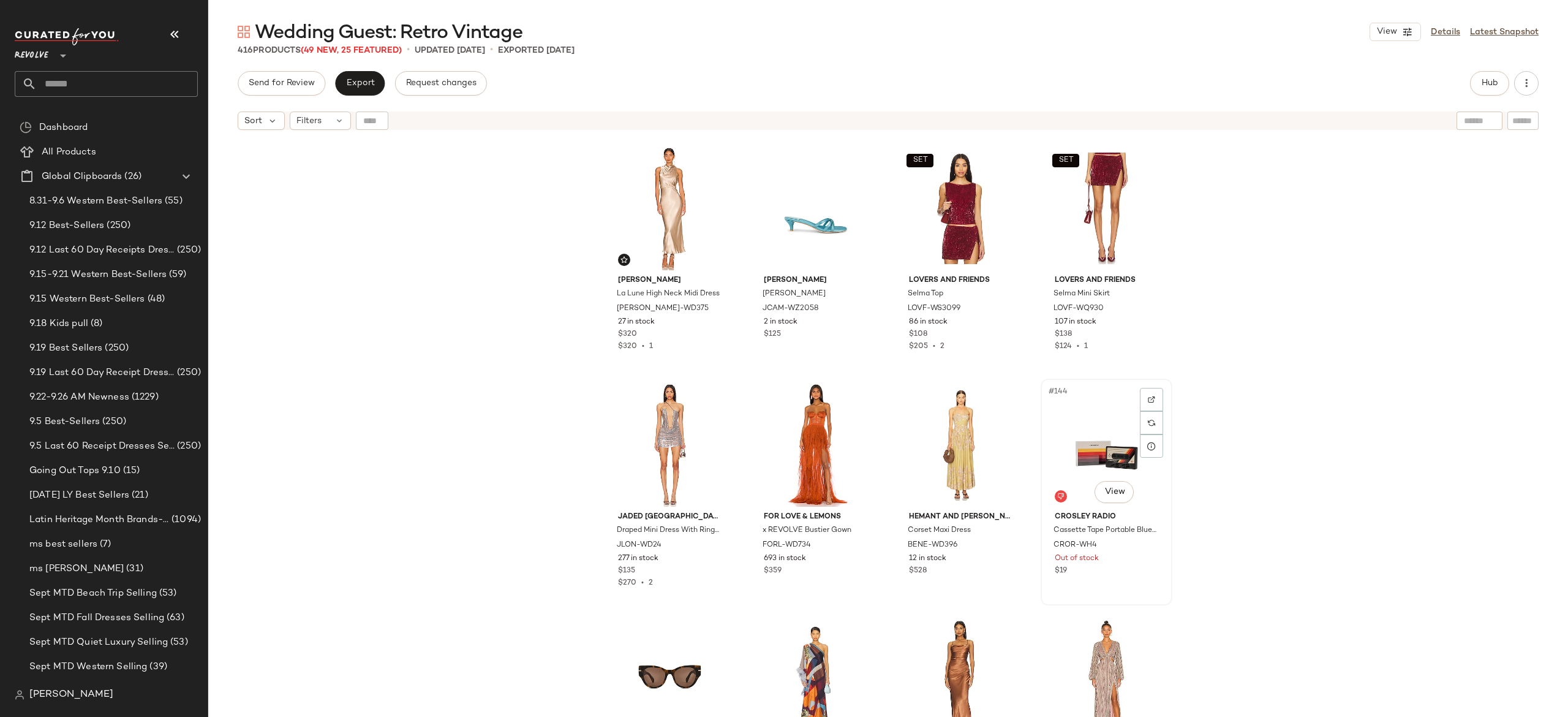
click at [1099, 450] on div "#144 View" at bounding box center [1106, 444] width 123 height 124
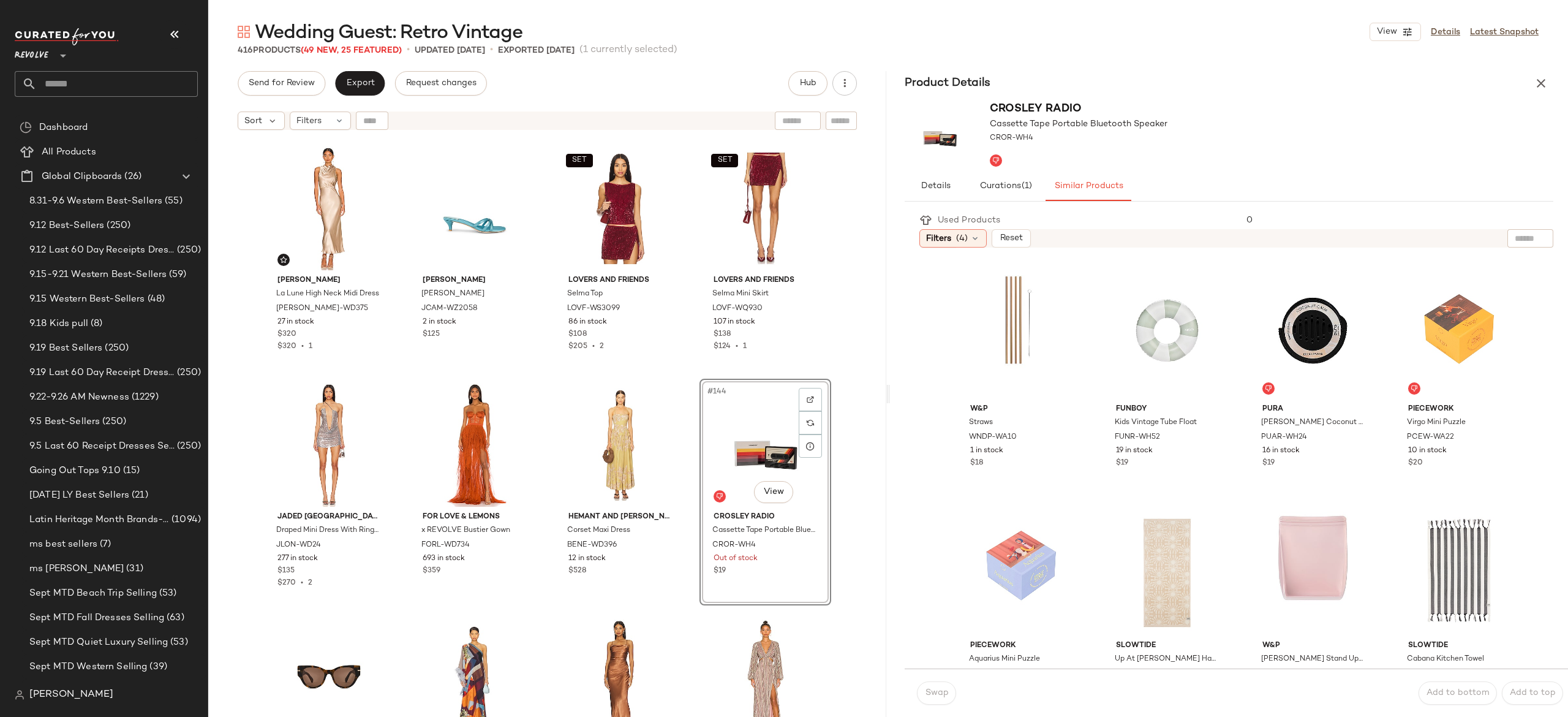
scroll to position [923, 0]
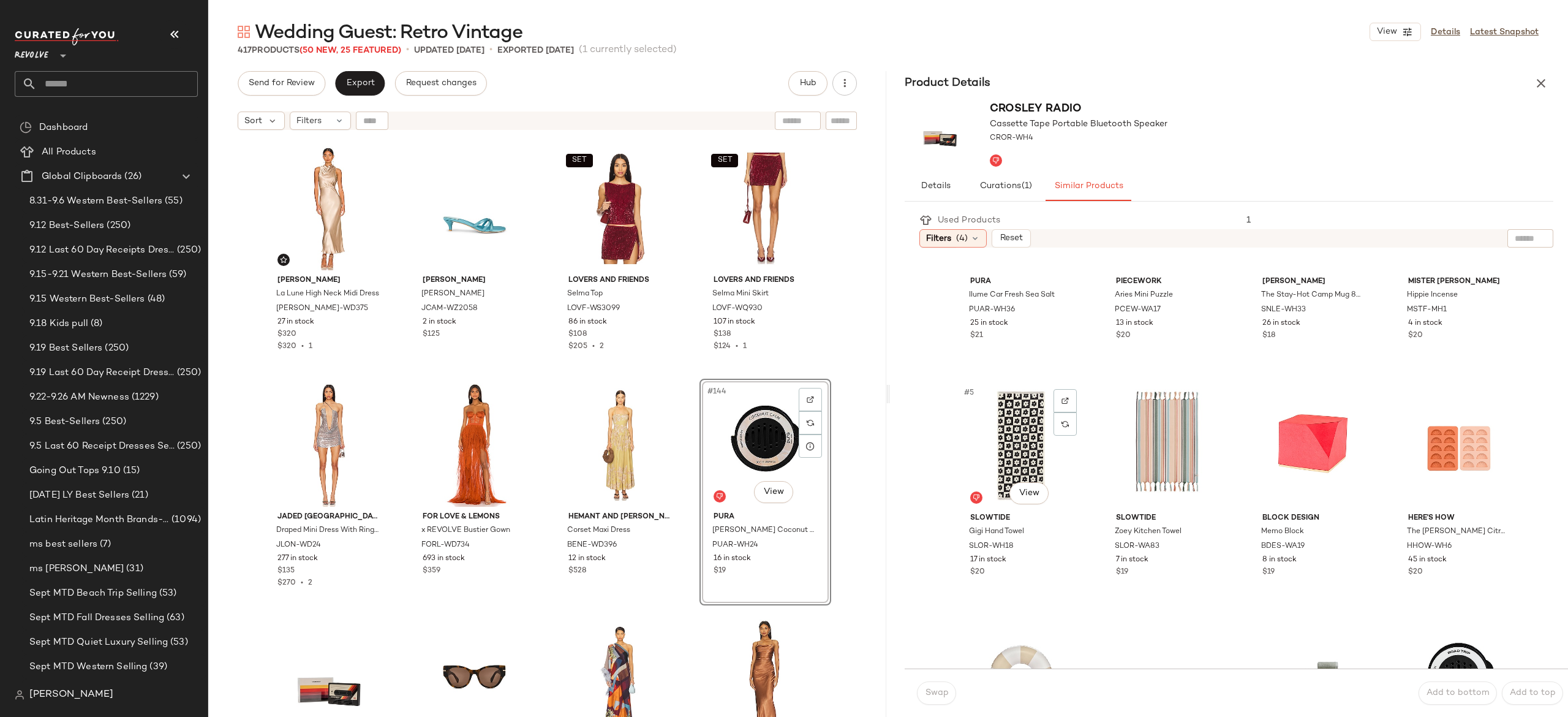
scroll to position [112, 0]
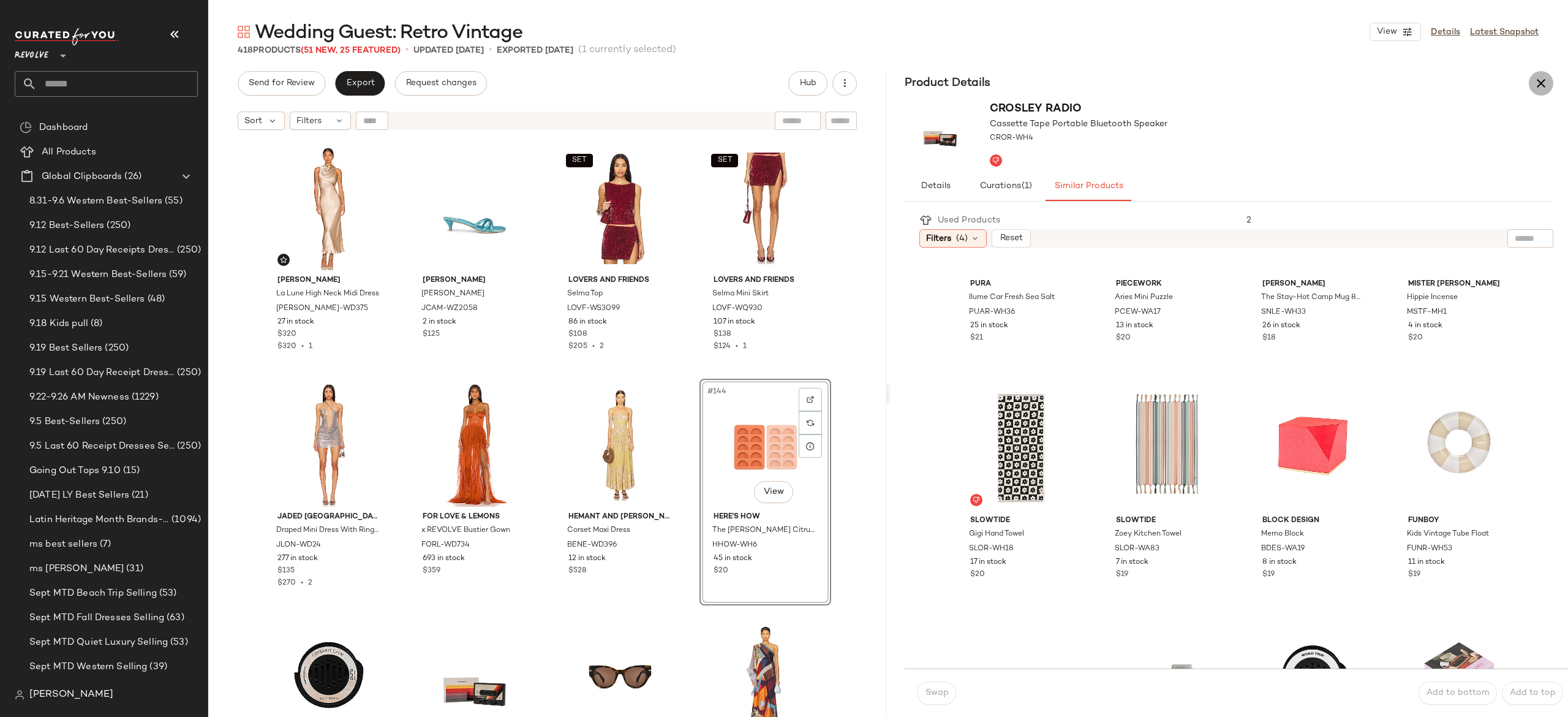
click at [1543, 82] on icon "button" at bounding box center [1542, 84] width 15 height 15
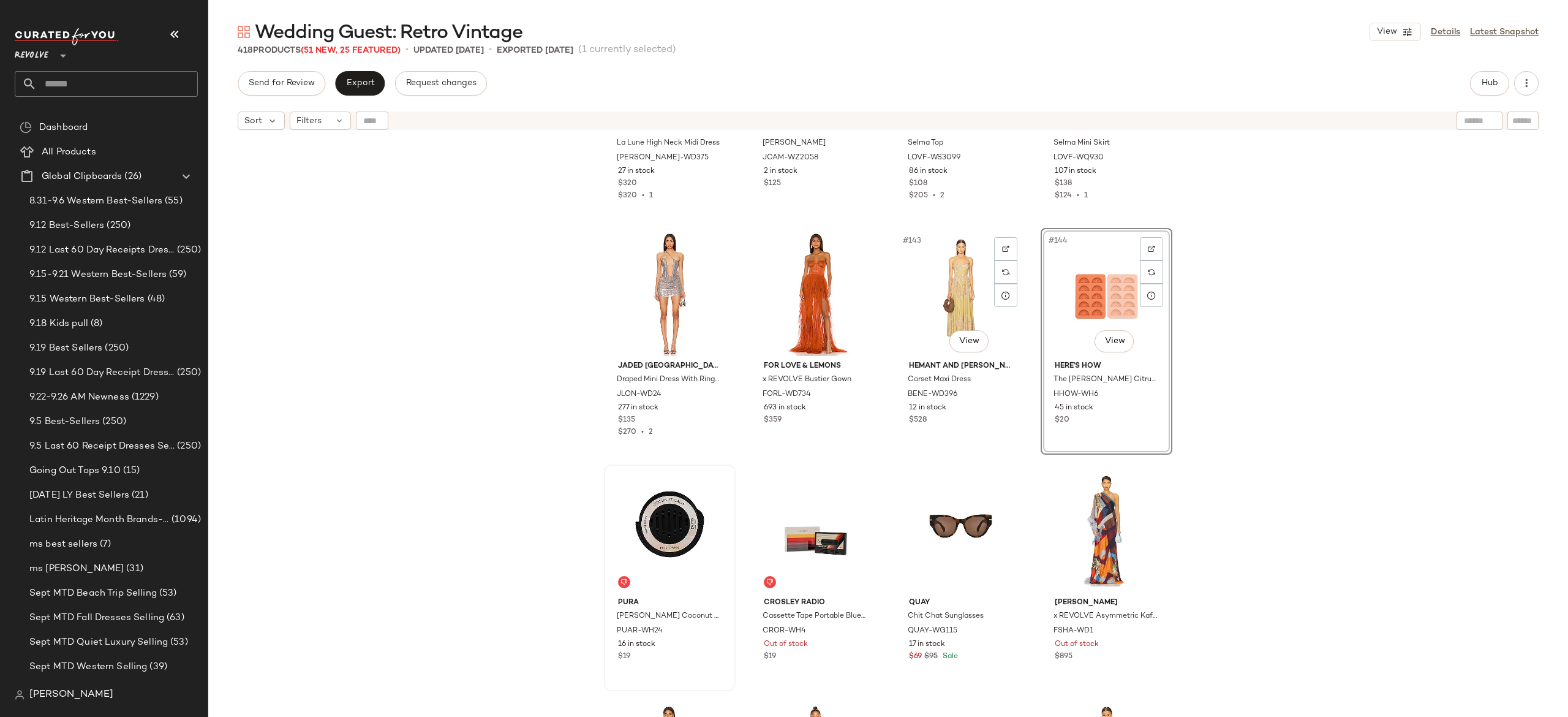
scroll to position [8195, 0]
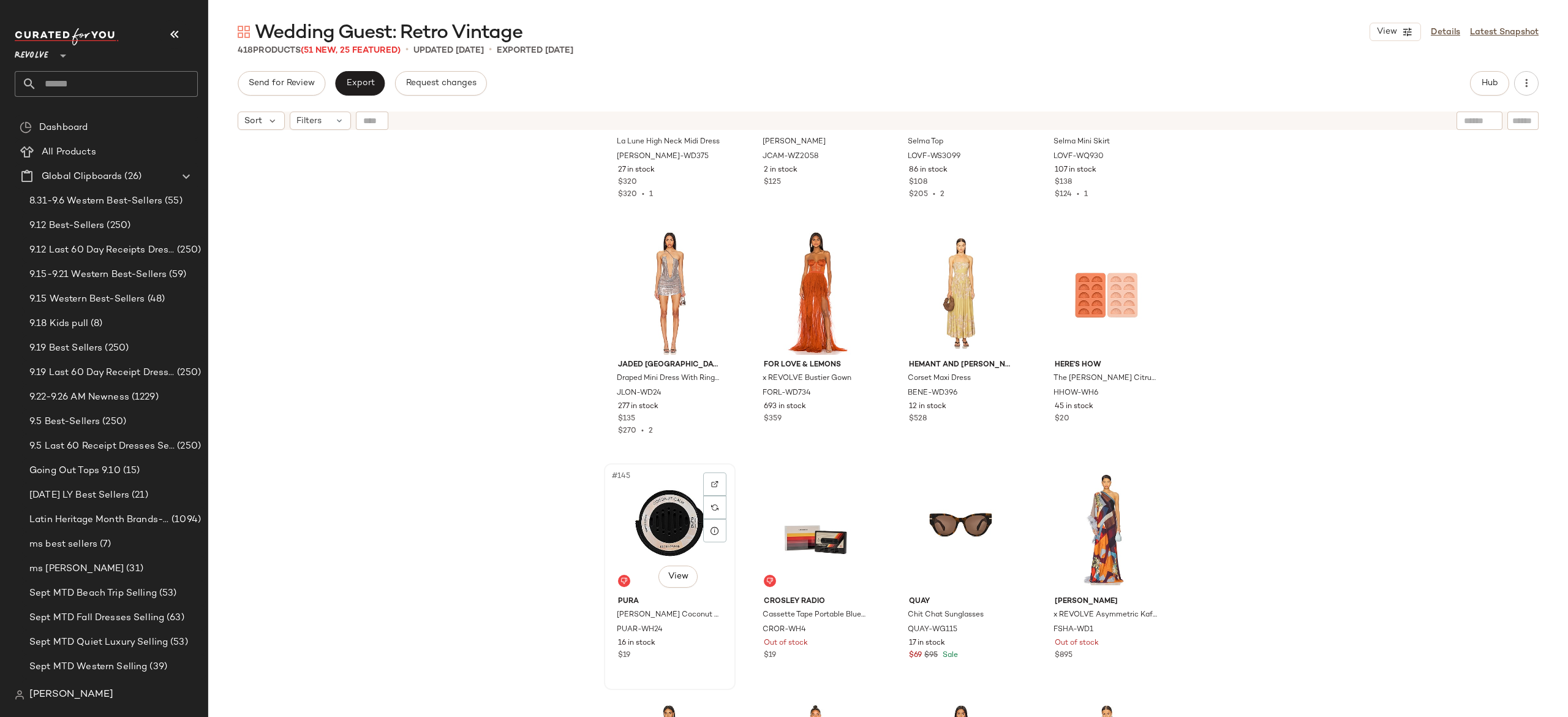
click at [666, 519] on div "#145 View" at bounding box center [669, 529] width 123 height 124
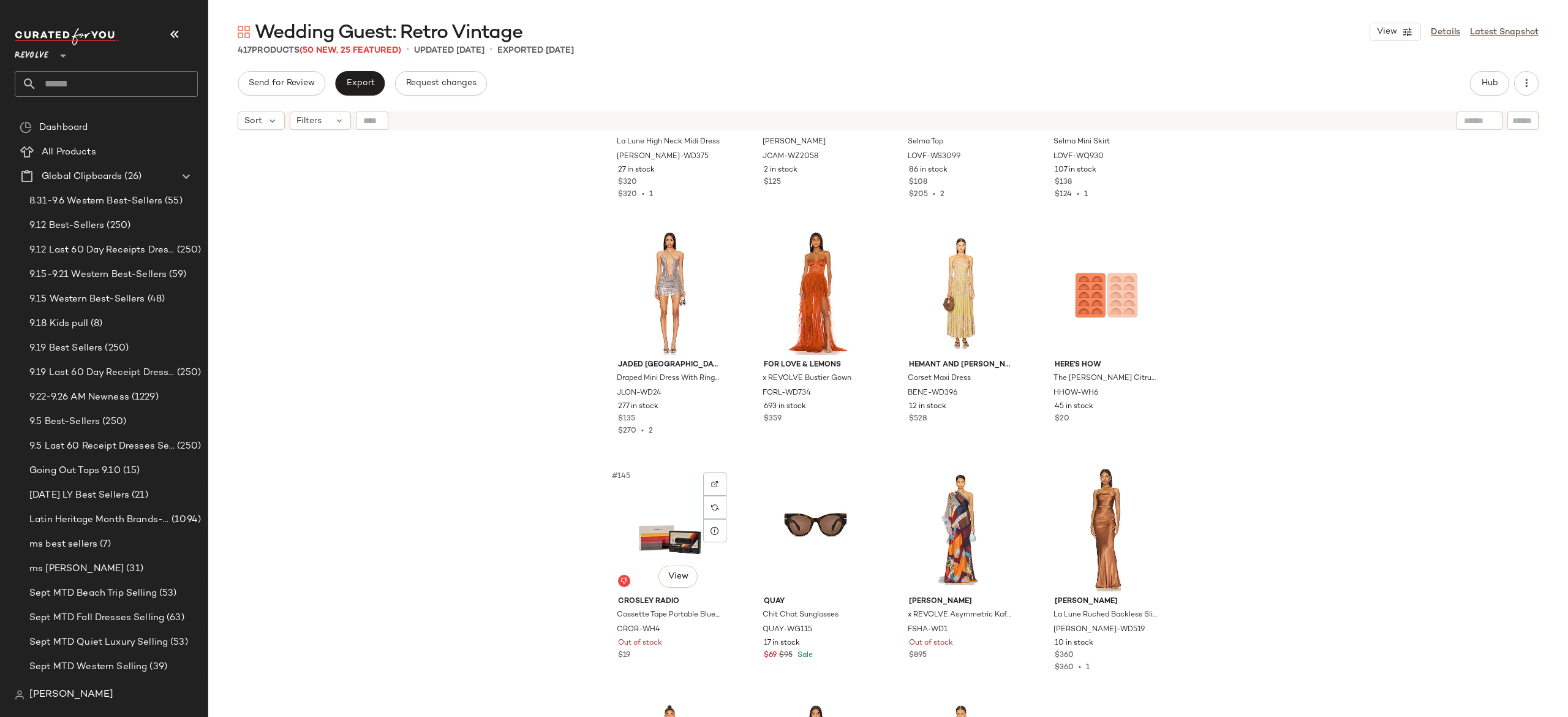
click at [666, 519] on div "#145 View" at bounding box center [669, 529] width 123 height 124
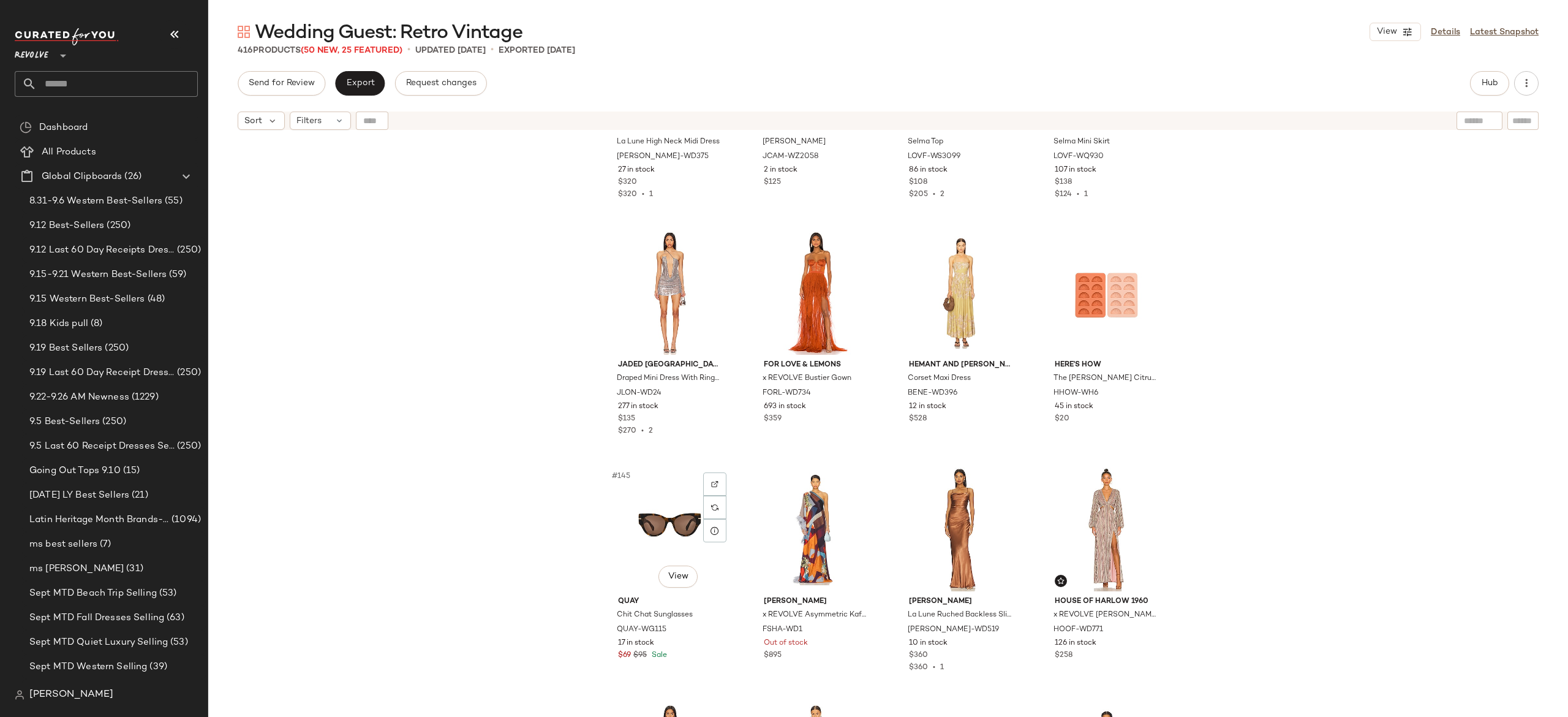
click at [666, 519] on div "#145 View" at bounding box center [669, 529] width 123 height 124
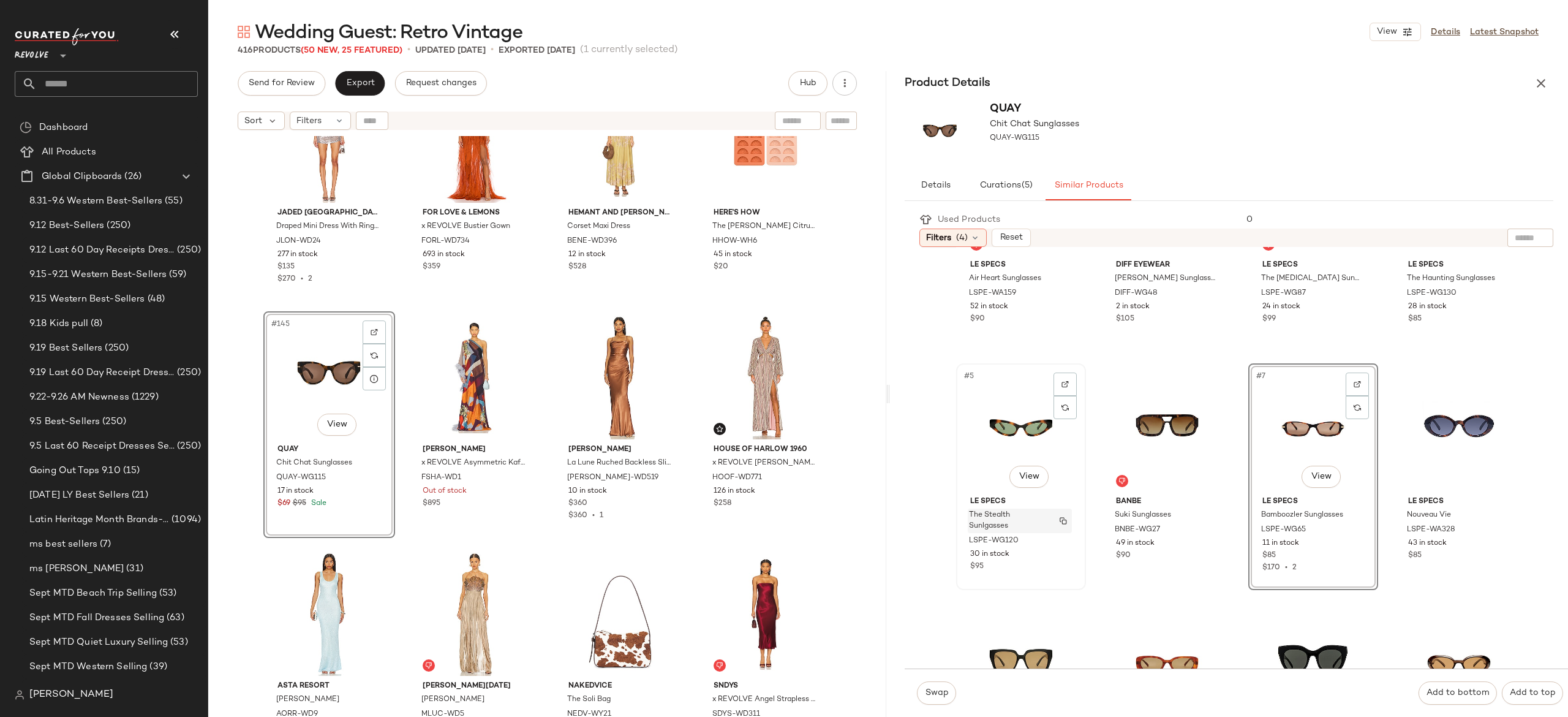
scroll to position [344, 0]
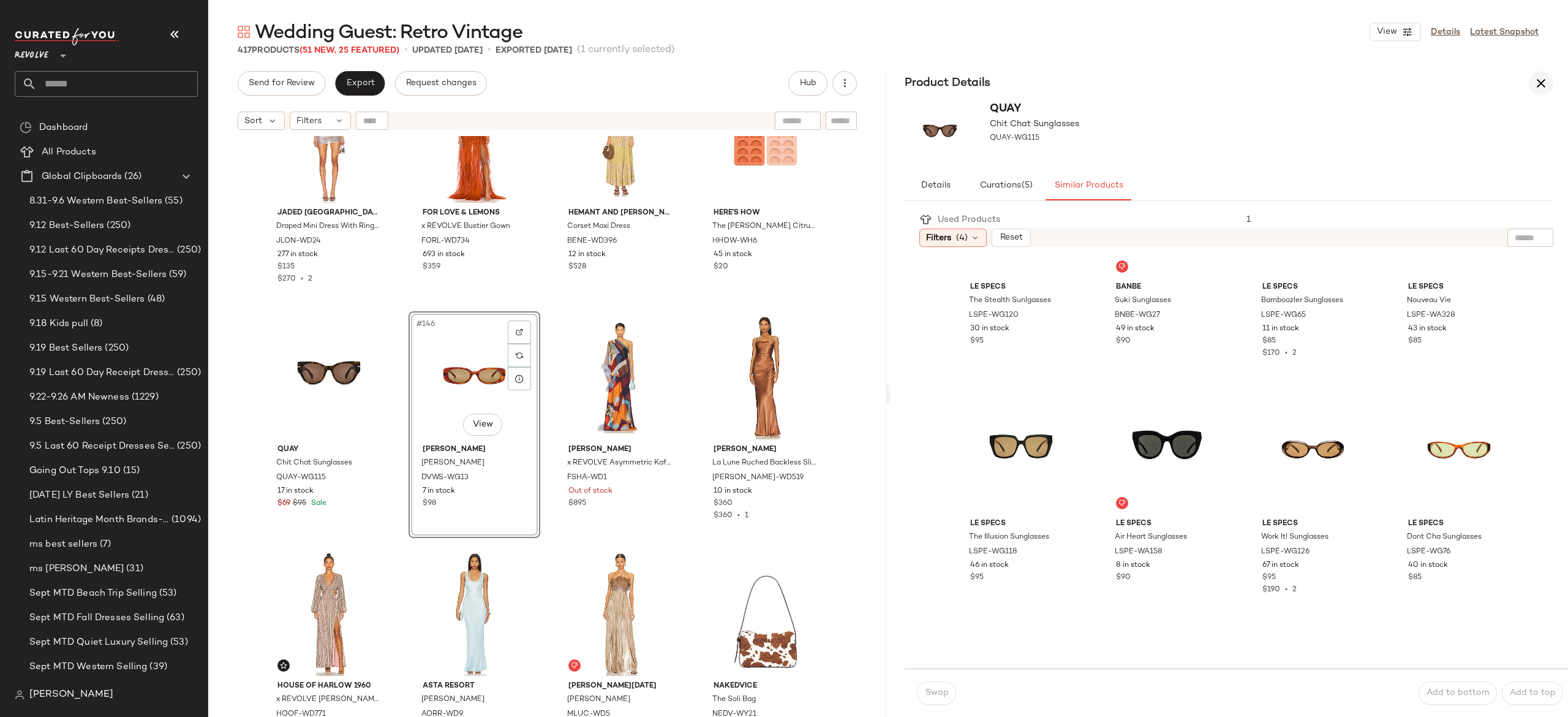
click at [1540, 80] on icon "button" at bounding box center [1542, 84] width 15 height 15
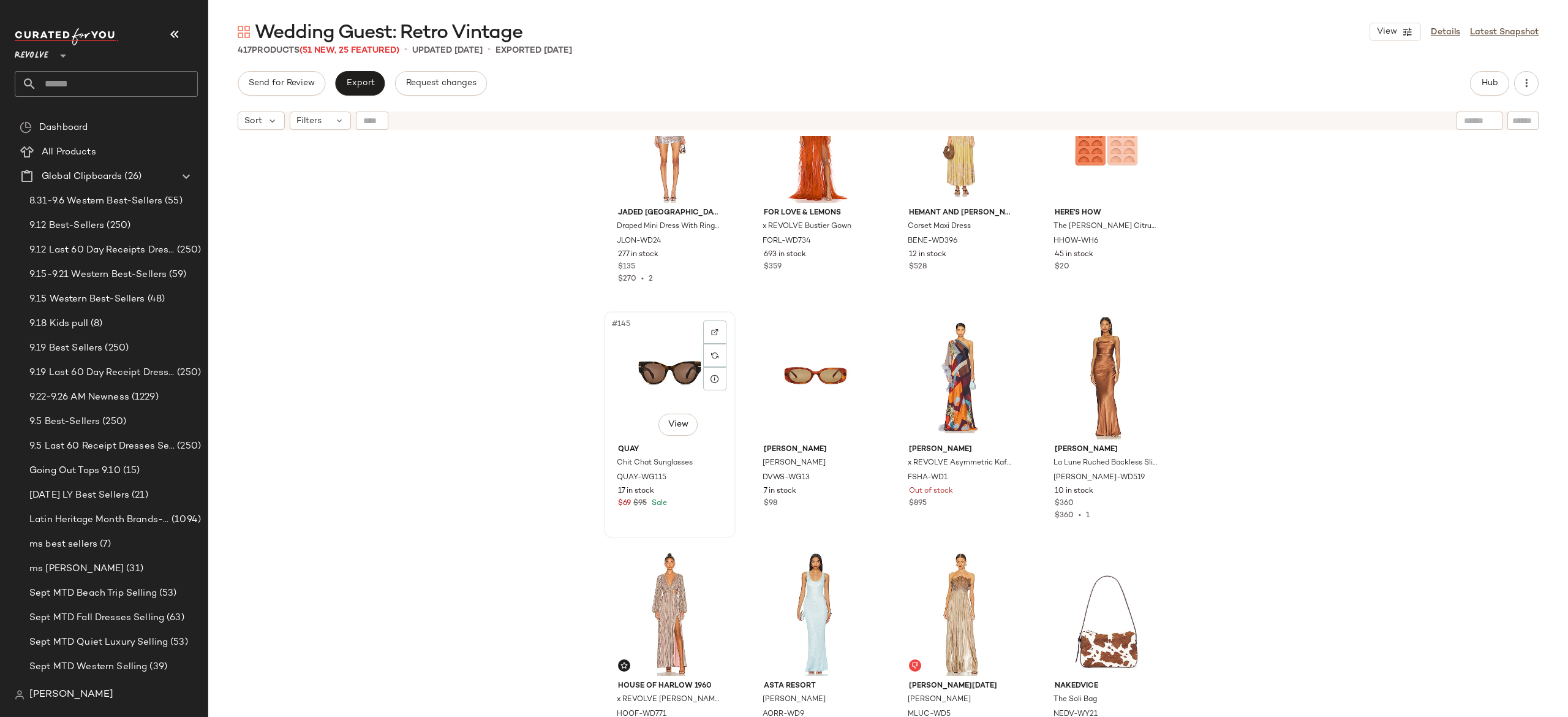
click at [660, 374] on div "#145 View" at bounding box center [669, 378] width 123 height 124
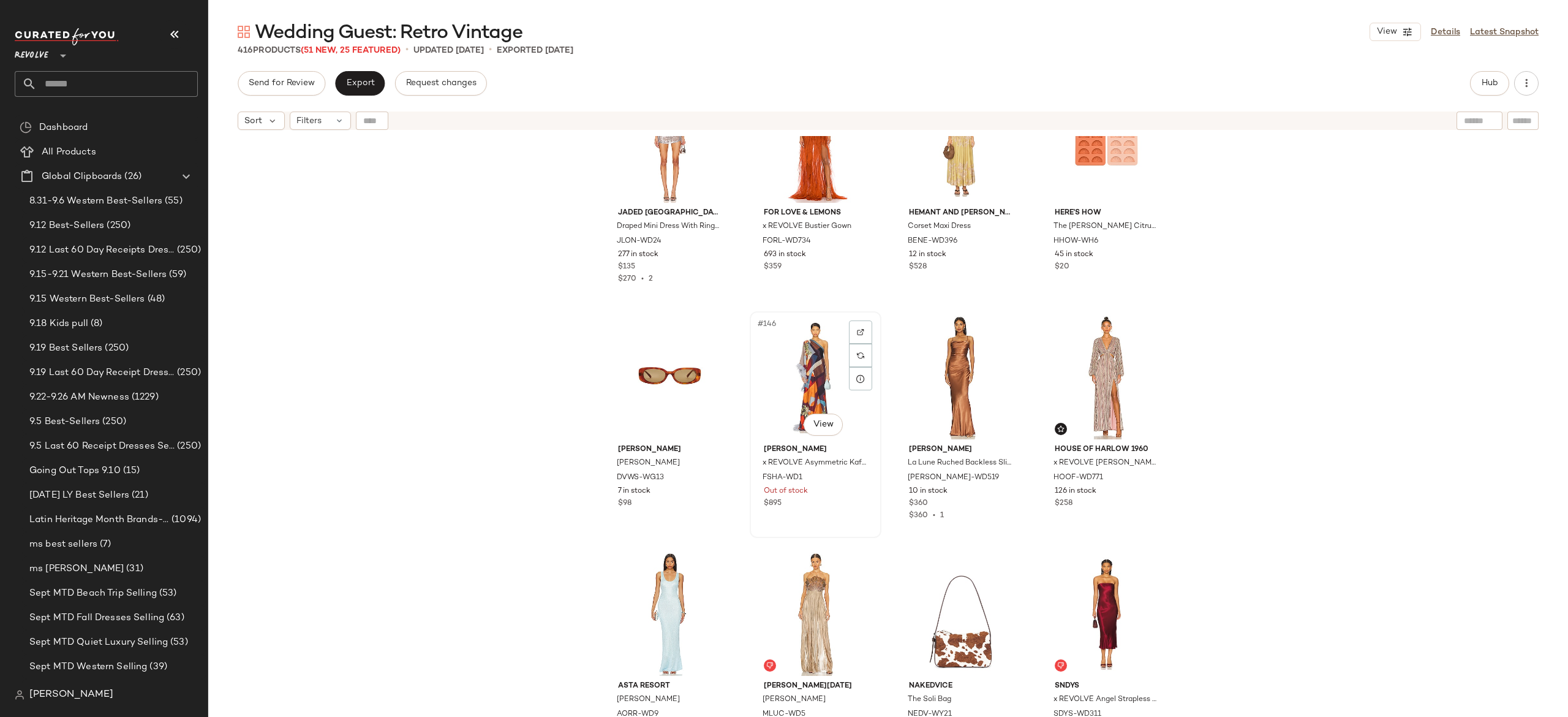
click at [791, 375] on div "#146 View" at bounding box center [815, 378] width 123 height 124
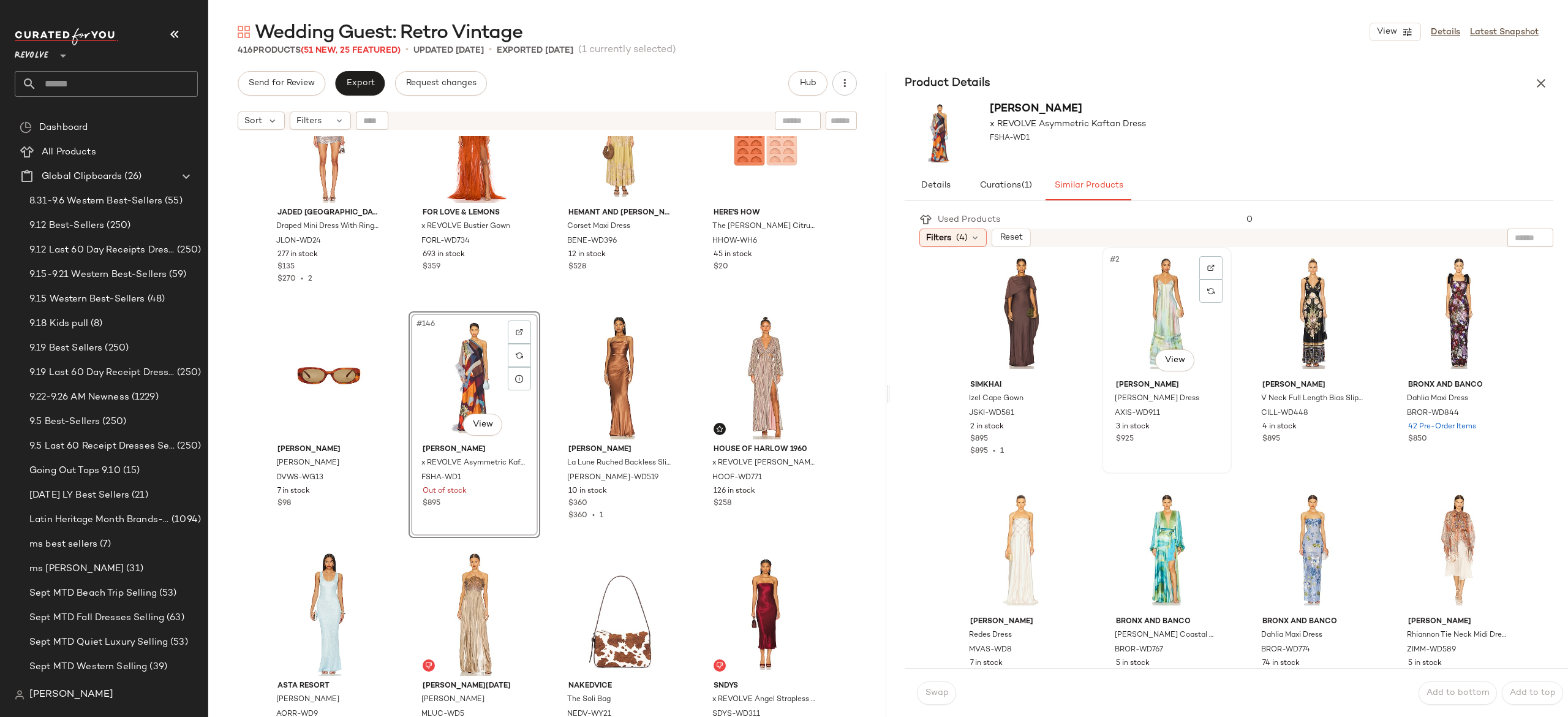
scroll to position [8, 0]
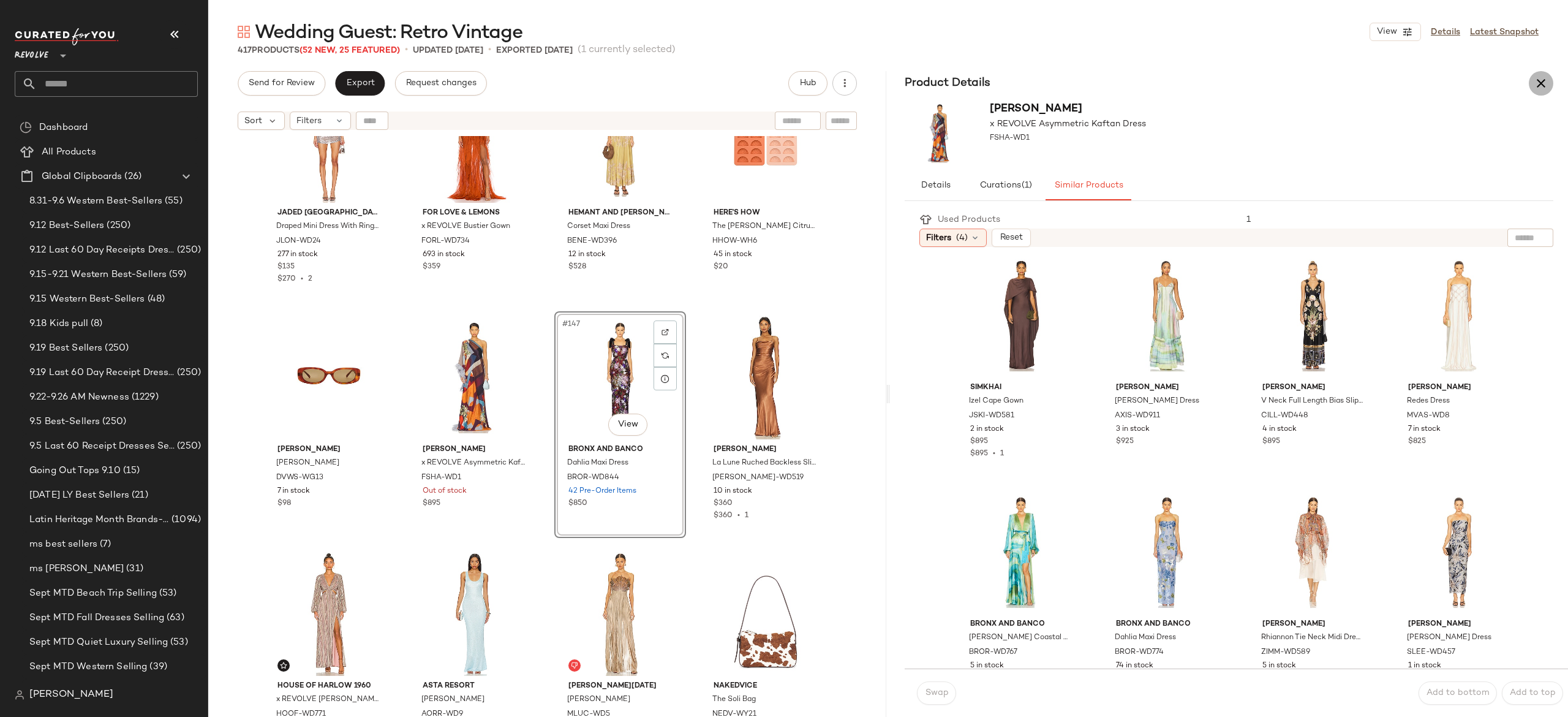
click at [1542, 84] on icon "button" at bounding box center [1542, 84] width 15 height 15
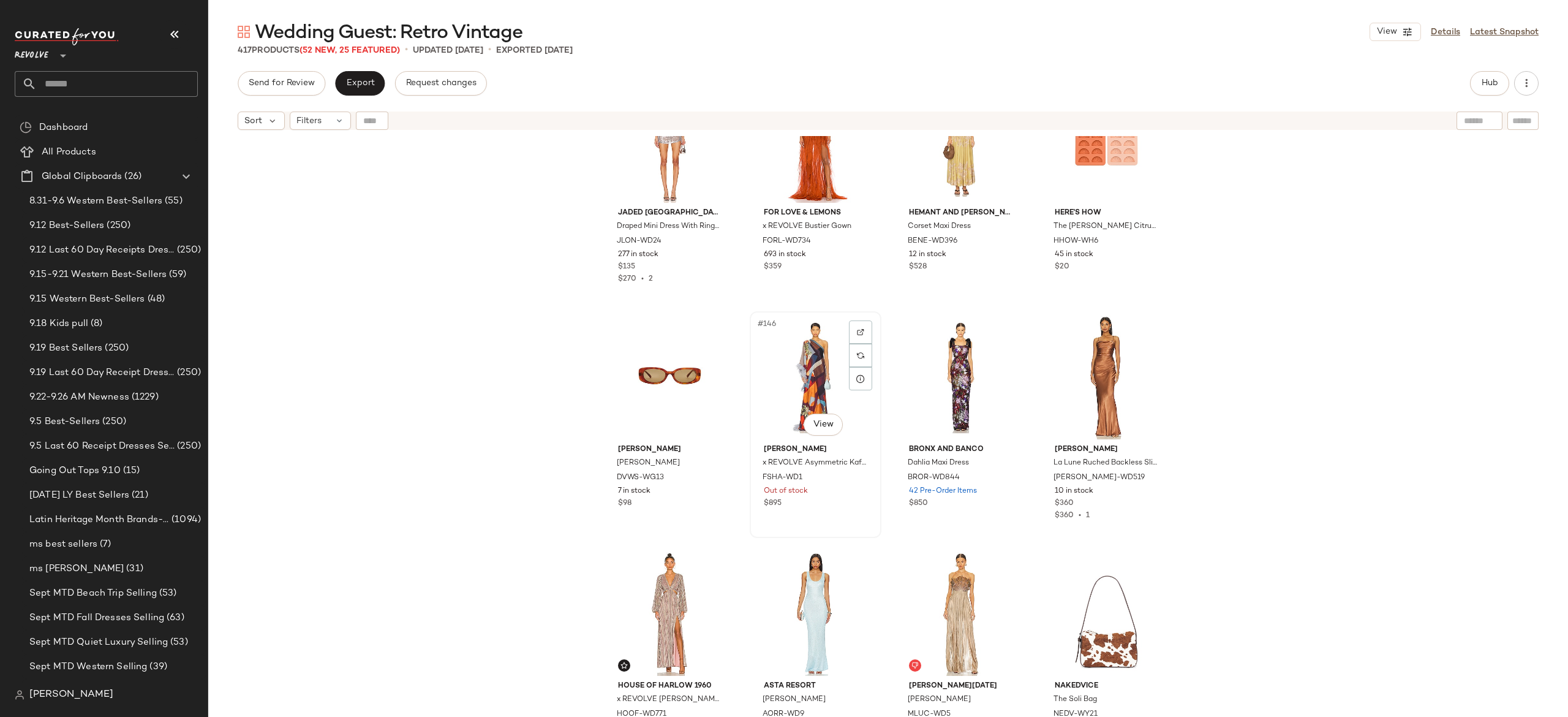
click at [810, 384] on div "#146 View" at bounding box center [815, 378] width 123 height 124
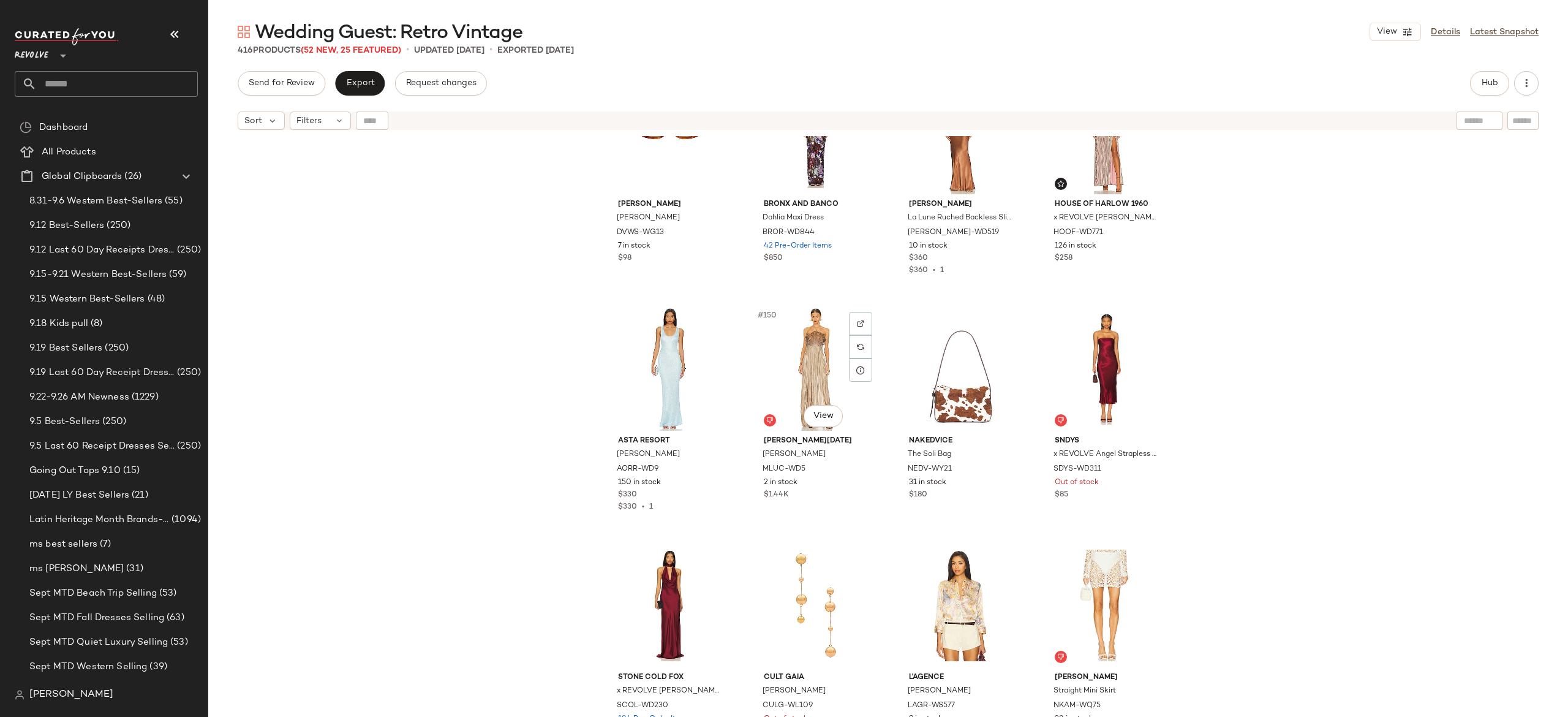
scroll to position [8601, 0]
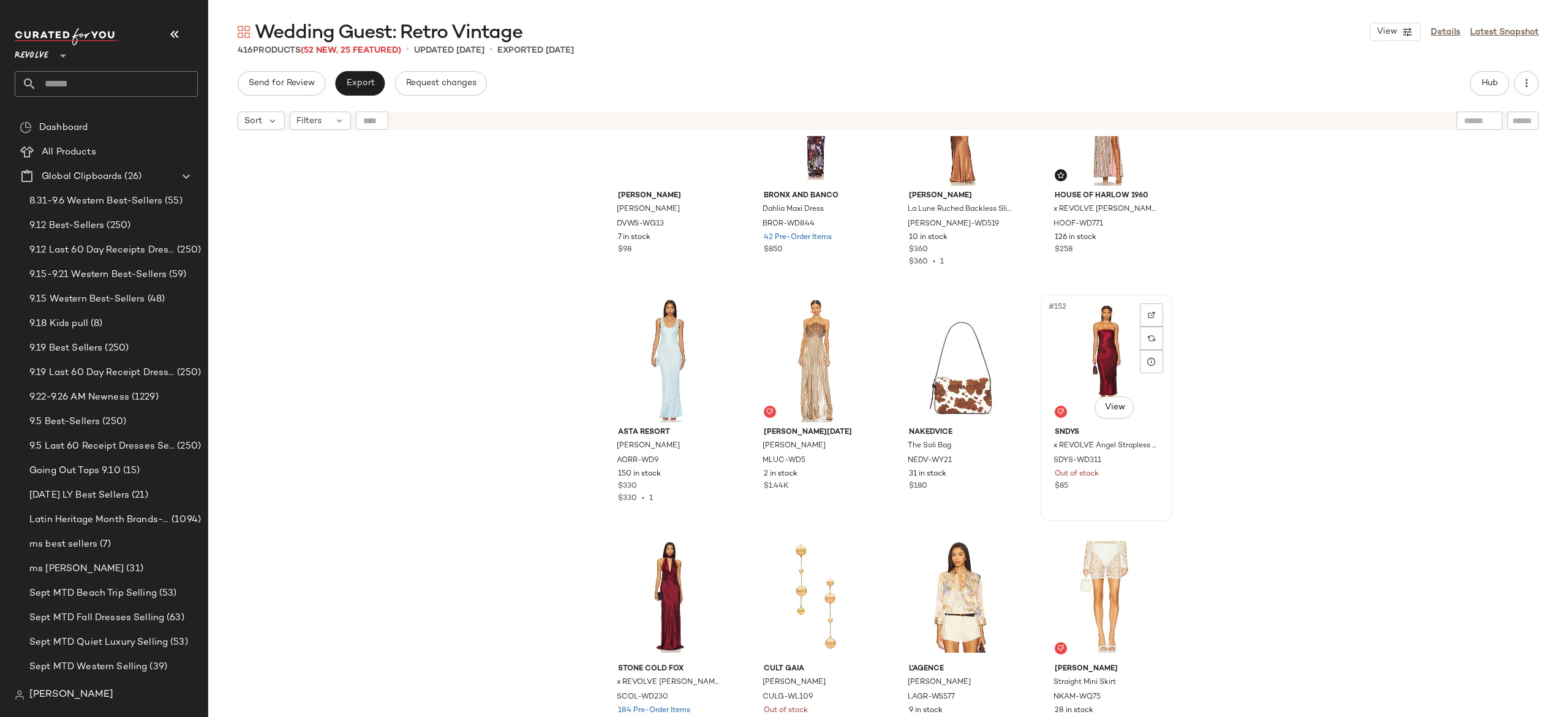
click at [1104, 349] on div "#152 View" at bounding box center [1106, 360] width 123 height 124
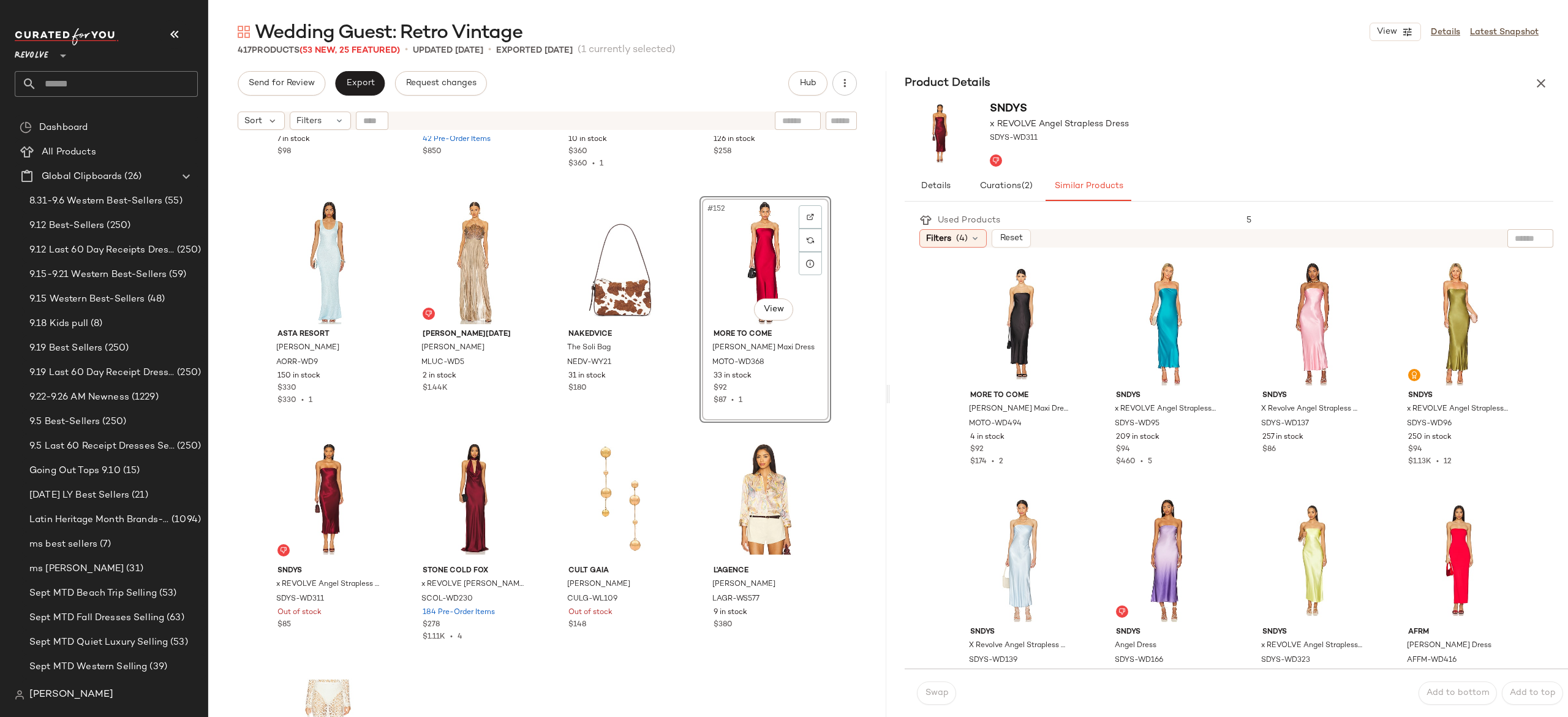
scroll to position [8701, 0]
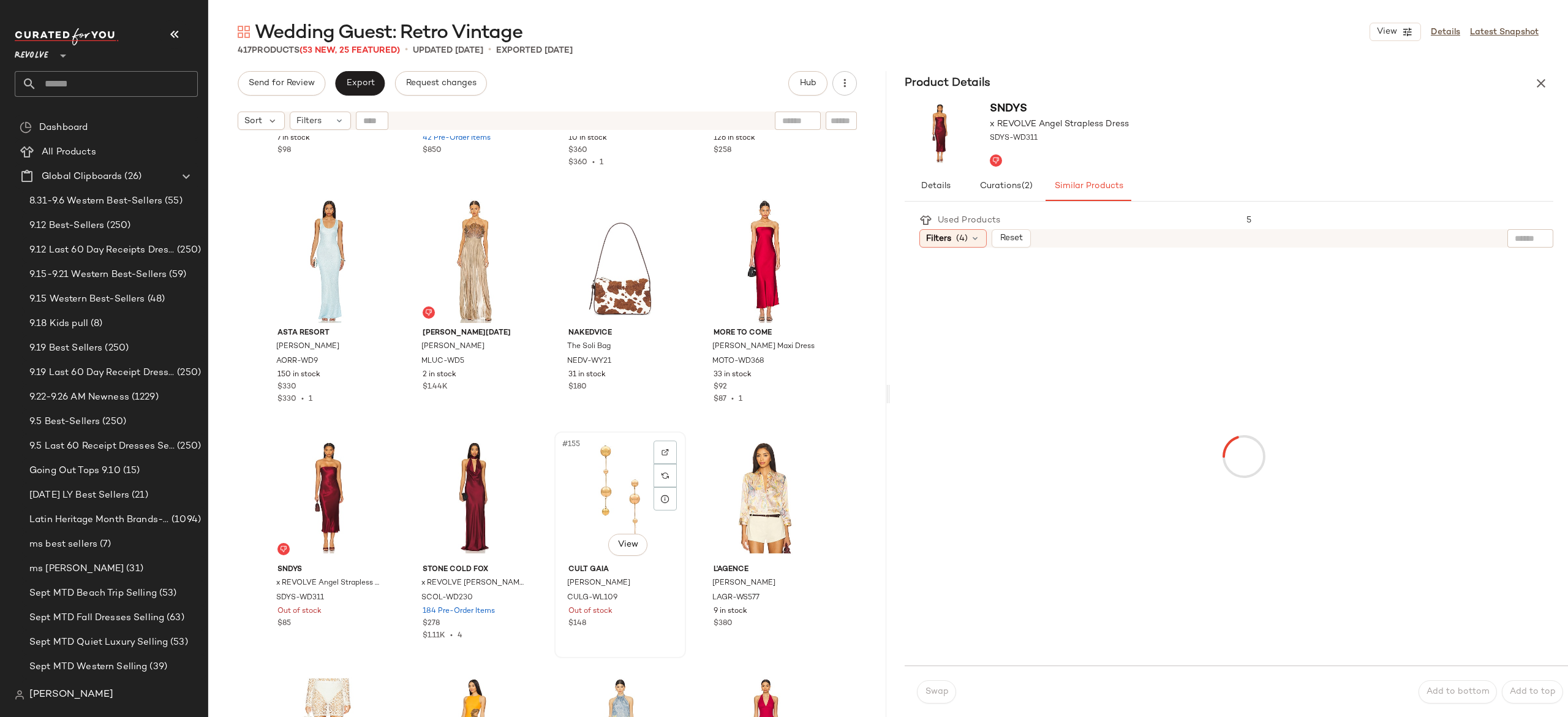
click at [594, 520] on div "#155 View" at bounding box center [619, 497] width 123 height 124
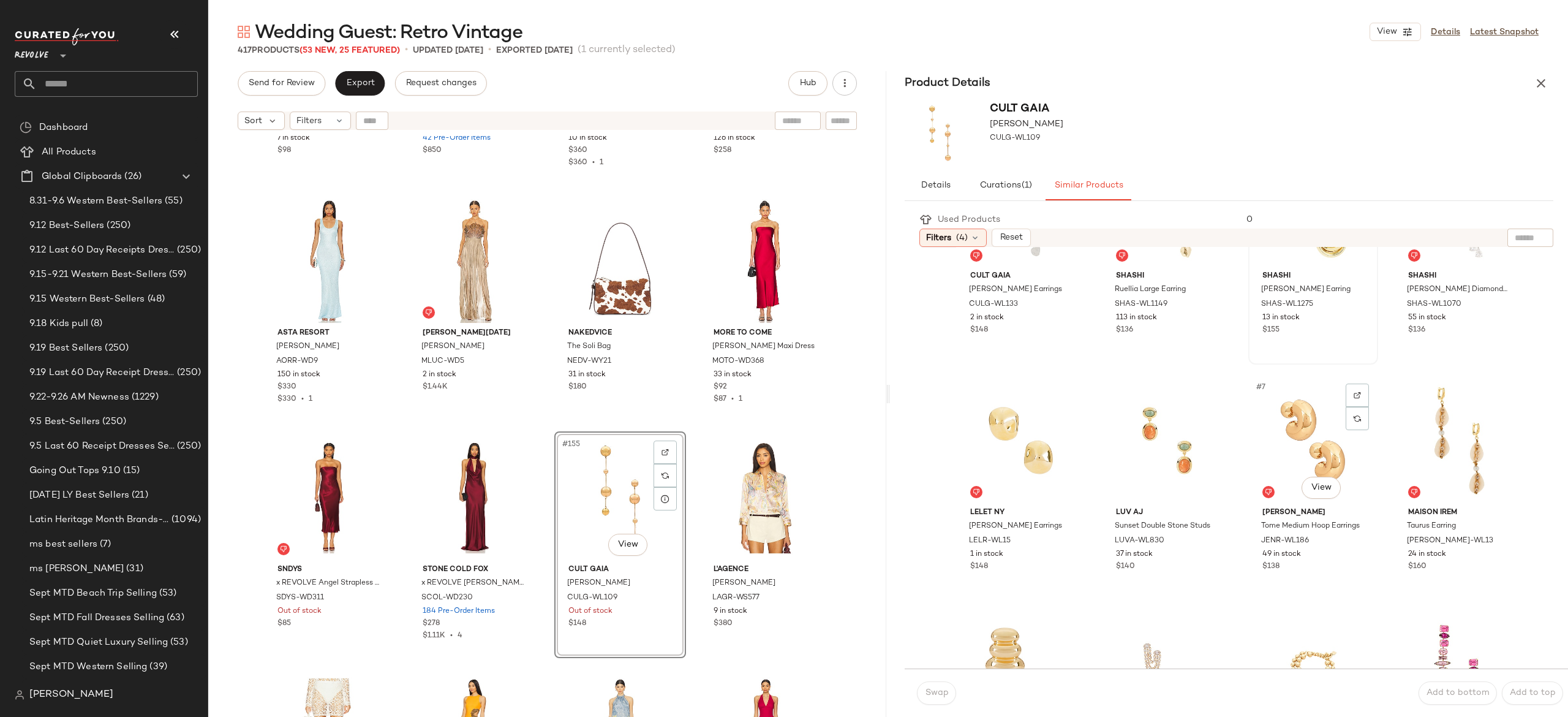
scroll to position [238, 0]
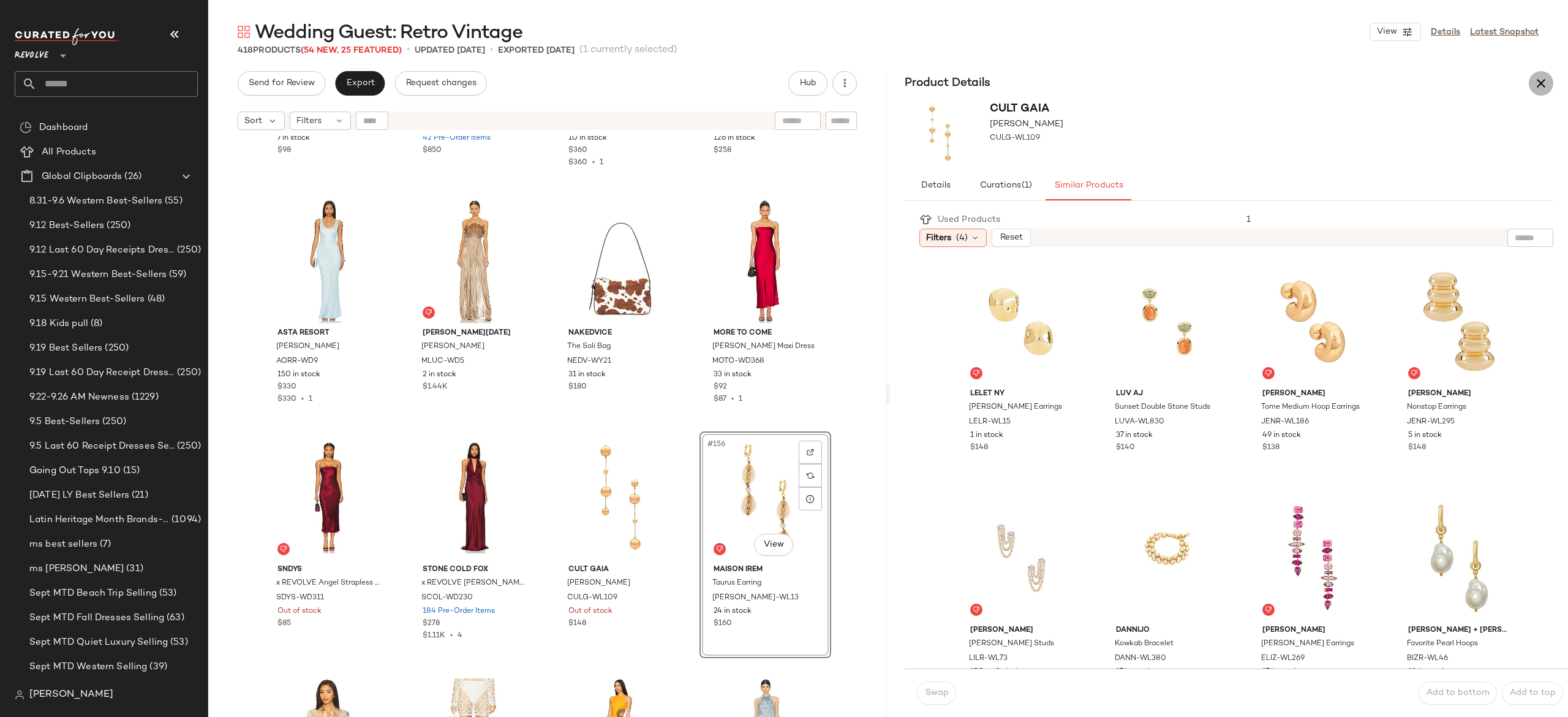
click at [1539, 94] on button "button" at bounding box center [1542, 84] width 24 height 24
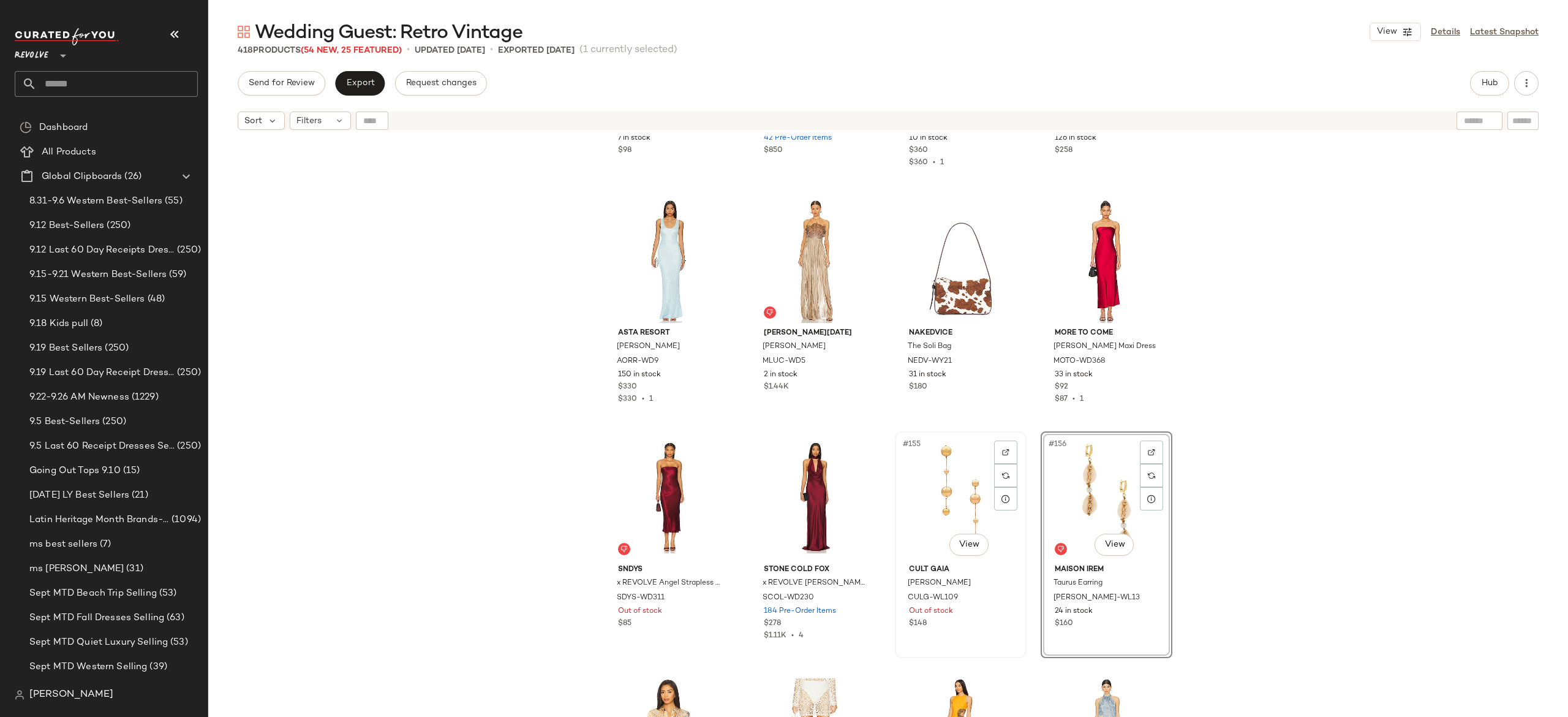
click at [947, 507] on div "#155 View" at bounding box center [961, 497] width 123 height 124
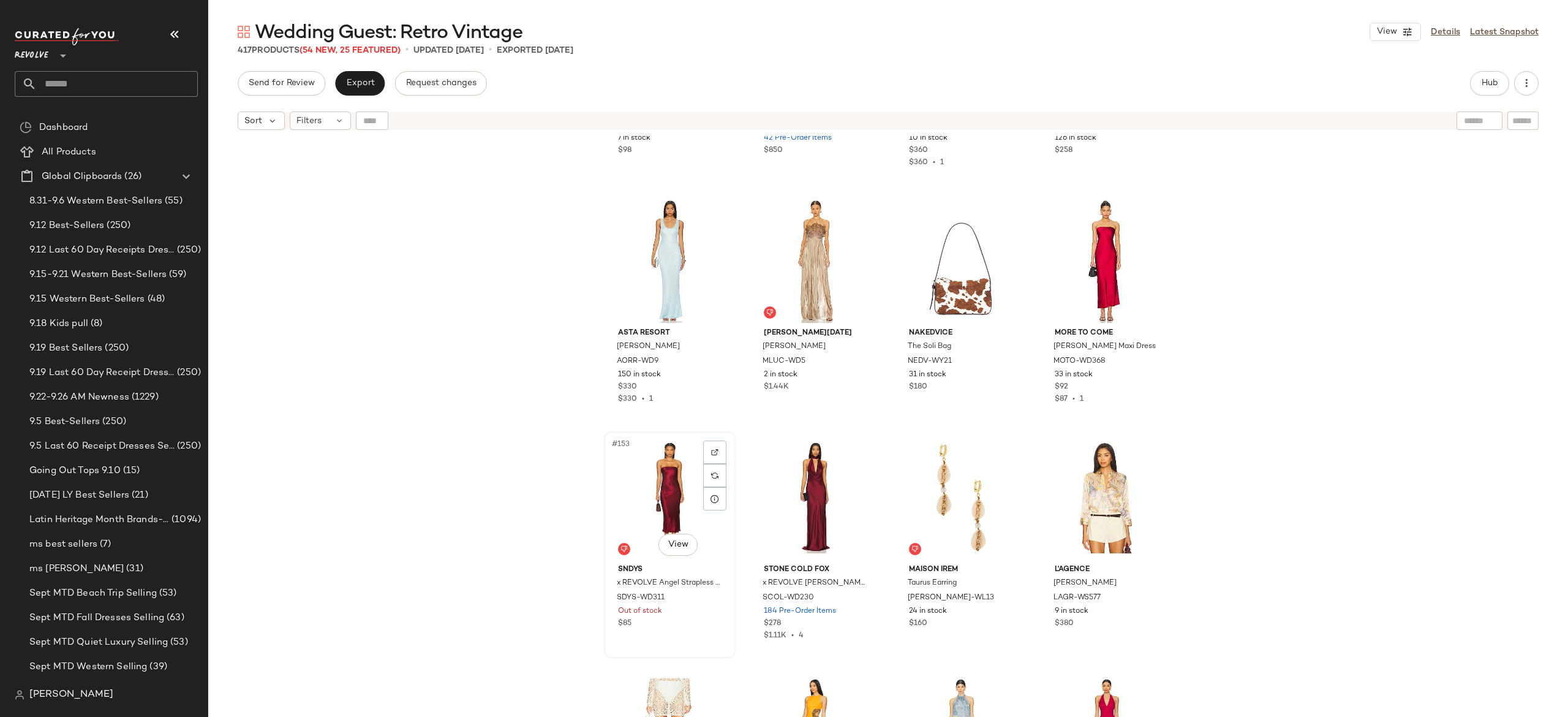
click at [659, 501] on div "#153 View" at bounding box center [669, 497] width 123 height 124
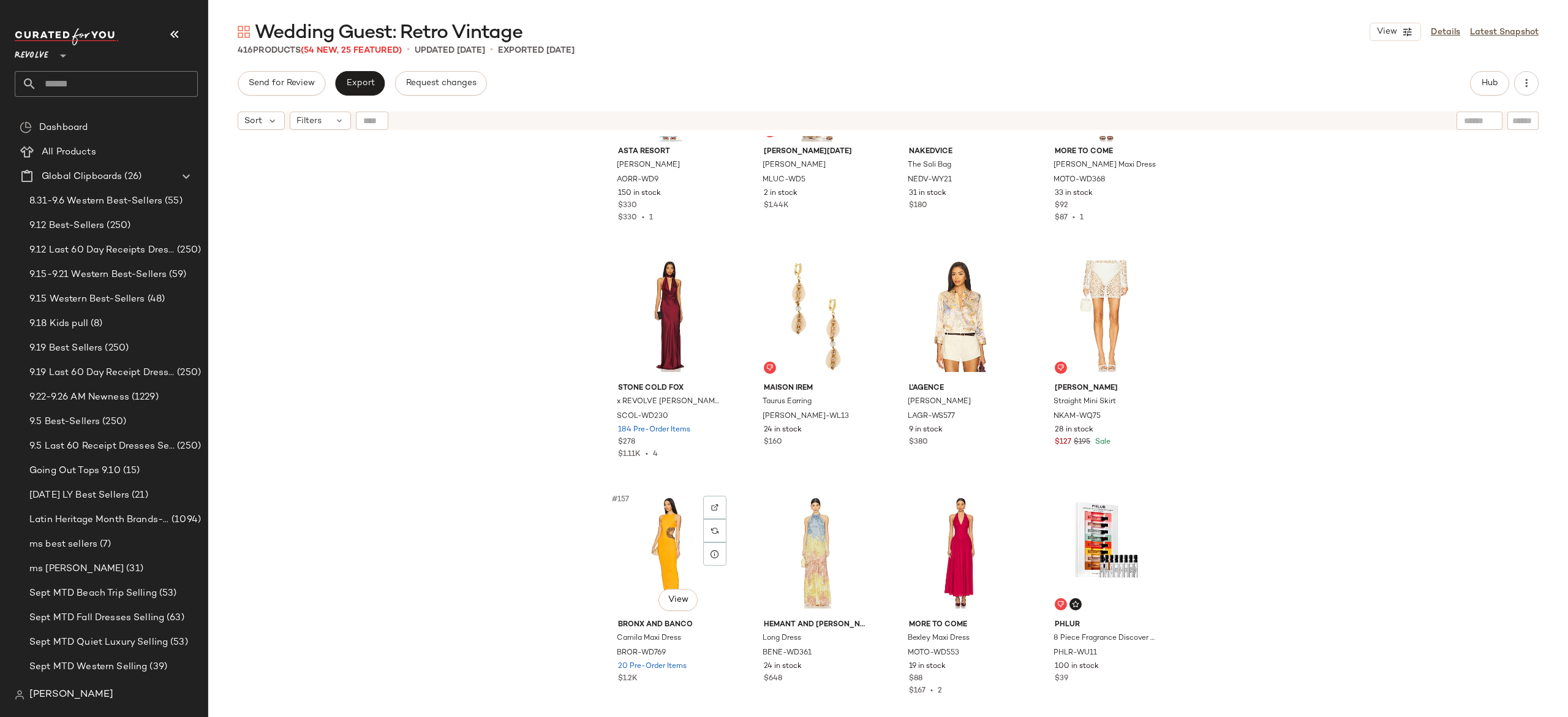
scroll to position [8827, 0]
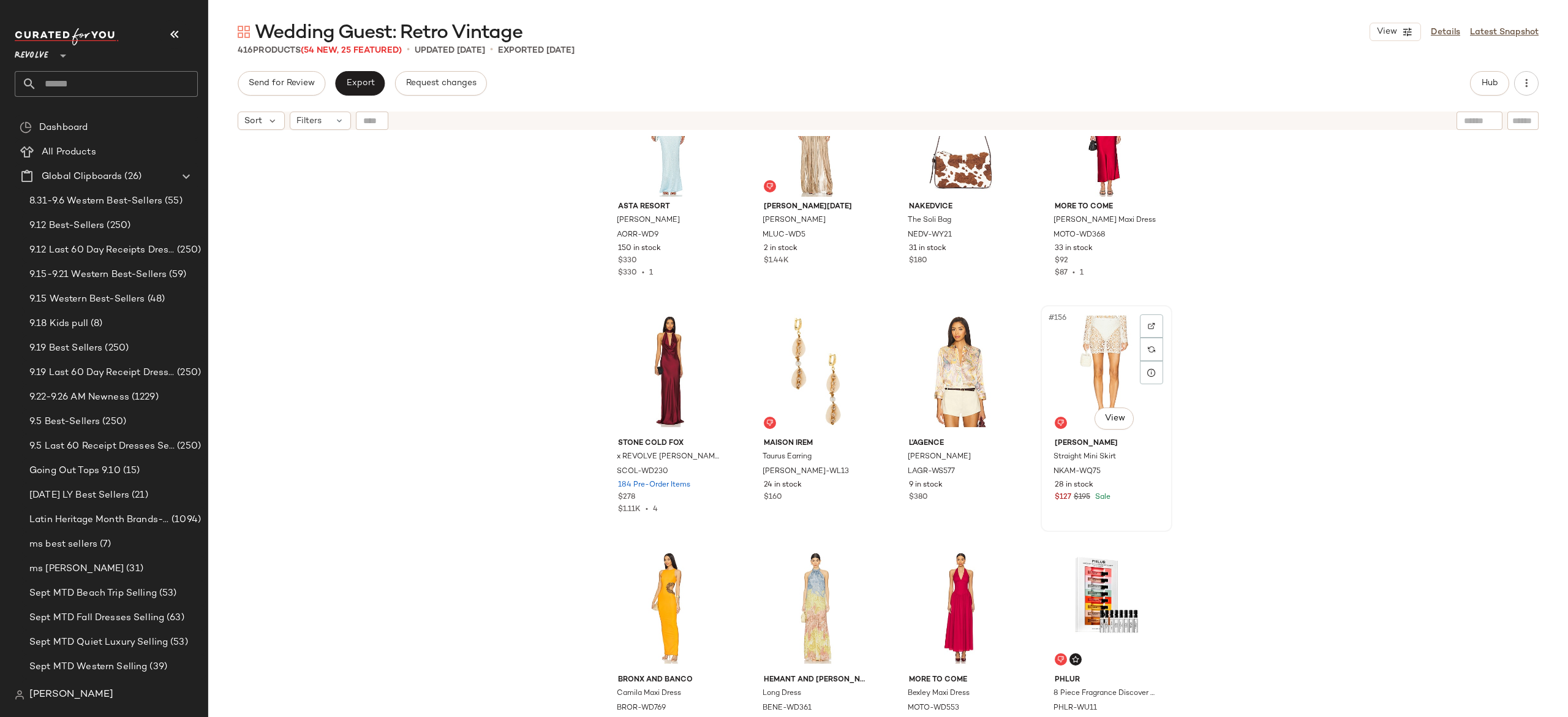
click at [1094, 366] on div "#156 View" at bounding box center [1106, 371] width 123 height 124
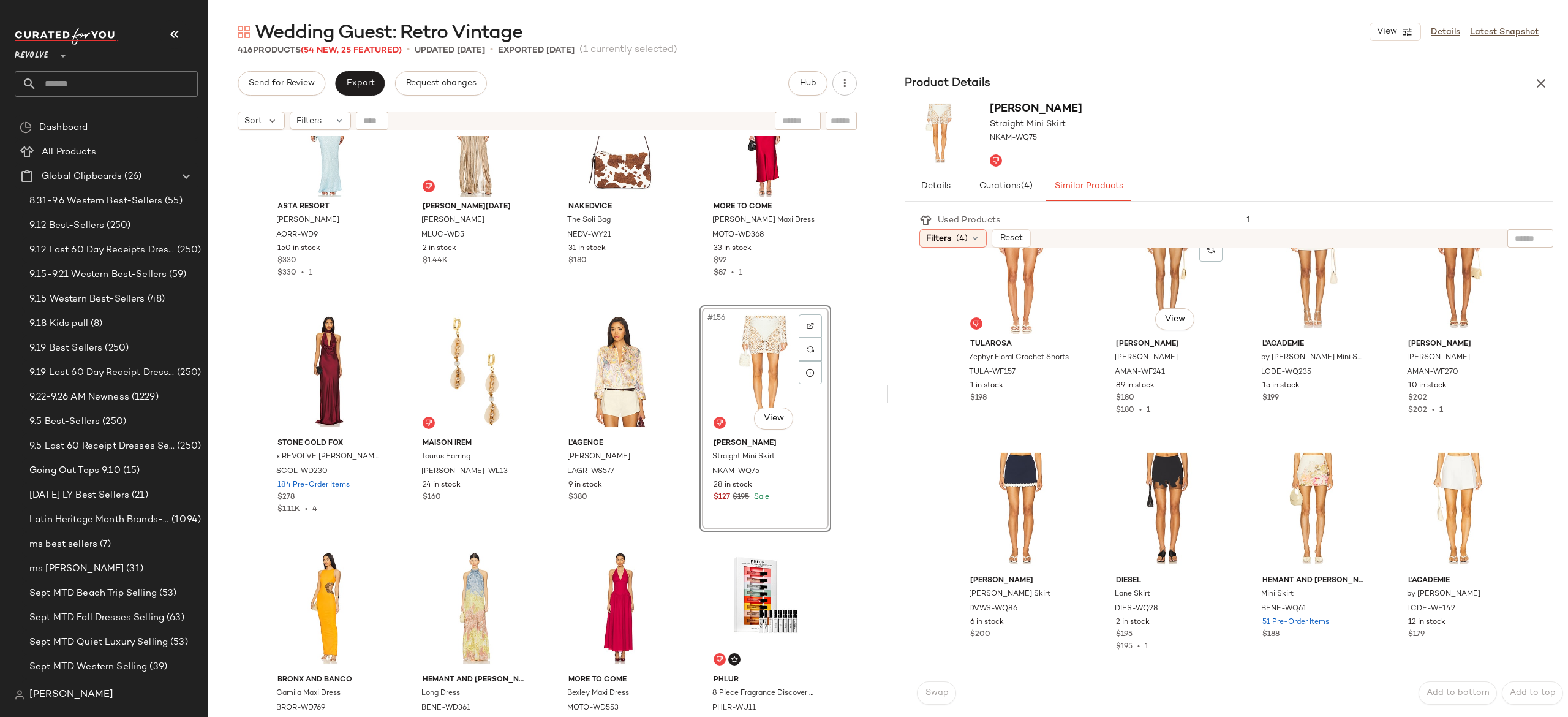
scroll to position [763, 0]
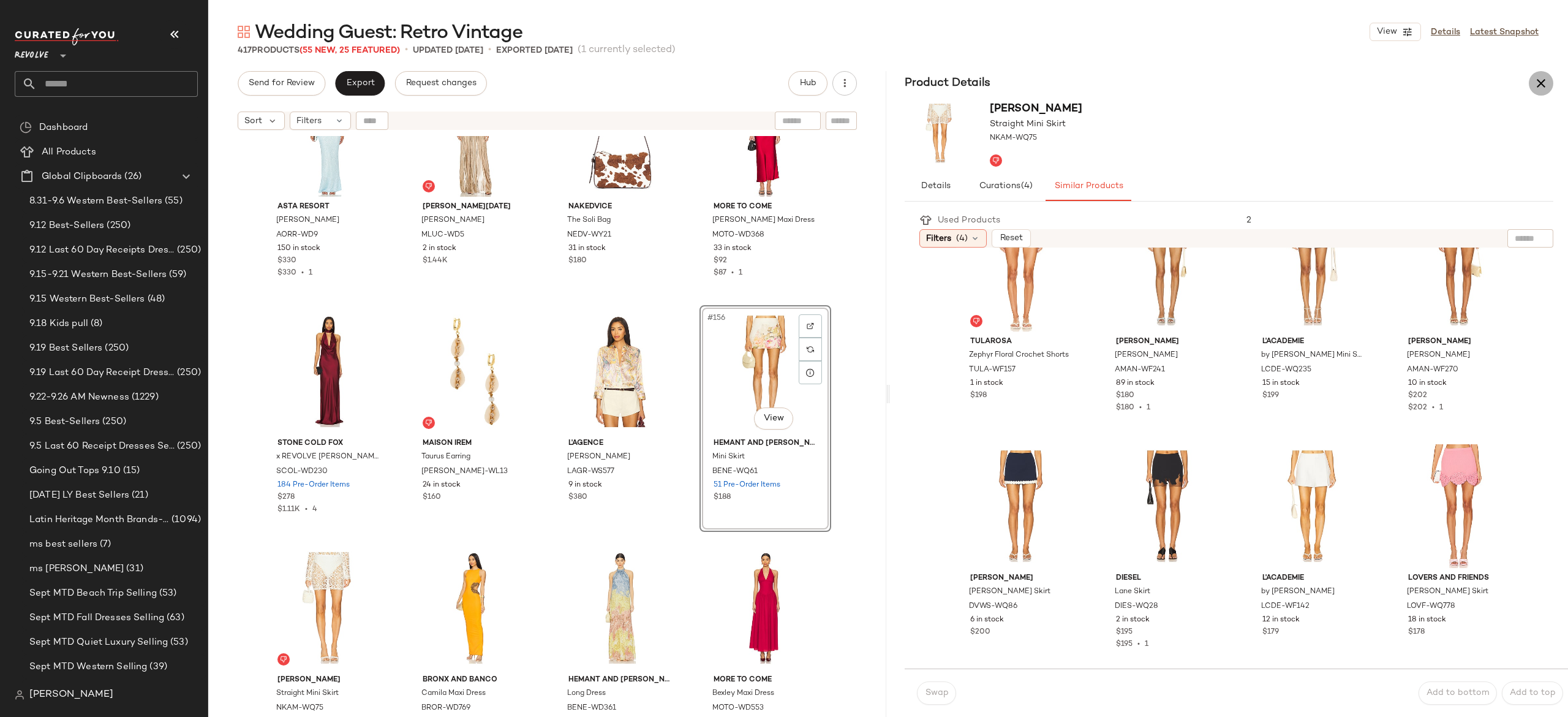
click at [1544, 80] on icon "button" at bounding box center [1542, 84] width 15 height 15
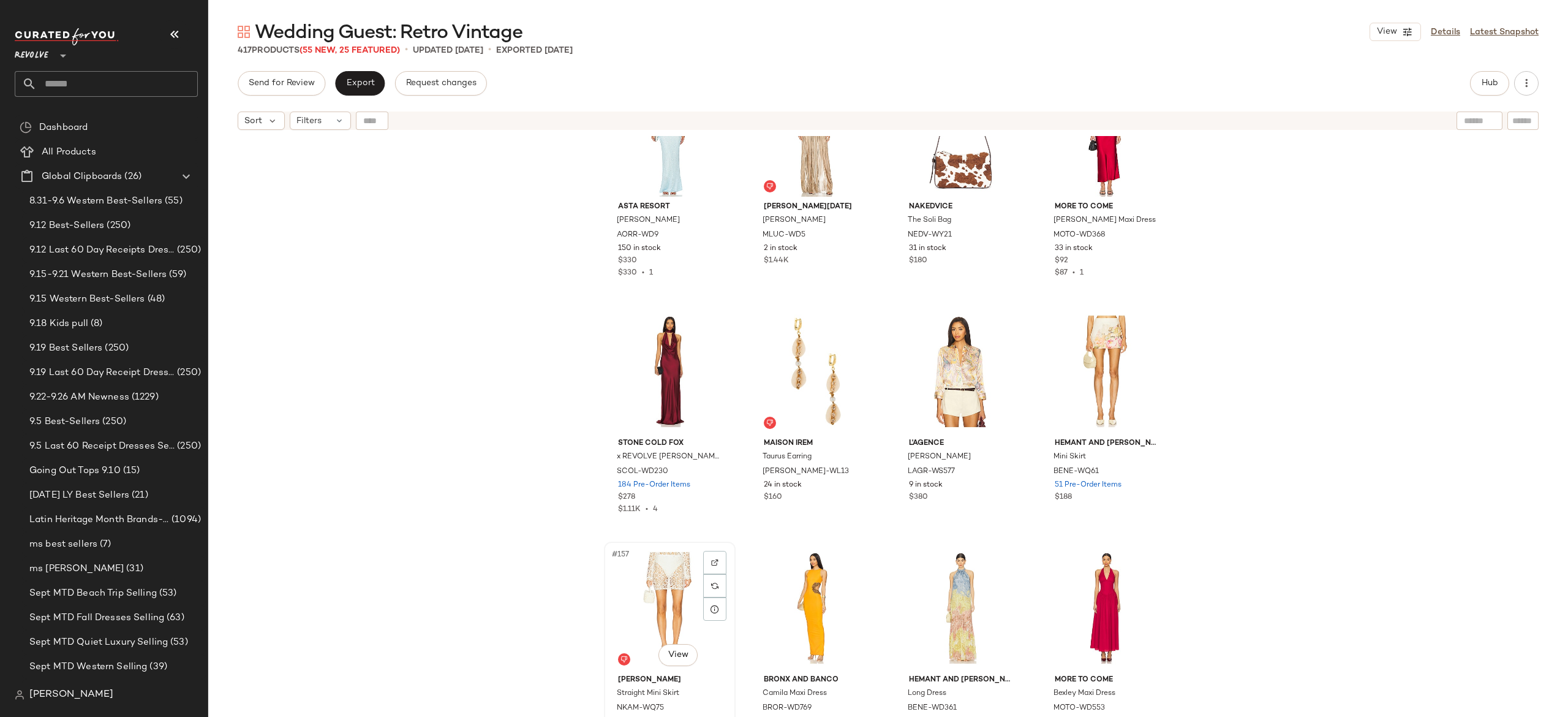
click at [660, 582] on div "#157 View" at bounding box center [669, 608] width 123 height 124
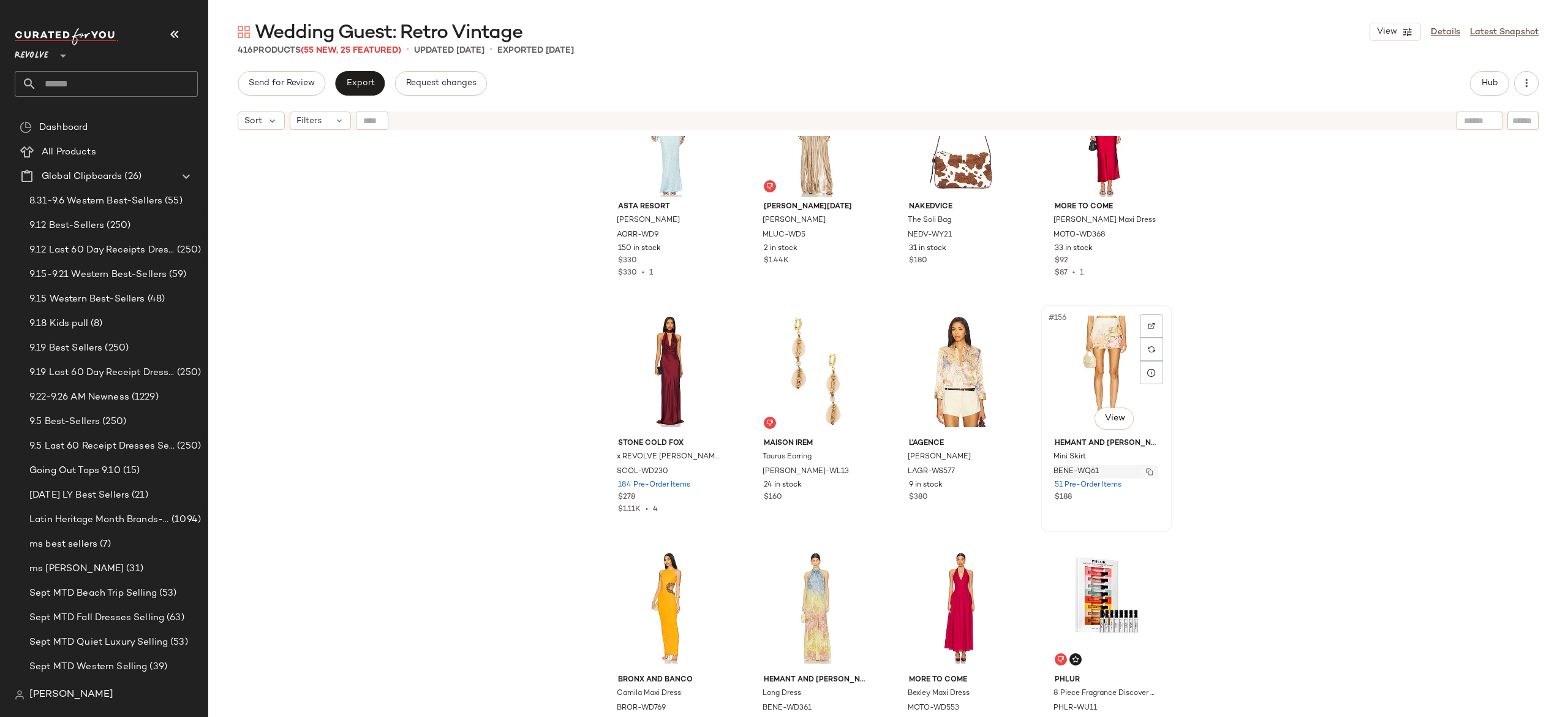
click at [1146, 471] on img "button" at bounding box center [1150, 472] width 8 height 8
click at [1493, 78] on span "Hub" at bounding box center [1490, 83] width 17 height 9
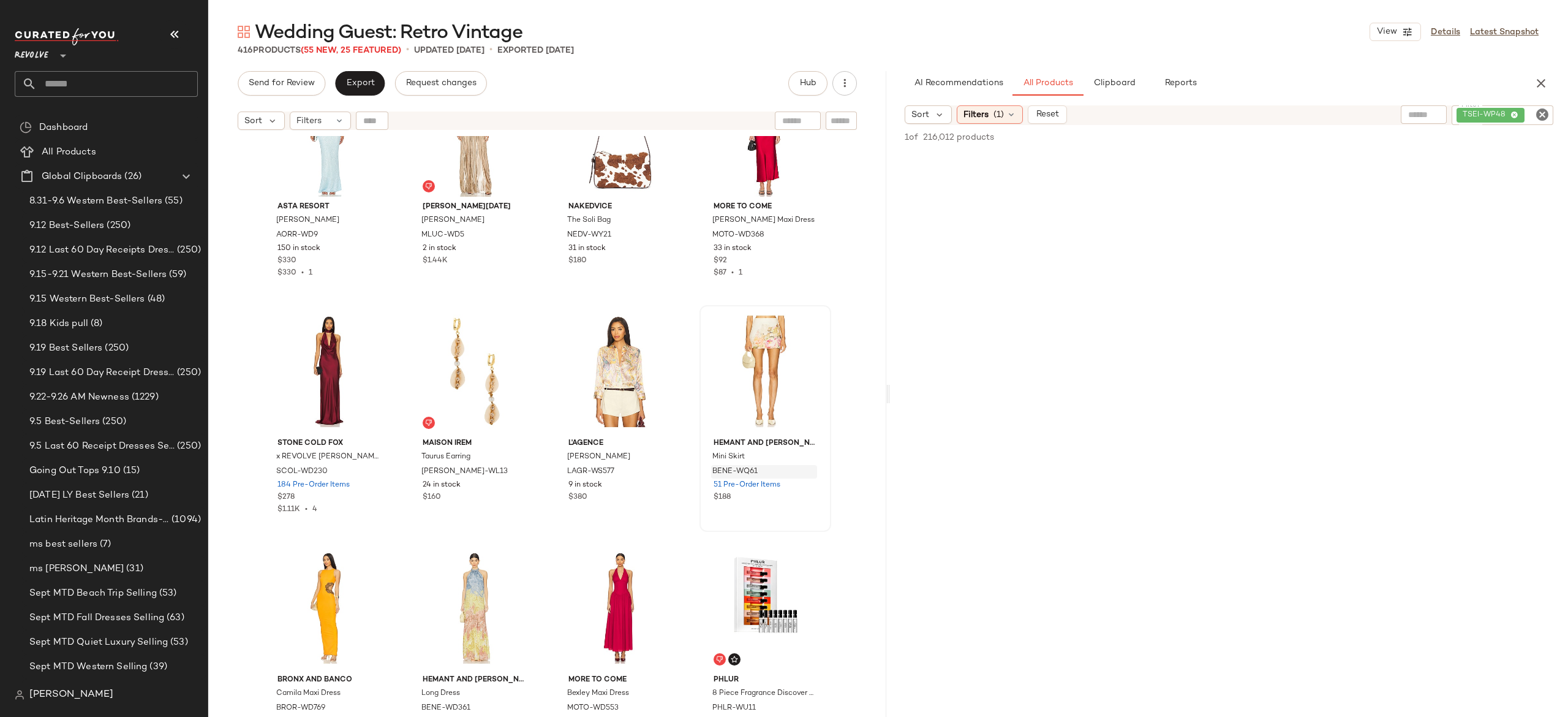
click at [1468, 112] on div "TSEI-WP48" at bounding box center [1503, 115] width 102 height 20
paste input "**********"
type input "**********"
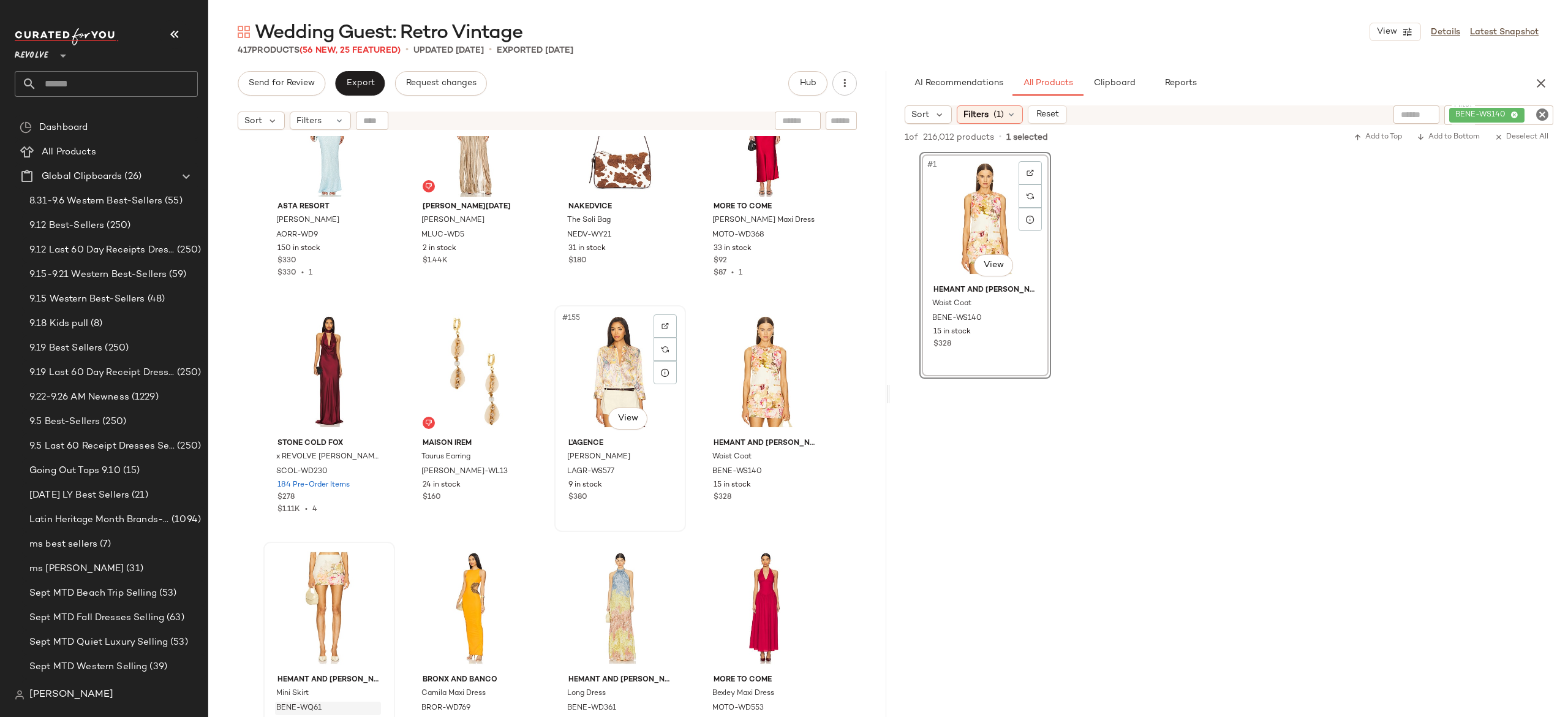
click at [623, 384] on div "#155 View" at bounding box center [619, 371] width 123 height 124
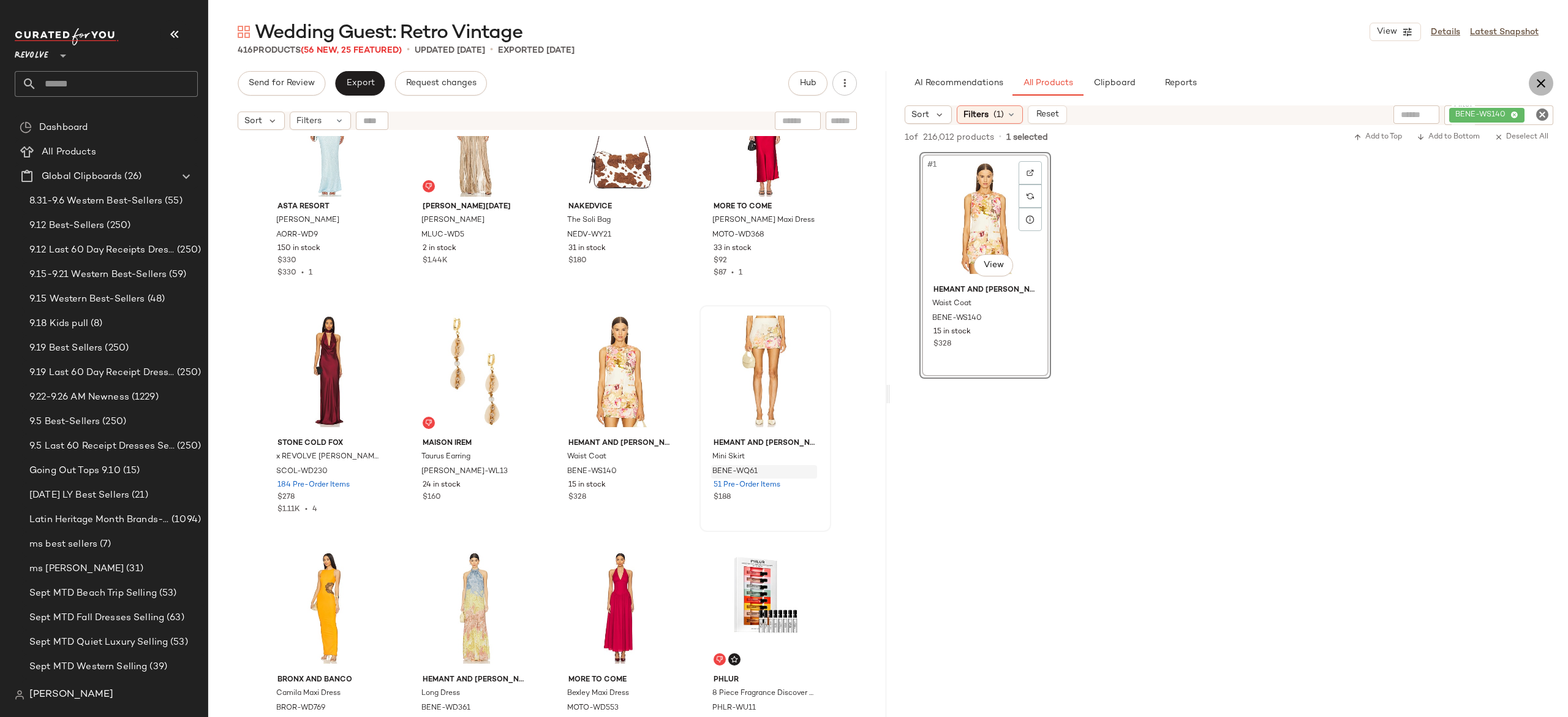
click at [1546, 81] on icon "button" at bounding box center [1542, 84] width 15 height 15
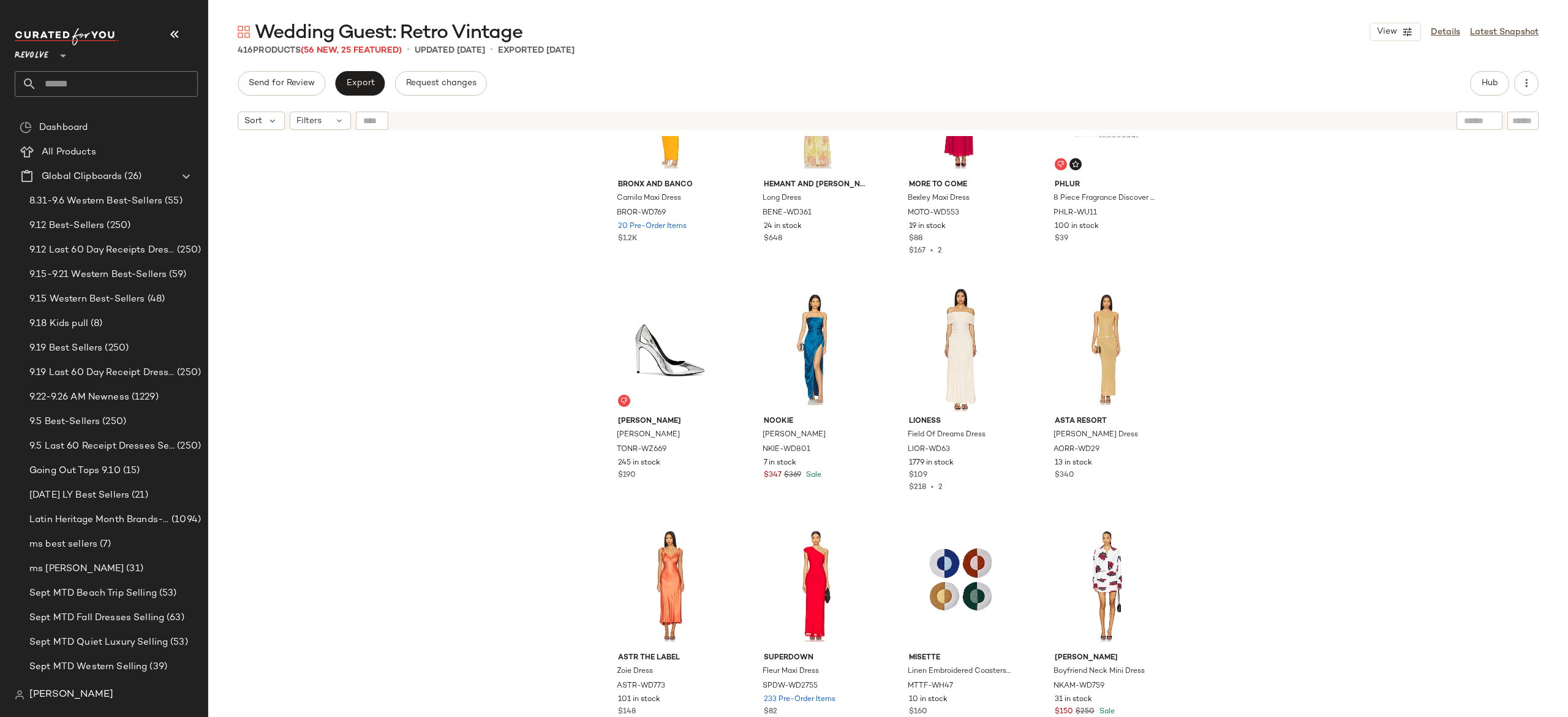
scroll to position [9323, 0]
click at [823, 356] on div "#162 View" at bounding box center [815, 348] width 123 height 124
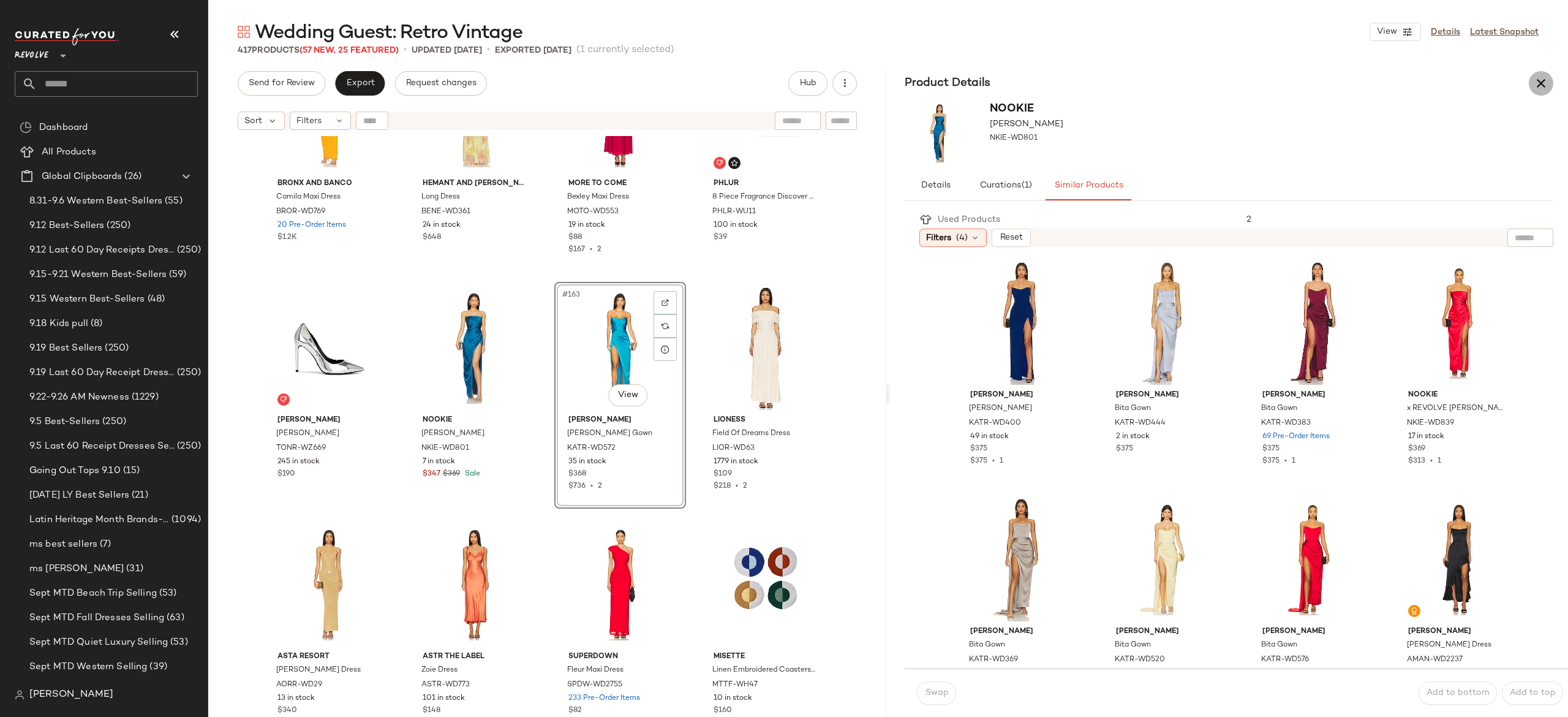
click at [1534, 83] on icon "button" at bounding box center [1542, 84] width 15 height 15
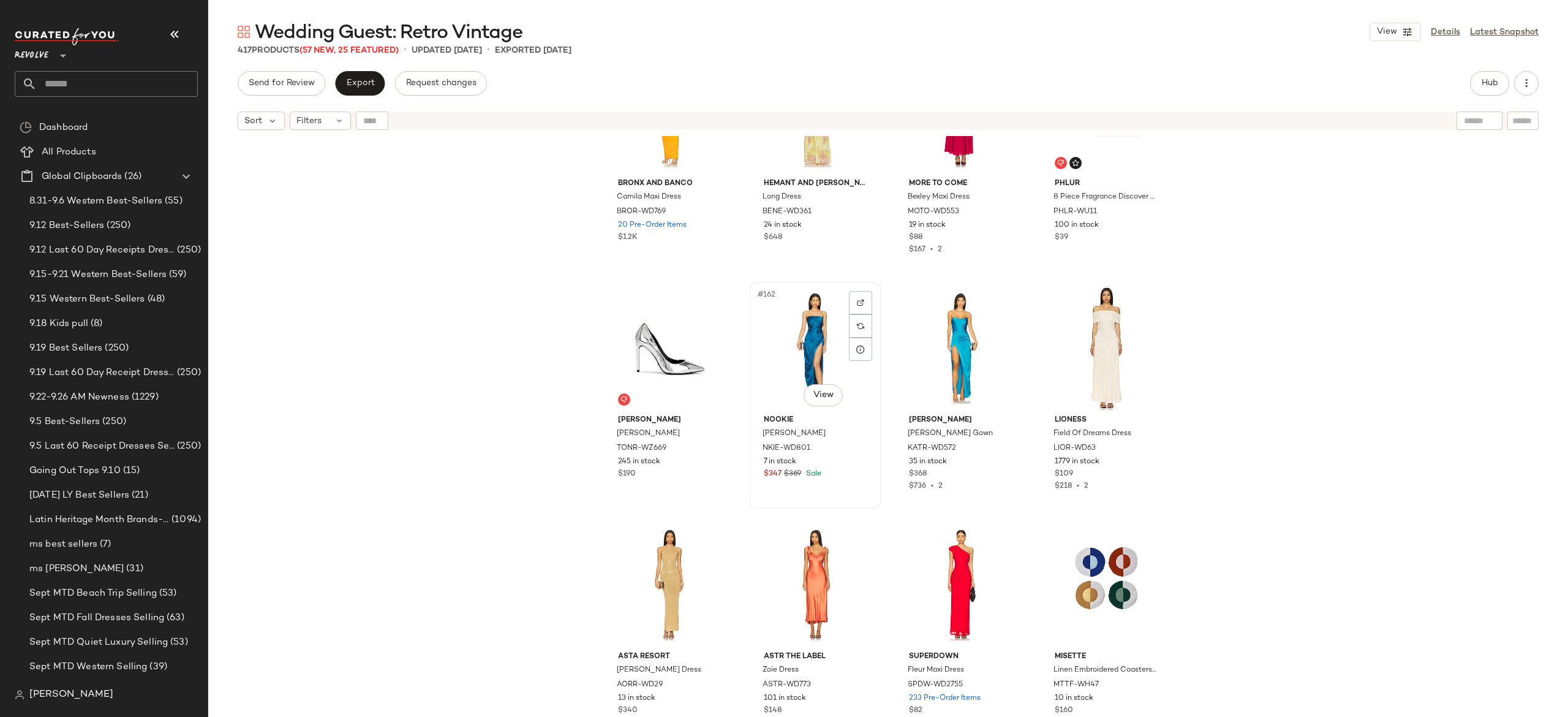
click at [812, 351] on div "#162 View" at bounding box center [815, 348] width 123 height 124
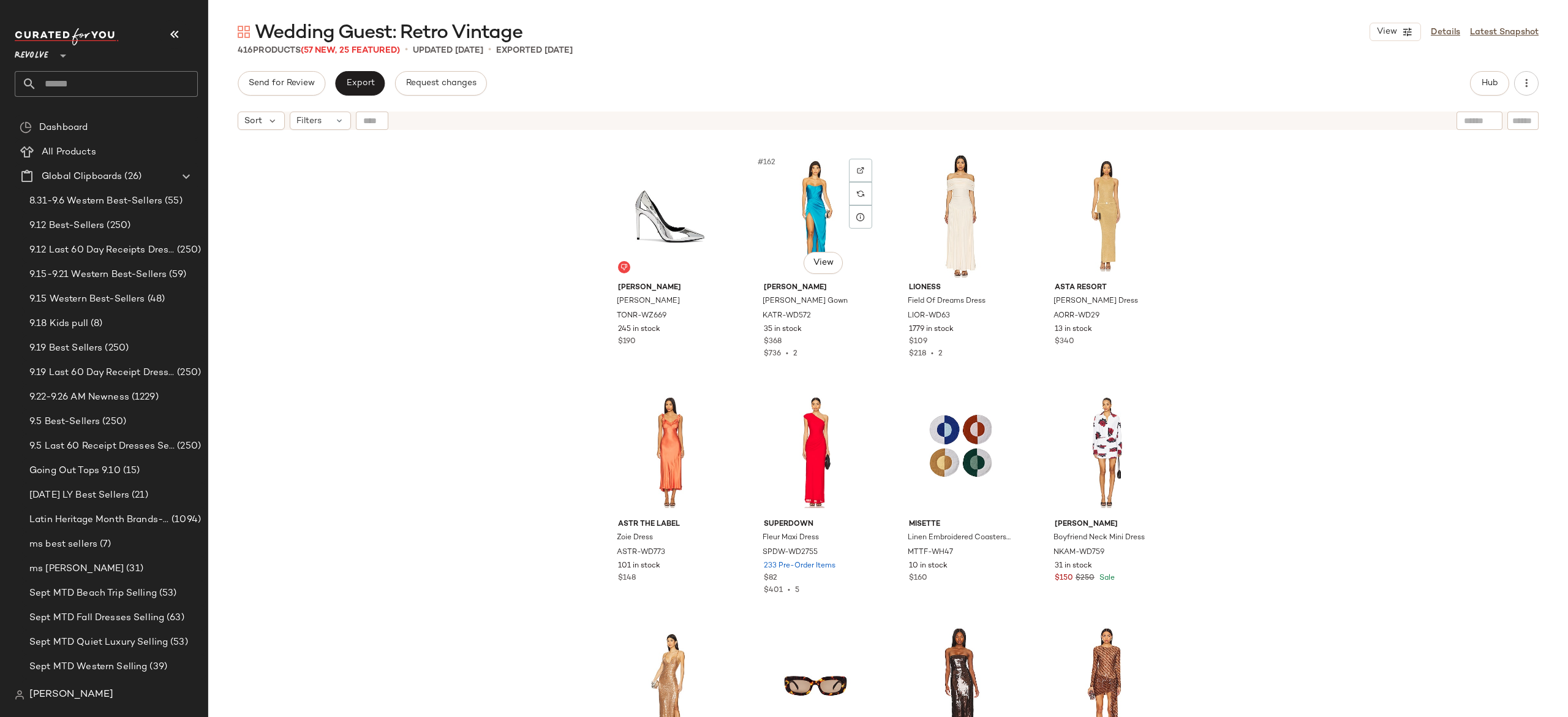
scroll to position [9497, 0]
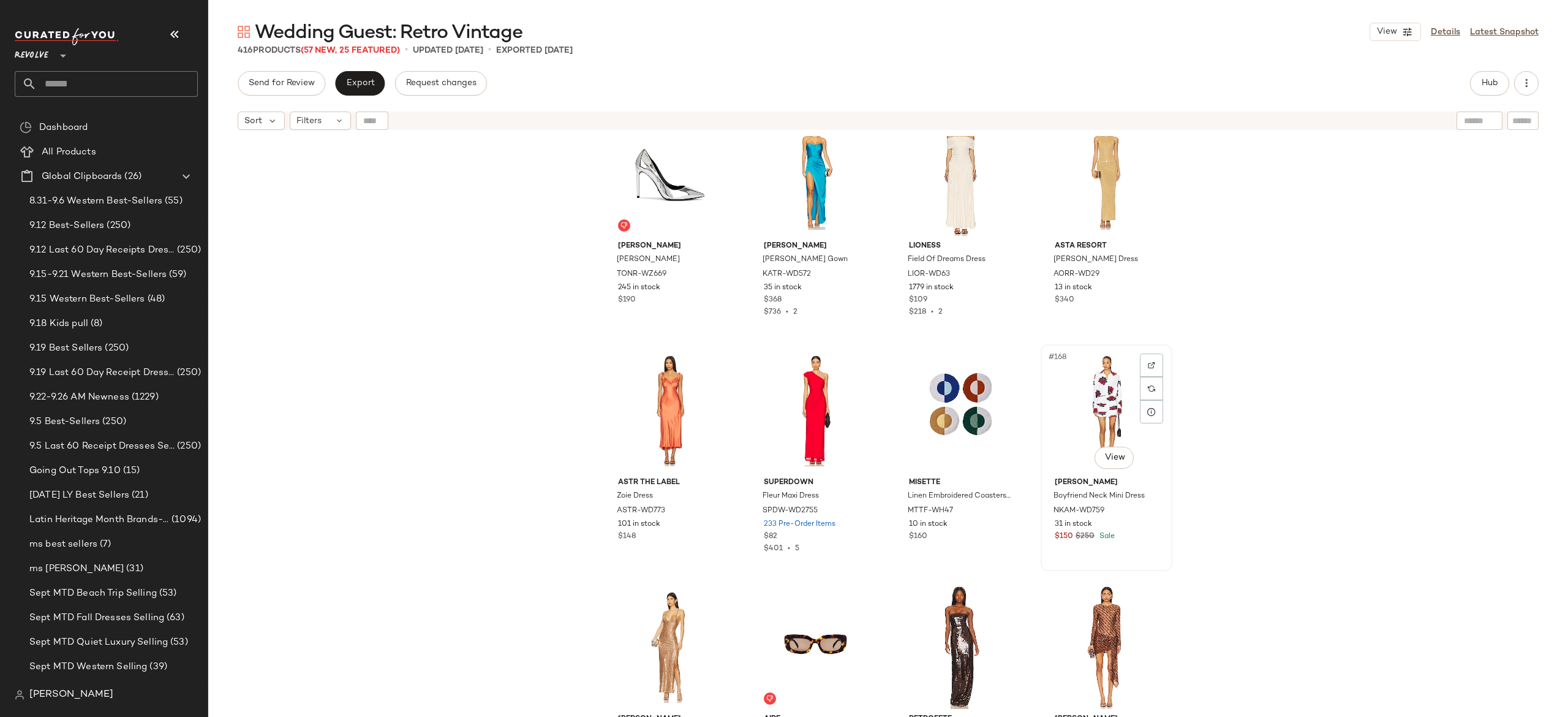
click at [1098, 388] on div "#168 View" at bounding box center [1106, 411] width 123 height 124
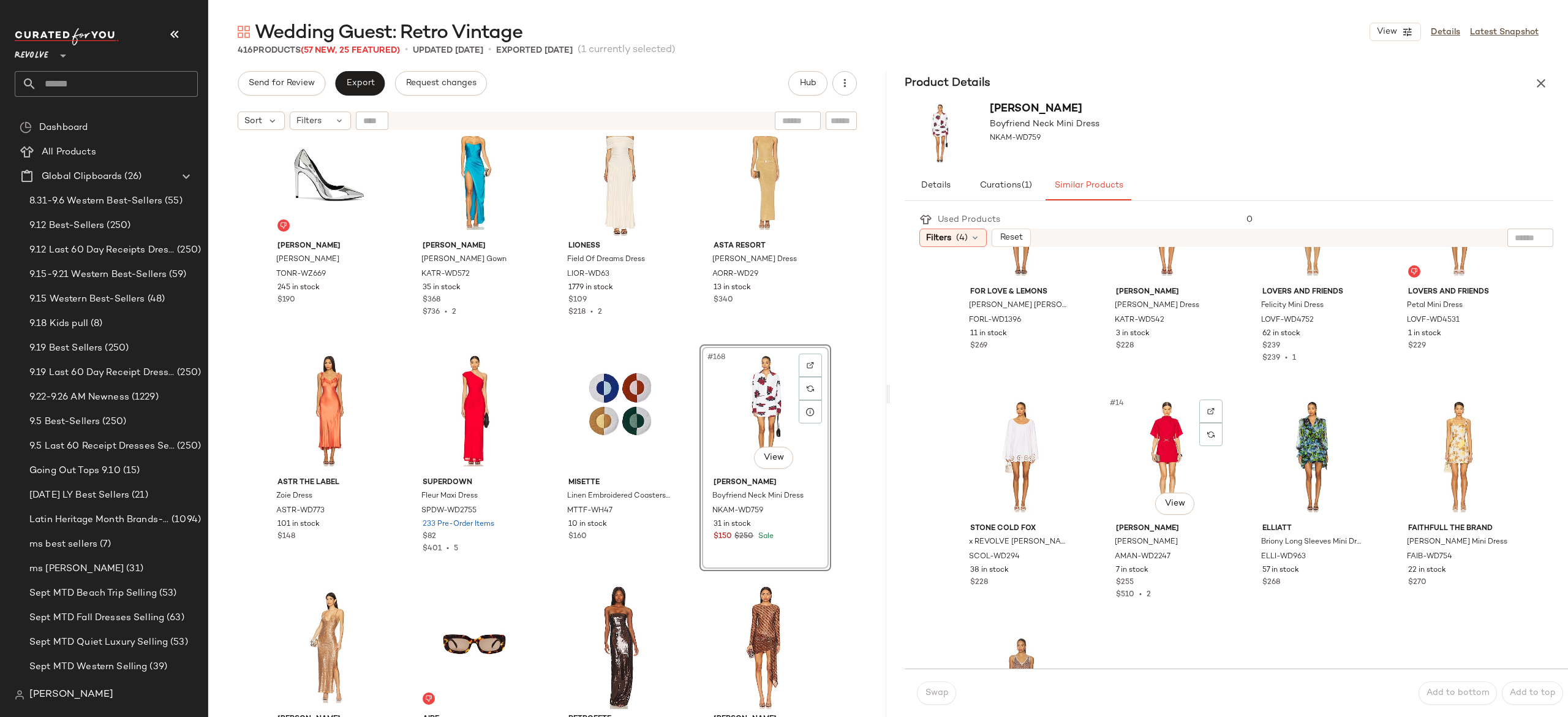
scroll to position [580, 0]
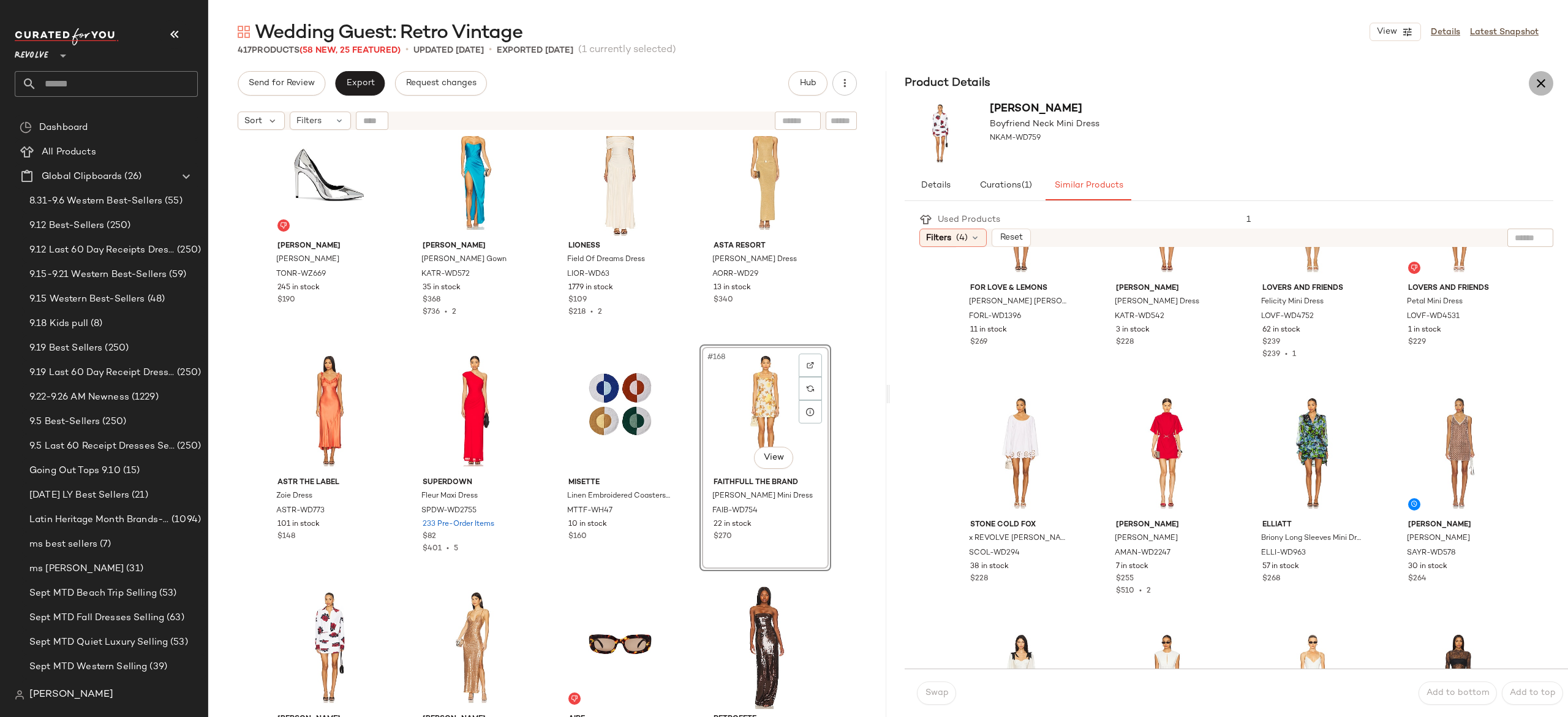
click at [1540, 78] on icon "button" at bounding box center [1542, 84] width 15 height 15
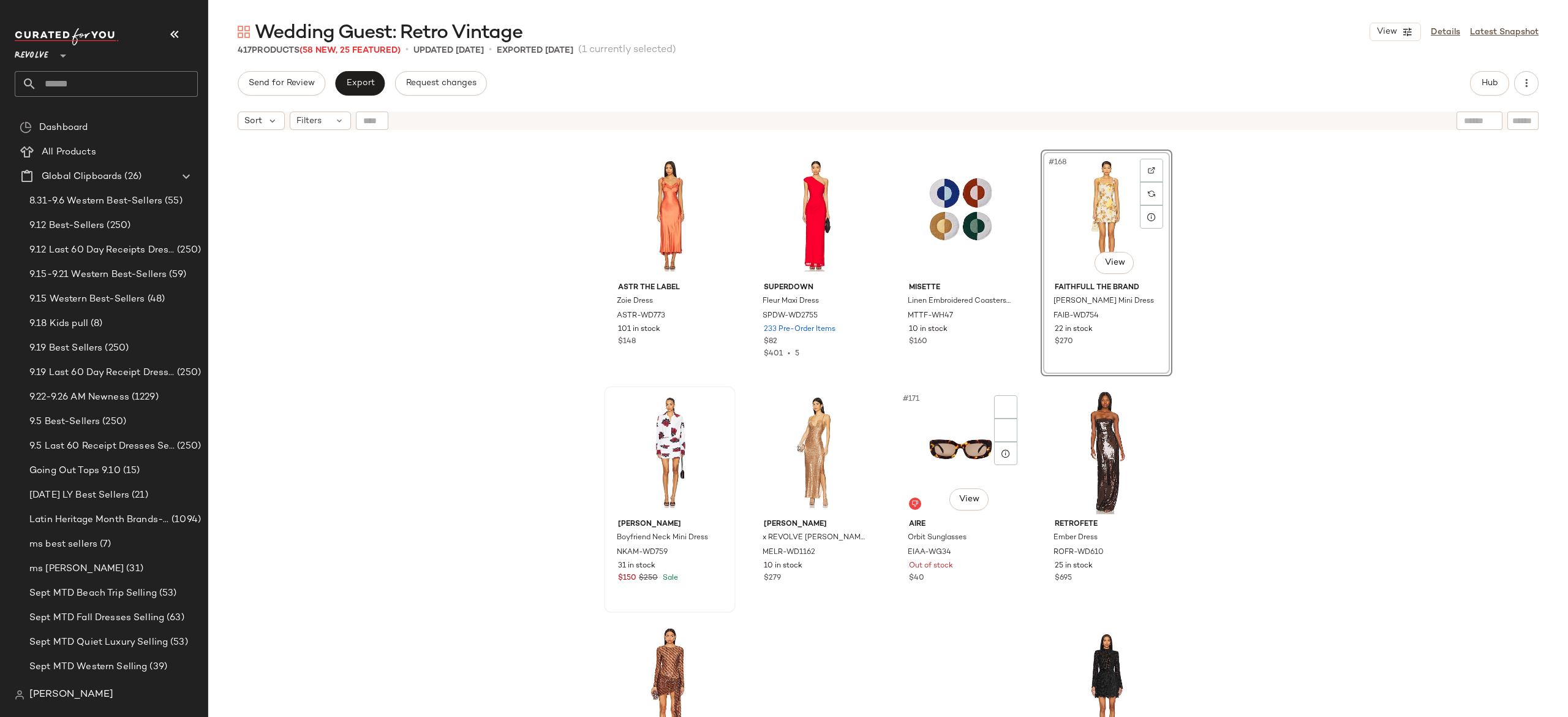
scroll to position [9692, 0]
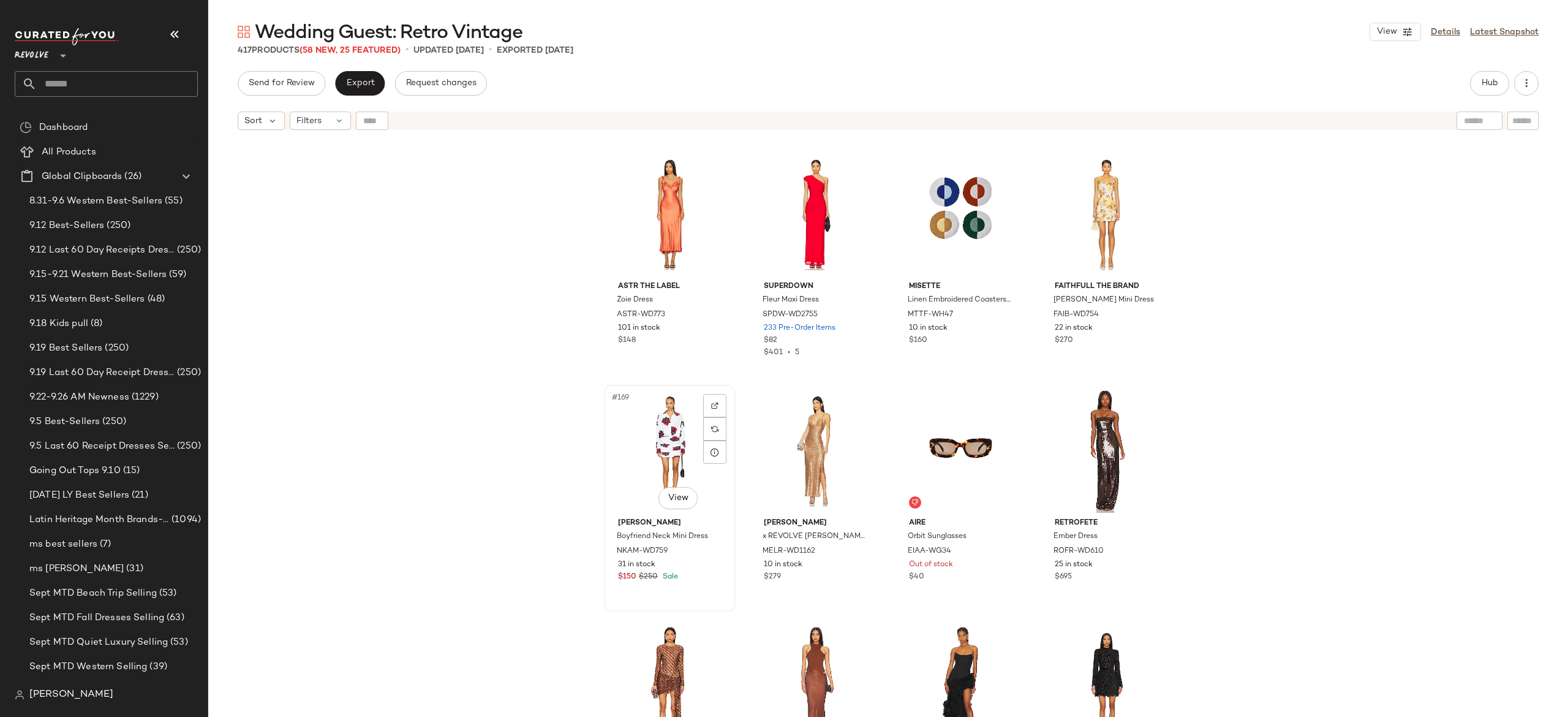
click at [664, 449] on div "#169 View" at bounding box center [669, 451] width 123 height 124
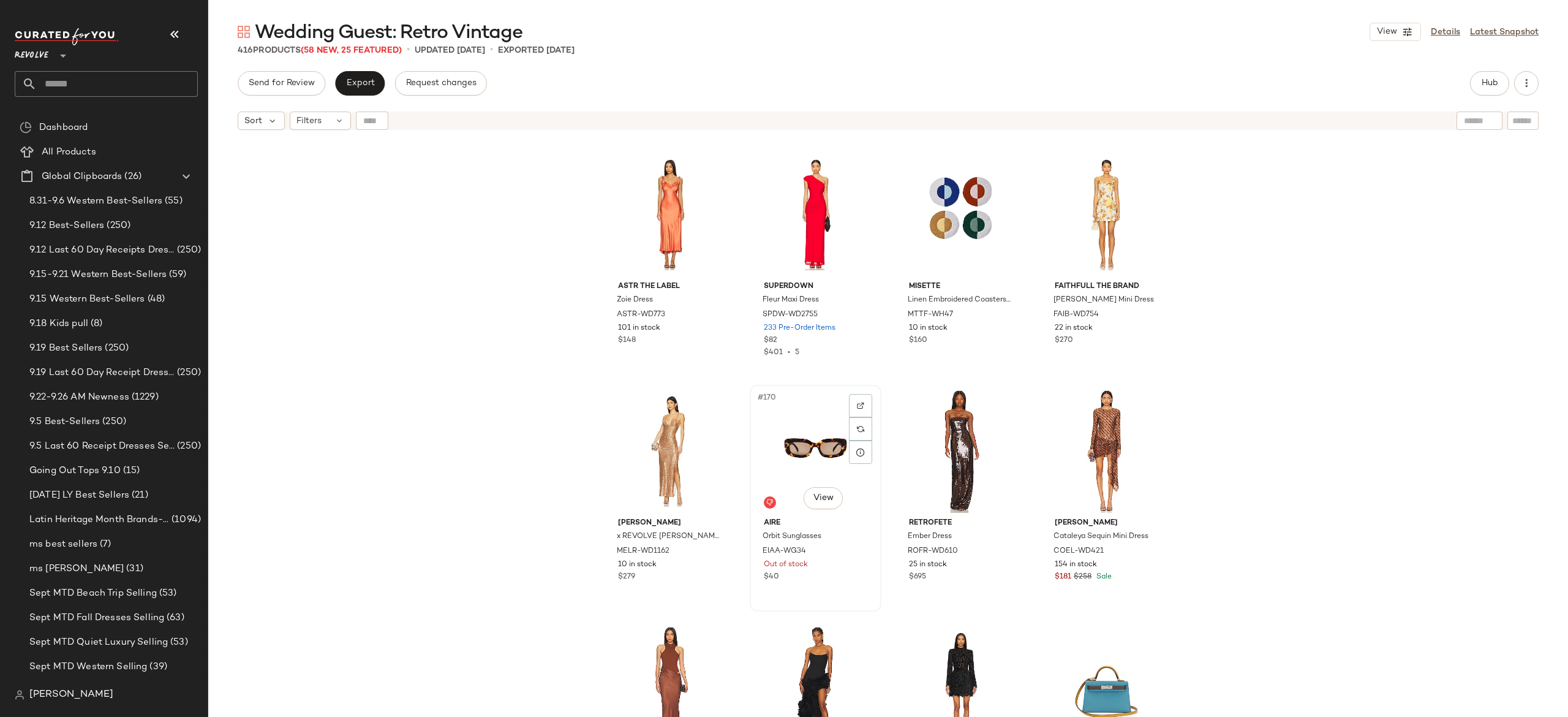
click at [804, 427] on div "#170 View" at bounding box center [815, 451] width 123 height 124
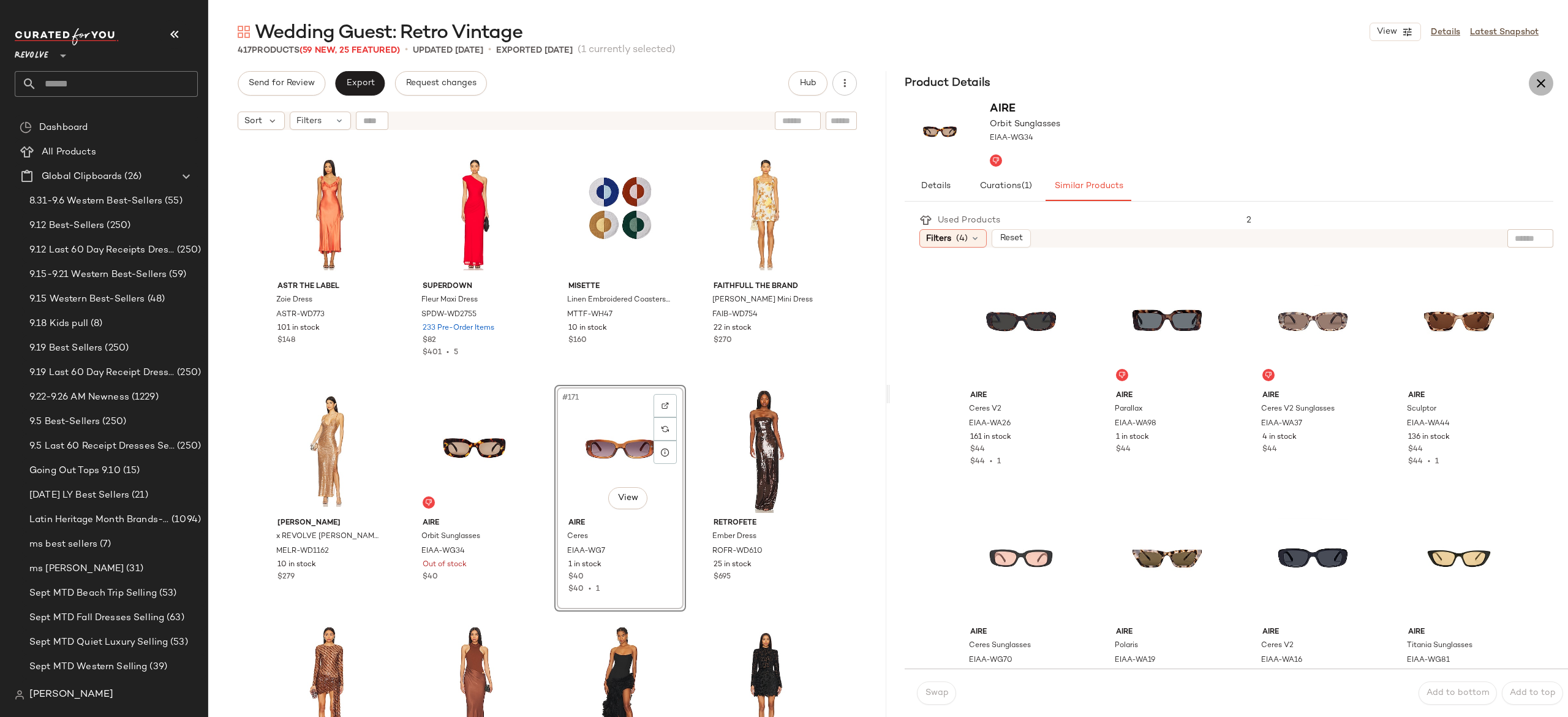
click at [1533, 87] on button "button" at bounding box center [1542, 84] width 24 height 24
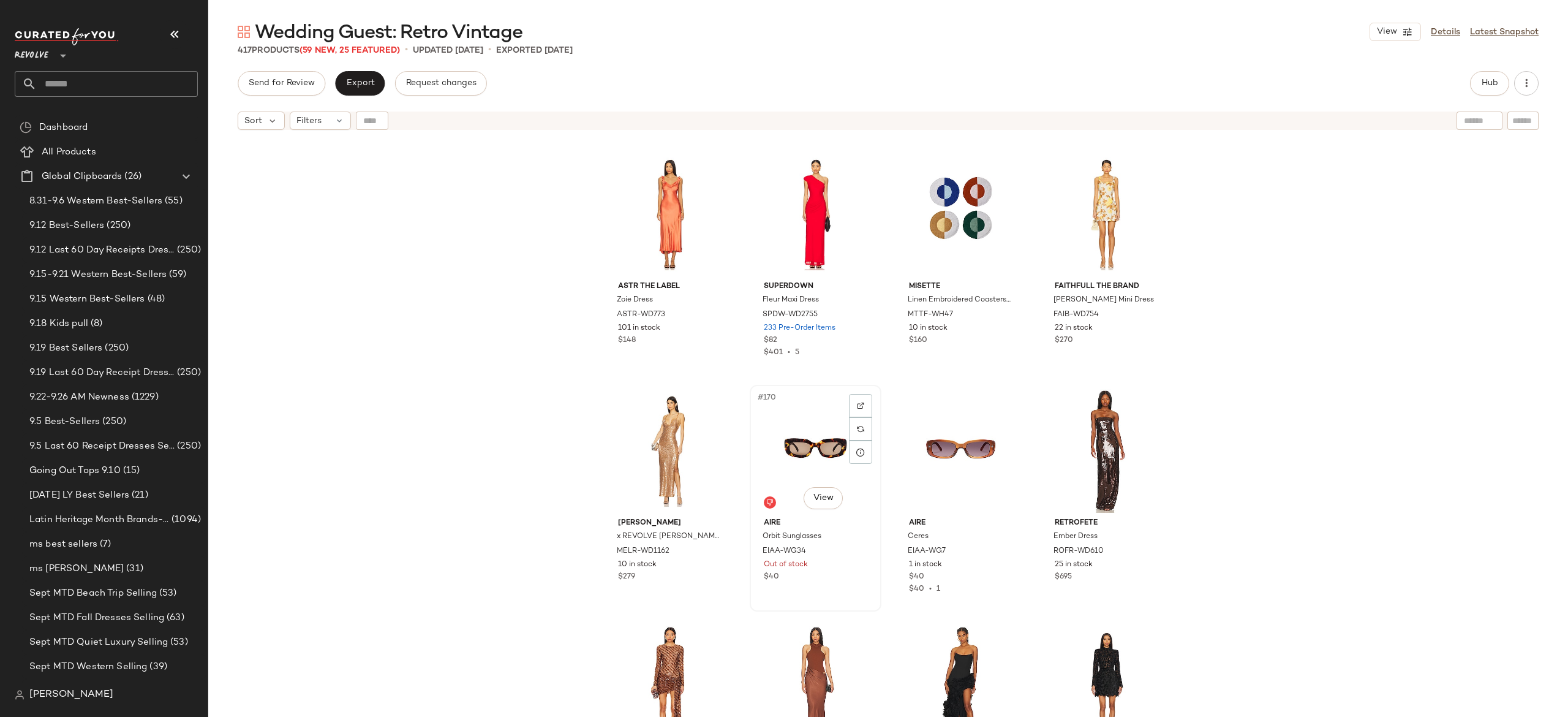
click at [822, 439] on div "#170 View" at bounding box center [815, 451] width 123 height 124
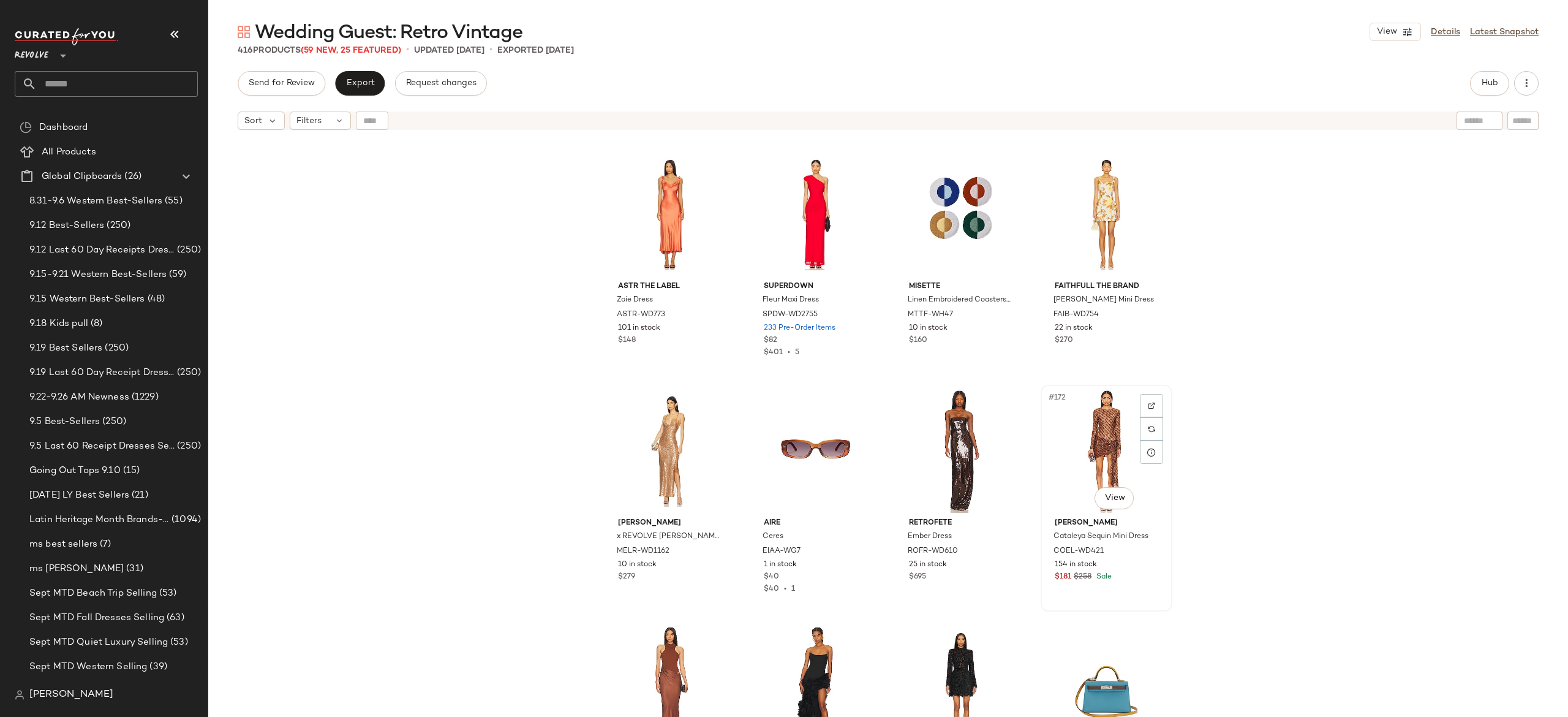
click at [1099, 428] on div "#172 View" at bounding box center [1106, 451] width 123 height 124
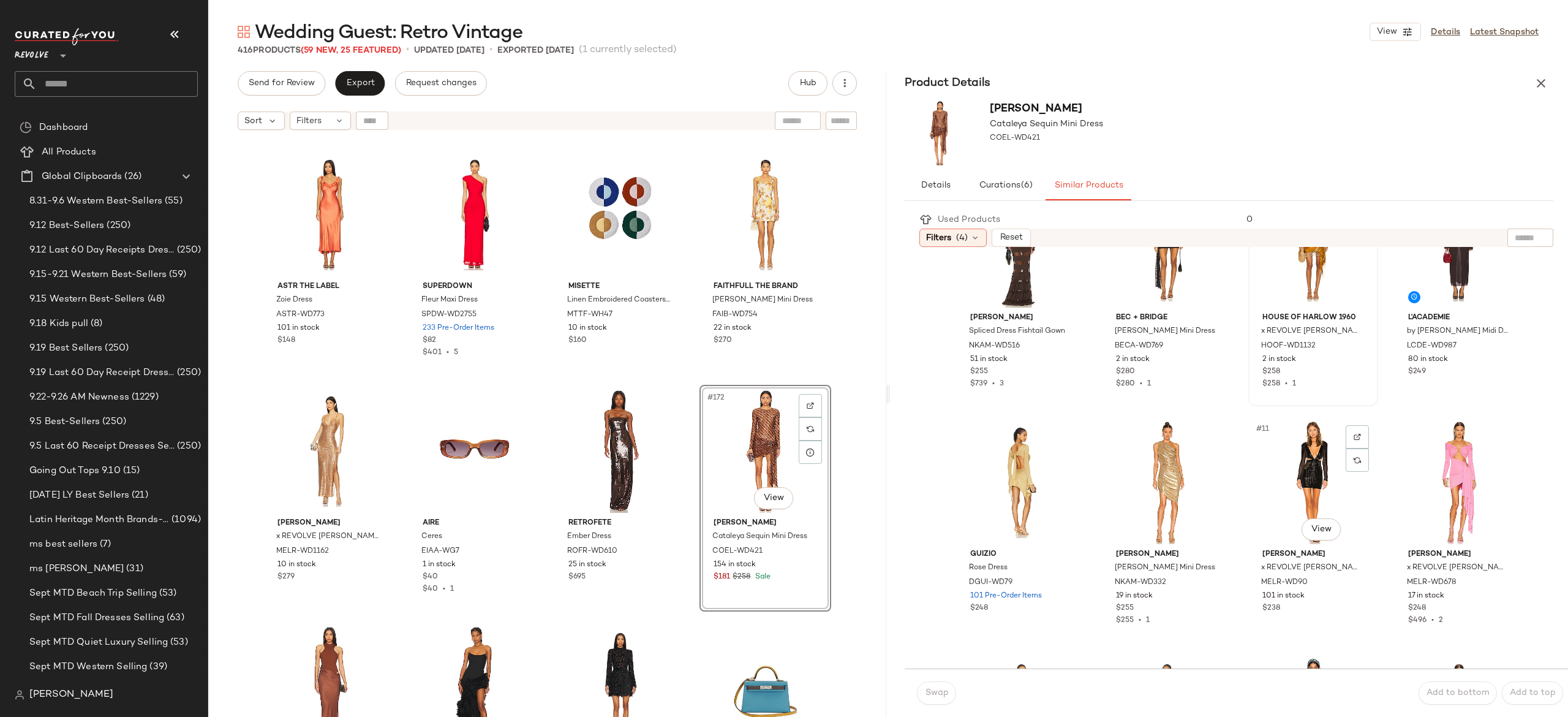
scroll to position [376, 0]
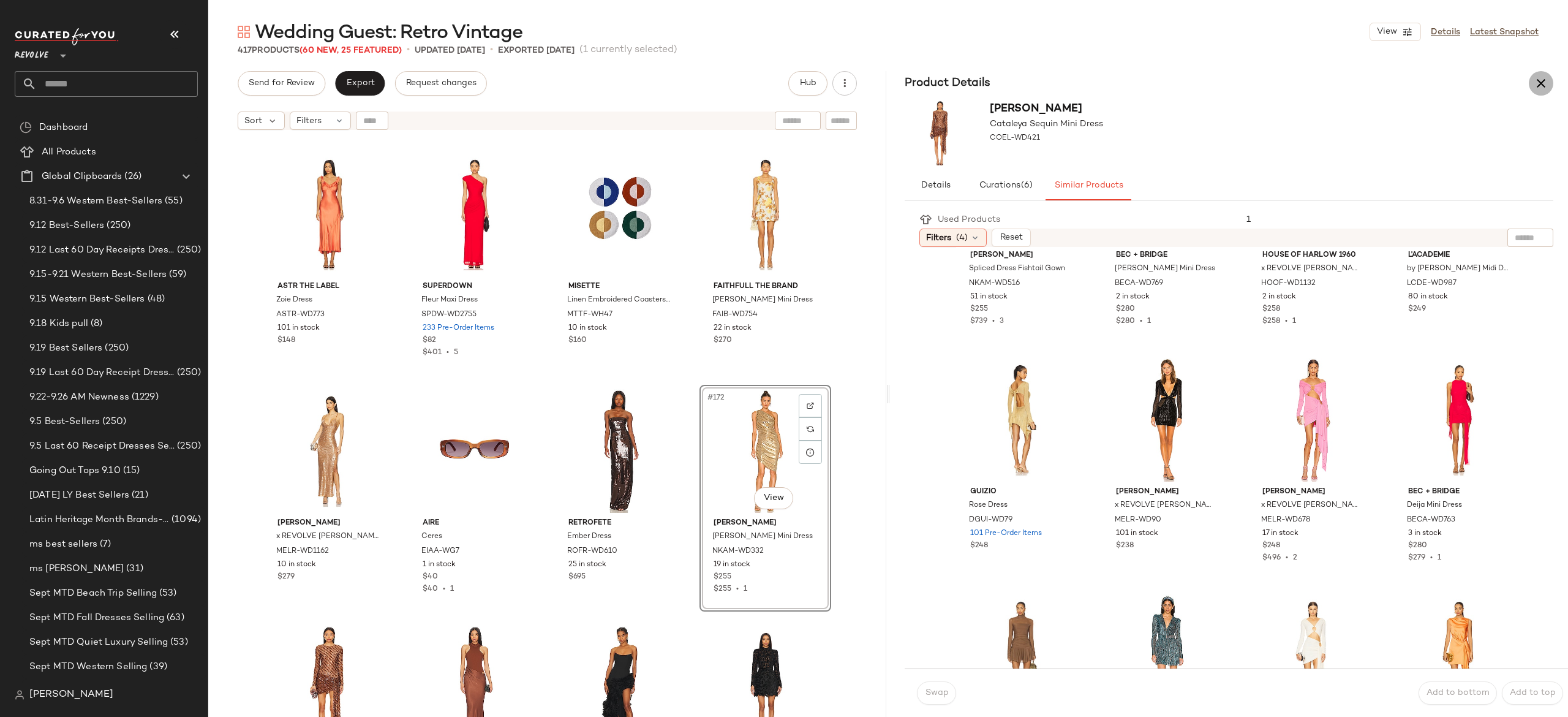
click at [1535, 82] on icon "button" at bounding box center [1542, 84] width 15 height 15
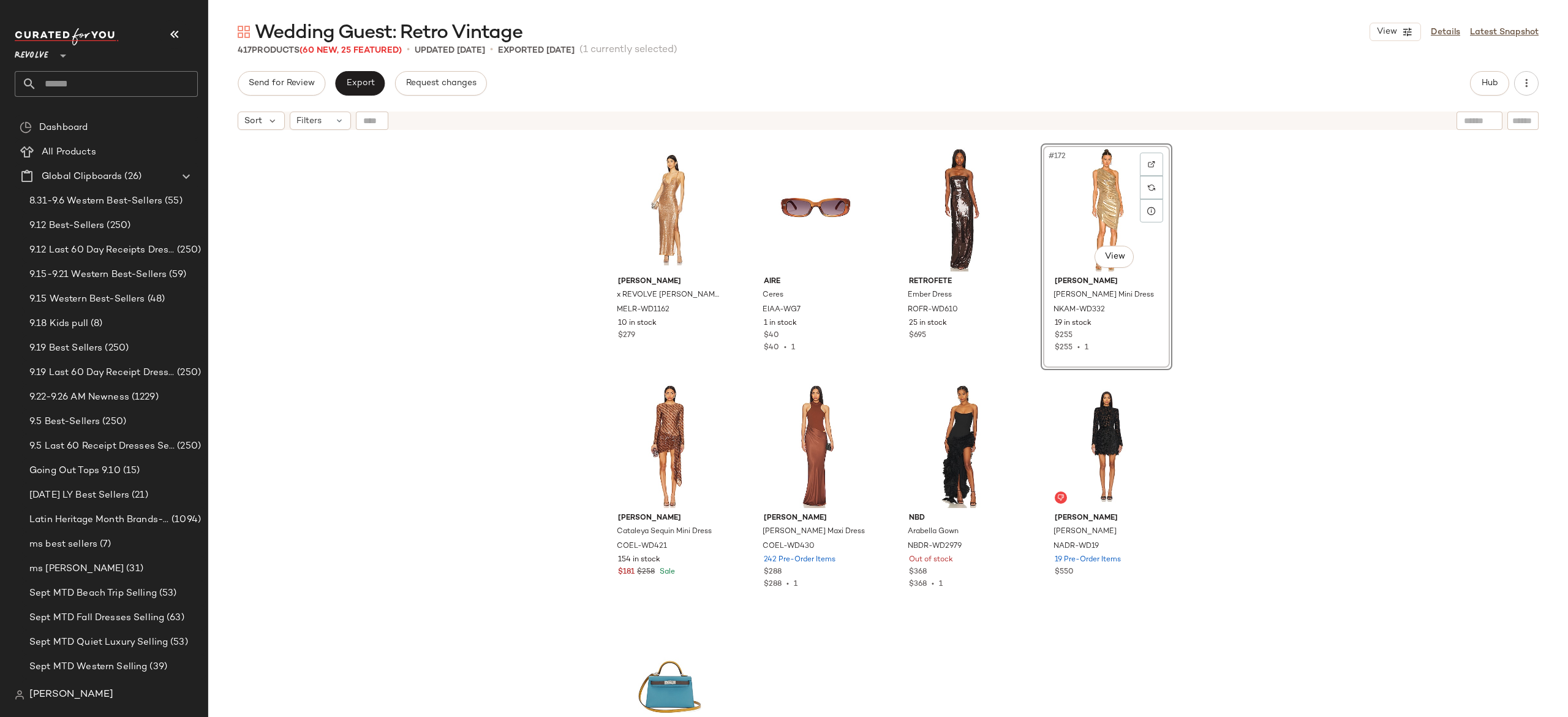
scroll to position [9937, 0]
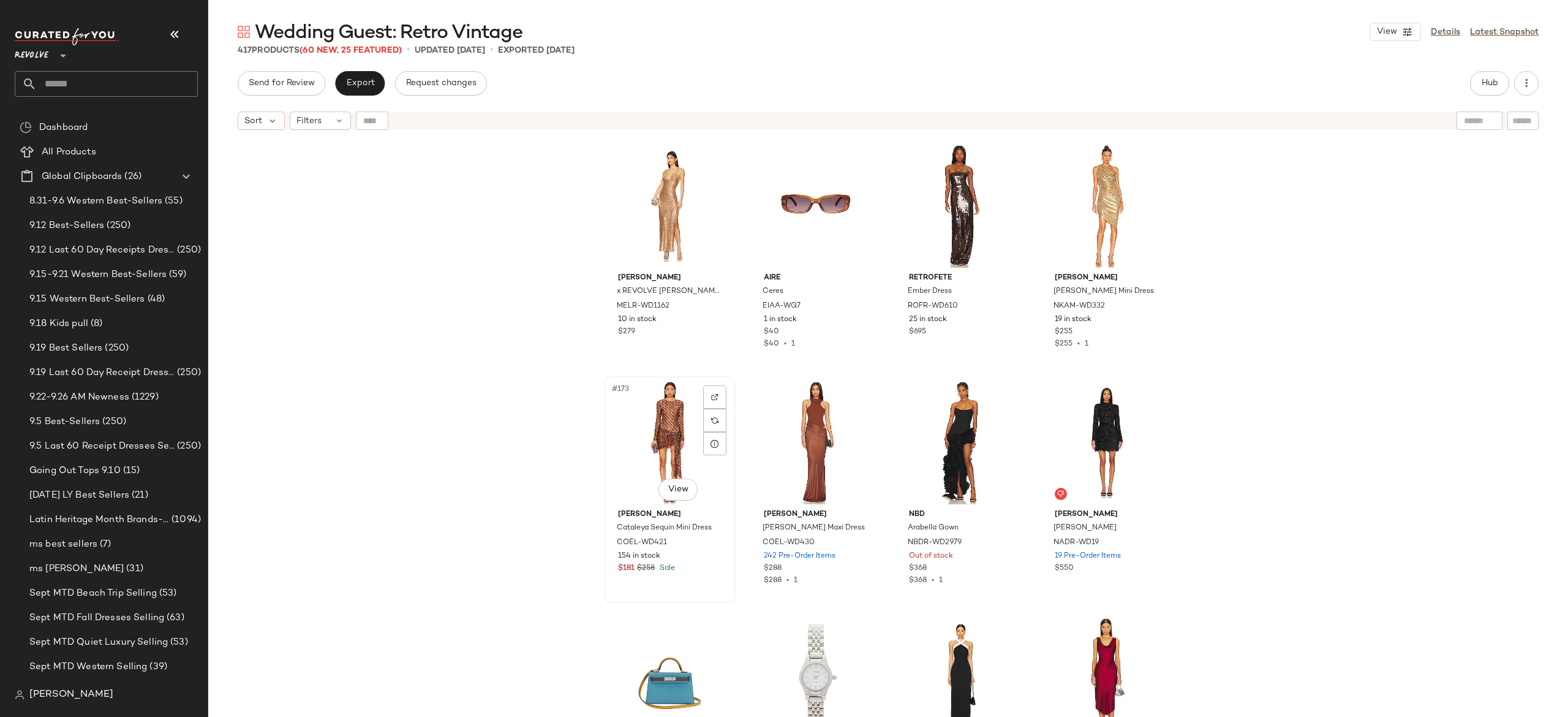
click at [660, 443] on div "#173 View" at bounding box center [669, 443] width 123 height 124
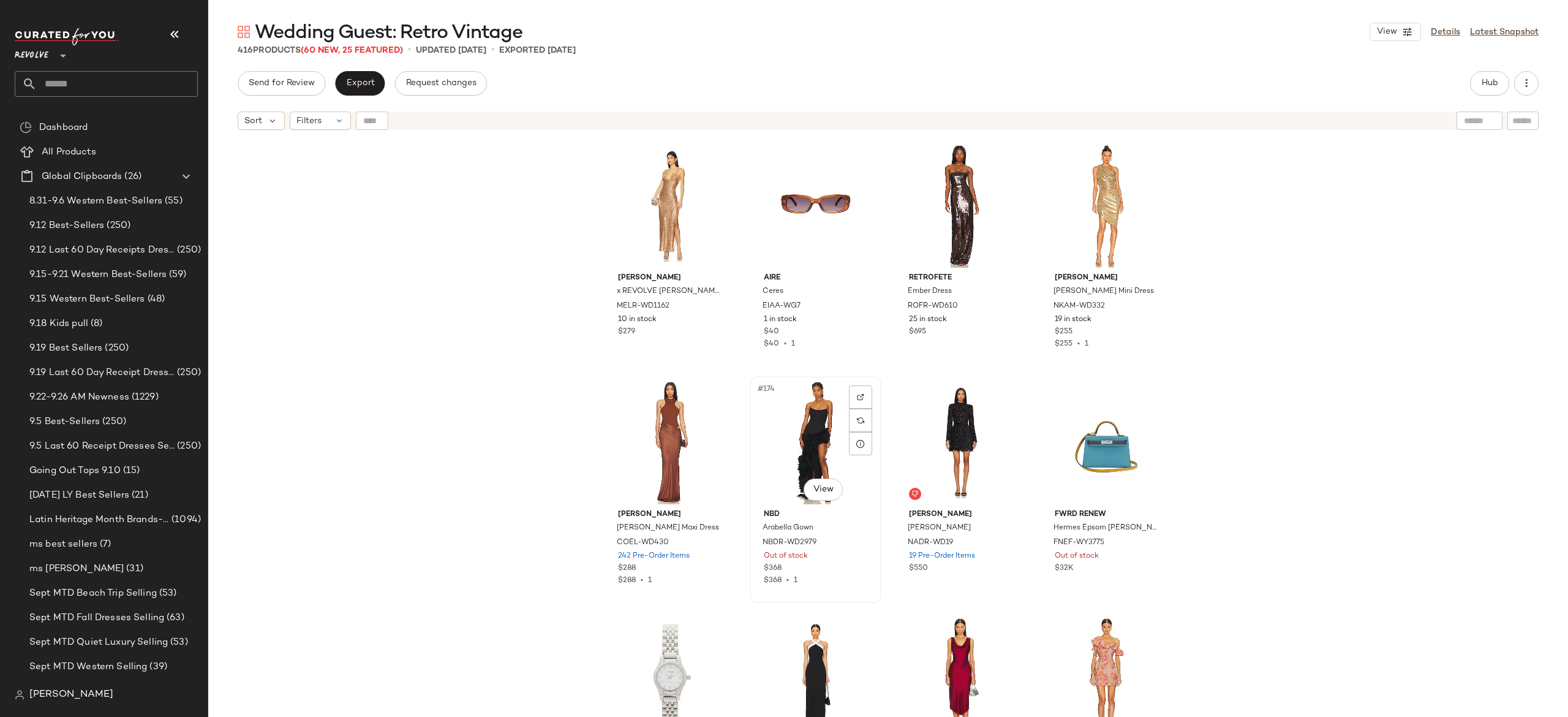
click at [810, 432] on div "#174 View" at bounding box center [815, 443] width 123 height 124
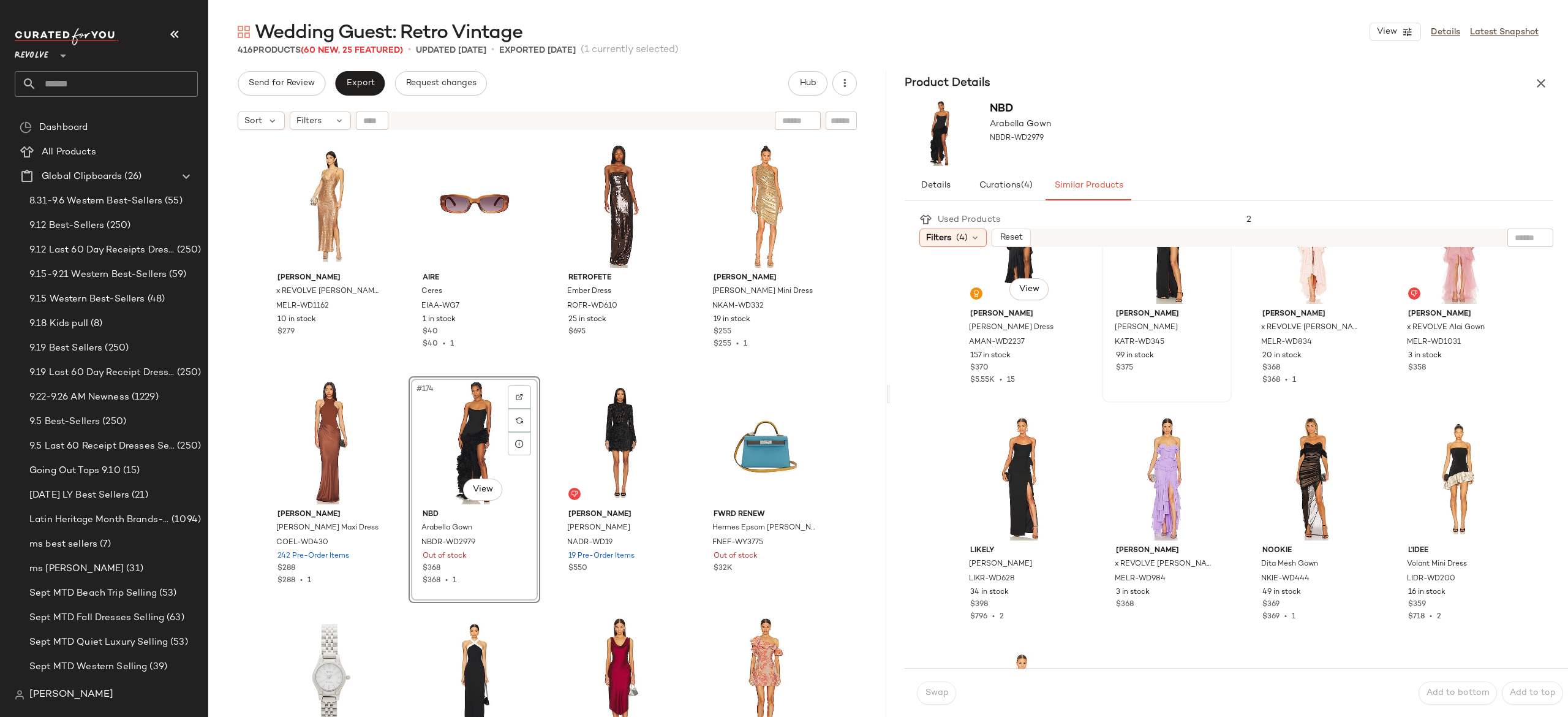
scroll to position [319, 0]
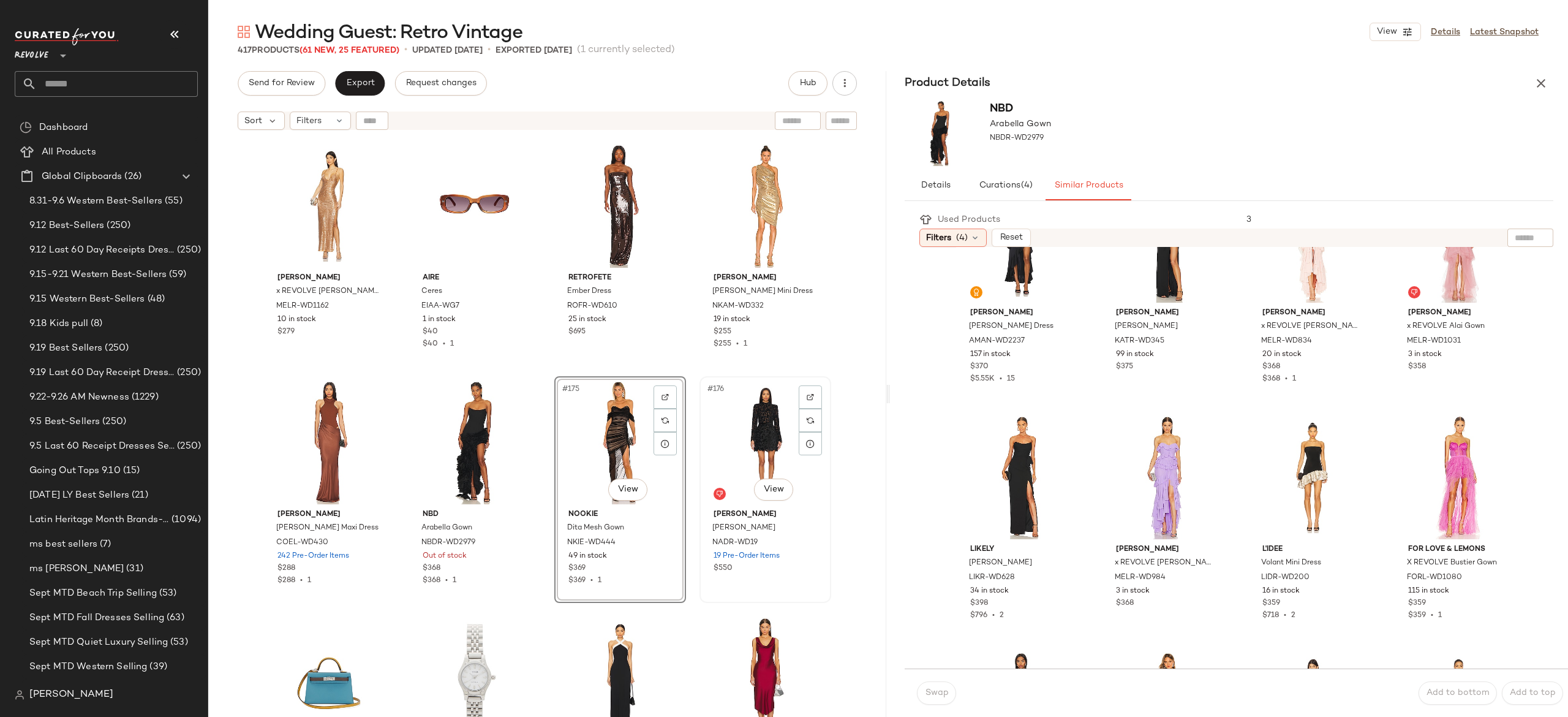
scroll to position [10114, 0]
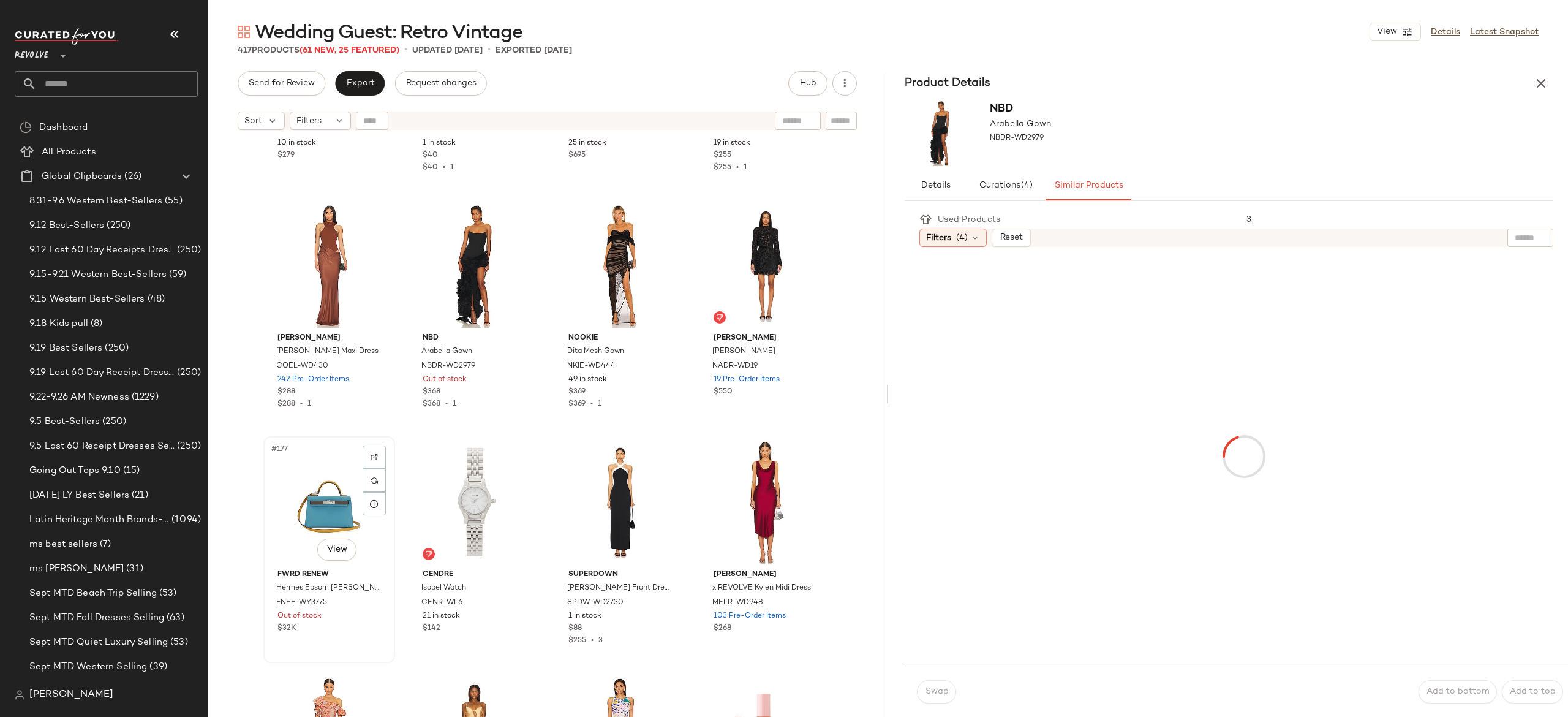
click at [324, 519] on div "#177 View" at bounding box center [329, 503] width 123 height 124
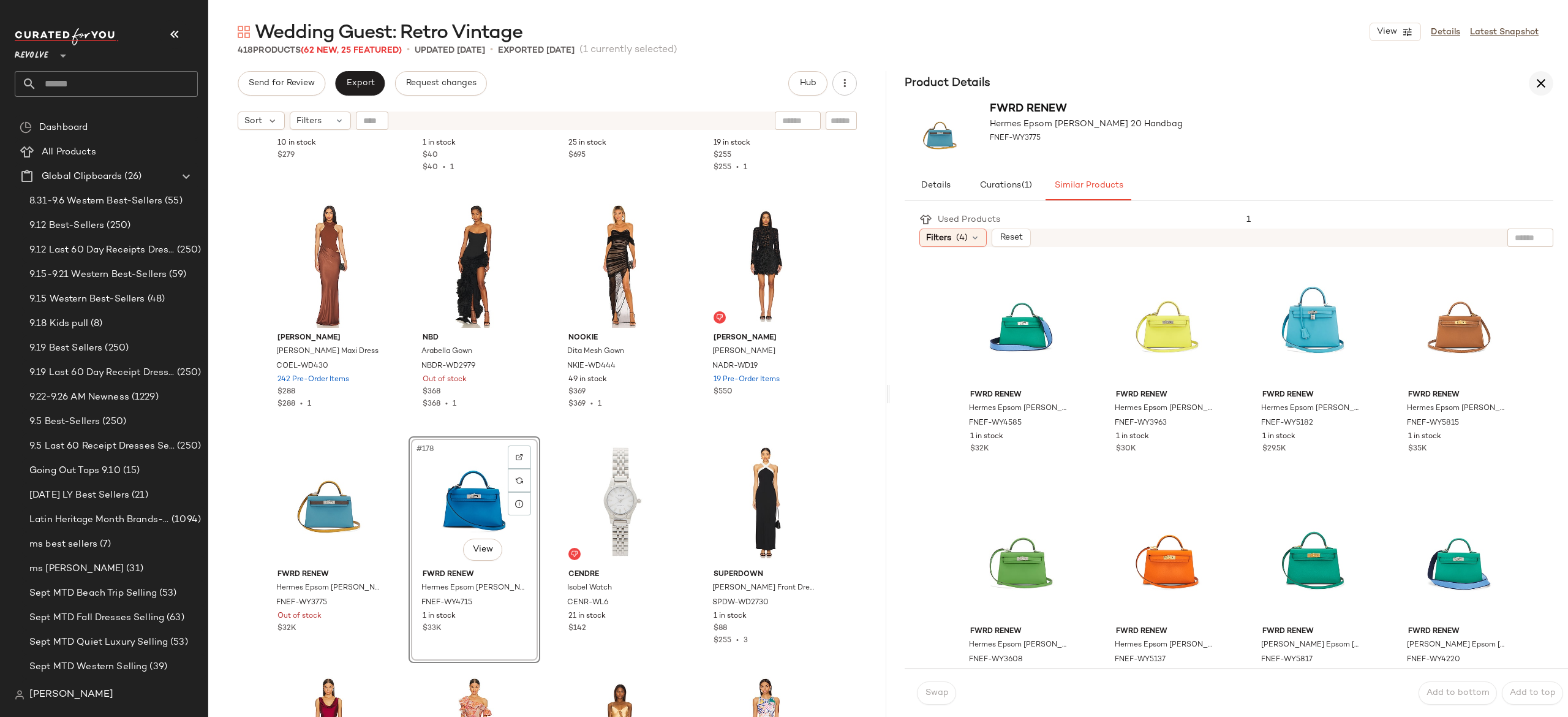
click at [1534, 85] on icon "button" at bounding box center [1542, 84] width 15 height 15
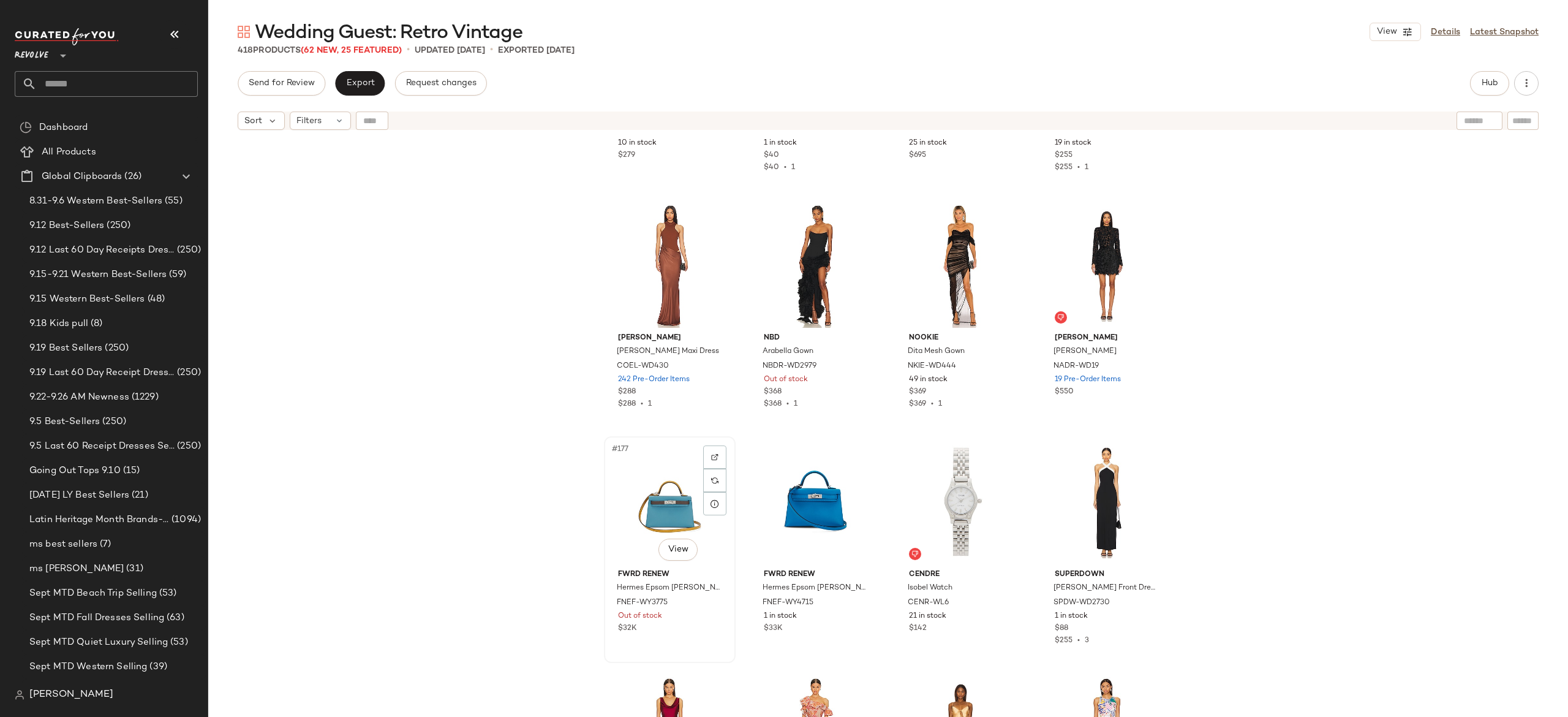
click at [658, 504] on div "#177 View" at bounding box center [669, 503] width 123 height 124
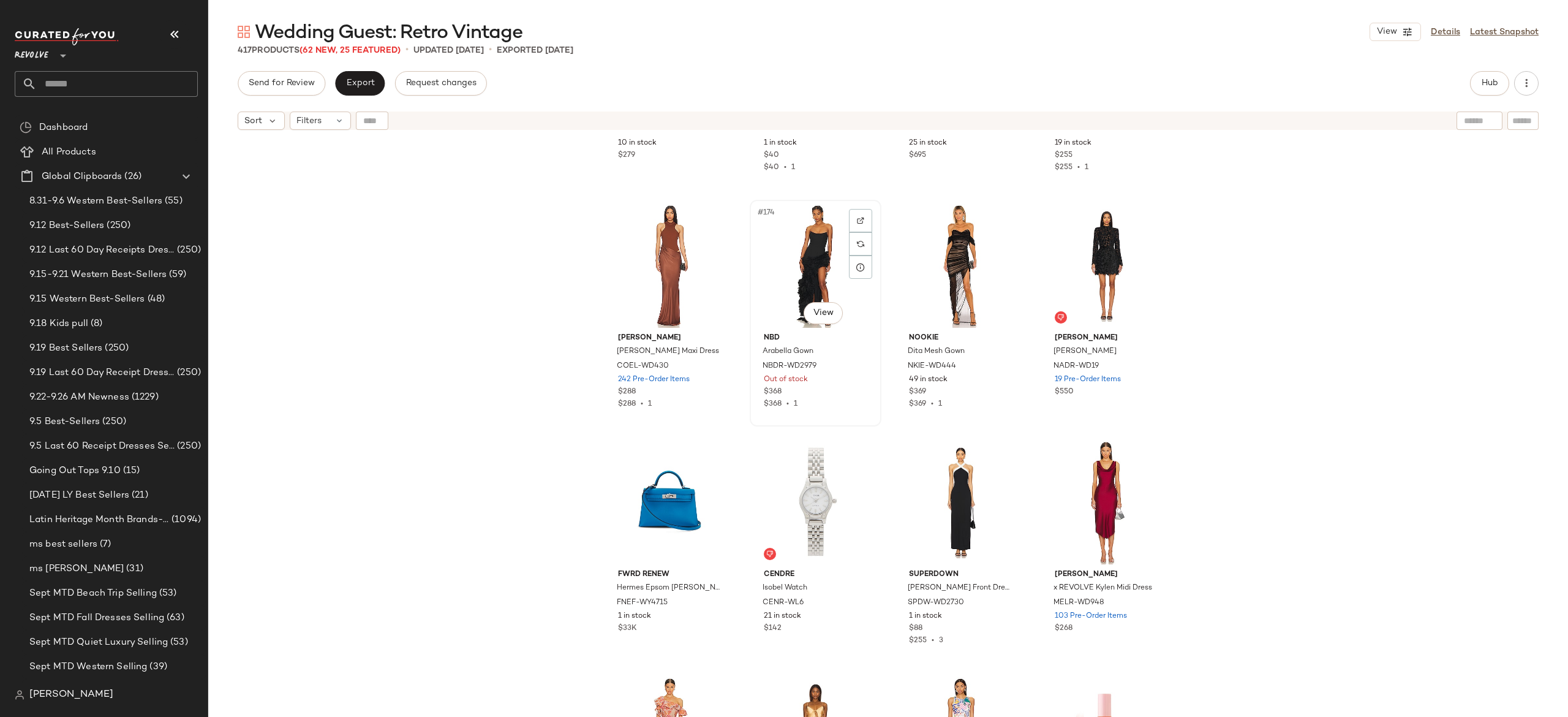
click at [777, 273] on div "#174 View" at bounding box center [815, 266] width 123 height 124
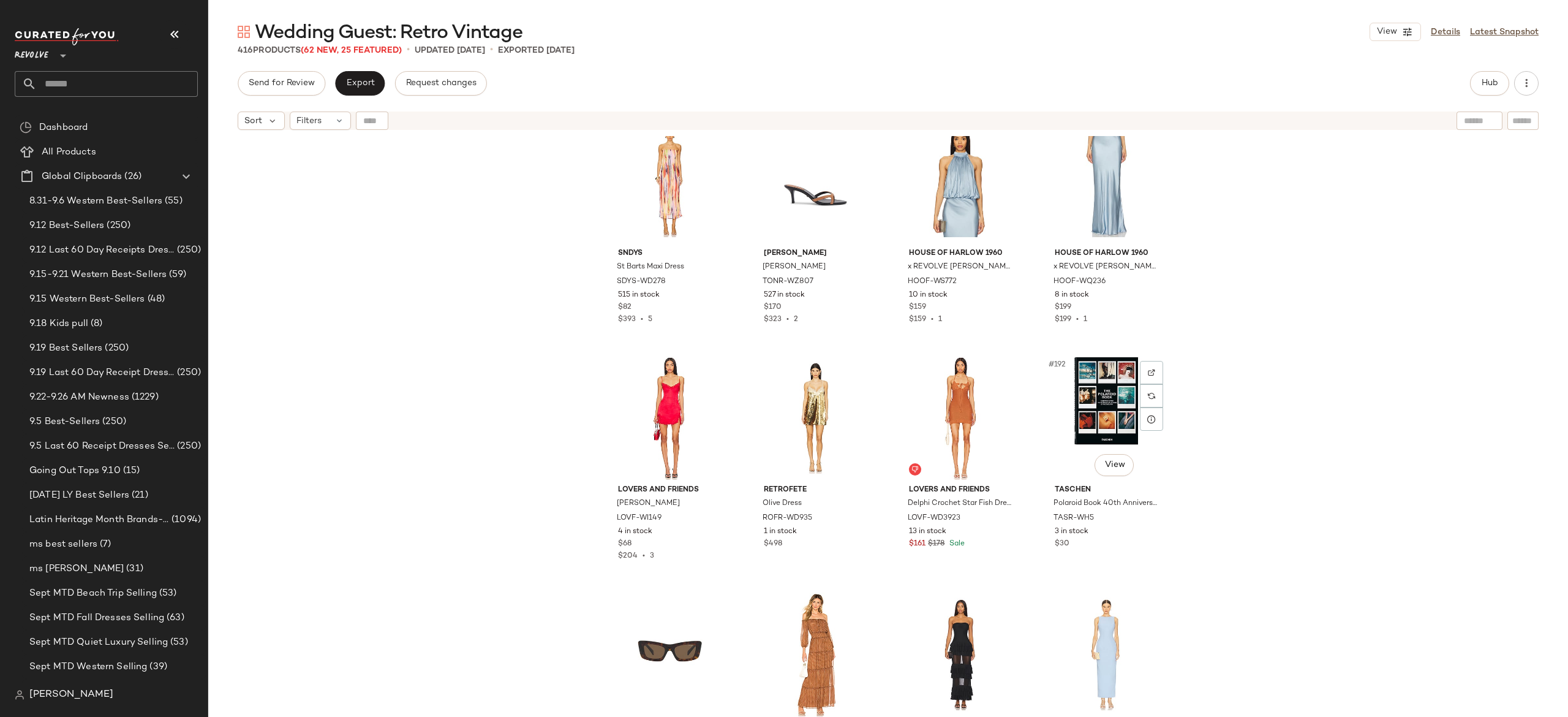
scroll to position [10915, 0]
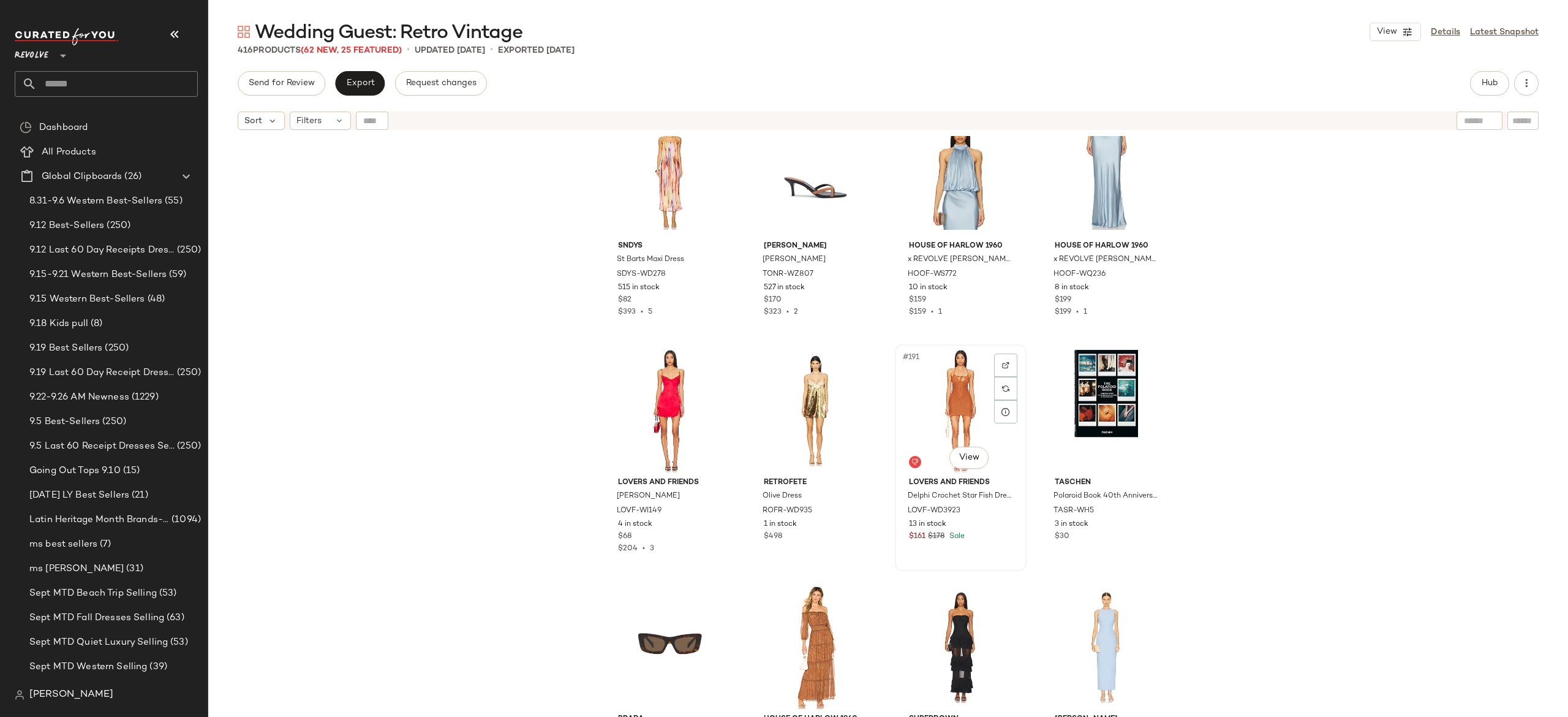
click at [952, 409] on div "#191 View" at bounding box center [961, 411] width 123 height 124
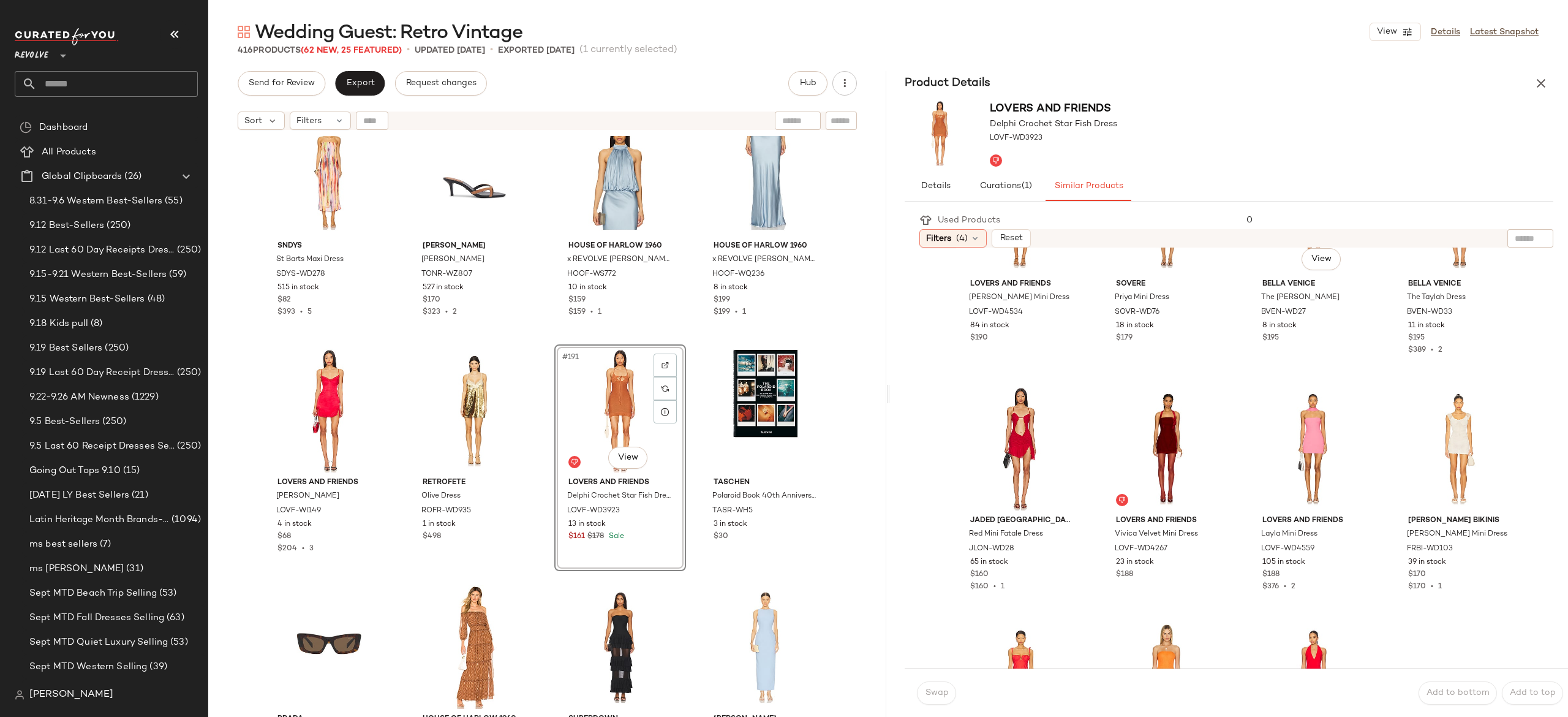
scroll to position [351, 0]
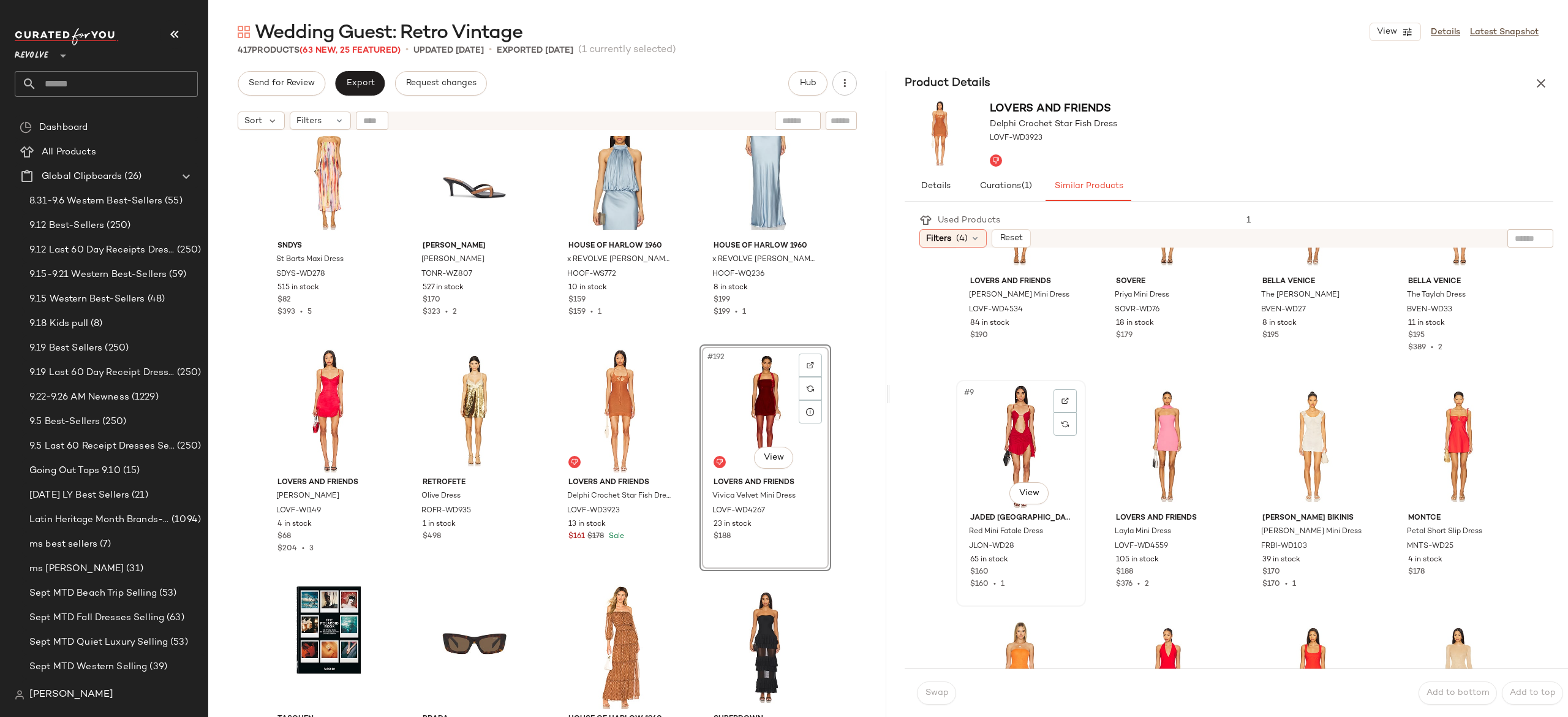
drag, startPoint x: 1535, startPoint y: 86, endPoint x: 1007, endPoint y: 443, distance: 637.4
click at [1007, 443] on div "Product Details Lovers and Friends Delphi Crochet Star Fish Dress LOVF-WD3923 D…" at bounding box center [1229, 394] width 678 height 646
click at [1540, 89] on icon "button" at bounding box center [1542, 84] width 15 height 15
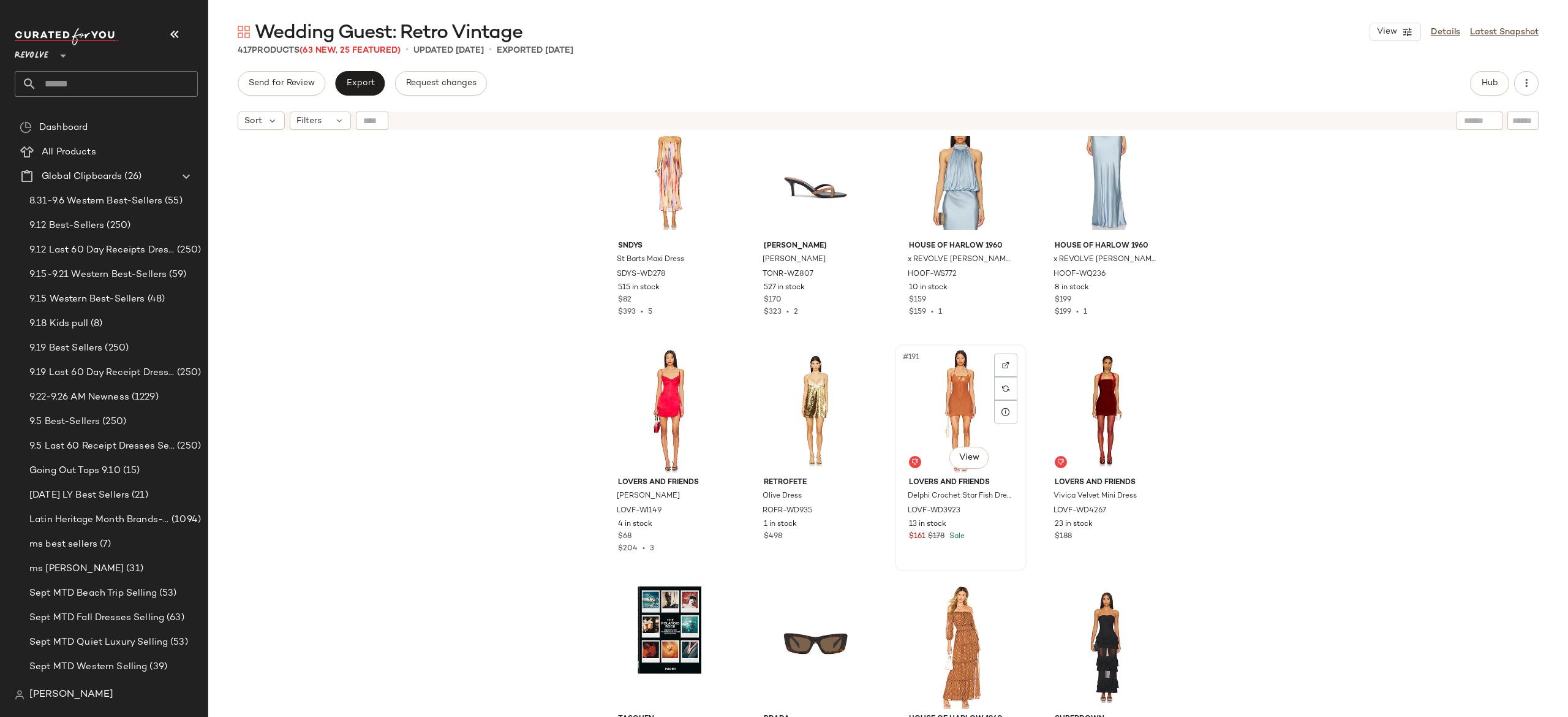
click at [948, 412] on div "#191 View" at bounding box center [961, 411] width 123 height 124
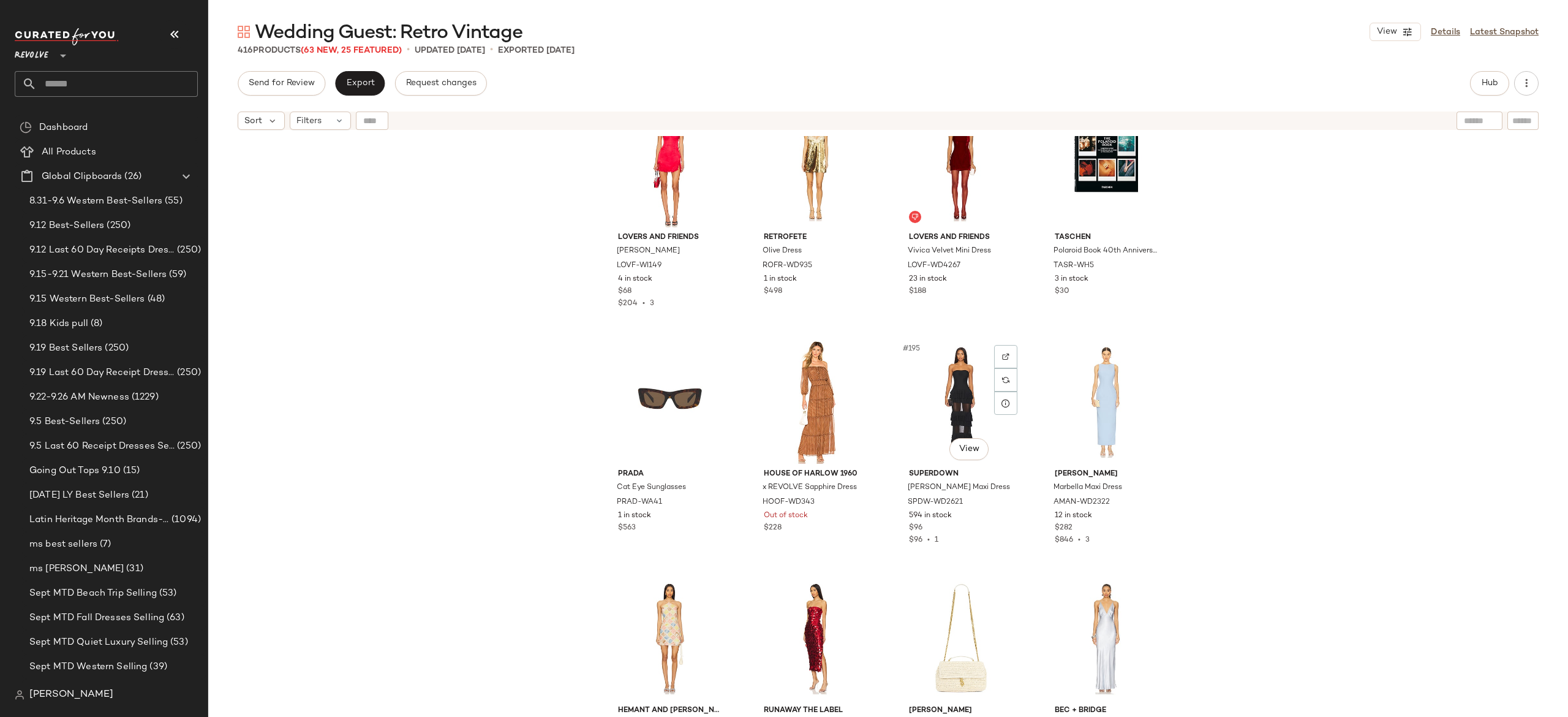
scroll to position [11164, 0]
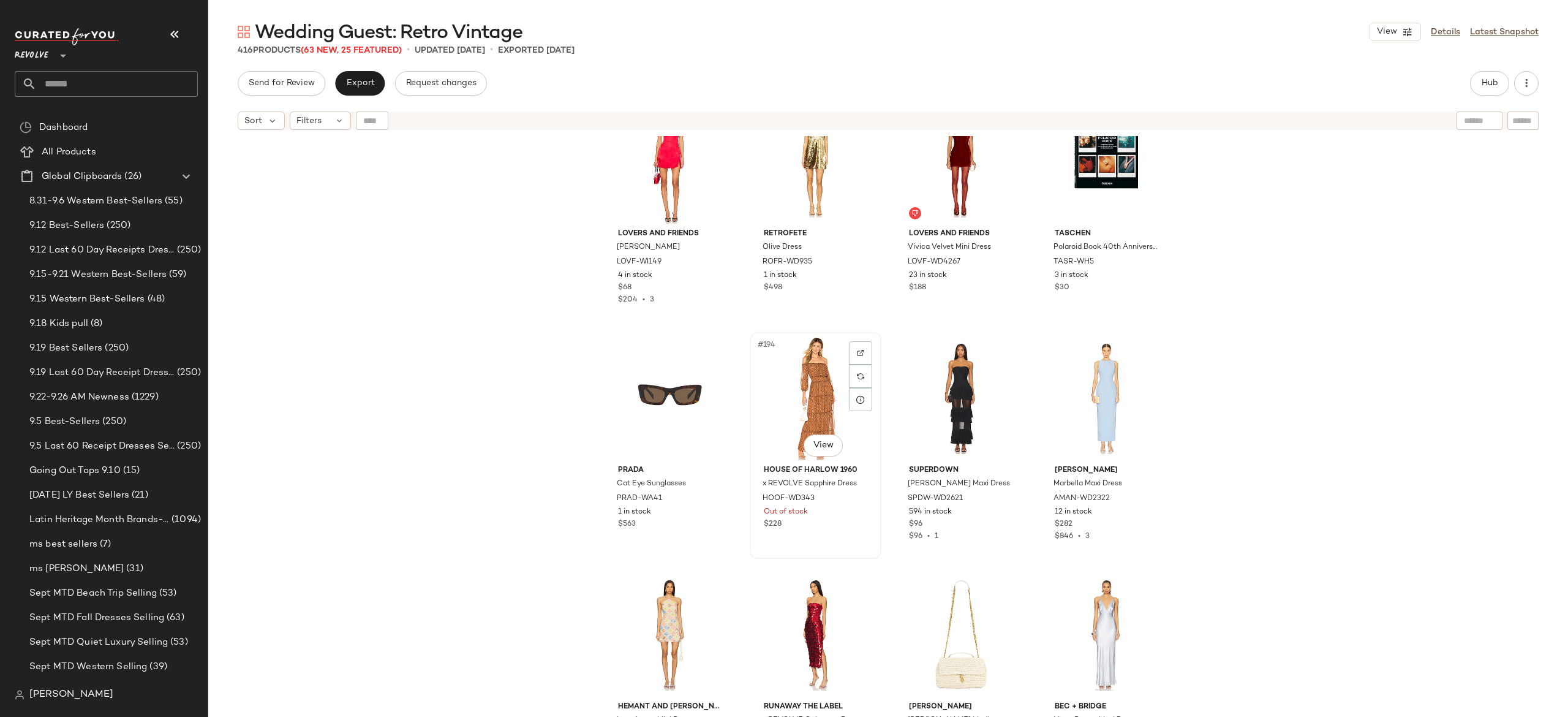
click at [814, 403] on div "#194 View" at bounding box center [815, 398] width 123 height 124
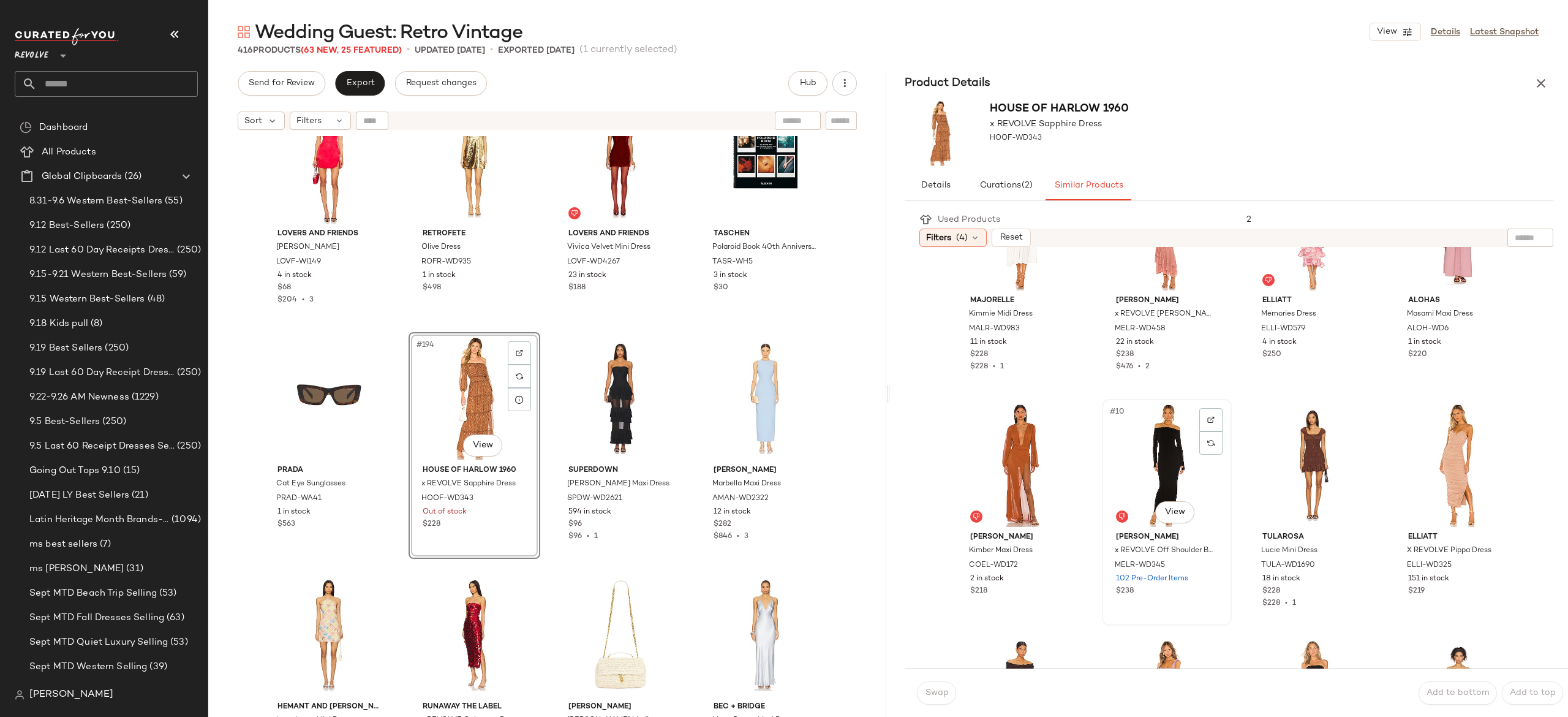
scroll to position [421, 0]
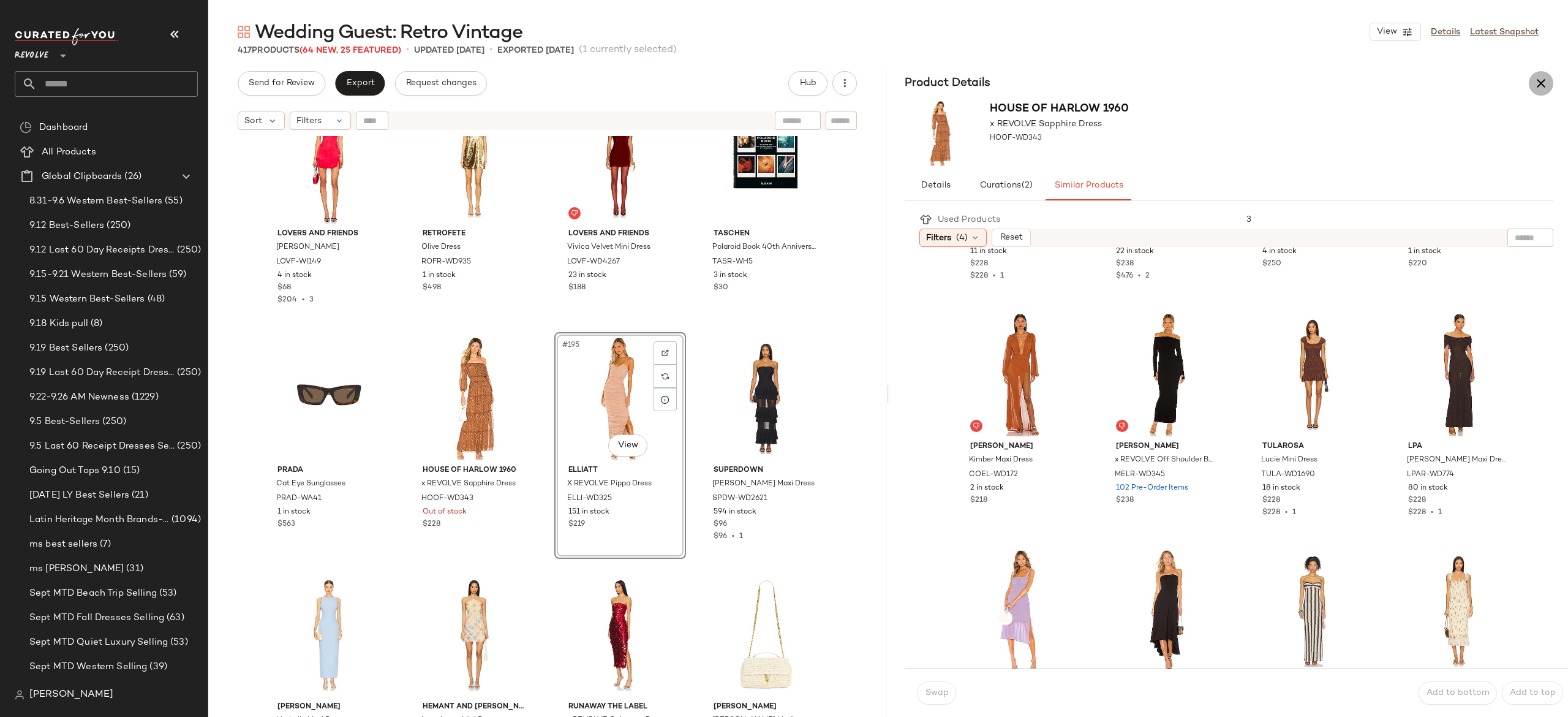
click at [1535, 86] on icon "button" at bounding box center [1542, 84] width 15 height 15
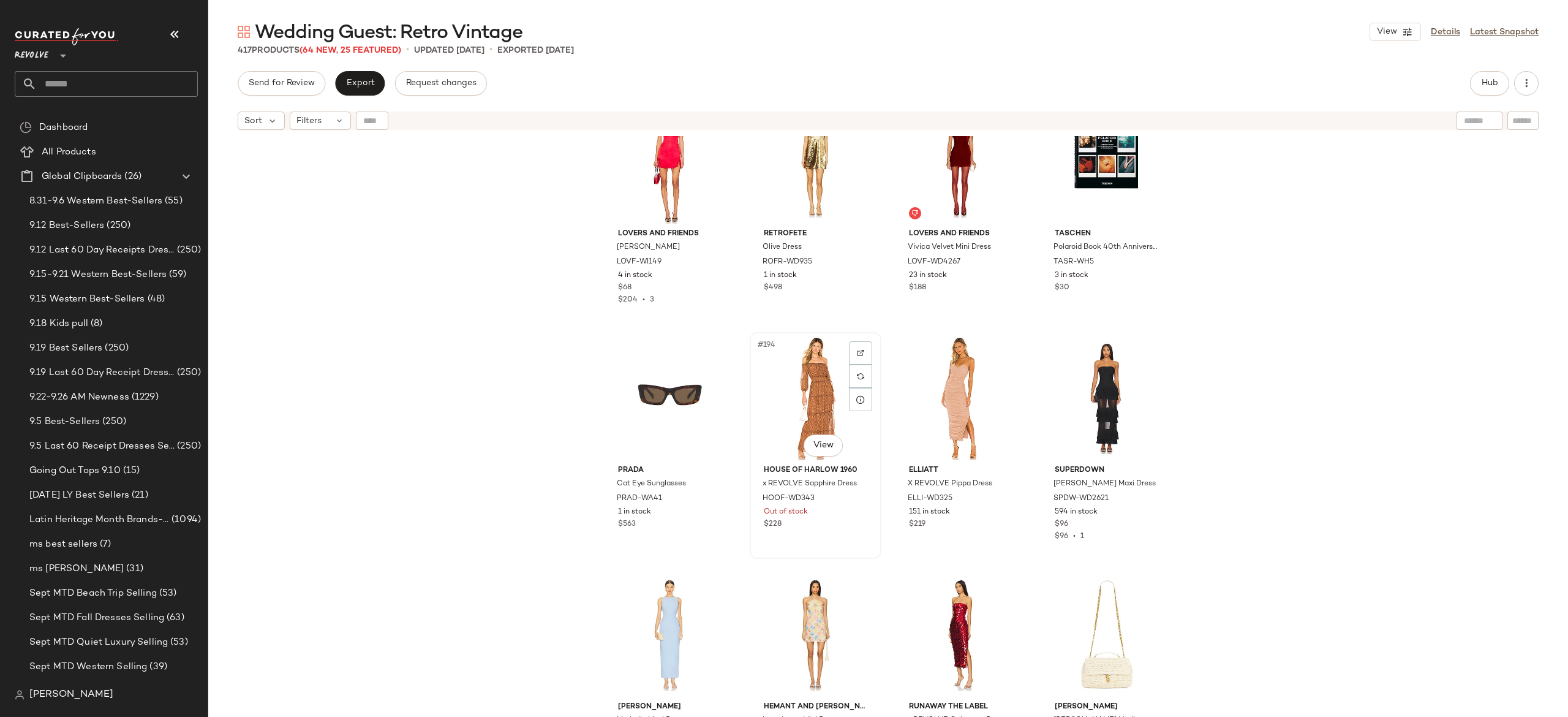
click at [811, 384] on div "#194 View" at bounding box center [815, 398] width 123 height 124
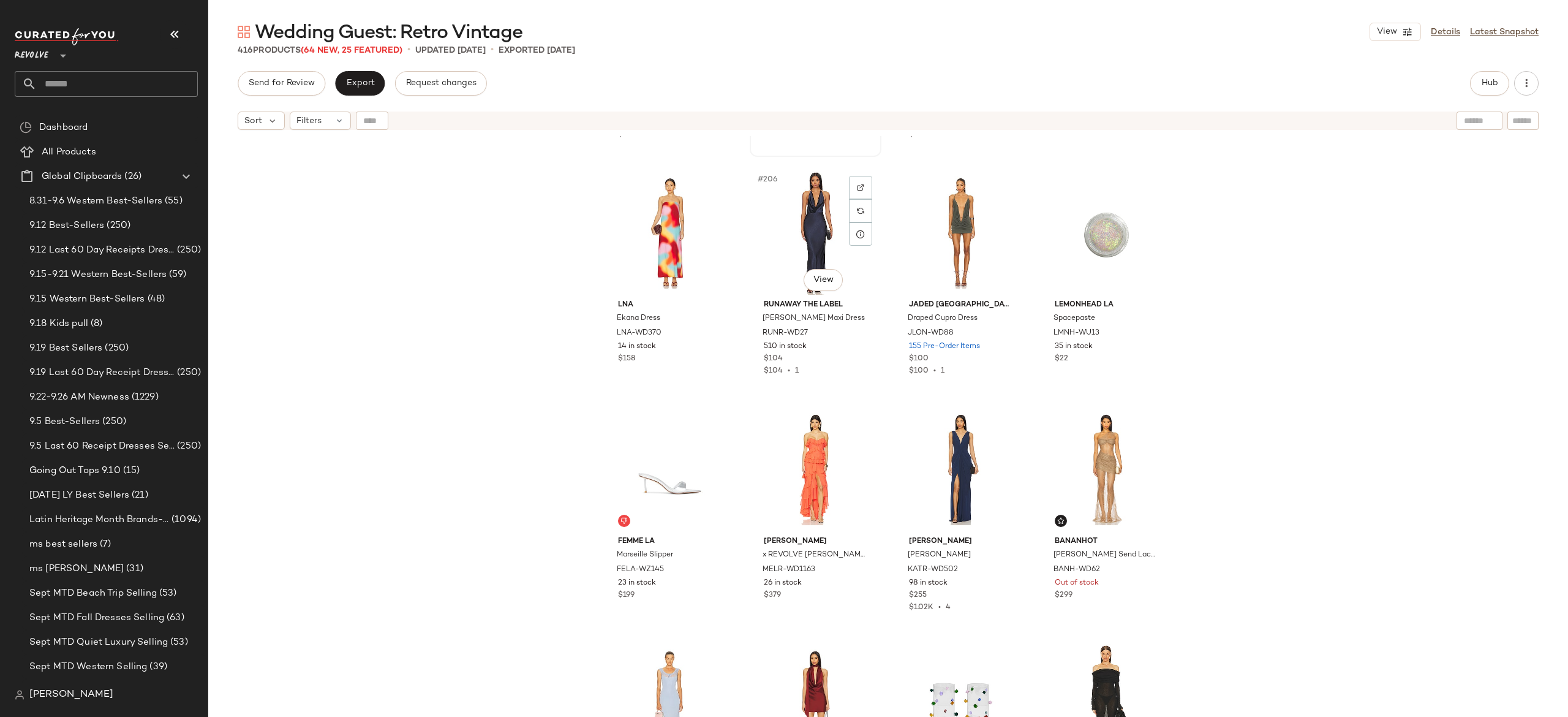
scroll to position [12126, 0]
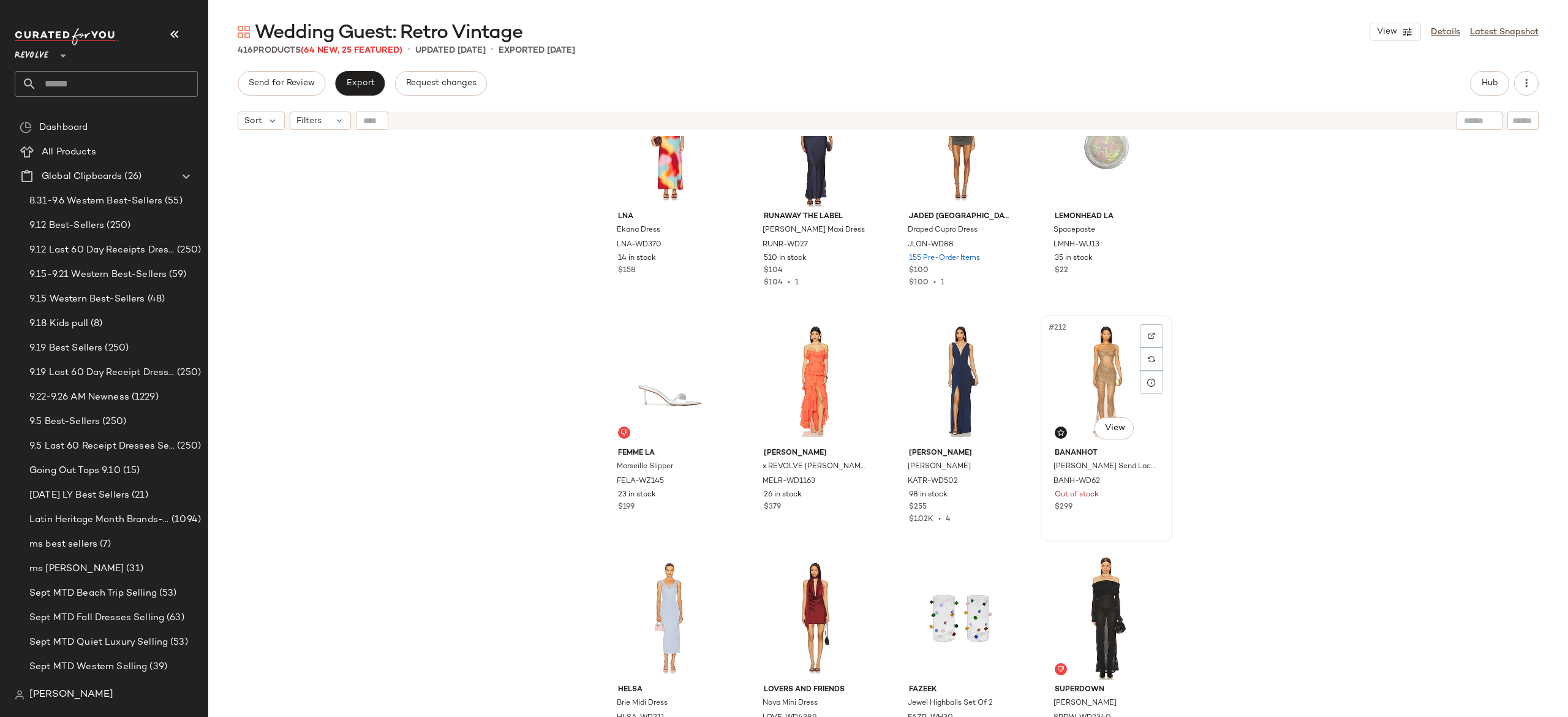
click at [1103, 356] on div "#212 View" at bounding box center [1106, 382] width 123 height 124
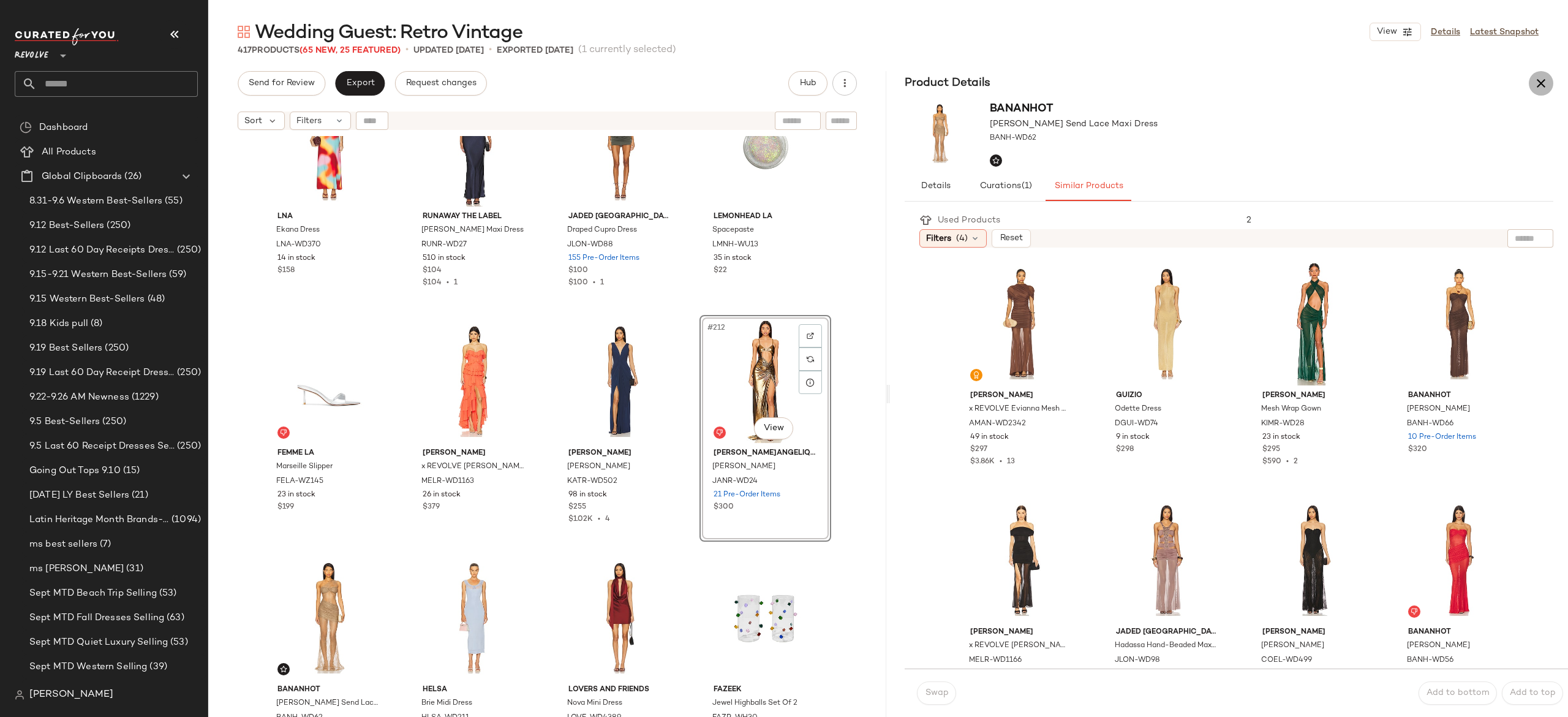
click at [1542, 83] on icon "button" at bounding box center [1542, 84] width 15 height 15
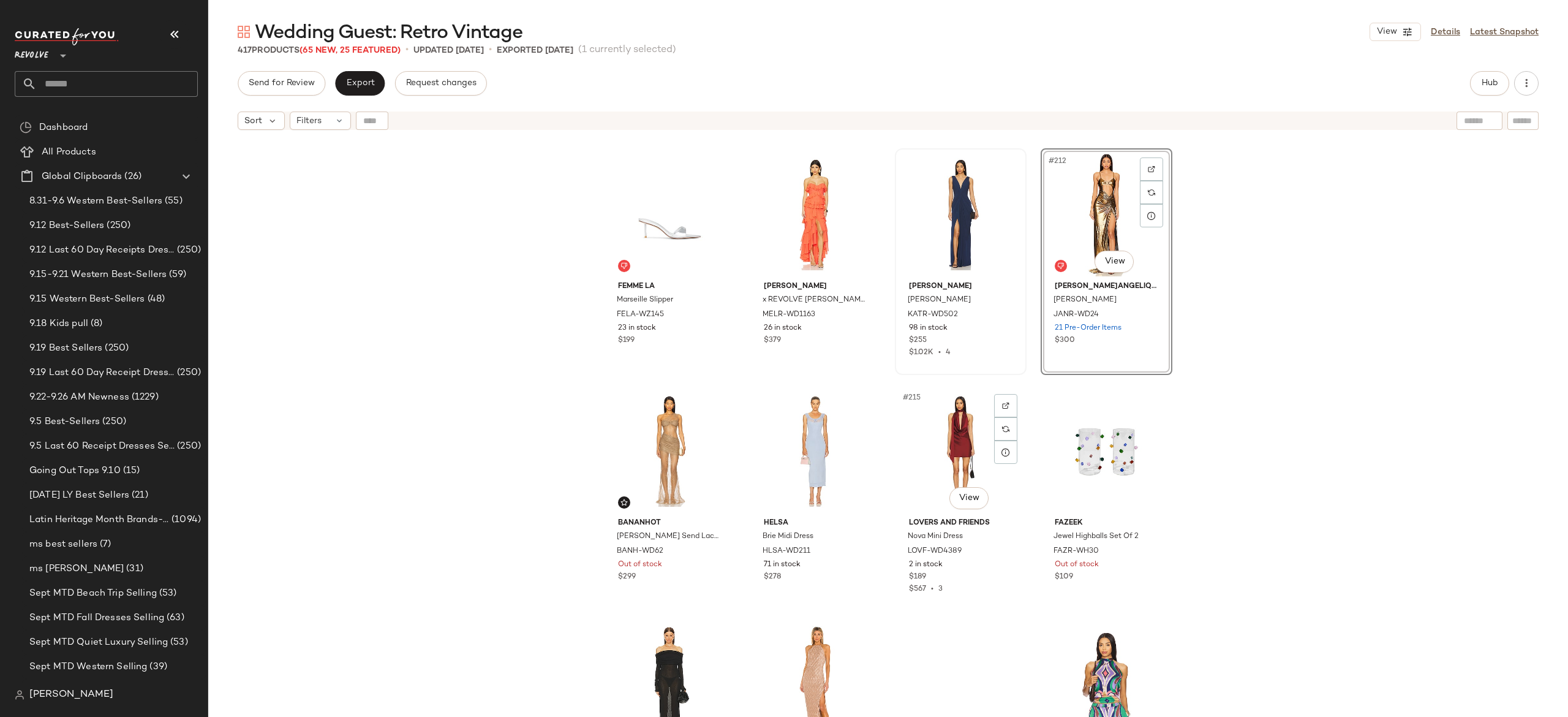
scroll to position [12294, 0]
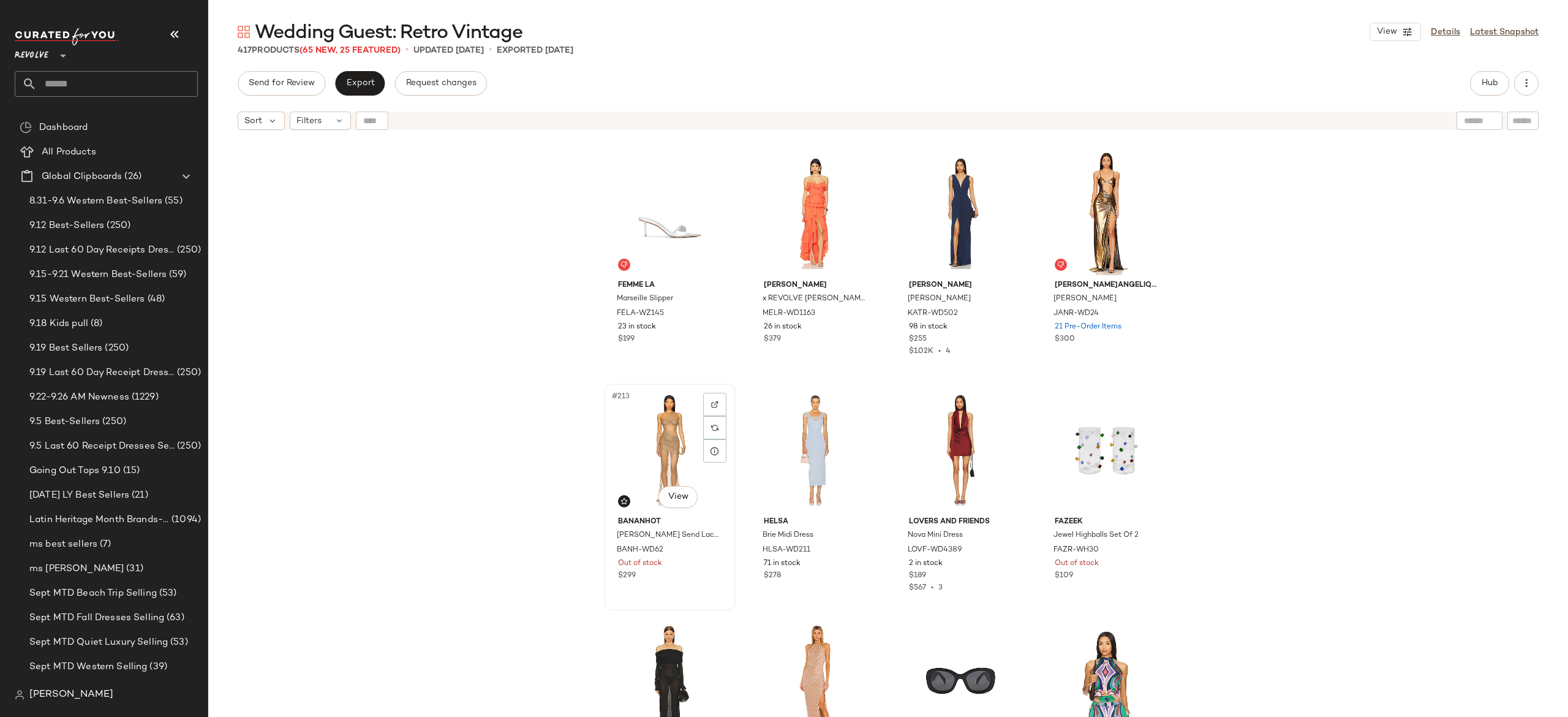
click at [666, 445] on div "#213 View" at bounding box center [669, 450] width 123 height 124
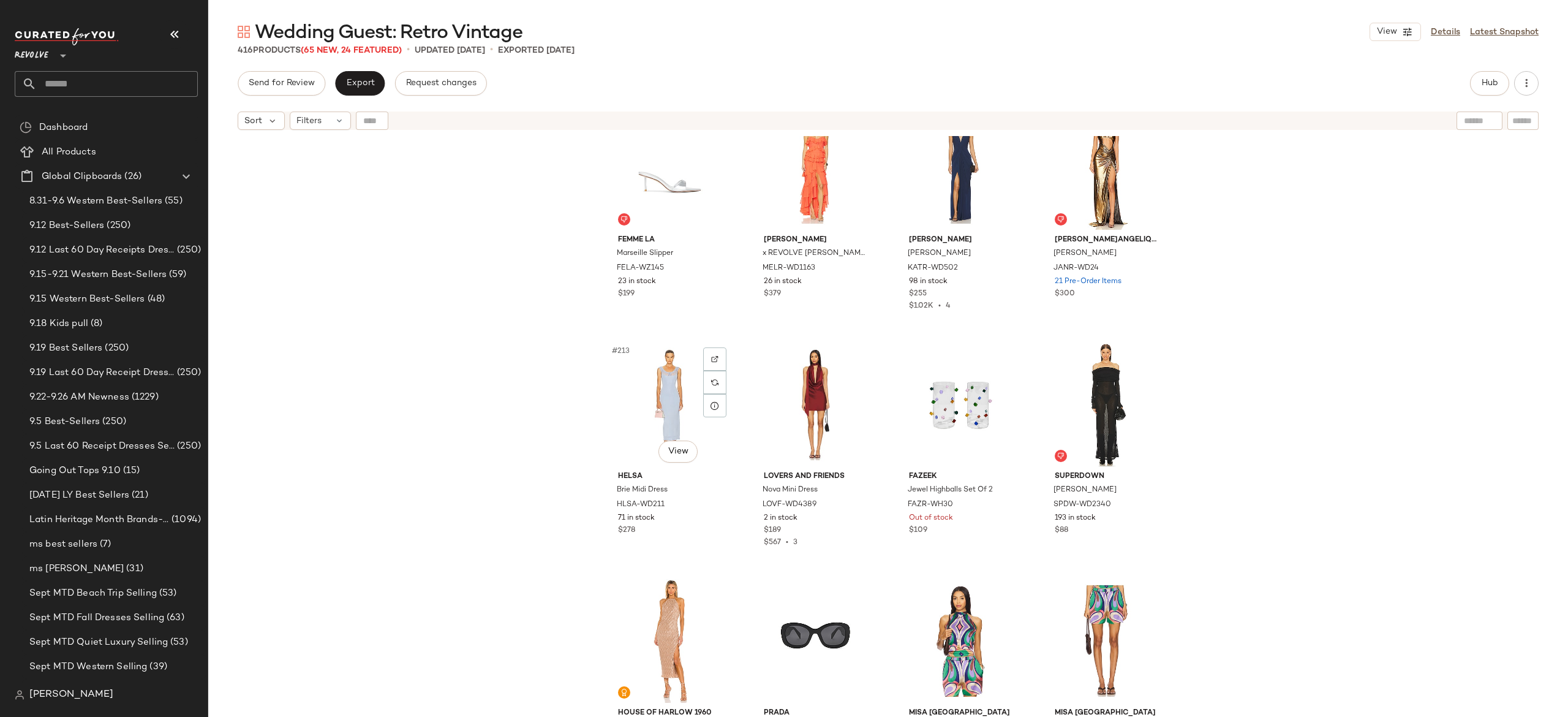
scroll to position [12360, 0]
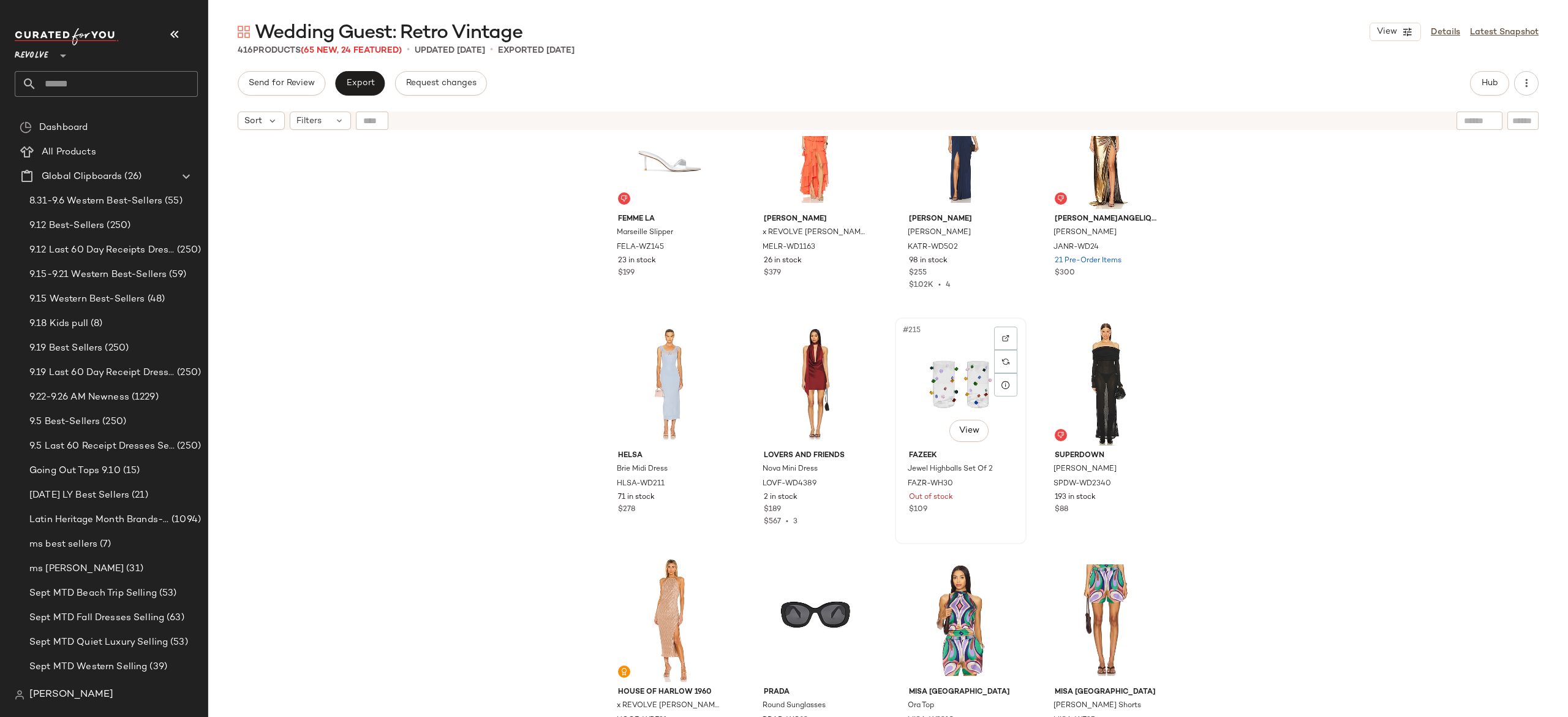
click at [942, 372] on div "#215 View" at bounding box center [961, 383] width 123 height 124
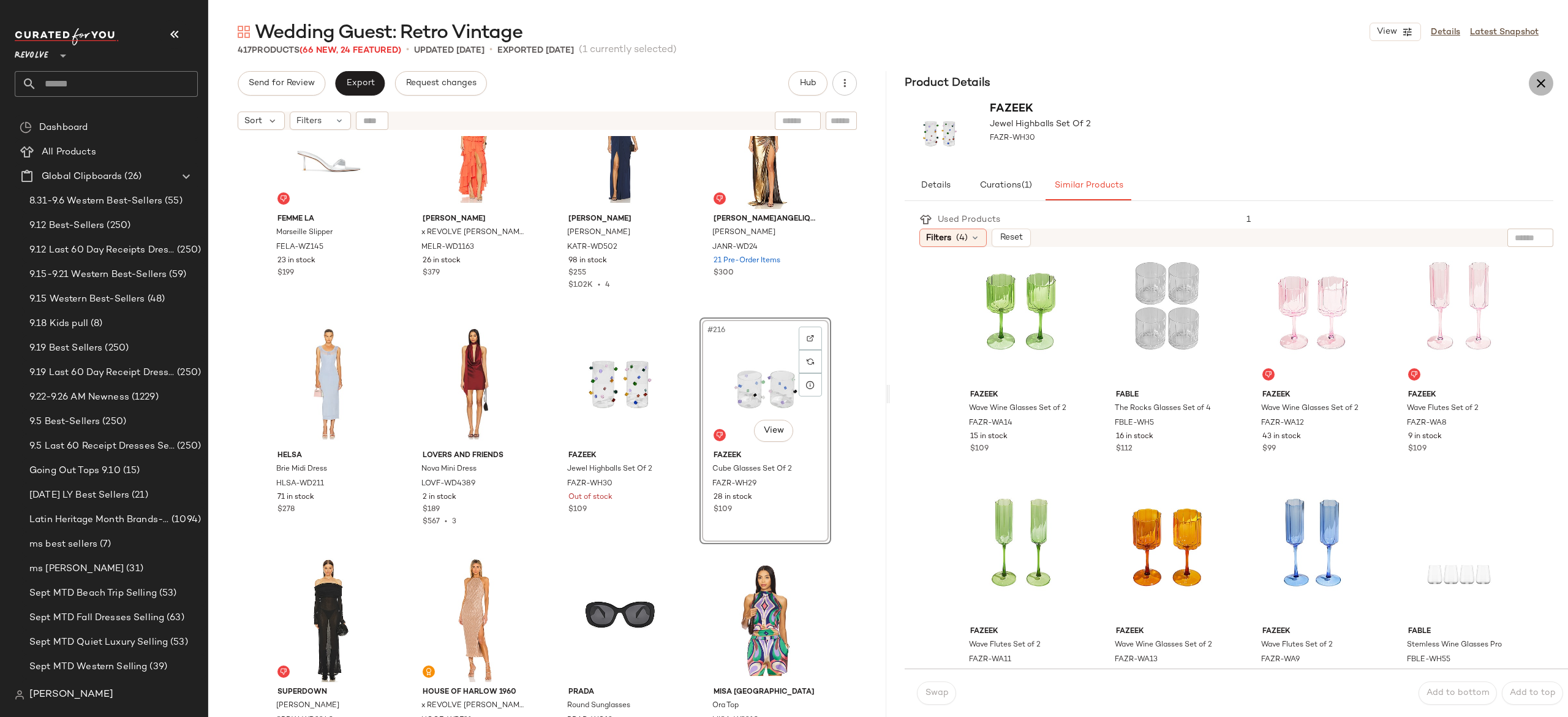
click at [1540, 86] on icon "button" at bounding box center [1542, 84] width 15 height 15
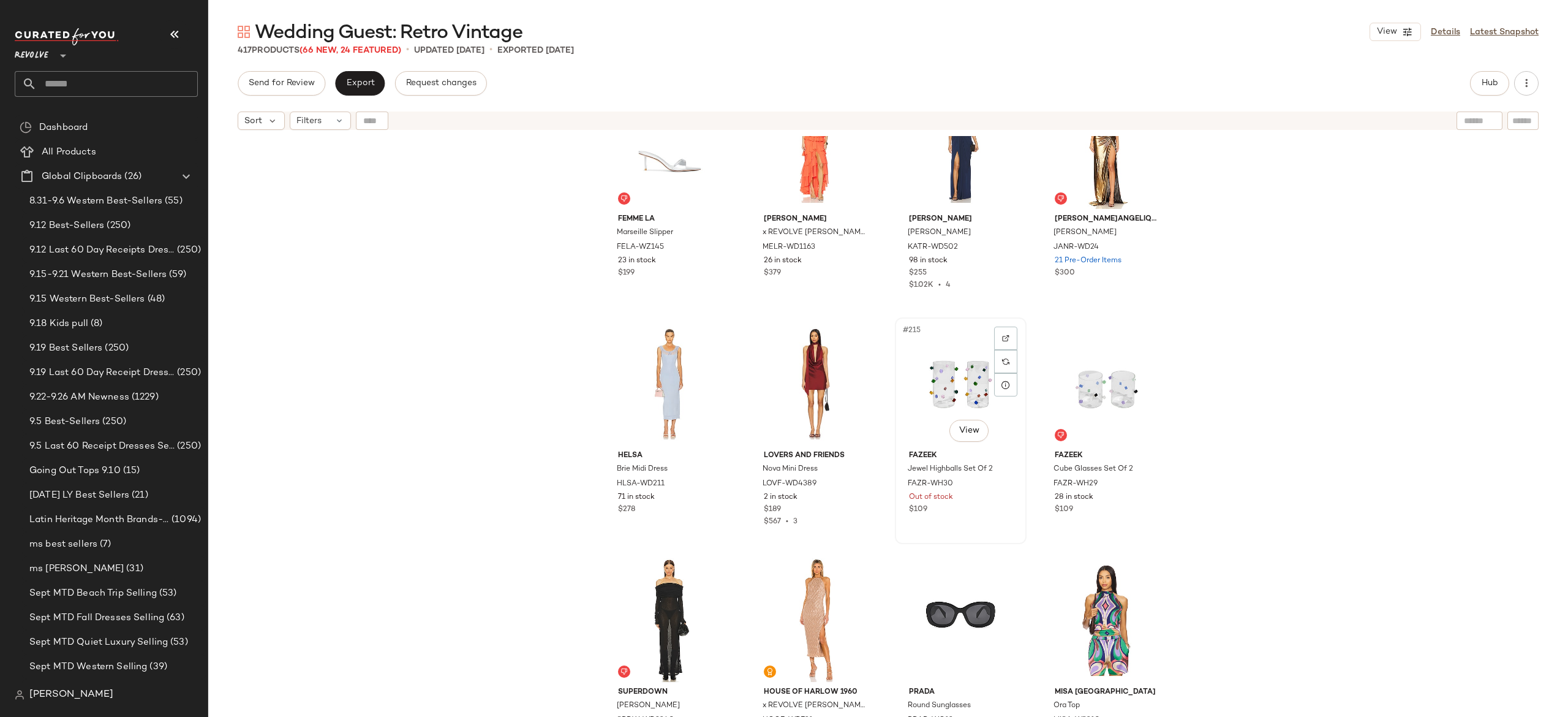
click at [962, 384] on div "#215 View" at bounding box center [961, 383] width 123 height 124
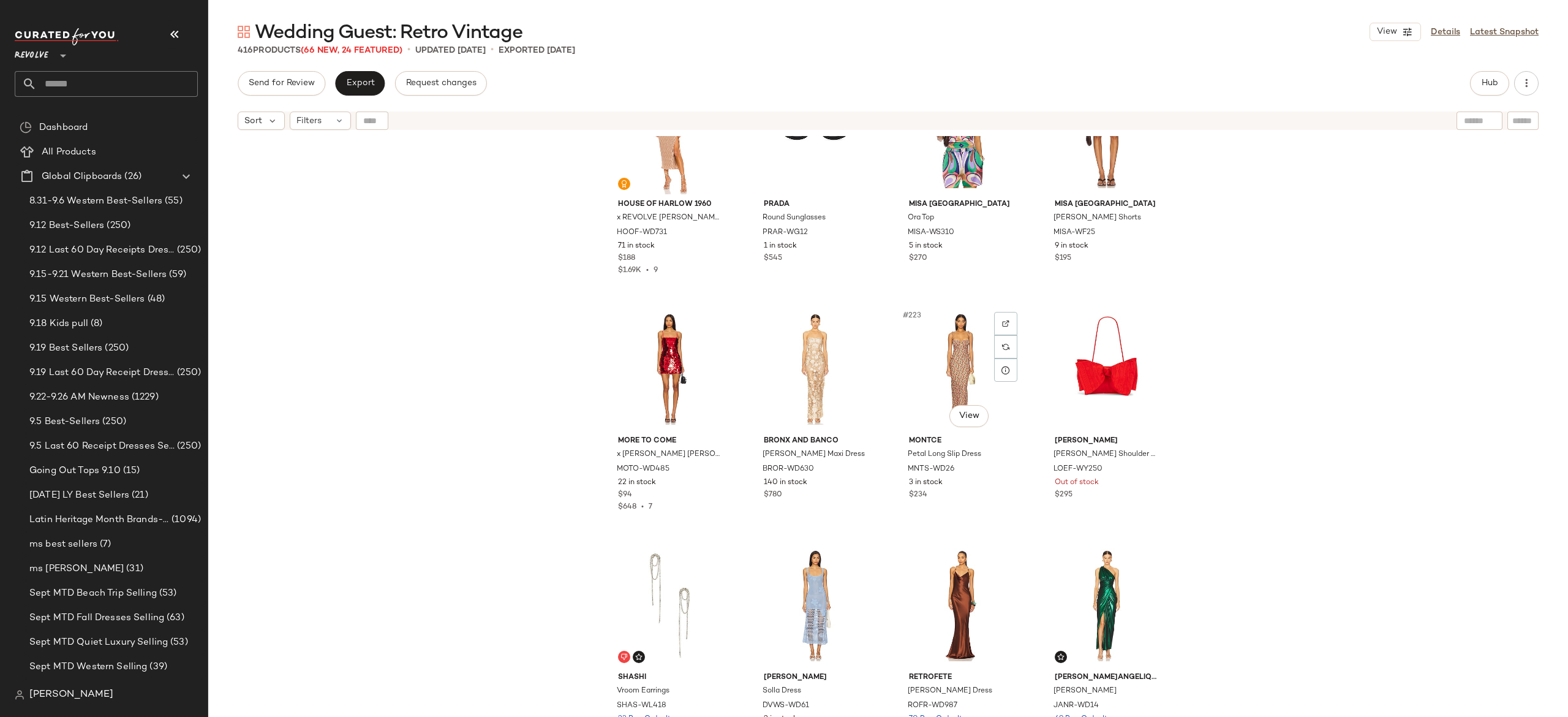
scroll to position [12851, 0]
click at [1111, 342] on div "#224 View" at bounding box center [1106, 366] width 123 height 124
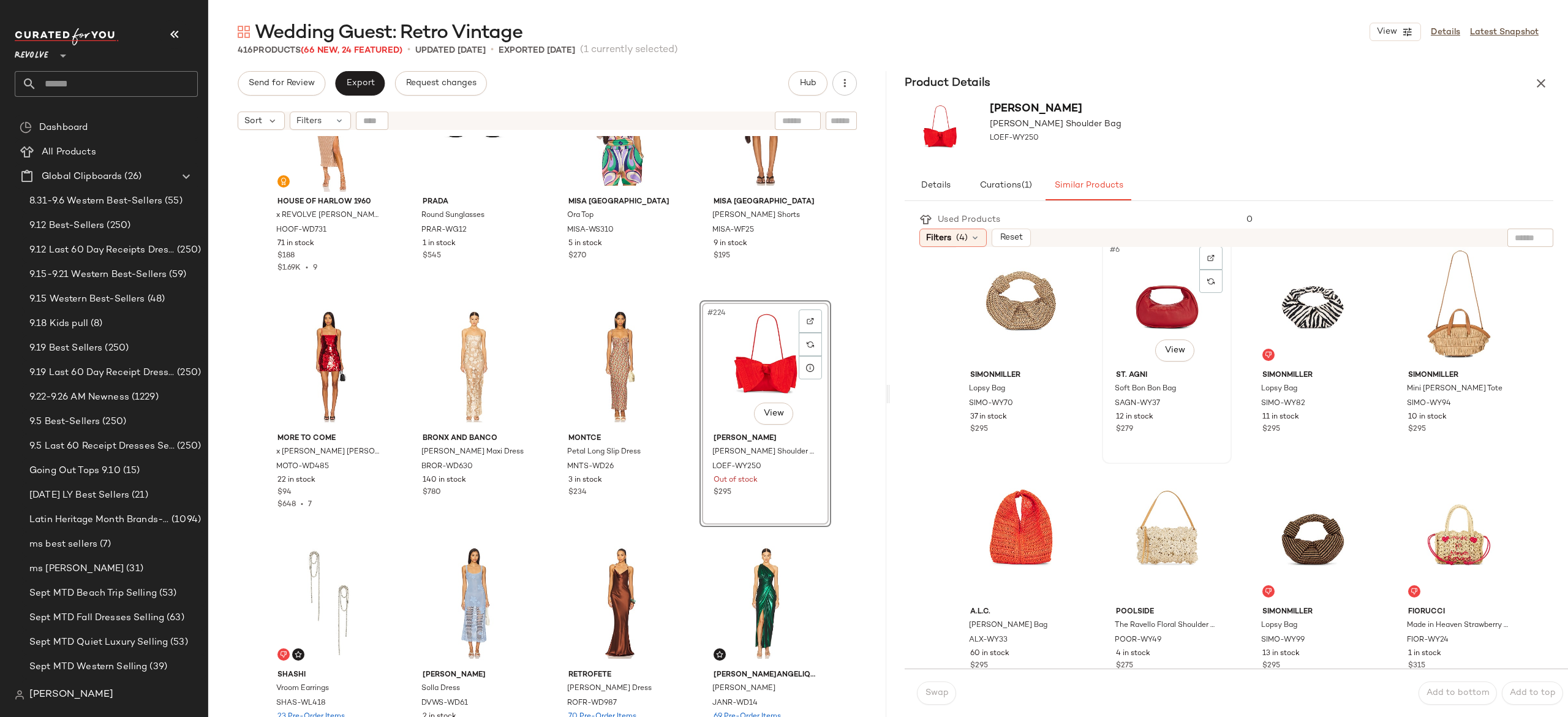
scroll to position [311, 0]
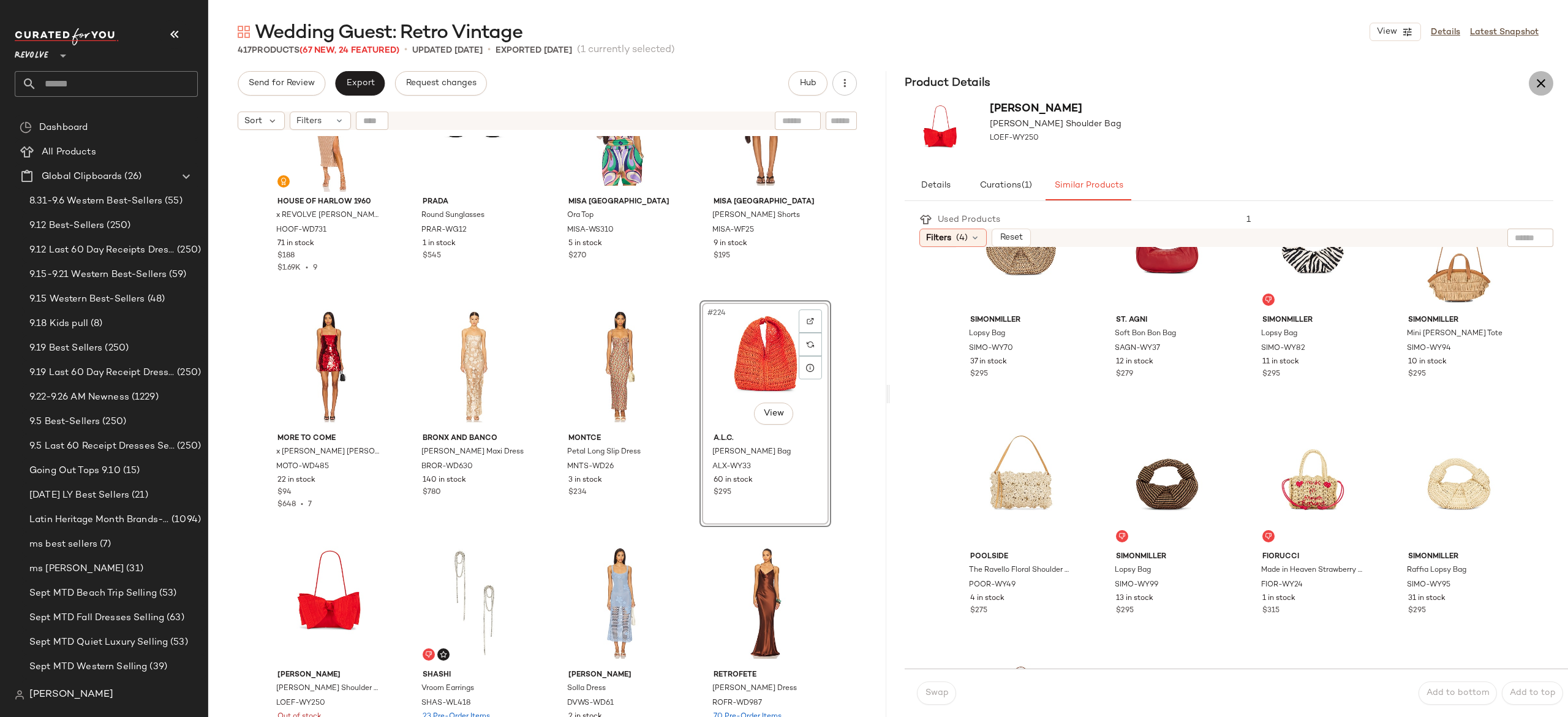
click at [1544, 83] on icon "button" at bounding box center [1542, 84] width 15 height 15
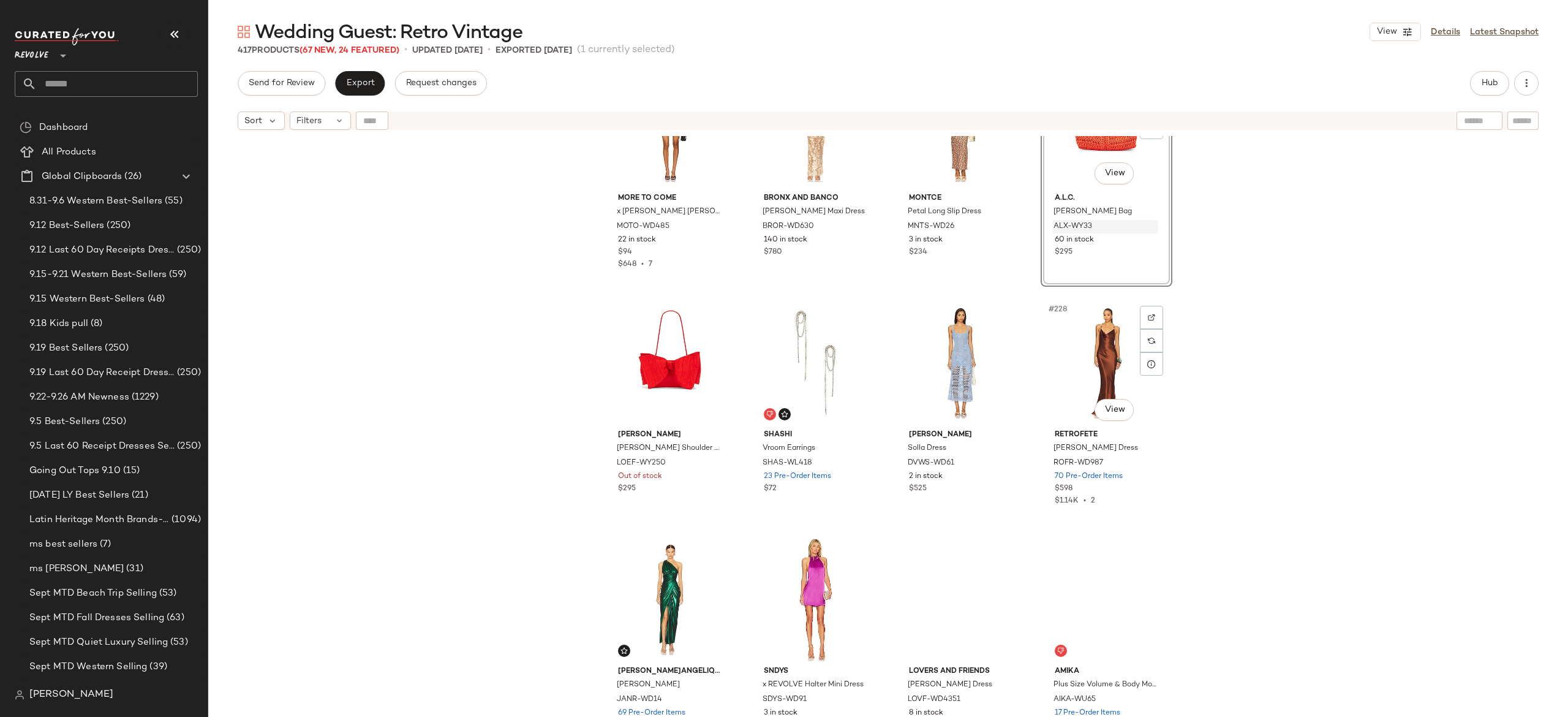
scroll to position [13091, 0]
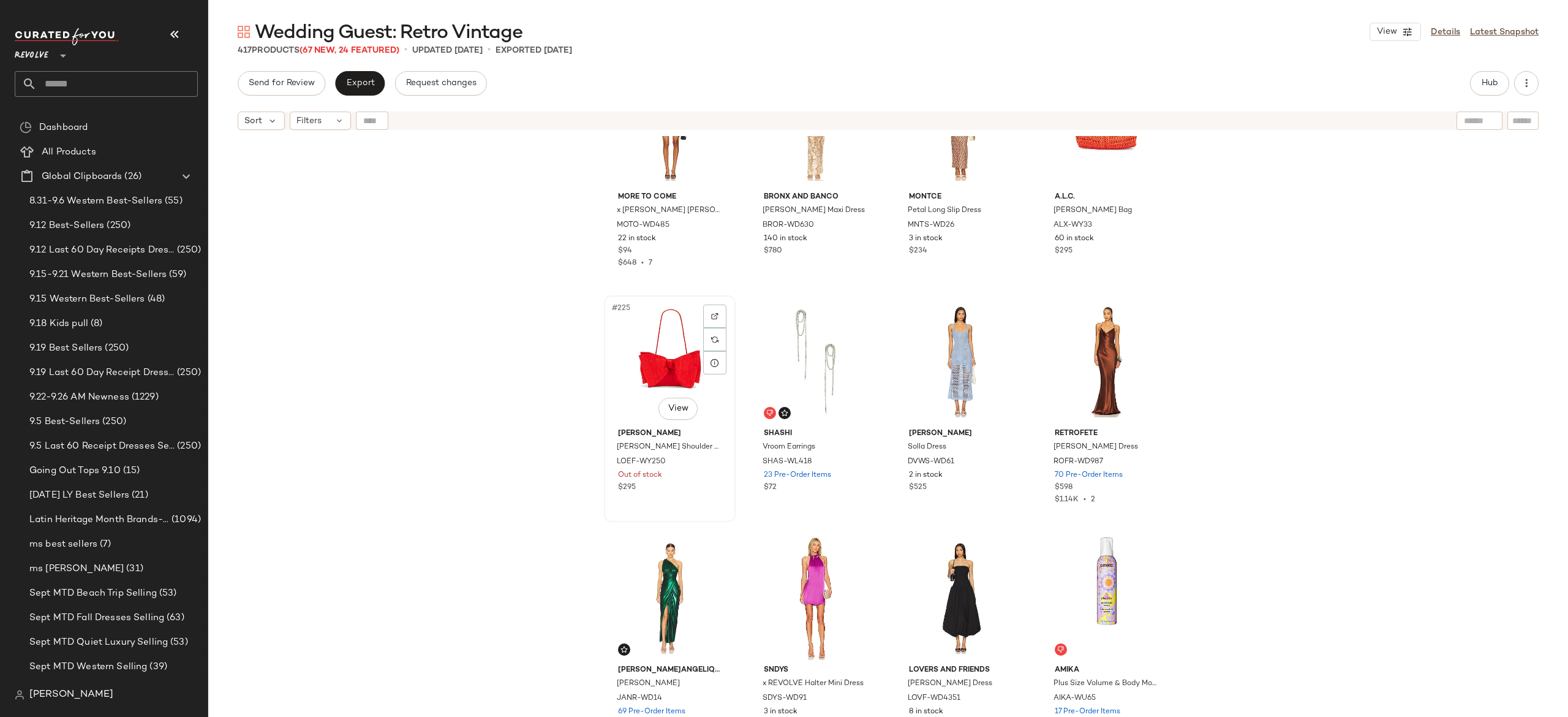
click at [665, 372] on div "#225 View" at bounding box center [669, 362] width 123 height 124
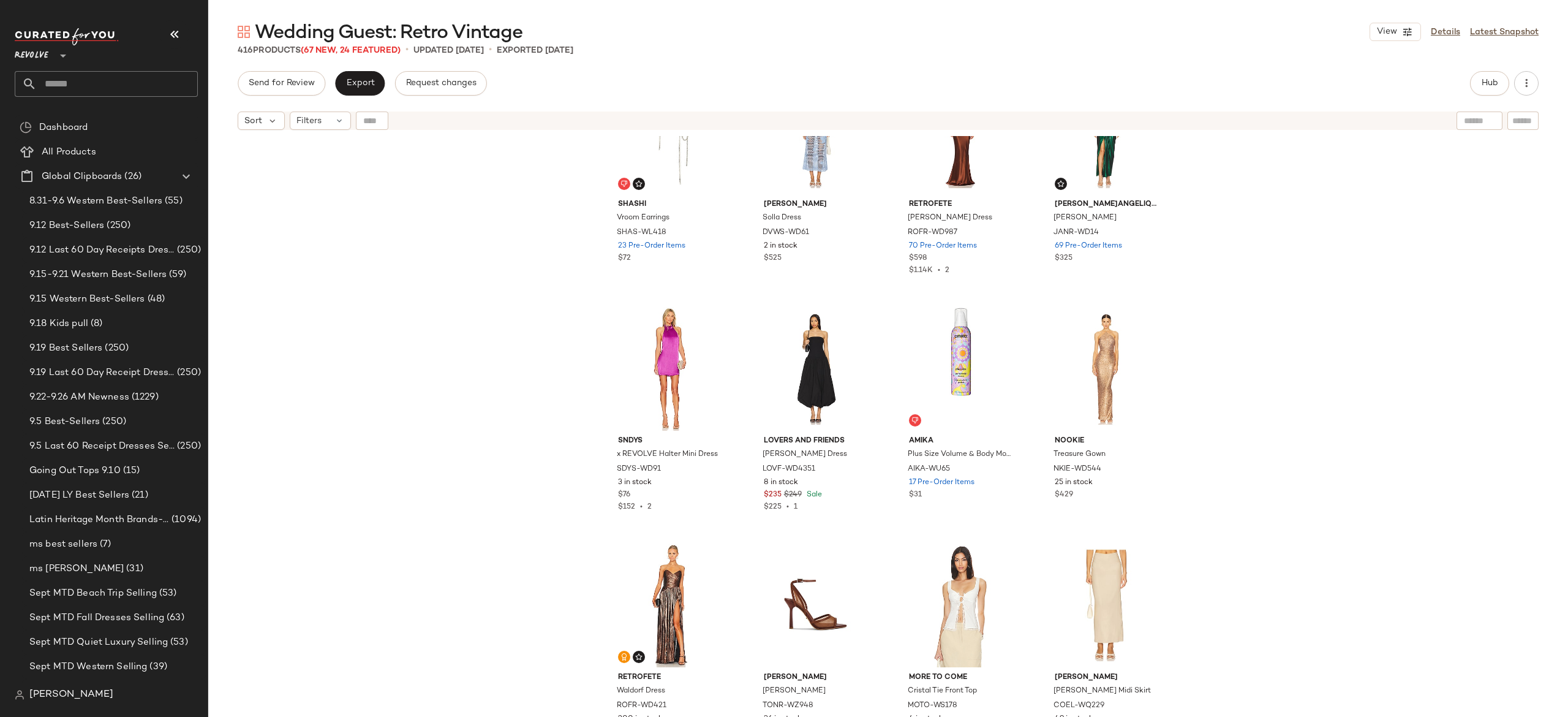
scroll to position [13316, 0]
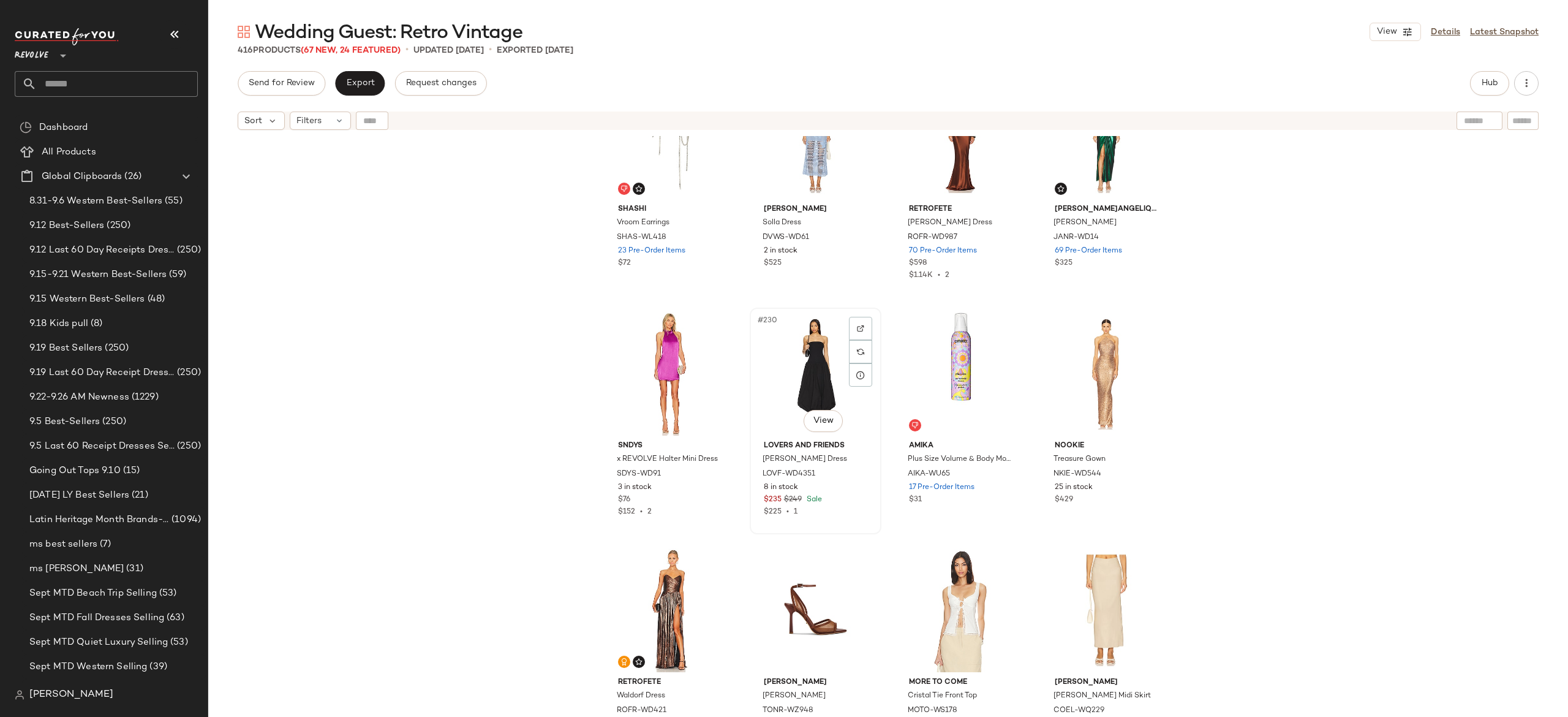
click at [794, 379] on div "#230 View" at bounding box center [815, 374] width 123 height 124
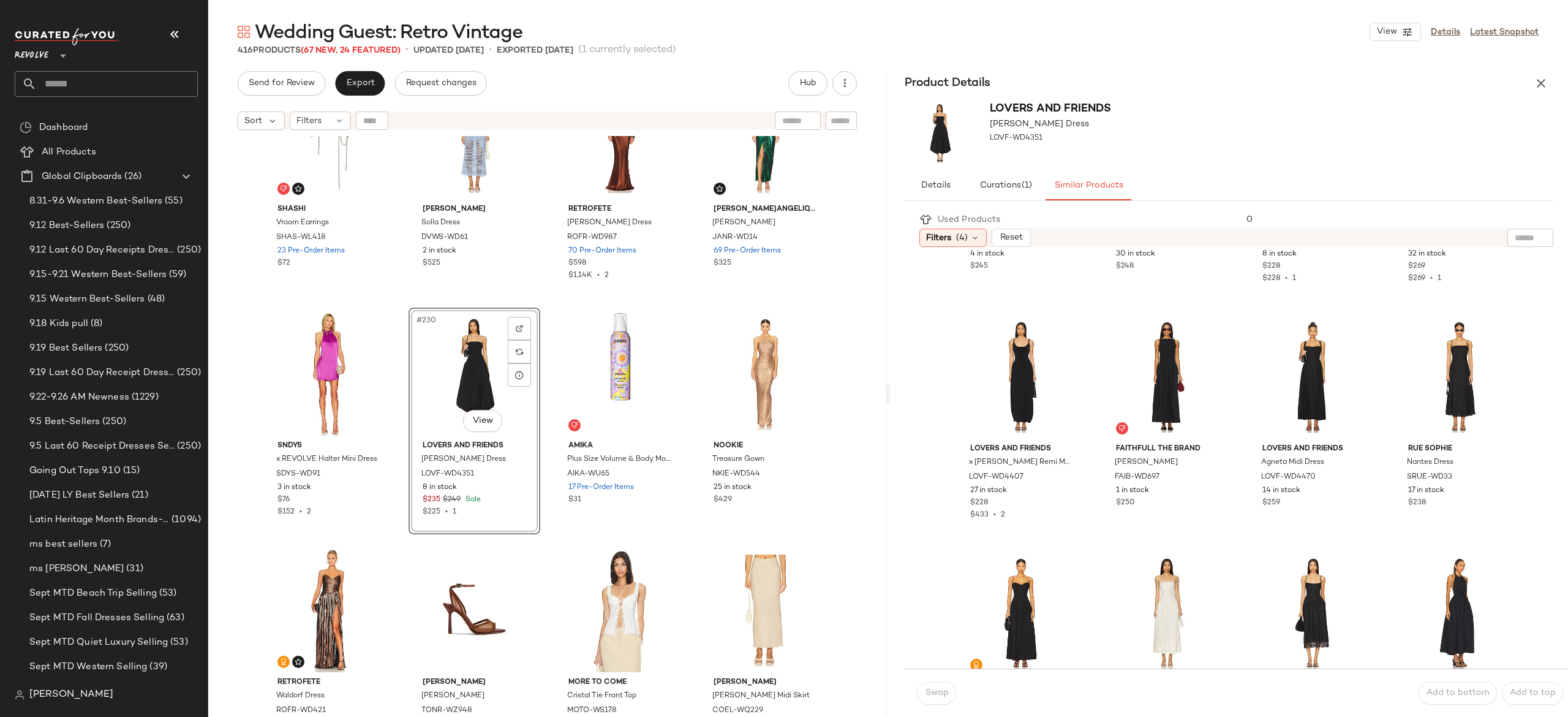
scroll to position [306, 0]
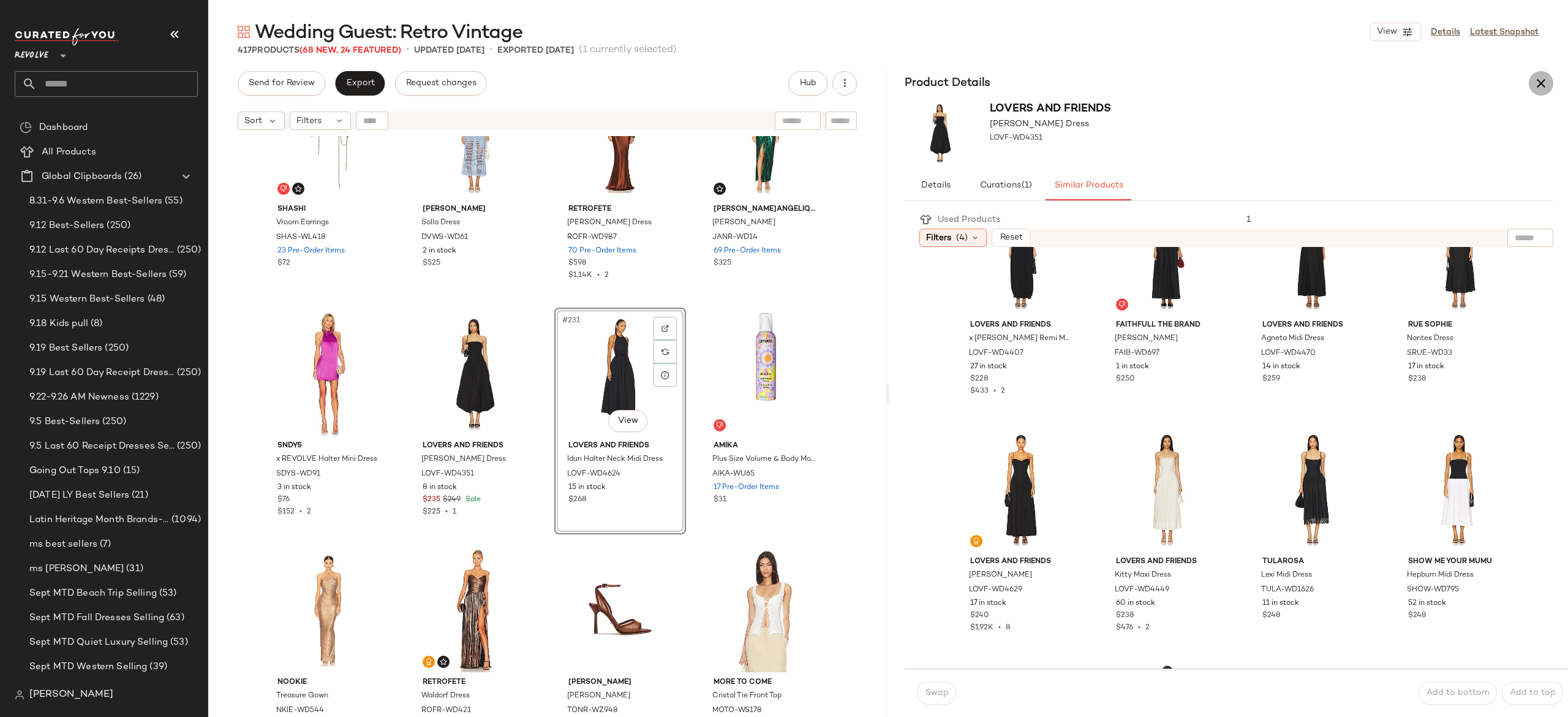
click at [1547, 80] on icon "button" at bounding box center [1542, 84] width 15 height 15
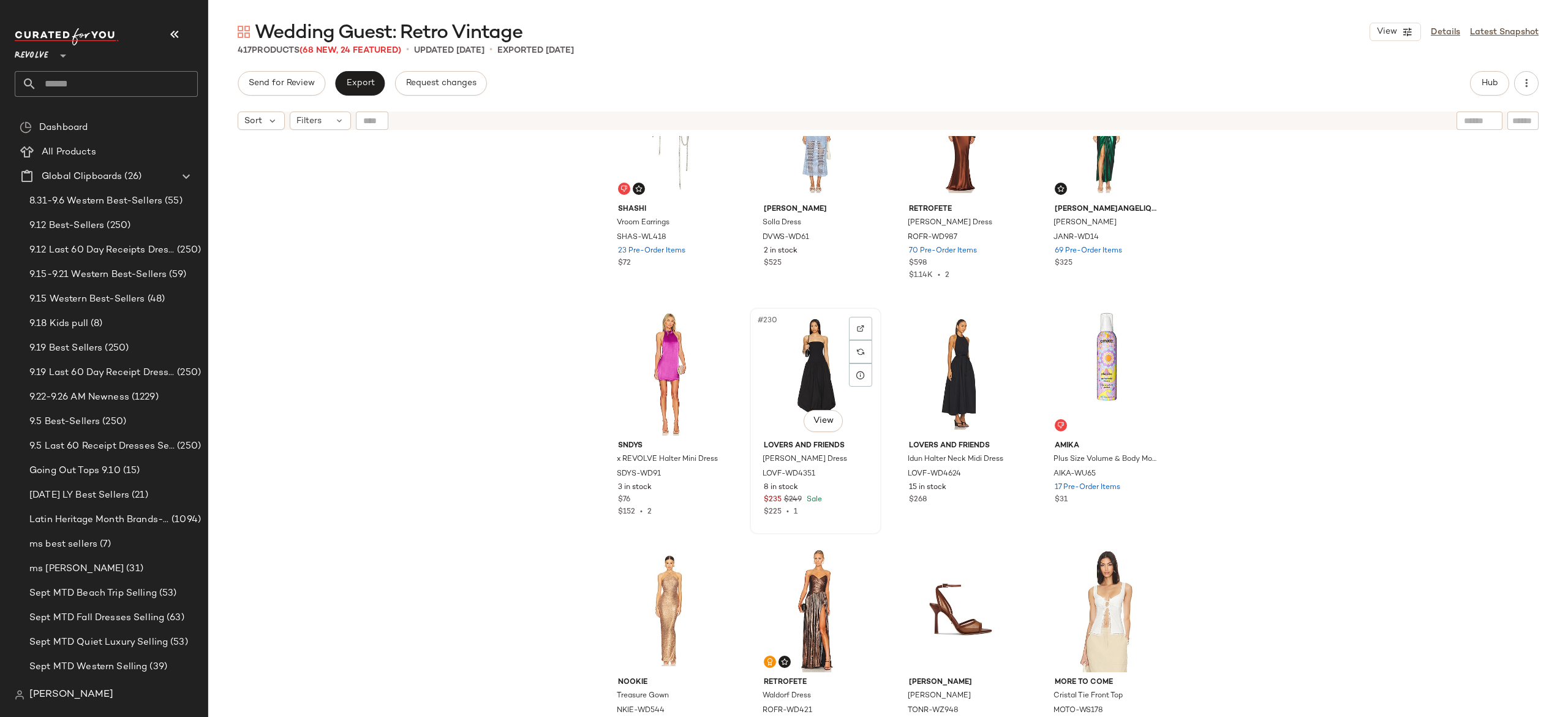
click at [816, 372] on div "#230 View" at bounding box center [815, 374] width 123 height 124
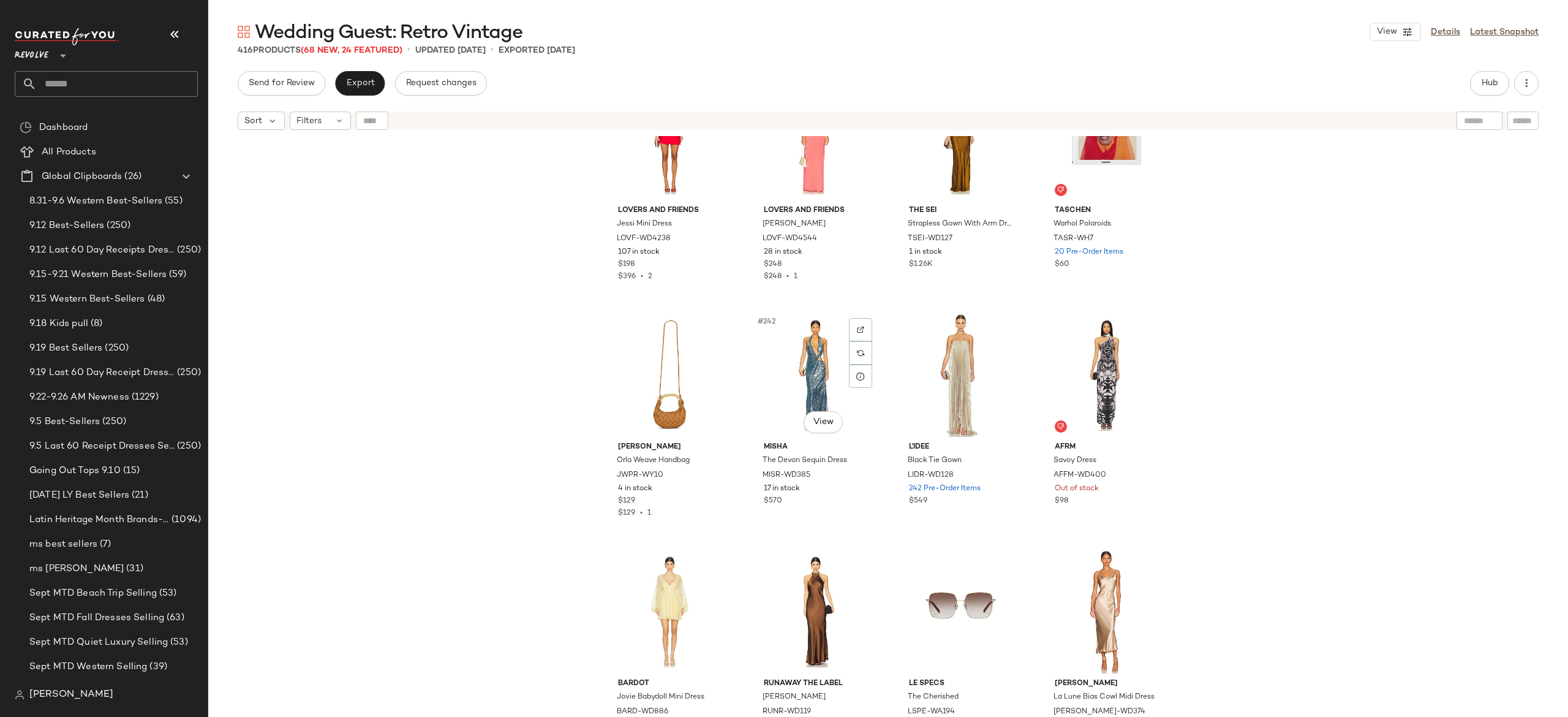
scroll to position [14078, 0]
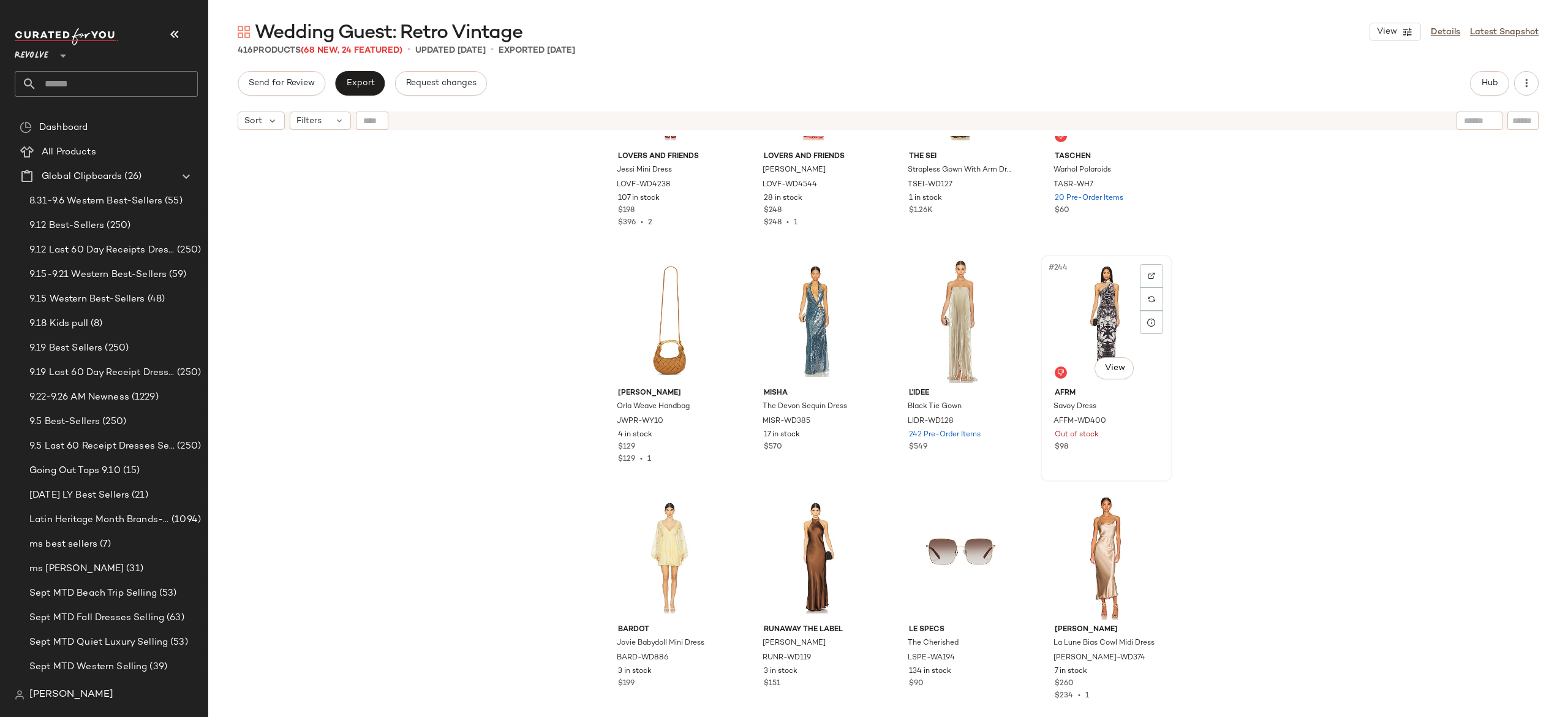
click at [1104, 319] on div "#244 View" at bounding box center [1106, 321] width 123 height 124
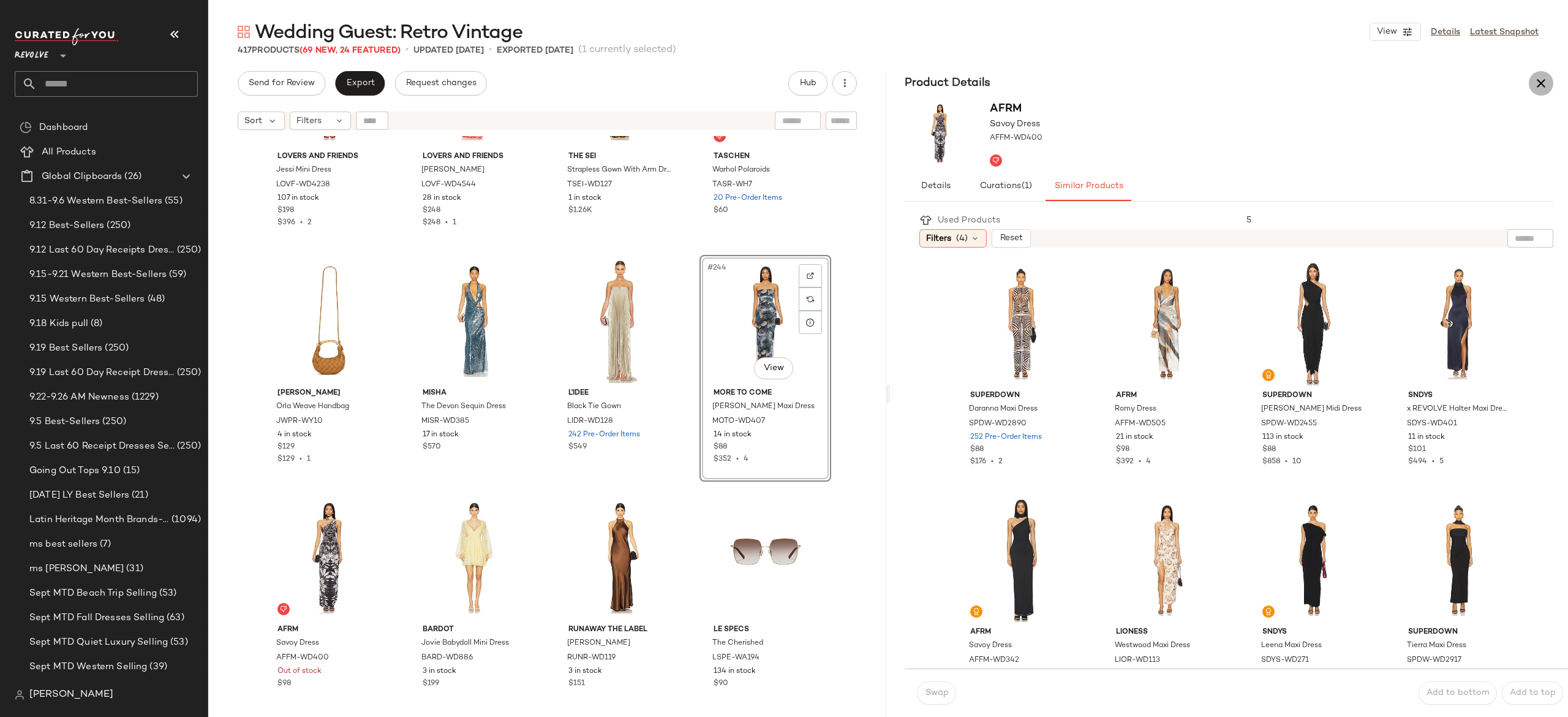
click at [1543, 82] on icon "button" at bounding box center [1542, 84] width 15 height 15
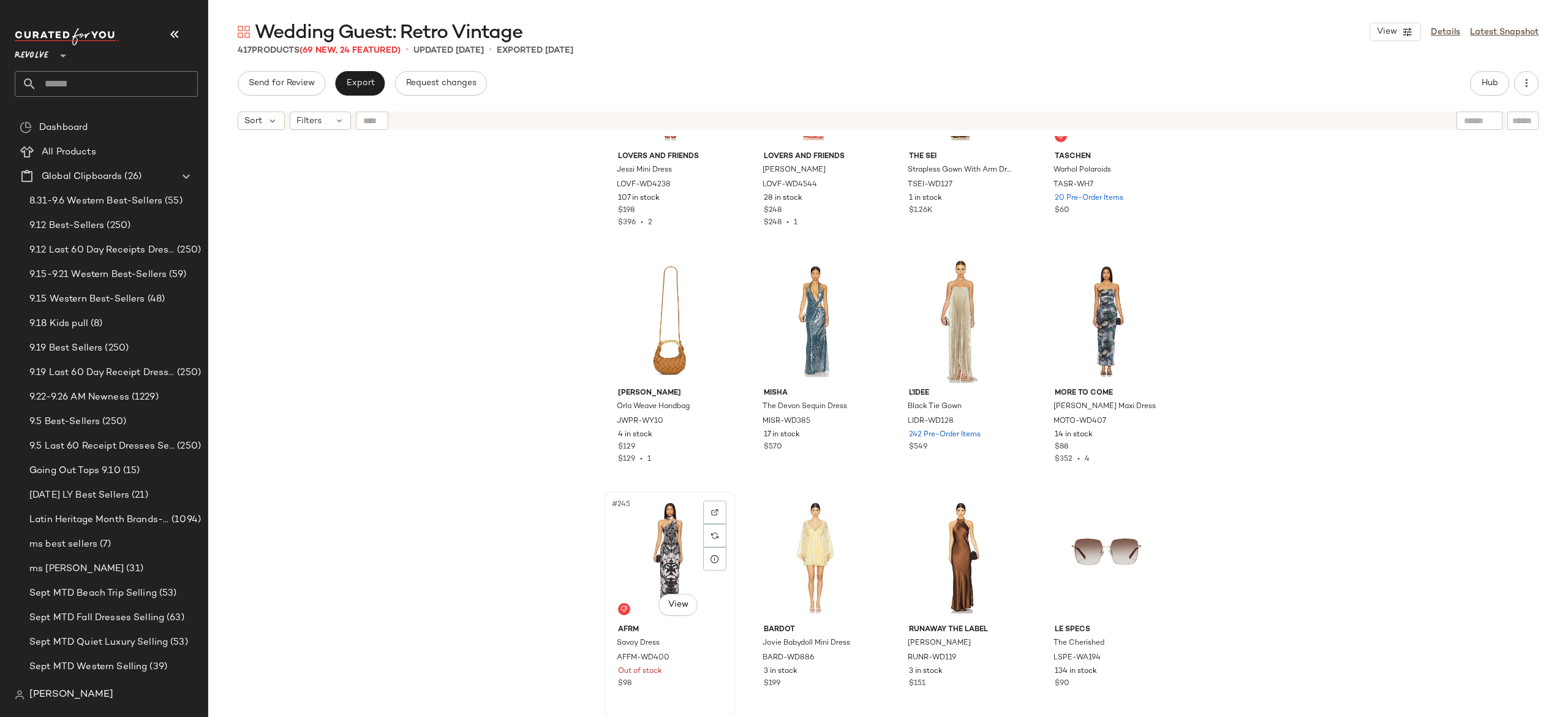
click at [648, 560] on div "#245 View" at bounding box center [669, 557] width 123 height 124
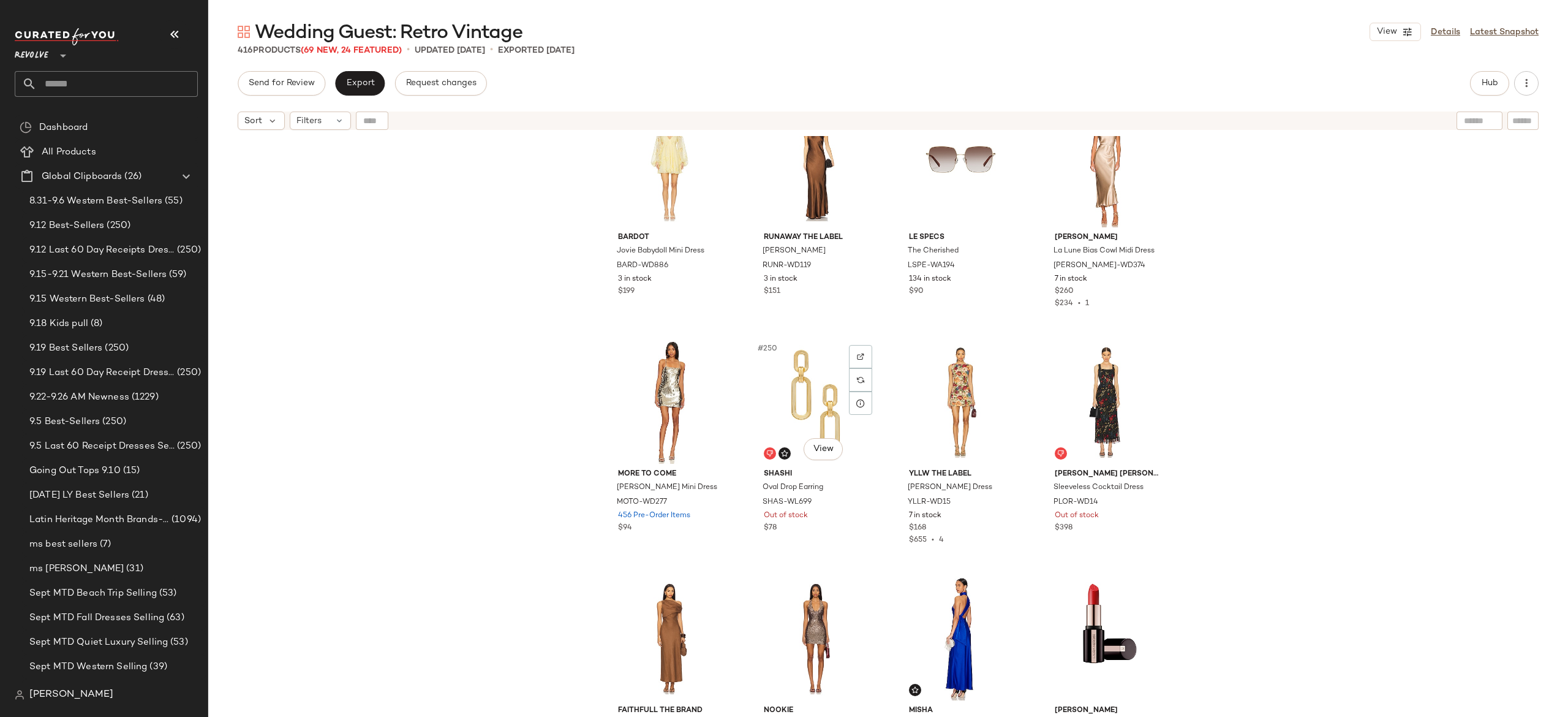
scroll to position [14474, 0]
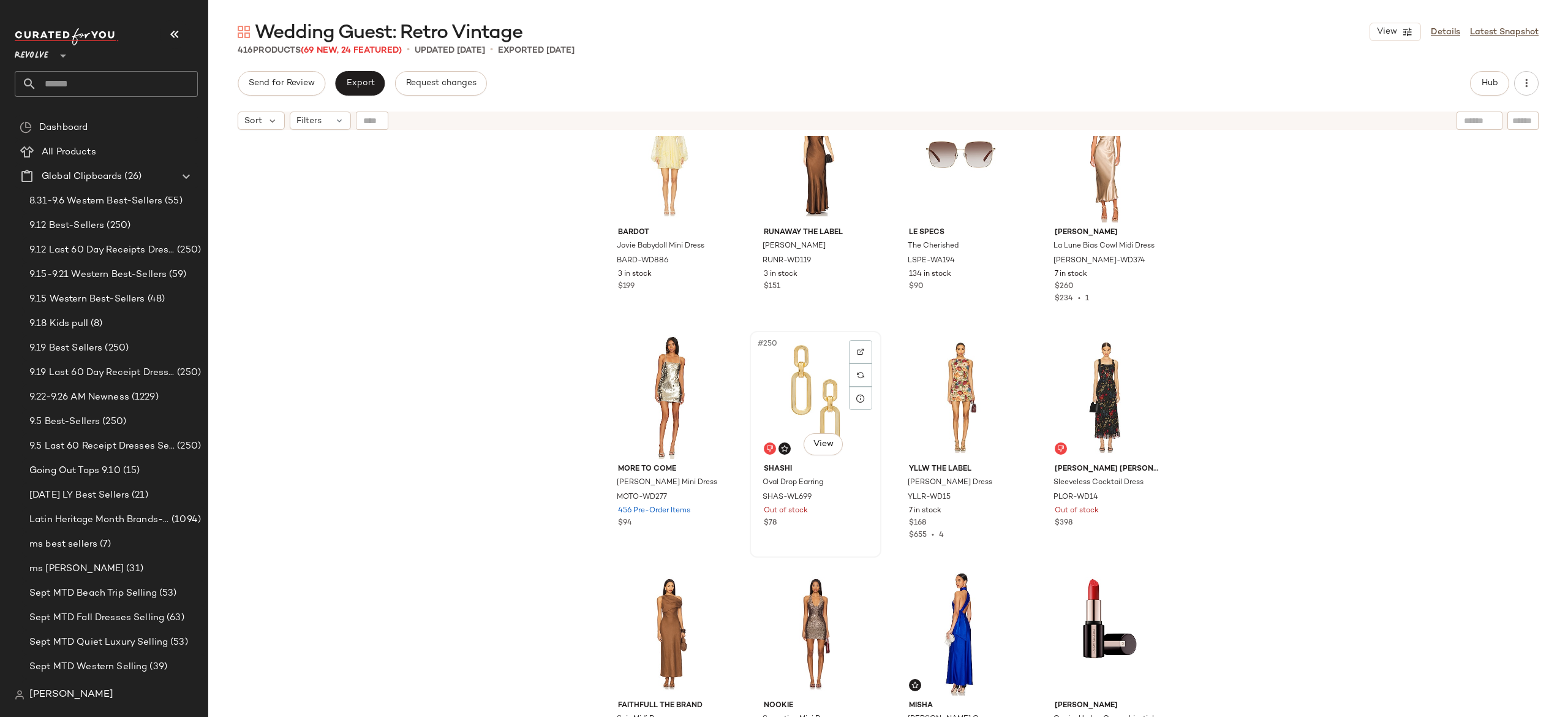
click at [807, 400] on div "#250 View" at bounding box center [815, 397] width 123 height 124
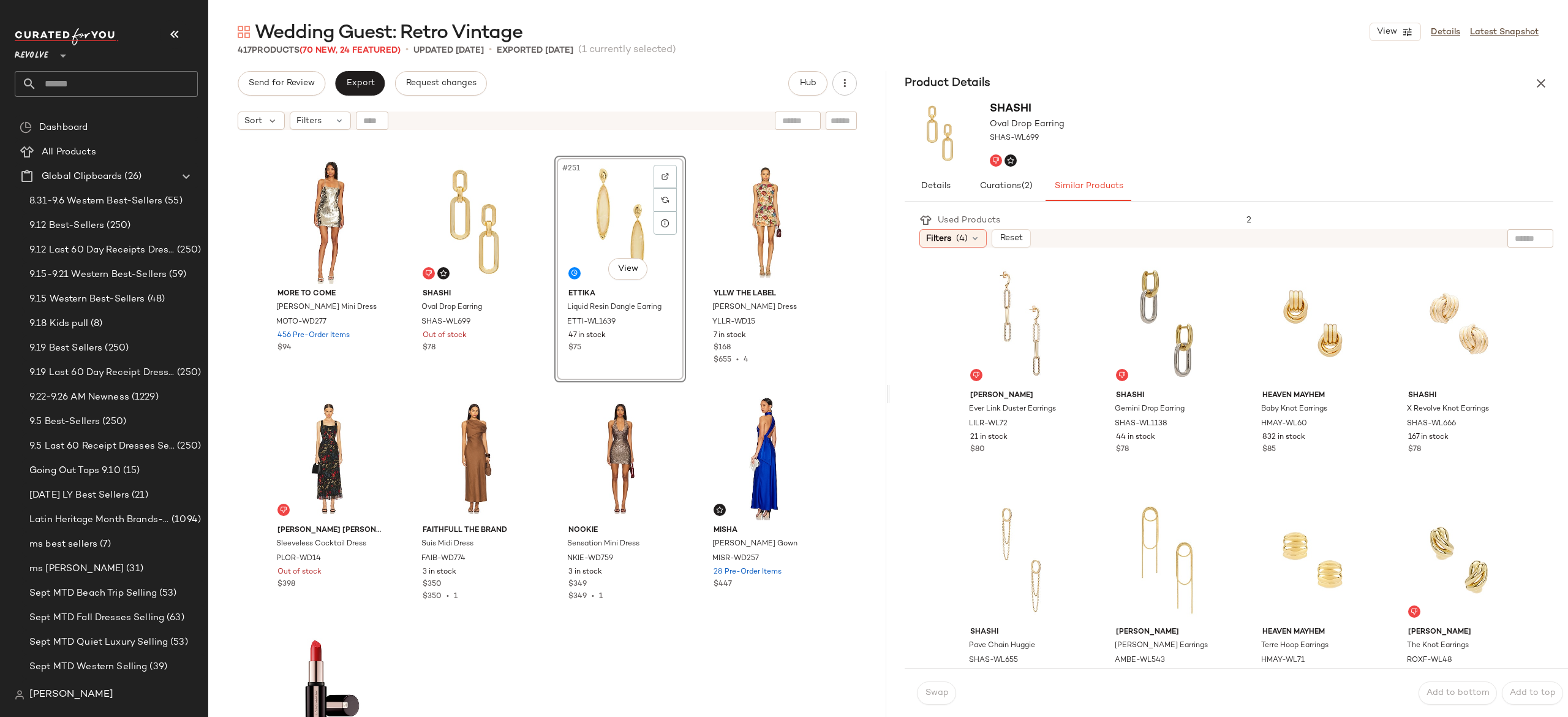
scroll to position [14655, 0]
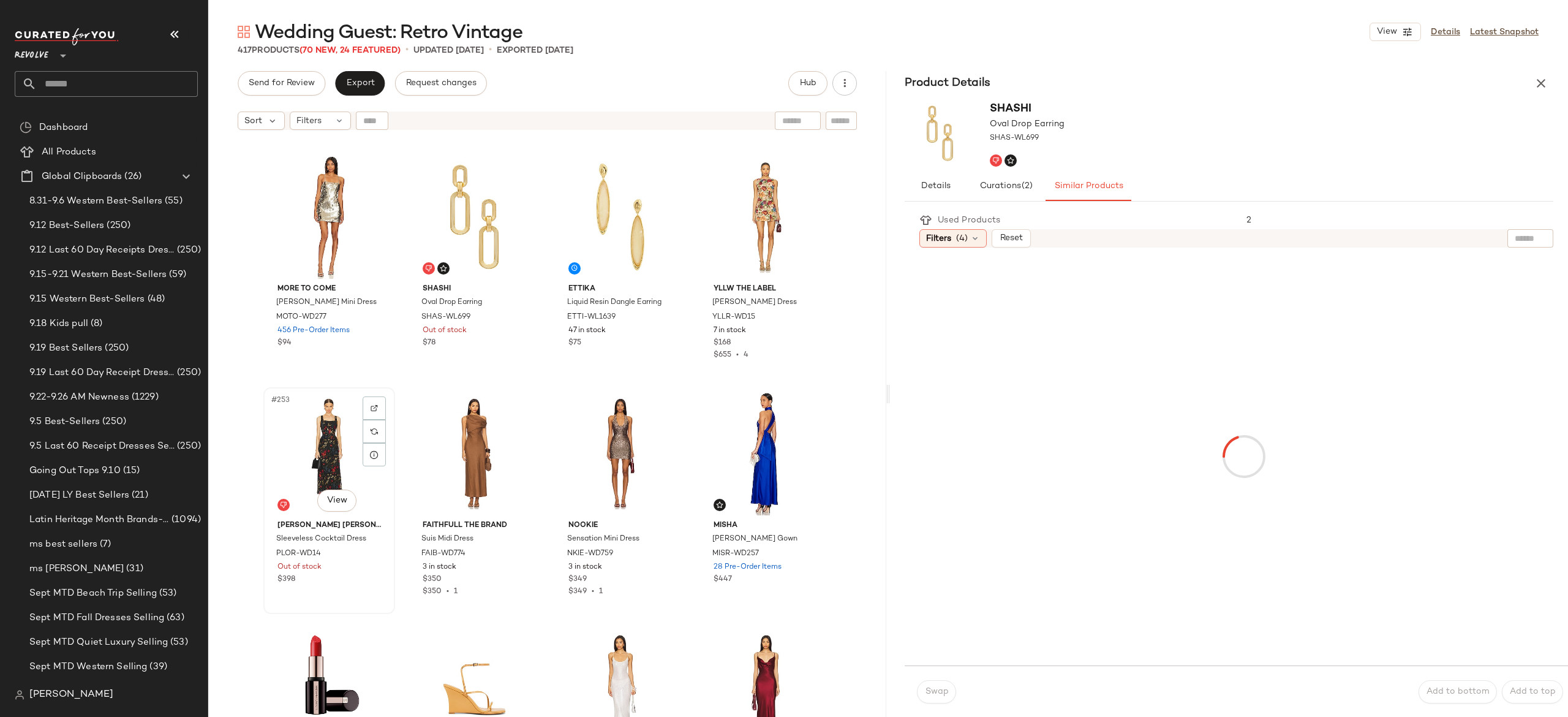
click at [322, 463] on div "#253 View" at bounding box center [329, 453] width 123 height 124
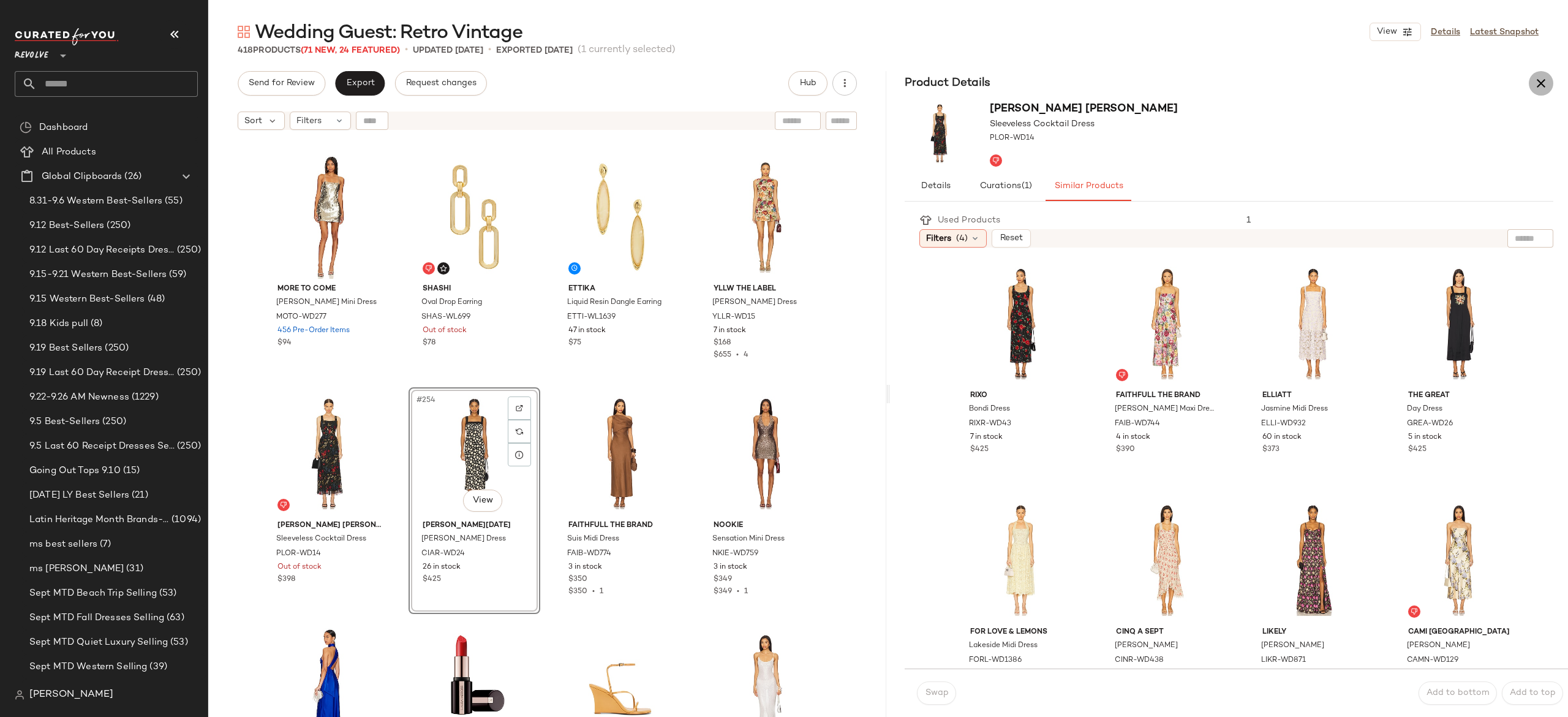
click at [1534, 89] on icon "button" at bounding box center [1542, 84] width 15 height 15
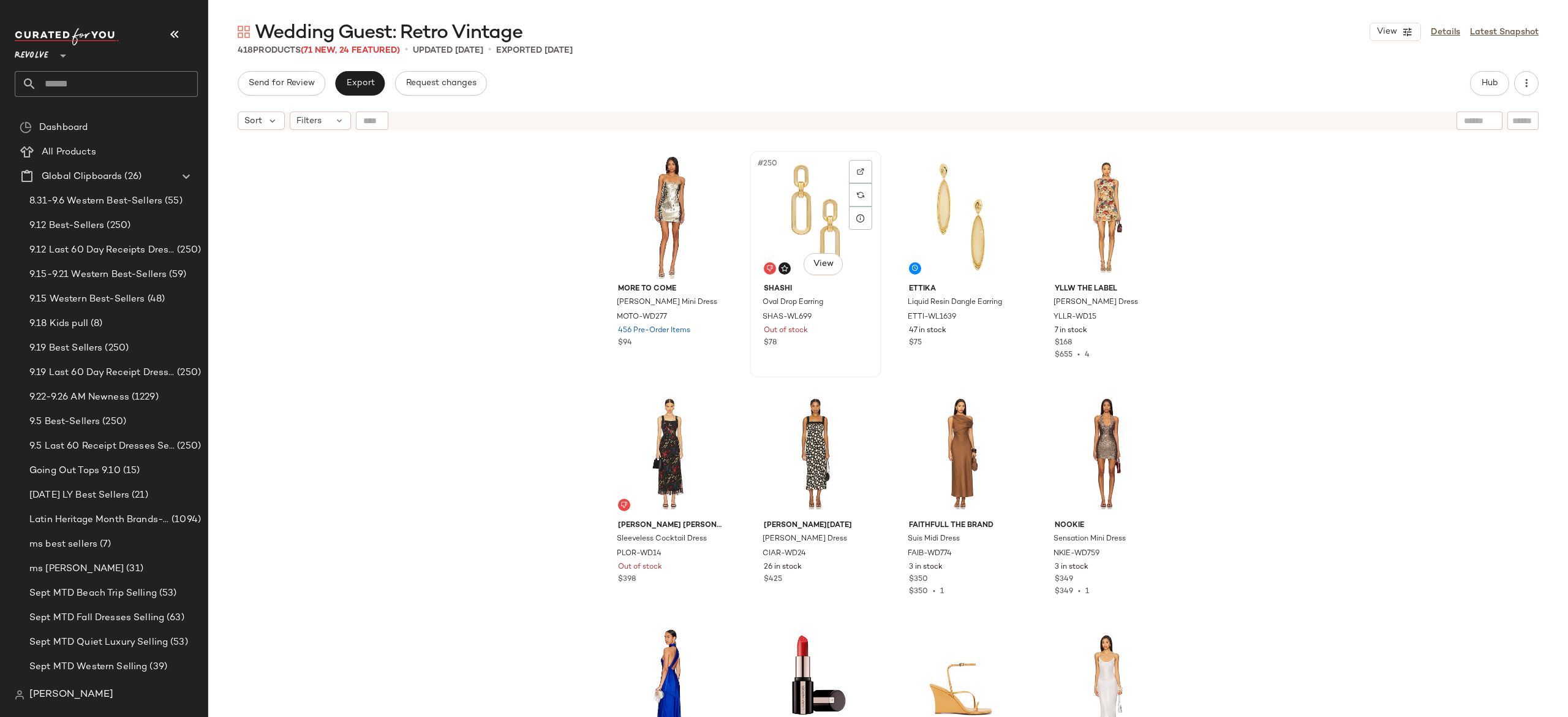
click at [823, 221] on div "#250 View" at bounding box center [815, 217] width 123 height 124
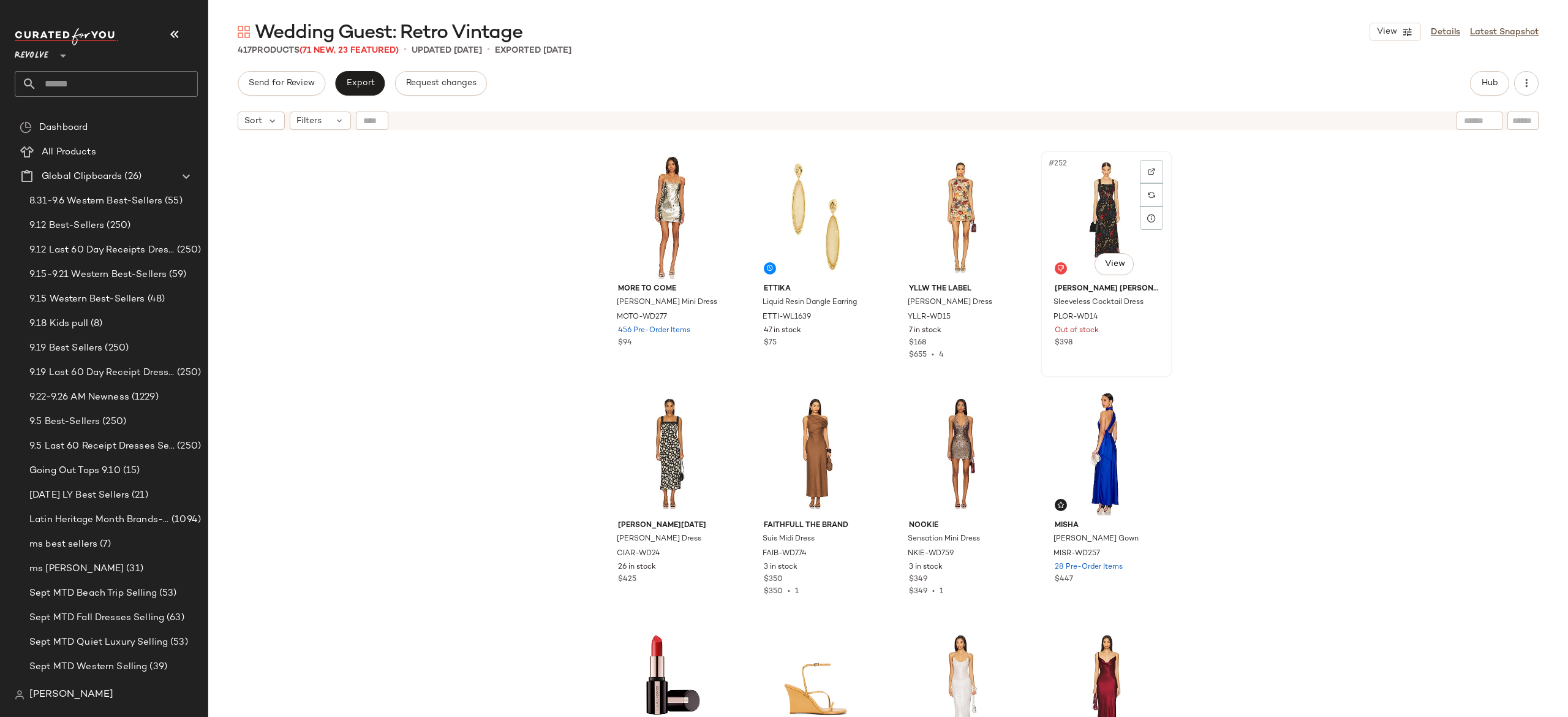
click at [1089, 230] on div "#252 View" at bounding box center [1106, 217] width 123 height 124
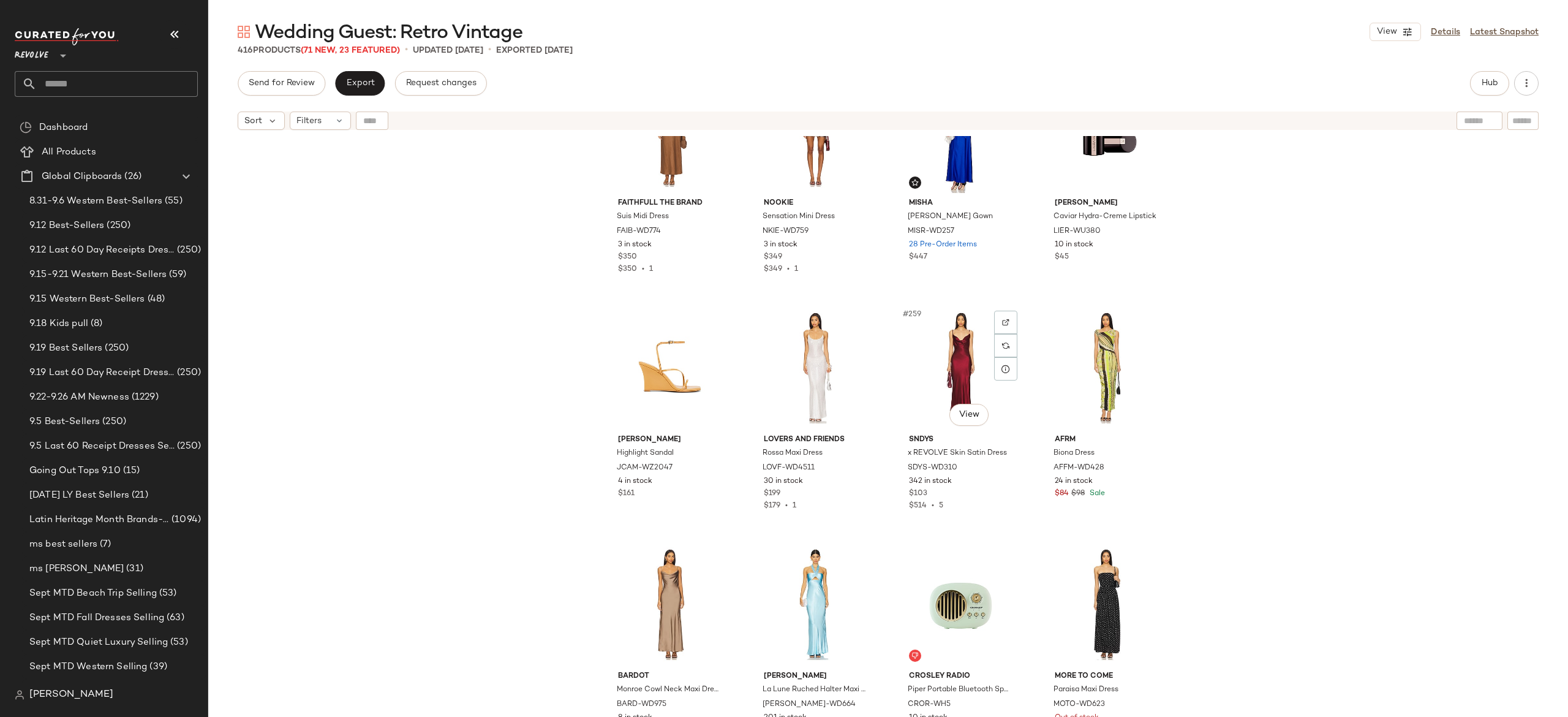
scroll to position [15022, 0]
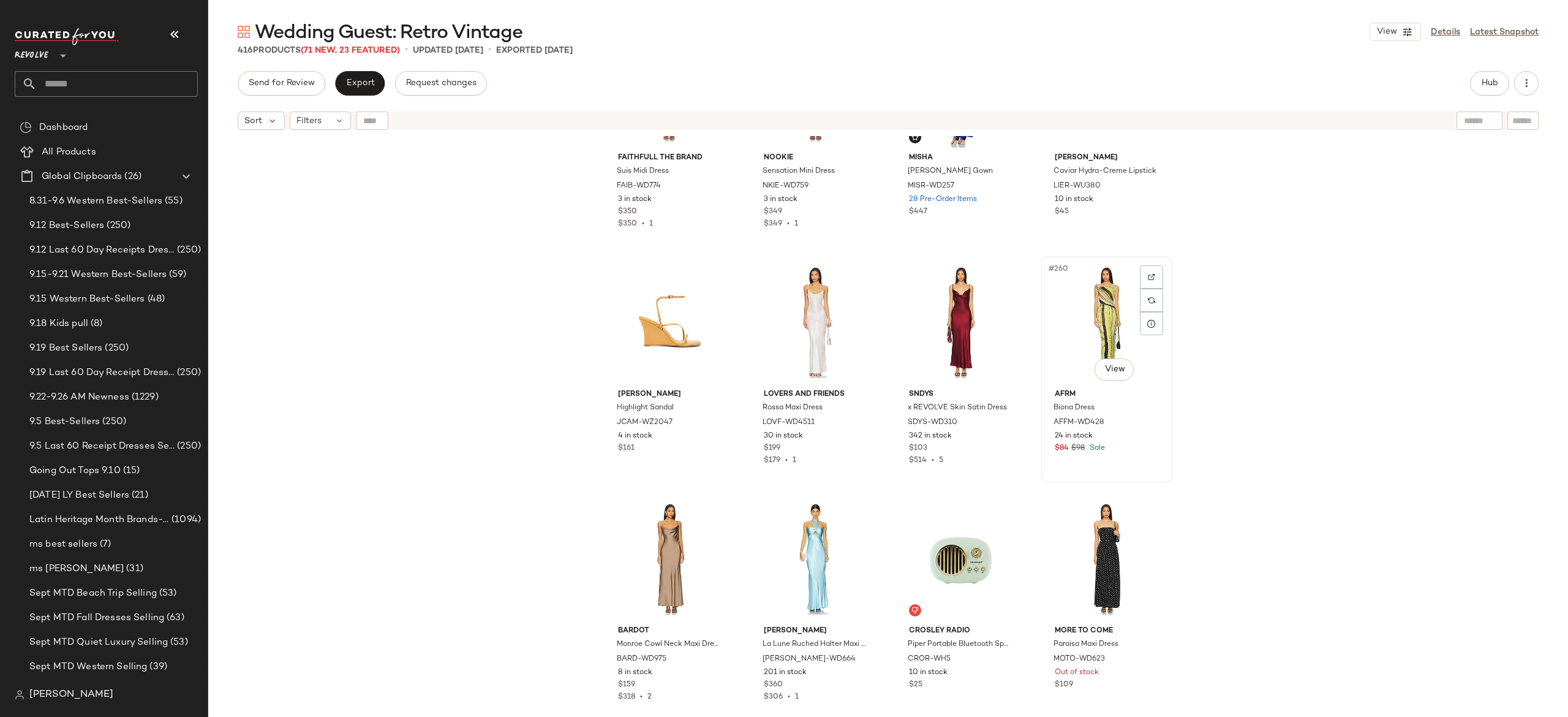
click at [1085, 340] on div "#260 View" at bounding box center [1106, 322] width 123 height 124
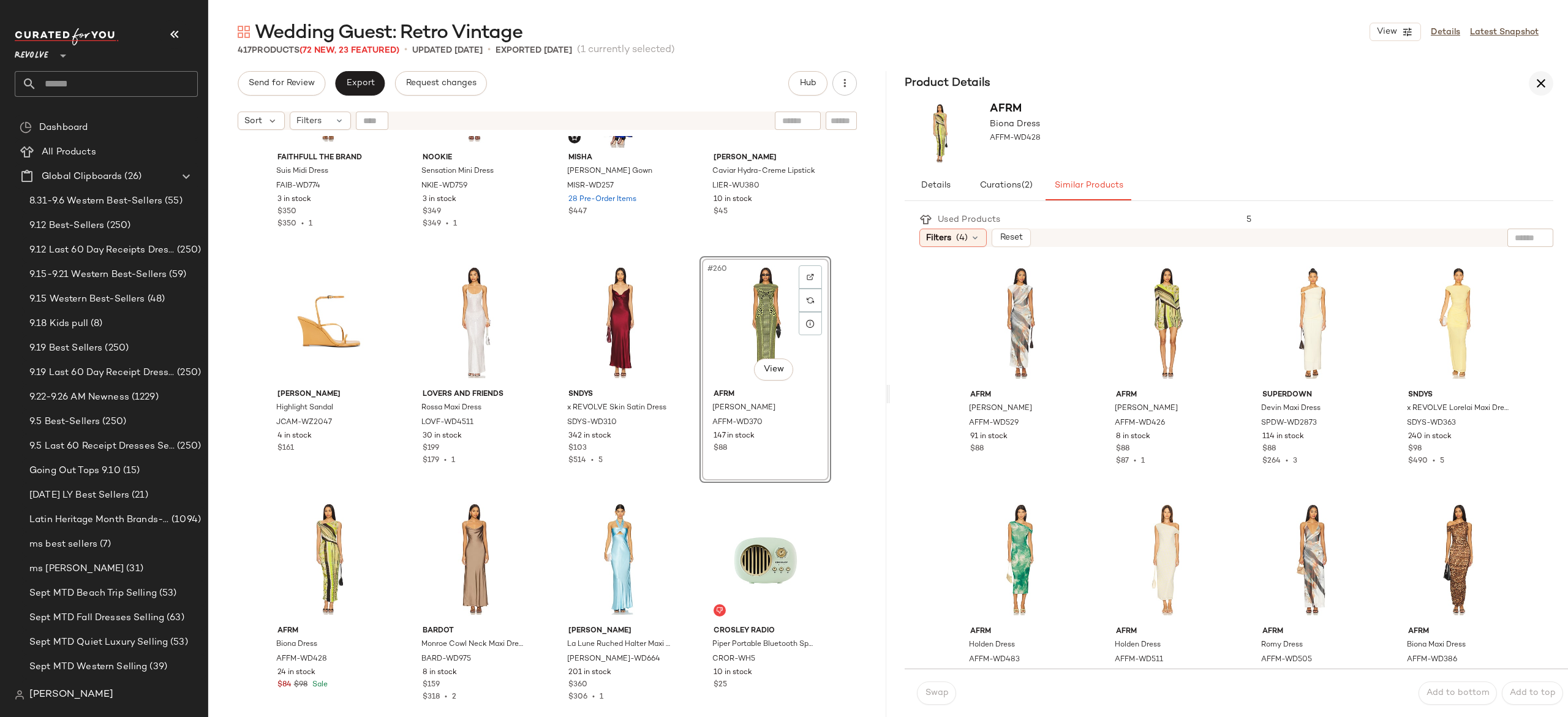
click at [1540, 86] on icon "button" at bounding box center [1542, 84] width 15 height 15
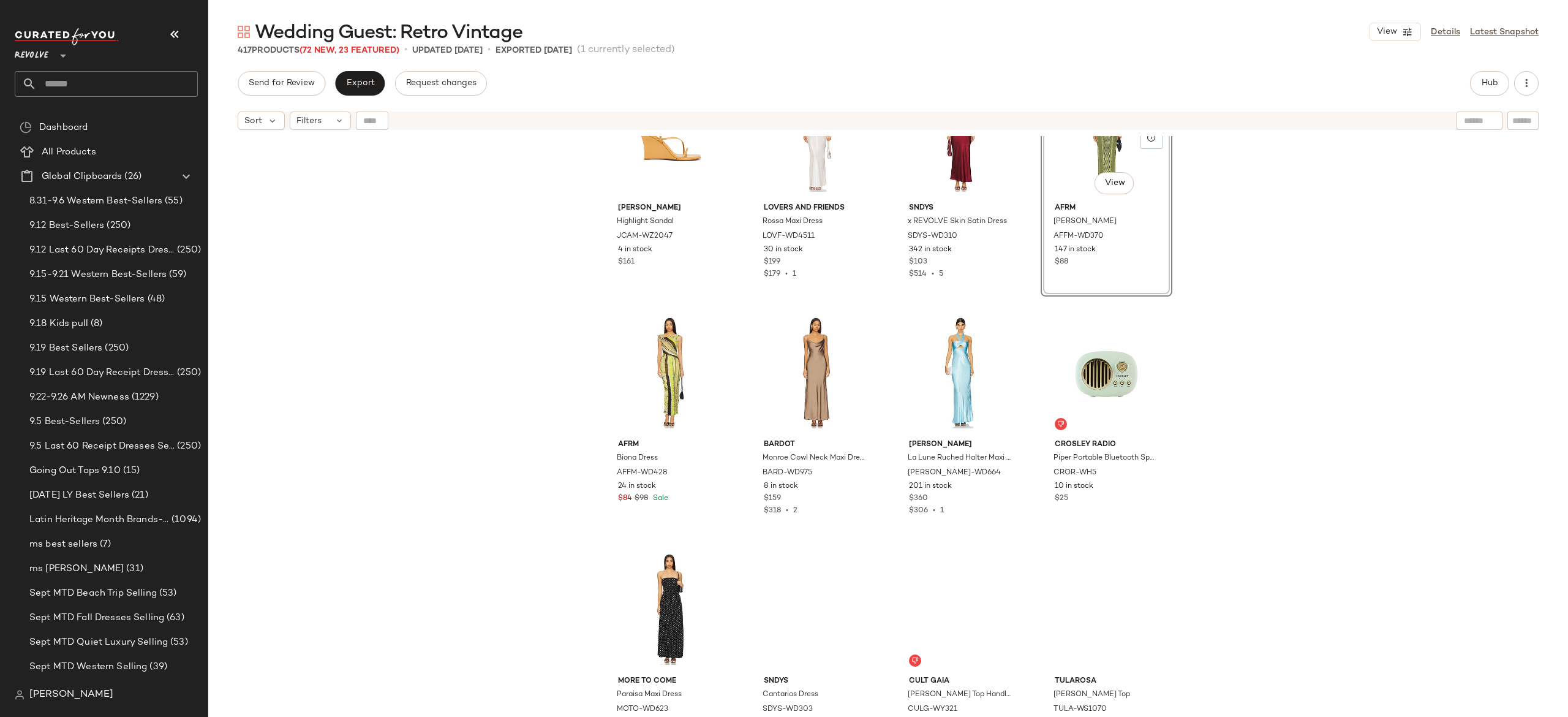
scroll to position [15210, 0]
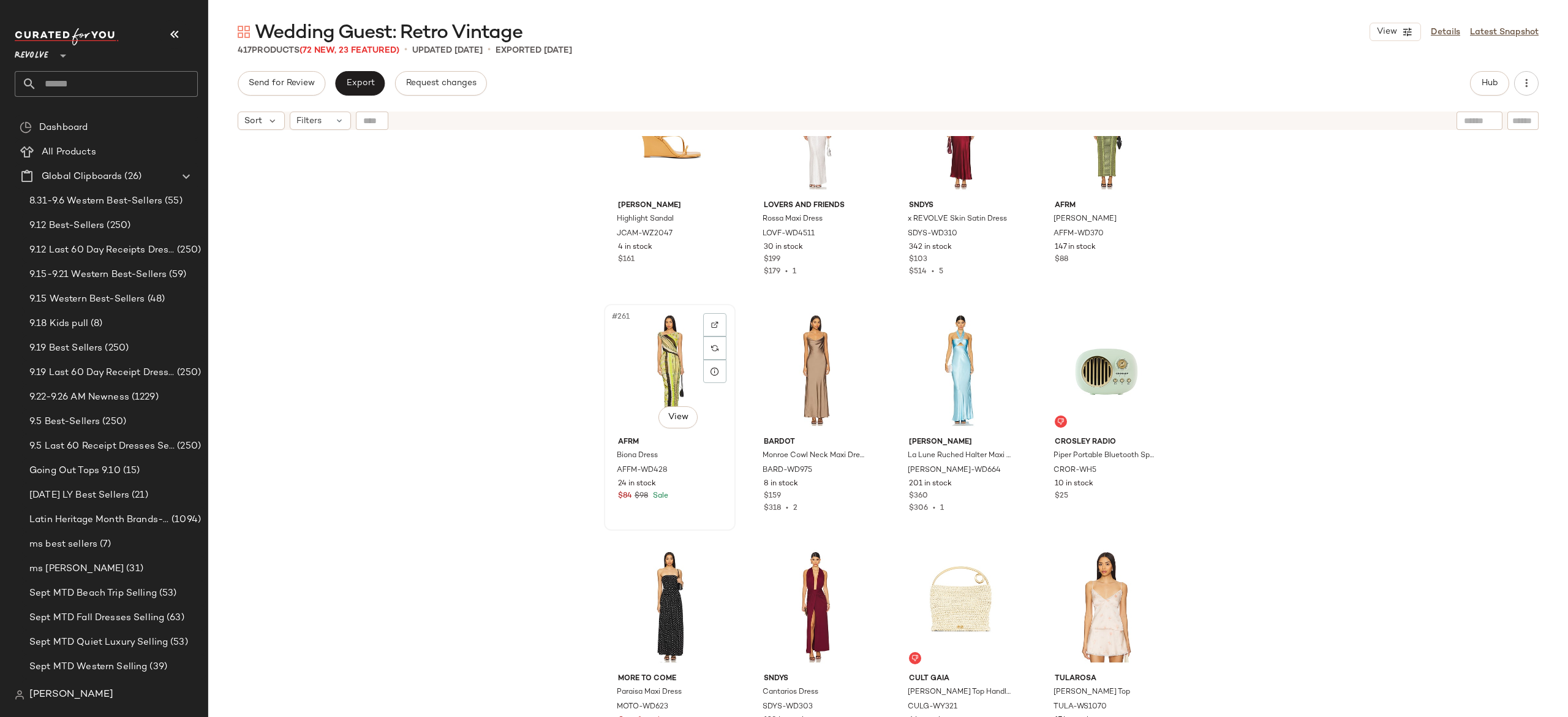
click at [654, 383] on div "#261 View" at bounding box center [669, 370] width 123 height 124
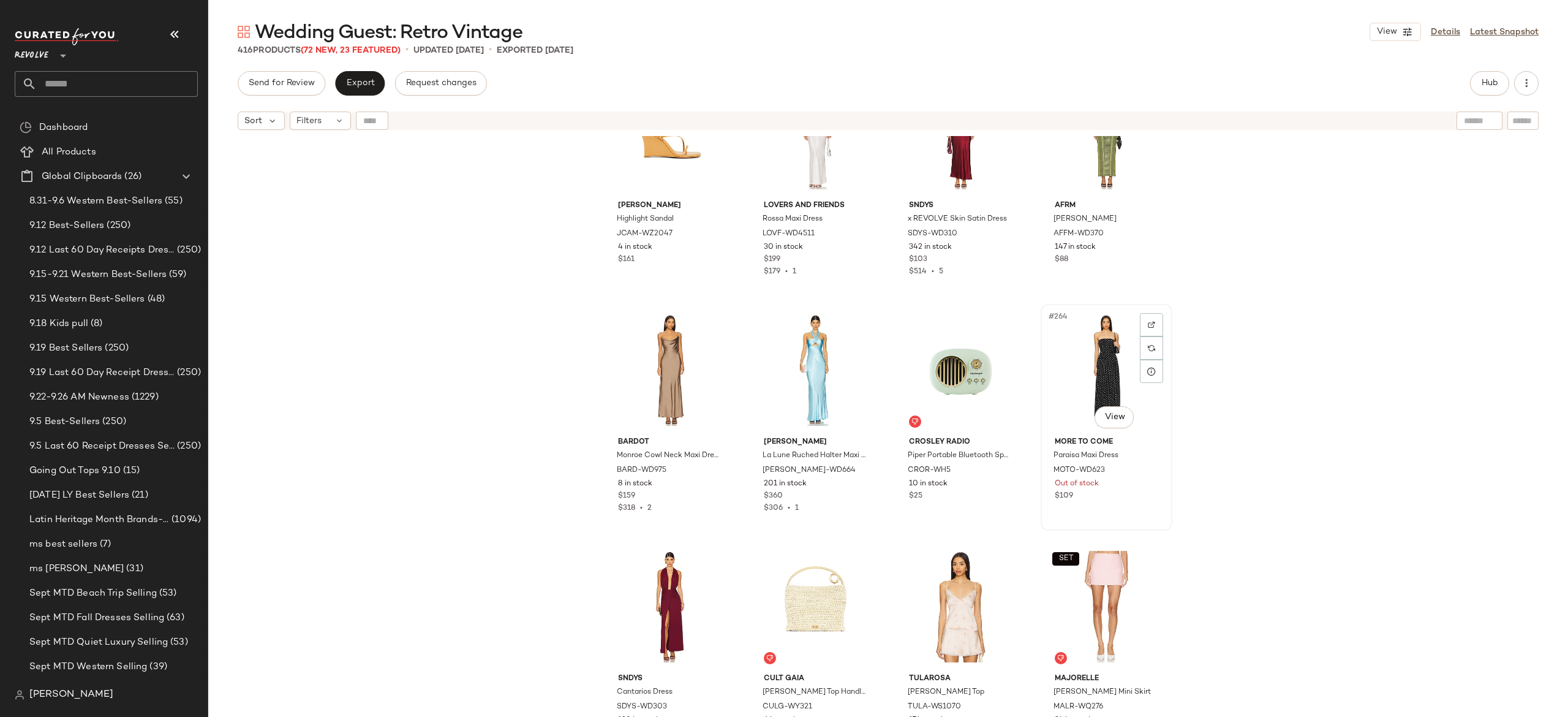
click at [1105, 352] on div "#264 View" at bounding box center [1106, 370] width 123 height 124
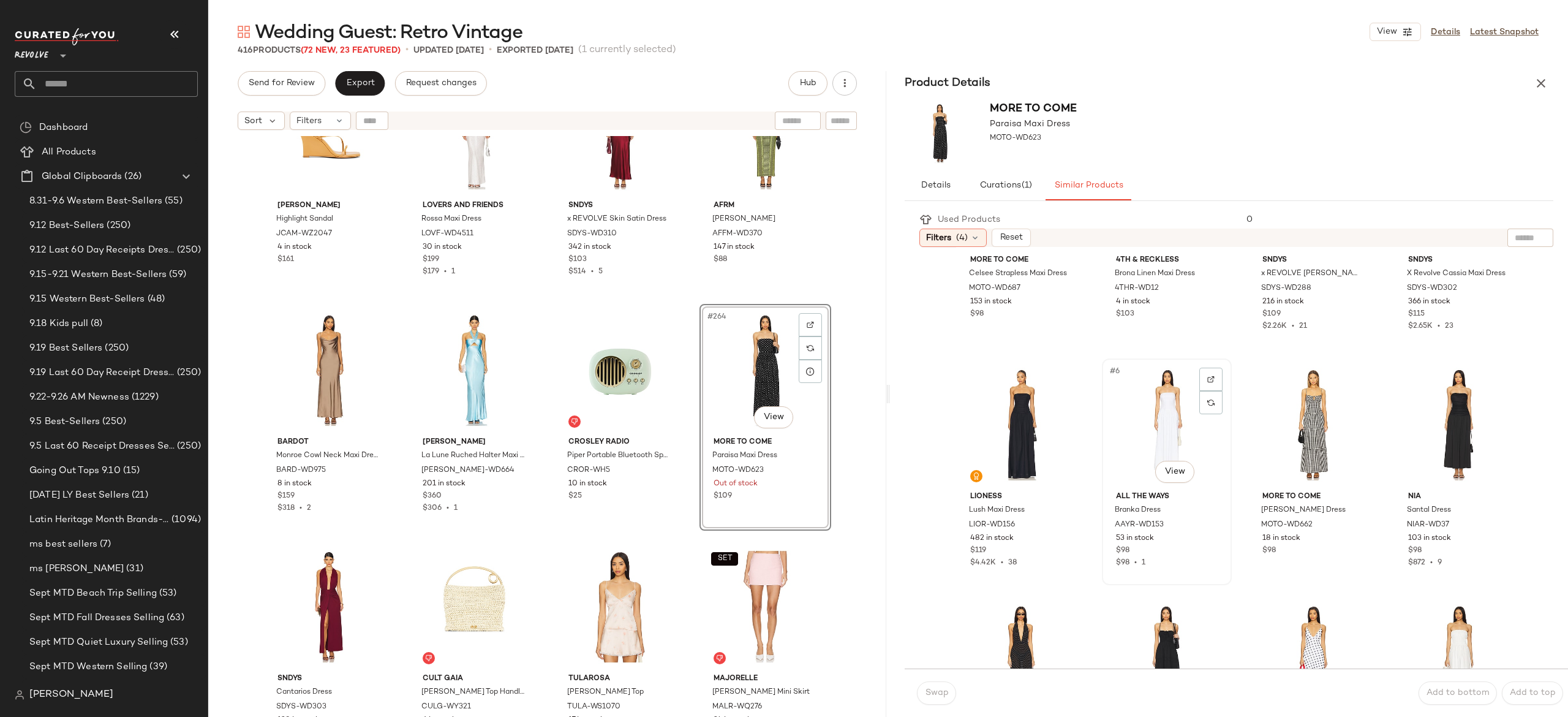
scroll to position [234, 0]
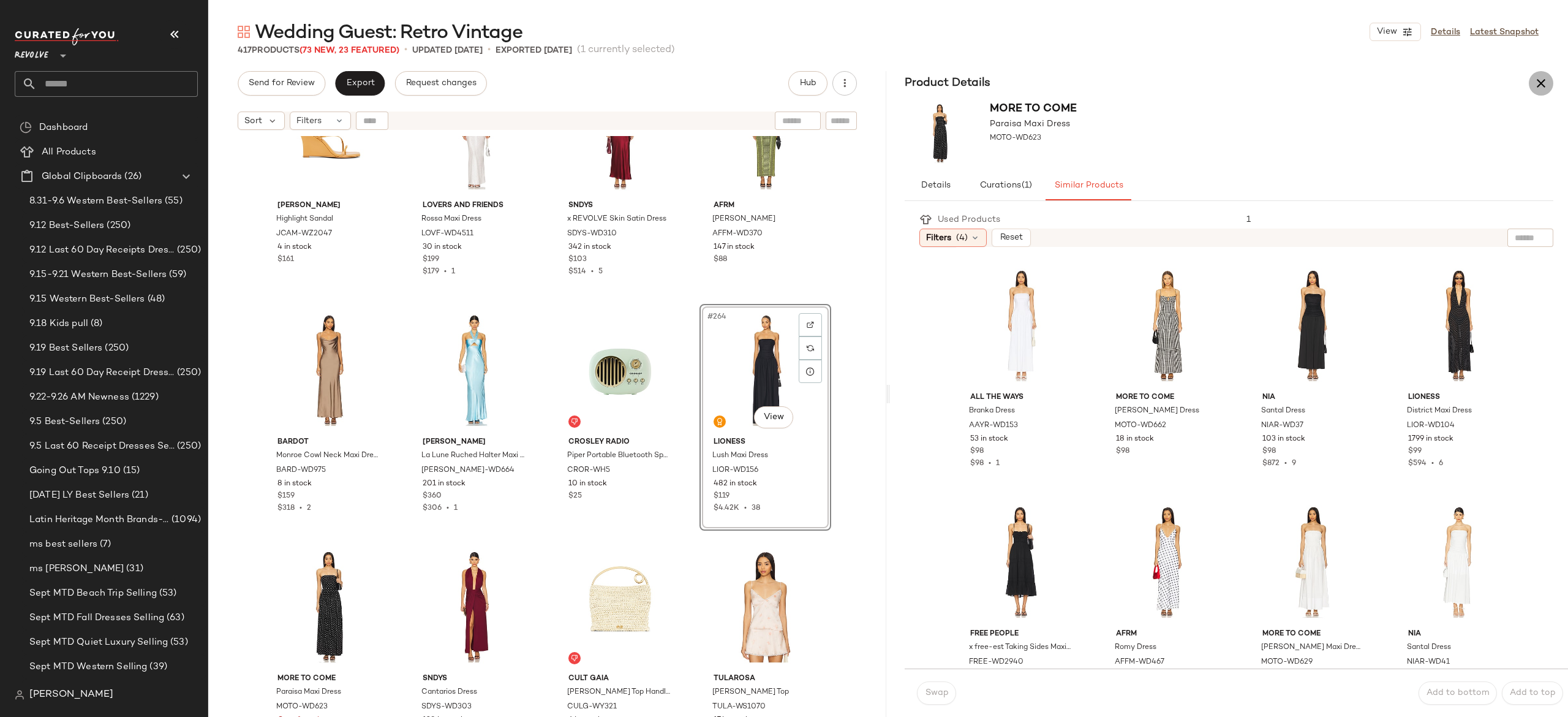
click at [1543, 85] on icon "button" at bounding box center [1542, 84] width 15 height 15
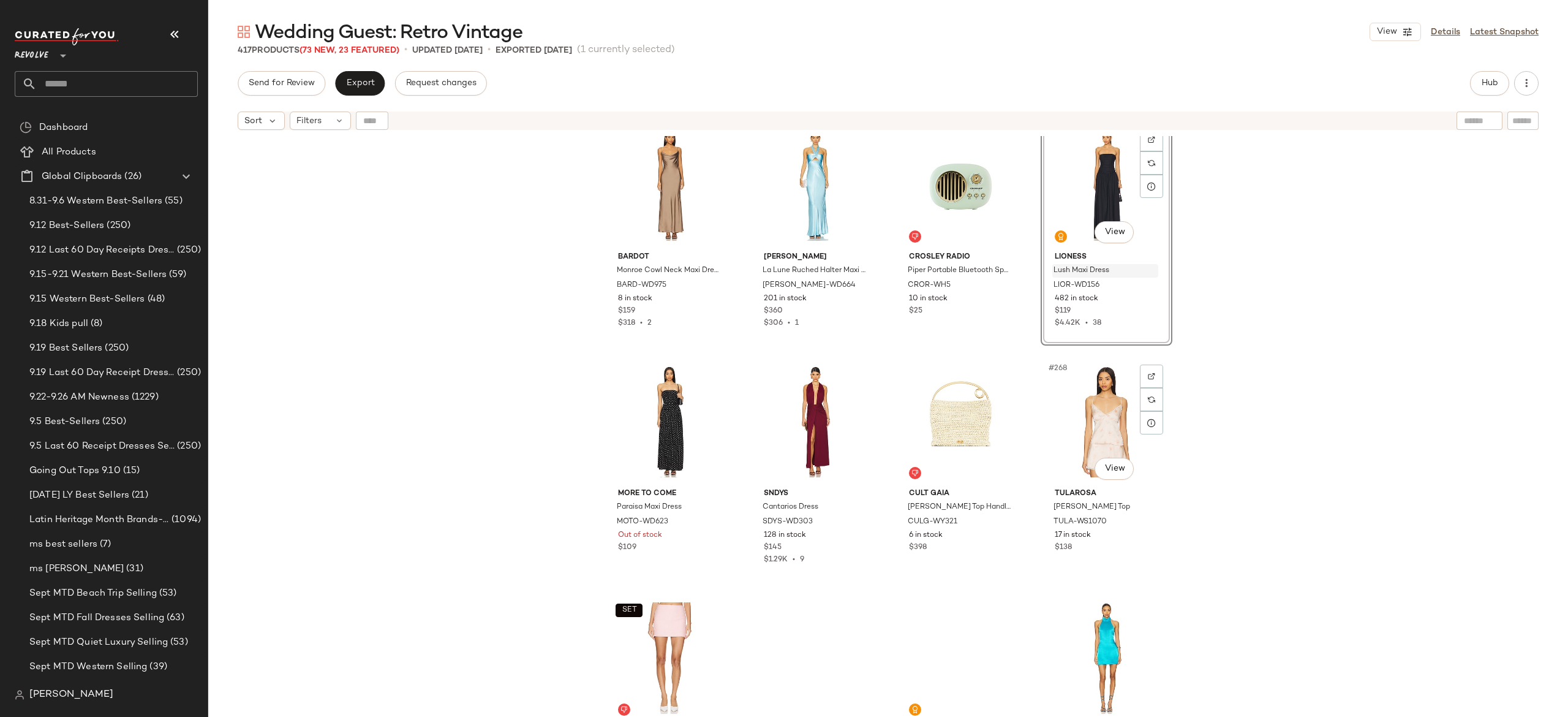
scroll to position [15404, 0]
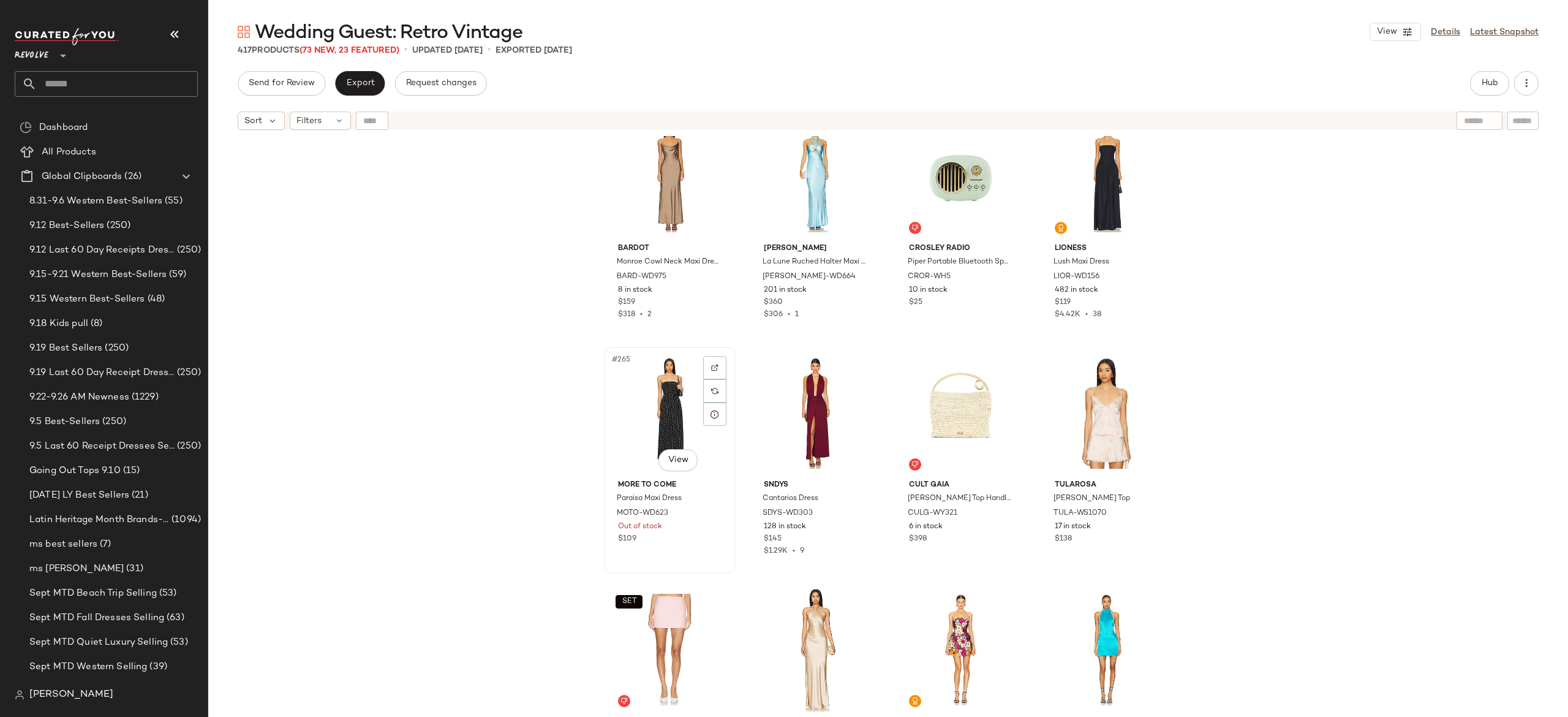
click at [663, 412] on div "#265 View" at bounding box center [669, 413] width 123 height 124
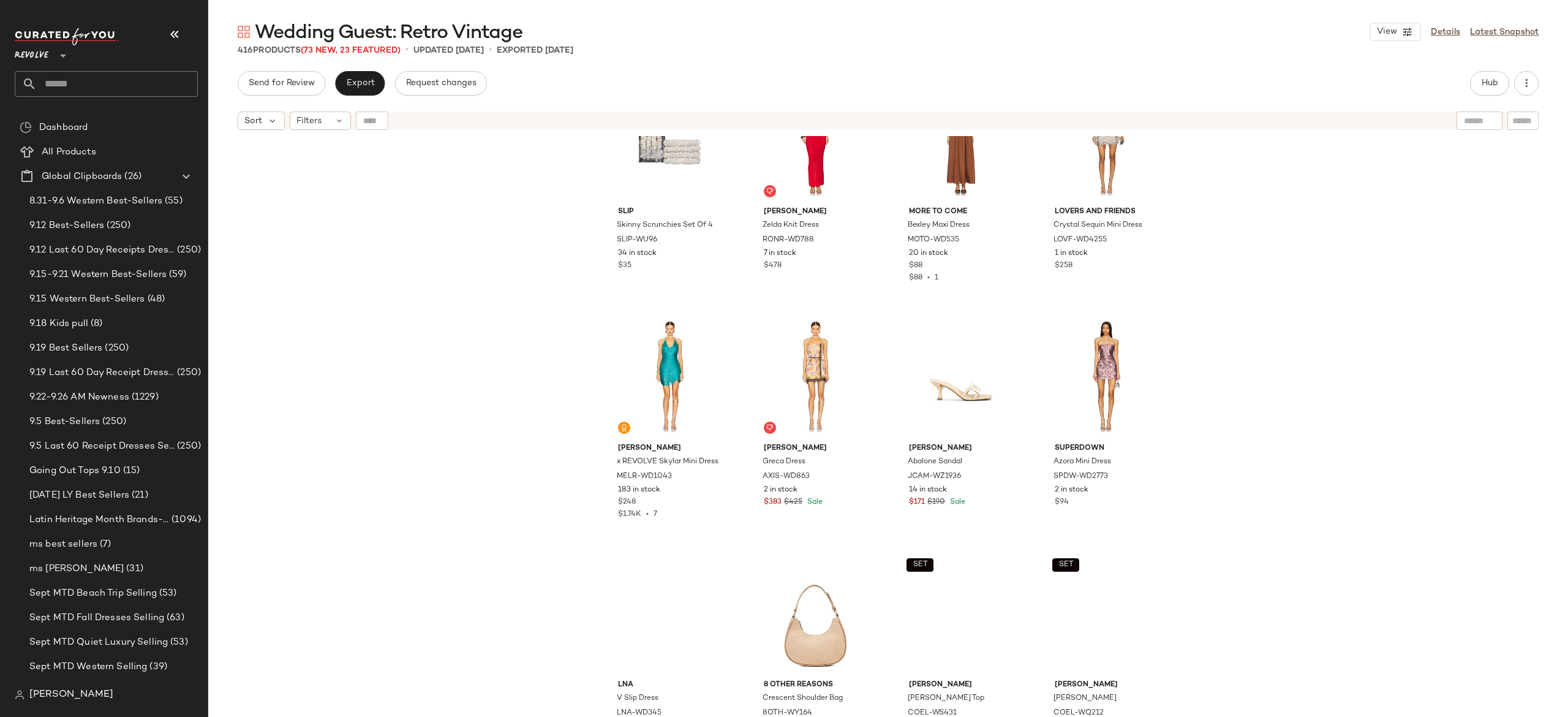
scroll to position [16151, 0]
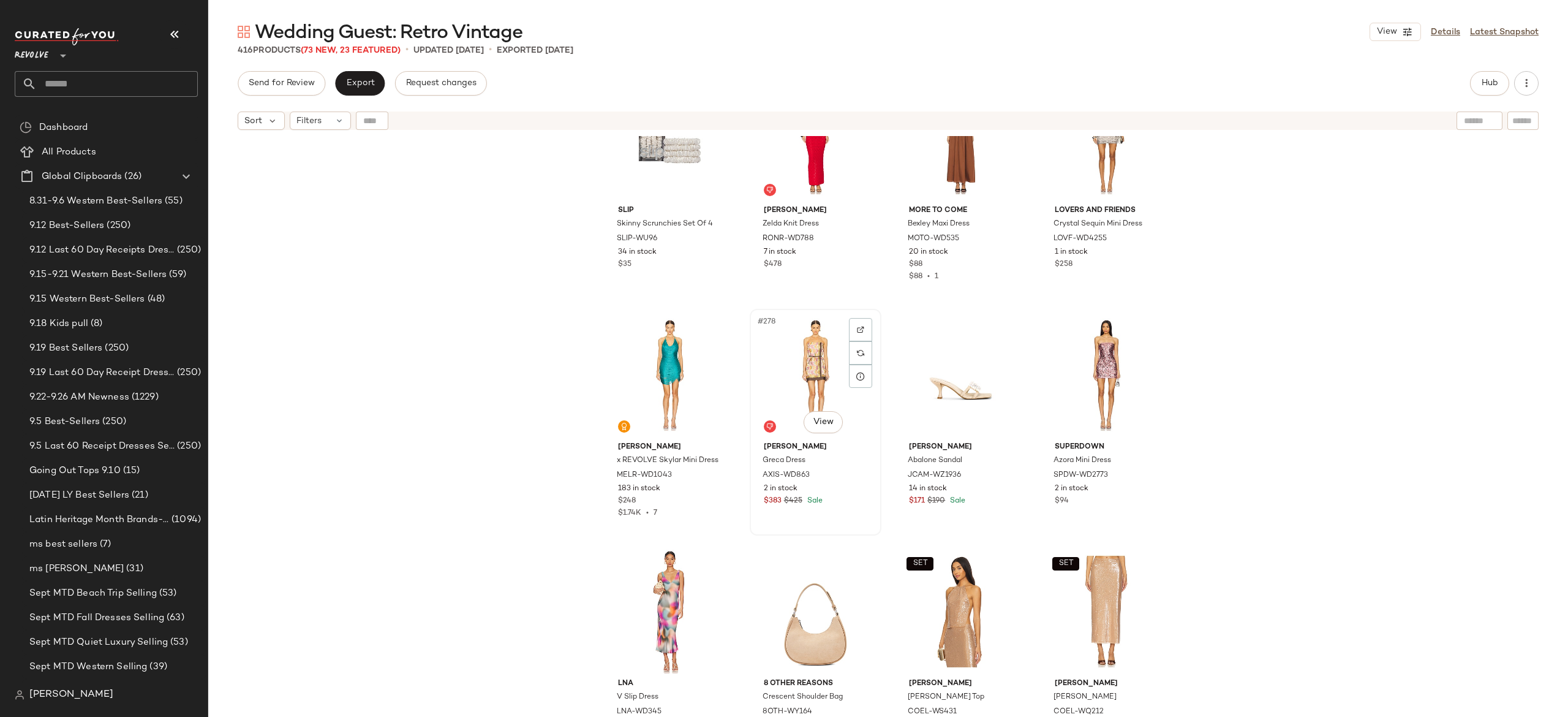
click at [815, 366] on div "#278 View" at bounding box center [815, 375] width 123 height 124
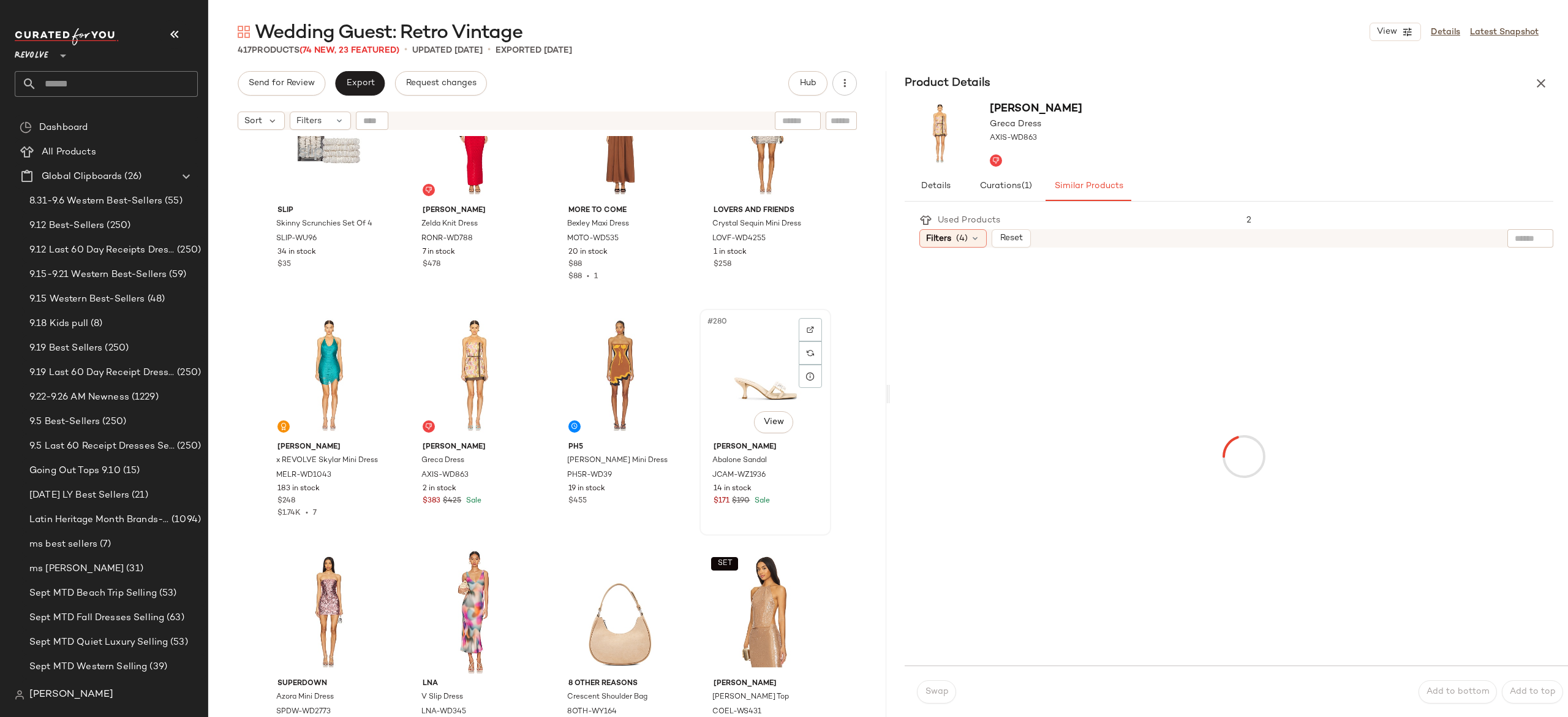
click at [752, 370] on div "#280 View" at bounding box center [765, 375] width 123 height 124
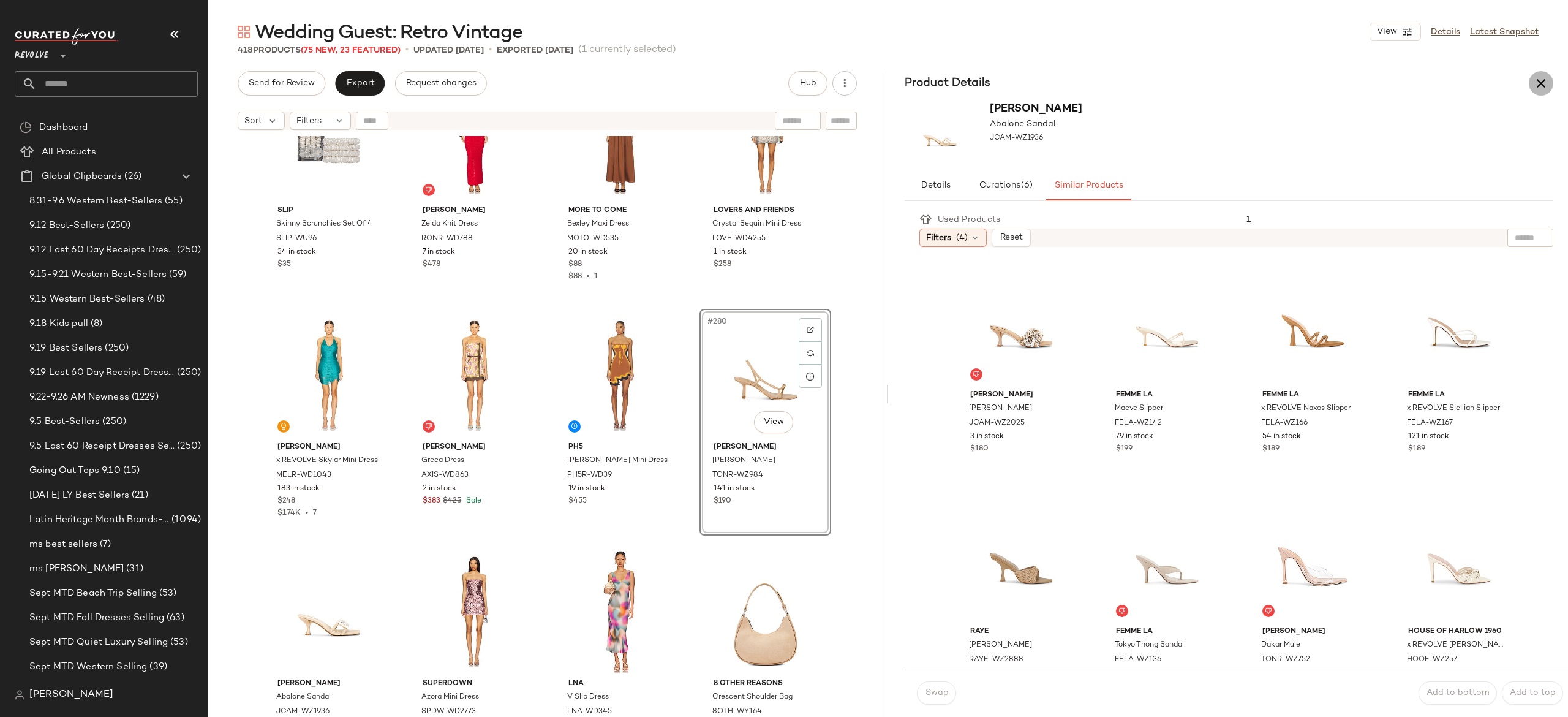
click at [1544, 89] on icon "button" at bounding box center [1542, 84] width 15 height 15
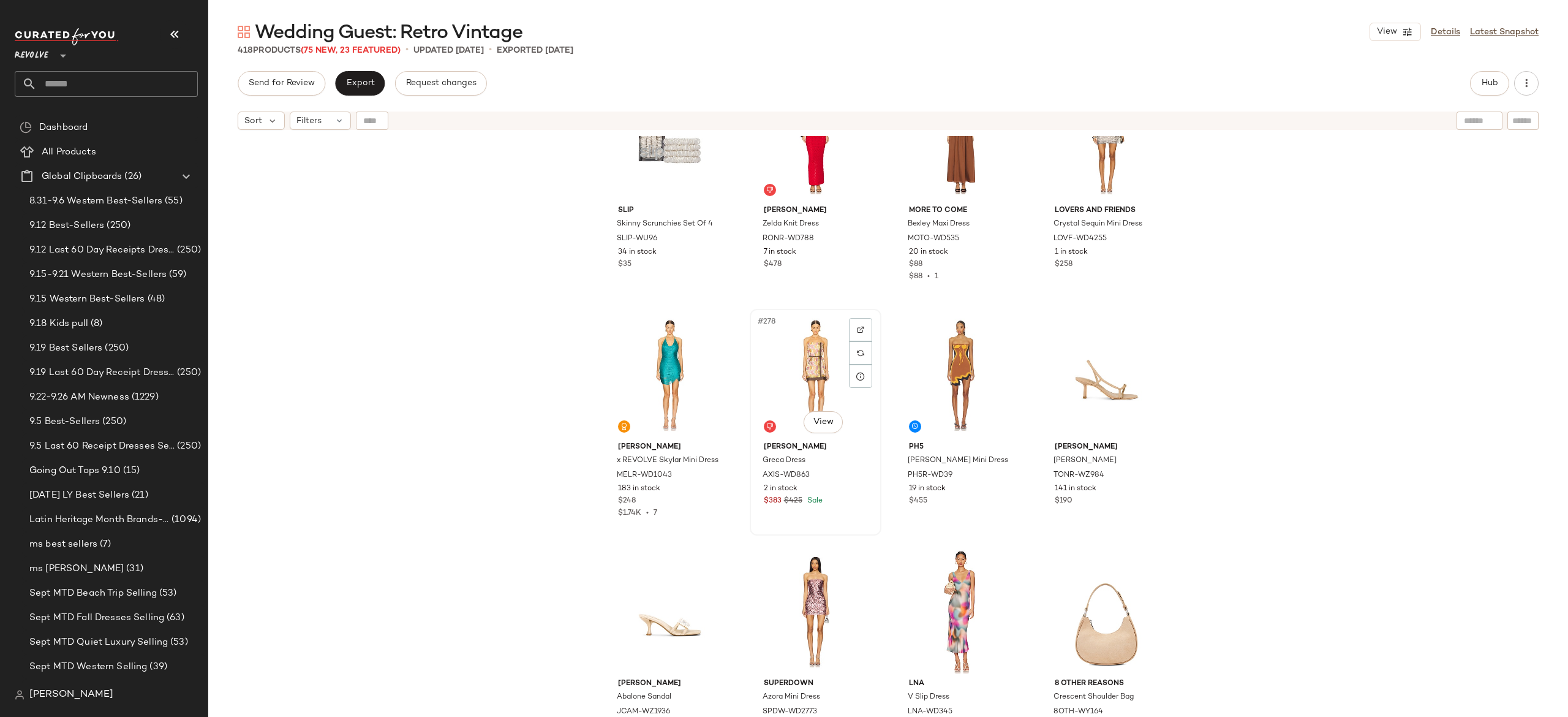
click at [821, 368] on div "#278 View" at bounding box center [815, 375] width 123 height 124
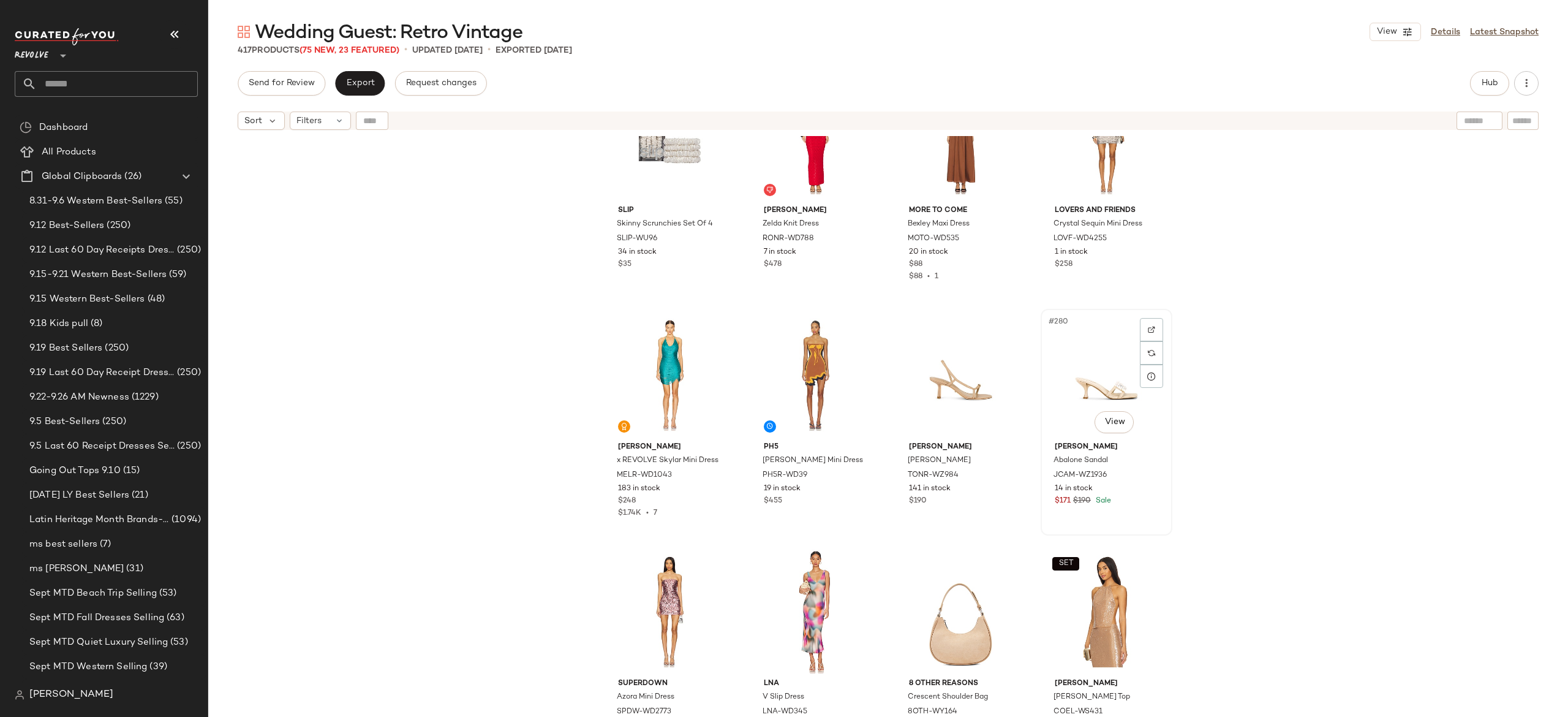
click at [1083, 379] on div "#280 View" at bounding box center [1106, 375] width 123 height 124
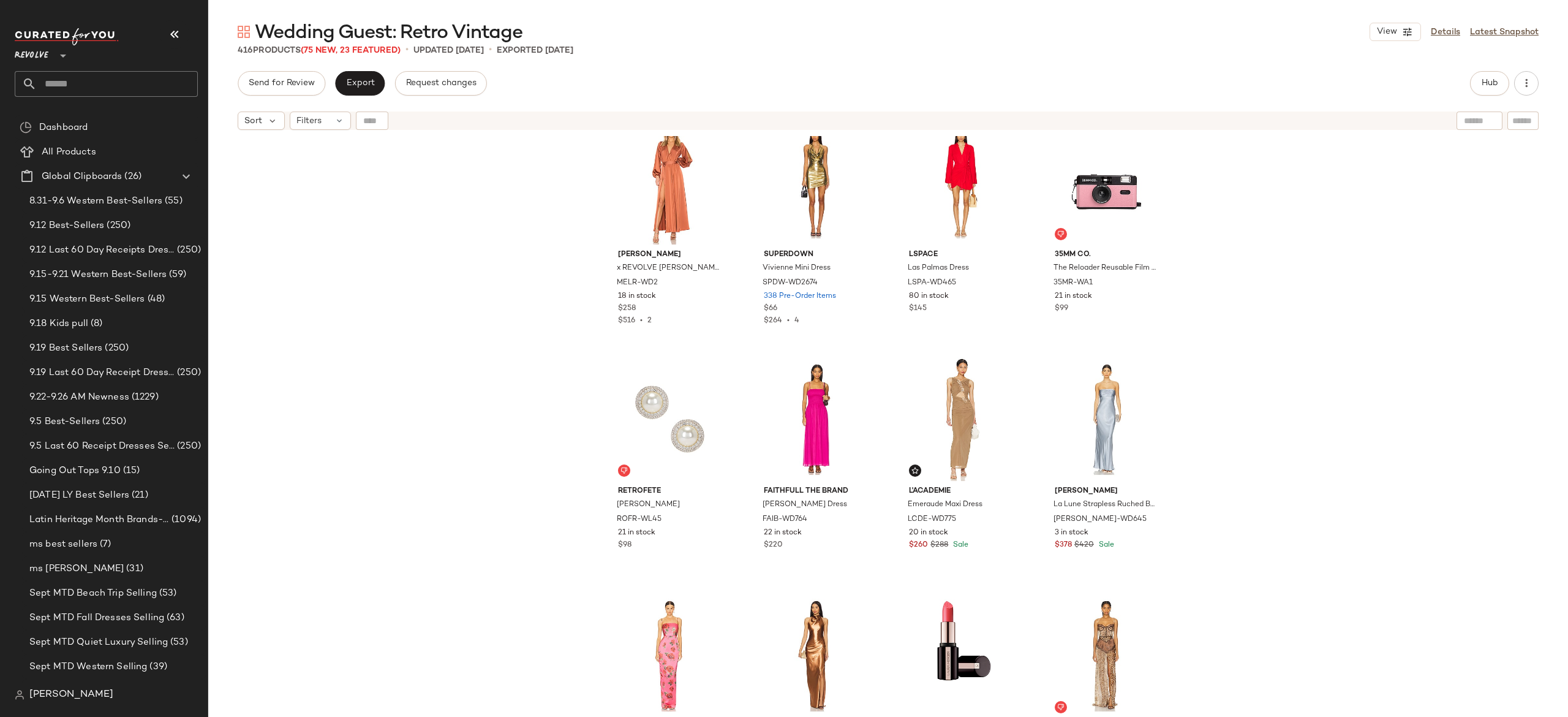
scroll to position [16818, 0]
click at [968, 419] on div "#291 View" at bounding box center [961, 418] width 123 height 124
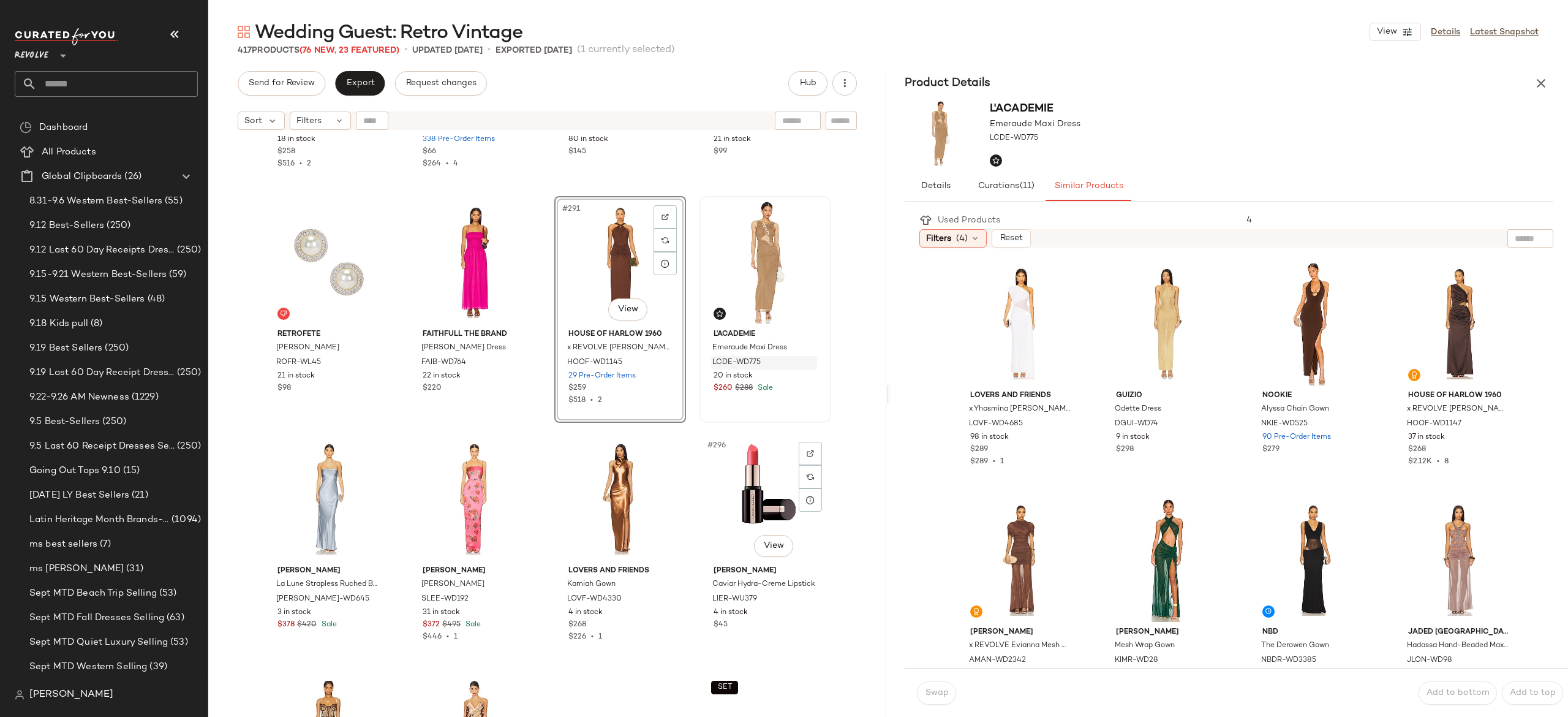
scroll to position [16974, 0]
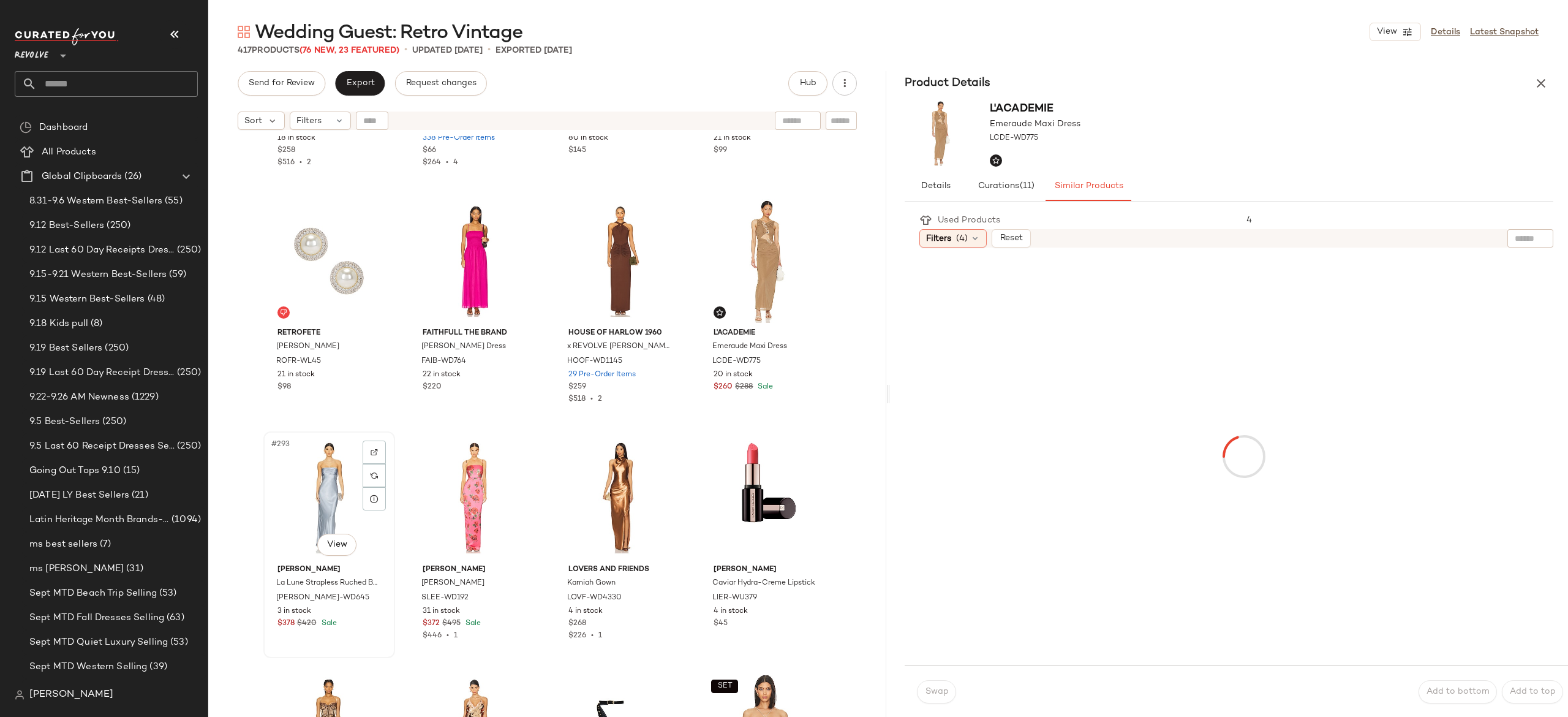
click at [326, 494] on div "#293 View" at bounding box center [329, 497] width 123 height 124
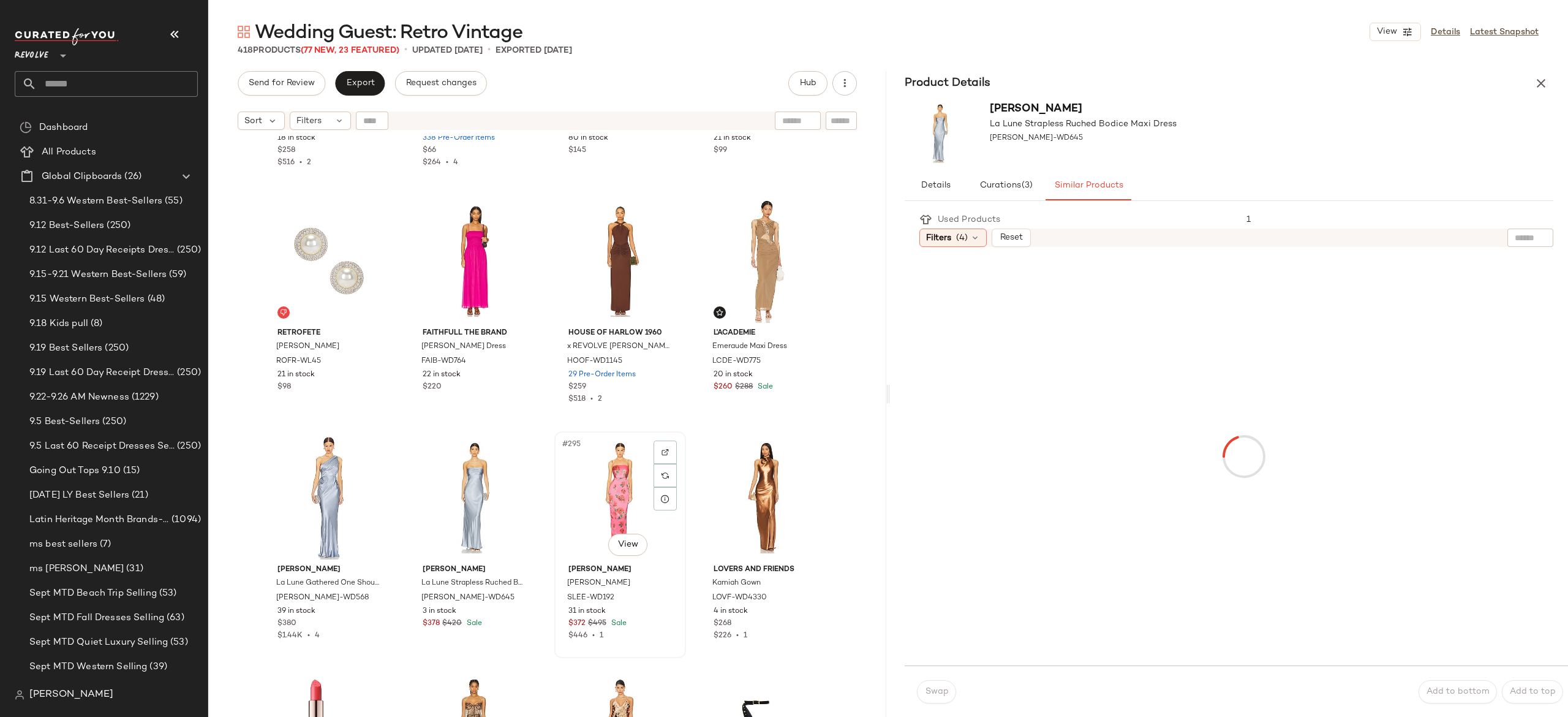
click at [610, 489] on div "#295 View" at bounding box center [619, 497] width 123 height 124
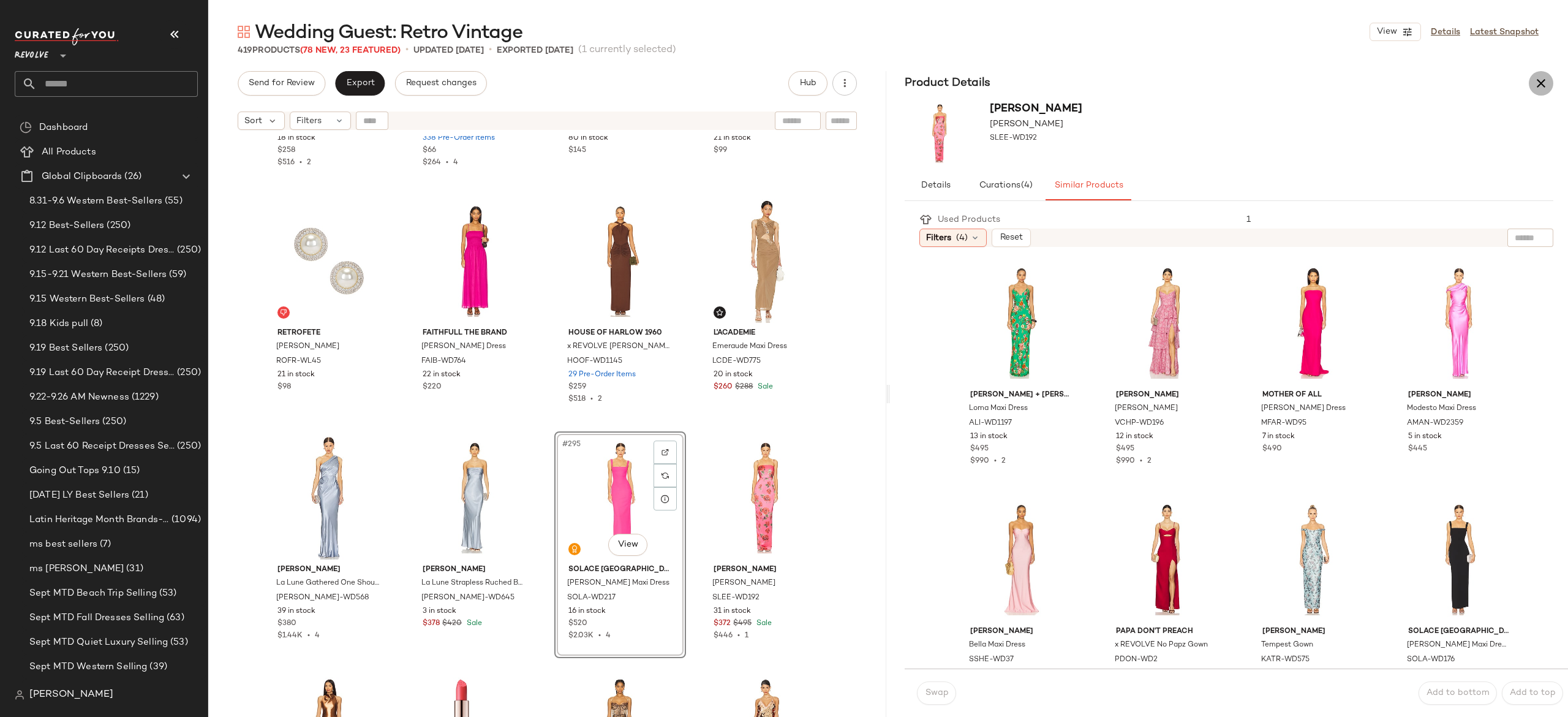
click at [1540, 86] on icon "button" at bounding box center [1542, 84] width 15 height 15
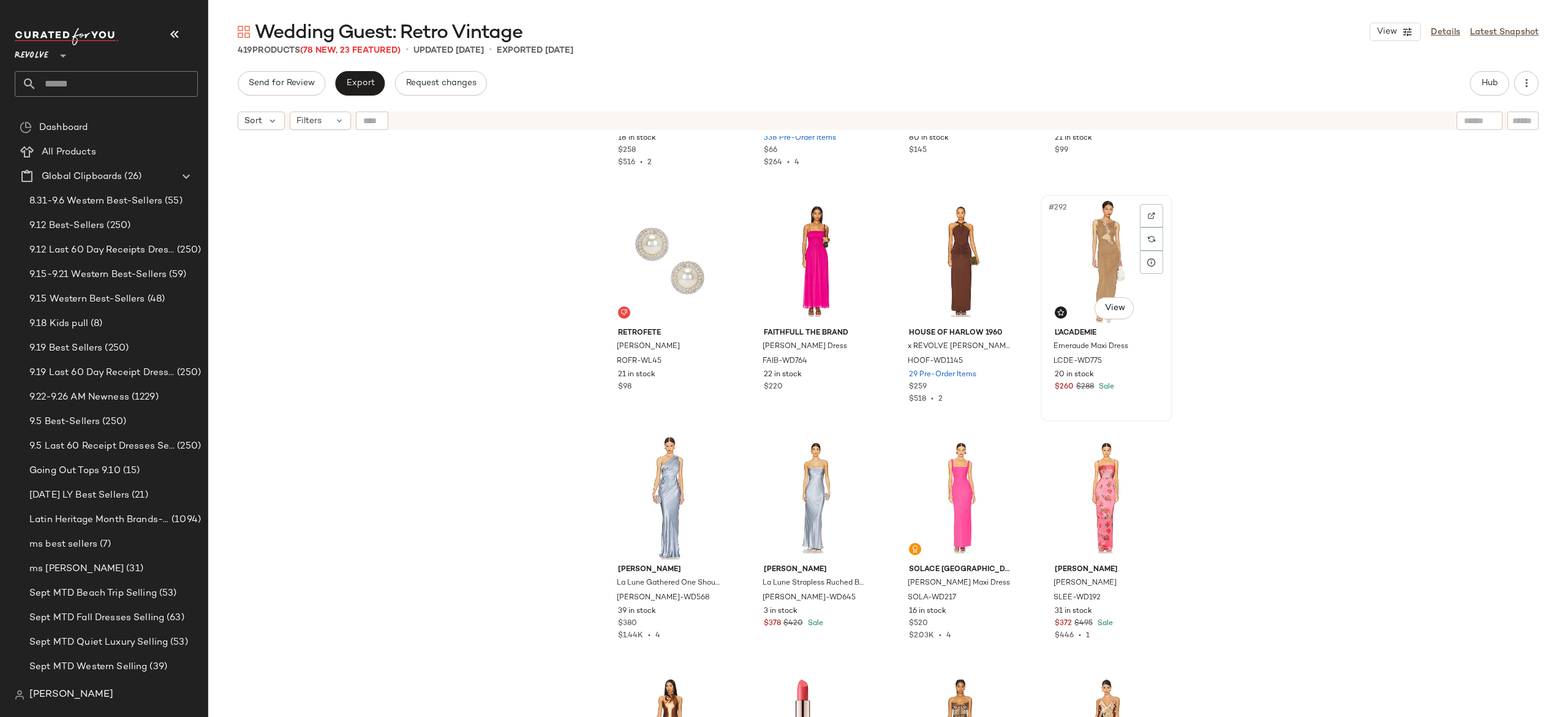
click at [1102, 272] on div "#292 View" at bounding box center [1106, 261] width 123 height 124
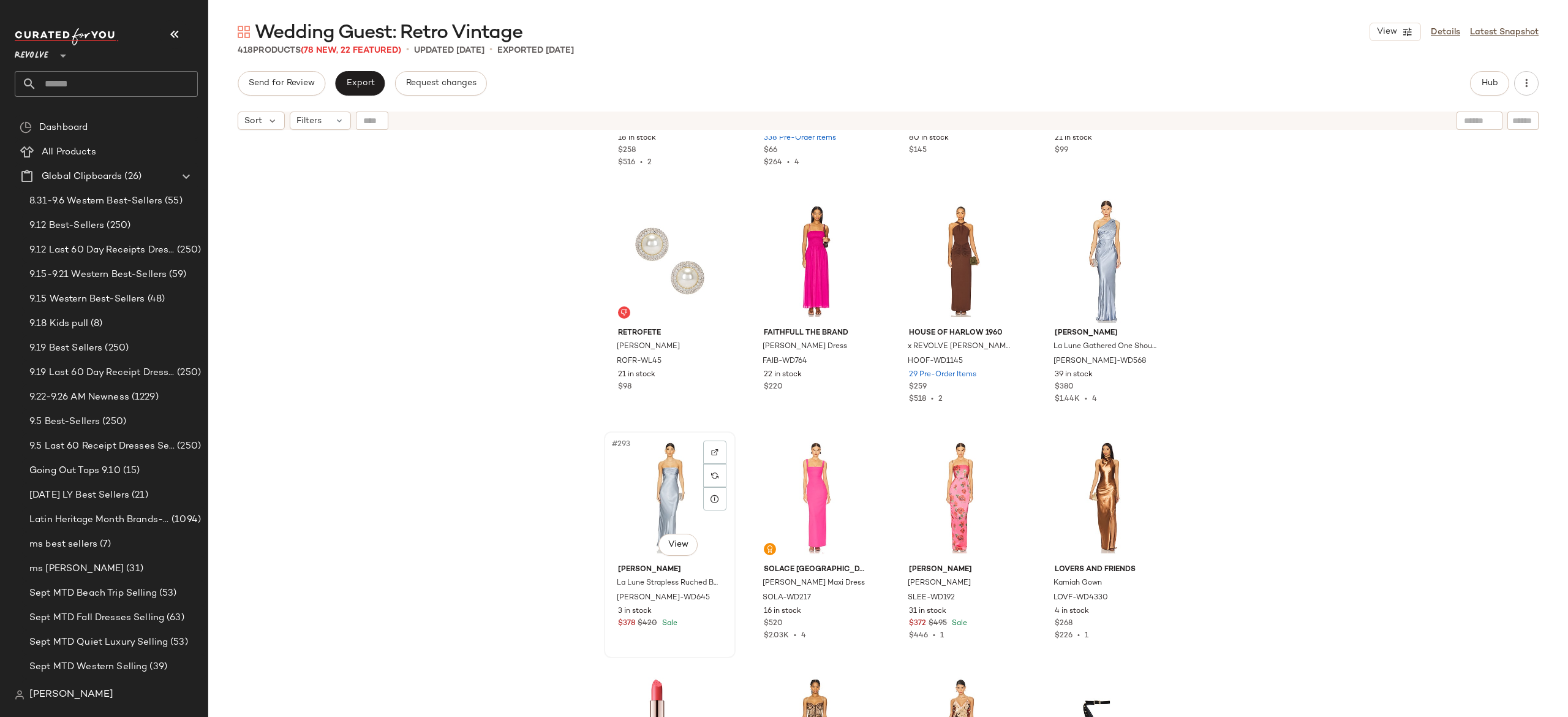
click at [657, 497] on div "#293 View" at bounding box center [669, 497] width 123 height 124
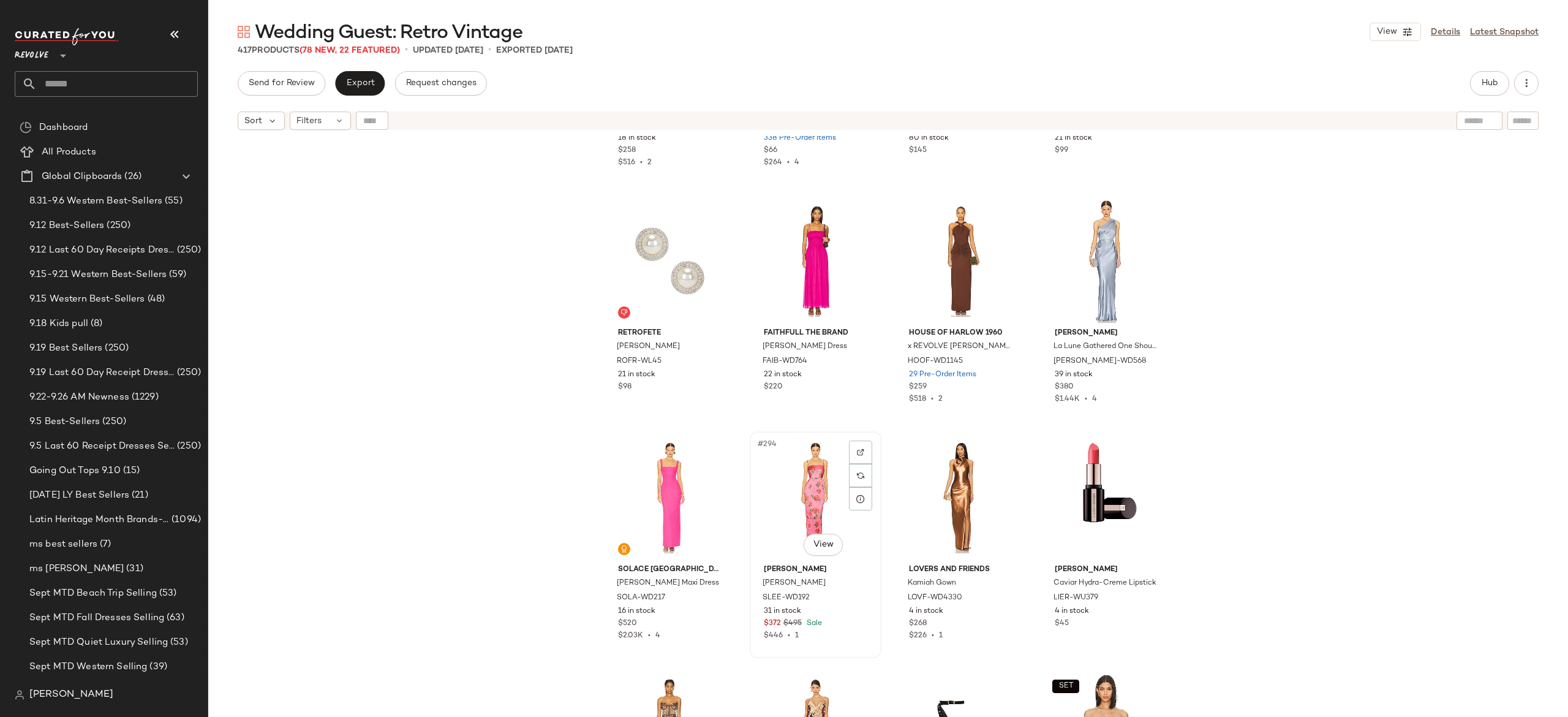
click at [805, 479] on div "#294 View" at bounding box center [815, 497] width 123 height 124
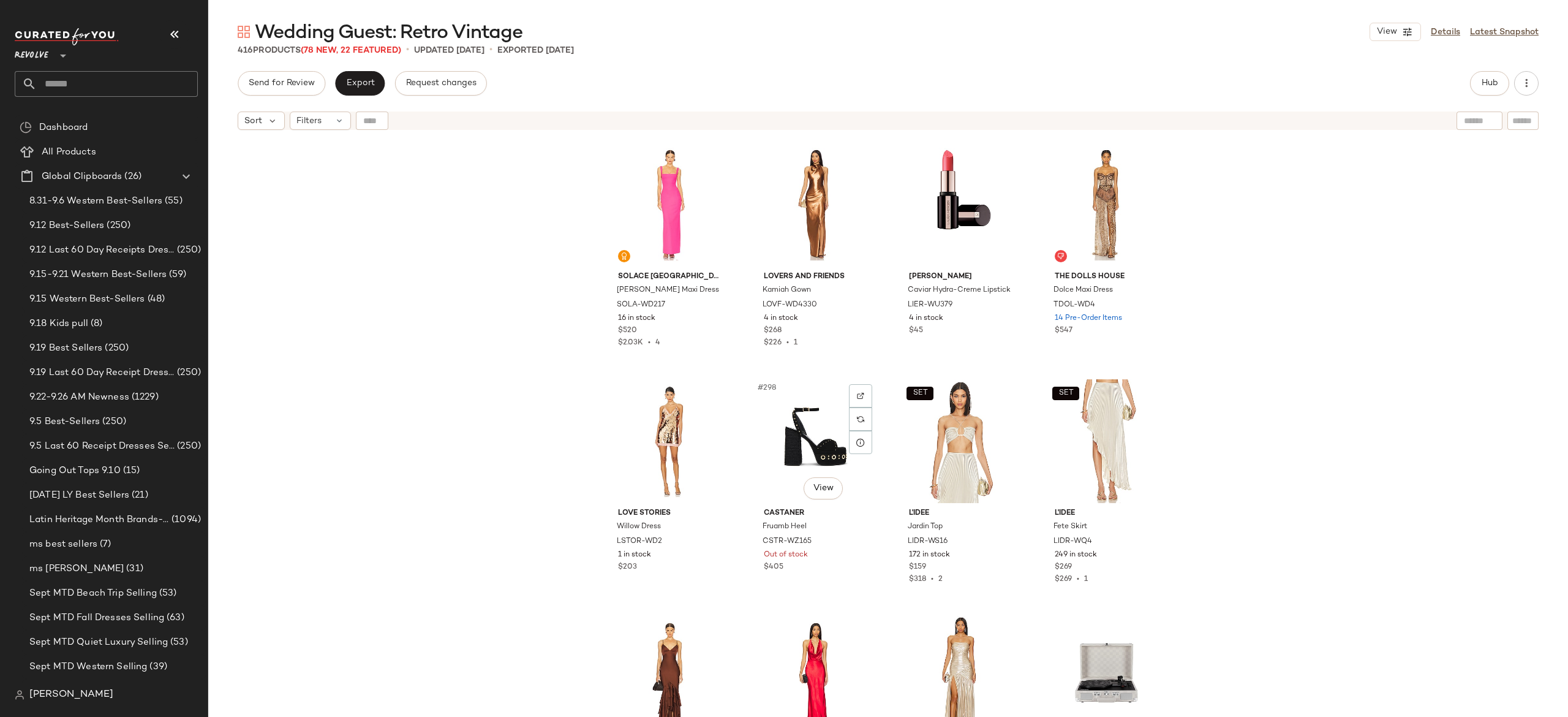
scroll to position [17276, 0]
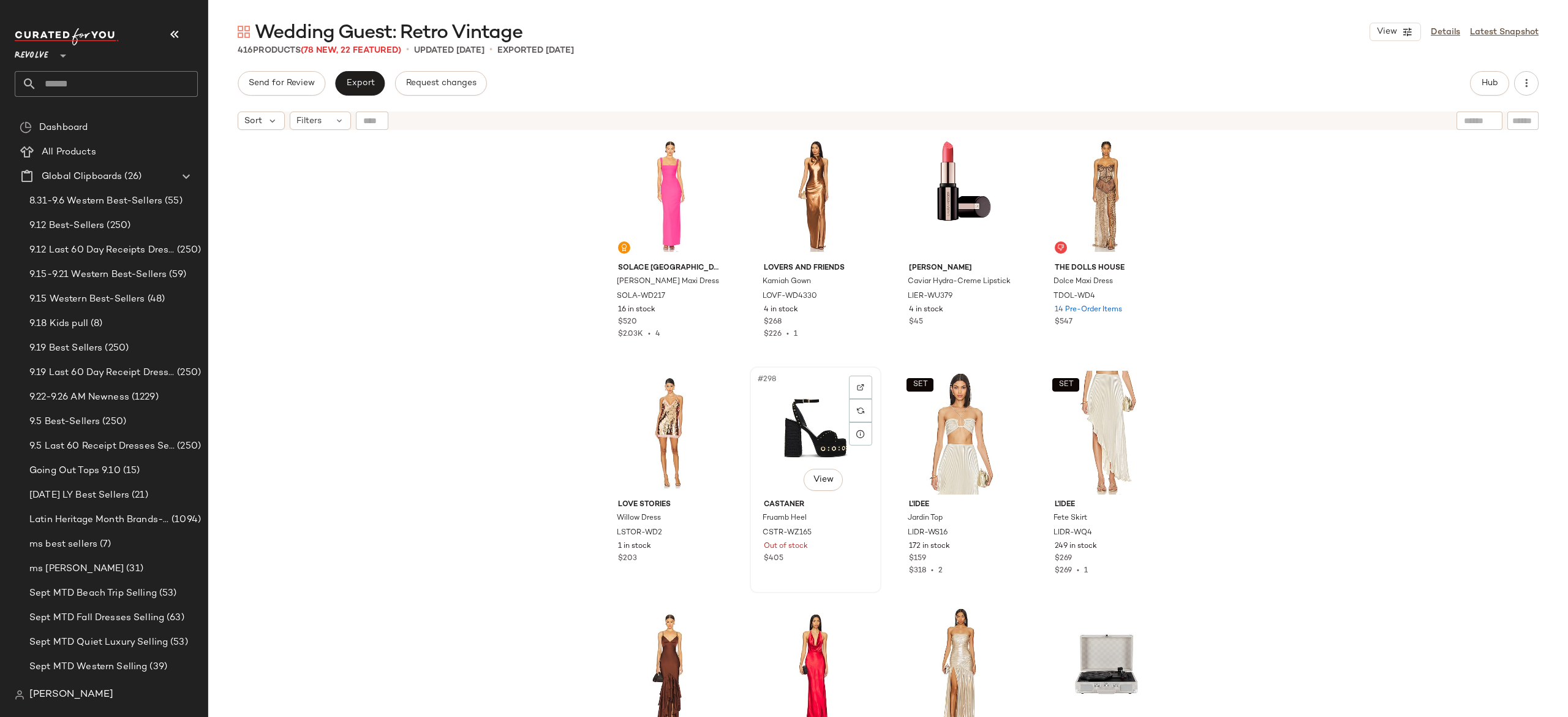
click at [801, 436] on div "#298 View" at bounding box center [815, 432] width 123 height 124
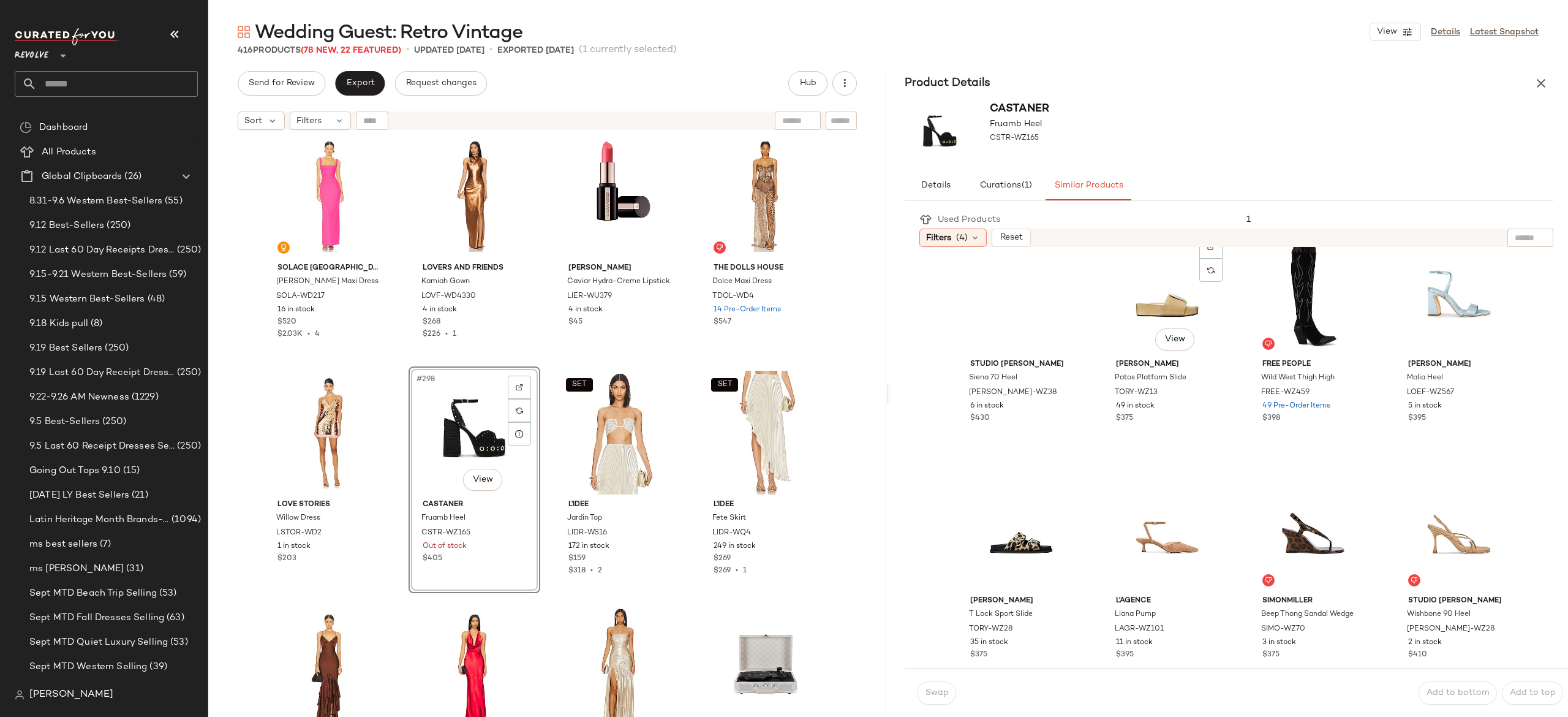
scroll to position [509, 0]
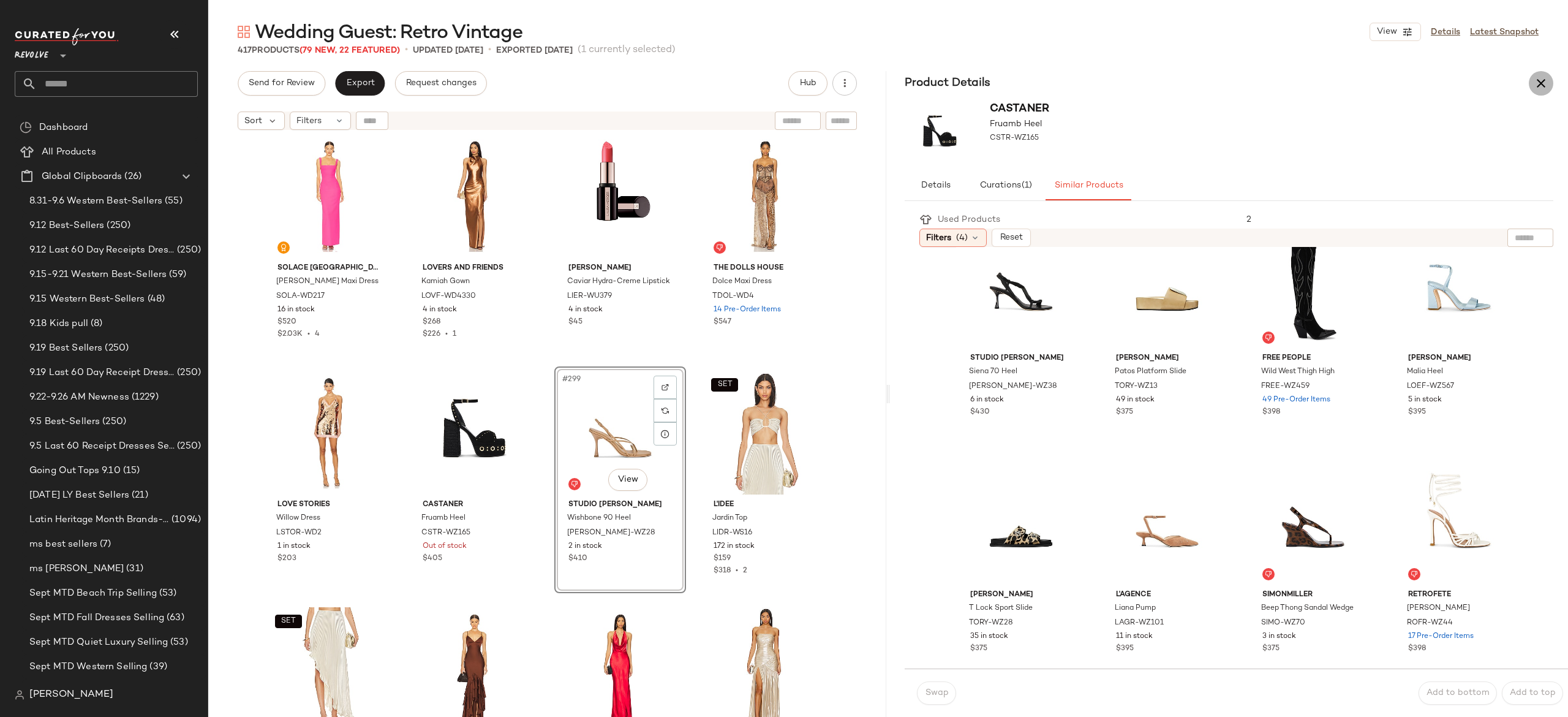
click at [1540, 82] on icon "button" at bounding box center [1542, 84] width 15 height 15
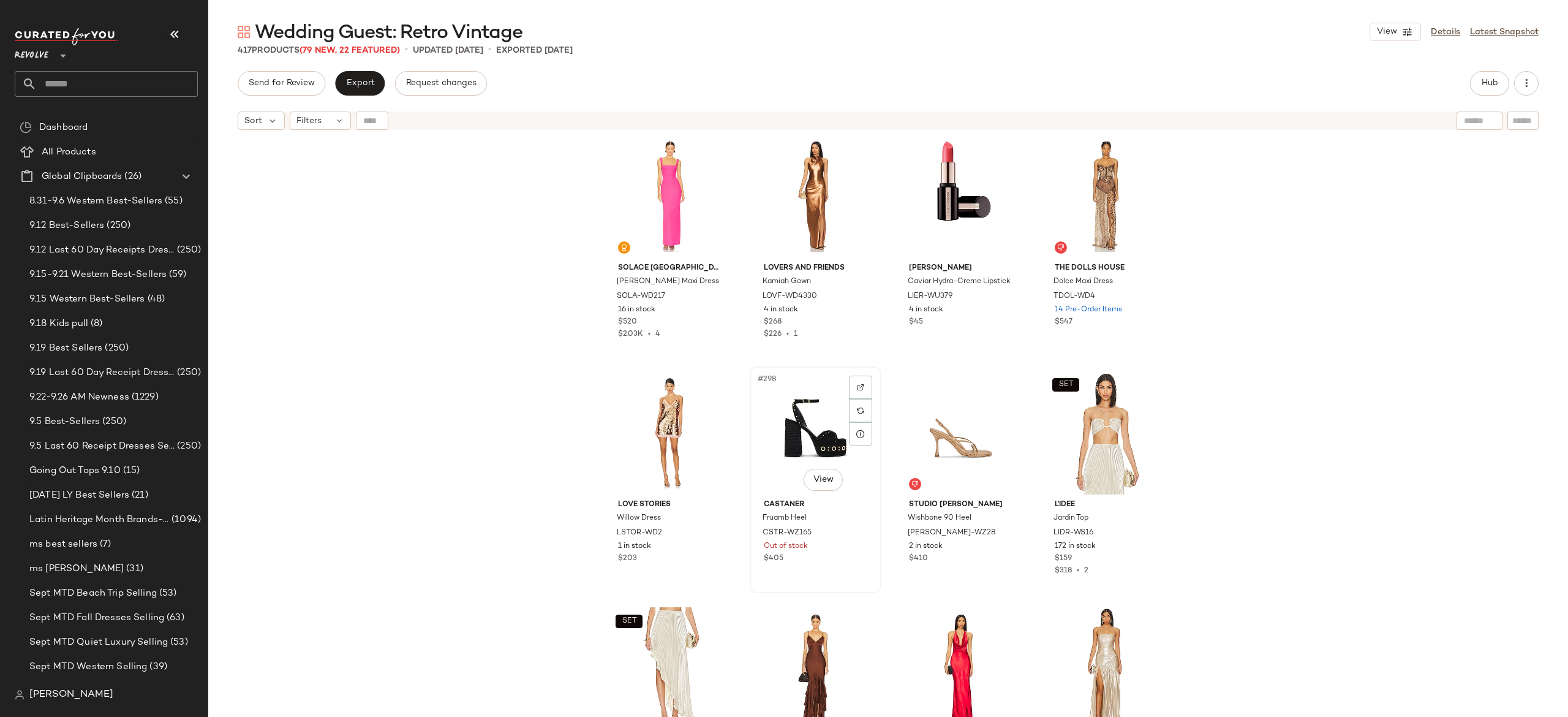
click at [810, 429] on div "#298 View" at bounding box center [815, 432] width 123 height 124
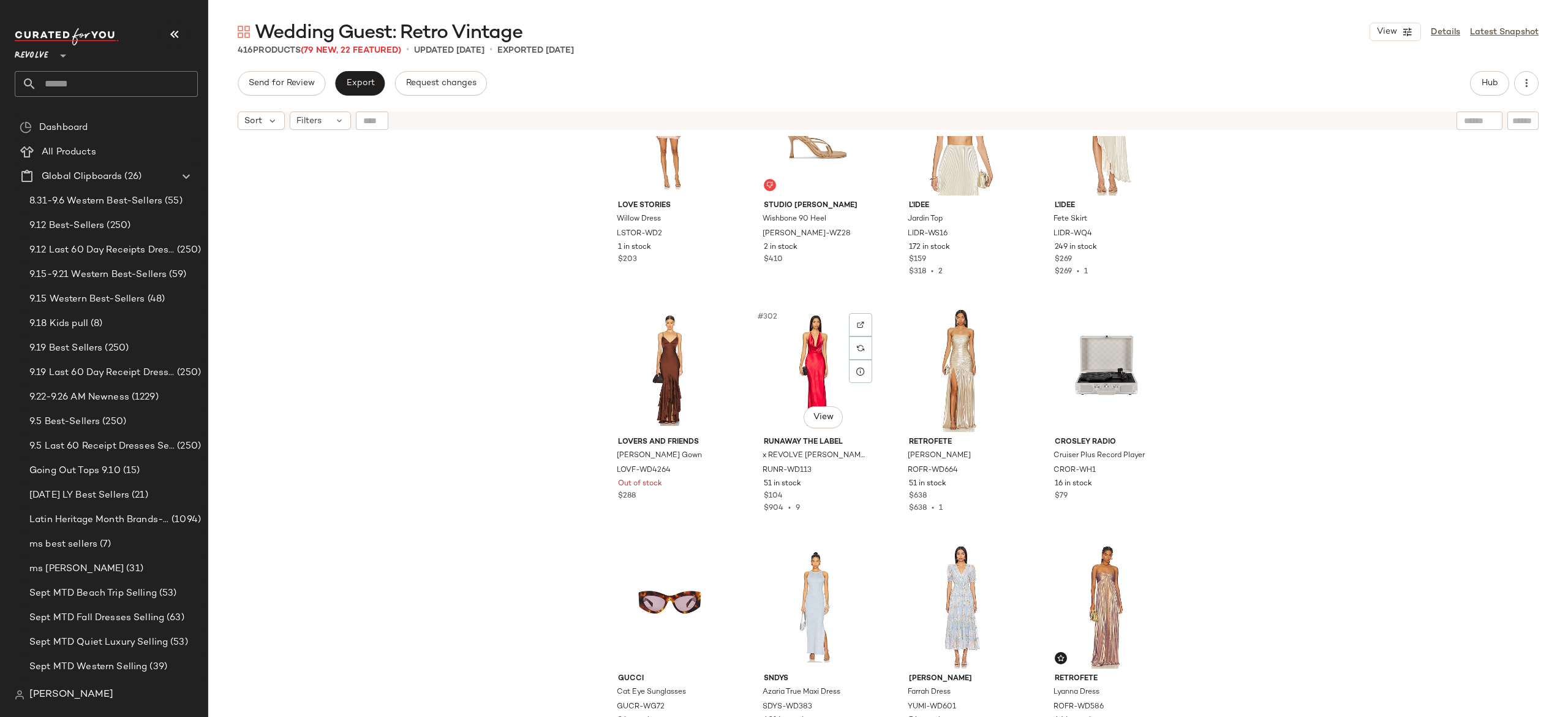
scroll to position [17575, 0]
click at [655, 382] on div "#301 View" at bounding box center [669, 369] width 123 height 124
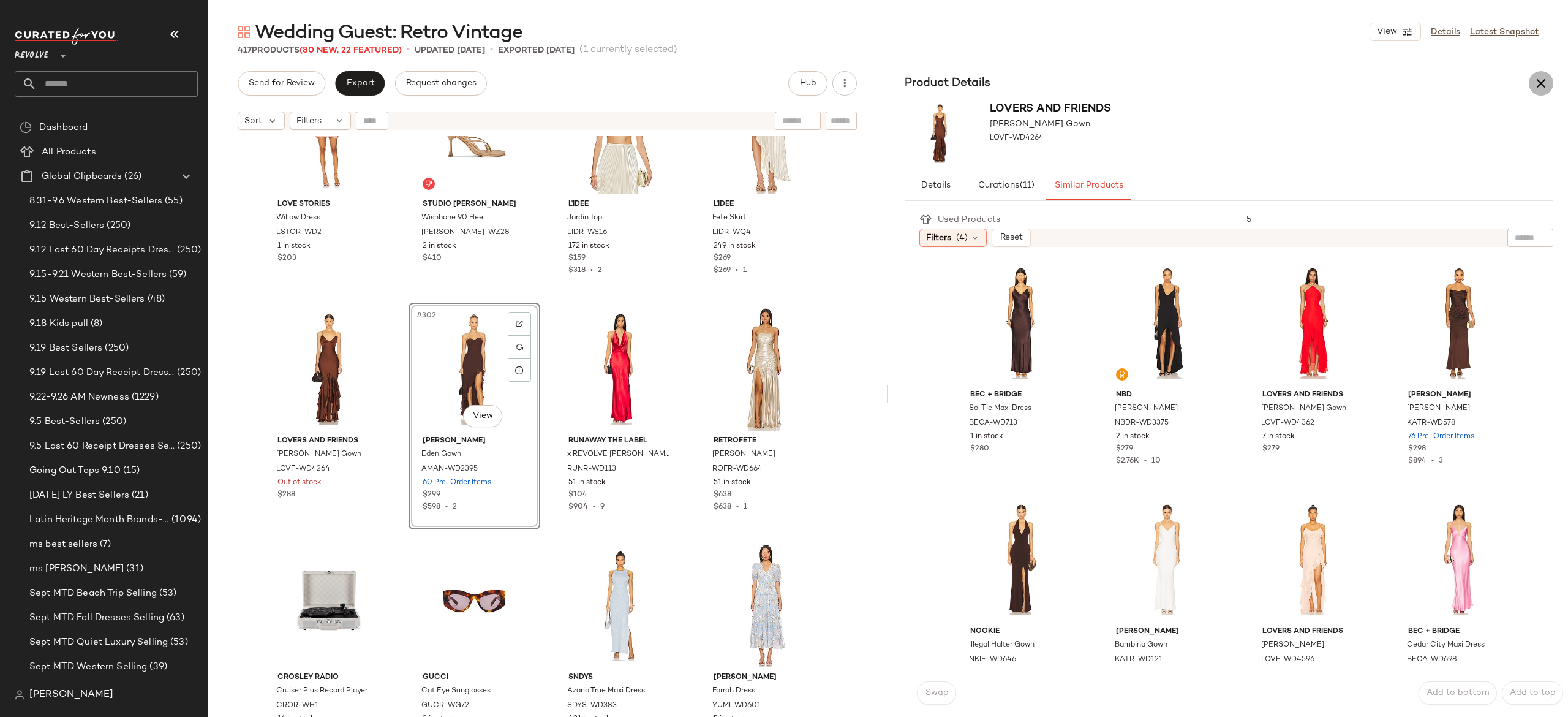
click at [1543, 78] on icon "button" at bounding box center [1542, 84] width 15 height 15
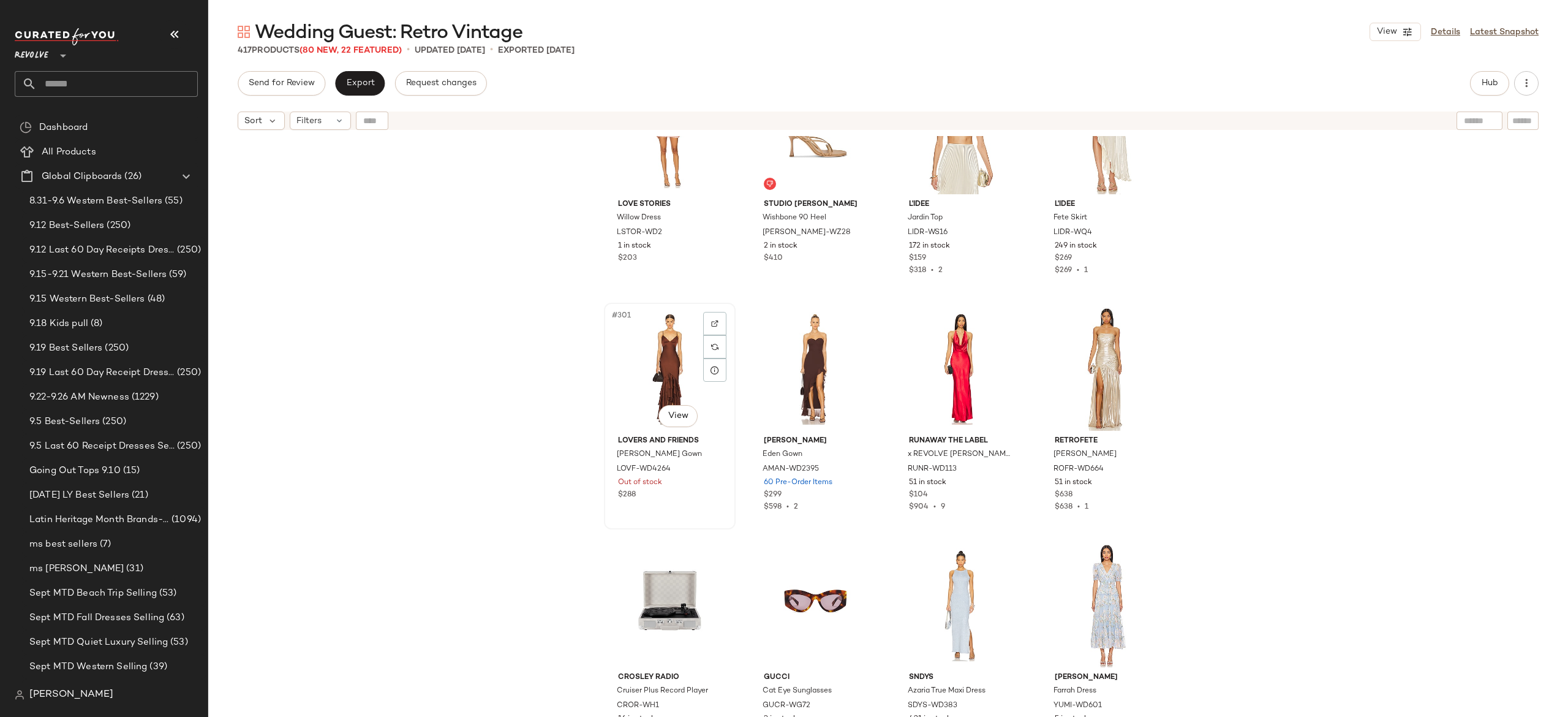
click at [667, 377] on div "#301 View" at bounding box center [669, 369] width 123 height 124
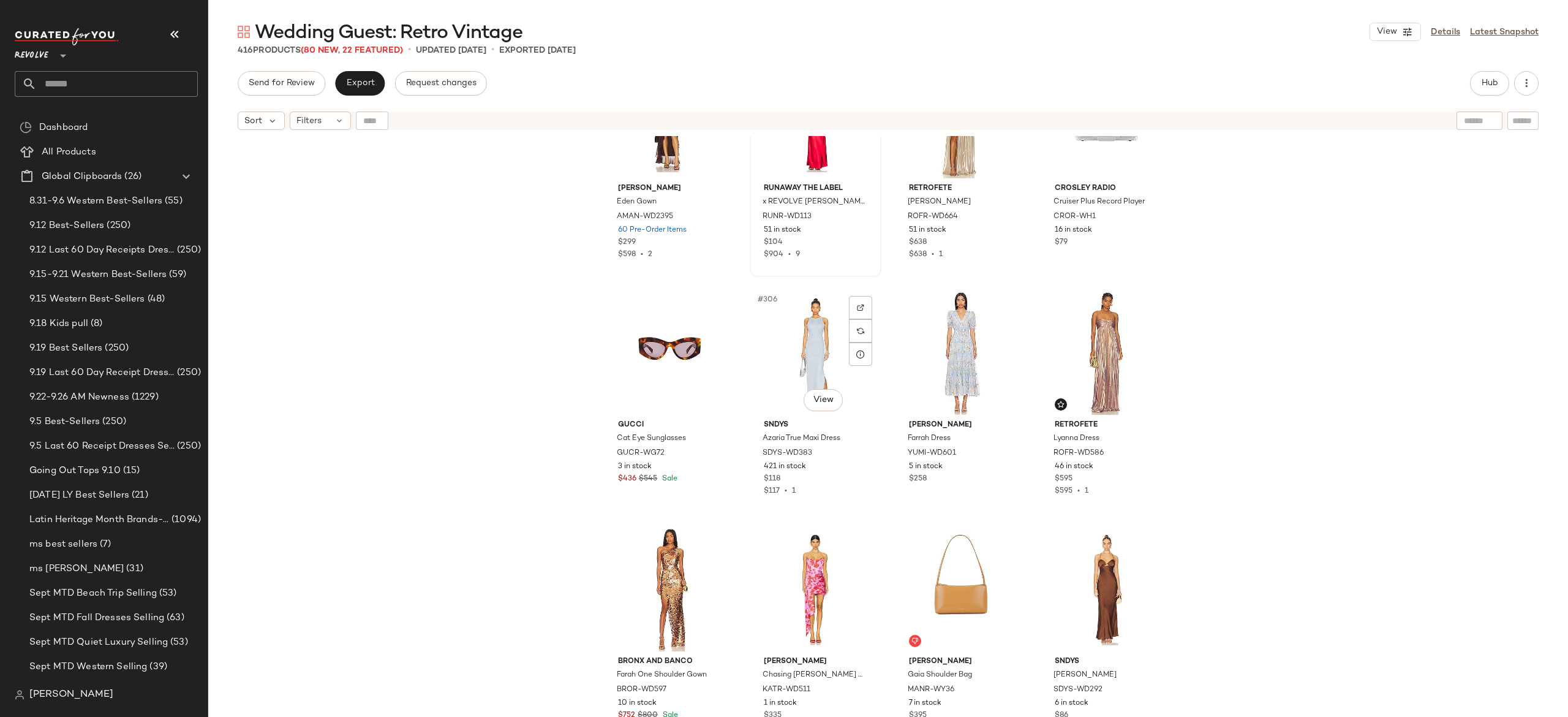
scroll to position [17849, 0]
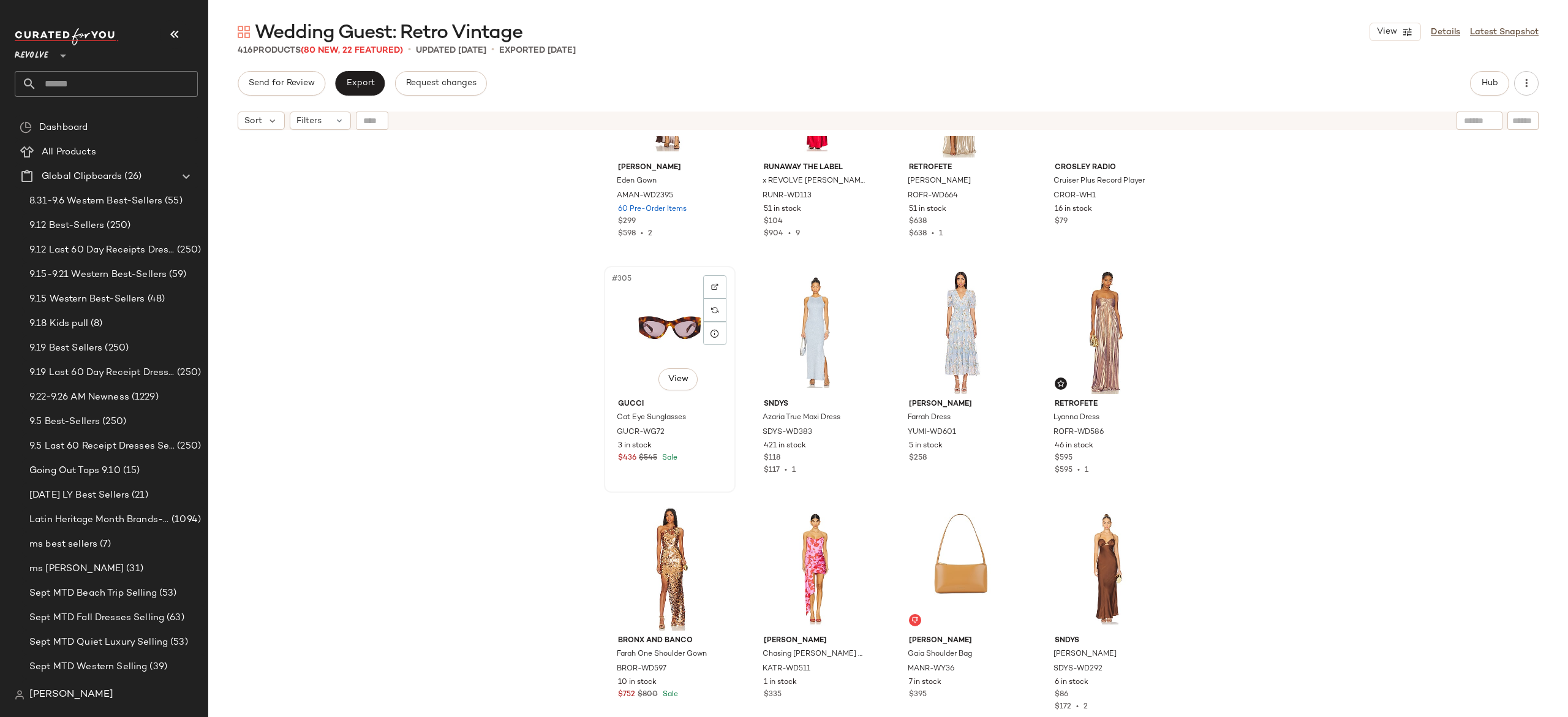
click at [669, 338] on div "#305 View" at bounding box center [669, 332] width 123 height 124
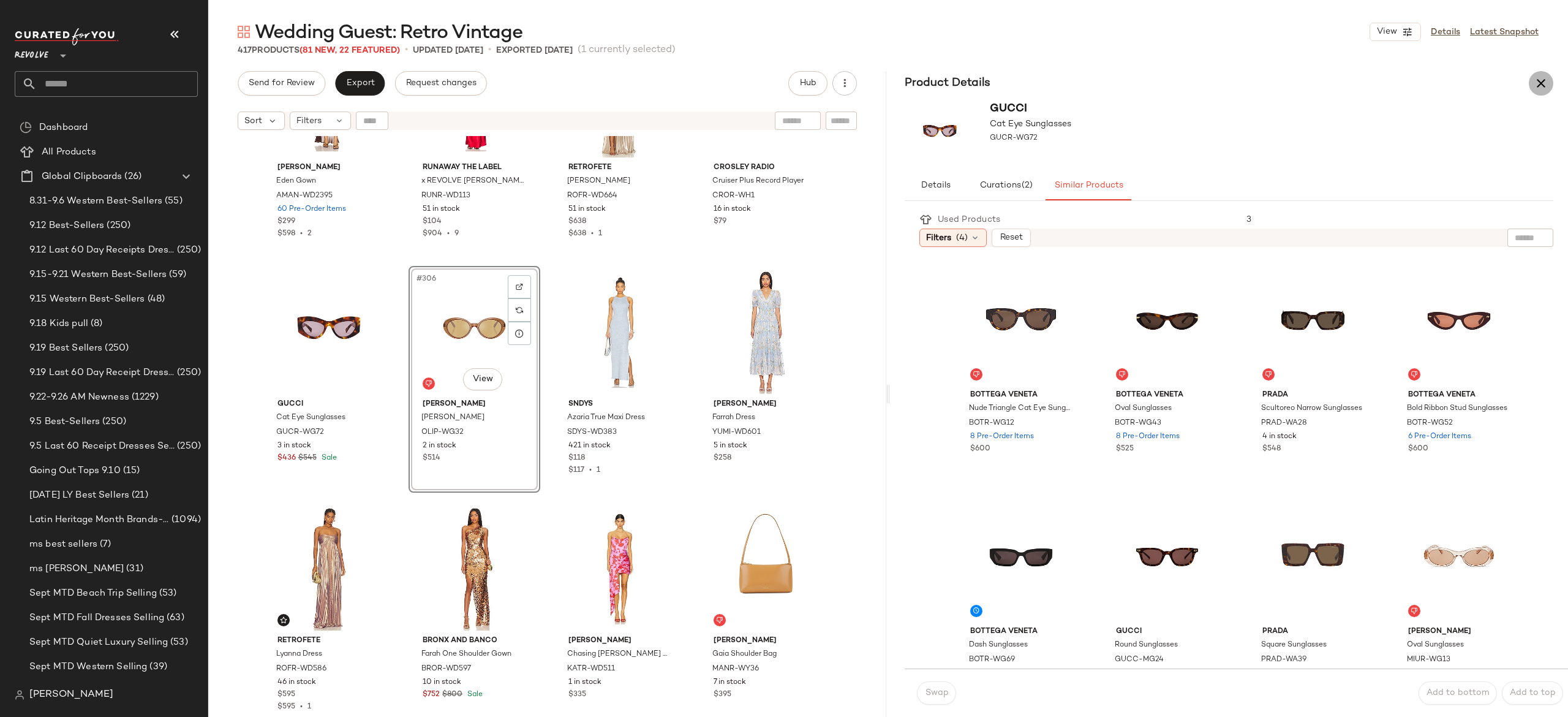
click at [1546, 82] on icon "button" at bounding box center [1542, 84] width 15 height 15
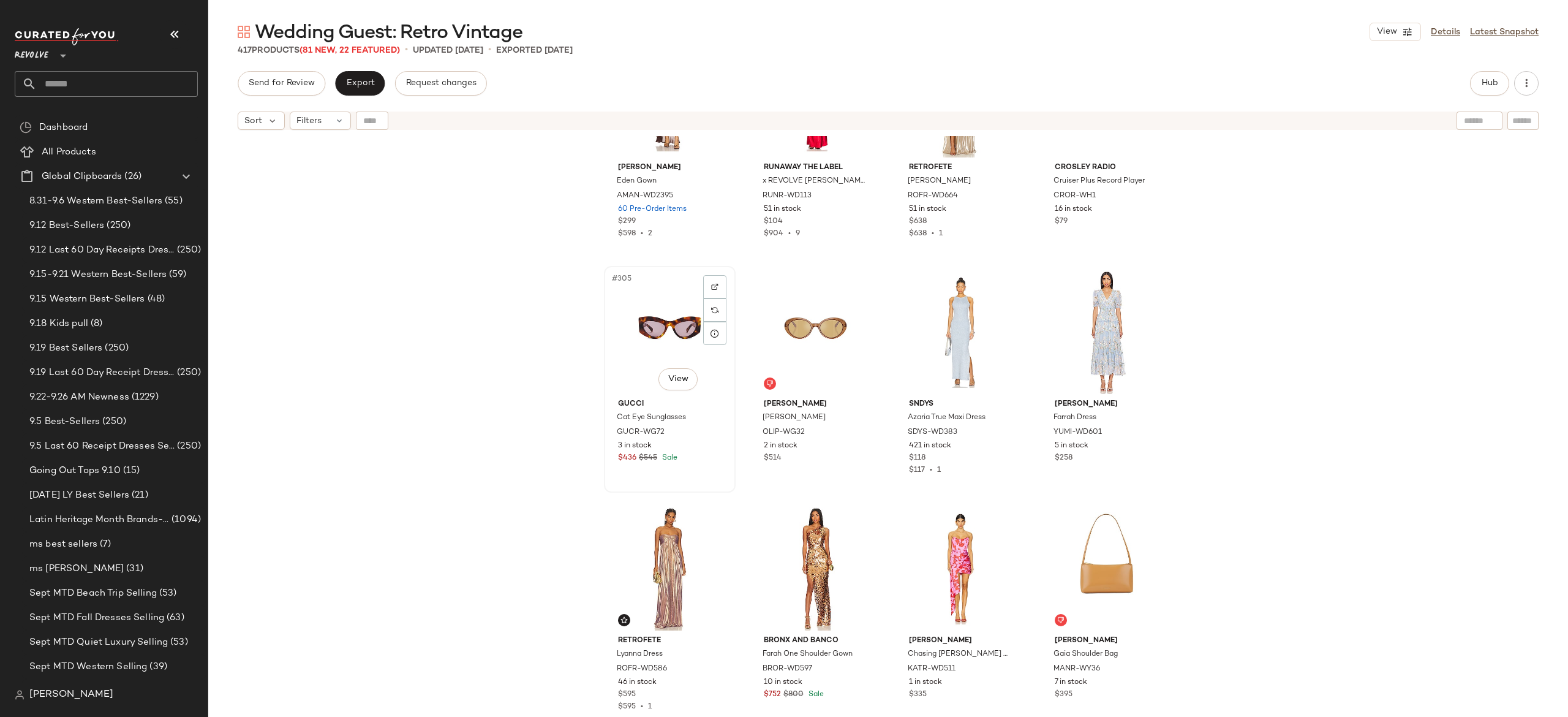
click at [660, 327] on div "#305 View" at bounding box center [669, 332] width 123 height 124
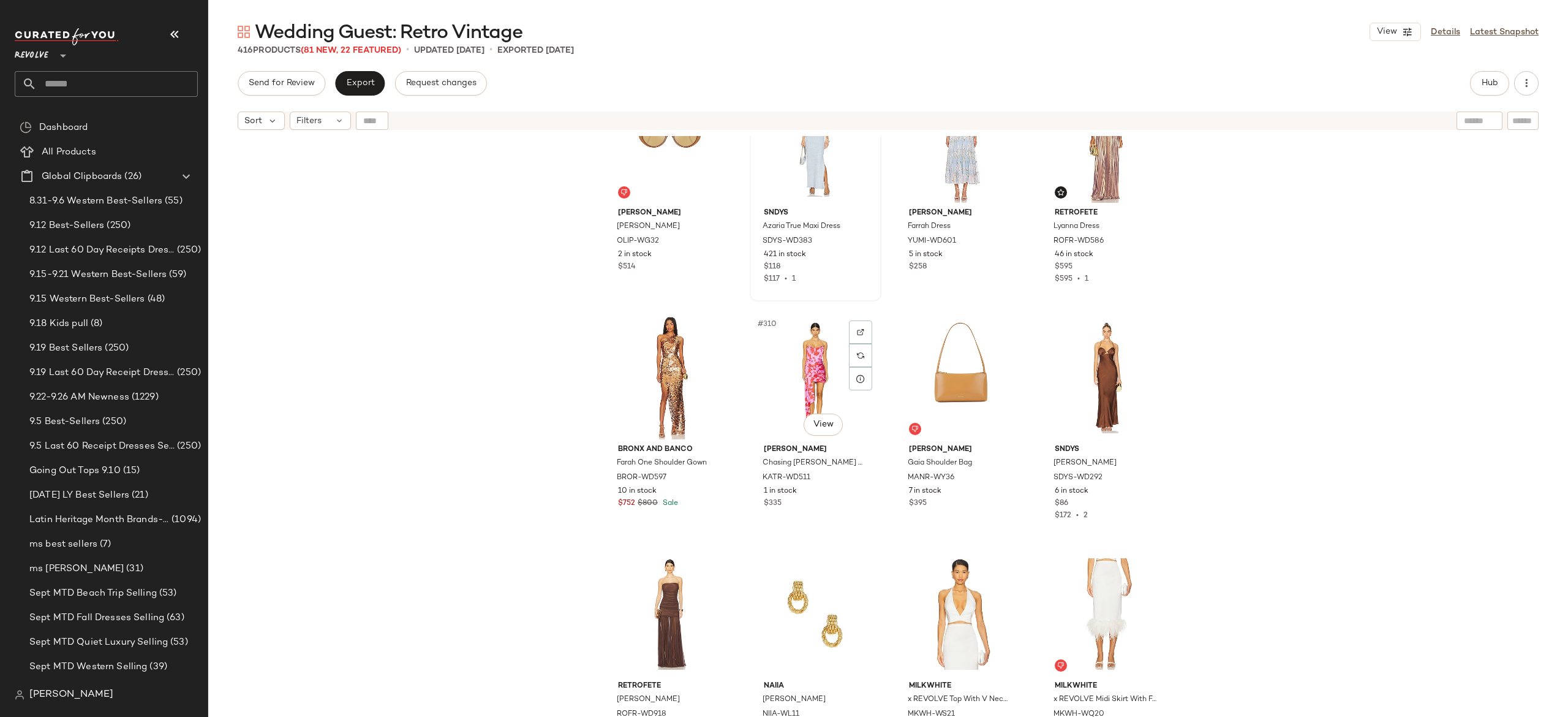
scroll to position [18042, 0]
click at [680, 377] on div "#309 View" at bounding box center [669, 375] width 123 height 124
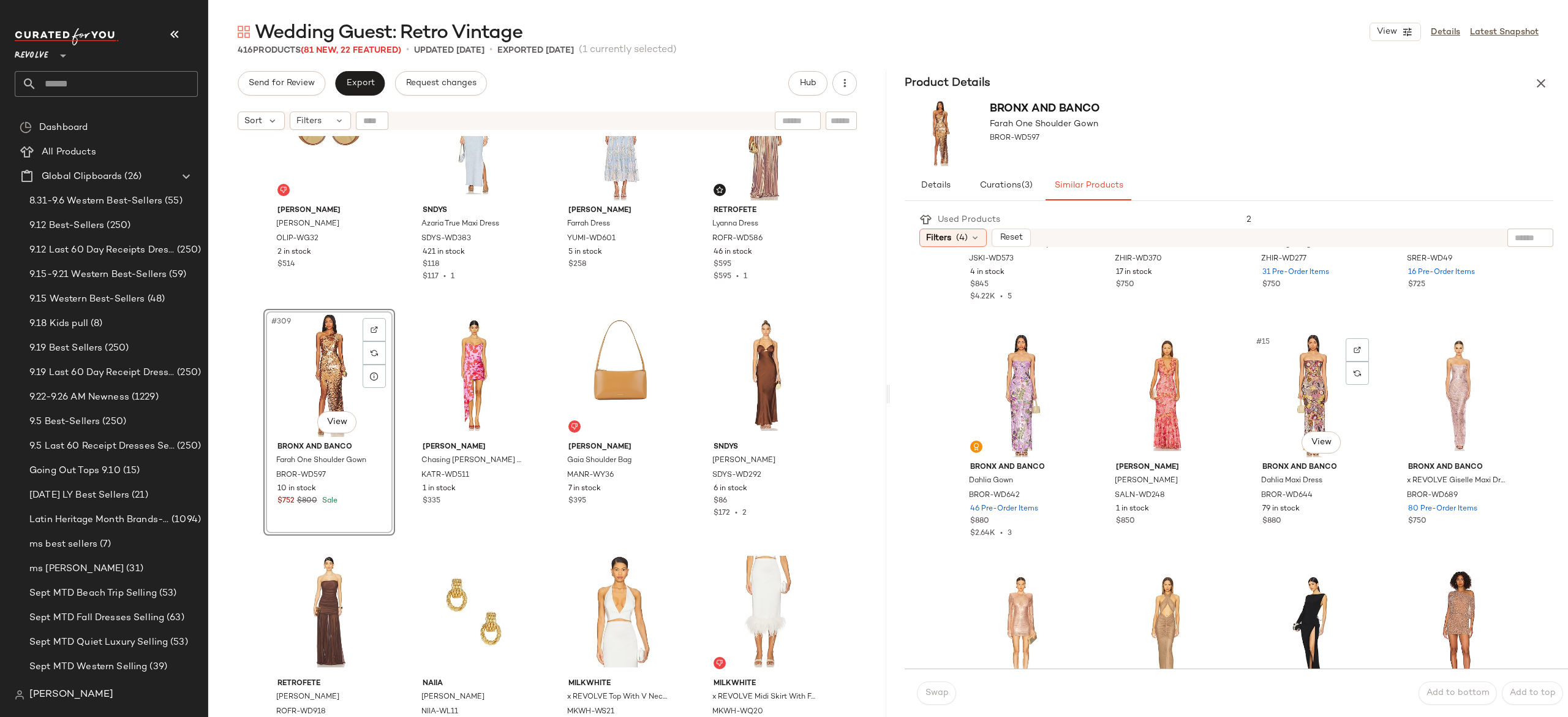
scroll to position [669, 0]
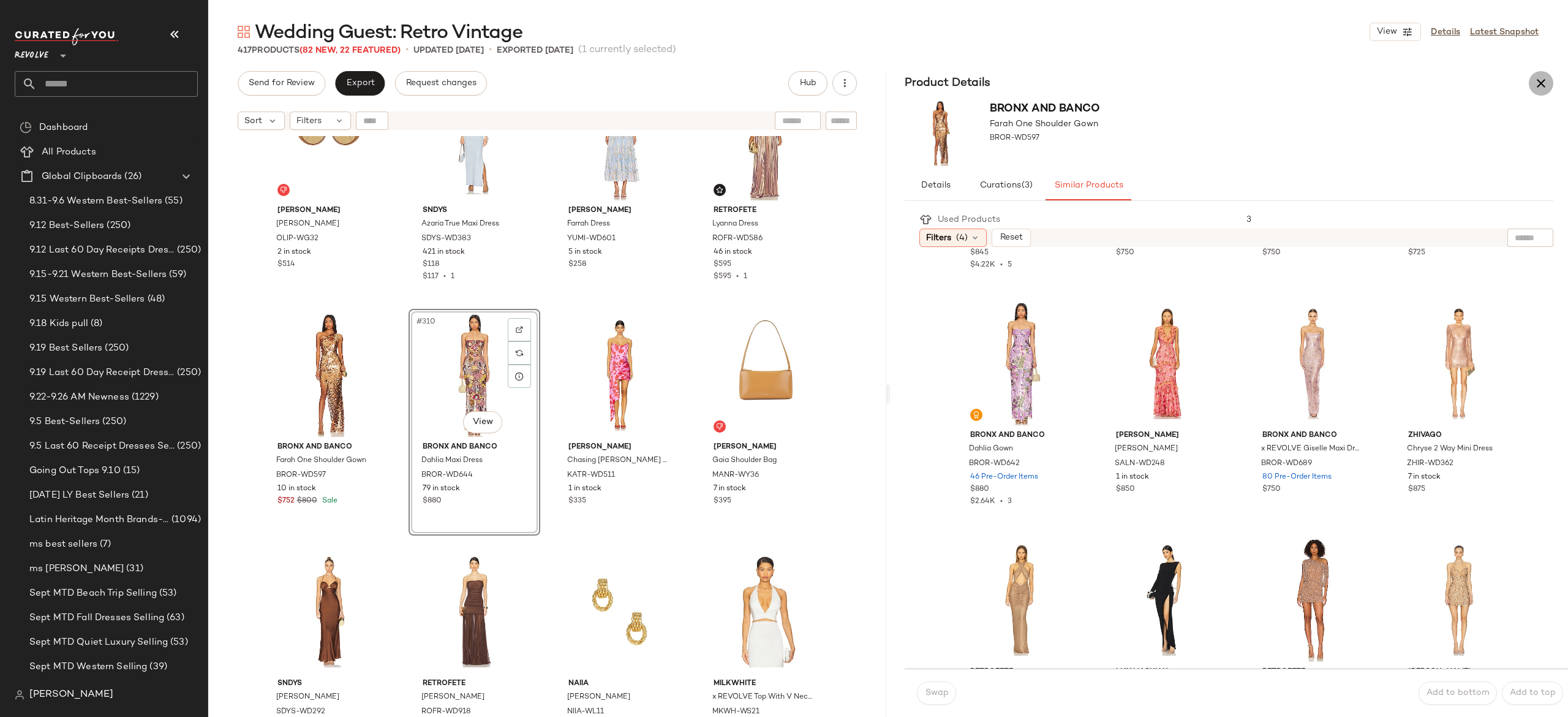
click at [1534, 83] on icon "button" at bounding box center [1542, 84] width 15 height 15
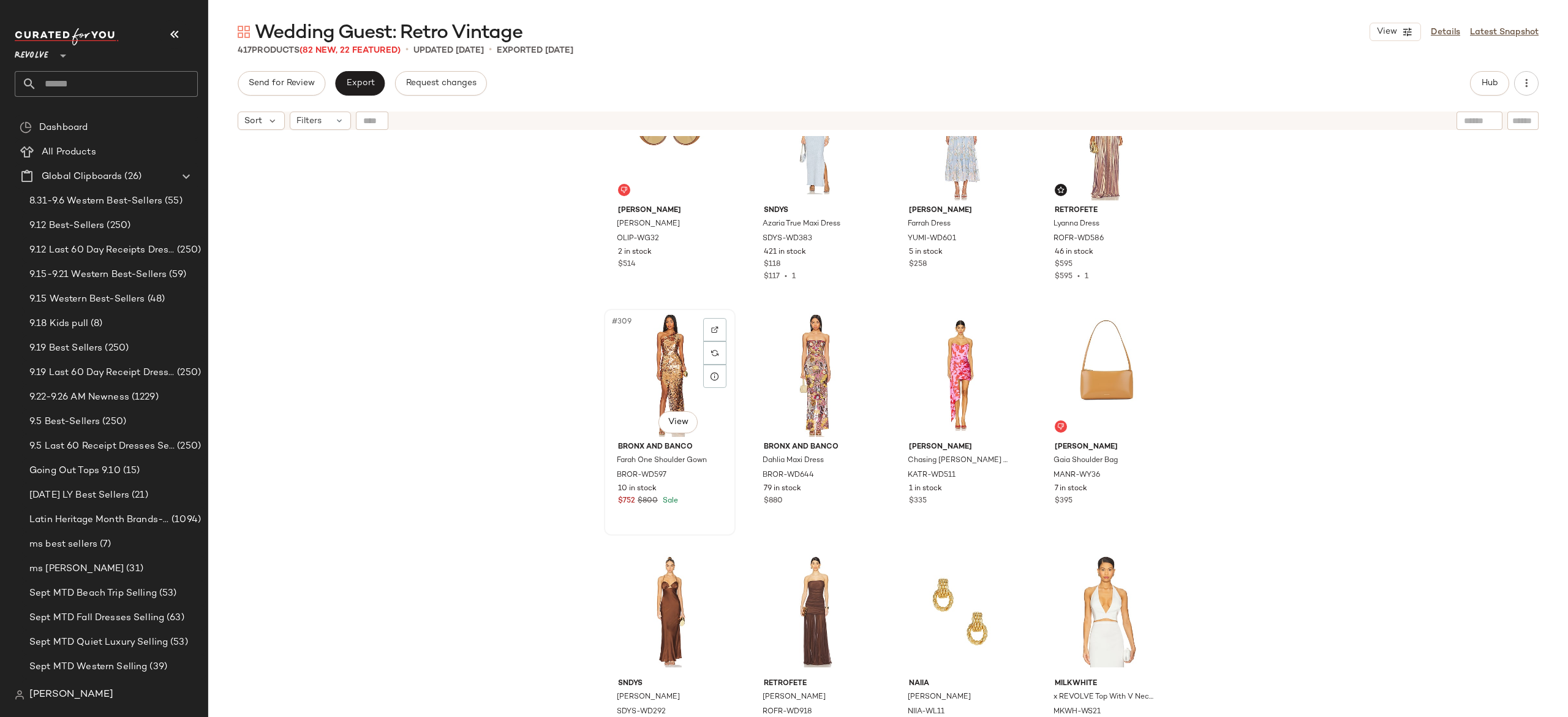
click at [669, 360] on div "#309 View" at bounding box center [669, 375] width 123 height 124
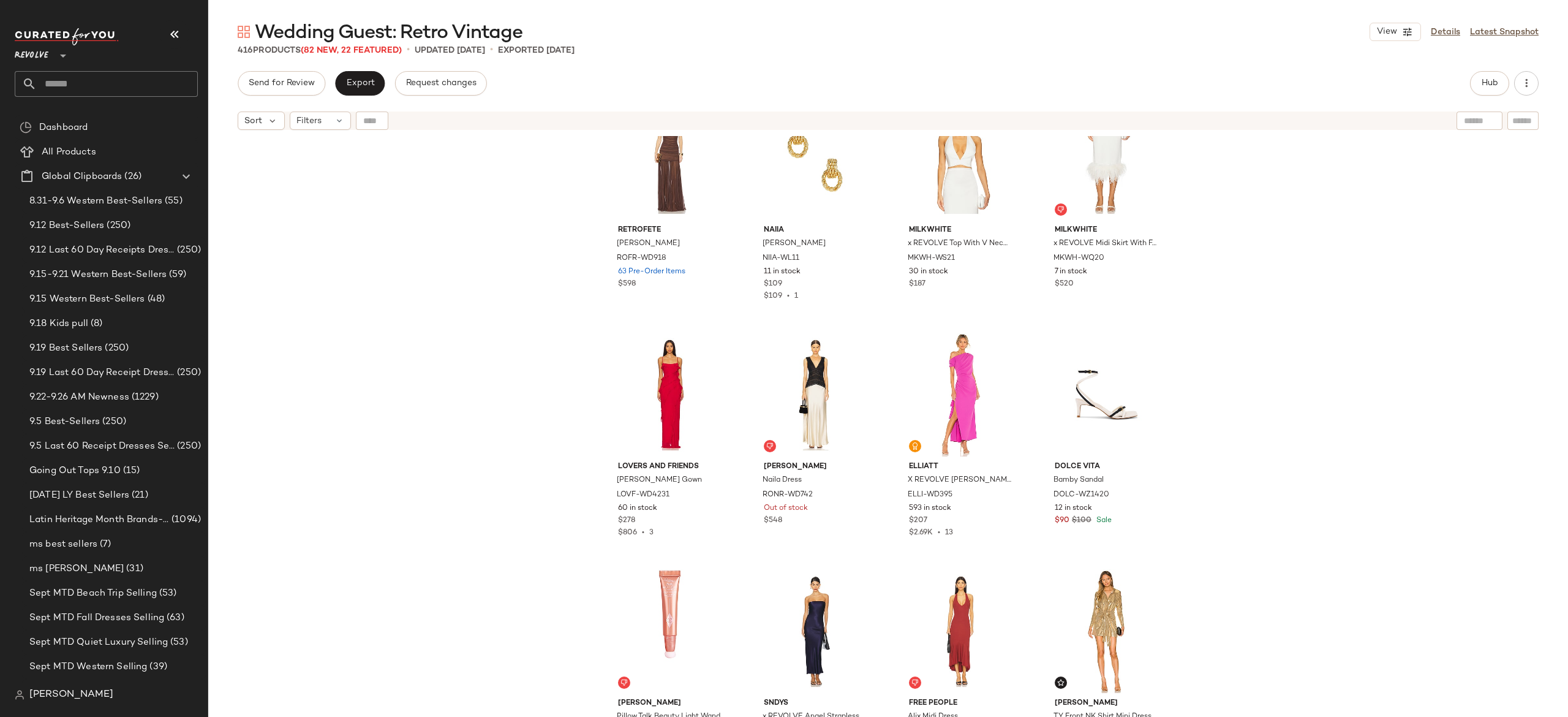
scroll to position [18497, 0]
click at [792, 388] on div "#318 View" at bounding box center [815, 394] width 123 height 124
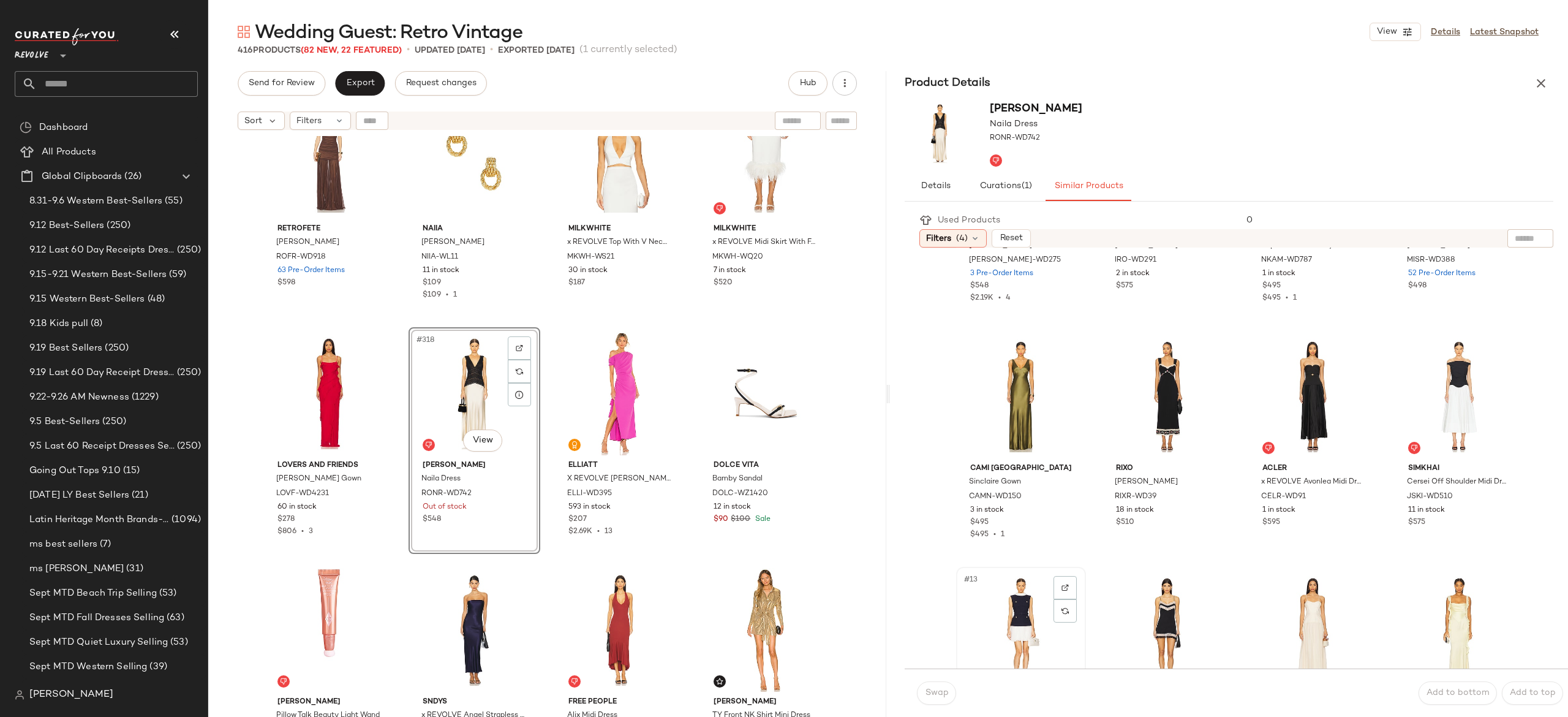
scroll to position [398, 0]
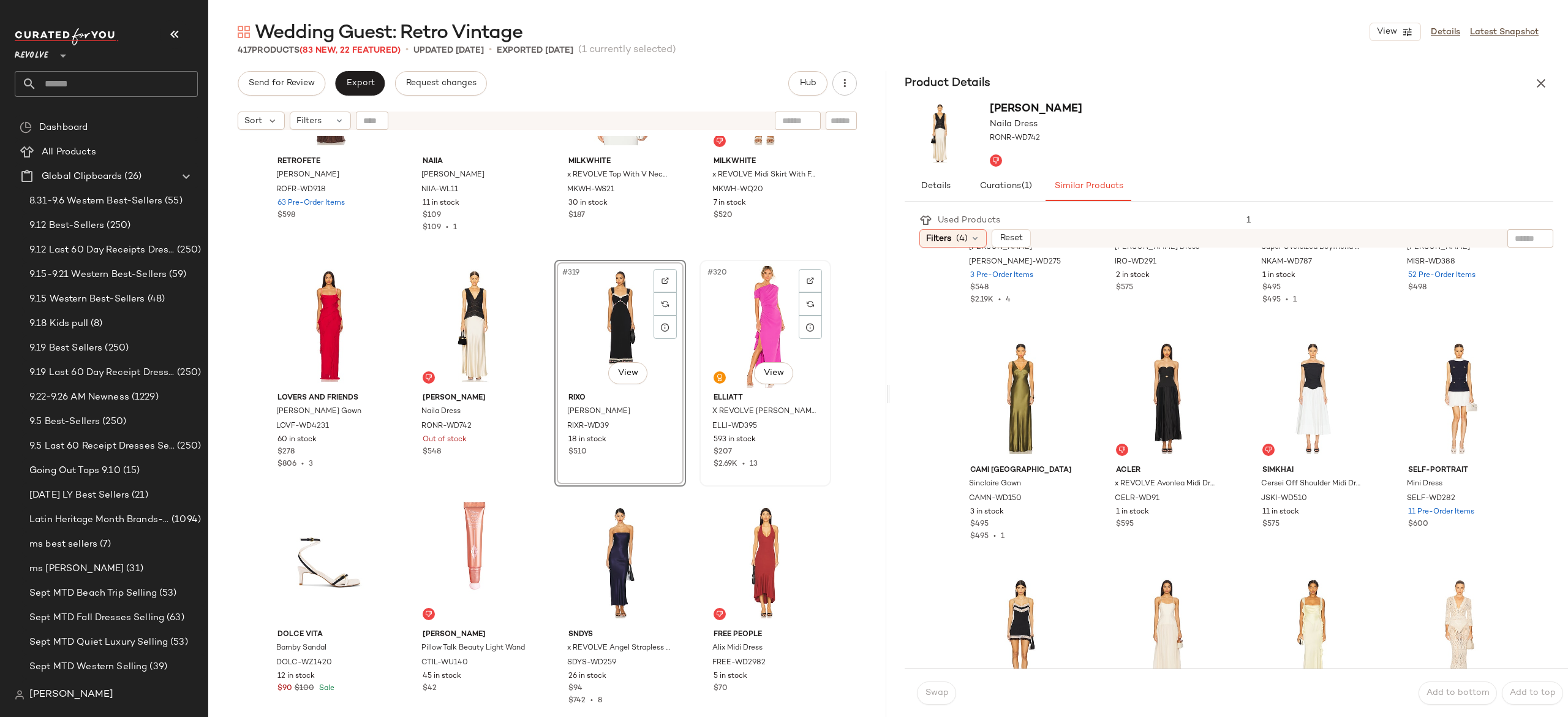
scroll to position [18566, 0]
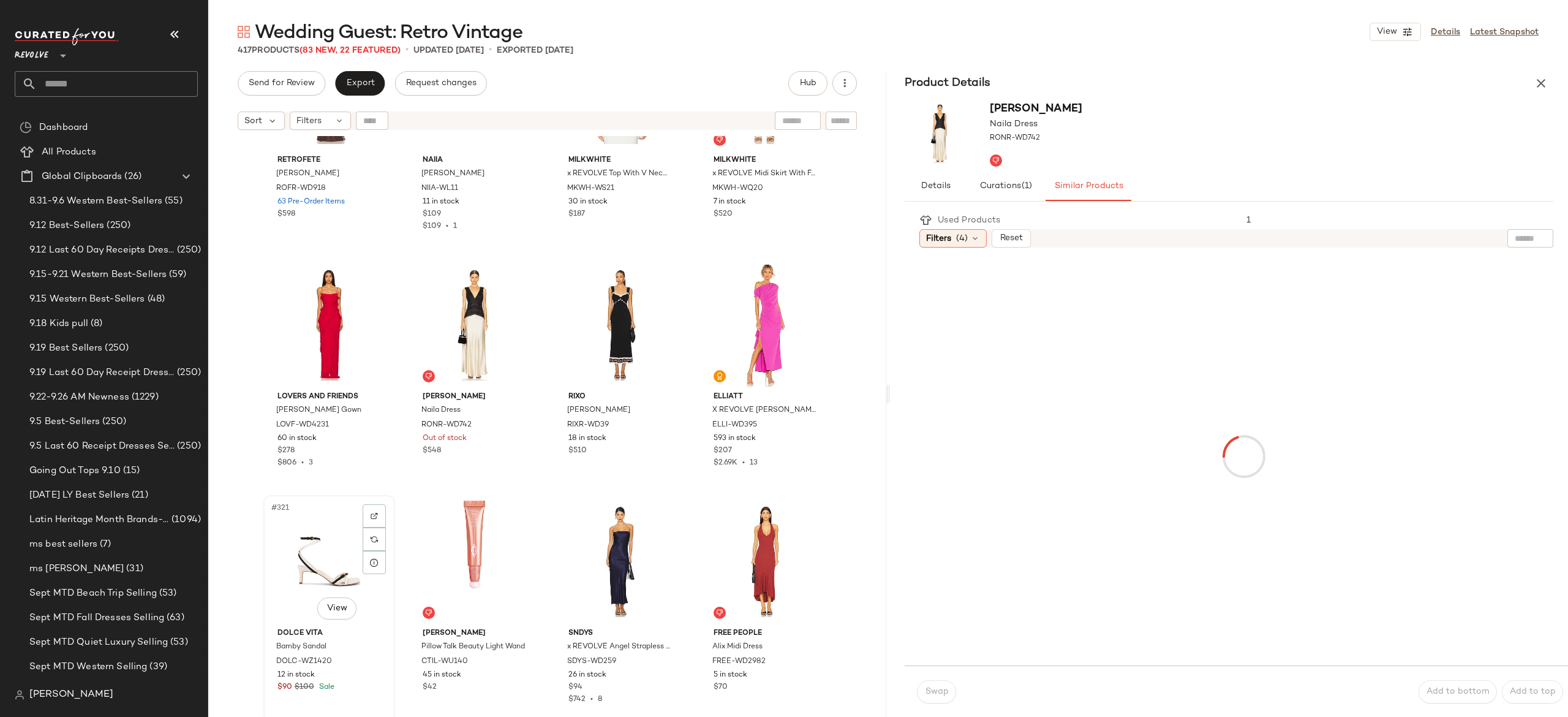
click at [337, 548] on div "#321 View" at bounding box center [329, 561] width 123 height 124
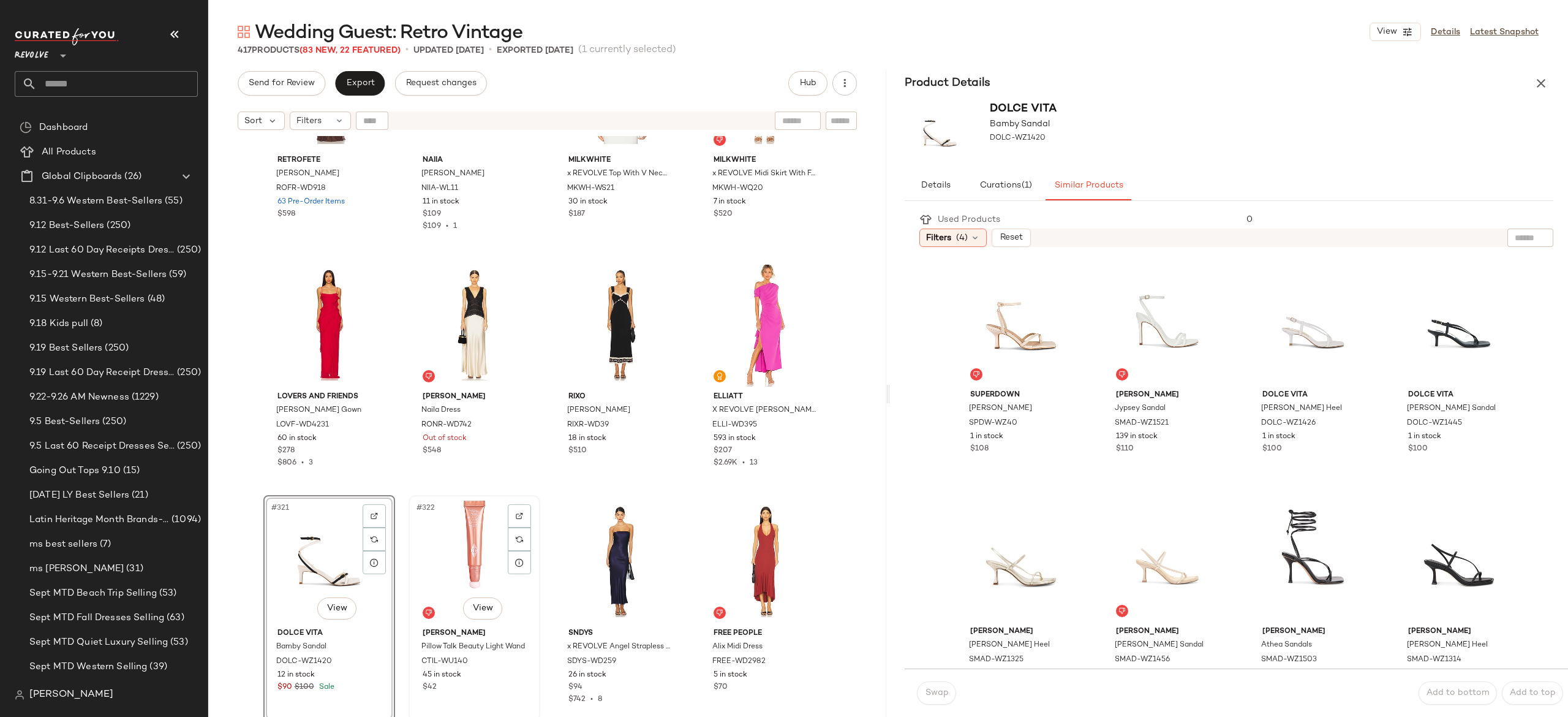
scroll to position [18623, 0]
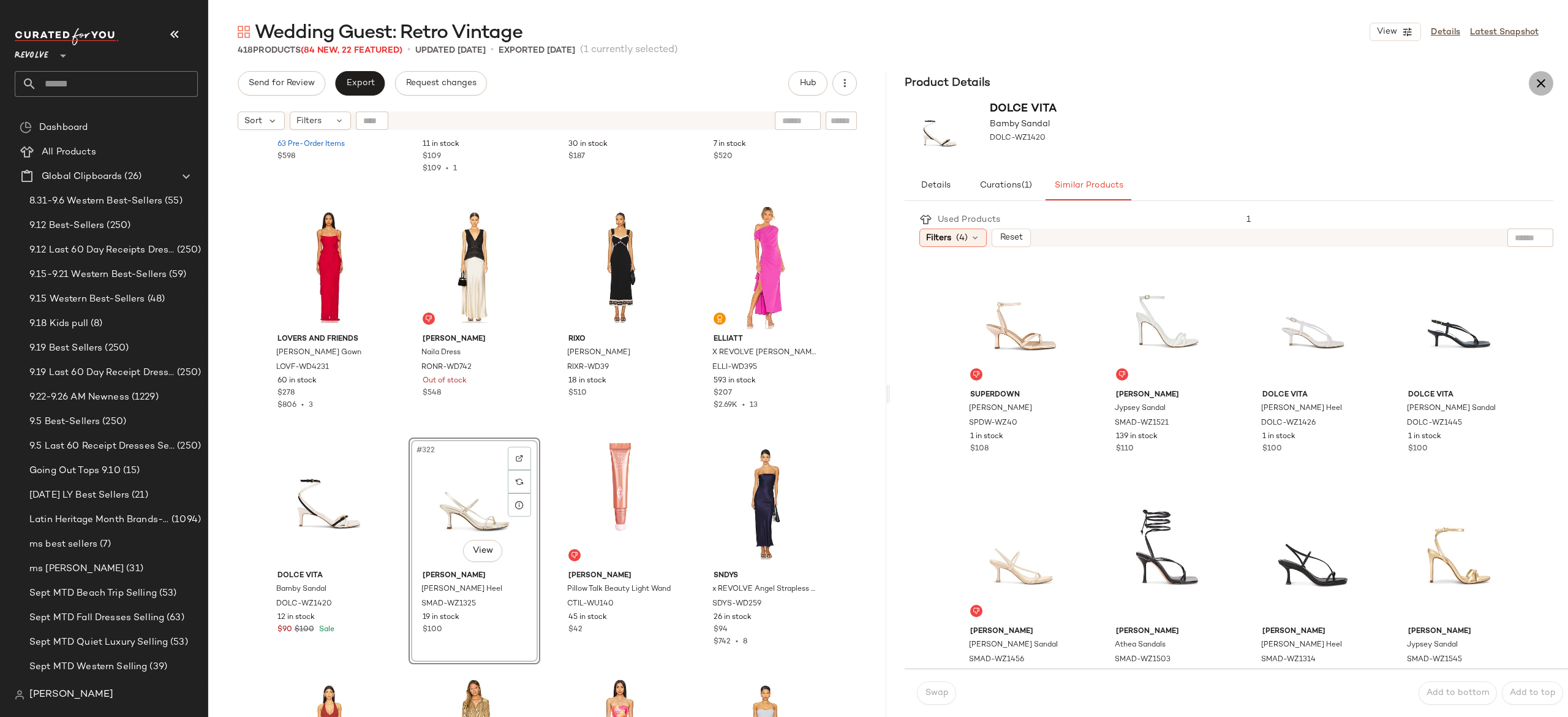
click at [1540, 83] on icon "button" at bounding box center [1542, 84] width 15 height 15
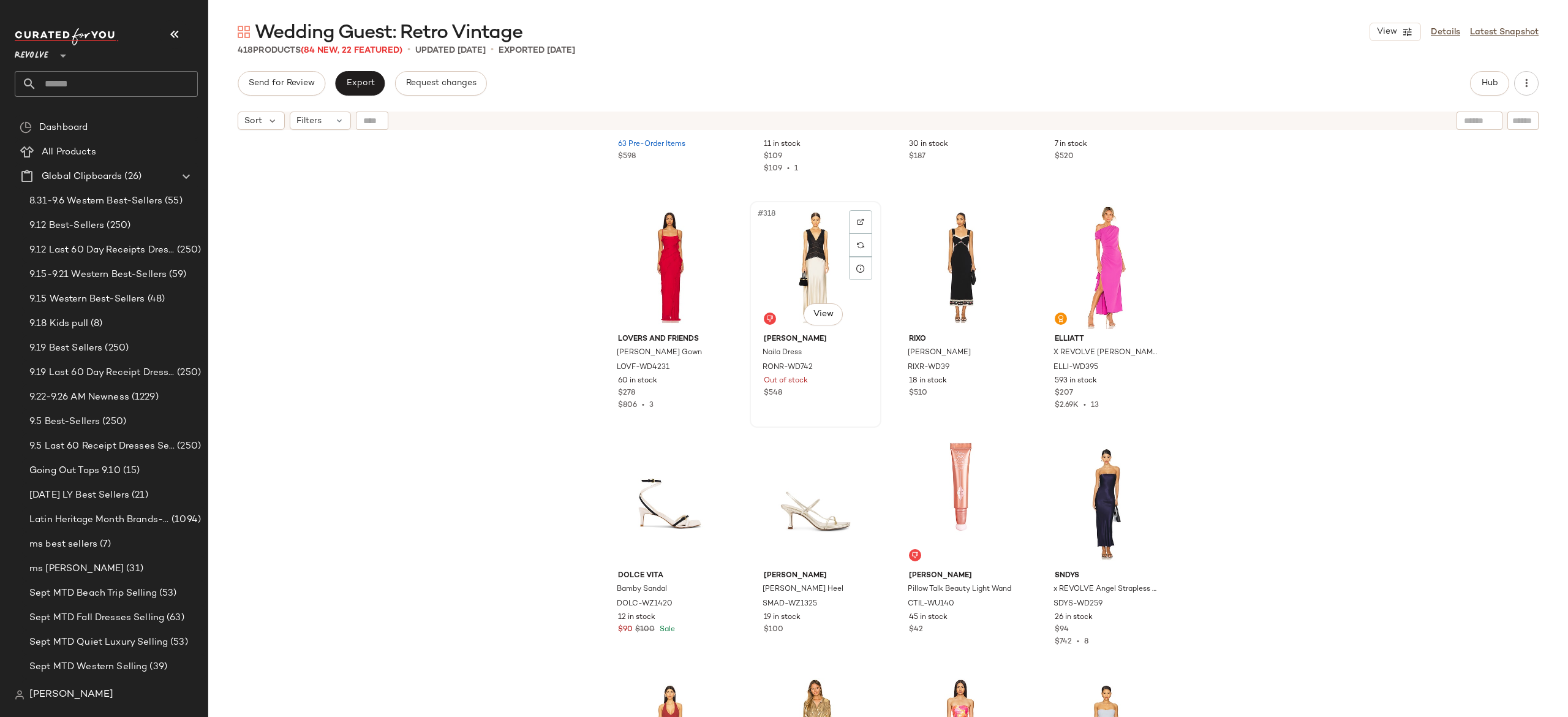
click at [794, 272] on div "#318 View" at bounding box center [815, 267] width 123 height 124
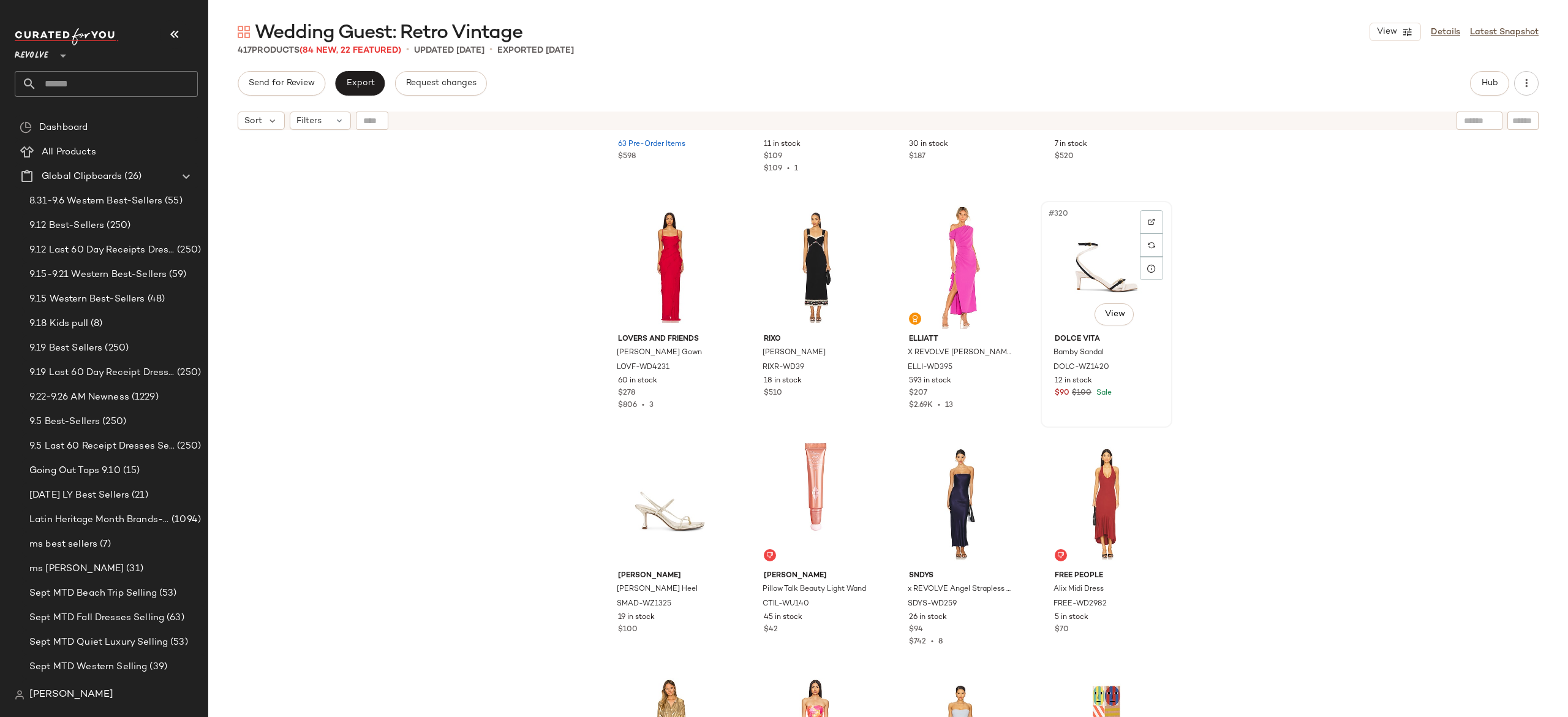
click at [1075, 281] on div "#320 View" at bounding box center [1106, 267] width 123 height 124
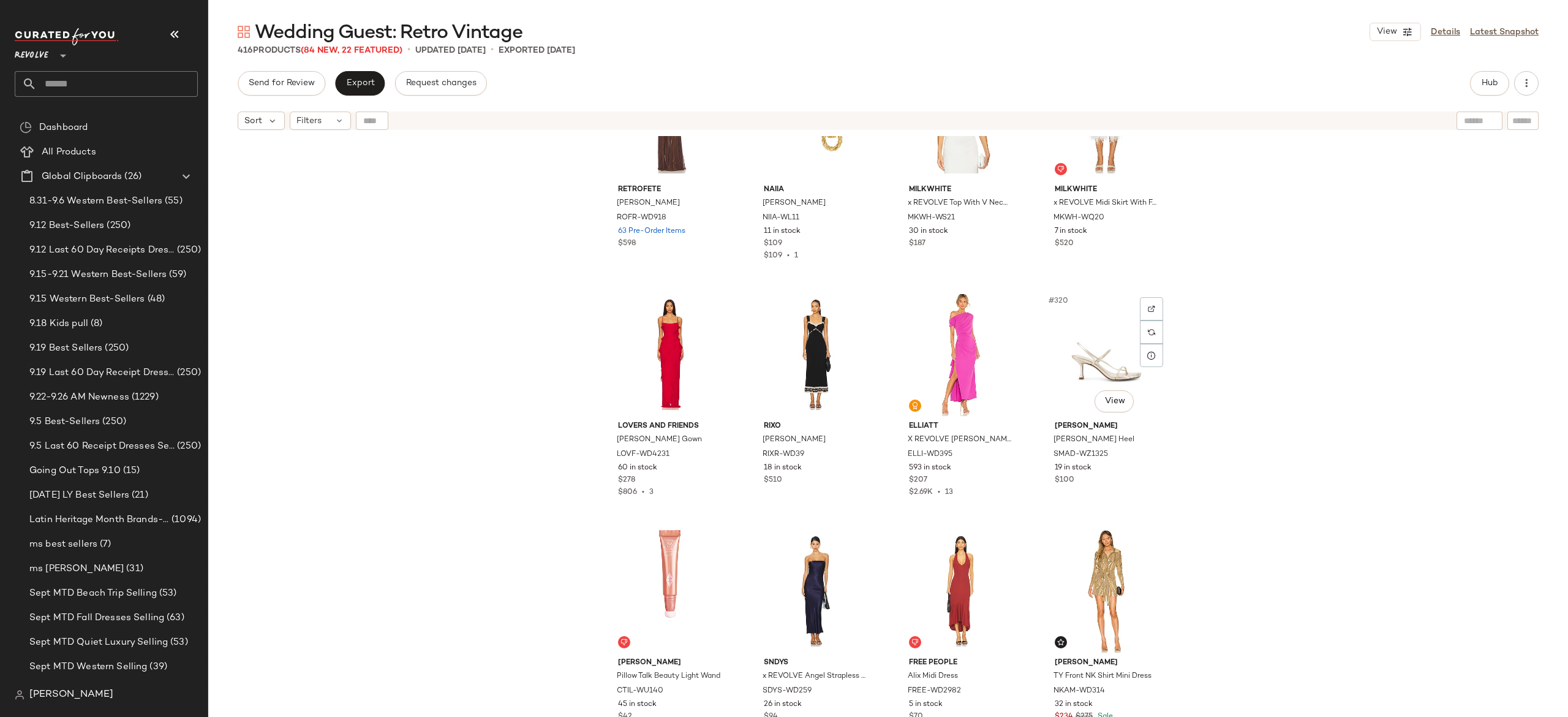
scroll to position [18508, 0]
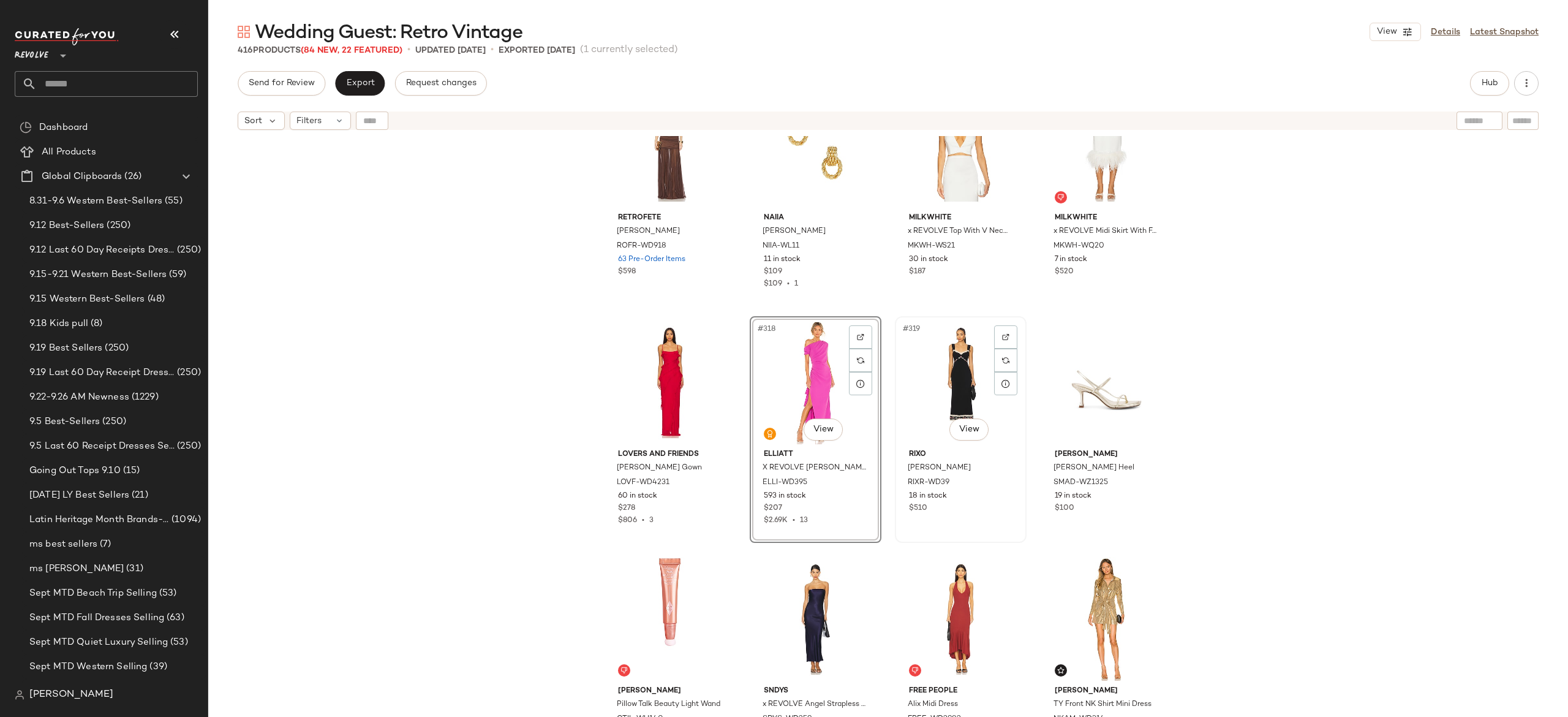
click at [895, 338] on div "#319 View RIXO Lucie Dress RIXR-WD39 18 in stock $510" at bounding box center [961, 429] width 132 height 226
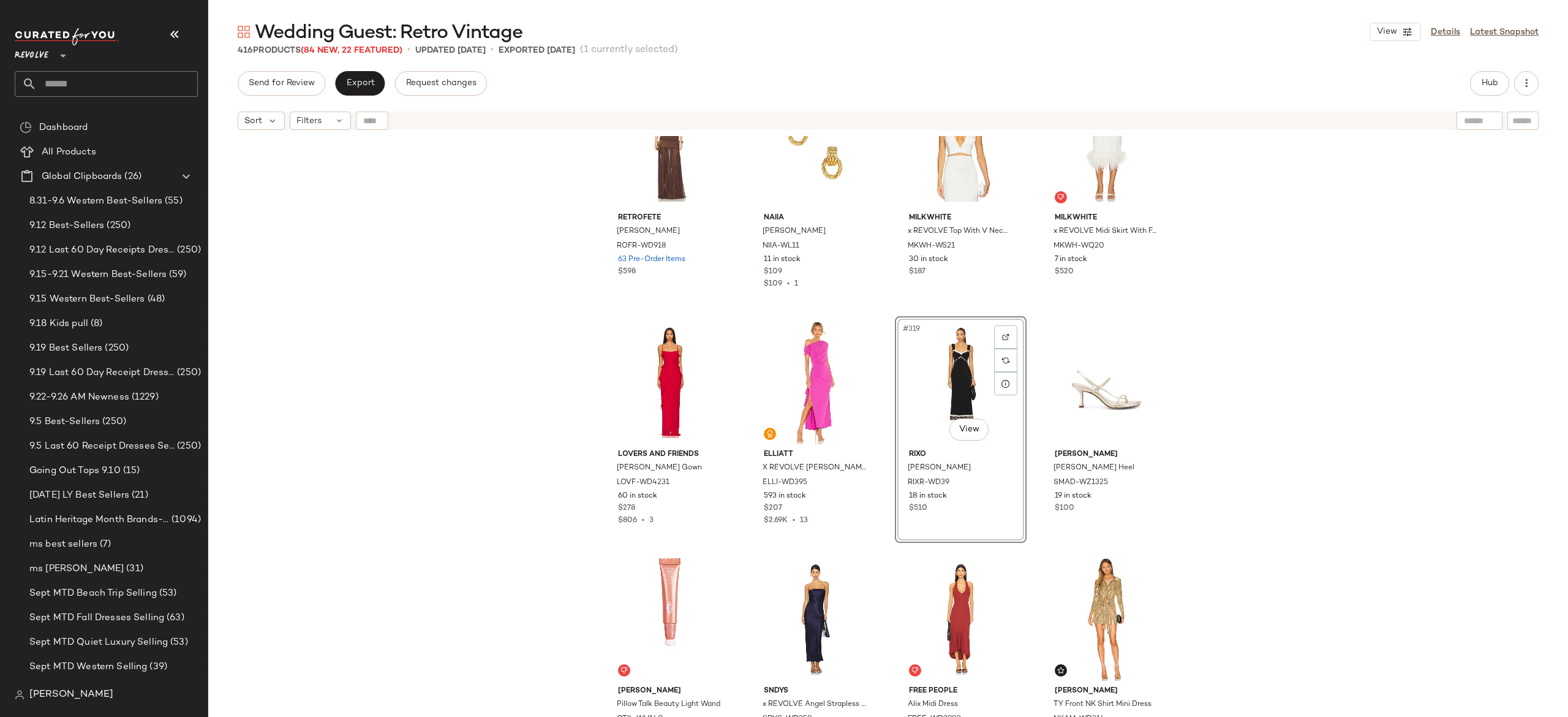
click at [886, 296] on div "retrofete Adele Dress ROFR-WD918 63 Pre-Order Items $598 NAiiA Penelope Hoops N…" at bounding box center [888, 442] width 1360 height 611
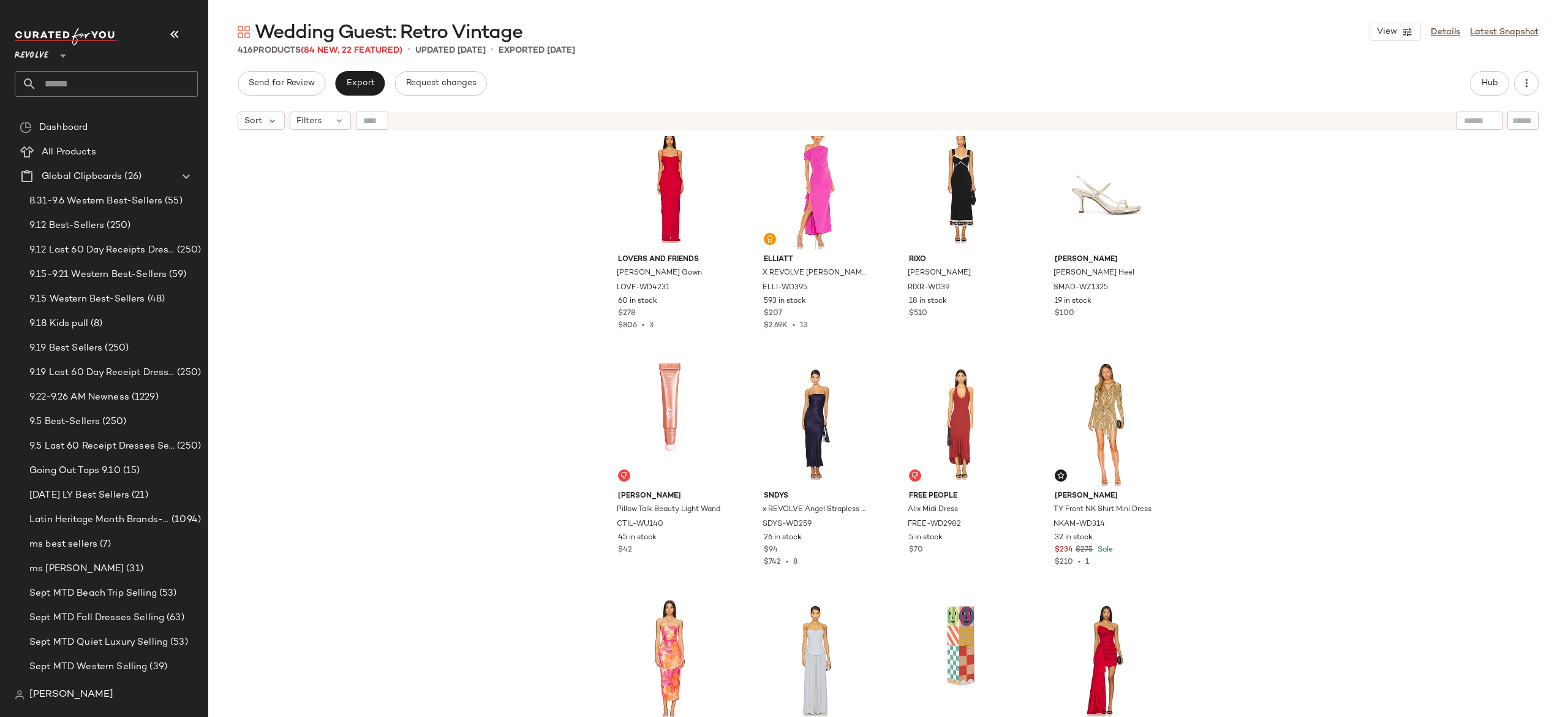
scroll to position [18765, 0]
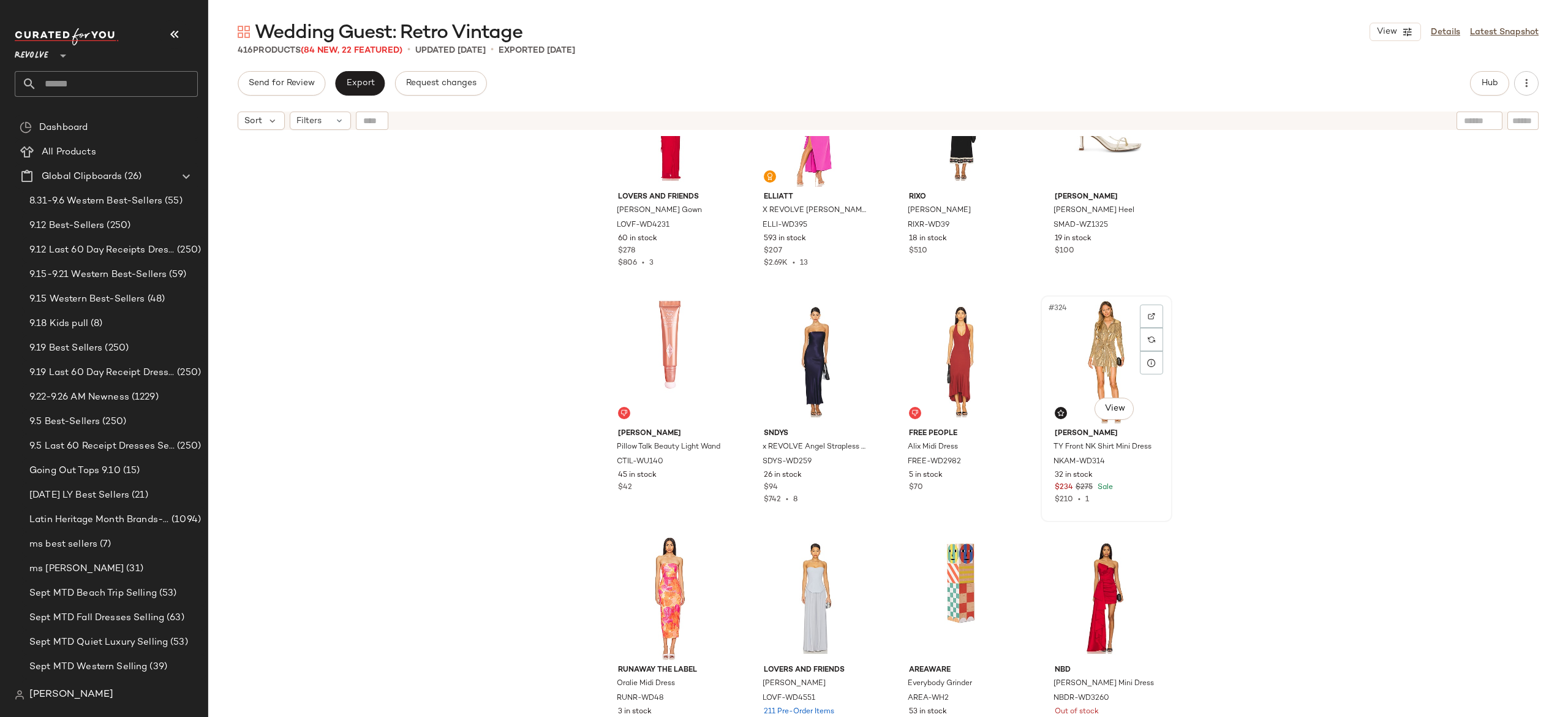
click at [1090, 343] on div "#324 View" at bounding box center [1106, 362] width 123 height 124
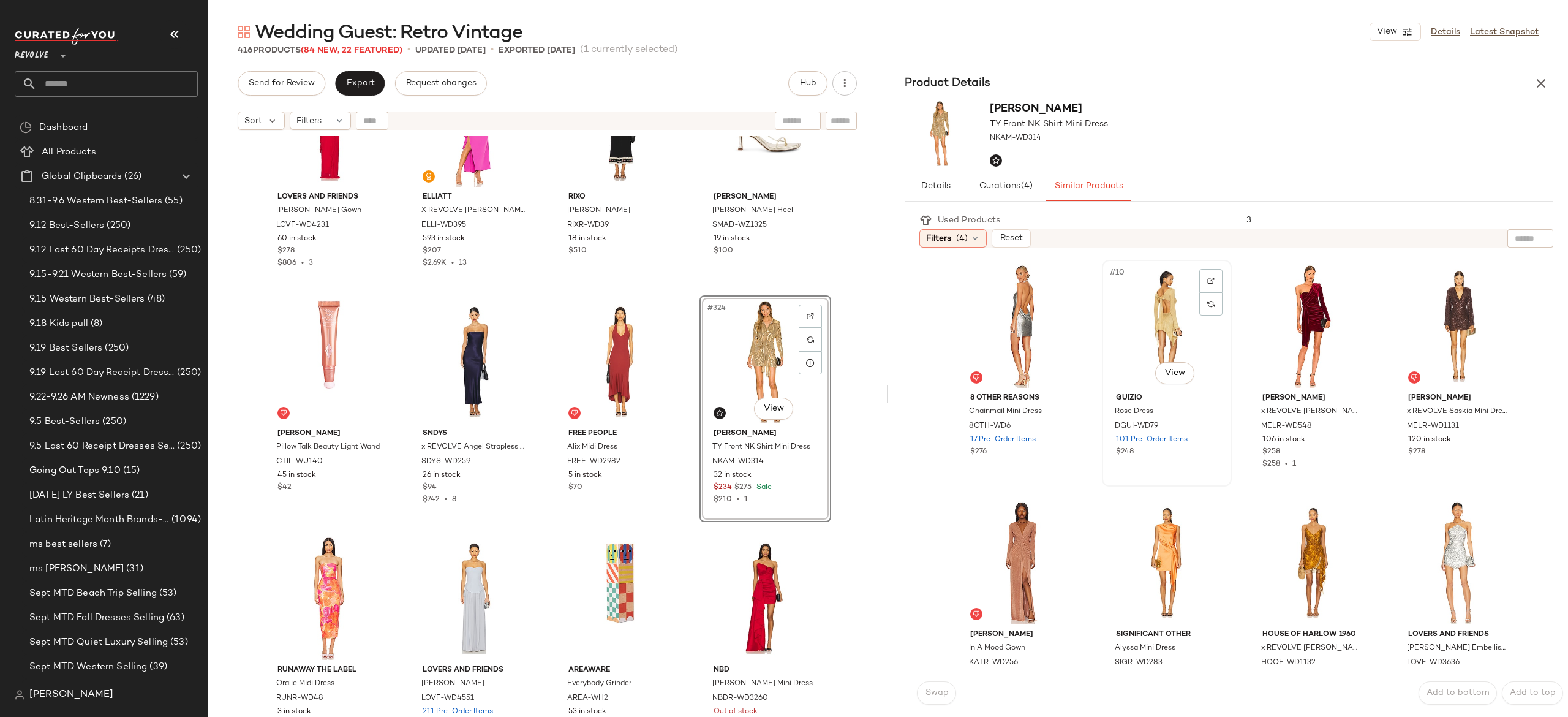
scroll to position [542, 0]
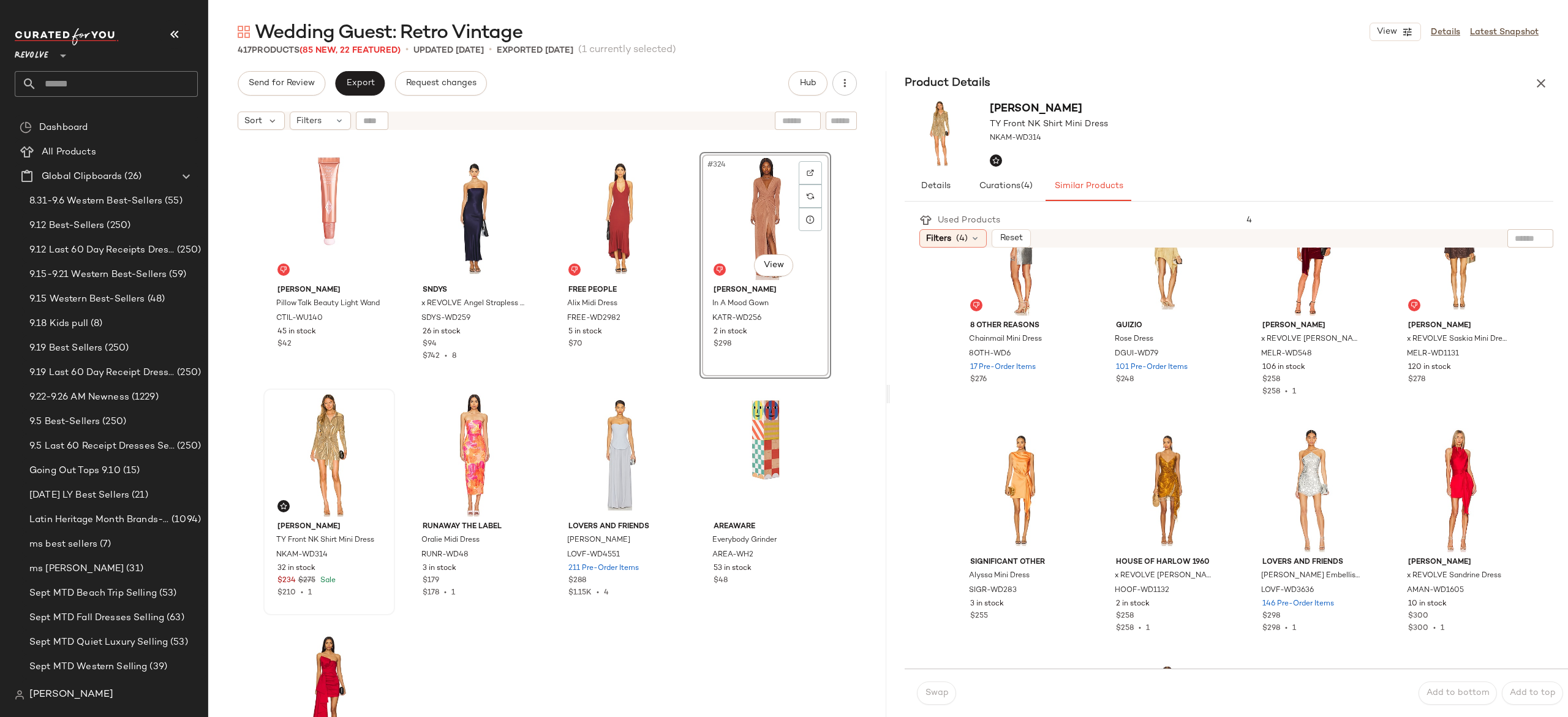
scroll to position [18910, 0]
click at [1543, 86] on icon "button" at bounding box center [1542, 84] width 15 height 15
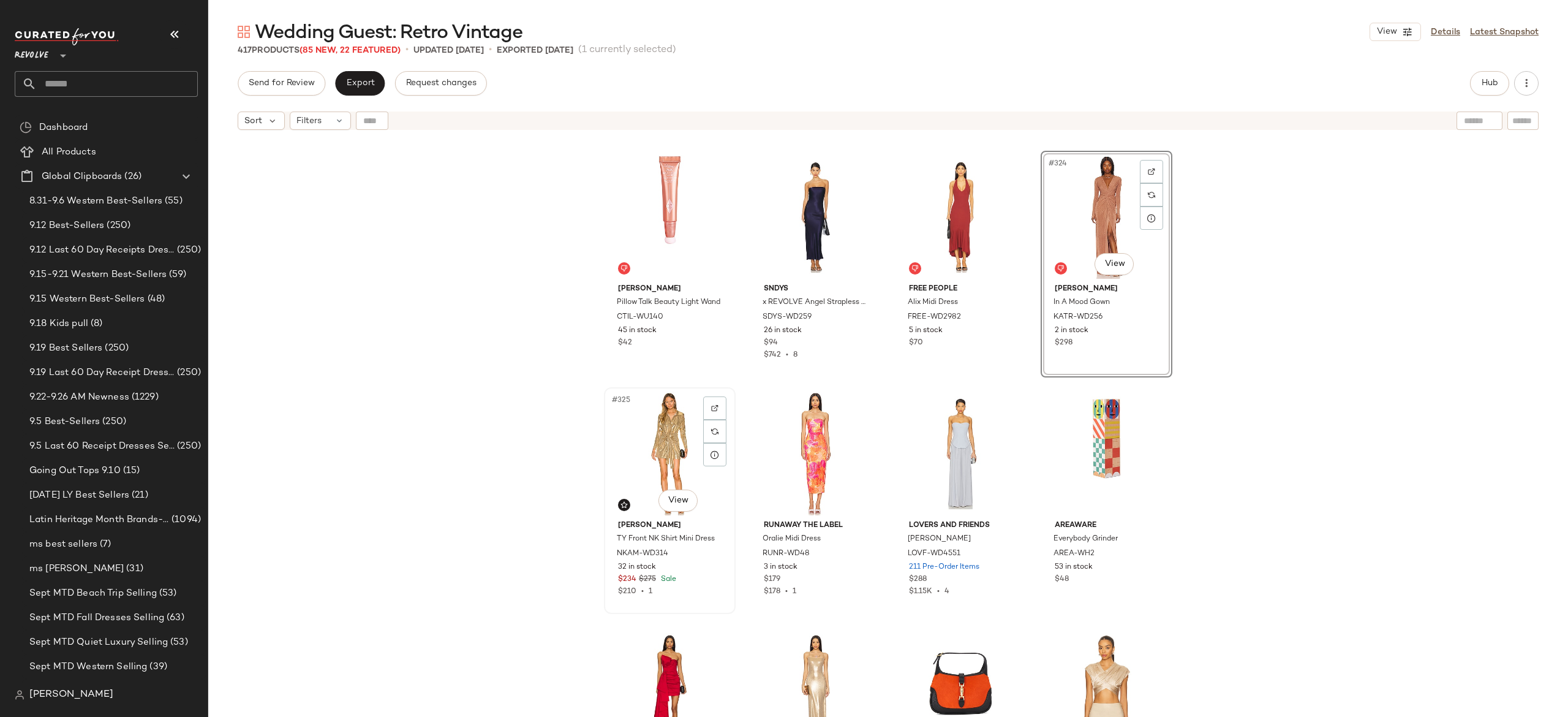
click at [646, 453] on div "#325 View" at bounding box center [669, 453] width 123 height 124
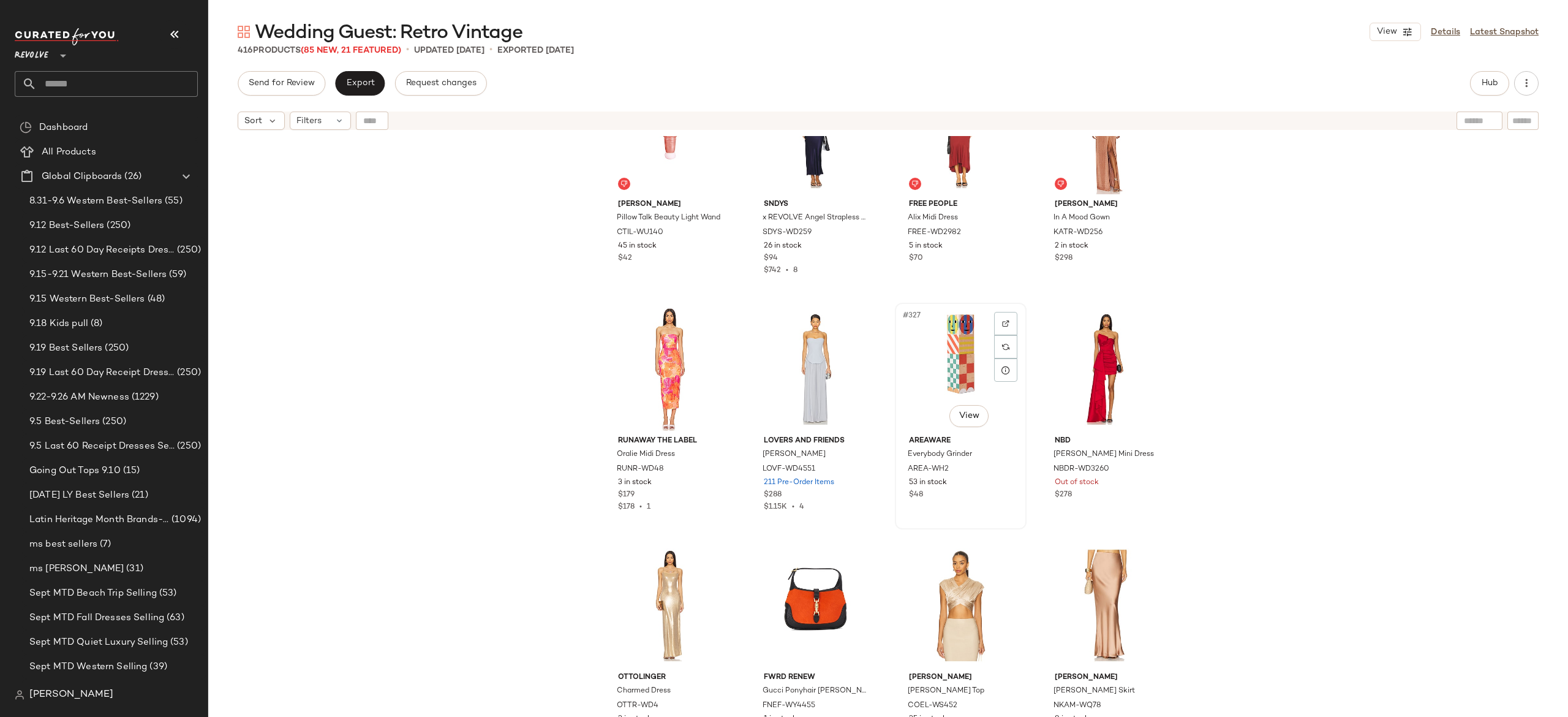
scroll to position [18995, 0]
click at [1090, 354] on div "#328 View" at bounding box center [1106, 367] width 123 height 124
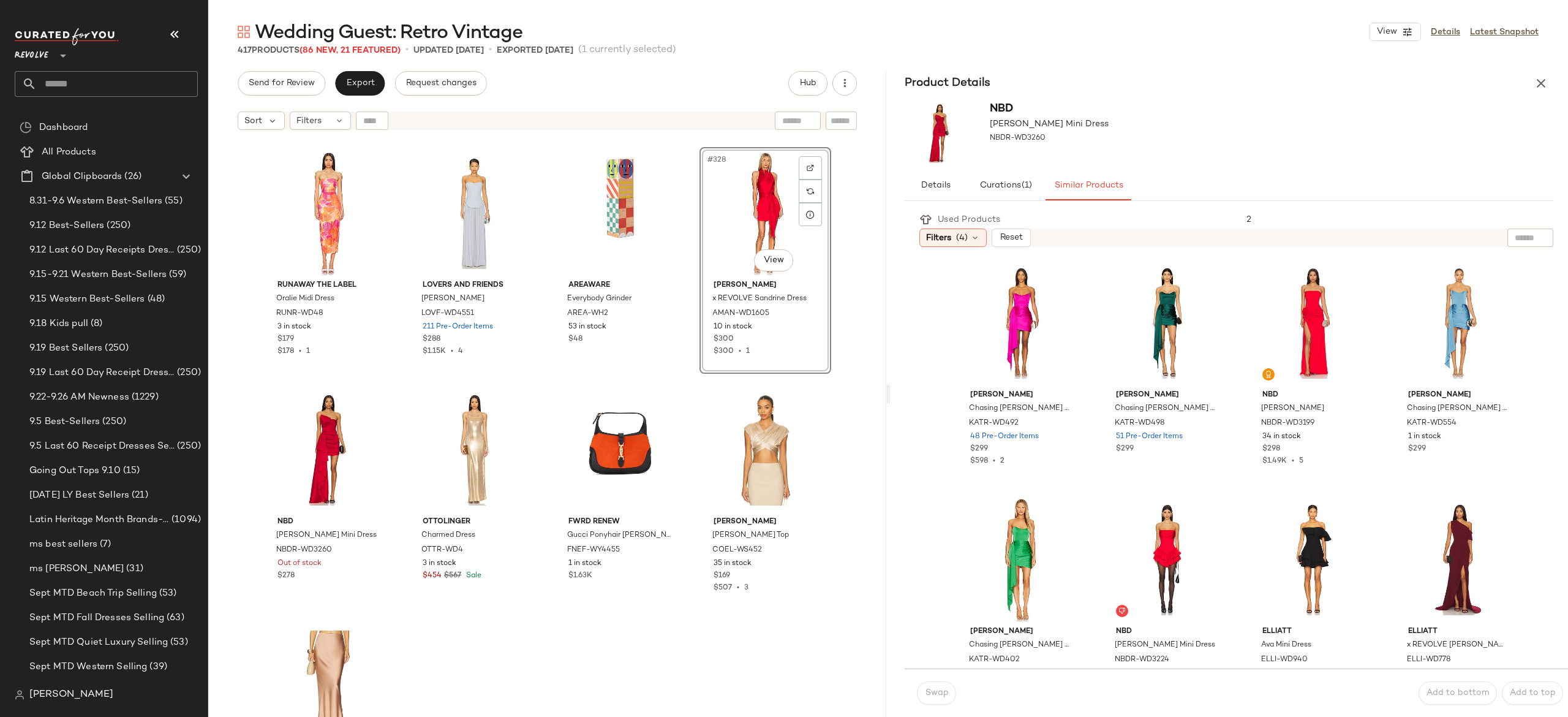
scroll to position [19151, 0]
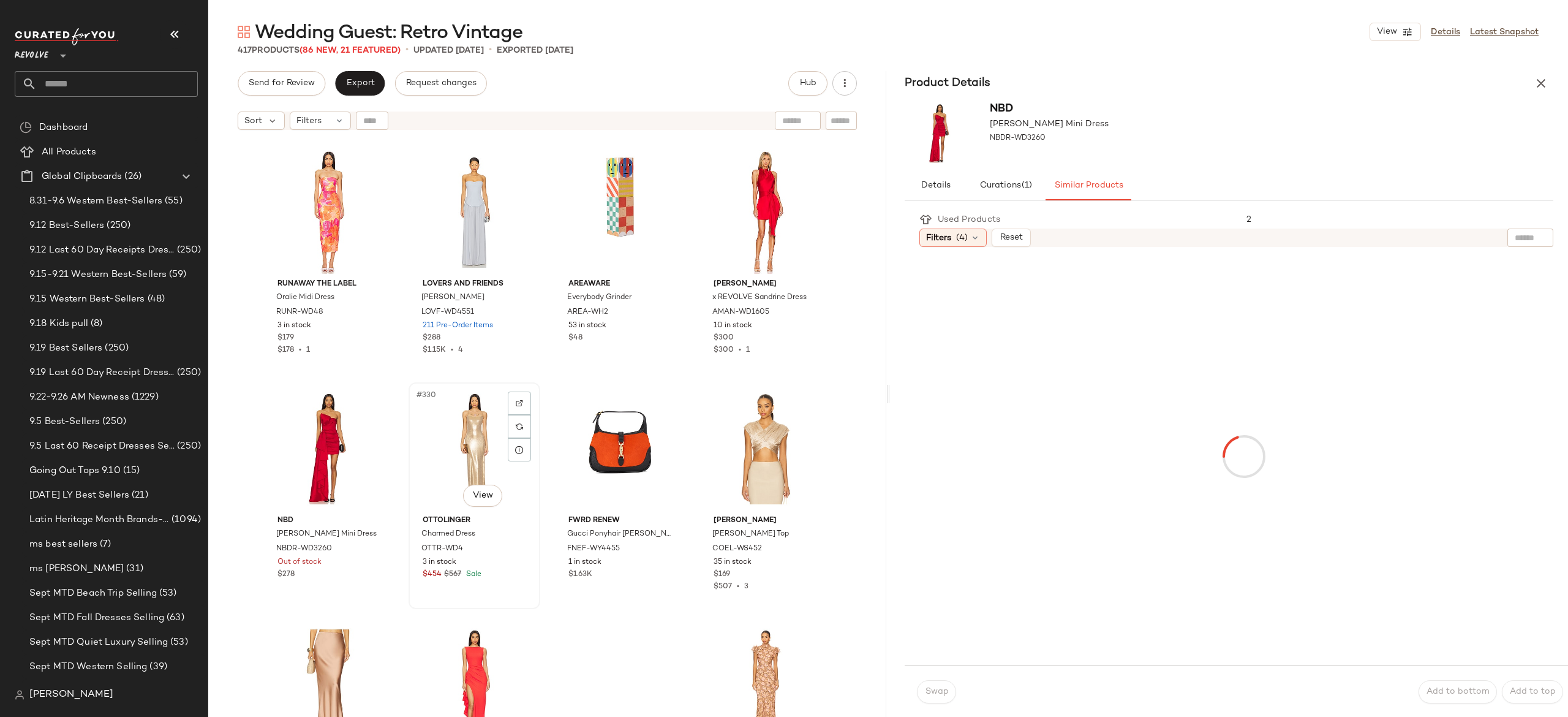
click at [463, 447] on div "#330 View" at bounding box center [474, 448] width 123 height 124
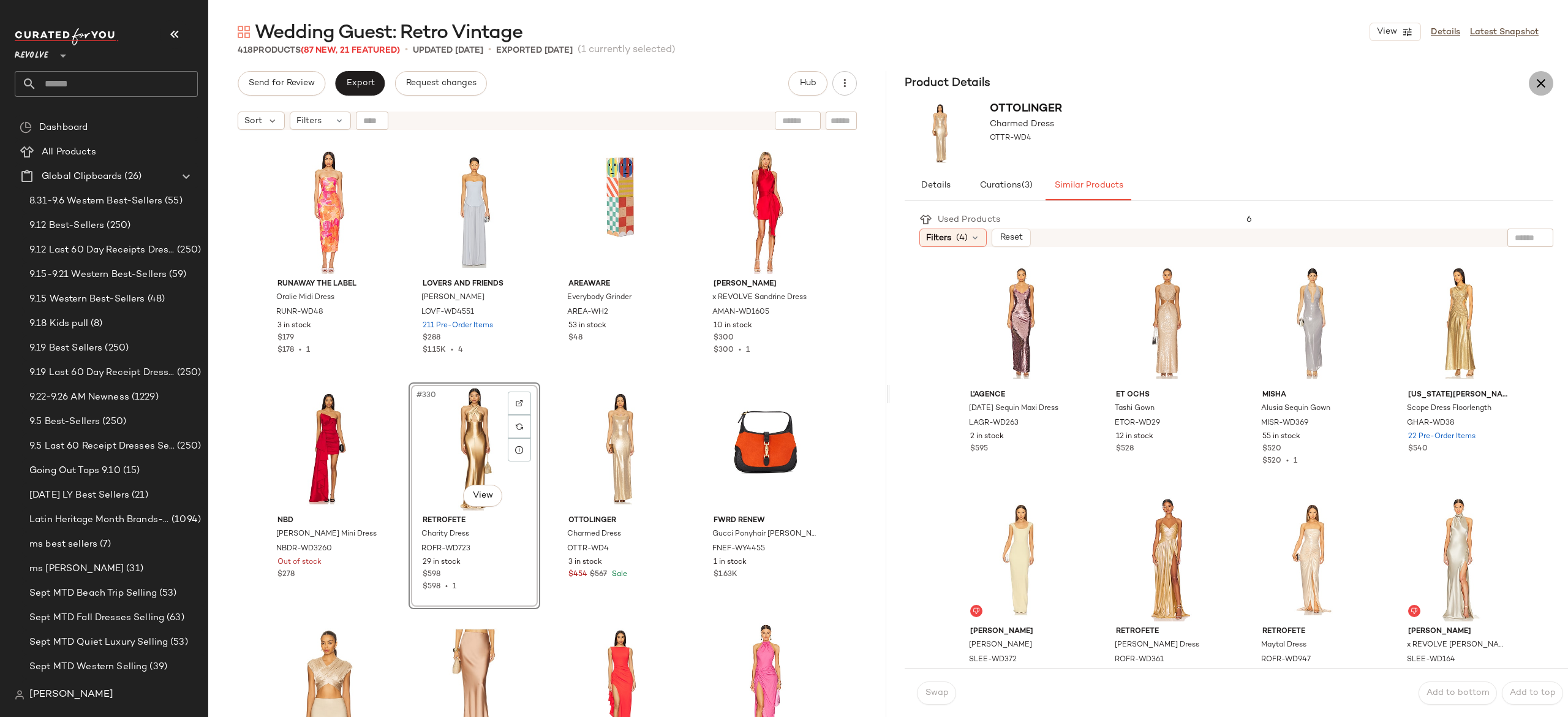
click at [1544, 81] on icon "button" at bounding box center [1542, 84] width 15 height 15
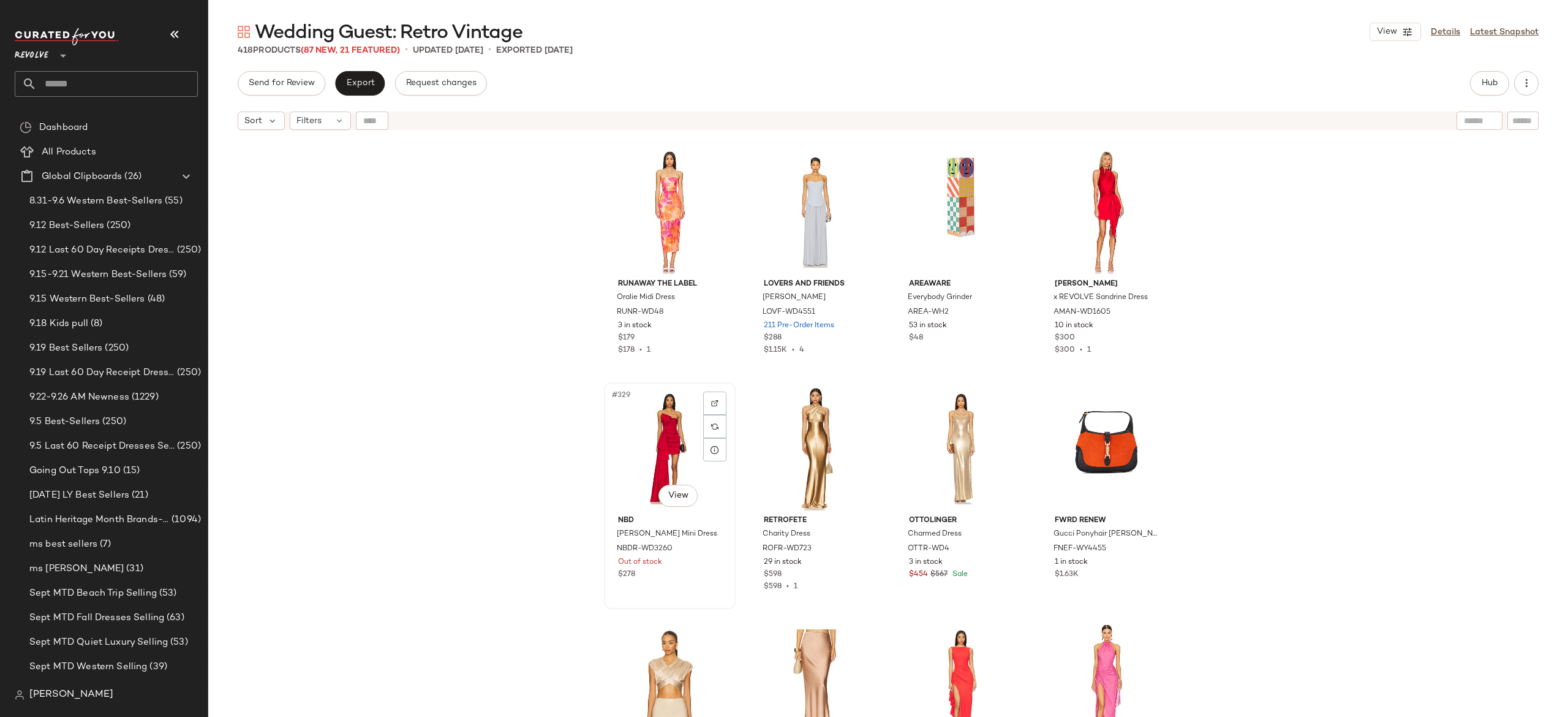
click at [655, 452] on div "#329 View" at bounding box center [669, 448] width 123 height 124
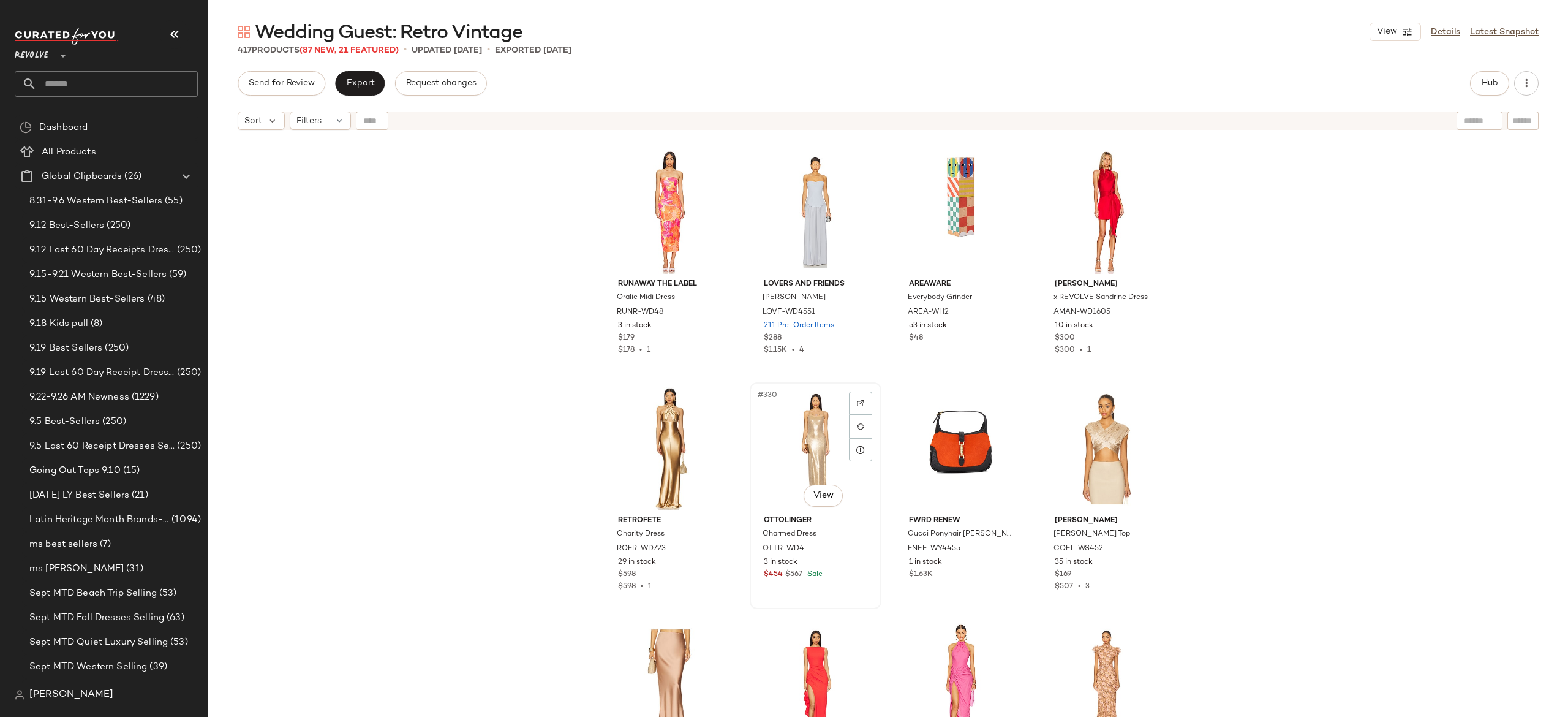
click at [831, 429] on div "#330 View" at bounding box center [815, 448] width 123 height 124
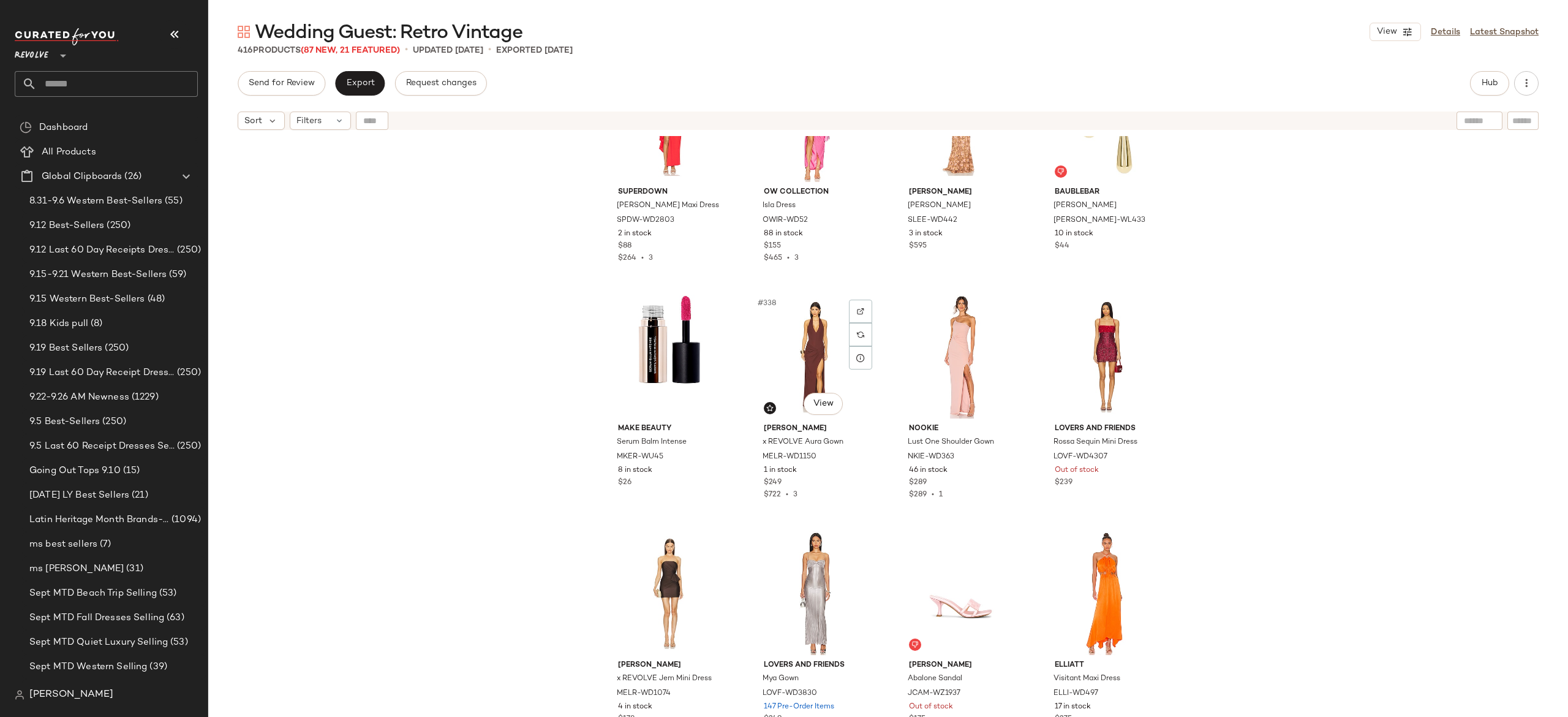
scroll to position [19717, 0]
click at [1096, 359] on div "#340 View" at bounding box center [1106, 355] width 123 height 124
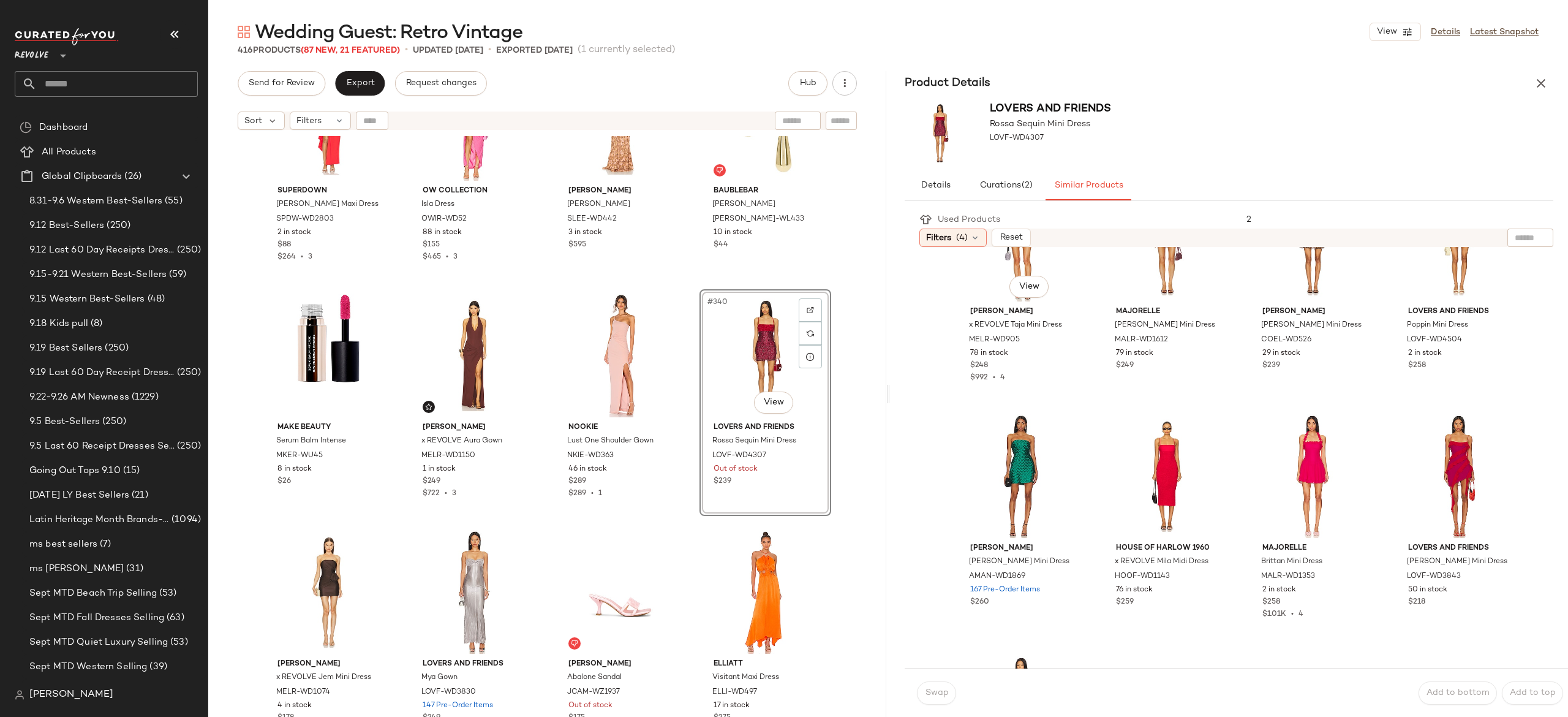
scroll to position [557, 0]
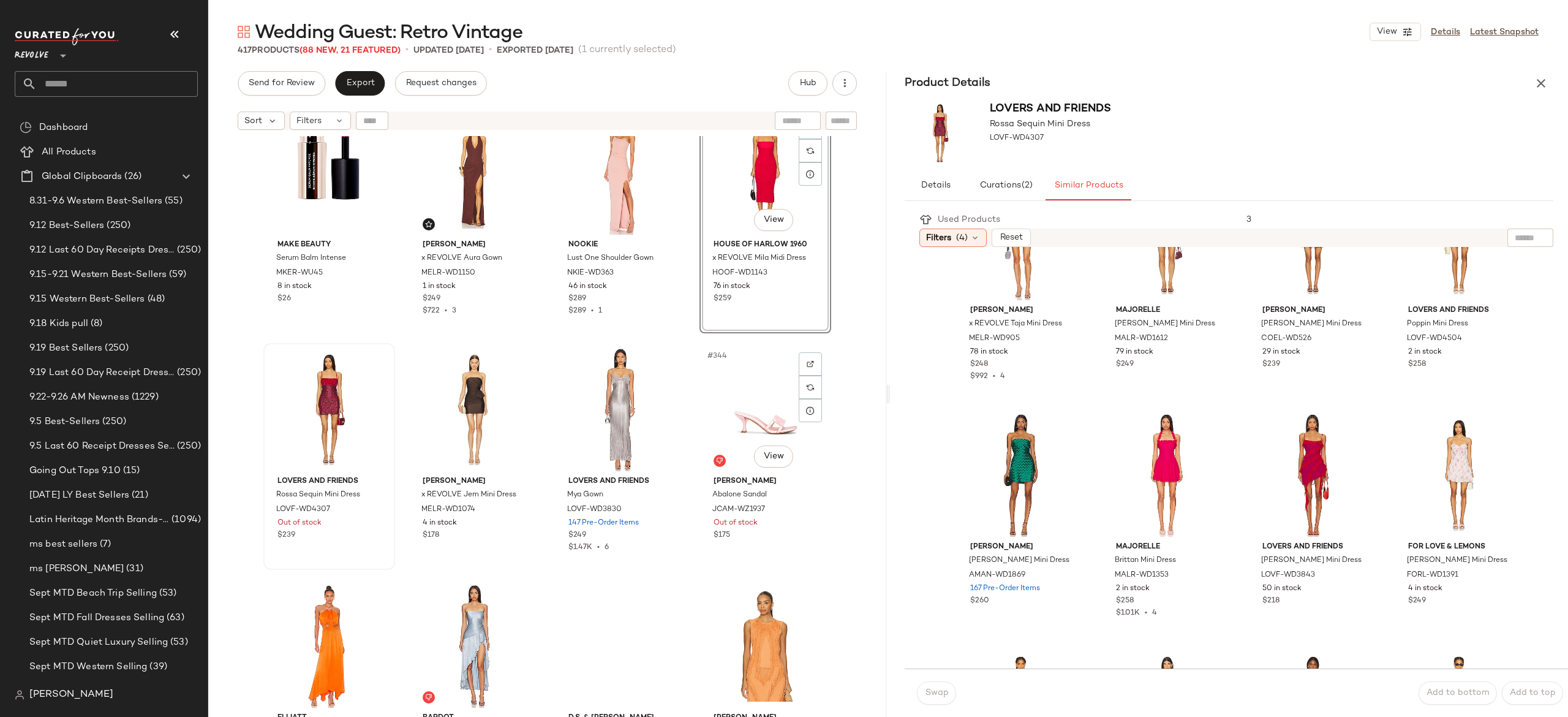
scroll to position [19900, 0]
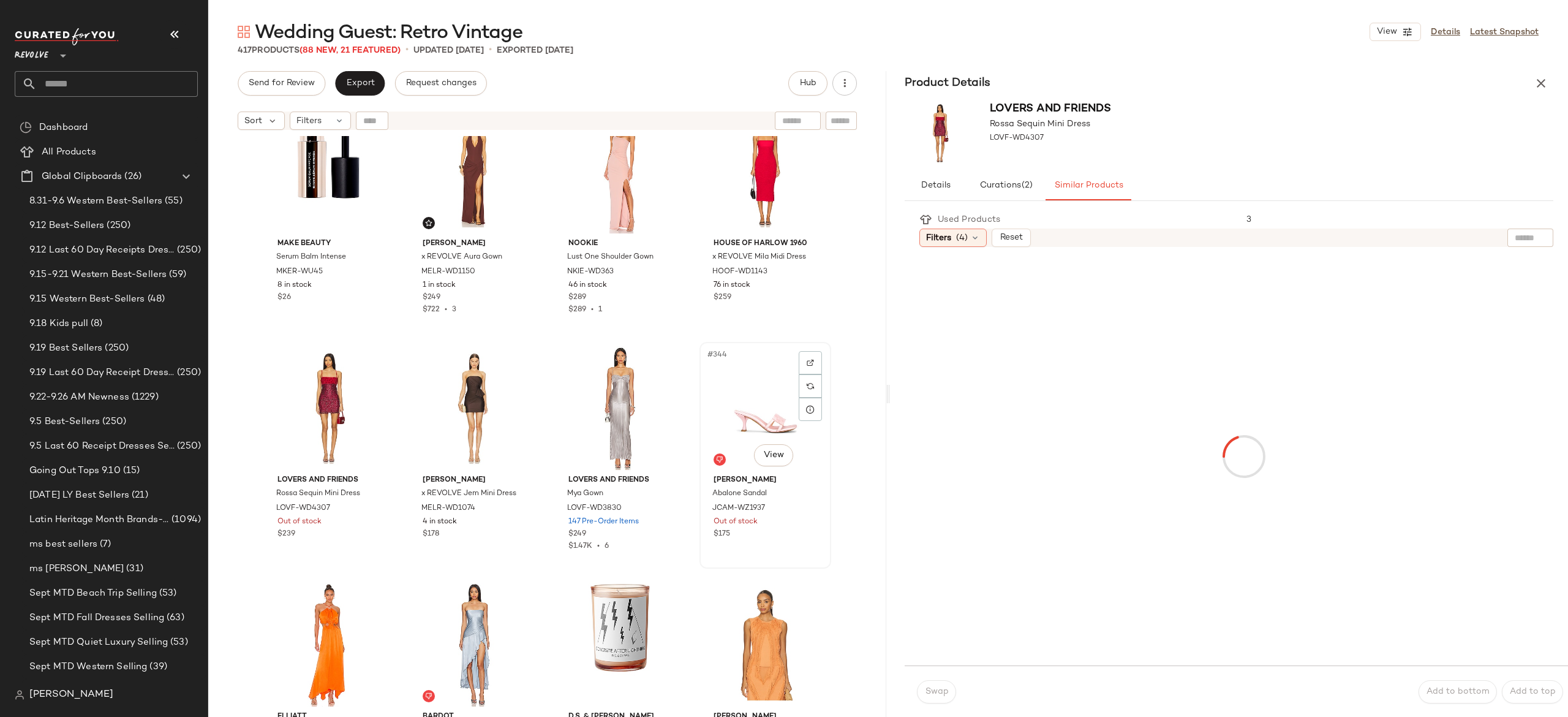
click at [760, 415] on div "#344 View" at bounding box center [765, 408] width 123 height 124
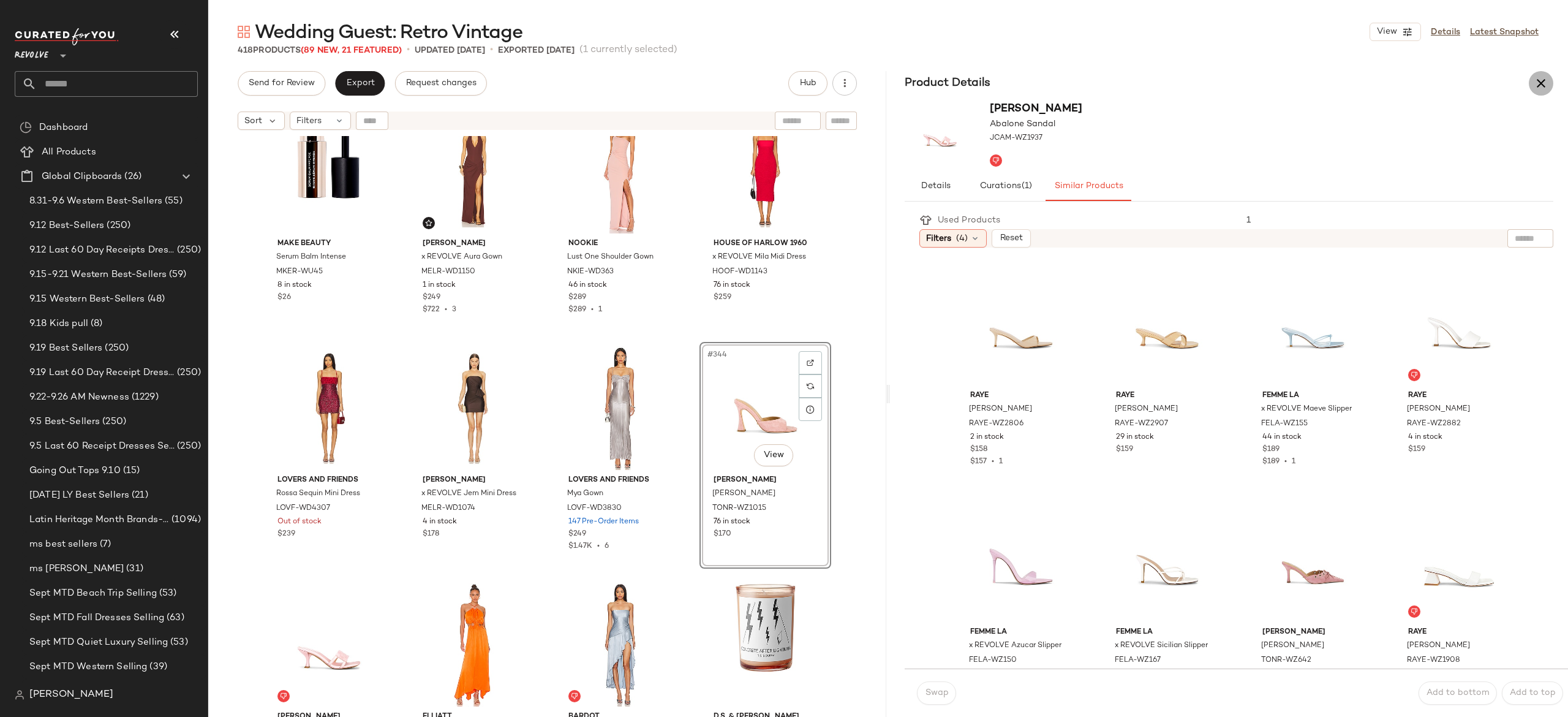
click at [1544, 81] on icon "button" at bounding box center [1542, 84] width 15 height 15
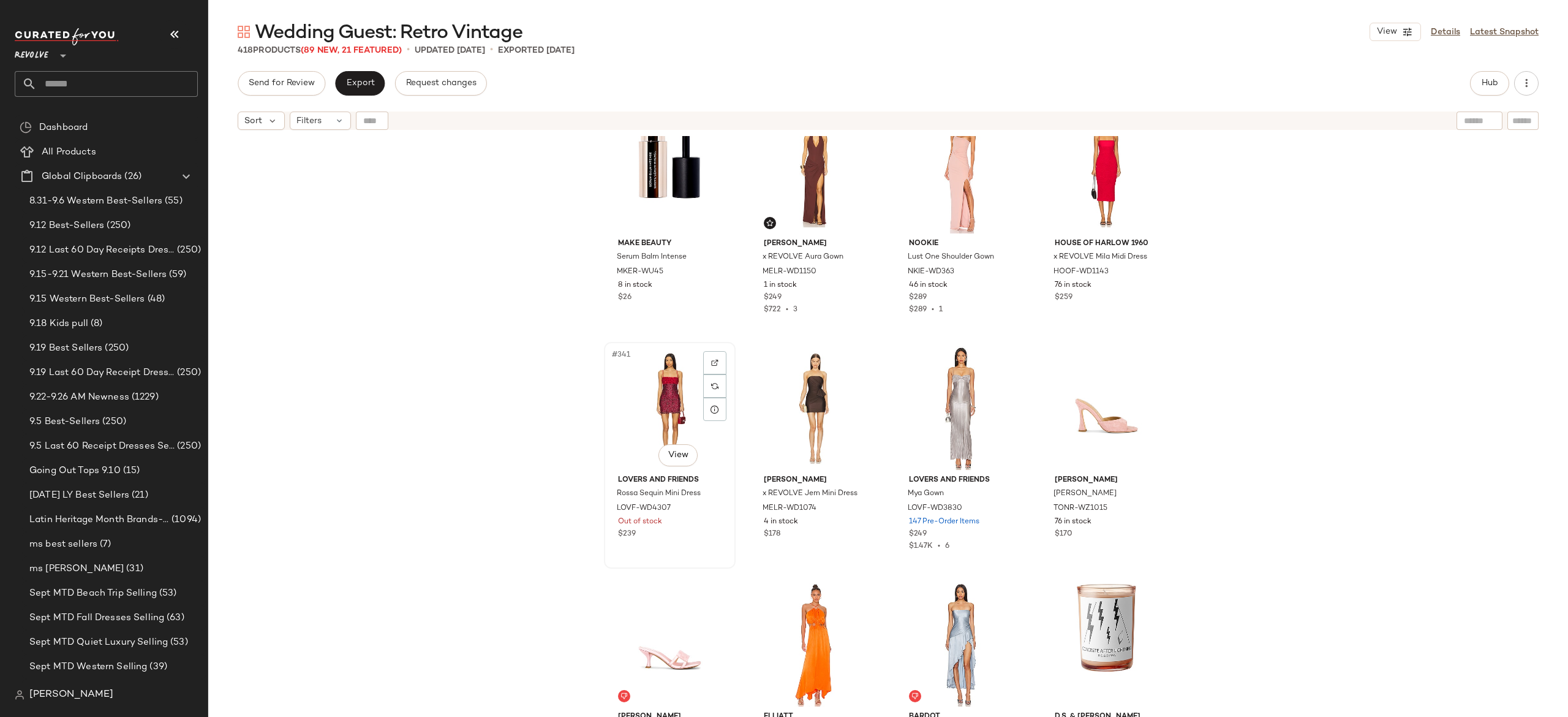
click at [658, 404] on div "#341 View" at bounding box center [669, 408] width 123 height 124
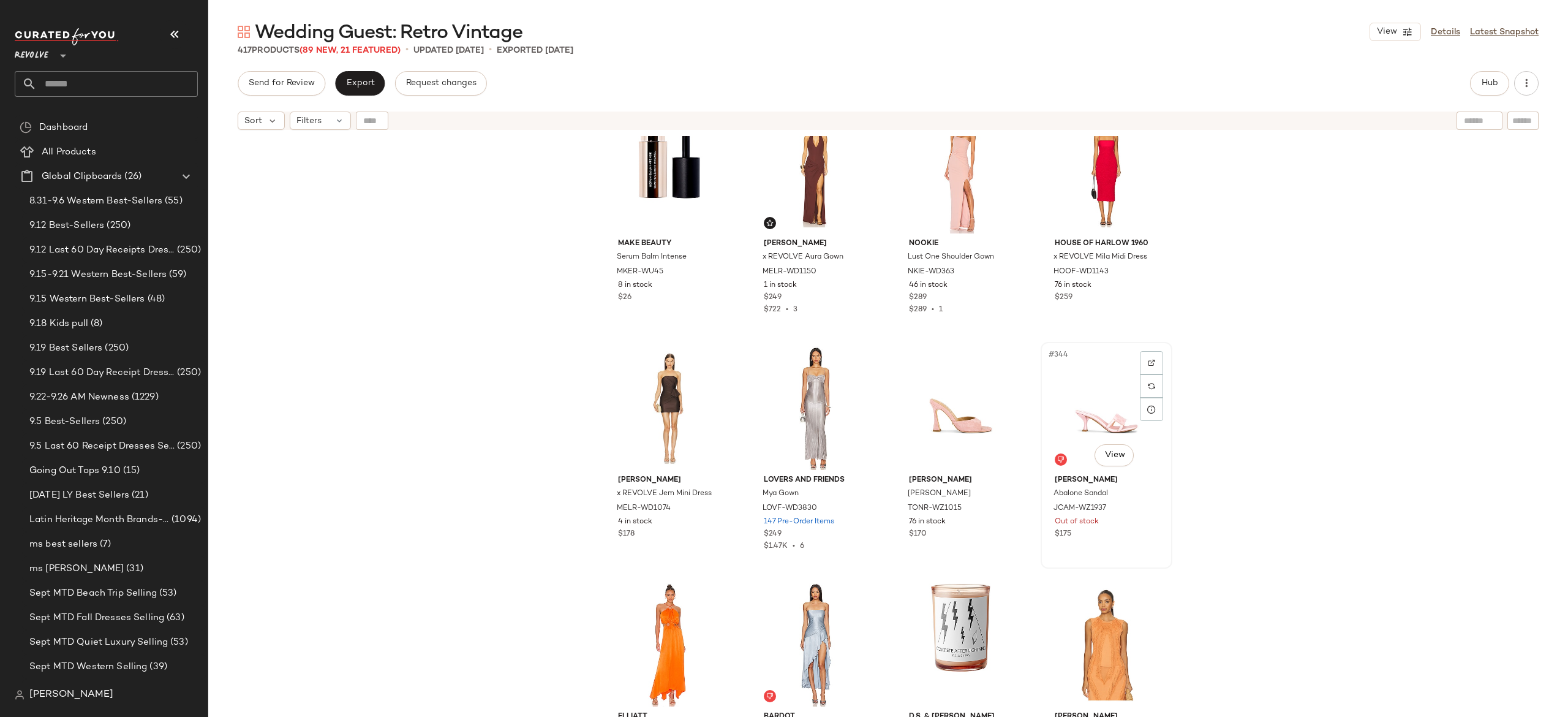
click at [1088, 425] on div "#344 View" at bounding box center [1106, 408] width 123 height 124
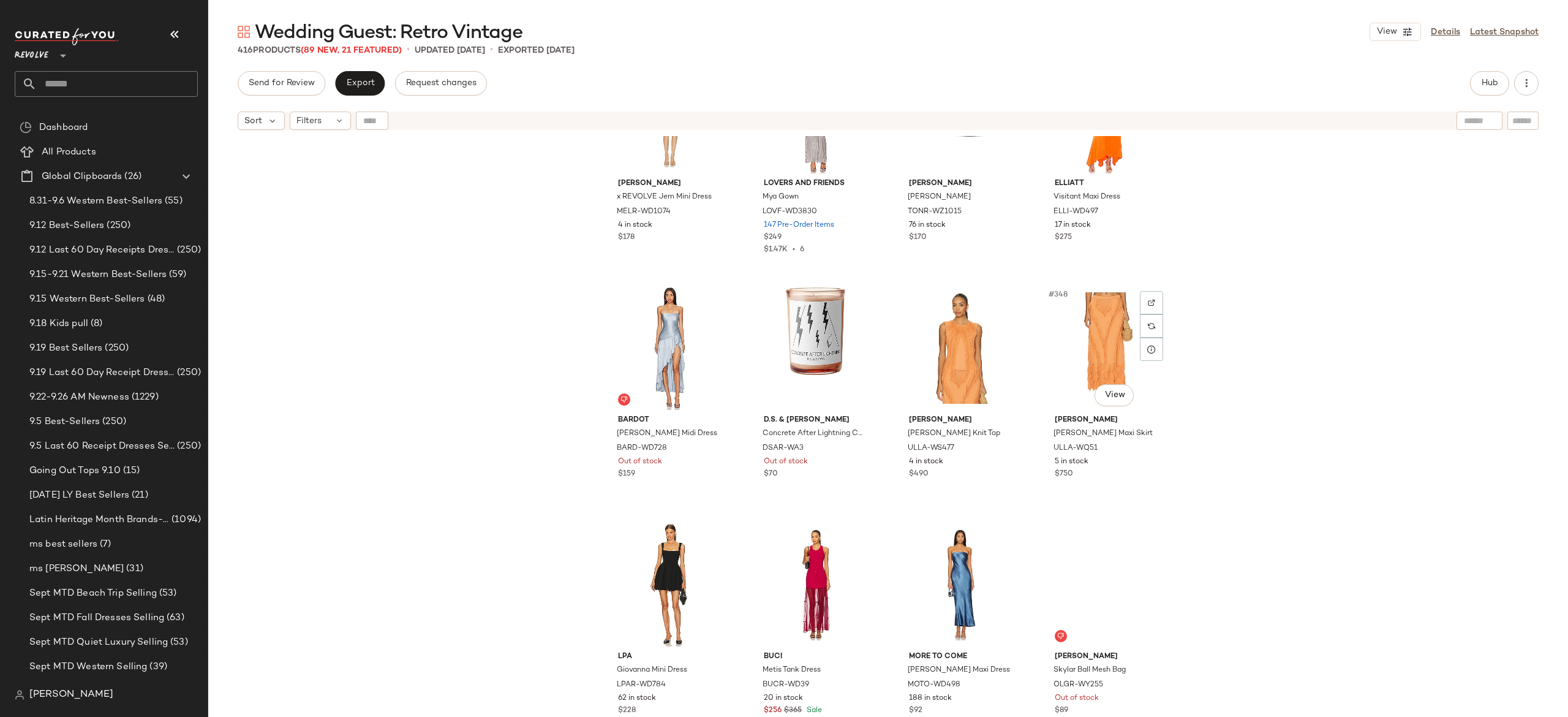
scroll to position [20255, 0]
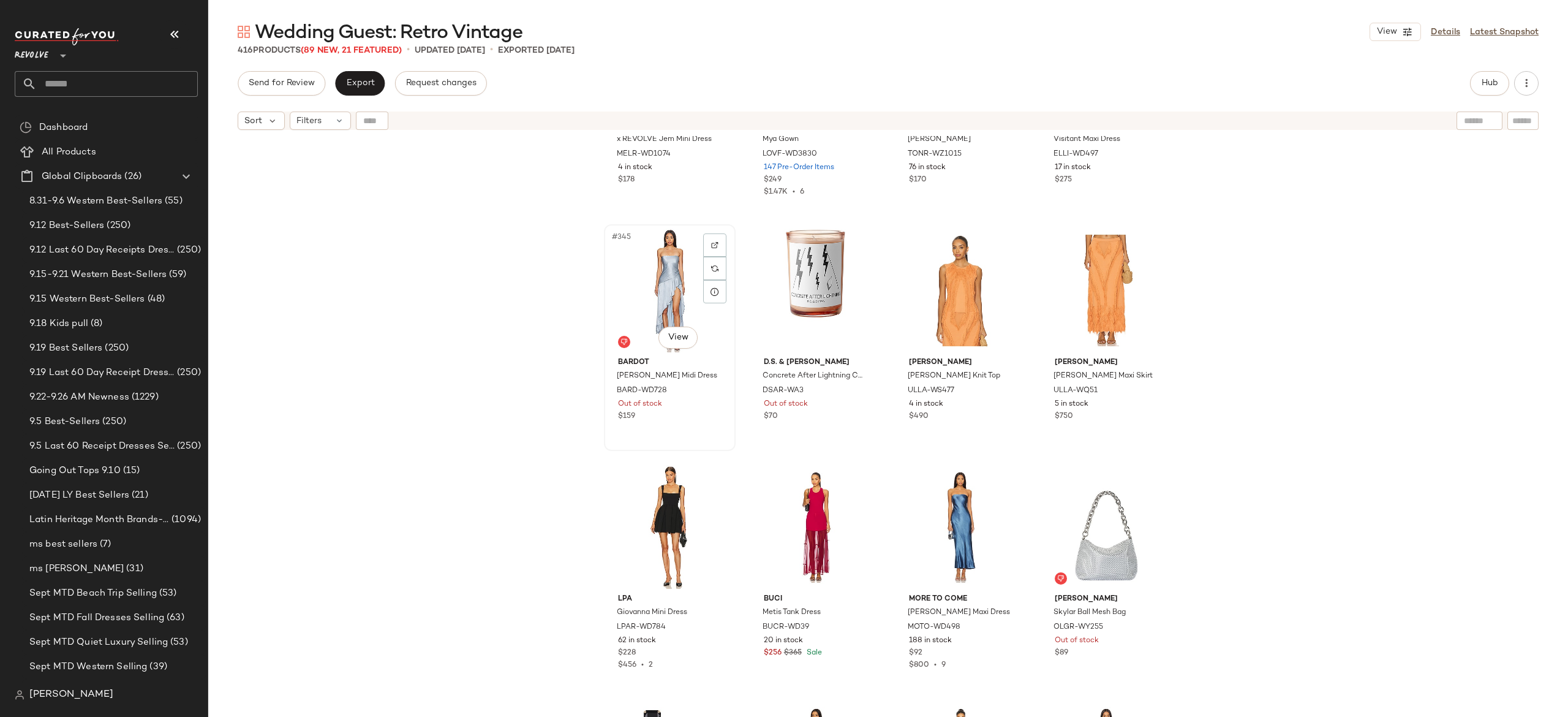
click at [673, 289] on div "#345 View" at bounding box center [669, 290] width 123 height 124
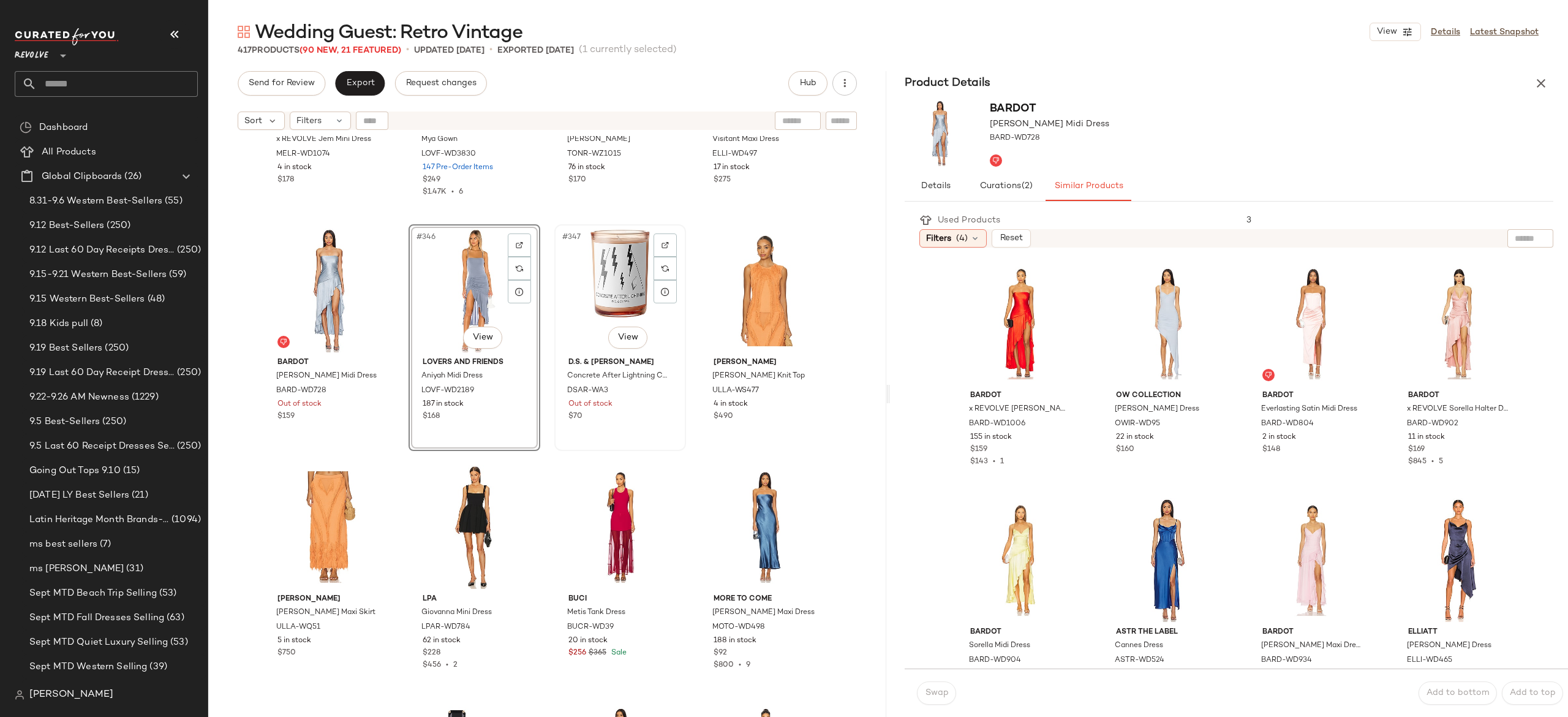
click at [596, 293] on div "#347 View" at bounding box center [619, 290] width 123 height 124
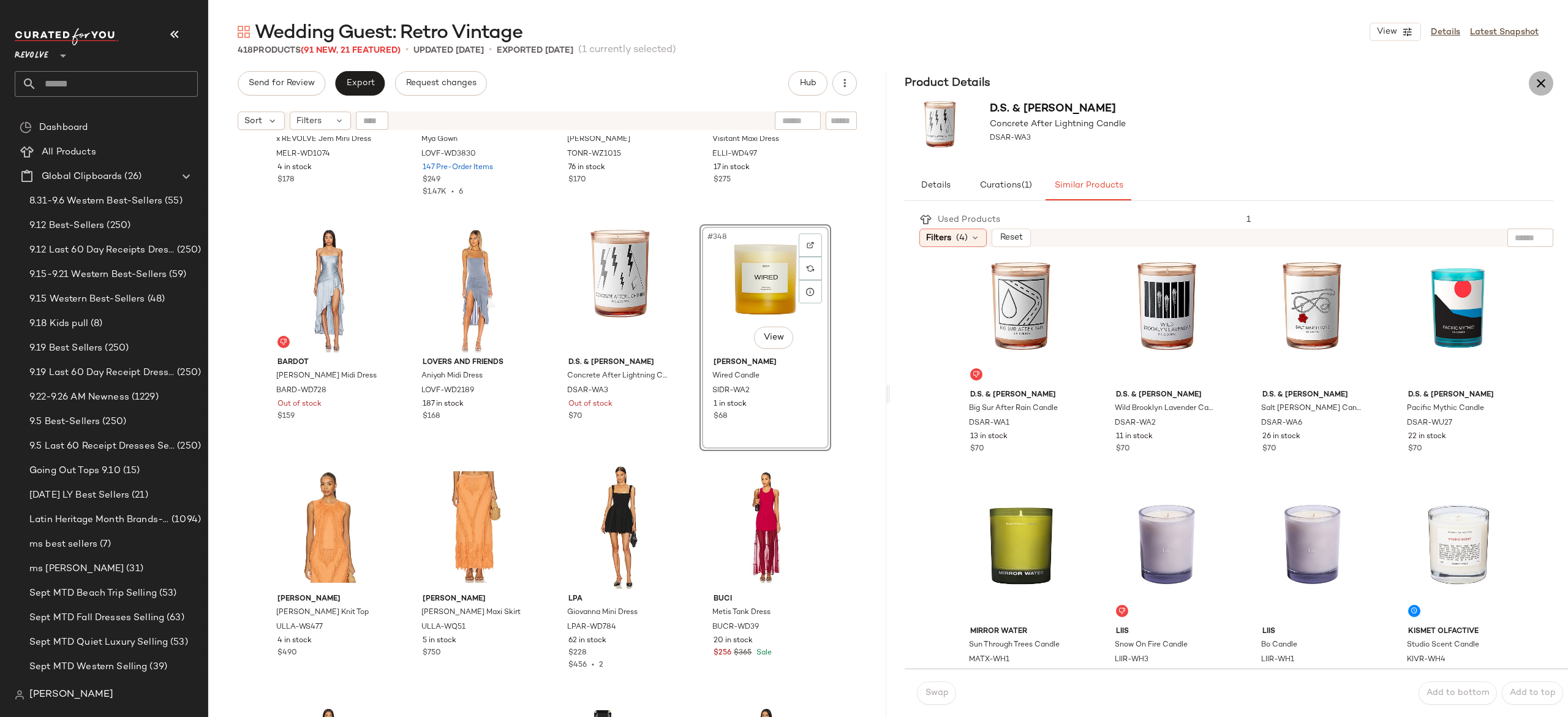
click at [1542, 80] on icon "button" at bounding box center [1542, 84] width 15 height 15
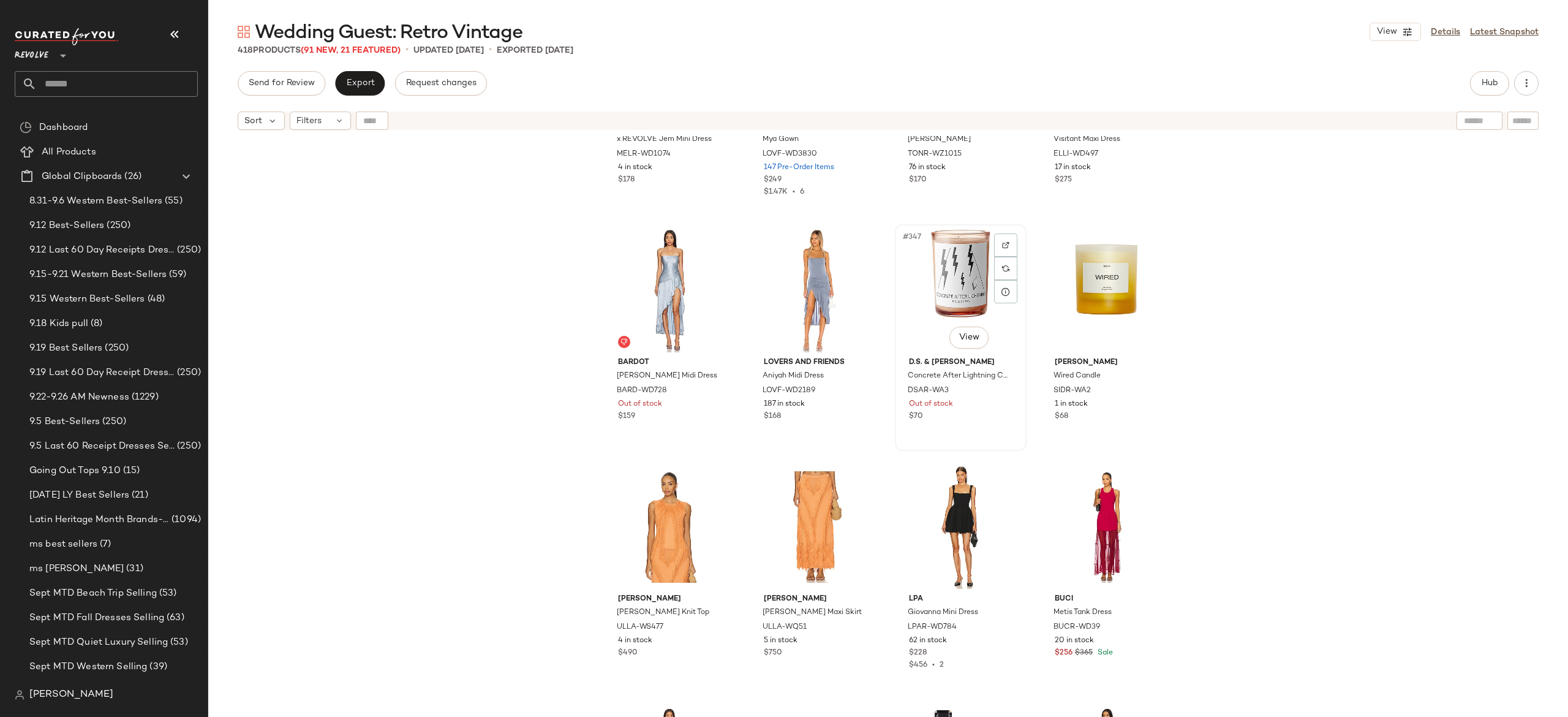
click at [951, 288] on div "#347 View" at bounding box center [961, 290] width 123 height 124
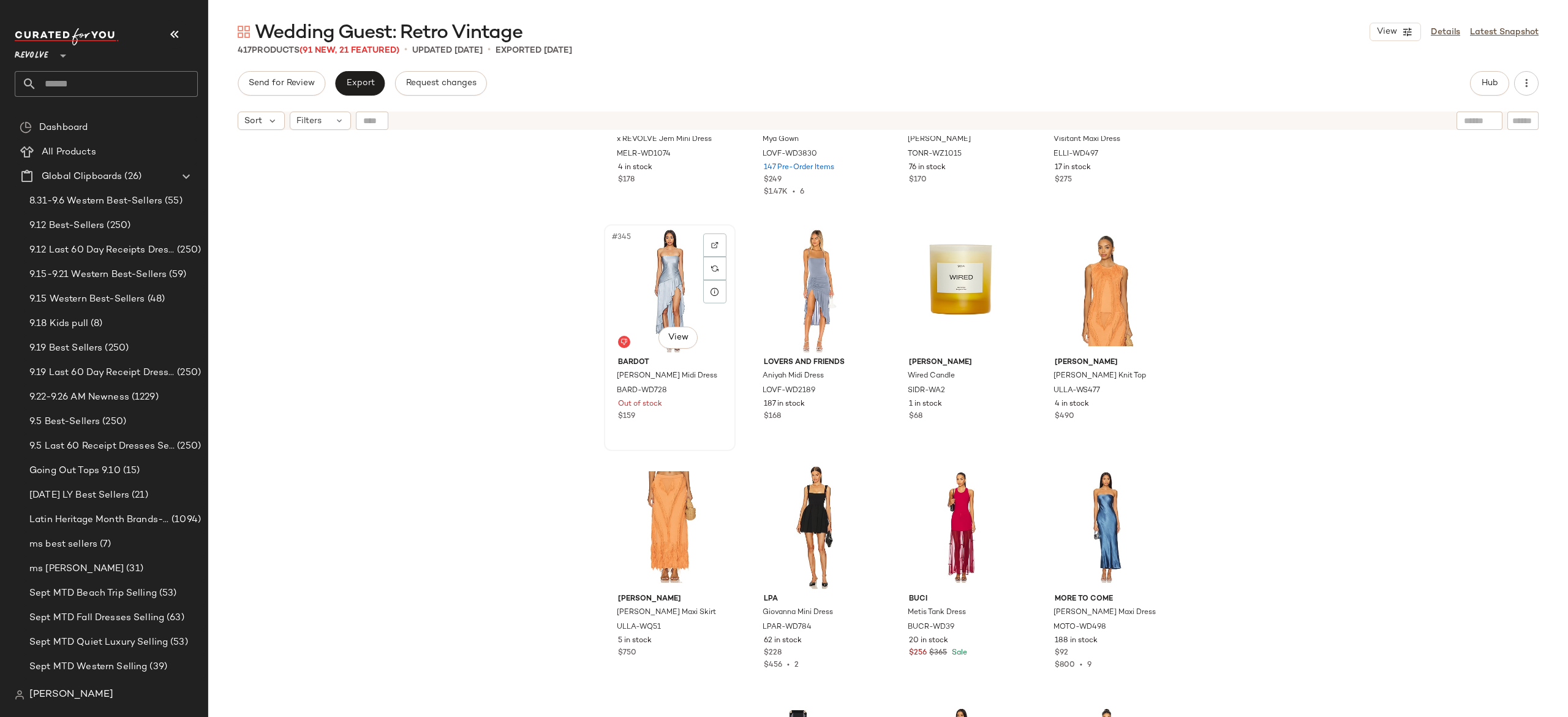
click at [663, 291] on div "#345 View" at bounding box center [669, 290] width 123 height 124
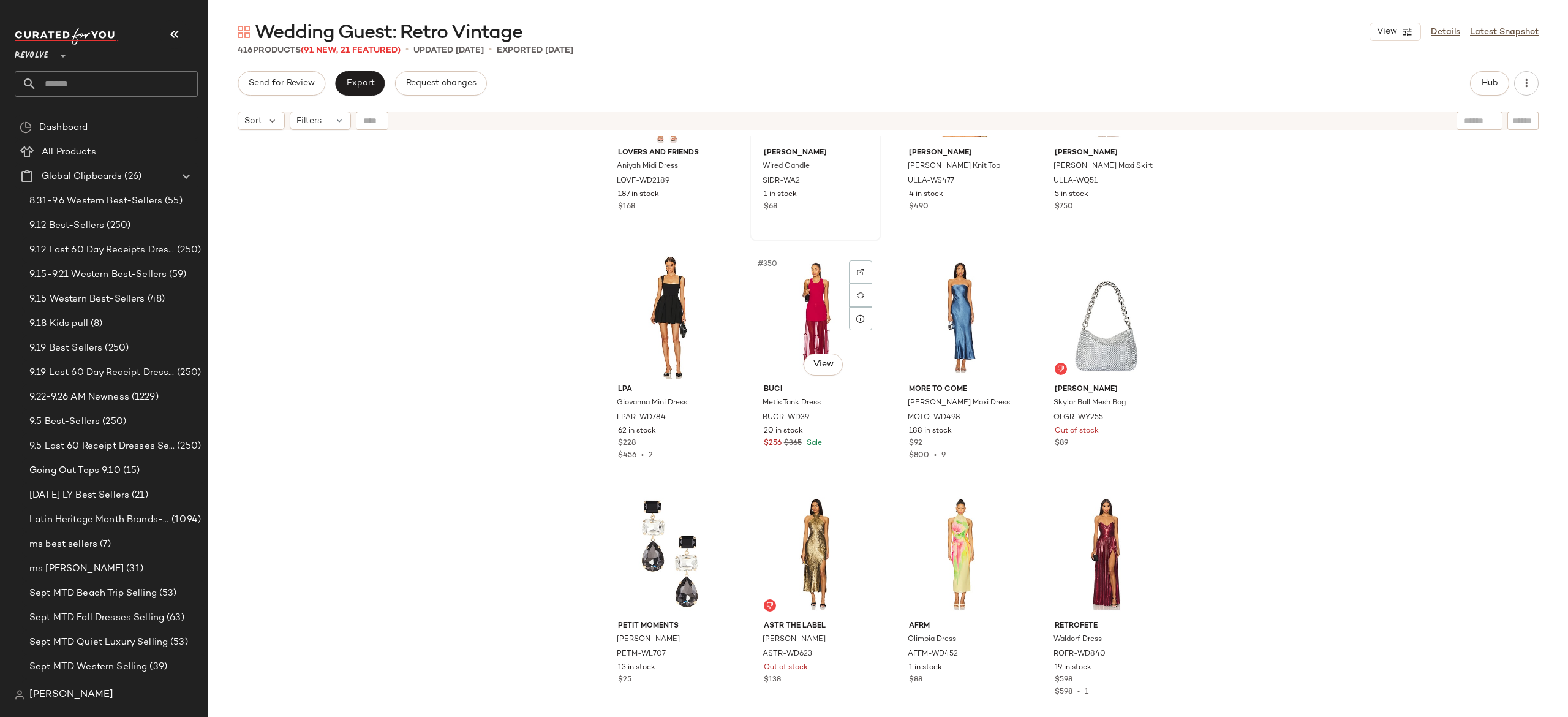
scroll to position [20471, 0]
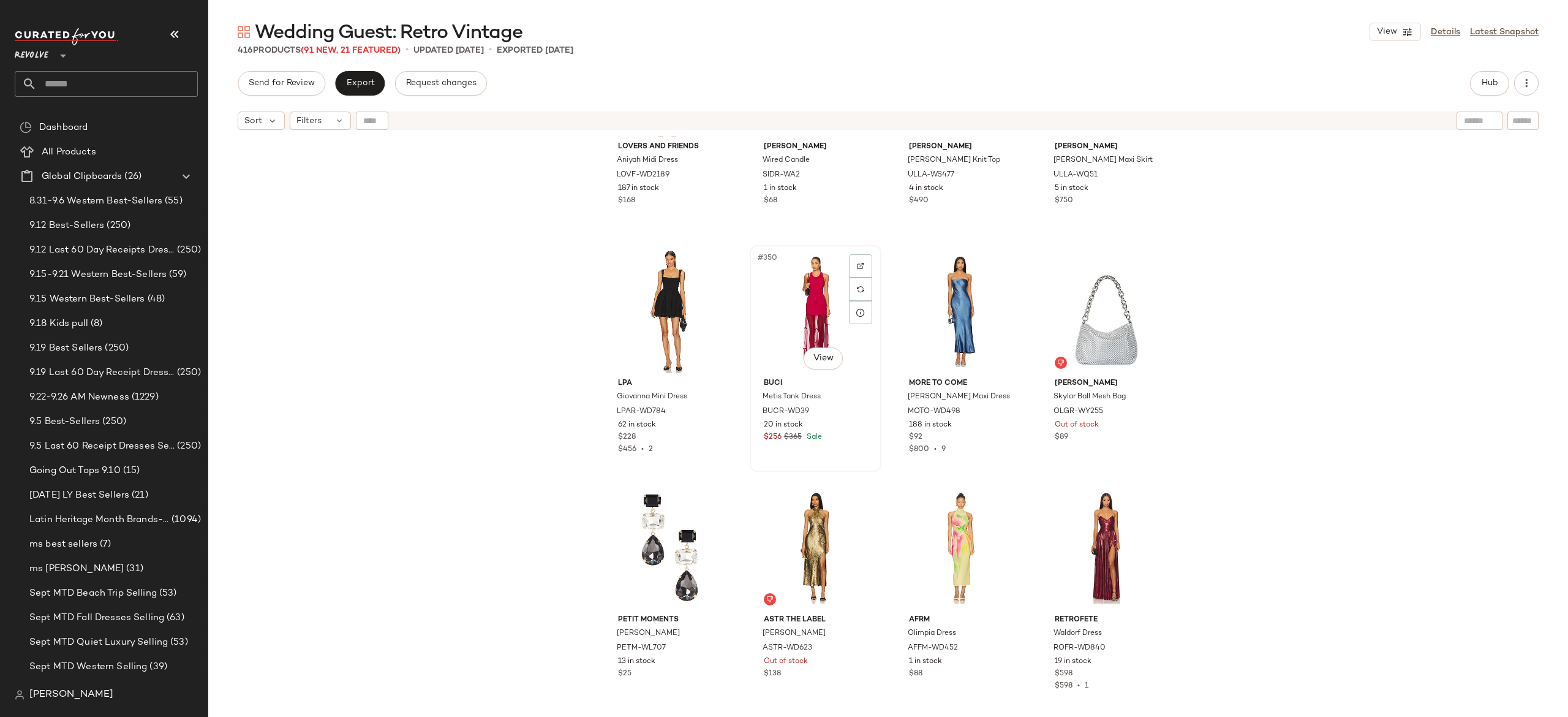
click at [808, 313] on div "#350 View" at bounding box center [815, 311] width 123 height 124
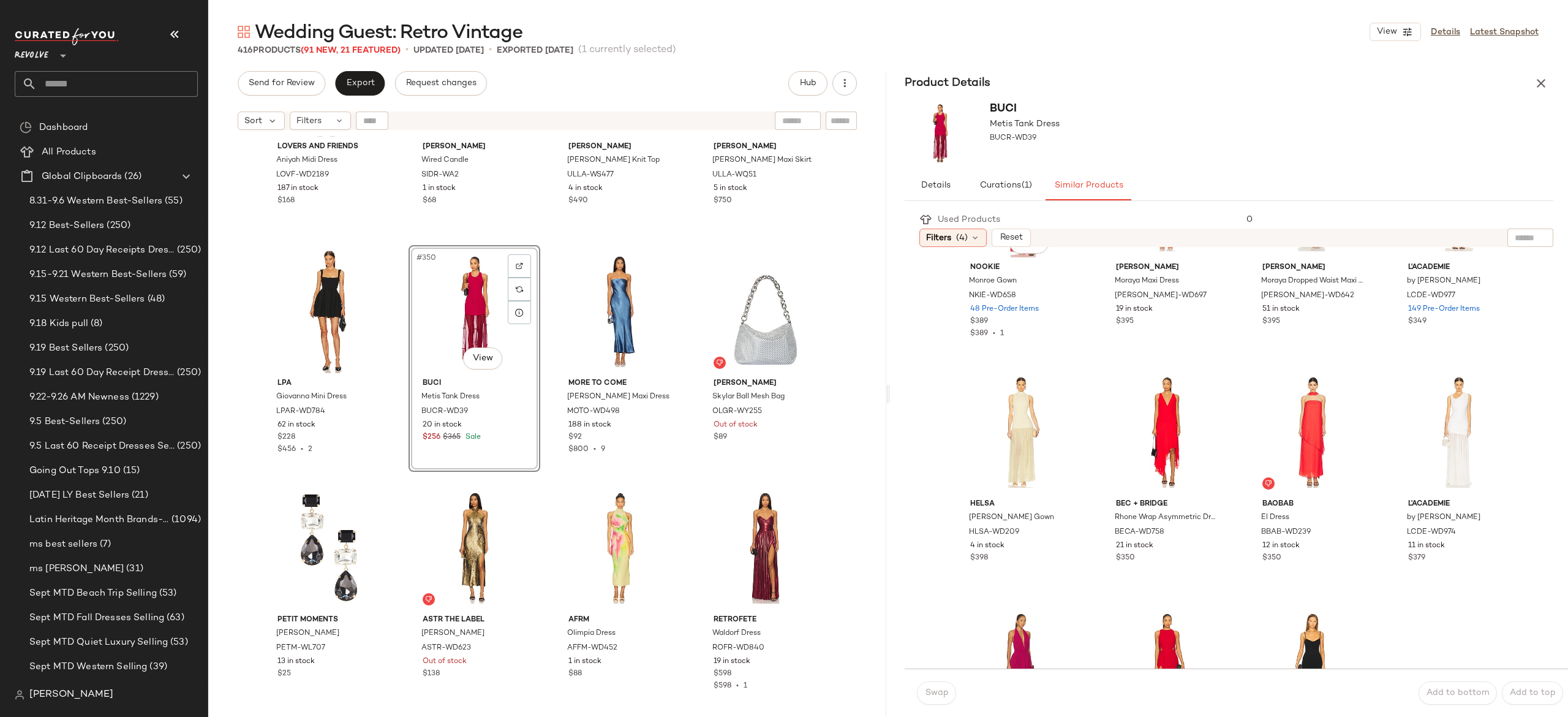
scroll to position [365, 0]
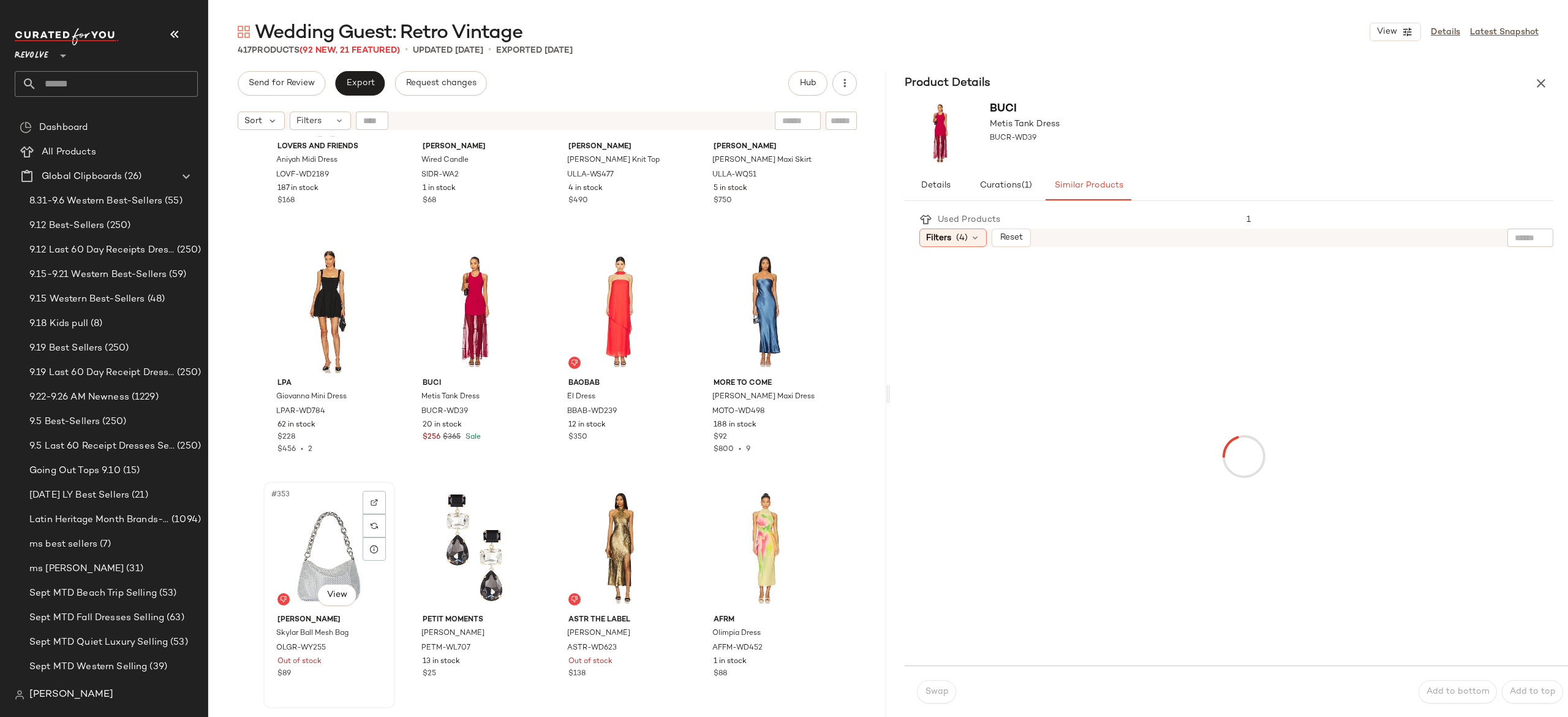
click at [323, 548] on div "#353 View" at bounding box center [329, 548] width 123 height 124
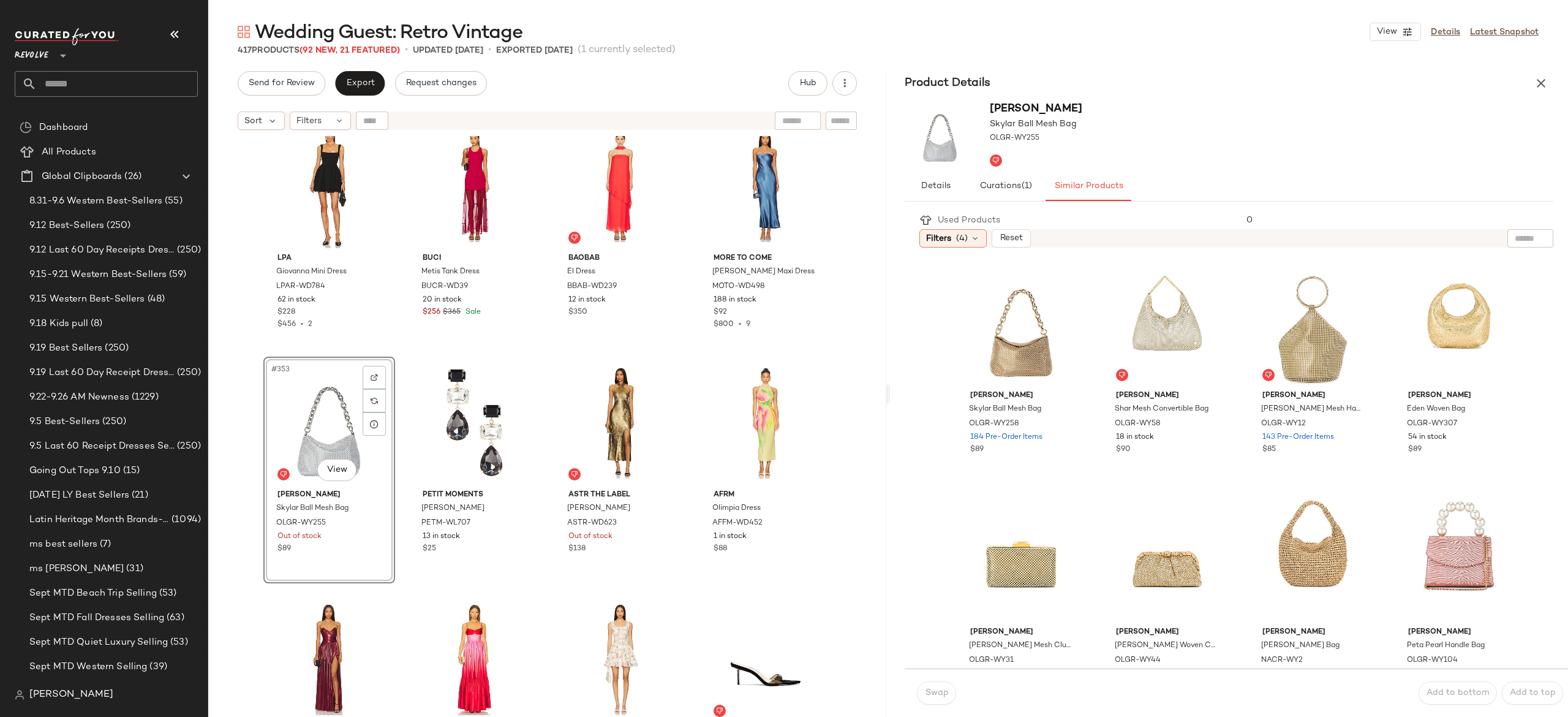
scroll to position [20597, 0]
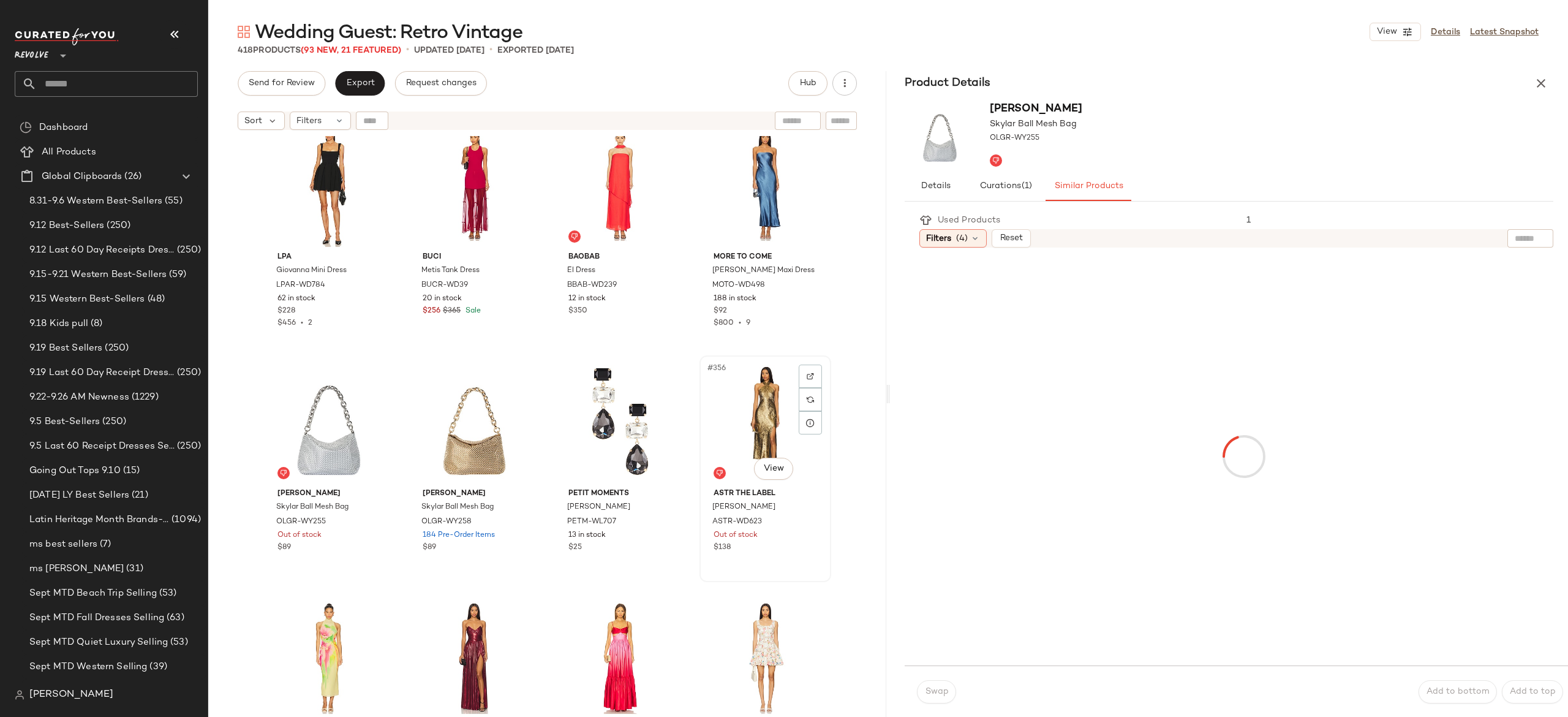
click at [748, 406] on div "#356 View" at bounding box center [765, 422] width 123 height 124
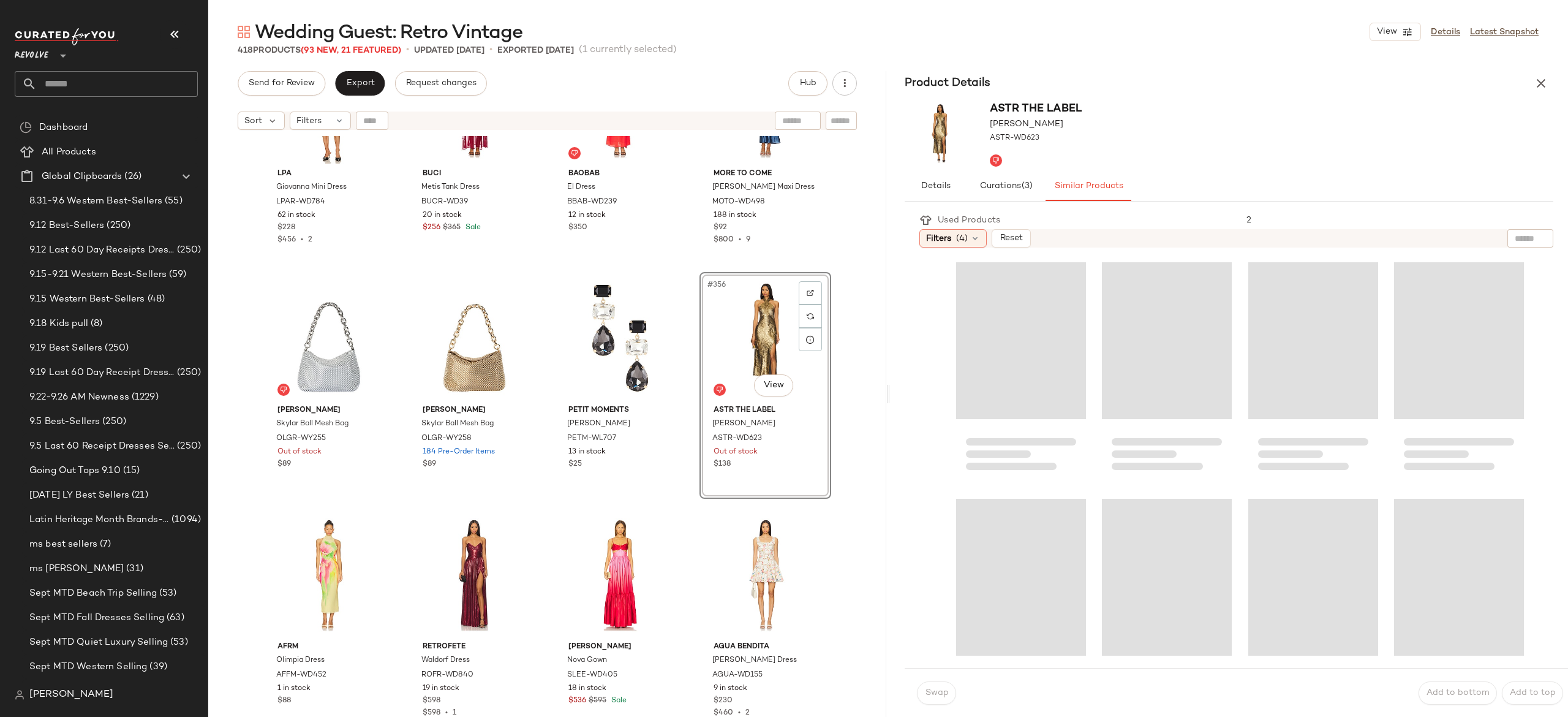
scroll to position [20686, 0]
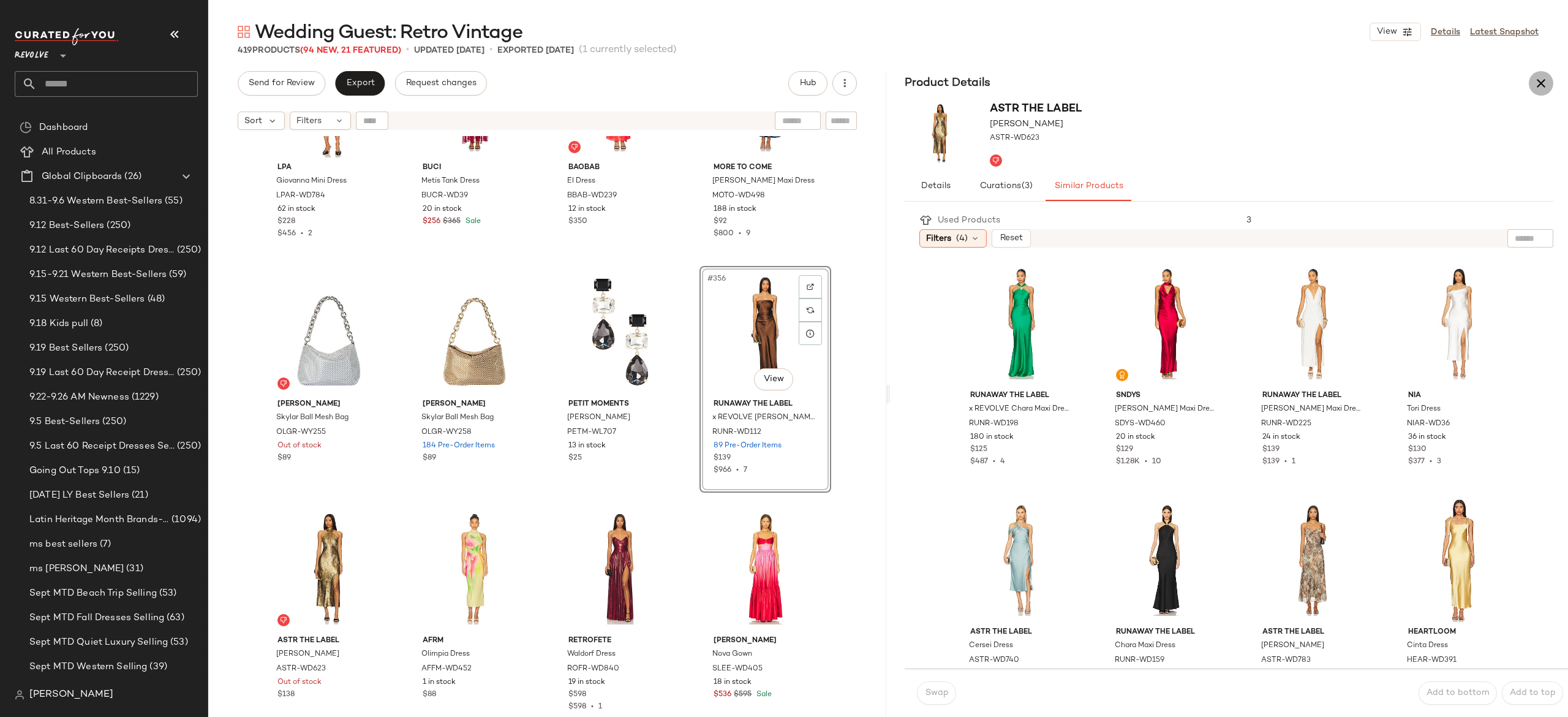
click at [1531, 86] on button "button" at bounding box center [1542, 84] width 24 height 24
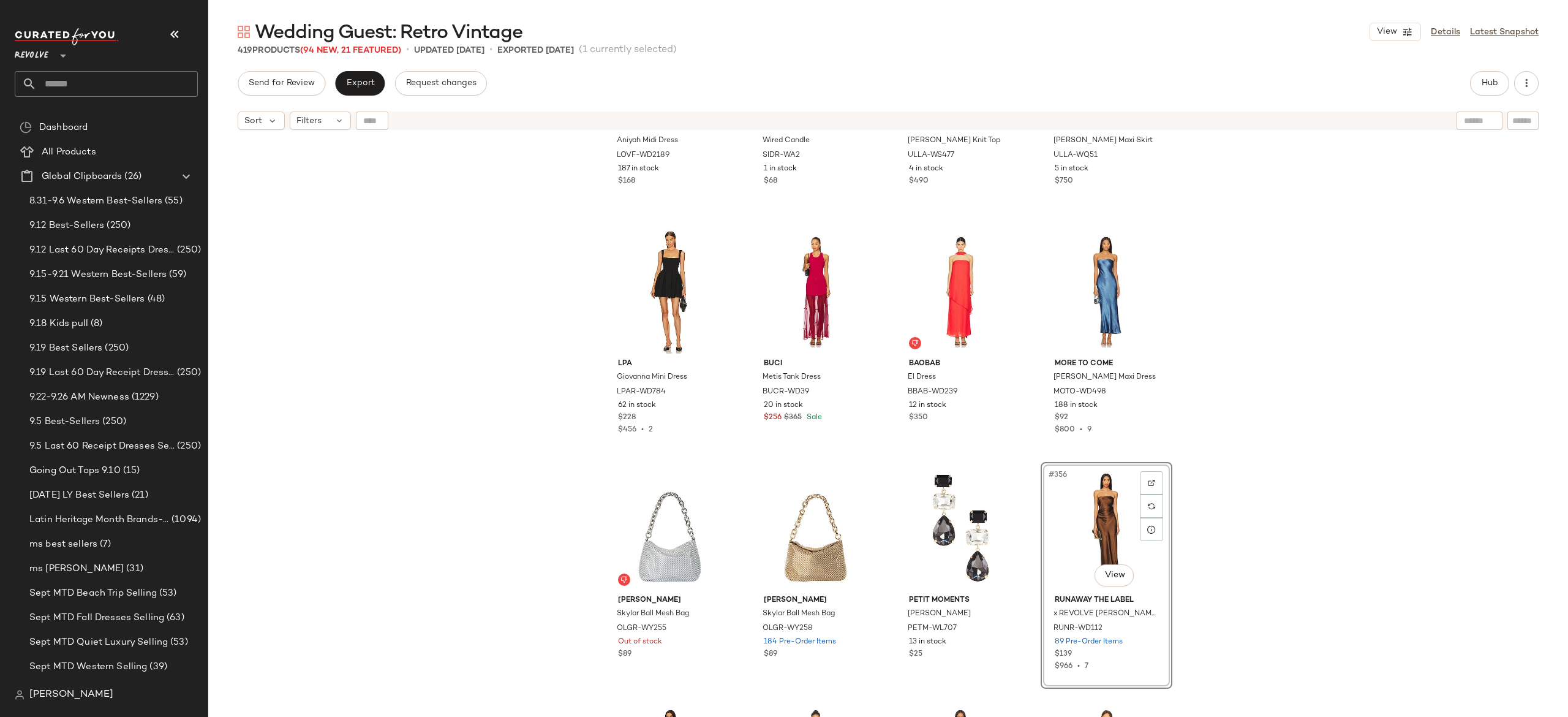
scroll to position [20468, 0]
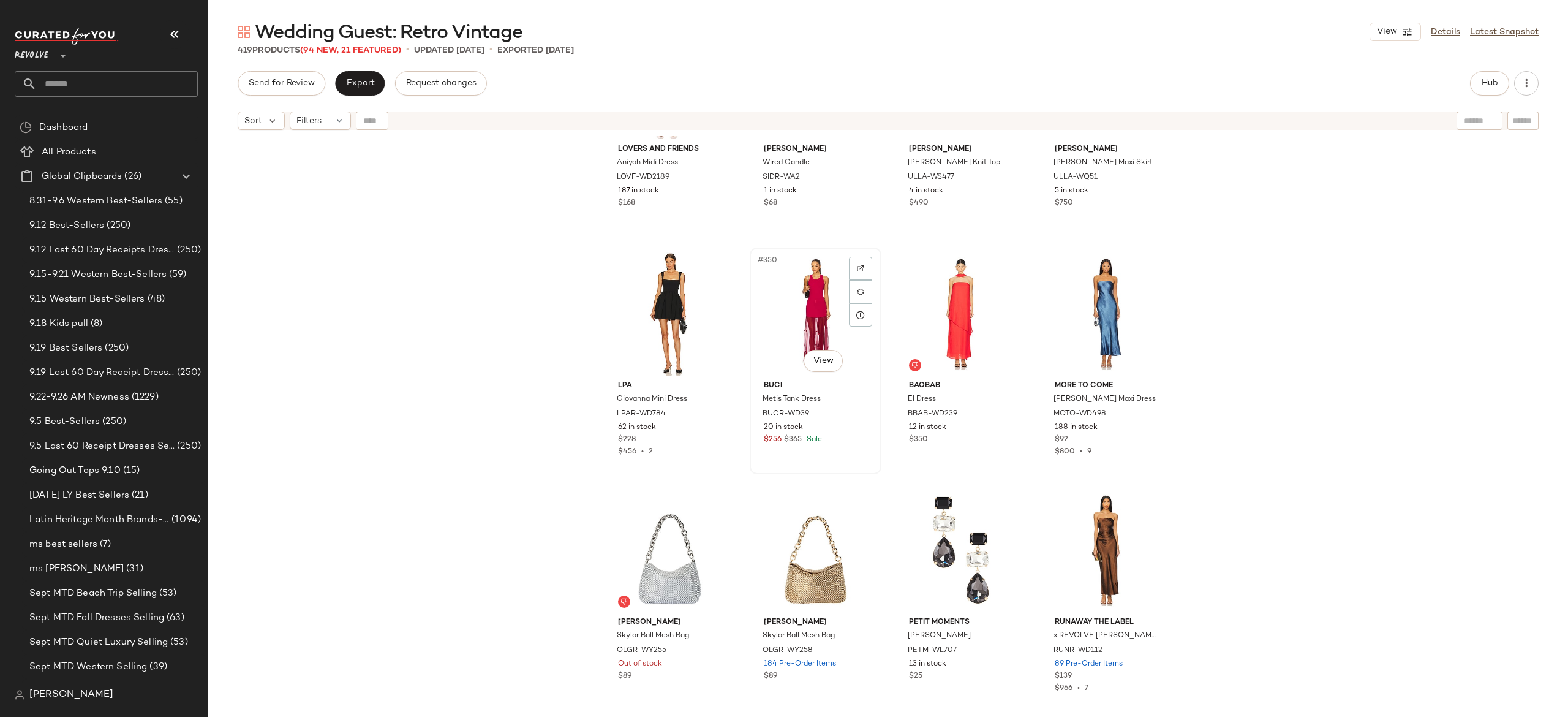
click at [794, 305] on div "#350 View" at bounding box center [815, 314] width 123 height 124
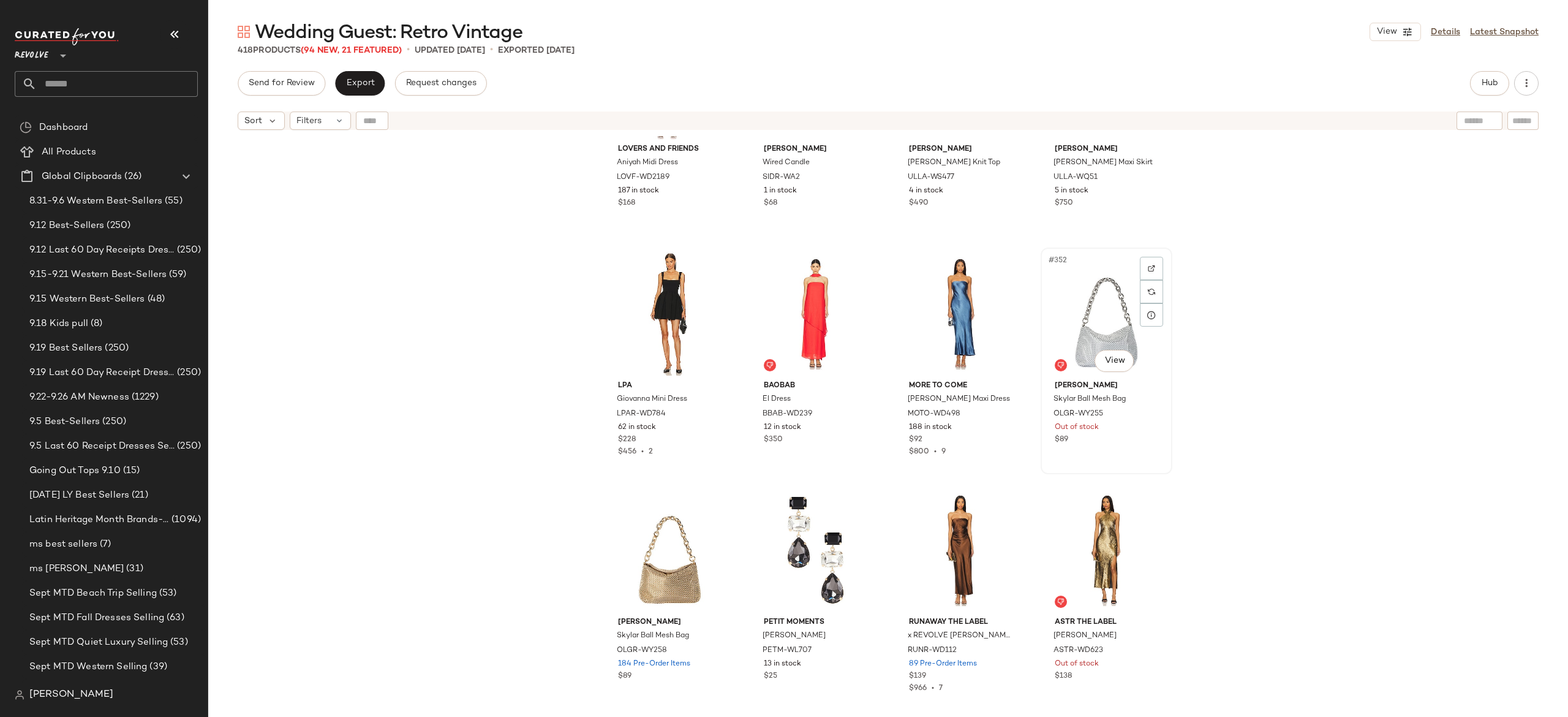
click at [1081, 304] on div "#352 View" at bounding box center [1106, 314] width 123 height 124
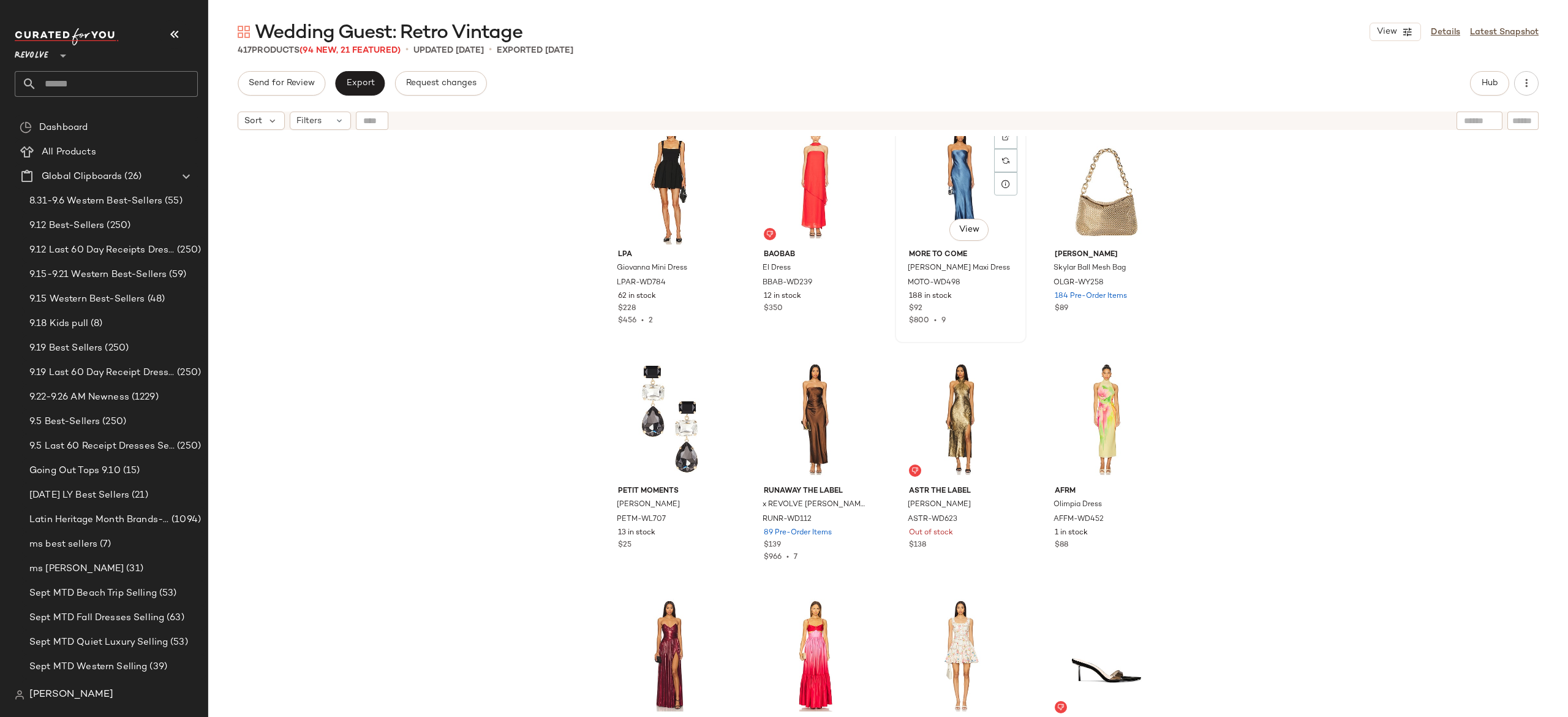
scroll to position [20600, 0]
click at [950, 421] on div "#355 View" at bounding box center [961, 418] width 123 height 124
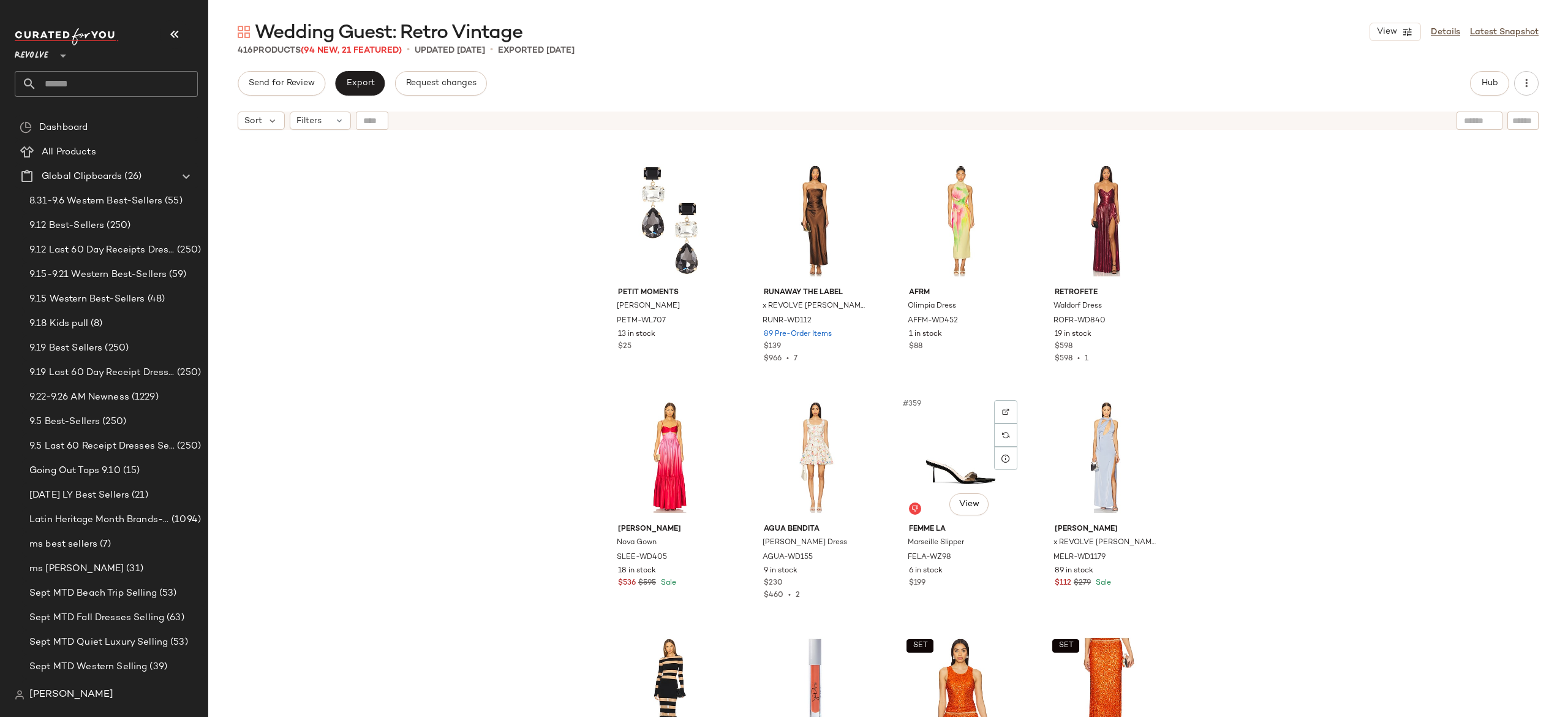
scroll to position [20859, 0]
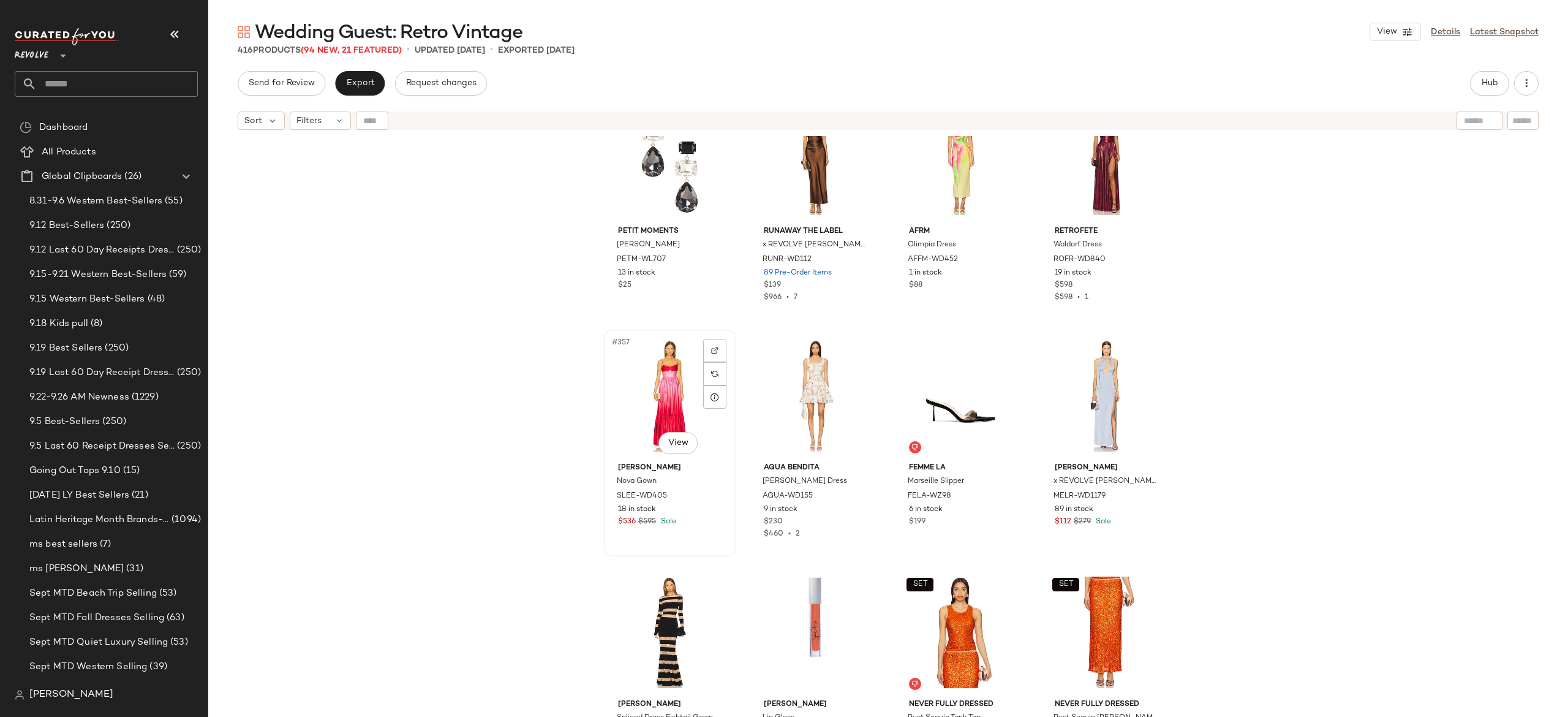
click at [669, 396] on div "#357 View" at bounding box center [669, 396] width 123 height 124
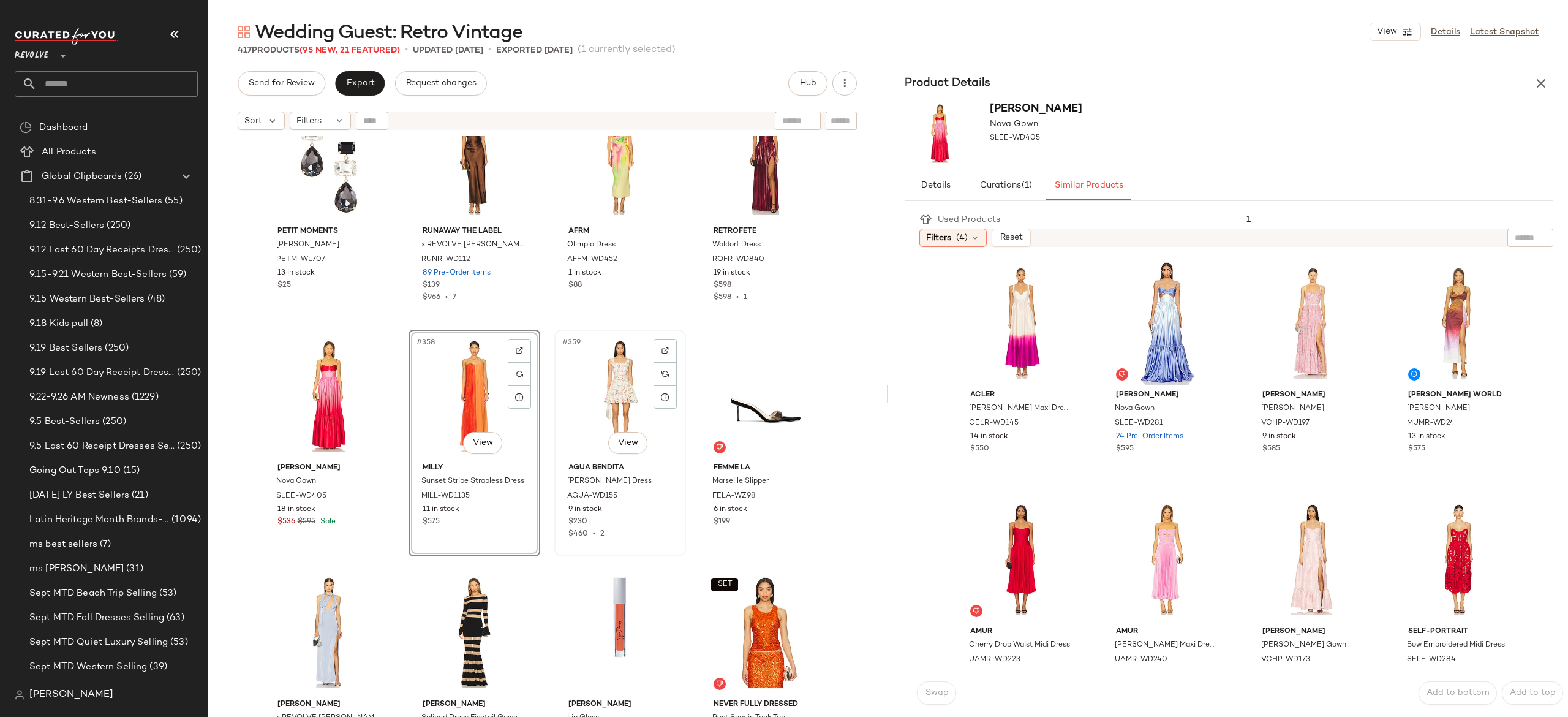
scroll to position [20915, 0]
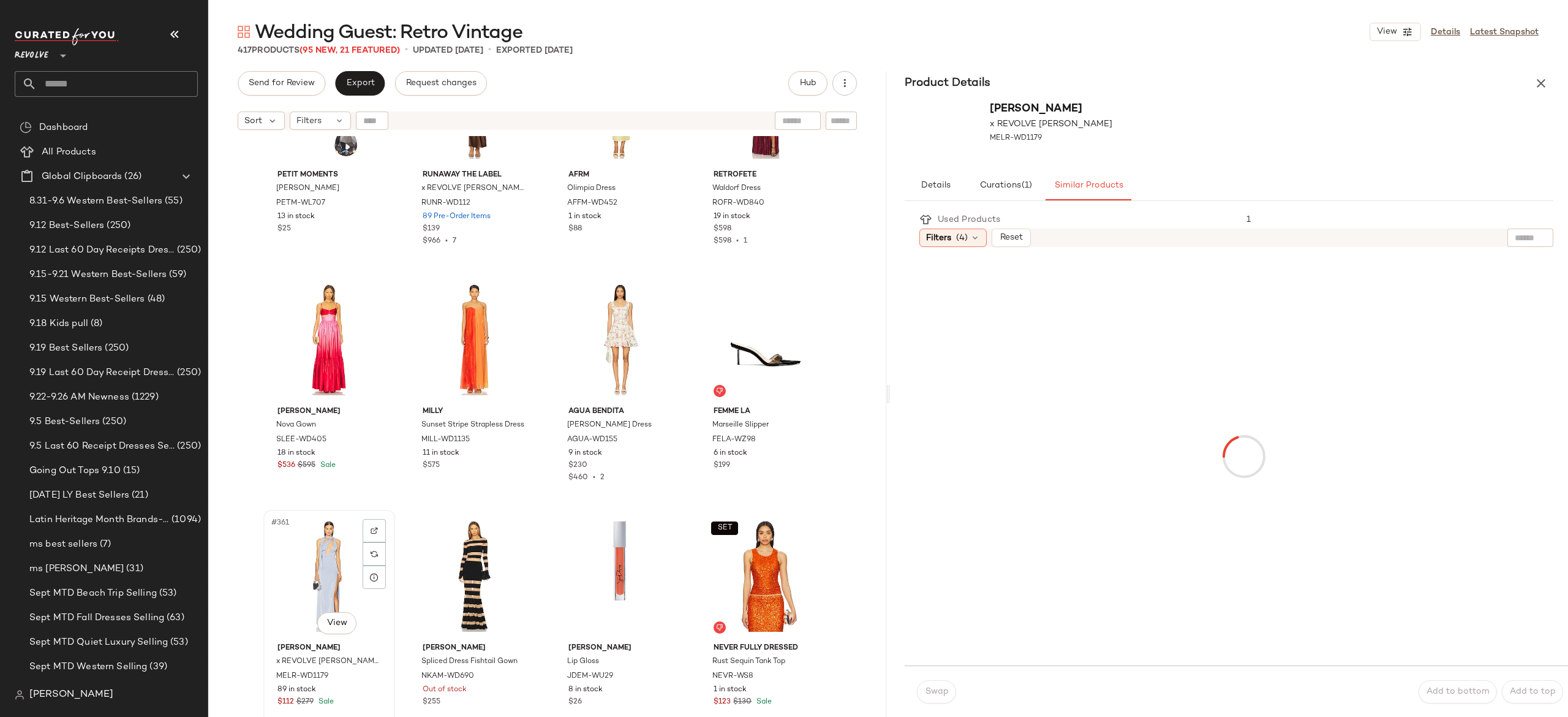
click at [324, 563] on div "#361 View" at bounding box center [329, 576] width 123 height 124
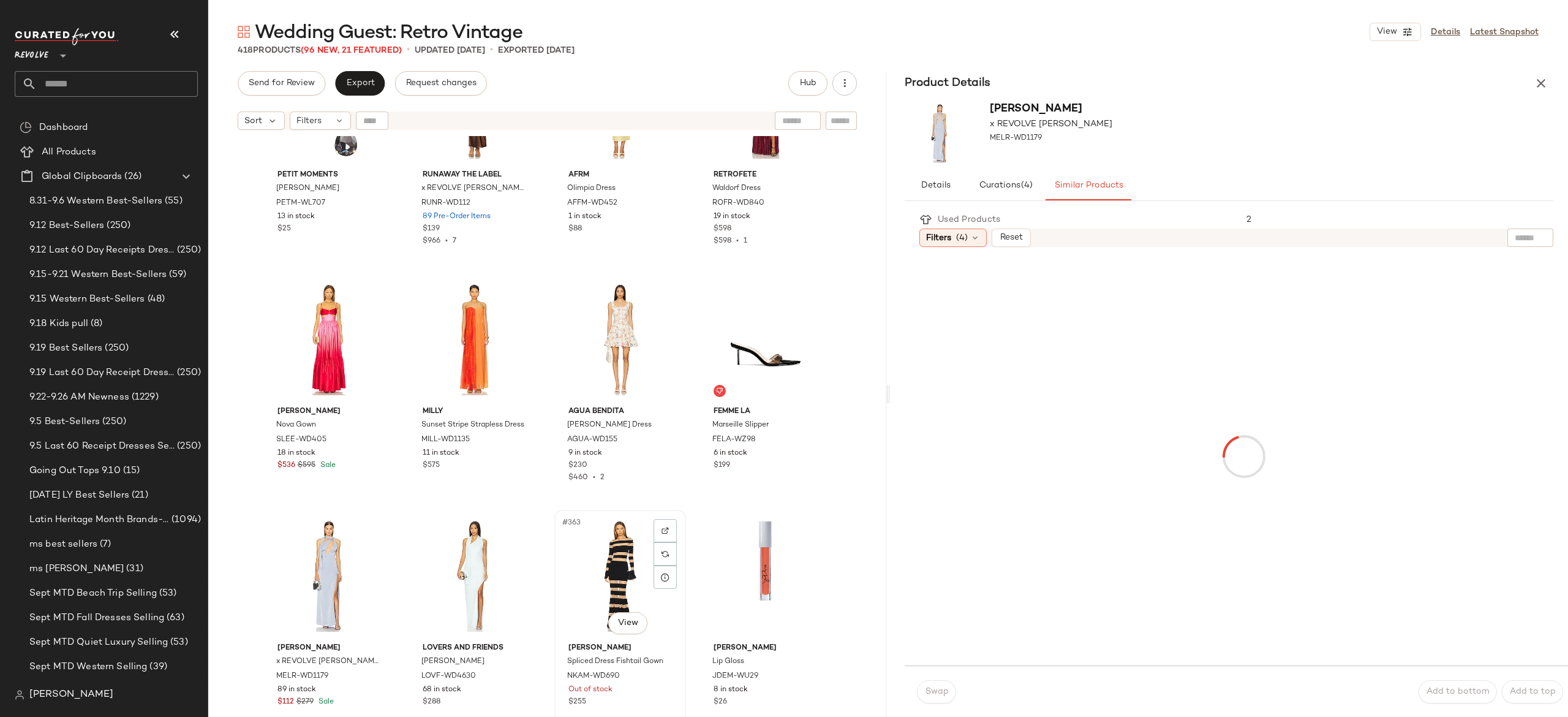
click at [625, 562] on div "#363 View" at bounding box center [619, 576] width 123 height 124
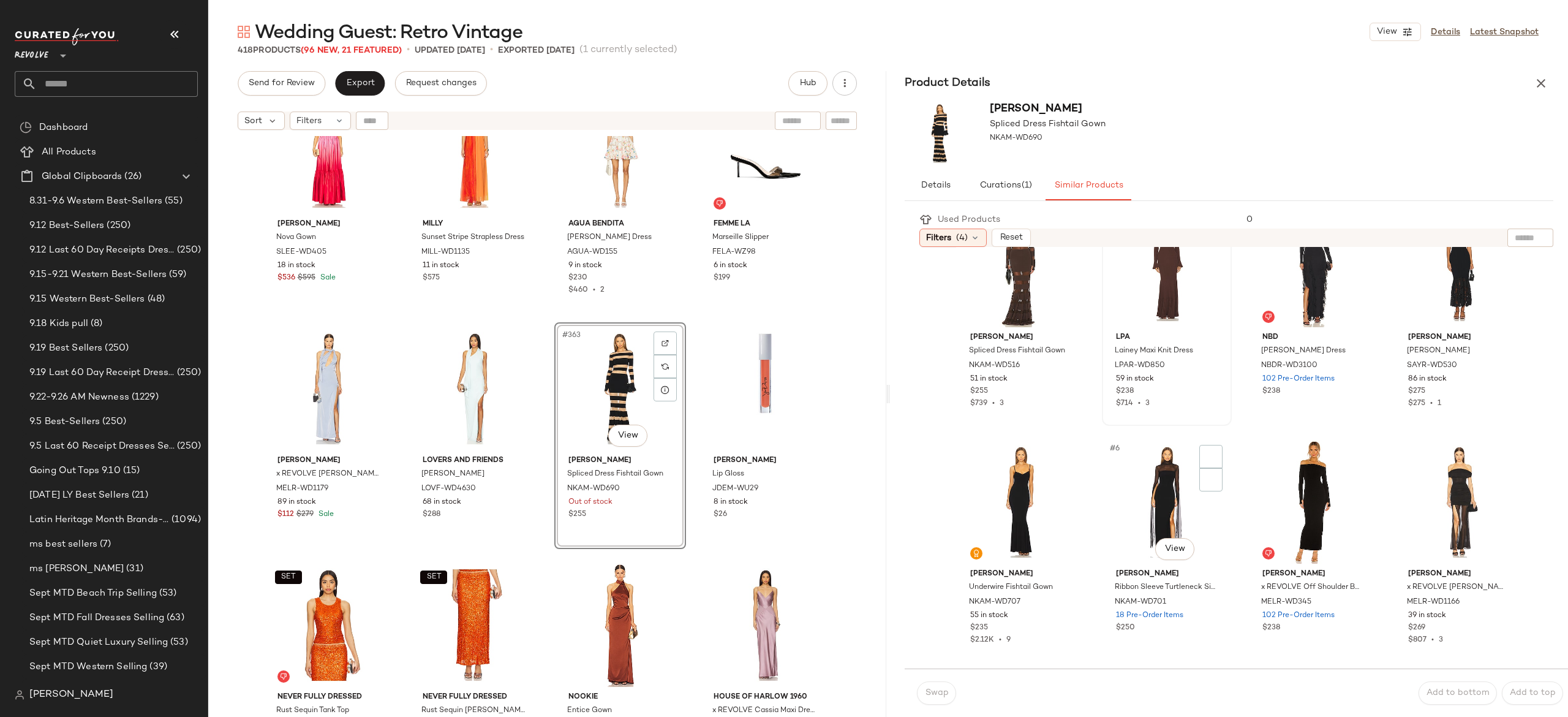
scroll to position [59, 0]
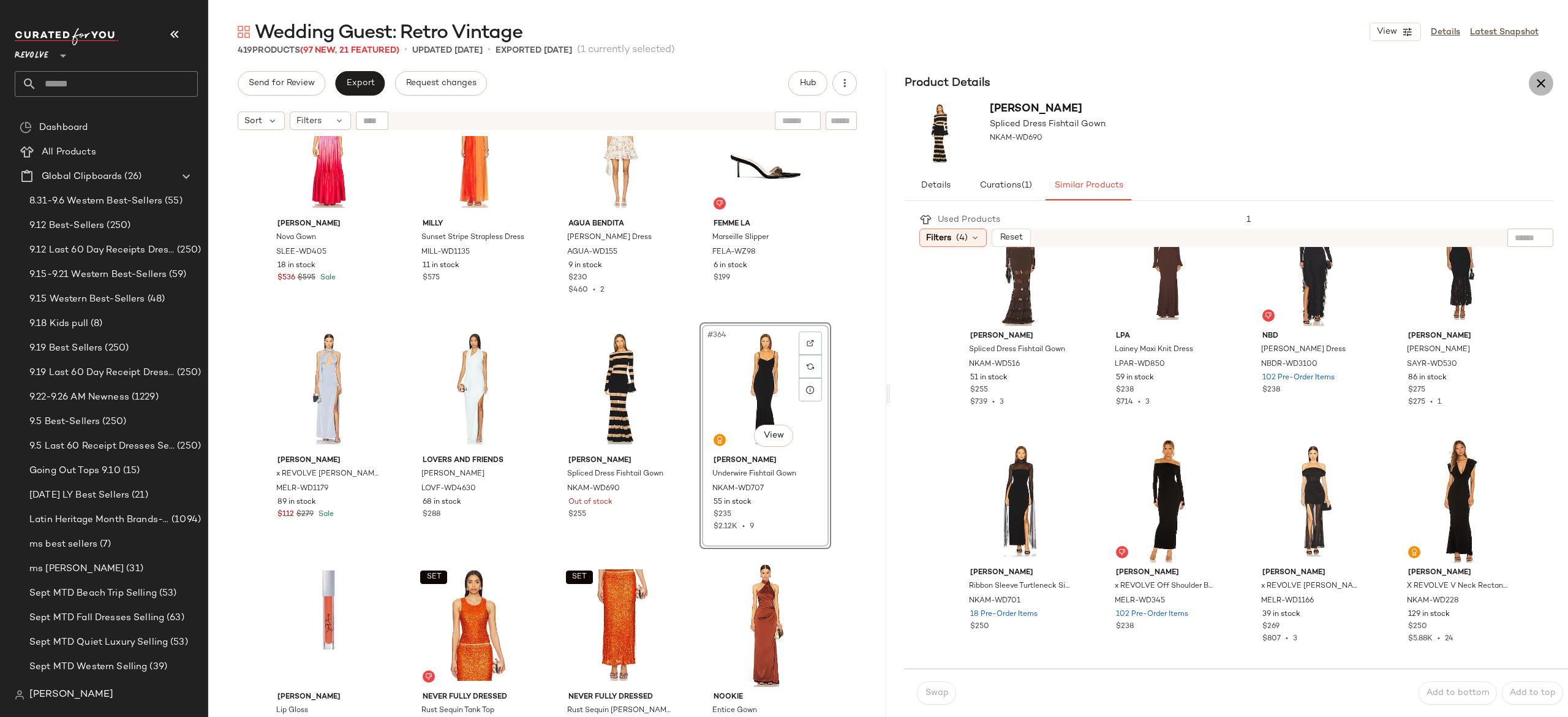
click at [1544, 83] on icon "button" at bounding box center [1542, 84] width 15 height 15
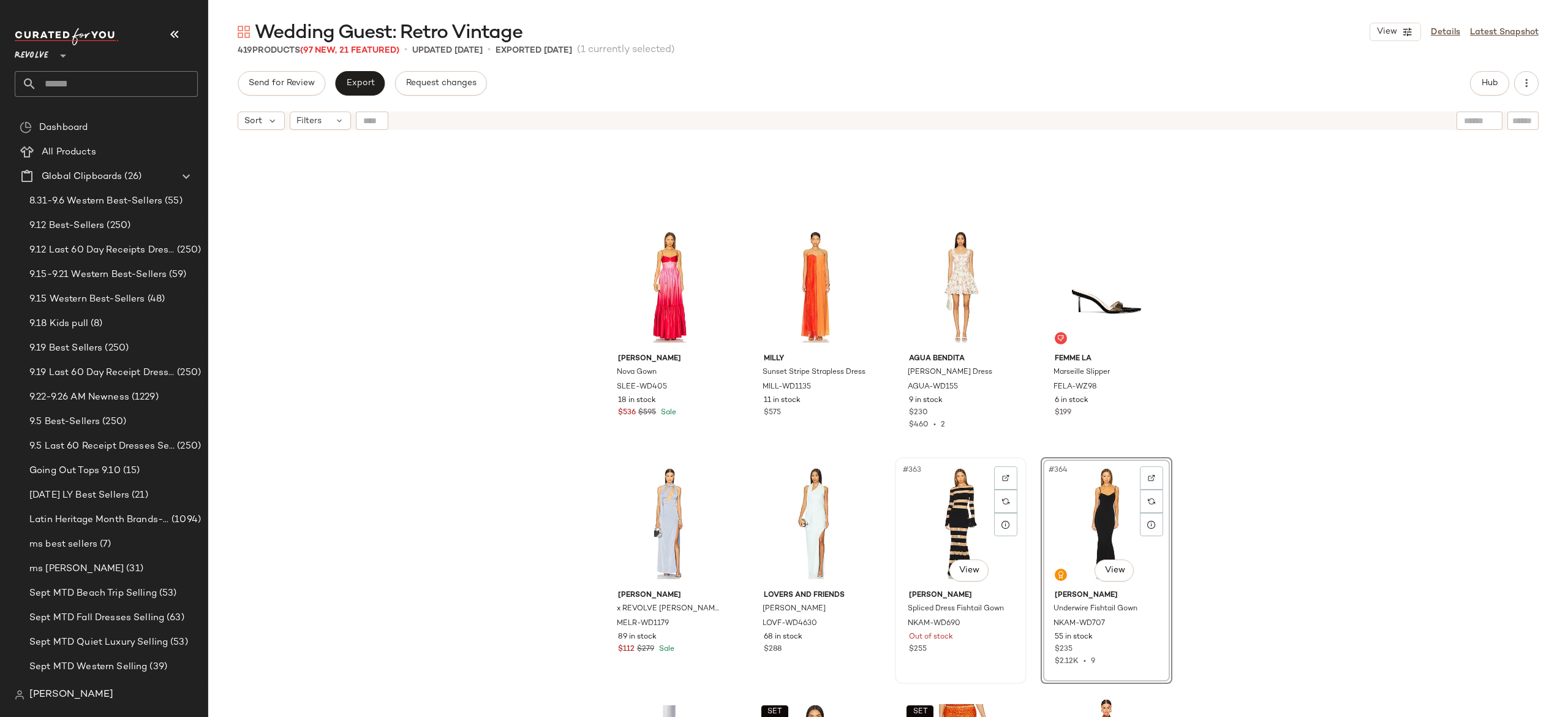
scroll to position [20959, 0]
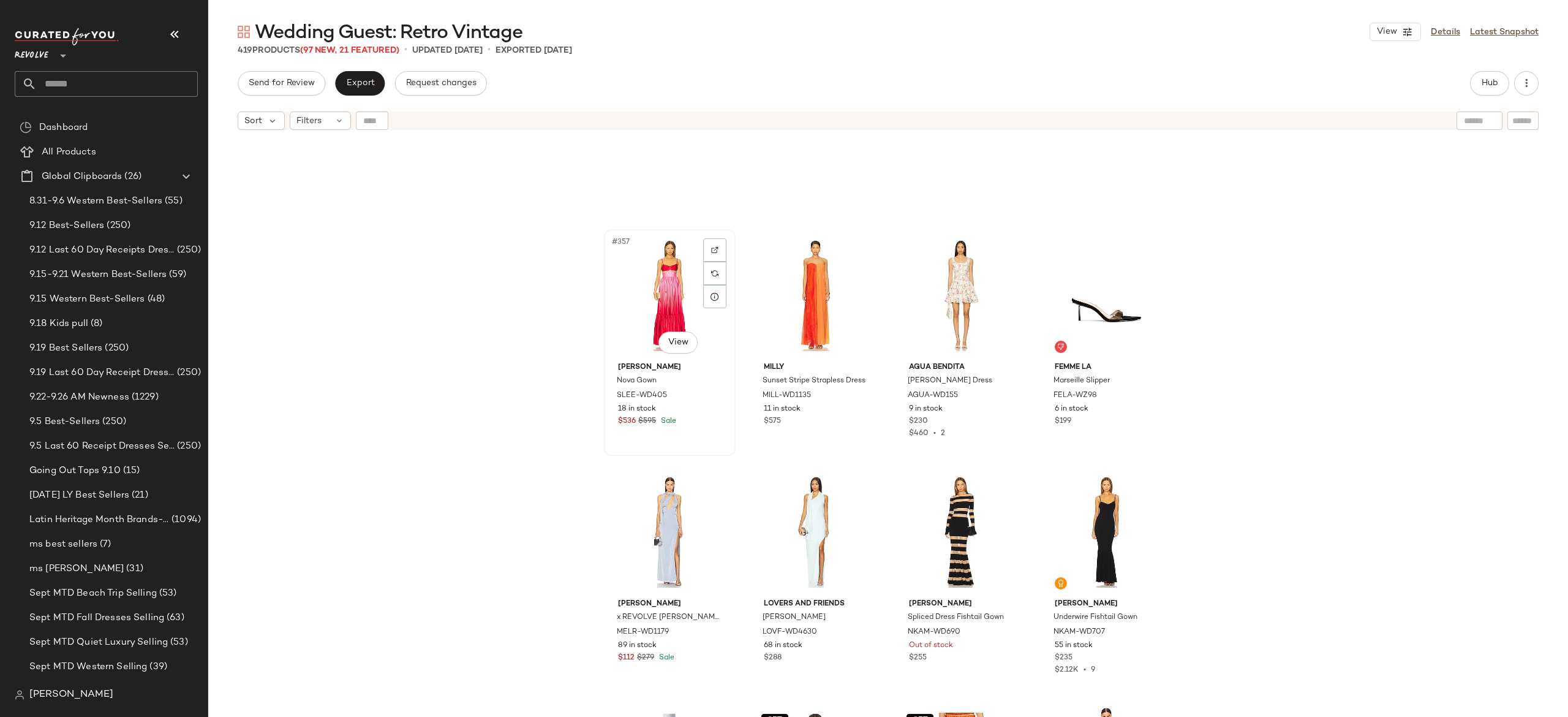
click at [666, 312] on div "#357 View" at bounding box center [669, 295] width 123 height 124
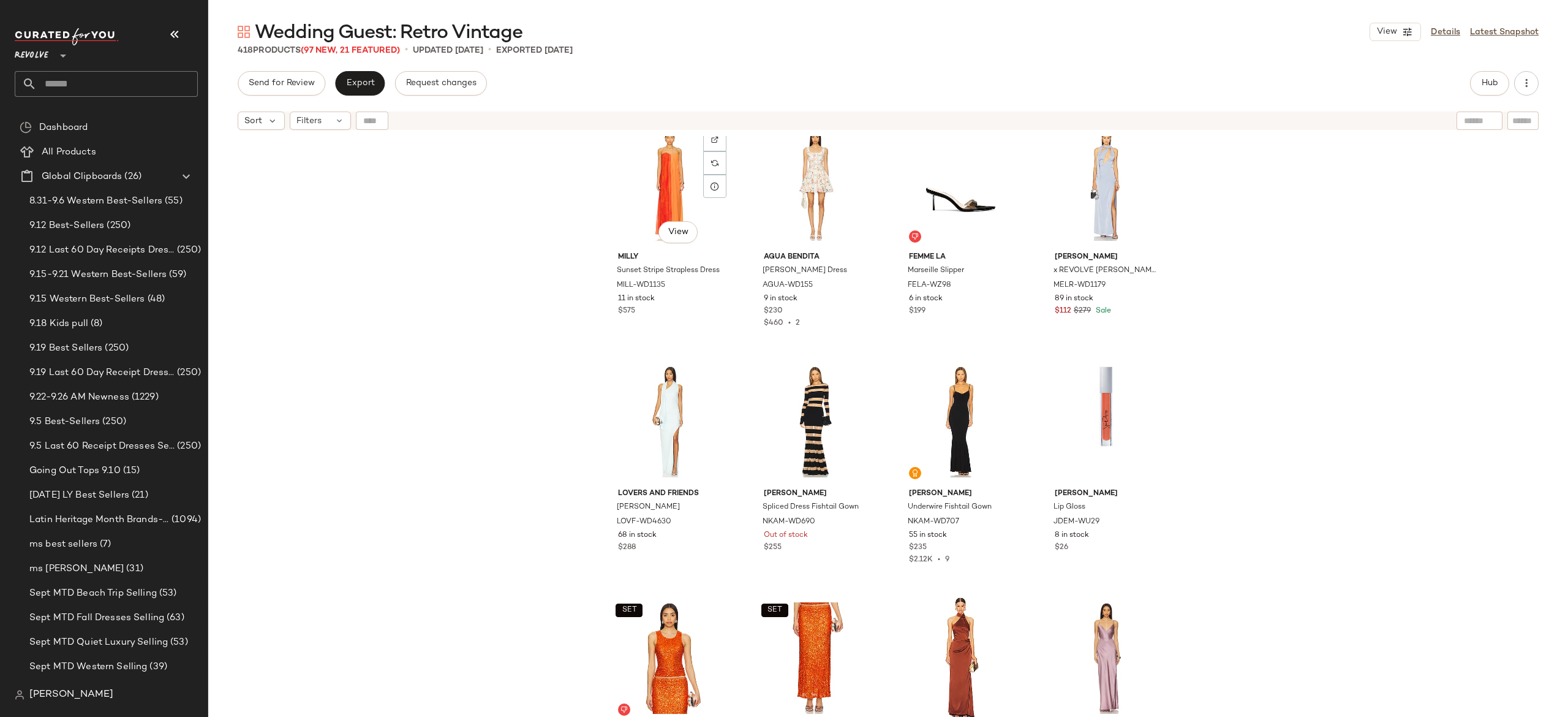
scroll to position [21070, 0]
click at [1082, 200] on div "#360 View" at bounding box center [1106, 184] width 123 height 124
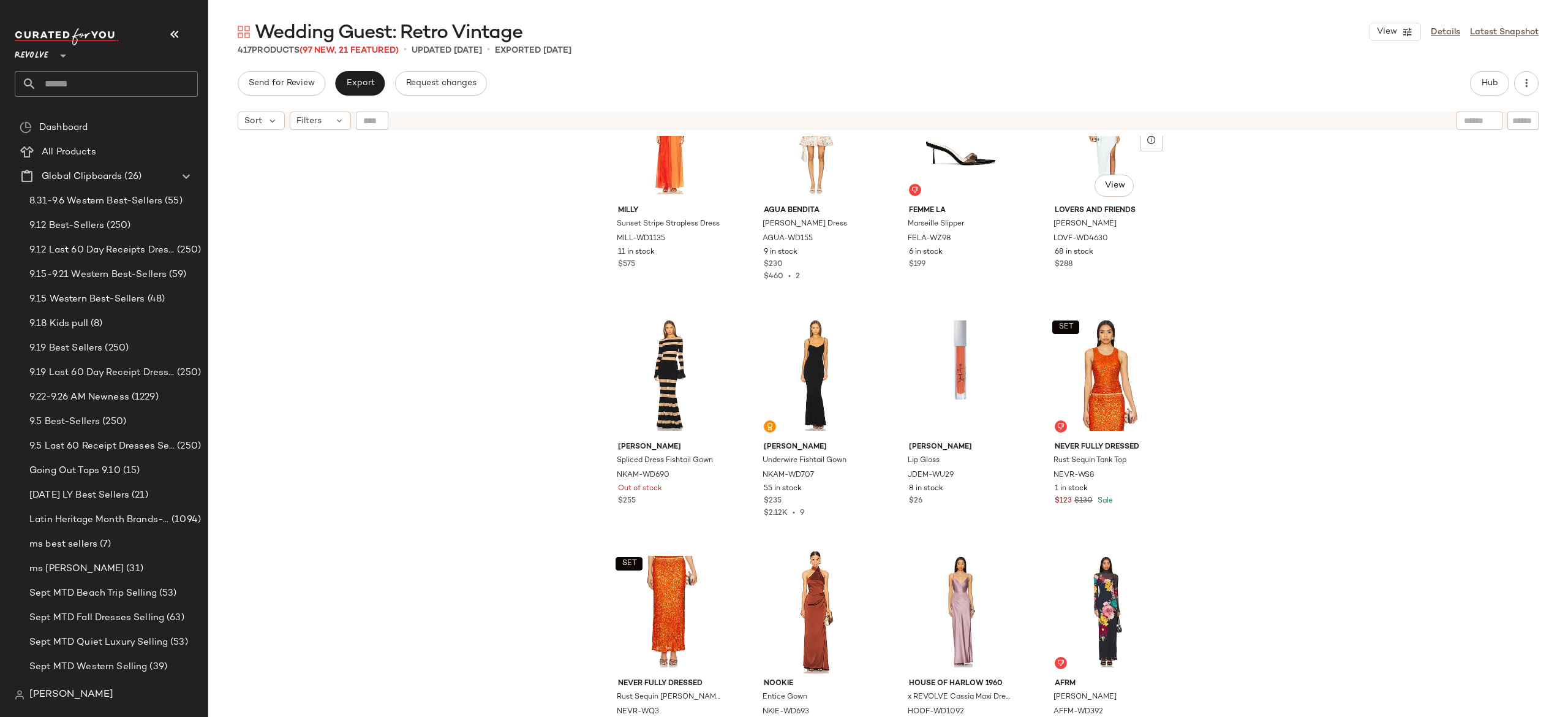
scroll to position [21117, 0]
click at [671, 360] on div "#361 View" at bounding box center [669, 374] width 123 height 124
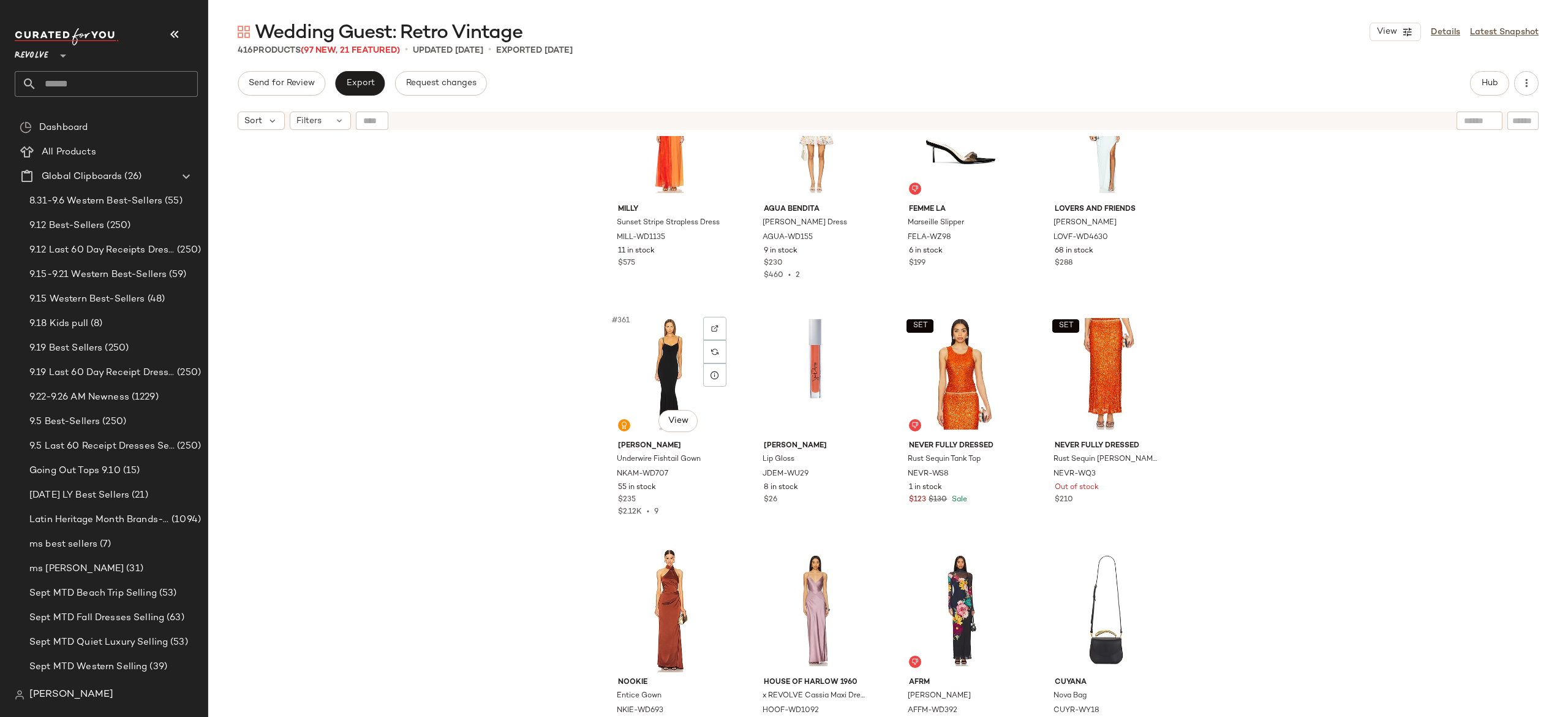
scroll to position [21191, 0]
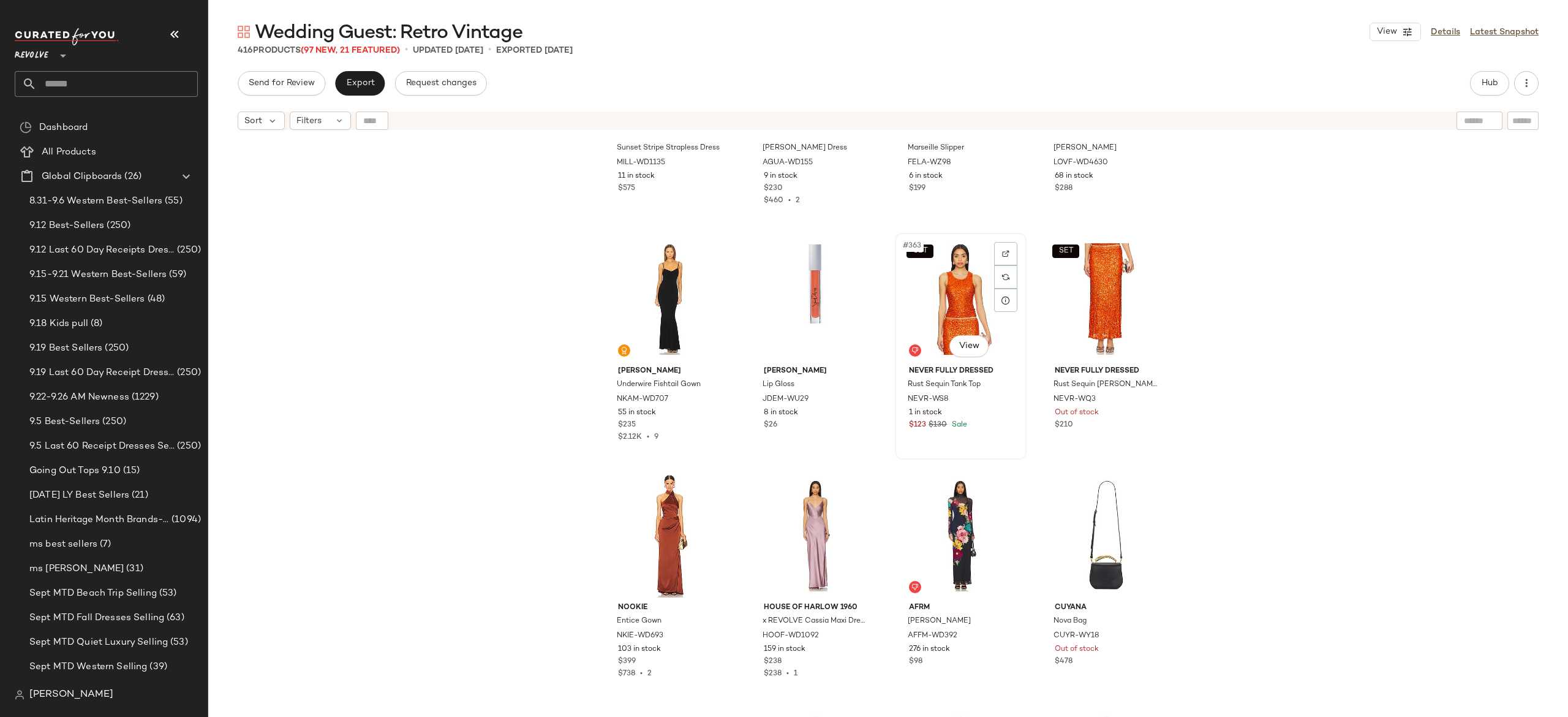
click at [961, 315] on div "SET #363 View" at bounding box center [961, 299] width 123 height 124
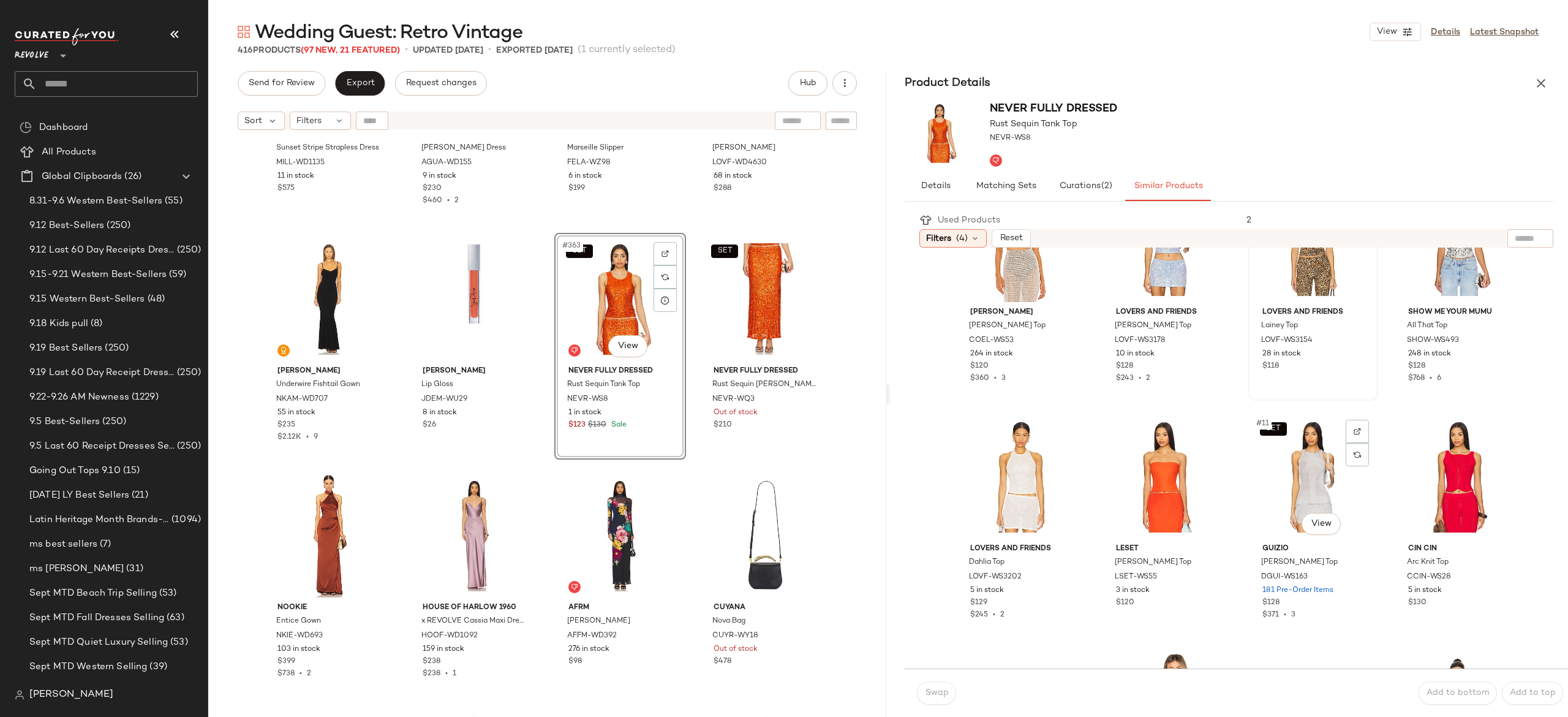
scroll to position [321, 0]
click at [1162, 479] on div "#10 View" at bounding box center [1167, 475] width 121 height 124
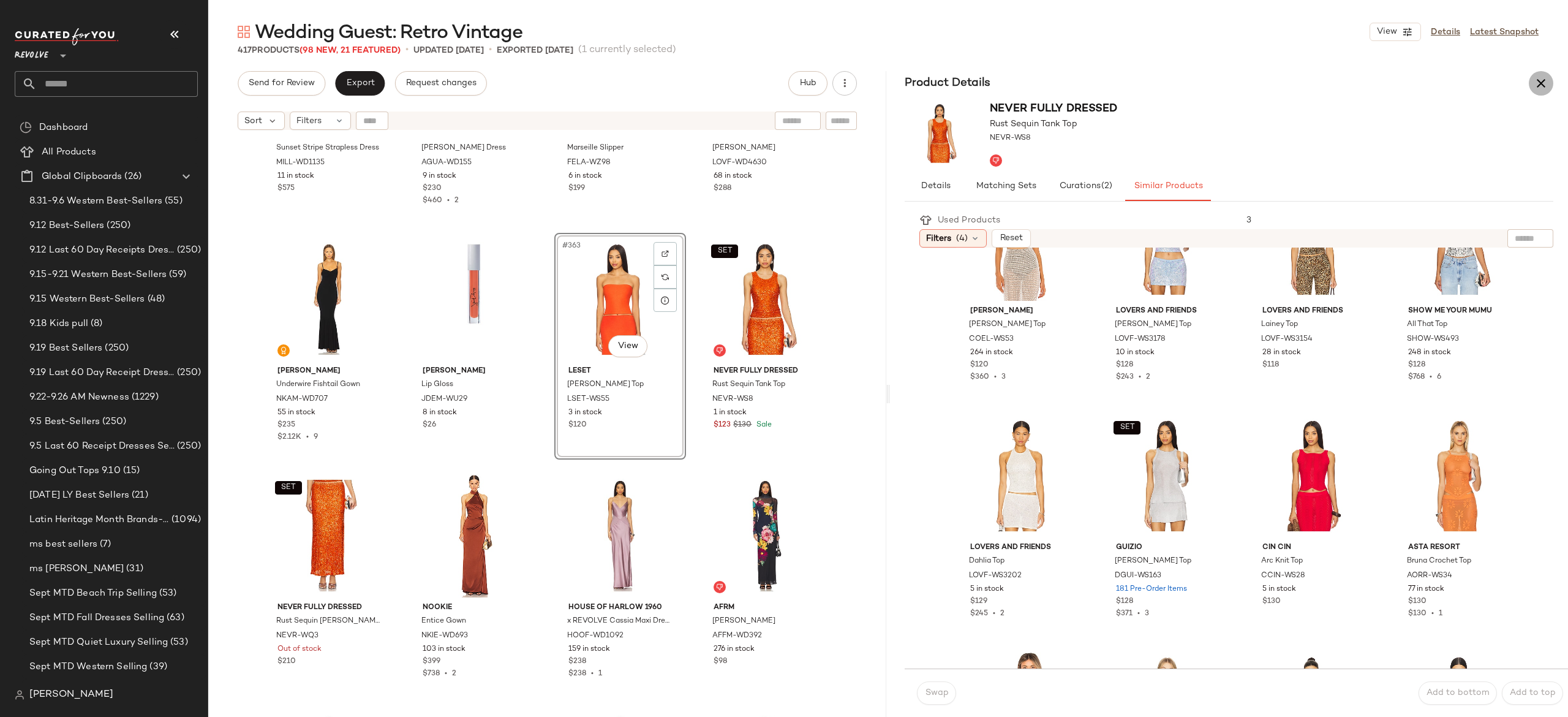
click at [1540, 81] on icon "button" at bounding box center [1542, 84] width 15 height 15
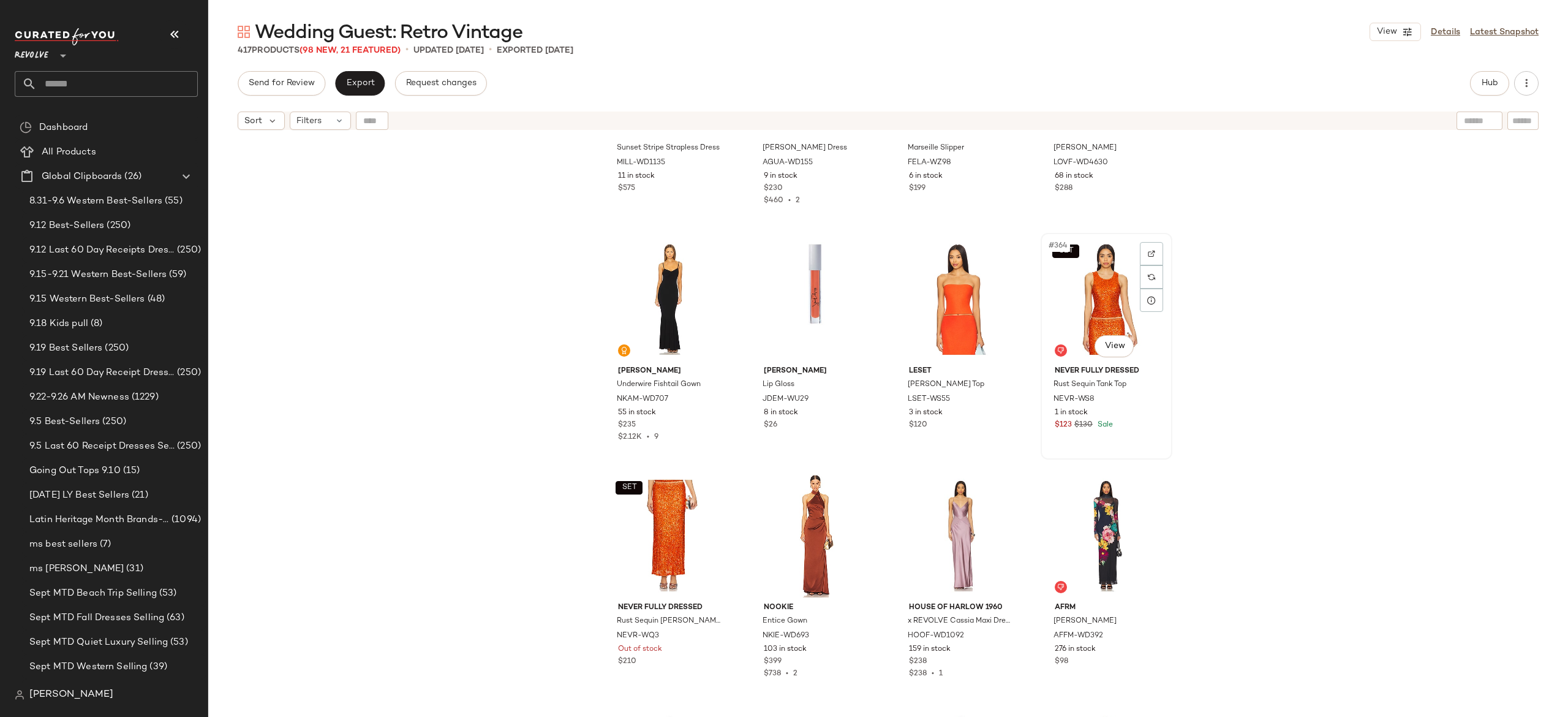
click at [1091, 298] on div "SET #364 View" at bounding box center [1106, 299] width 123 height 124
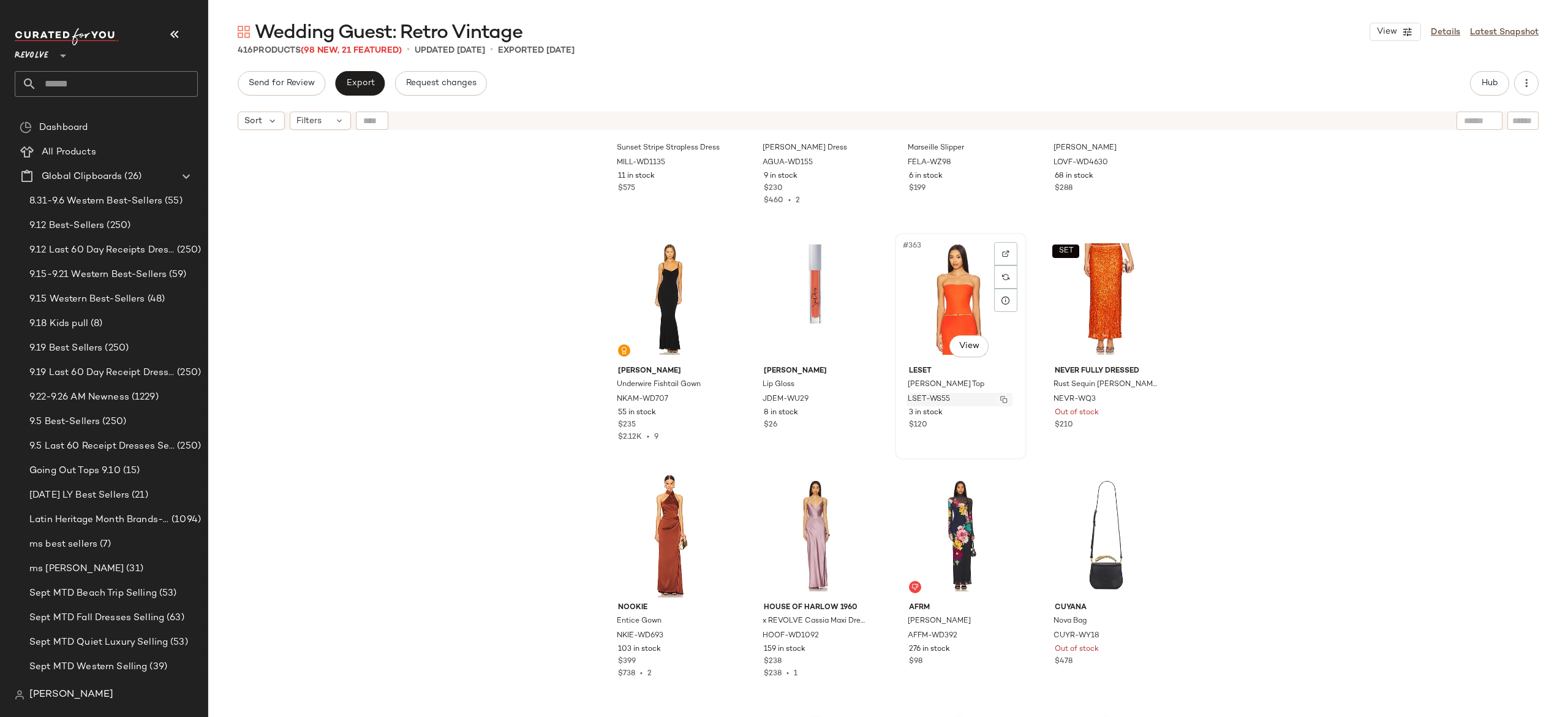
click at [1000, 398] on img "button" at bounding box center [1004, 399] width 8 height 8
click at [1089, 288] on div "SET #364 View" at bounding box center [1106, 299] width 123 height 124
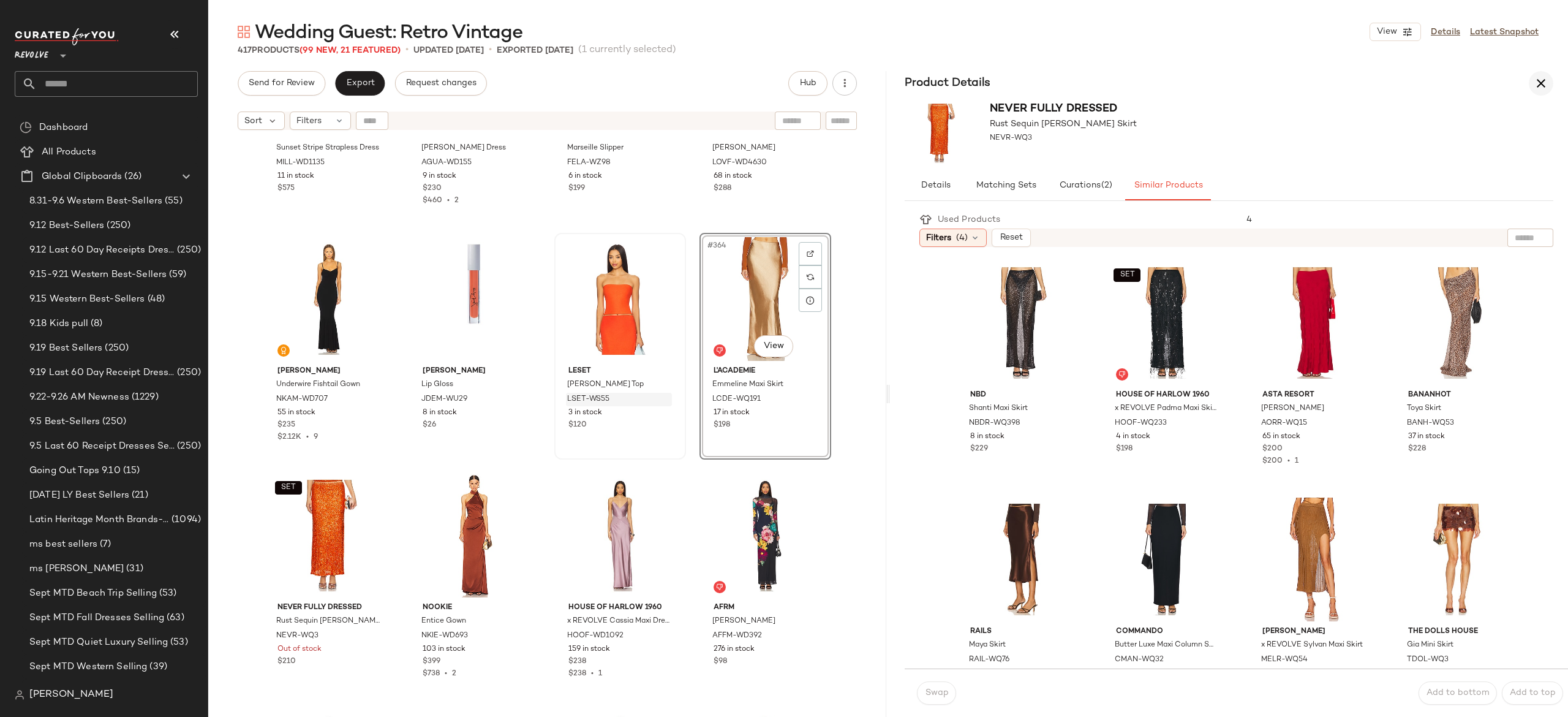
click at [1542, 86] on icon "button" at bounding box center [1542, 84] width 15 height 15
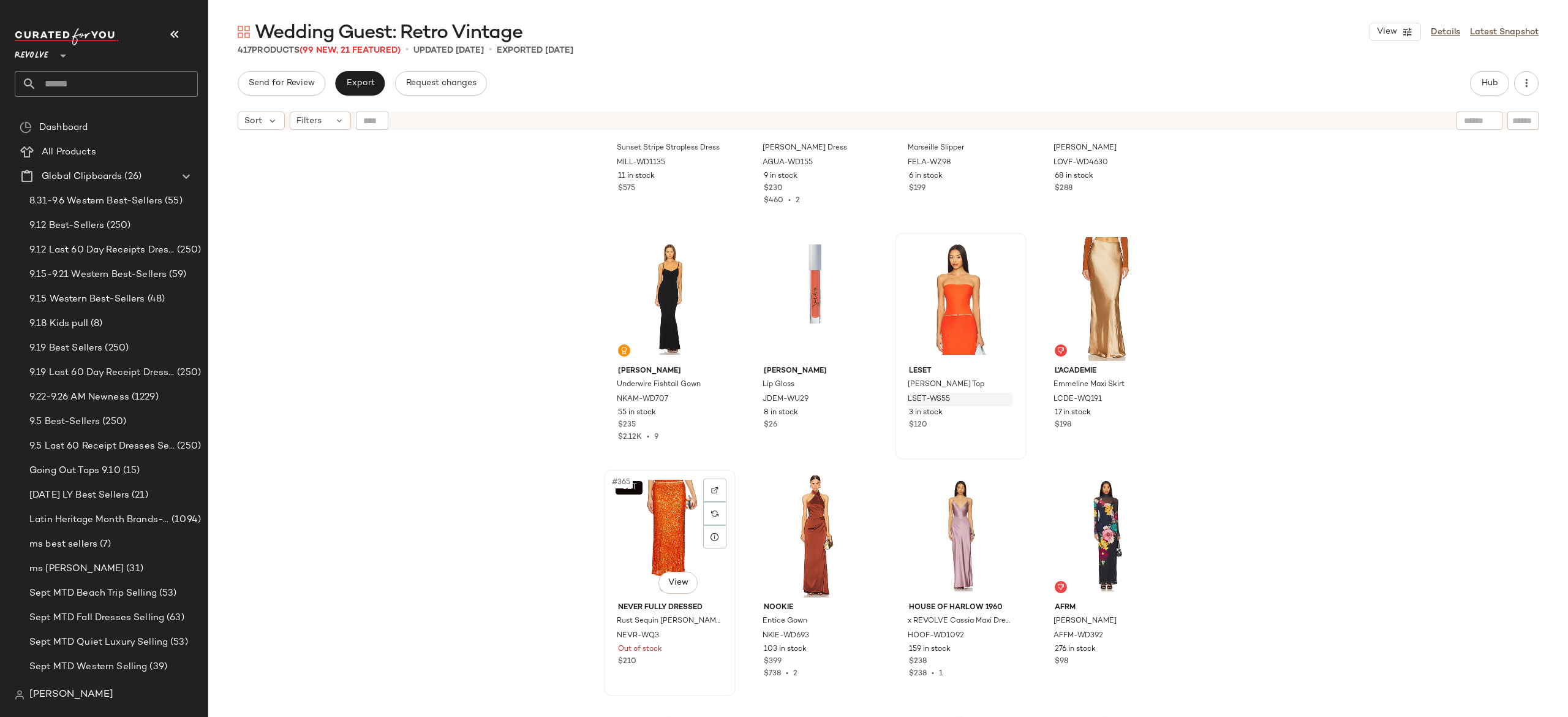
click at [663, 523] on div "SET #365 View" at bounding box center [669, 536] width 123 height 124
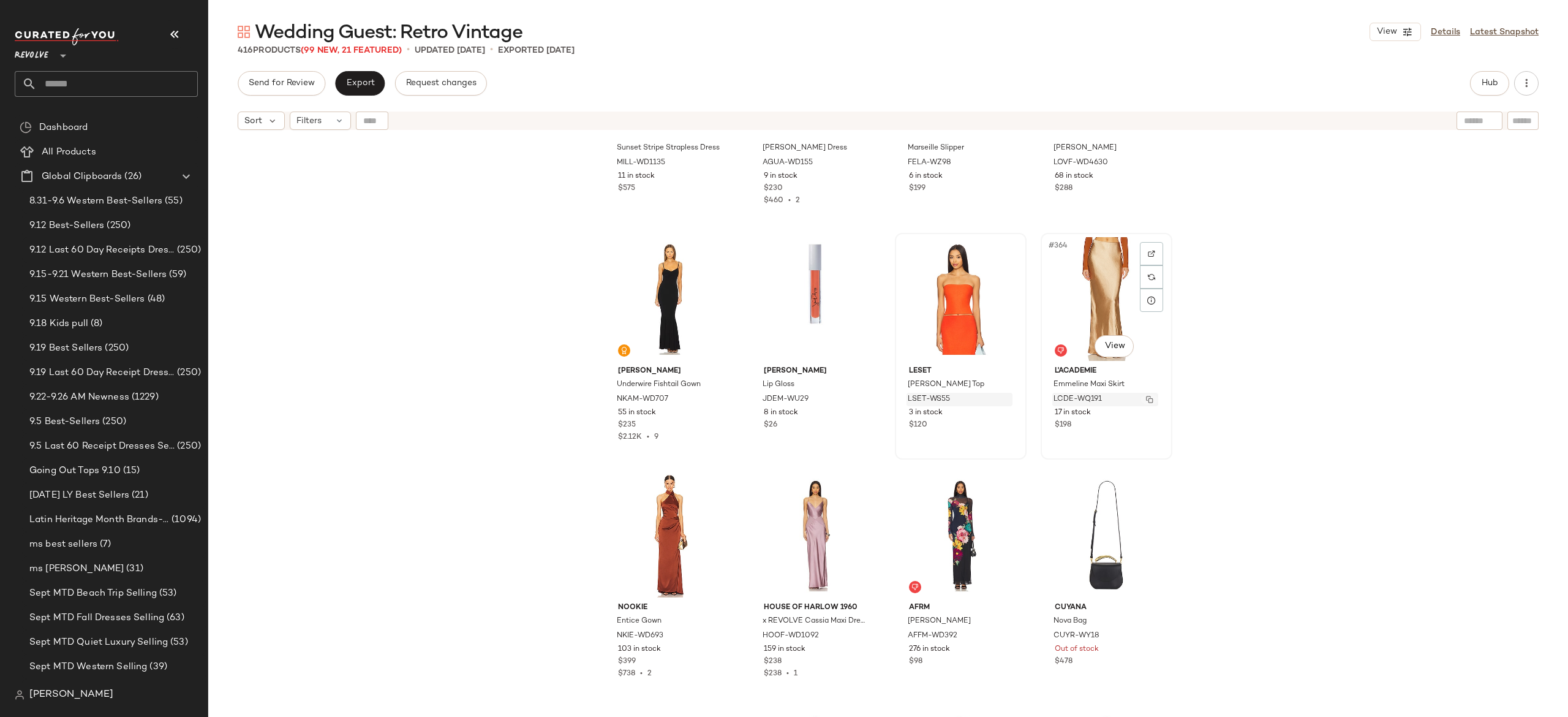
click at [1146, 396] on img "button" at bounding box center [1150, 399] width 8 height 8
click at [1489, 80] on span "Hub" at bounding box center [1490, 83] width 17 height 9
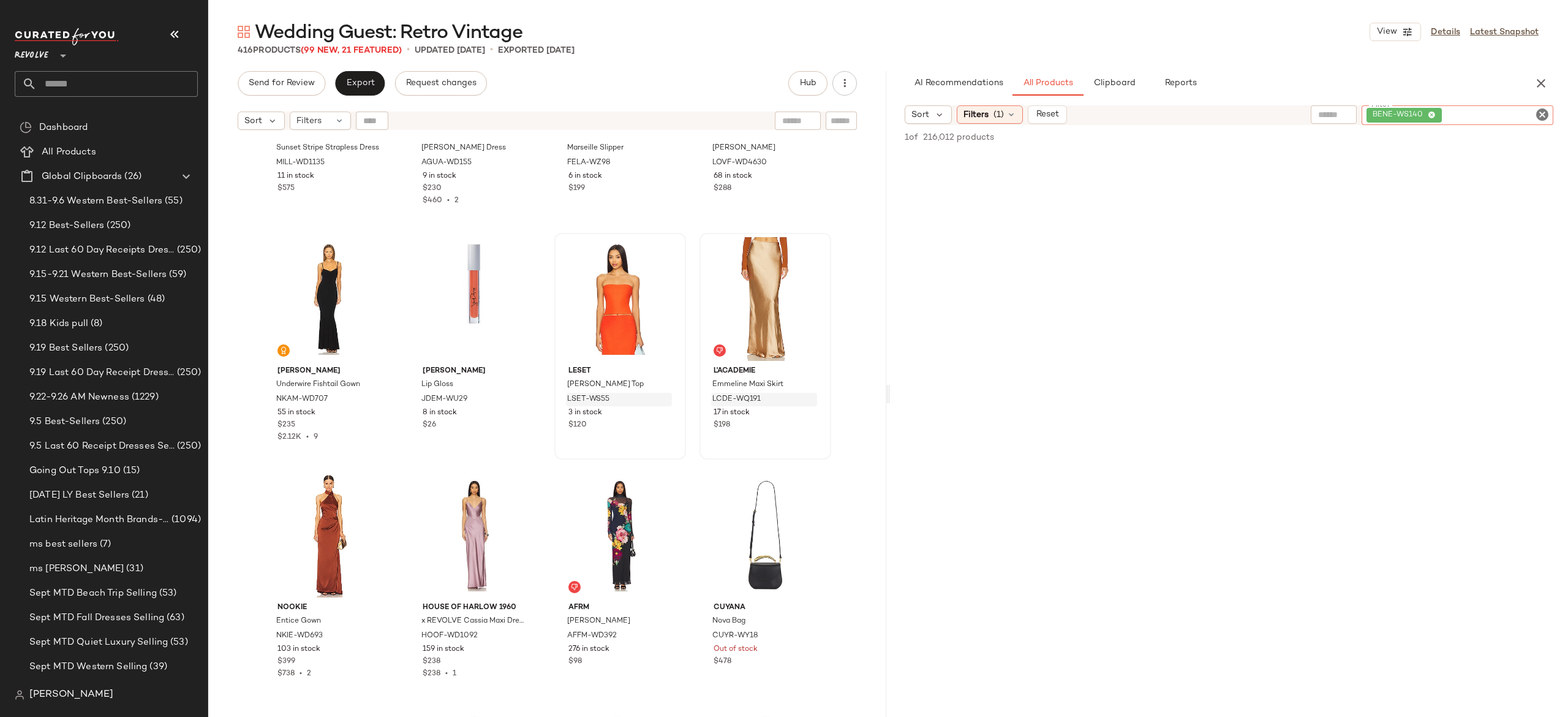
click at [1529, 117] on input "Filter" at bounding box center [1497, 116] width 104 height 13
paste input "*********"
type input "*********"
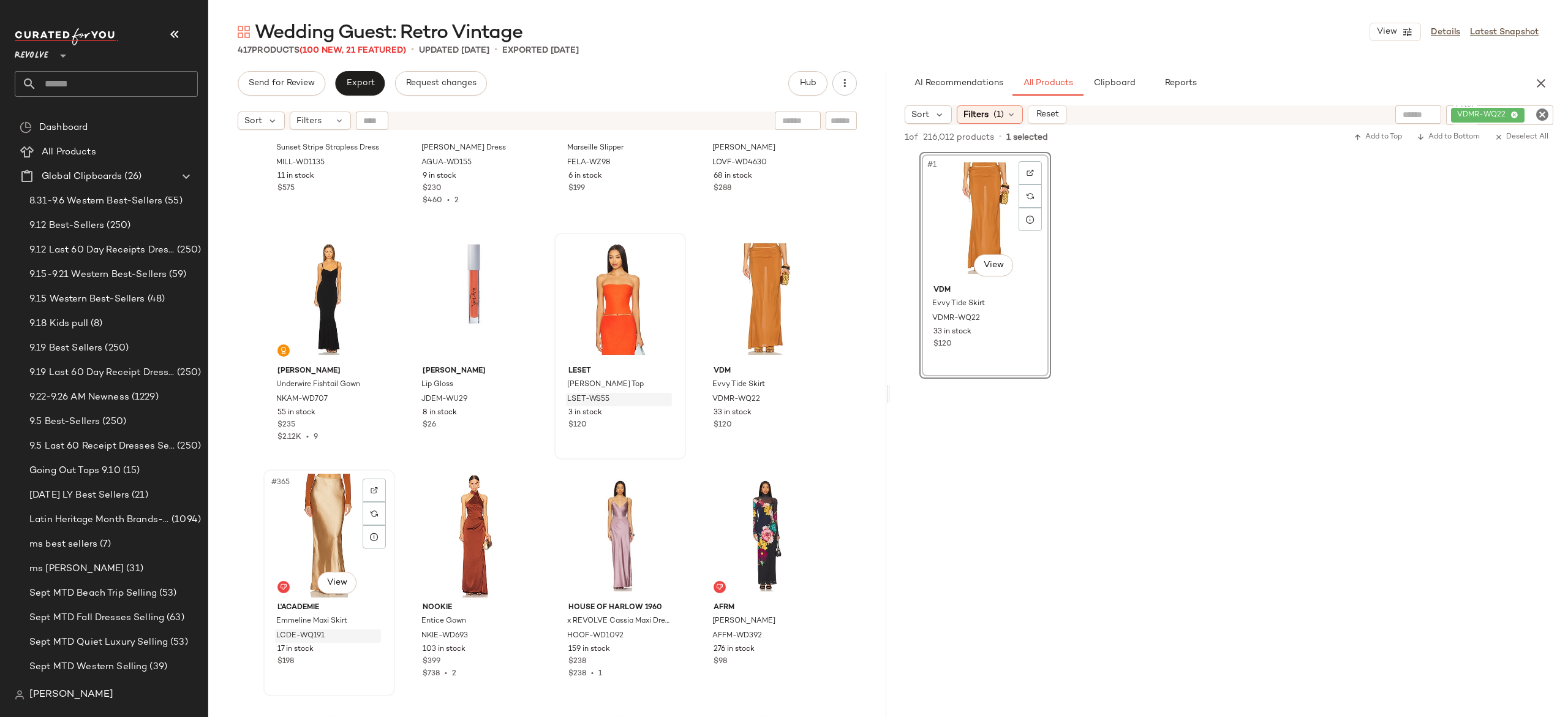
click at [322, 511] on div "#365 View" at bounding box center [329, 536] width 123 height 124
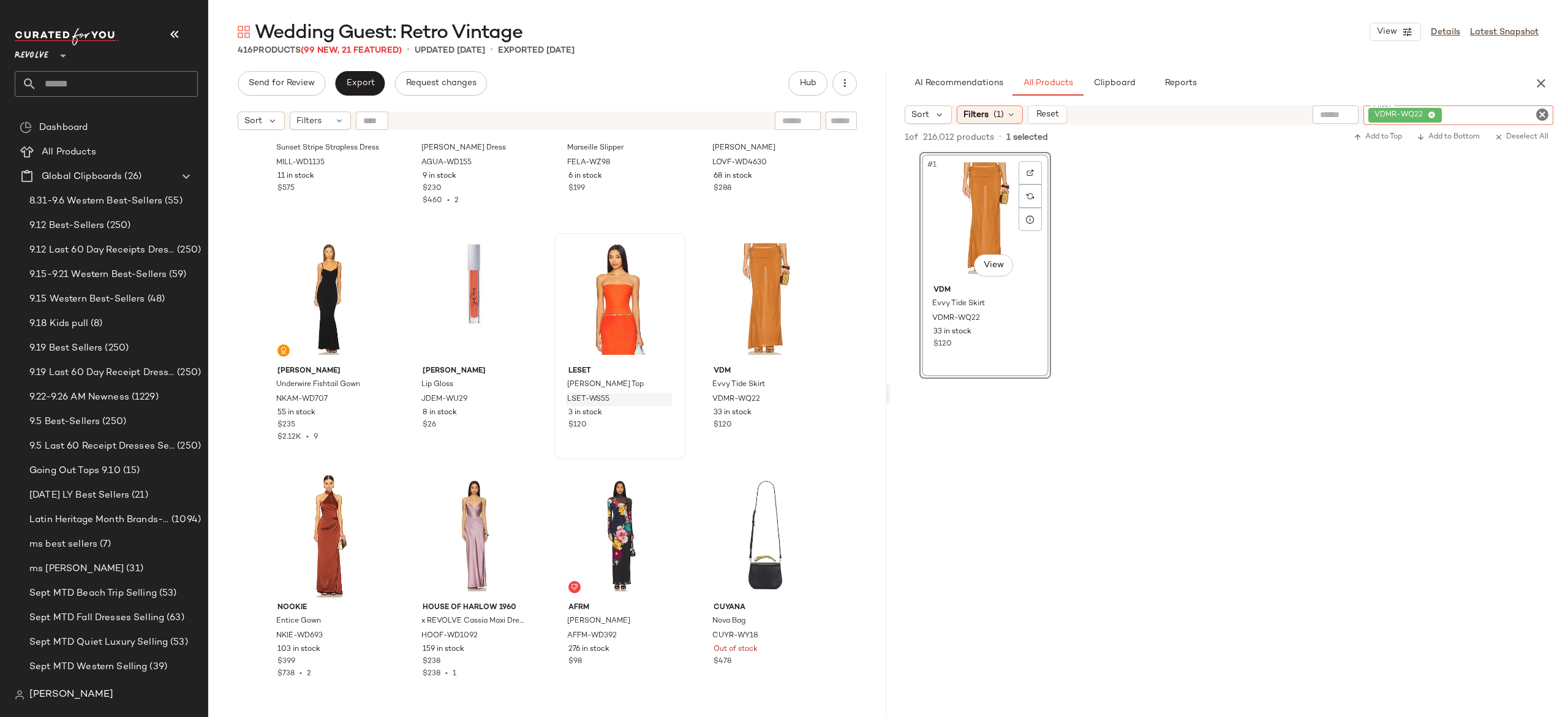
click at [1479, 113] on div "VDMR-WQ22" at bounding box center [1459, 115] width 190 height 20
paste input "*********"
type input "*********"
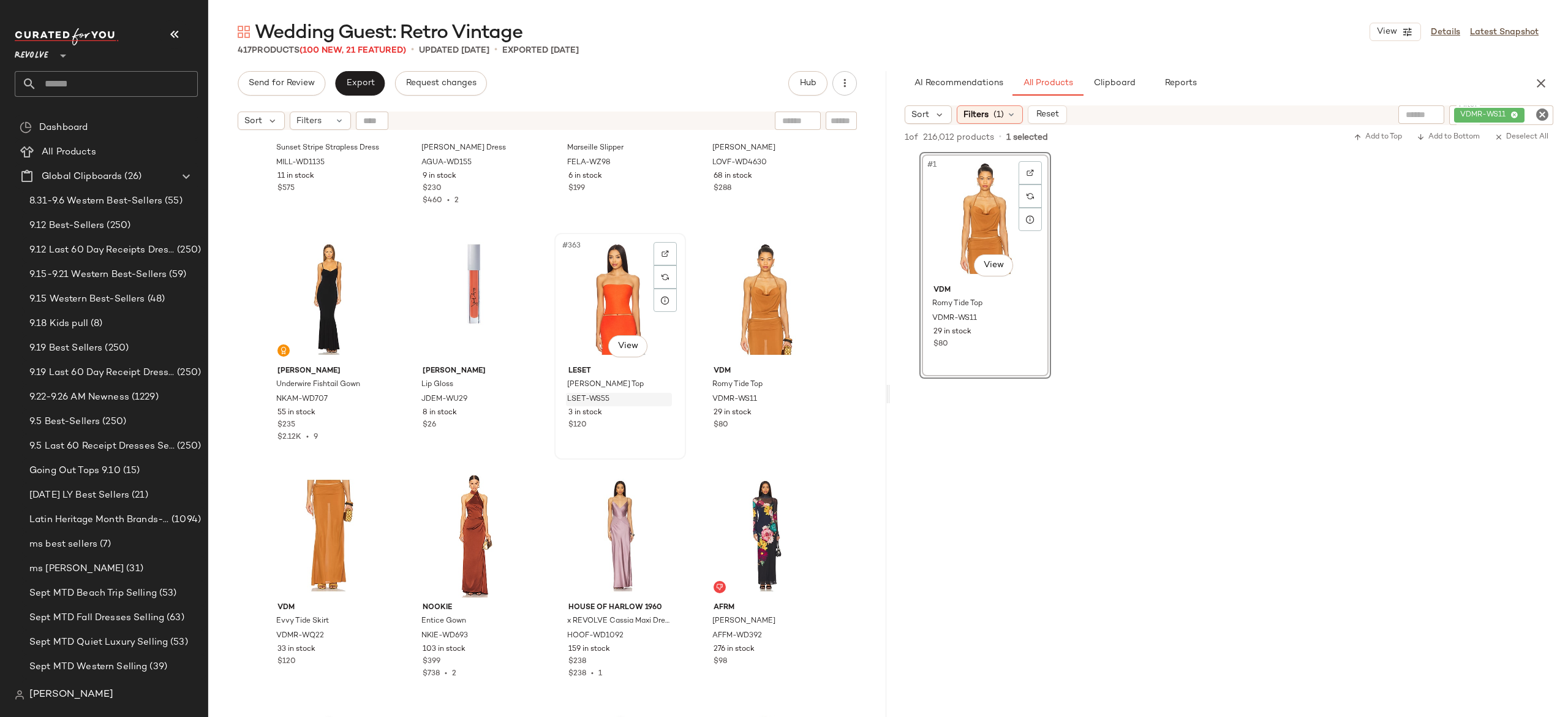
click at [601, 296] on div "#363 View" at bounding box center [619, 299] width 123 height 124
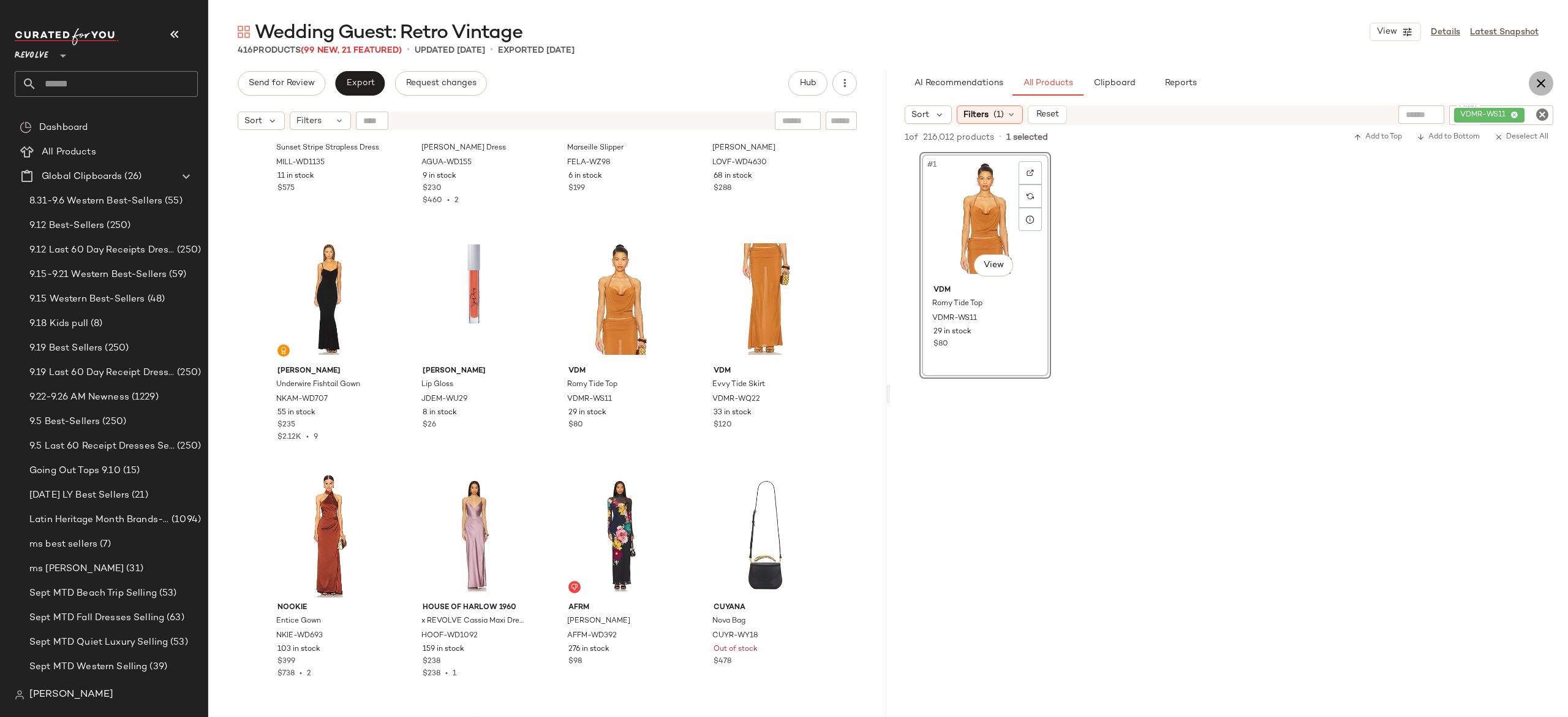
click at [1545, 78] on icon "button" at bounding box center [1542, 84] width 15 height 15
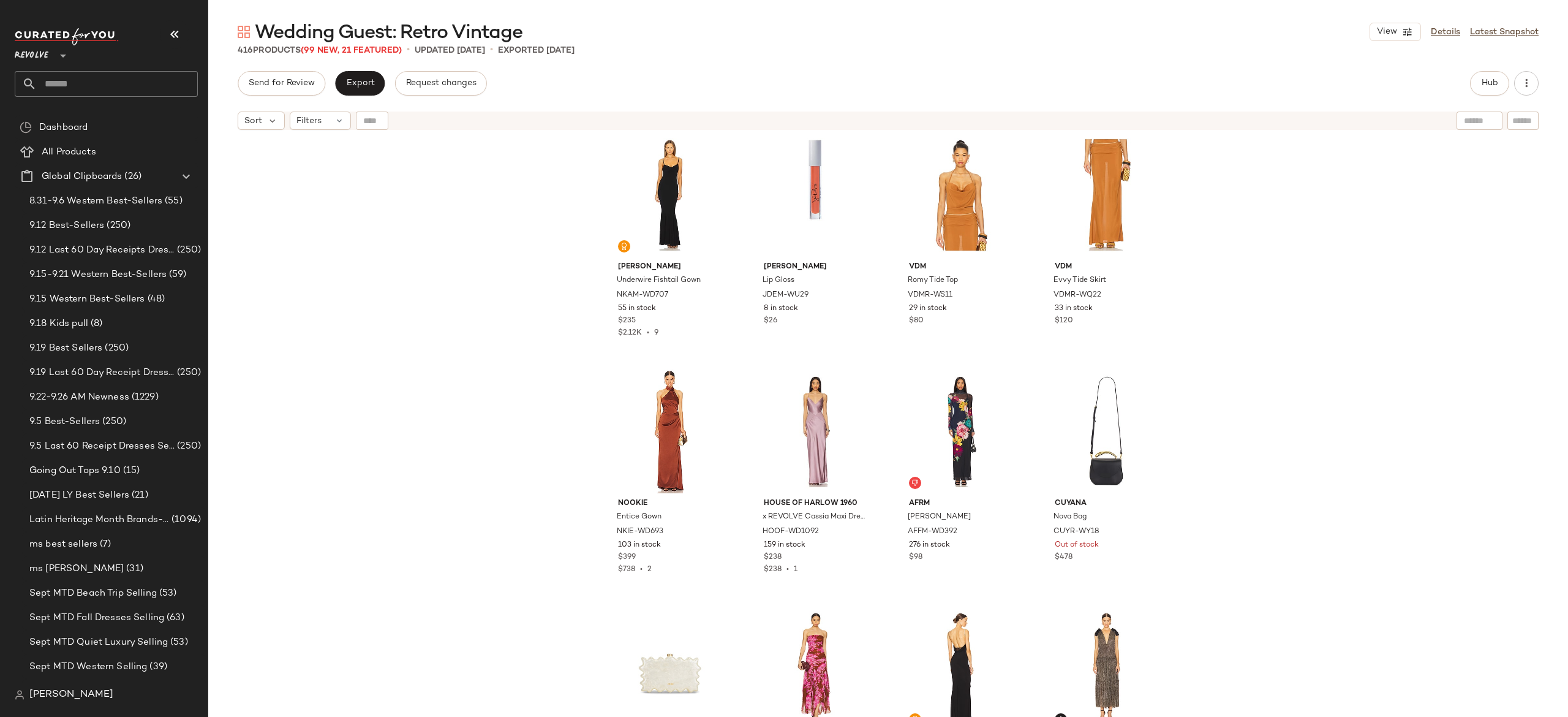
scroll to position [21300, 0]
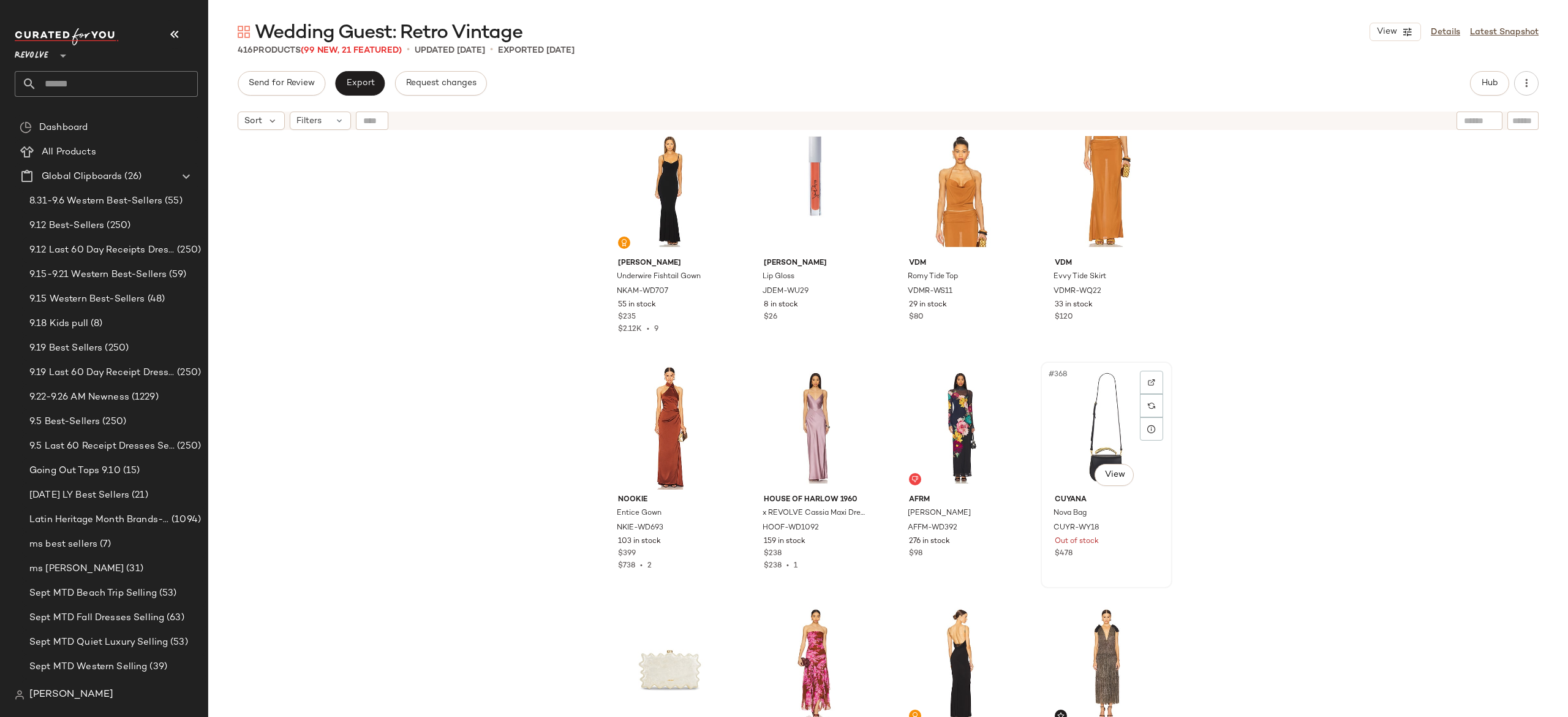
click at [1109, 401] on div "#368 View" at bounding box center [1106, 428] width 123 height 124
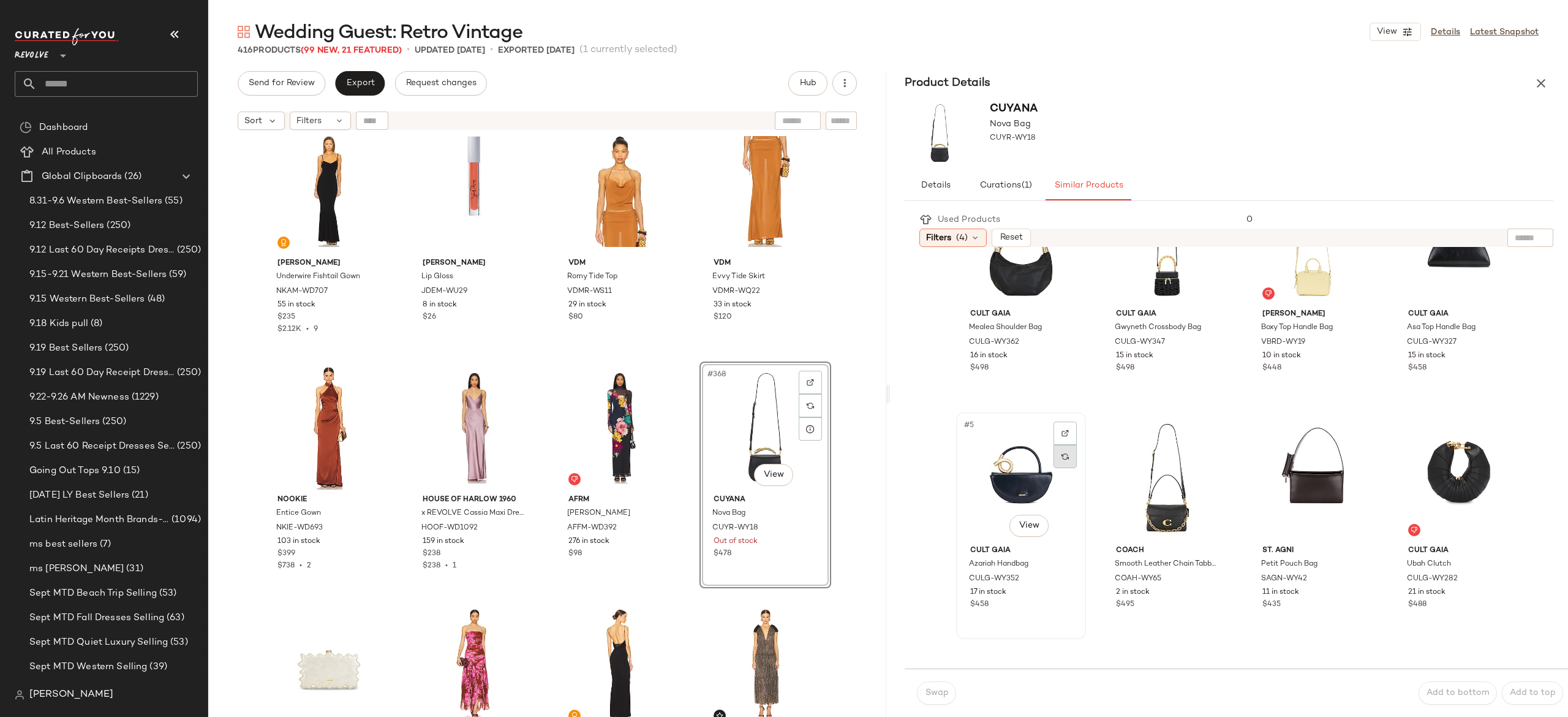
scroll to position [96, 0]
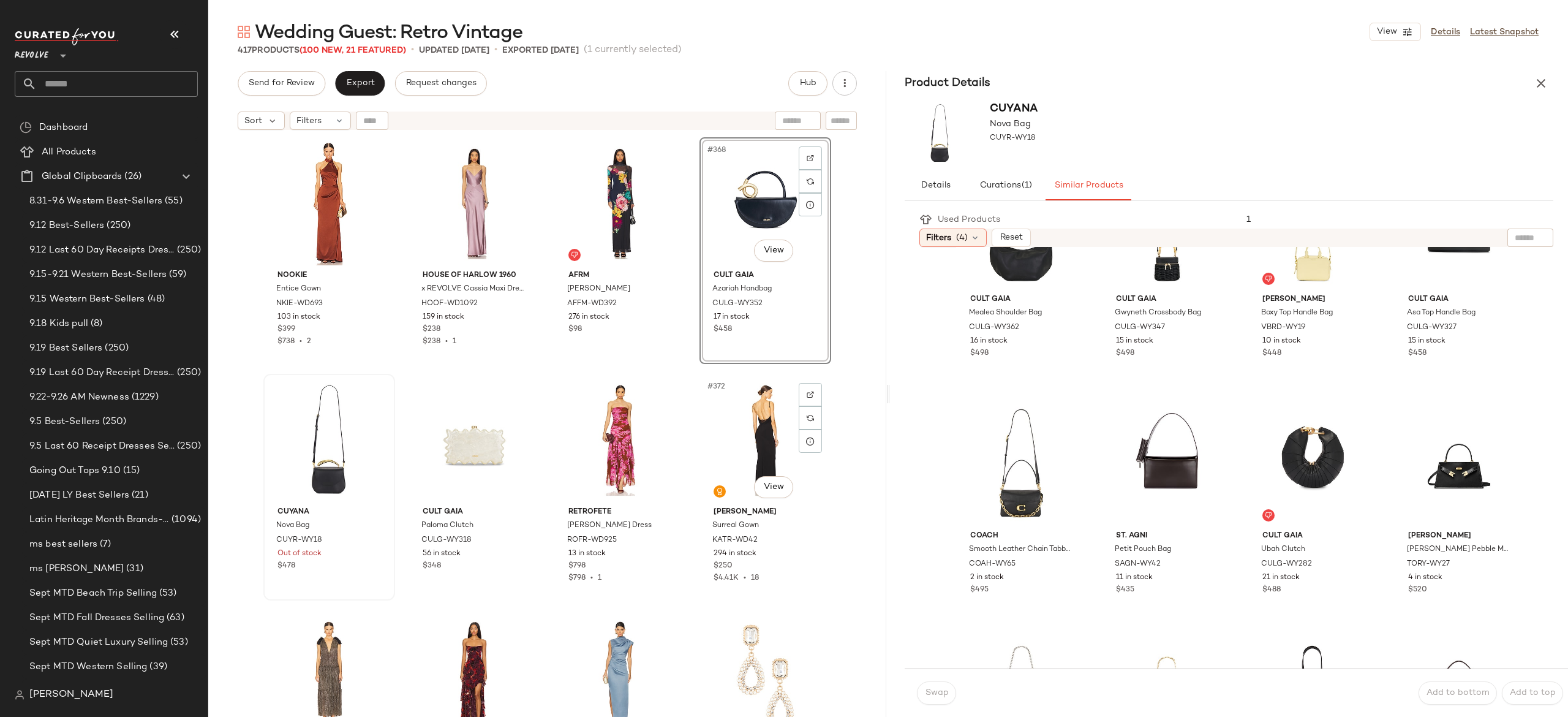
scroll to position [21526, 0]
click at [1542, 85] on icon "button" at bounding box center [1542, 84] width 15 height 15
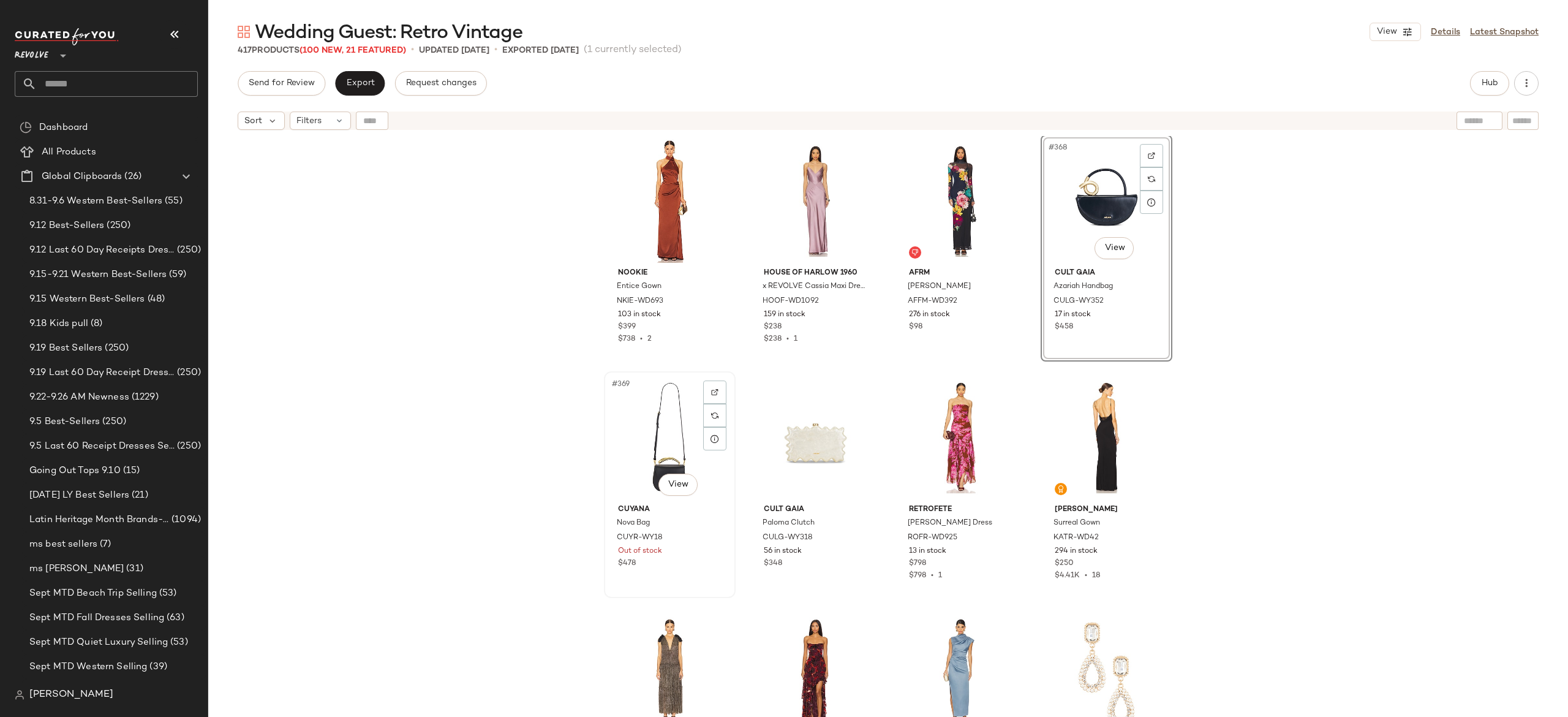
click at [661, 448] on div "#369 View" at bounding box center [669, 438] width 123 height 124
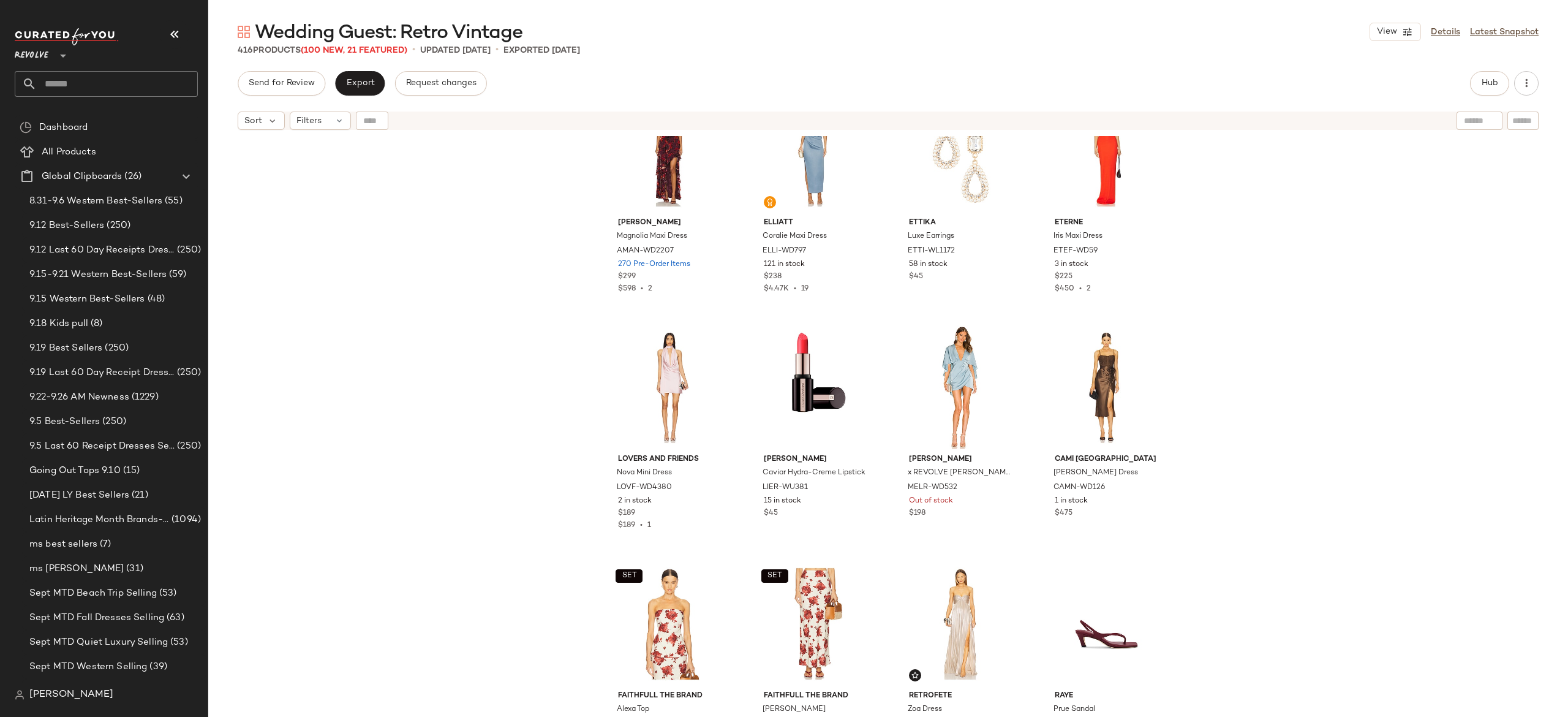
scroll to position [22050, 0]
click at [966, 369] on div "#379 View" at bounding box center [961, 386] width 123 height 124
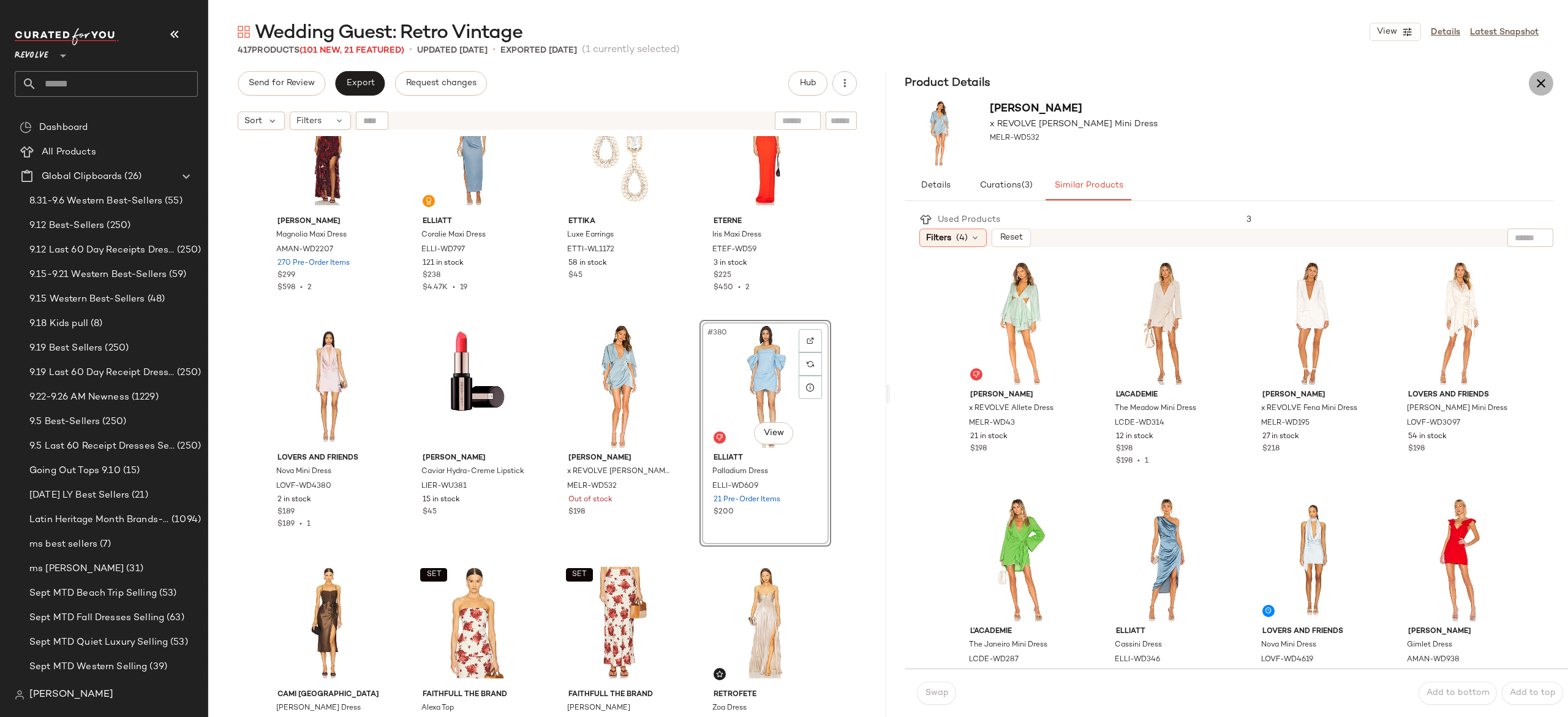
click at [1543, 80] on icon "button" at bounding box center [1542, 84] width 15 height 15
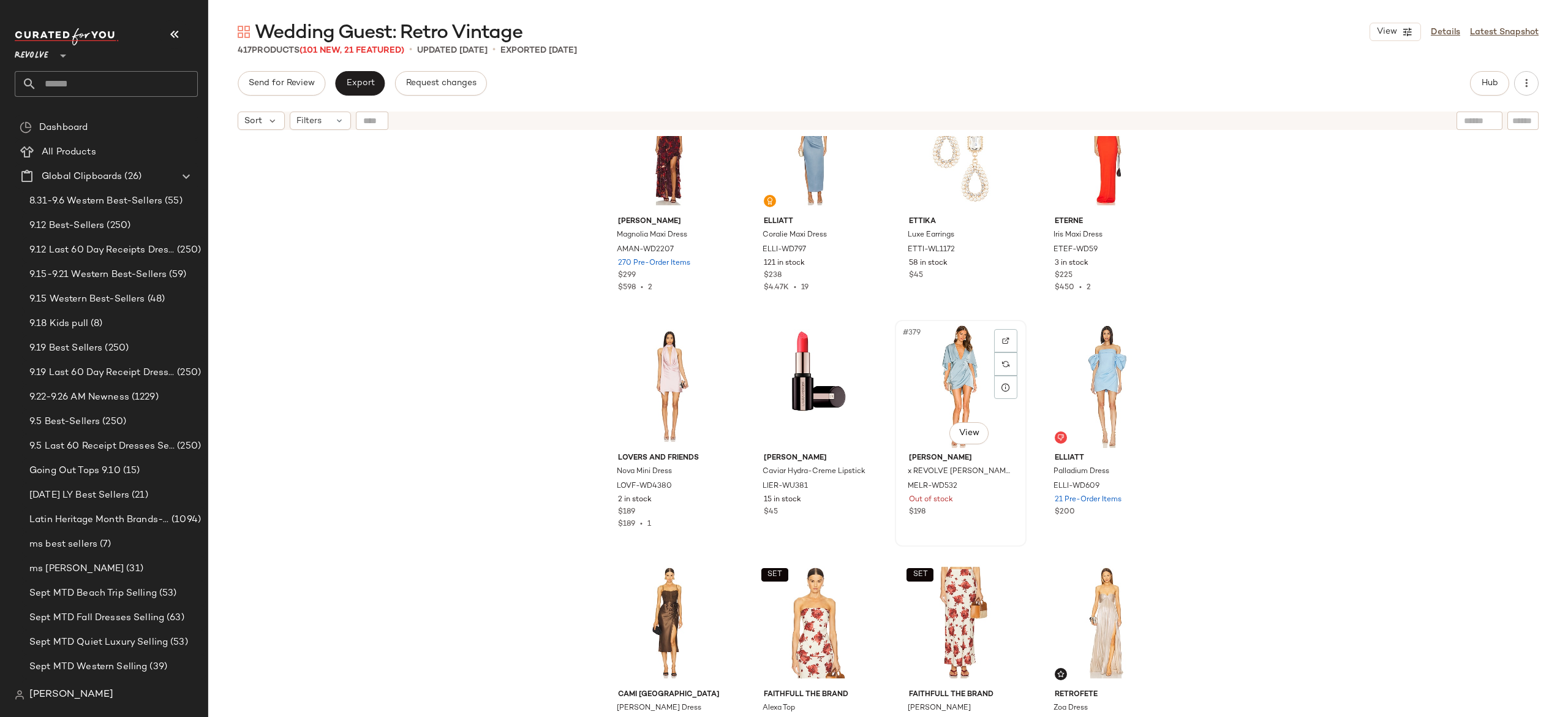
click at [944, 388] on div "#379 View" at bounding box center [961, 386] width 123 height 124
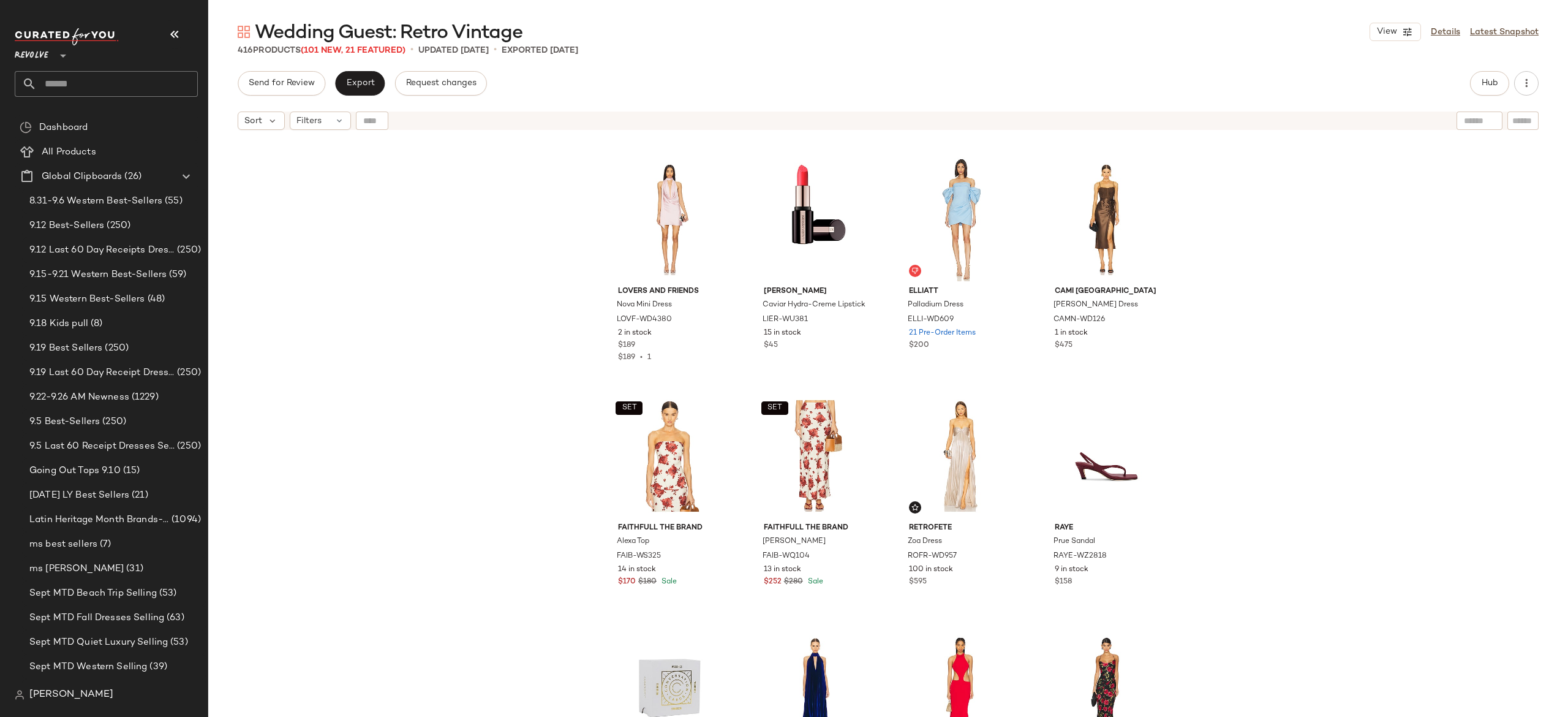
scroll to position [22262, 0]
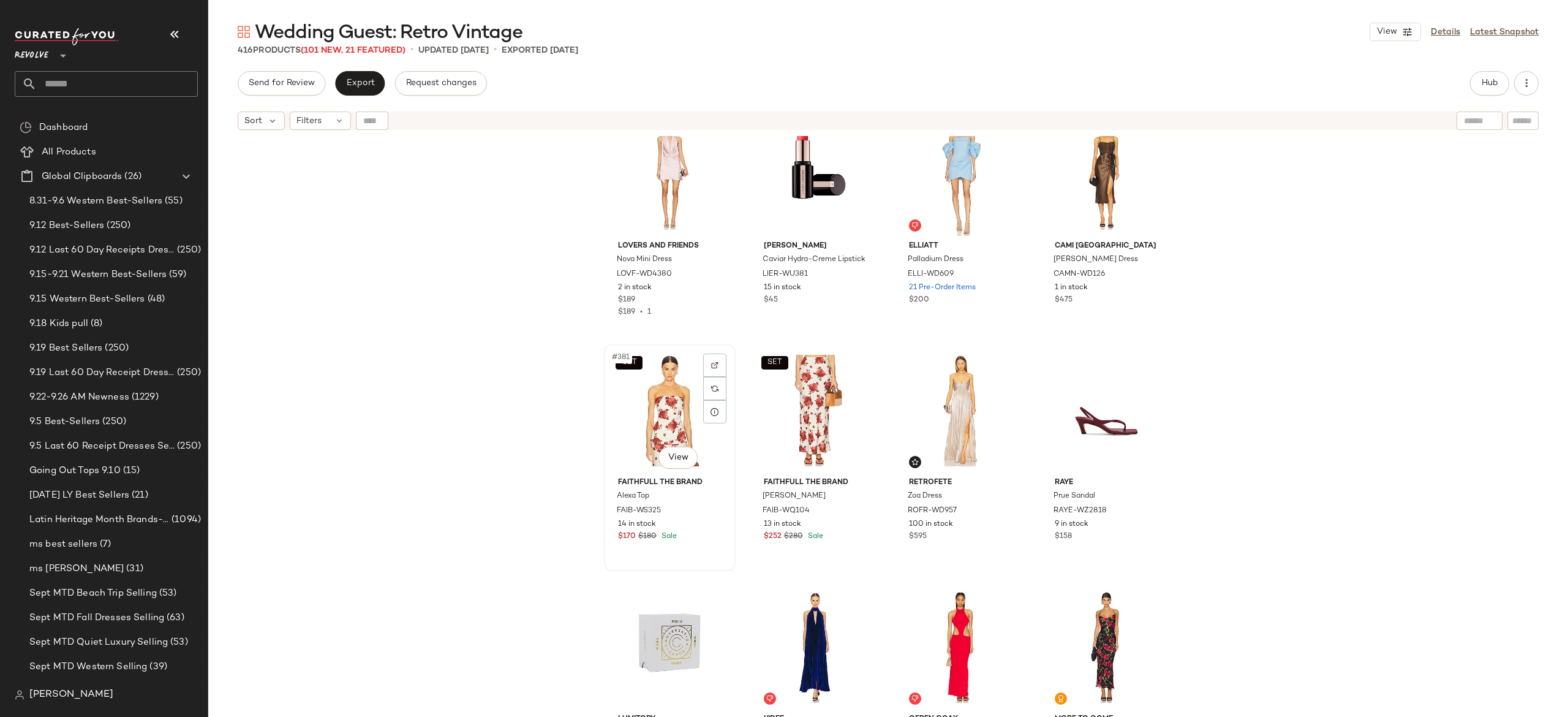
click at [666, 398] on div "SET #381 View" at bounding box center [669, 411] width 123 height 124
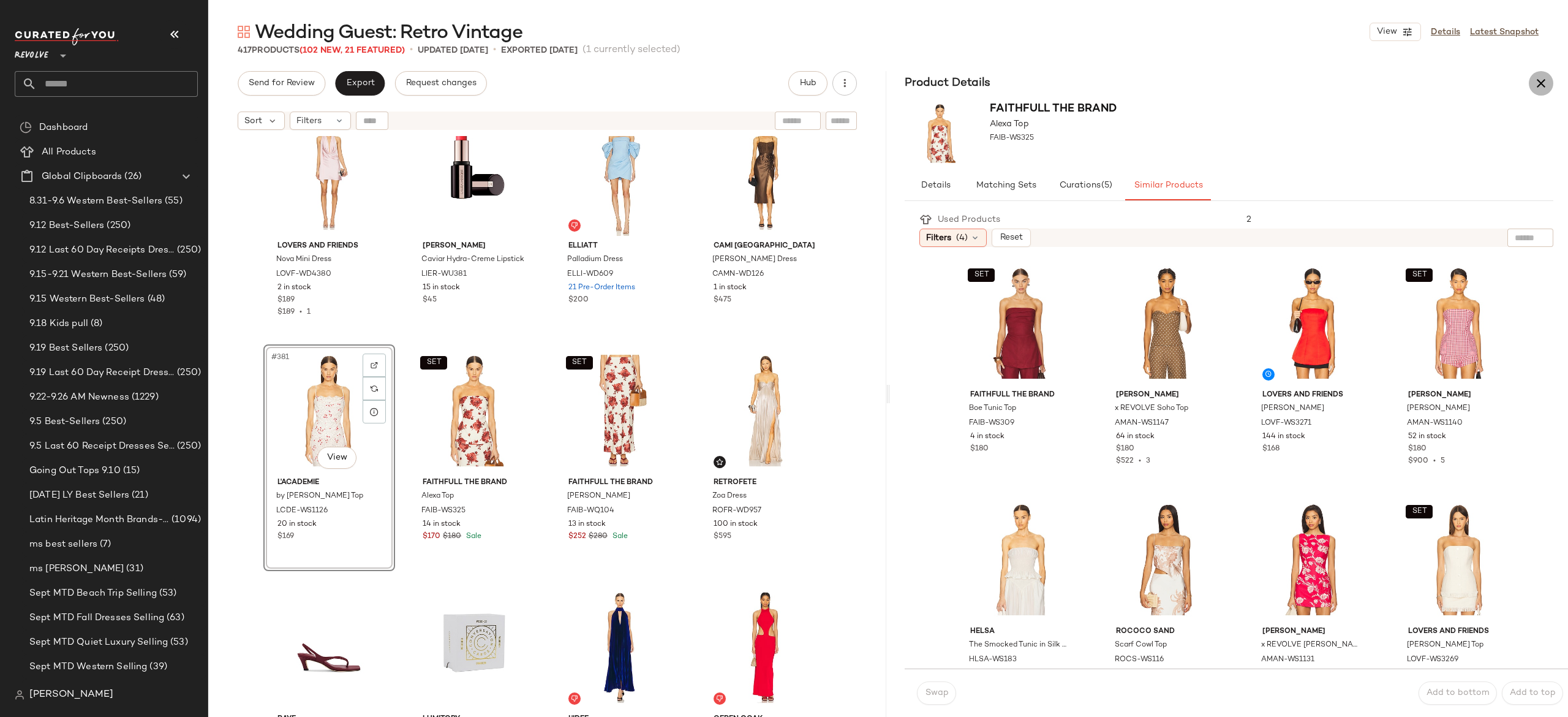
click at [1546, 78] on icon "button" at bounding box center [1542, 84] width 15 height 15
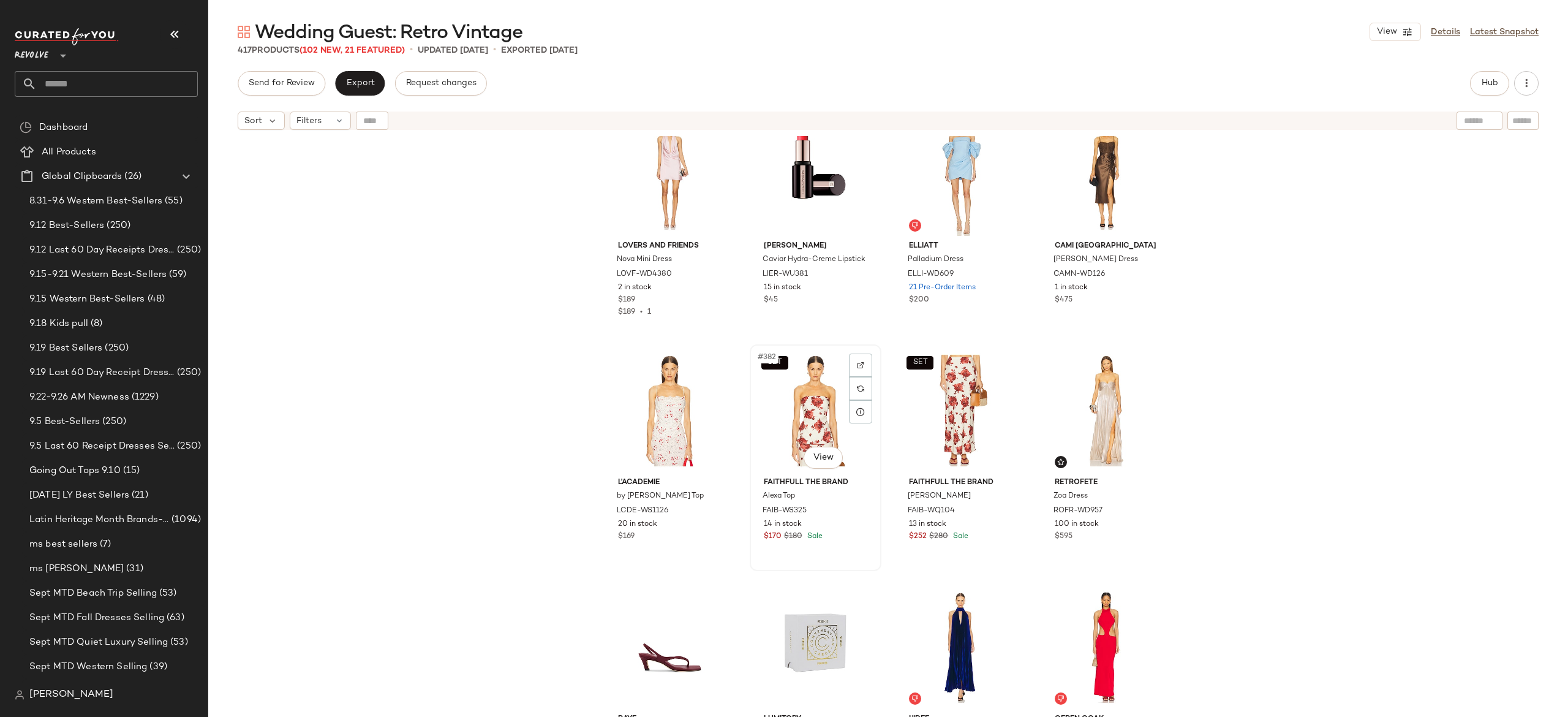
click at [796, 435] on div "SET #382 View" at bounding box center [815, 411] width 123 height 124
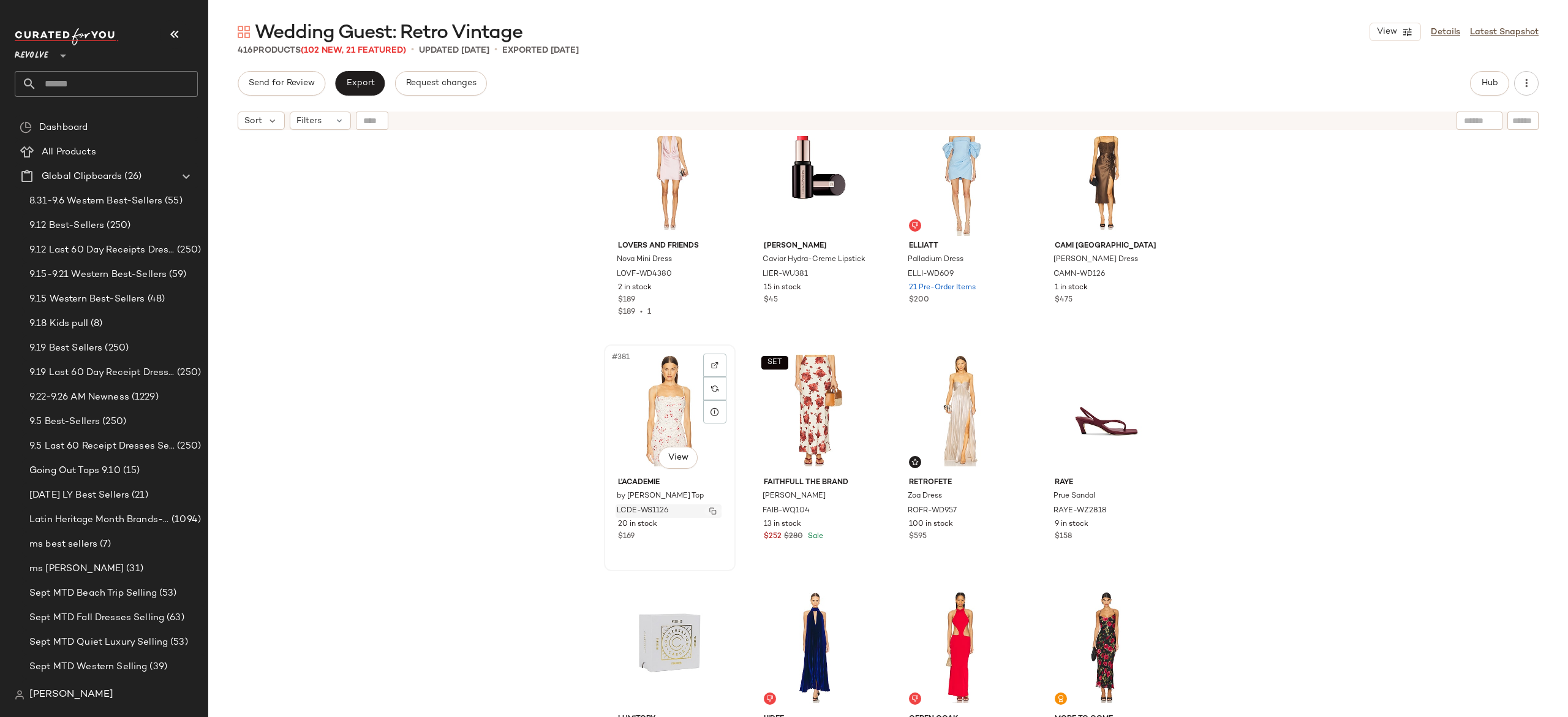
click at [711, 508] on img "button" at bounding box center [713, 511] width 8 height 8
click at [1483, 76] on button "Hub" at bounding box center [1490, 84] width 39 height 24
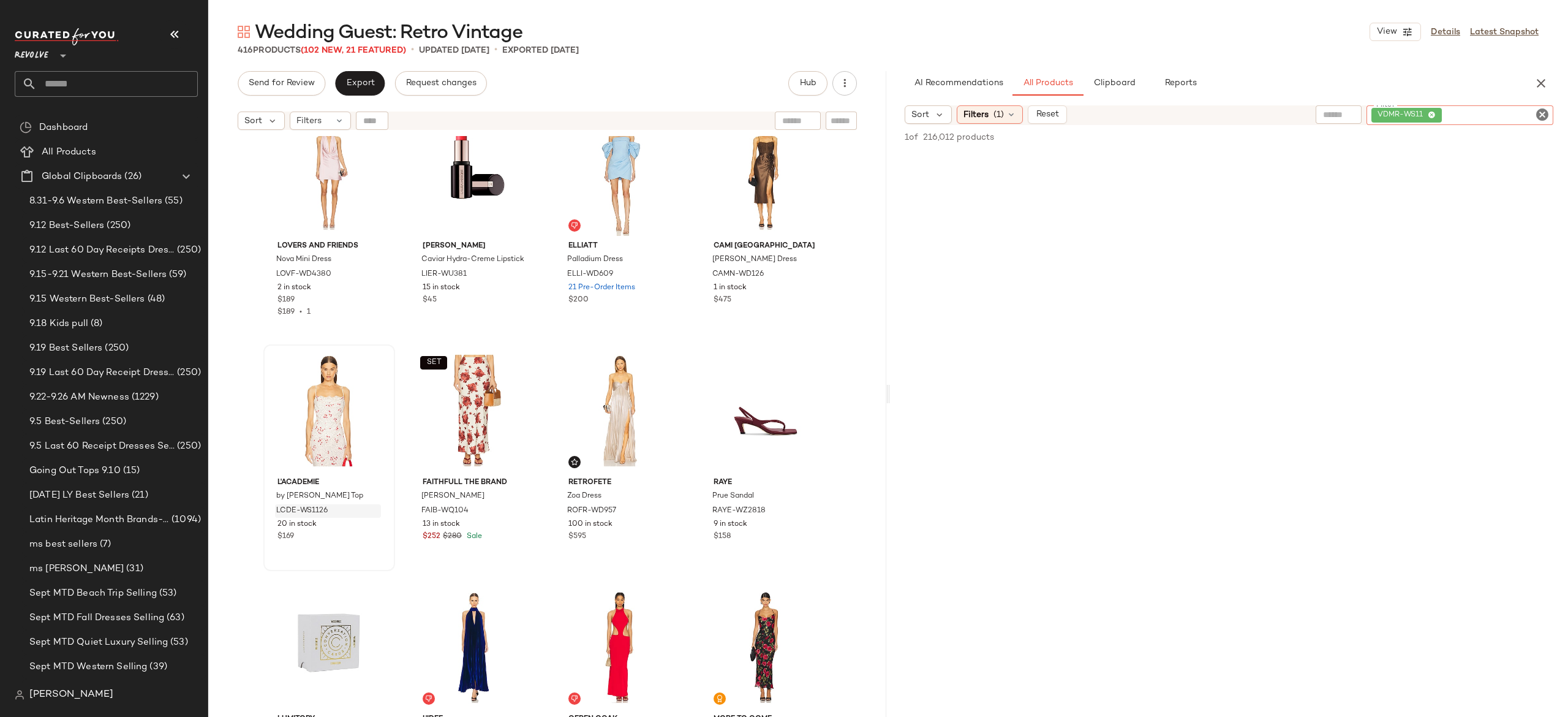
click at [1478, 113] on div "VDMR-WS11" at bounding box center [1460, 115] width 187 height 20
paste input "**********"
type input "**********"
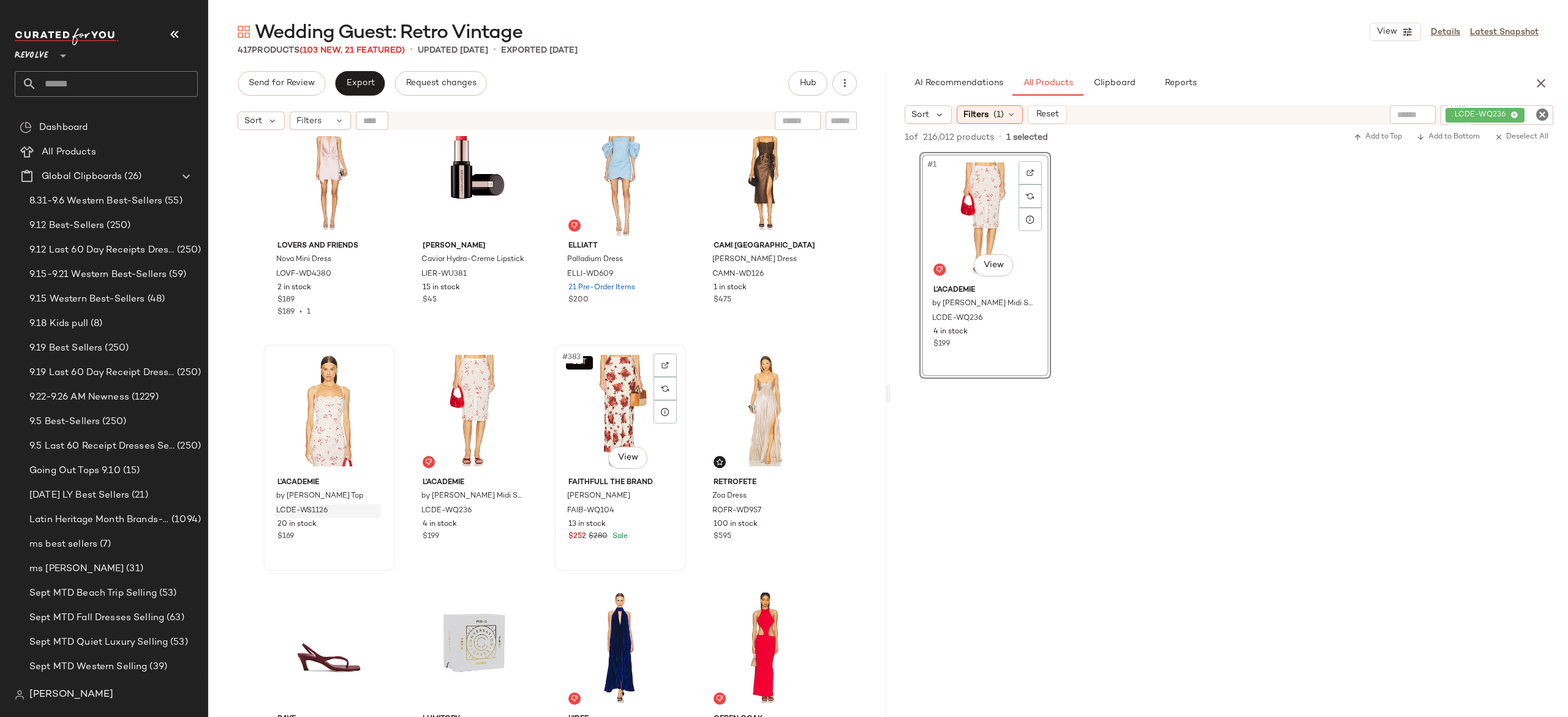
click at [602, 404] on div "SET #383 View" at bounding box center [619, 411] width 123 height 124
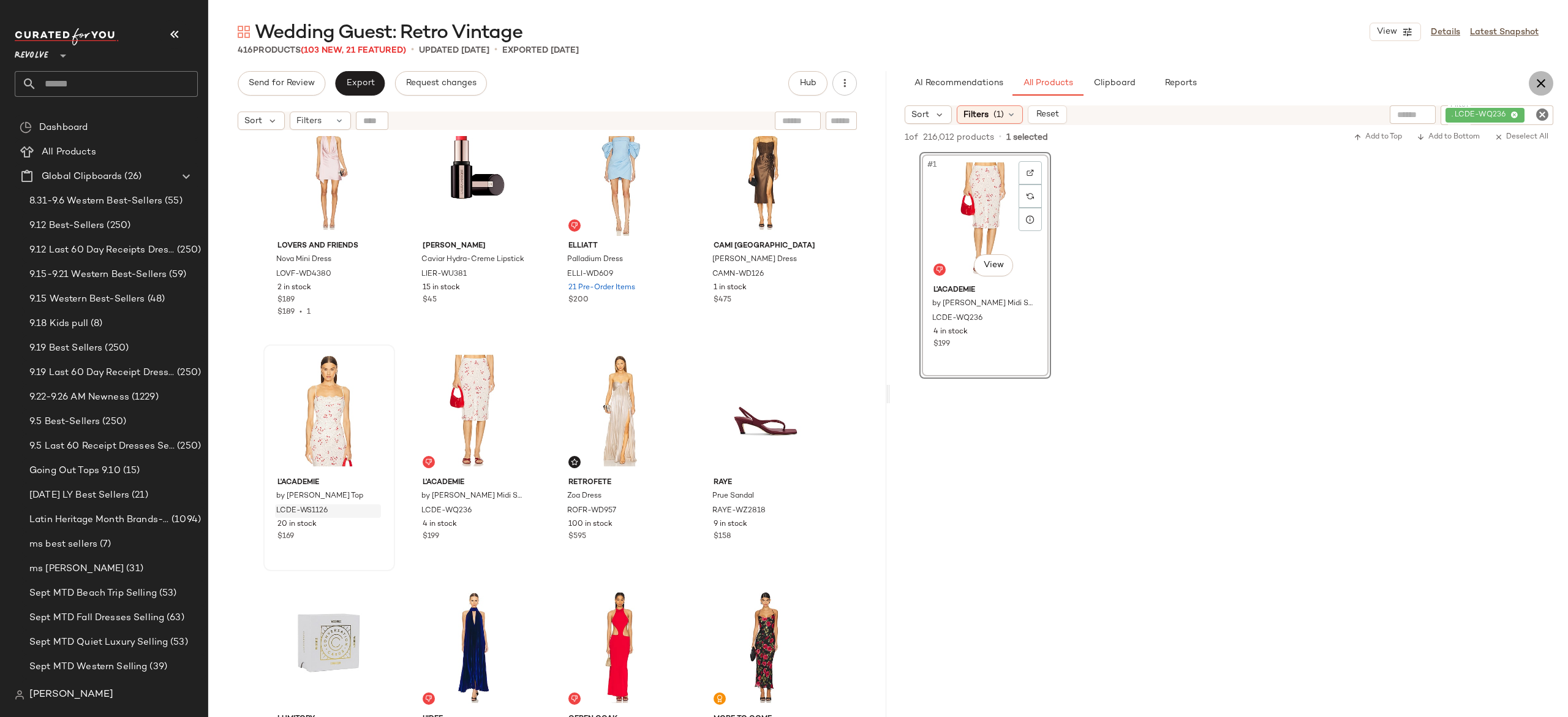
click at [1542, 80] on icon "button" at bounding box center [1542, 84] width 15 height 15
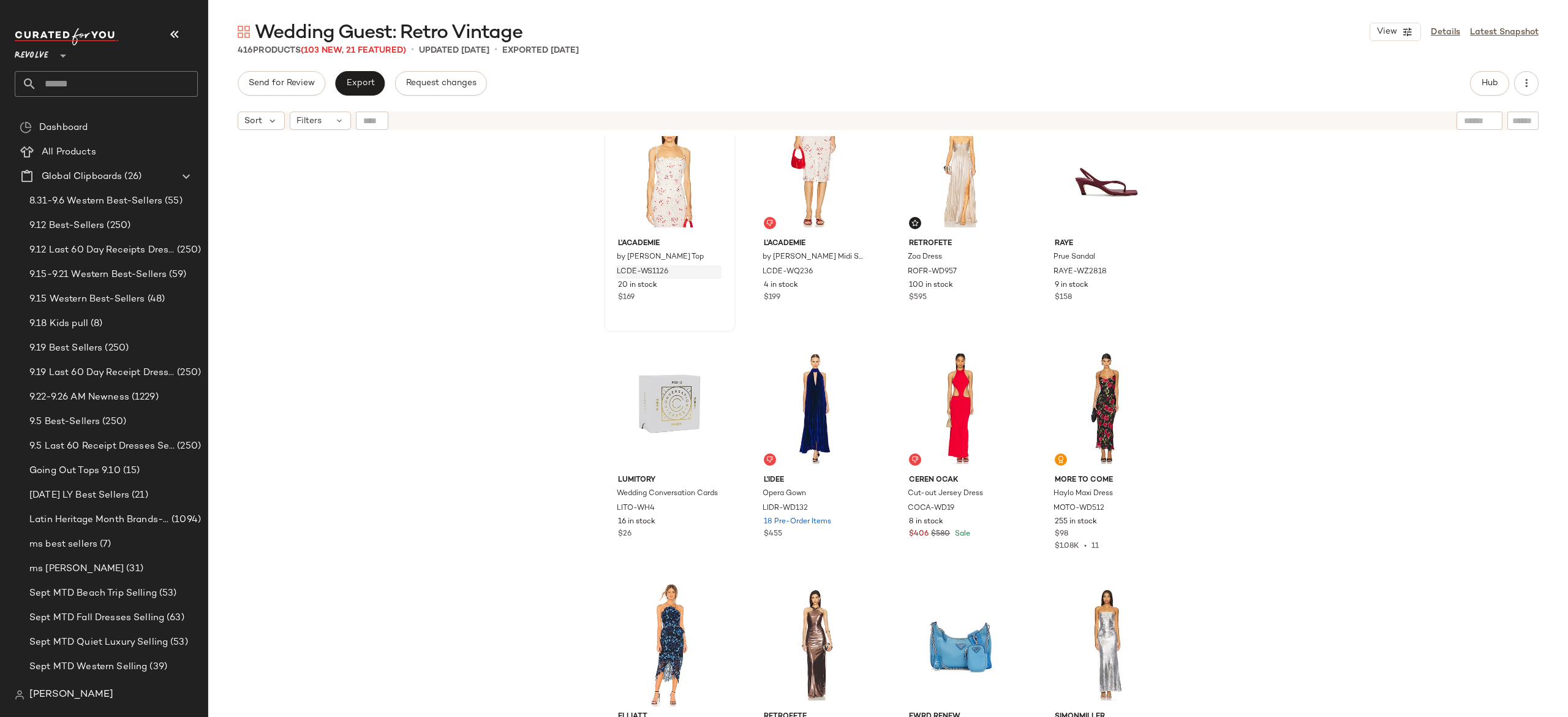
scroll to position [22503, 0]
click at [964, 407] on div "#387 View" at bounding box center [961, 406] width 123 height 124
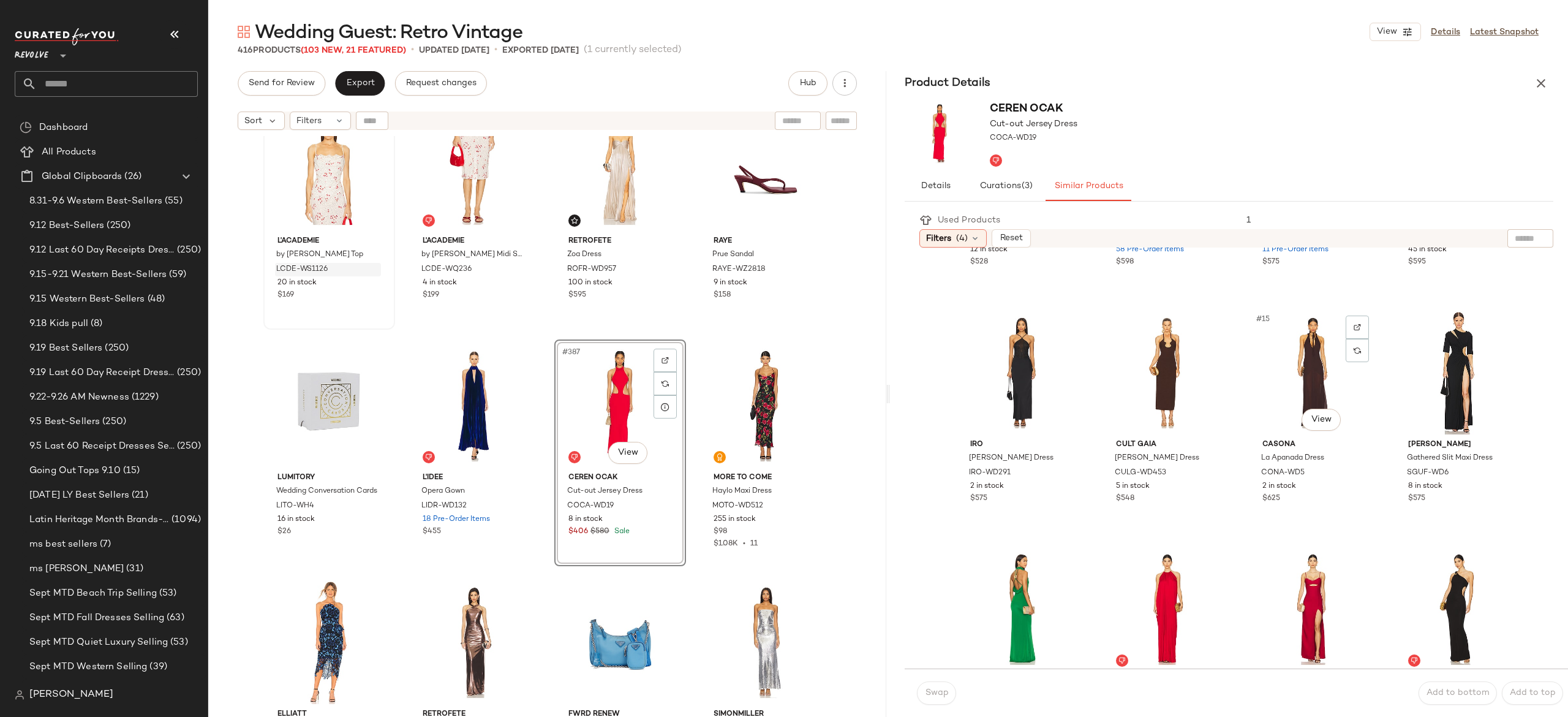
scroll to position [767, 0]
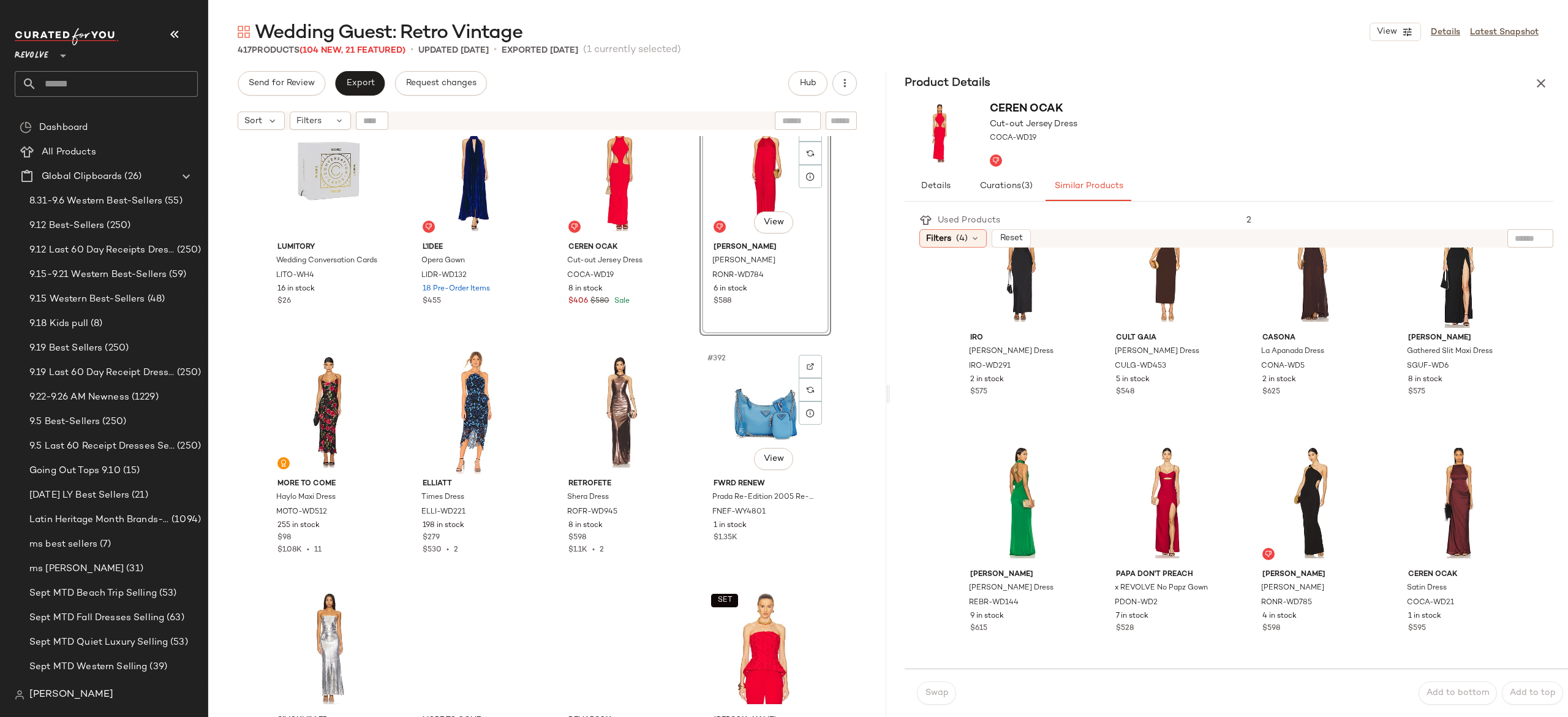
scroll to position [22736, 0]
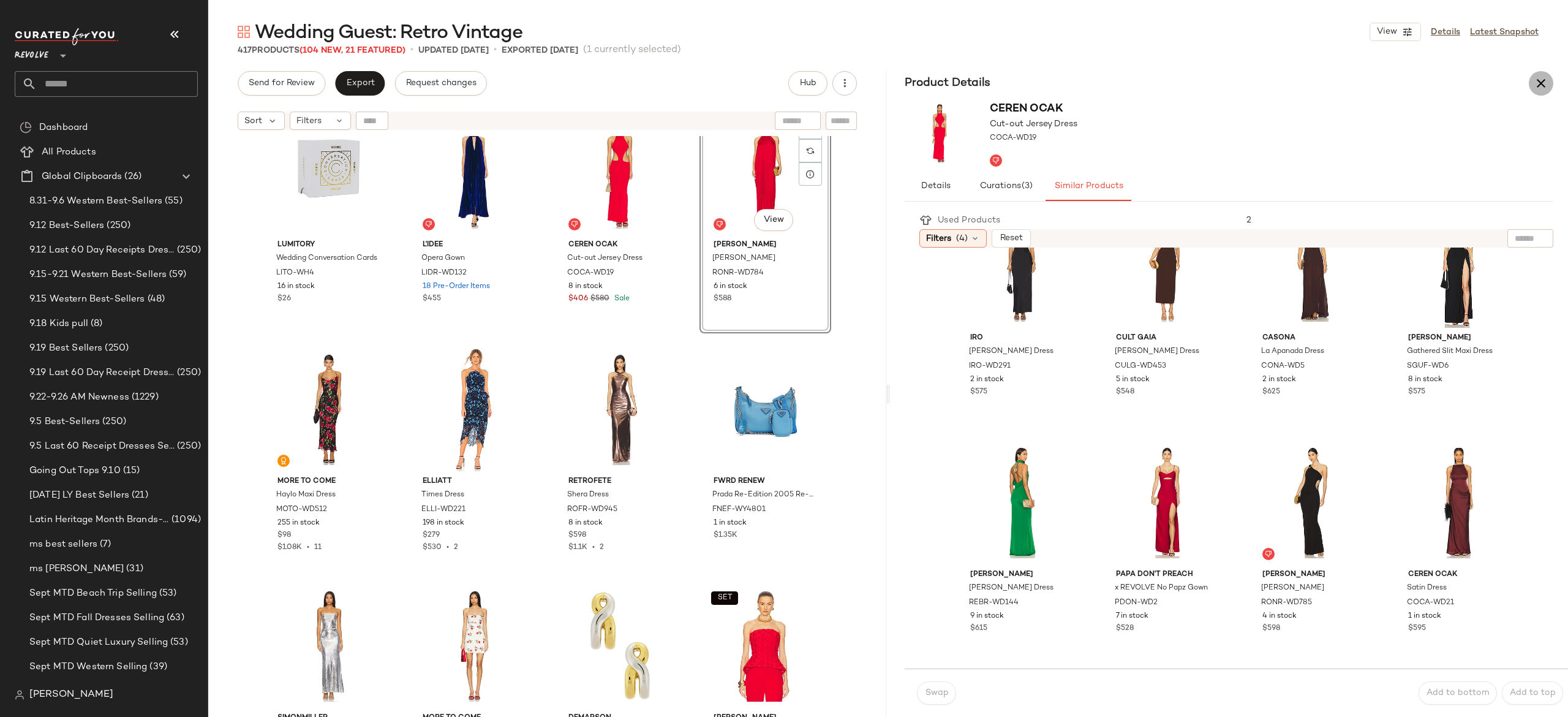
click at [1534, 77] on icon "button" at bounding box center [1542, 84] width 15 height 15
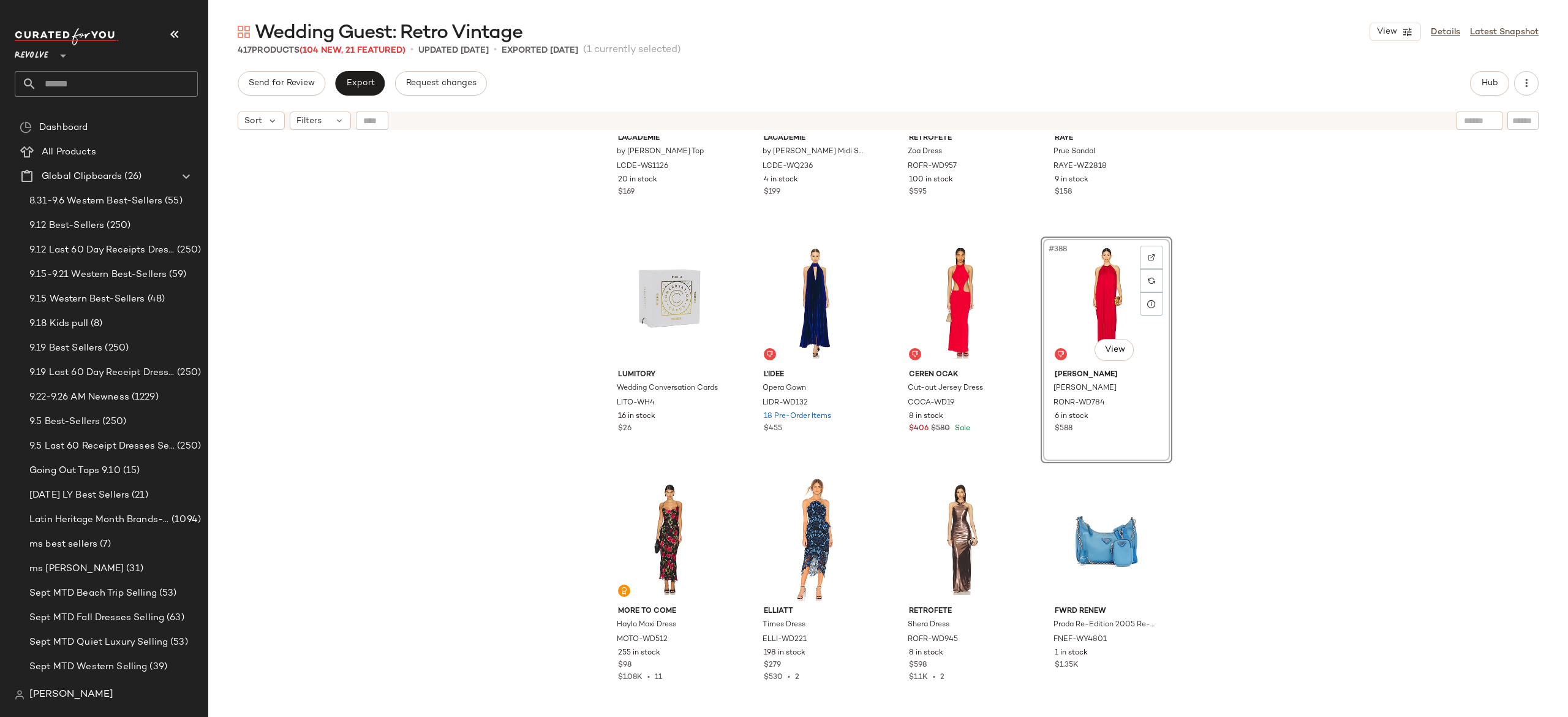
scroll to position [22591, 0]
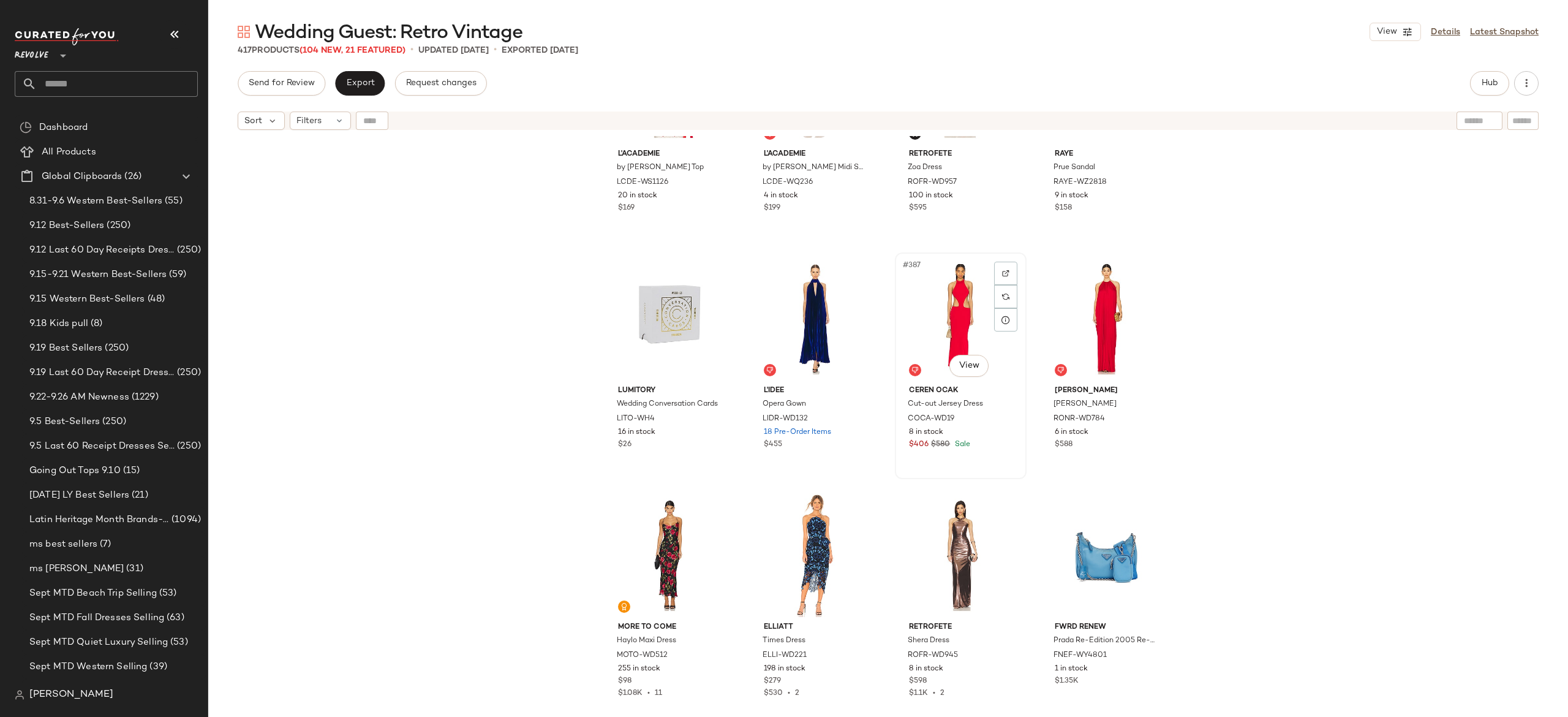
click at [944, 326] on div "#387 View" at bounding box center [961, 319] width 123 height 124
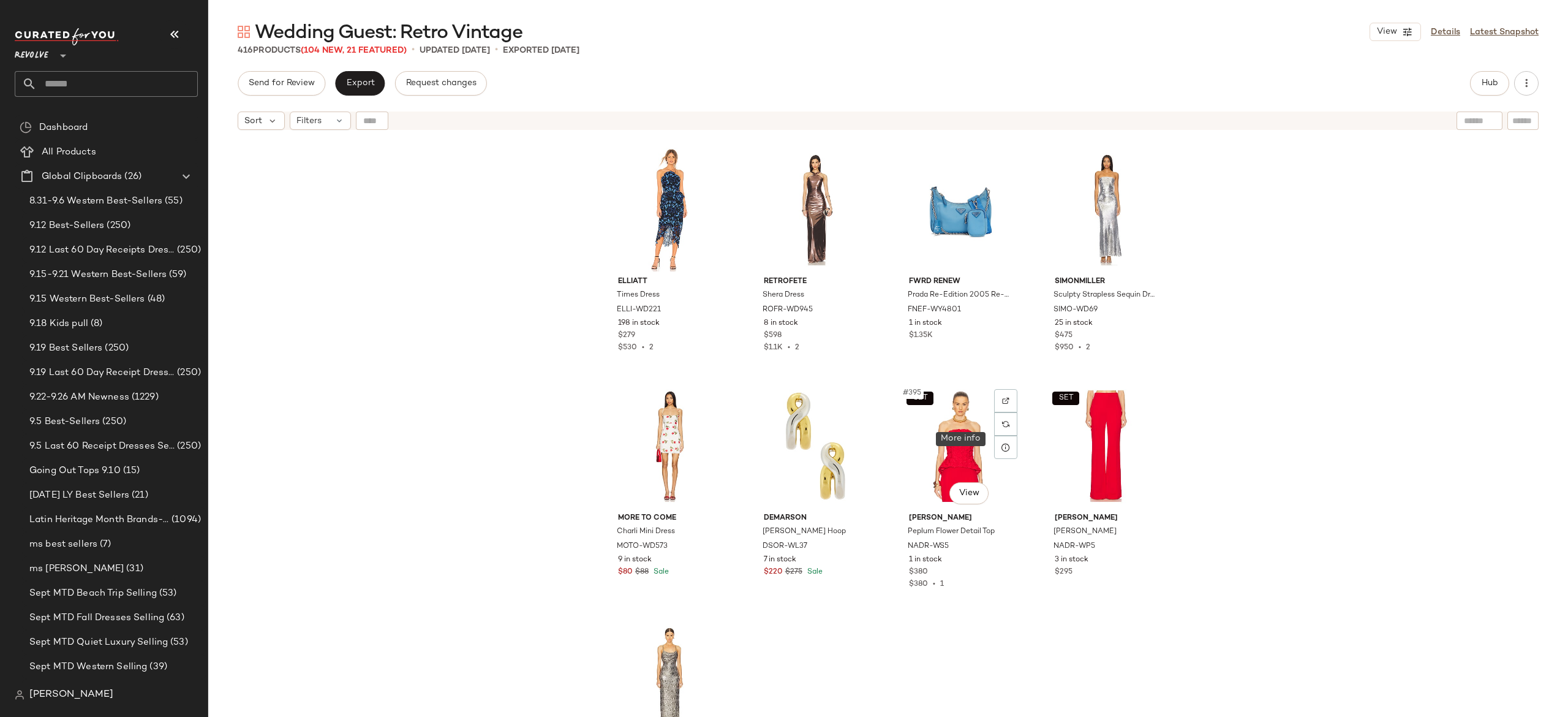
scroll to position [22943, 0]
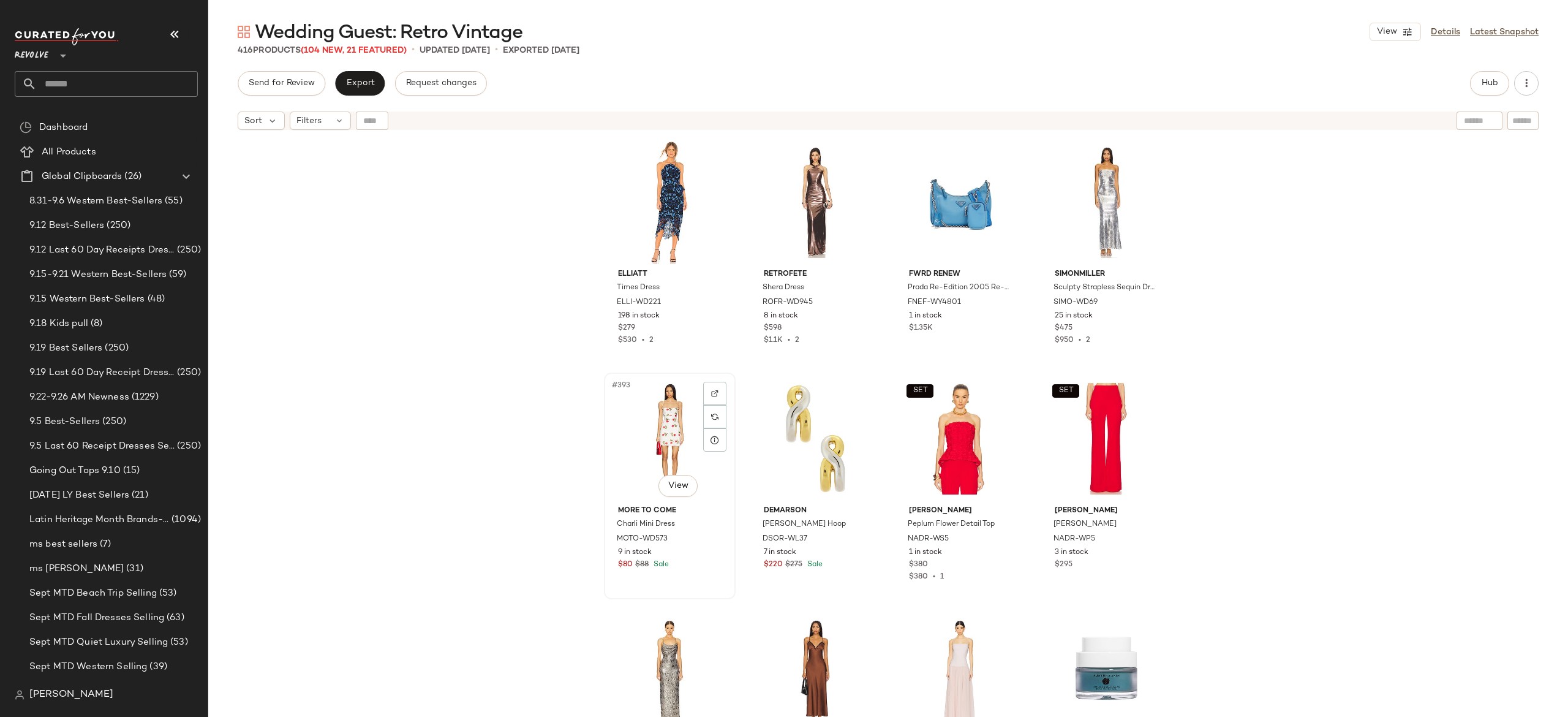
click at [664, 433] on div "#393 View" at bounding box center [669, 439] width 123 height 124
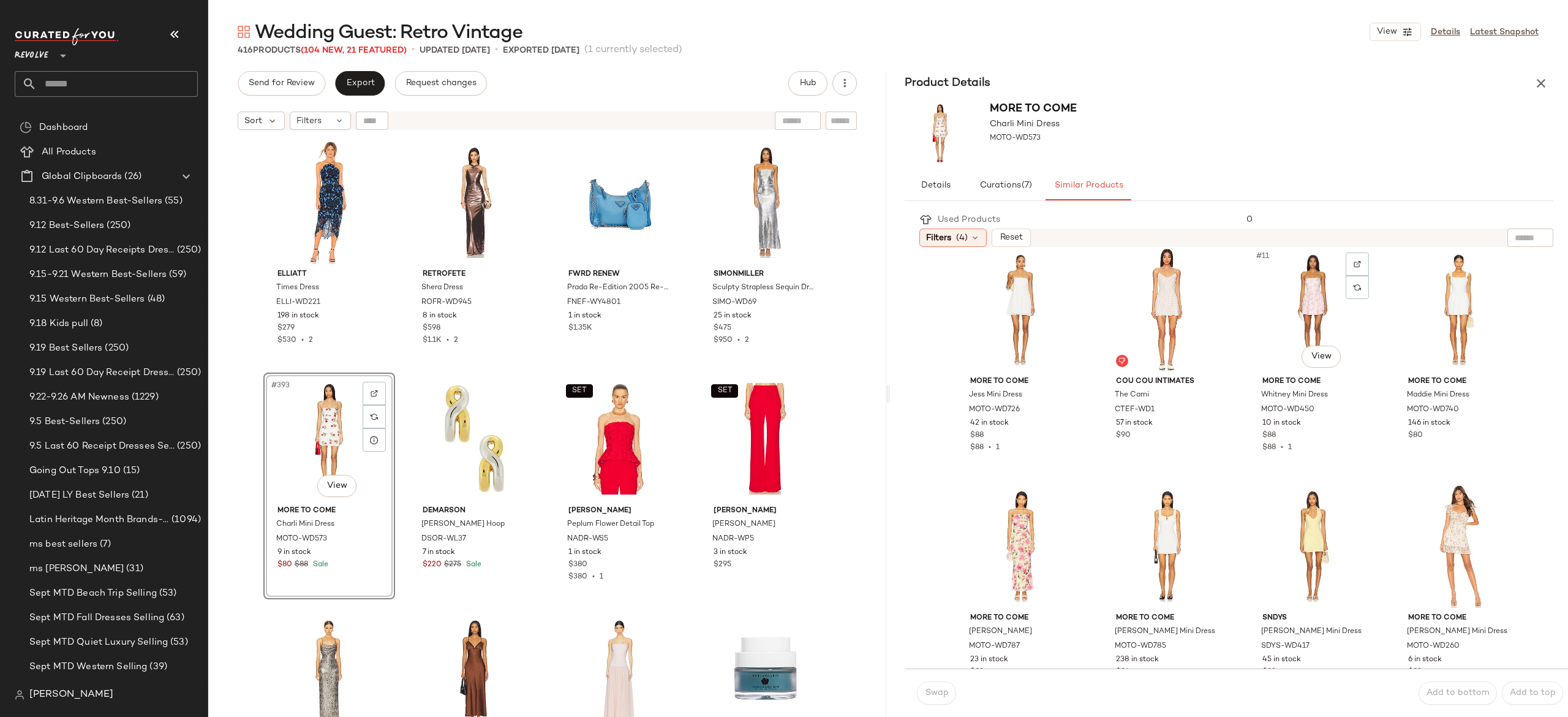
scroll to position [496, 0]
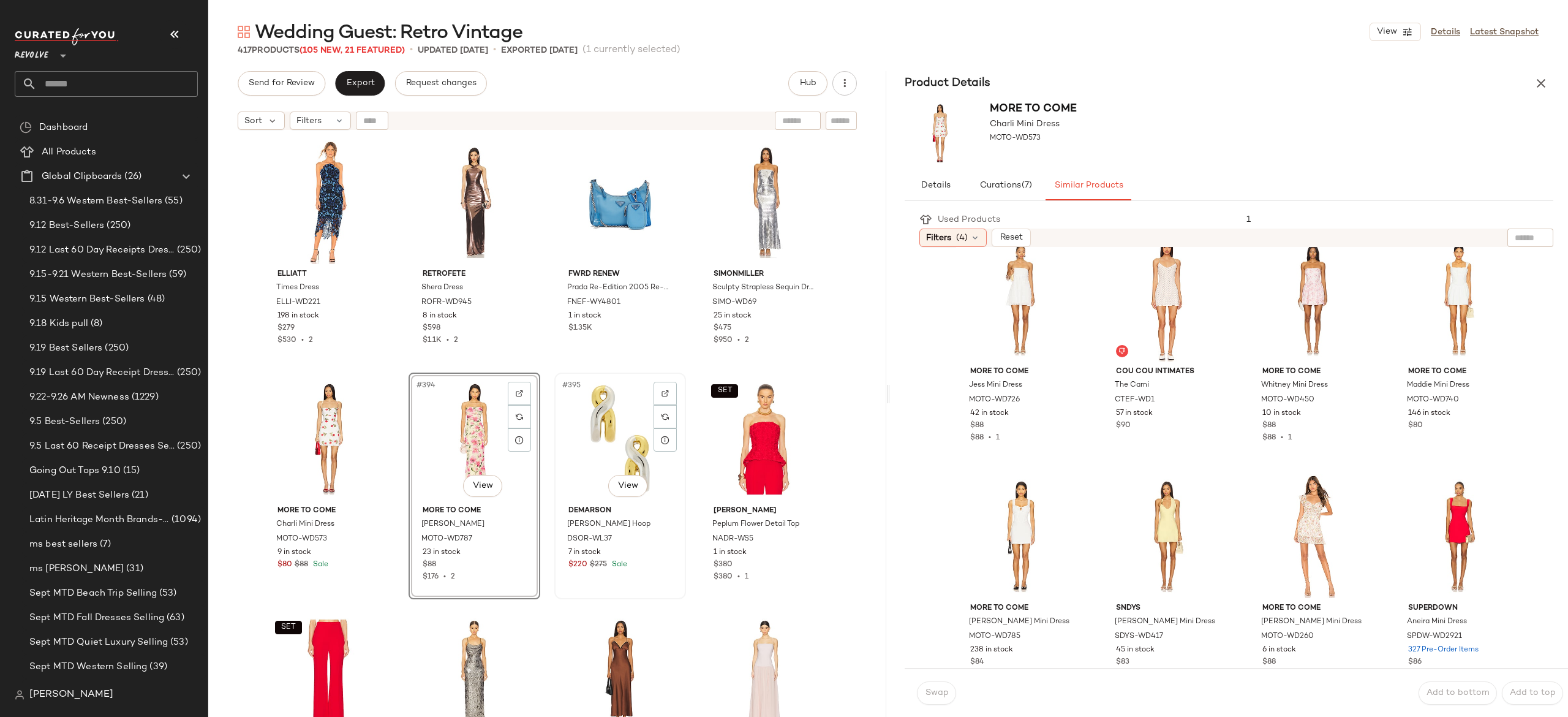
click at [601, 448] on div "#395 View" at bounding box center [619, 439] width 123 height 124
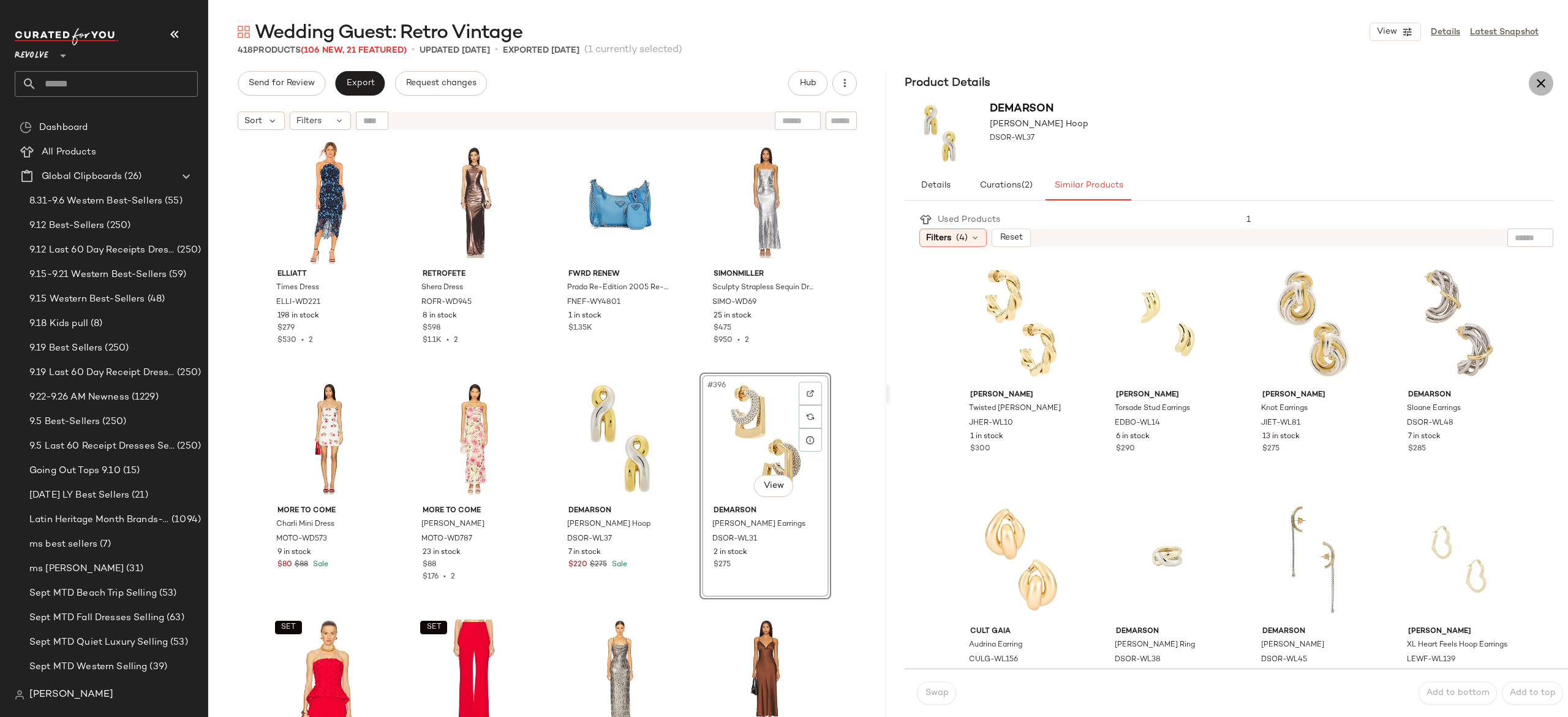
click at [1544, 84] on icon "button" at bounding box center [1542, 84] width 15 height 15
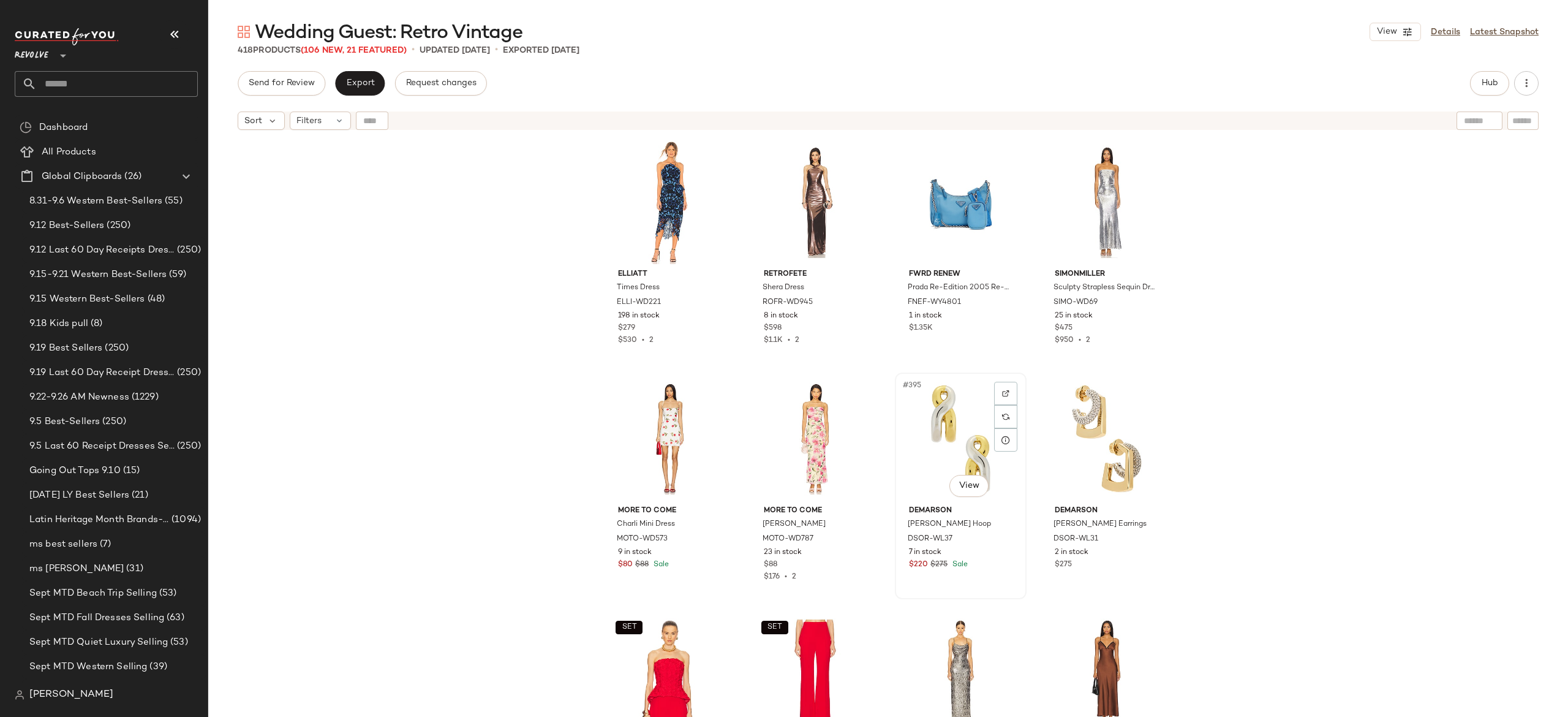
click at [960, 435] on div "#395 View" at bounding box center [961, 439] width 123 height 124
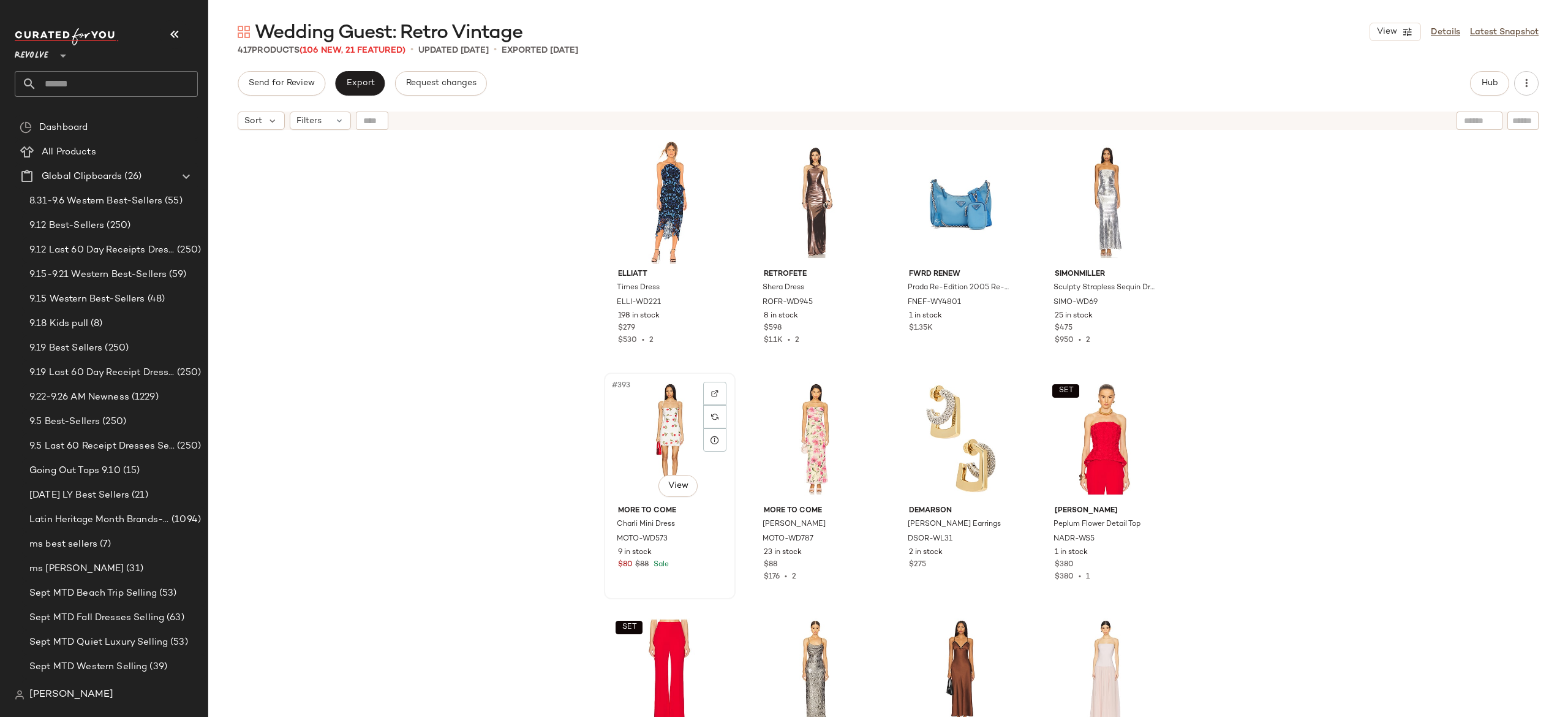
click at [665, 433] on div "#393 View" at bounding box center [669, 439] width 123 height 124
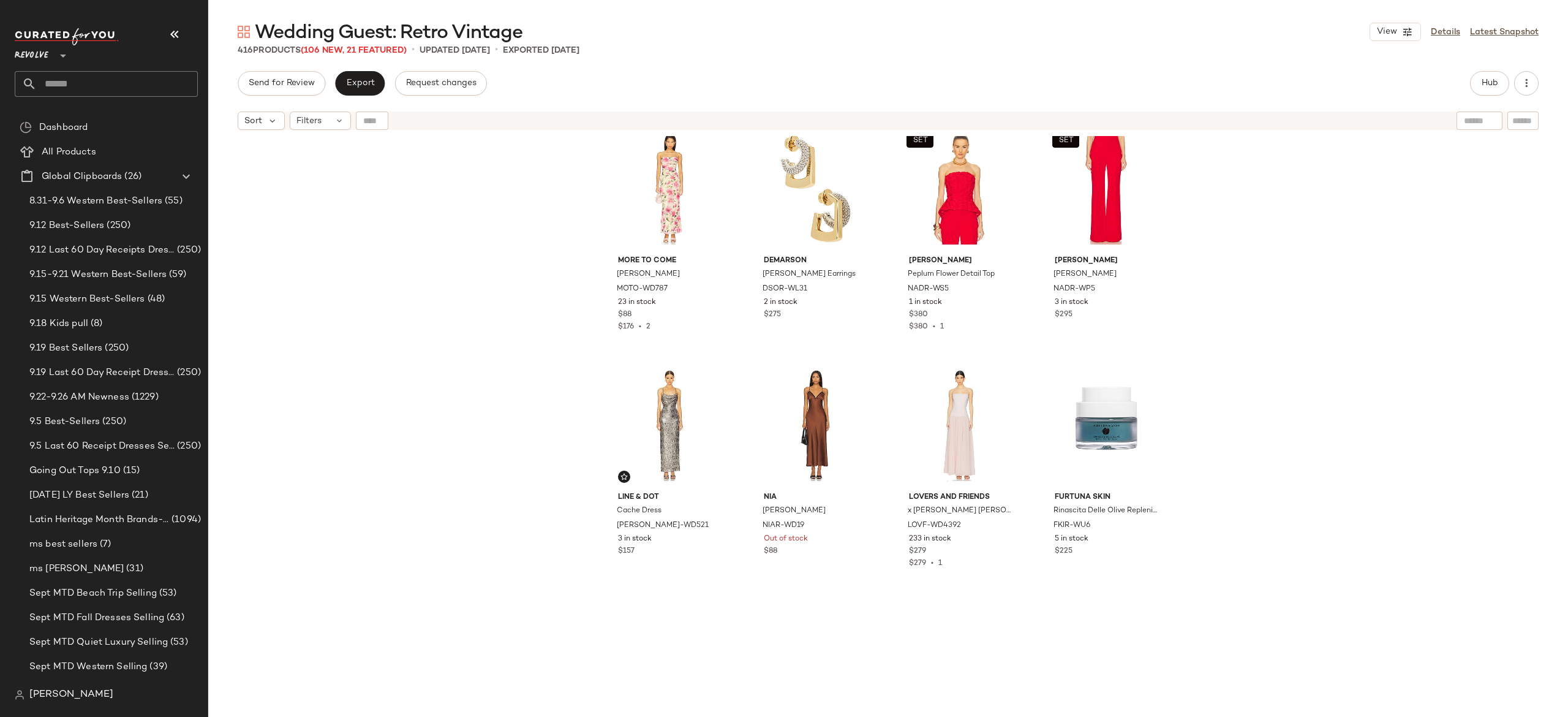
scroll to position [23196, 0]
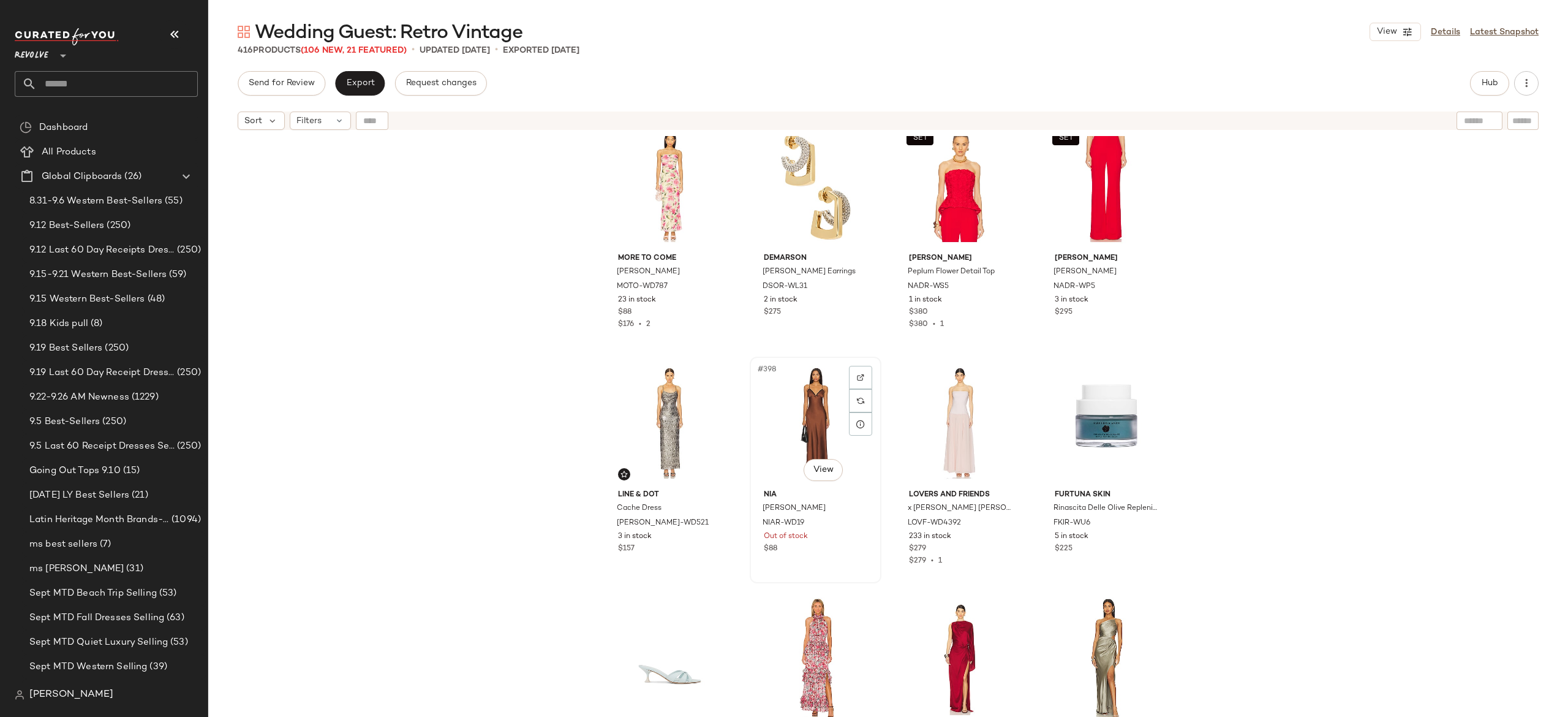
click at [819, 428] on div "#398 View" at bounding box center [815, 423] width 123 height 124
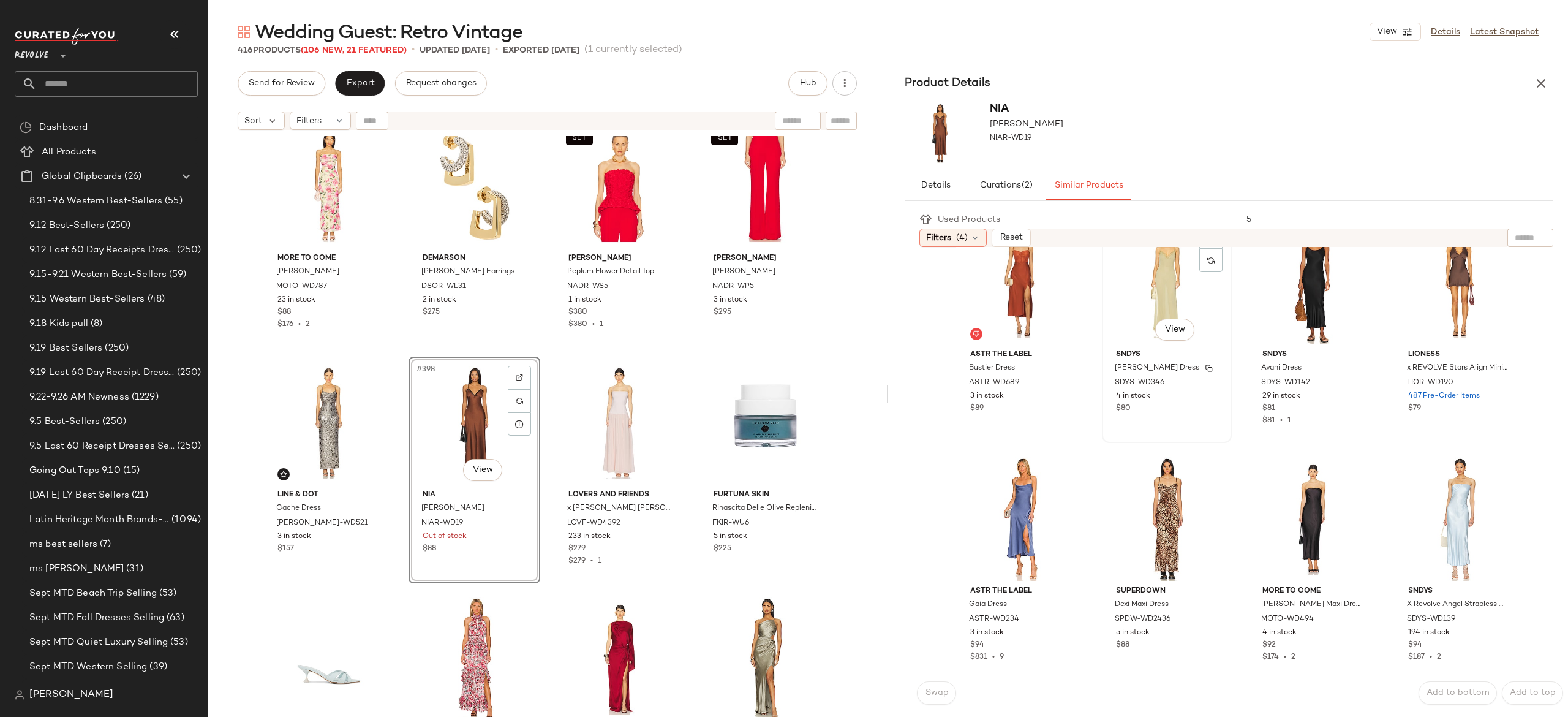
scroll to position [279, 0]
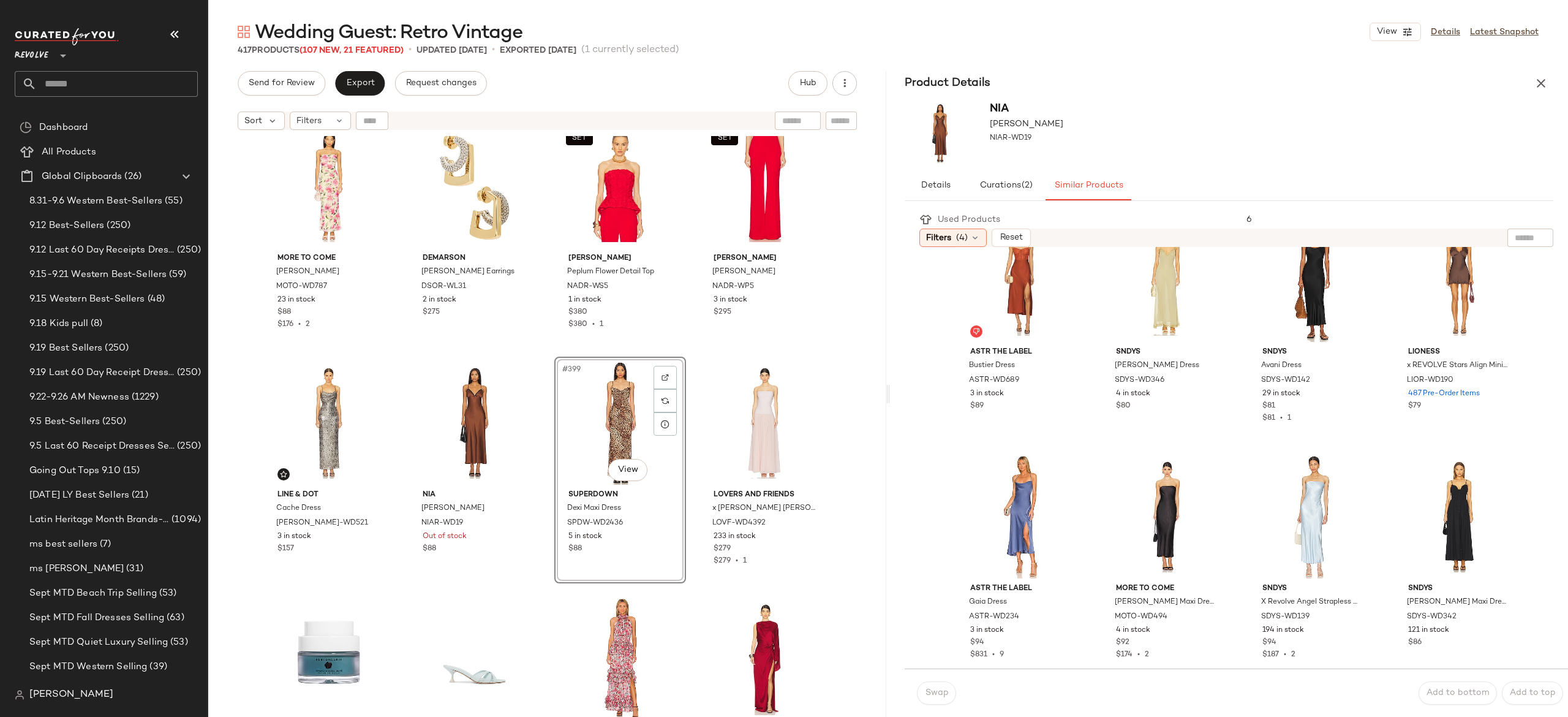
drag, startPoint x: 1540, startPoint y: 90, endPoint x: 929, endPoint y: 363, distance: 669.2
click at [929, 363] on div "Product Details NIA Camille Dress NIAR-WD19 Details Curations (2) Similar Produ…" at bounding box center [1229, 394] width 678 height 646
click at [1539, 80] on icon "button" at bounding box center [1542, 84] width 15 height 15
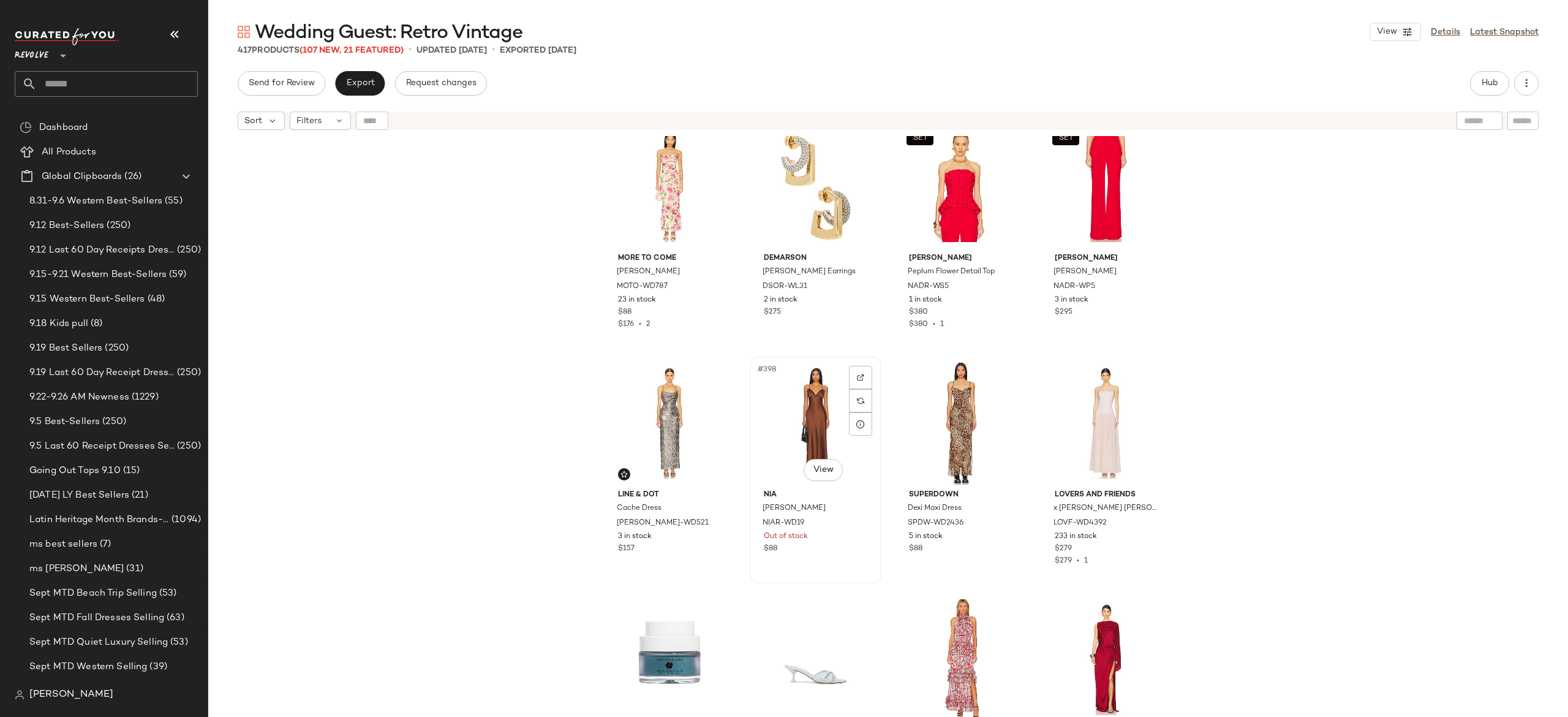
click at [820, 421] on div "#398 View" at bounding box center [815, 423] width 123 height 124
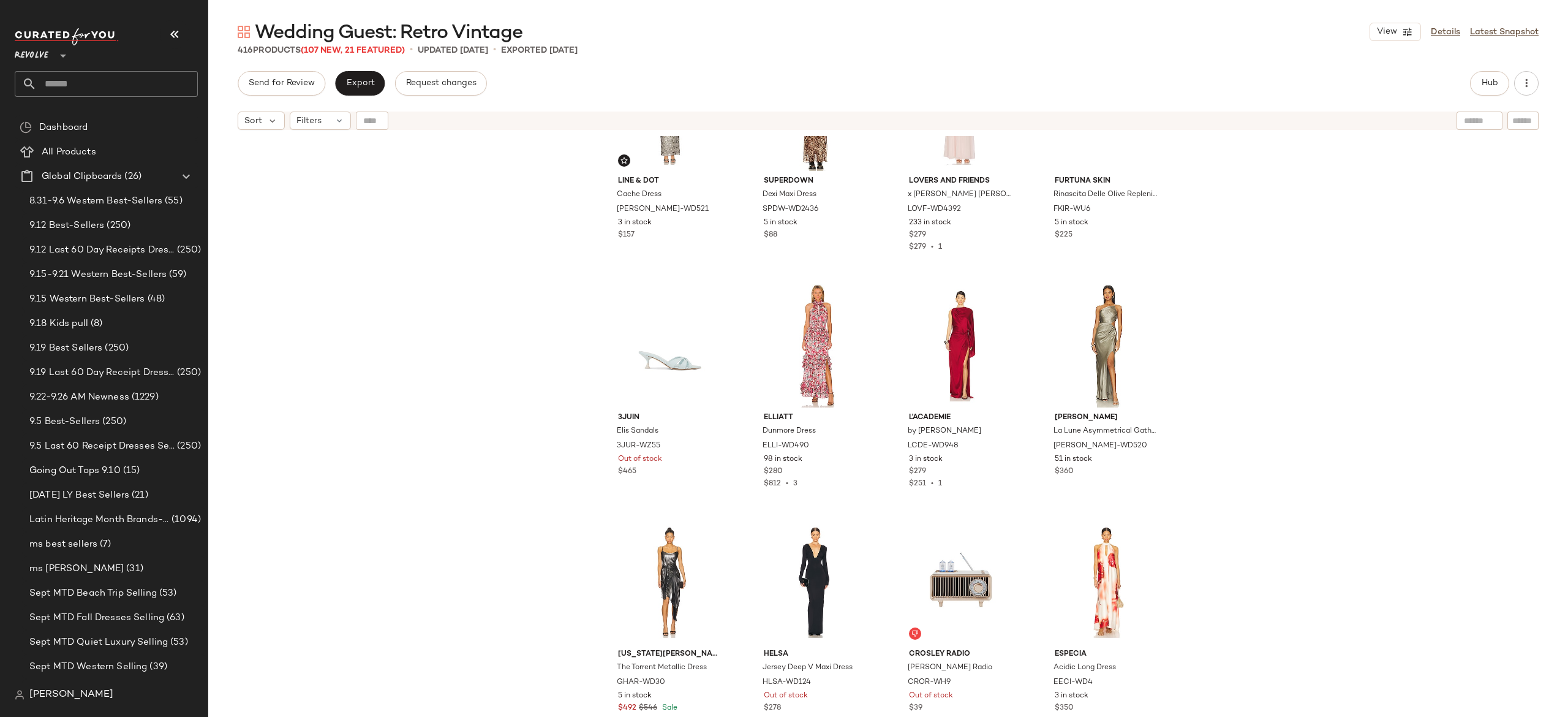
scroll to position [23511, 0]
click at [663, 354] on div "#401 View" at bounding box center [669, 344] width 123 height 124
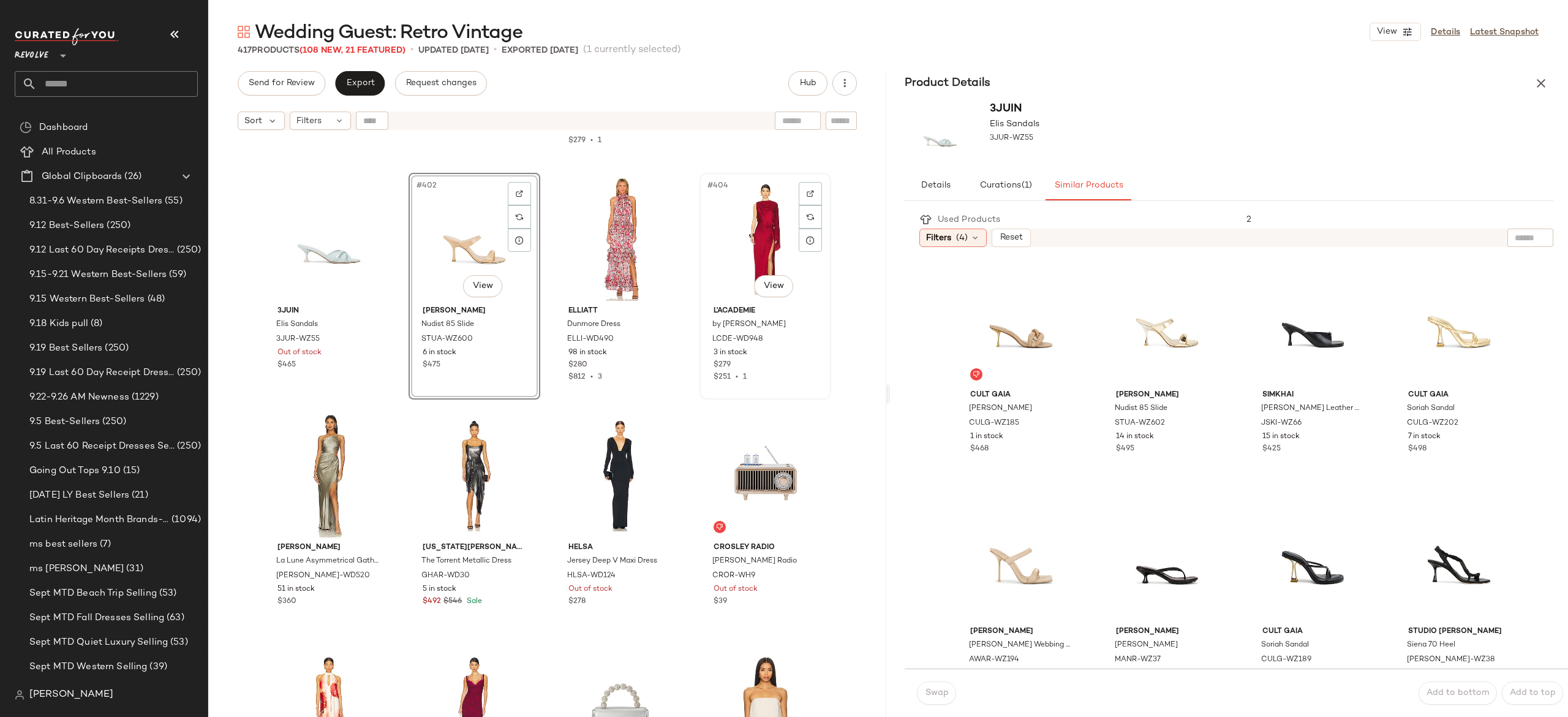
scroll to position [23618, 0]
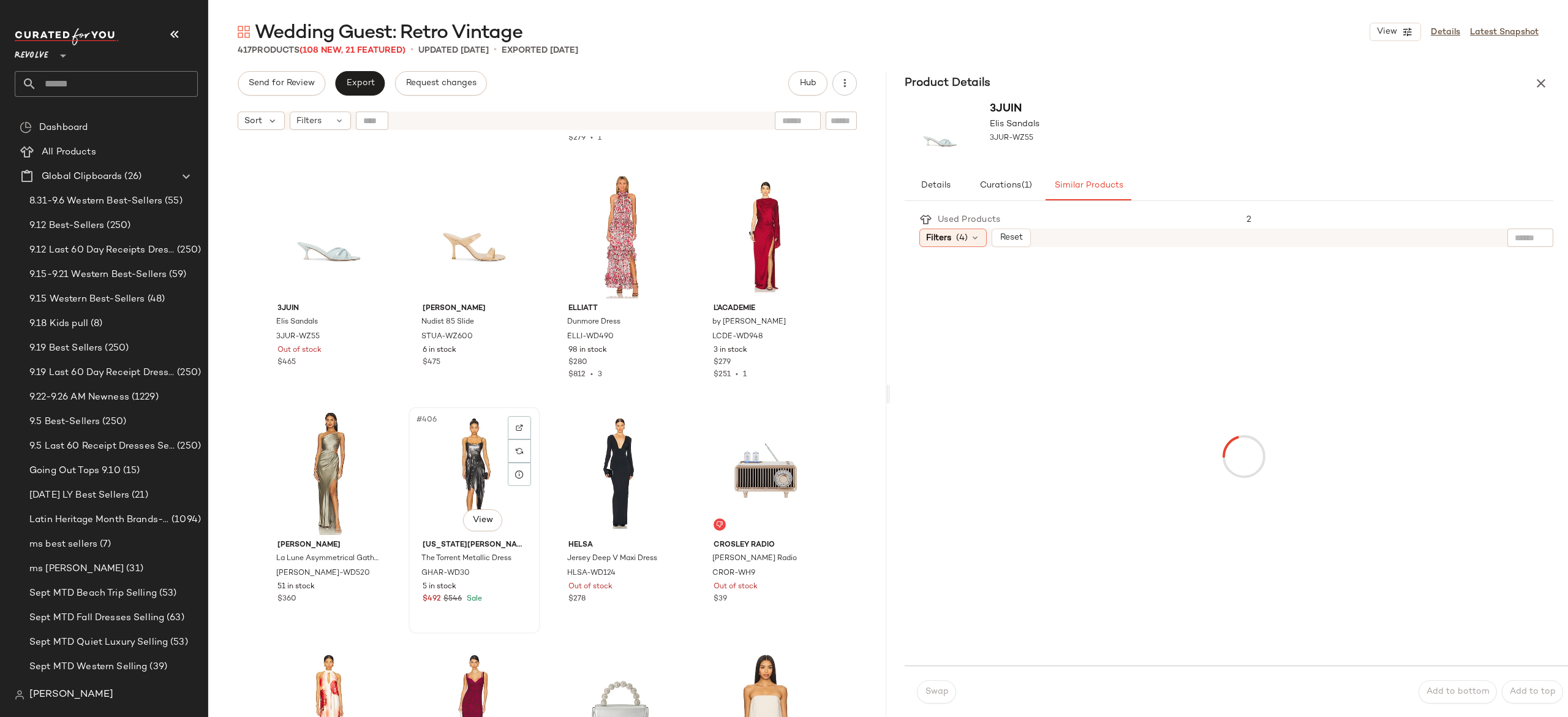
click at [481, 465] on div "#406 View" at bounding box center [474, 473] width 123 height 124
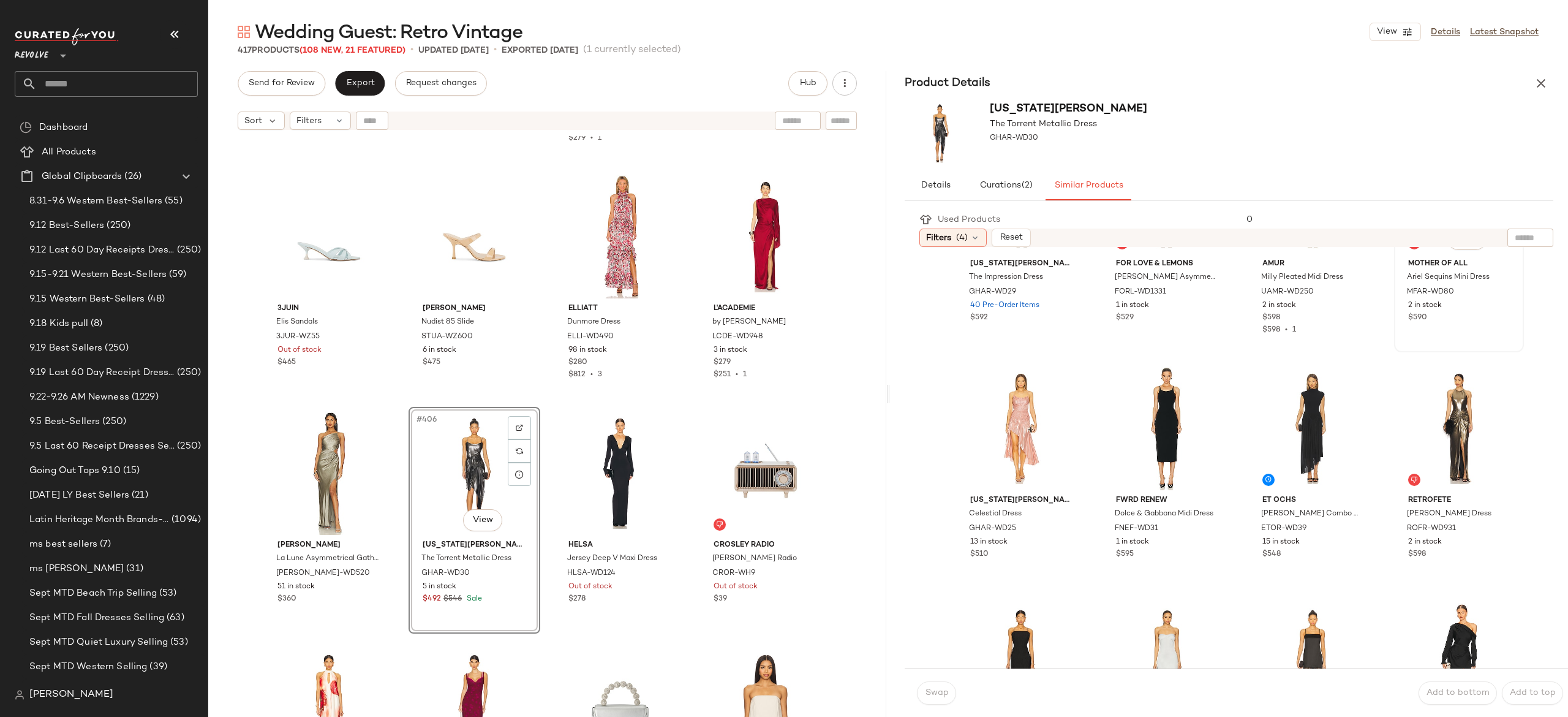
scroll to position [132, 0]
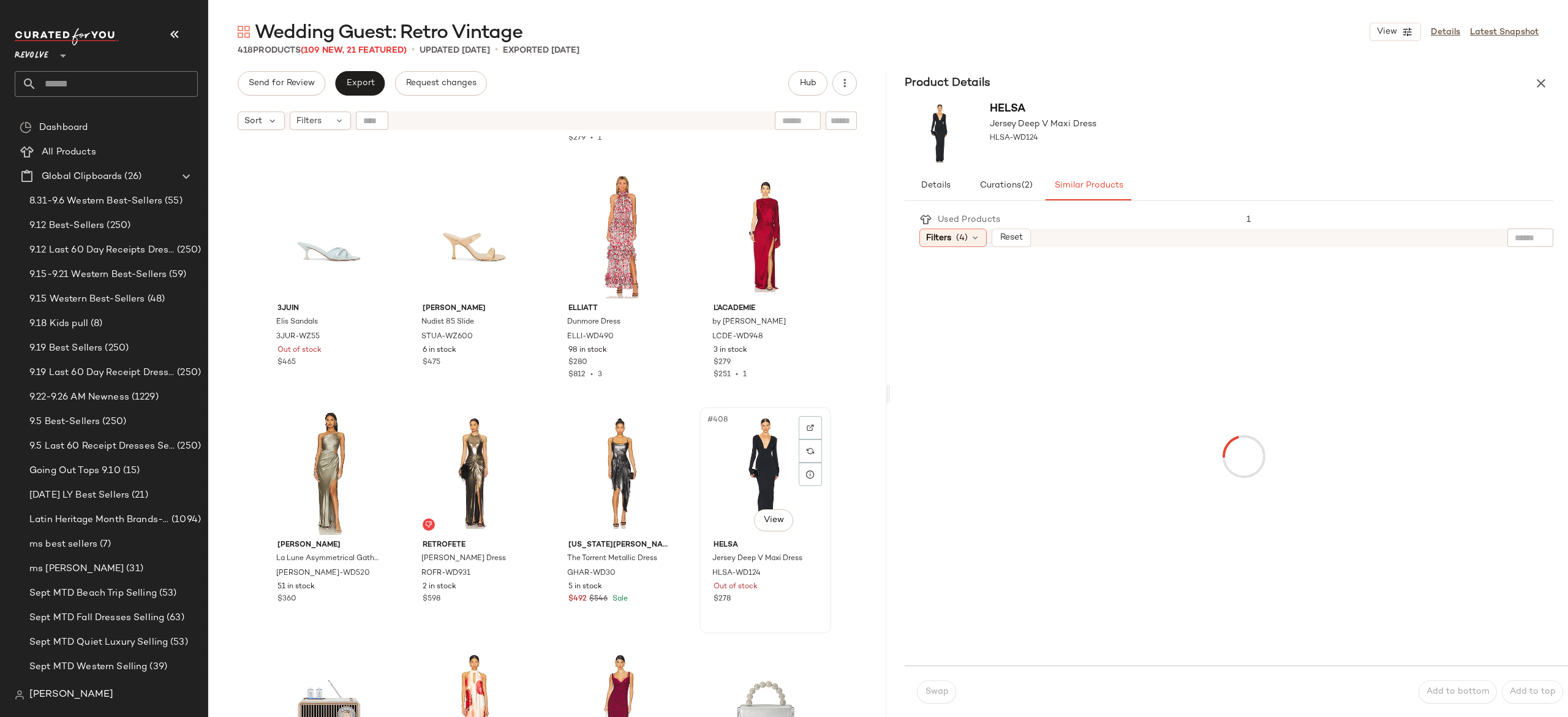
click at [758, 455] on div "#408 View" at bounding box center [765, 473] width 123 height 124
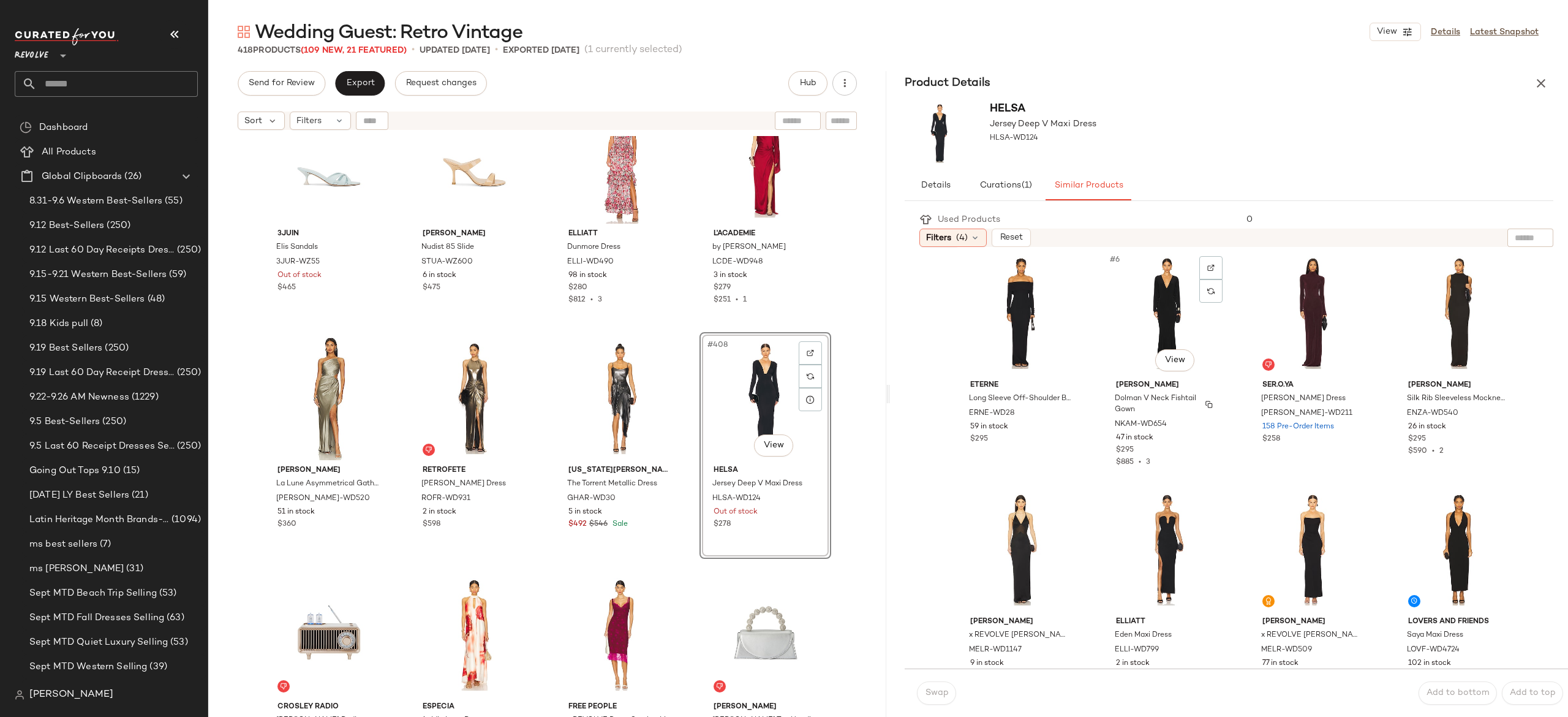
scroll to position [302, 0]
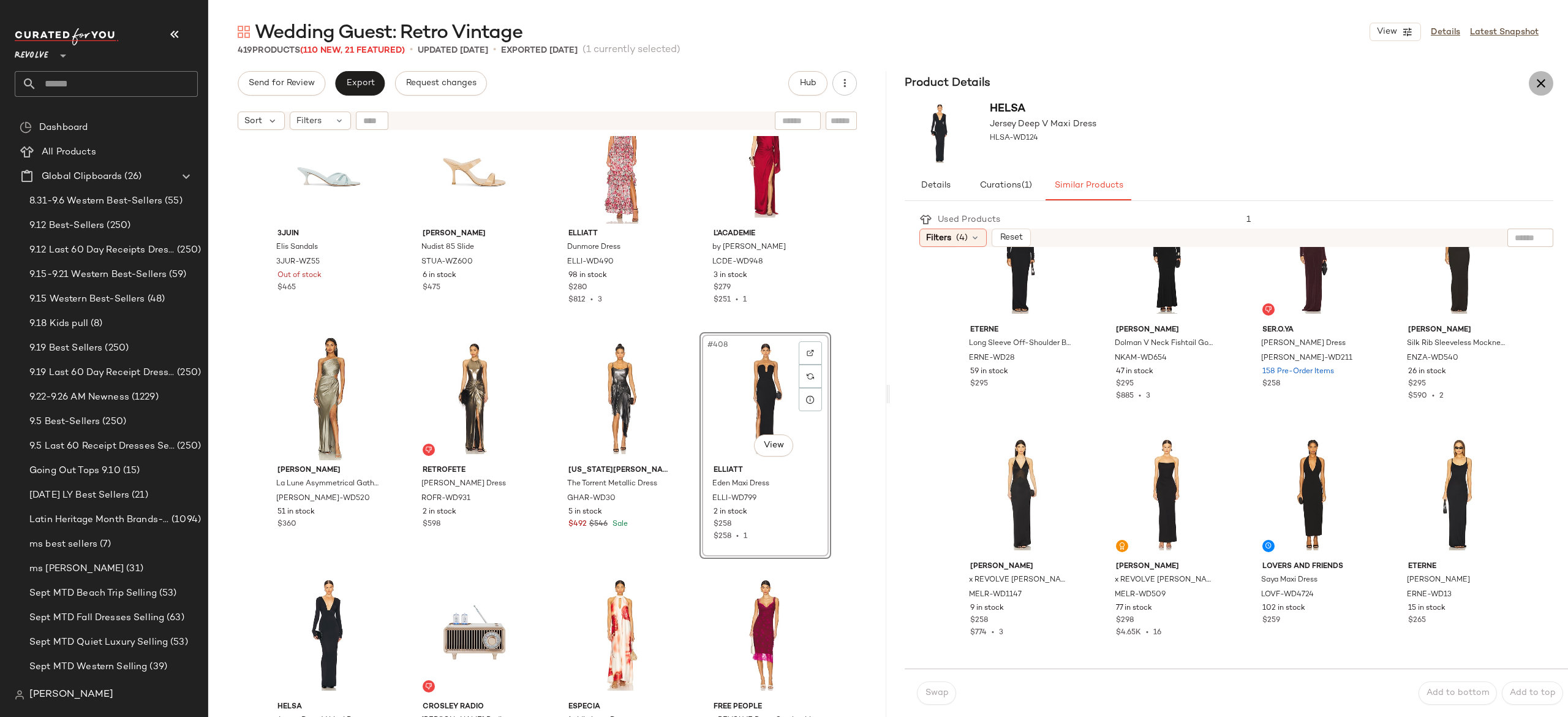
click at [1549, 83] on button "button" at bounding box center [1542, 84] width 24 height 24
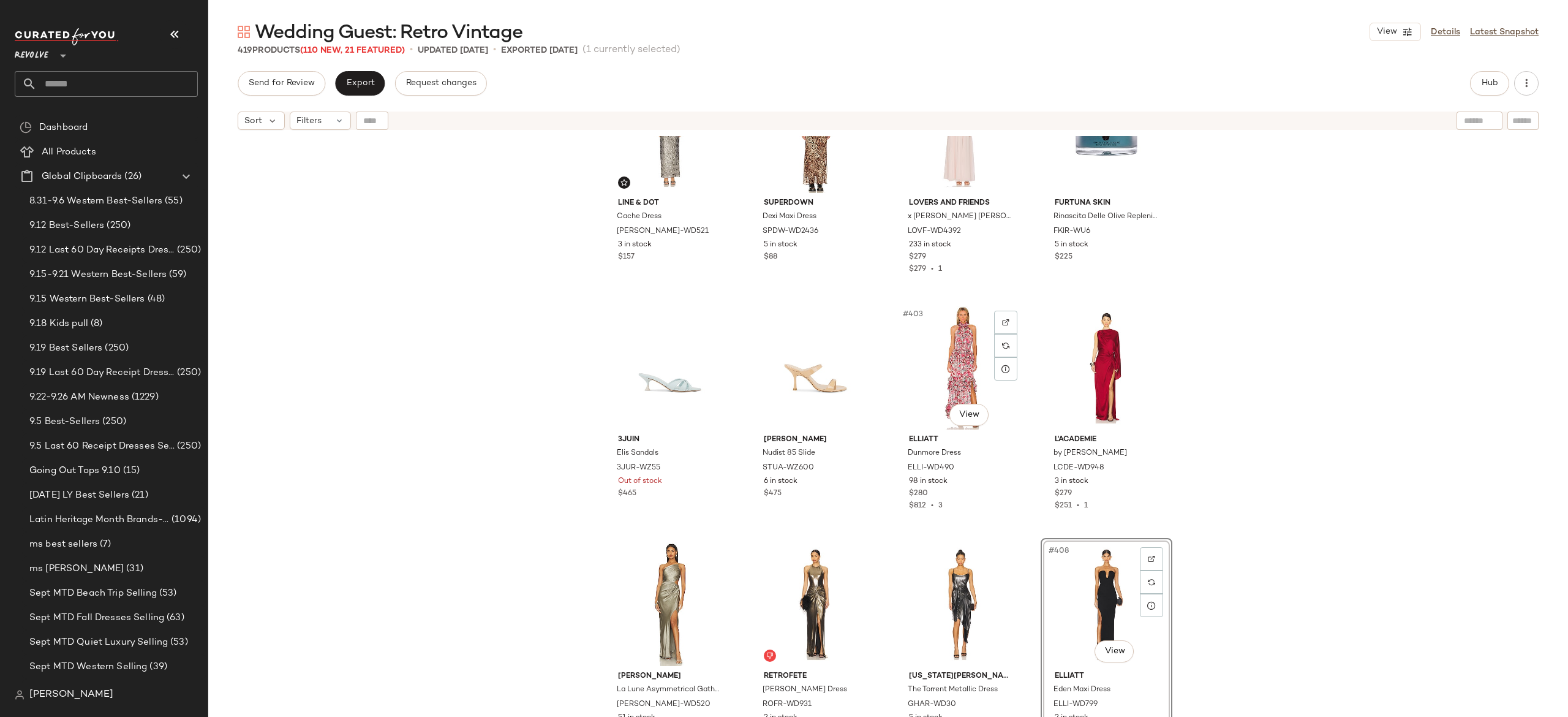
scroll to position [23486, 0]
click at [662, 386] on div "#401 View" at bounding box center [669, 369] width 123 height 124
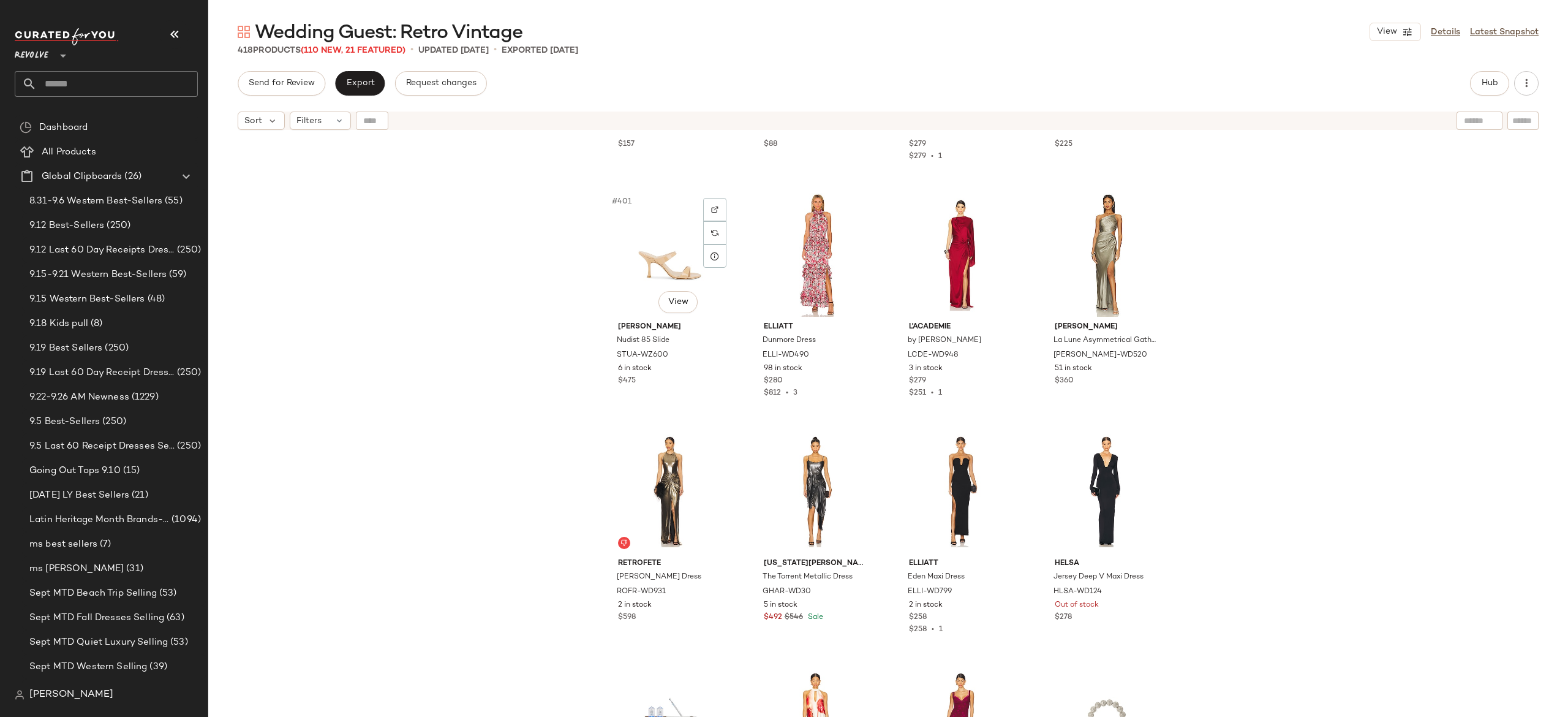
scroll to position [23606, 0]
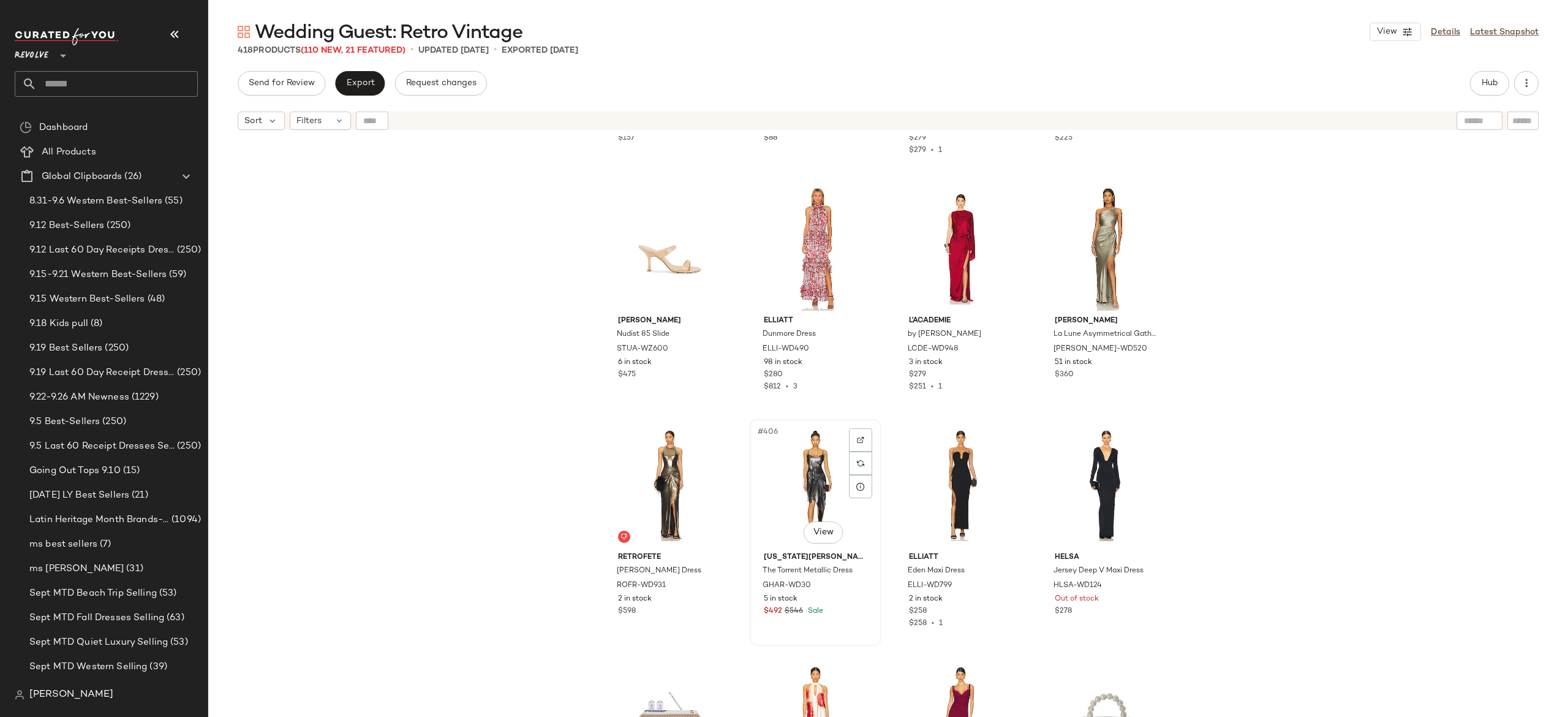
click at [787, 472] on div "#406 View" at bounding box center [815, 485] width 123 height 124
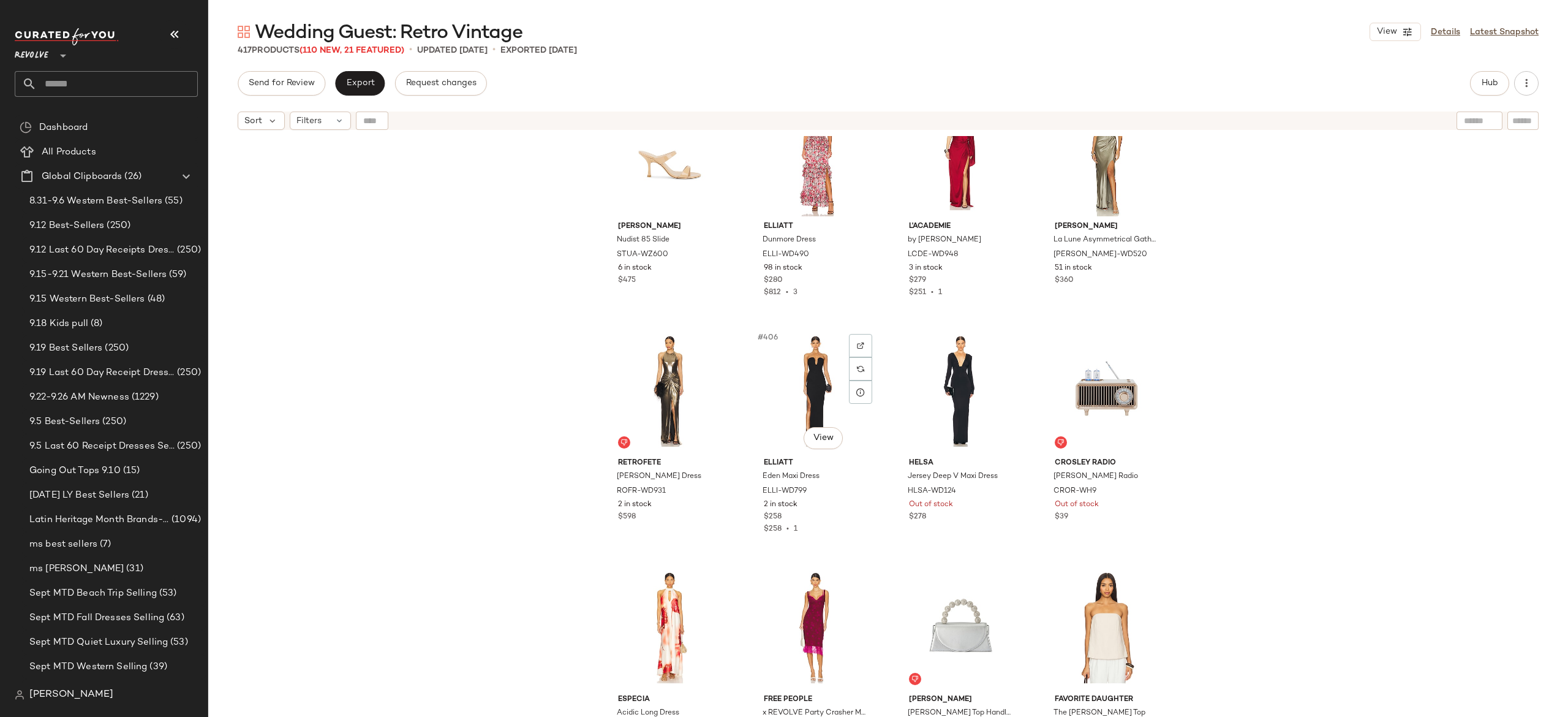
scroll to position [23701, 0]
click at [950, 396] on div "#407 View" at bounding box center [961, 390] width 123 height 124
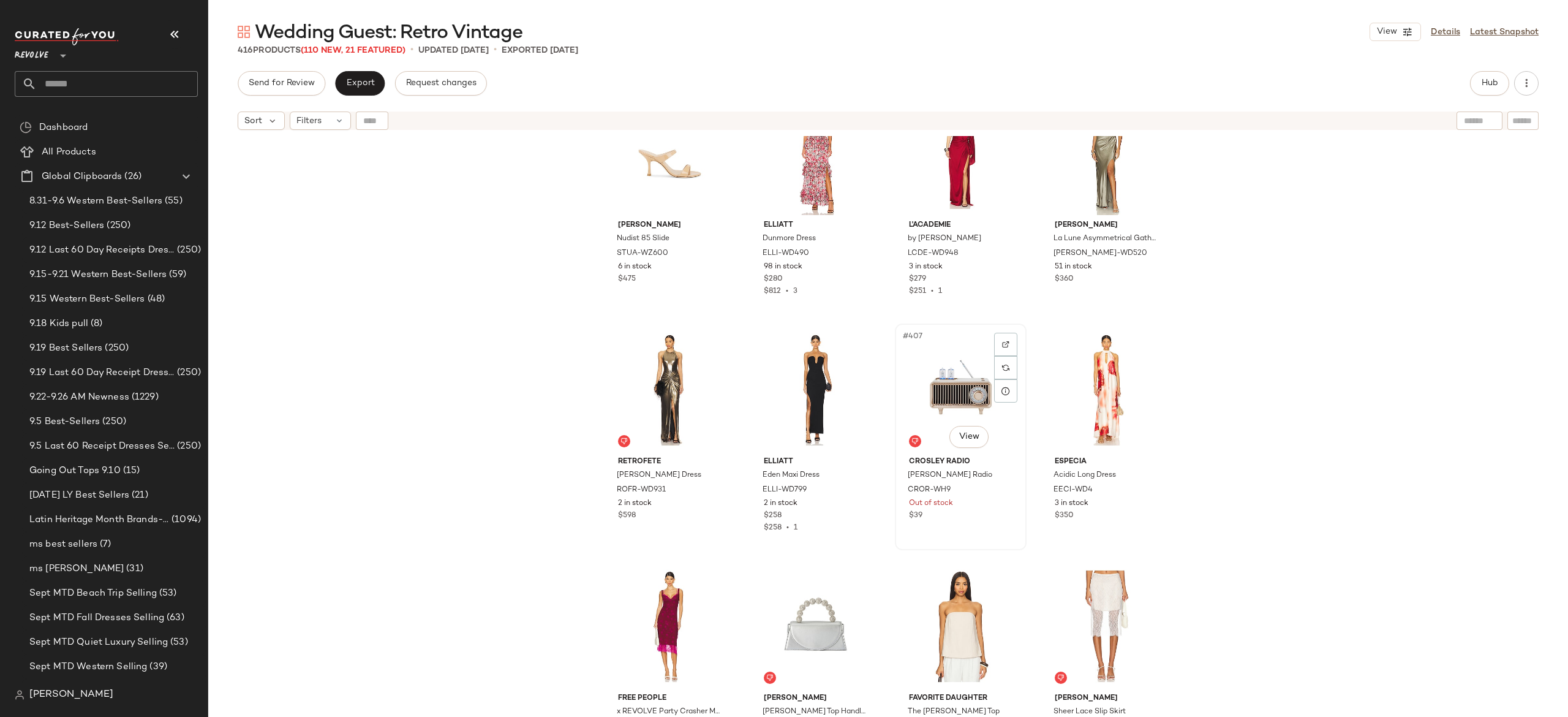
click at [950, 395] on div "#407 View" at bounding box center [961, 390] width 123 height 124
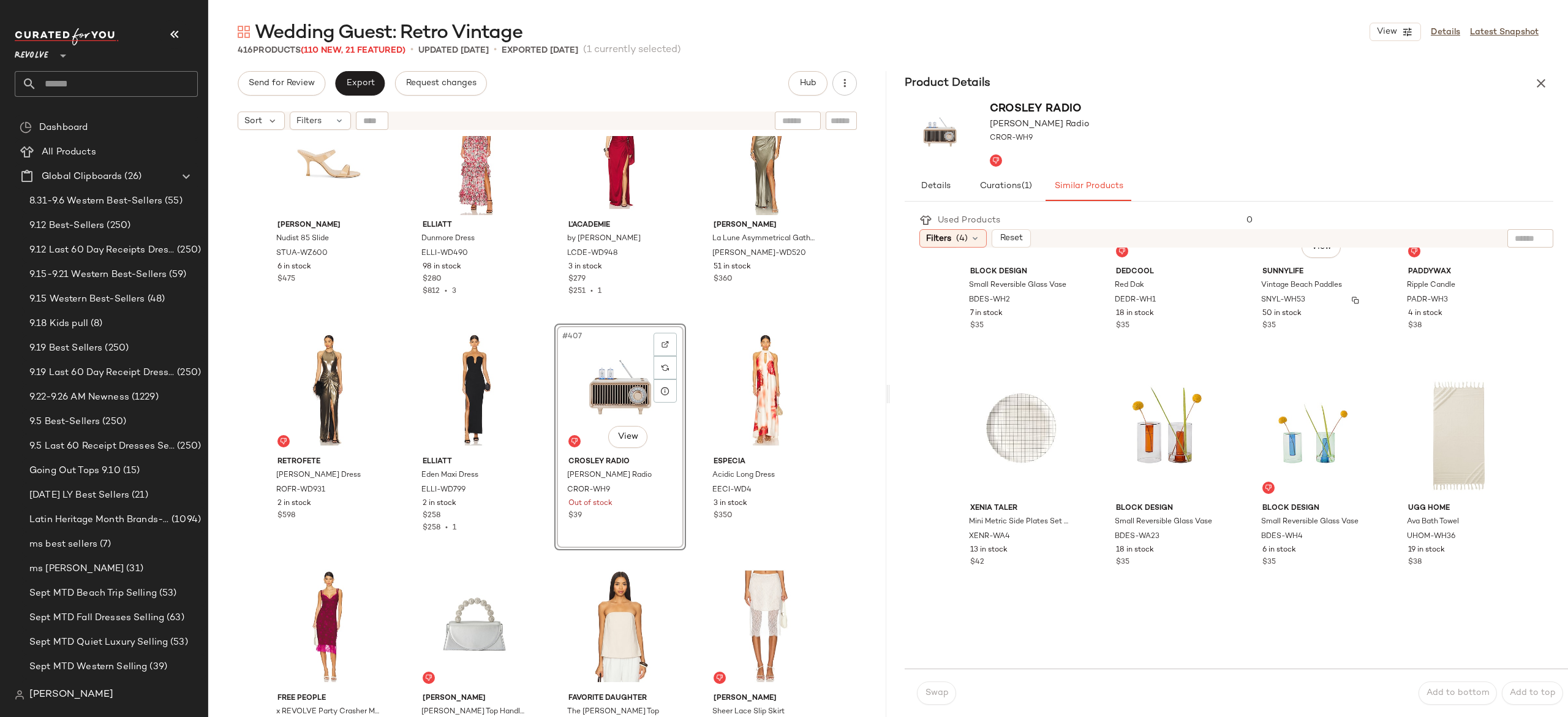
scroll to position [601, 0]
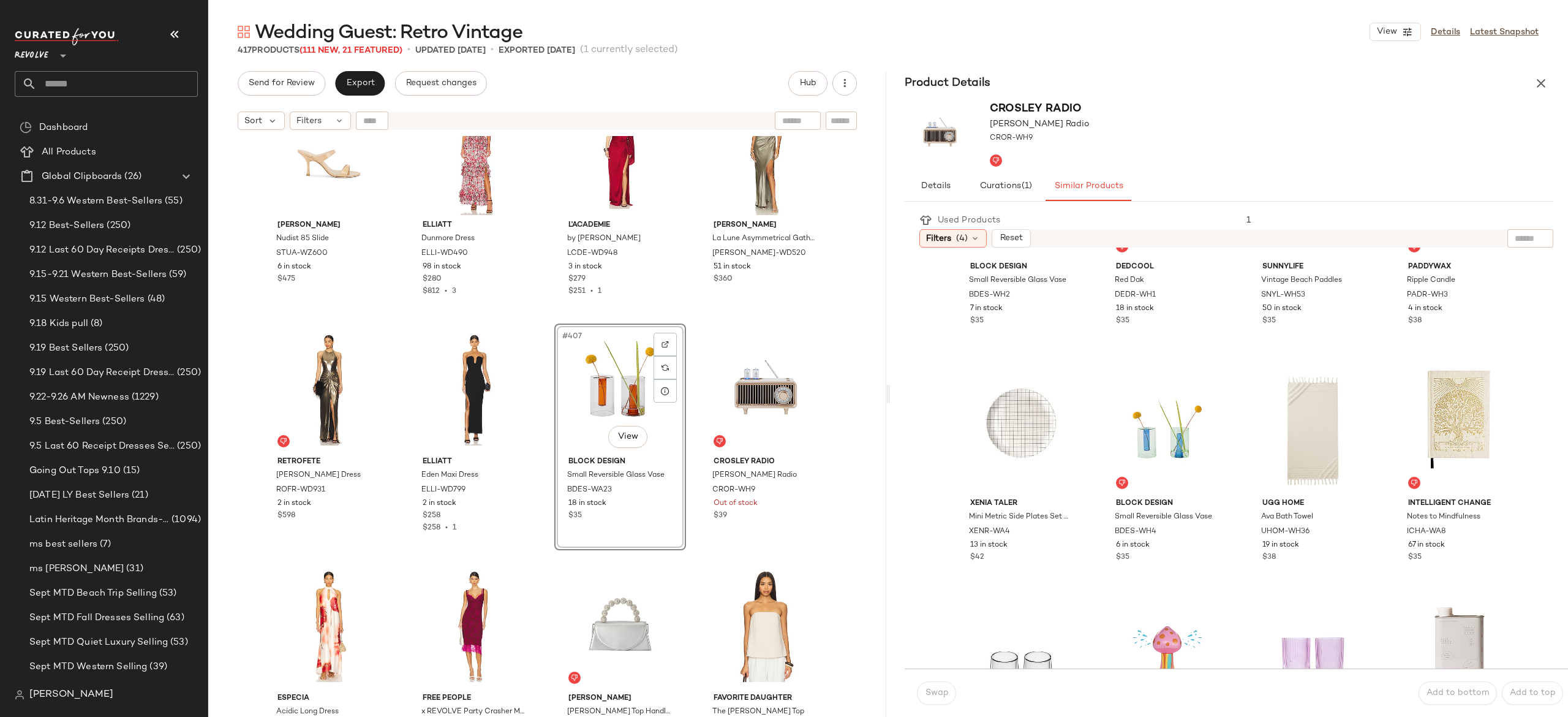
click at [1543, 85] on icon "button" at bounding box center [1542, 84] width 15 height 15
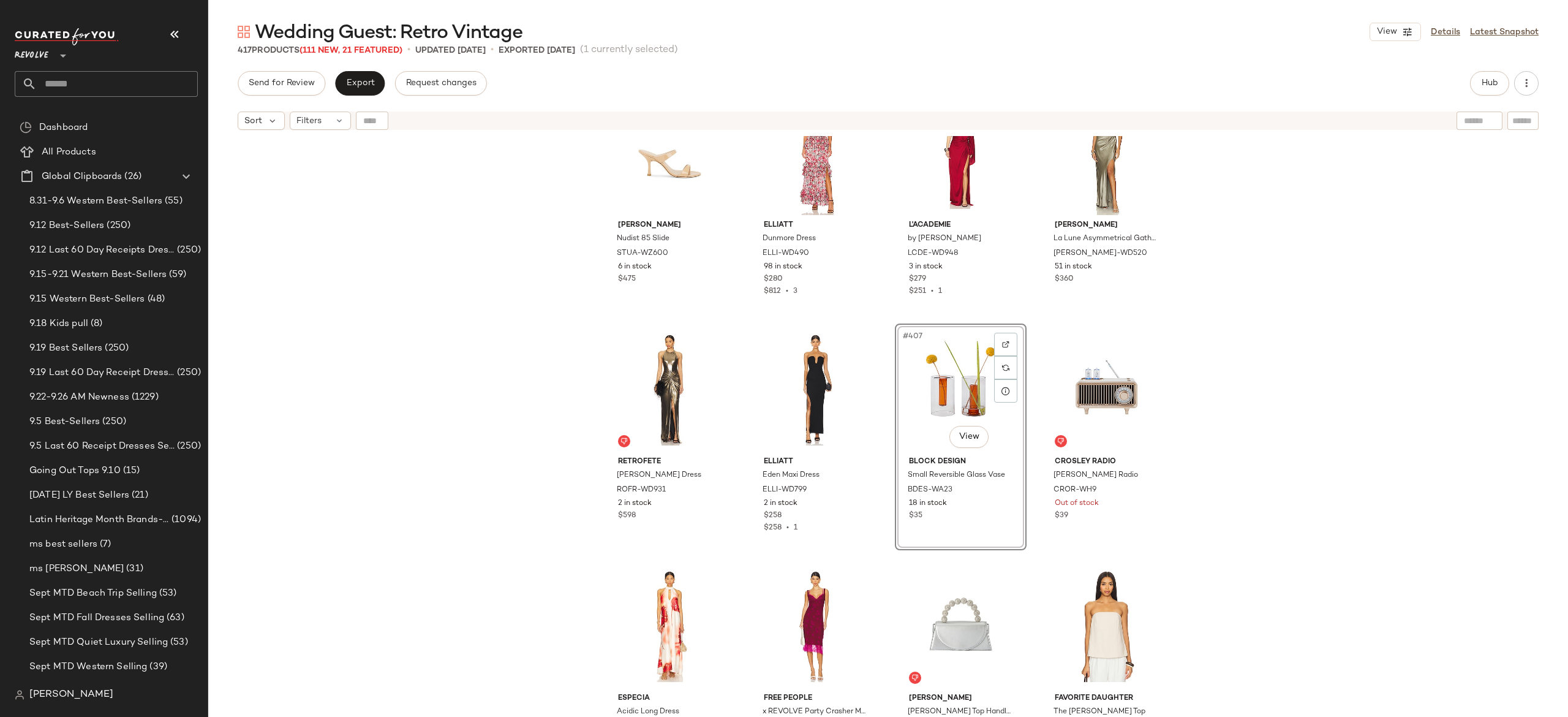
click at [1543, 85] on div "Send for Review Export Request changes Hub" at bounding box center [888, 84] width 1360 height 24
click at [1101, 384] on div "#408 View" at bounding box center [1106, 390] width 123 height 124
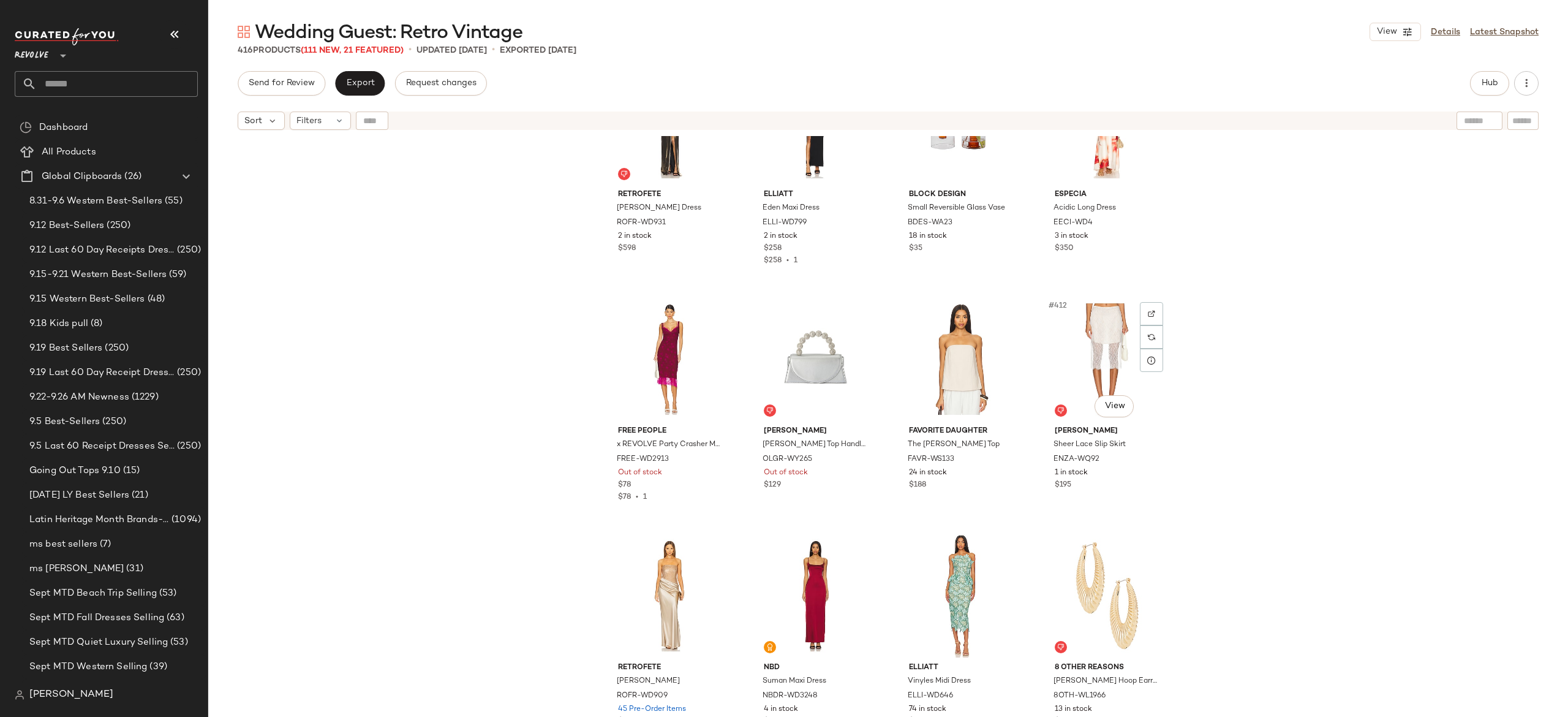
scroll to position [23971, 0]
click at [657, 351] on div "#409 View" at bounding box center [669, 356] width 123 height 124
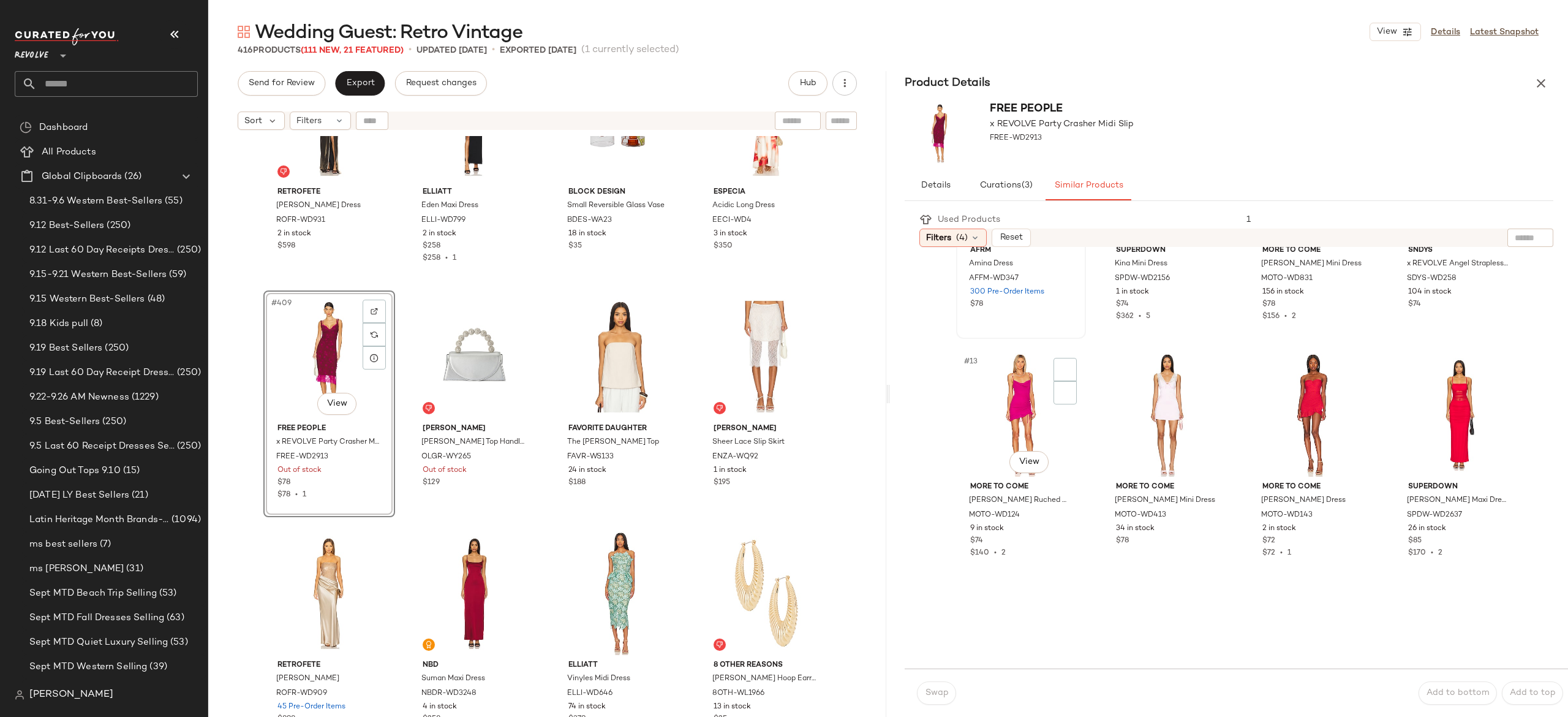
scroll to position [618, 0]
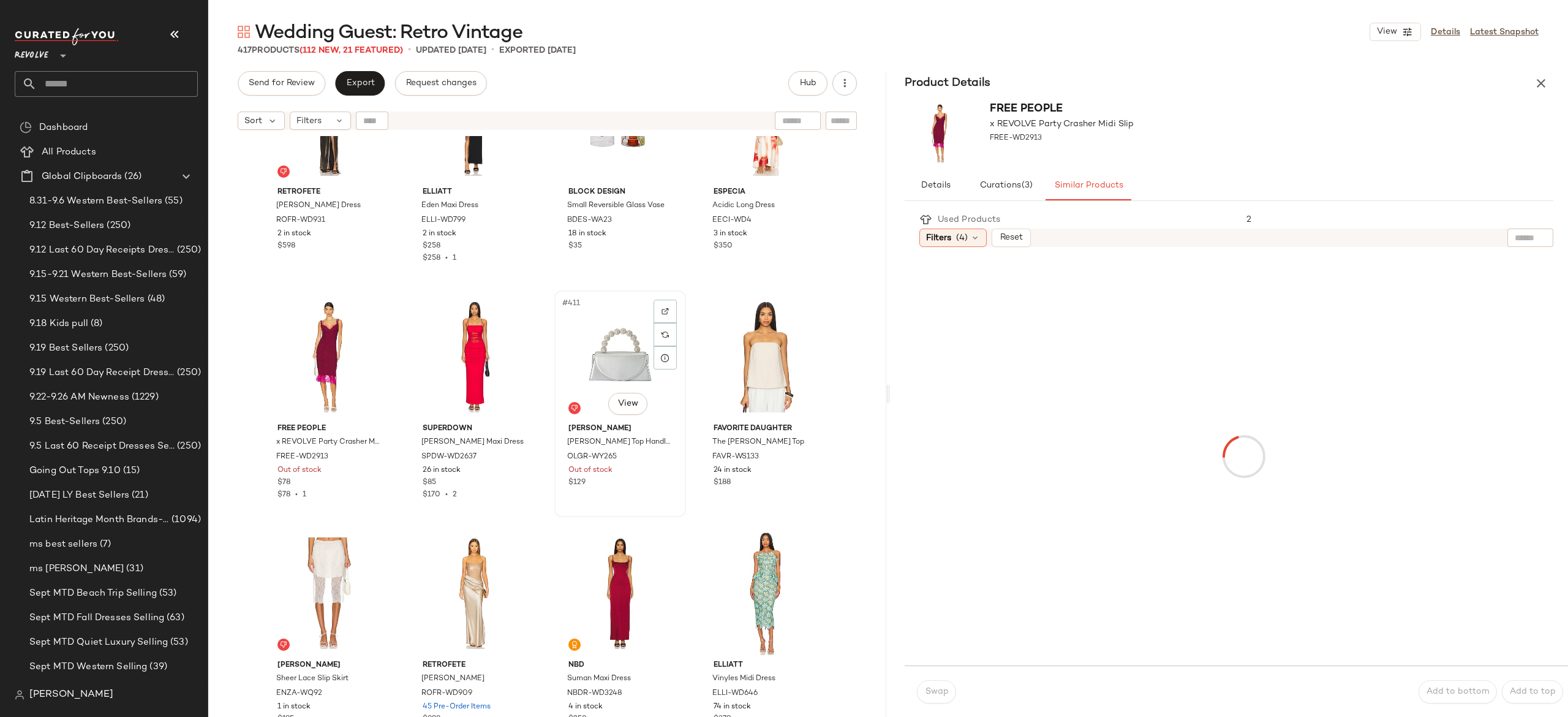
click at [601, 355] on div "#411 View" at bounding box center [619, 356] width 123 height 124
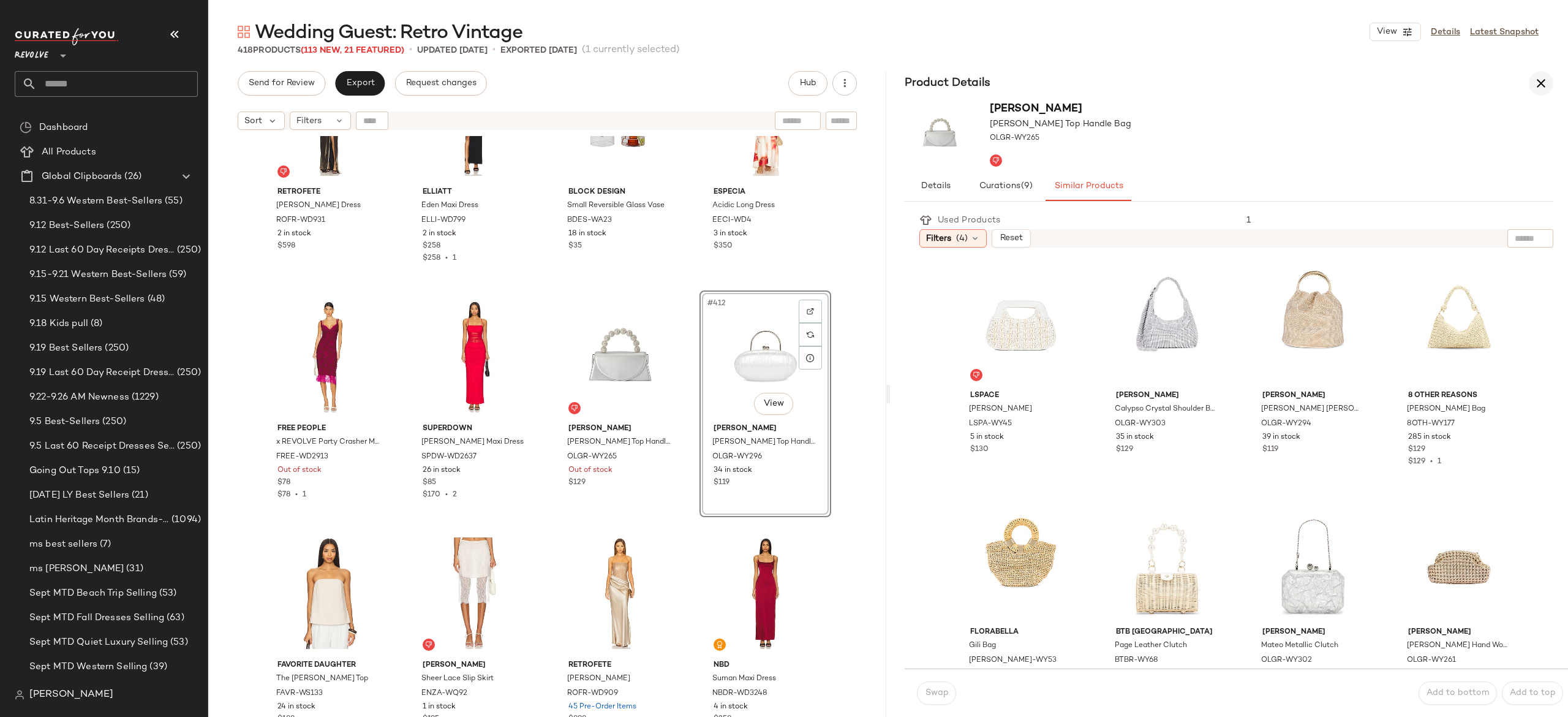
click at [1542, 86] on icon "button" at bounding box center [1542, 84] width 15 height 15
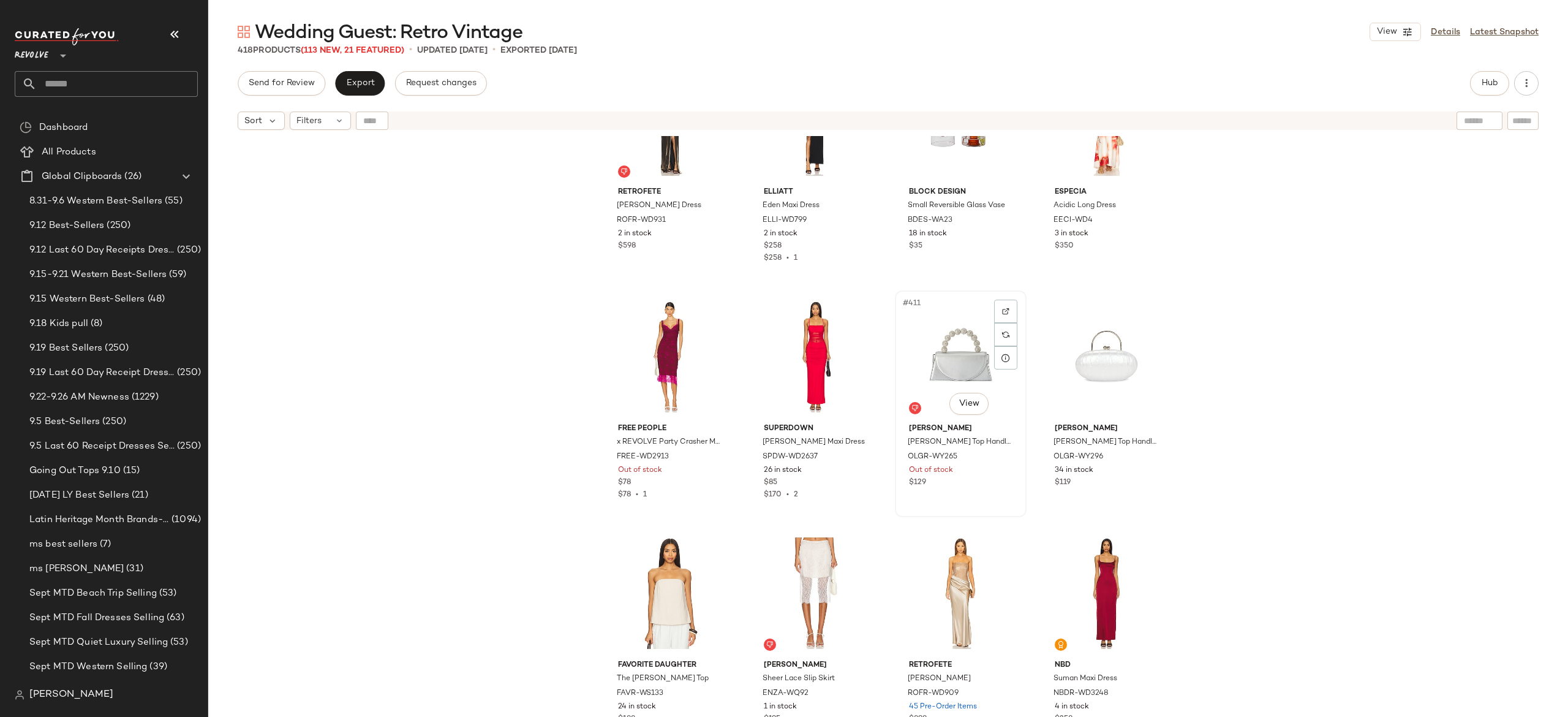
click at [962, 356] on div "#411 View" at bounding box center [961, 356] width 123 height 124
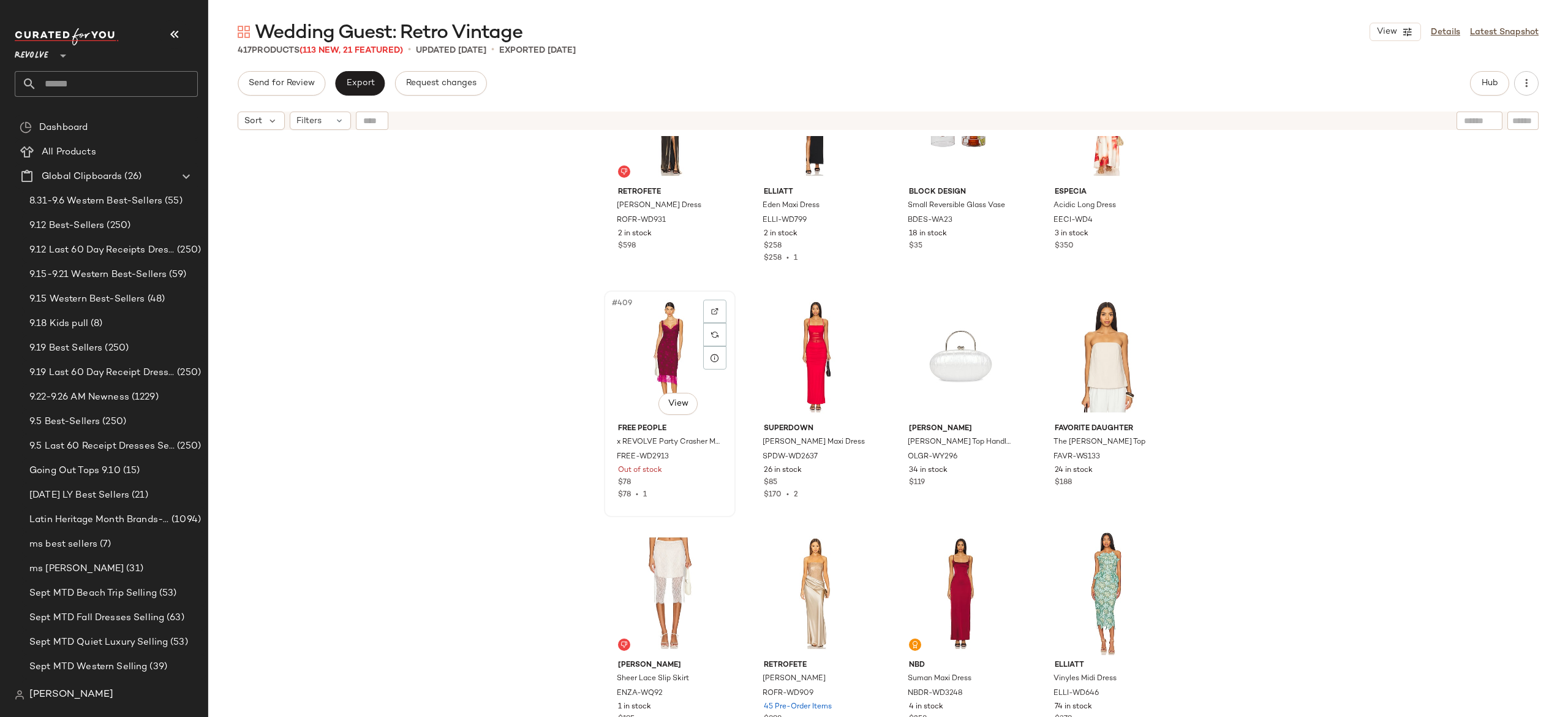
click at [667, 354] on div "#409 View" at bounding box center [669, 356] width 123 height 124
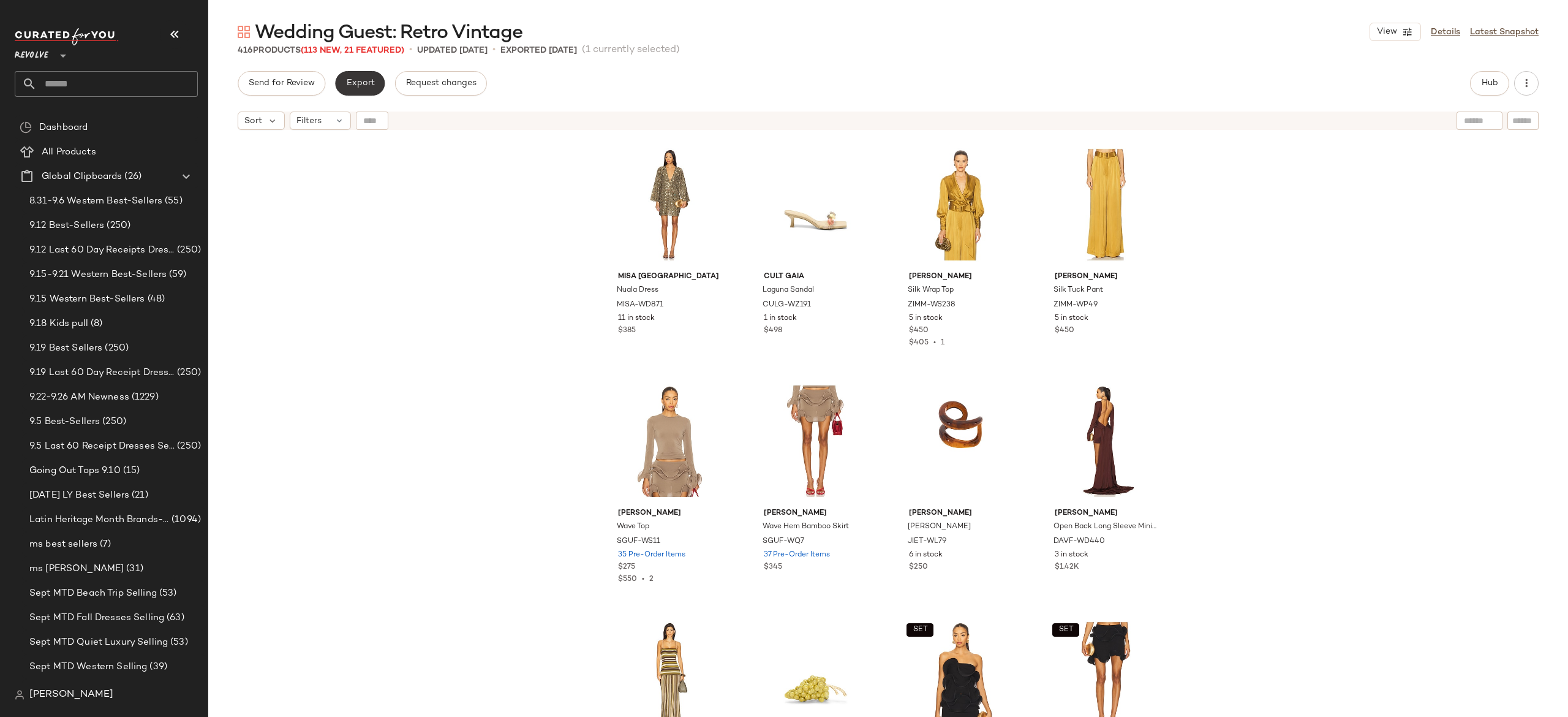
click at [366, 78] on span "Export" at bounding box center [360, 83] width 29 height 9
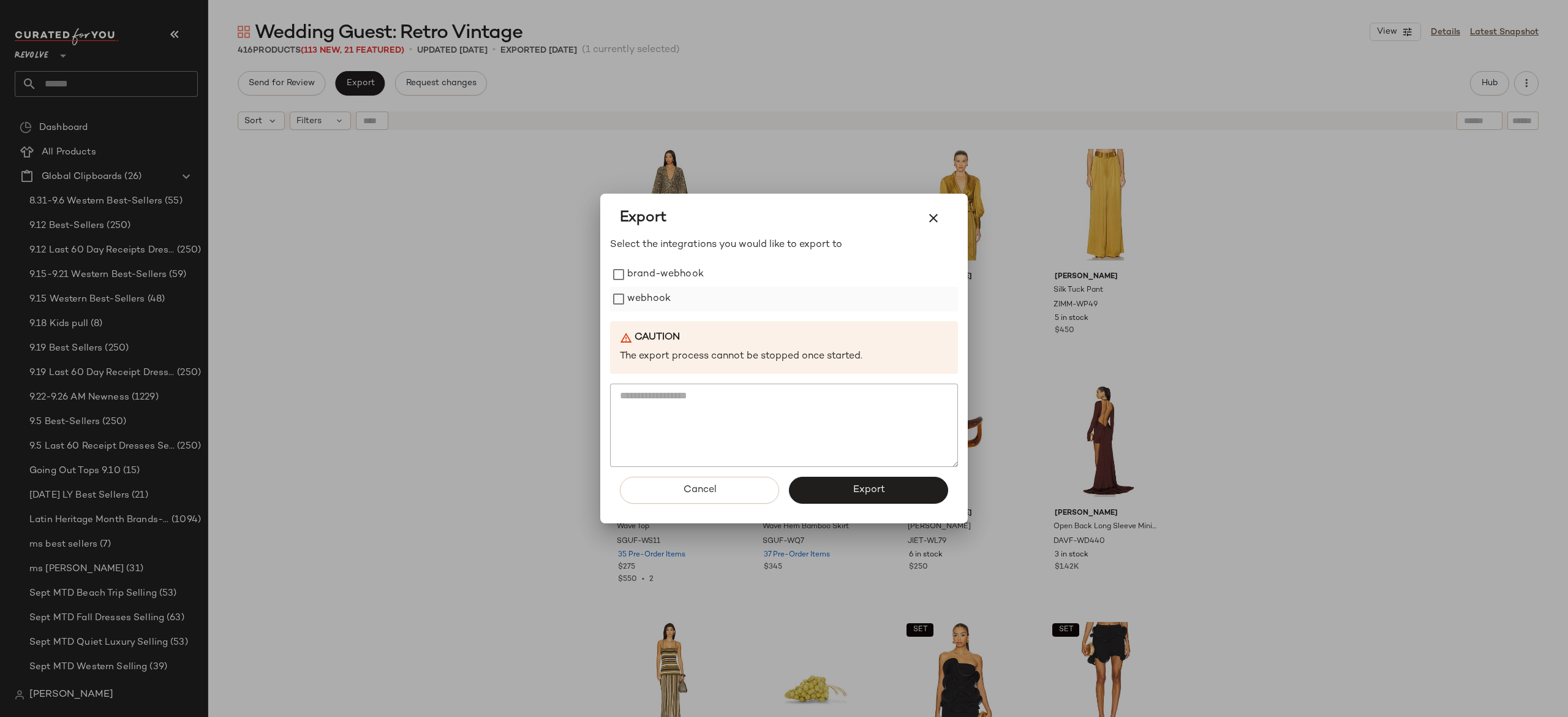
click at [630, 298] on label "webhook" at bounding box center [649, 299] width 43 height 24
click at [810, 486] on button "Export" at bounding box center [868, 490] width 159 height 27
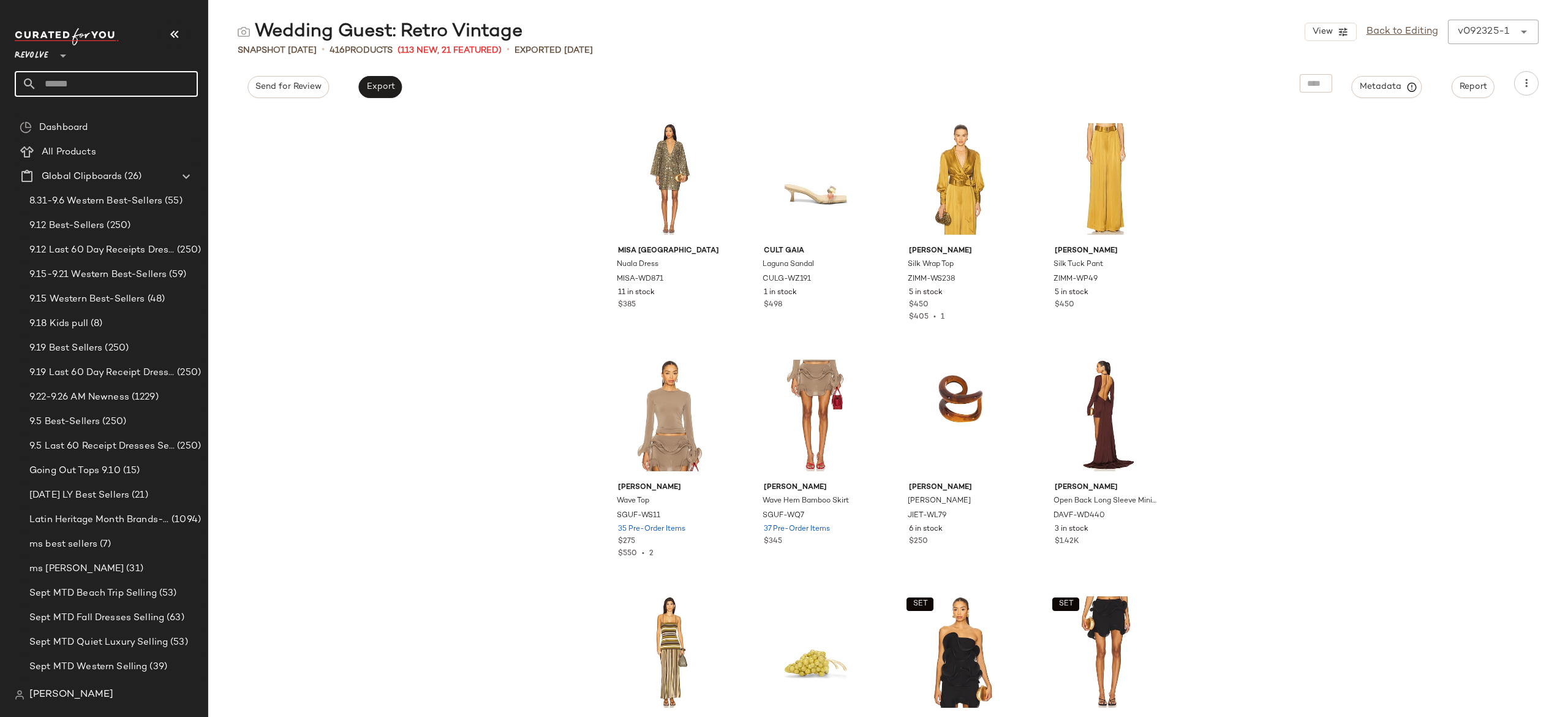
click at [165, 86] on input "text" at bounding box center [117, 84] width 161 height 25
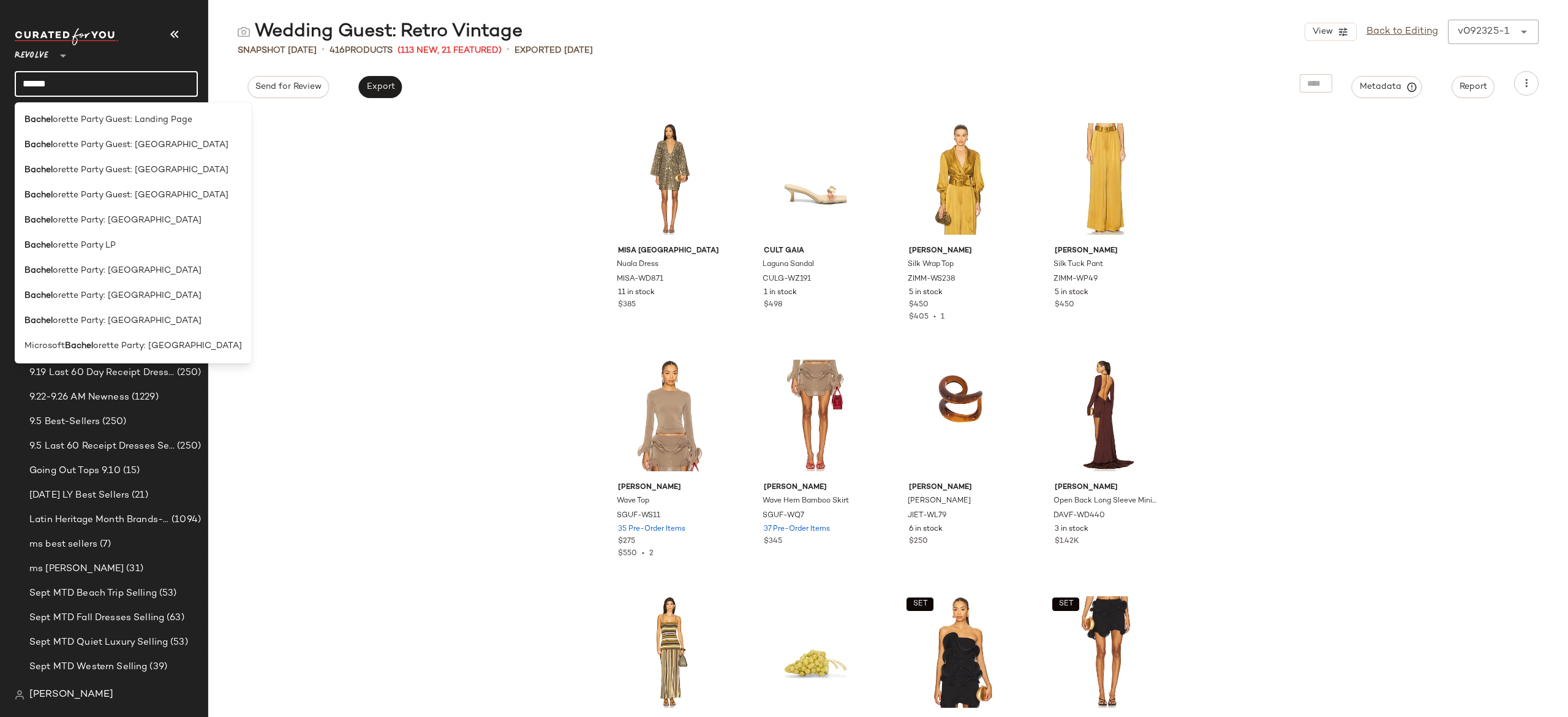
type input "******"
click at [114, 270] on span "orette Party: [GEOGRAPHIC_DATA]" at bounding box center [127, 271] width 149 height 13
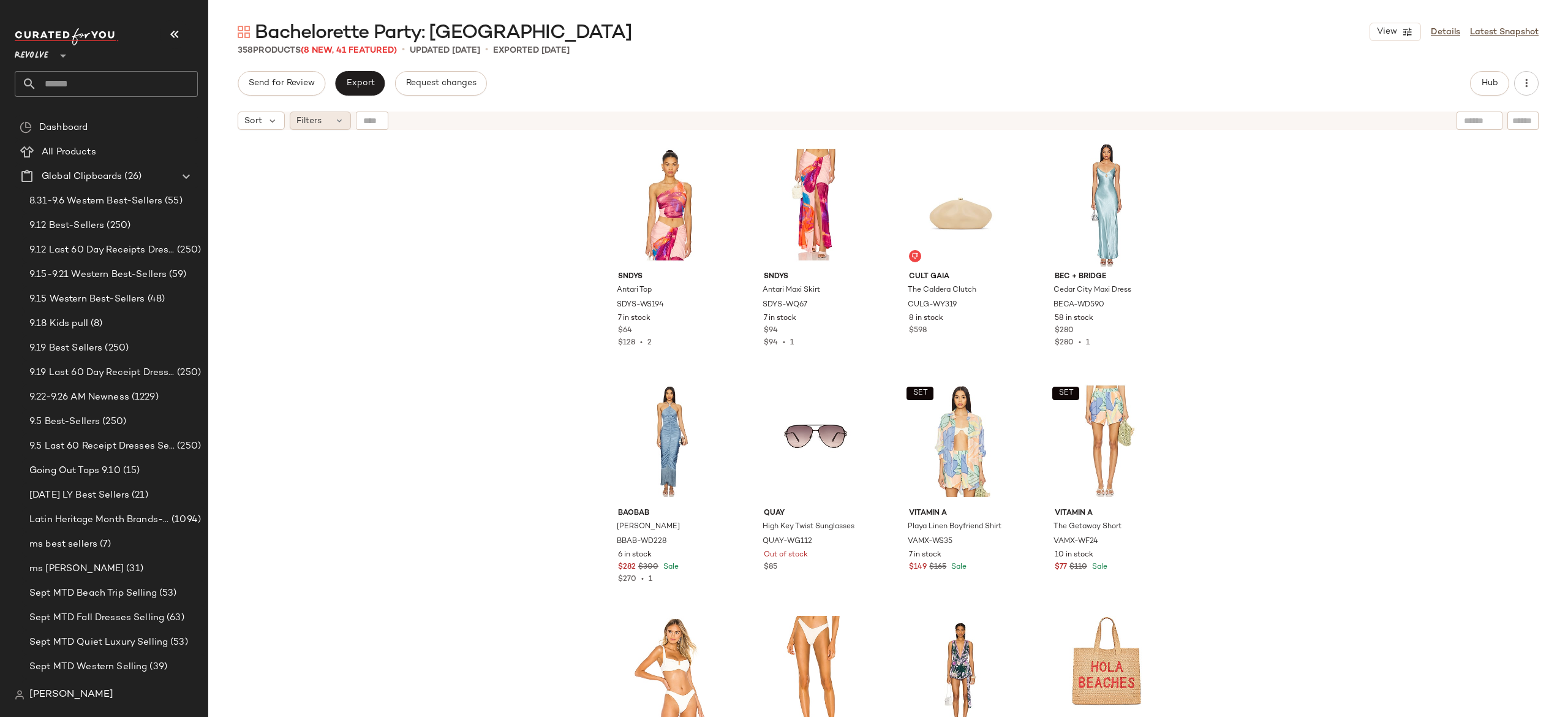
click at [330, 119] on div "Filters" at bounding box center [320, 121] width 61 height 19
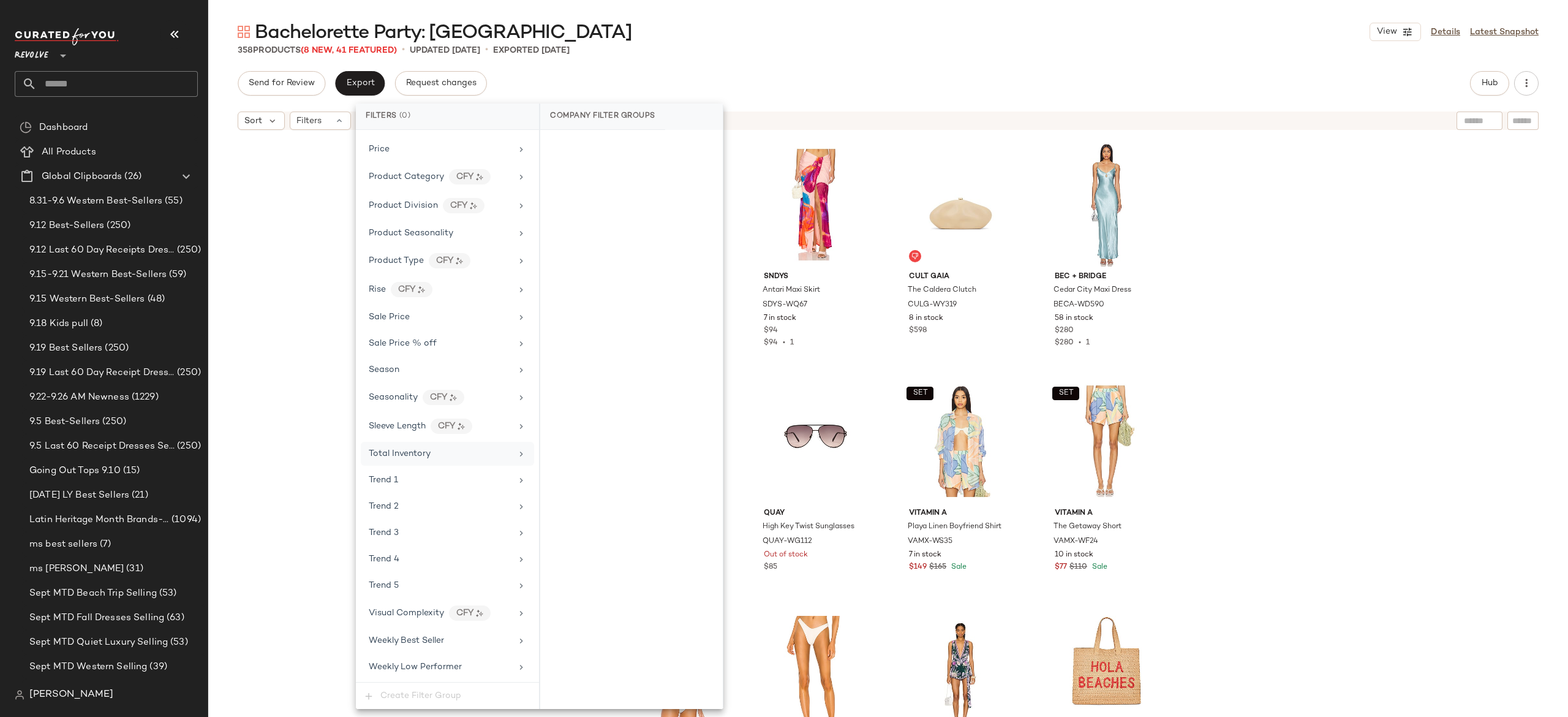
scroll to position [1051, 0]
click at [408, 322] on span "Sale Price" at bounding box center [389, 318] width 41 height 9
click at [578, 144] on div "On sale" at bounding box center [632, 145] width 173 height 22
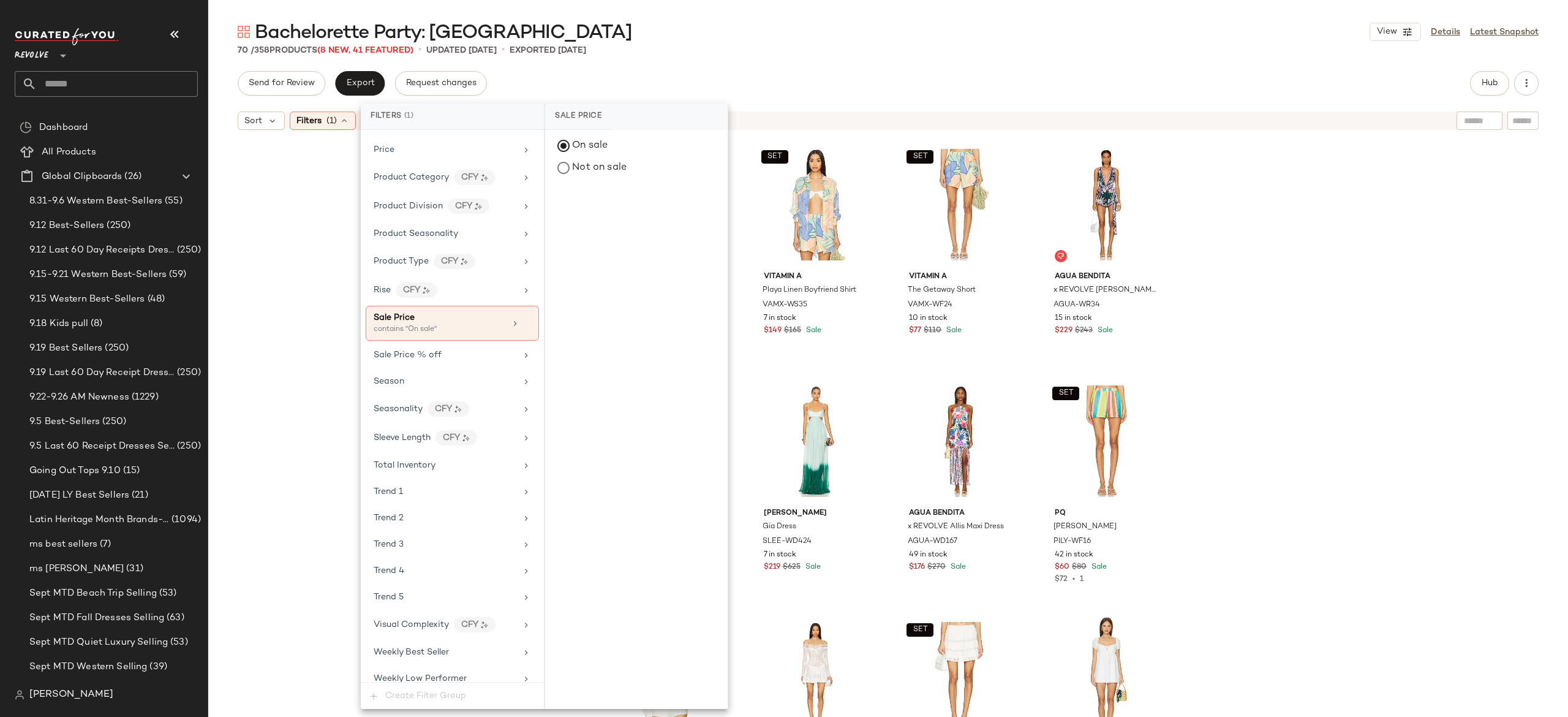
click at [342, 219] on div "Baobab Zoe Dress BBAB-WD228 6 in stock $282 $300 Sale $270 • 1 SET vitamin A Pl…" at bounding box center [888, 442] width 1360 height 611
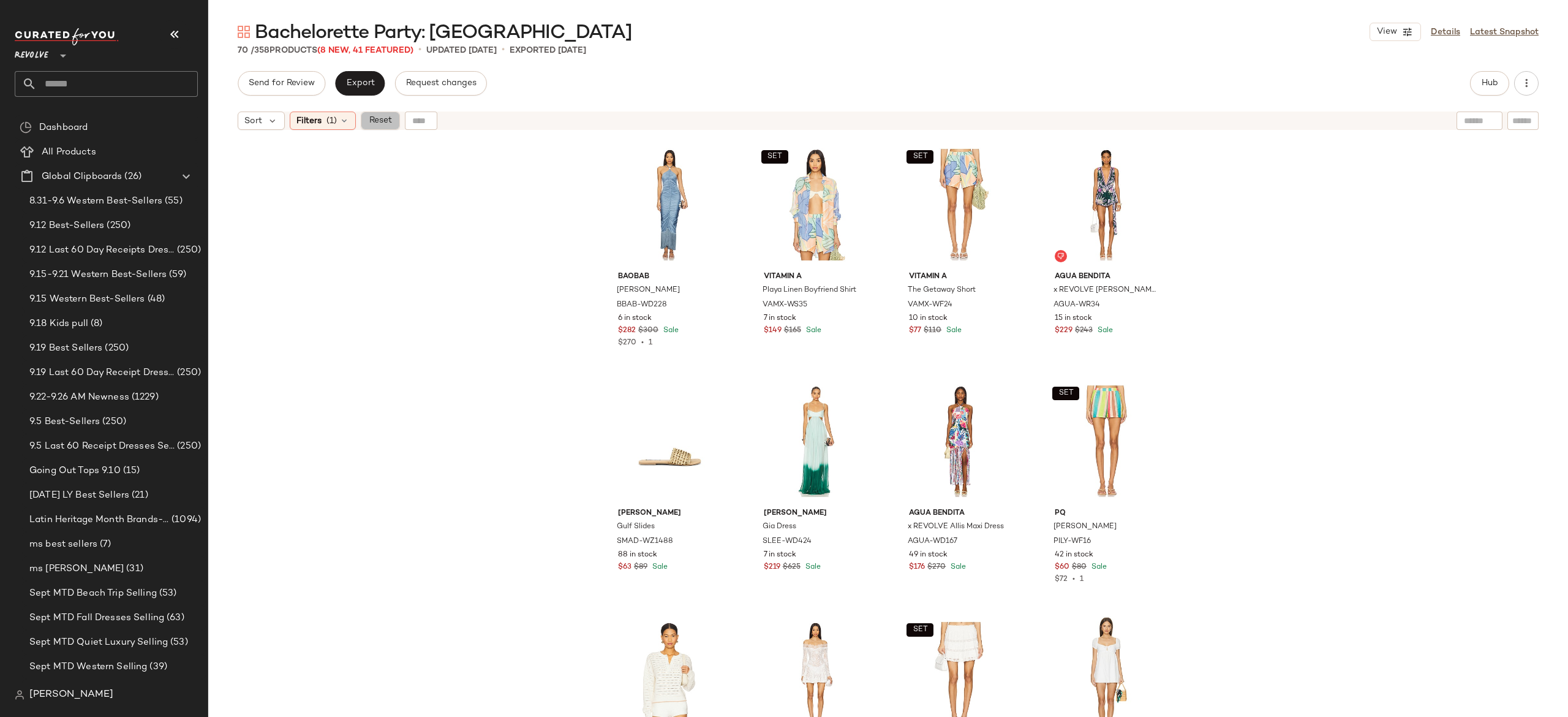
click at [384, 120] on span "Reset" at bounding box center [380, 120] width 24 height 9
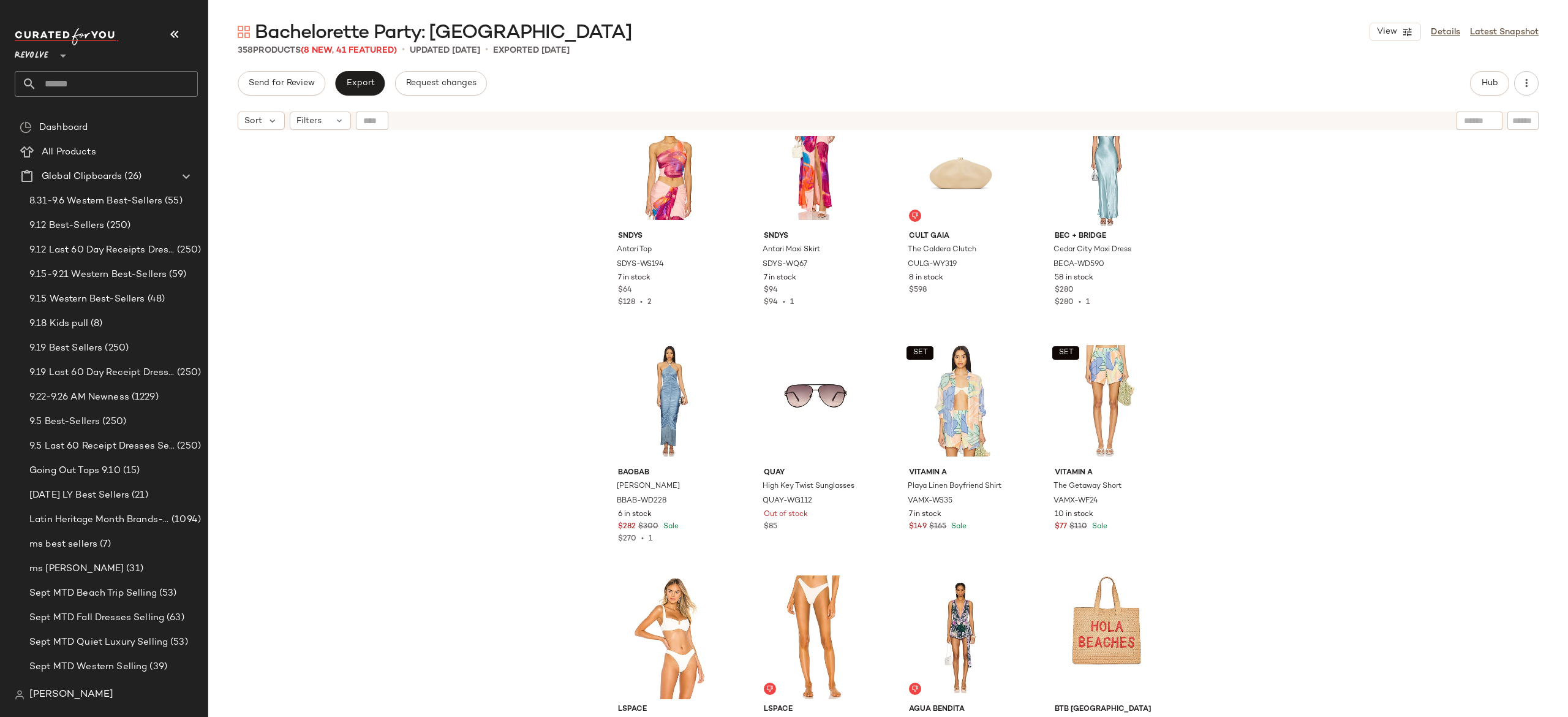
scroll to position [39, 0]
click at [665, 398] on div "#5 View" at bounding box center [669, 402] width 123 height 124
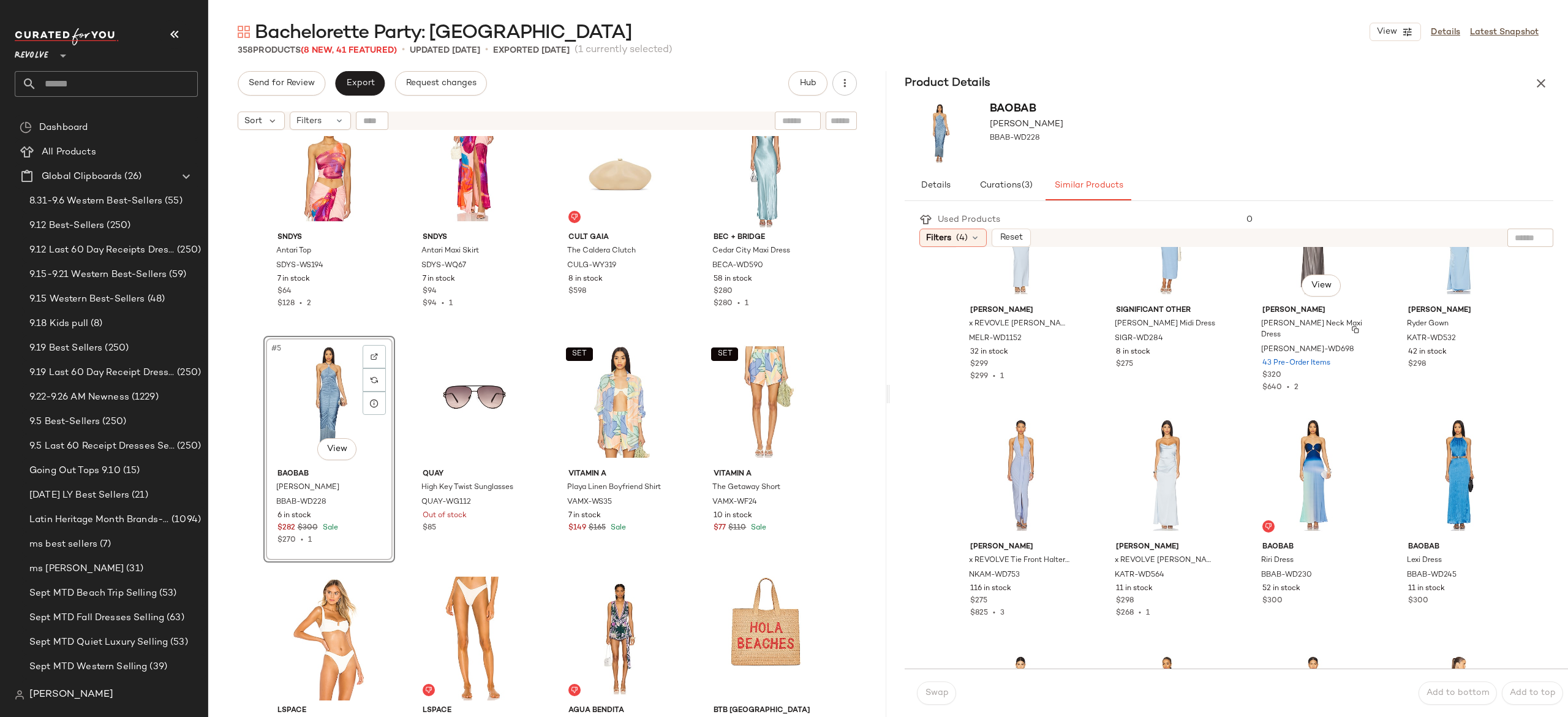
scroll to position [322, 0]
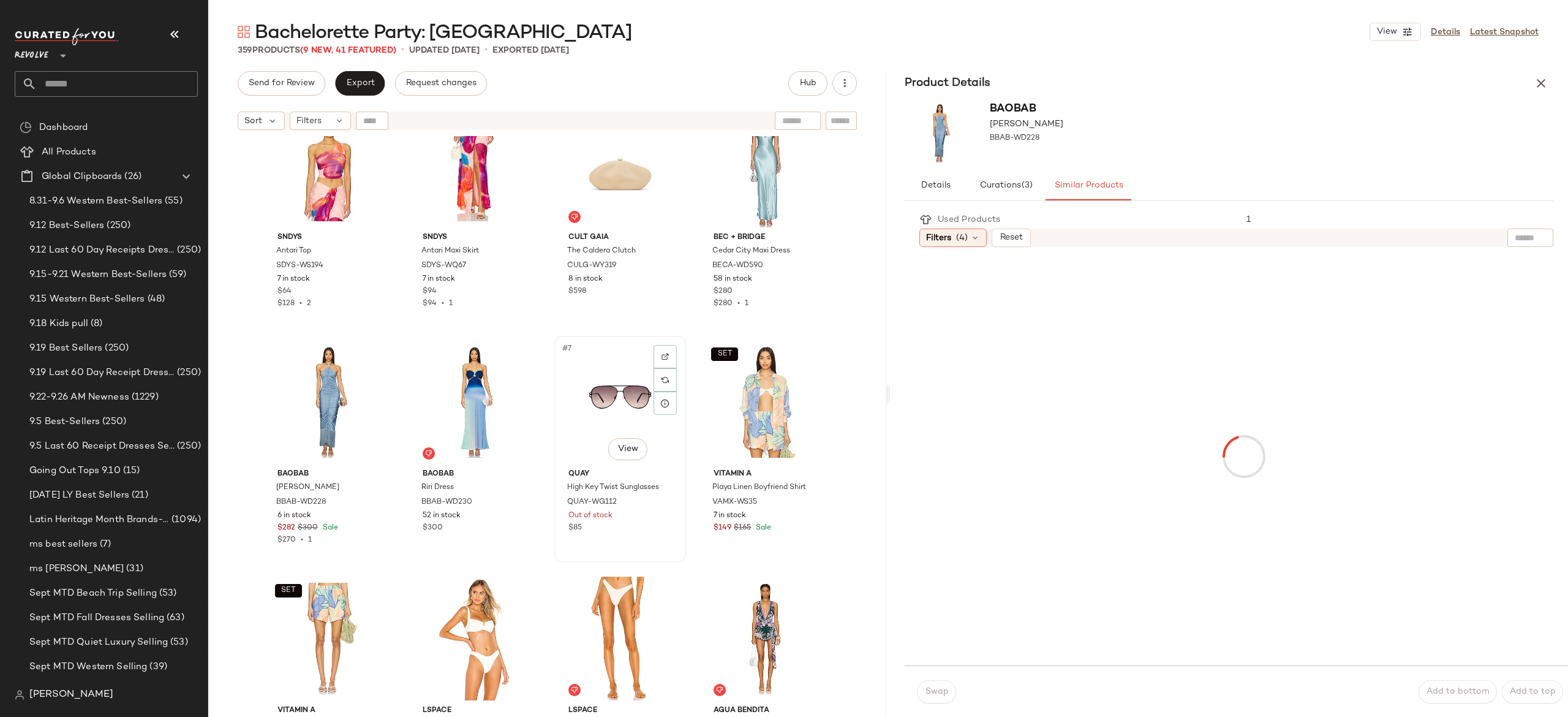
click at [643, 384] on div "#7 View" at bounding box center [619, 402] width 123 height 124
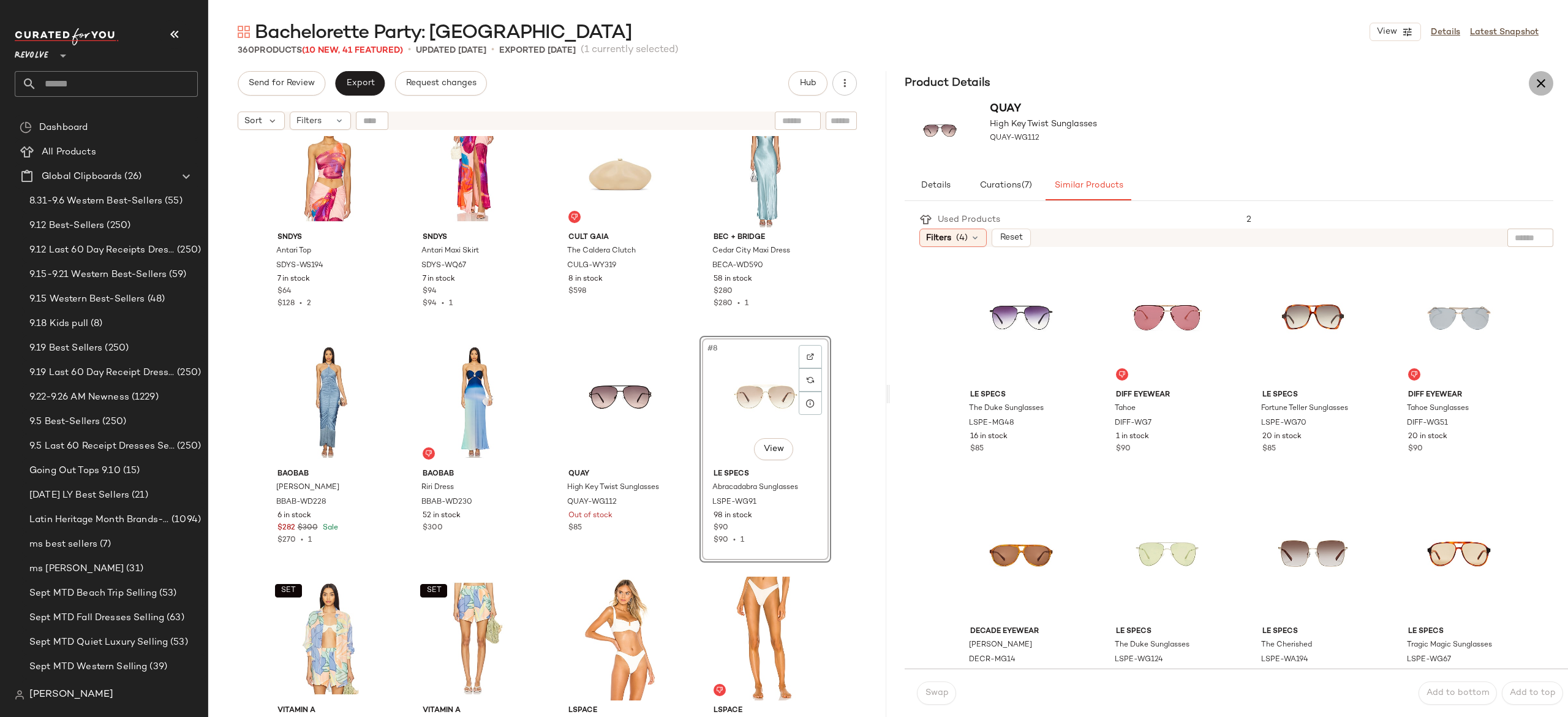
click at [1535, 88] on icon "button" at bounding box center [1542, 84] width 15 height 15
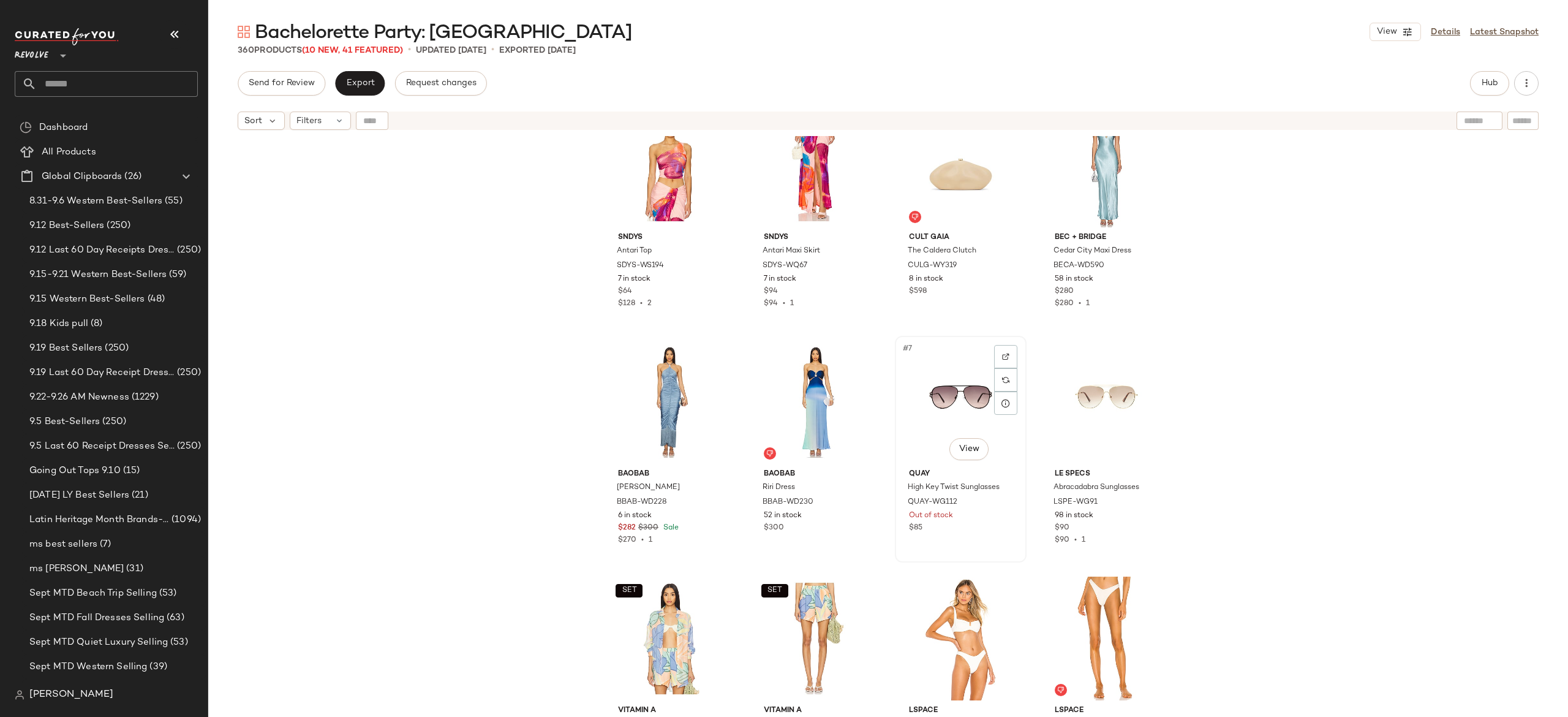
click at [962, 397] on div "#7 View" at bounding box center [961, 402] width 123 height 124
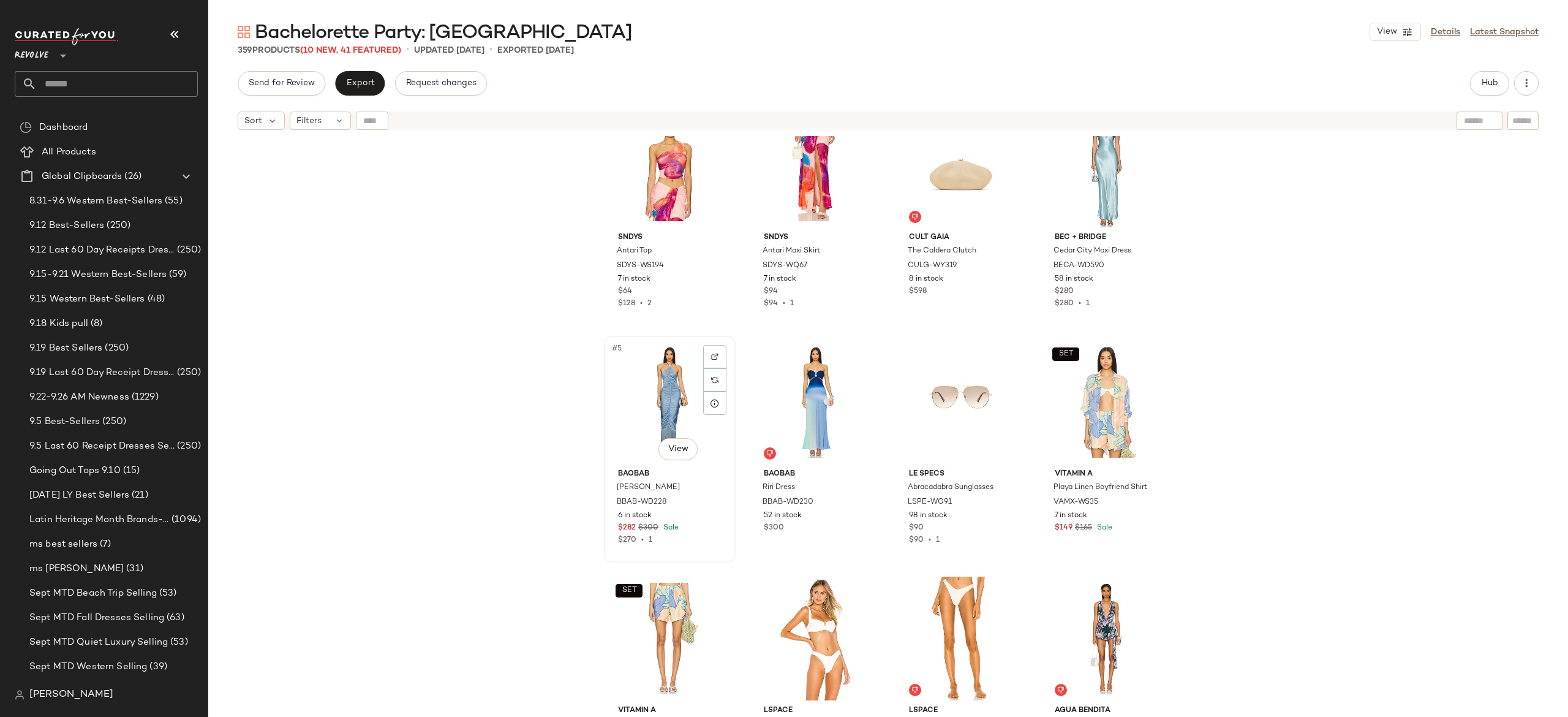
click at [659, 409] on div "#5 View" at bounding box center [669, 402] width 123 height 124
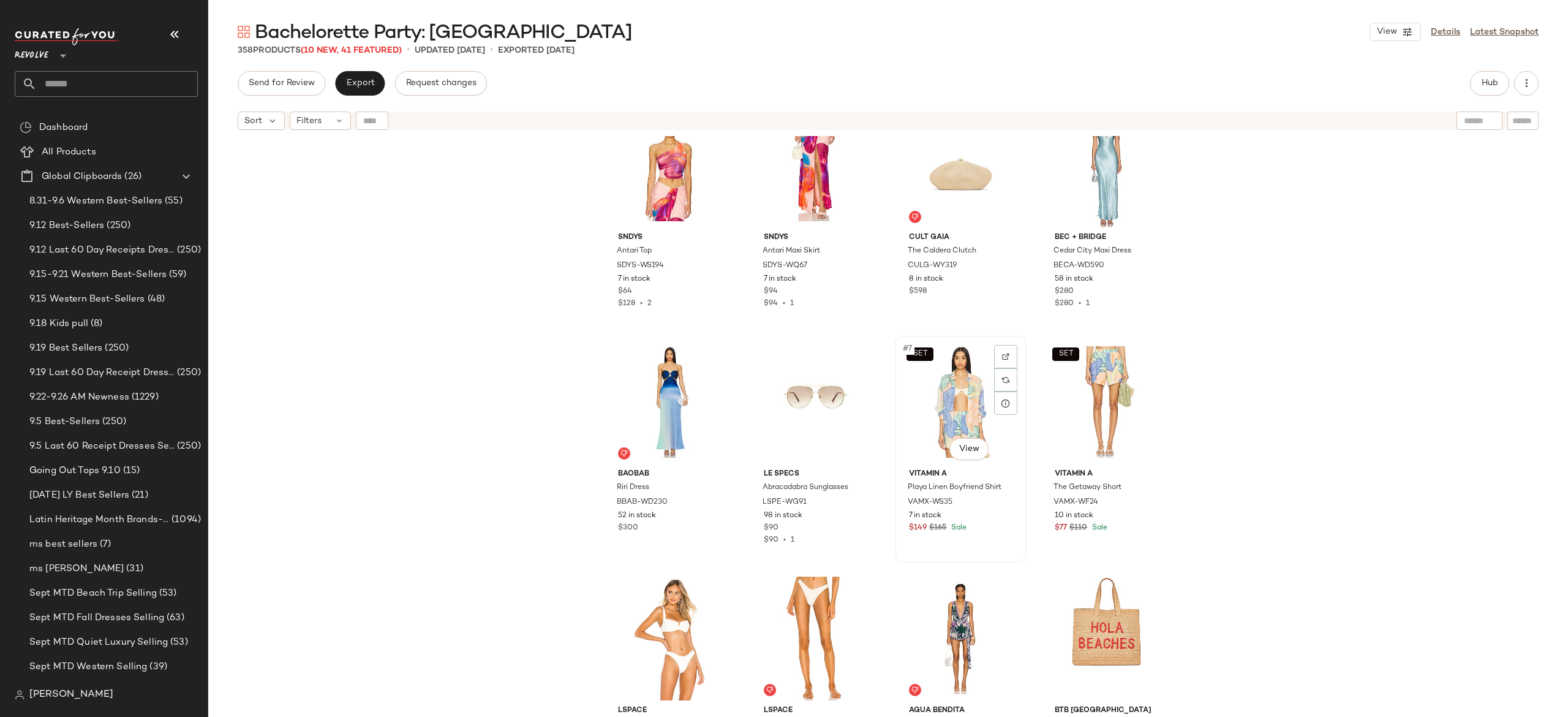
click at [956, 412] on div "SET #7 View" at bounding box center [961, 402] width 123 height 124
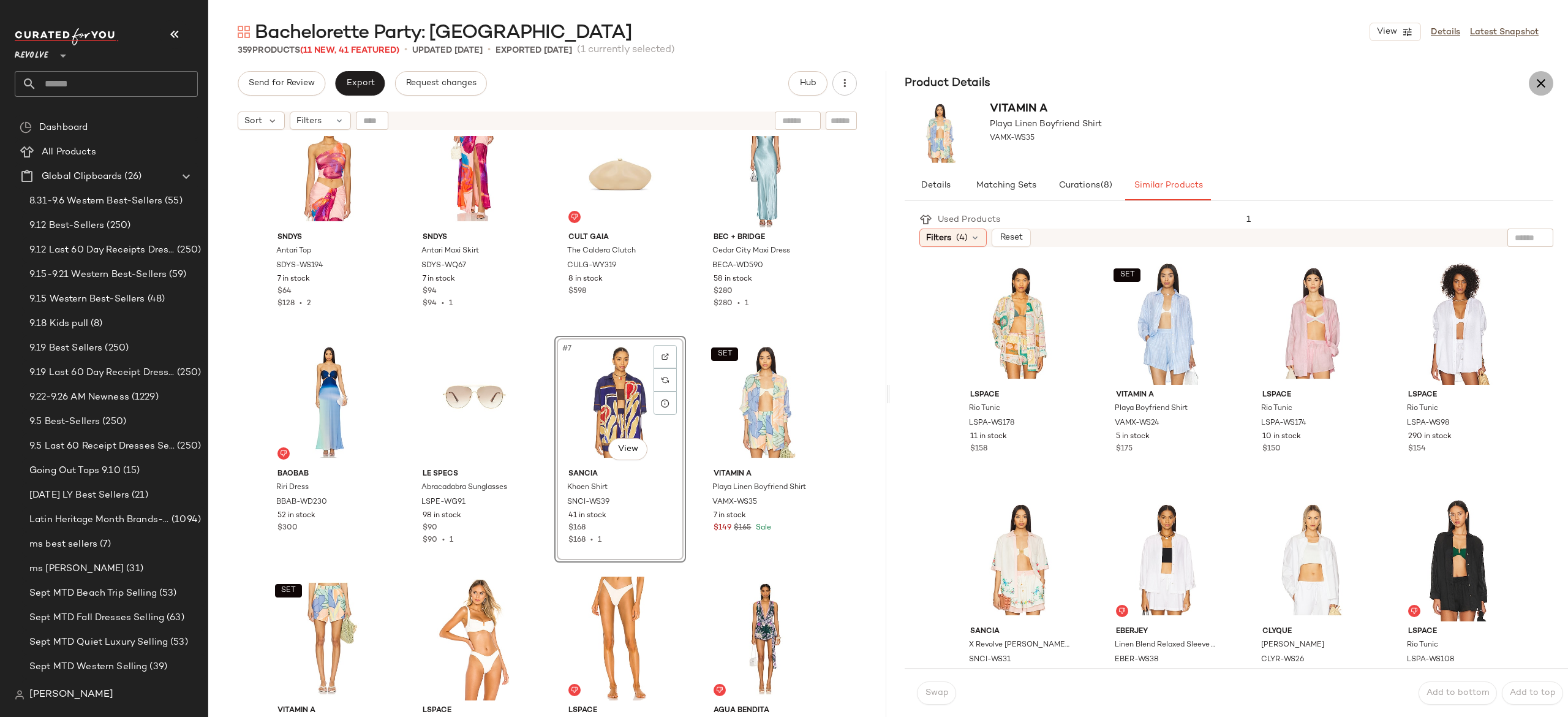
click at [1547, 86] on icon "button" at bounding box center [1542, 84] width 15 height 15
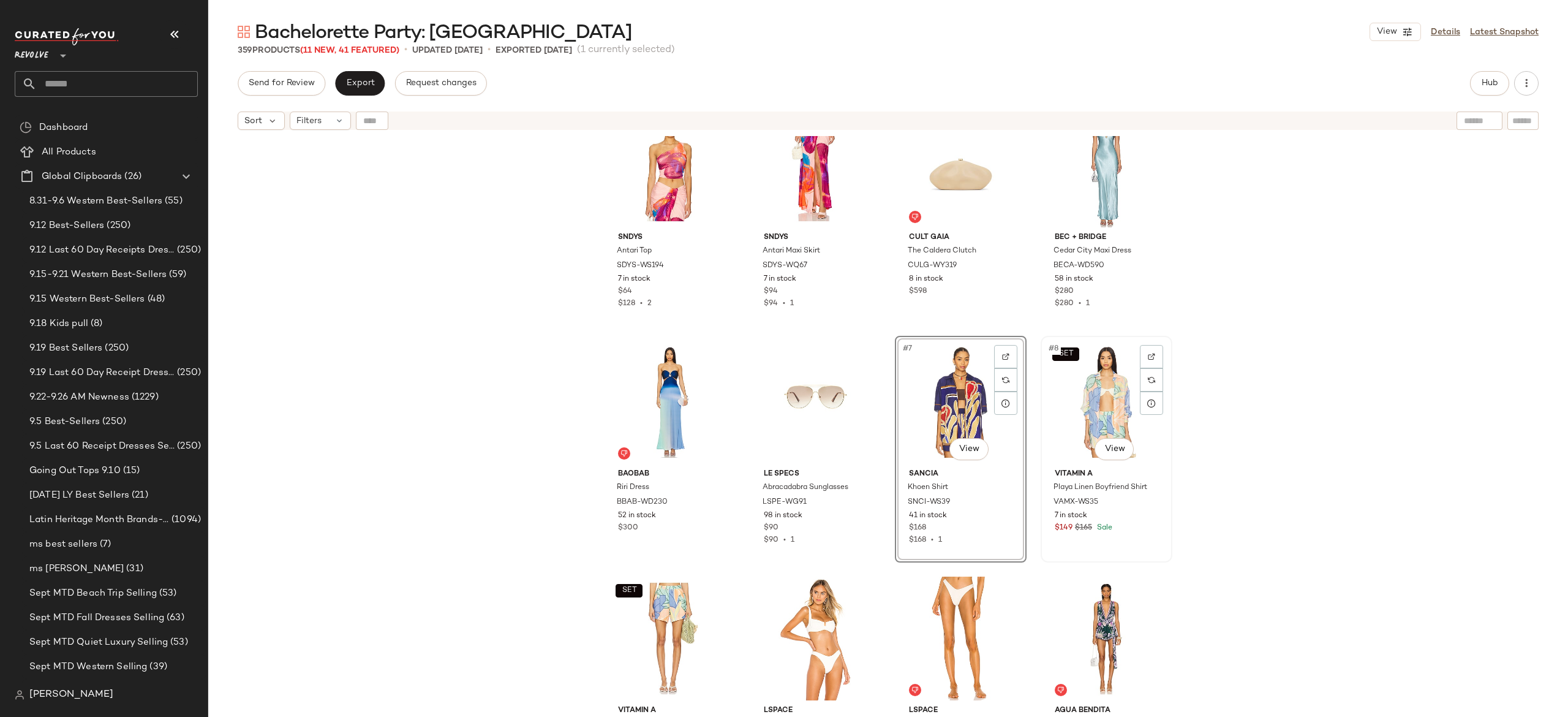
click at [1101, 413] on div "SET #8 View" at bounding box center [1106, 402] width 123 height 124
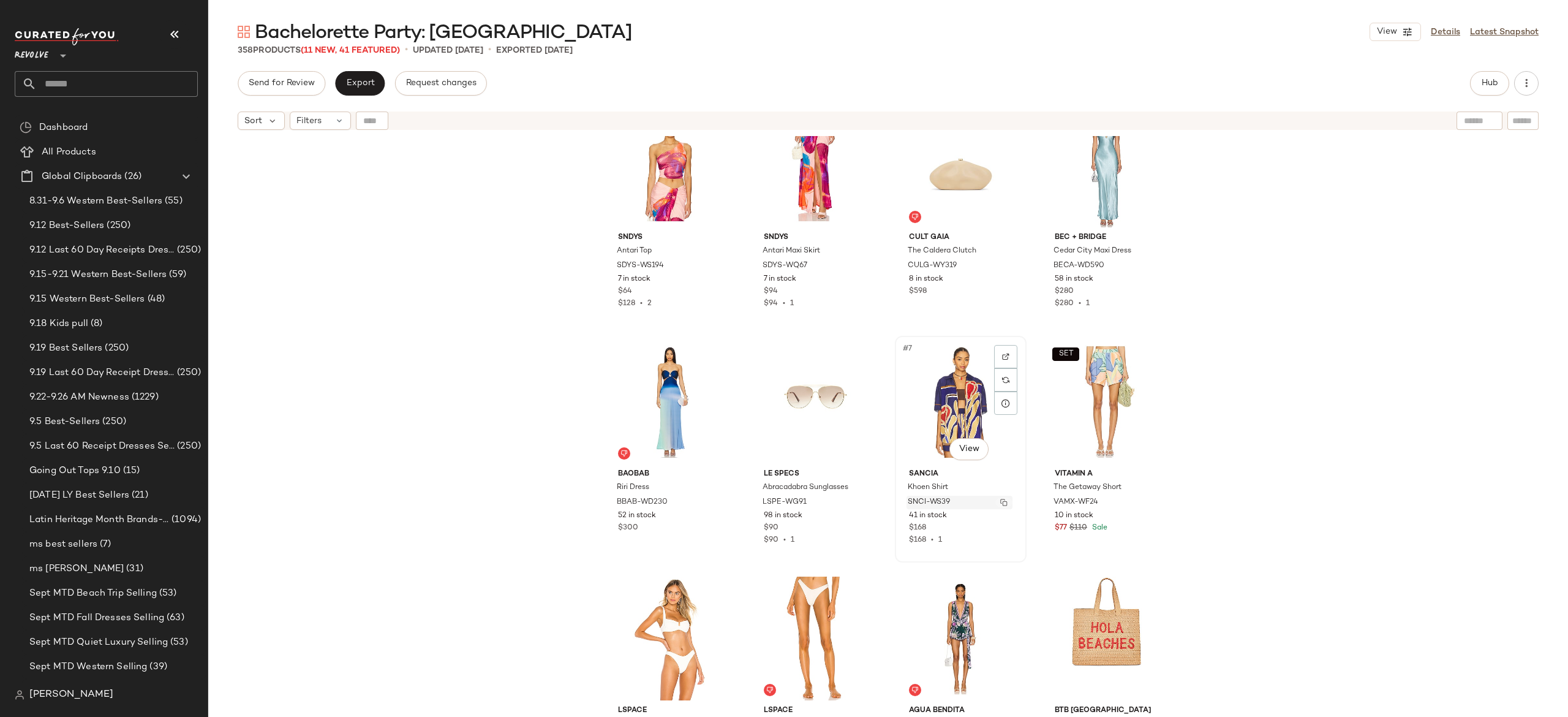
click at [997, 507] on button "button" at bounding box center [1004, 503] width 17 height 11
click at [1483, 73] on button "Hub" at bounding box center [1490, 84] width 39 height 24
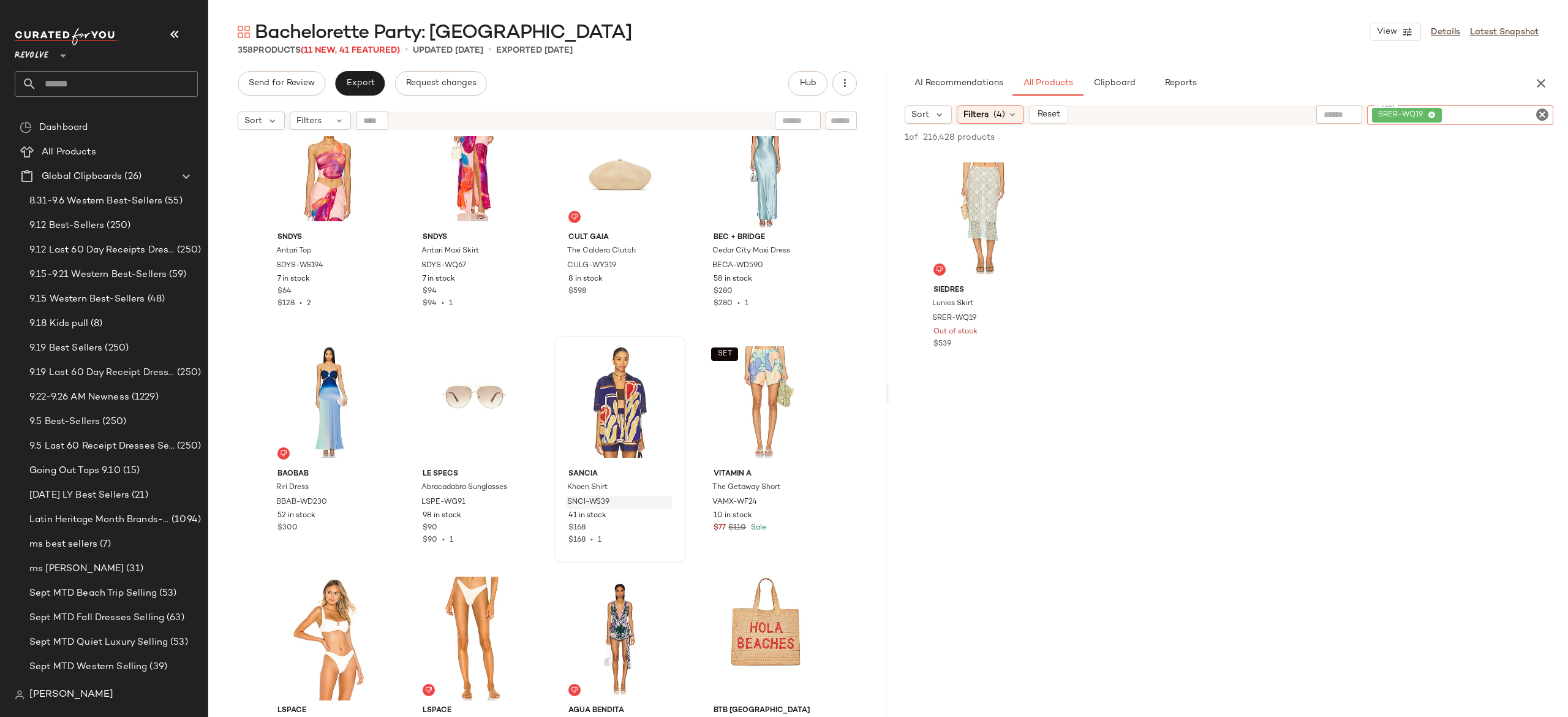
click at [1465, 117] on div "SRER-WQ19" at bounding box center [1461, 115] width 186 height 20
click at [1049, 117] on span "Reset" at bounding box center [1048, 115] width 24 height 9
click at [1544, 112] on input "text" at bounding box center [1538, 115] width 22 height 13
paste input "*********"
type input "*********"
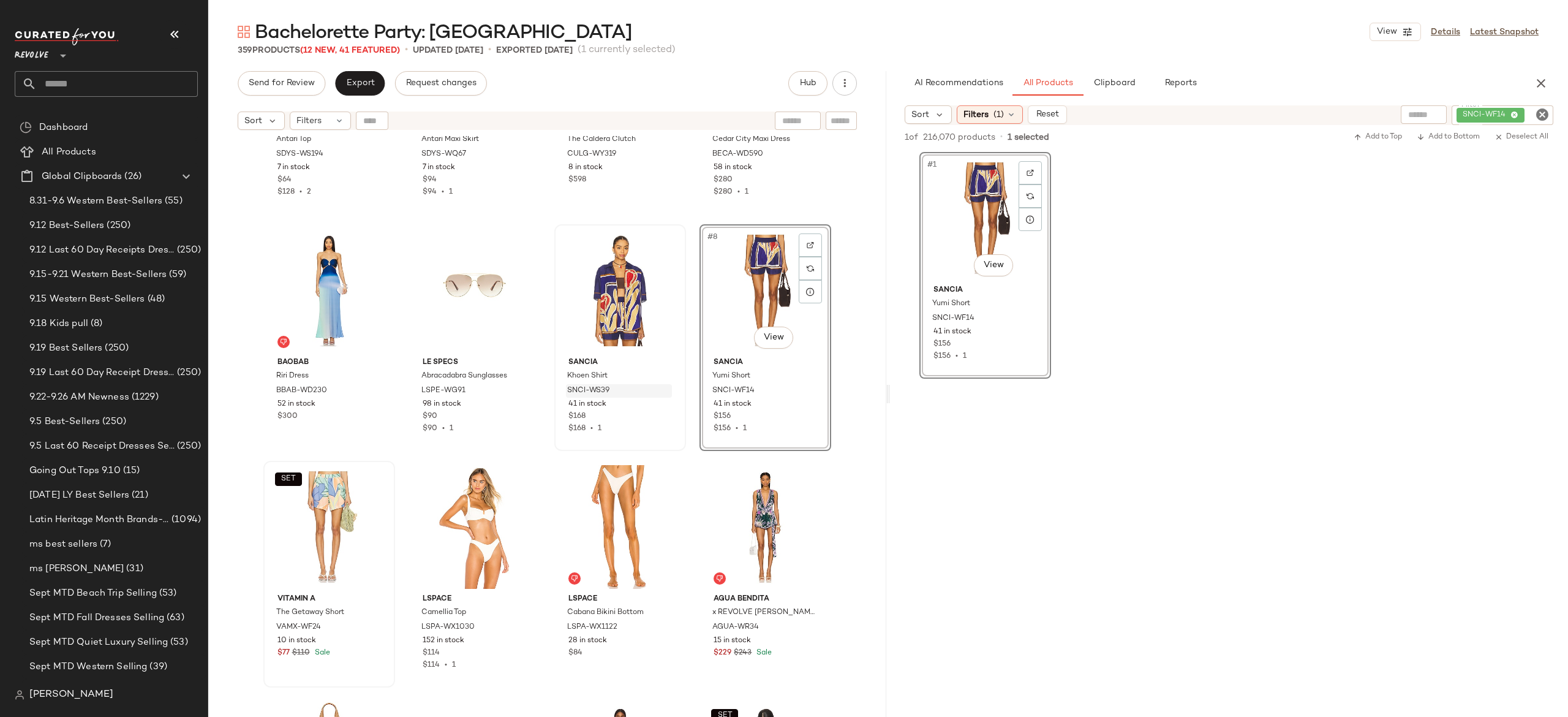
scroll to position [152, 0]
click at [322, 497] on div "SET #9 View" at bounding box center [329, 525] width 123 height 124
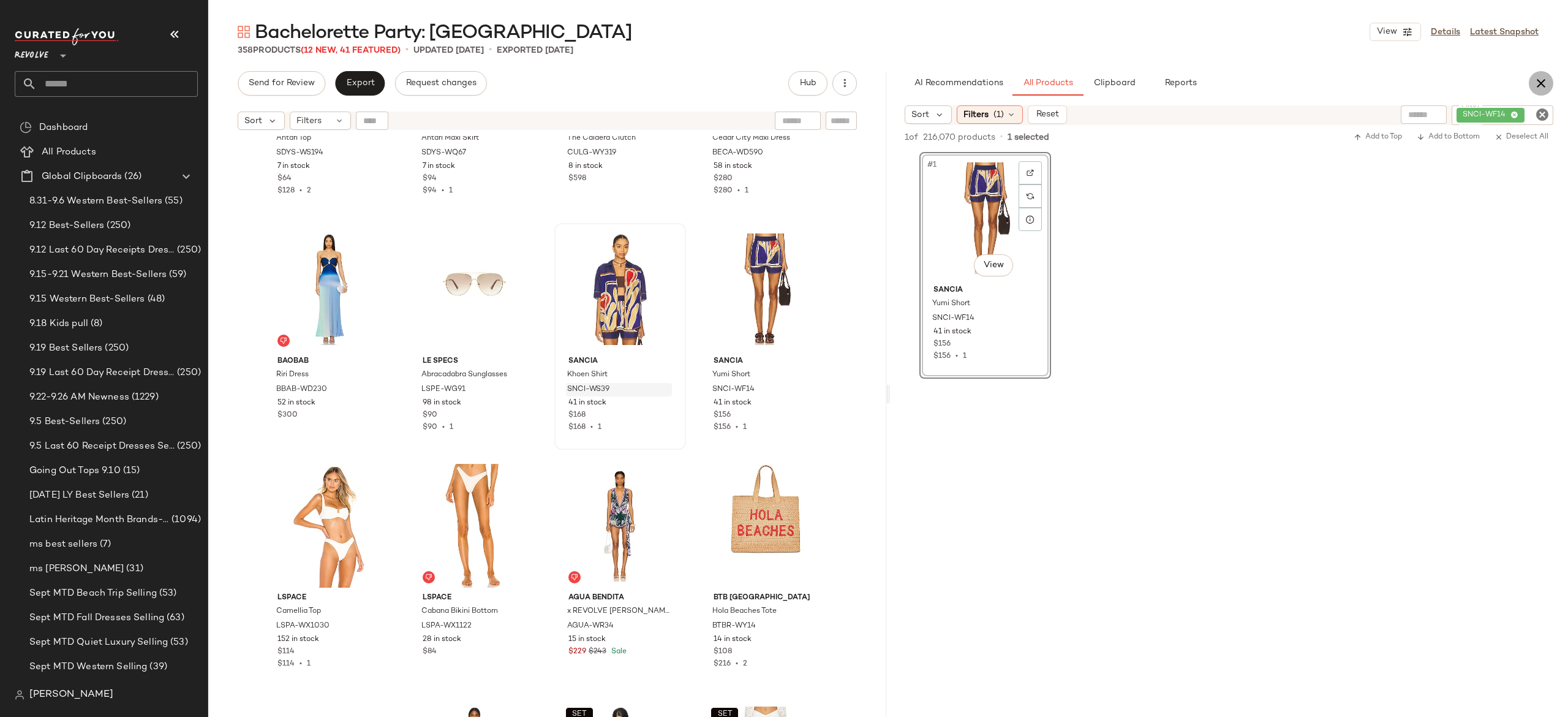
click at [1542, 78] on icon "button" at bounding box center [1542, 84] width 15 height 15
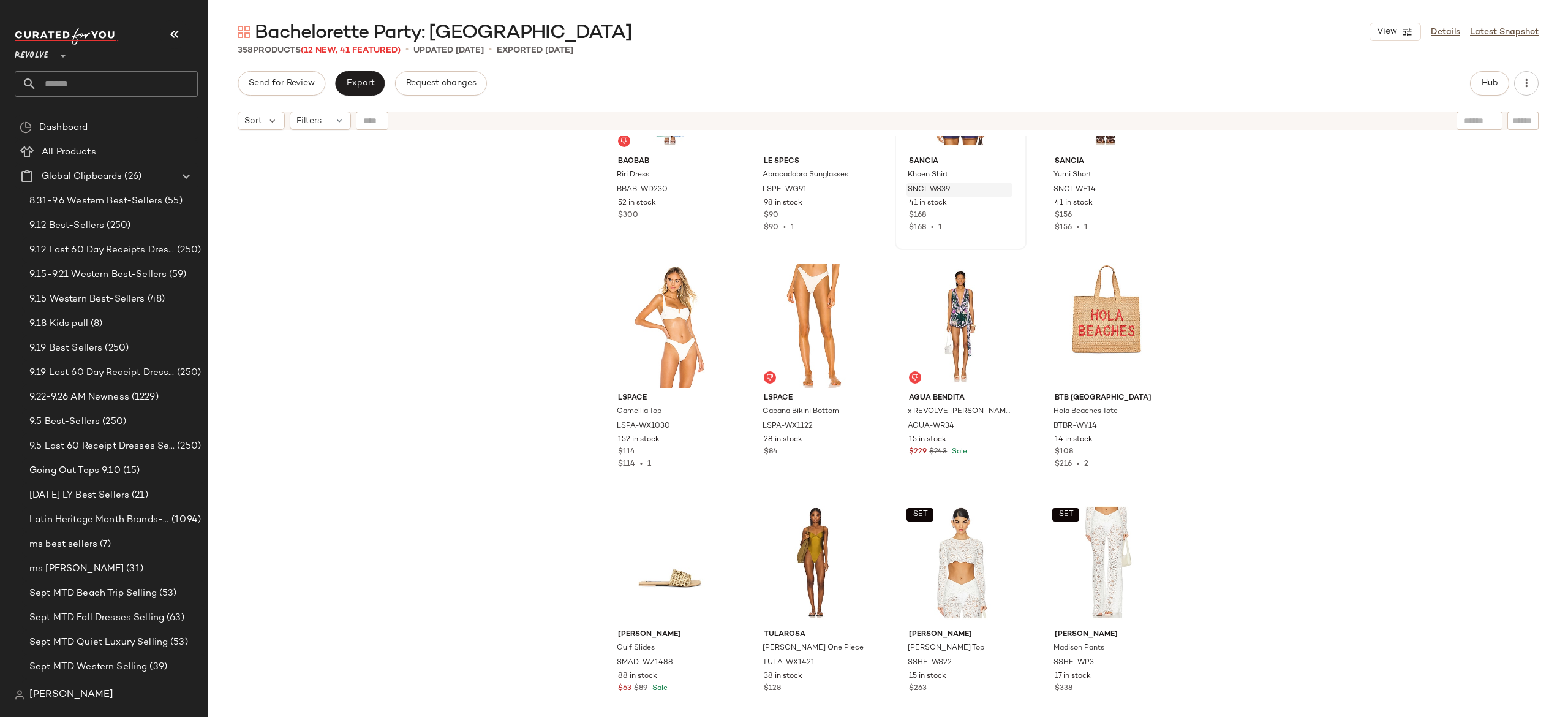
scroll to position [363, 0]
click at [949, 316] on div "#11 View" at bounding box center [961, 325] width 123 height 124
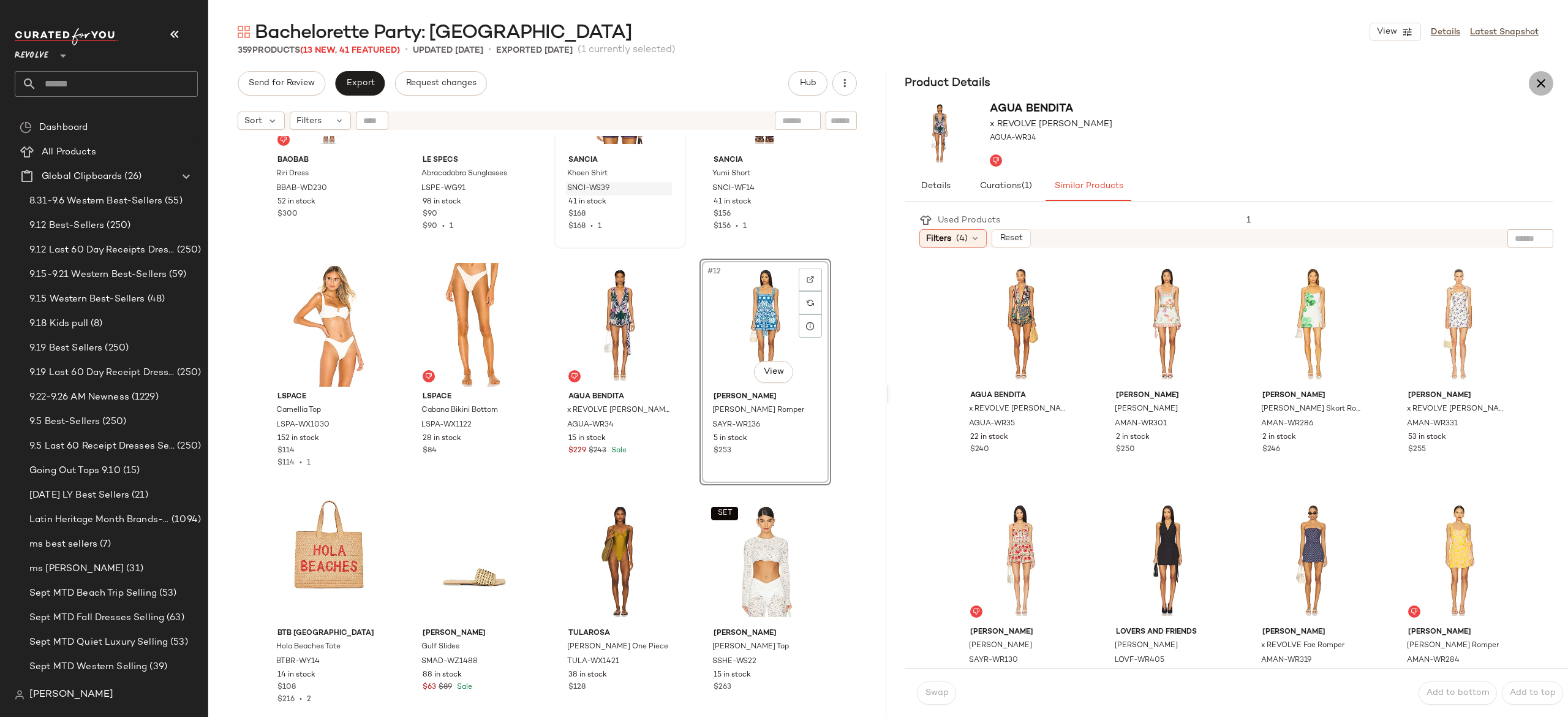
click at [1542, 87] on icon "button" at bounding box center [1542, 84] width 15 height 15
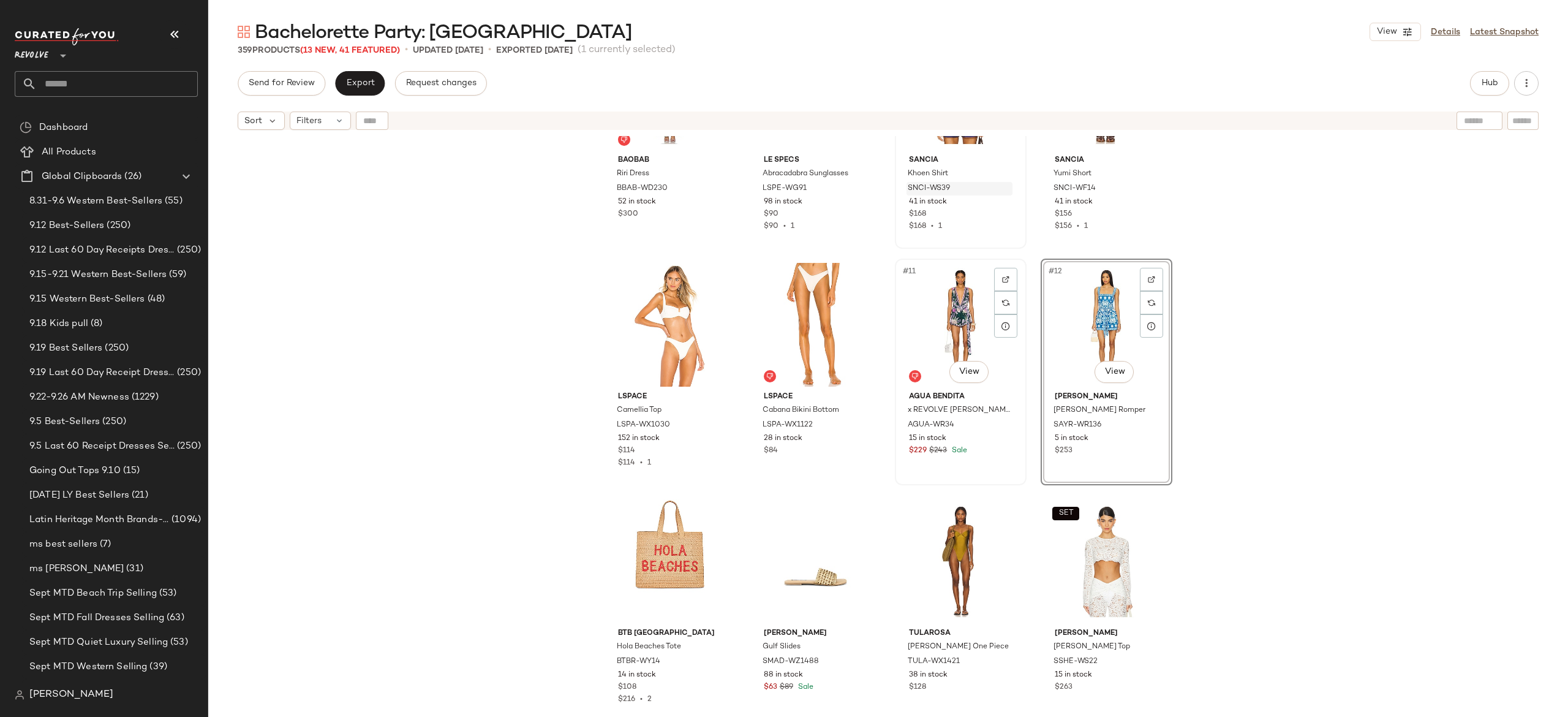
click at [949, 325] on div "#11 View" at bounding box center [961, 325] width 123 height 124
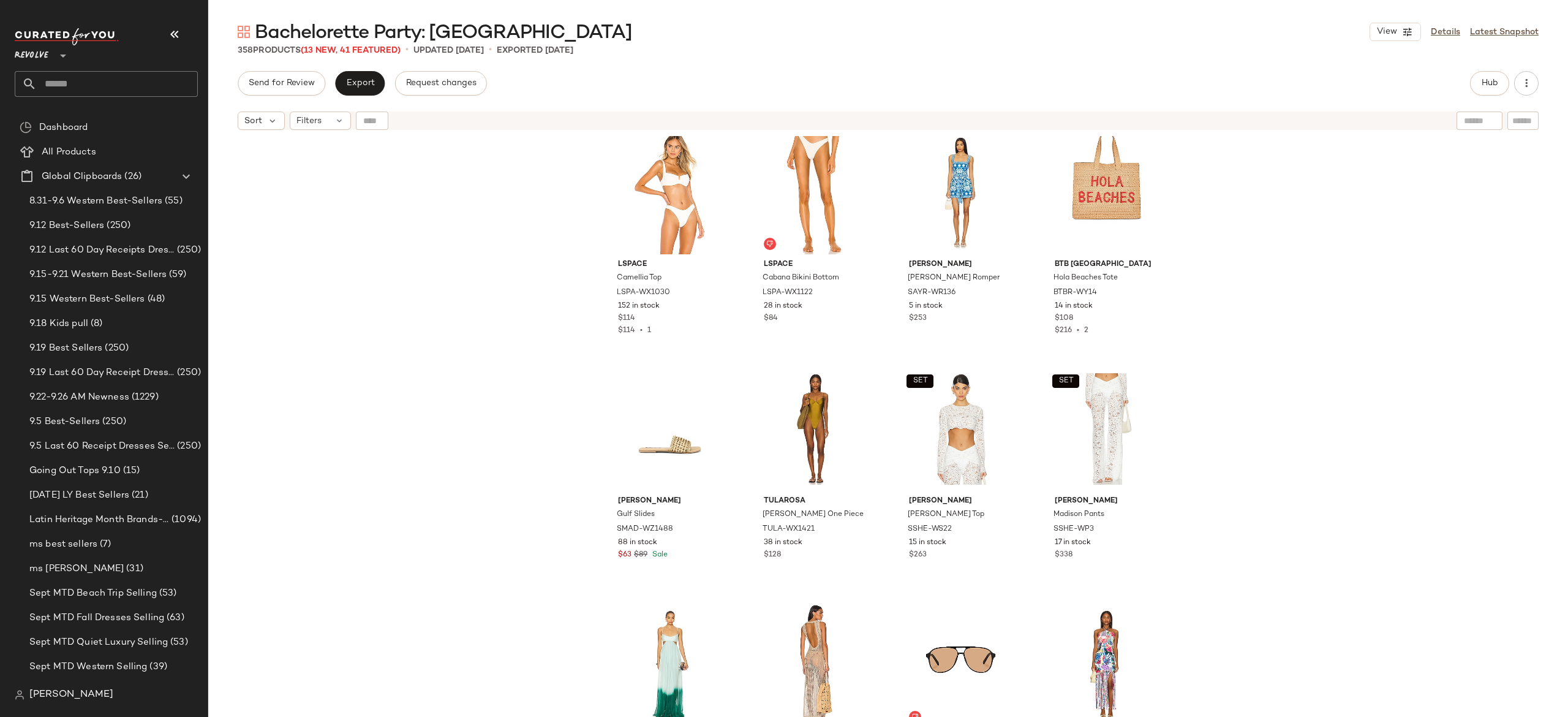
scroll to position [499, 0]
